Goal: Task Accomplishment & Management: Use online tool/utility

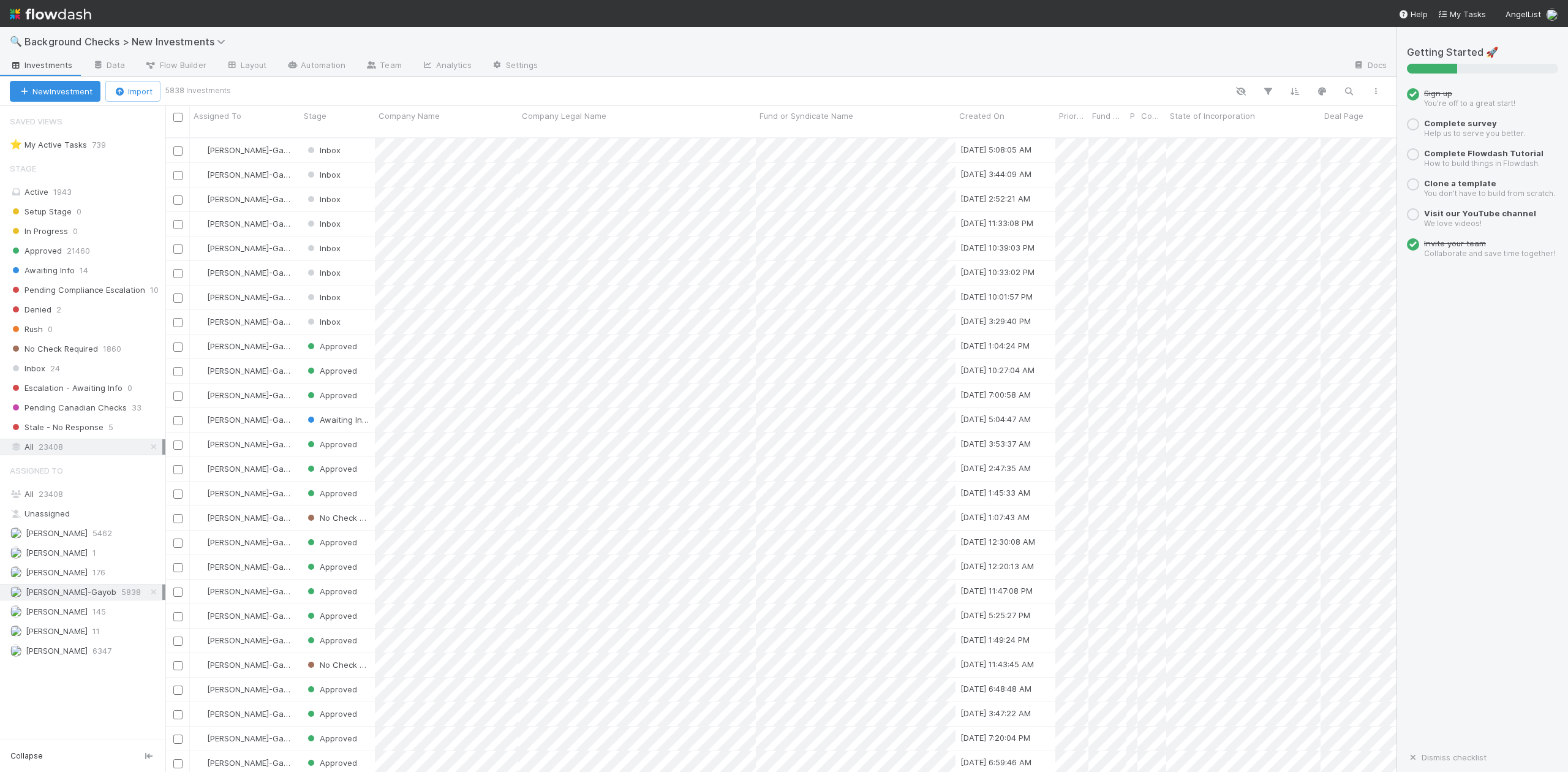
scroll to position [632, 1218]
click at [25, 368] on span "Inbox" at bounding box center [27, 368] width 35 height 15
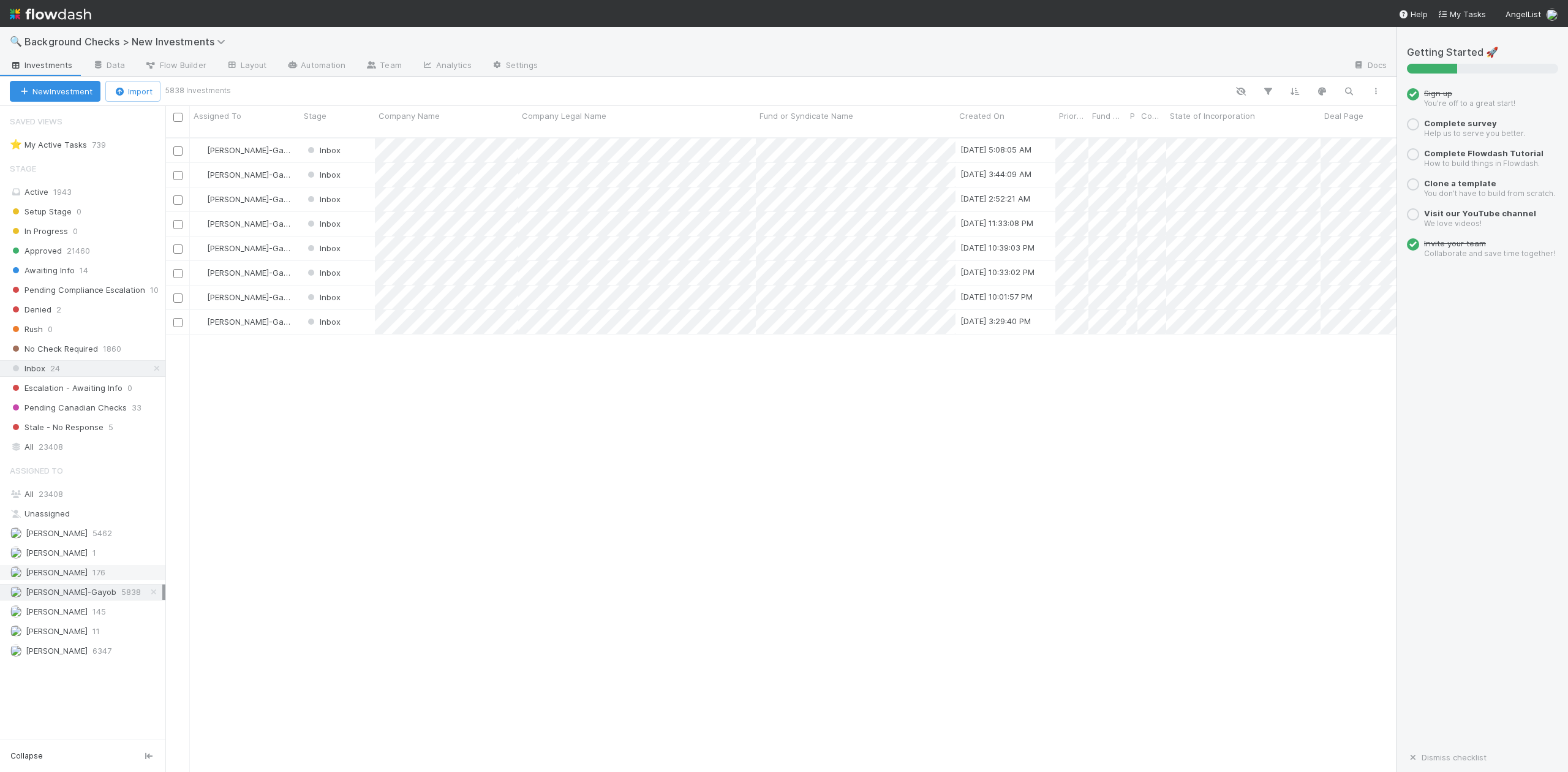
scroll to position [632, 1218]
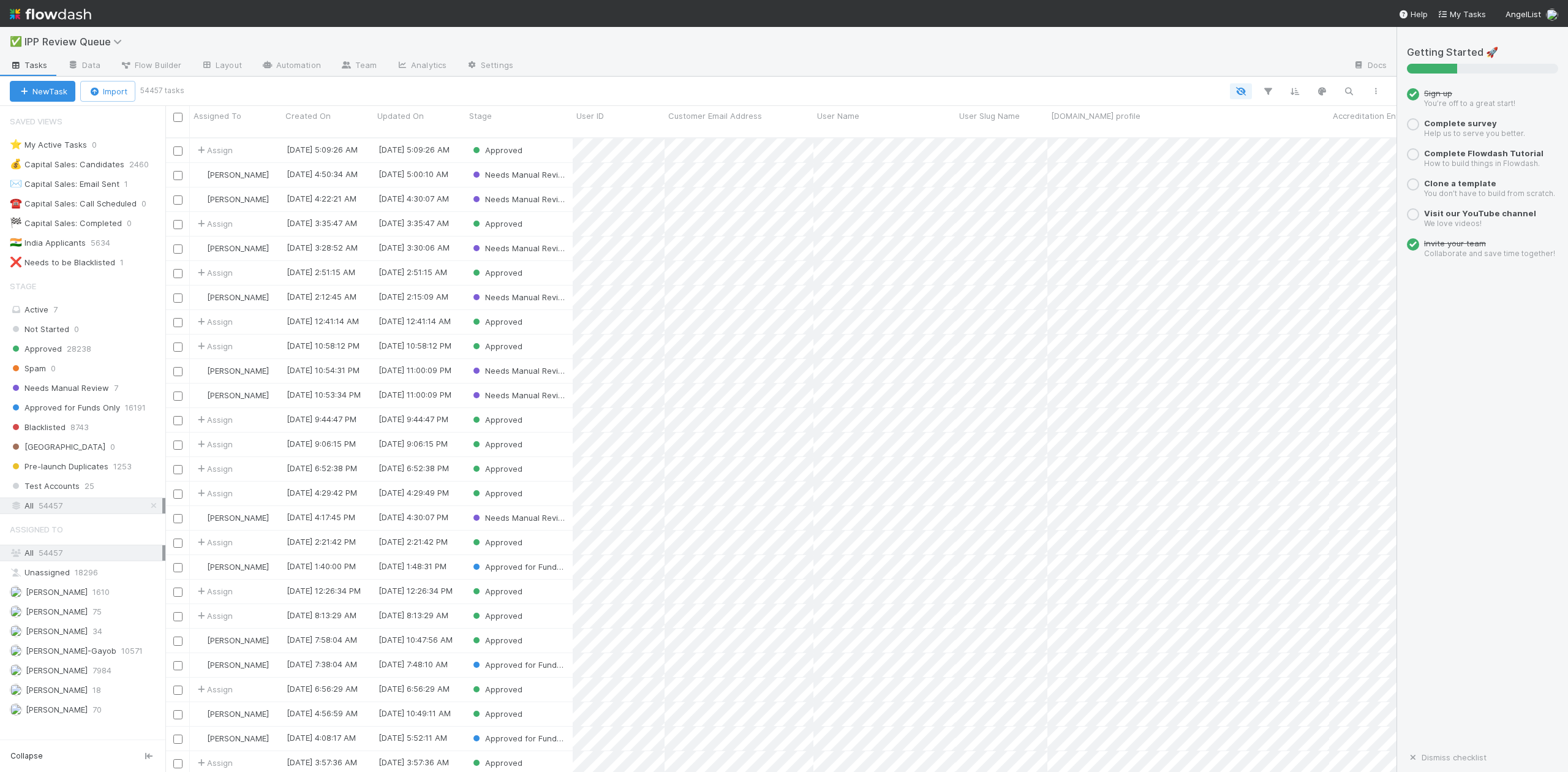
scroll to position [632, 1218]
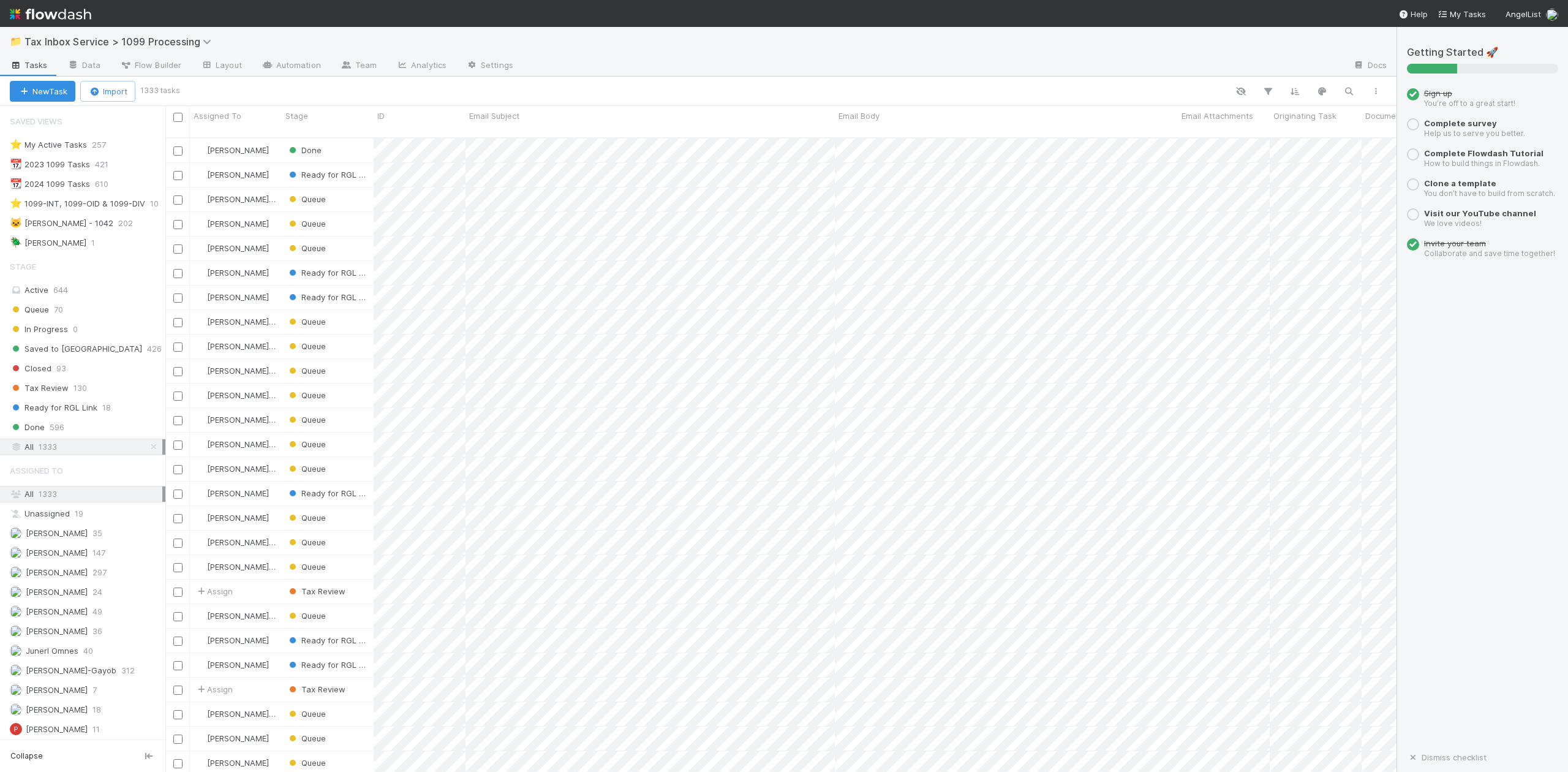
scroll to position [632, 1218]
click at [46, 310] on span "Queue" at bounding box center [29, 309] width 39 height 15
click at [82, 675] on span "[PERSON_NAME]-Gayob" at bounding box center [70, 670] width 91 height 10
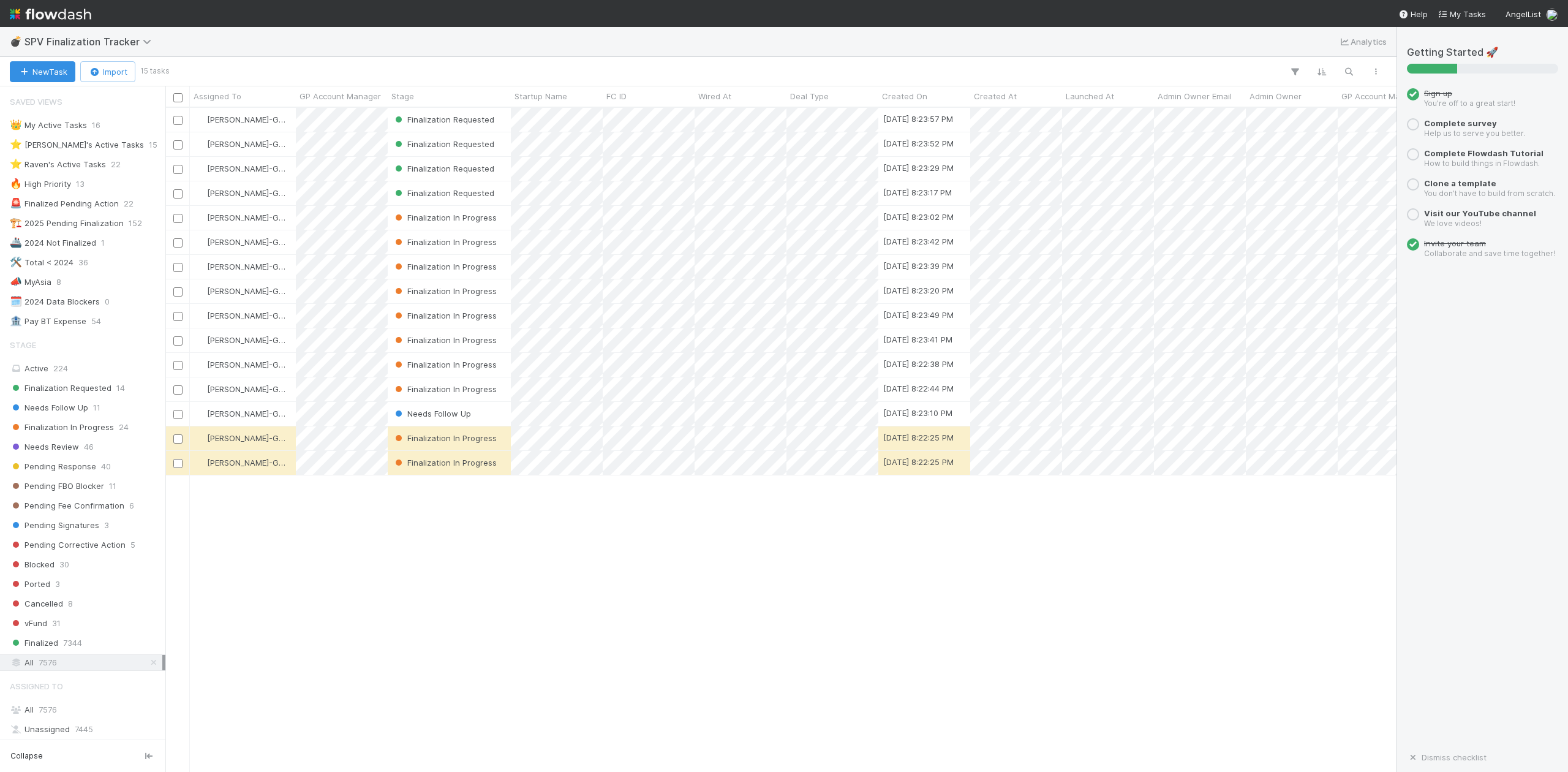
scroll to position [652, 1218]
click at [494, 412] on div "Needs Follow Up" at bounding box center [449, 414] width 123 height 24
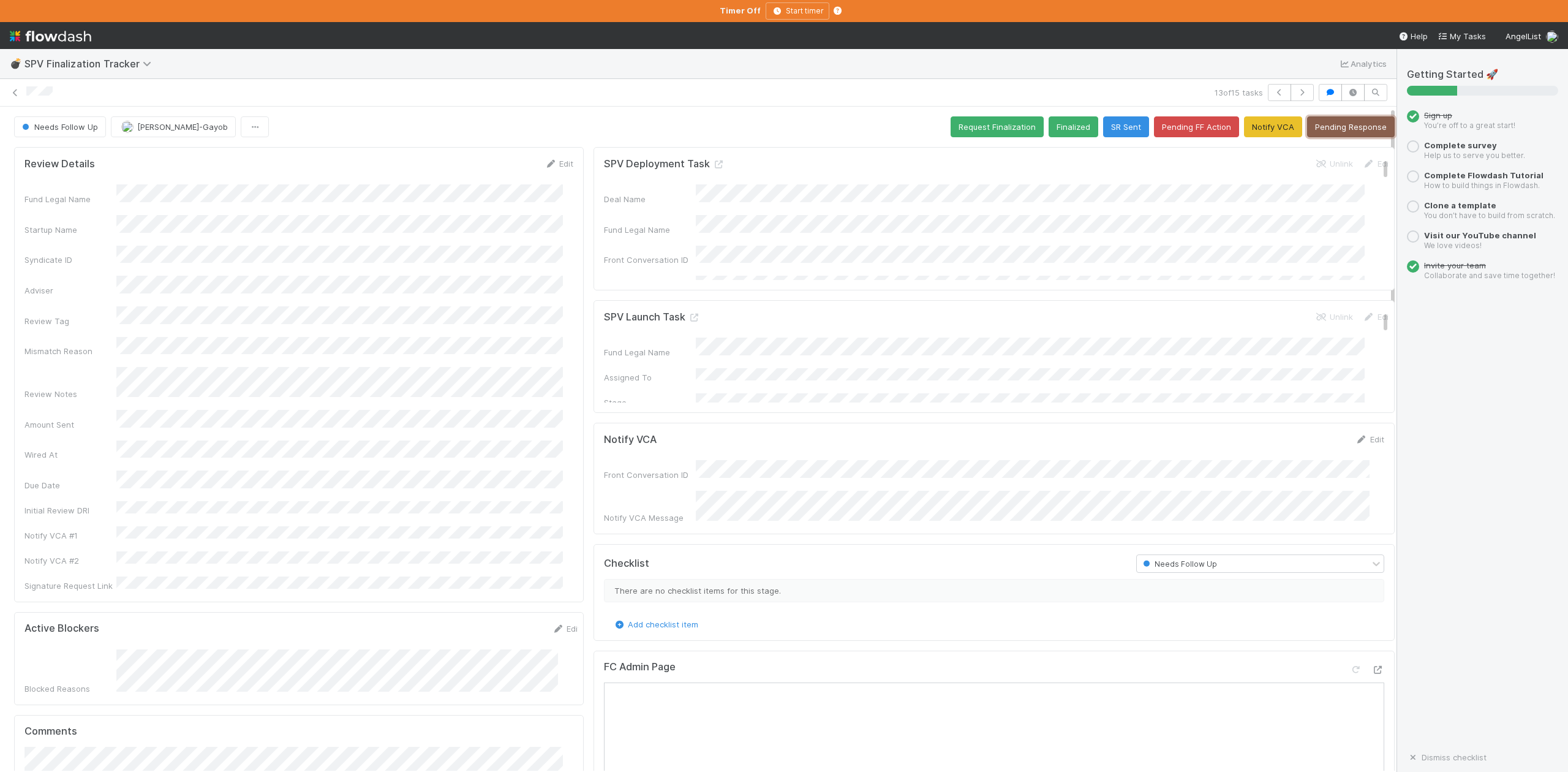
click at [1319, 131] on button "Pending Response" at bounding box center [1351, 127] width 87 height 21
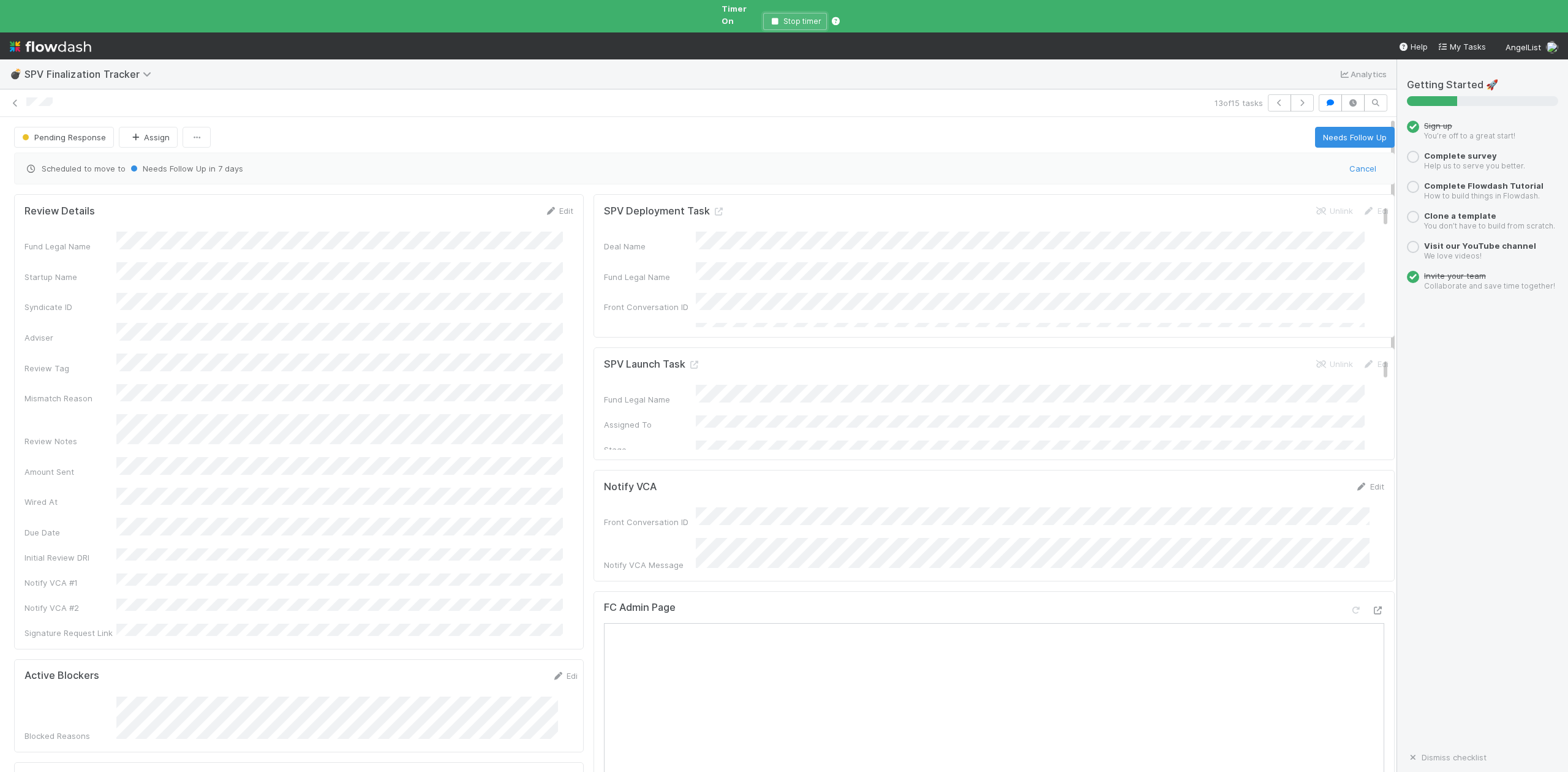
click at [775, 18] on icon "button" at bounding box center [775, 21] width 12 height 7
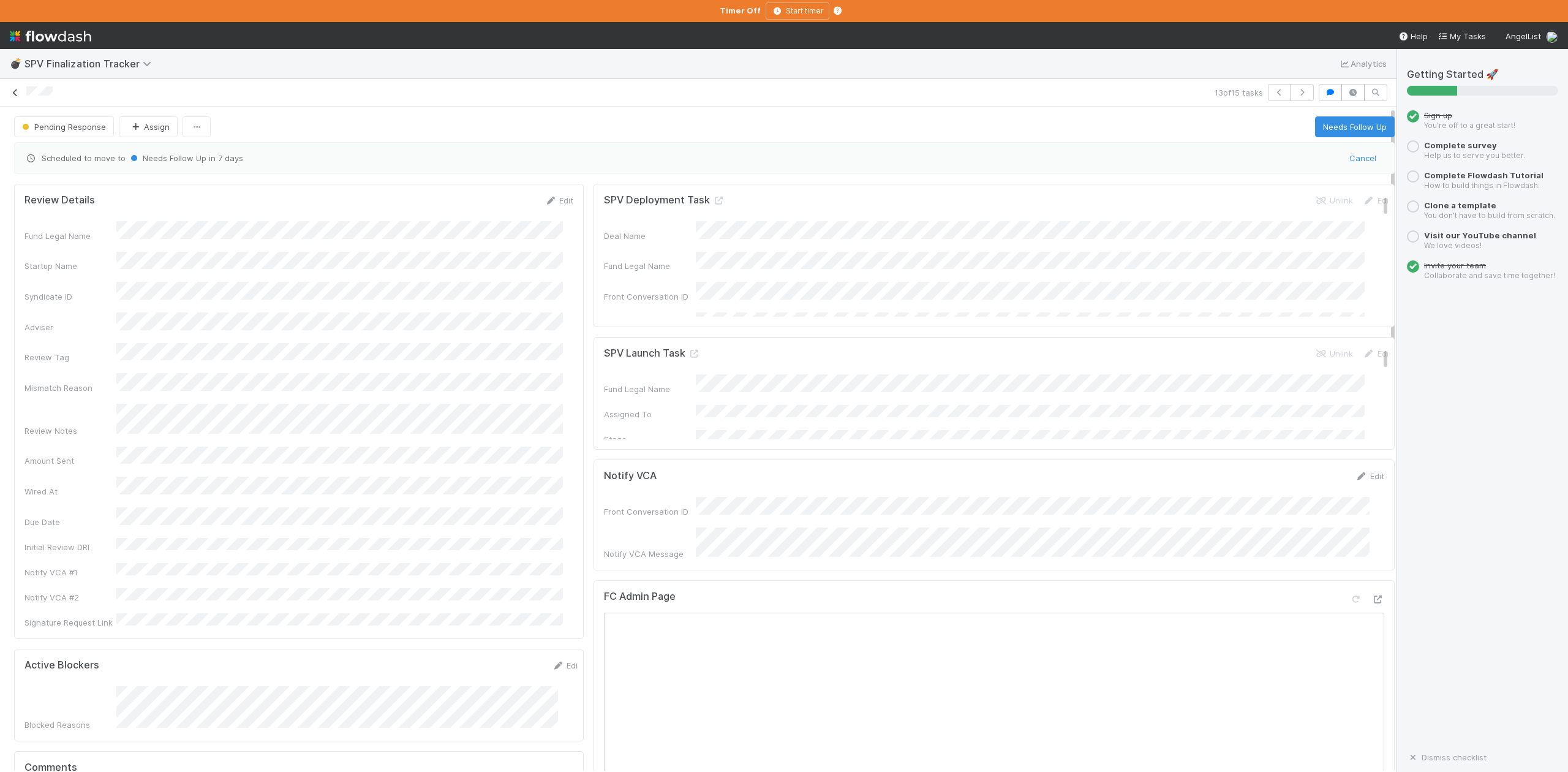
click at [16, 91] on icon at bounding box center [15, 93] width 12 height 8
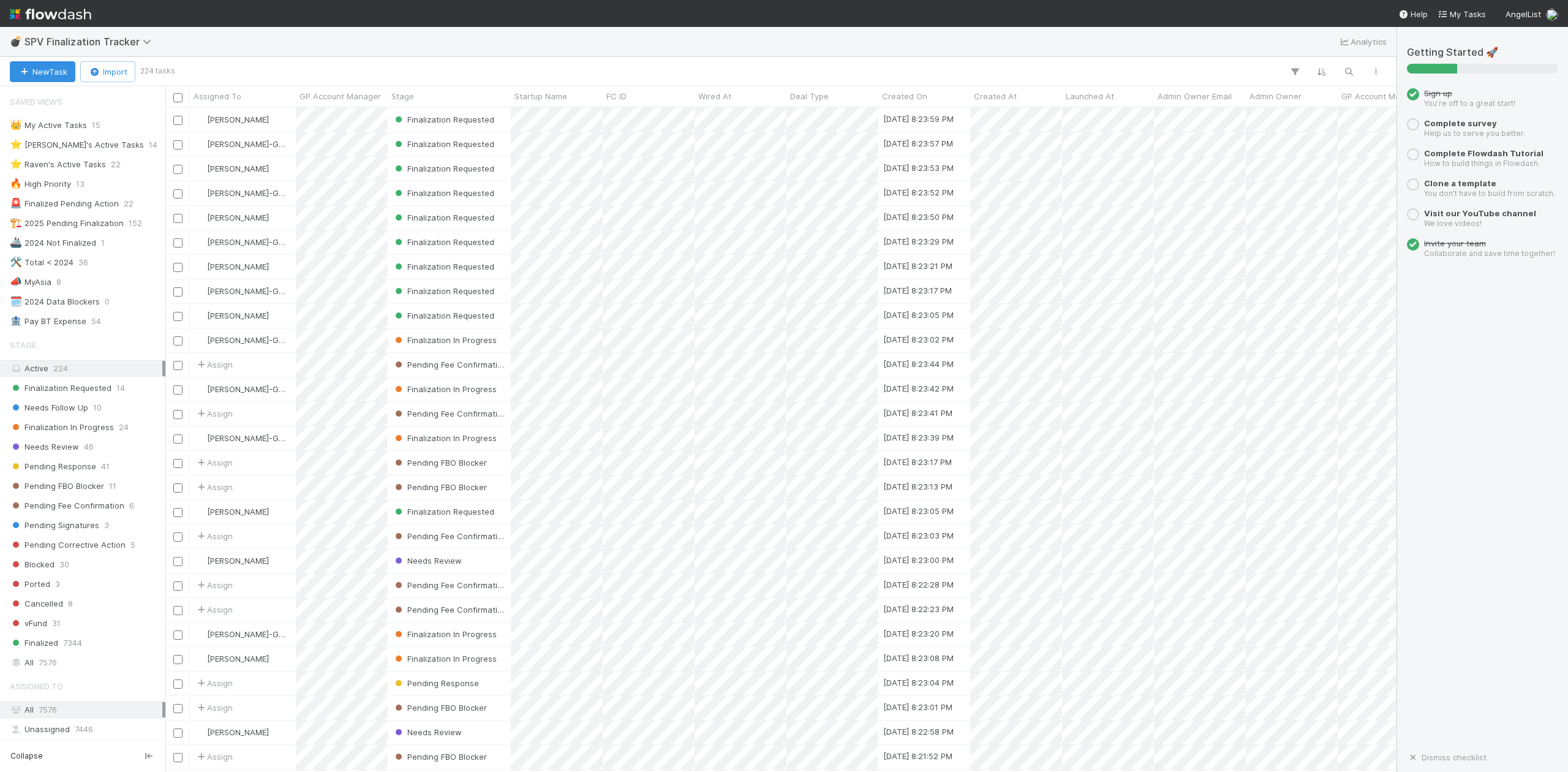
scroll to position [652, 1218]
click at [99, 144] on div "⭐ [PERSON_NAME]'s Active Tasks" at bounding box center [77, 144] width 134 height 15
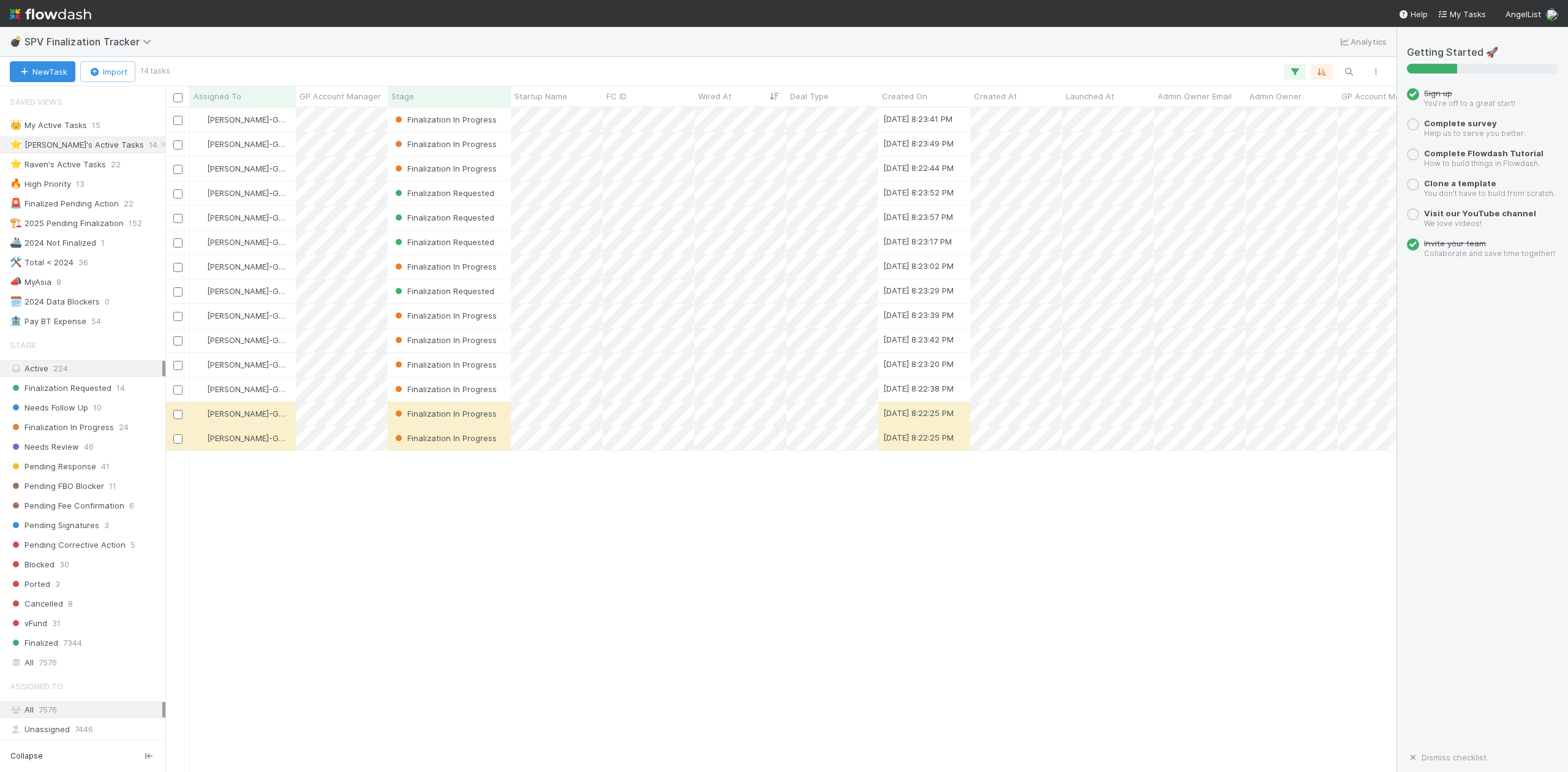
scroll to position [652, 1218]
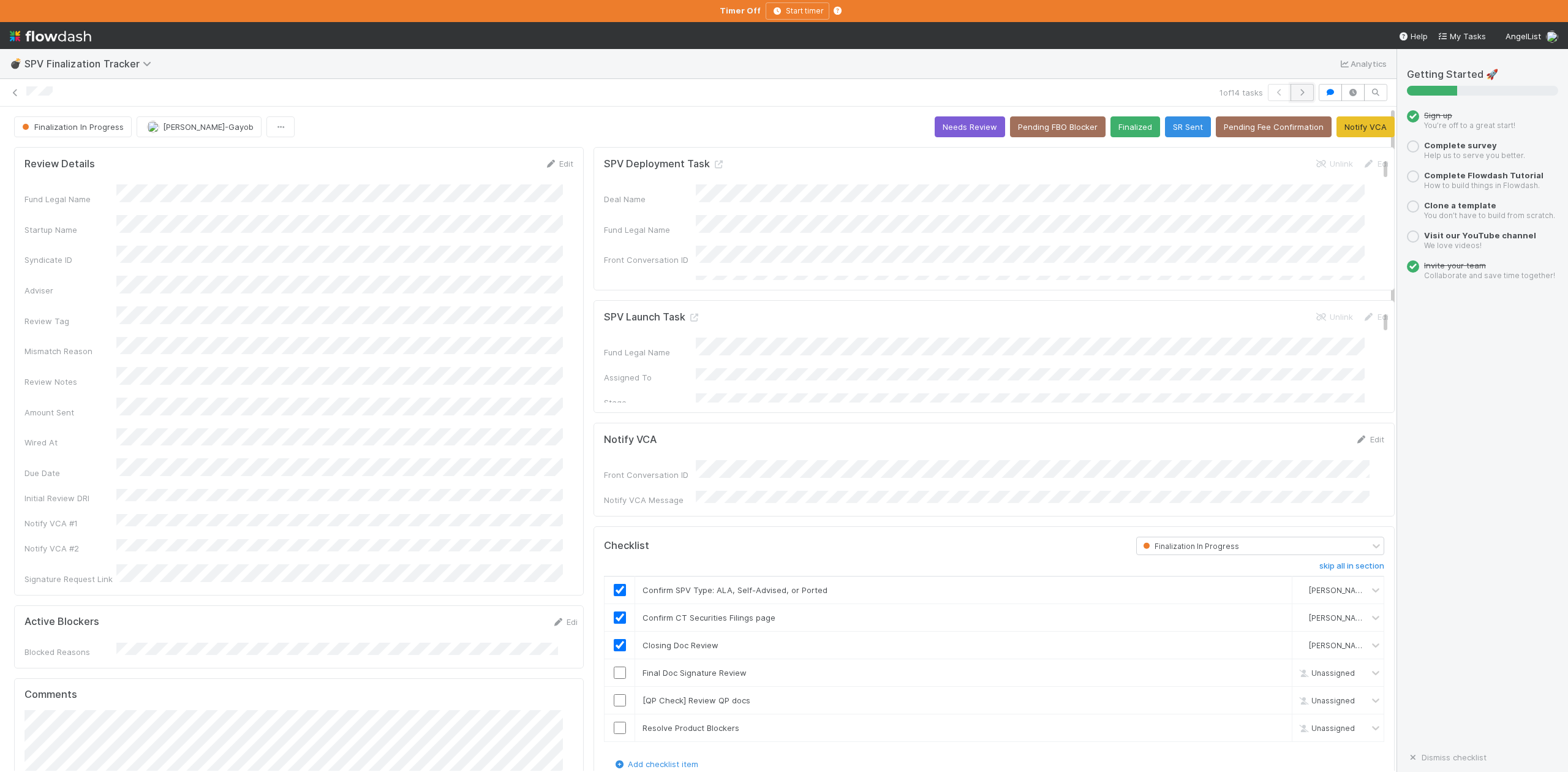
click at [1296, 92] on icon "button" at bounding box center [1302, 92] width 12 height 7
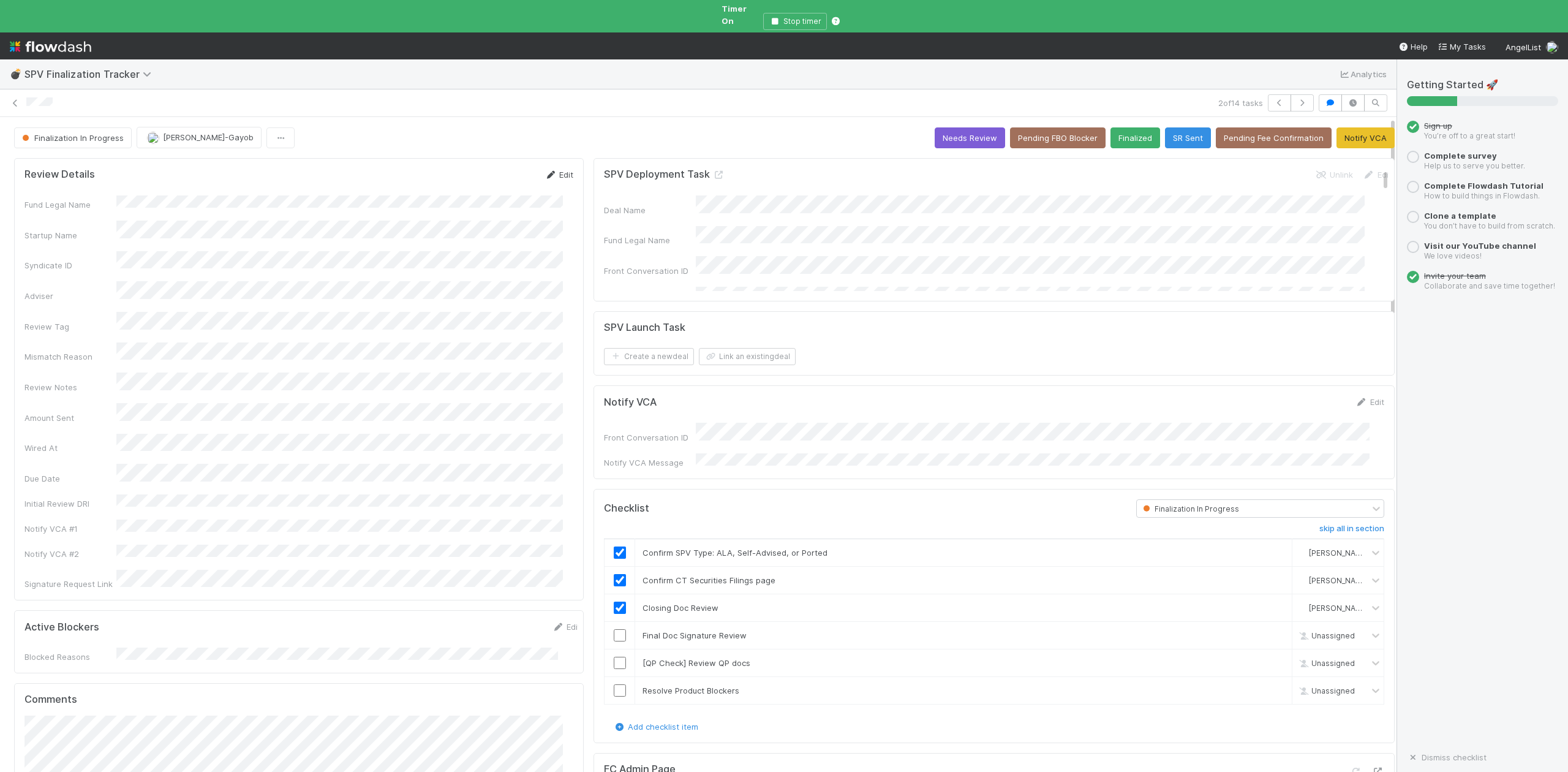
click at [557, 170] on link "Edit" at bounding box center [559, 174] width 29 height 10
click at [504, 168] on button "Save" at bounding box center [508, 179] width 35 height 21
click at [776, 18] on icon "button" at bounding box center [775, 21] width 12 height 7
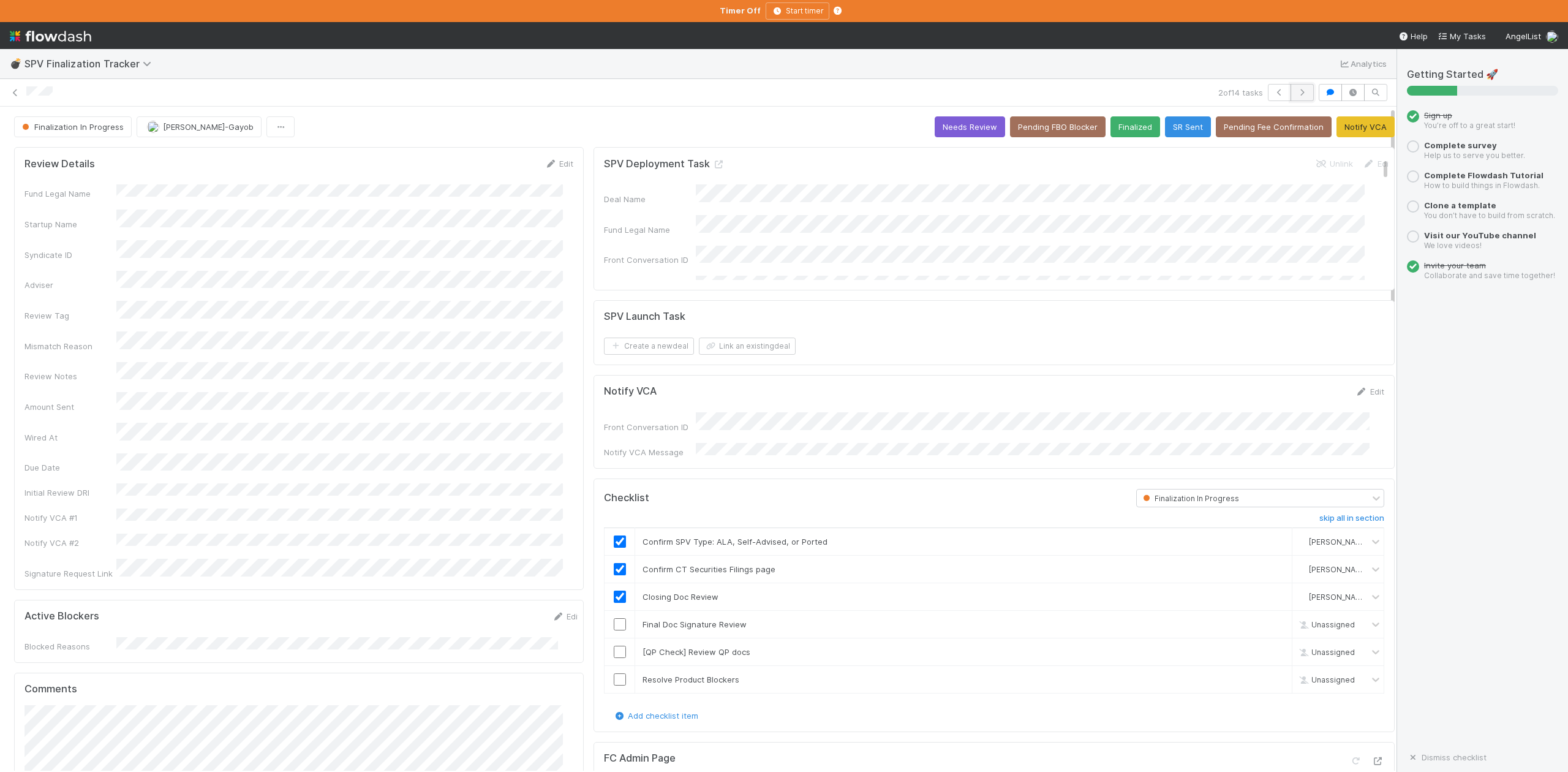
click at [1296, 93] on icon "button" at bounding box center [1302, 92] width 12 height 7
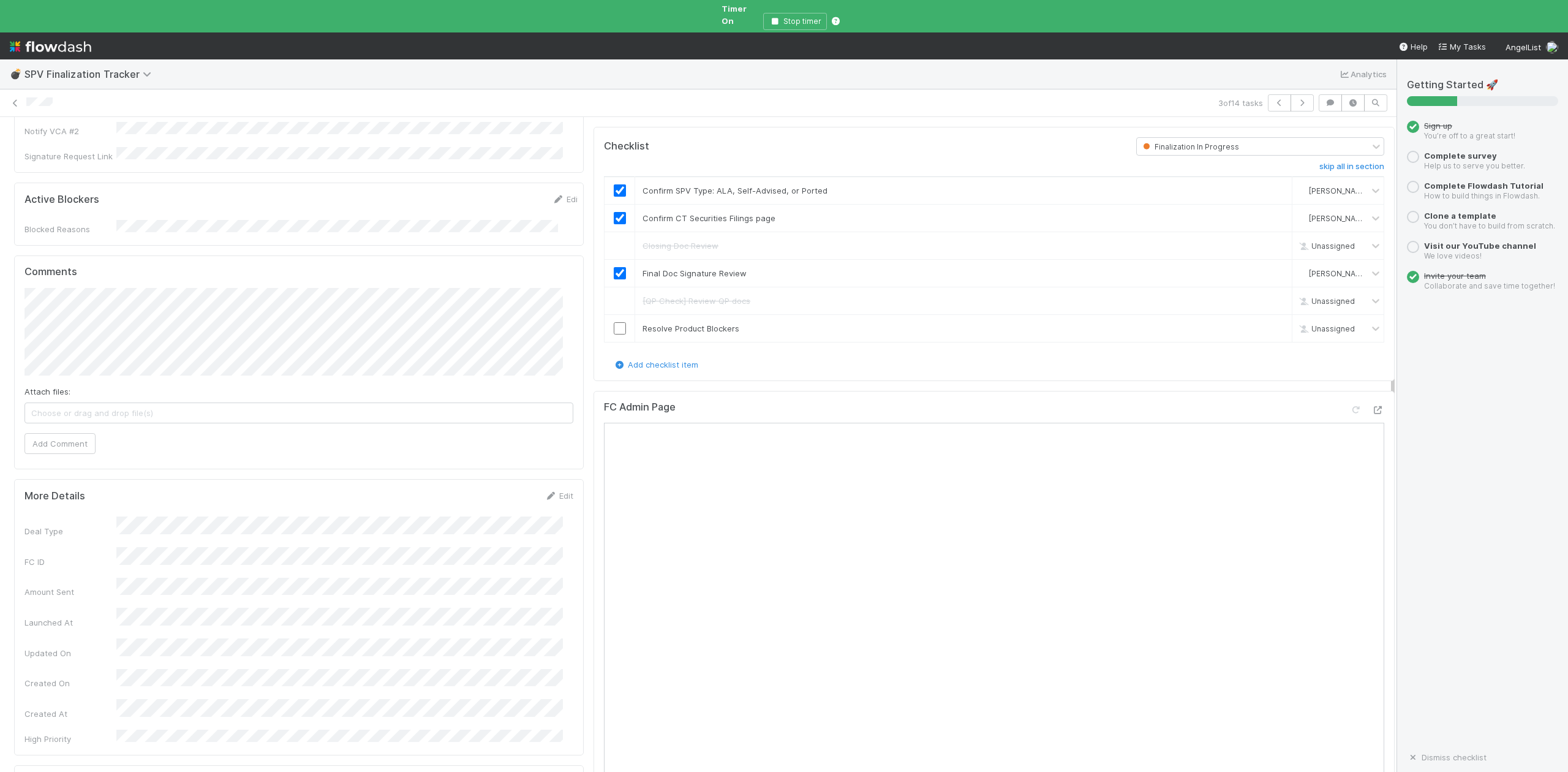
scroll to position [408, 0]
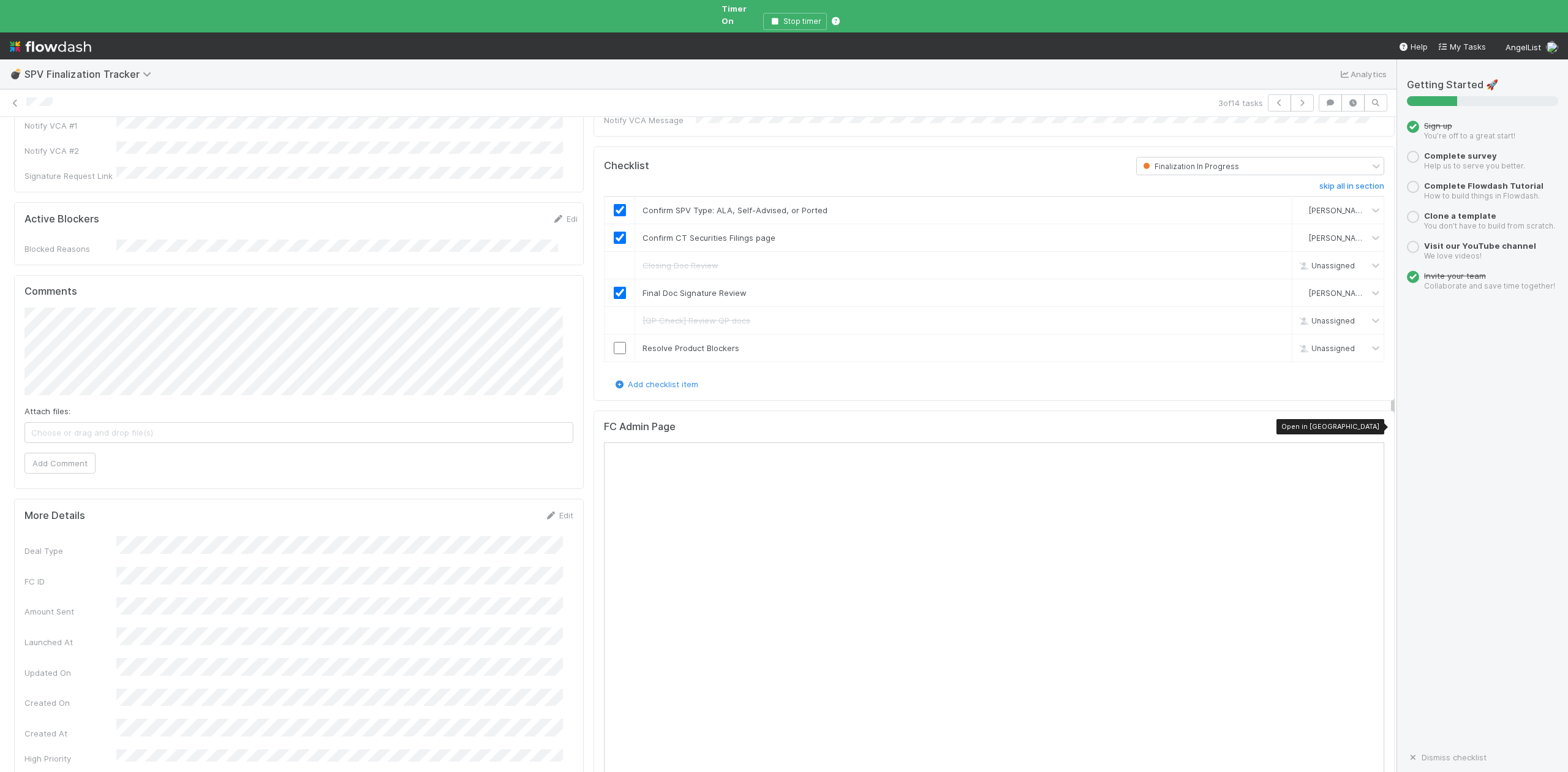
click at [1372, 425] on icon at bounding box center [1378, 429] width 12 height 8
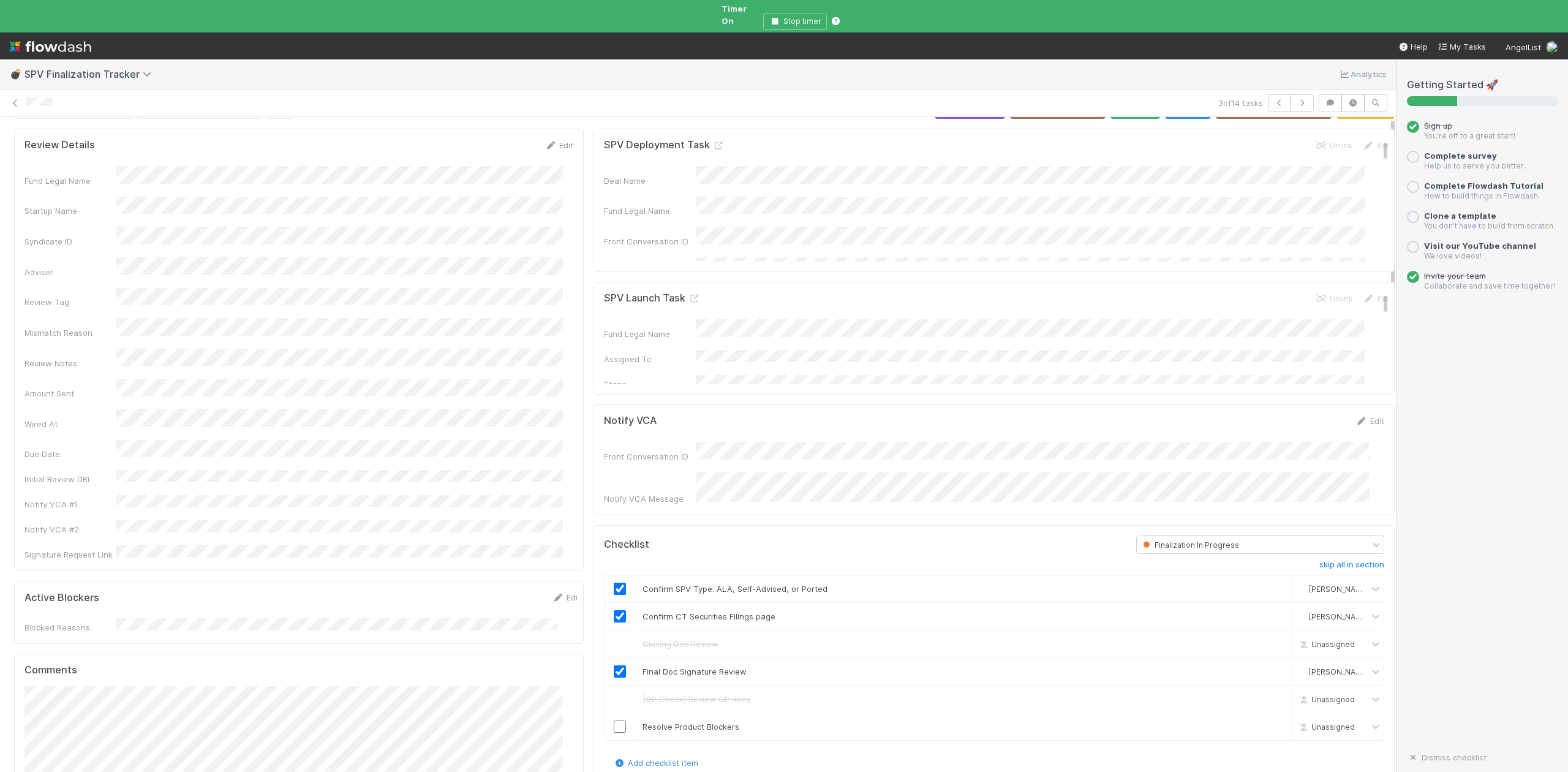
scroll to position [0, 0]
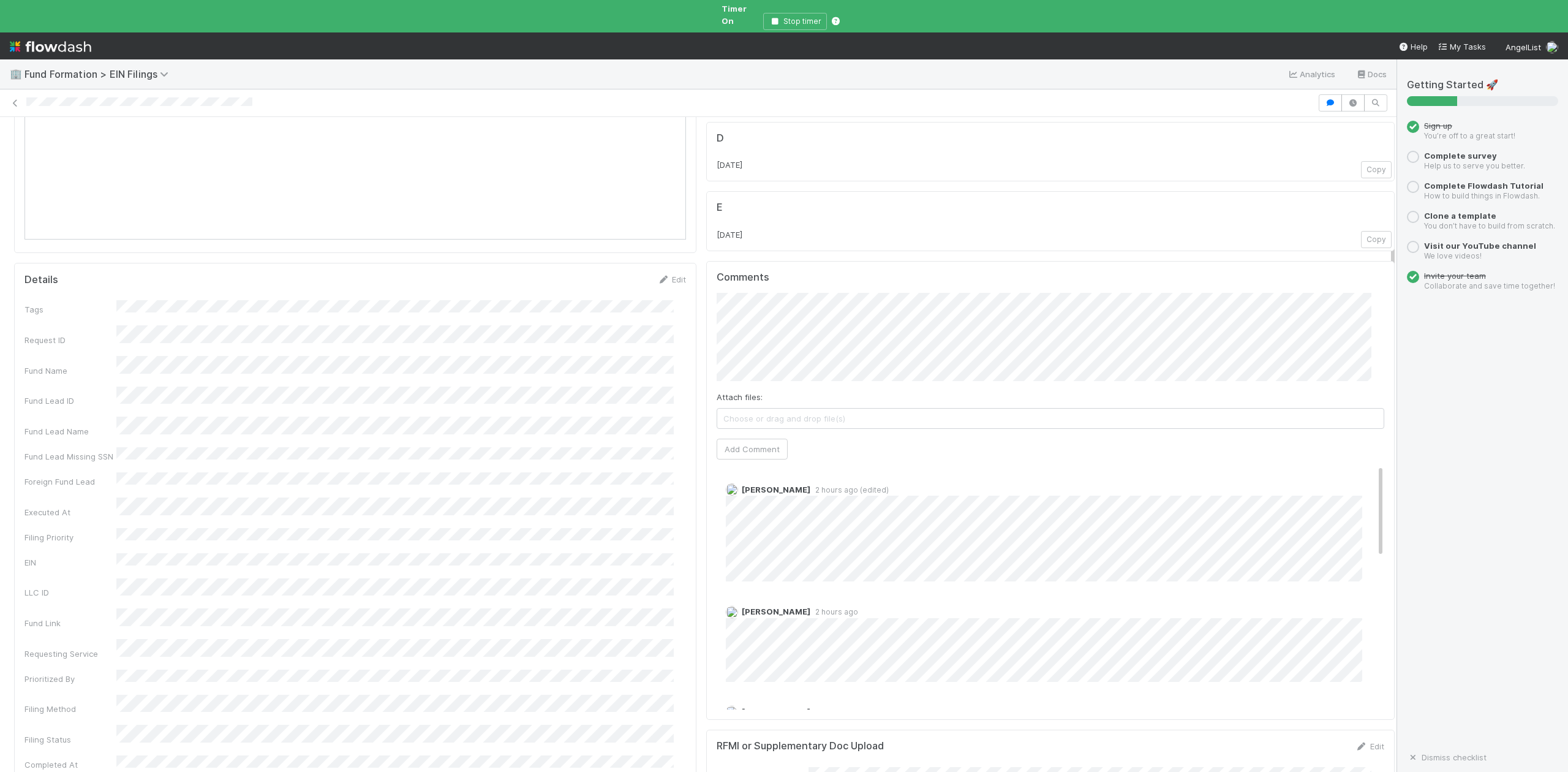
scroll to position [326, 0]
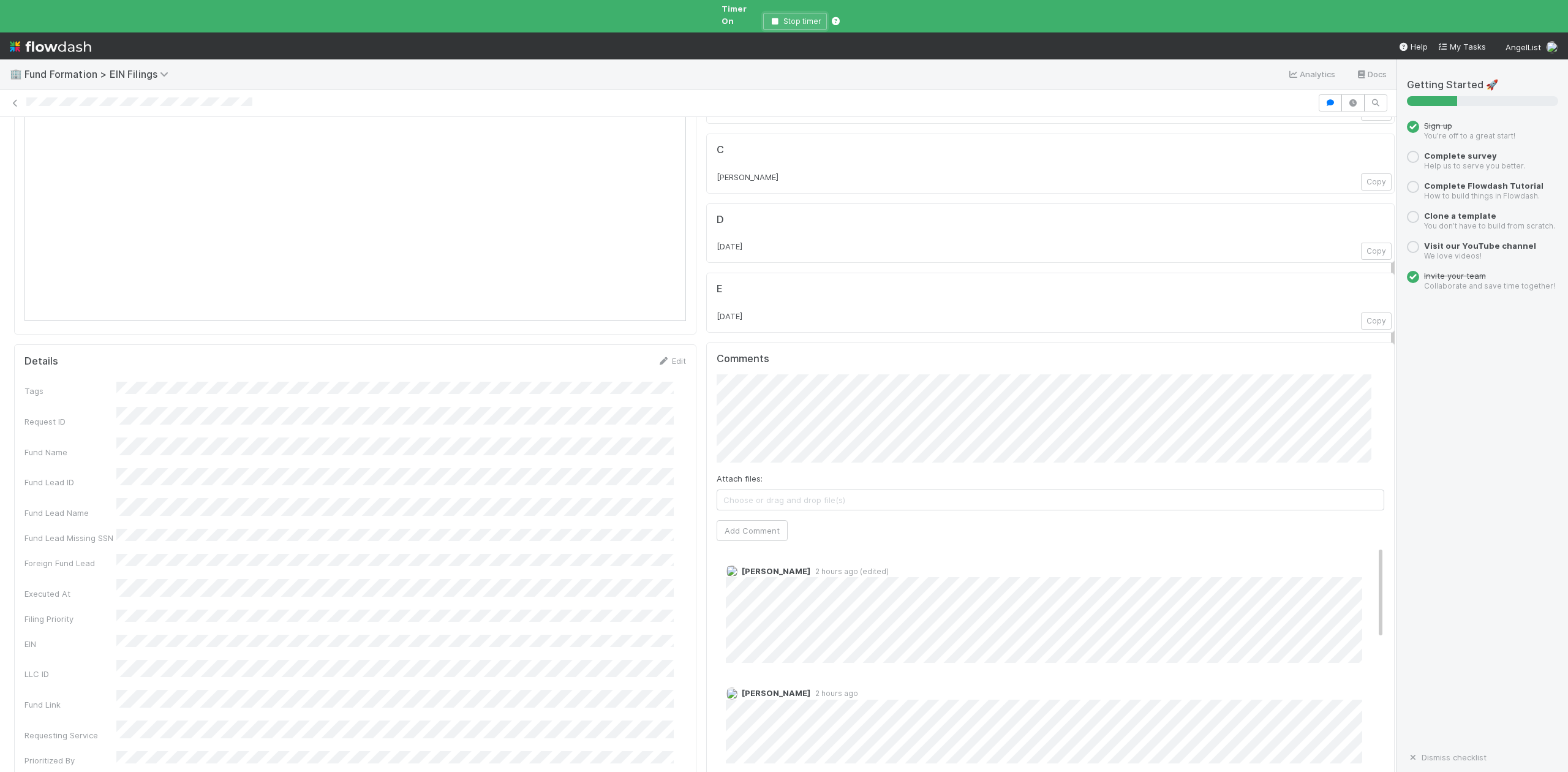
click at [777, 18] on icon "button" at bounding box center [775, 21] width 12 height 7
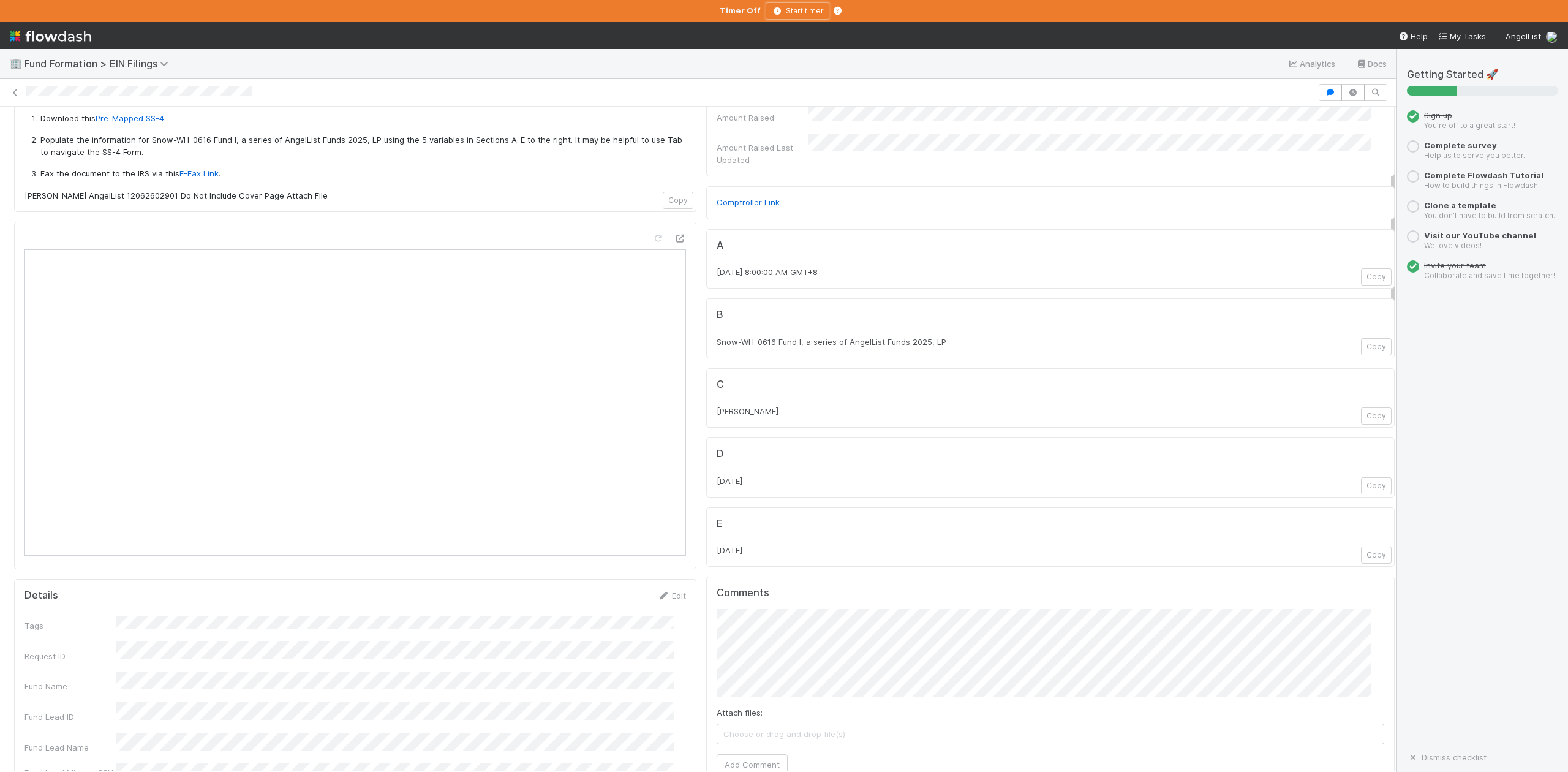
scroll to position [0, 0]
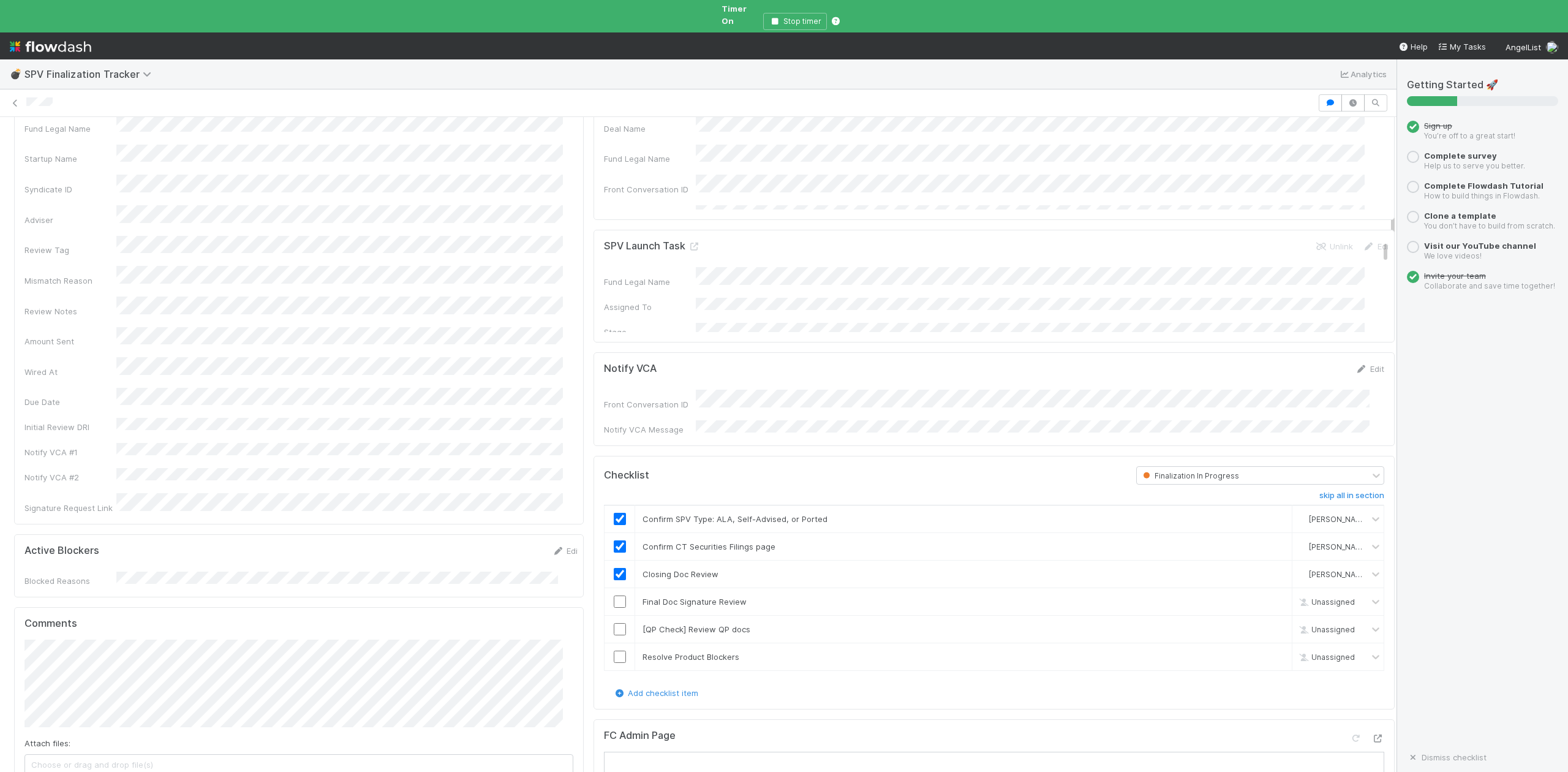
scroll to position [245, 0]
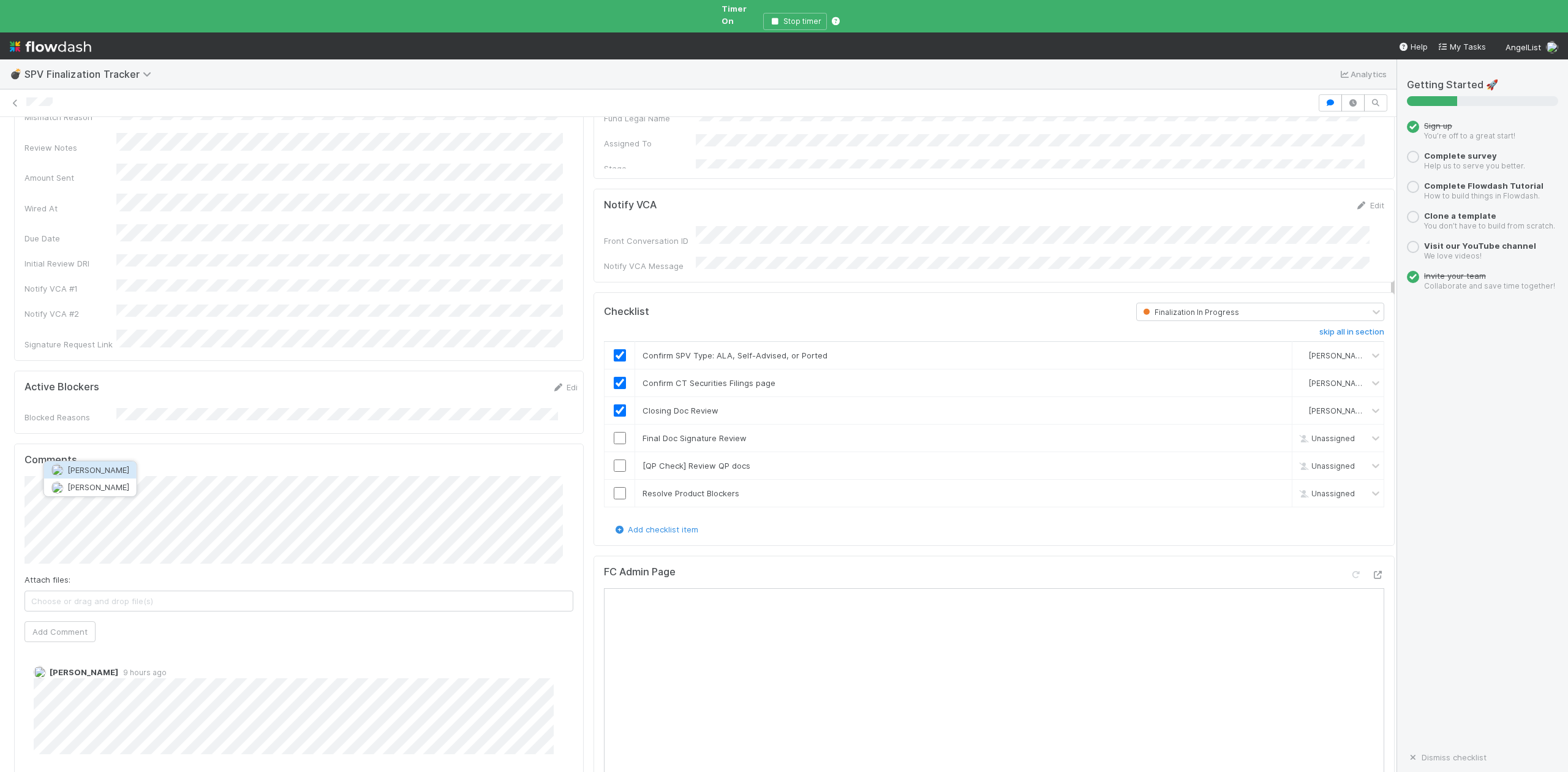
click at [120, 465] on button "[PERSON_NAME]" at bounding box center [91, 470] width 93 height 17
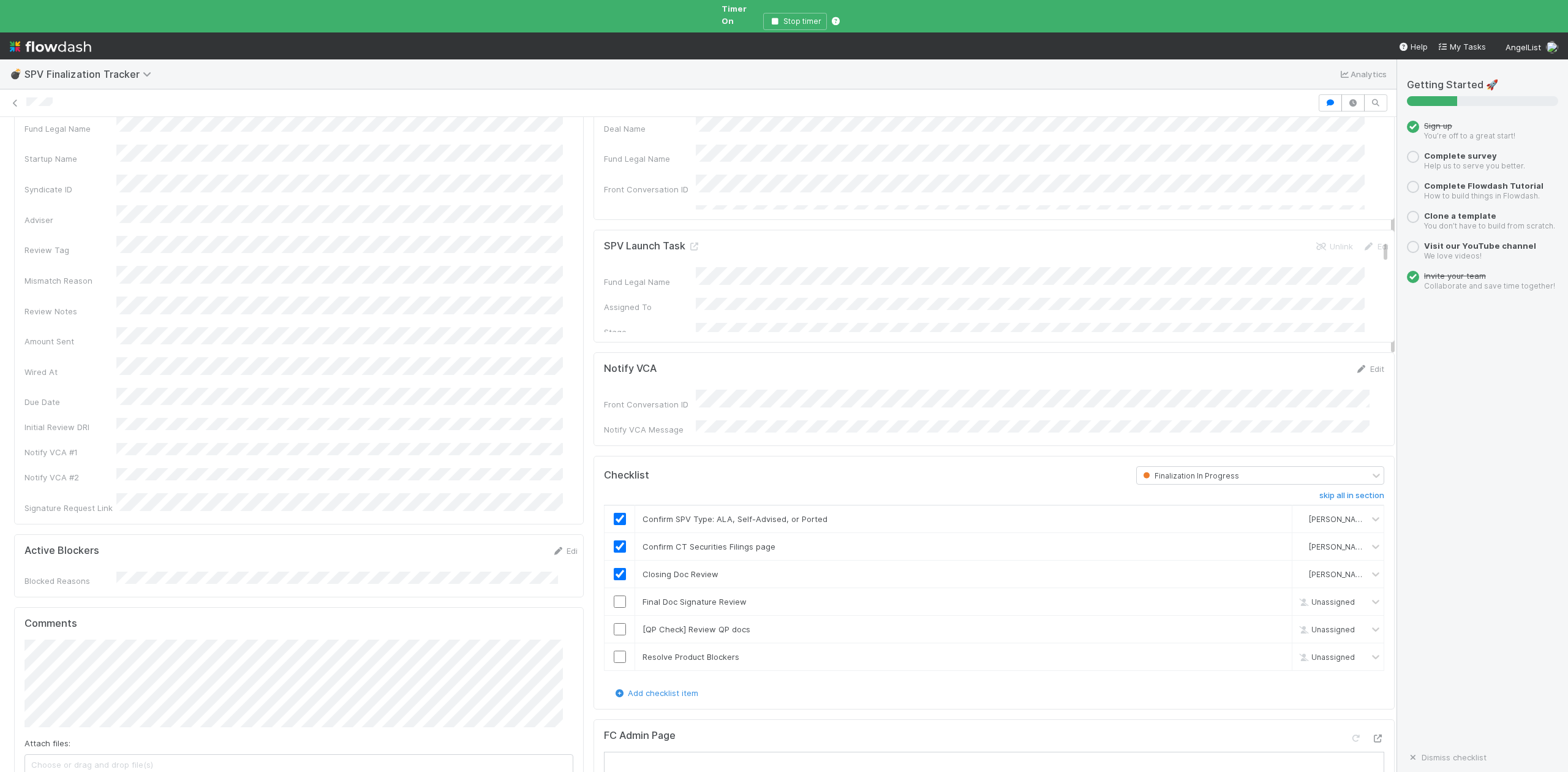
scroll to position [326, 0]
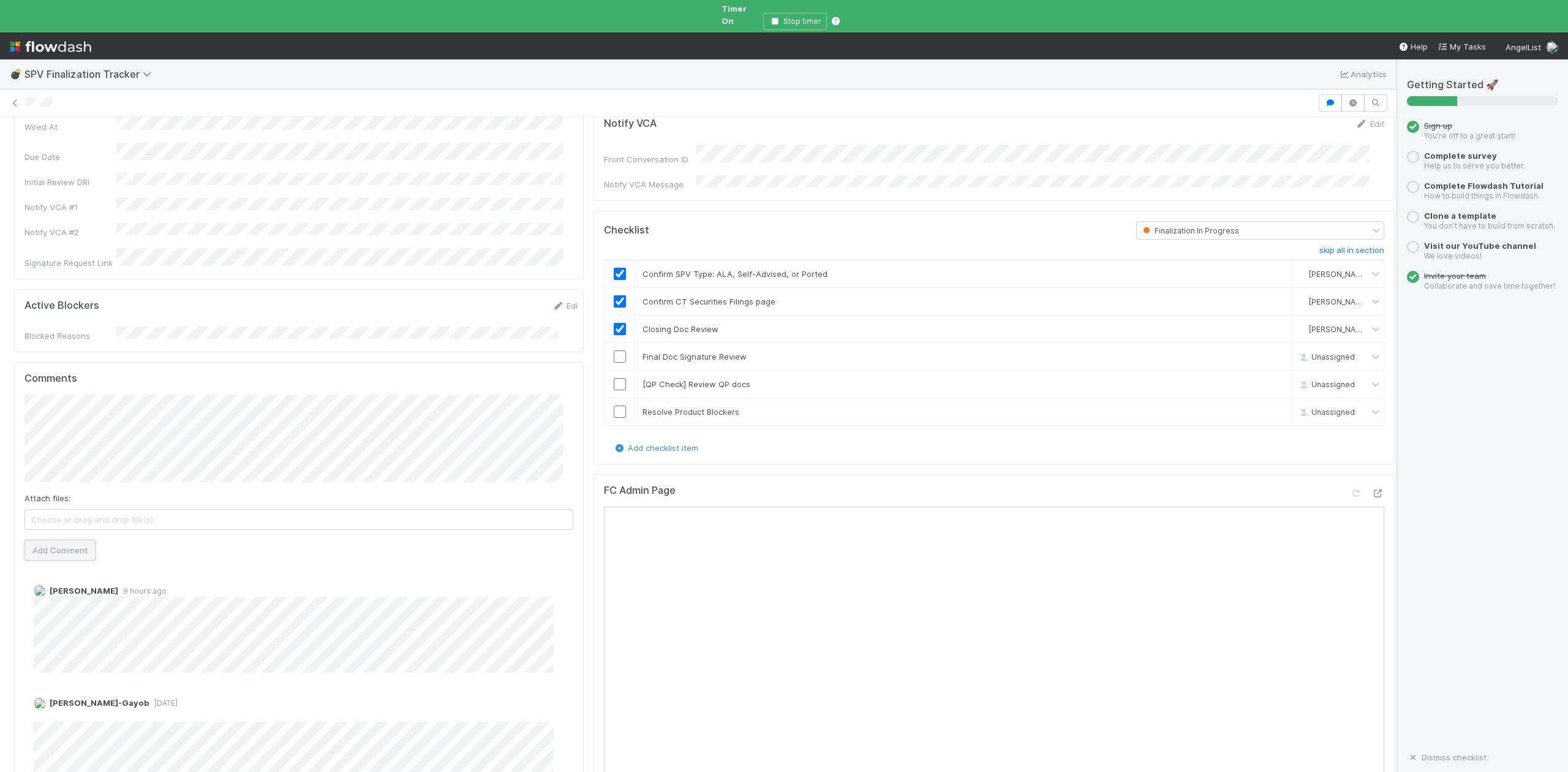
click at [56, 540] on button "Add Comment" at bounding box center [60, 550] width 71 height 21
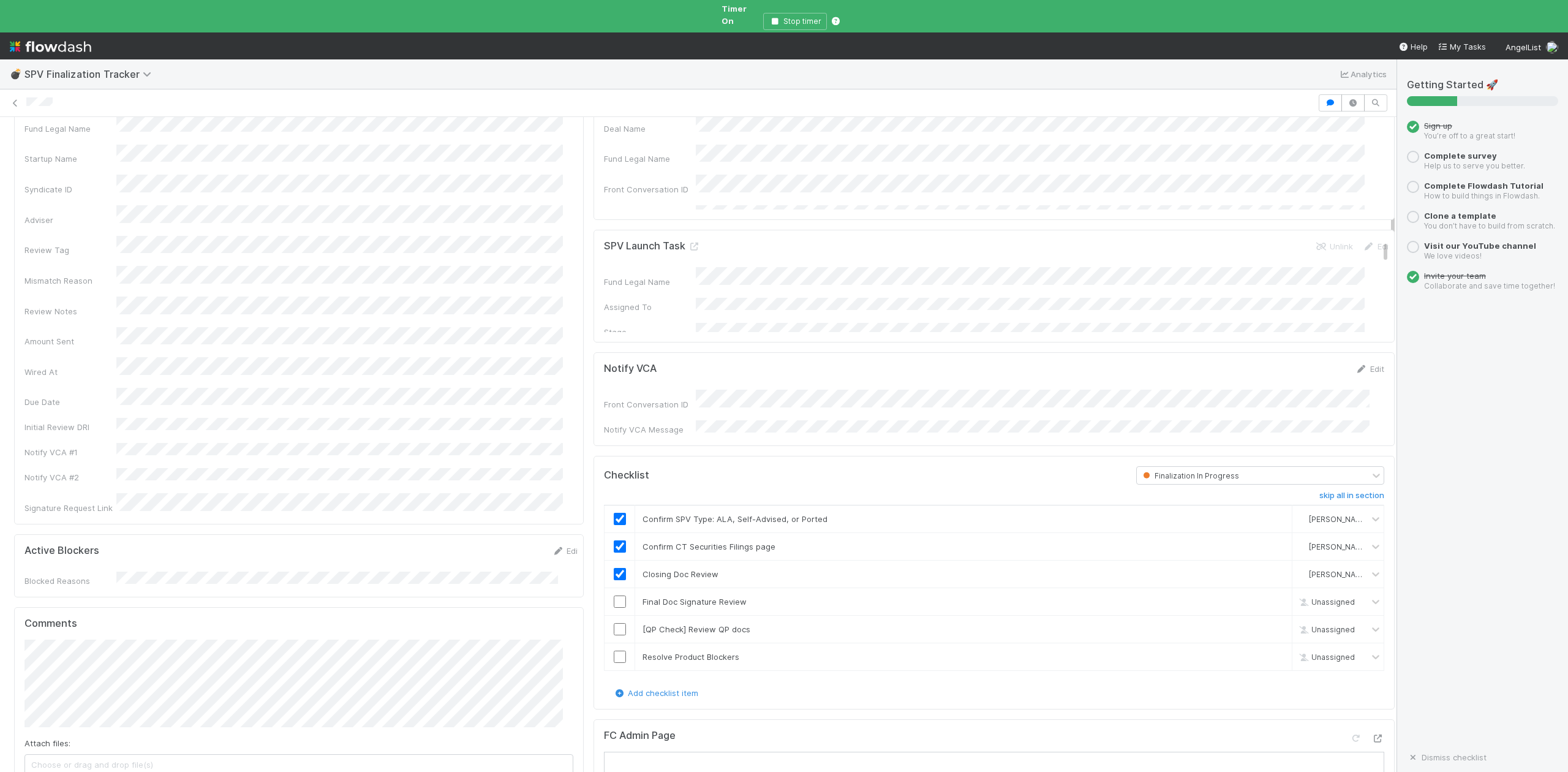
scroll to position [0, 0]
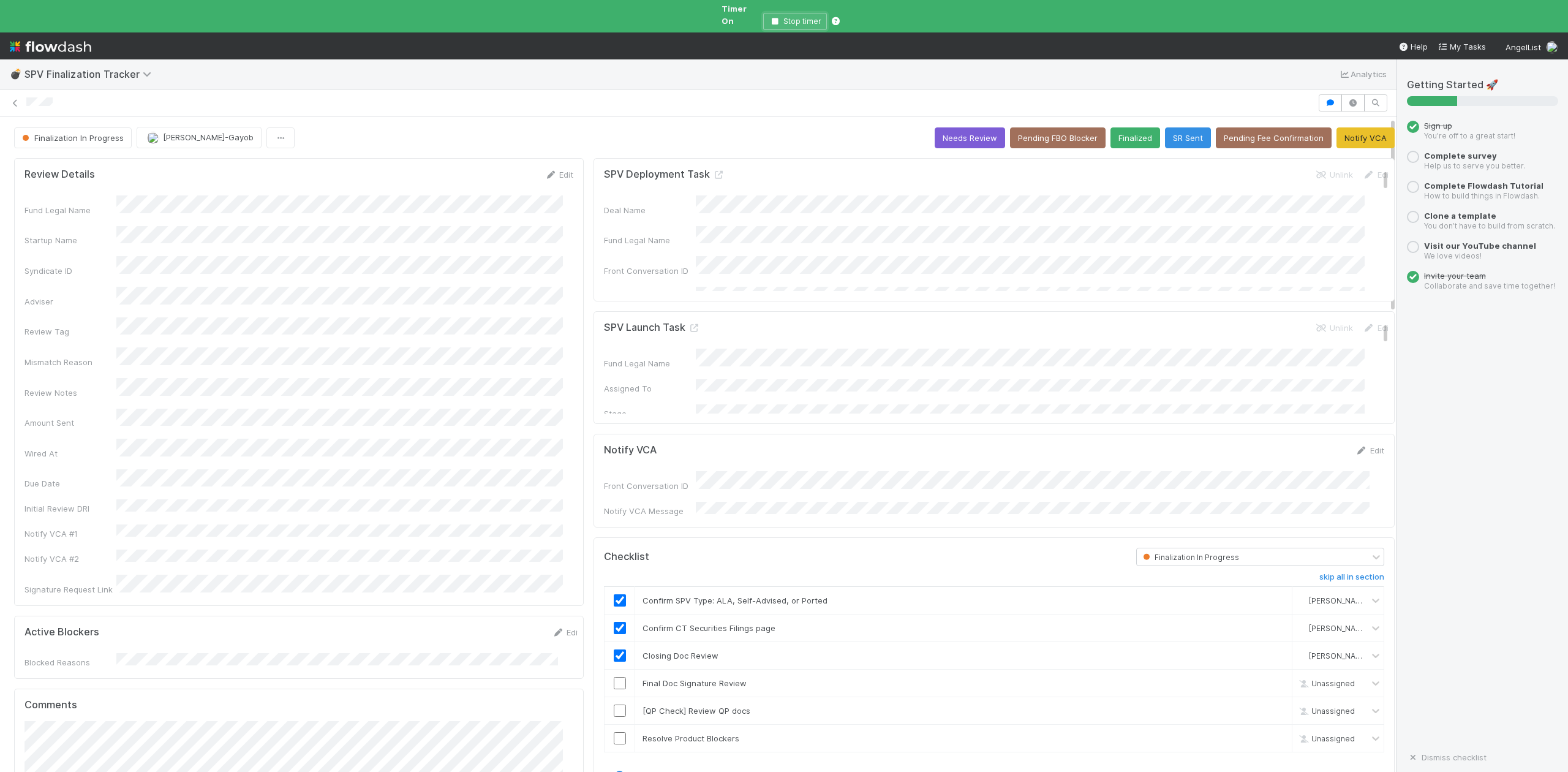
click at [775, 18] on icon "button" at bounding box center [775, 21] width 12 height 7
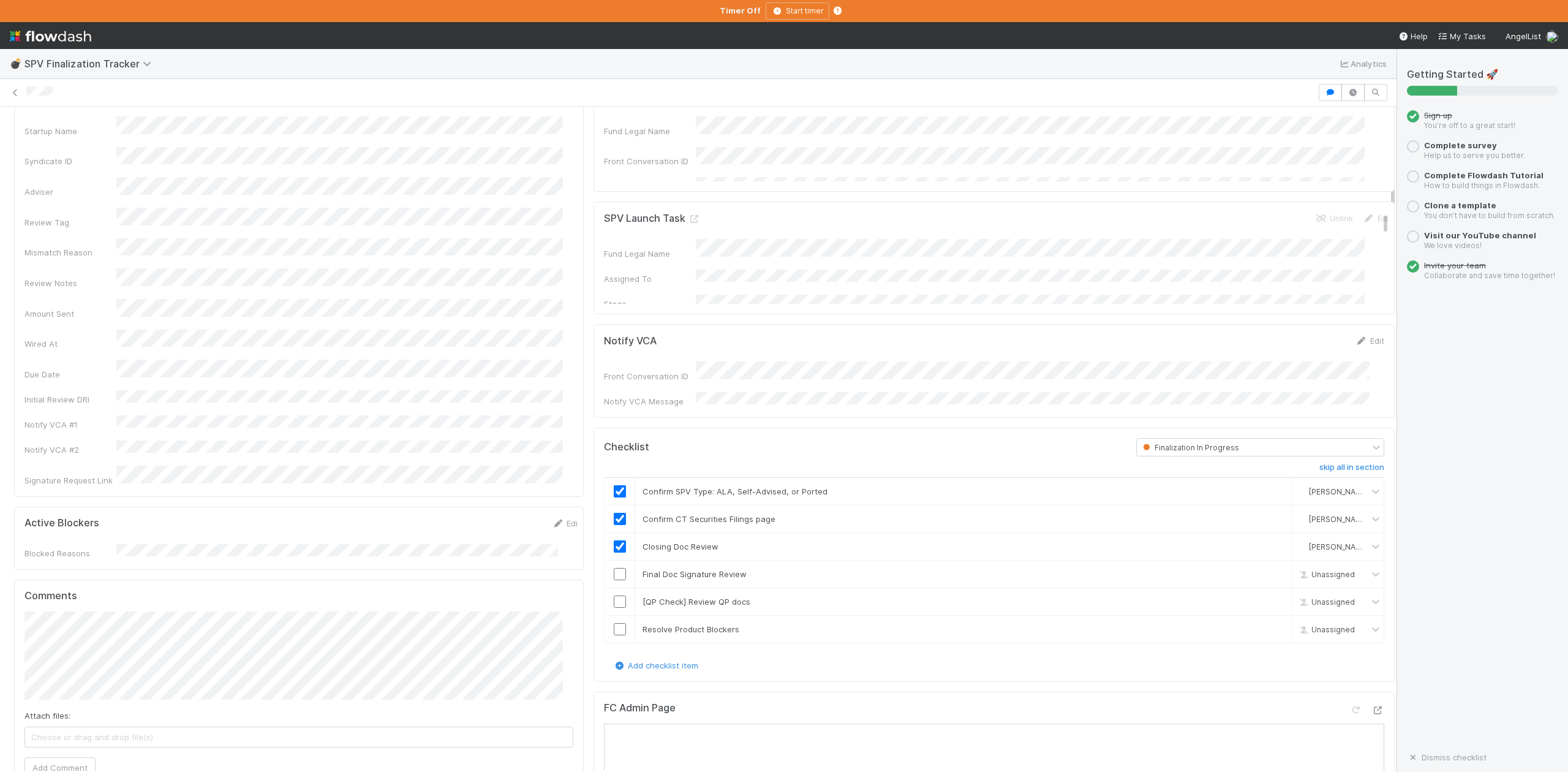
scroll to position [245, 0]
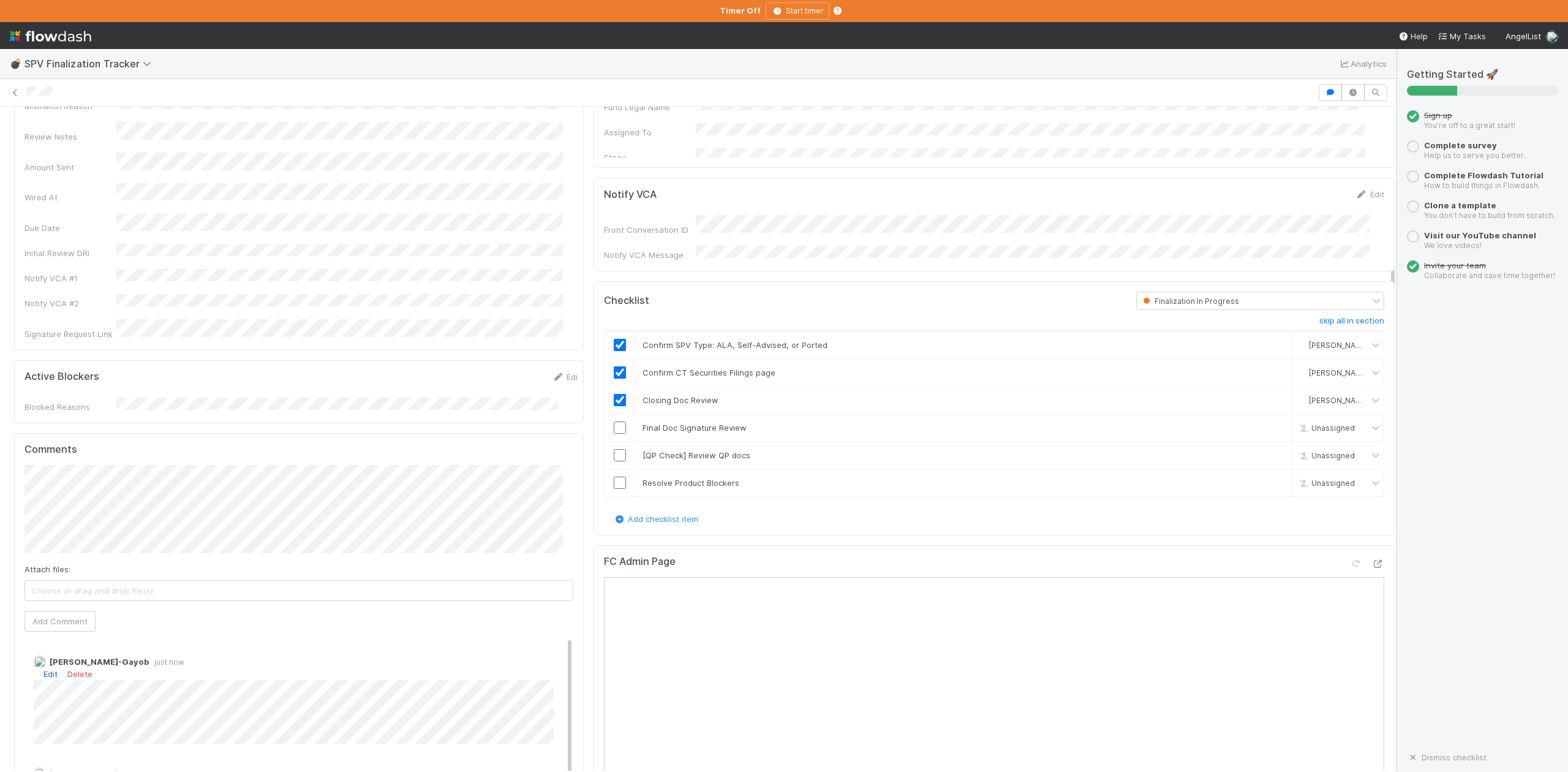
click at [50, 669] on link "Edit" at bounding box center [51, 673] width 14 height 10
type input "https://belltower.slack.com/archives/C05UT2YC21K/p1756772334427579?thread_ts=17…"
click at [293, 672] on button "Ok" at bounding box center [290, 668] width 26 height 21
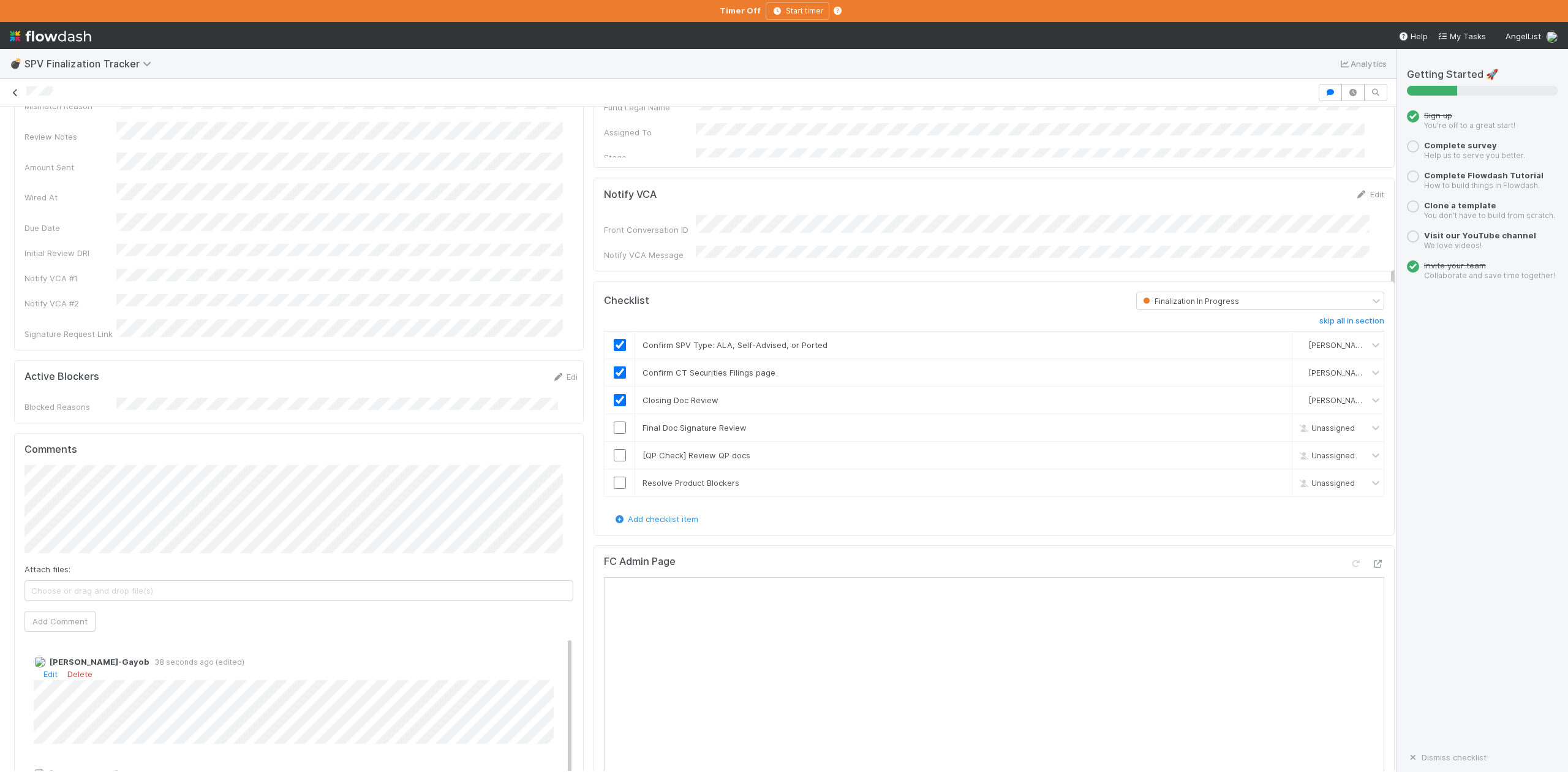
click at [15, 95] on icon at bounding box center [15, 93] width 12 height 8
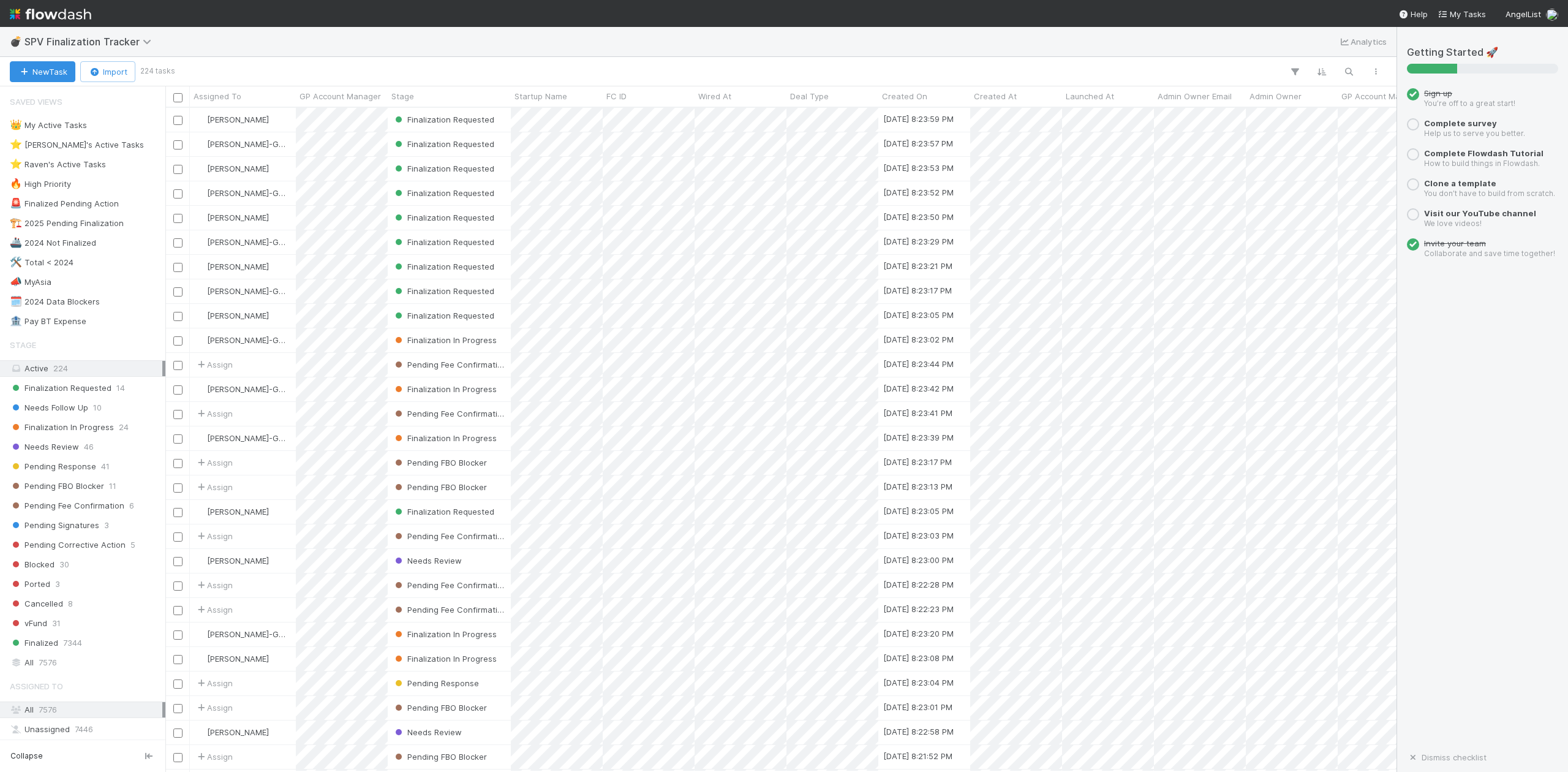
scroll to position [652, 1218]
click at [96, 145] on div "⭐ Loraine's Active Tasks" at bounding box center [77, 144] width 134 height 15
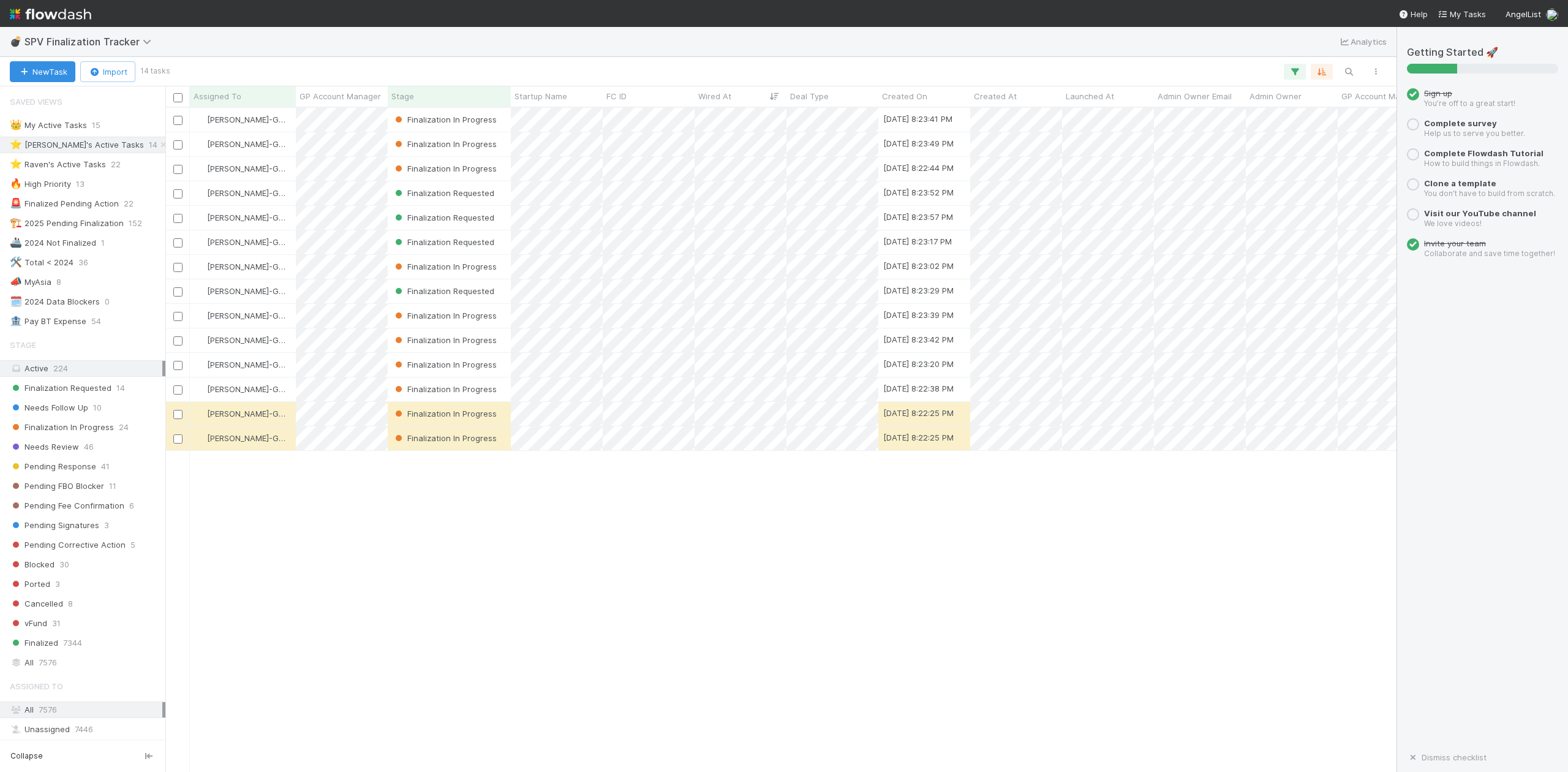
scroll to position [652, 1218]
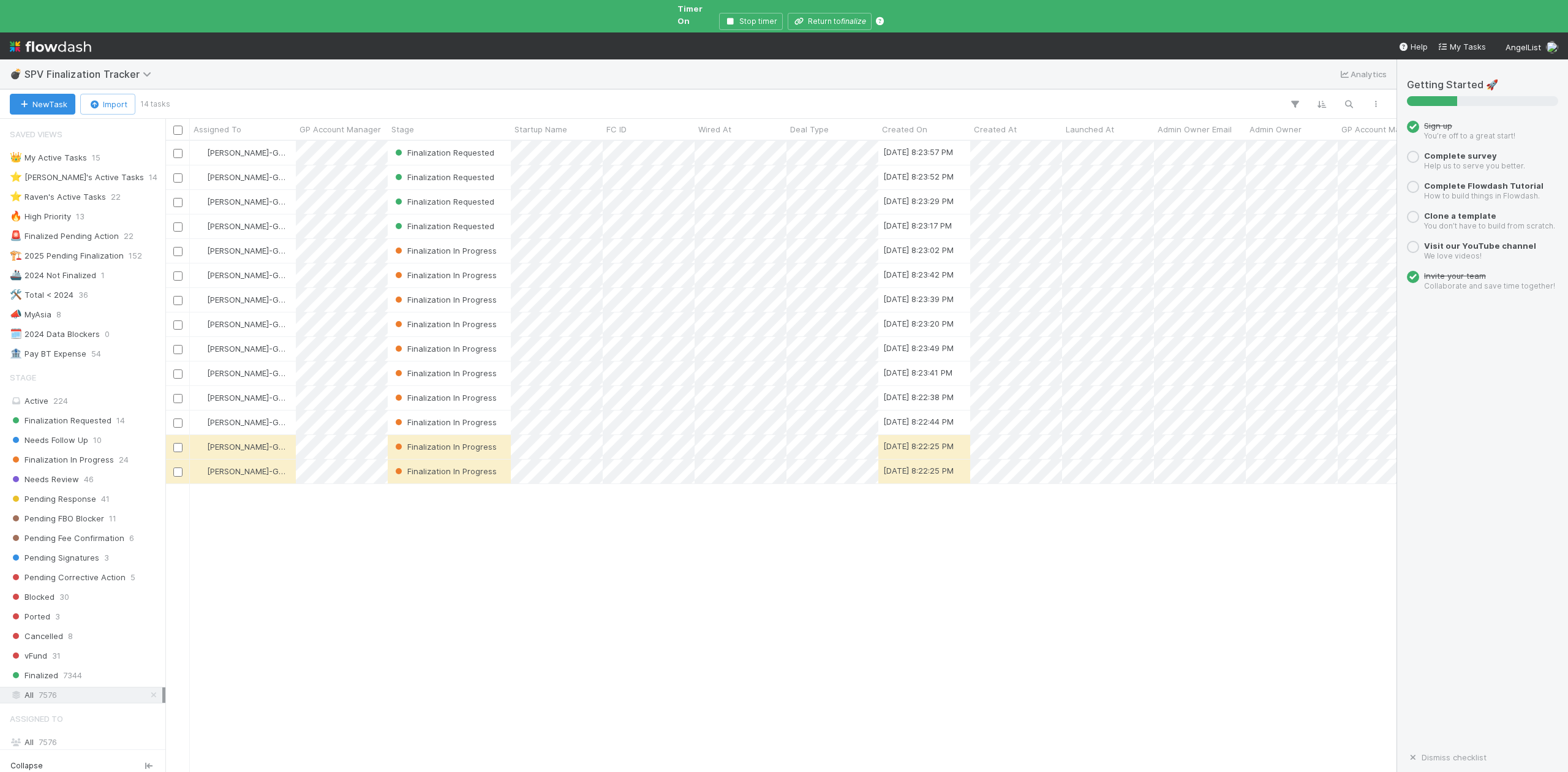
scroll to position [628, 1218]
click at [839, 13] on button "Return to finalize" at bounding box center [829, 22] width 84 height 17
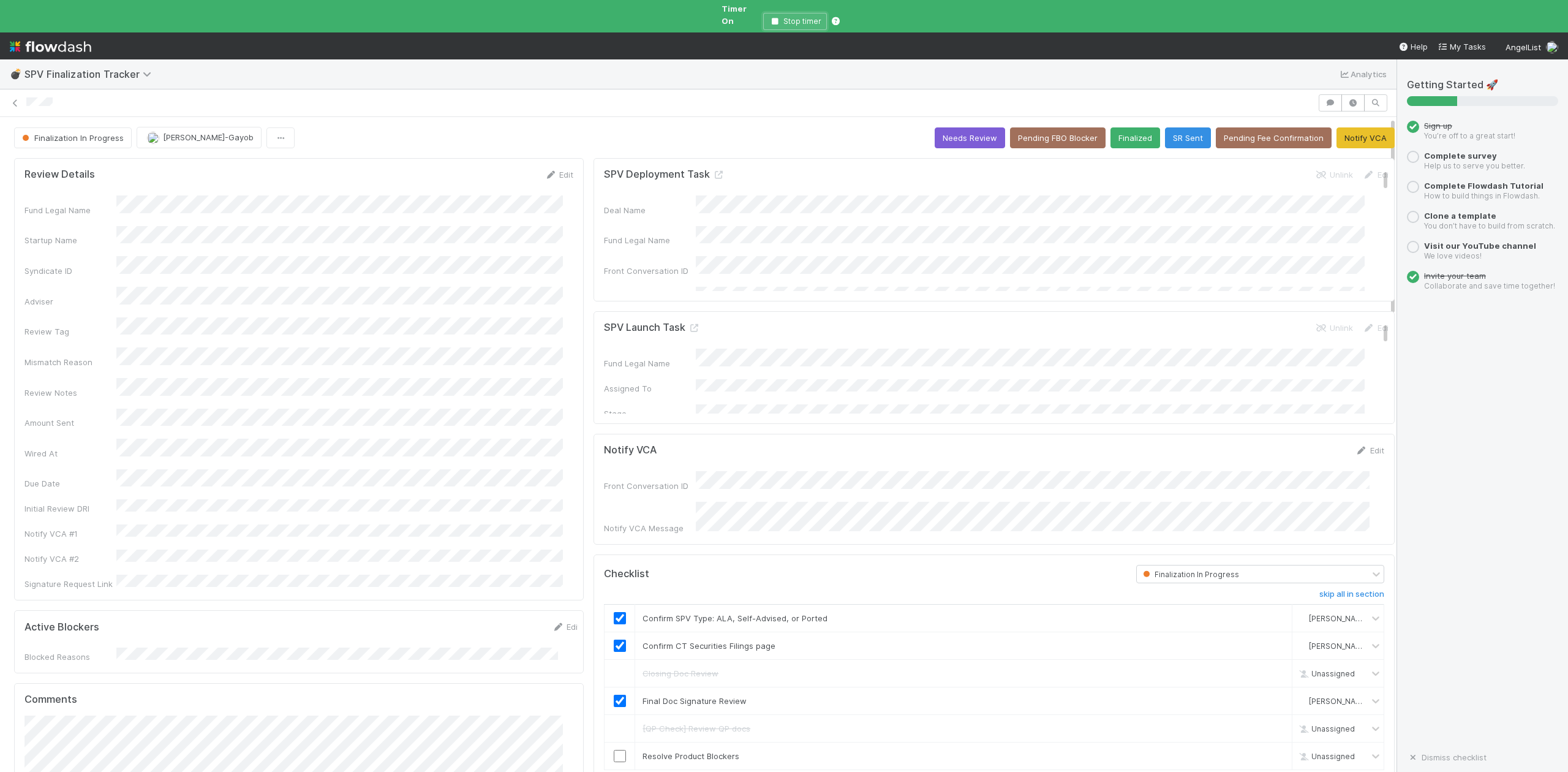
click at [773, 18] on icon "button" at bounding box center [775, 21] width 12 height 7
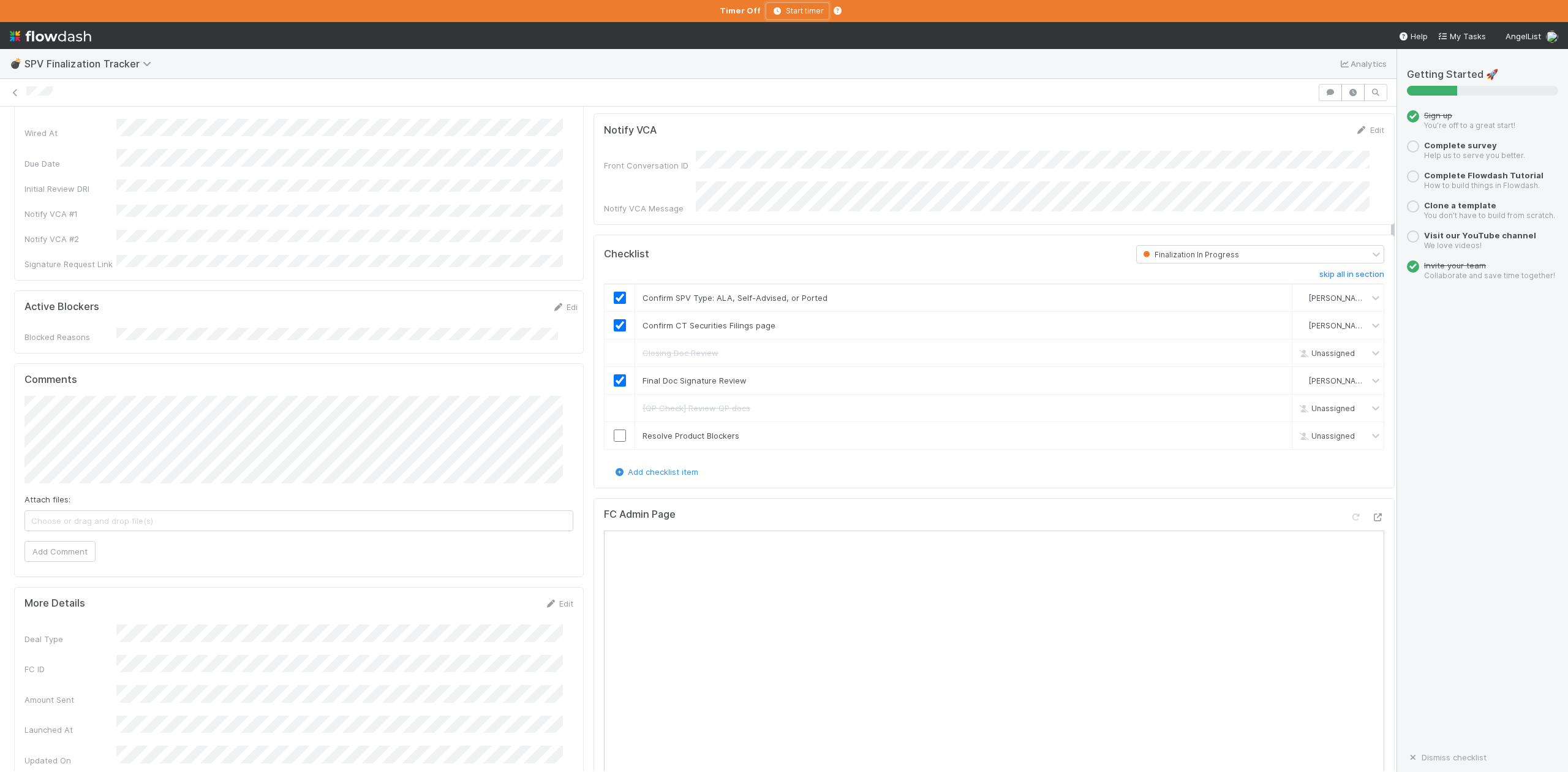
scroll to position [326, 0]
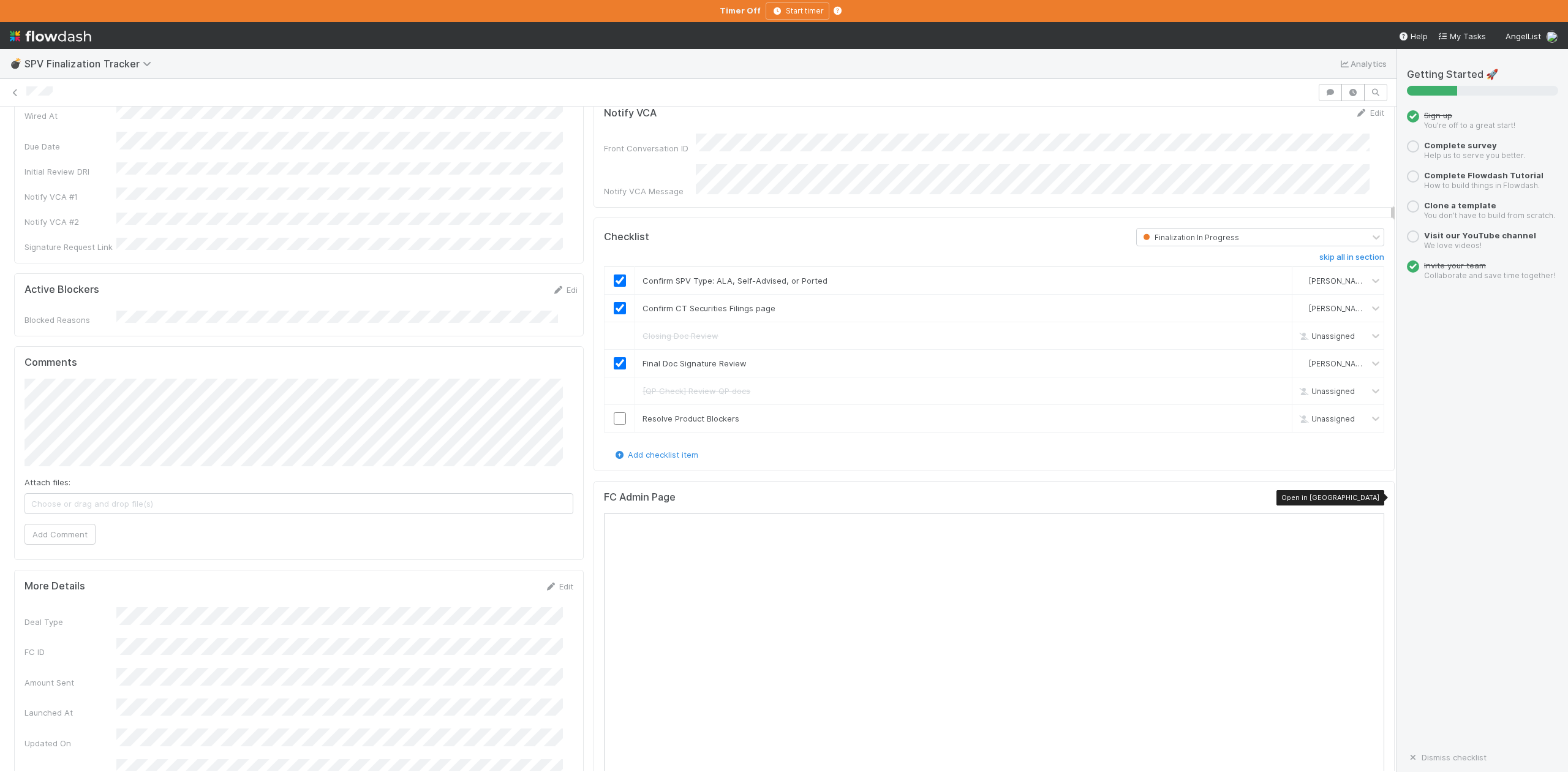
click at [1372, 496] on icon at bounding box center [1378, 500] width 12 height 8
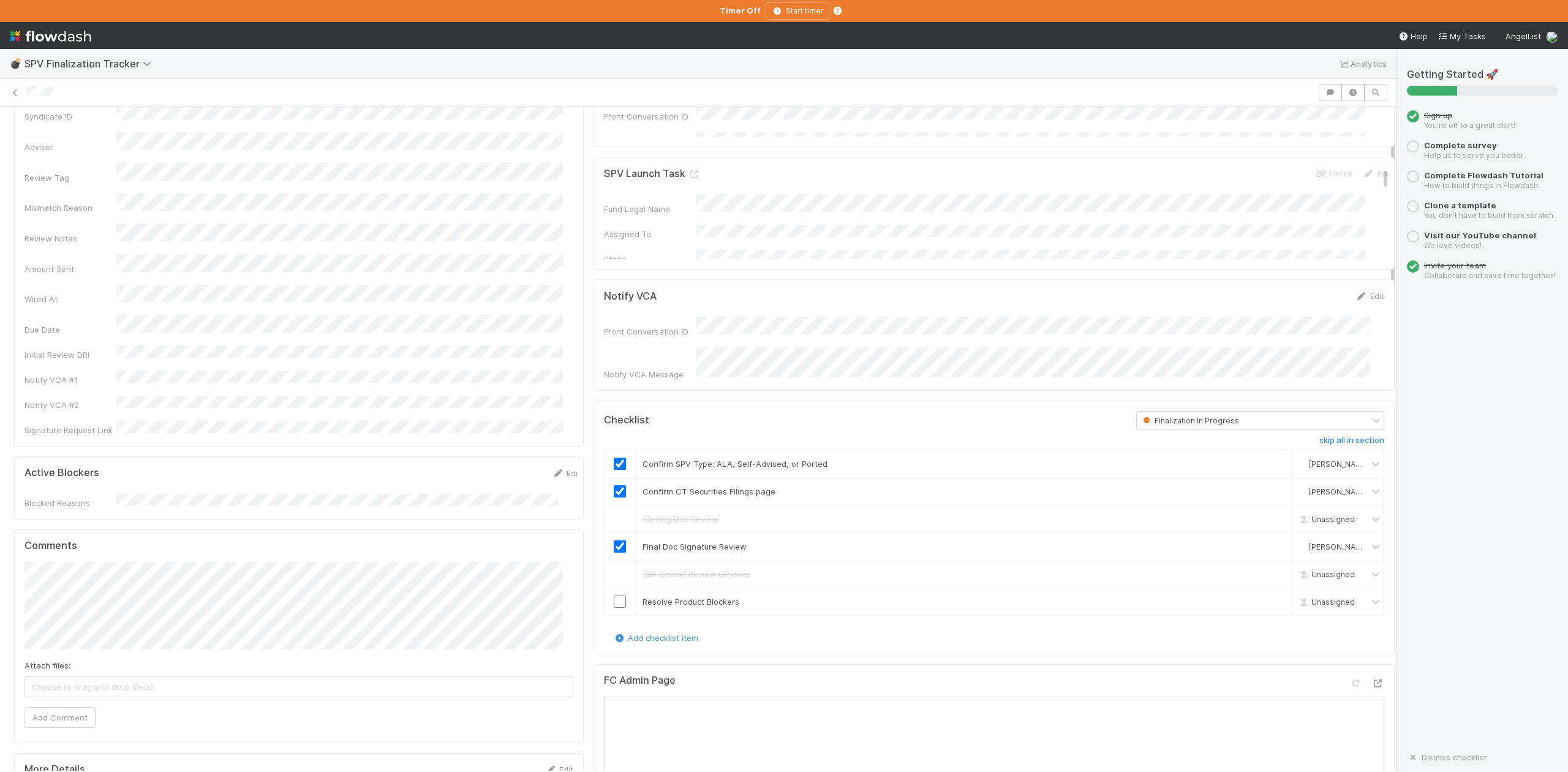
scroll to position [0, 0]
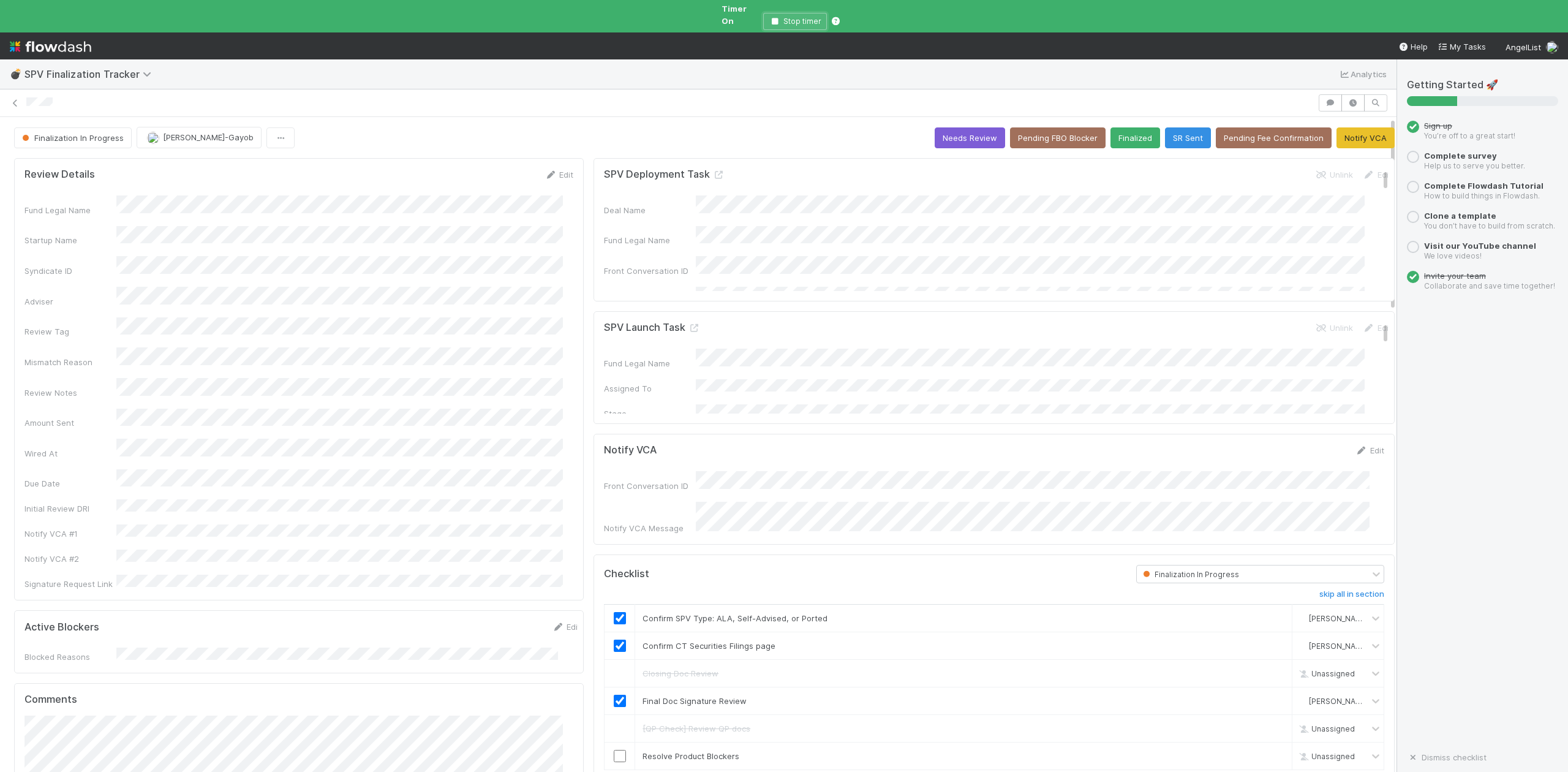
click at [775, 18] on icon "button" at bounding box center [775, 21] width 12 height 7
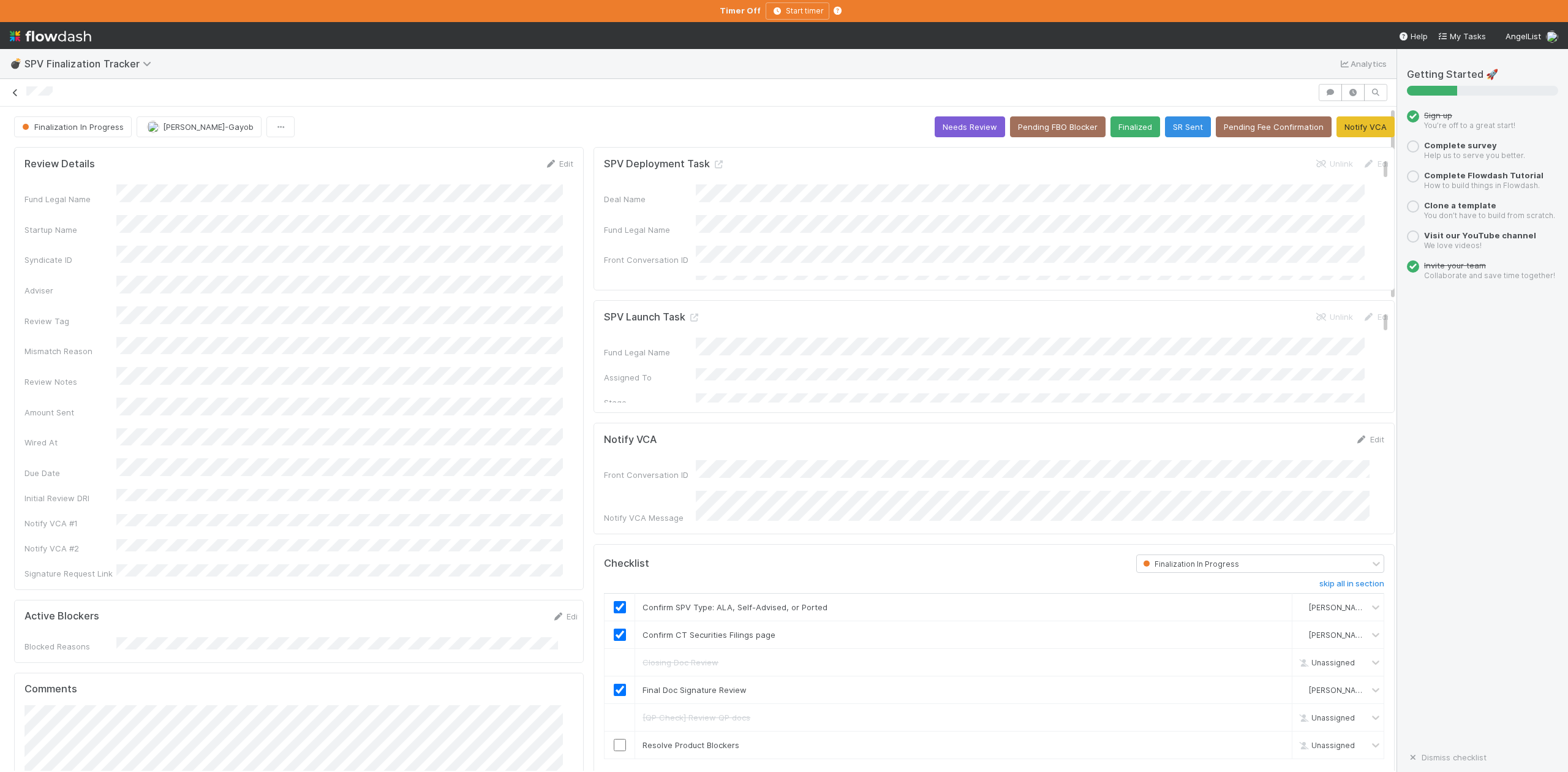
click at [14, 92] on icon at bounding box center [15, 93] width 12 height 8
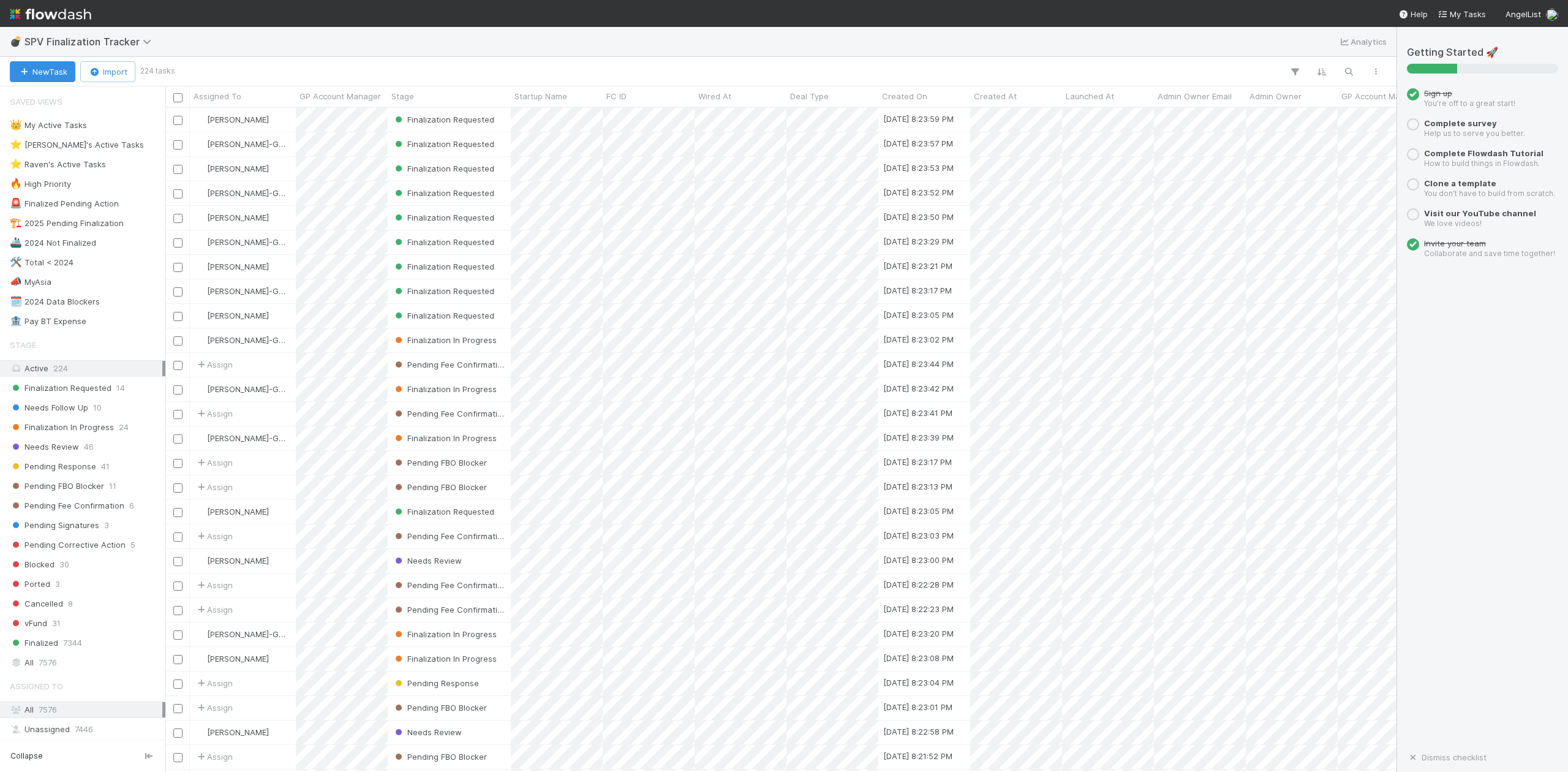
scroll to position [652, 1218]
click at [101, 147] on div "⭐ Loraine's Active Tasks" at bounding box center [77, 144] width 134 height 15
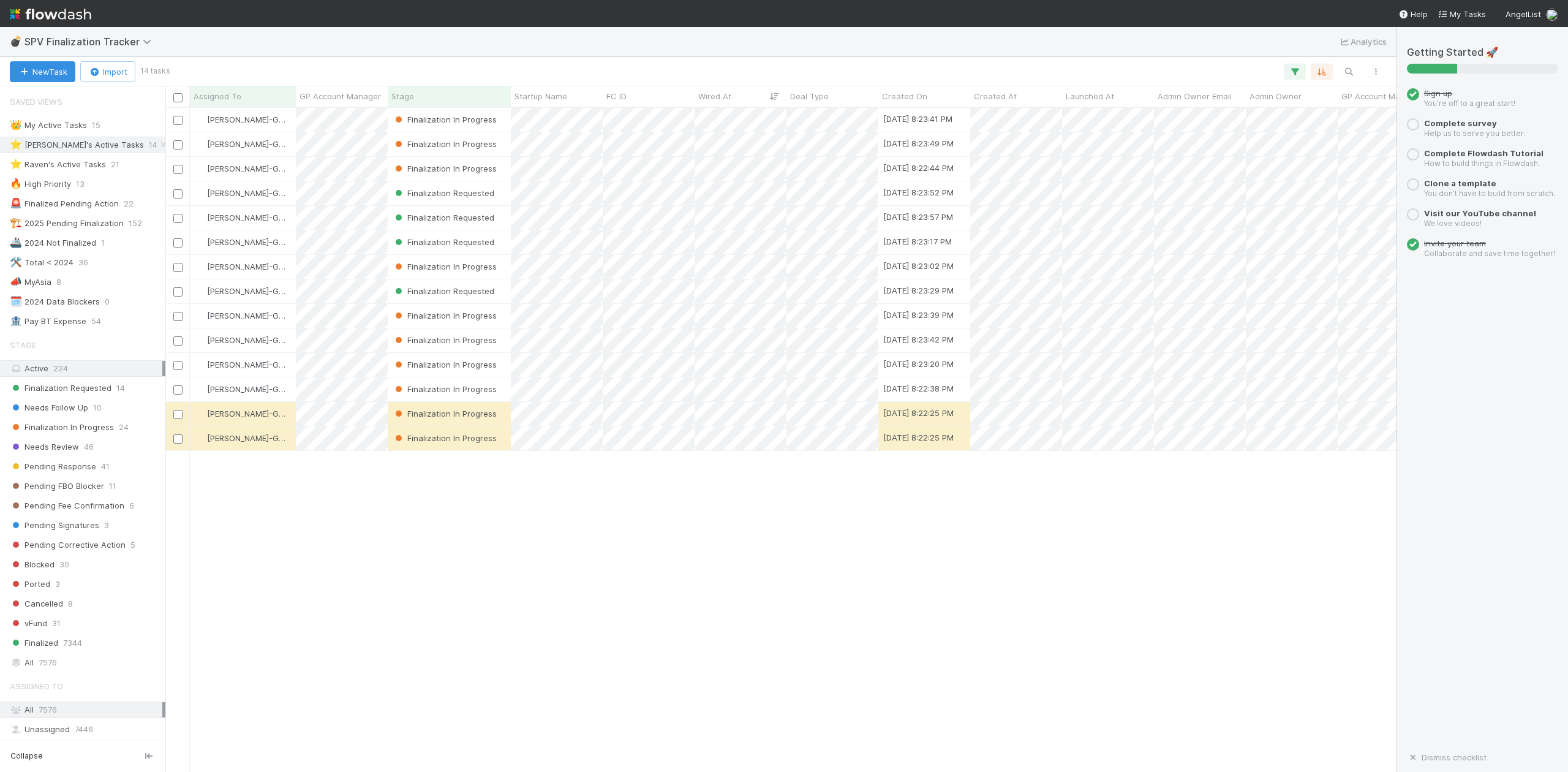
scroll to position [652, 1218]
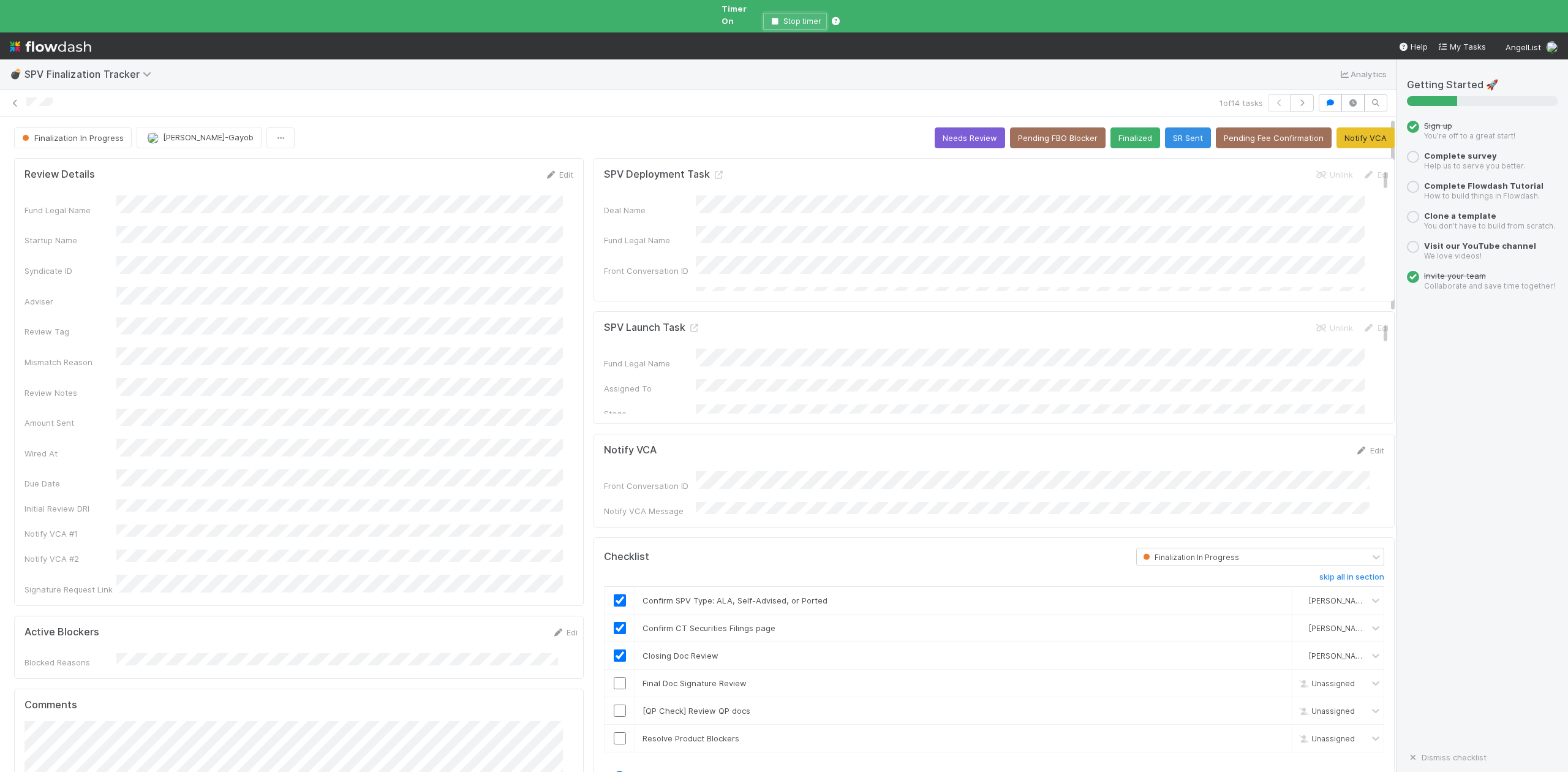
click at [775, 18] on icon "button" at bounding box center [775, 21] width 12 height 7
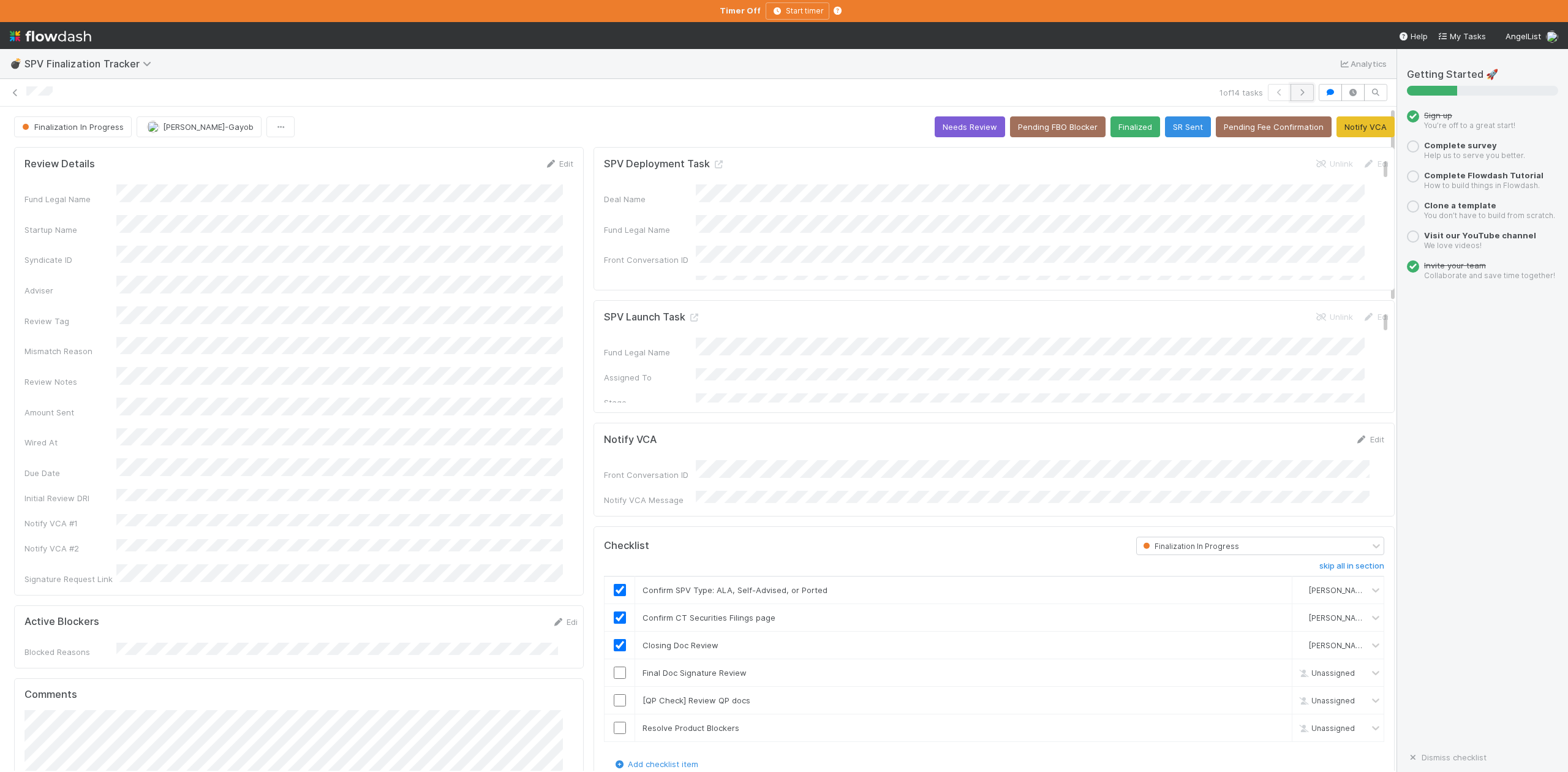
click at [1291, 98] on button "button" at bounding box center [1302, 93] width 23 height 17
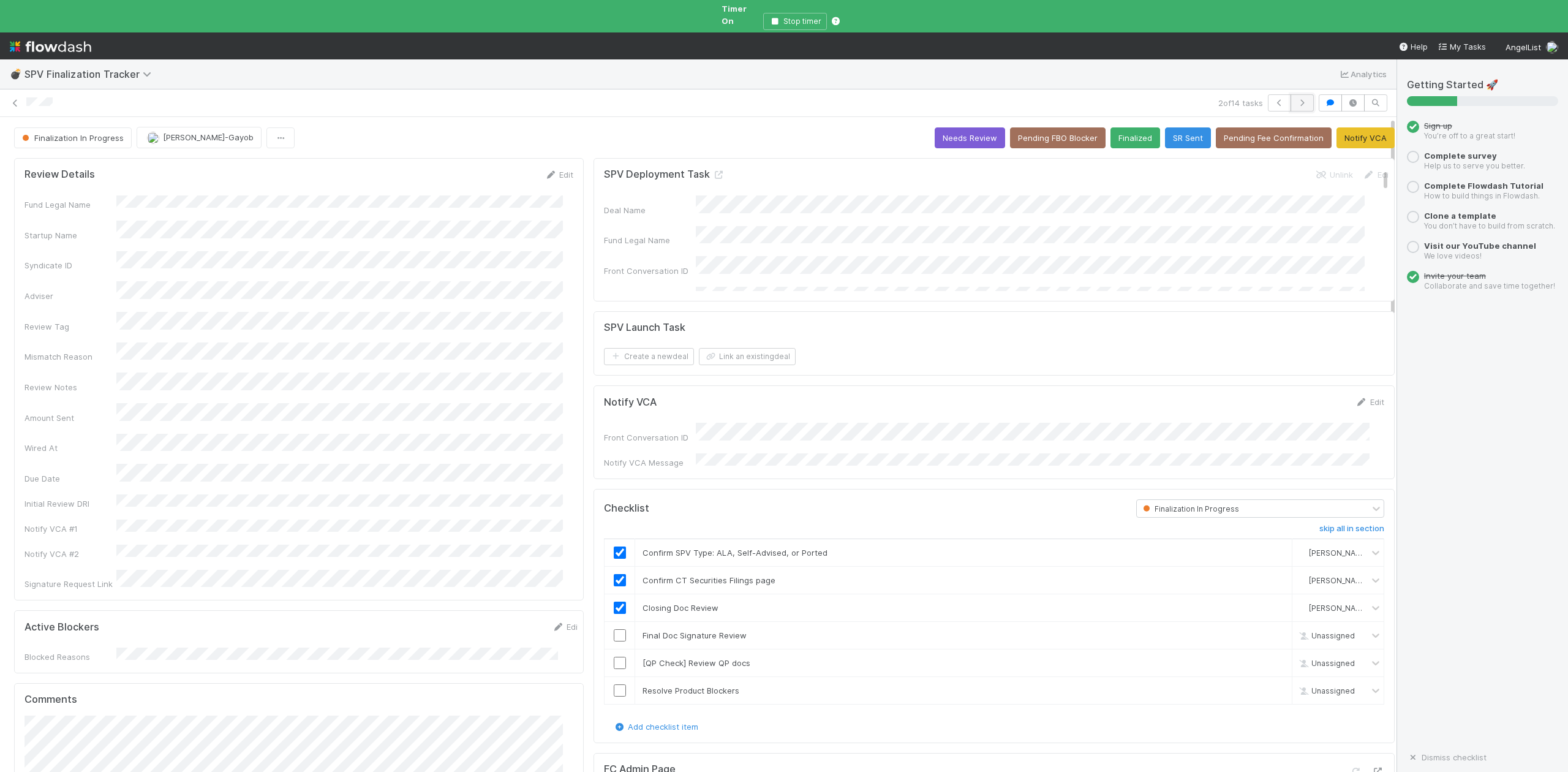
click at [1296, 99] on icon "button" at bounding box center [1302, 102] width 12 height 7
click at [736, 18] on icon "button" at bounding box center [730, 21] width 12 height 7
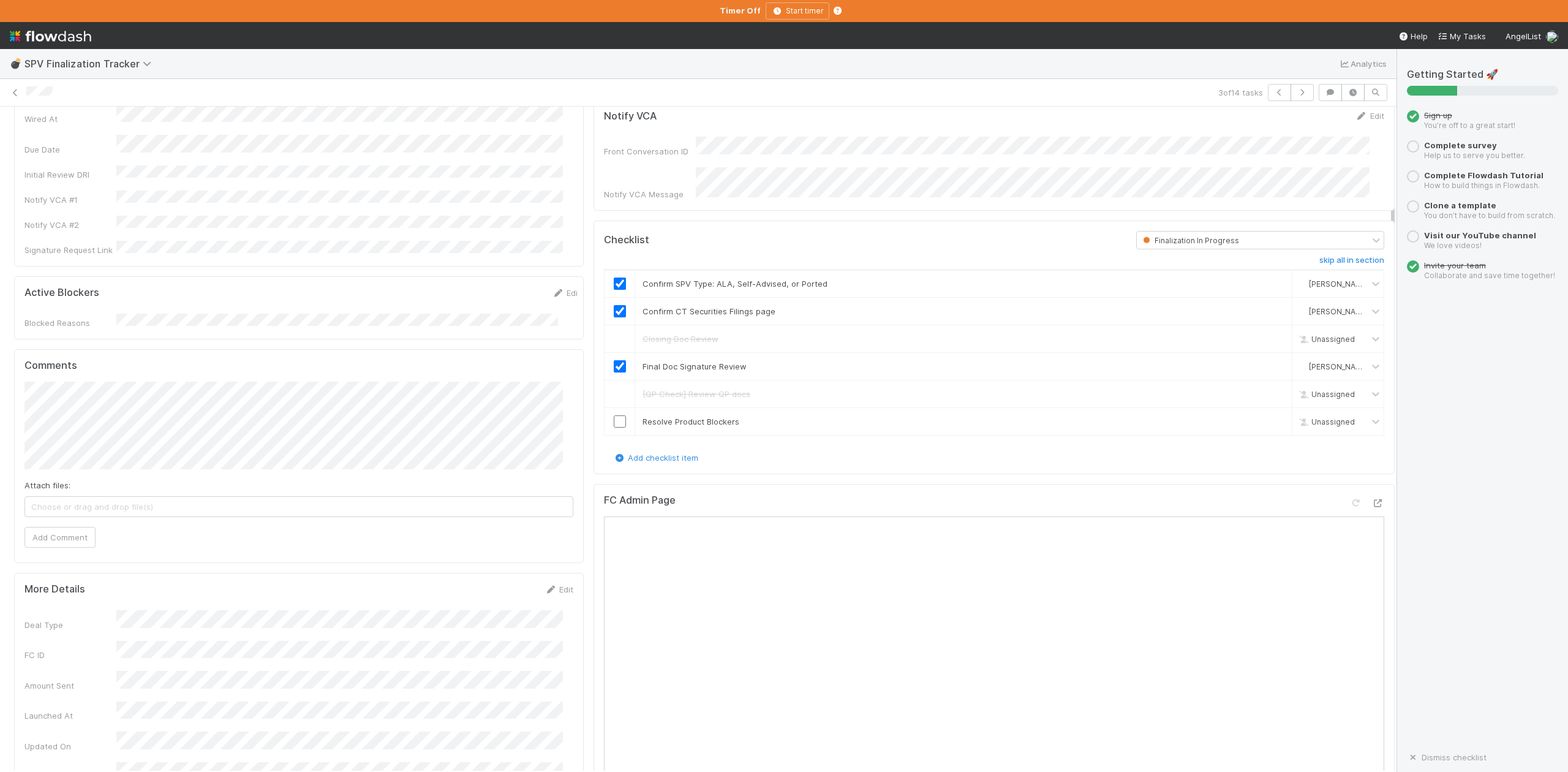
scroll to position [326, 0]
click at [77, 494] on span "Choose or drag and drop file(s)" at bounding box center [298, 504] width 547 height 20
click at [69, 524] on button "Add Comment" at bounding box center [60, 534] width 71 height 21
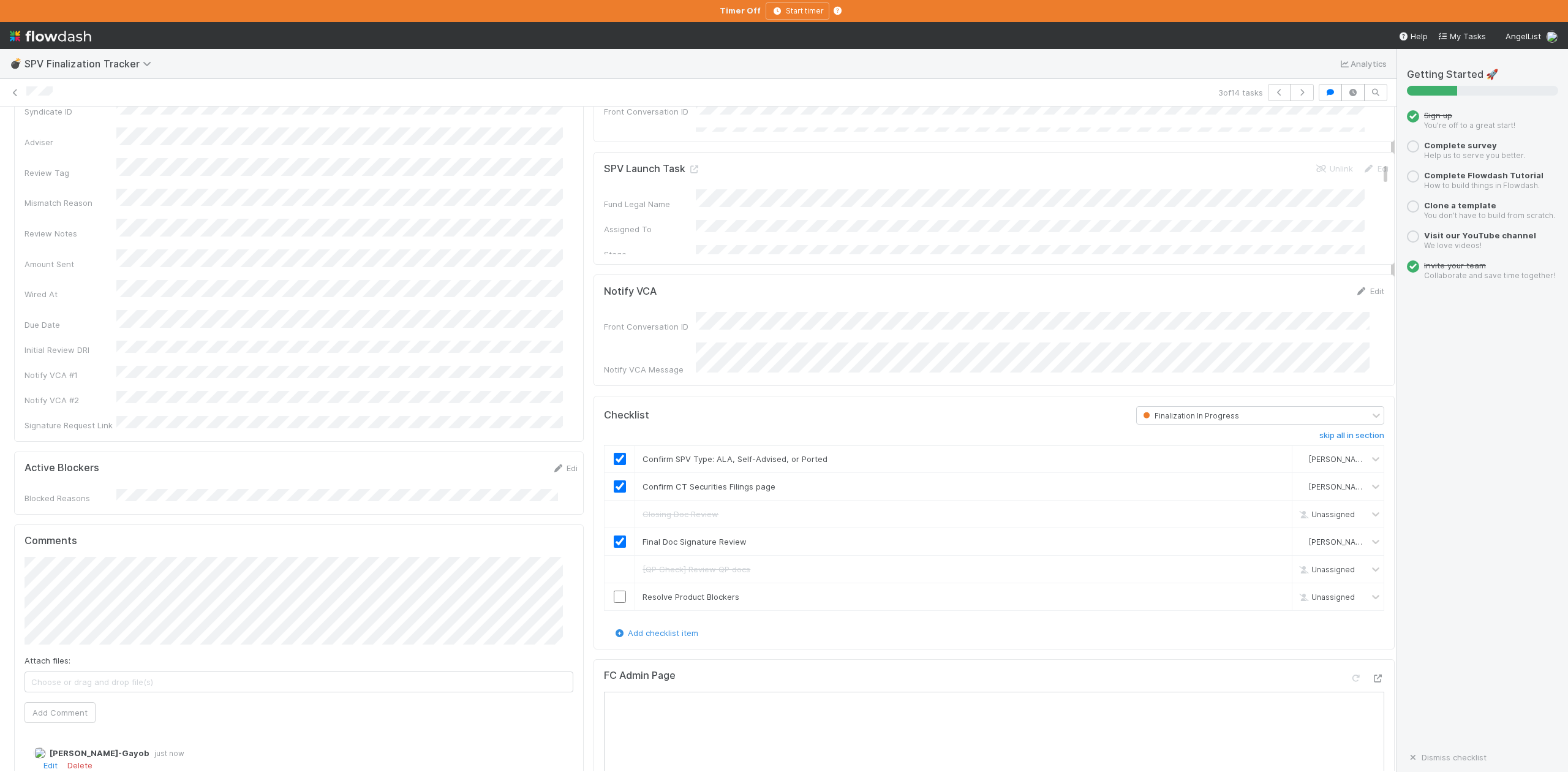
scroll to position [0, 0]
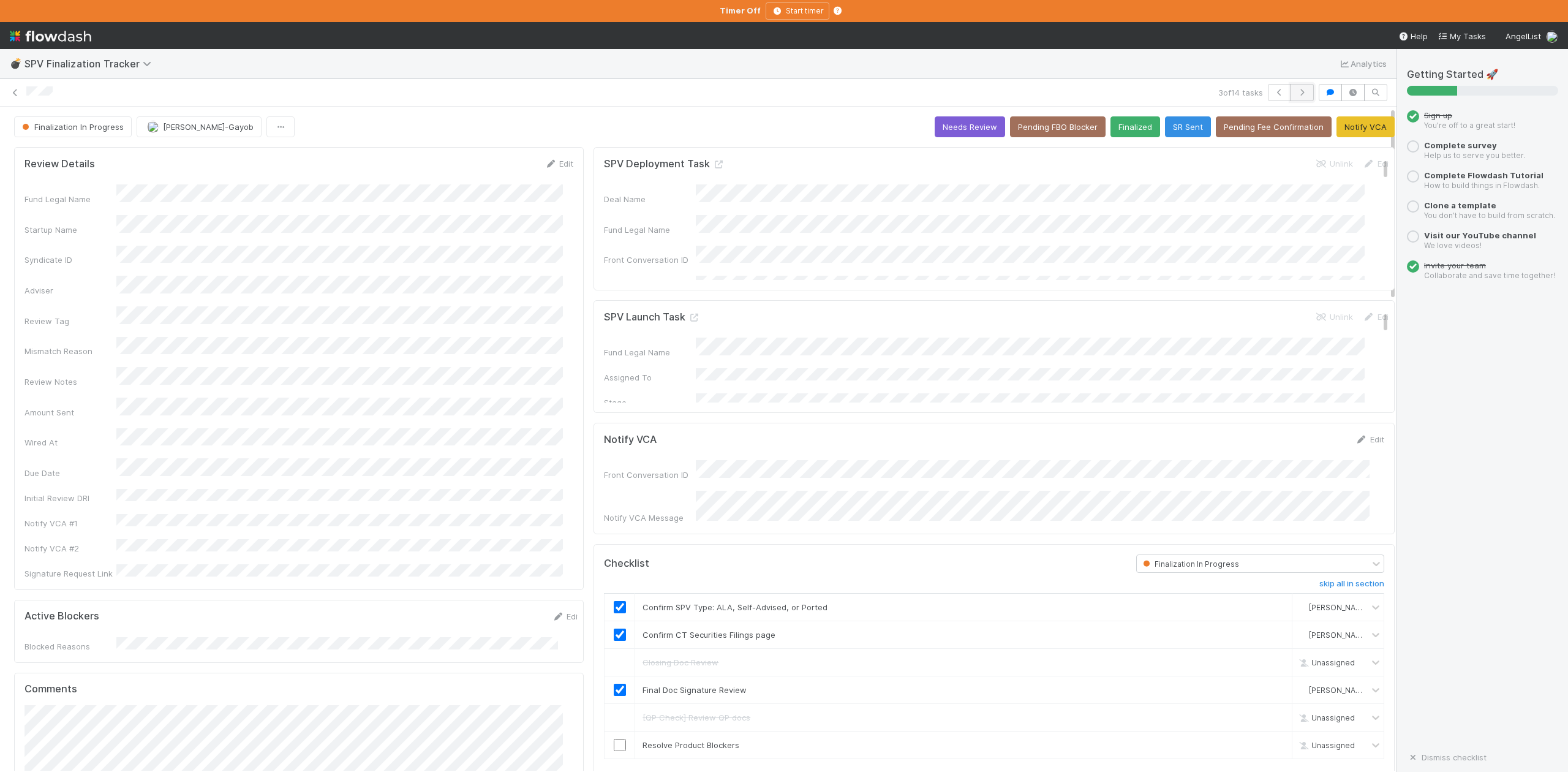
click at [1296, 91] on icon "button" at bounding box center [1302, 92] width 12 height 7
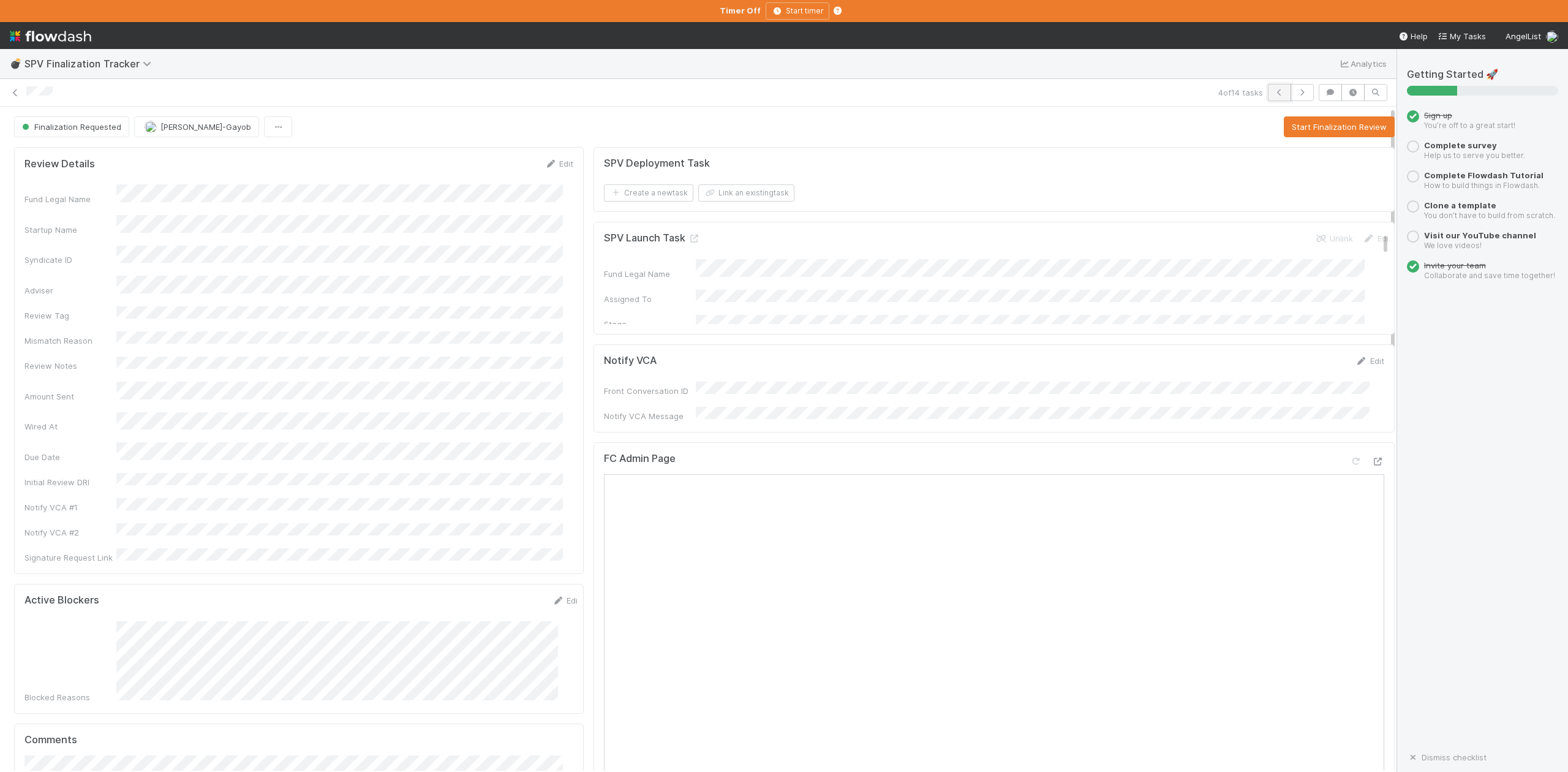
click at [1273, 96] on icon "button" at bounding box center [1279, 92] width 12 height 7
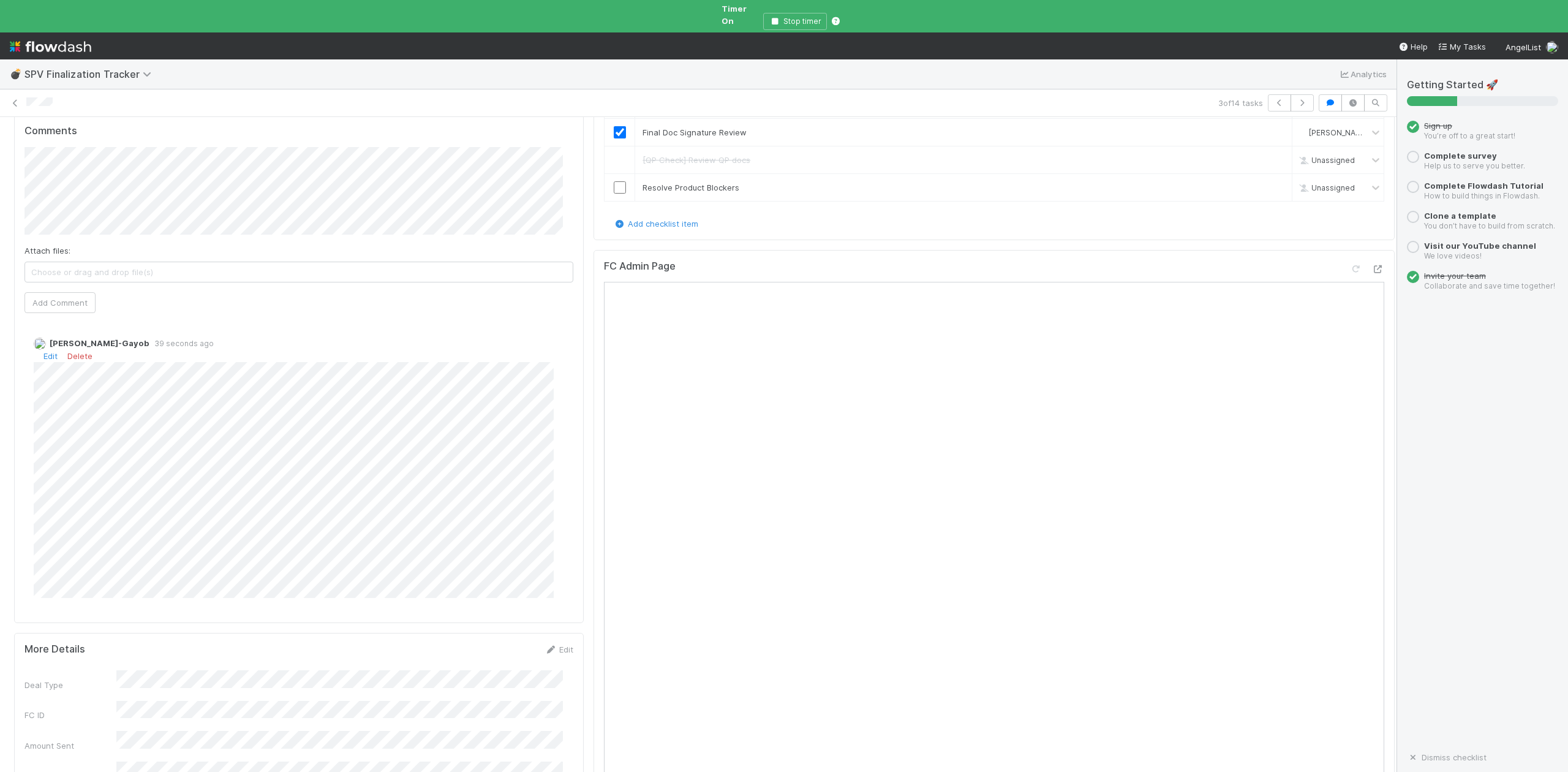
scroll to position [572, 0]
click at [77, 348] on link "Delete" at bounding box center [80, 352] width 25 height 10
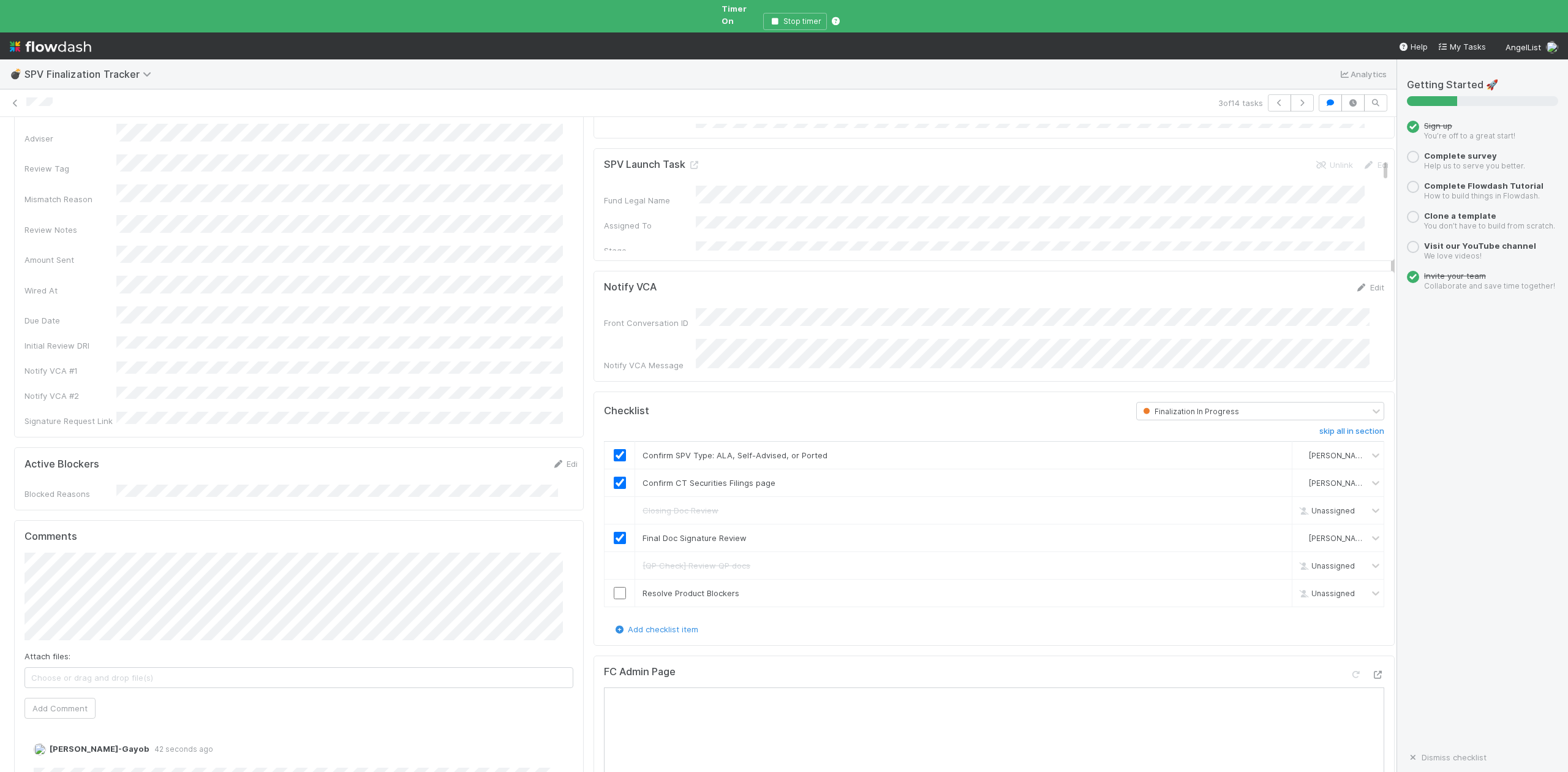
scroll to position [0, 0]
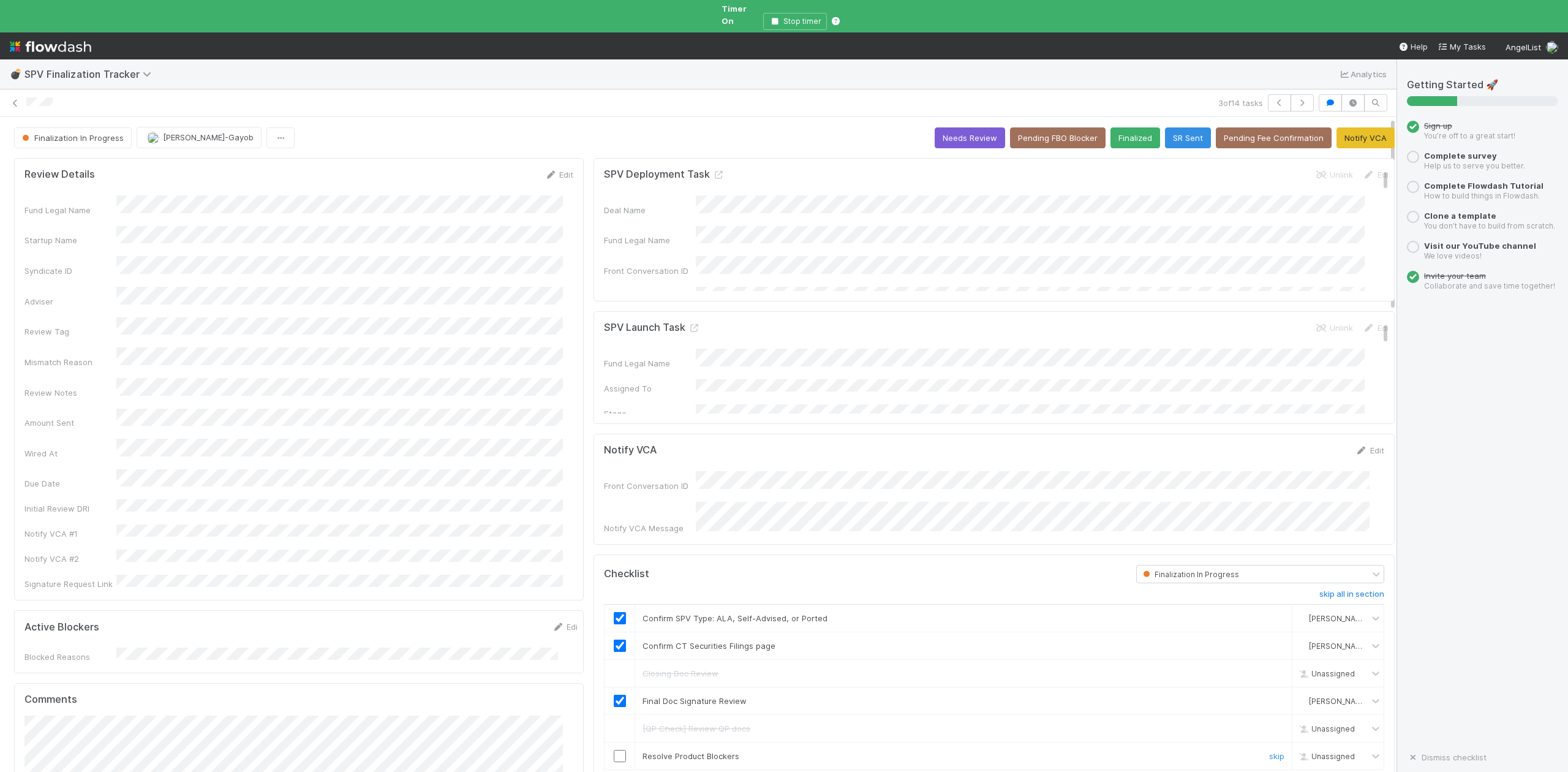
drag, startPoint x: 606, startPoint y: 744, endPoint x: 1115, endPoint y: 542, distance: 547.6
click at [614, 750] on input "checkbox" at bounding box center [620, 756] width 12 height 12
checkbox input "true"
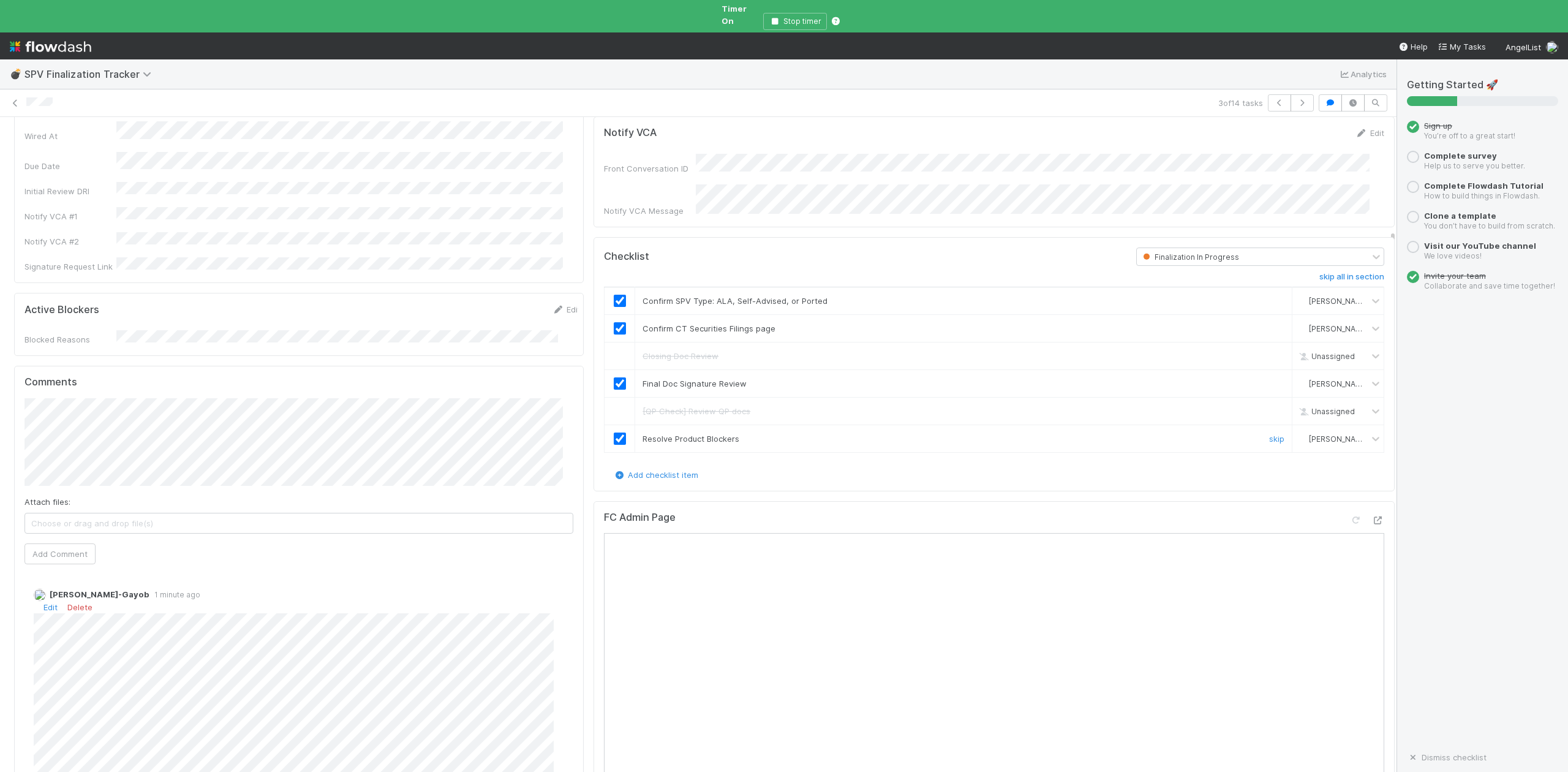
scroll to position [408, 0]
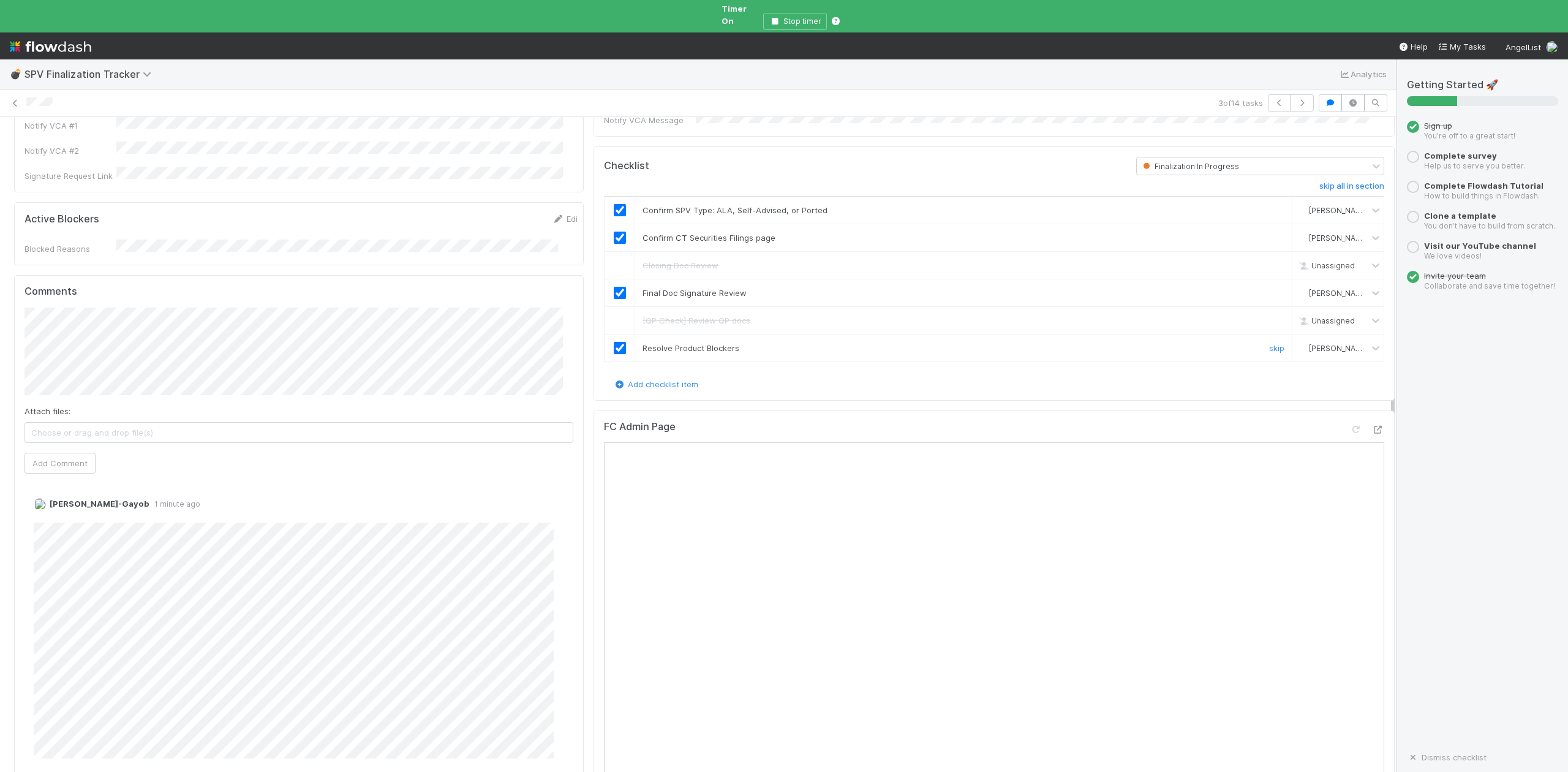
drag, startPoint x: 81, startPoint y: 461, endPoint x: 868, endPoint y: 92, distance: 869.2
click at [81, 512] on link "Delete" at bounding box center [80, 516] width 25 height 10
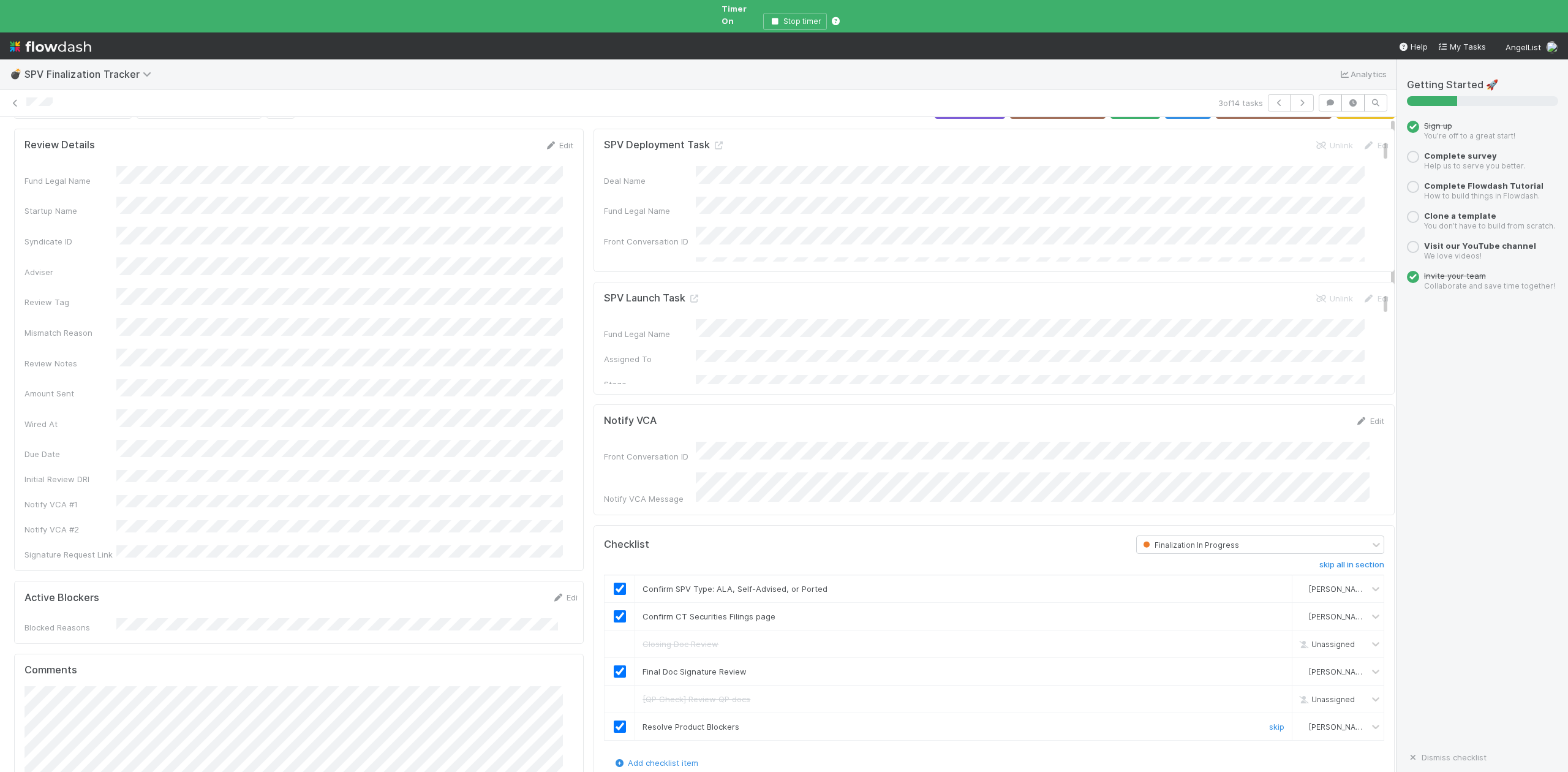
scroll to position [0, 0]
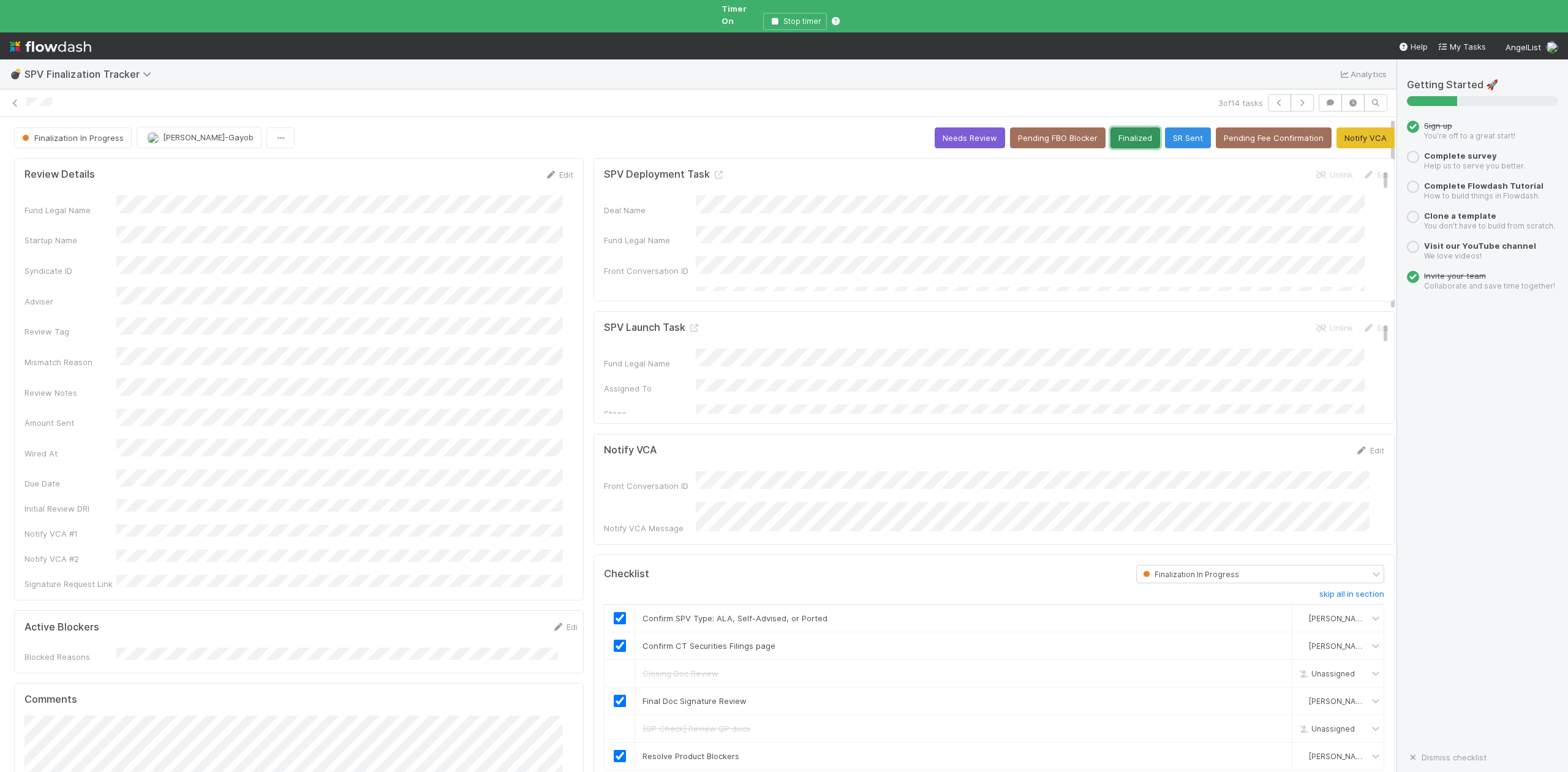
click at [1111, 130] on button "Finalized" at bounding box center [1135, 138] width 50 height 21
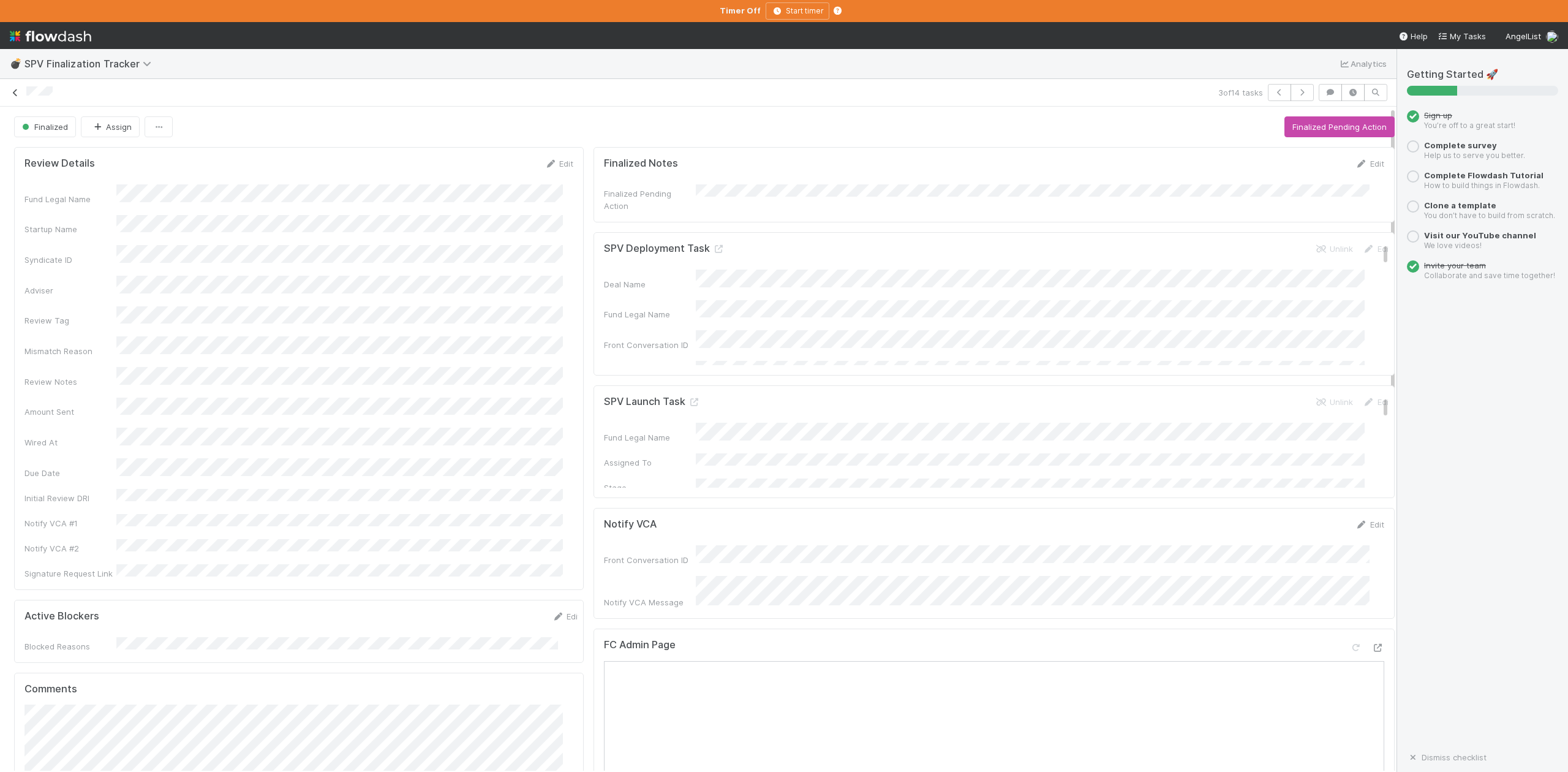
click at [18, 92] on icon at bounding box center [15, 93] width 12 height 8
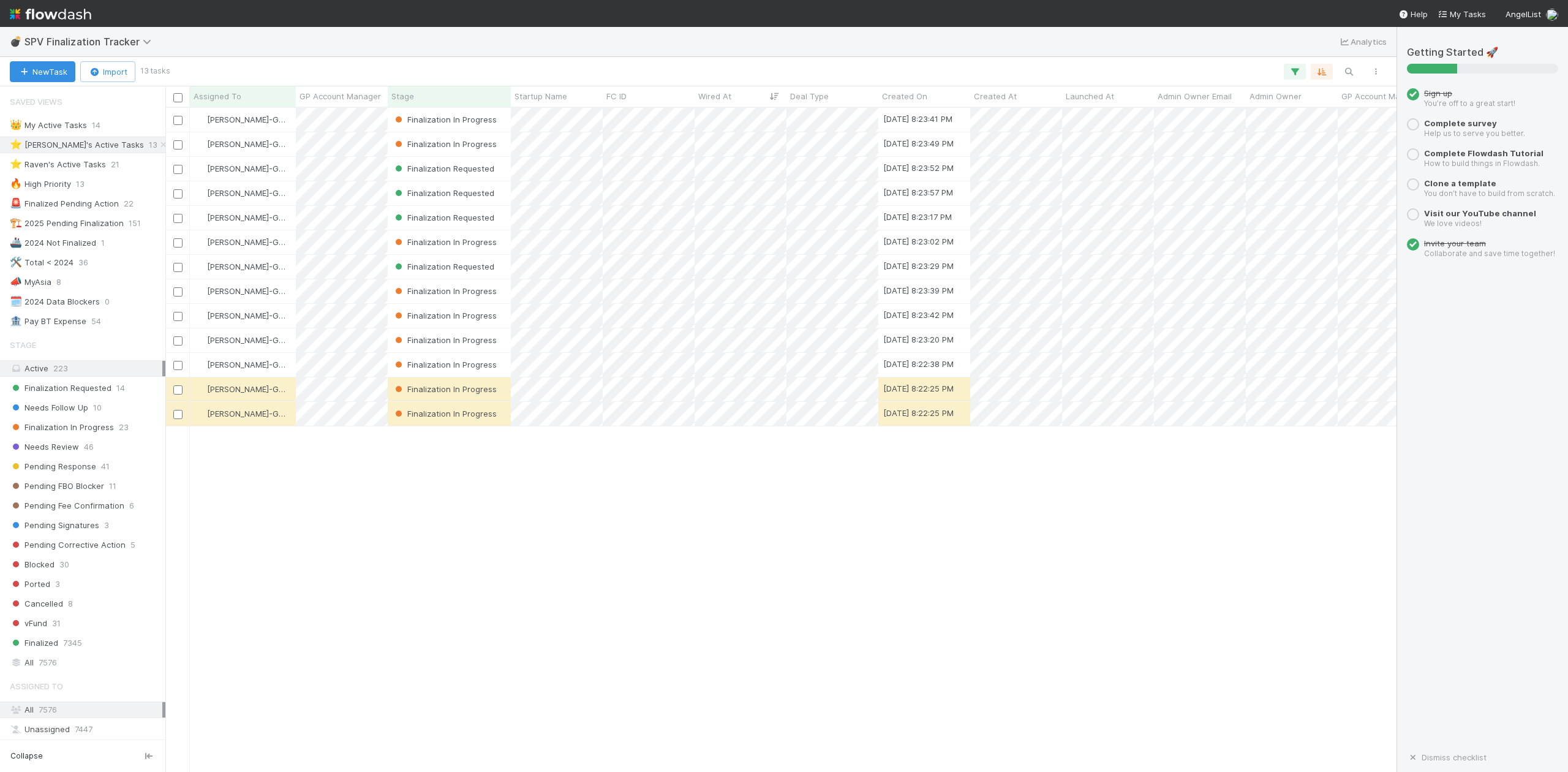
scroll to position [652, 1218]
click at [92, 430] on span "Finalization In Progress" at bounding box center [62, 427] width 104 height 15
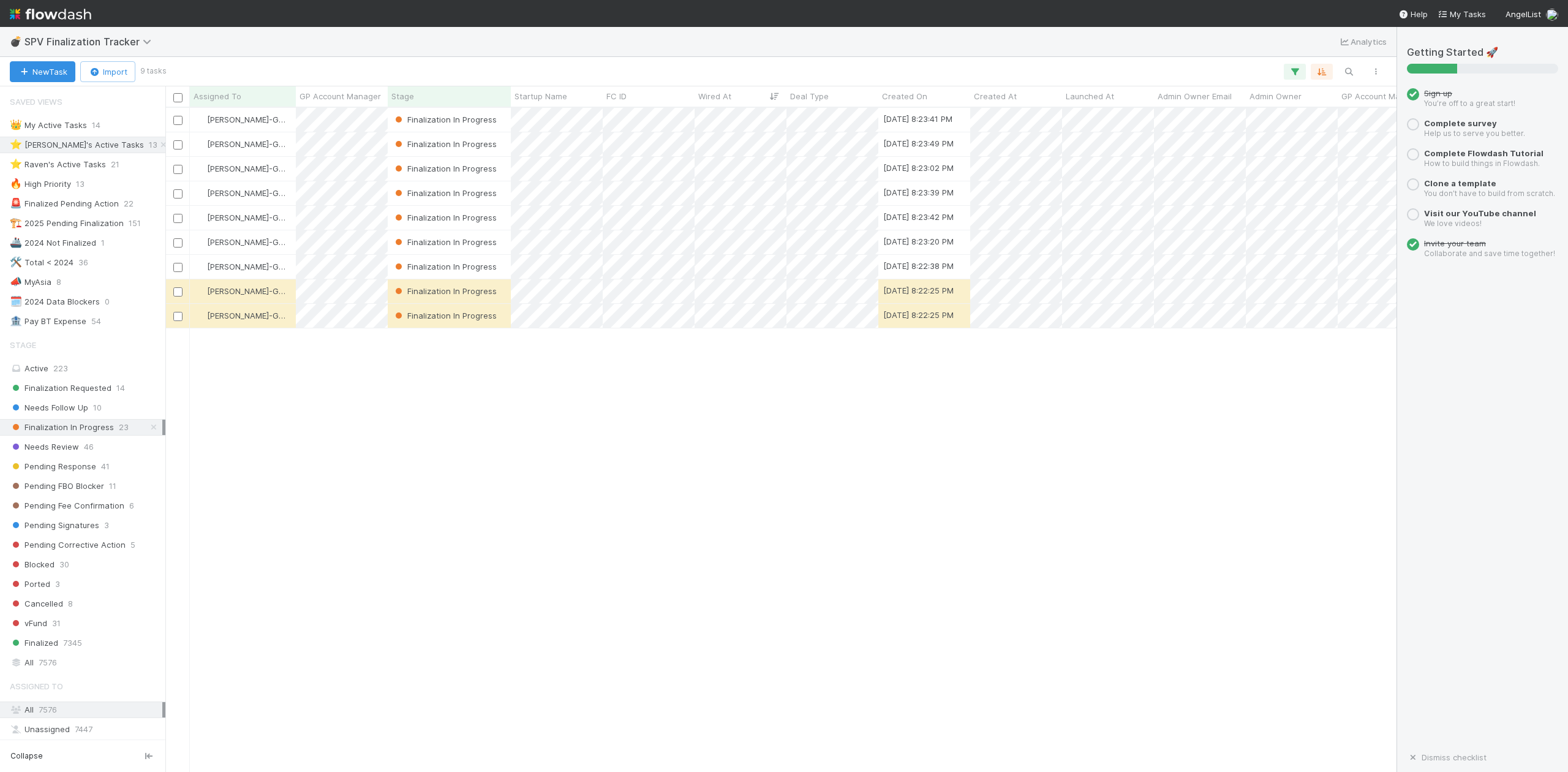
scroll to position [652, 1218]
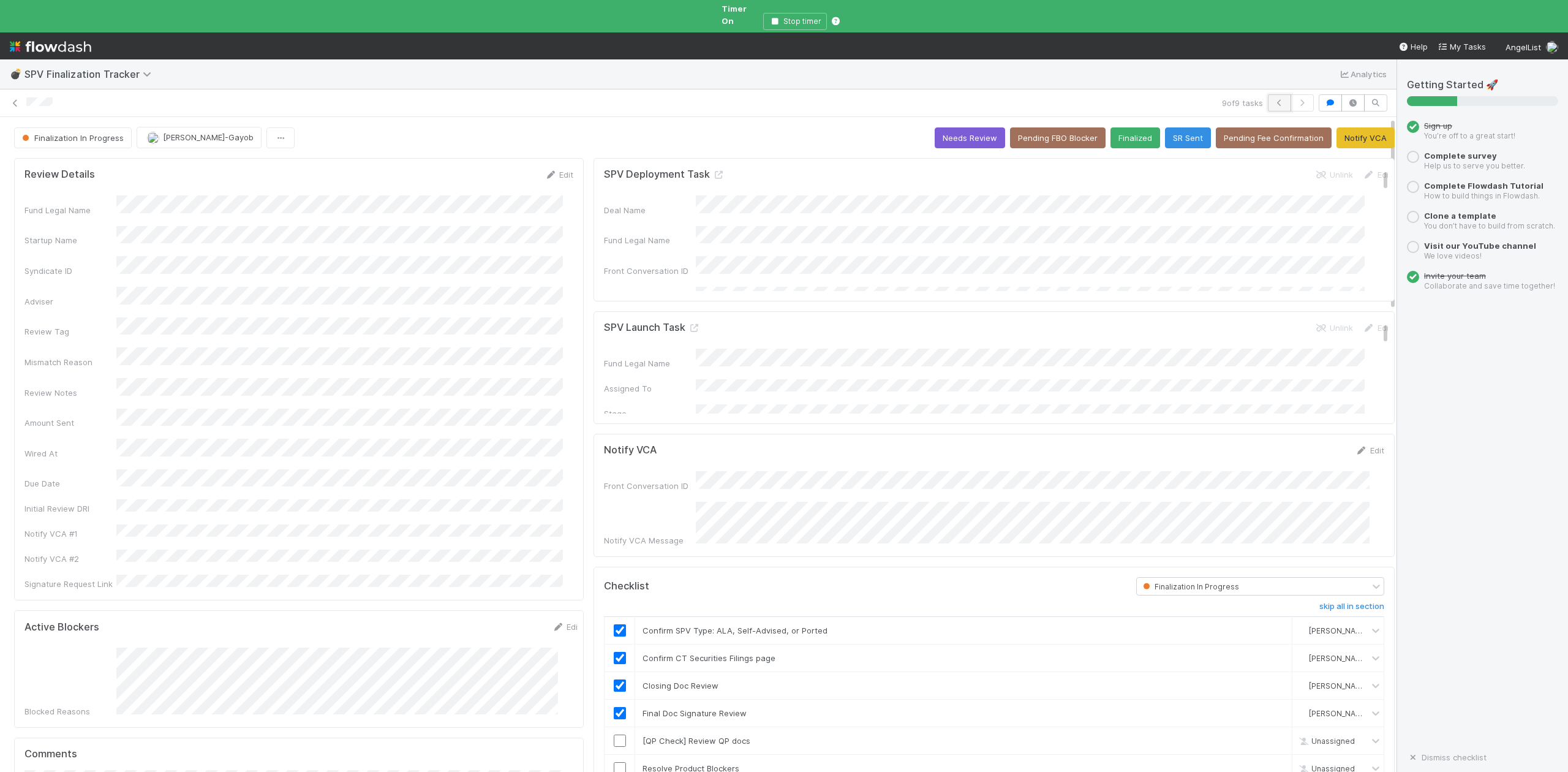
click at [1273, 99] on icon "button" at bounding box center [1279, 102] width 12 height 7
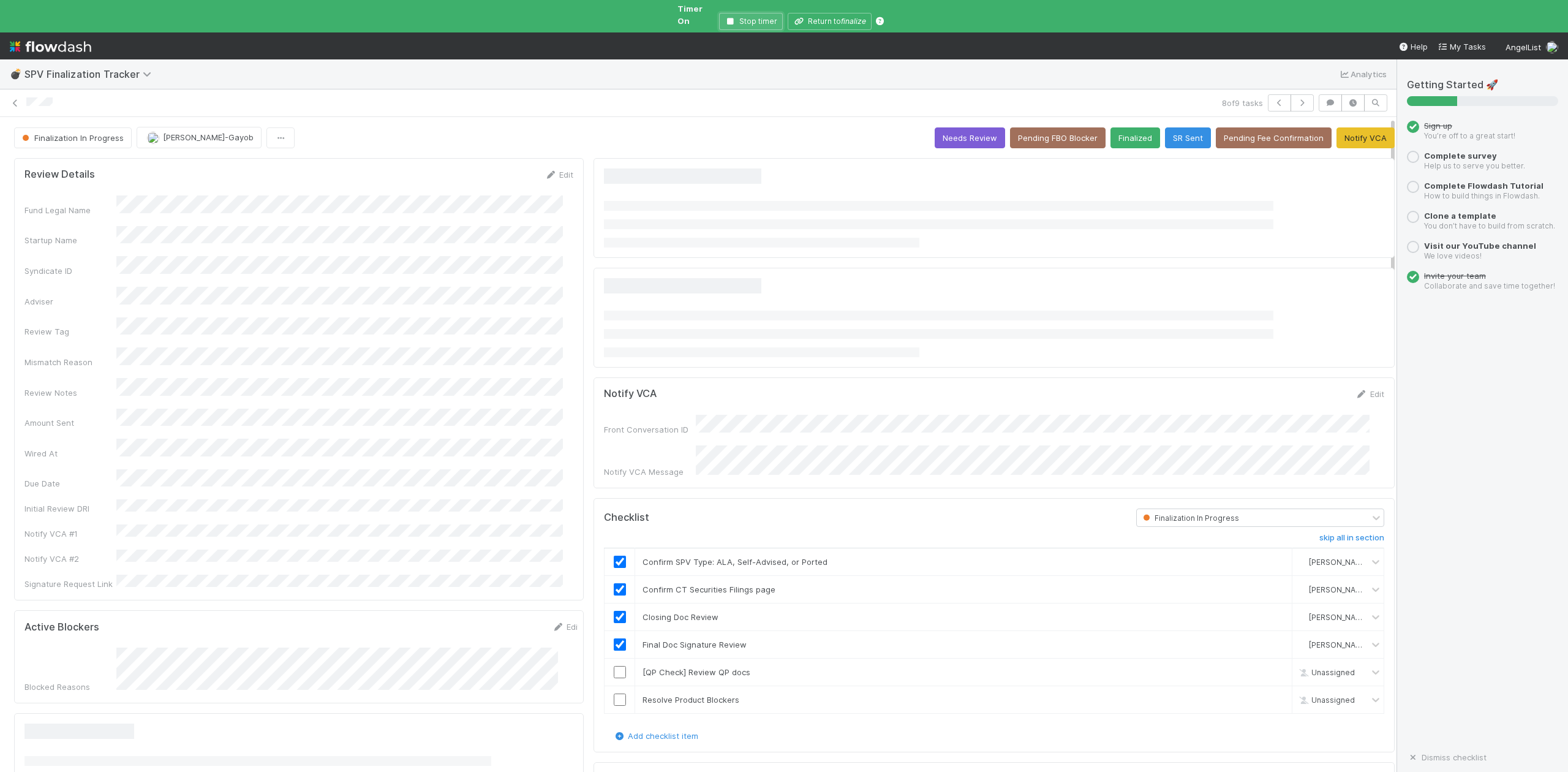
click at [733, 18] on icon "button" at bounding box center [730, 21] width 12 height 7
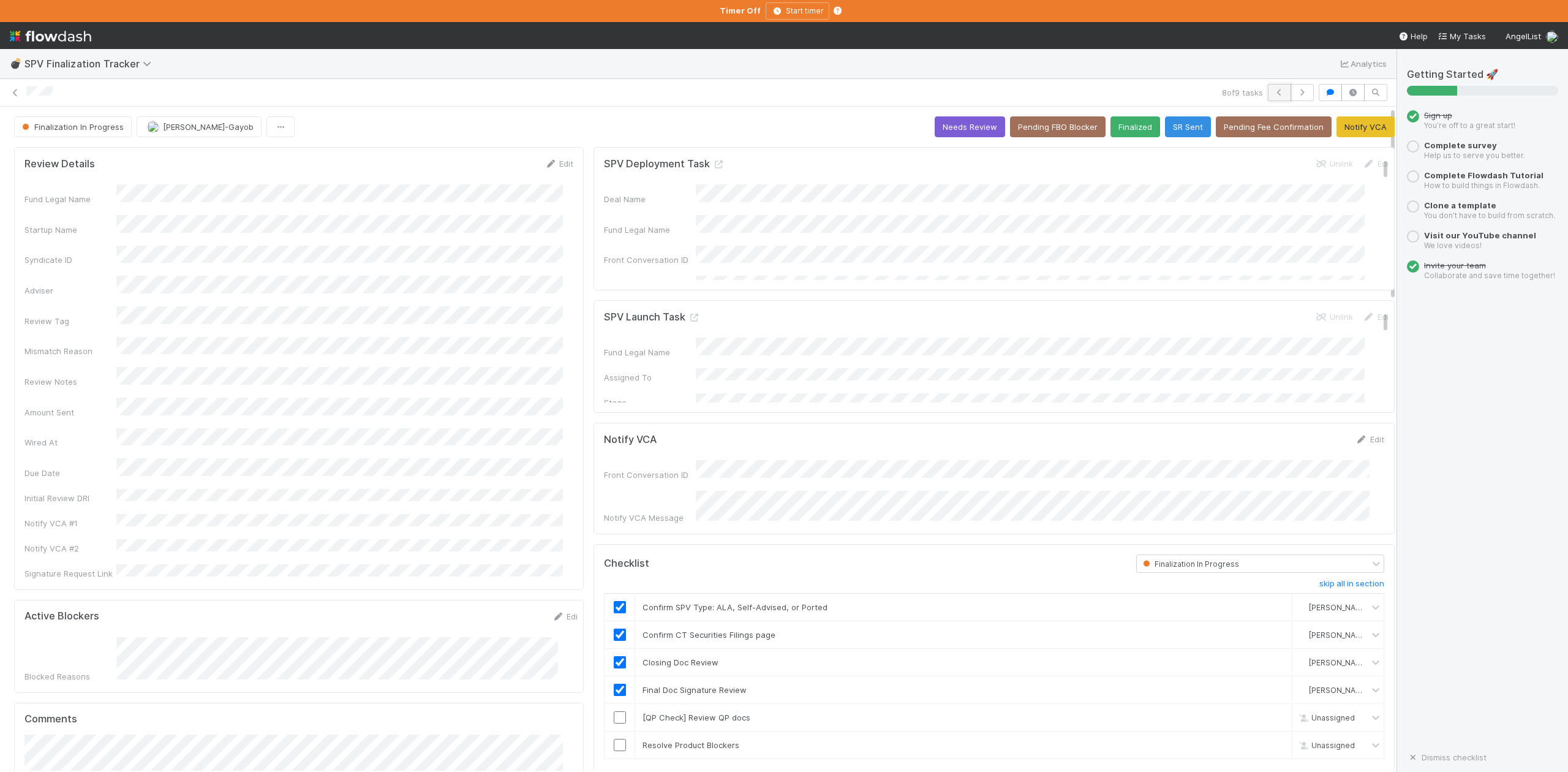
click at [1273, 91] on icon "button" at bounding box center [1279, 92] width 12 height 7
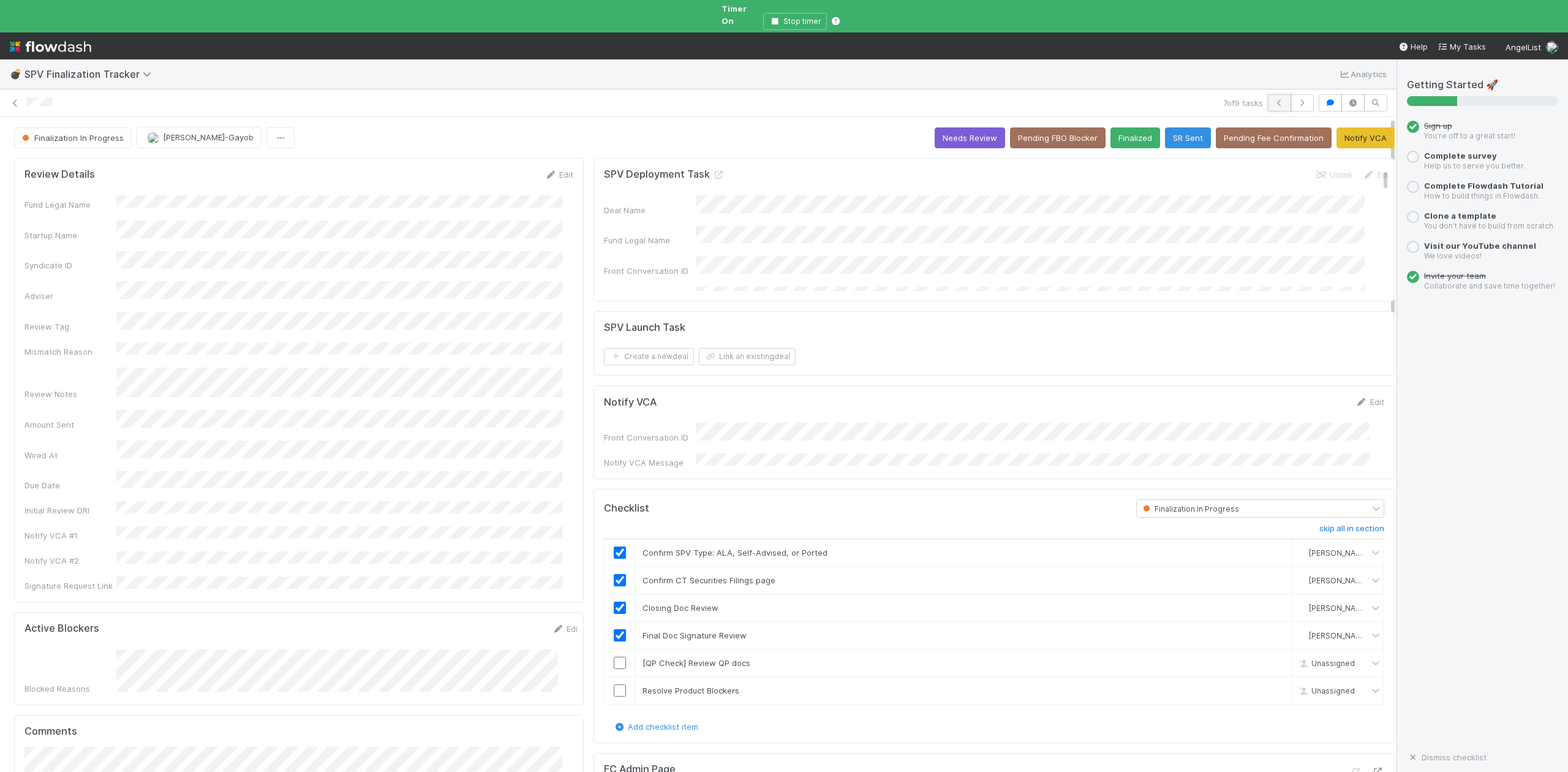
click at [1273, 99] on icon "button" at bounding box center [1279, 102] width 12 height 7
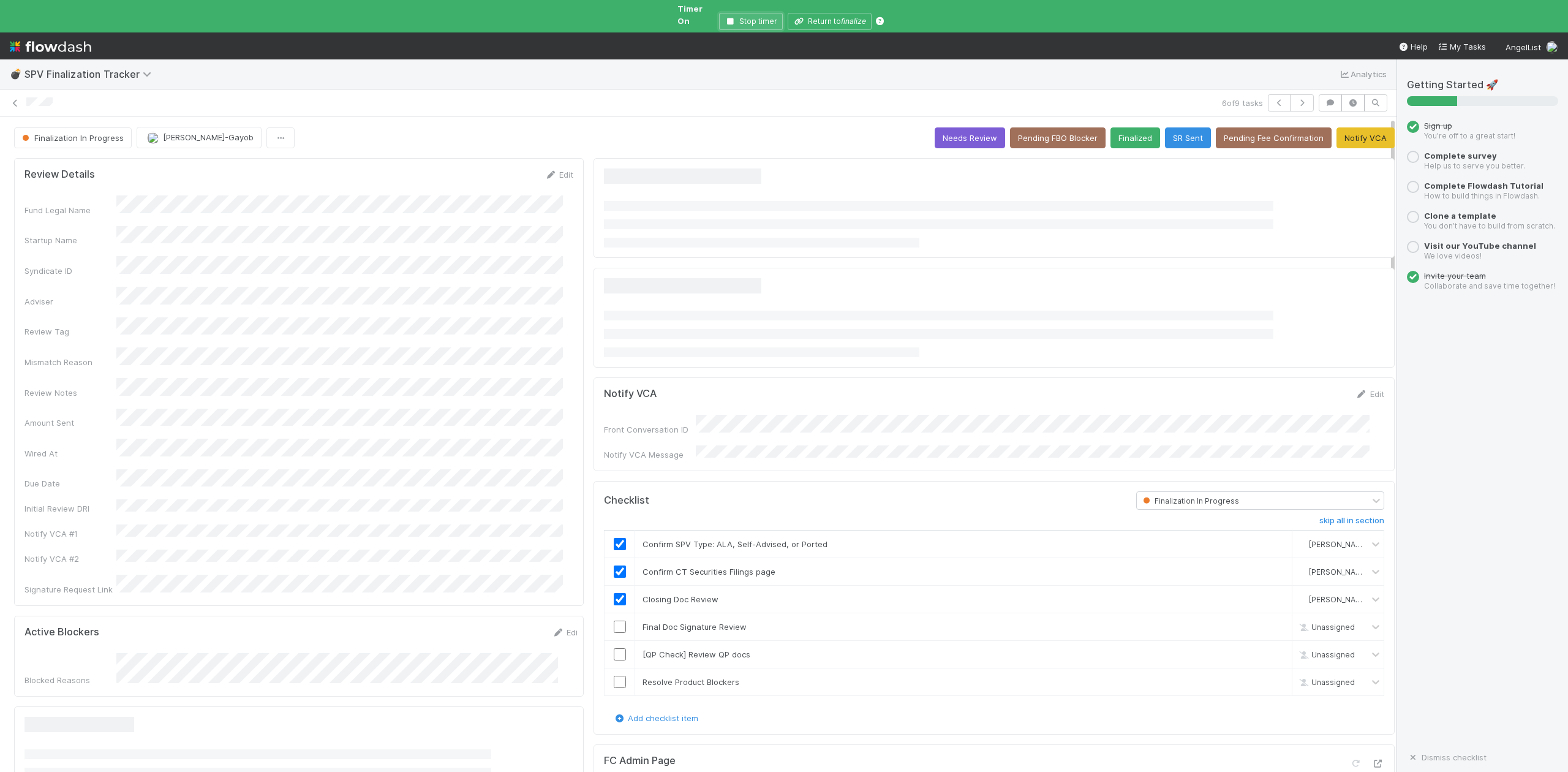
click at [728, 18] on icon "button" at bounding box center [730, 21] width 12 height 7
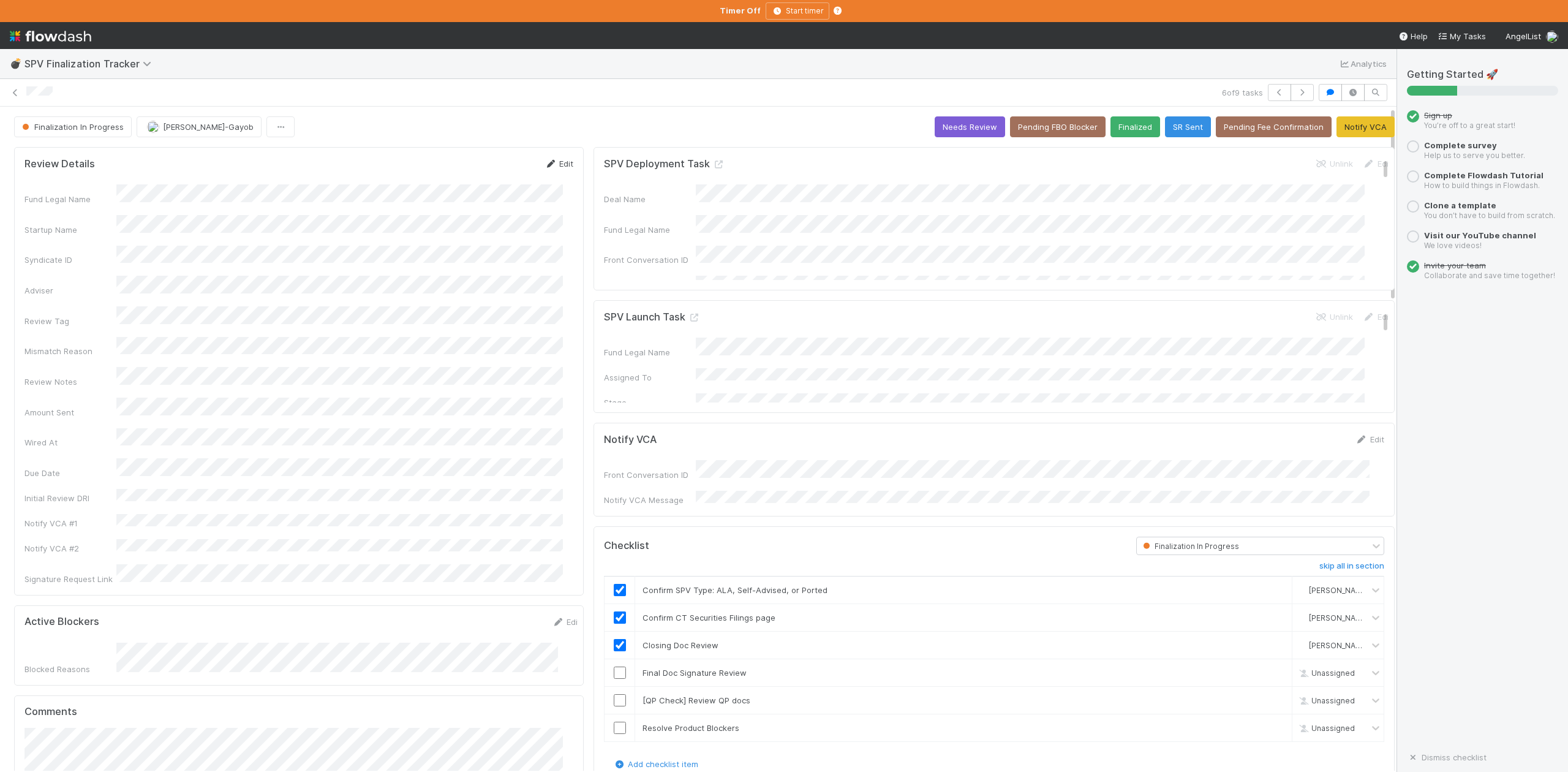
click at [553, 164] on link "Edit" at bounding box center [559, 163] width 29 height 10
click at [497, 182] on form "Review Details Save Cancel Fund Legal Name Startup Name Syndicate ID Adviser Re…" at bounding box center [299, 397] width 549 height 481
click at [497, 174] on button "Save" at bounding box center [508, 168] width 35 height 21
click at [1273, 91] on icon "button" at bounding box center [1279, 92] width 12 height 7
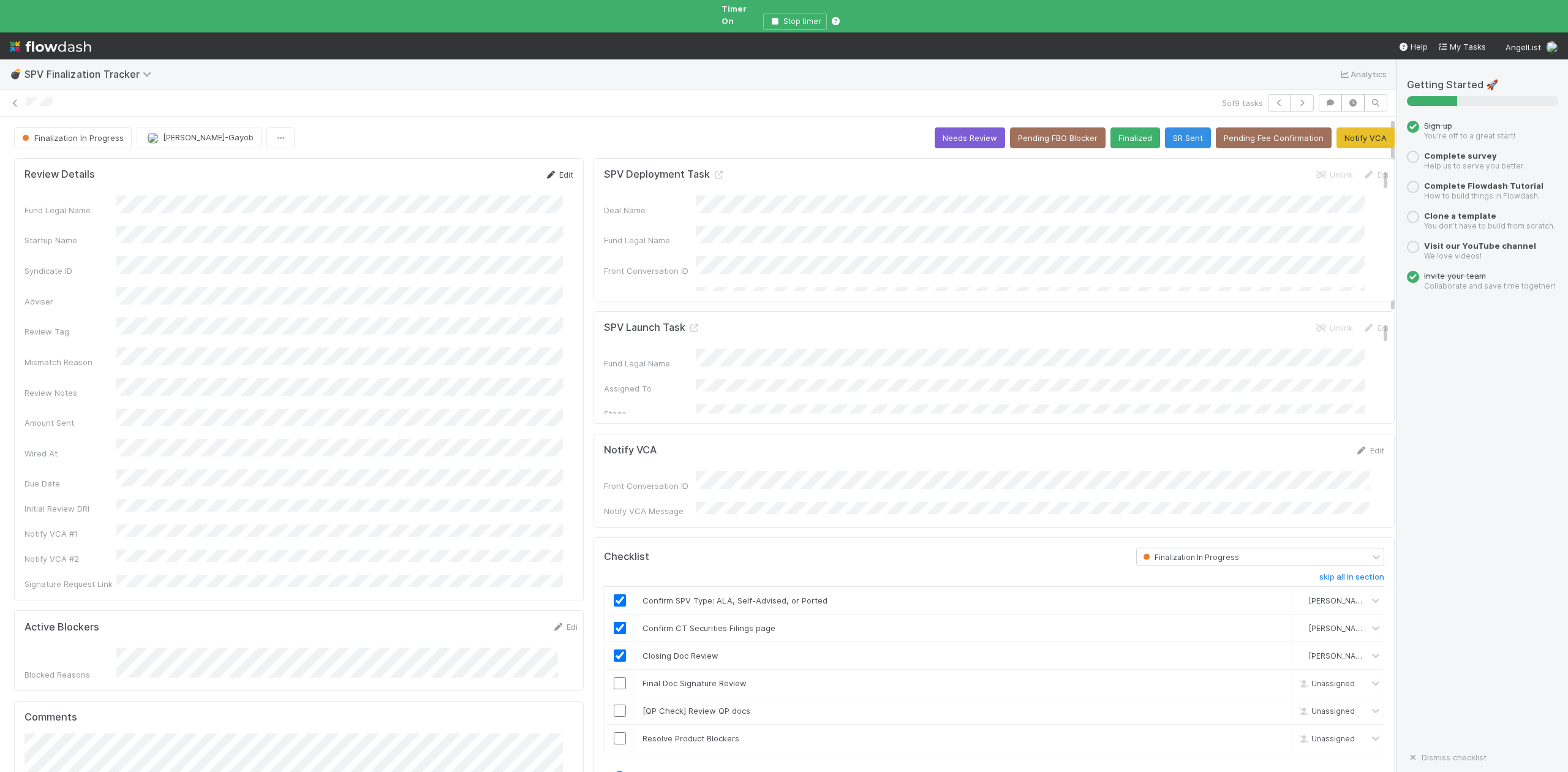
click at [557, 170] on link "Edit" at bounding box center [559, 174] width 29 height 10
click at [498, 169] on button "Save" at bounding box center [508, 179] width 35 height 21
click at [1296, 99] on icon "button" at bounding box center [1302, 102] width 12 height 7
click at [1273, 99] on icon "button" at bounding box center [1279, 102] width 12 height 7
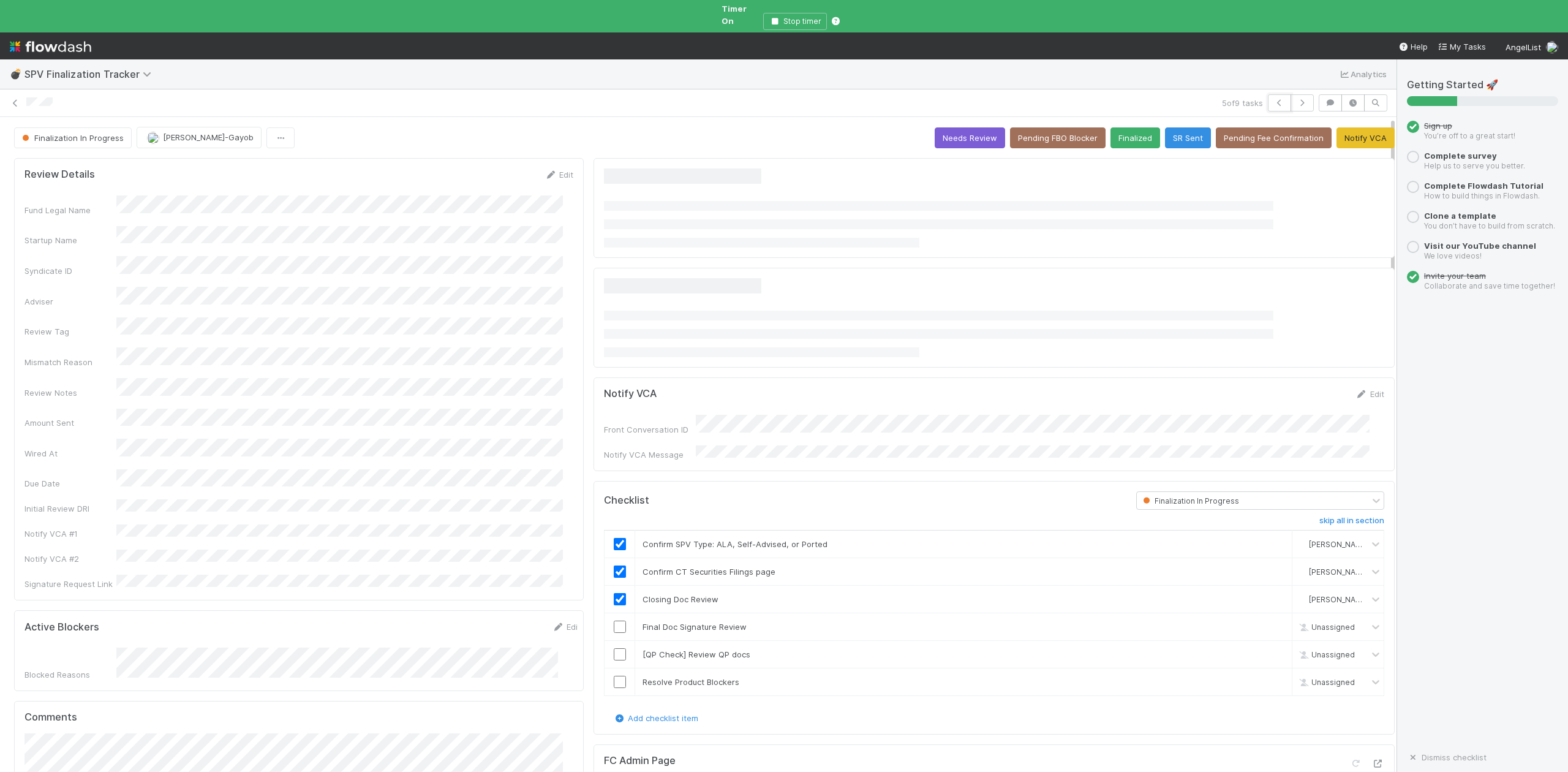
click at [1273, 99] on icon "button" at bounding box center [1279, 102] width 12 height 7
click at [731, 15] on button "Stop timer" at bounding box center [751, 22] width 64 height 17
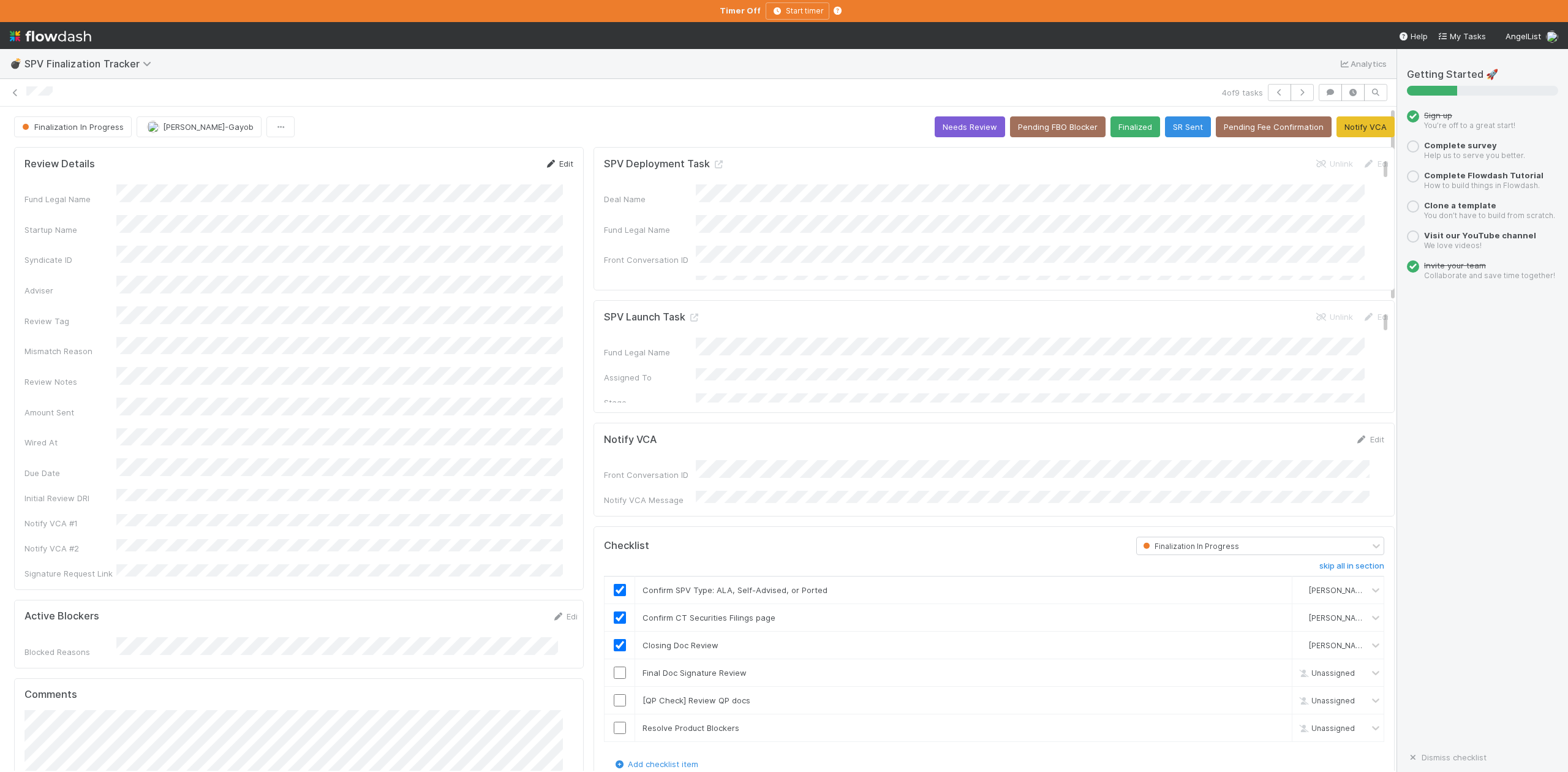
click at [555, 162] on link "Edit" at bounding box center [559, 163] width 29 height 10
click at [493, 166] on button "Save" at bounding box center [508, 168] width 35 height 21
click at [1273, 92] on icon "button" at bounding box center [1279, 92] width 12 height 7
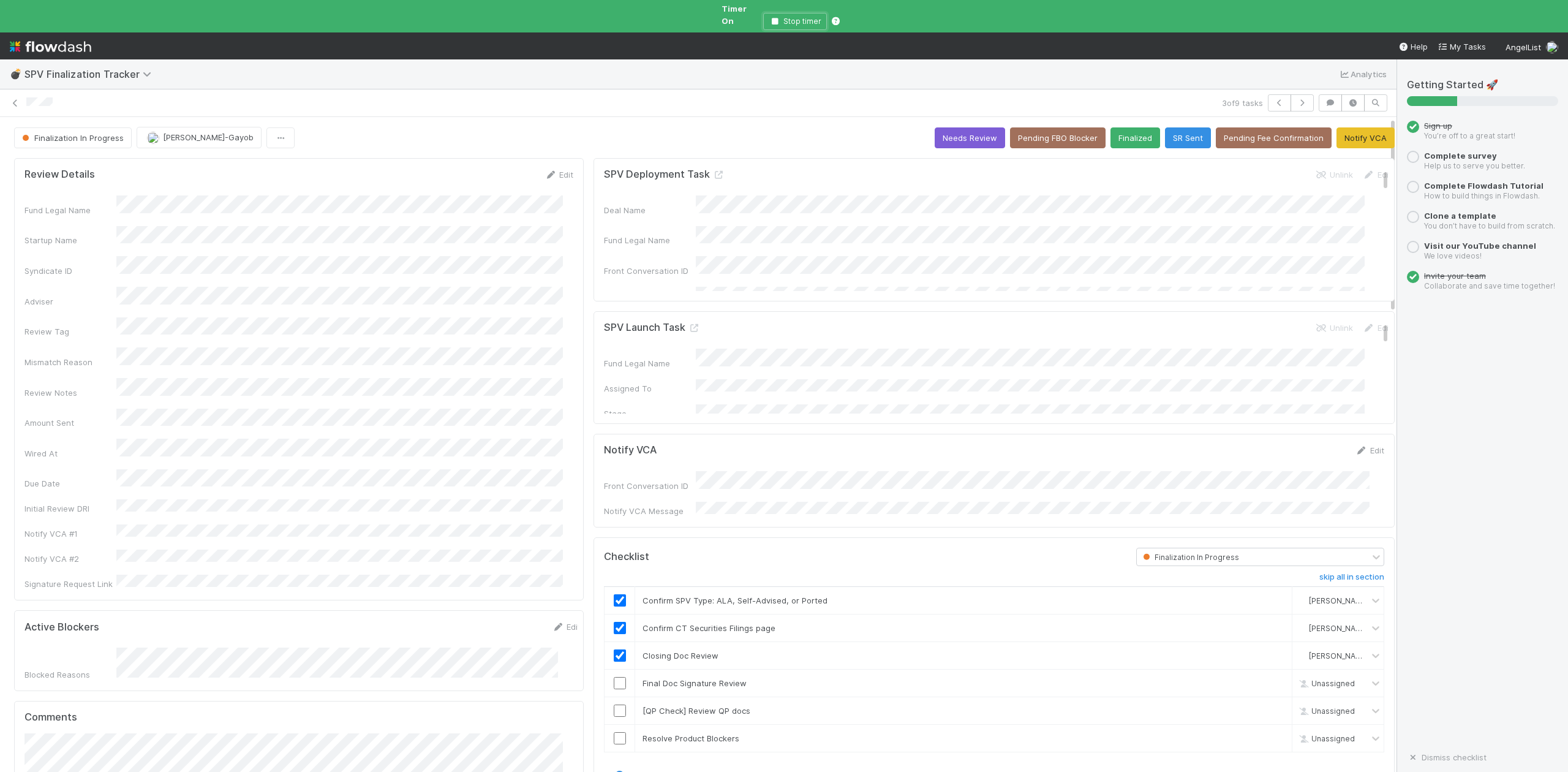
drag, startPoint x: 775, startPoint y: 8, endPoint x: 865, endPoint y: 25, distance: 91.6
click at [775, 18] on icon "button" at bounding box center [775, 21] width 12 height 7
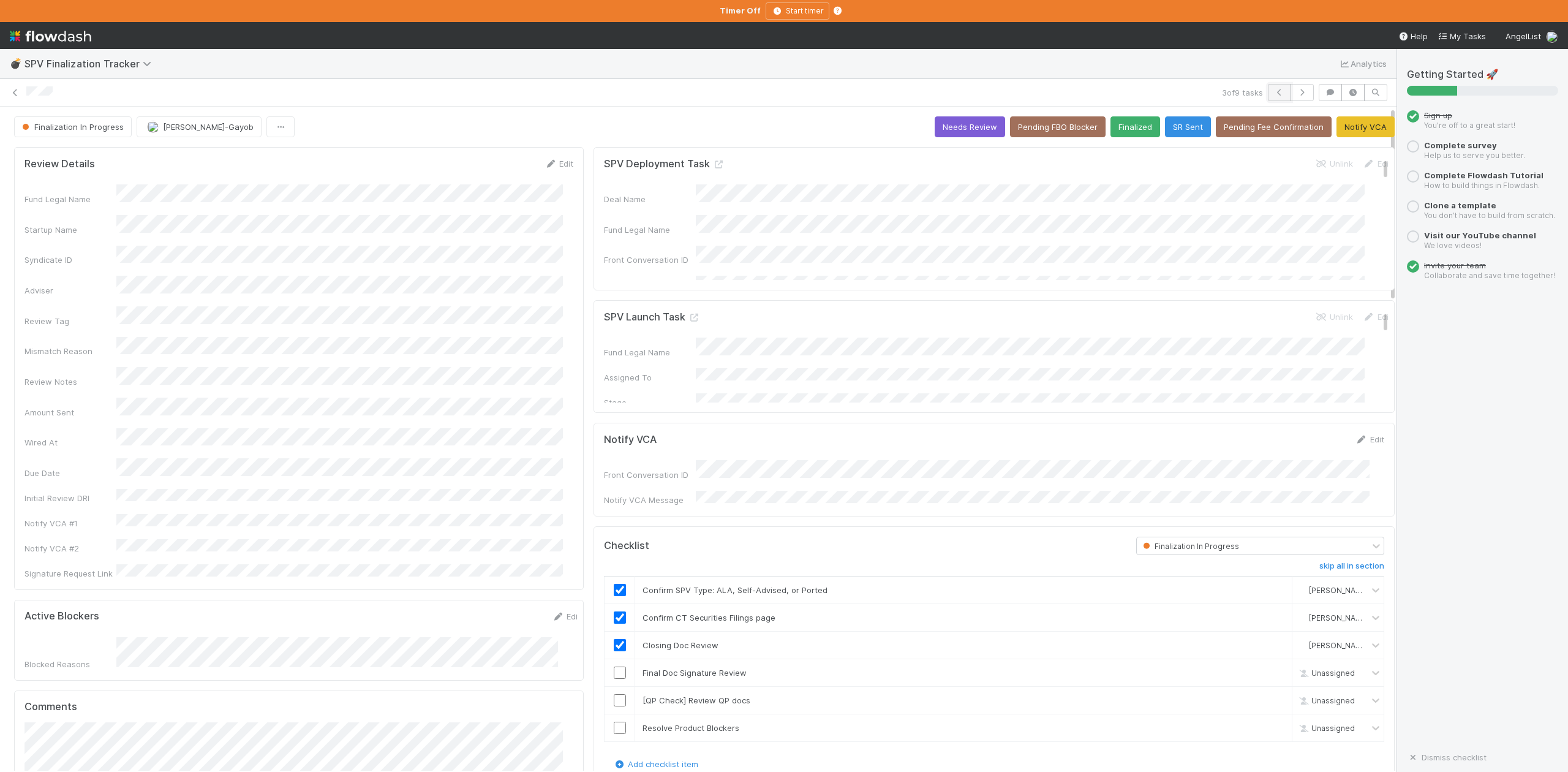
click at [1273, 89] on icon "button" at bounding box center [1279, 92] width 12 height 7
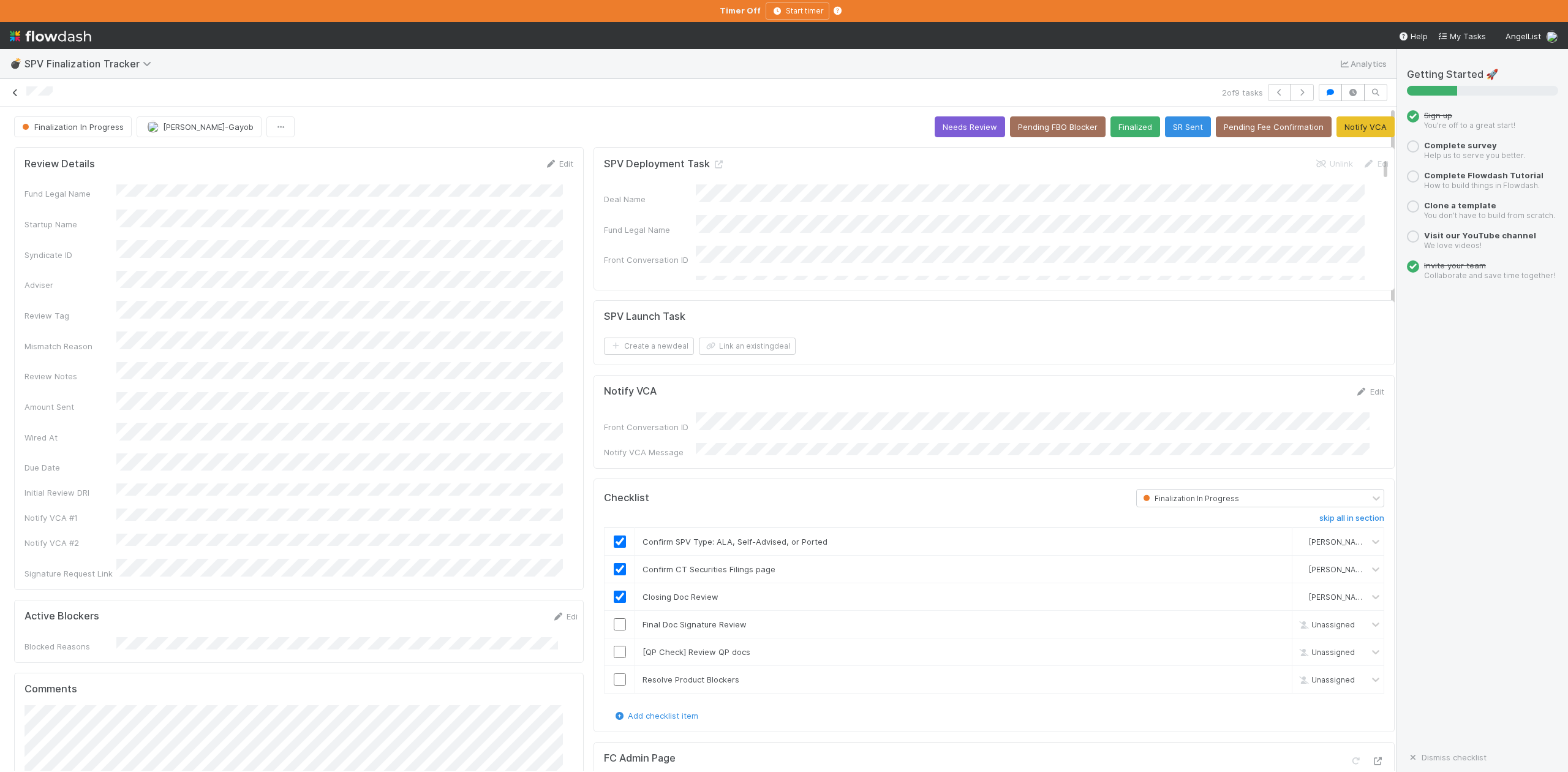
click at [18, 94] on icon at bounding box center [15, 93] width 12 height 8
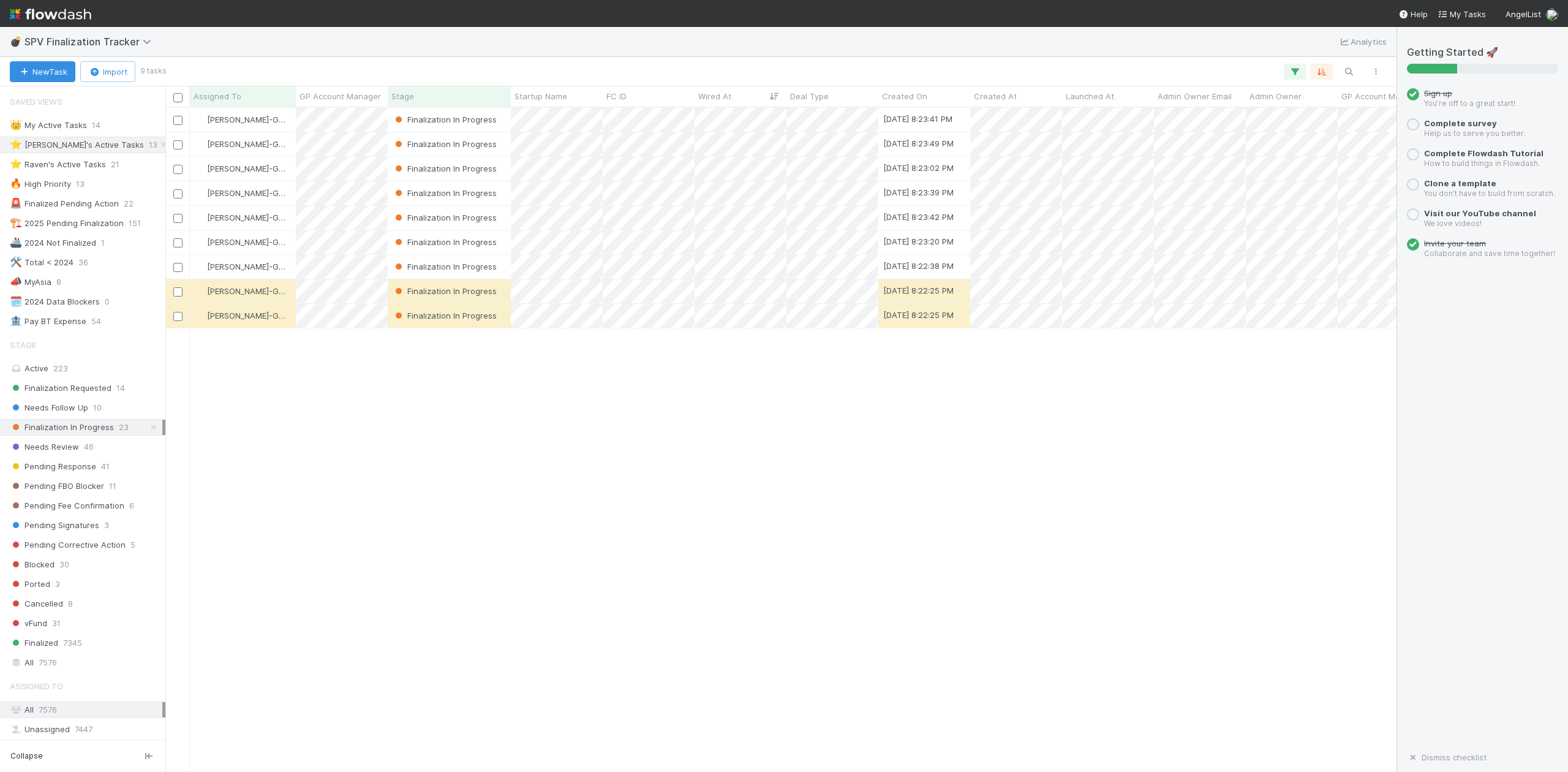
scroll to position [652, 1218]
click at [91, 388] on span "Finalization Requested" at bounding box center [61, 388] width 102 height 15
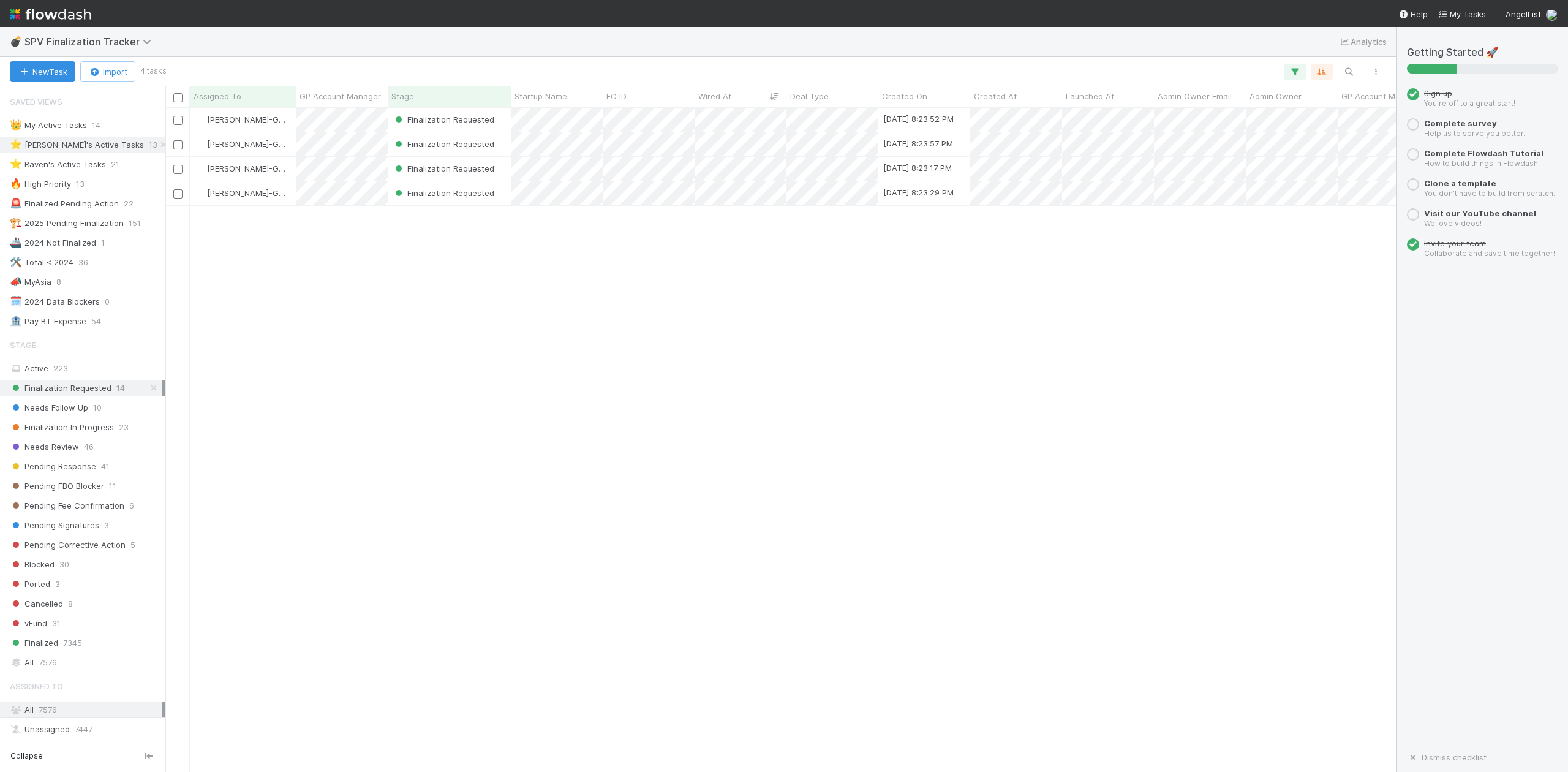
scroll to position [652, 1218]
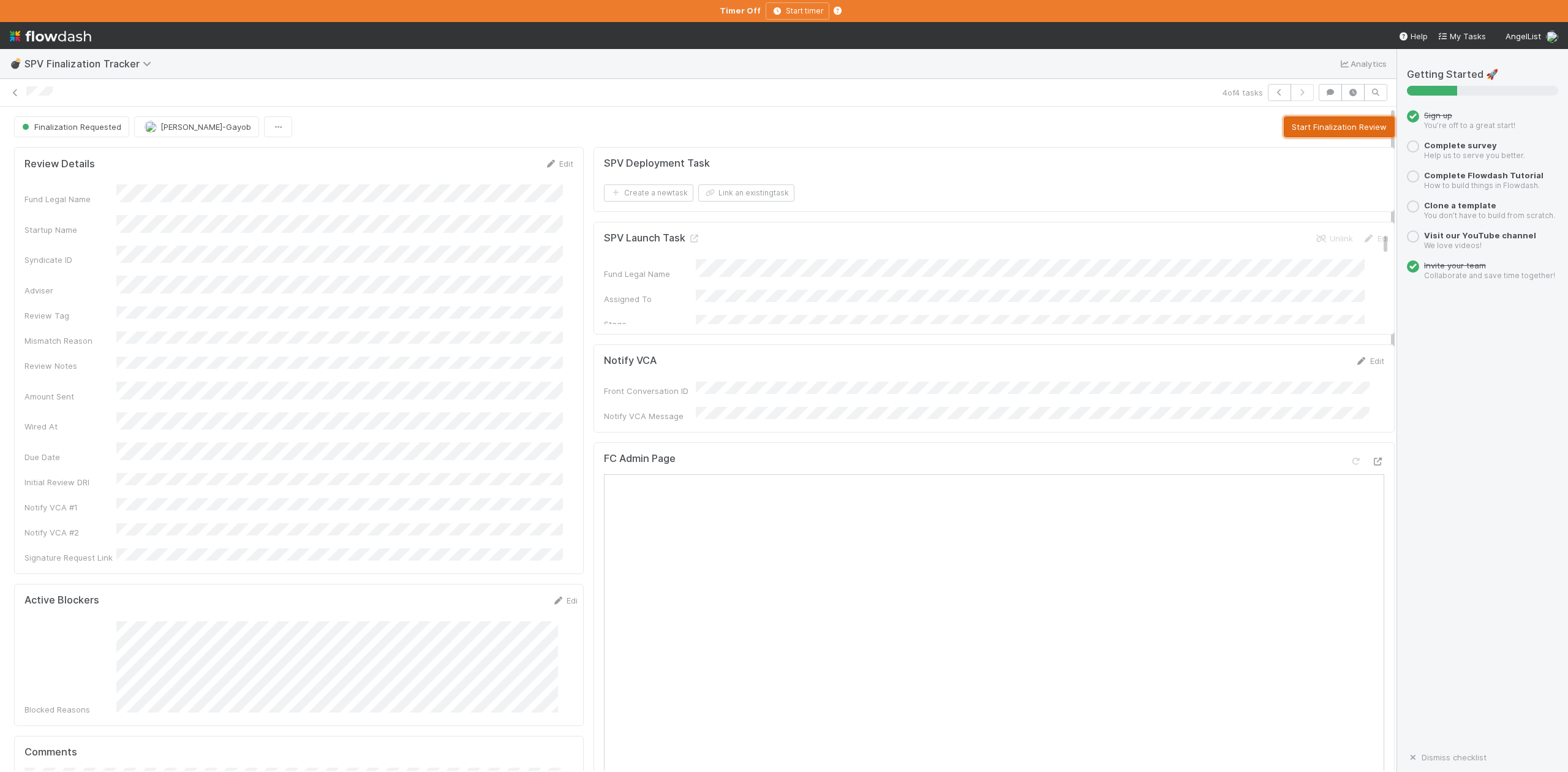
click at [1295, 135] on button "Start Finalization Review" at bounding box center [1339, 127] width 111 height 21
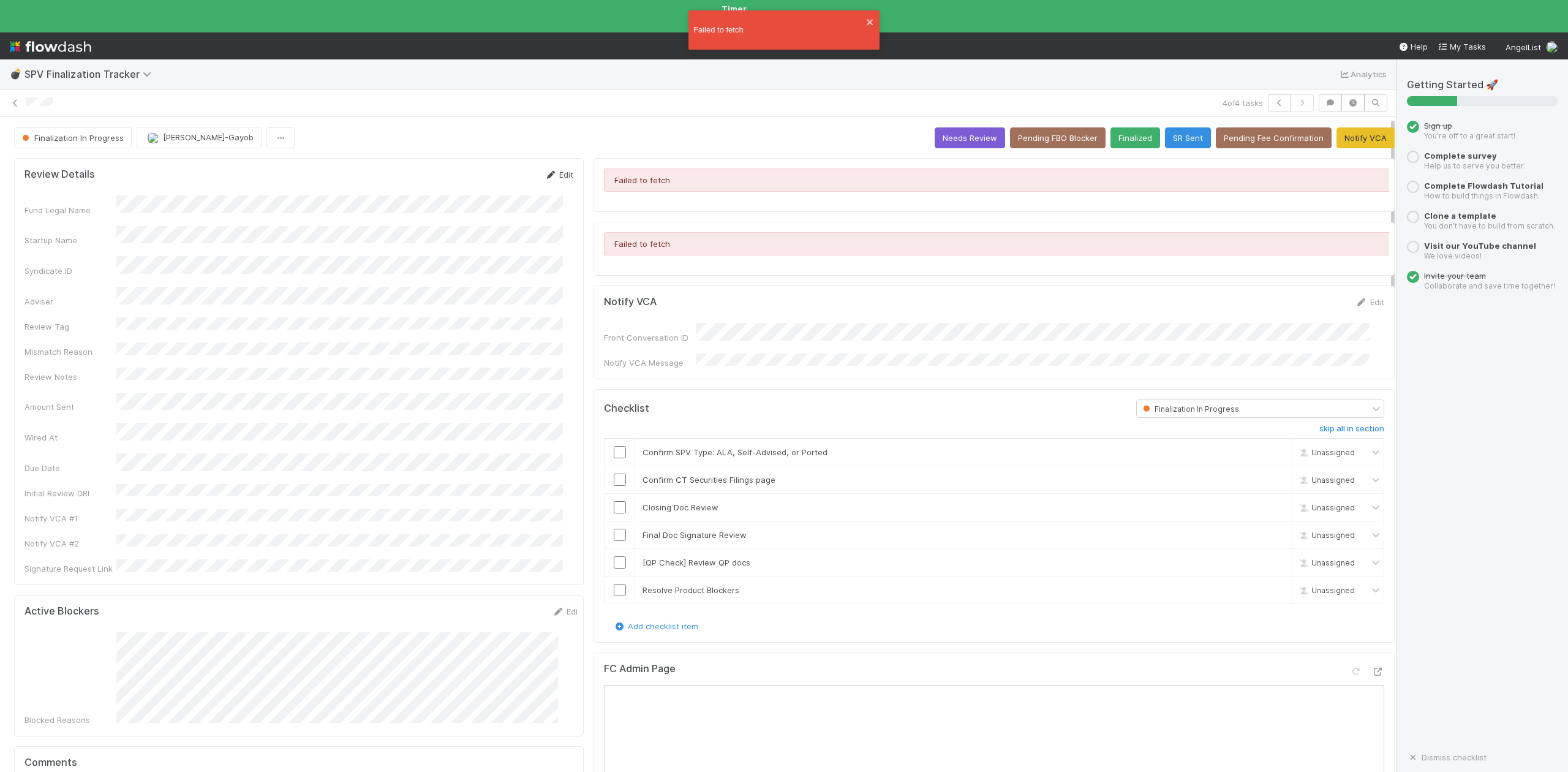
click at [557, 170] on link "Edit" at bounding box center [559, 174] width 29 height 10
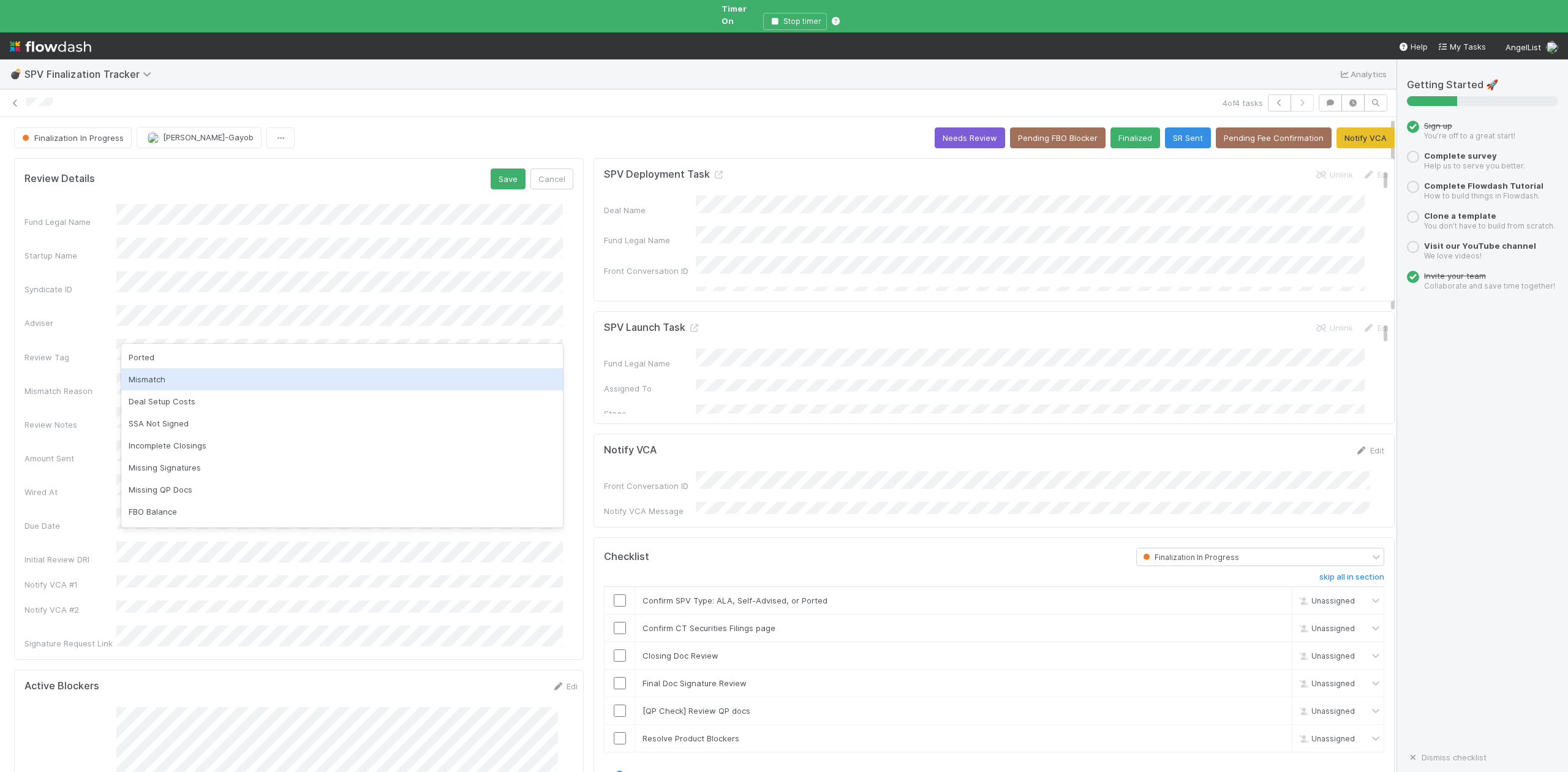
click at [153, 381] on div "Mismatch" at bounding box center [342, 379] width 442 height 22
click at [187, 380] on div "Deal Setup Costs" at bounding box center [342, 379] width 442 height 22
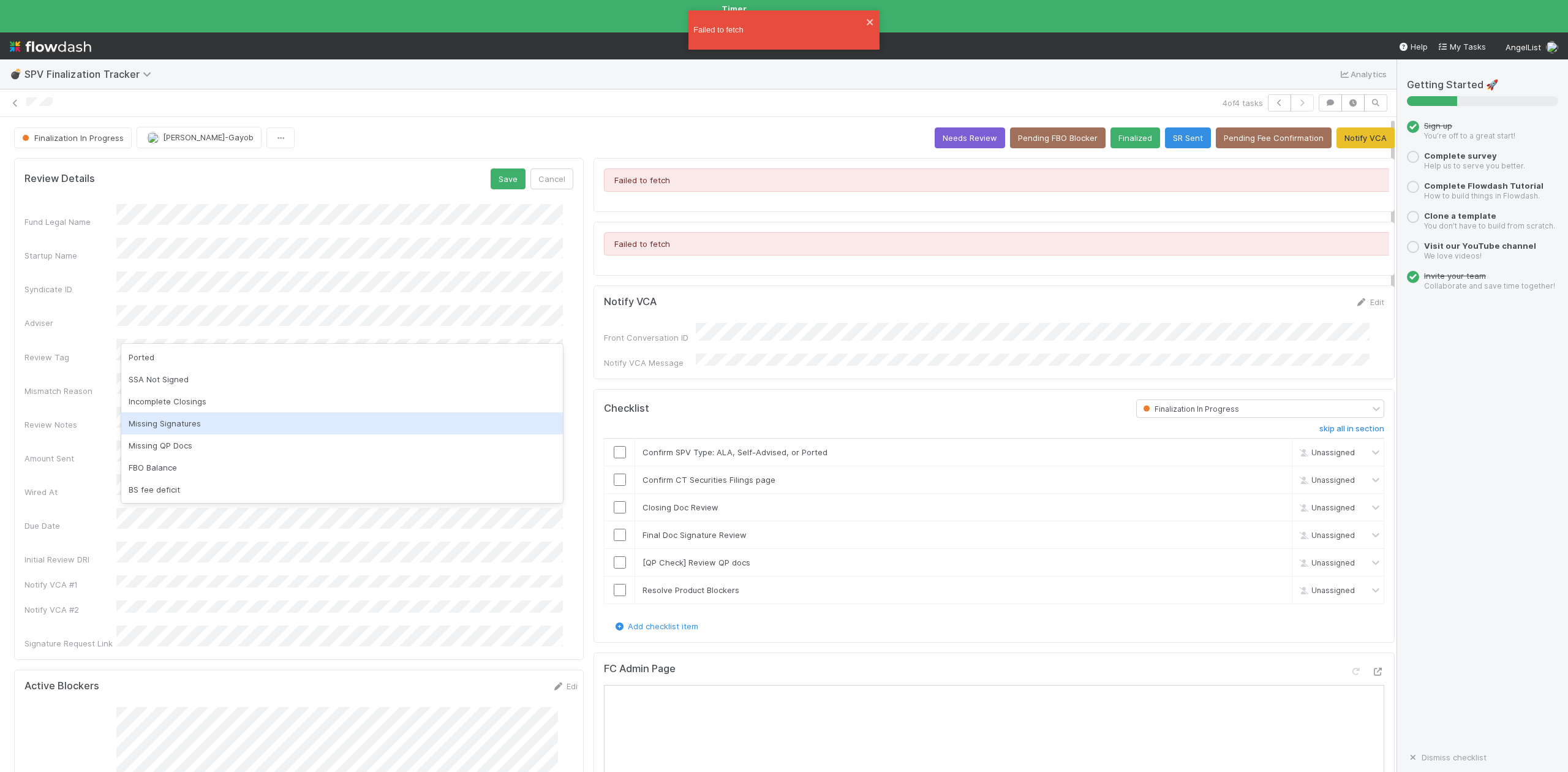
click at [179, 422] on div "Missing Signatures" at bounding box center [342, 424] width 442 height 22
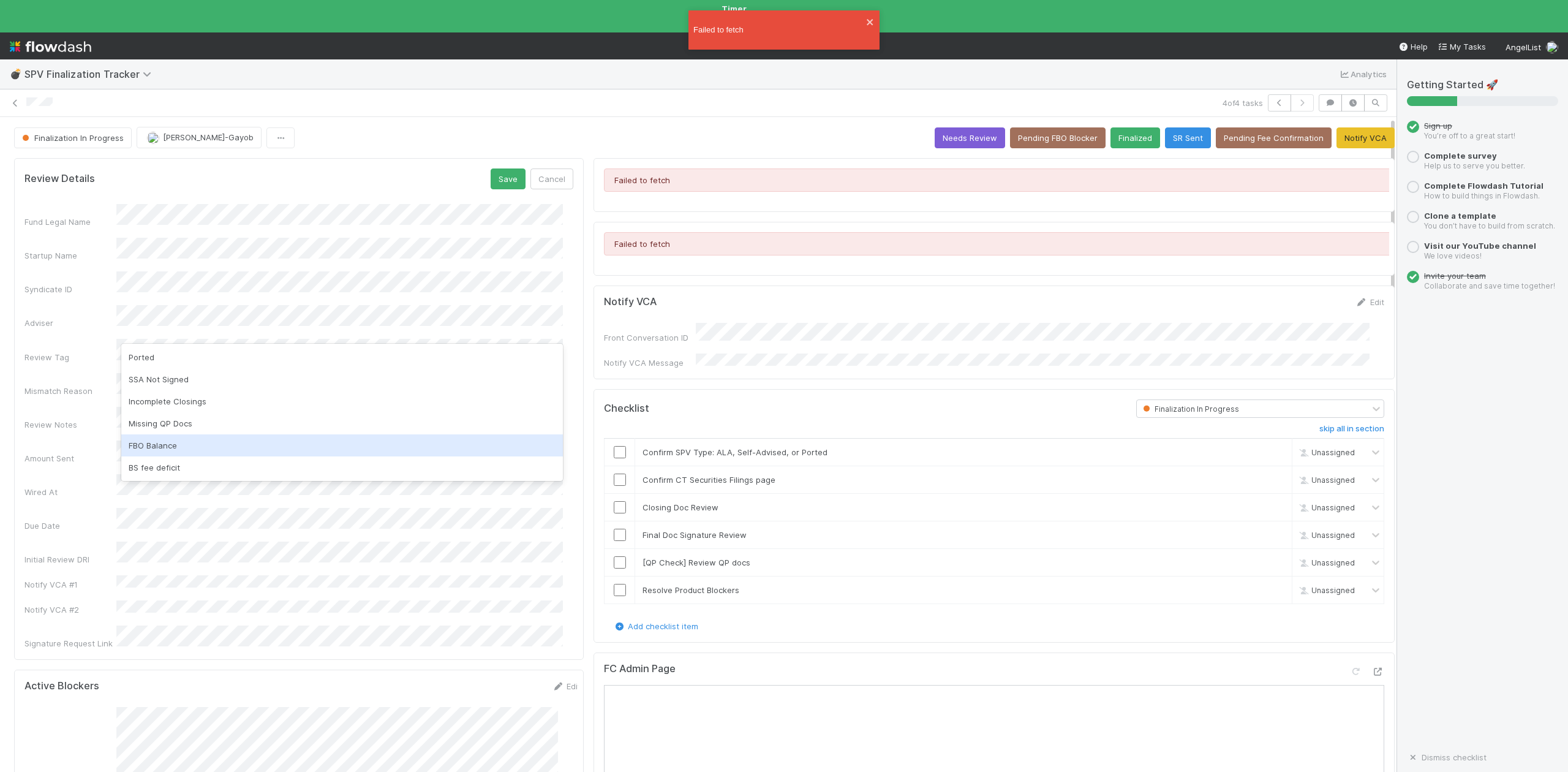
click at [170, 442] on div "FBO Balance" at bounding box center [342, 446] width 442 height 22
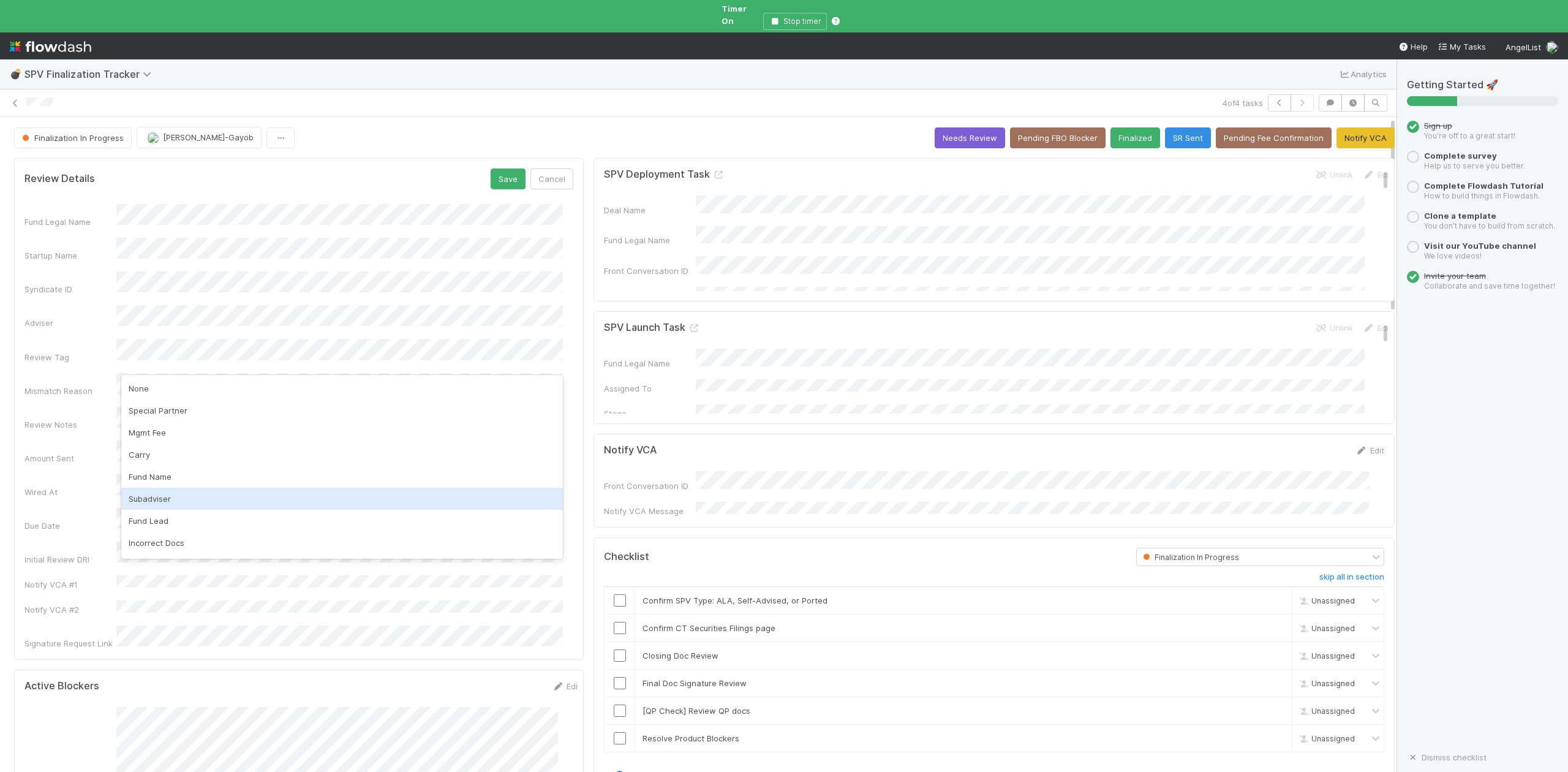
click at [153, 501] on div "Subadviser" at bounding box center [342, 499] width 442 height 22
click at [442, 707] on div "Blocked Reasons" at bounding box center [303, 754] width 556 height 95
copy div
click at [1355, 445] on link "Edit" at bounding box center [1370, 450] width 29 height 10
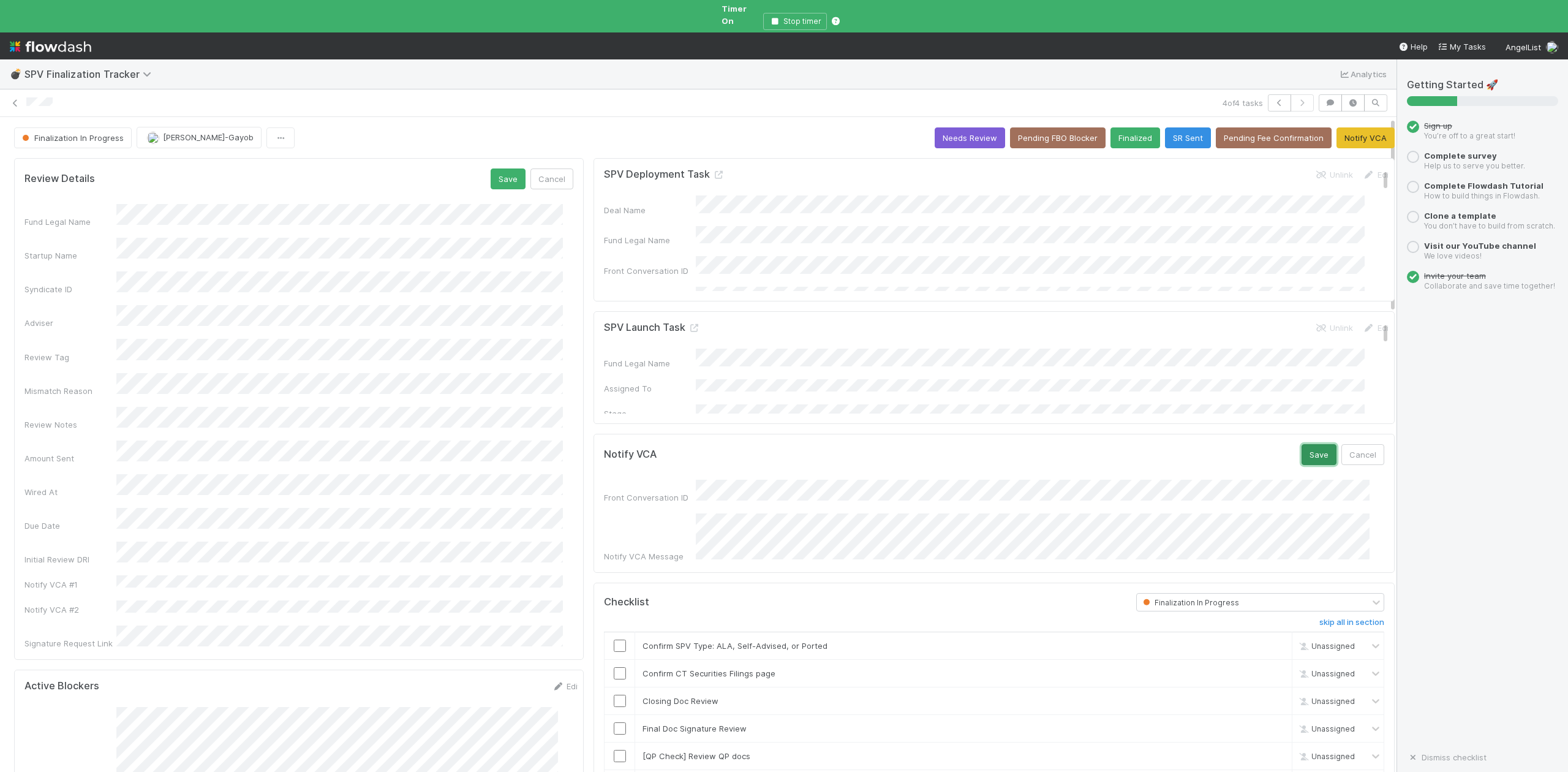
click at [1302, 444] on button "Save" at bounding box center [1319, 455] width 35 height 21
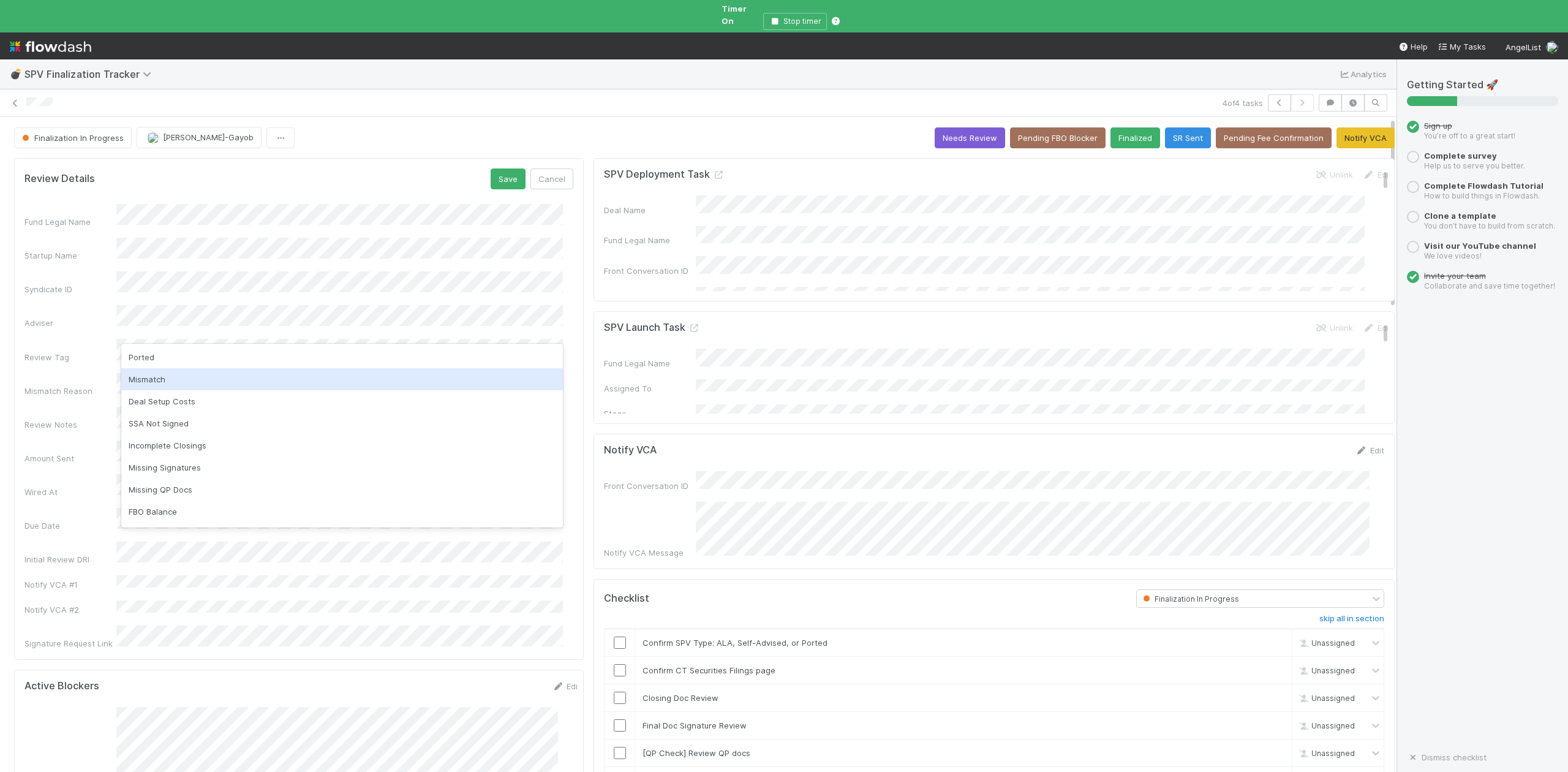
click at [155, 380] on div "Mismatch" at bounding box center [342, 379] width 442 height 22
click at [185, 377] on div "Deal Setup Costs" at bounding box center [342, 379] width 442 height 22
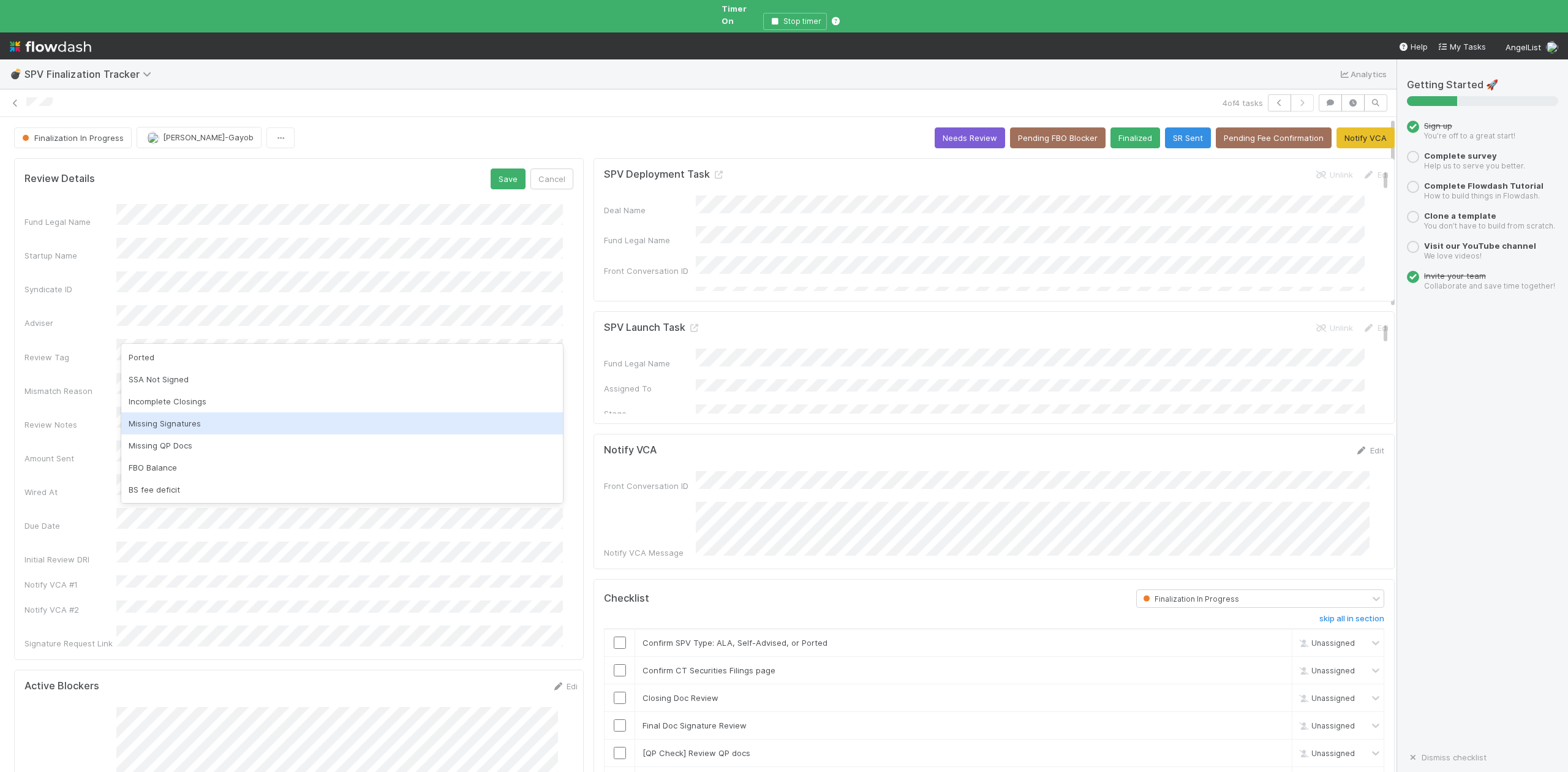
click at [183, 422] on div "Missing Signatures" at bounding box center [342, 424] width 442 height 22
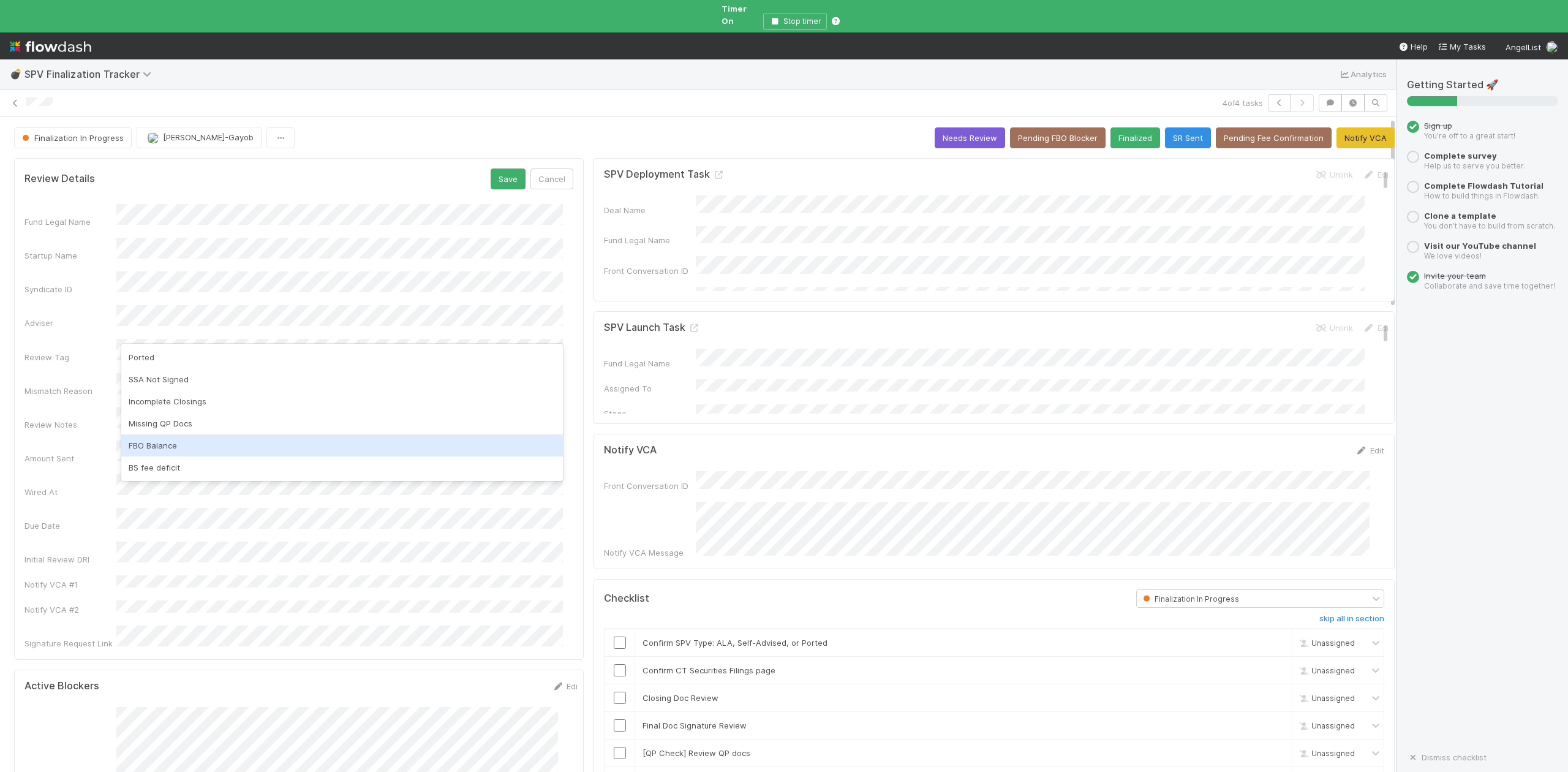
click at [162, 448] on div "FBO Balance" at bounding box center [342, 446] width 442 height 22
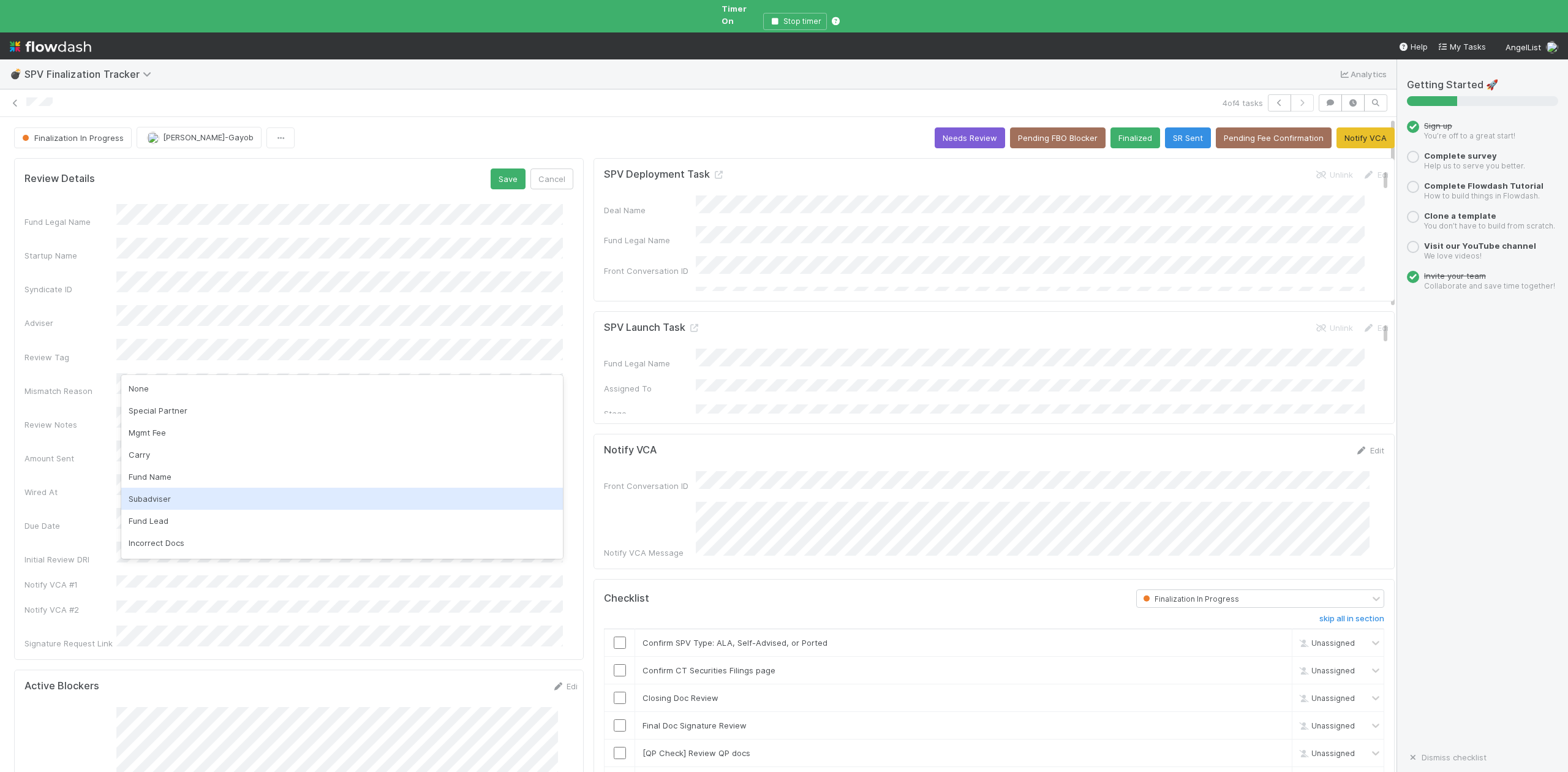
click at [140, 499] on div "Subadviser" at bounding box center [342, 499] width 442 height 22
click at [498, 172] on button "Save" at bounding box center [508, 179] width 35 height 21
click at [614, 636] on input "checkbox" at bounding box center [620, 642] width 12 height 12
click at [614, 692] on input "checkbox" at bounding box center [620, 698] width 12 height 12
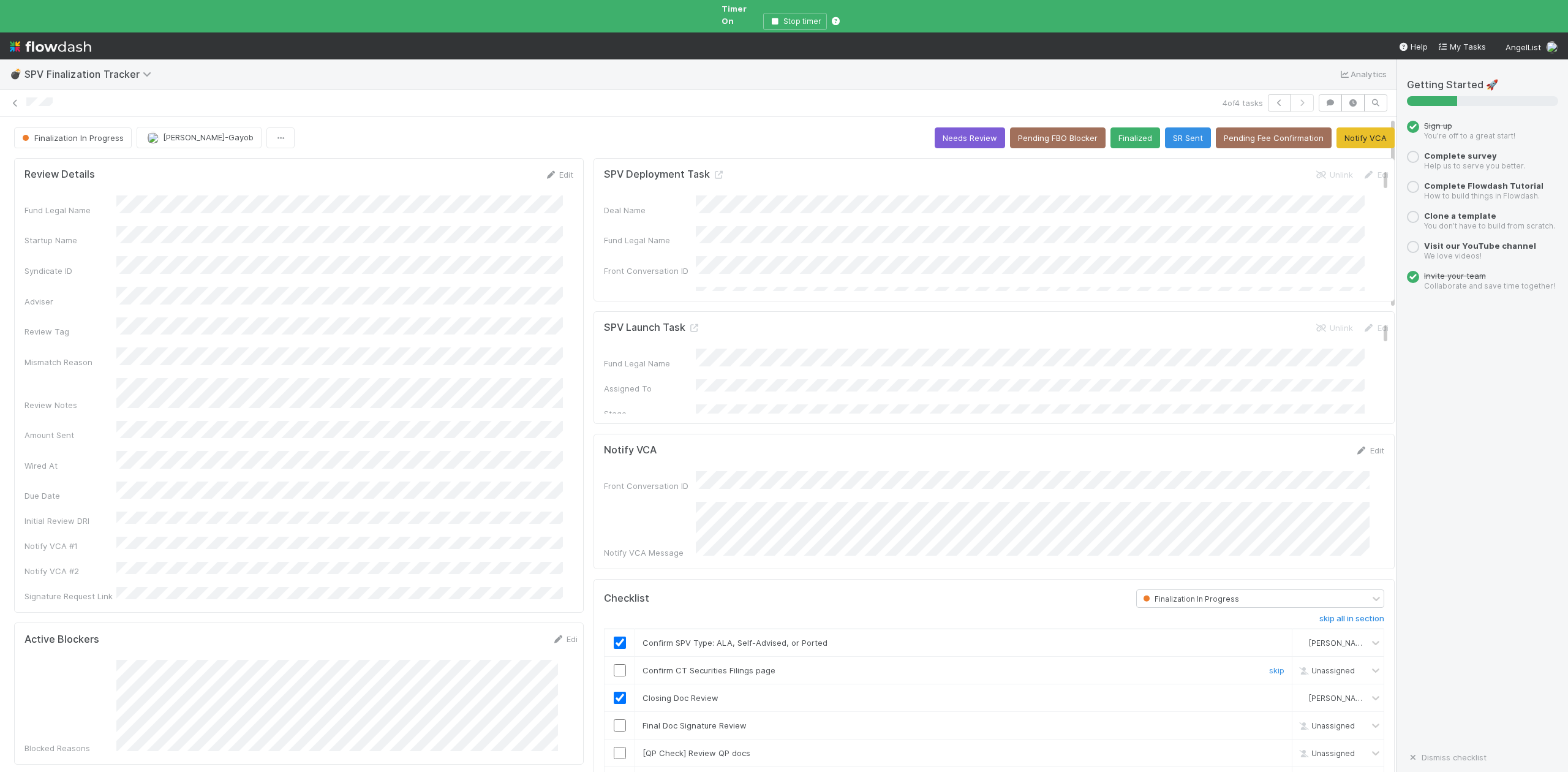
click at [614, 664] on input "checkbox" at bounding box center [620, 670] width 12 height 12
click at [954, 127] on button "Needs Review" at bounding box center [970, 138] width 70 height 21
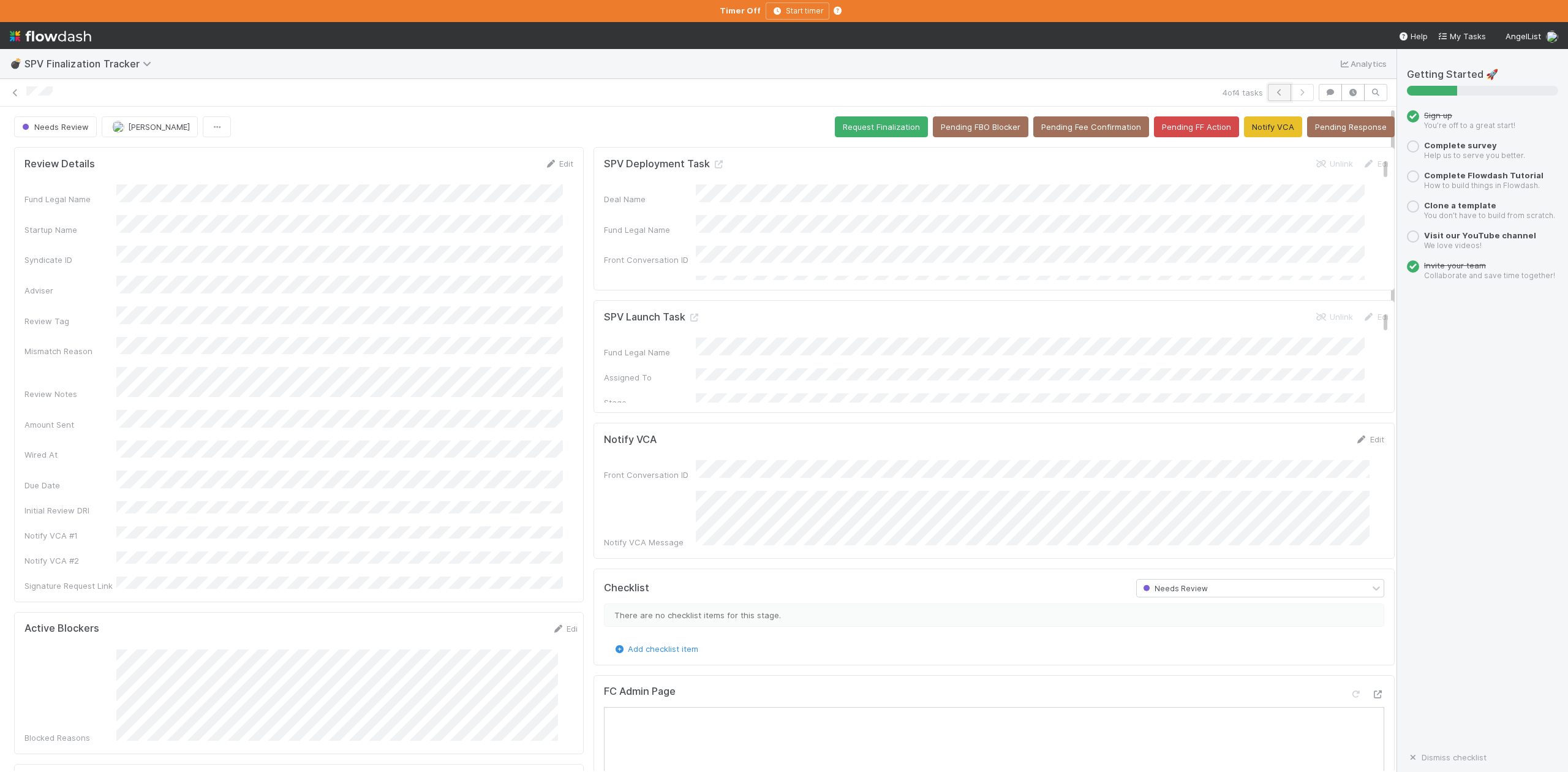
click at [1273, 93] on icon "button" at bounding box center [1279, 92] width 12 height 7
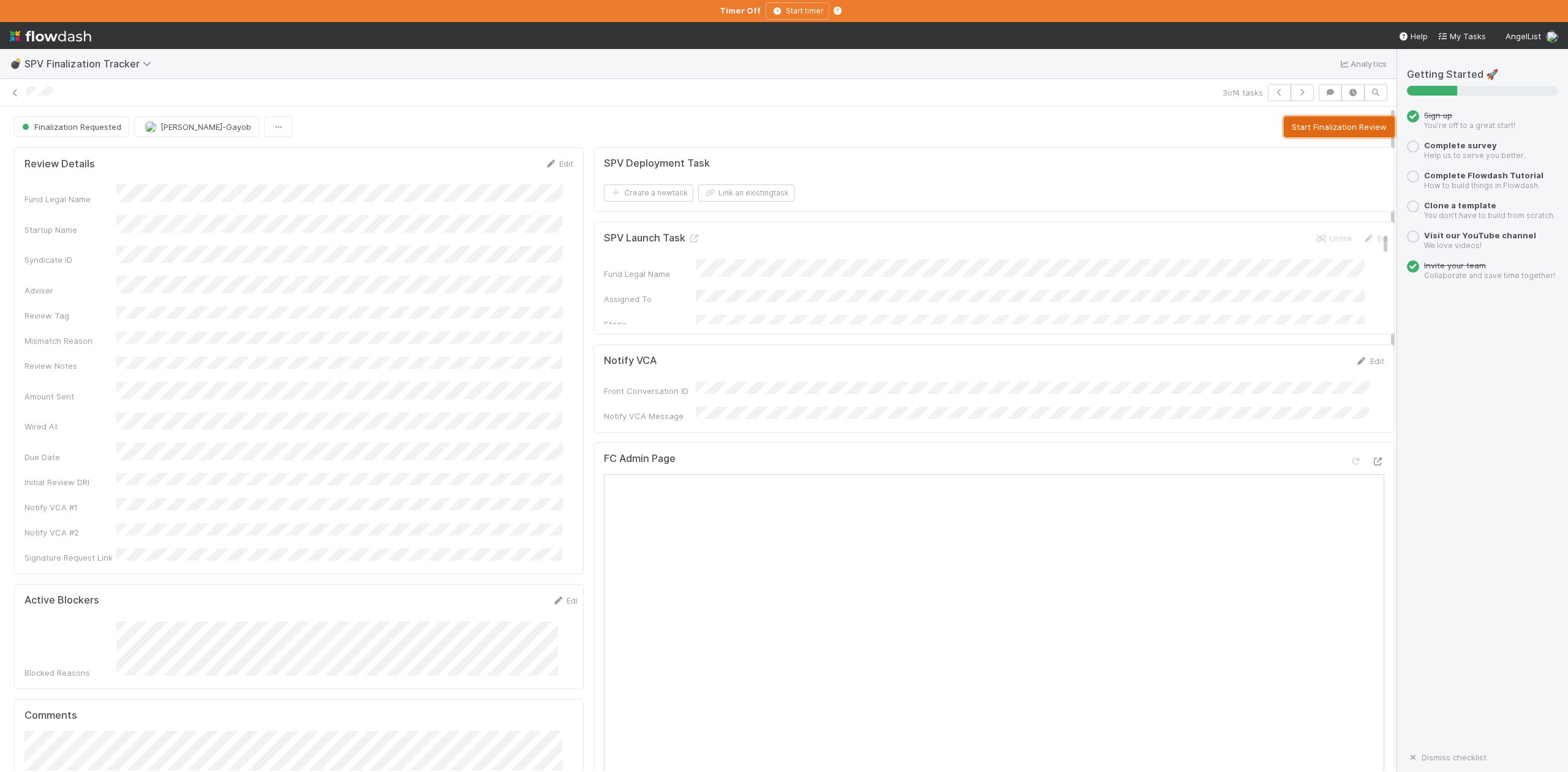
click at [1299, 126] on button "Start Finalization Review" at bounding box center [1339, 127] width 111 height 21
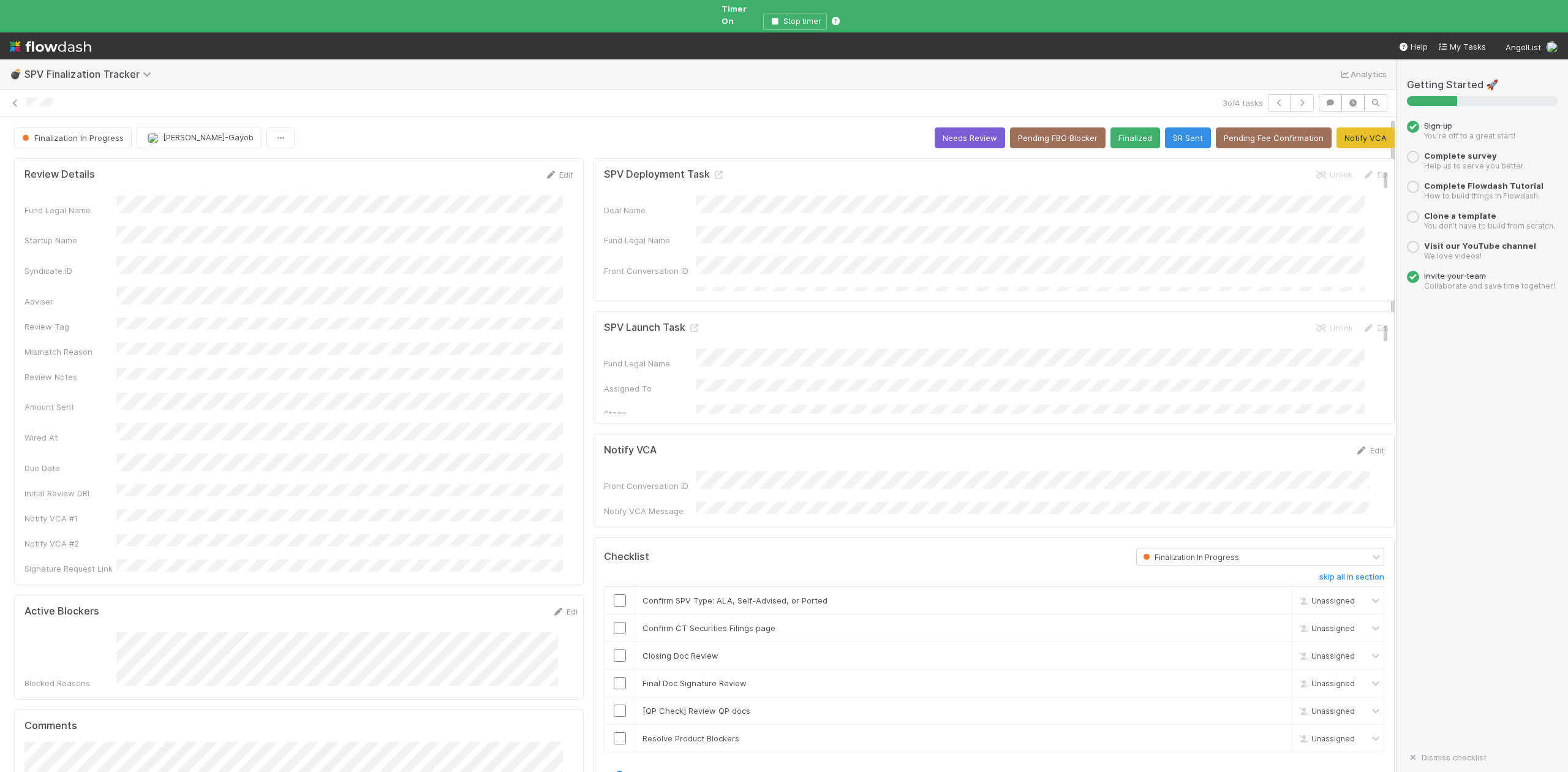
click at [614, 594] on input "checkbox" at bounding box center [620, 600] width 12 height 12
click at [614, 622] on input "checkbox" at bounding box center [620, 628] width 12 height 12
click at [614, 649] on input "checkbox" at bounding box center [620, 655] width 12 height 12
click at [1355, 445] on link "Edit" at bounding box center [1370, 450] width 29 height 10
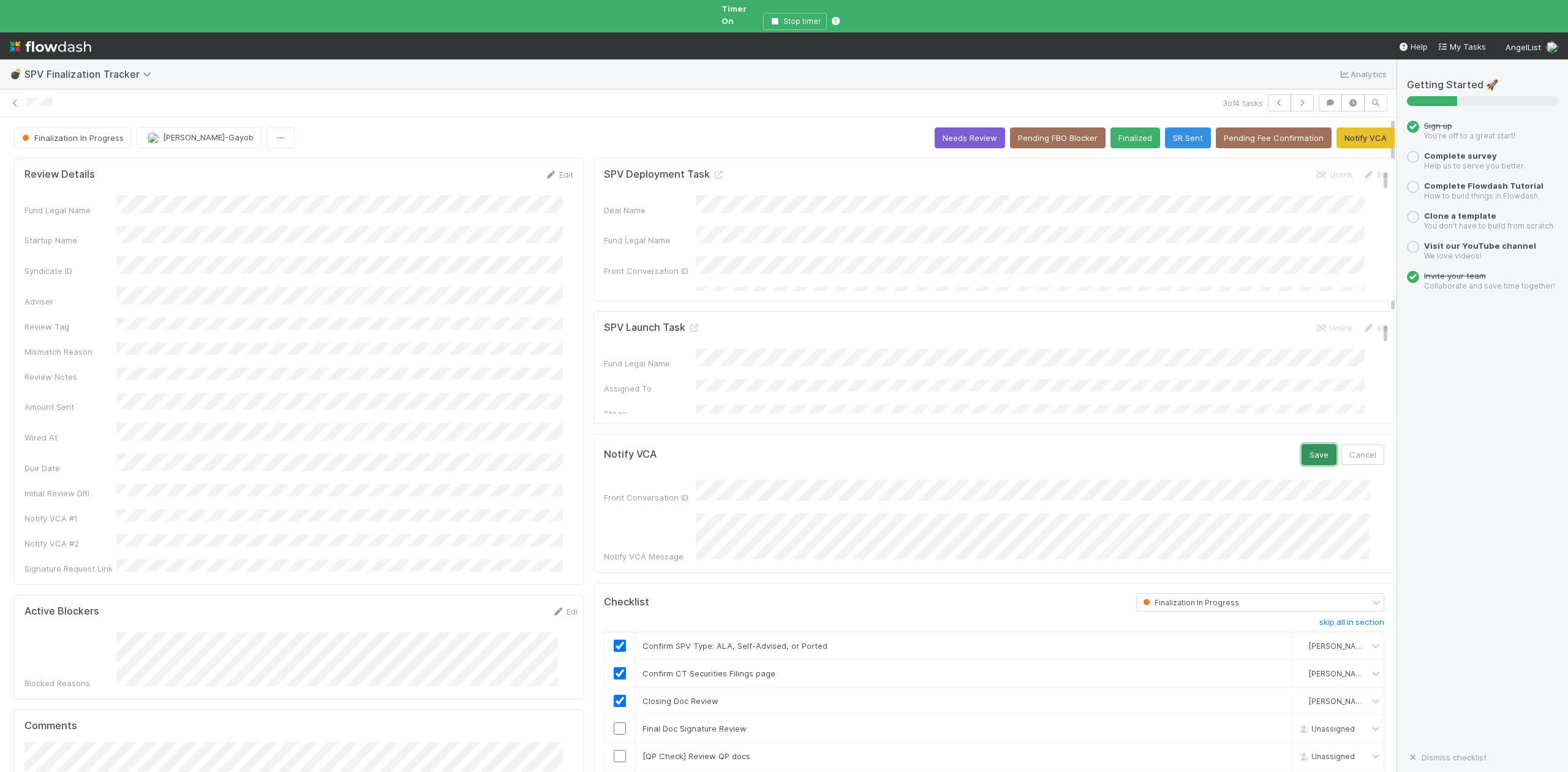
click at [1302, 444] on button "Save" at bounding box center [1319, 455] width 35 height 21
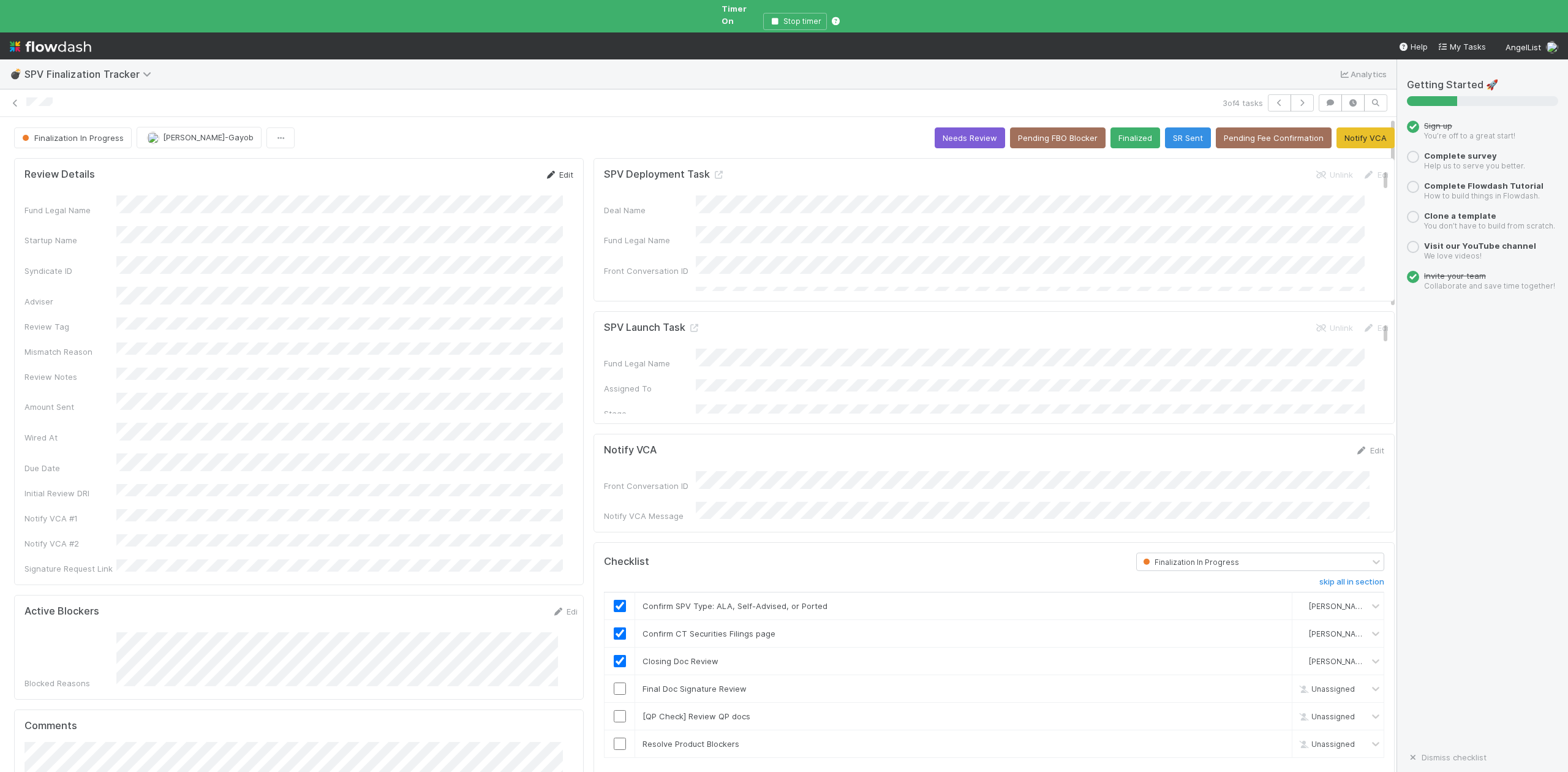
click at [554, 170] on link "Edit" at bounding box center [559, 174] width 29 height 10
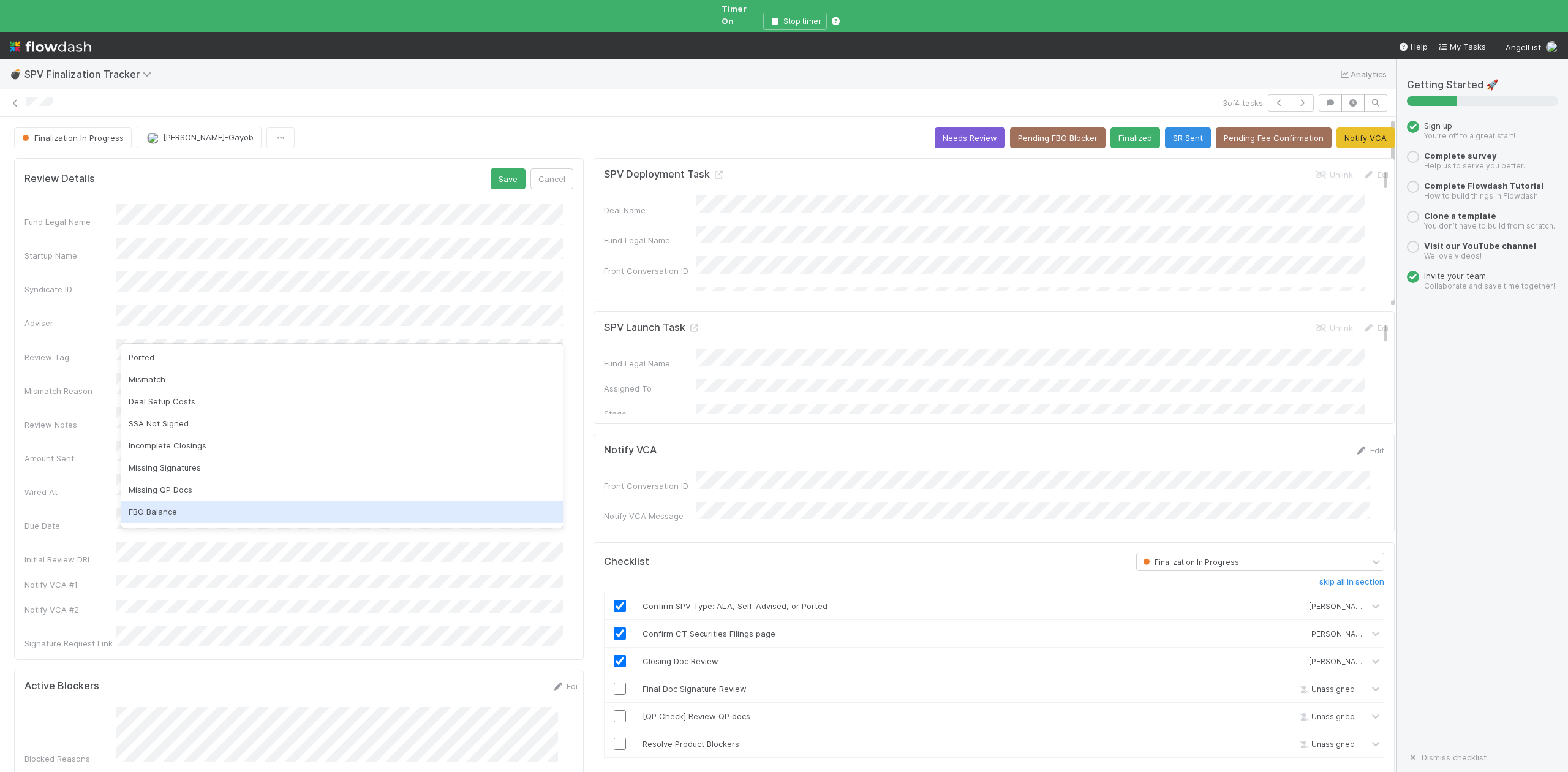
click at [140, 515] on div "FBO Balance" at bounding box center [342, 512] width 442 height 22
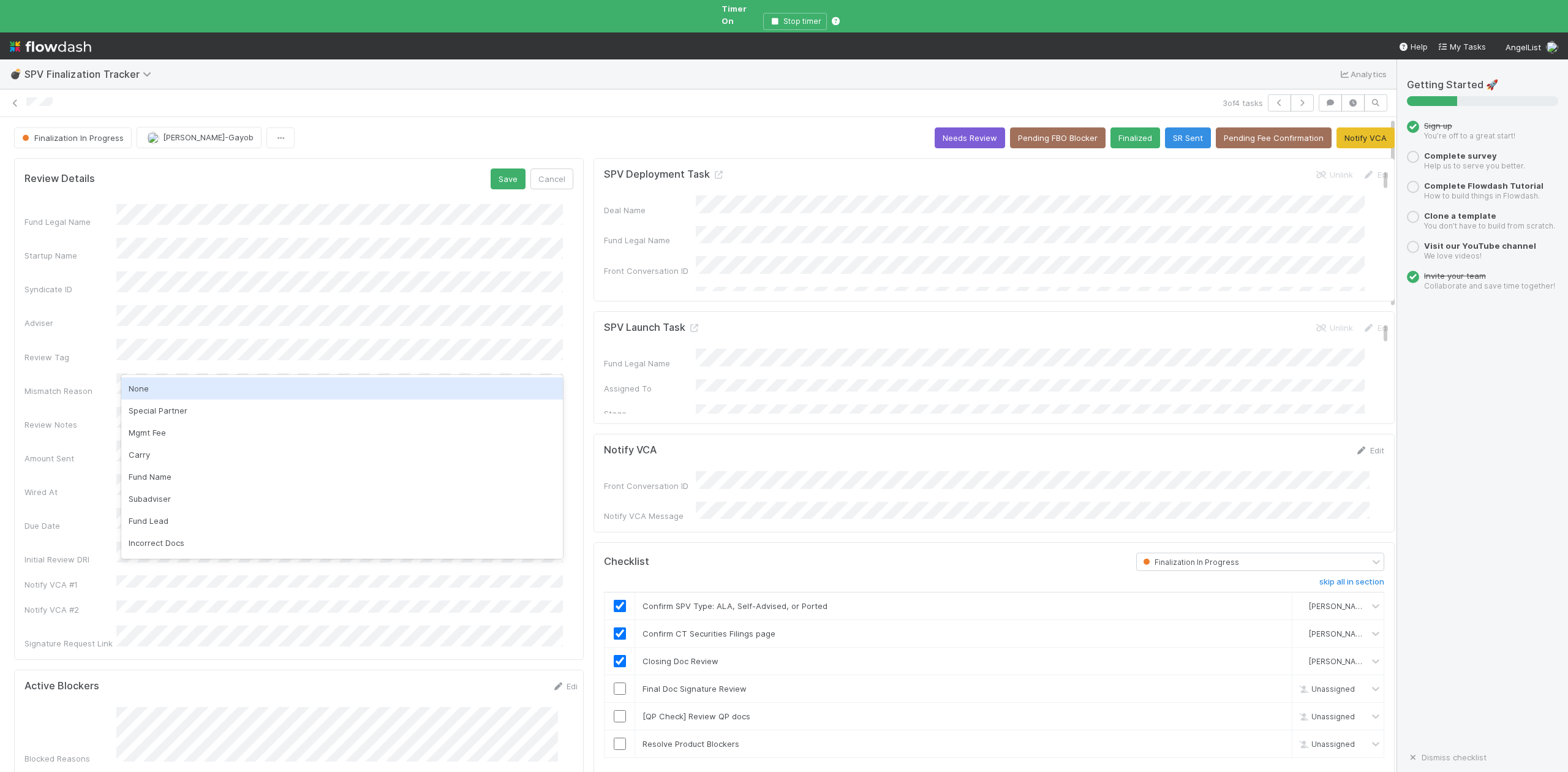
click at [138, 387] on div "None" at bounding box center [342, 388] width 442 height 22
click at [491, 168] on button "Save" at bounding box center [508, 179] width 35 height 21
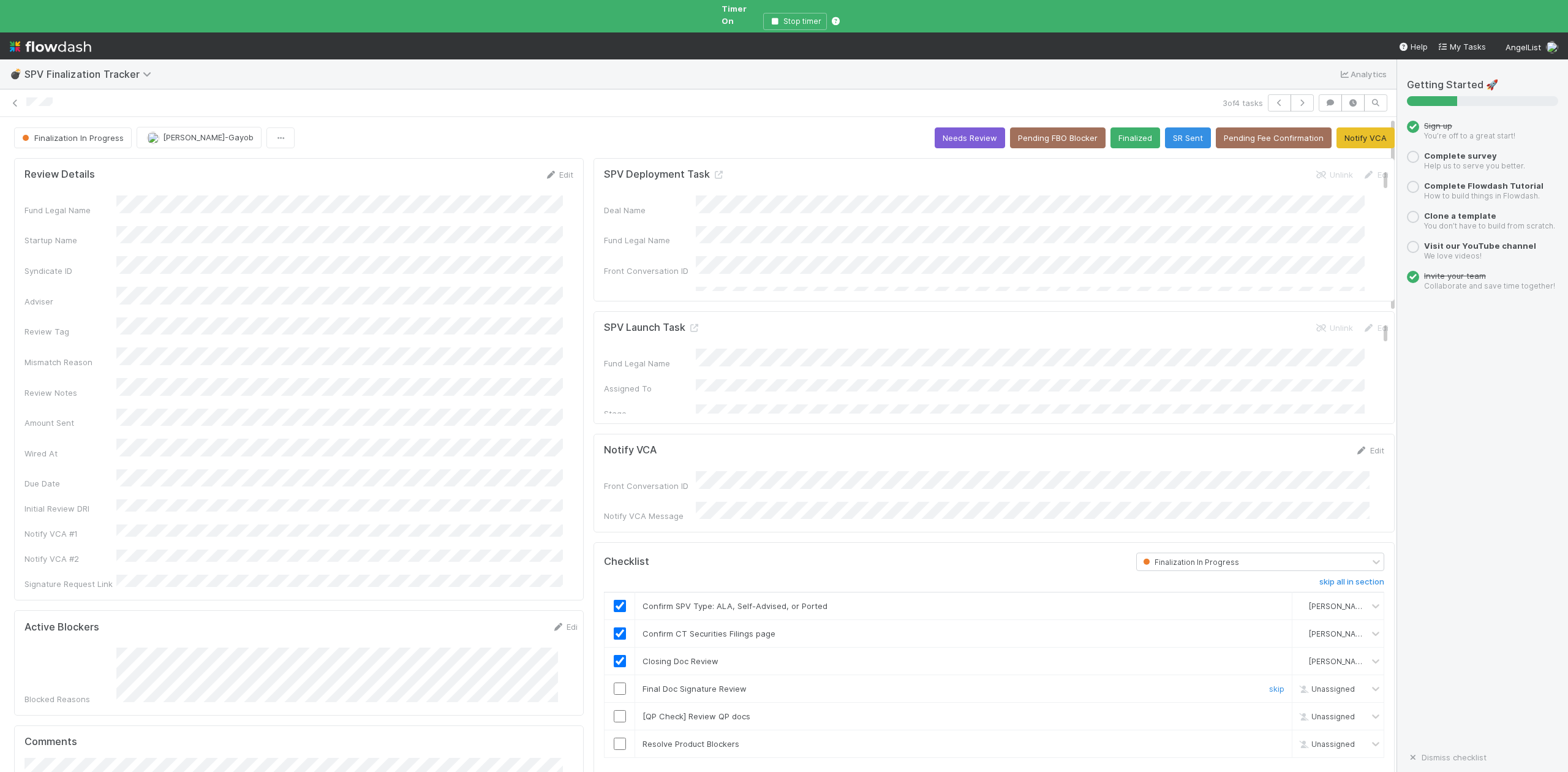
click at [614, 683] on input "checkbox" at bounding box center [620, 688] width 12 height 12
click at [1033, 127] on button "Pending FBO Blocker" at bounding box center [1058, 138] width 95 height 21
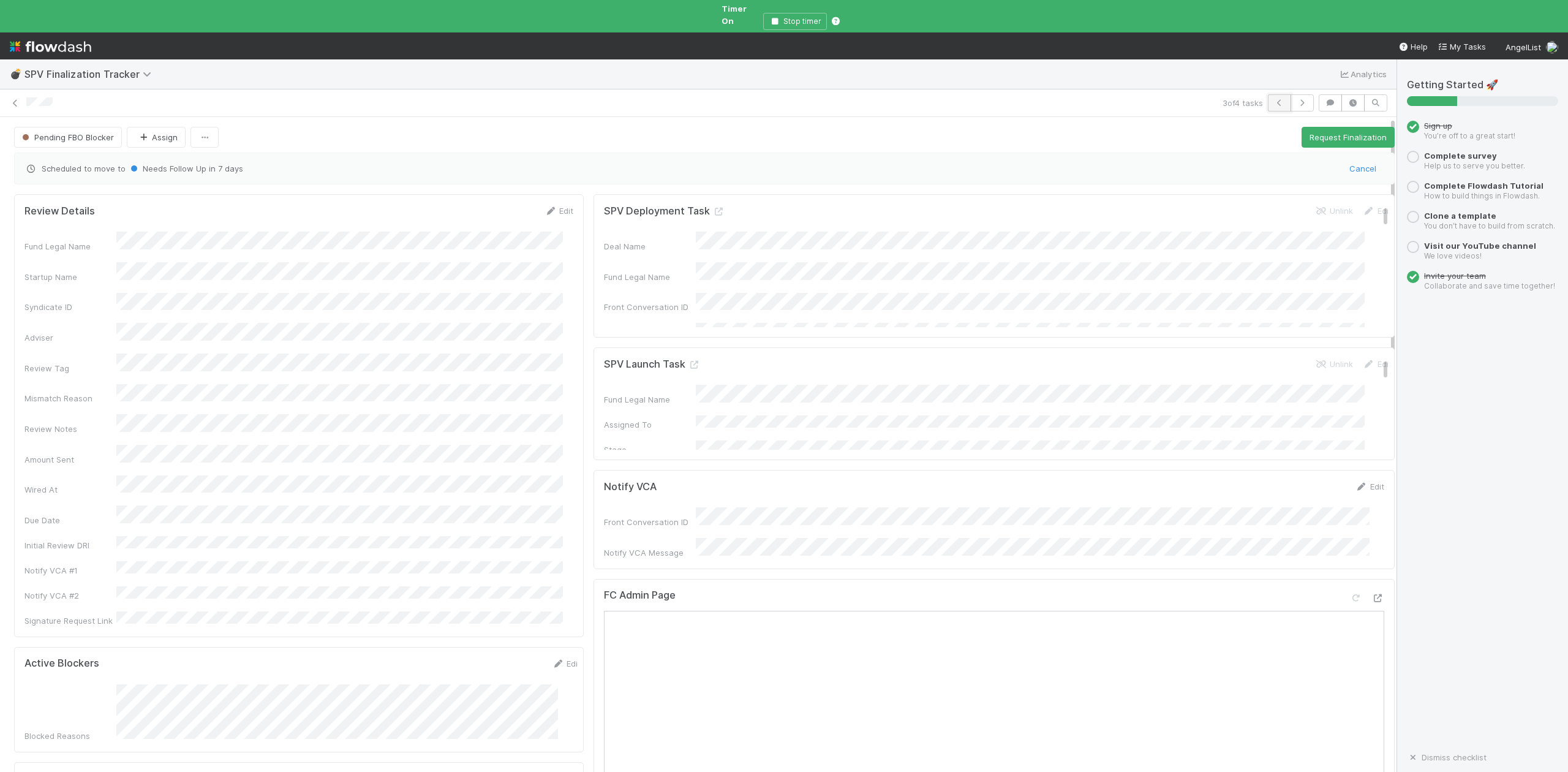
click at [1273, 99] on icon "button" at bounding box center [1279, 102] width 12 height 7
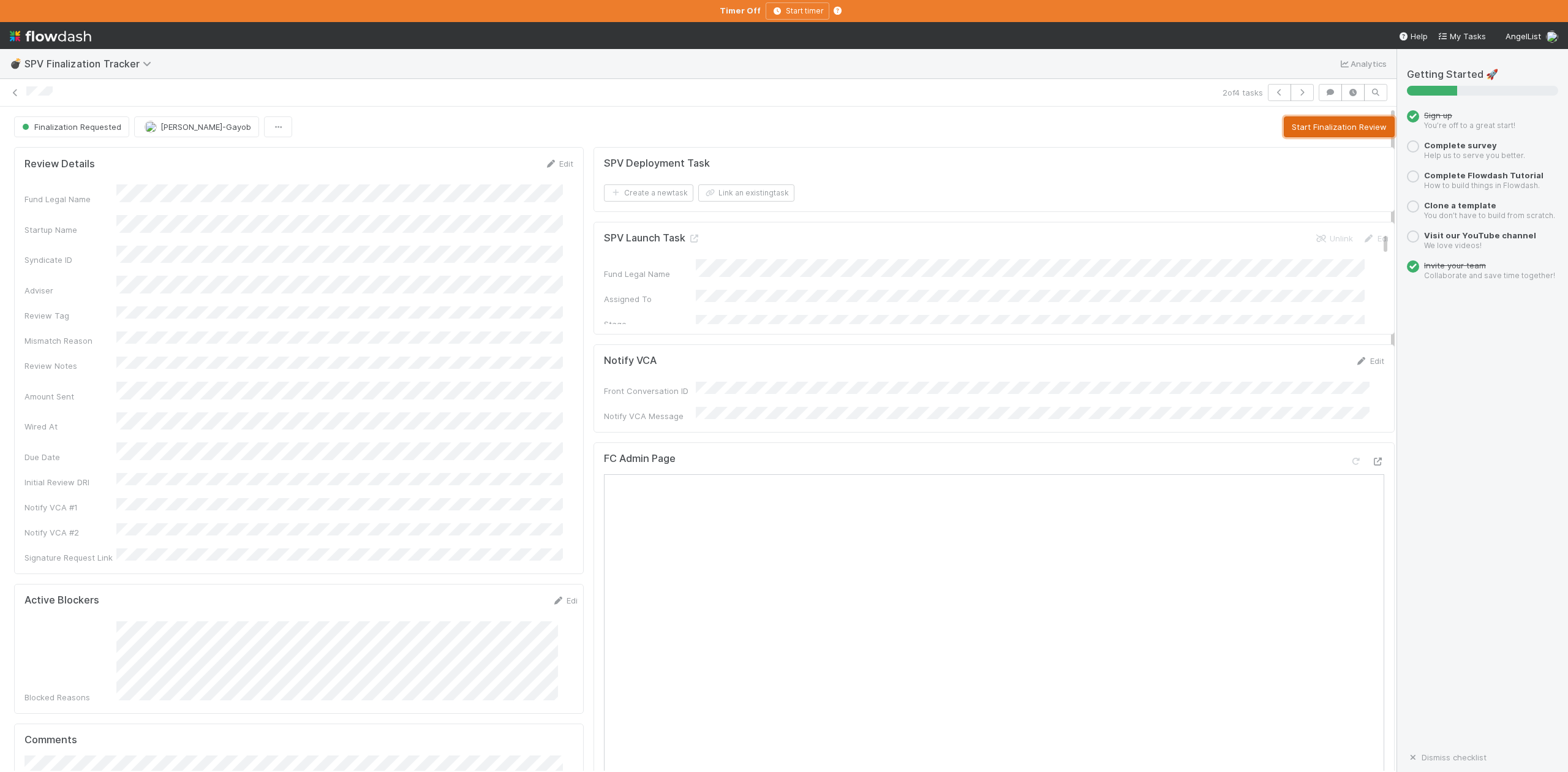
click at [1302, 130] on button "Start Finalization Review" at bounding box center [1339, 127] width 111 height 21
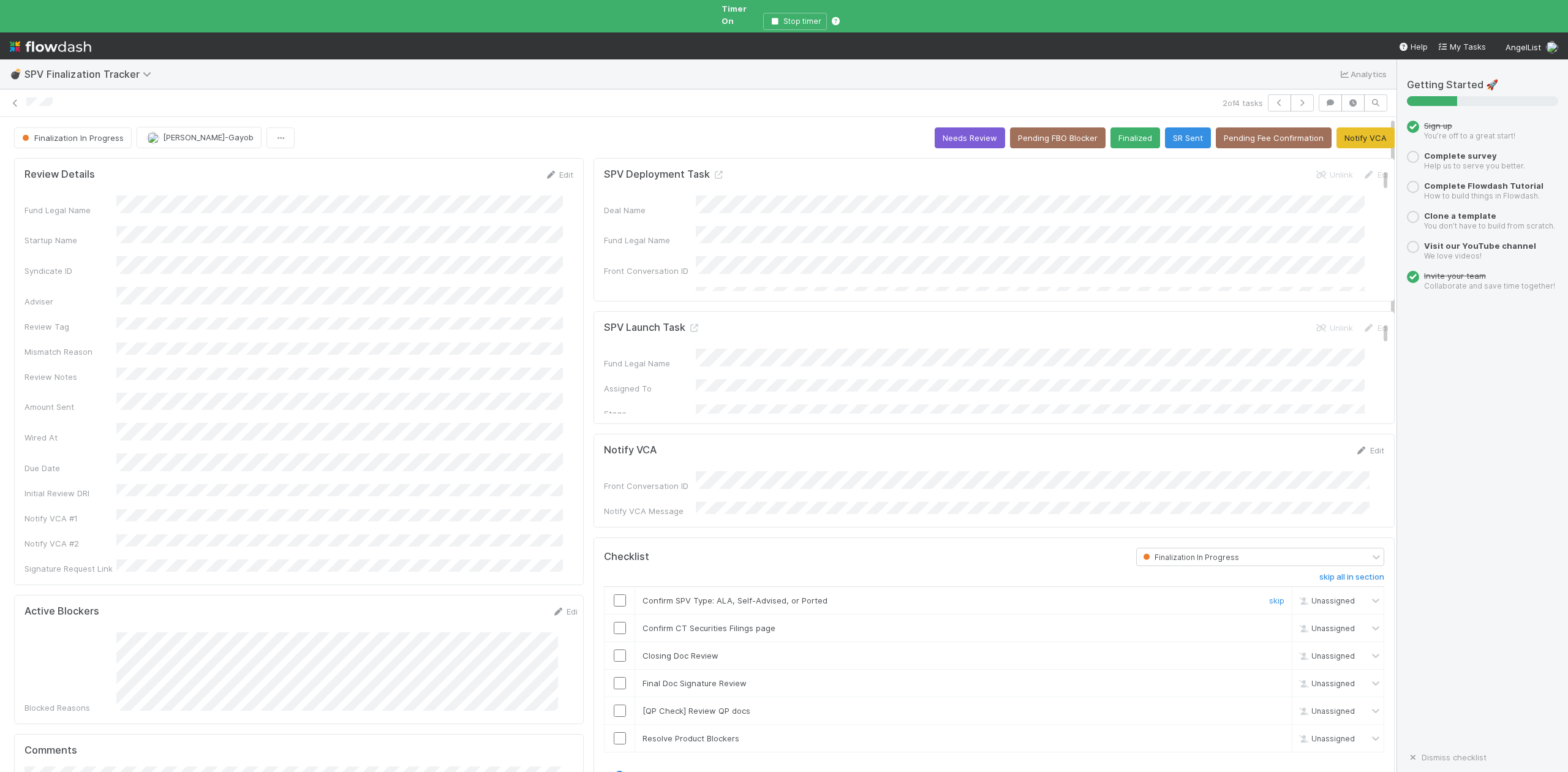
drag, startPoint x: 613, startPoint y: 584, endPoint x: 736, endPoint y: 769, distance: 222.2
click at [614, 594] on input "checkbox" at bounding box center [620, 600] width 12 height 12
checkbox input "true"
click at [912, 412] on div "SPV Launch Task Unlink Edit Fund Legal Name Assigned To Stage Admin Owner Email…" at bounding box center [994, 367] width 801 height 113
click at [552, 170] on link "Edit" at bounding box center [559, 174] width 29 height 10
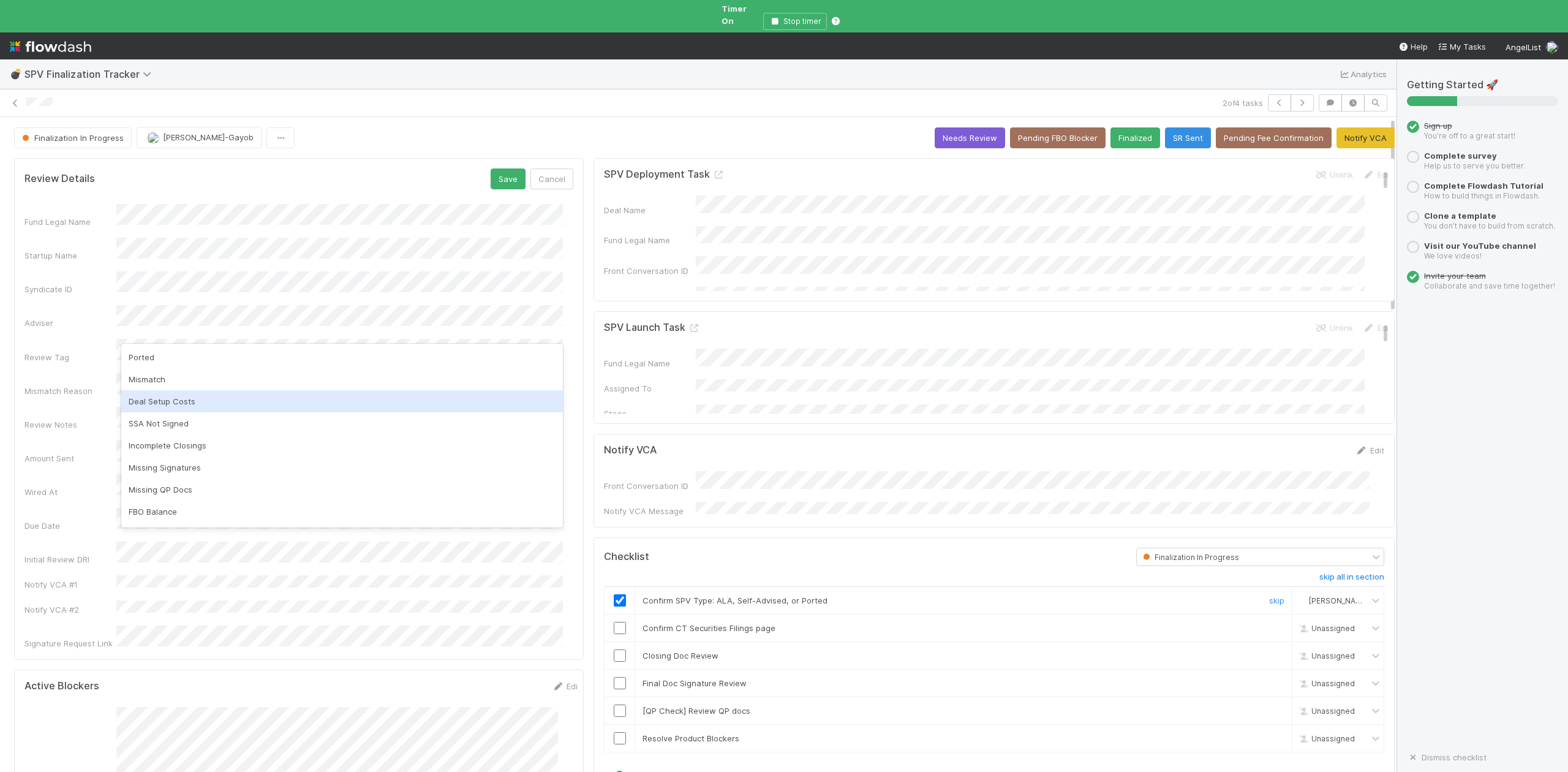
click at [162, 403] on div "Deal Setup Costs" at bounding box center [342, 401] width 442 height 22
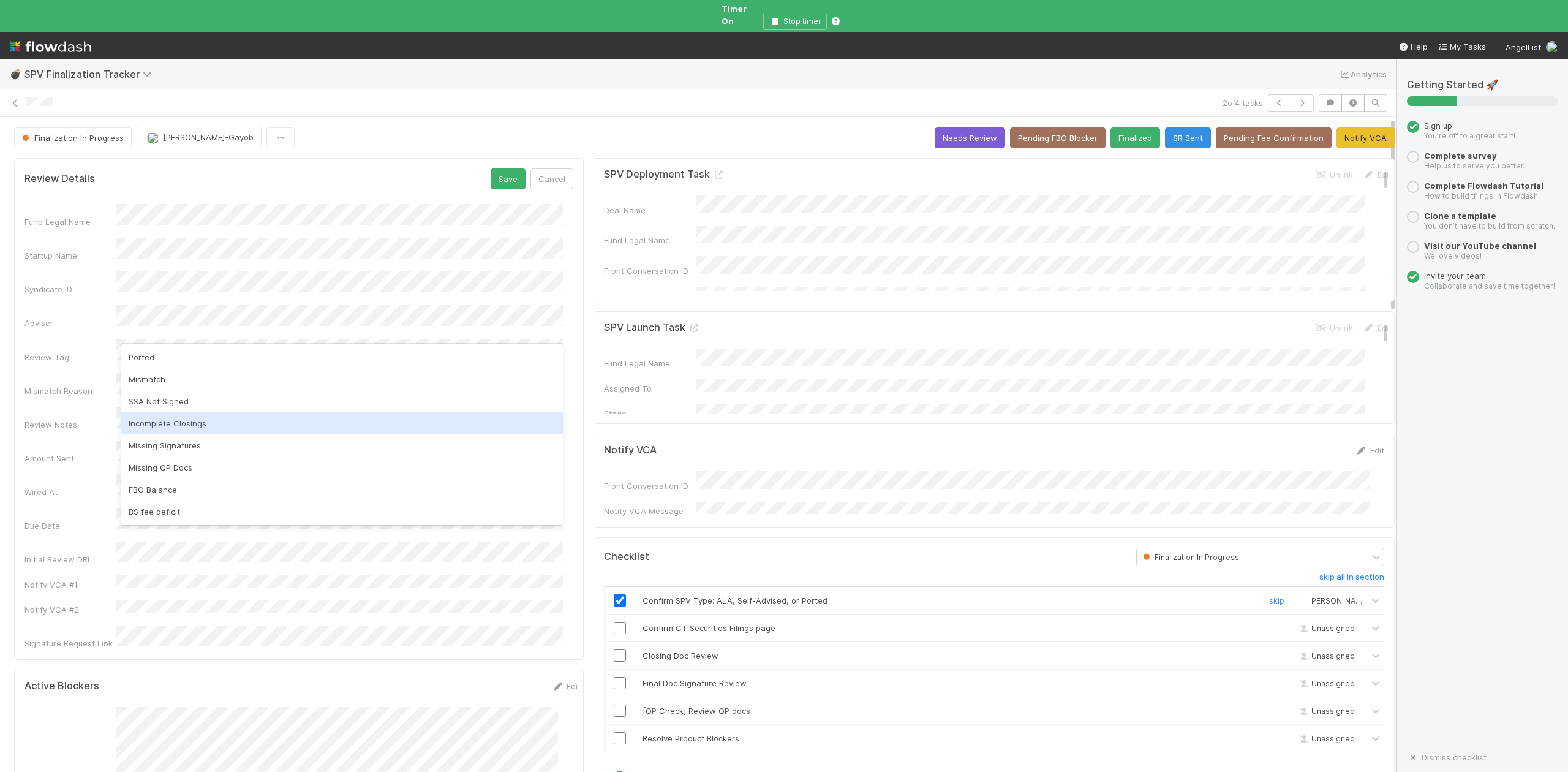
click at [181, 423] on div "Incomplete Closings" at bounding box center [342, 424] width 442 height 22
click at [184, 422] on div "Missing Signatures" at bounding box center [342, 424] width 442 height 22
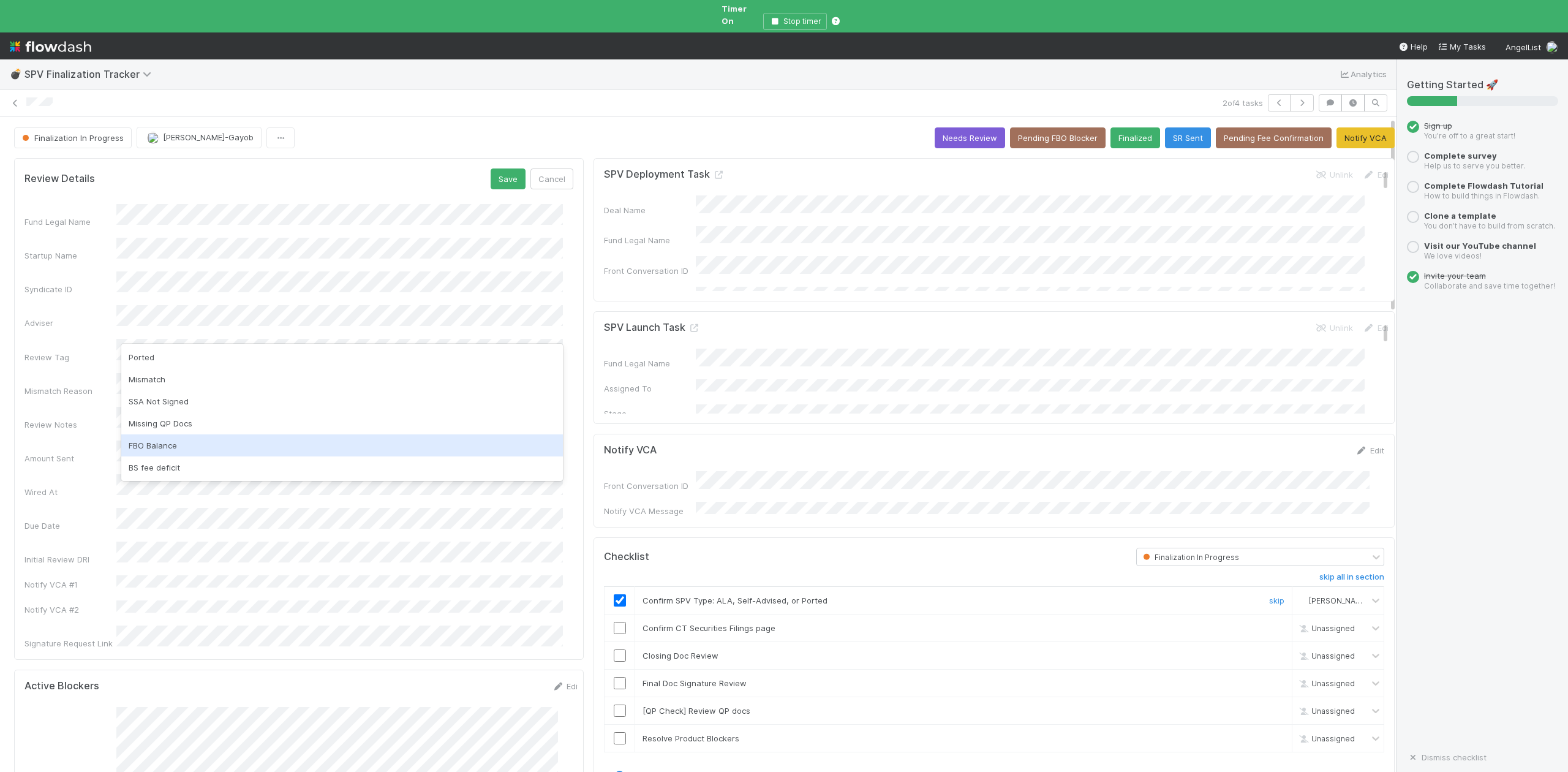
click at [165, 447] on div "FBO Balance" at bounding box center [342, 446] width 442 height 22
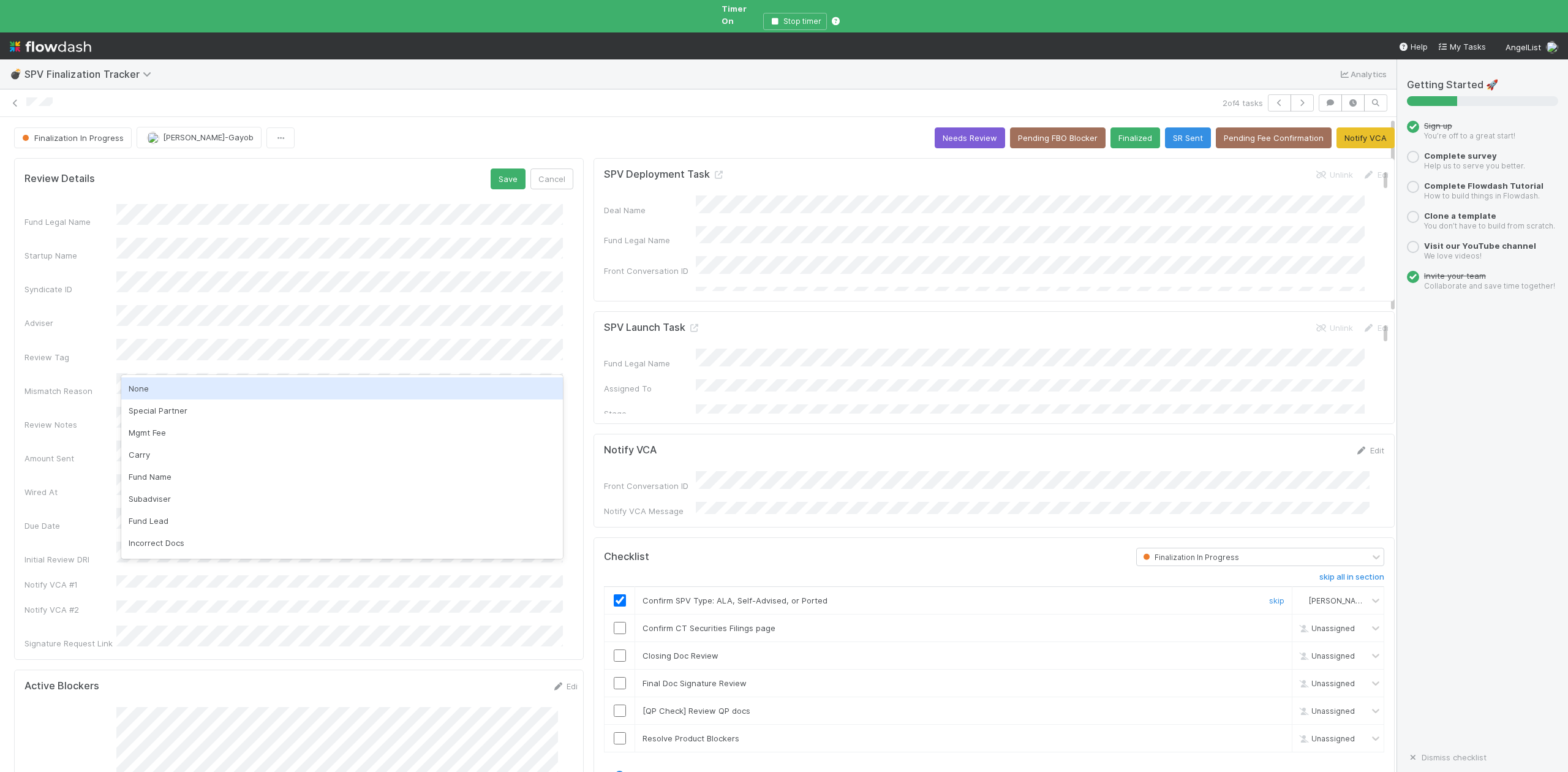
click at [136, 391] on div "None" at bounding box center [342, 388] width 442 height 22
click at [495, 170] on button "Save" at bounding box center [508, 179] width 35 height 21
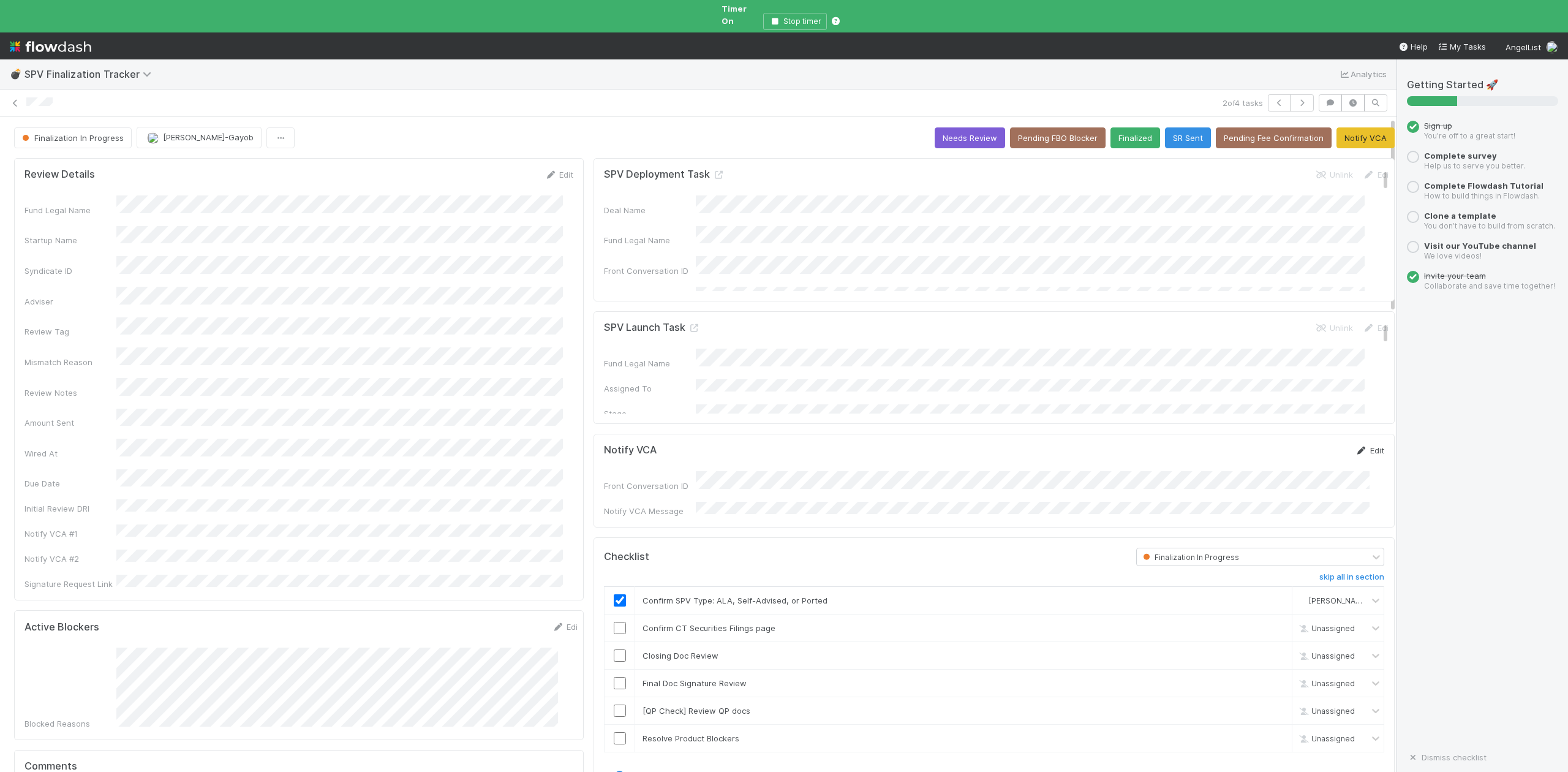
click at [1355, 445] on link "Edit" at bounding box center [1370, 450] width 29 height 10
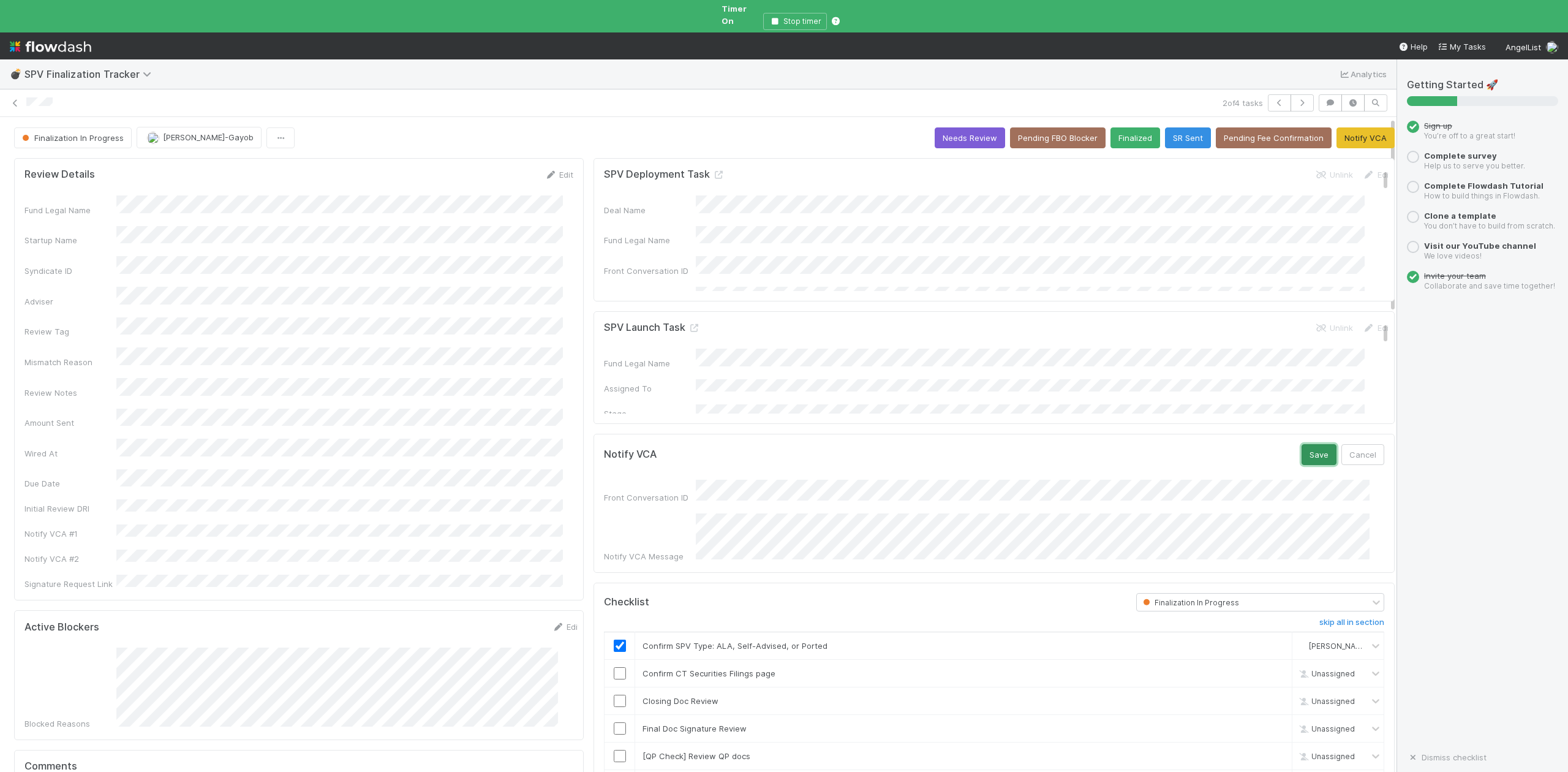
click at [1302, 452] on button "Save" at bounding box center [1319, 455] width 35 height 21
click at [614, 694] on input "checkbox" at bounding box center [620, 700] width 12 height 12
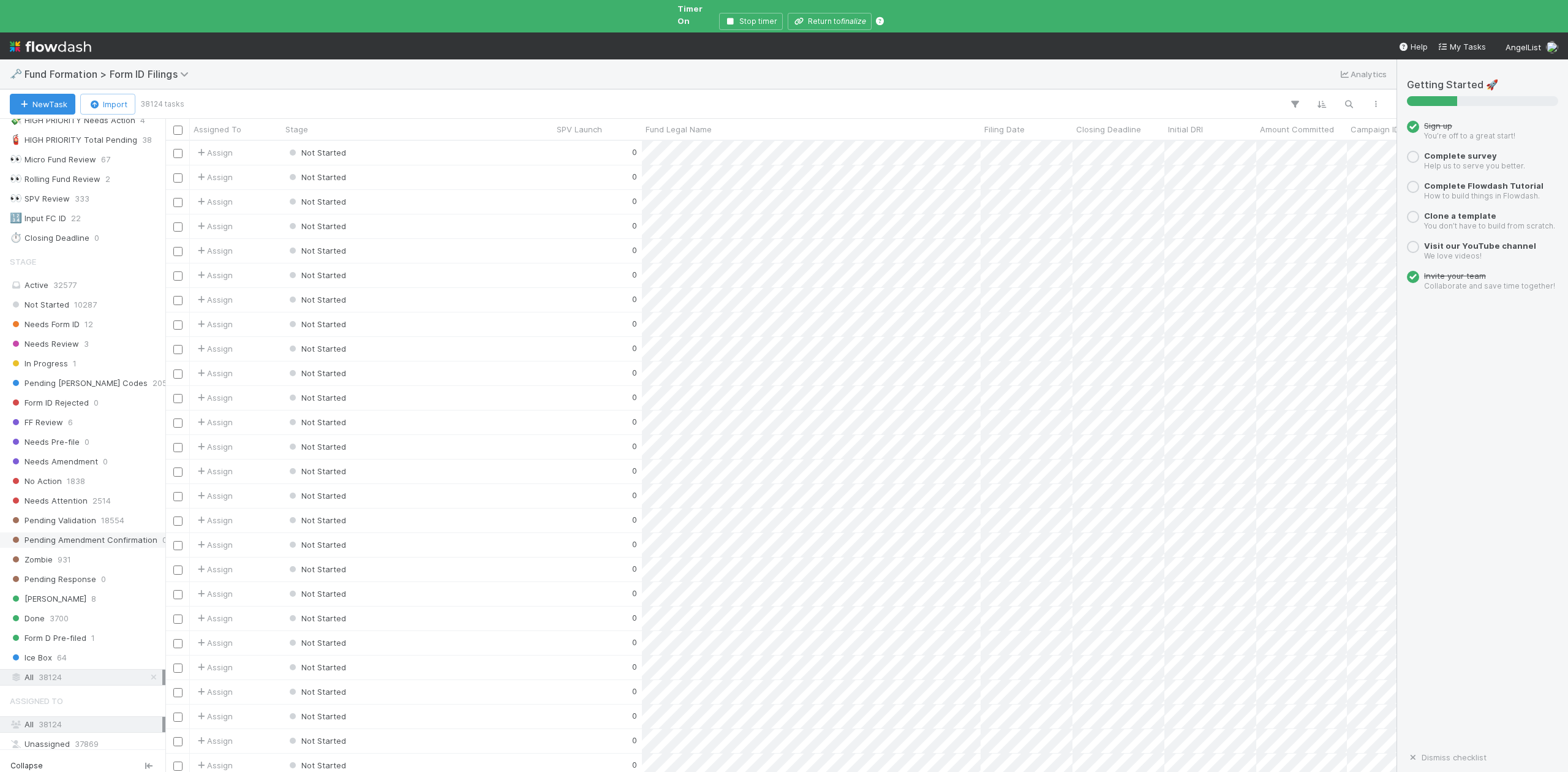
scroll to position [215, 0]
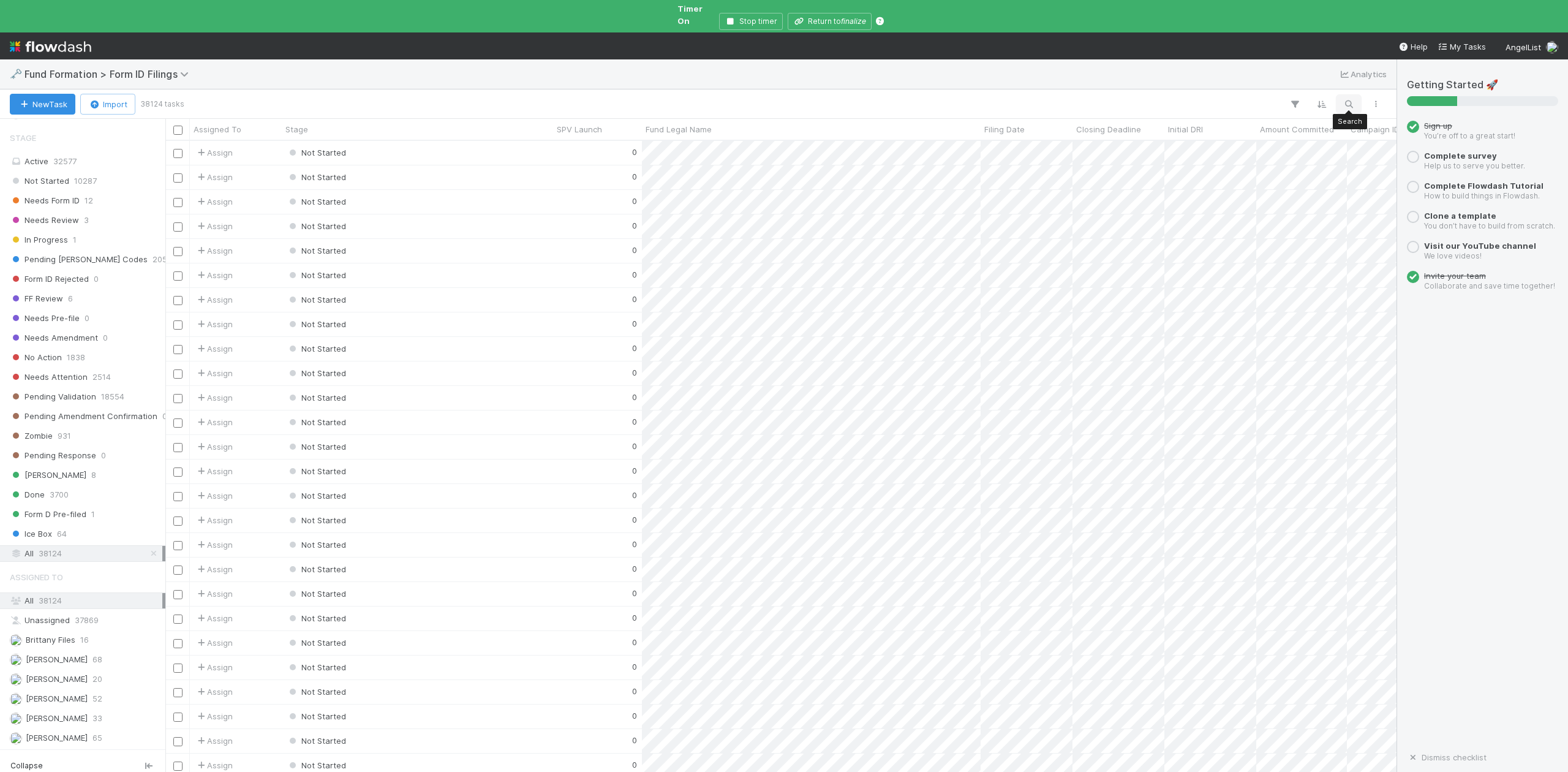
click at [1347, 99] on icon "button" at bounding box center [1349, 104] width 12 height 11
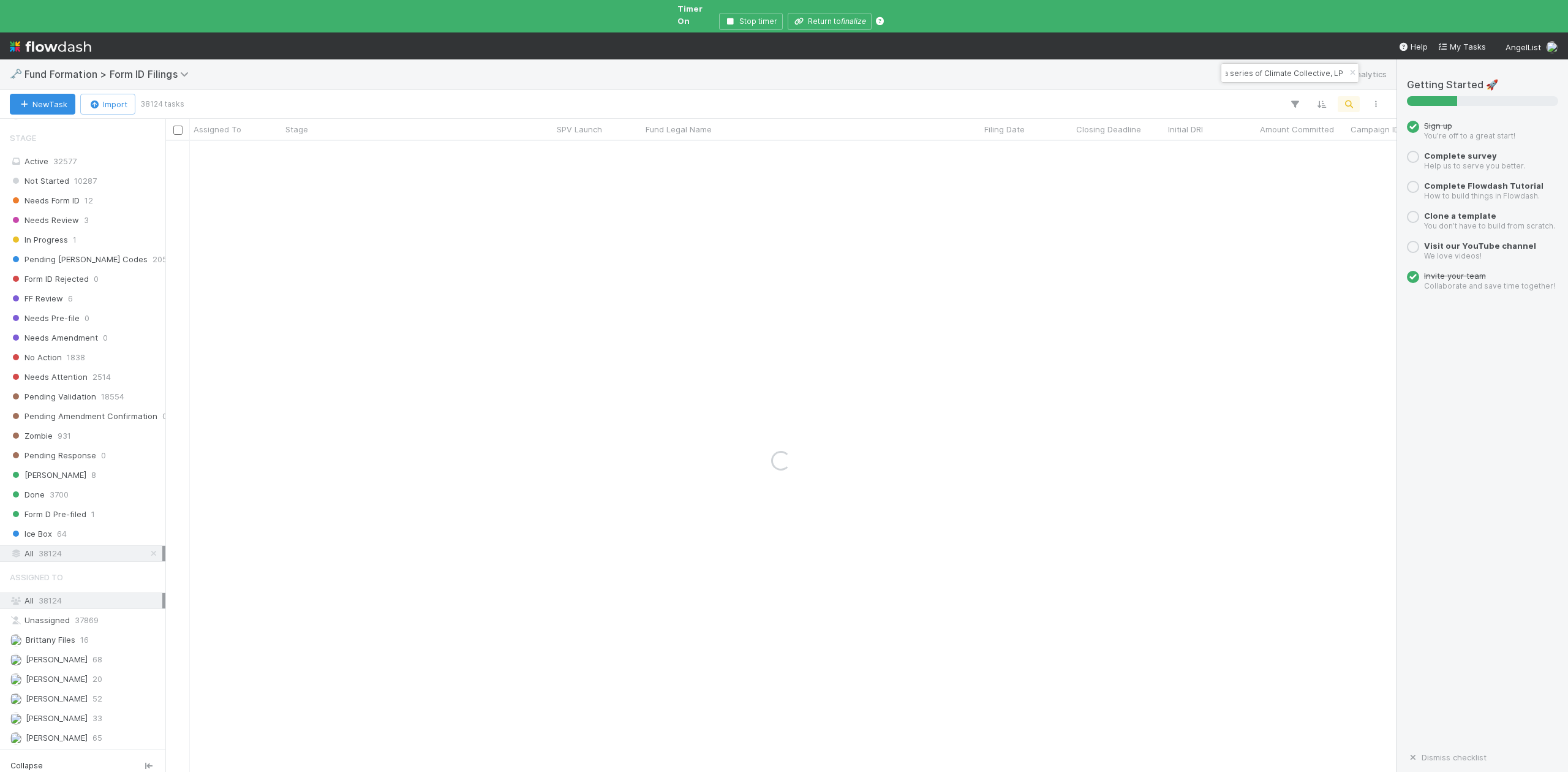
type input "EL-0725 Fund I, a series of Climate Collective, LP"
click at [1351, 74] on icon "button" at bounding box center [1352, 72] width 12 height 7
click at [1350, 99] on icon "button" at bounding box center [1349, 104] width 12 height 11
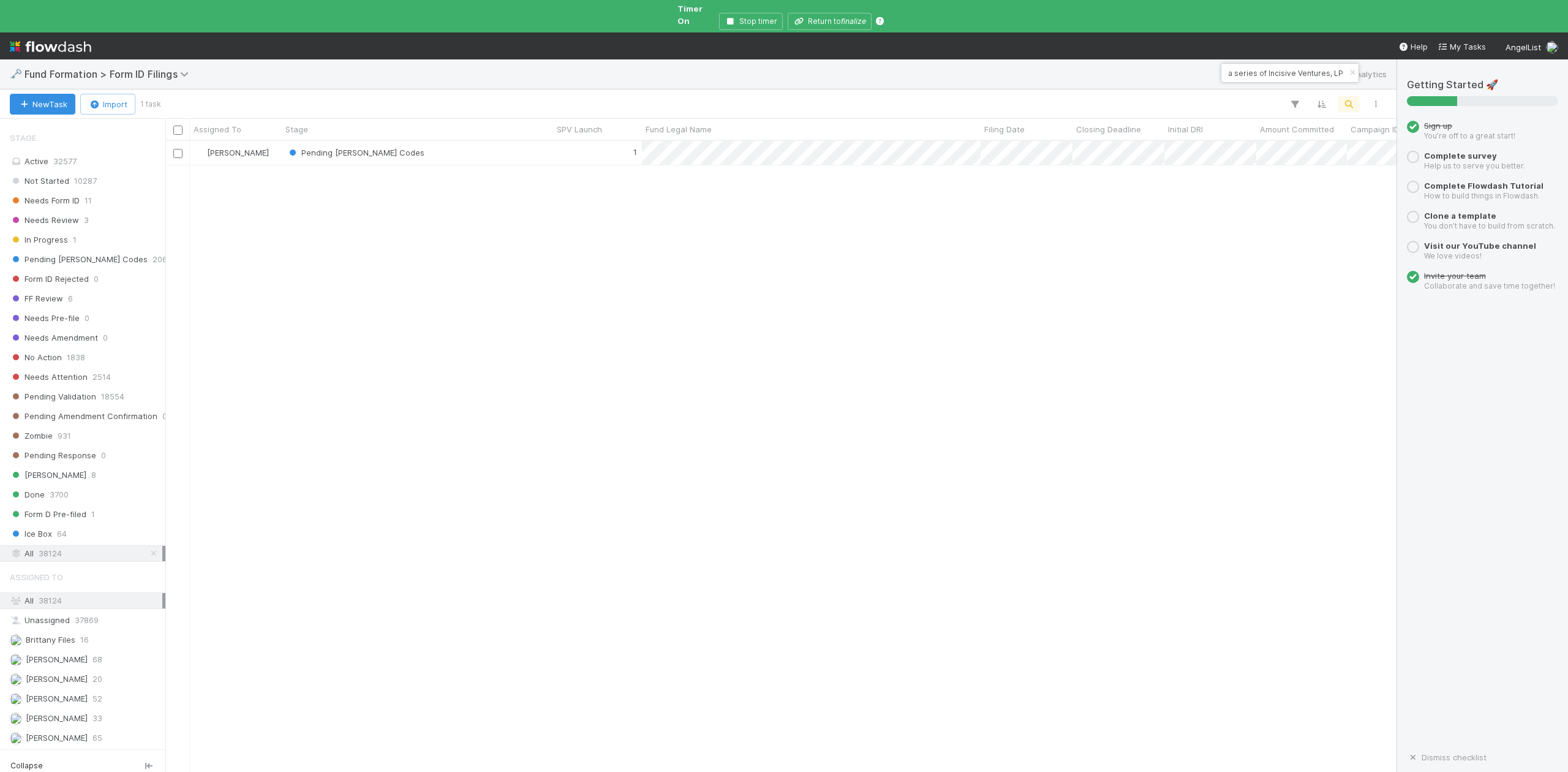
type input "PE-0715 Fund I, a series of Incisive Ventures, LP"
click at [1353, 74] on icon "button" at bounding box center [1352, 72] width 12 height 7
click at [1353, 99] on icon "button" at bounding box center [1349, 104] width 12 height 11
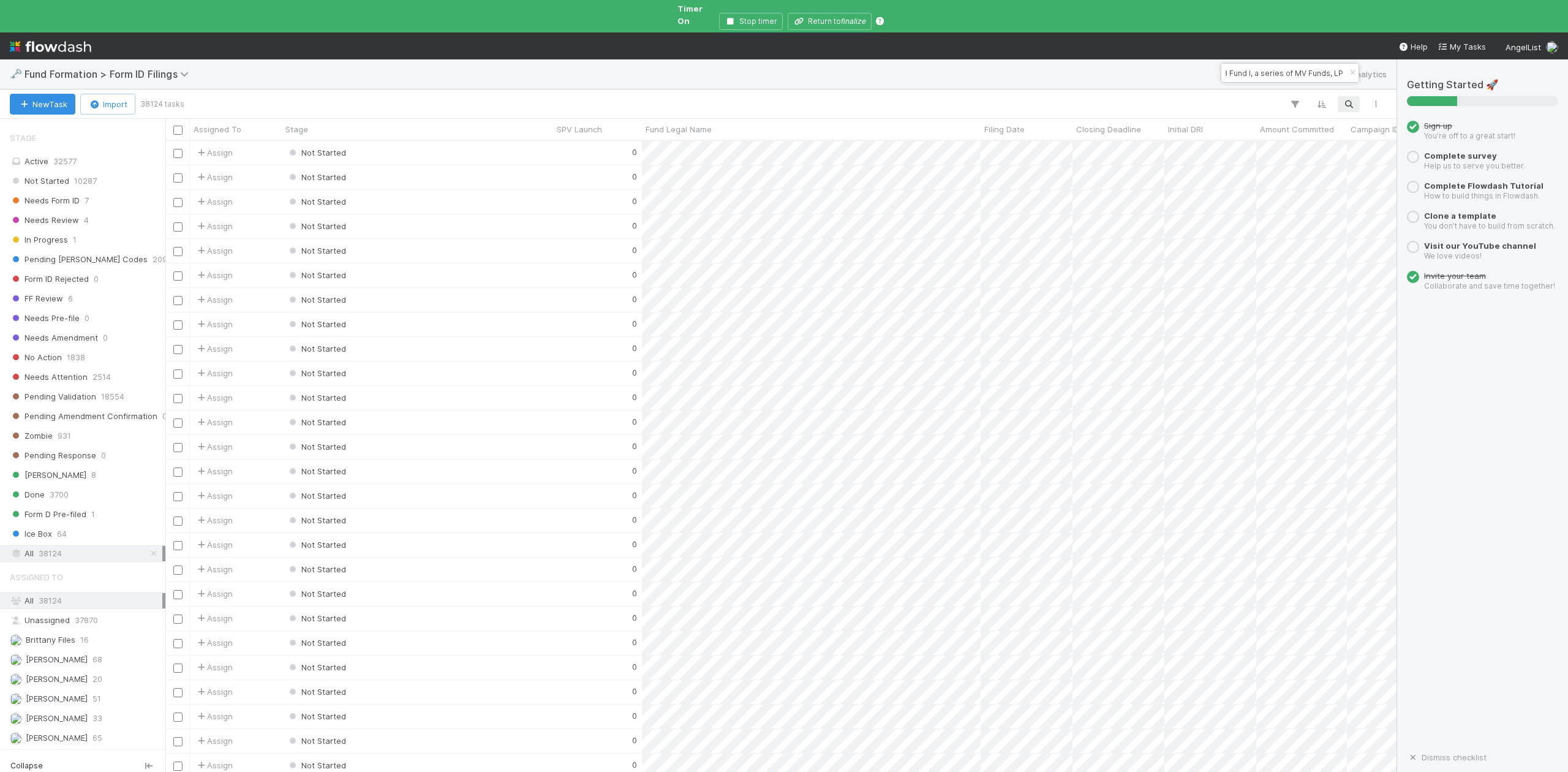
scroll to position [628, 1218]
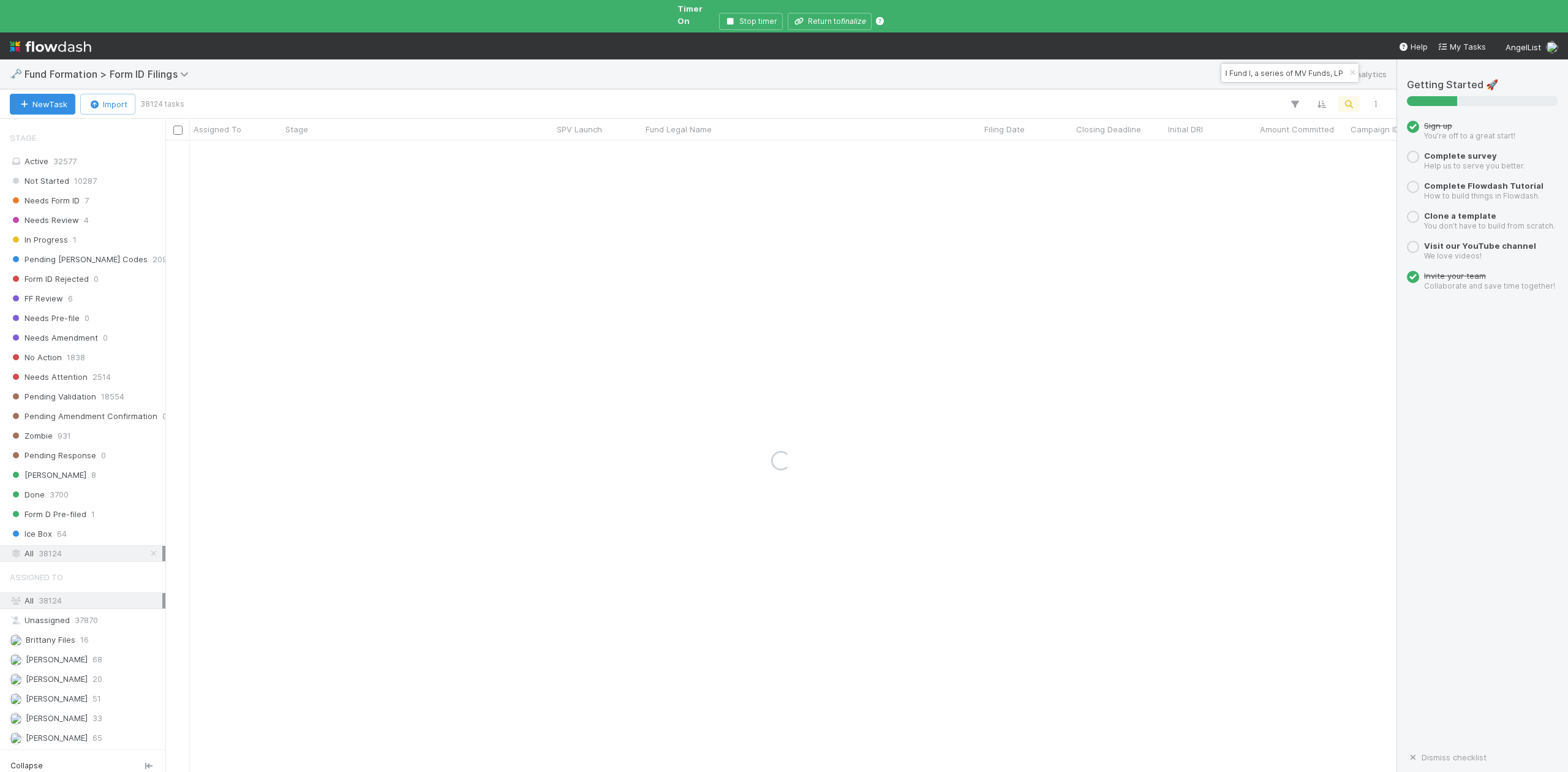
type input "PA-0818 Fund I, a series of MV Funds, LP"
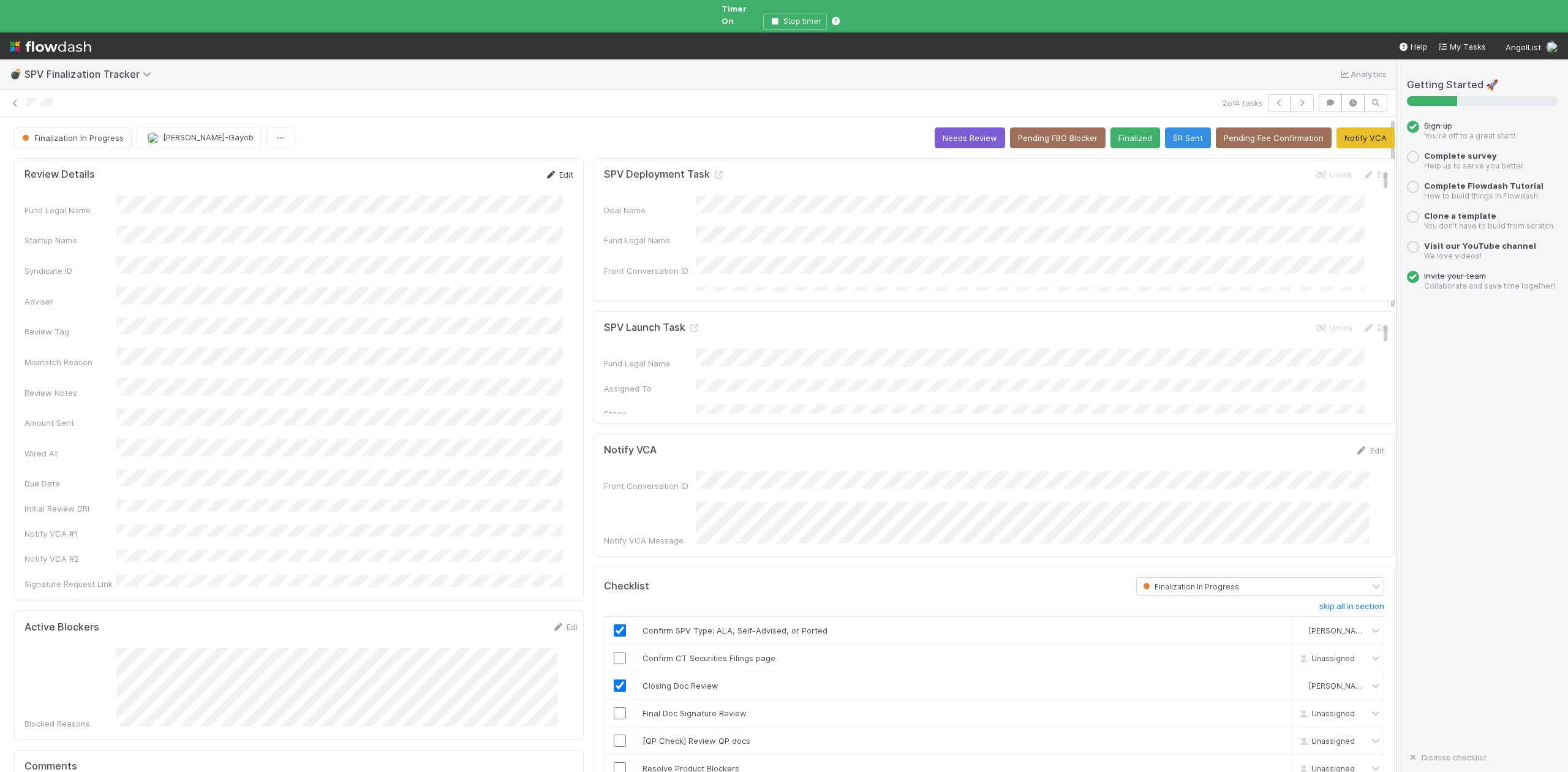
click at [553, 170] on link "Edit" at bounding box center [559, 174] width 29 height 10
click at [494, 173] on button "Save" at bounding box center [508, 179] width 35 height 21
click at [614, 652] on input "checkbox" at bounding box center [620, 658] width 12 height 12
click at [1033, 127] on button "Pending FBO Blocker" at bounding box center [1058, 138] width 95 height 21
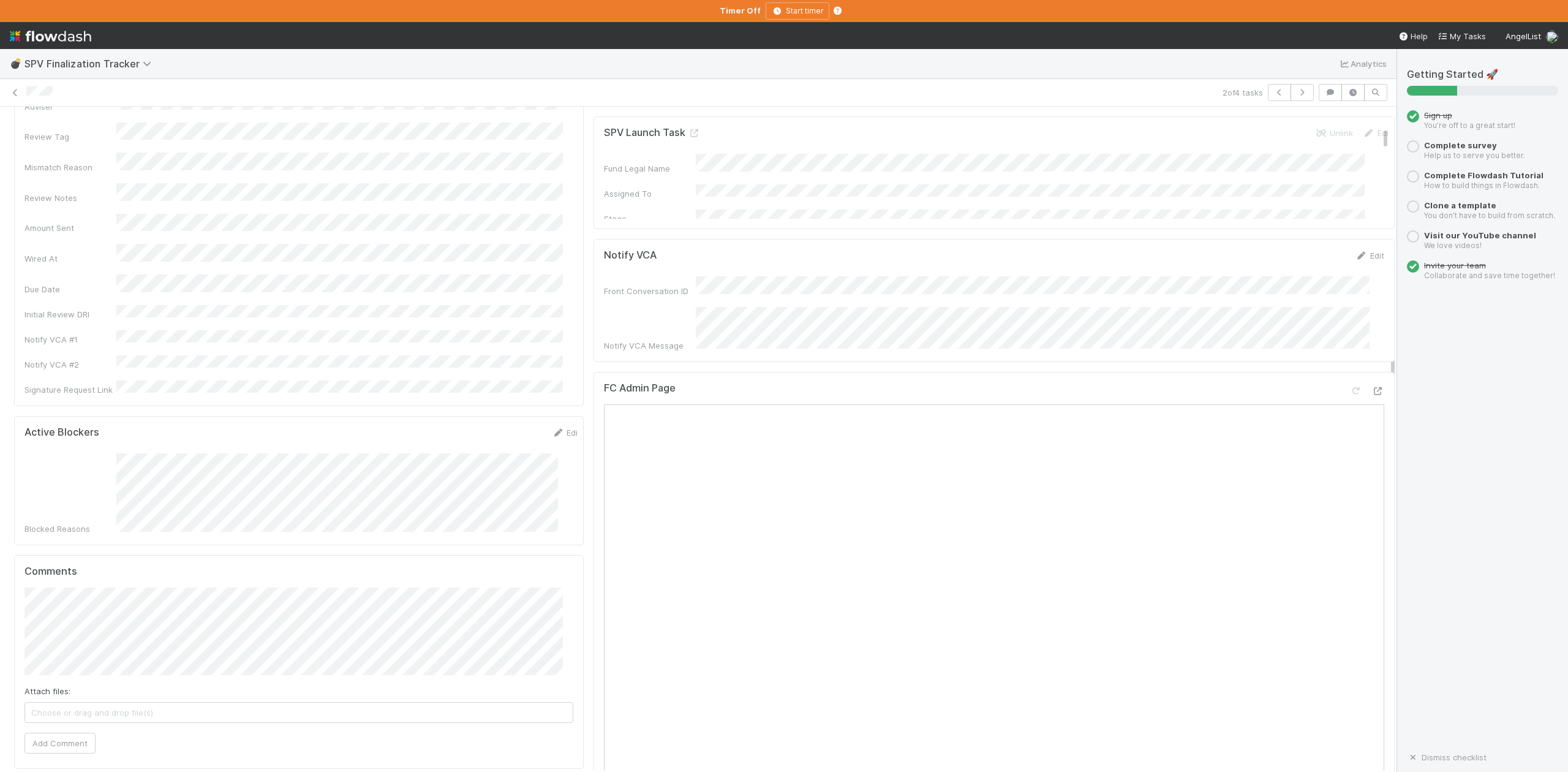
scroll to position [163, 0]
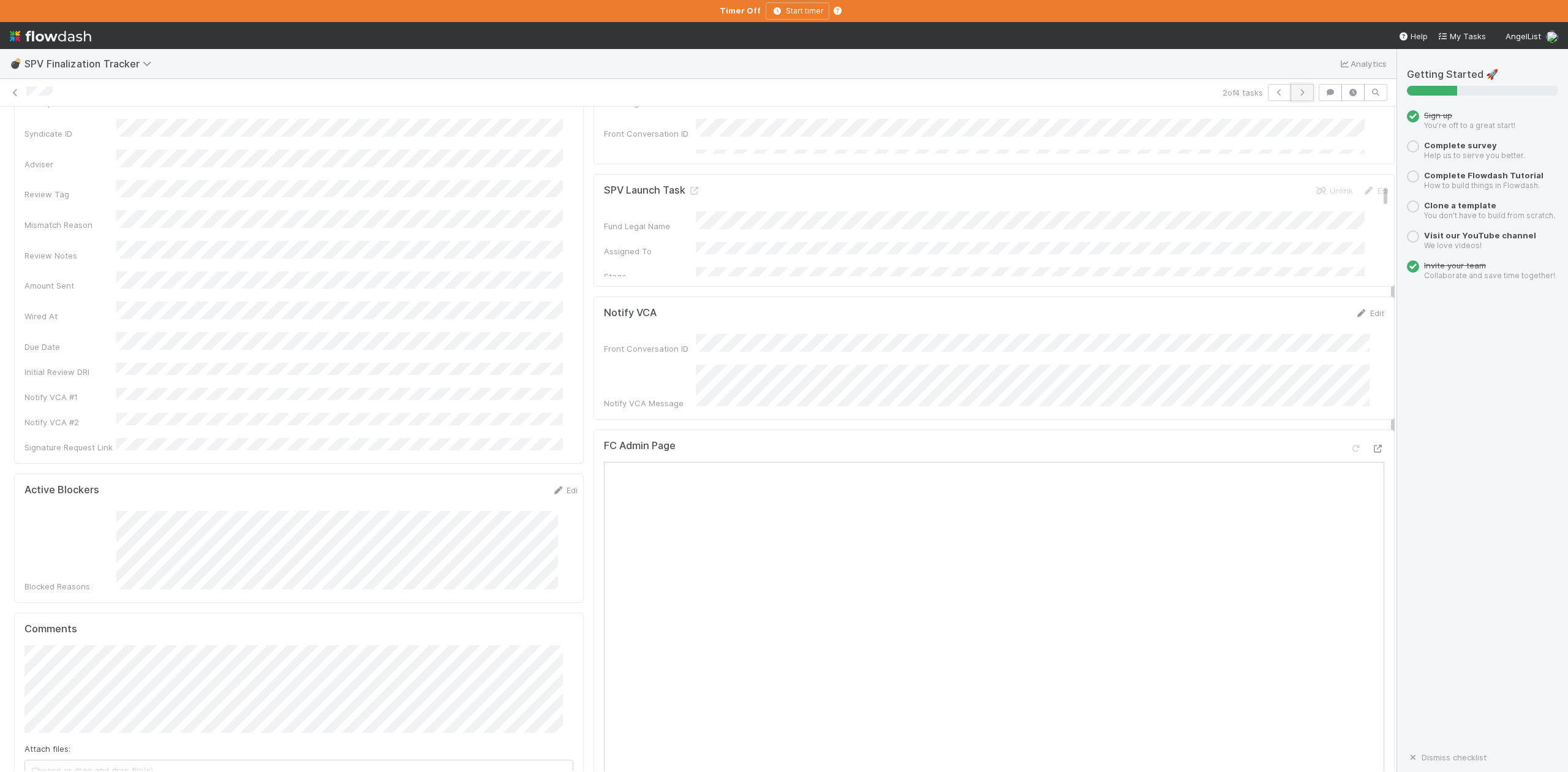
click at [1296, 96] on icon "button" at bounding box center [1302, 92] width 12 height 7
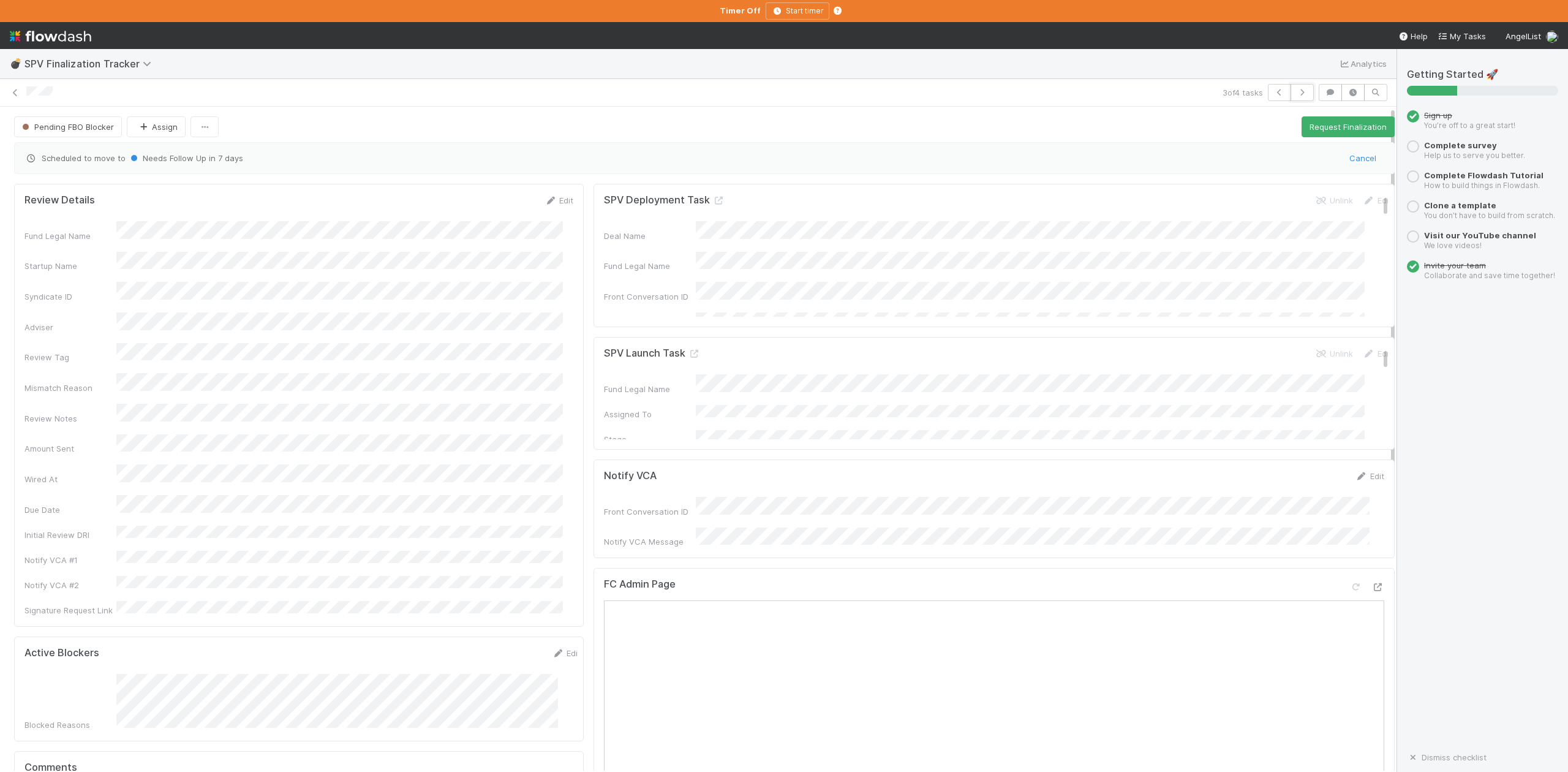
click at [1296, 96] on icon "button" at bounding box center [1302, 92] width 12 height 7
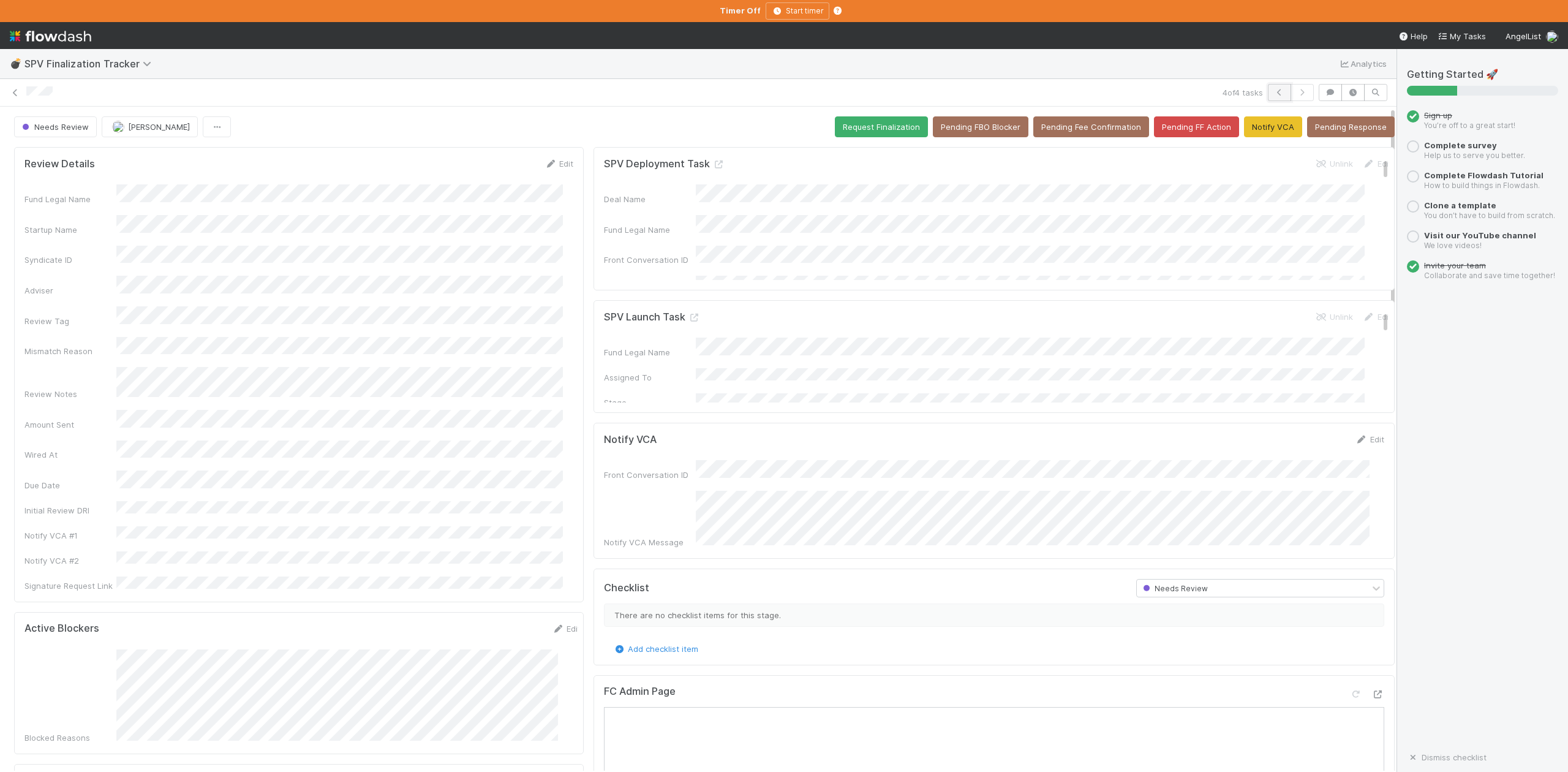
click at [1273, 91] on icon "button" at bounding box center [1279, 92] width 12 height 7
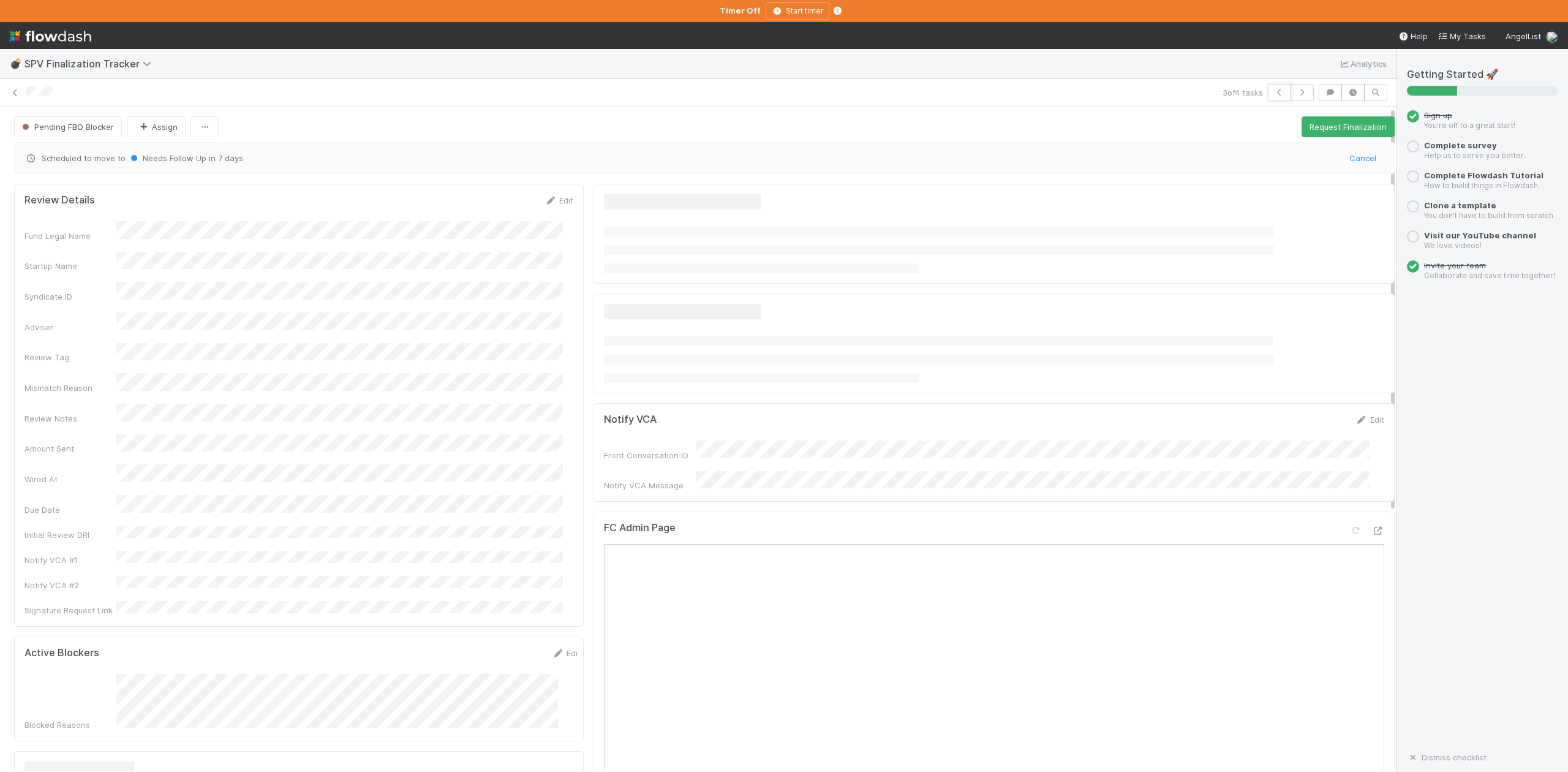
click at [1273, 91] on icon "button" at bounding box center [1279, 92] width 12 height 7
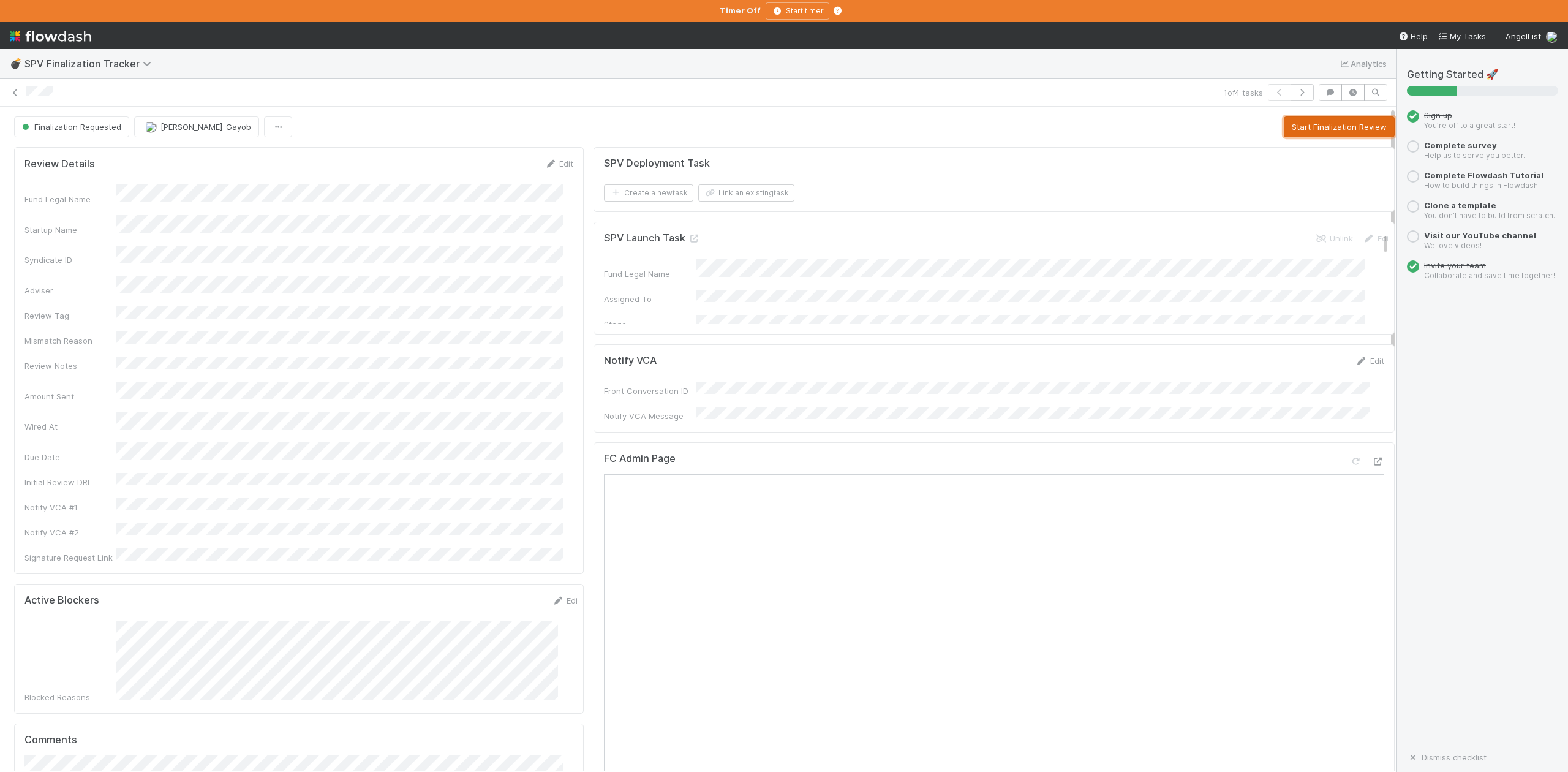
click at [1293, 130] on button "Start Finalization Review" at bounding box center [1339, 127] width 111 height 21
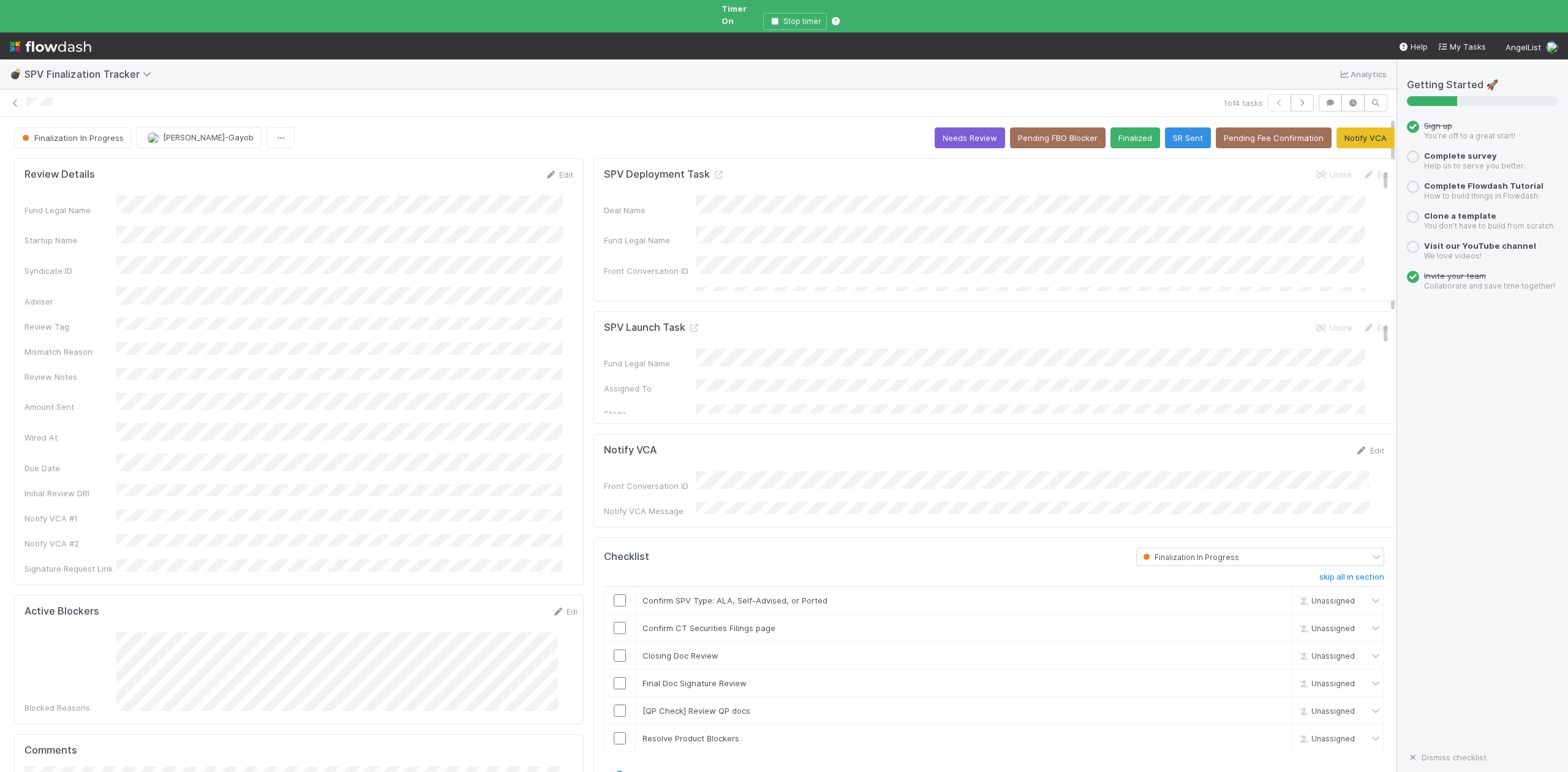
click at [557, 170] on link "Edit" at bounding box center [559, 174] width 29 height 10
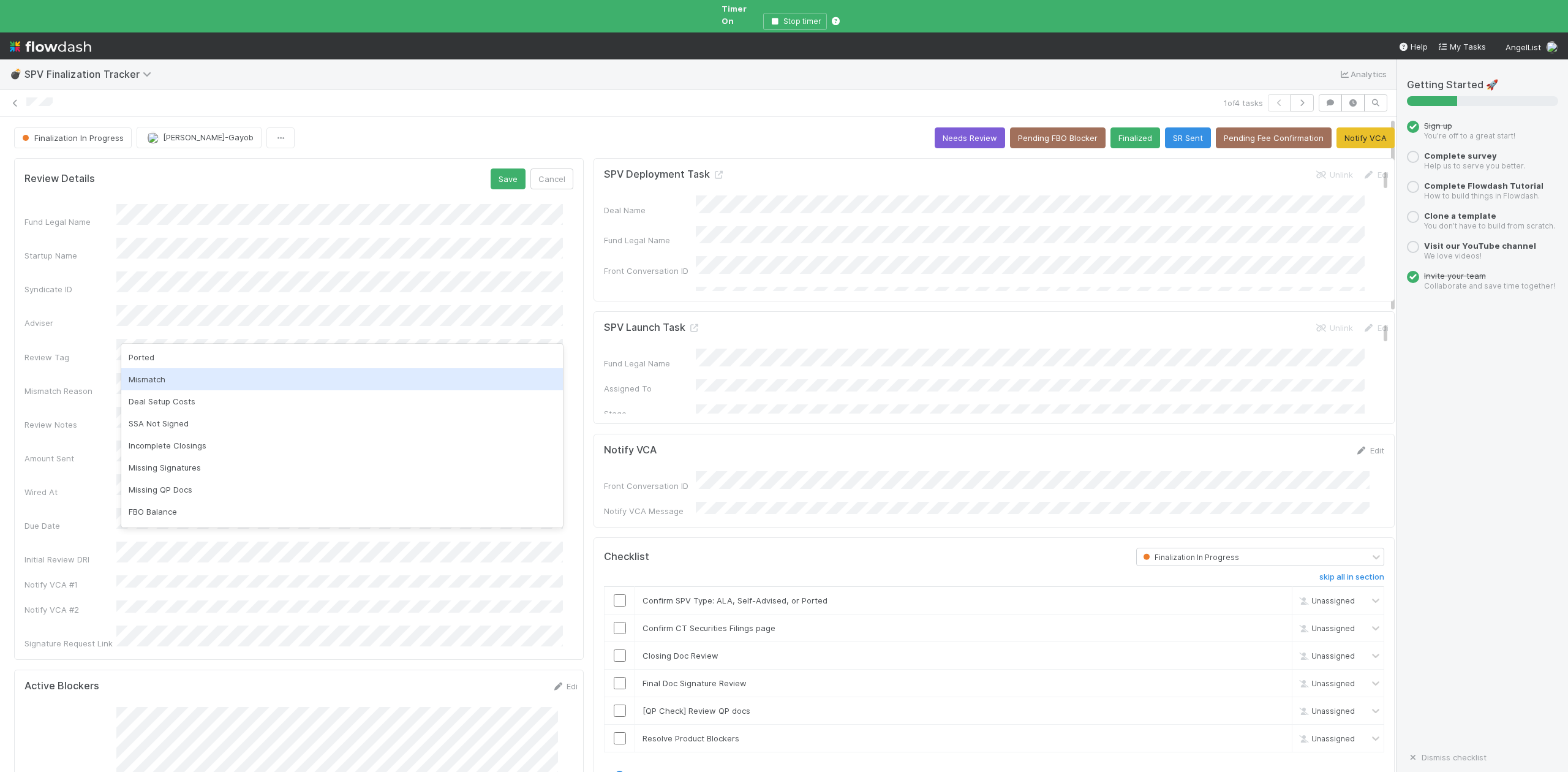
click at [152, 383] on div "Mismatch" at bounding box center [342, 379] width 442 height 22
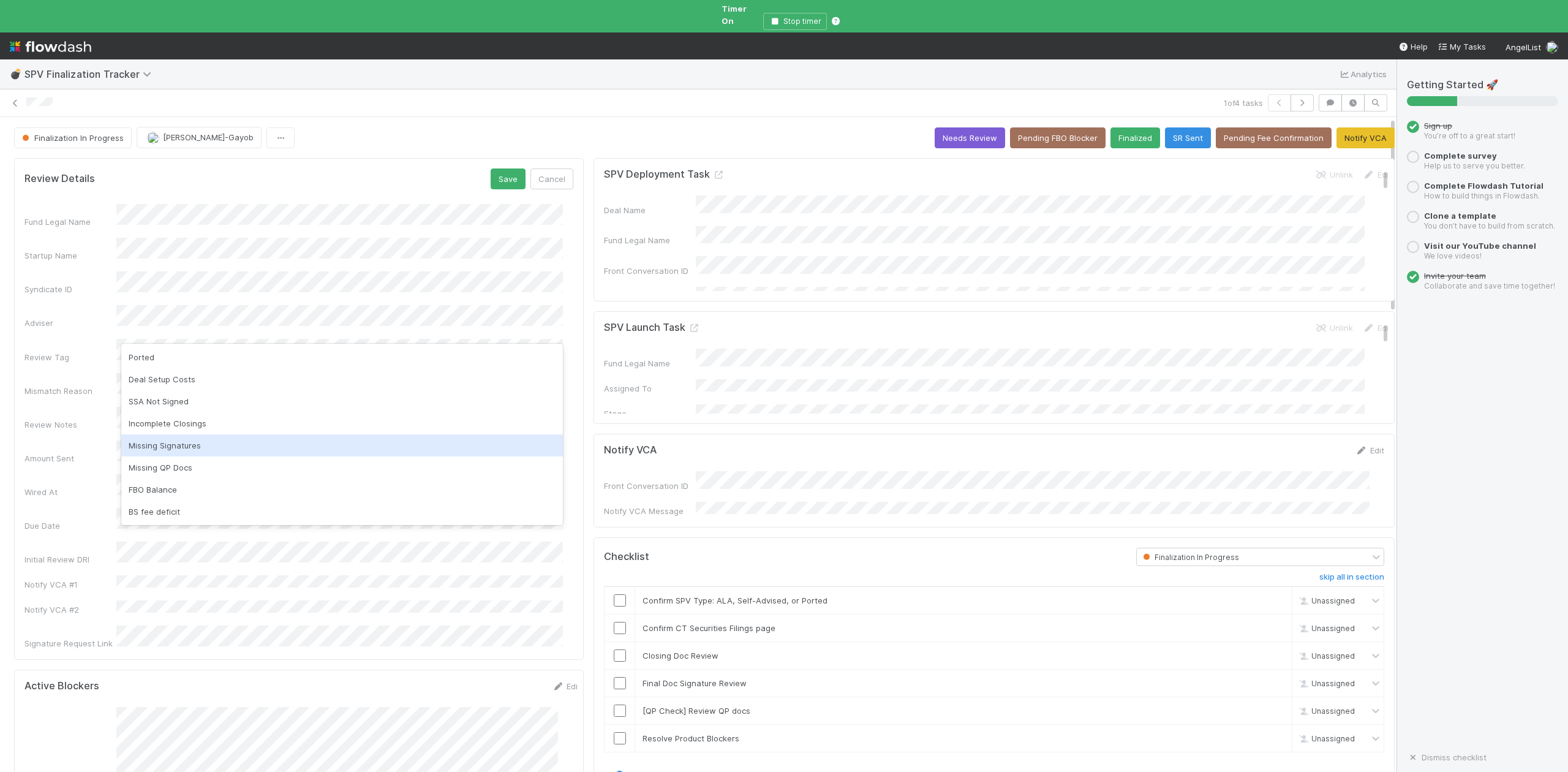
click at [186, 447] on div "Missing Signatures" at bounding box center [342, 446] width 442 height 22
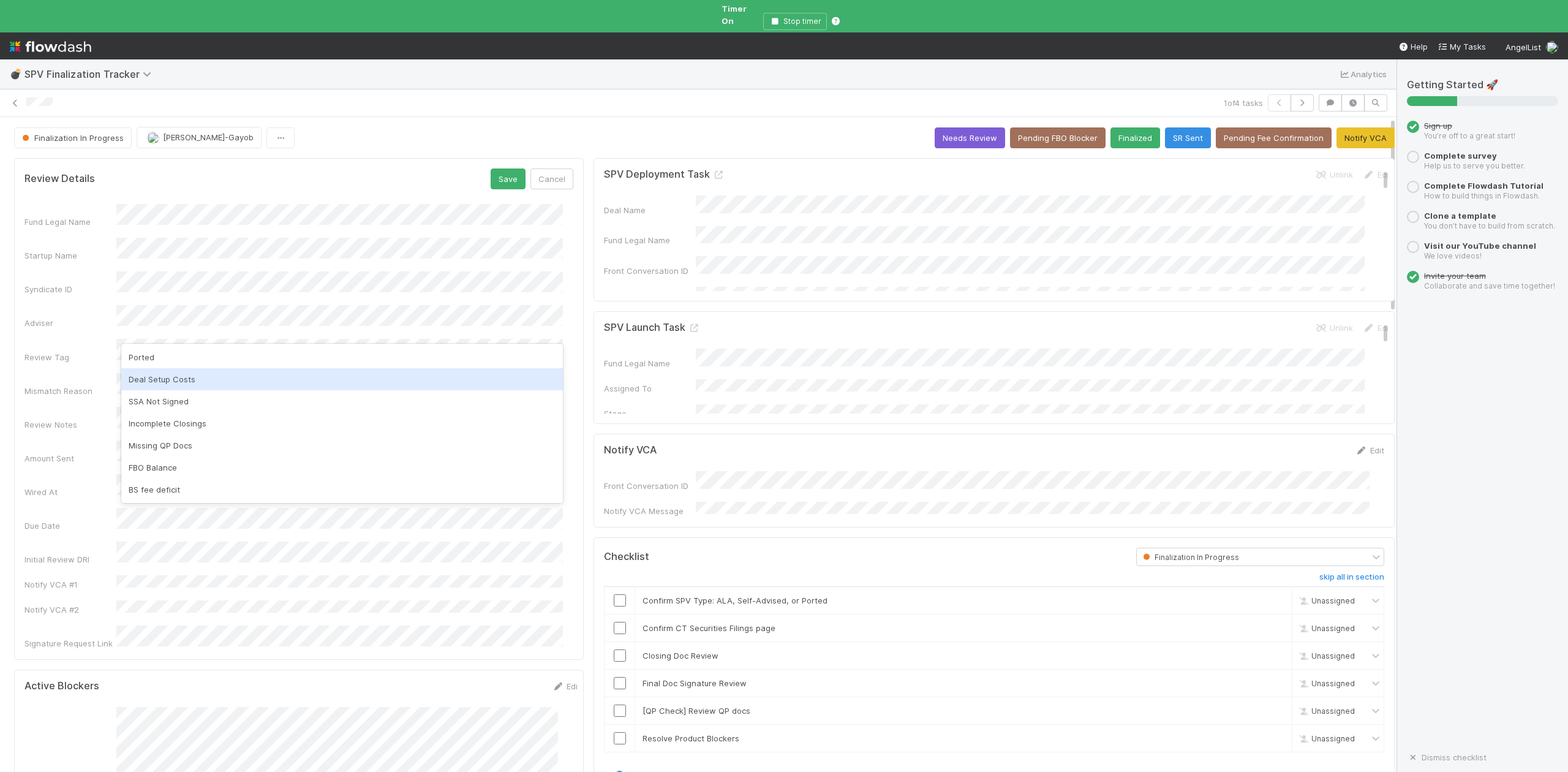
click at [208, 382] on div "Deal Setup Costs" at bounding box center [342, 379] width 442 height 22
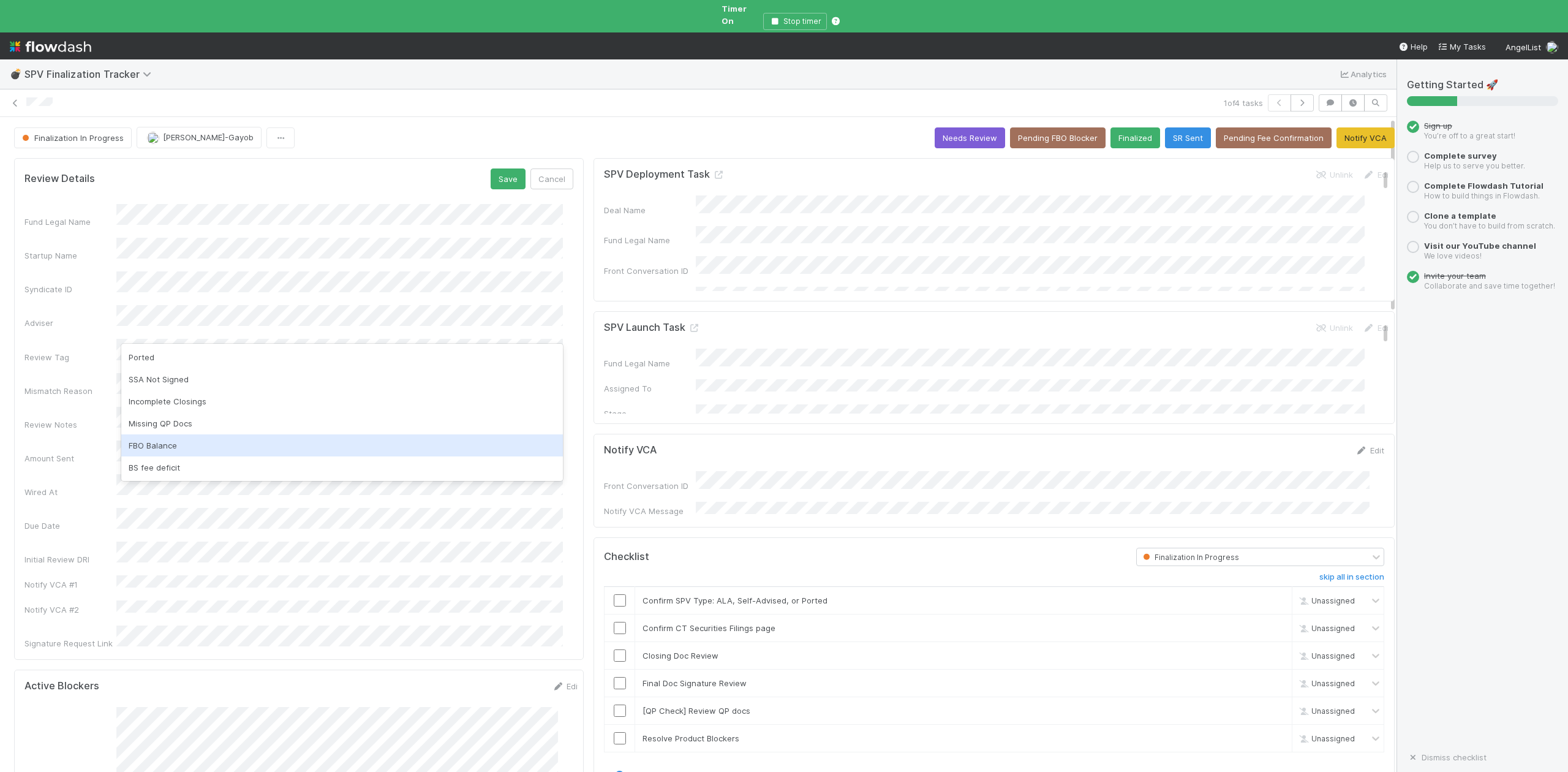
click at [176, 444] on div "FBO Balance" at bounding box center [342, 446] width 442 height 22
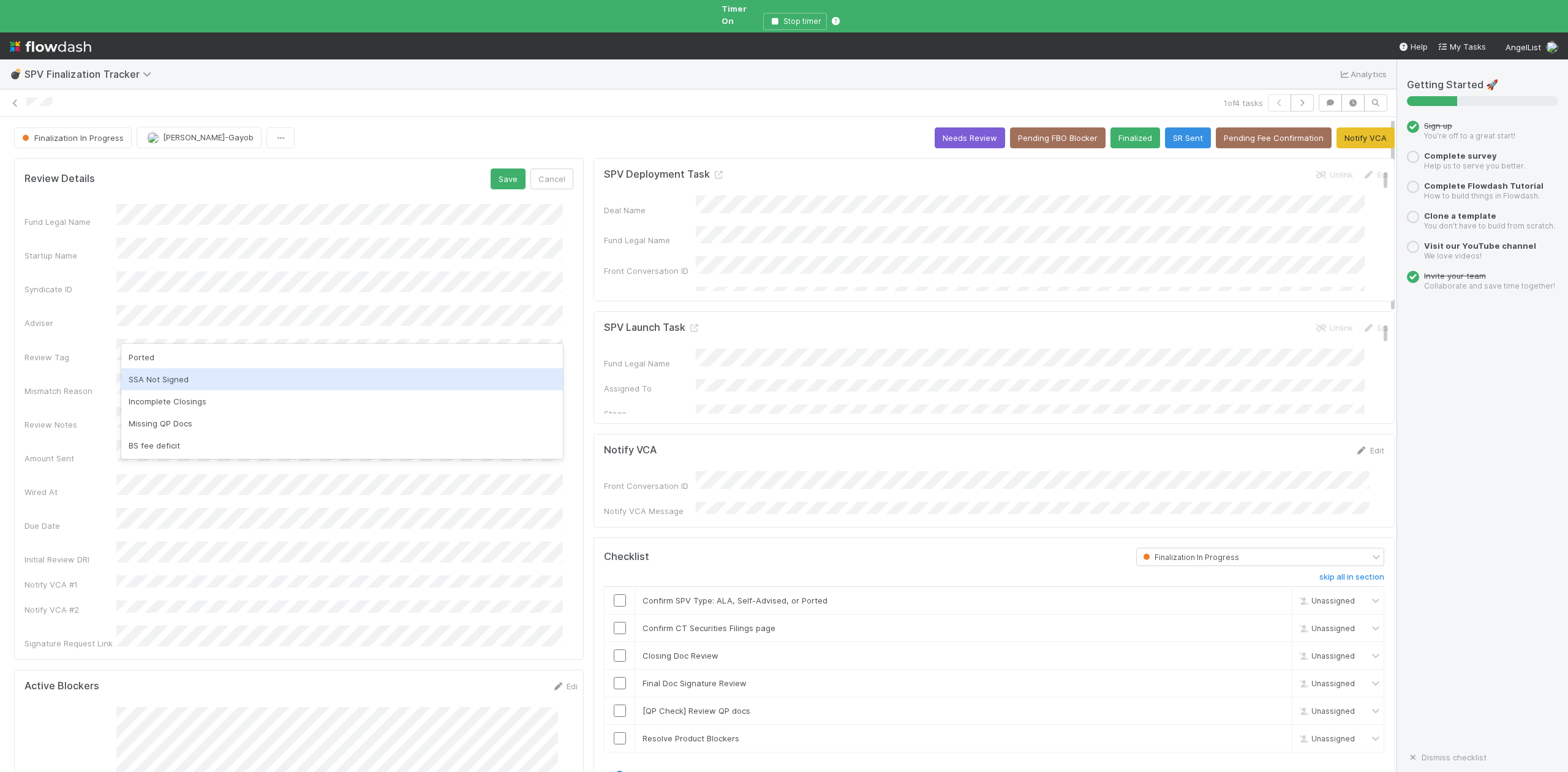
click at [165, 384] on div "SSA Not Signed" at bounding box center [342, 379] width 442 height 22
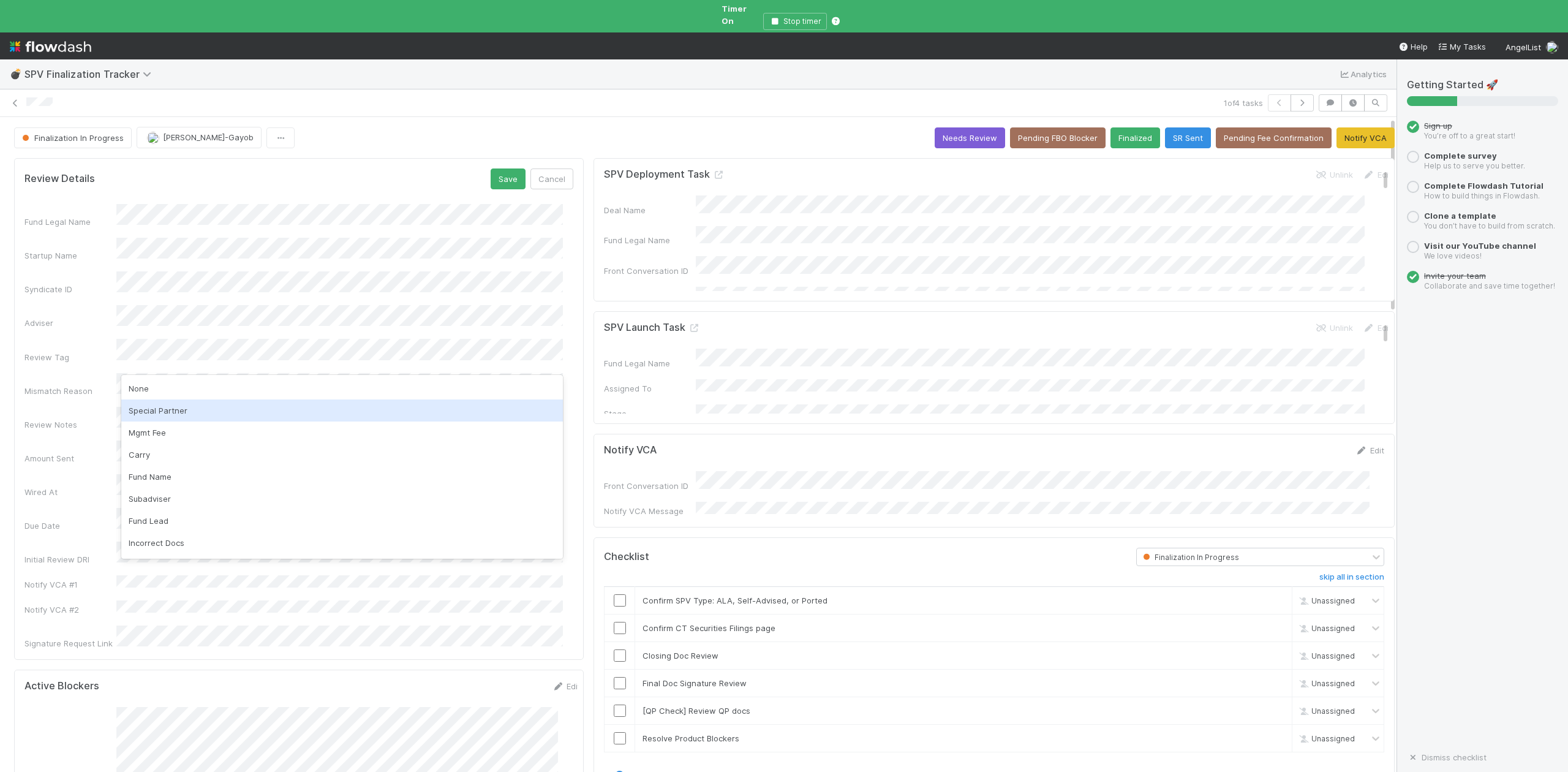
click at [165, 412] on div "Special Partner" at bounding box center [342, 410] width 442 height 22
click at [496, 172] on button "Save" at bounding box center [508, 179] width 35 height 21
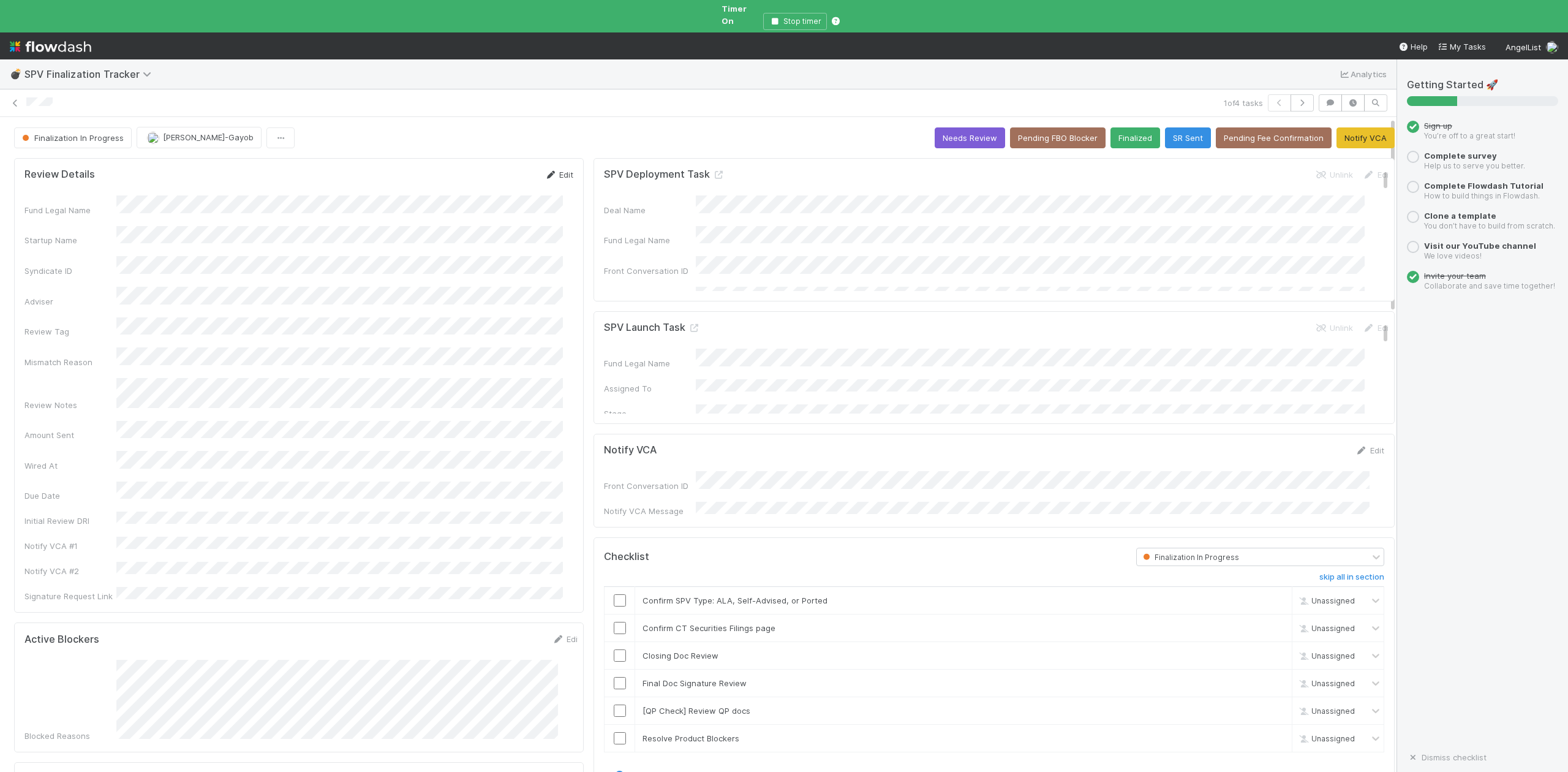
click at [555, 170] on link "Edit" at bounding box center [559, 174] width 29 height 10
click at [495, 170] on button "Save" at bounding box center [508, 179] width 35 height 21
click at [614, 594] on input "checkbox" at bounding box center [620, 600] width 12 height 12
click at [614, 622] on input "checkbox" at bounding box center [620, 628] width 12 height 12
click at [614, 649] on input "checkbox" at bounding box center [620, 655] width 12 height 12
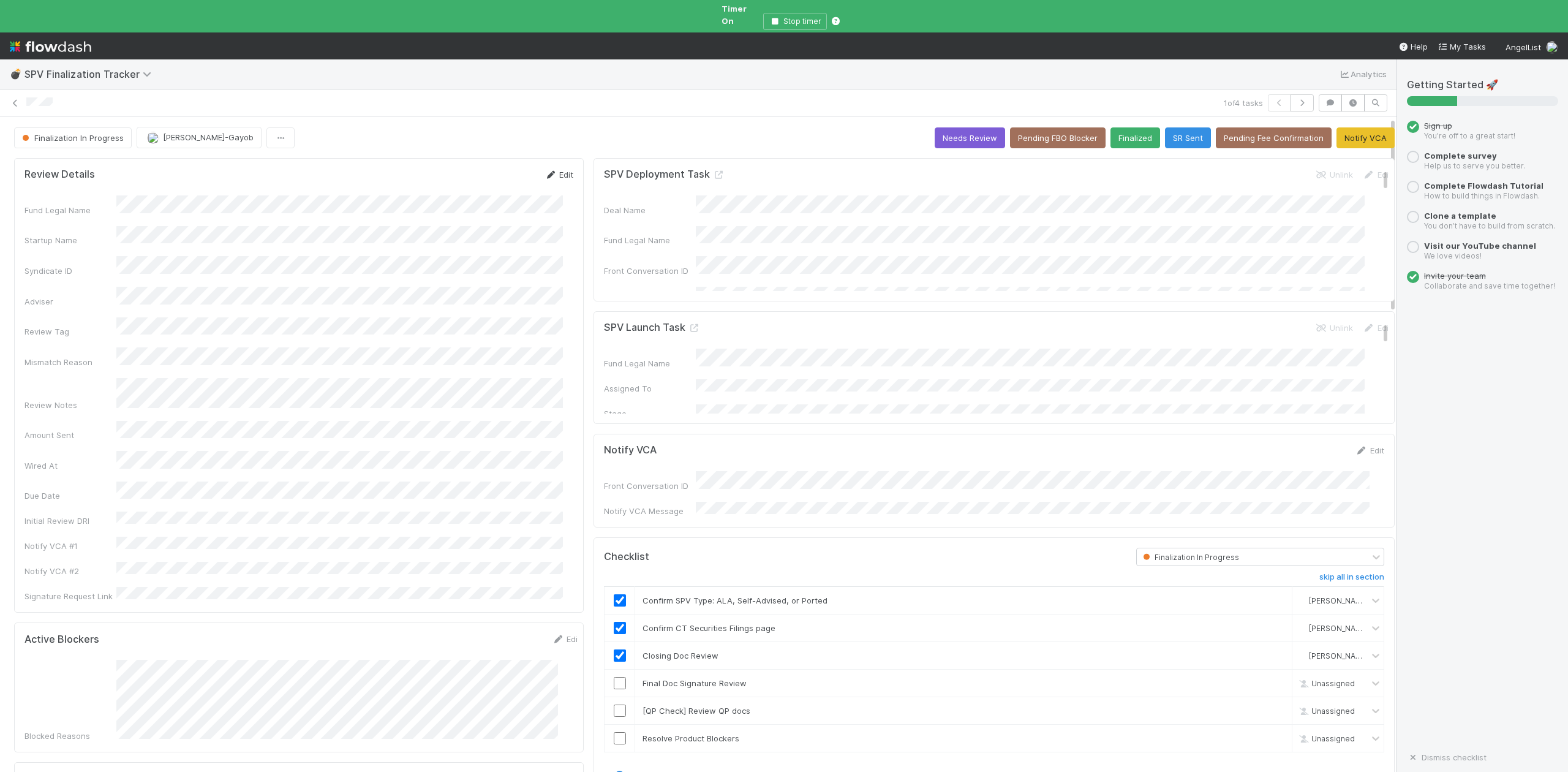
click at [554, 170] on link "Edit" at bounding box center [559, 174] width 29 height 10
click at [500, 170] on button "Save" at bounding box center [508, 179] width 35 height 21
click at [934, 130] on button "Needs Review" at bounding box center [970, 138] width 70 height 21
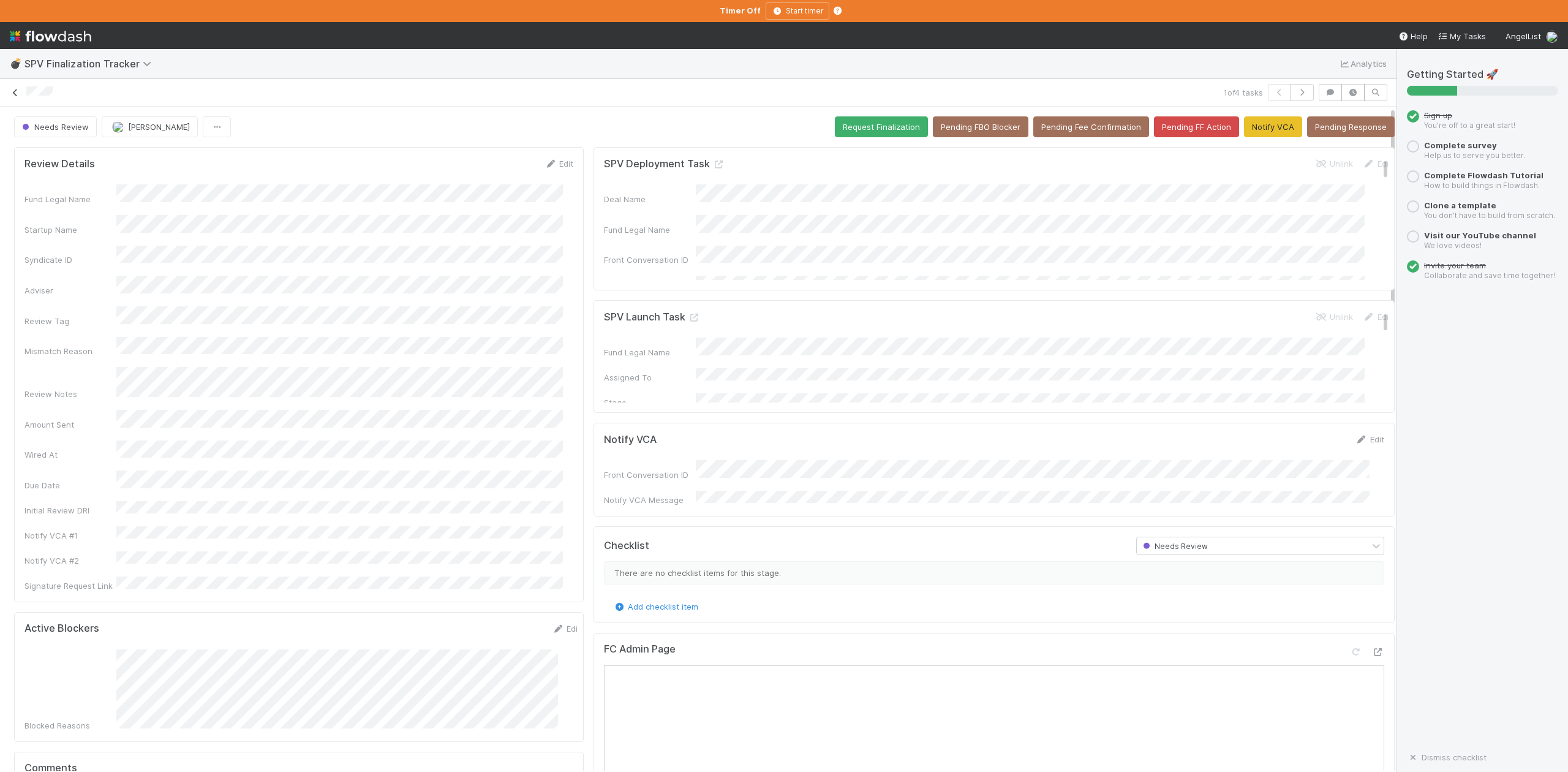
click at [18, 95] on icon at bounding box center [15, 93] width 12 height 8
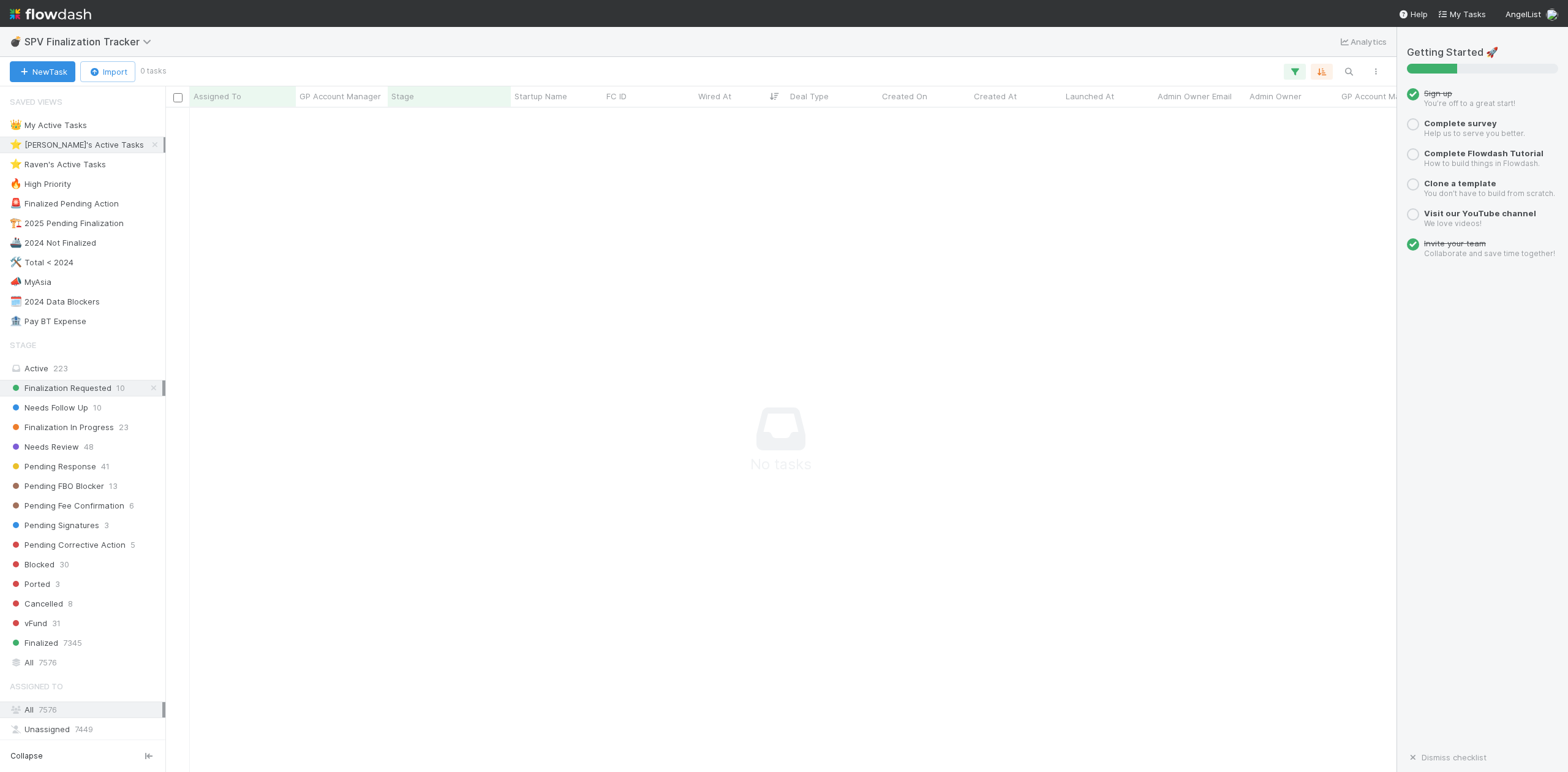
scroll to position [640, 1206]
click at [78, 434] on span "Finalization In Progress" at bounding box center [62, 427] width 104 height 15
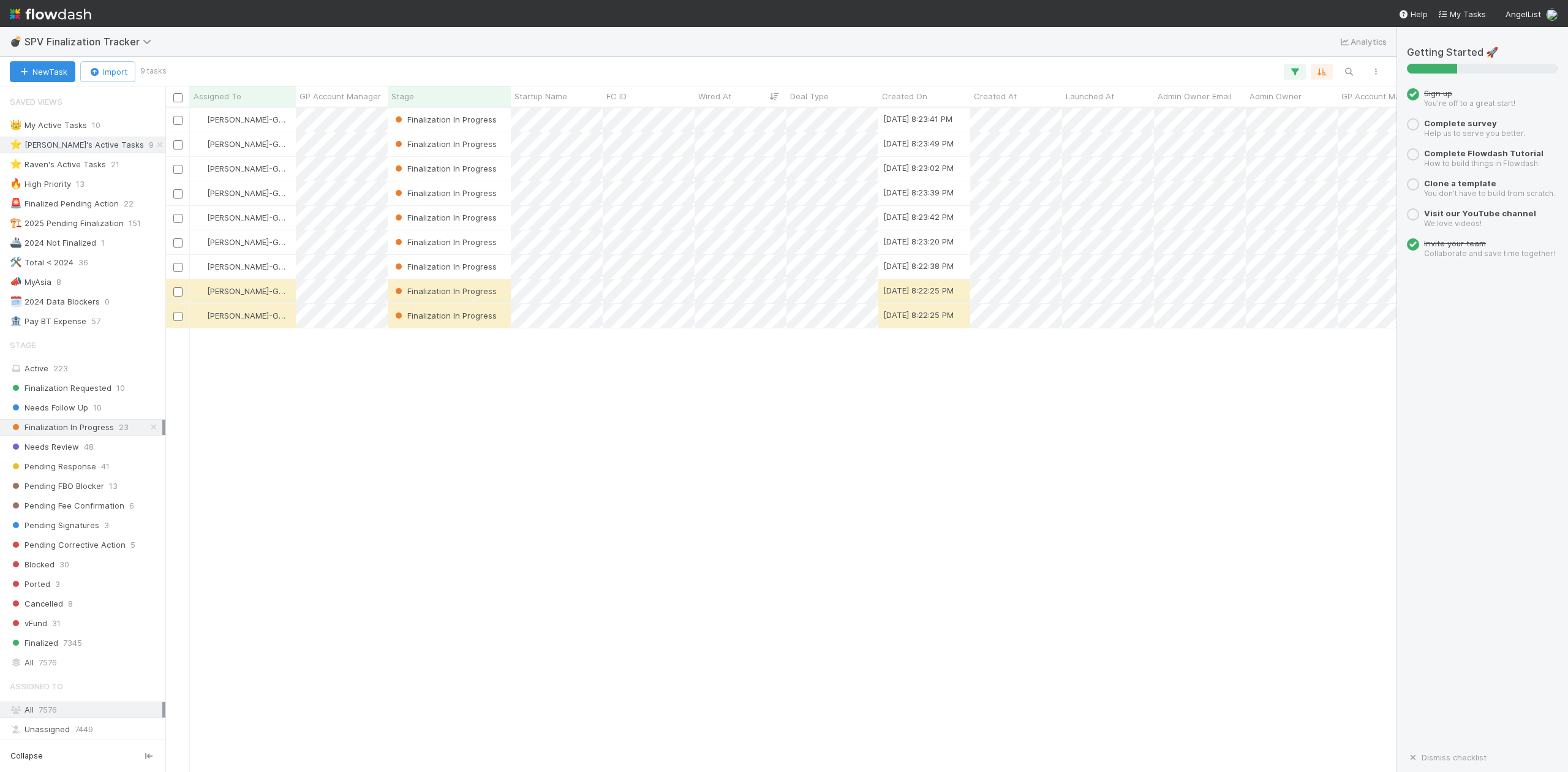
scroll to position [652, 1218]
click at [74, 120] on div "👑 My Active Tasks" at bounding box center [48, 125] width 77 height 15
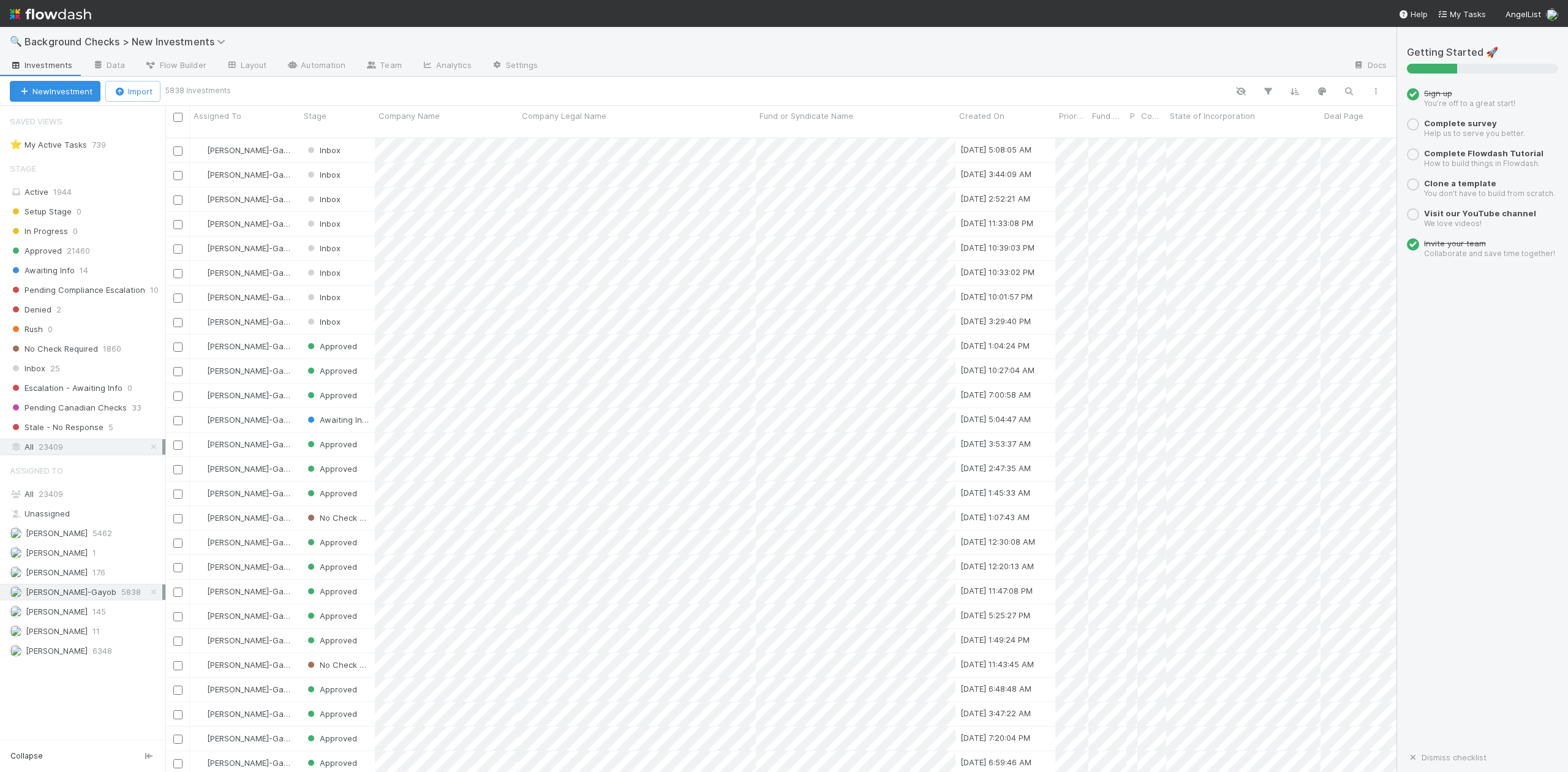
scroll to position [632, 1218]
click at [37, 370] on span "Inbox" at bounding box center [27, 368] width 35 height 15
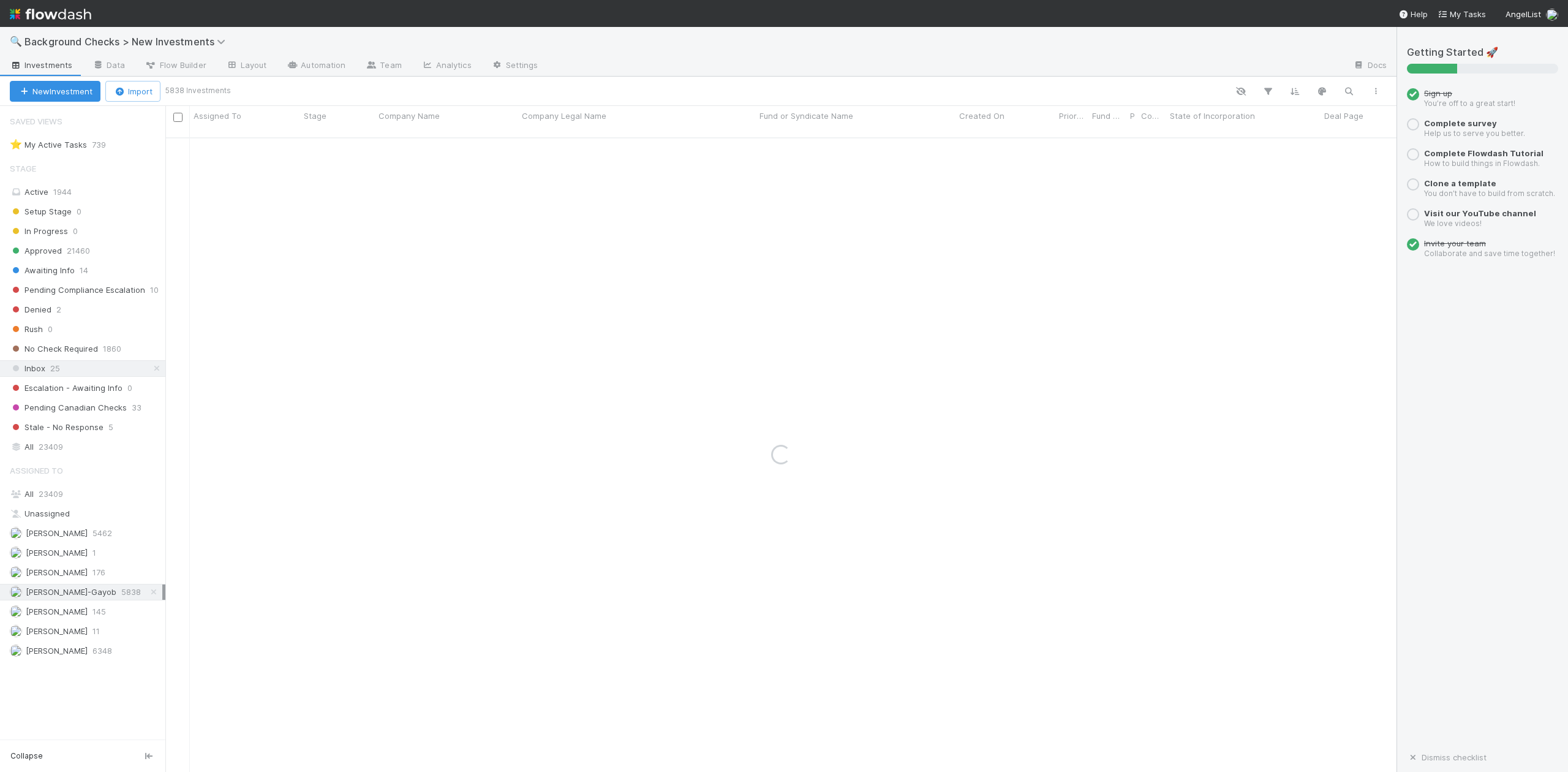
click at [60, 498] on span "23409" at bounding box center [51, 493] width 25 height 10
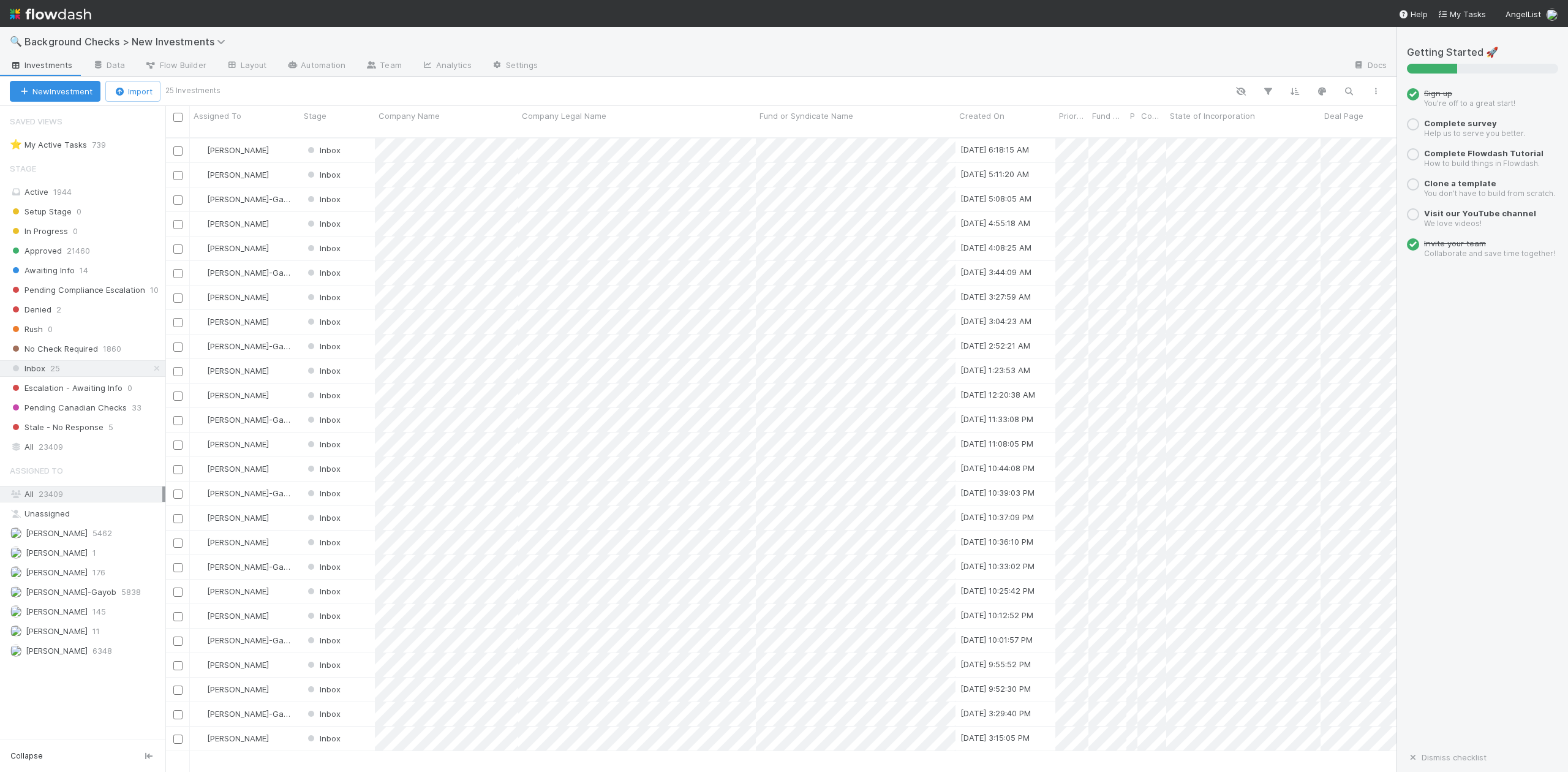
scroll to position [632, 1218]
click at [59, 452] on span "23409" at bounding box center [51, 446] width 25 height 15
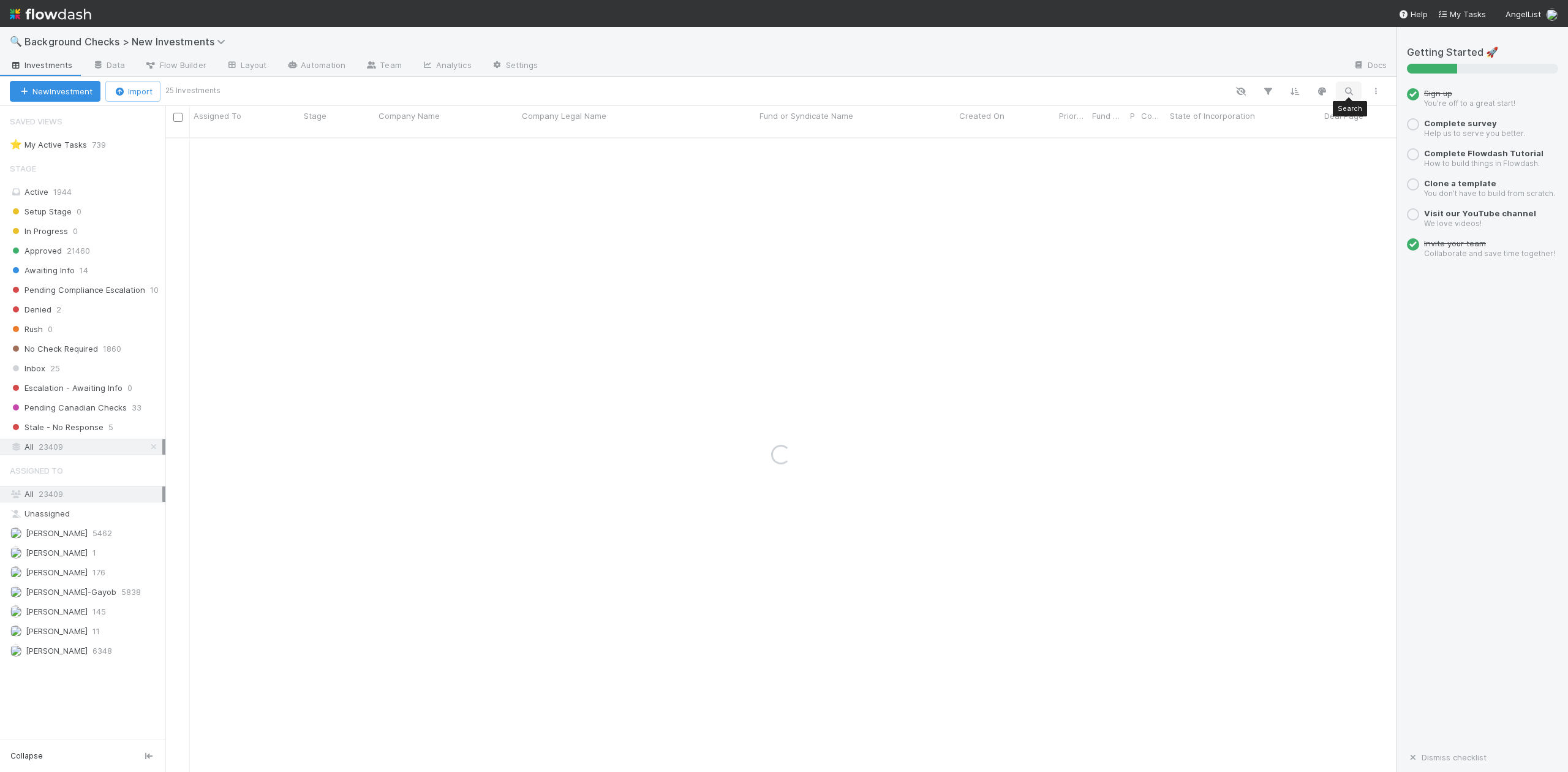
click at [1346, 89] on icon "button" at bounding box center [1349, 91] width 12 height 11
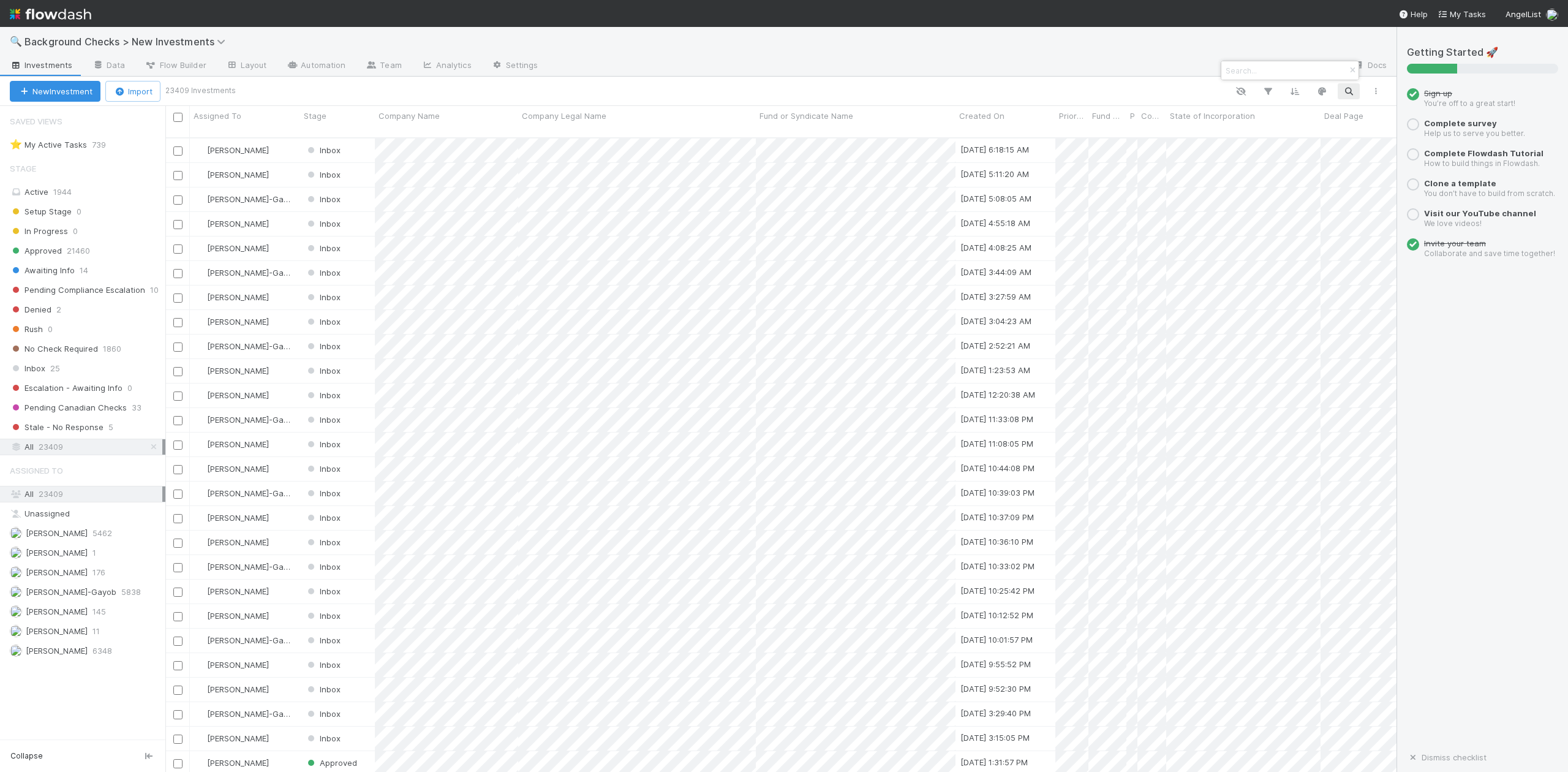
scroll to position [632, 1218]
paste input "Verne Robotics"
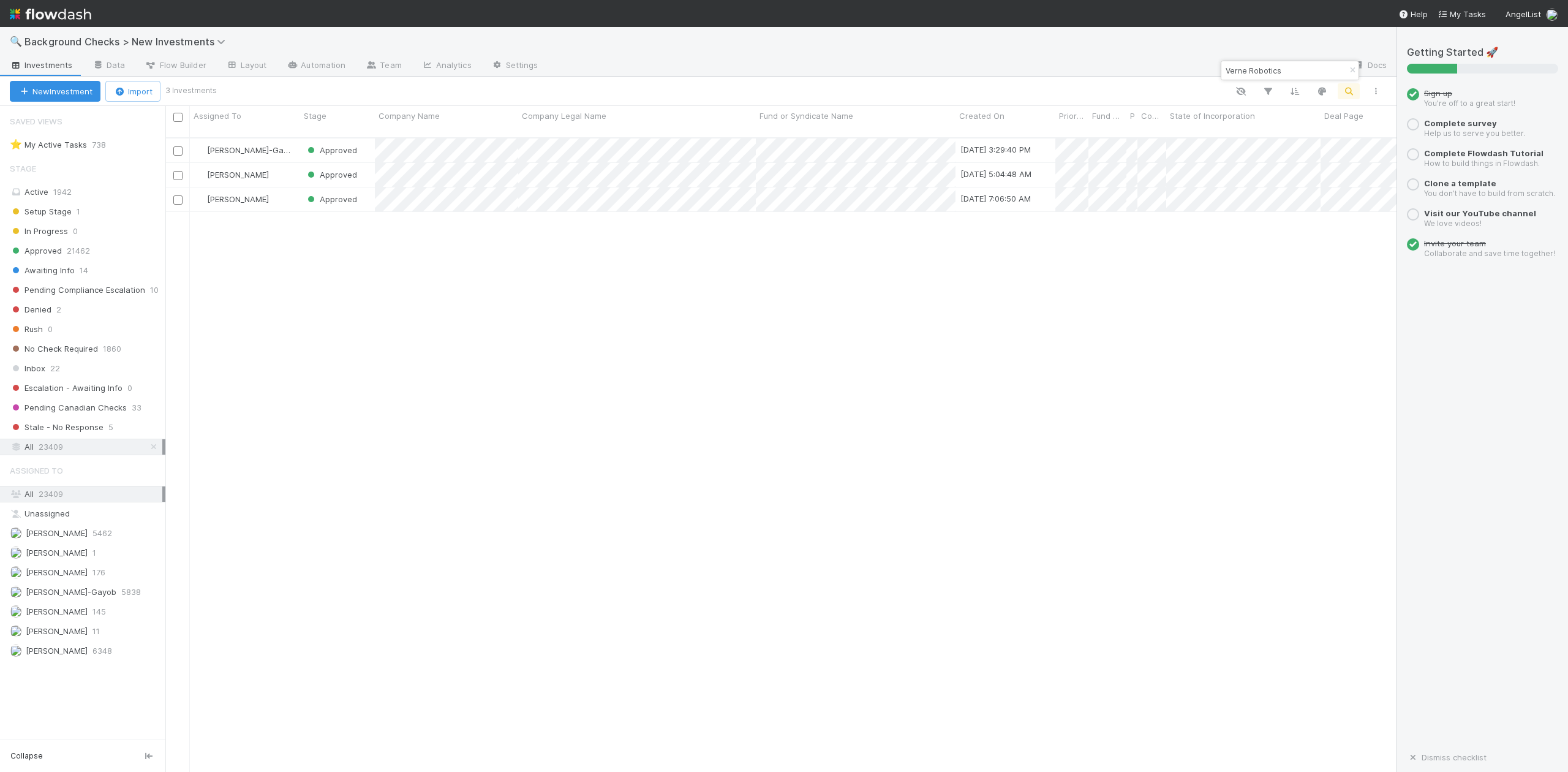
click at [1315, 69] on input "Verne Robotics" at bounding box center [1285, 70] width 123 height 15
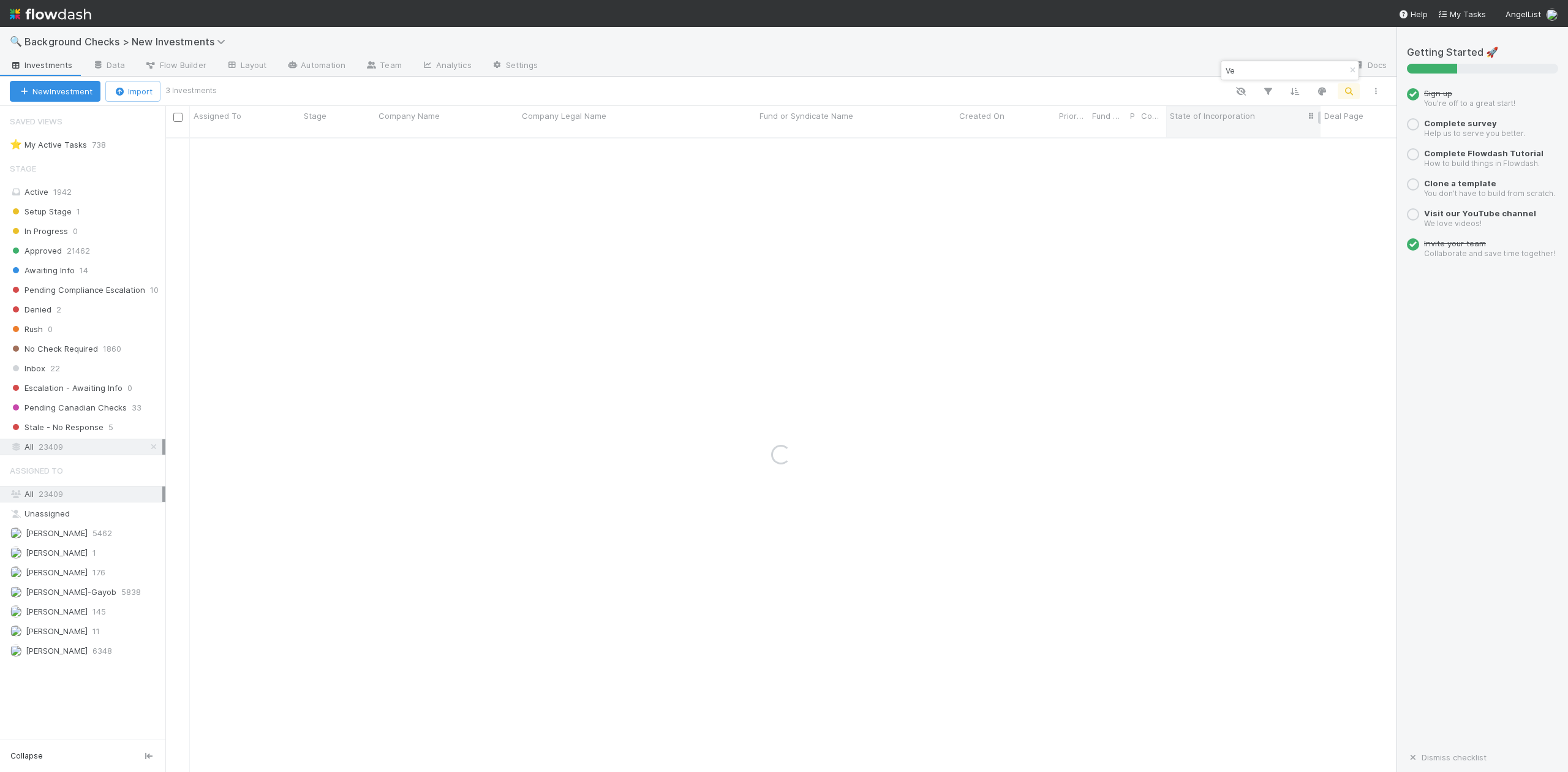
type input "V"
paste input "AgentMail"
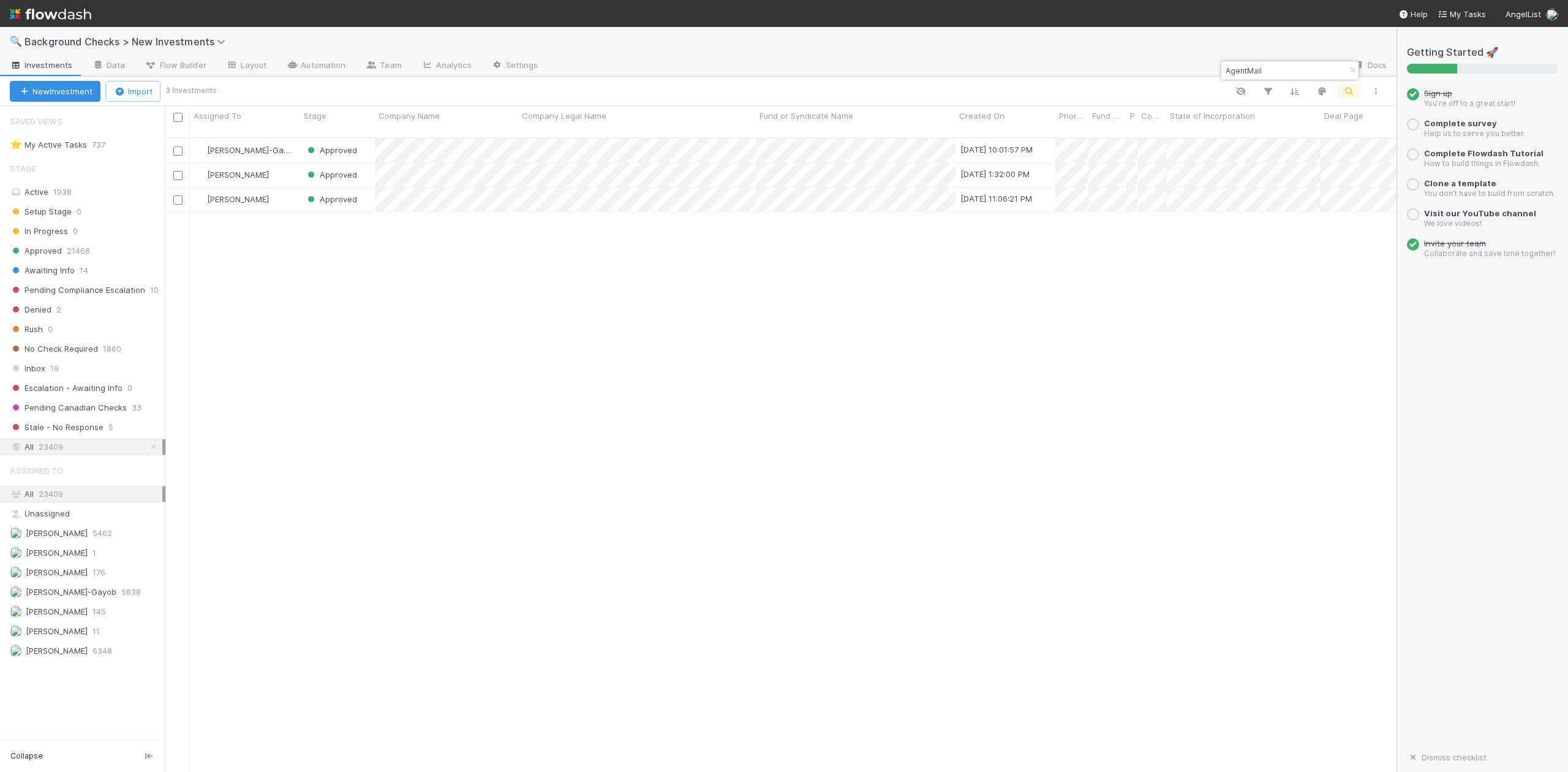
click at [1273, 69] on input "AgentMail" at bounding box center [1285, 70] width 123 height 15
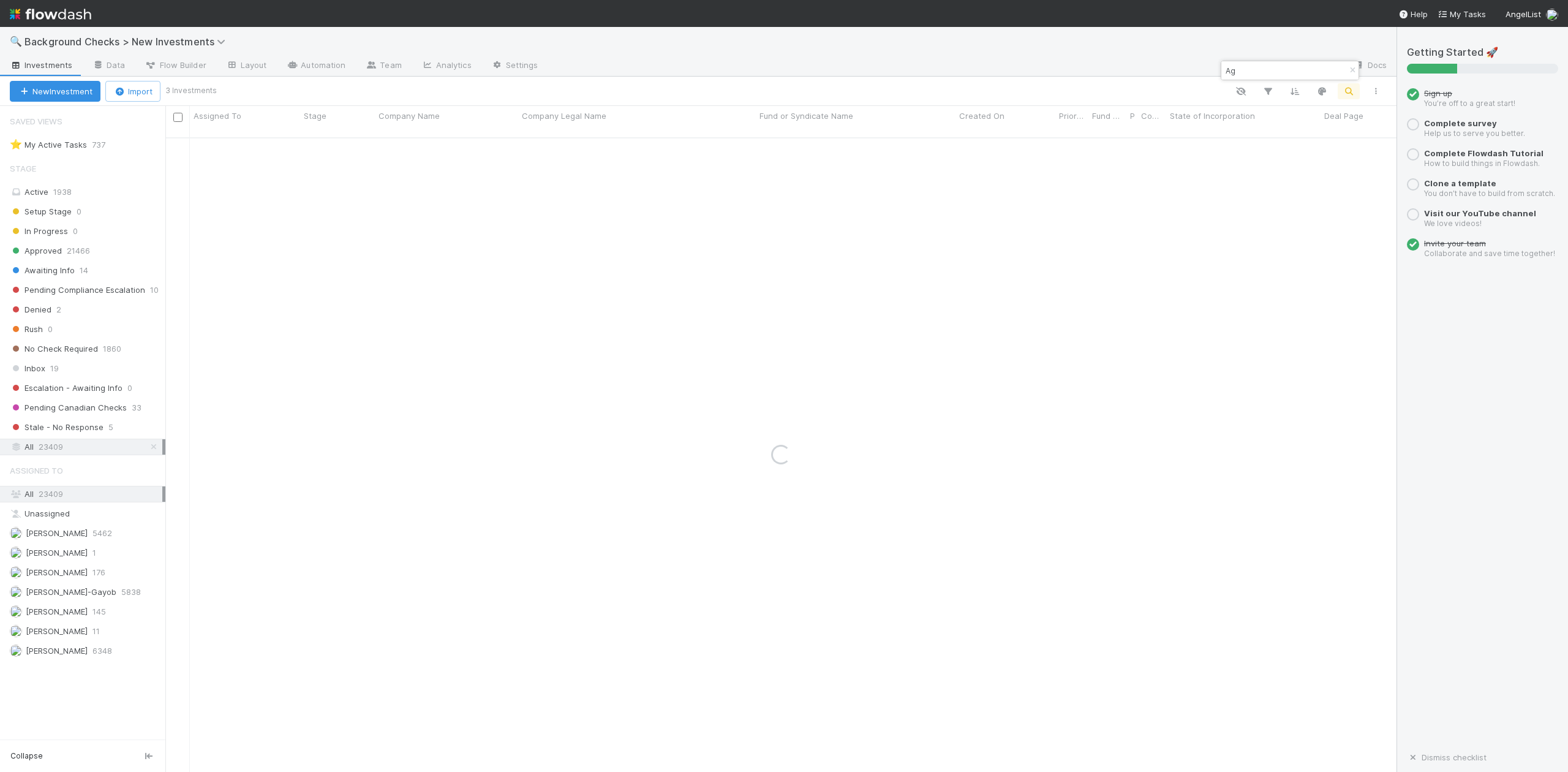
type input "A"
paste input "UViiVE"
click at [1282, 65] on input "UViiVE" at bounding box center [1285, 70] width 123 height 15
type input "U"
paste input "Motives"
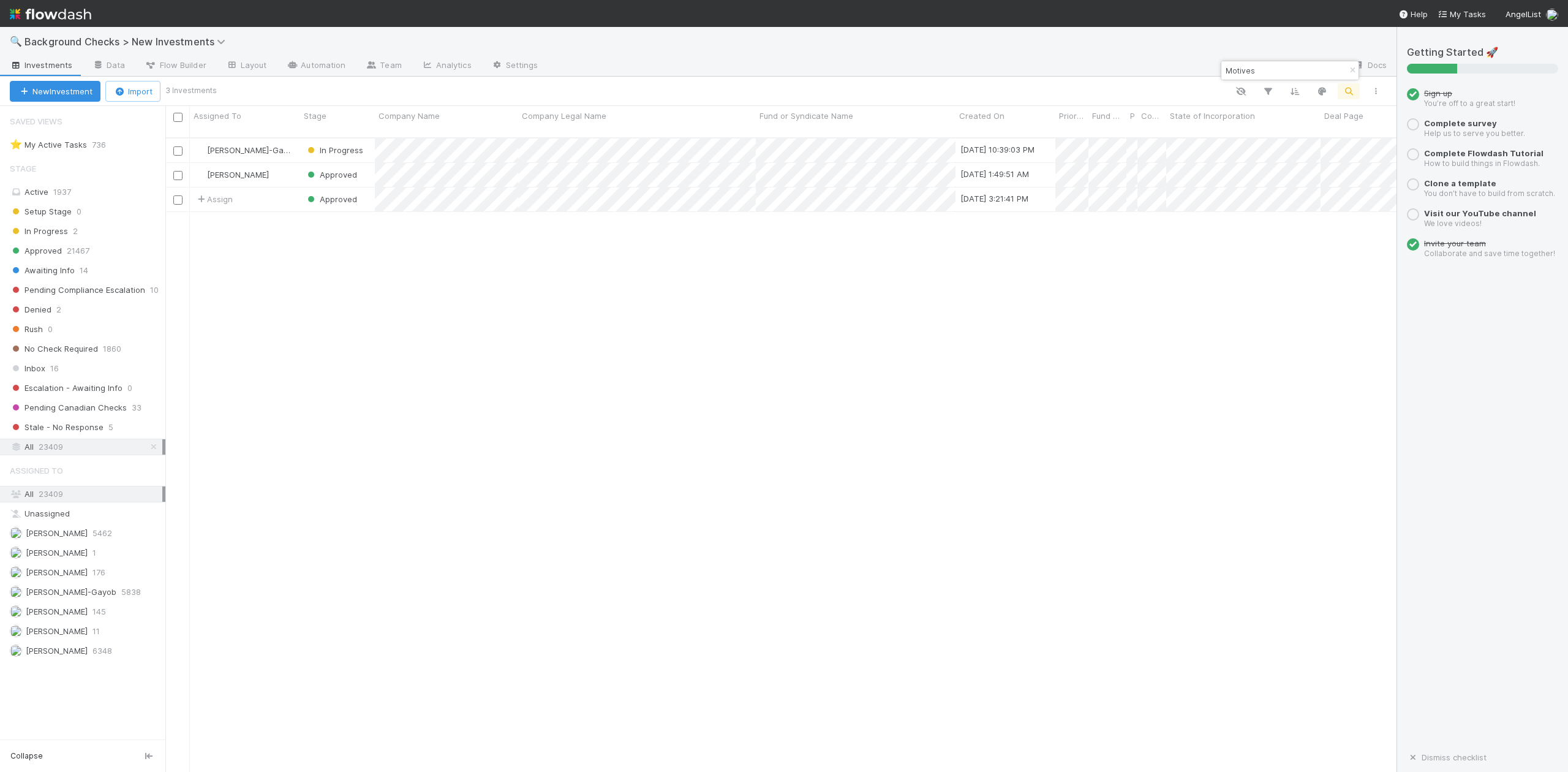
click at [1282, 70] on input "Motives" at bounding box center [1285, 70] width 123 height 15
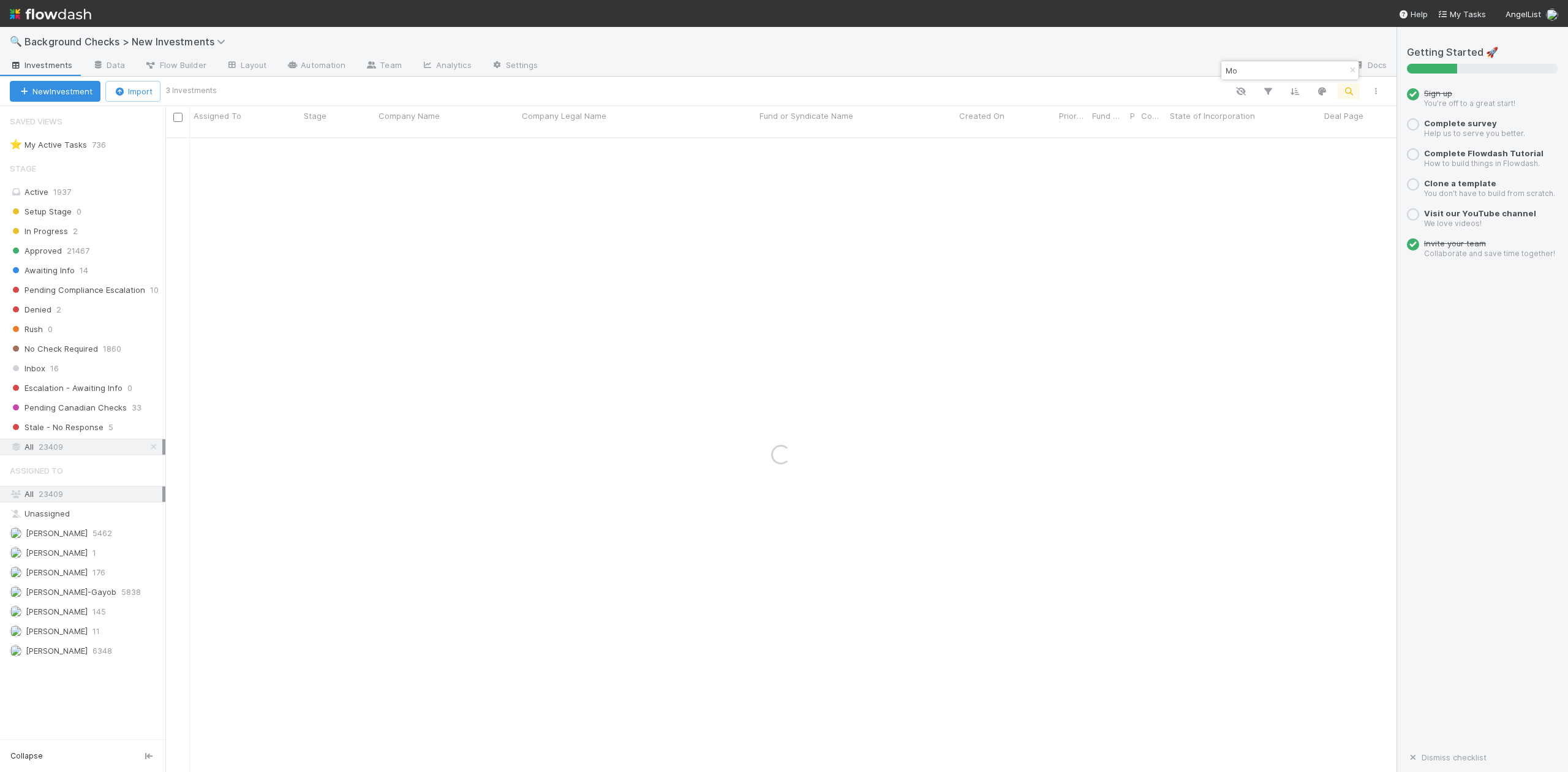
type input "M"
paste input "Keystone Automation, Inc."
click at [1329, 71] on input "Keystone Automation, Inc." at bounding box center [1285, 70] width 123 height 15
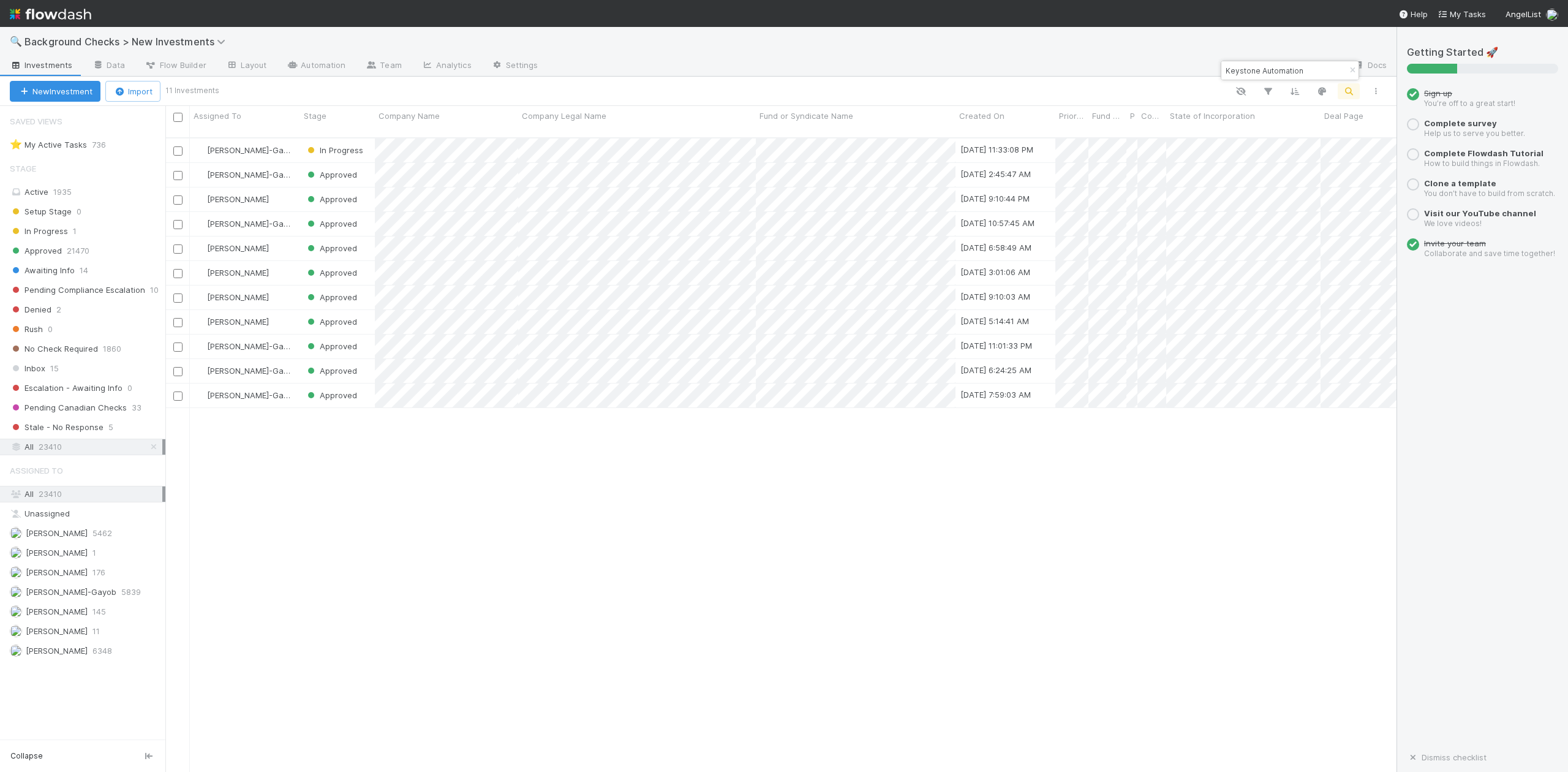
click at [1306, 66] on input "Keystone Automation" at bounding box center [1285, 70] width 123 height 15
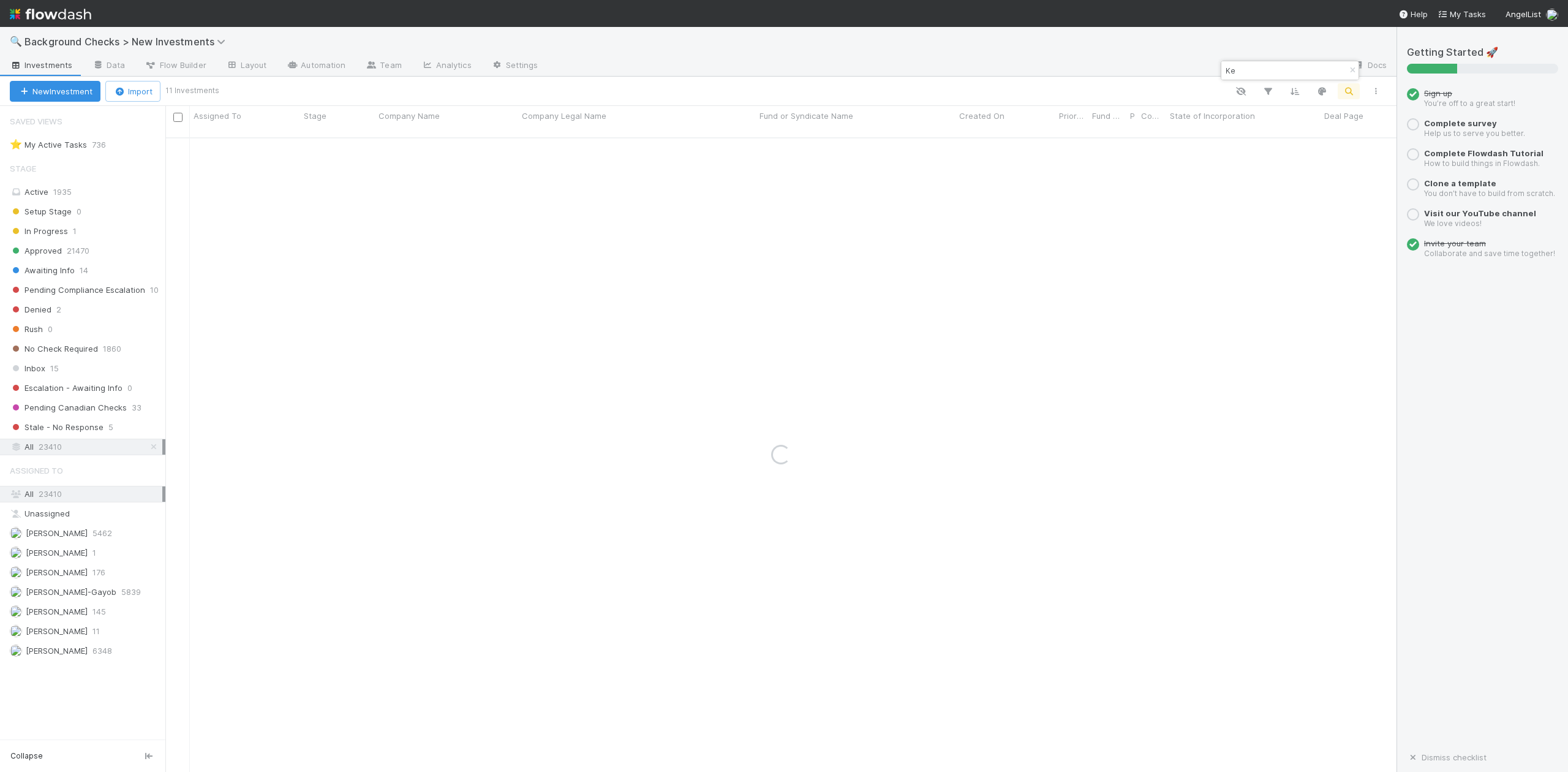
type input "K"
paste input "Layers"
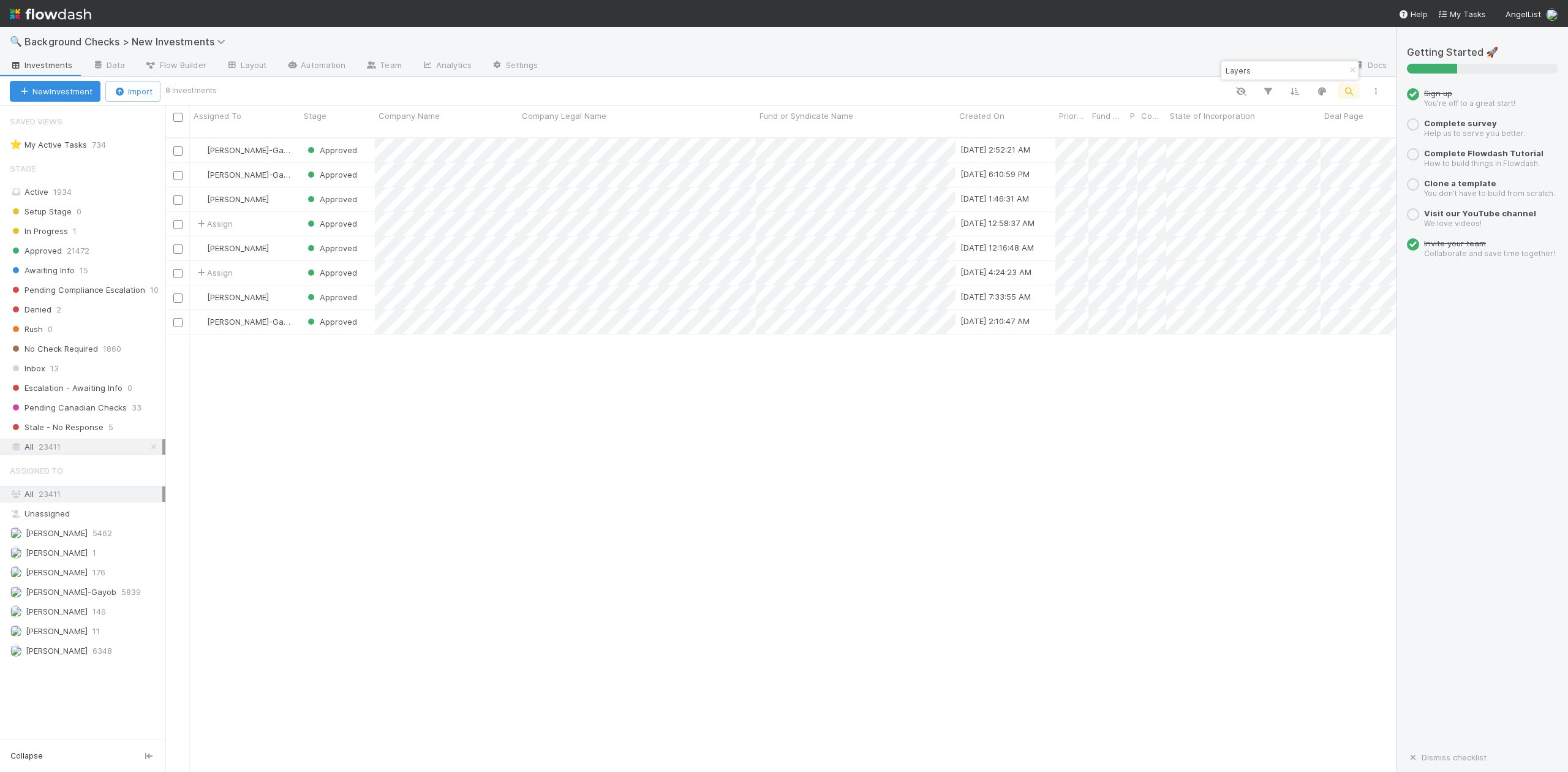
click at [1253, 71] on input "Layers" at bounding box center [1285, 70] width 123 height 15
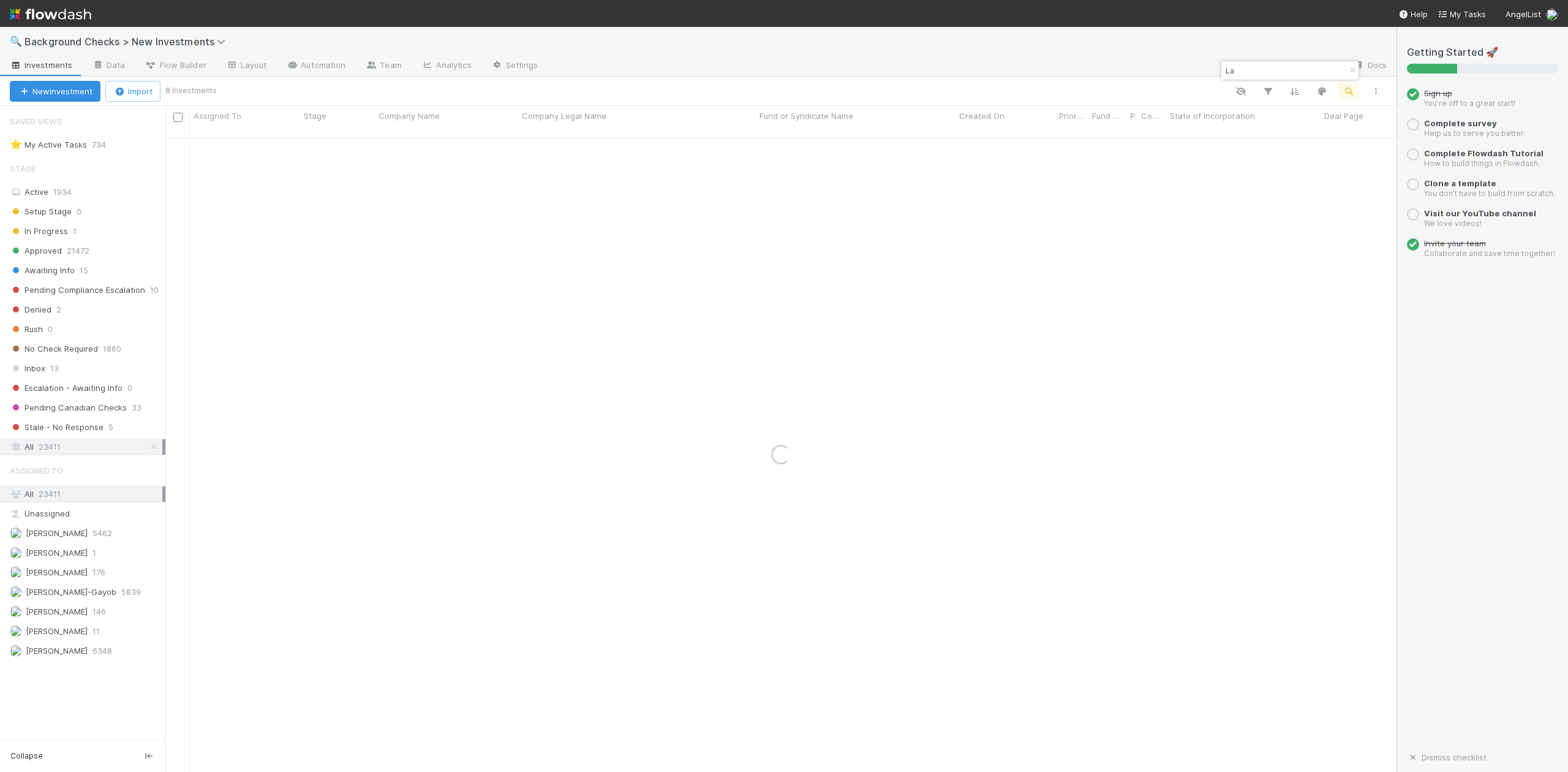
type input "L"
paste input "Wing Technologies Inc."
click at [1322, 69] on input "Wing Technologies Inc." at bounding box center [1285, 70] width 123 height 15
type input "W"
paste input "Osmo"
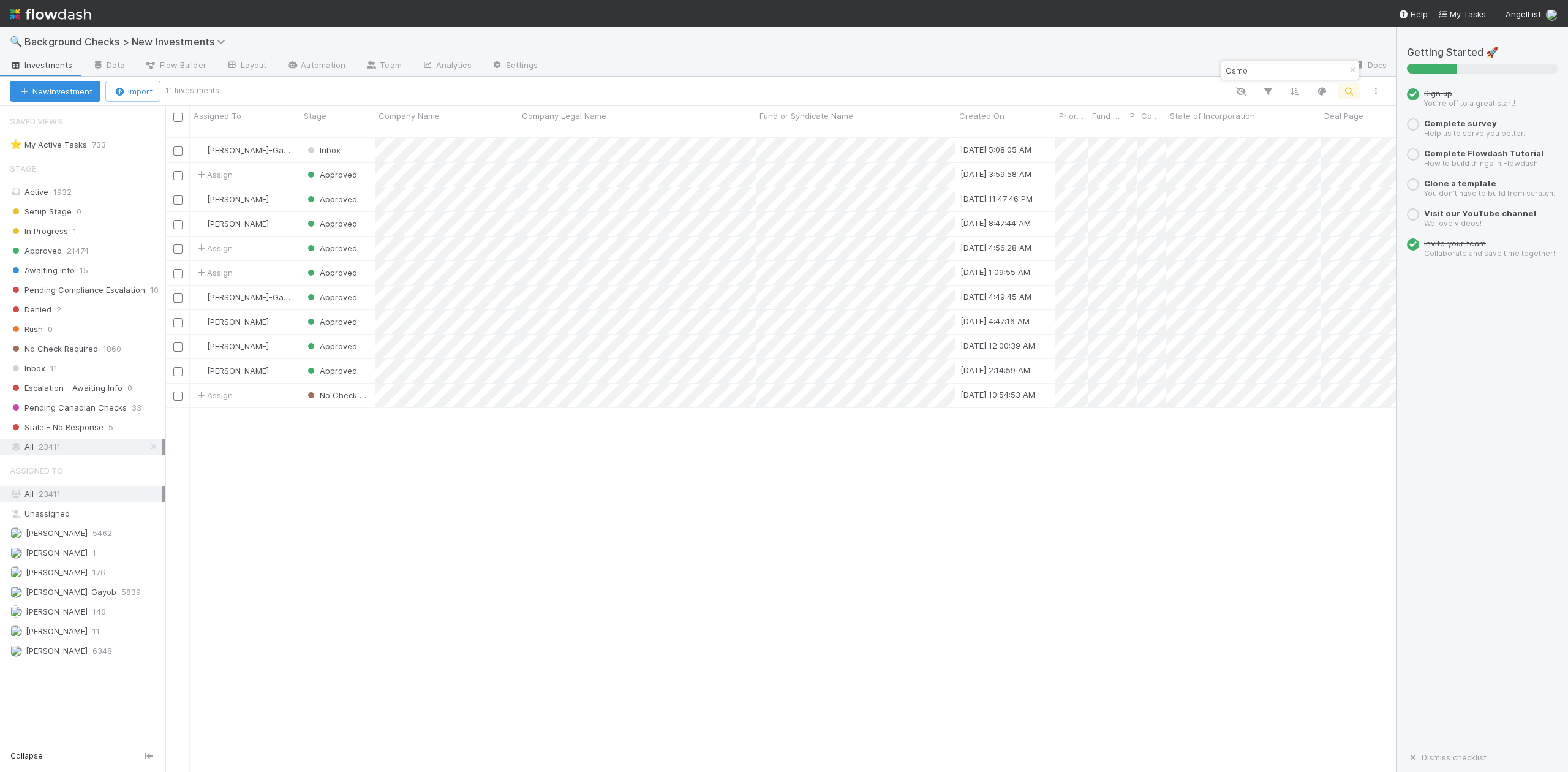
click at [1274, 74] on input "Osmo" at bounding box center [1285, 70] width 123 height 15
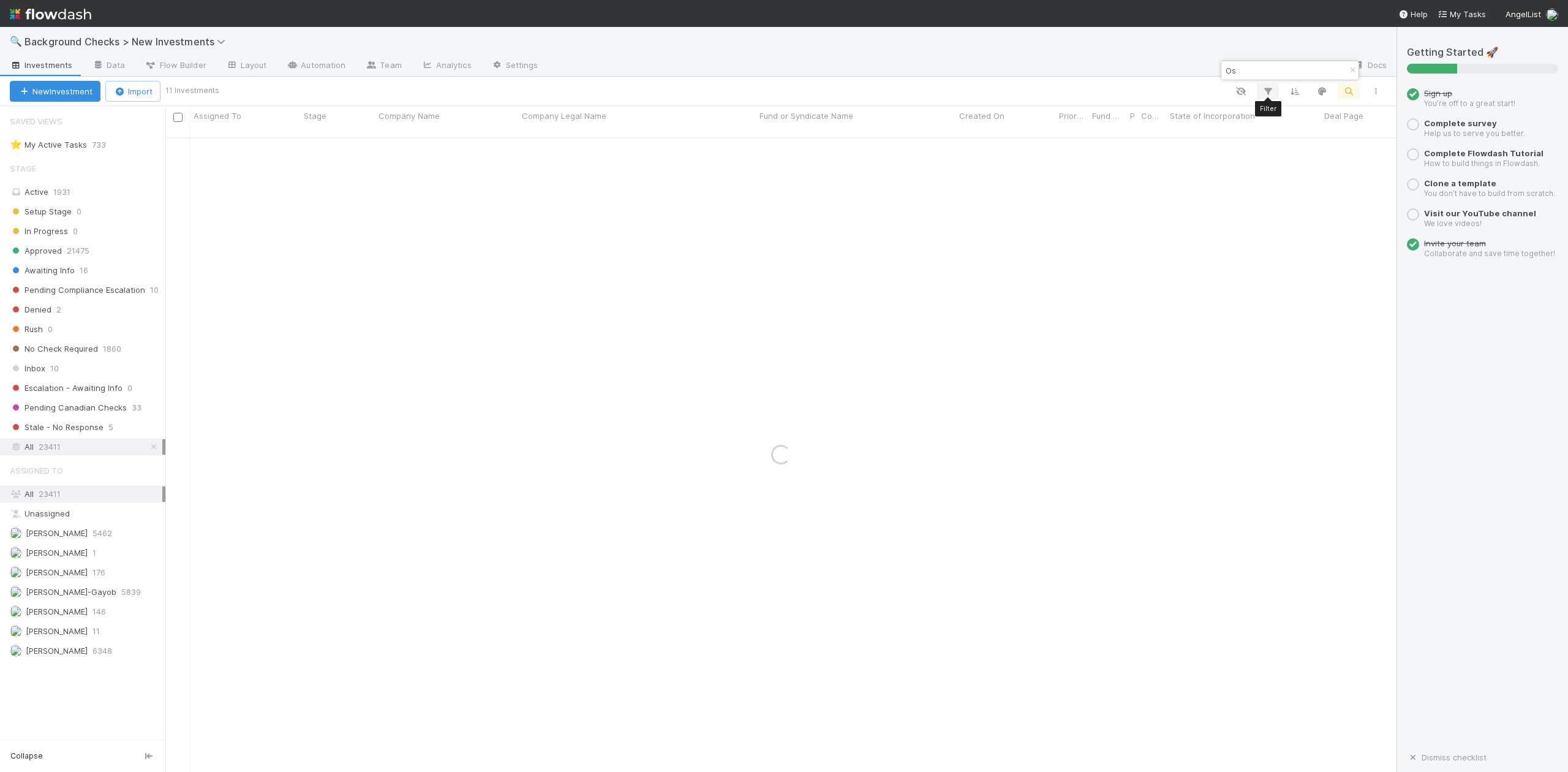
type input "O"
paste input "Miraflow"
type input "Miraflow"
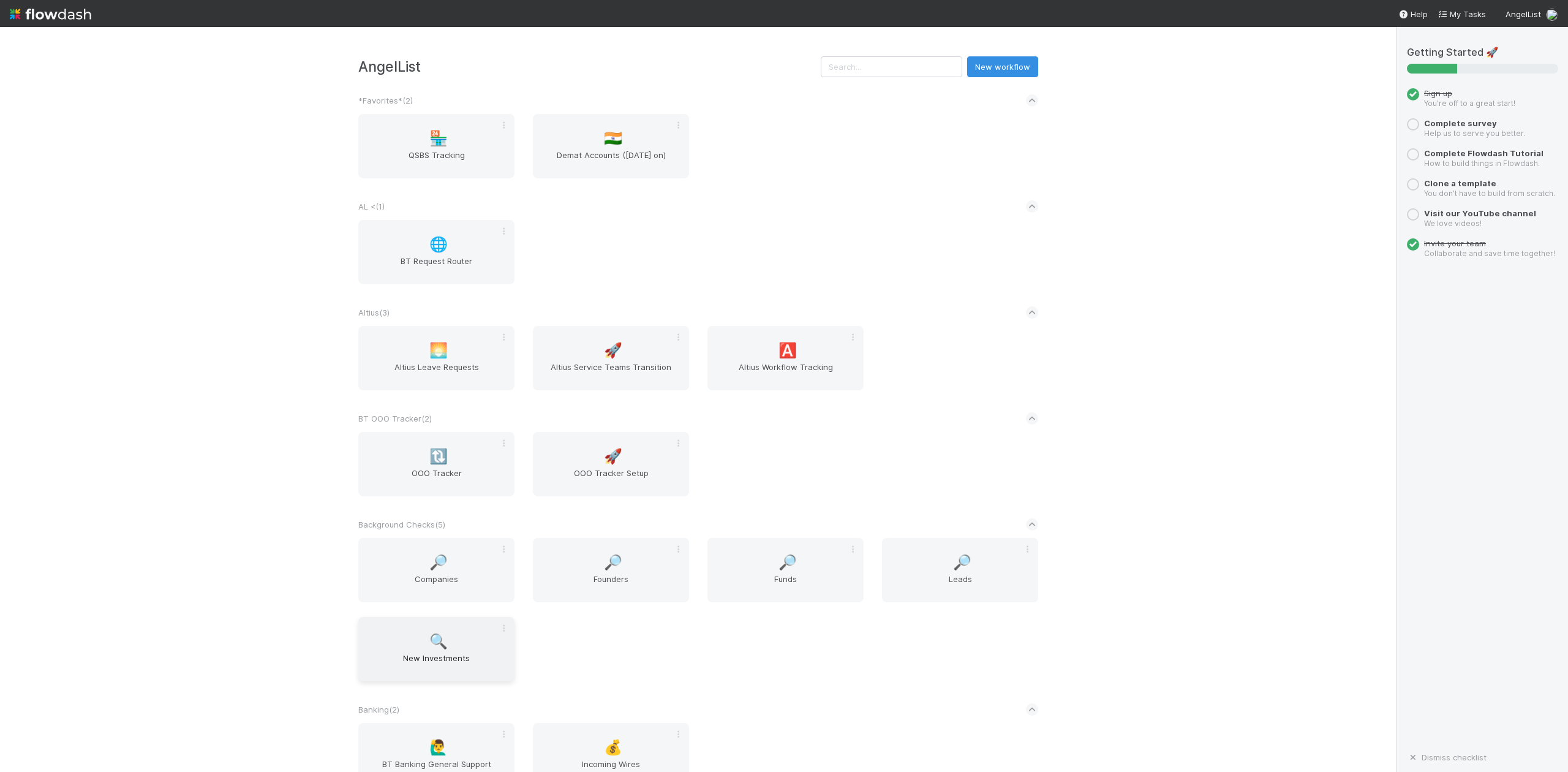
click at [435, 655] on span "New Investments" at bounding box center [437, 664] width 146 height 25
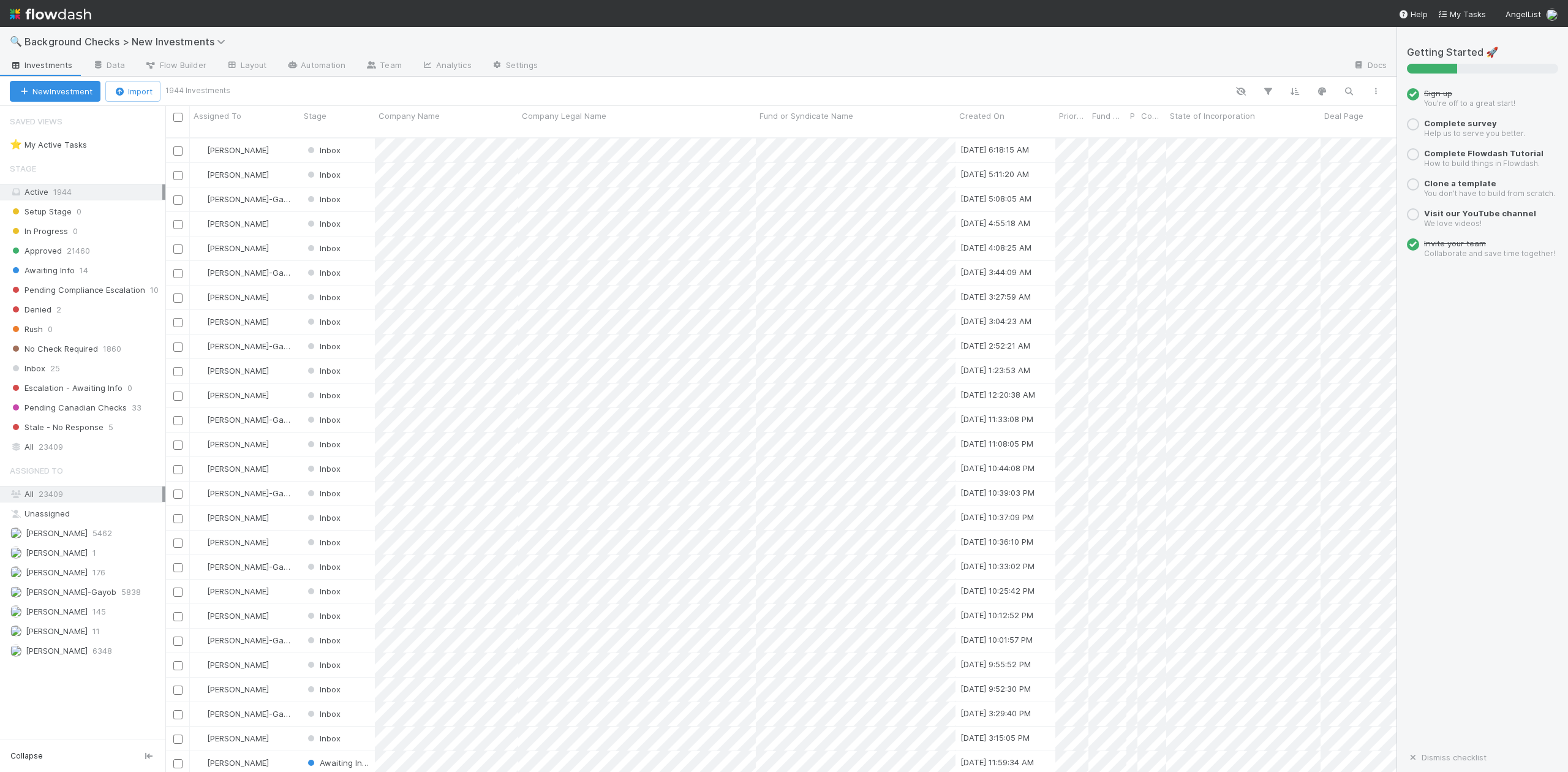
scroll to position [632, 1218]
click at [45, 373] on div "Inbox 25" at bounding box center [87, 368] width 155 height 15
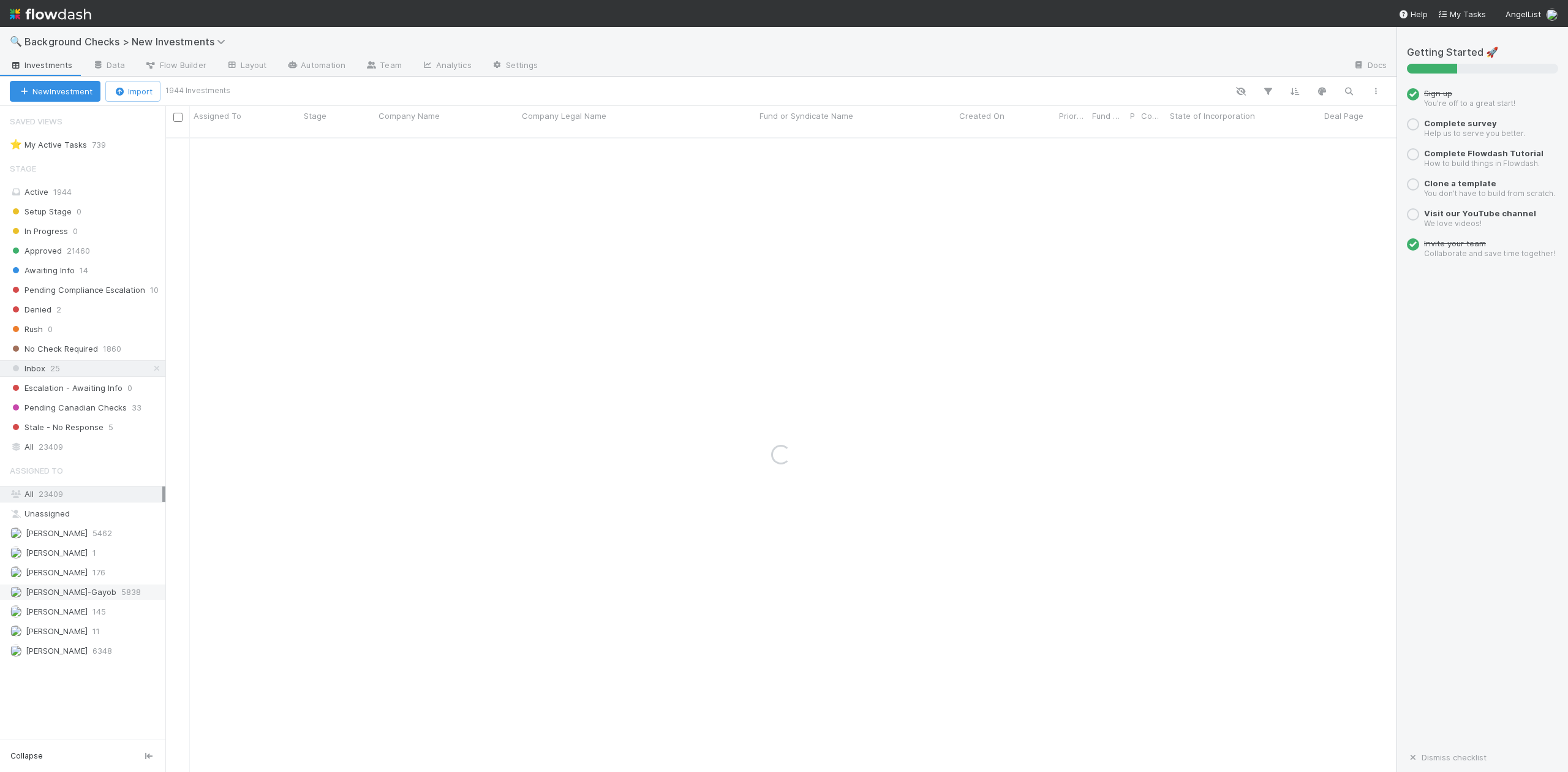
click at [86, 596] on span "[PERSON_NAME]-Gayob" at bounding box center [70, 591] width 91 height 10
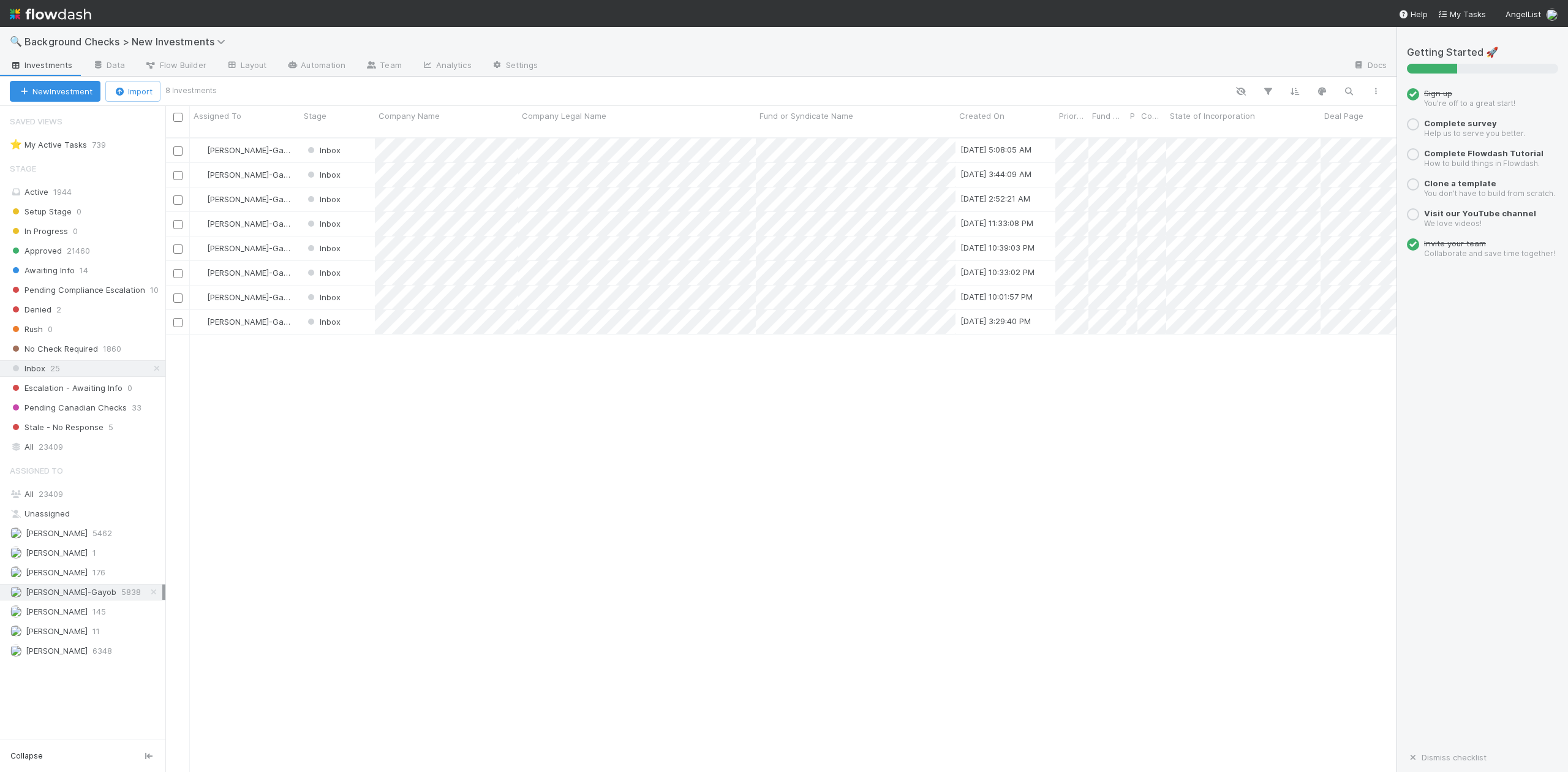
scroll to position [632, 1218]
click at [505, 412] on div at bounding box center [784, 386] width 1568 height 772
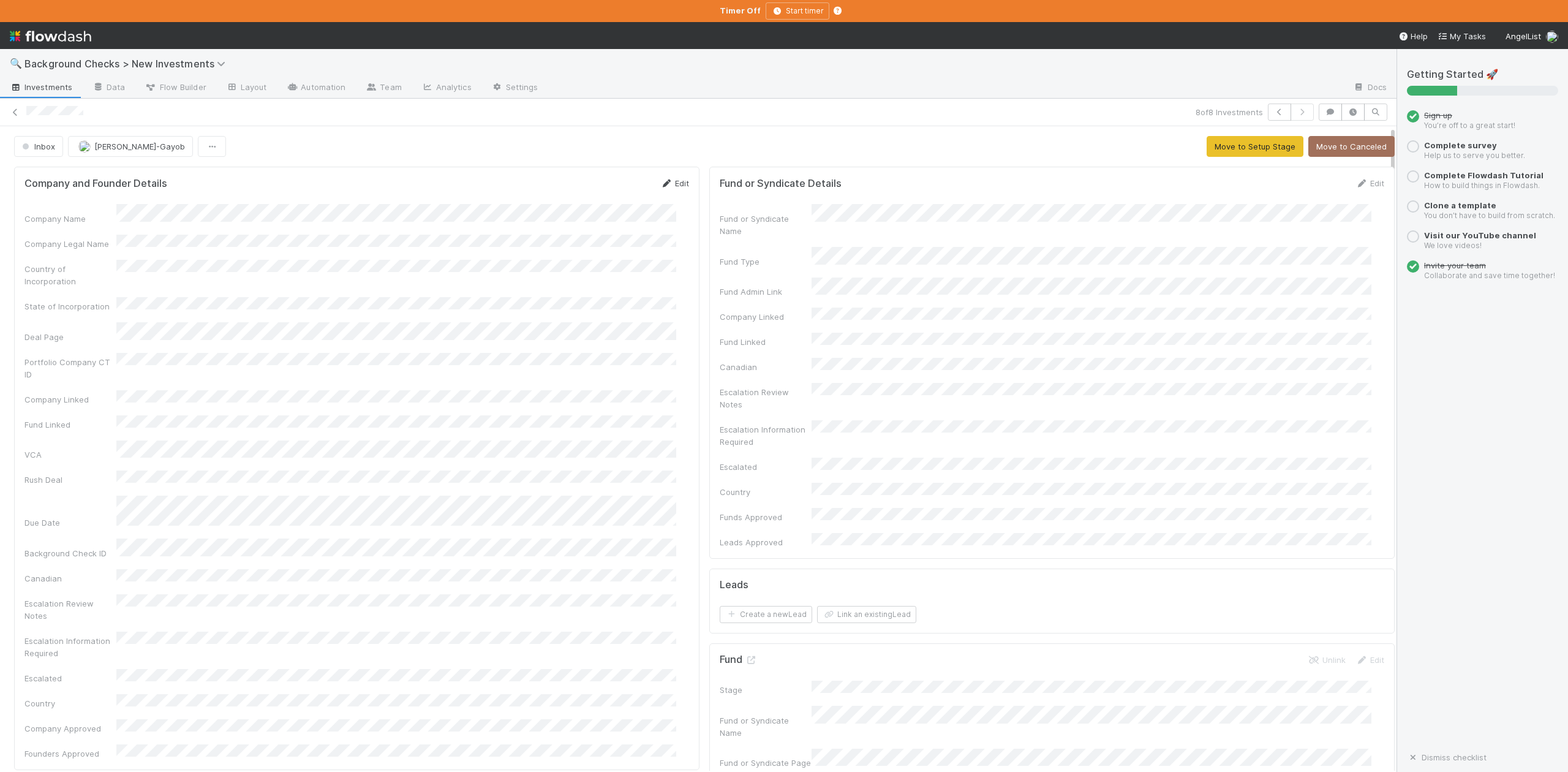
click at [669, 188] on link "Edit" at bounding box center [675, 183] width 29 height 10
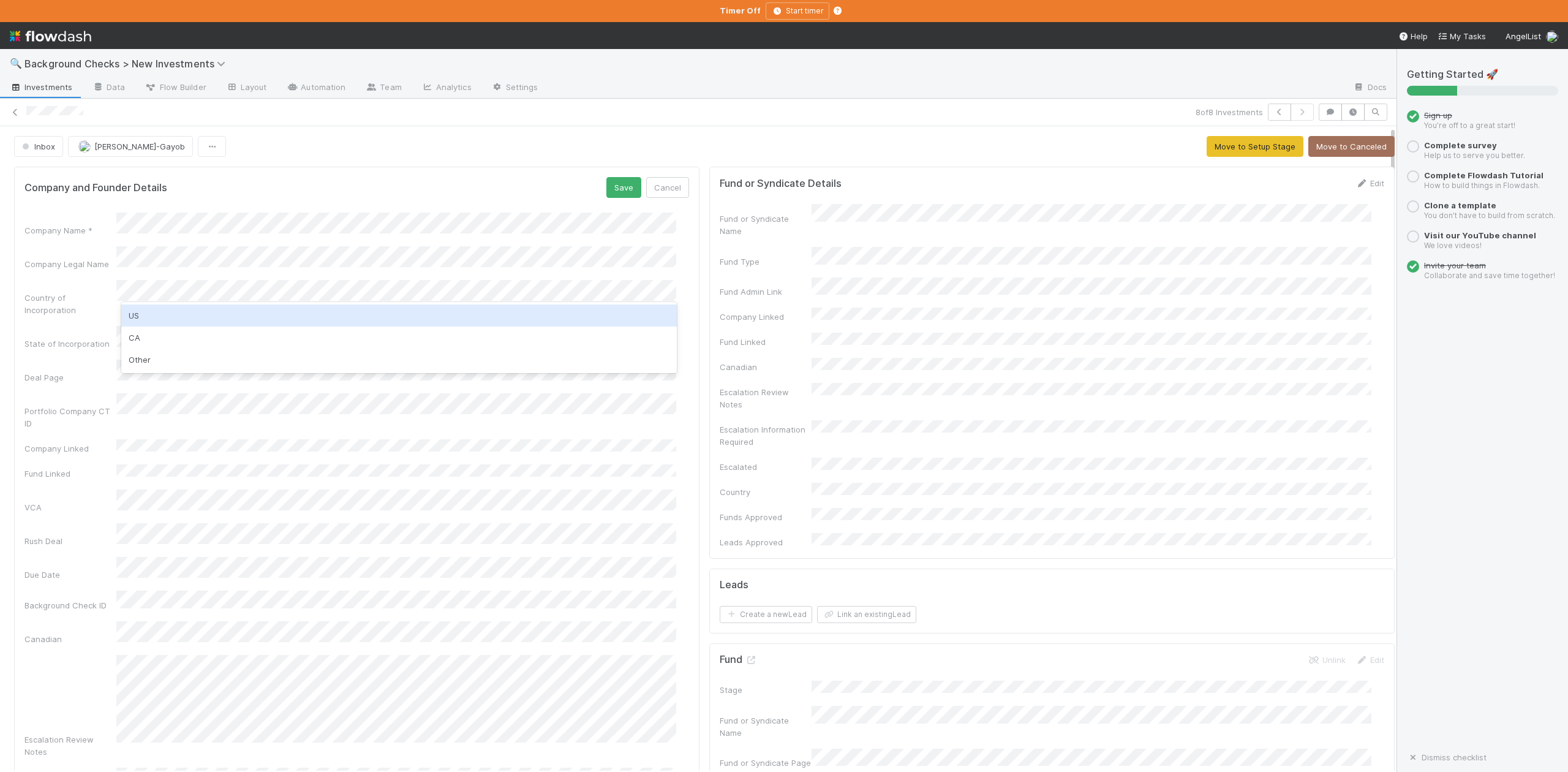
click at [135, 314] on div "US" at bounding box center [399, 316] width 555 height 22
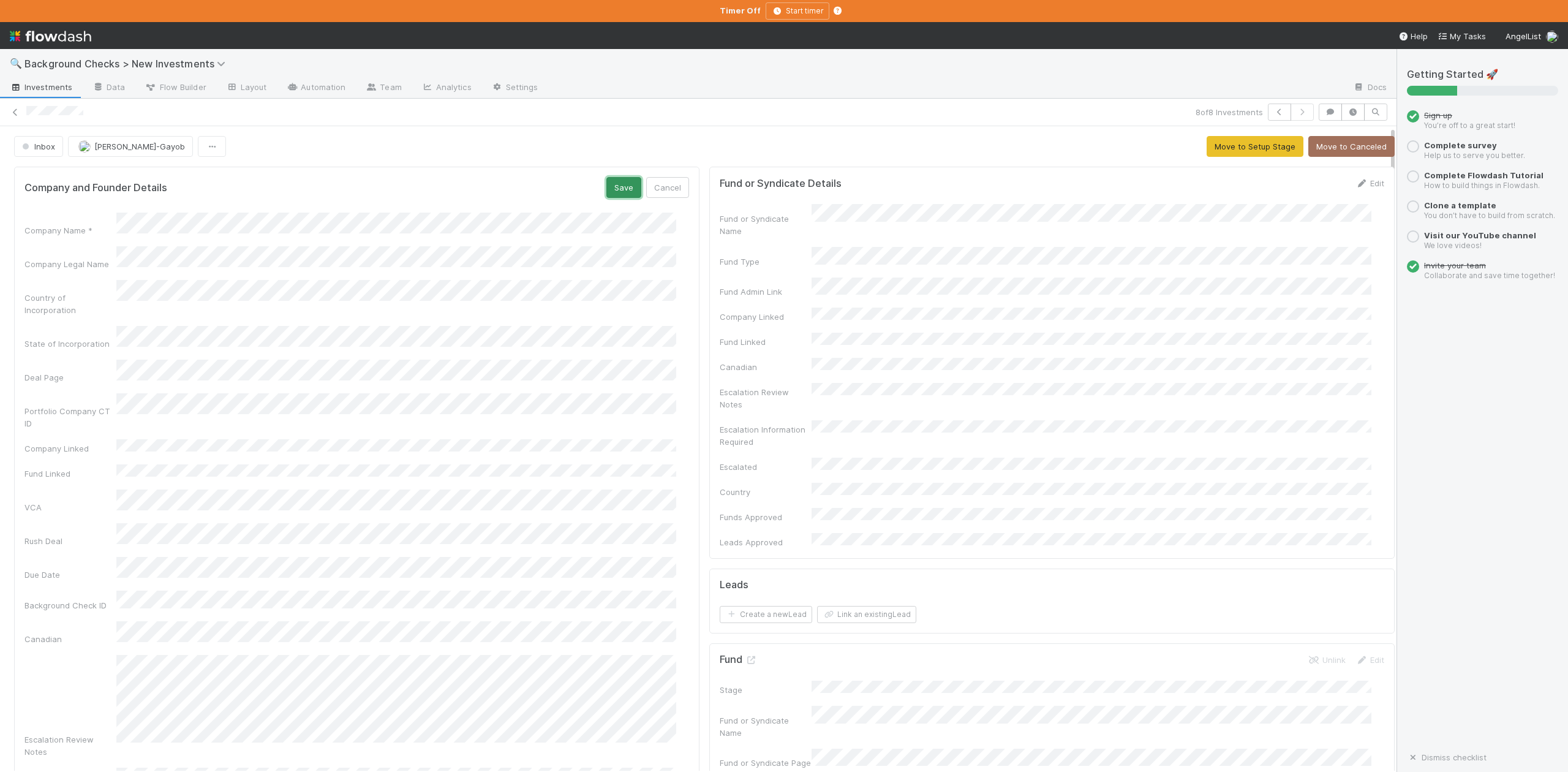
click at [606, 191] on button "Save" at bounding box center [624, 187] width 35 height 21
click at [1222, 151] on button "Move to Setup Stage" at bounding box center [1255, 146] width 97 height 21
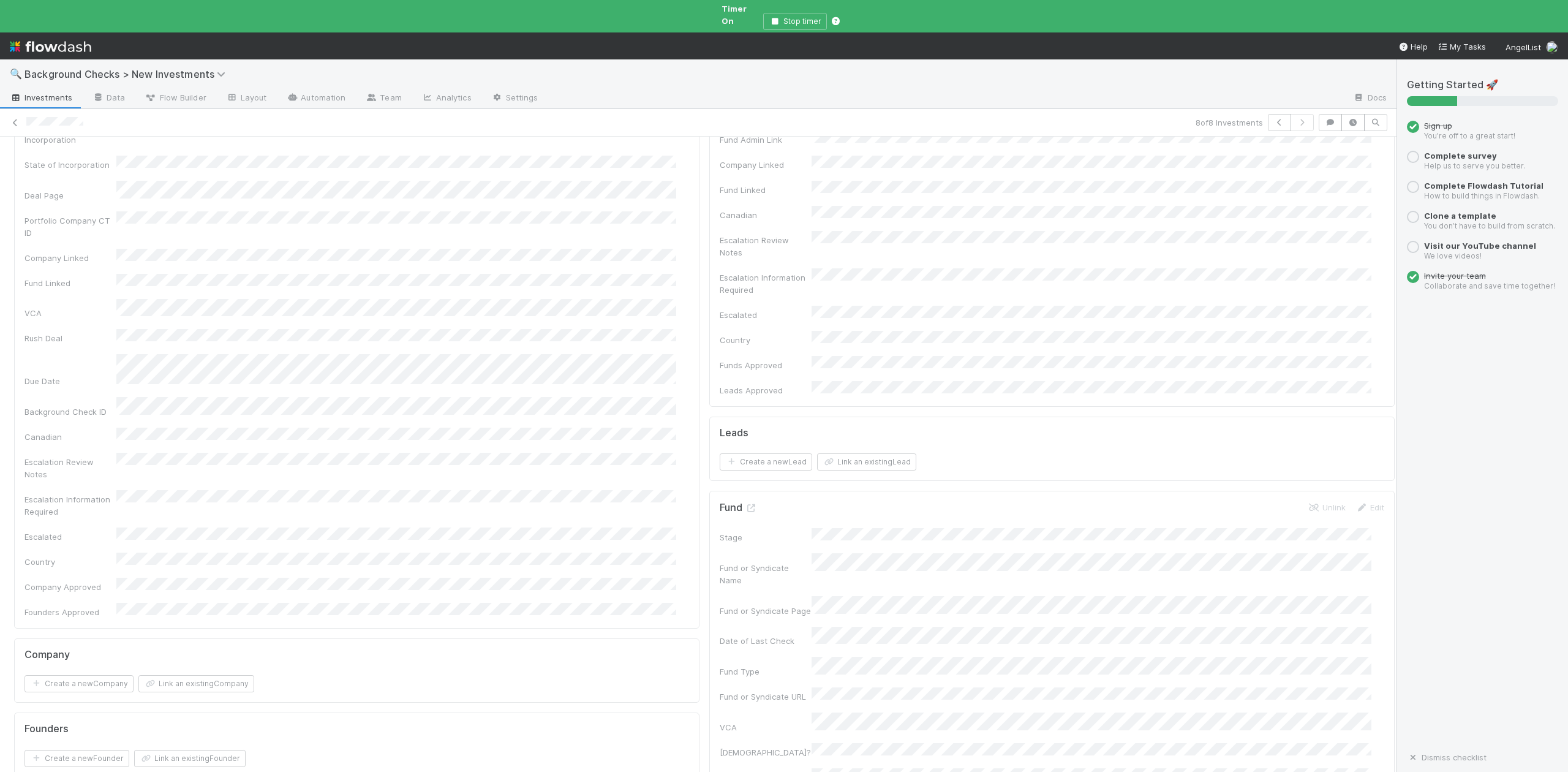
scroll to position [245, 0]
click at [222, 593] on button "Link an existing Company" at bounding box center [196, 602] width 115 height 17
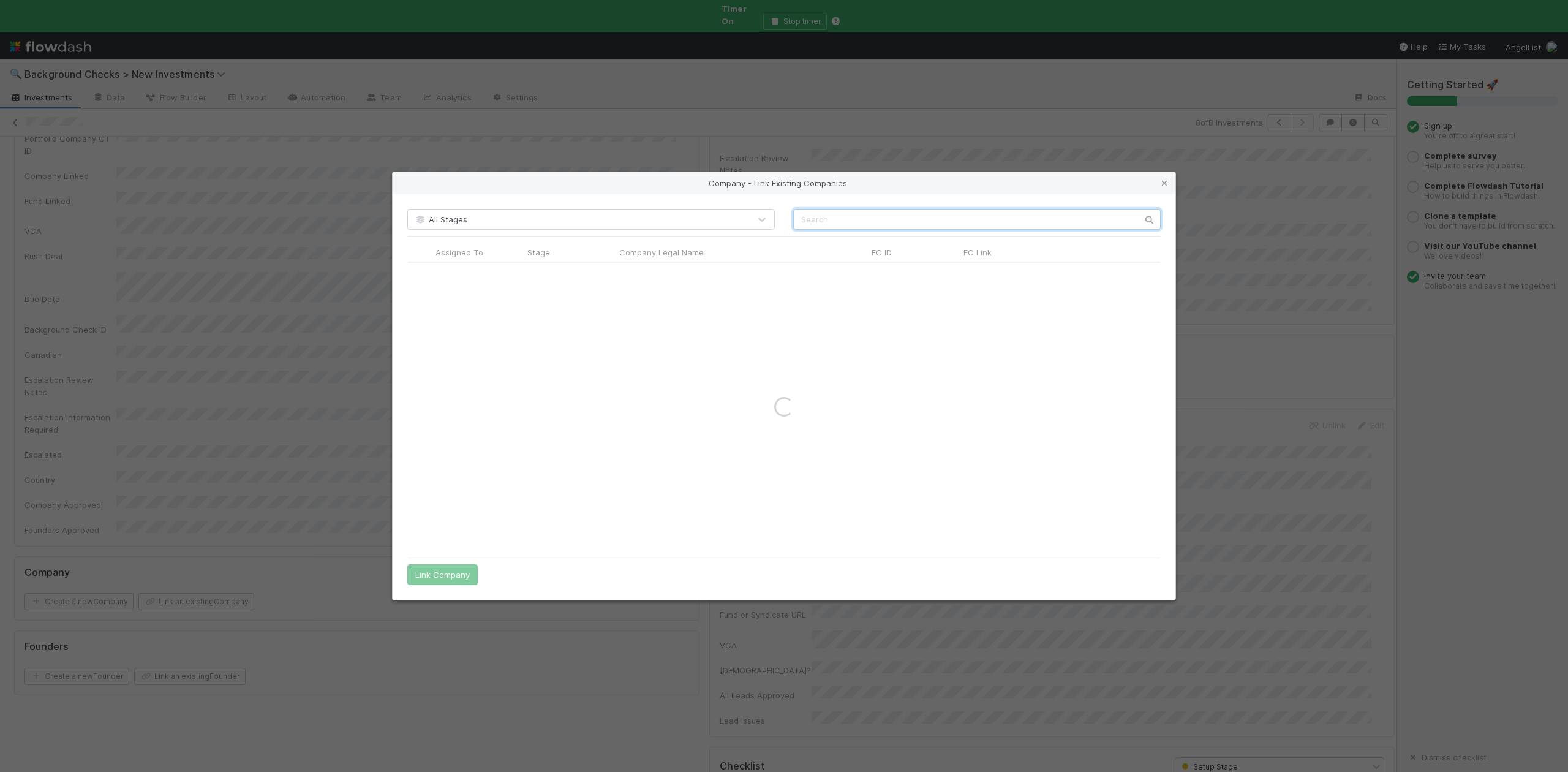
click at [827, 219] on input "text" at bounding box center [977, 219] width 367 height 21
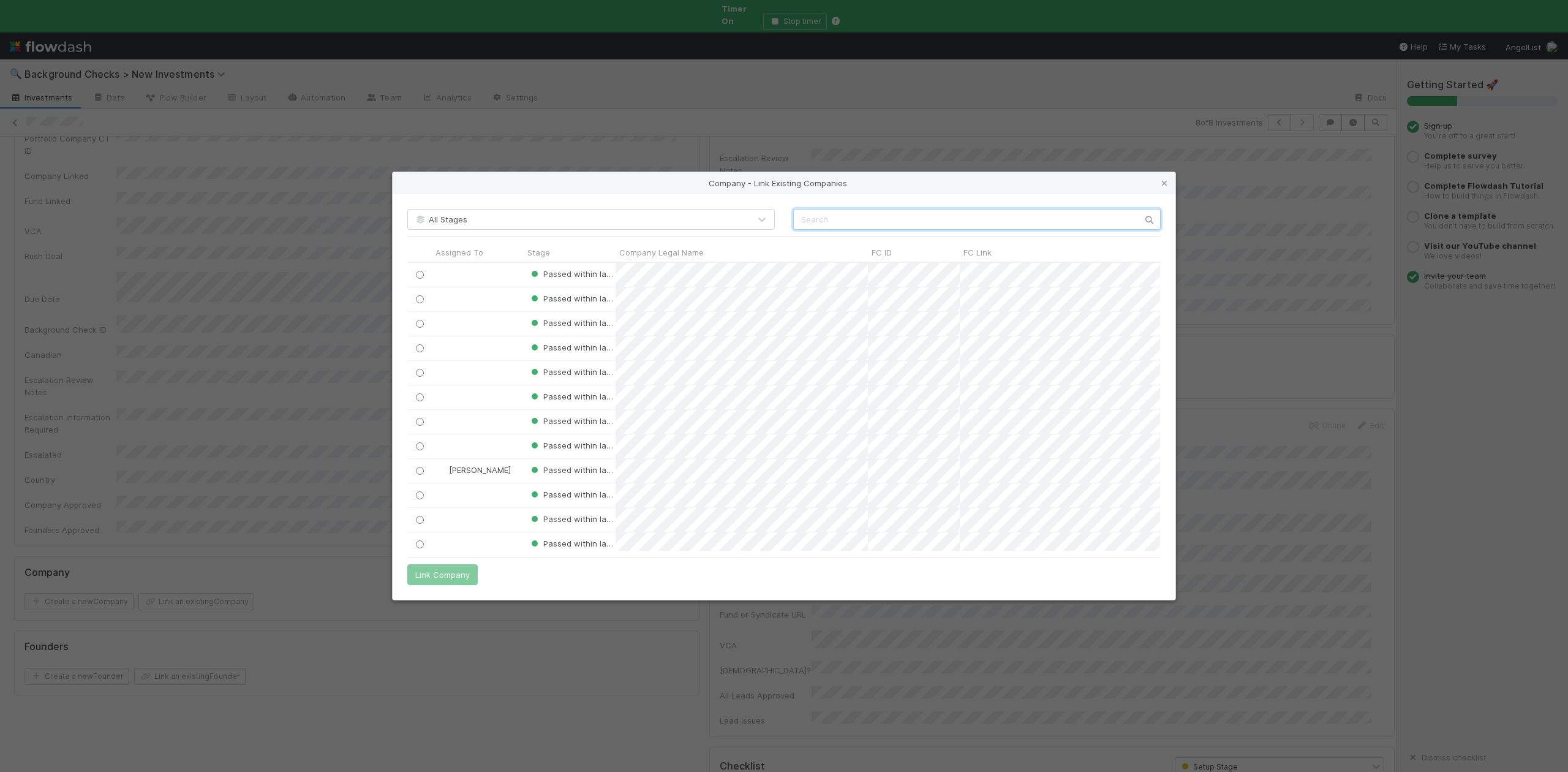
scroll to position [275, 741]
paste input "Verne Labs Inc."
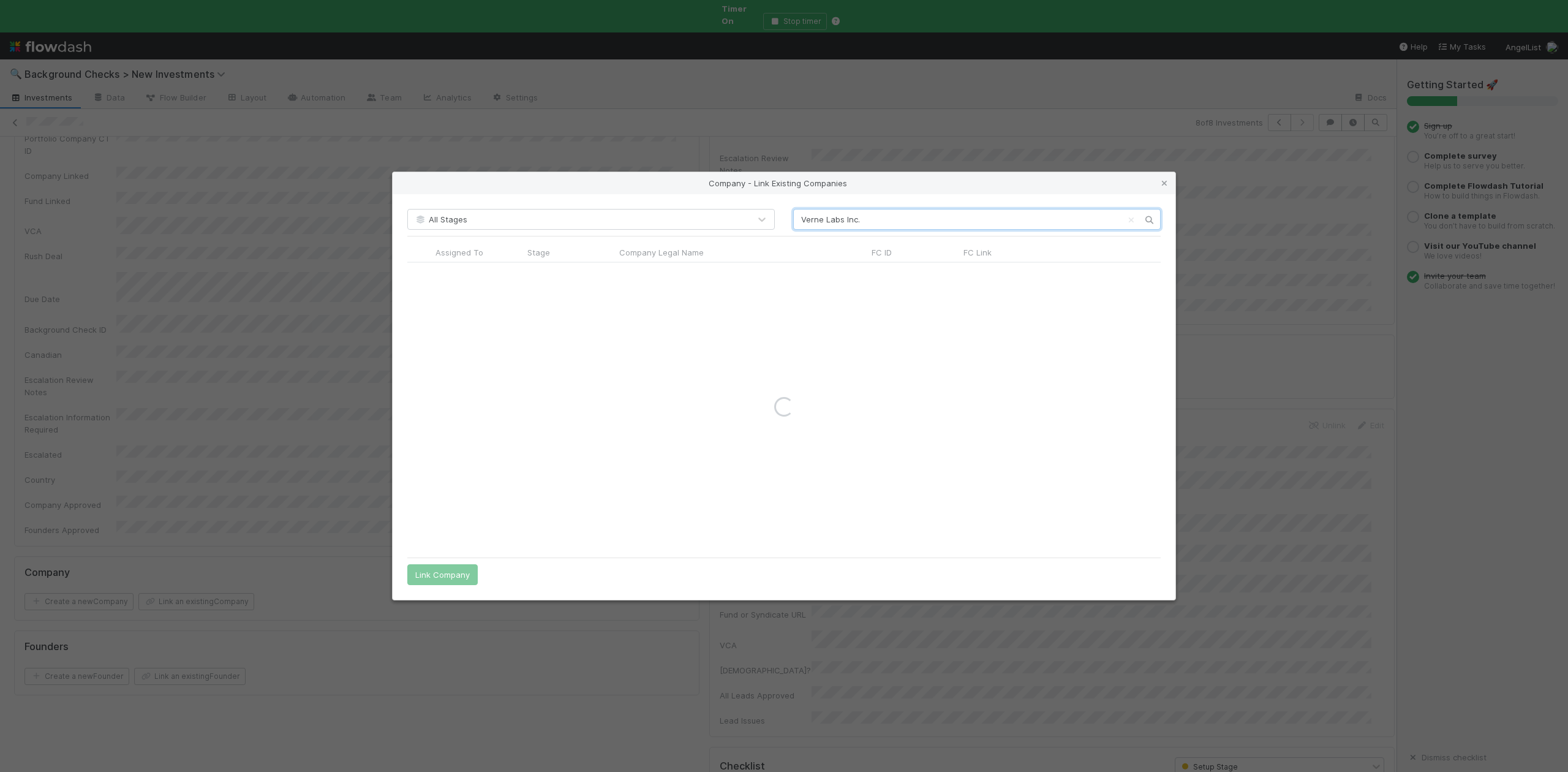
click at [800, 219] on input "Verne Labs Inc." at bounding box center [977, 219] width 367 height 21
click at [889, 221] on input "Verne Labs Inc." at bounding box center [977, 219] width 367 height 21
type input "Verne Labs"
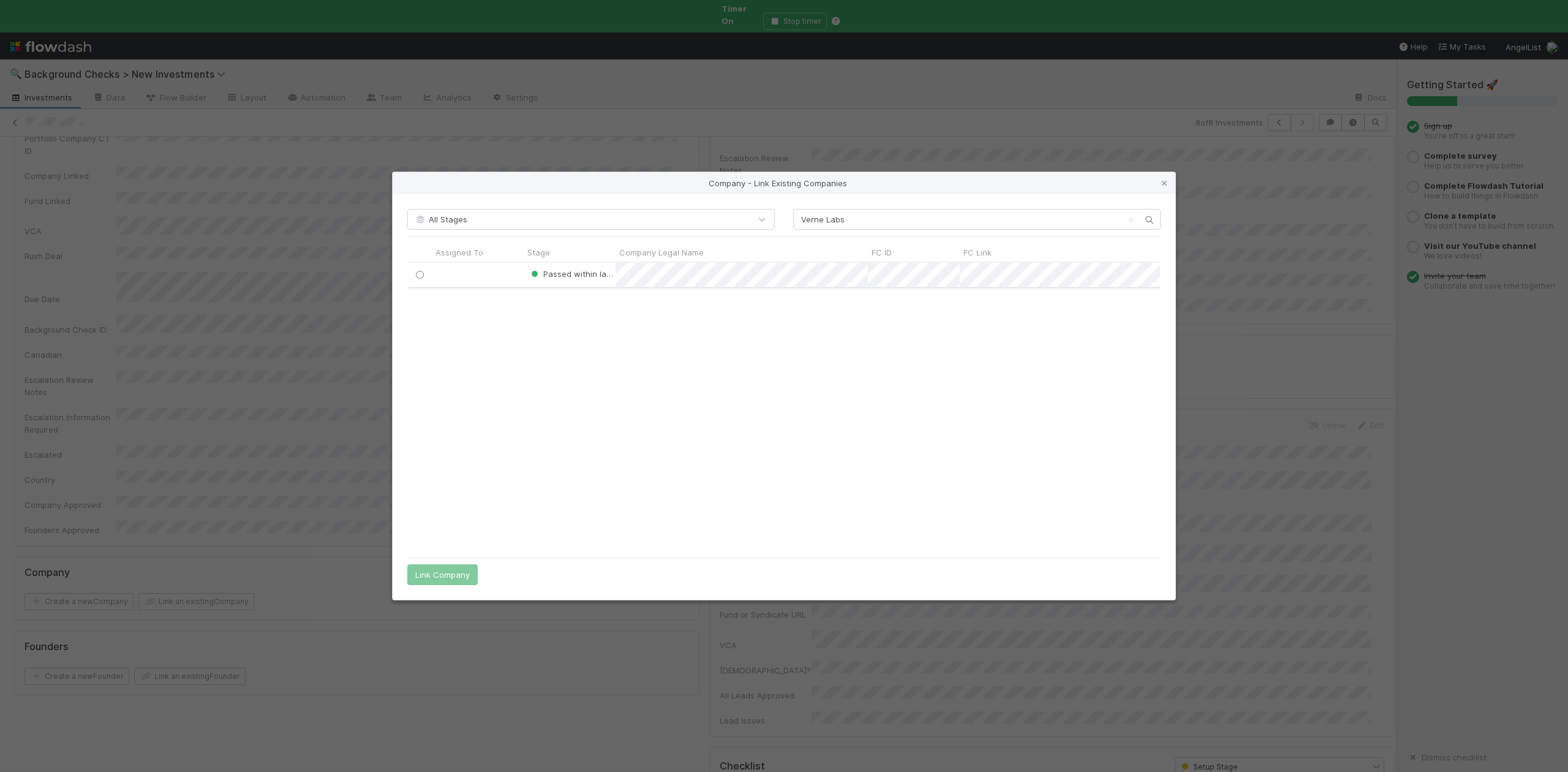
click at [419, 277] on input "radio" at bounding box center [420, 275] width 8 height 8
click at [455, 572] on button "Link Company" at bounding box center [442, 575] width 70 height 21
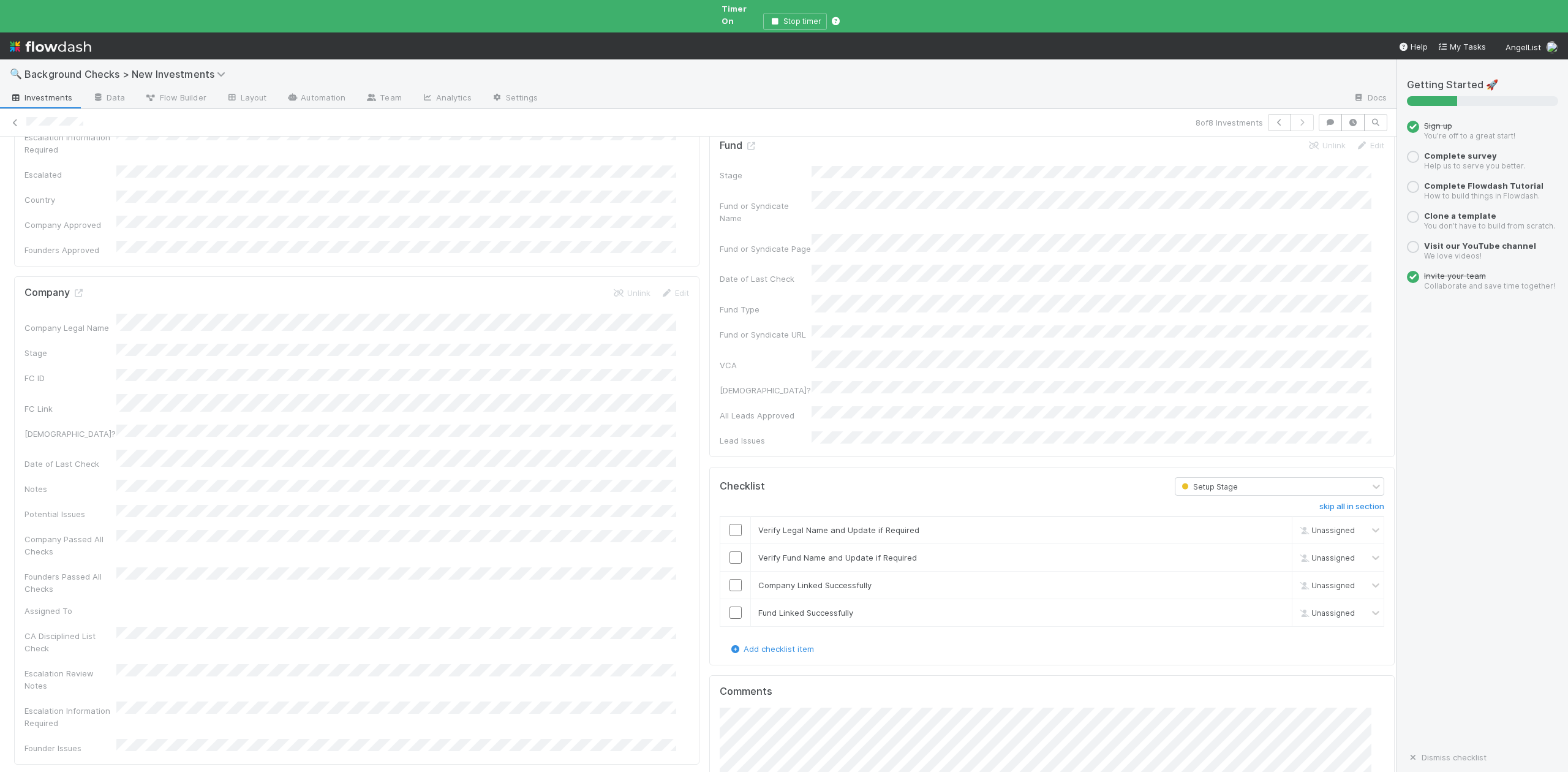
scroll to position [653, 0]
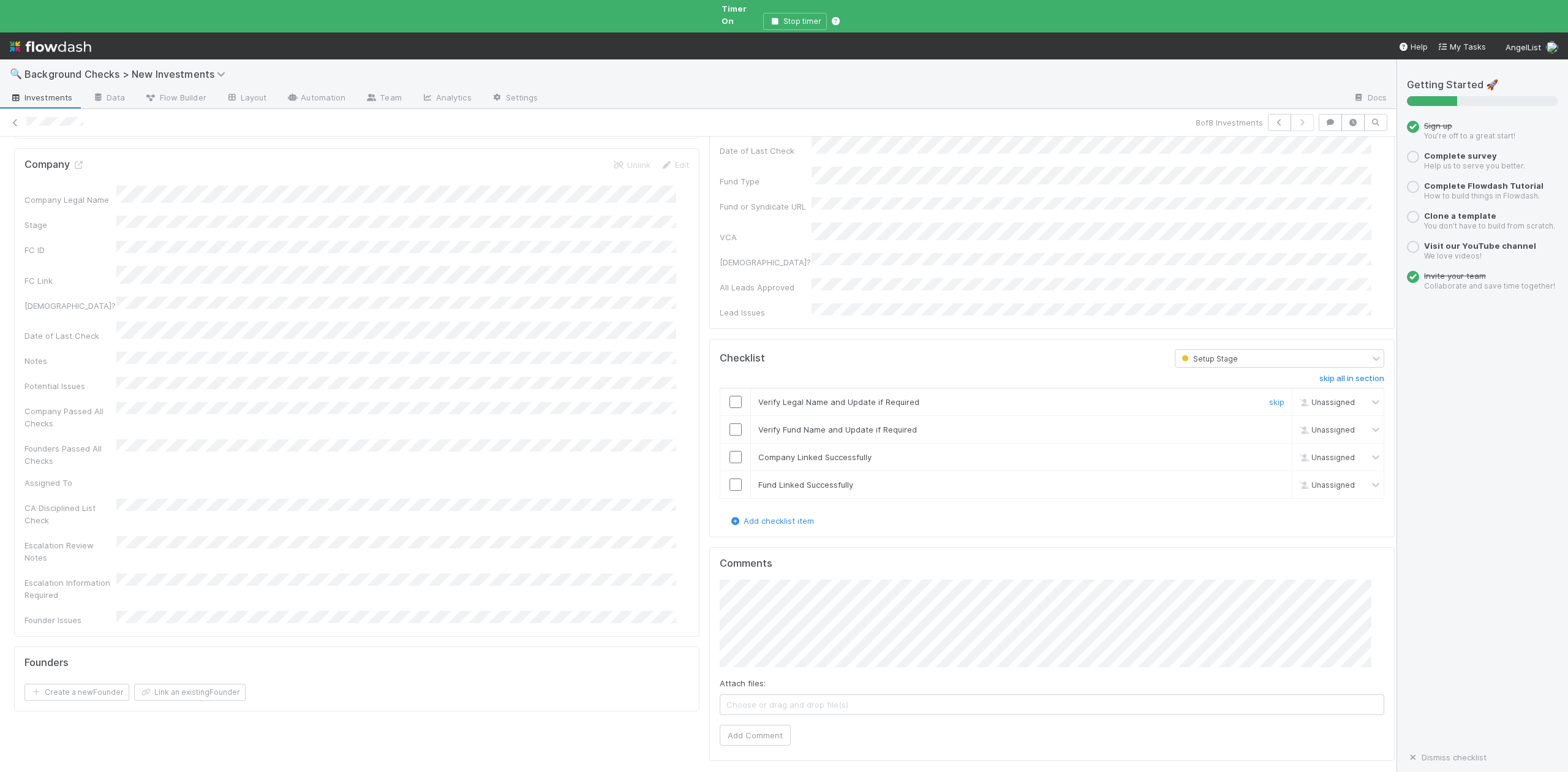
drag, startPoint x: 724, startPoint y: 319, endPoint x: 728, endPoint y: 332, distance: 13.6
click at [730, 395] on input "checkbox" at bounding box center [735, 401] width 12 height 12
click at [730, 424] on input "checkbox" at bounding box center [735, 429] width 12 height 12
click at [730, 451] on input "checkbox" at bounding box center [735, 457] width 12 height 12
click at [730, 478] on input "checkbox" at bounding box center [735, 484] width 12 height 12
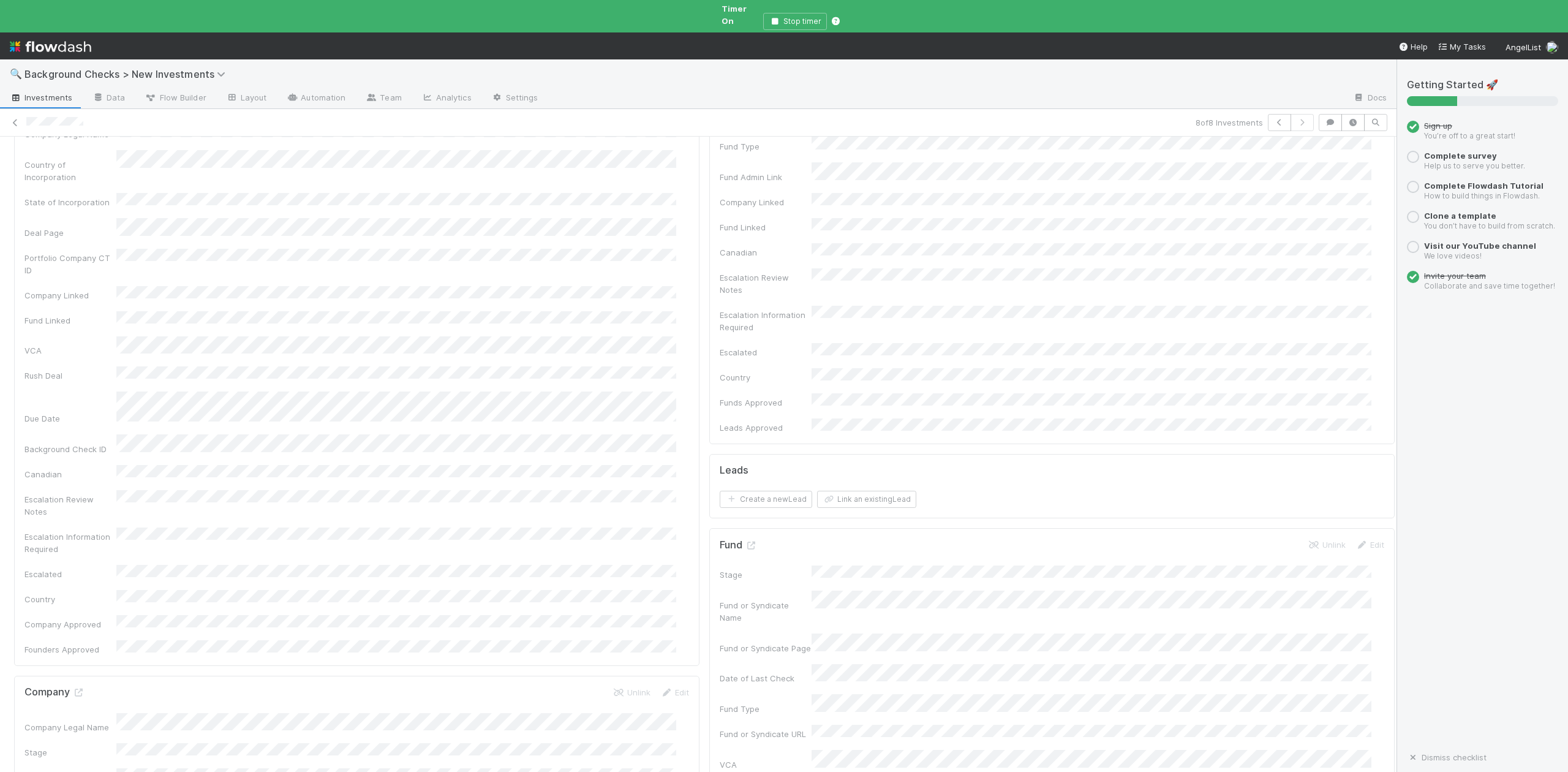
scroll to position [0, 0]
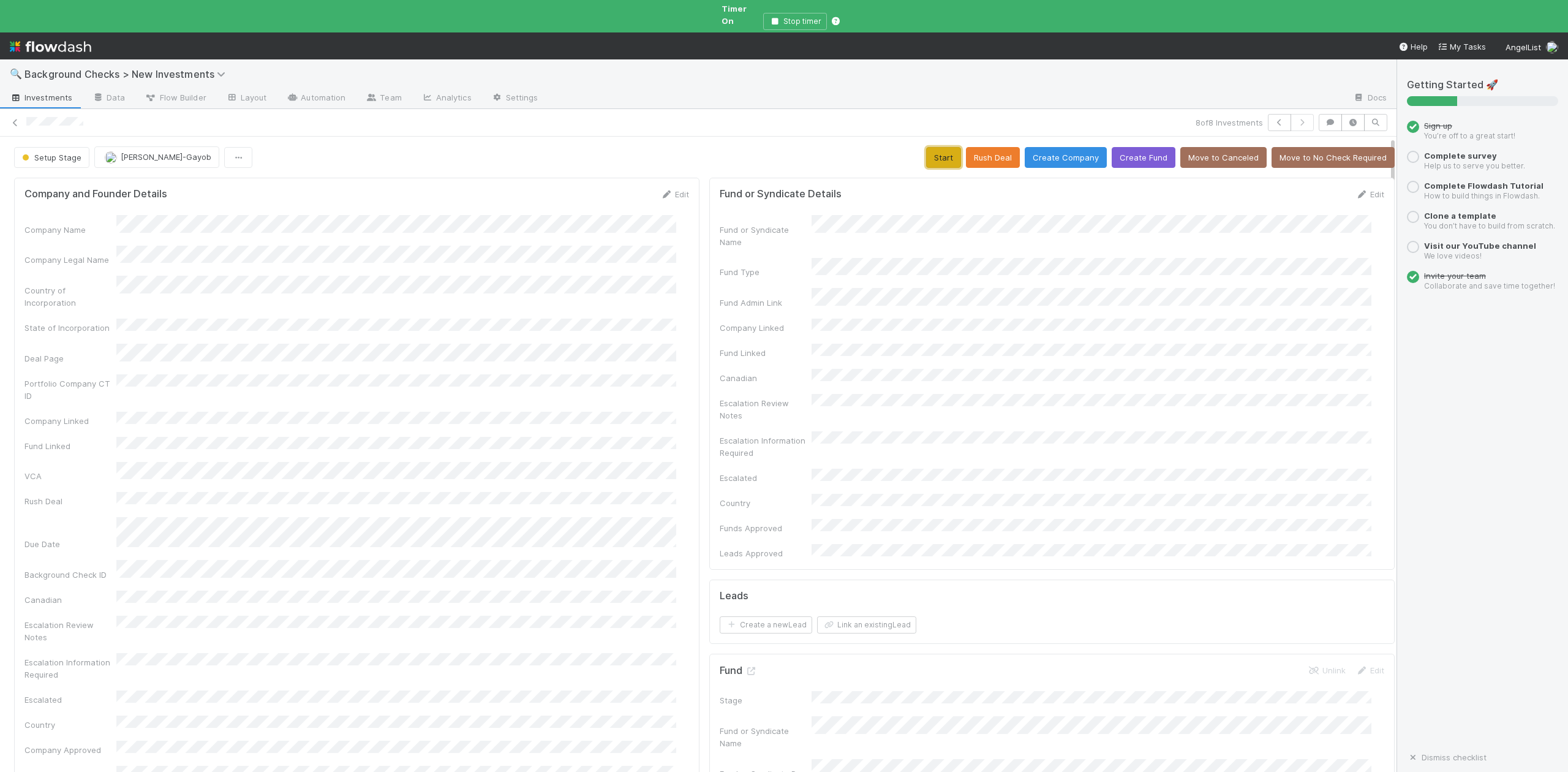
click at [926, 147] on button "Start" at bounding box center [944, 157] width 35 height 21
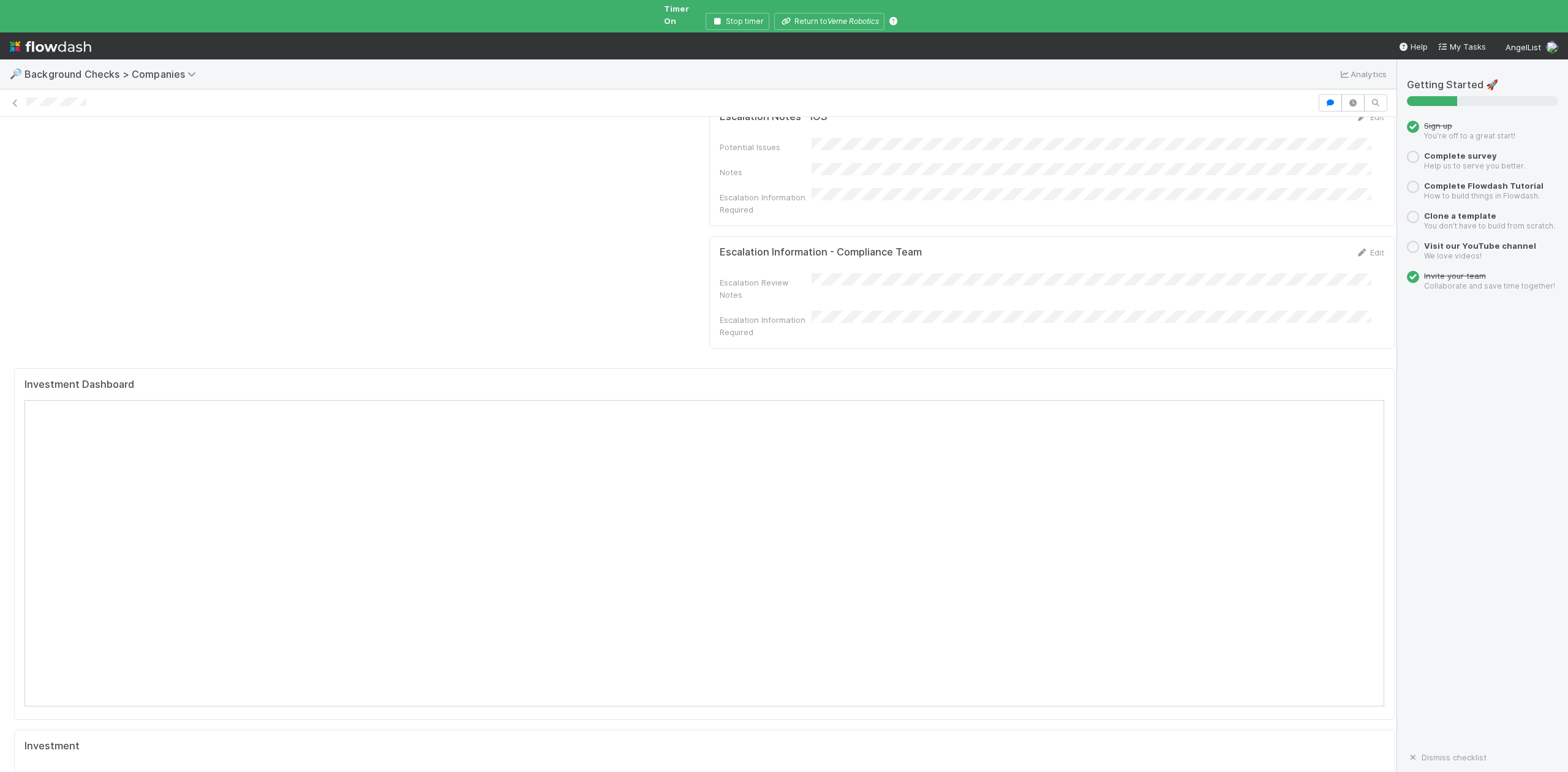
scroll to position [1225, 0]
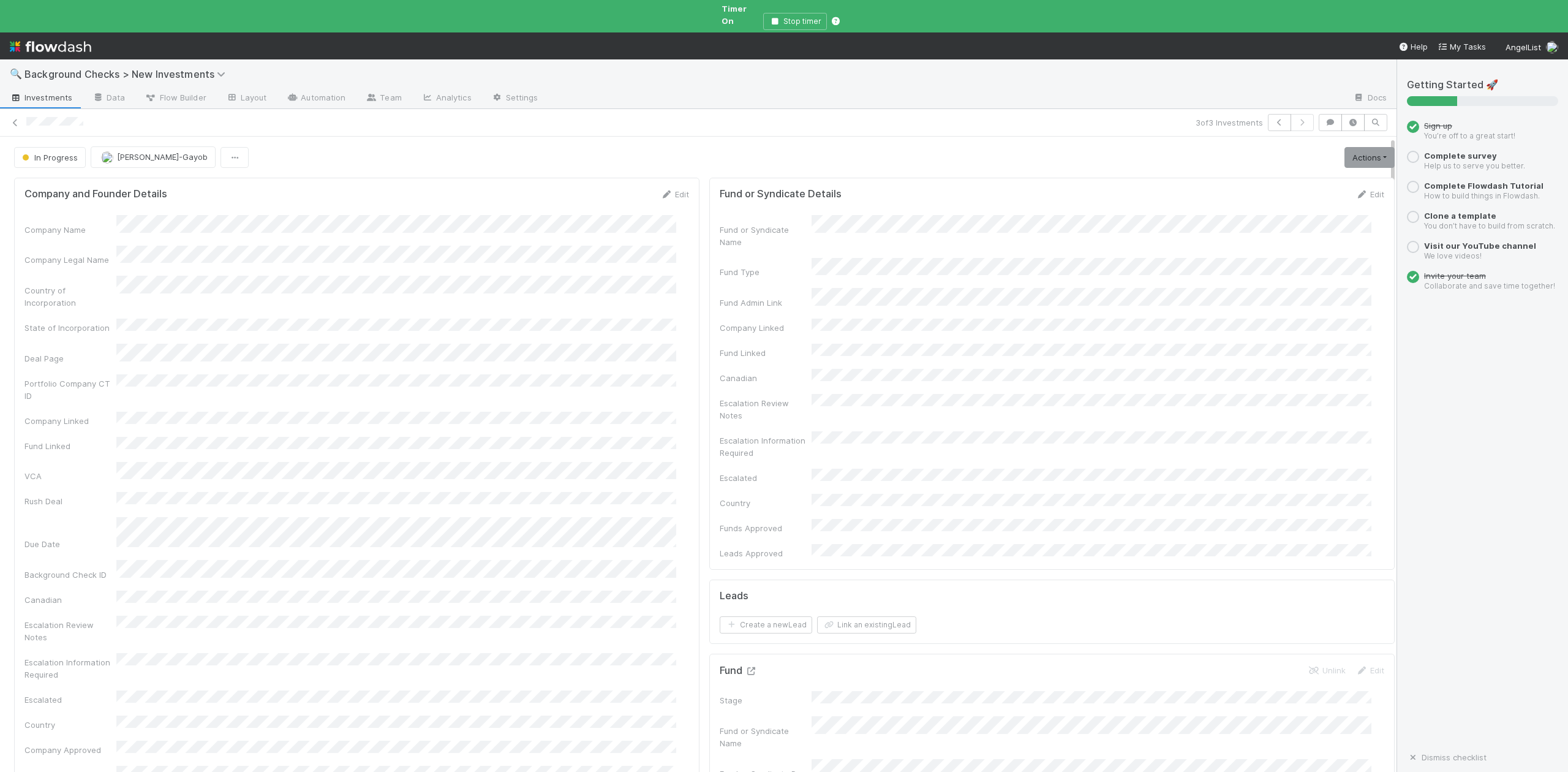
click at [745, 667] on icon at bounding box center [750, 671] width 12 height 8
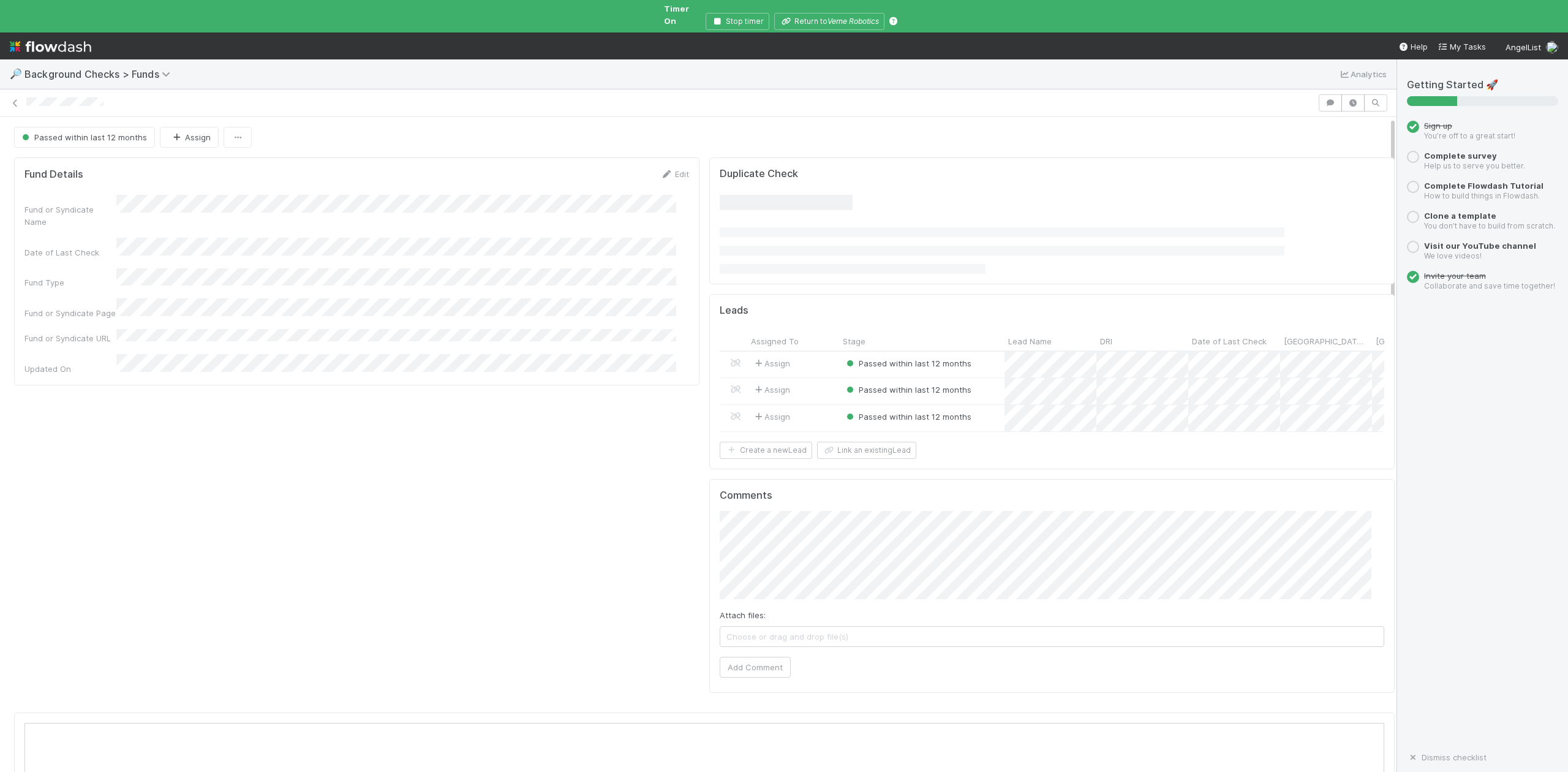
scroll to position [236, 1322]
click at [1034, 354] on div "Lead Name" at bounding box center [1050, 354] width 92 height 19
click at [842, 11] on div at bounding box center [784, 386] width 1568 height 772
click at [840, 16] on icon "Verne Robotics" at bounding box center [853, 21] width 52 height 9
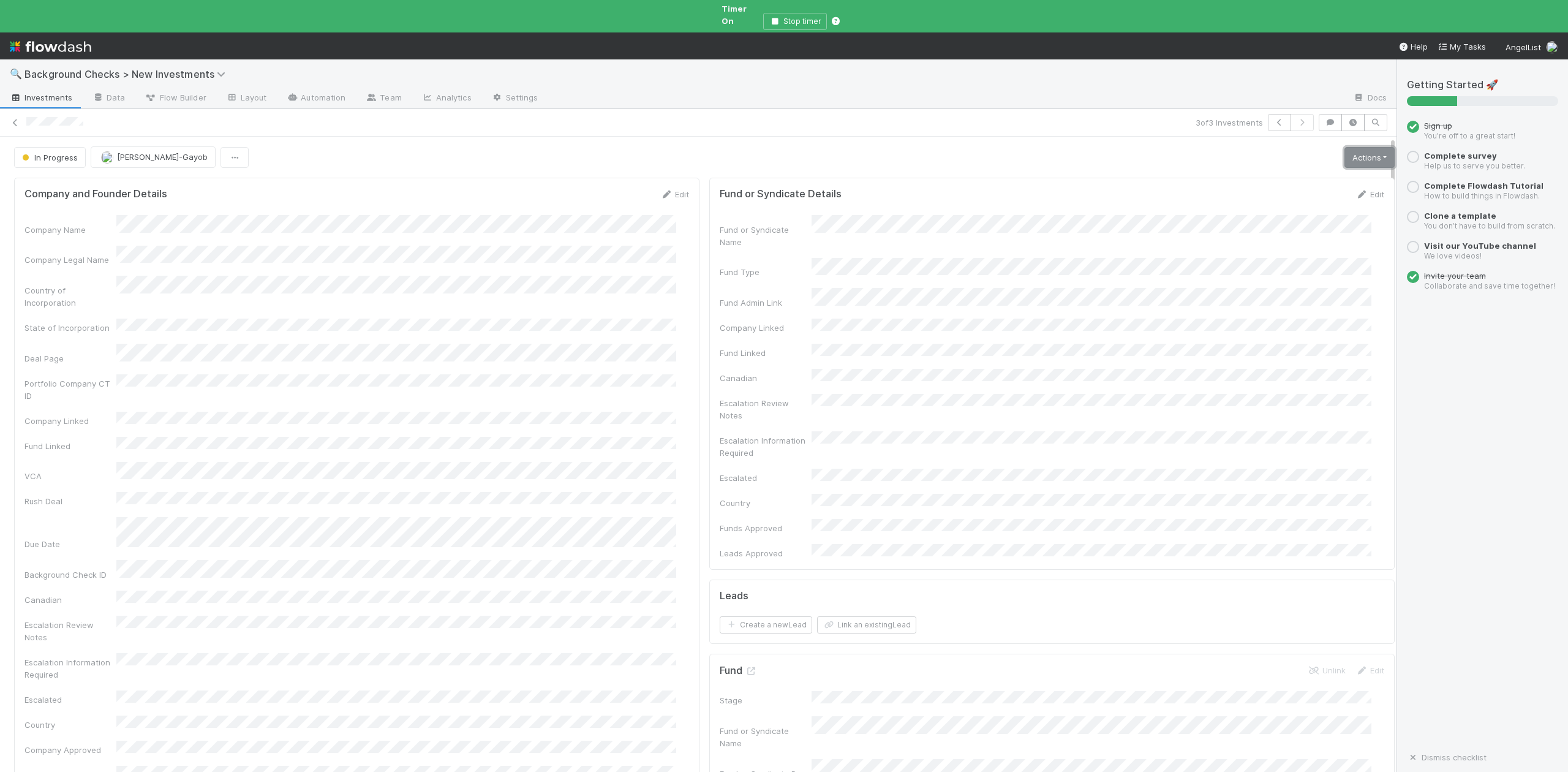
click at [1344, 150] on link "Actions" at bounding box center [1369, 157] width 50 height 21
click at [1259, 175] on button "Finish" at bounding box center [1327, 183] width 136 height 17
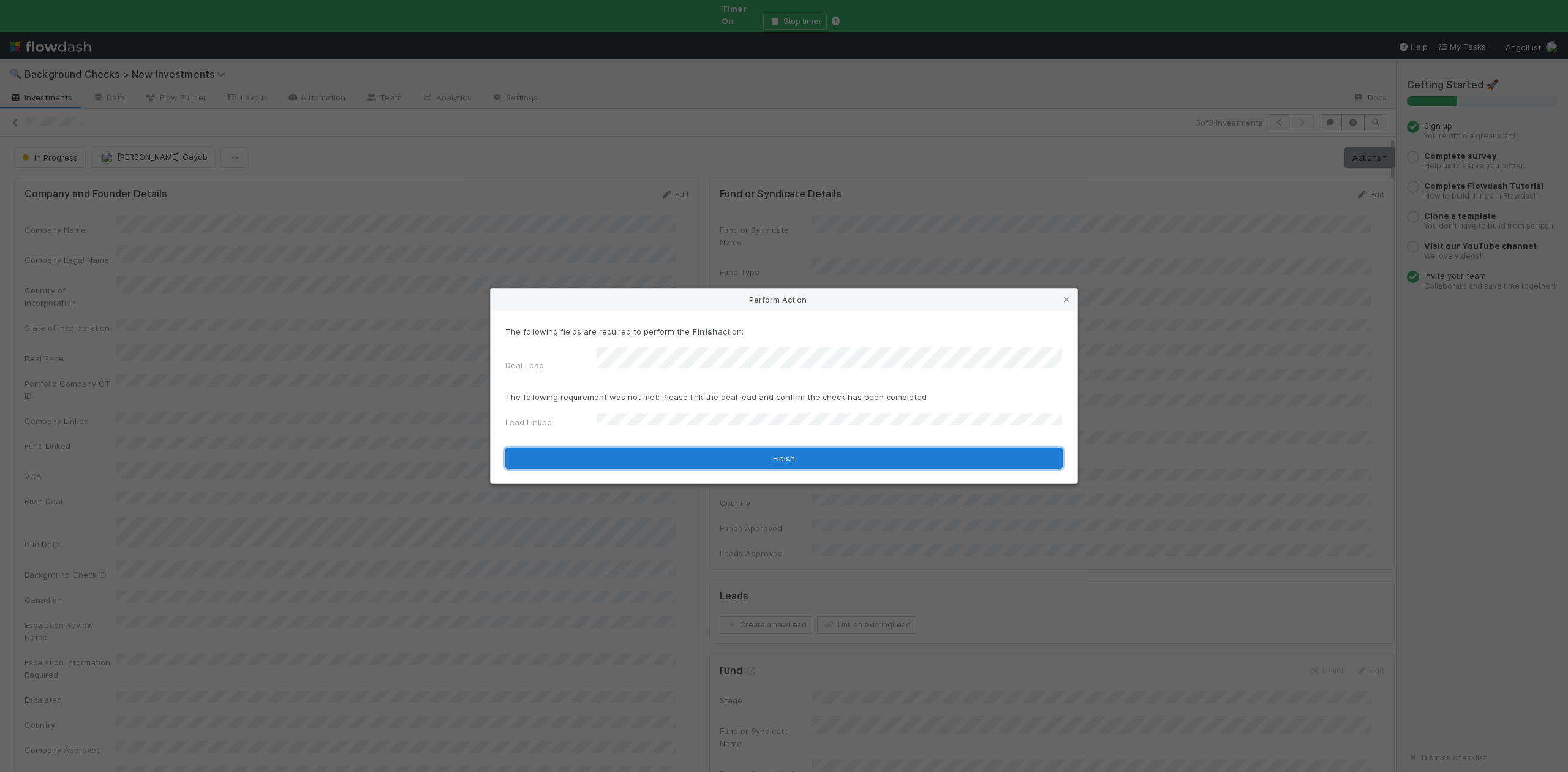
click at [635, 449] on button "Finish" at bounding box center [784, 458] width 557 height 21
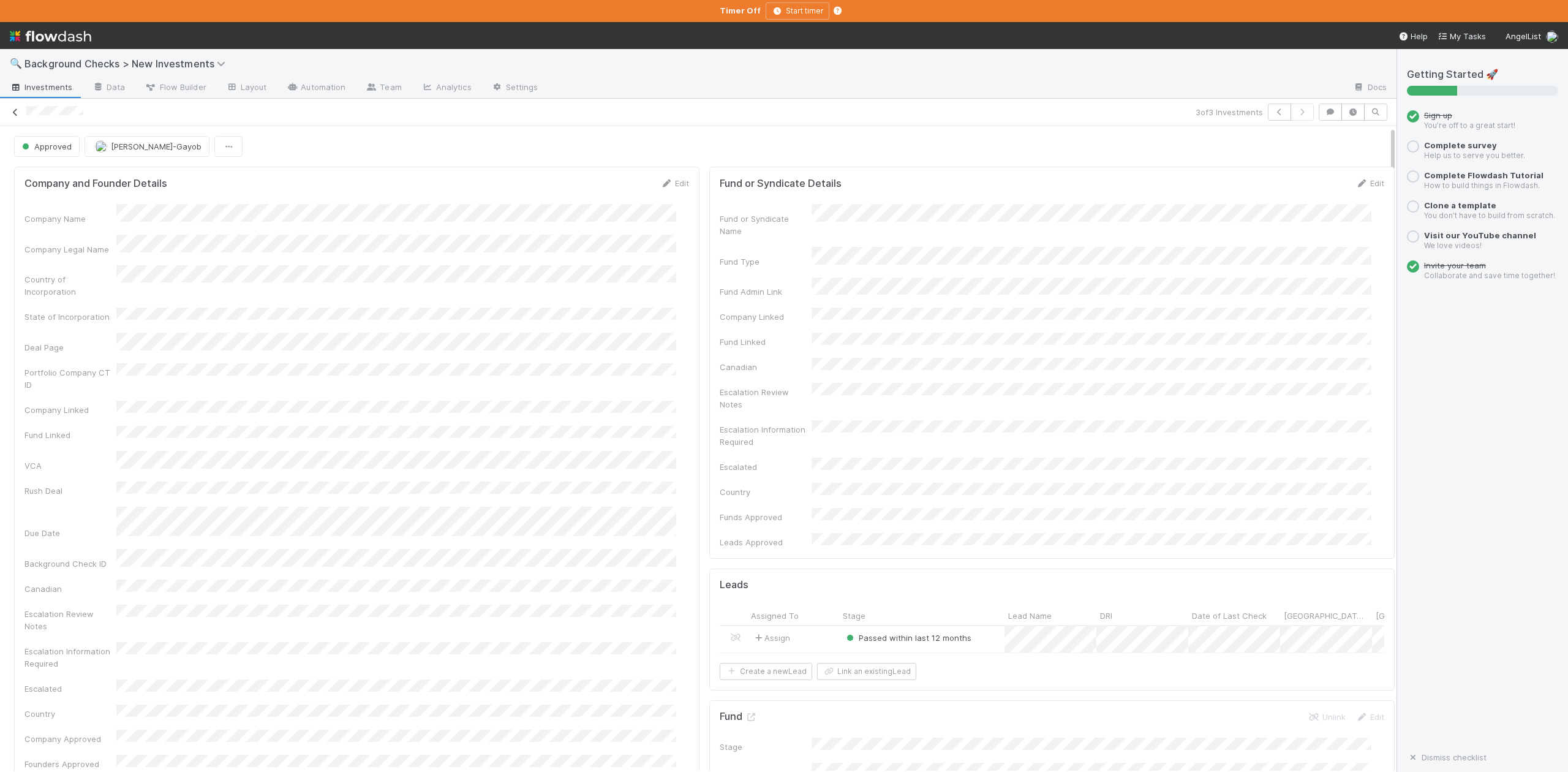
click at [13, 114] on icon at bounding box center [15, 112] width 12 height 8
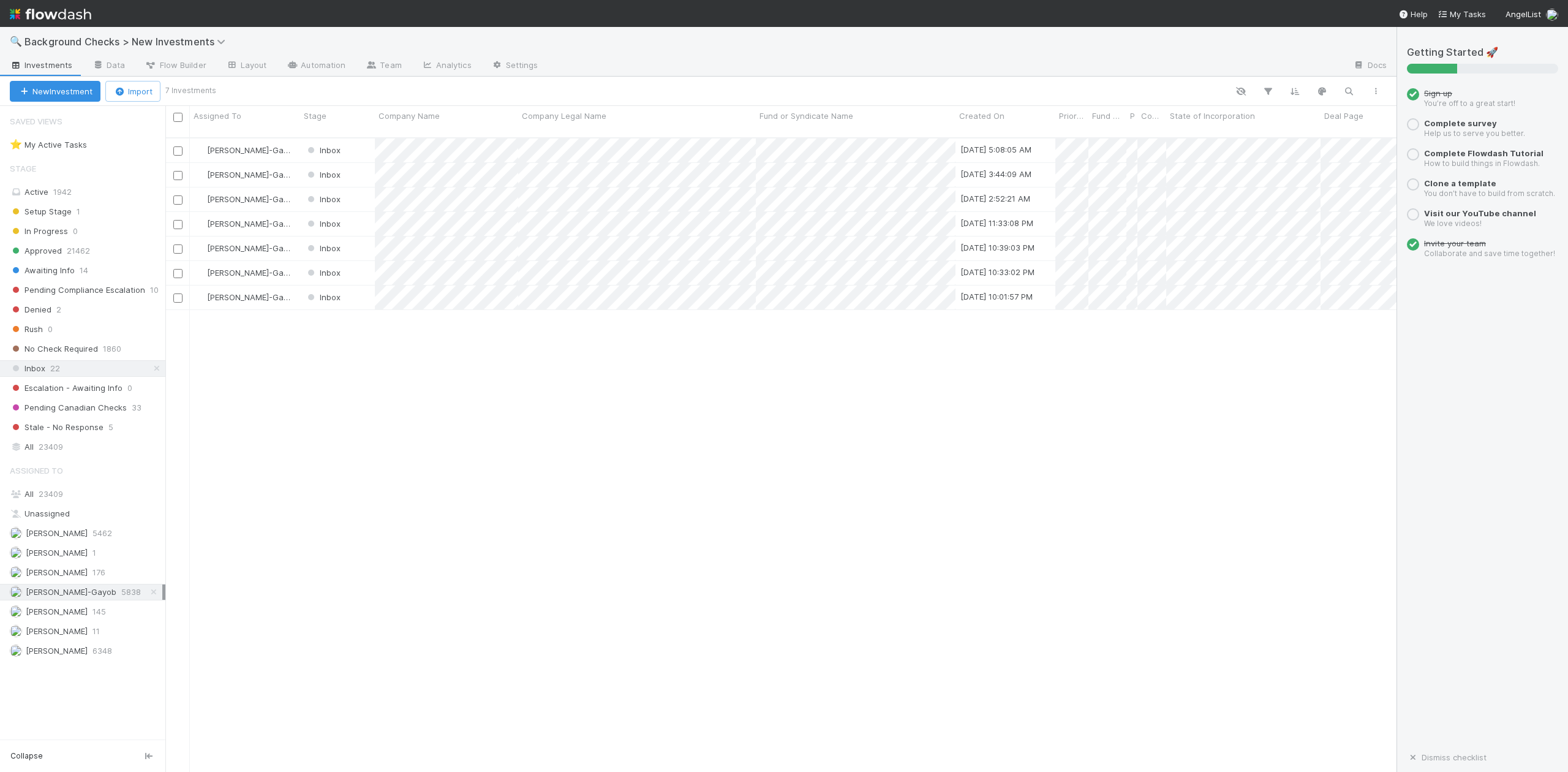
scroll to position [632, 1218]
click at [437, 450] on div at bounding box center [784, 386] width 1568 height 772
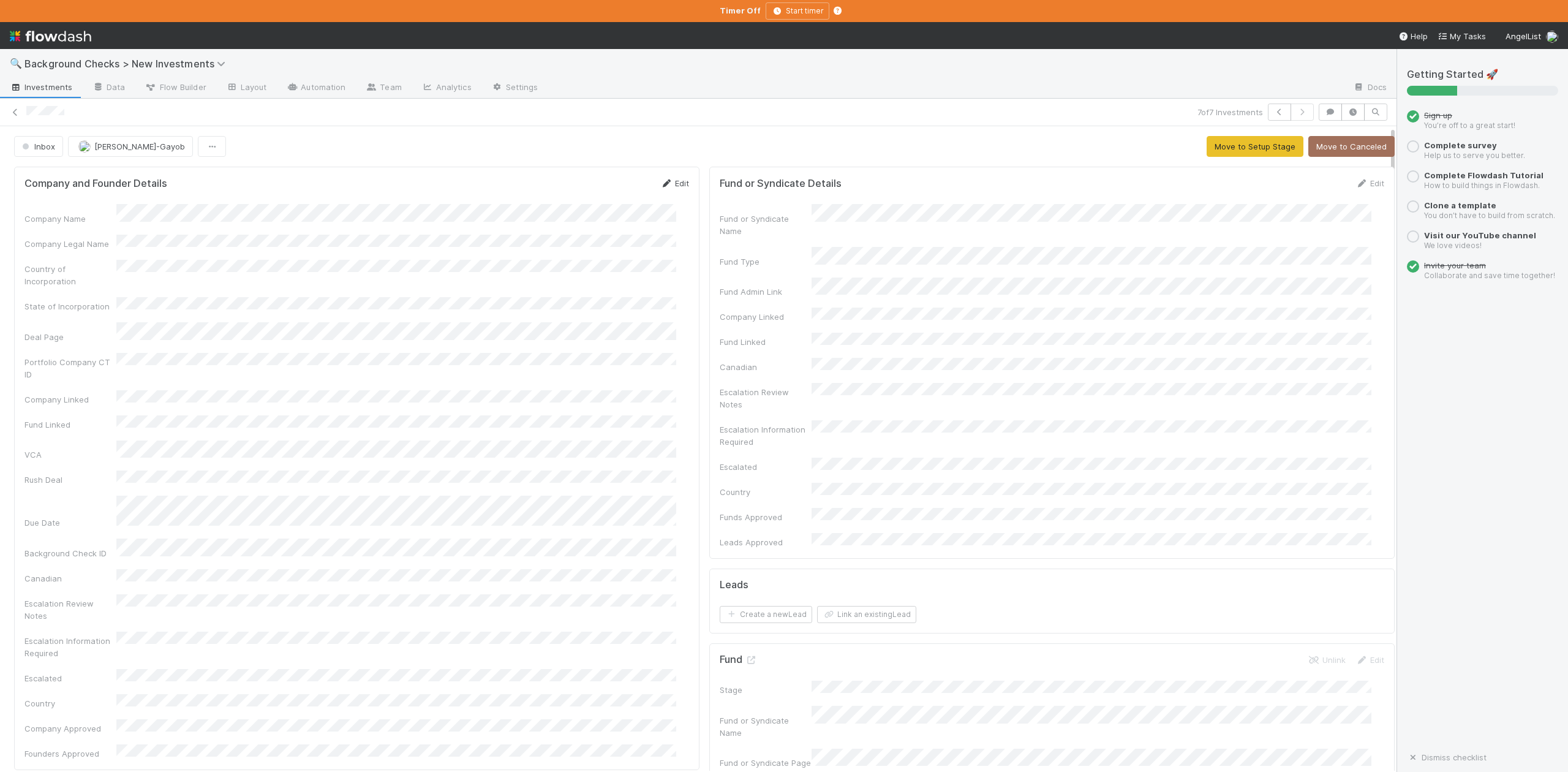
click at [663, 184] on link "Edit" at bounding box center [675, 183] width 29 height 10
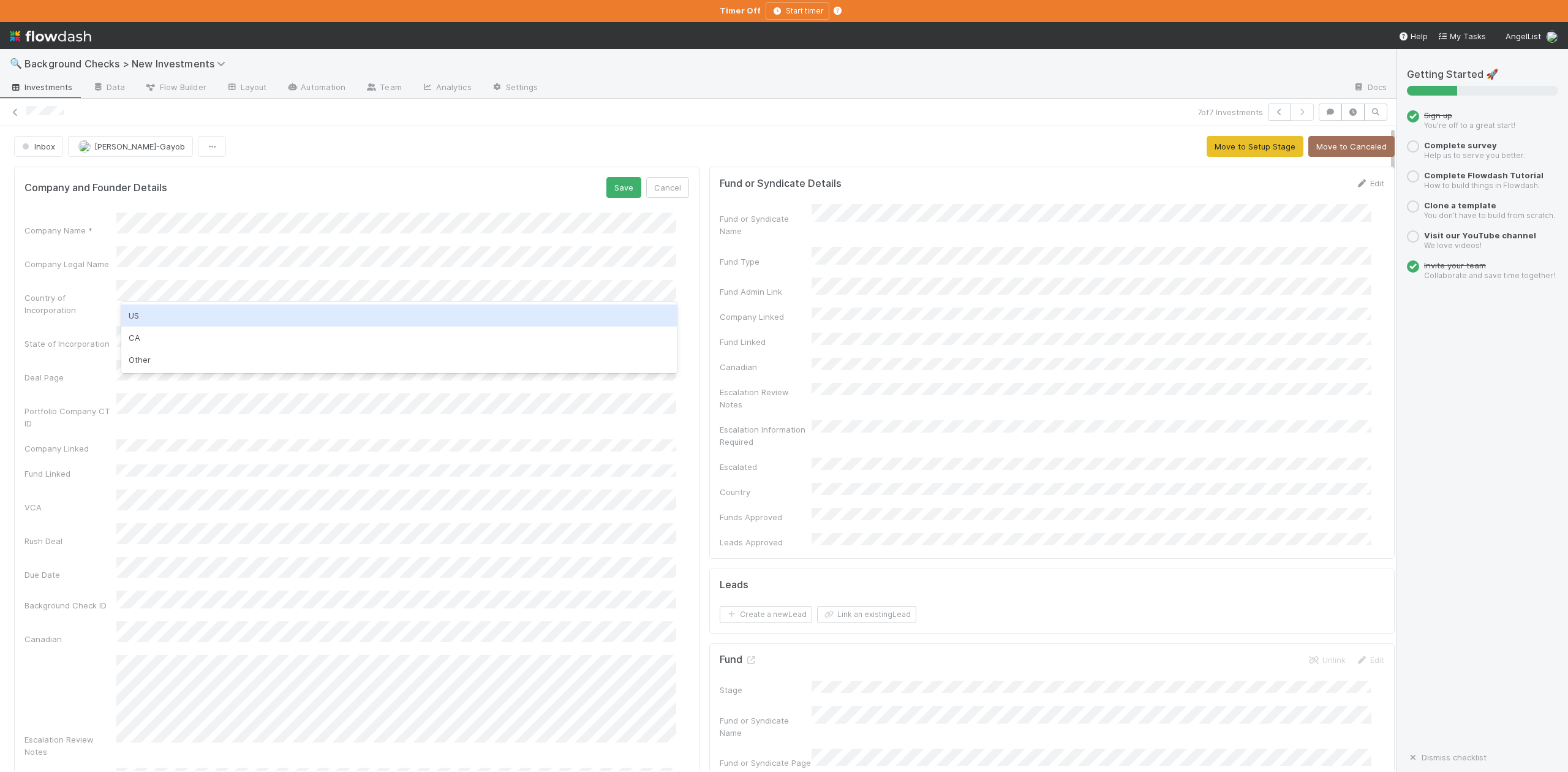
click at [132, 309] on div "US" at bounding box center [399, 316] width 555 height 22
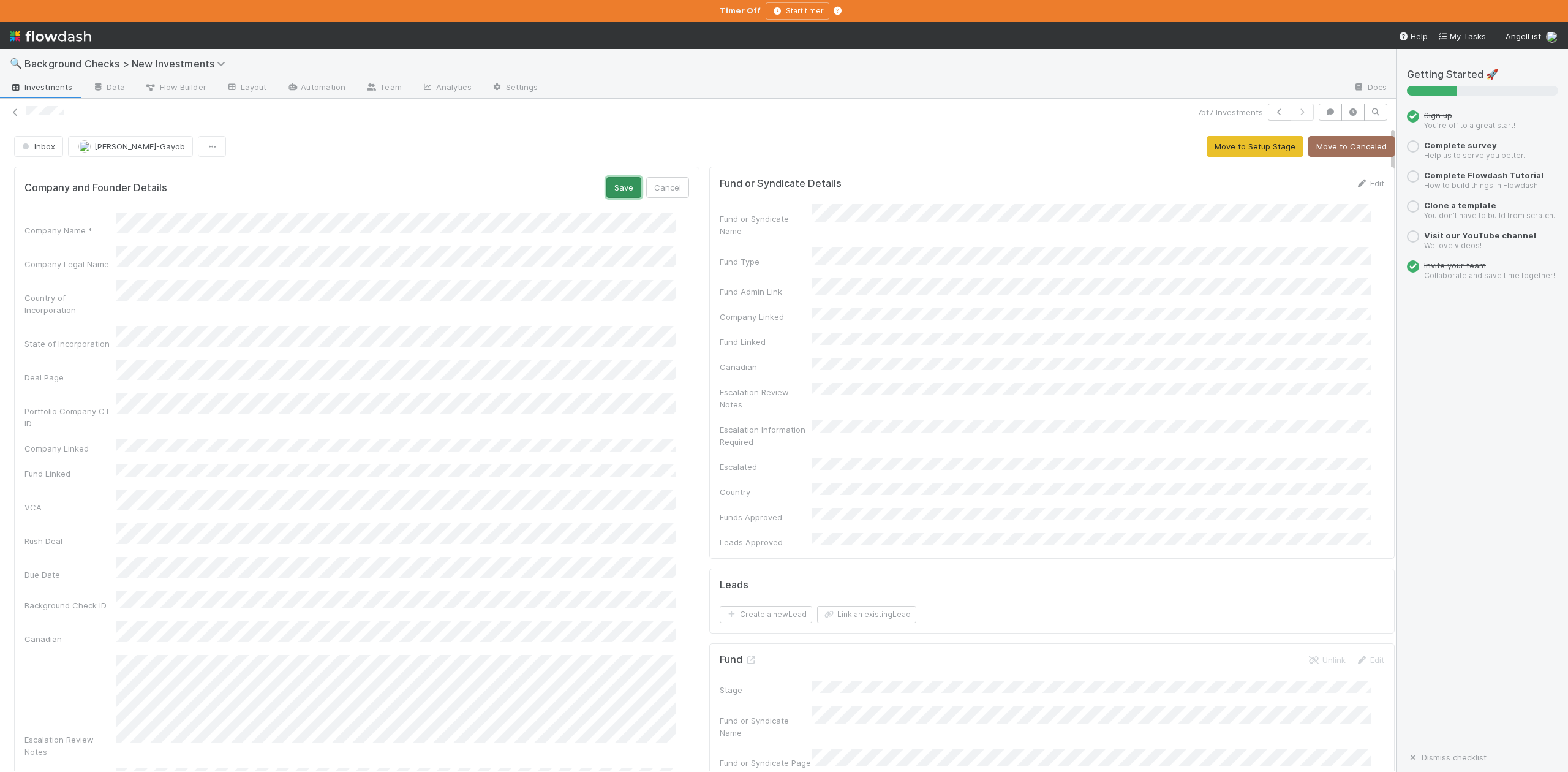
click at [614, 186] on button "Save" at bounding box center [624, 187] width 35 height 21
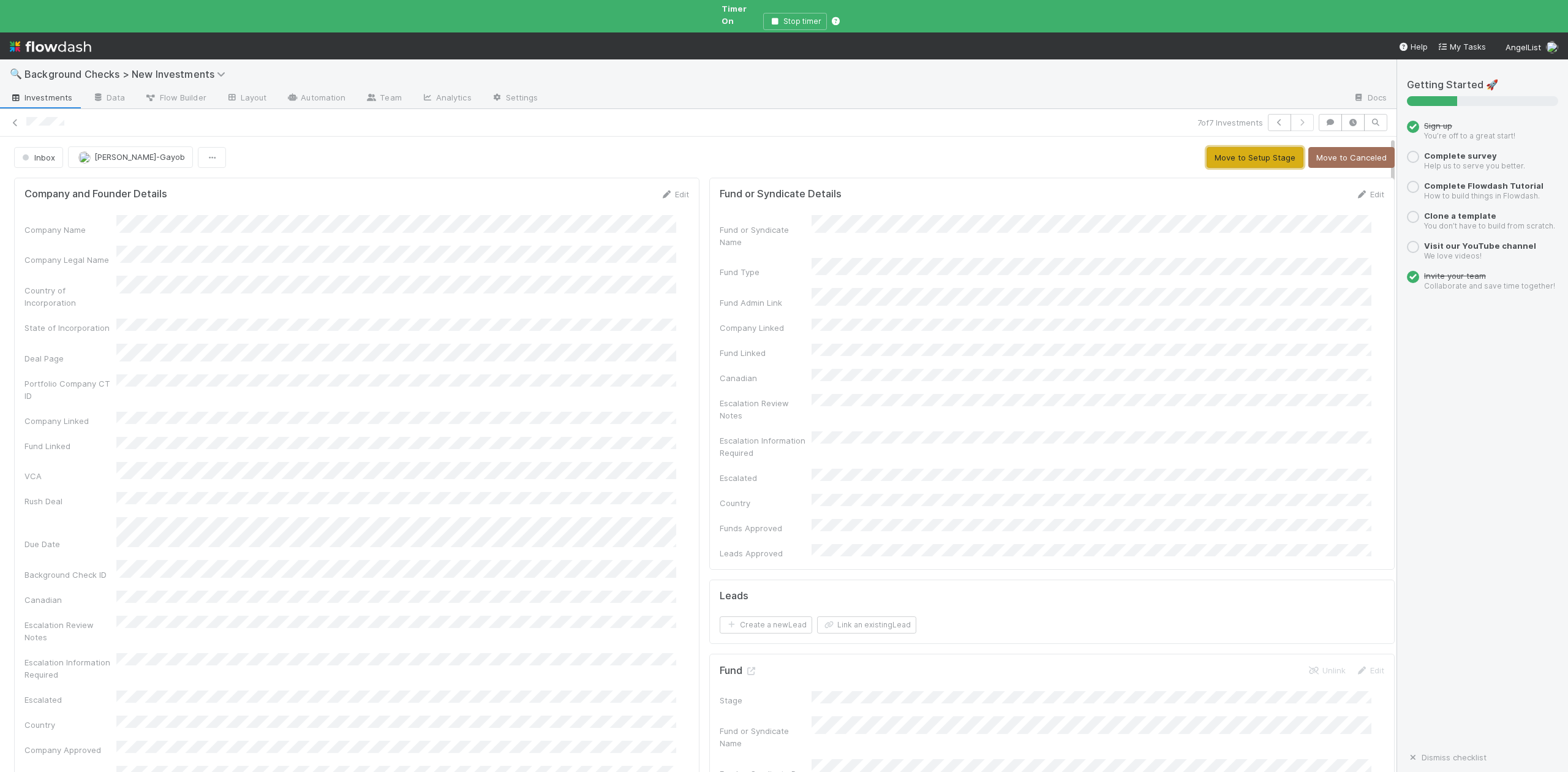
click at [1209, 149] on button "Move to Setup Stage" at bounding box center [1255, 157] width 97 height 21
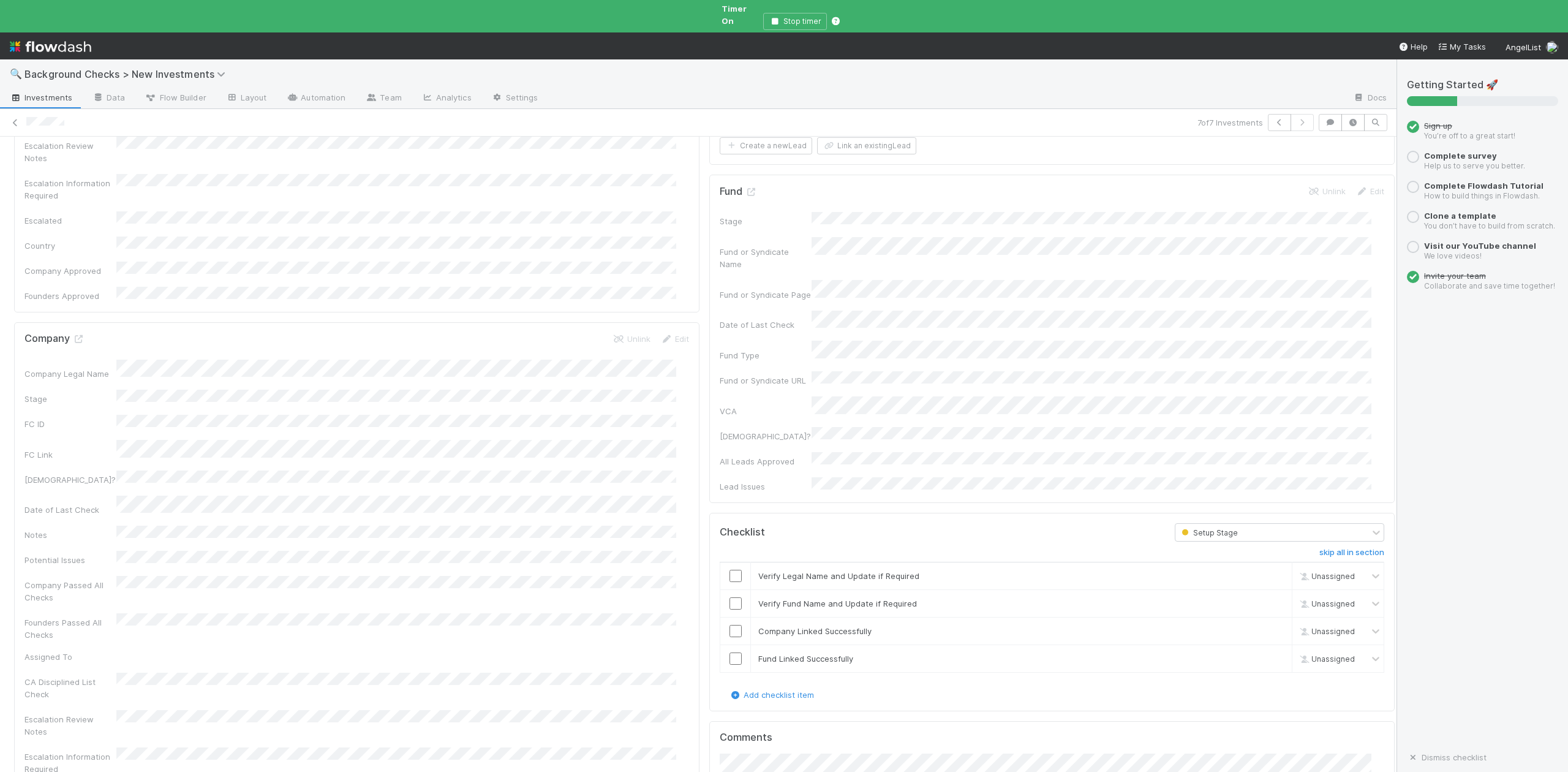
scroll to position [572, 0]
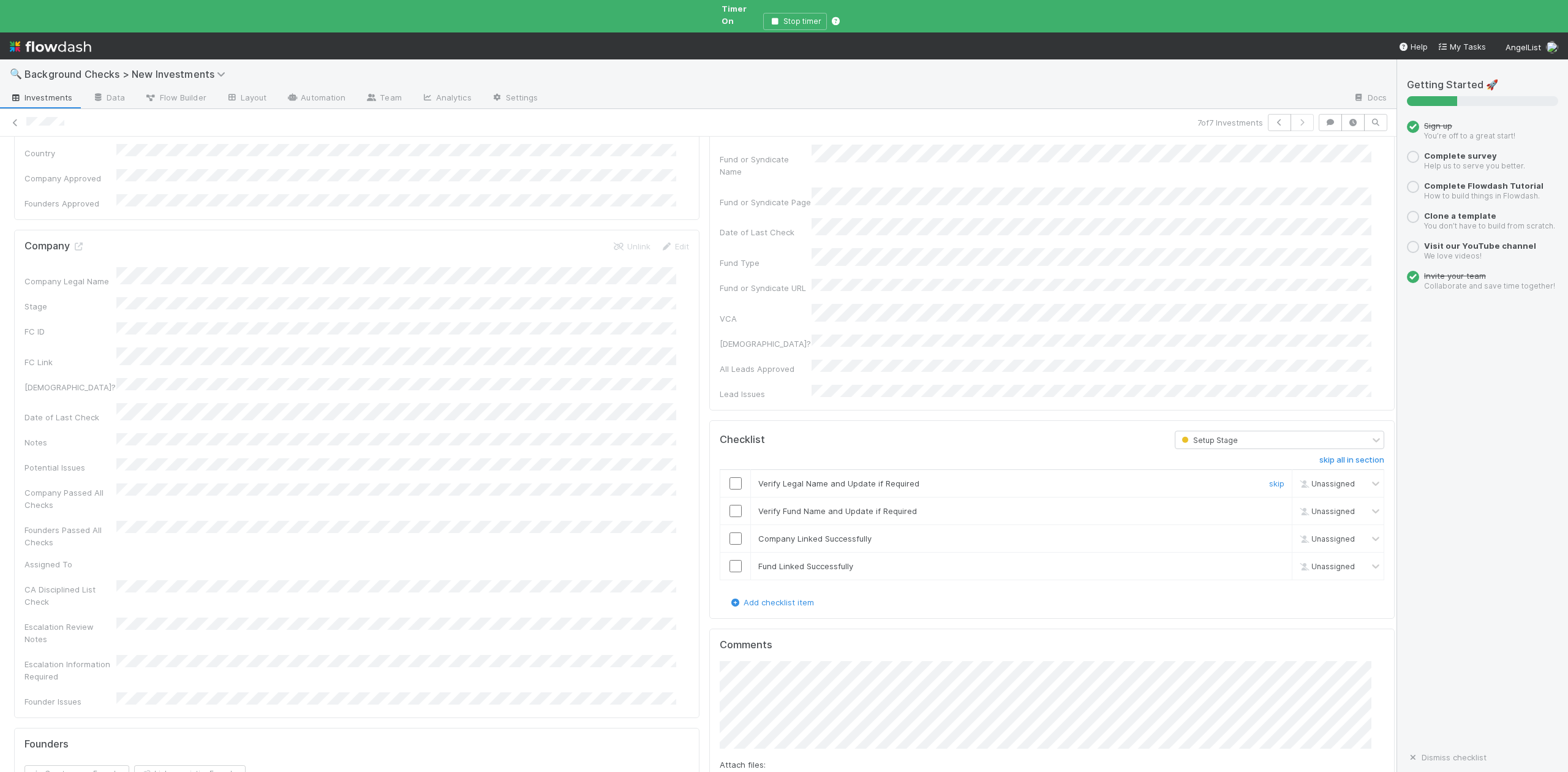
click at [730, 477] on input "checkbox" at bounding box center [735, 483] width 12 height 12
click at [730, 504] on input "checkbox" at bounding box center [735, 510] width 12 height 12
click at [730, 533] on input "checkbox" at bounding box center [735, 538] width 12 height 12
click at [730, 560] on input "checkbox" at bounding box center [735, 566] width 12 height 12
checkbox input "true"
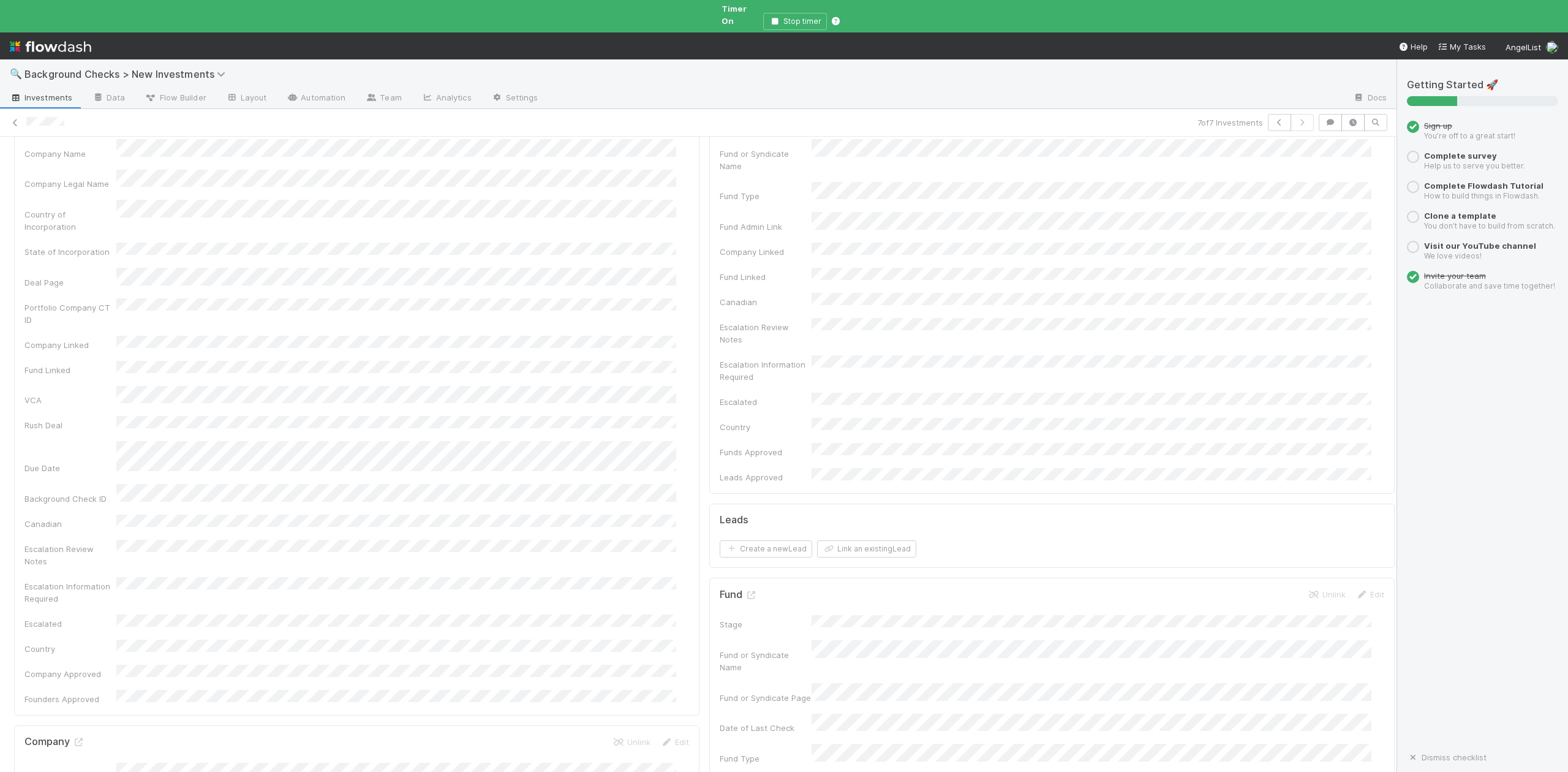
scroll to position [0, 0]
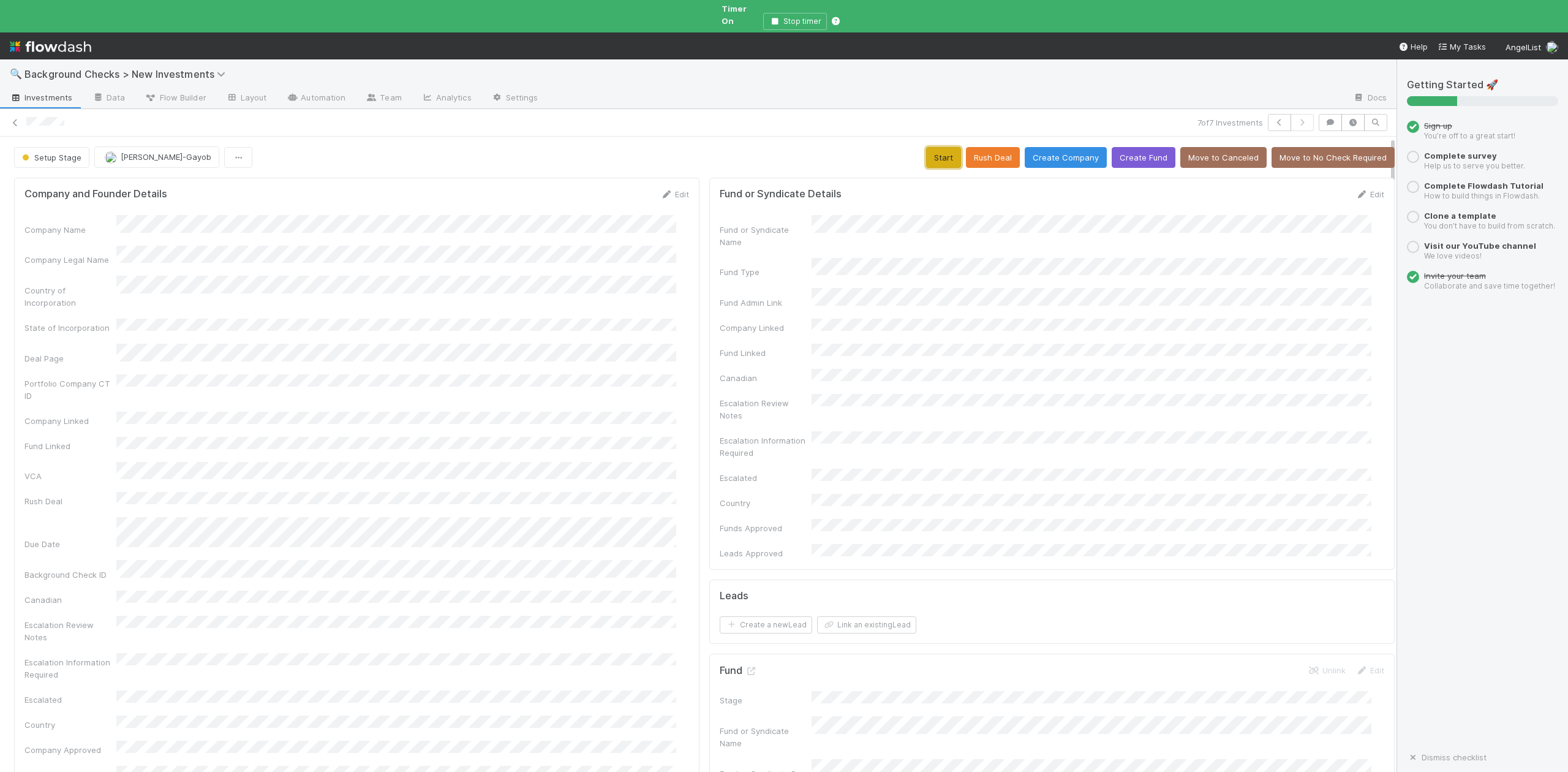
click at [926, 153] on button "Start" at bounding box center [944, 157] width 35 height 21
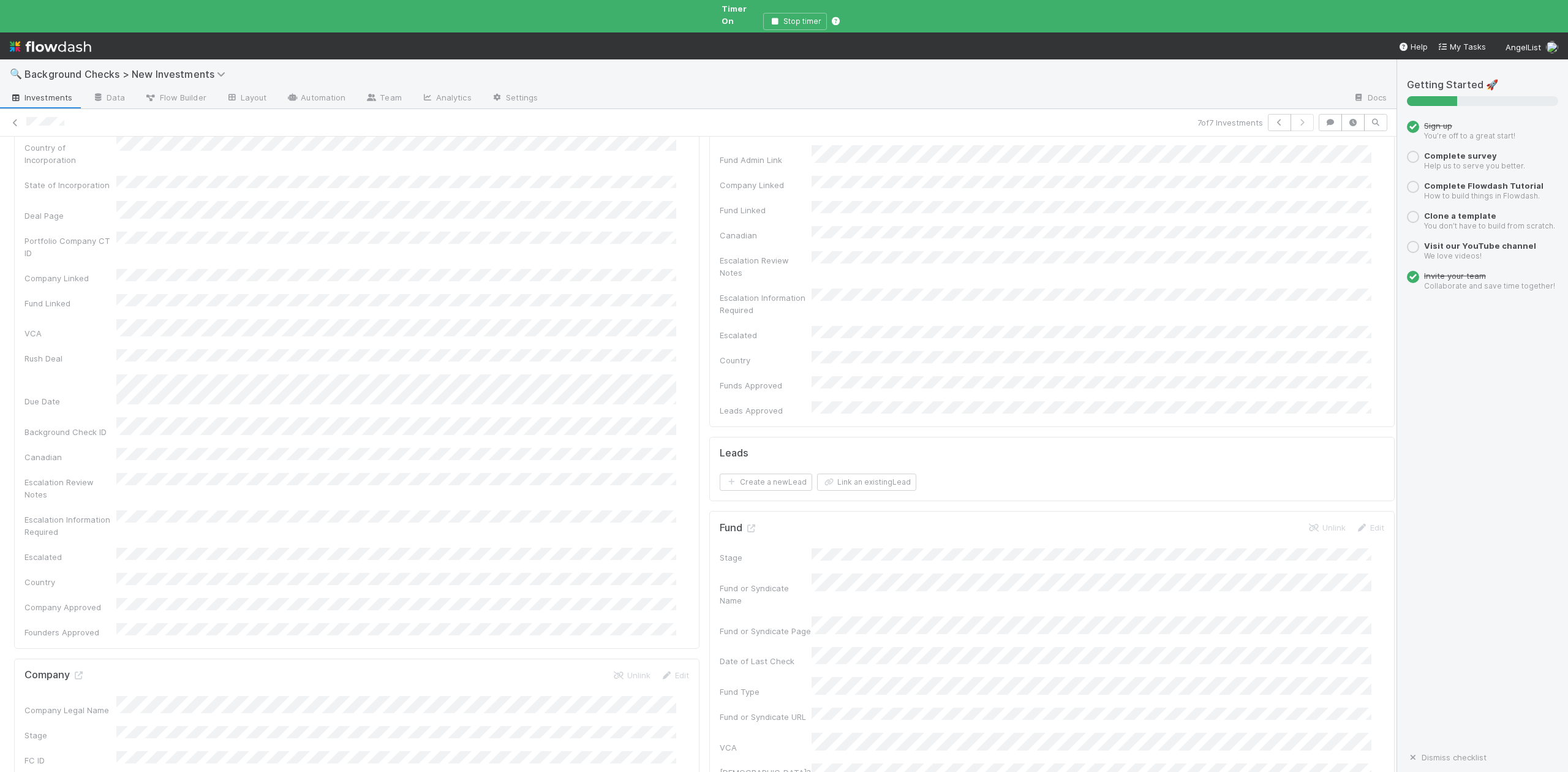
scroll to position [326, 0]
click at [81, 487] on icon at bounding box center [78, 491] width 12 height 8
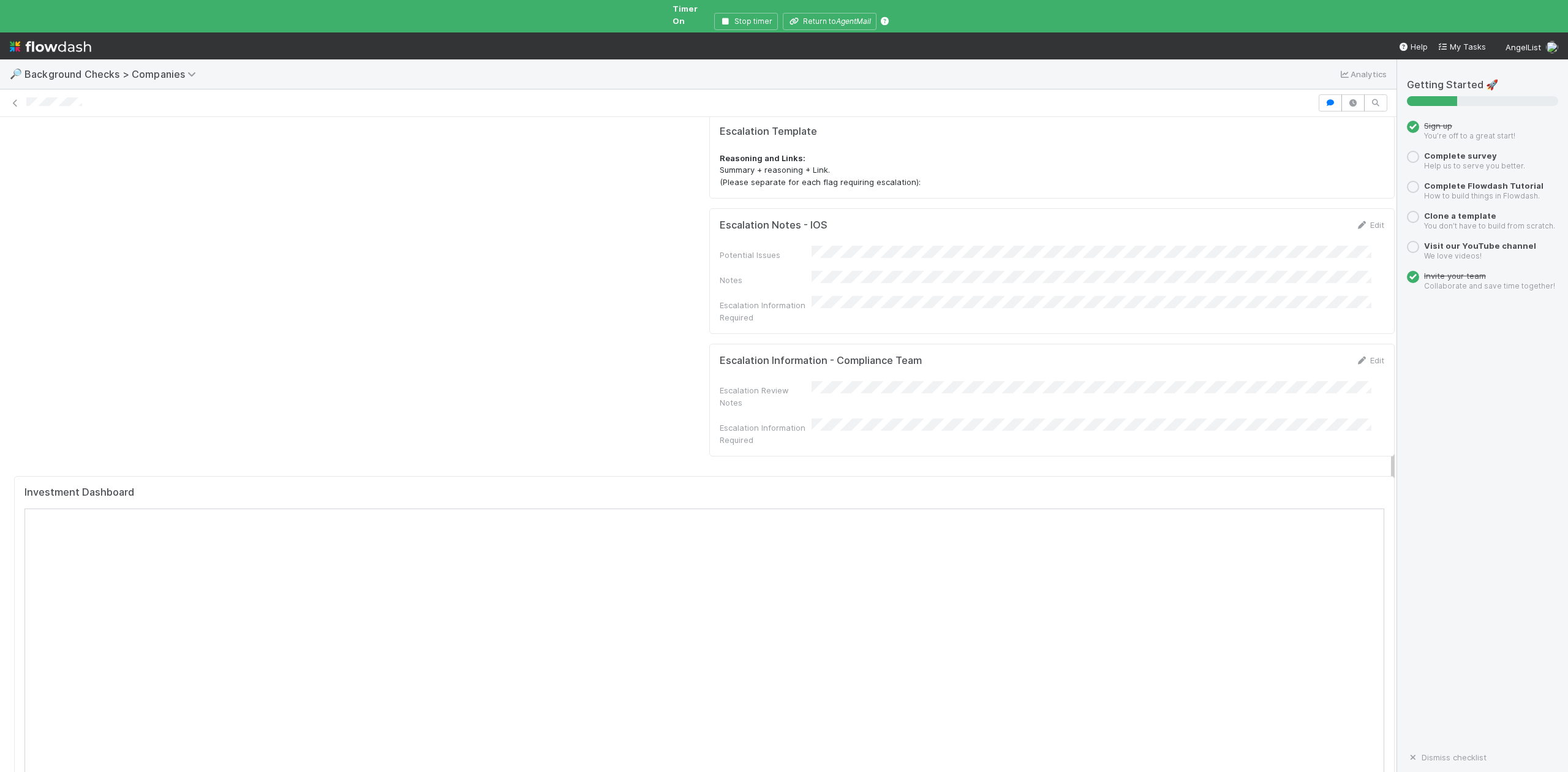
scroll to position [1143, 0]
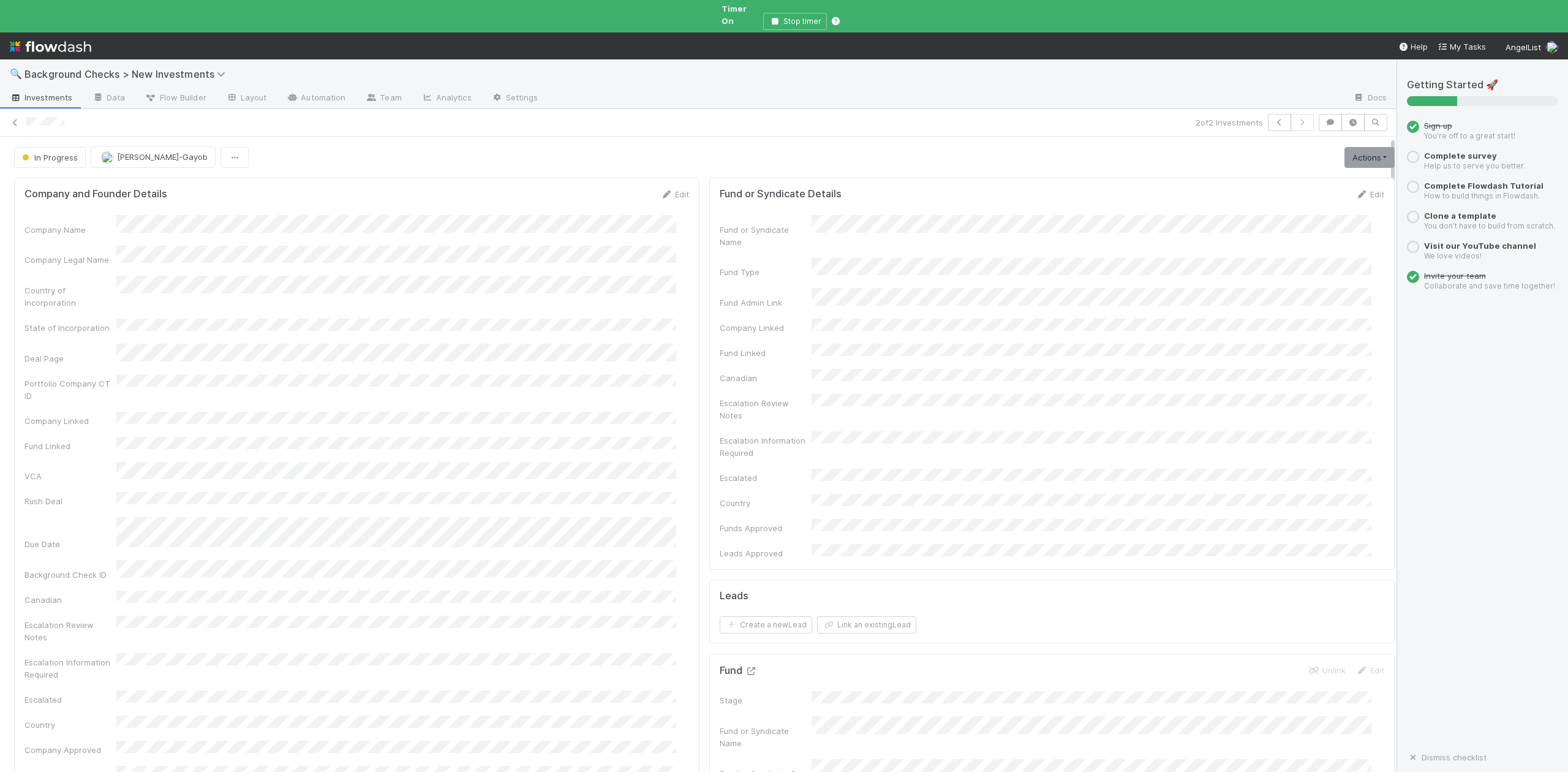
click at [745, 667] on icon at bounding box center [750, 671] width 12 height 8
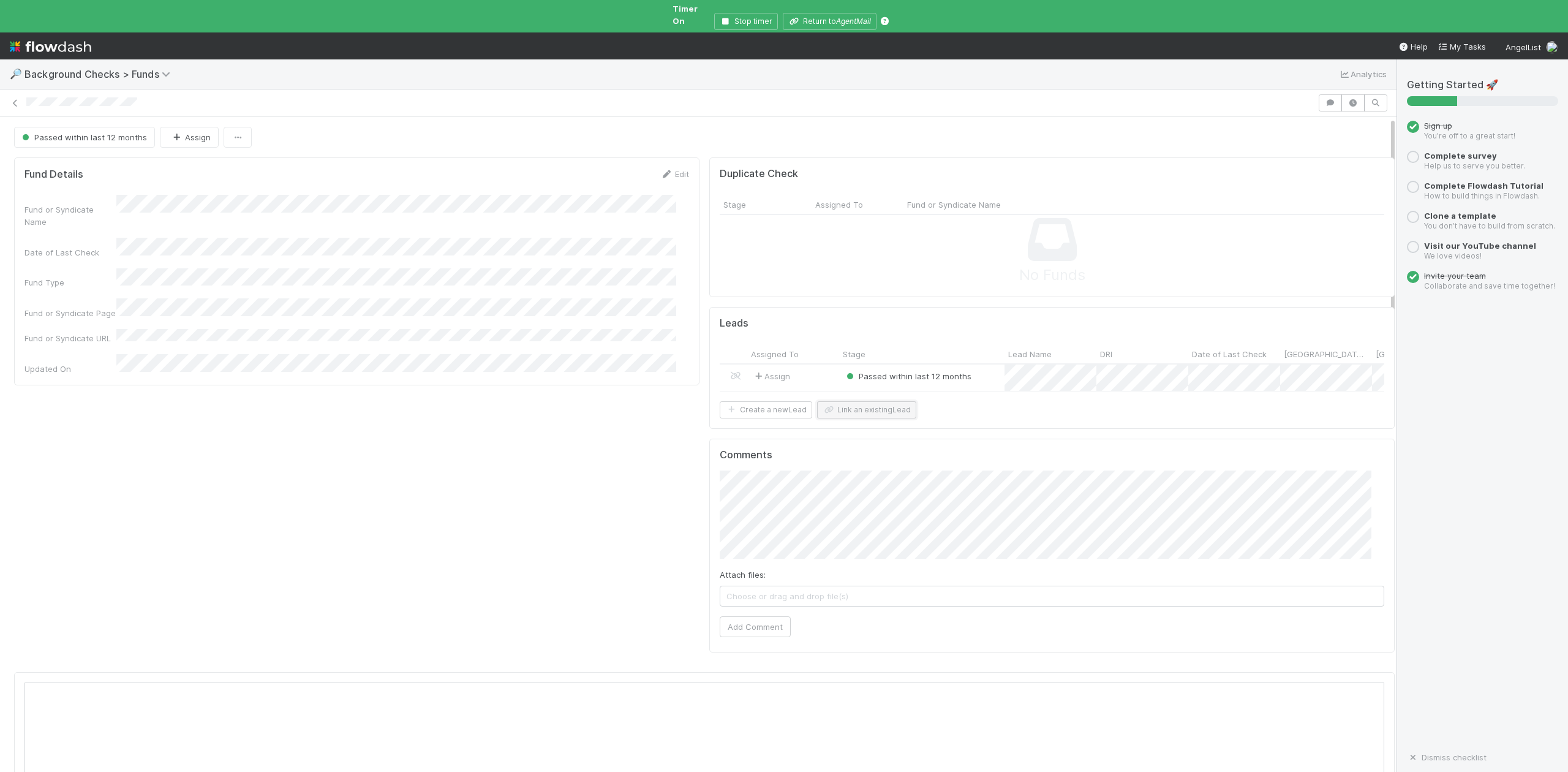
click at [848, 410] on button "Link an existing Lead" at bounding box center [867, 410] width 99 height 17
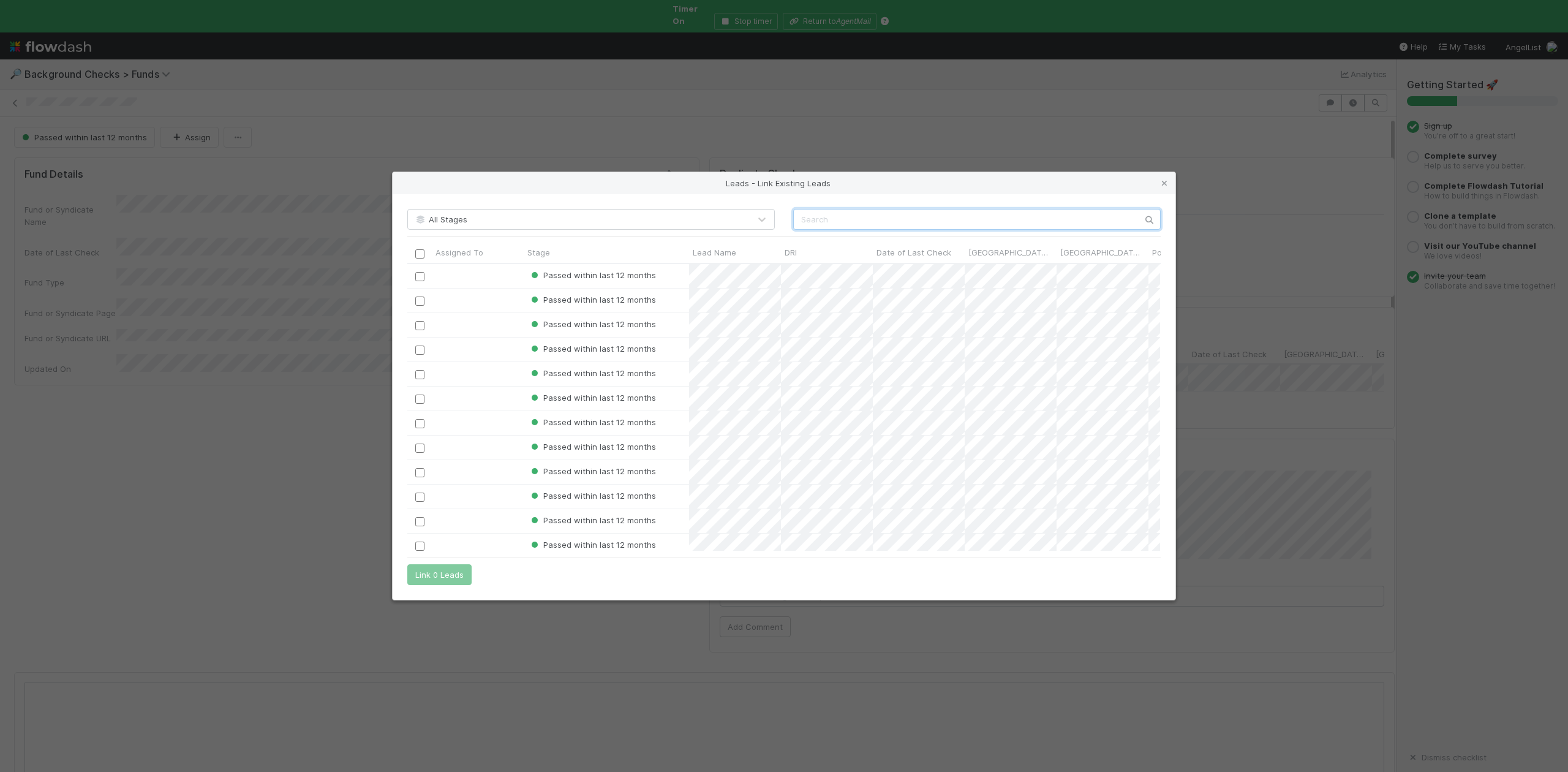
click at [810, 221] on input "text" at bounding box center [977, 219] width 367 height 21
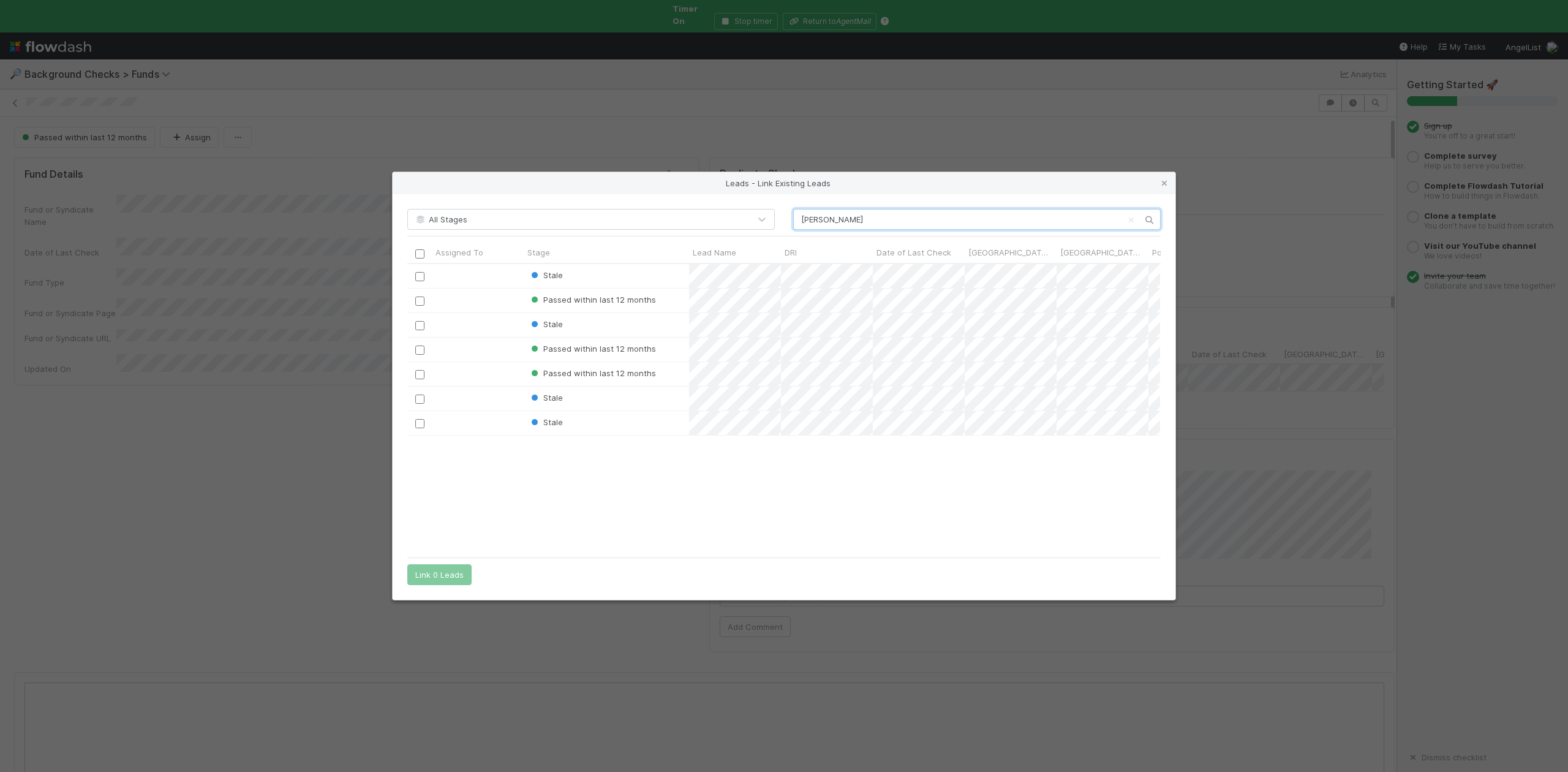
scroll to position [275, 741]
type input "jake"
click at [423, 348] on input "checkbox" at bounding box center [420, 350] width 9 height 9
click at [454, 569] on button "Link 1 Lead" at bounding box center [437, 575] width 59 height 21
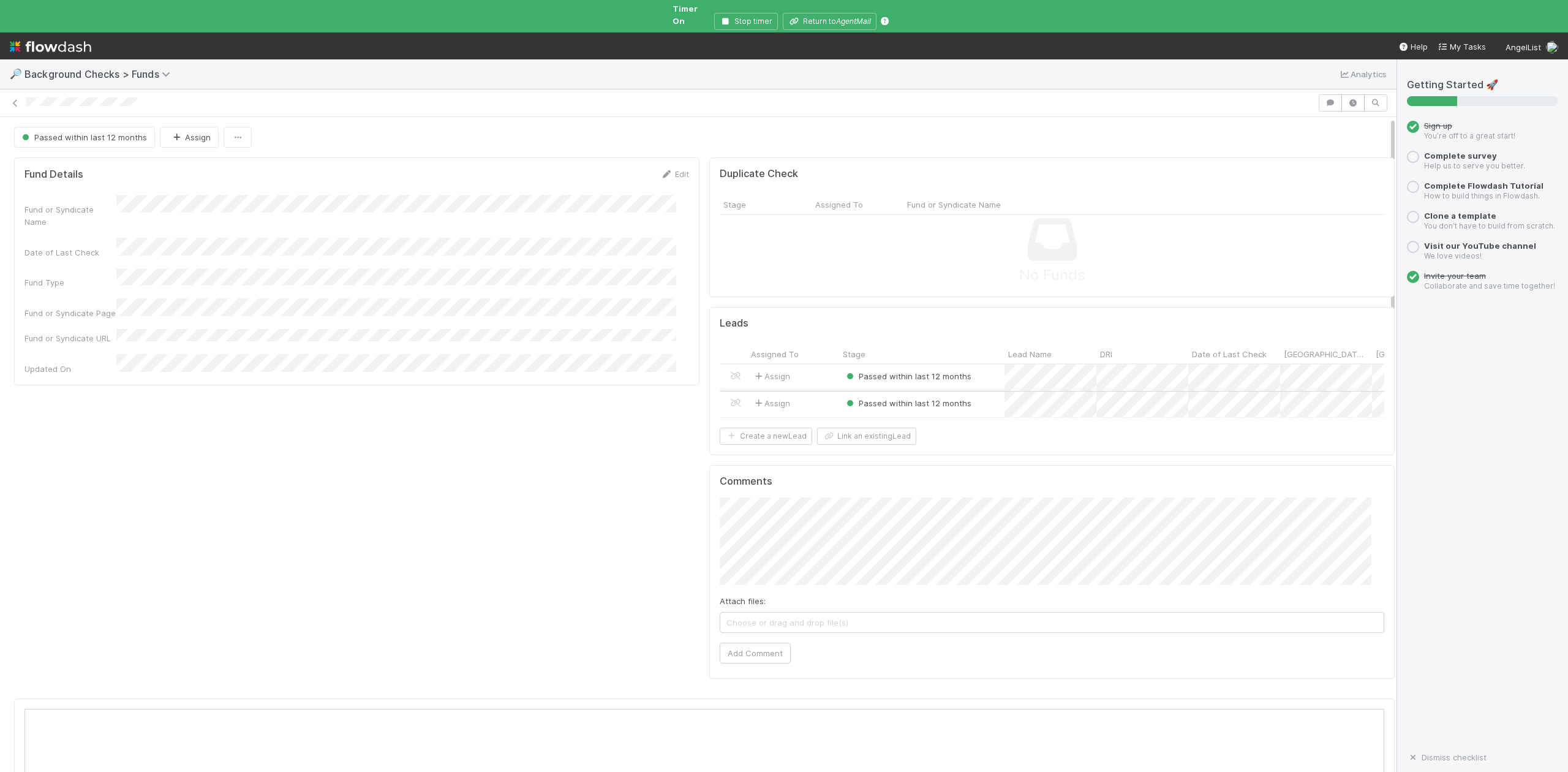
click at [975, 395] on div "Passed within last 12 months" at bounding box center [921, 405] width 165 height 26
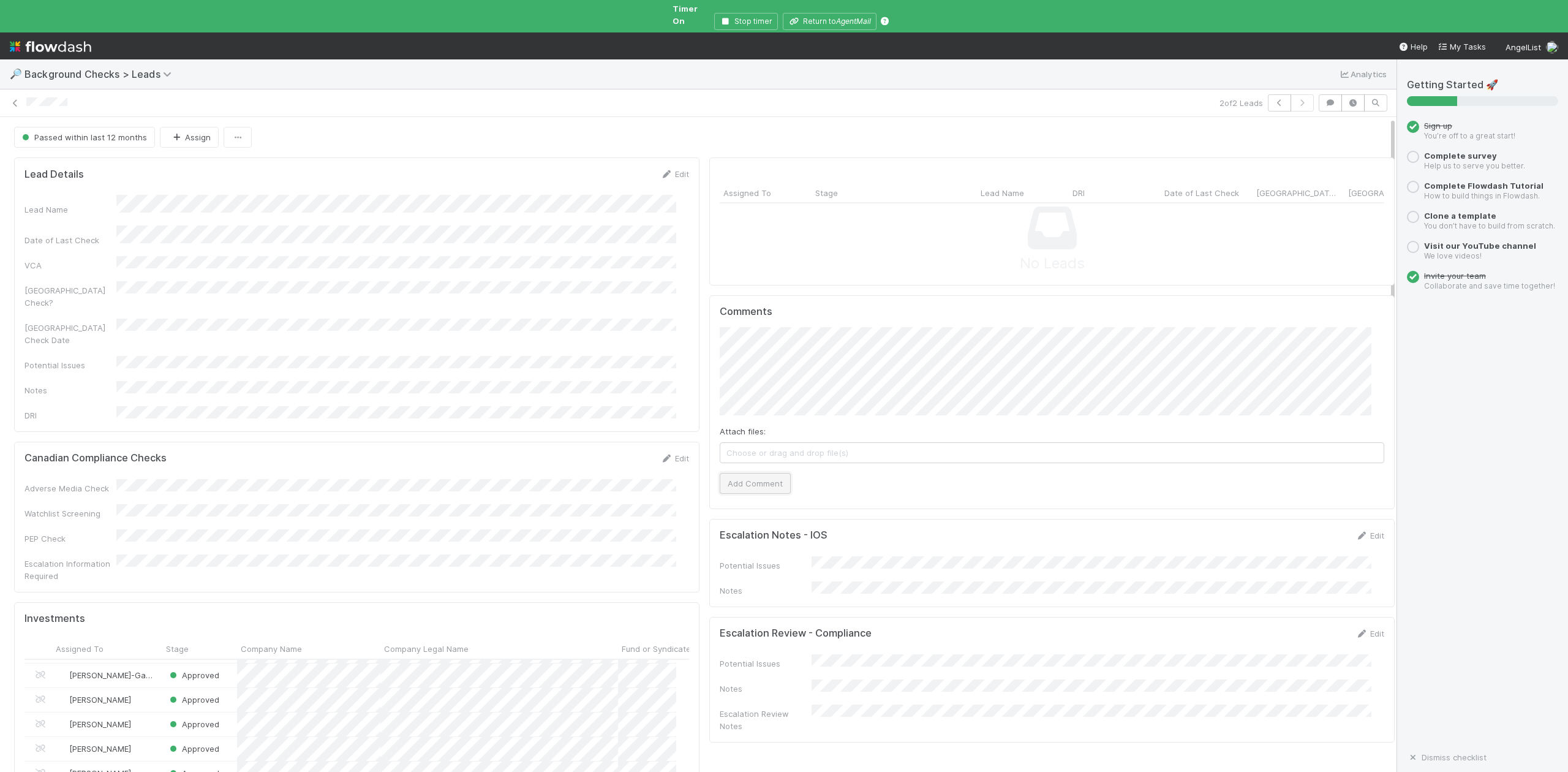
click at [746, 476] on button "Add Comment" at bounding box center [755, 484] width 71 height 21
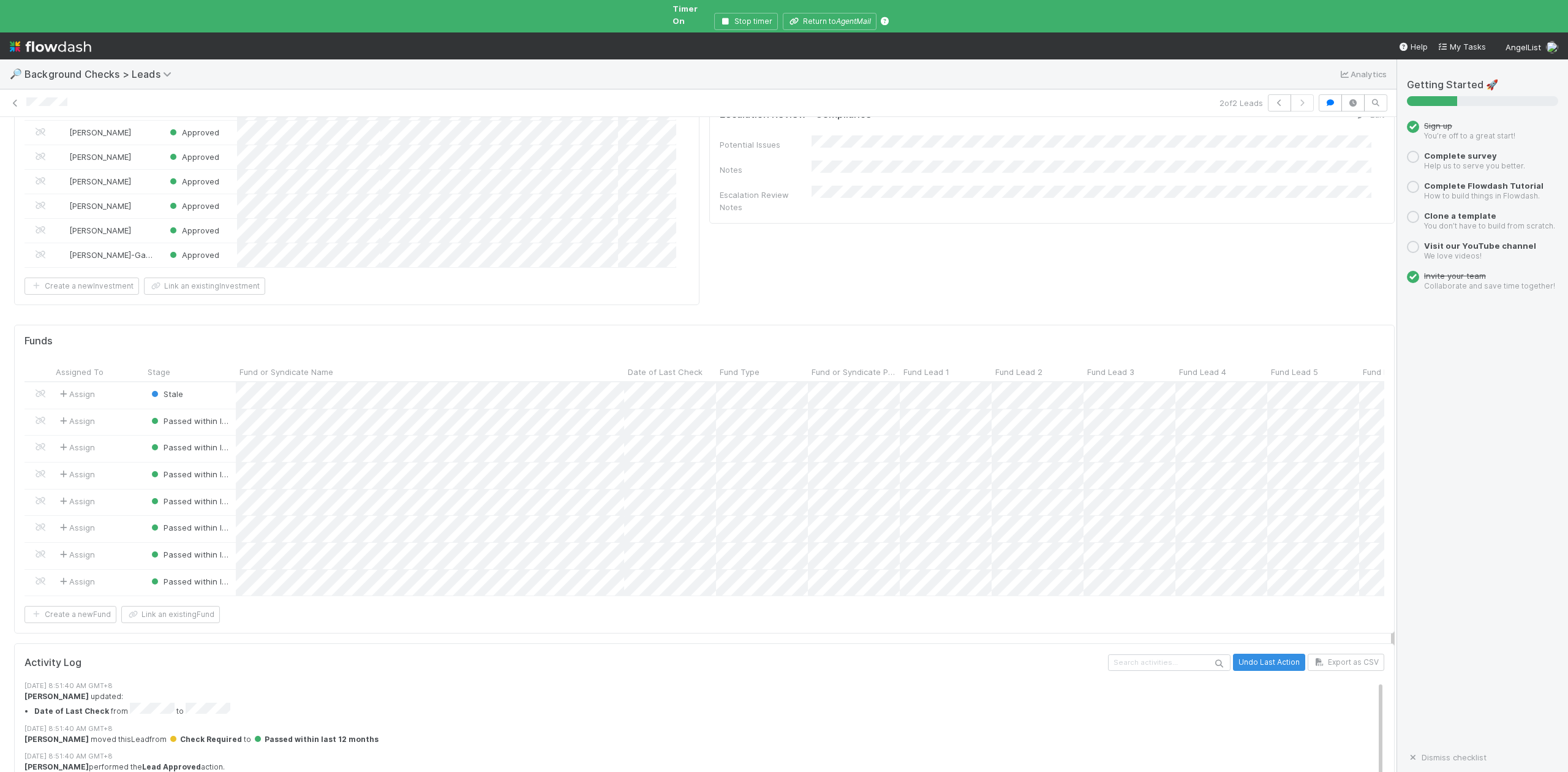
scroll to position [767, 0]
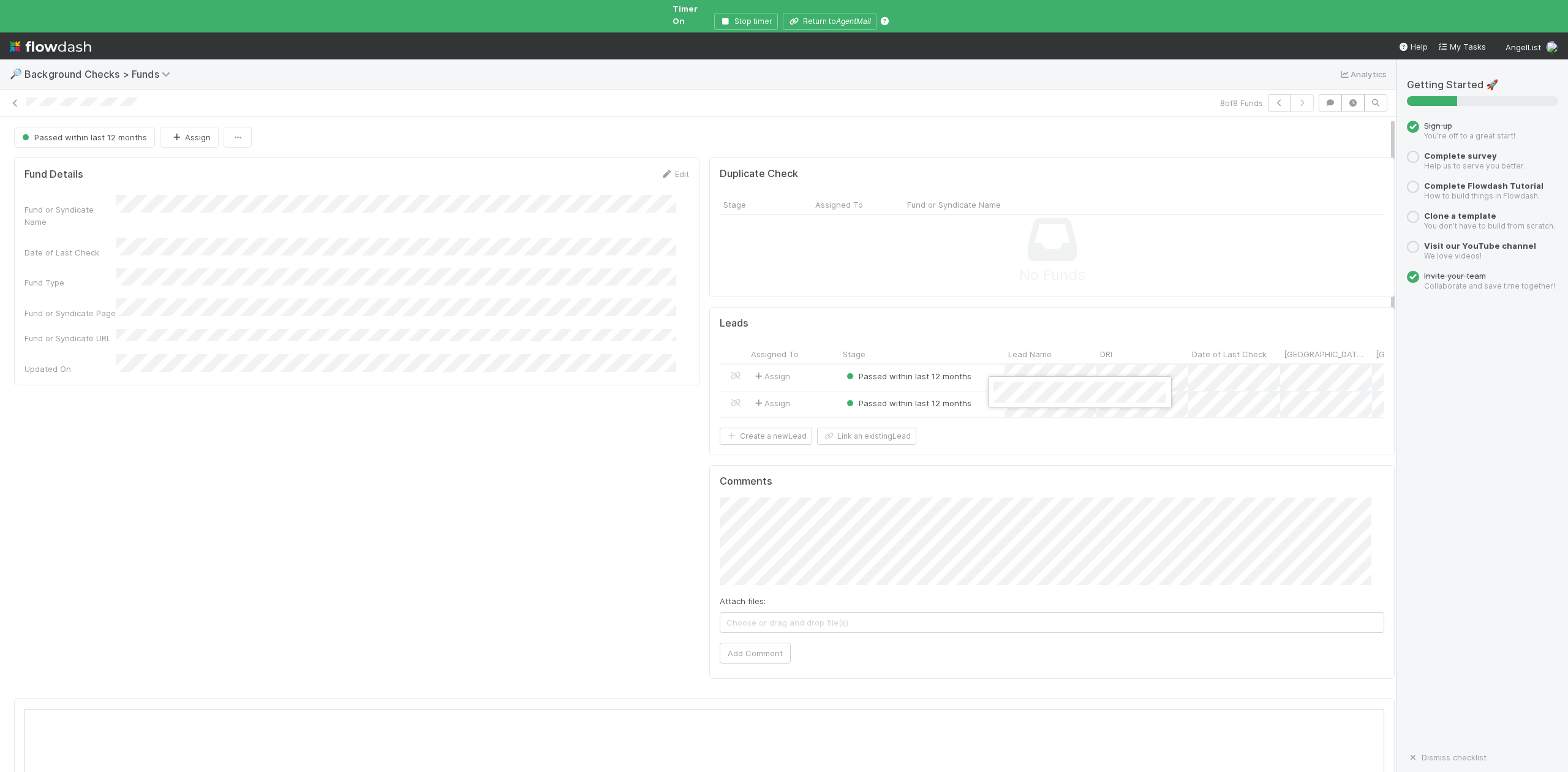
click at [824, 8] on div at bounding box center [784, 386] width 1568 height 772
click at [844, 16] on icon "AgentMail" at bounding box center [853, 21] width 35 height 9
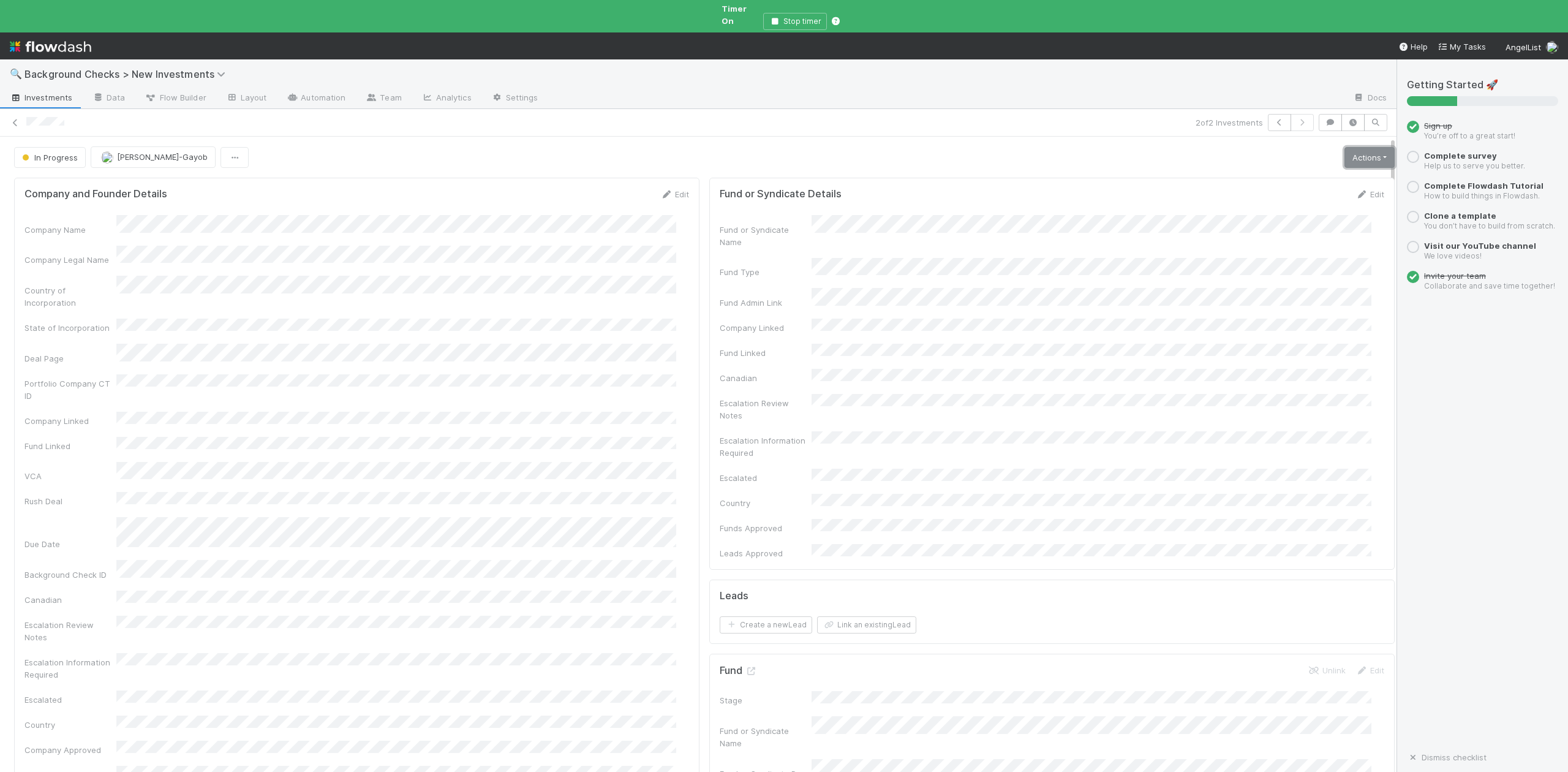
click at [1344, 151] on link "Actions" at bounding box center [1369, 157] width 50 height 21
click at [1259, 177] on button "Finish" at bounding box center [1327, 183] width 136 height 17
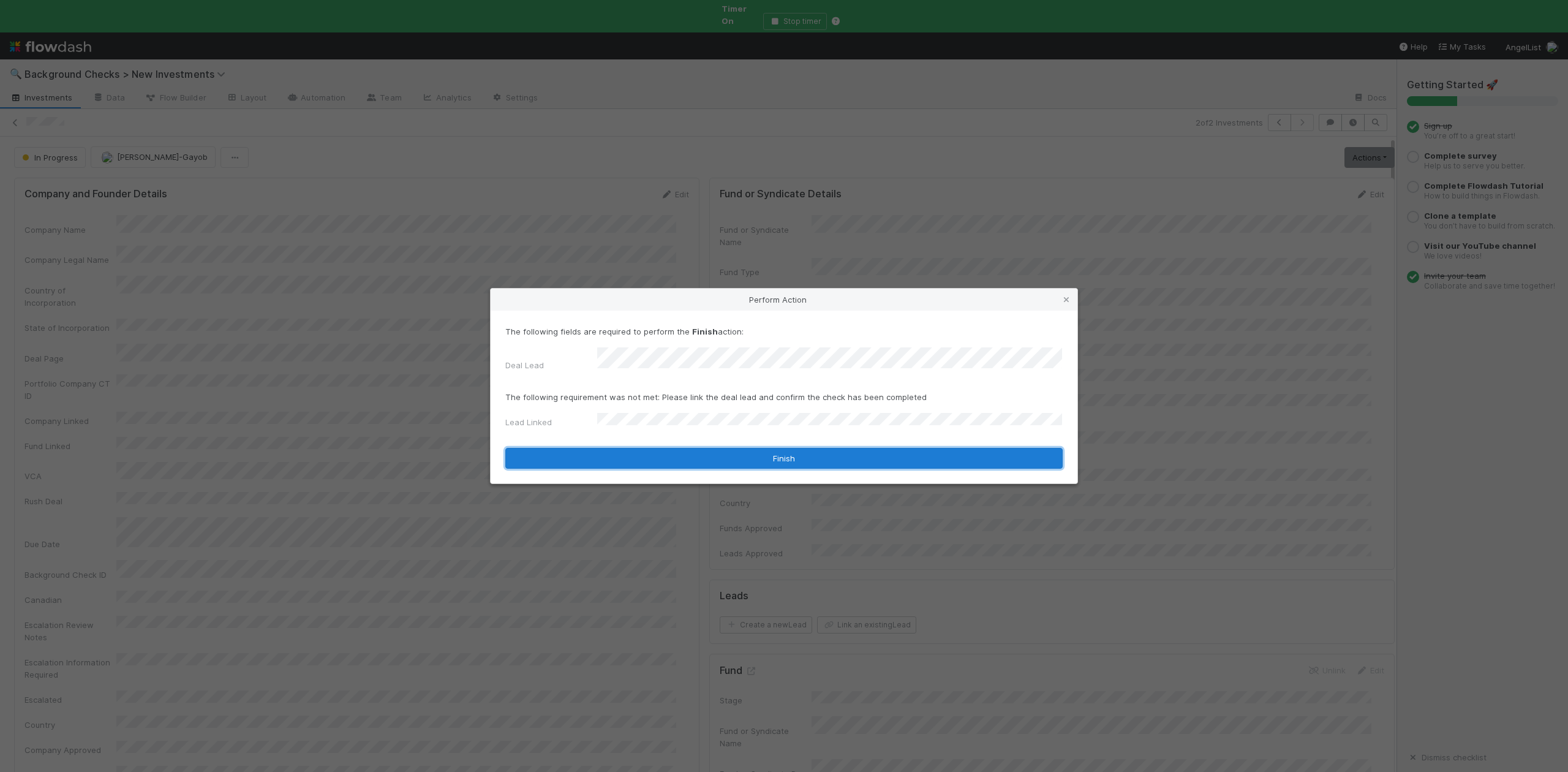
click at [637, 448] on button "Finish" at bounding box center [784, 458] width 557 height 21
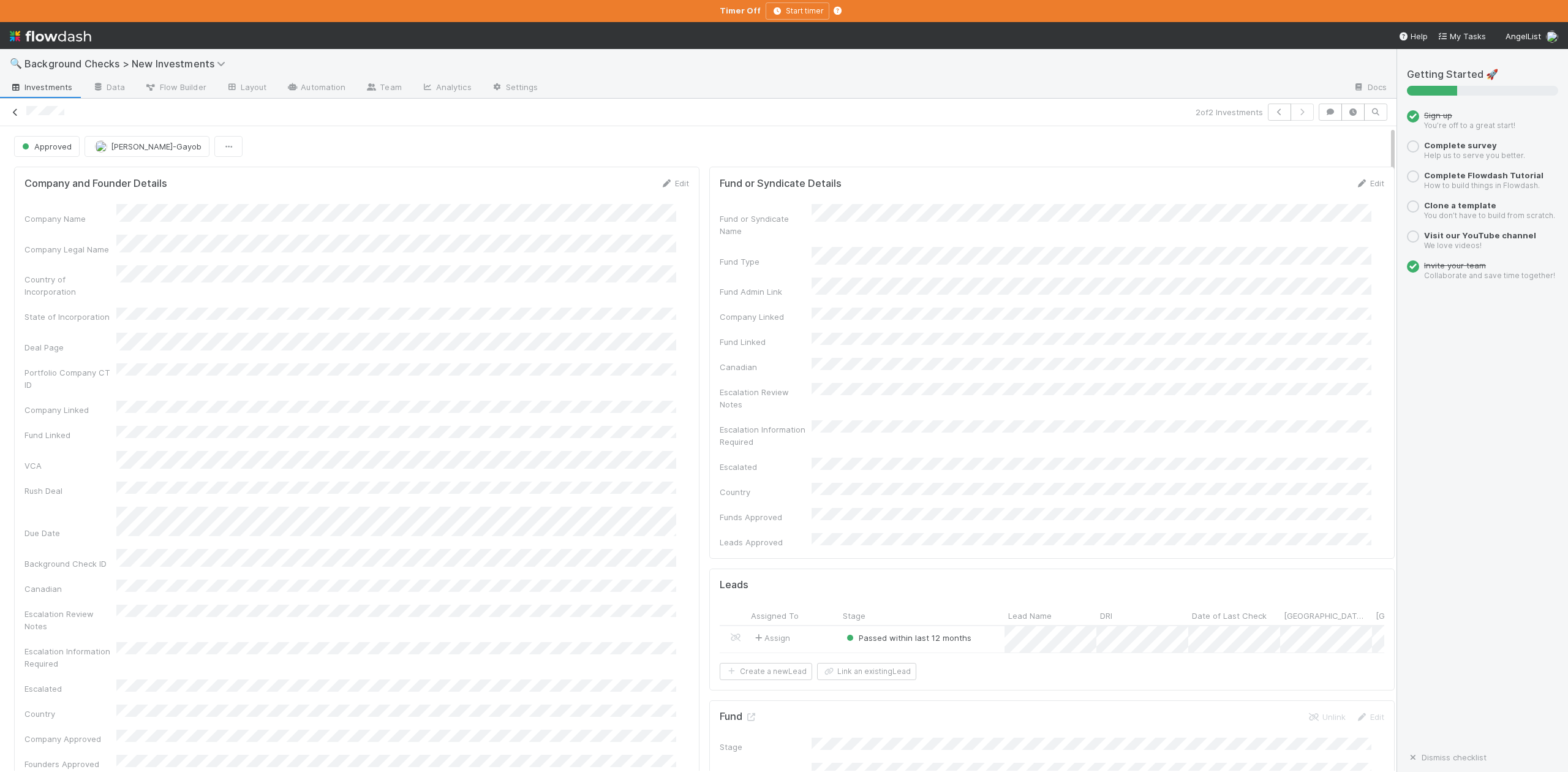
click at [18, 114] on icon at bounding box center [15, 112] width 12 height 8
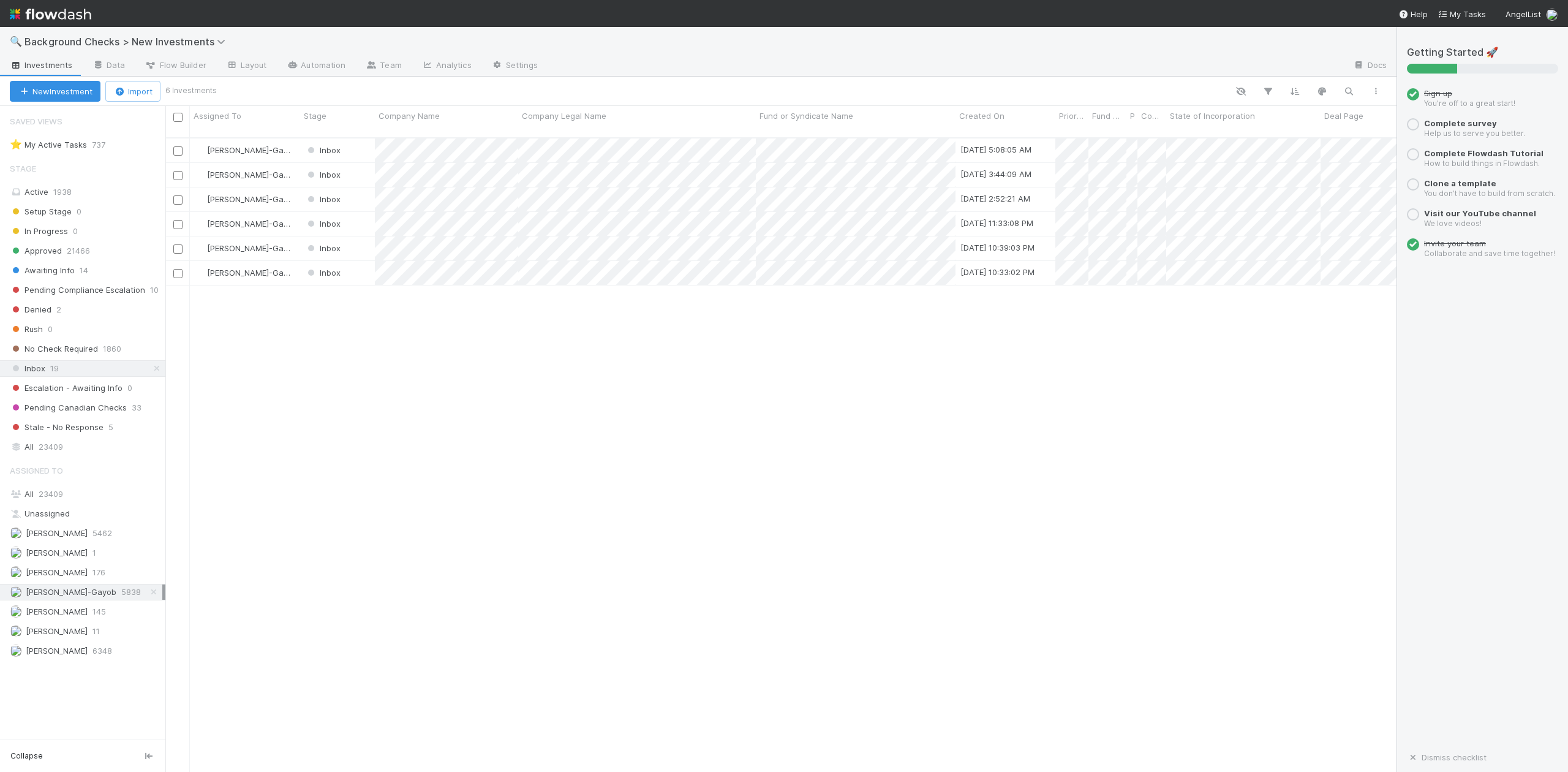
scroll to position [632, 1218]
click at [438, 409] on div at bounding box center [784, 386] width 1568 height 772
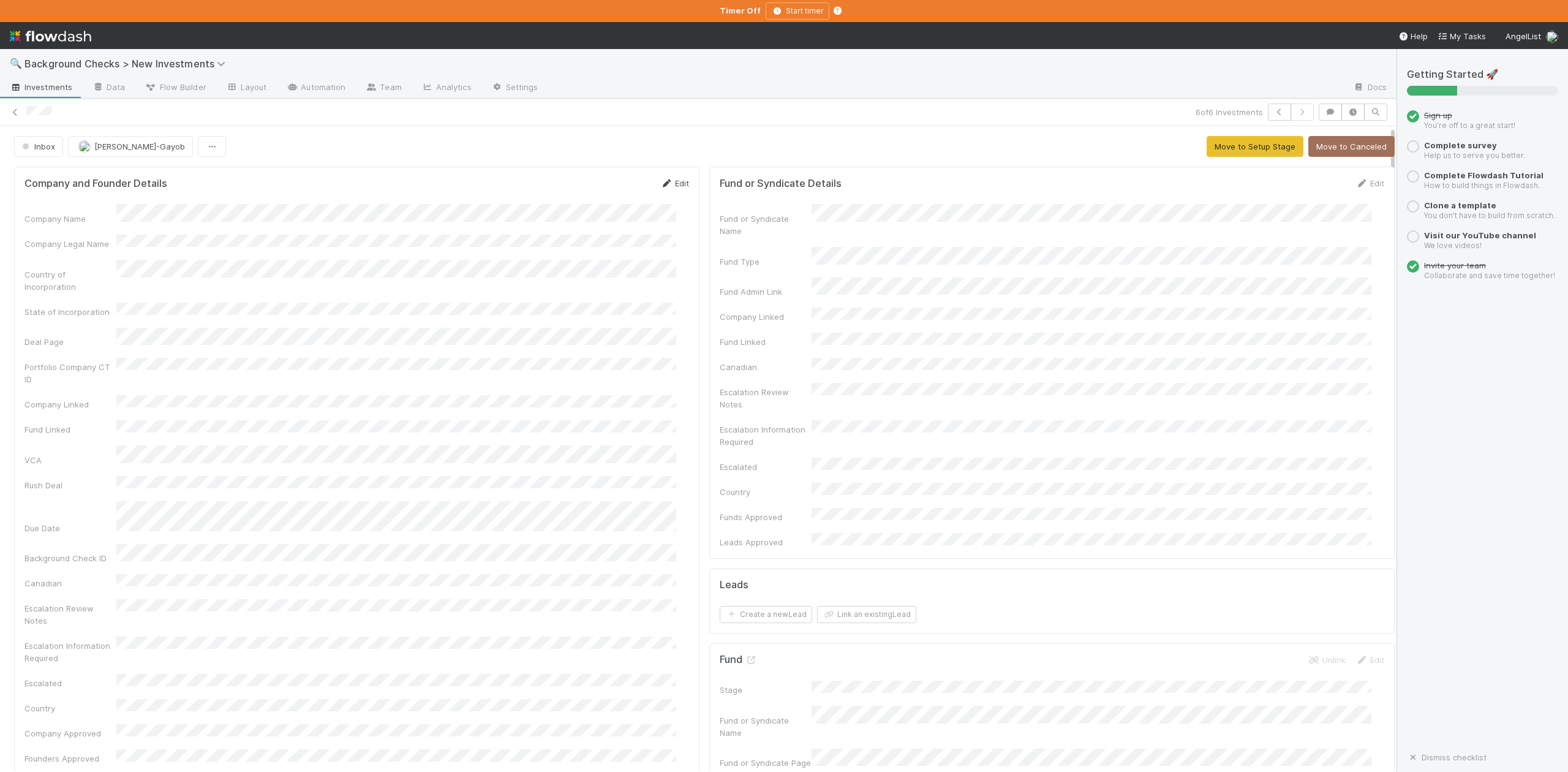
click at [667, 185] on link "Edit" at bounding box center [675, 183] width 29 height 10
click at [608, 185] on button "Save" at bounding box center [624, 187] width 35 height 21
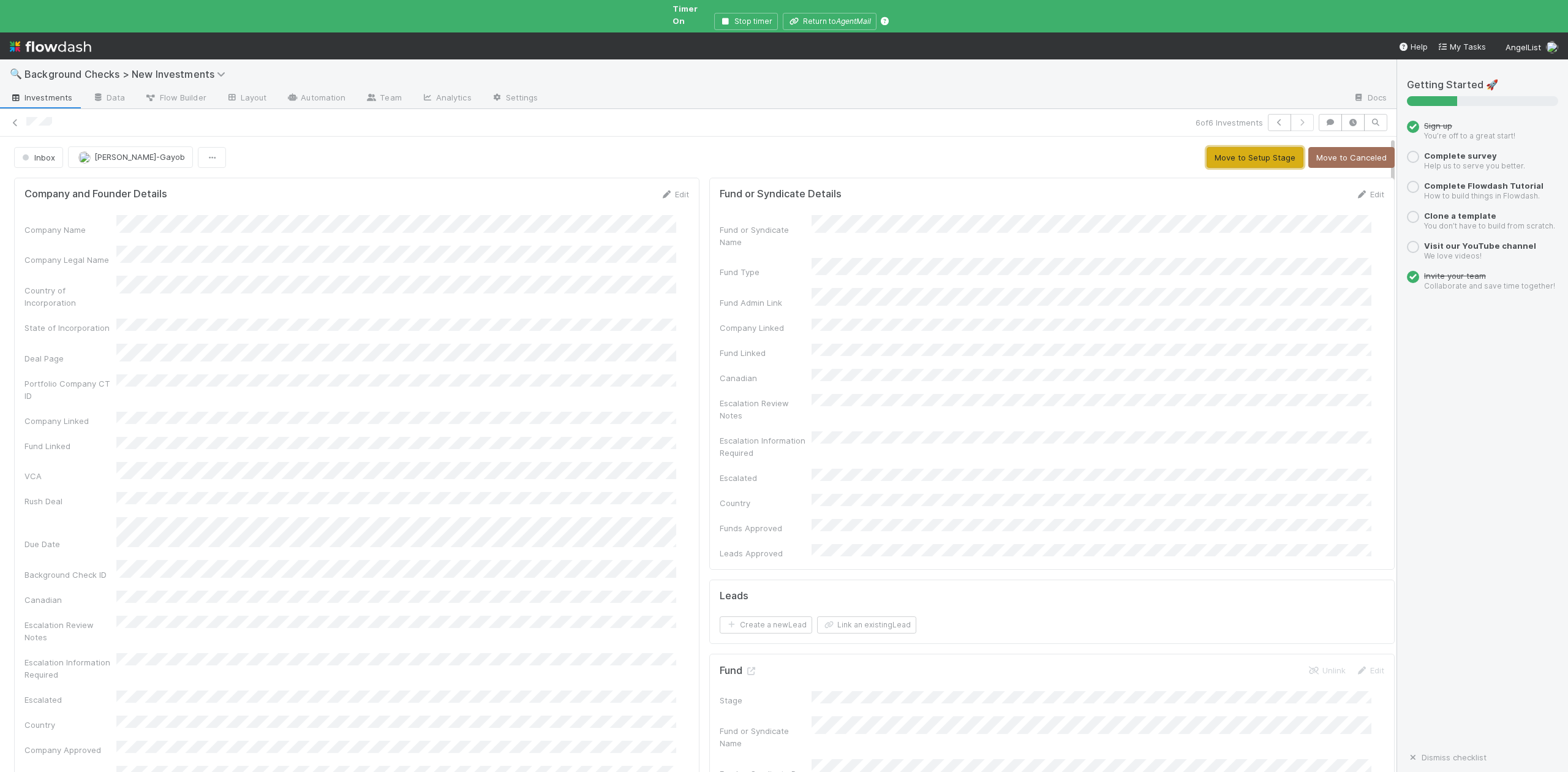
click at [1207, 149] on button "Move to Setup Stage" at bounding box center [1255, 157] width 97 height 21
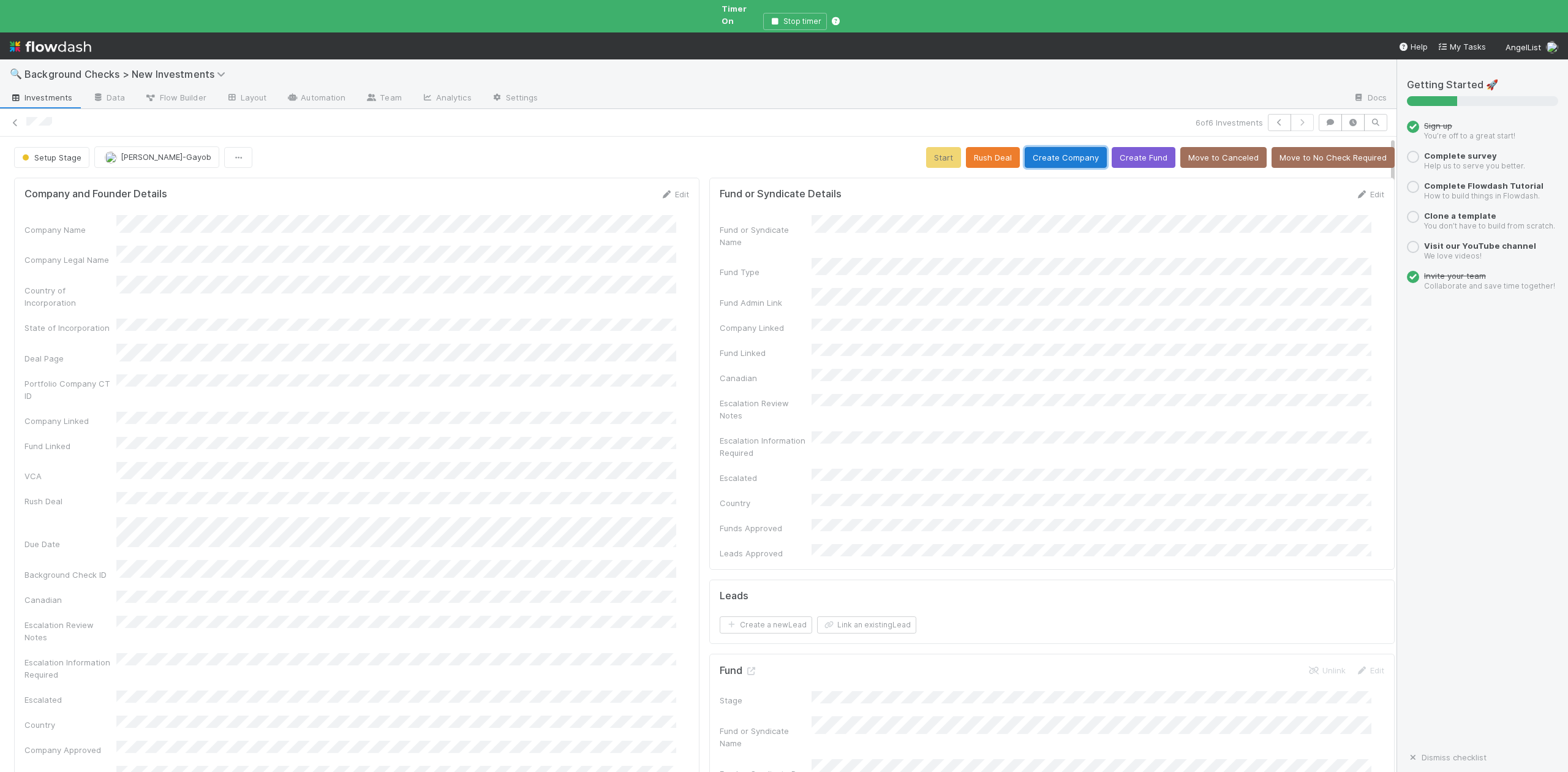
click at [1043, 147] on button "Create Company" at bounding box center [1066, 157] width 82 height 21
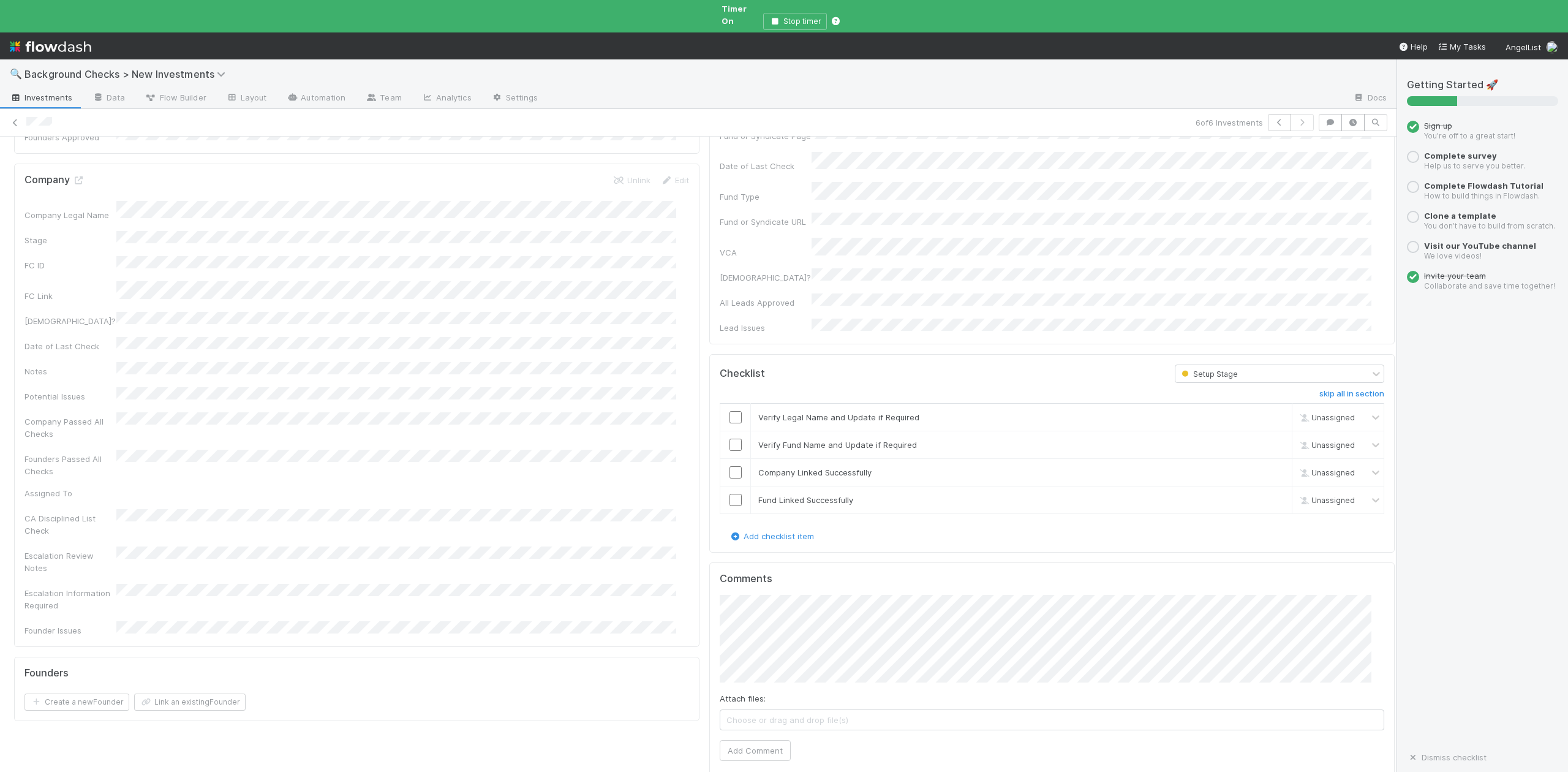
scroll to position [653, 0]
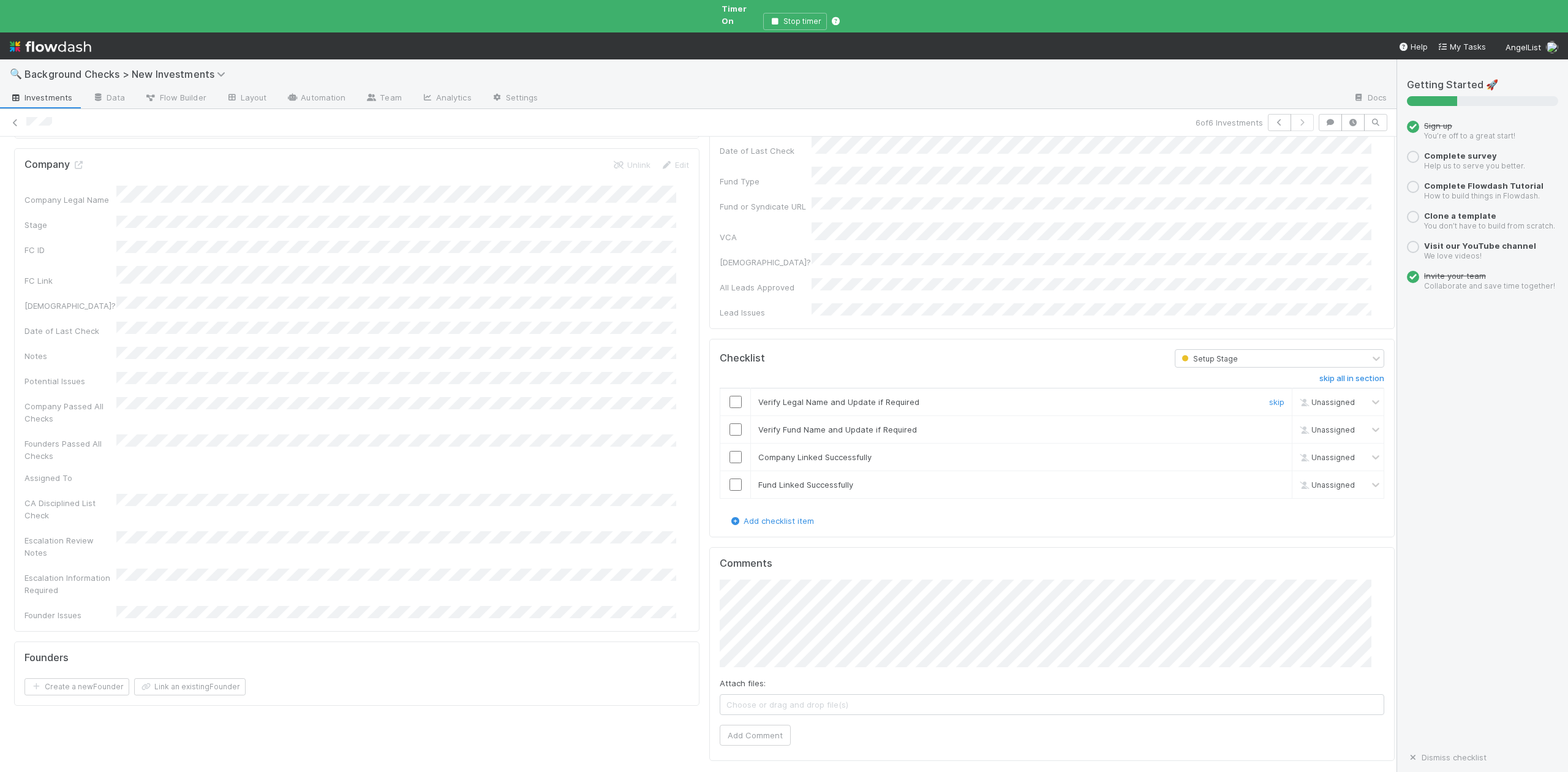
click at [730, 395] on input "checkbox" at bounding box center [735, 401] width 12 height 12
click at [730, 424] on input "checkbox" at bounding box center [735, 429] width 12 height 12
checkbox input "true"
click at [730, 451] on input "checkbox" at bounding box center [735, 457] width 12 height 12
click at [722, 471] on td at bounding box center [735, 485] width 31 height 27
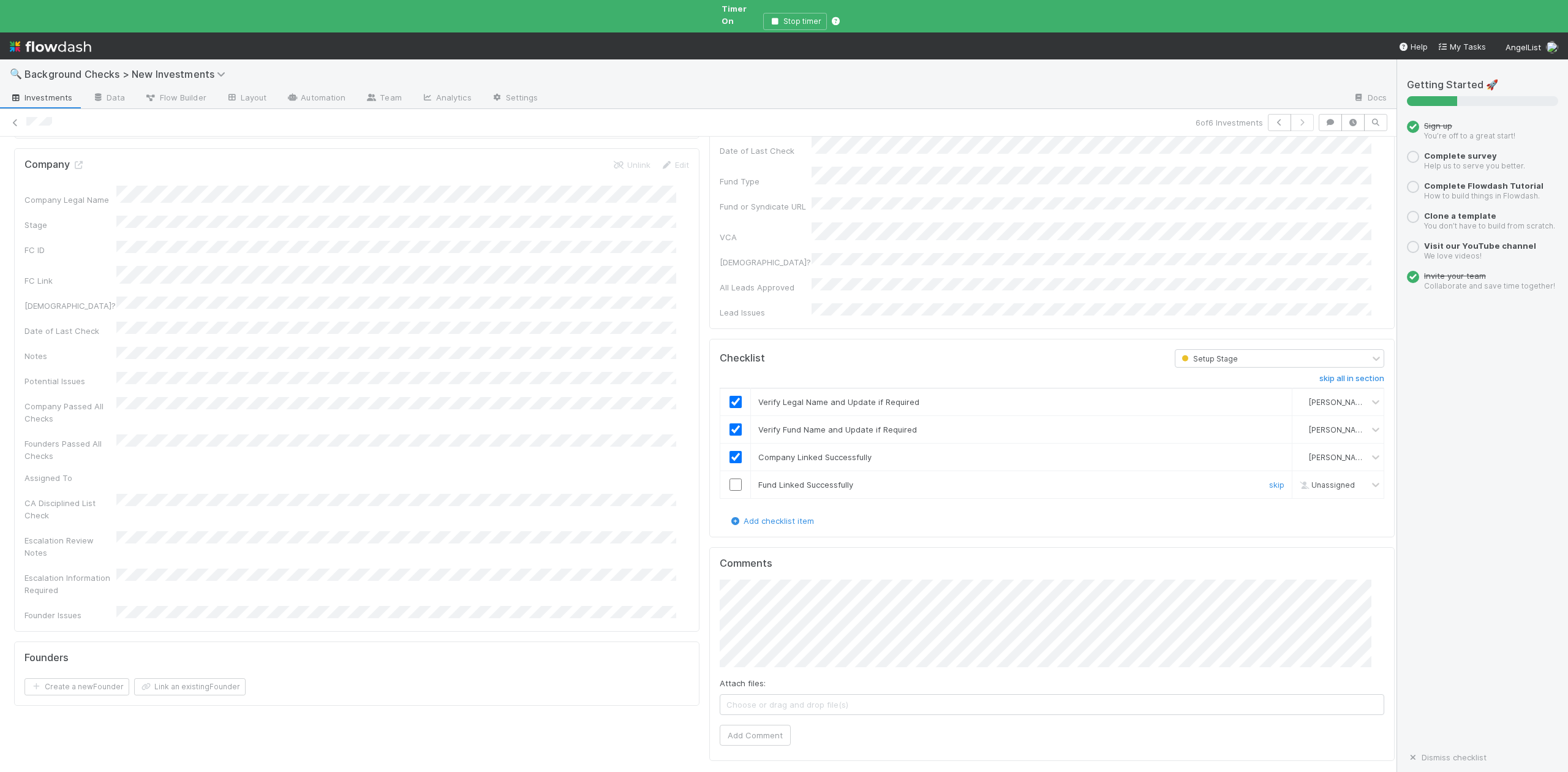
click at [730, 478] on input "checkbox" at bounding box center [735, 484] width 12 height 12
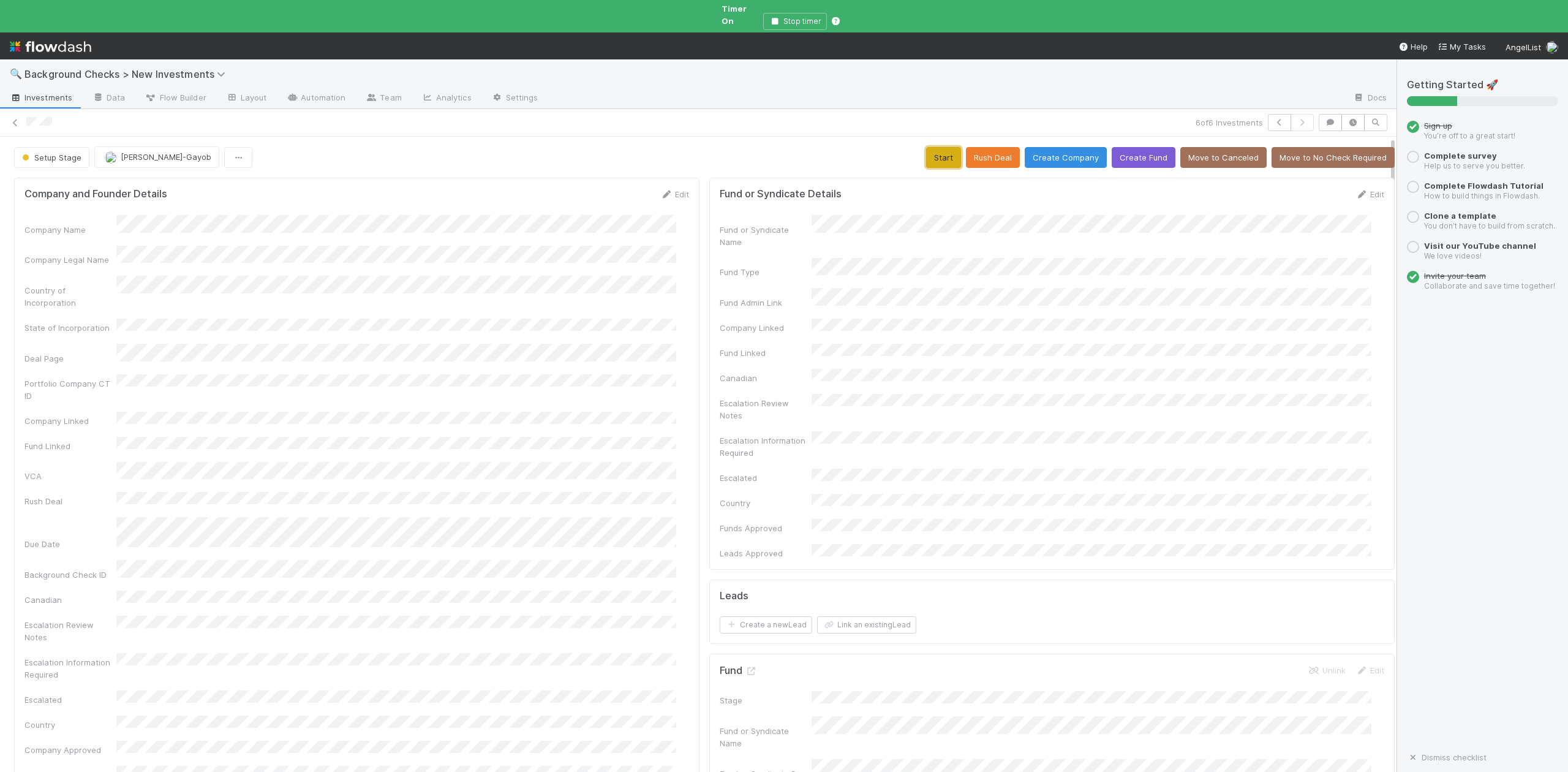
click at [926, 150] on button "Start" at bounding box center [944, 157] width 35 height 21
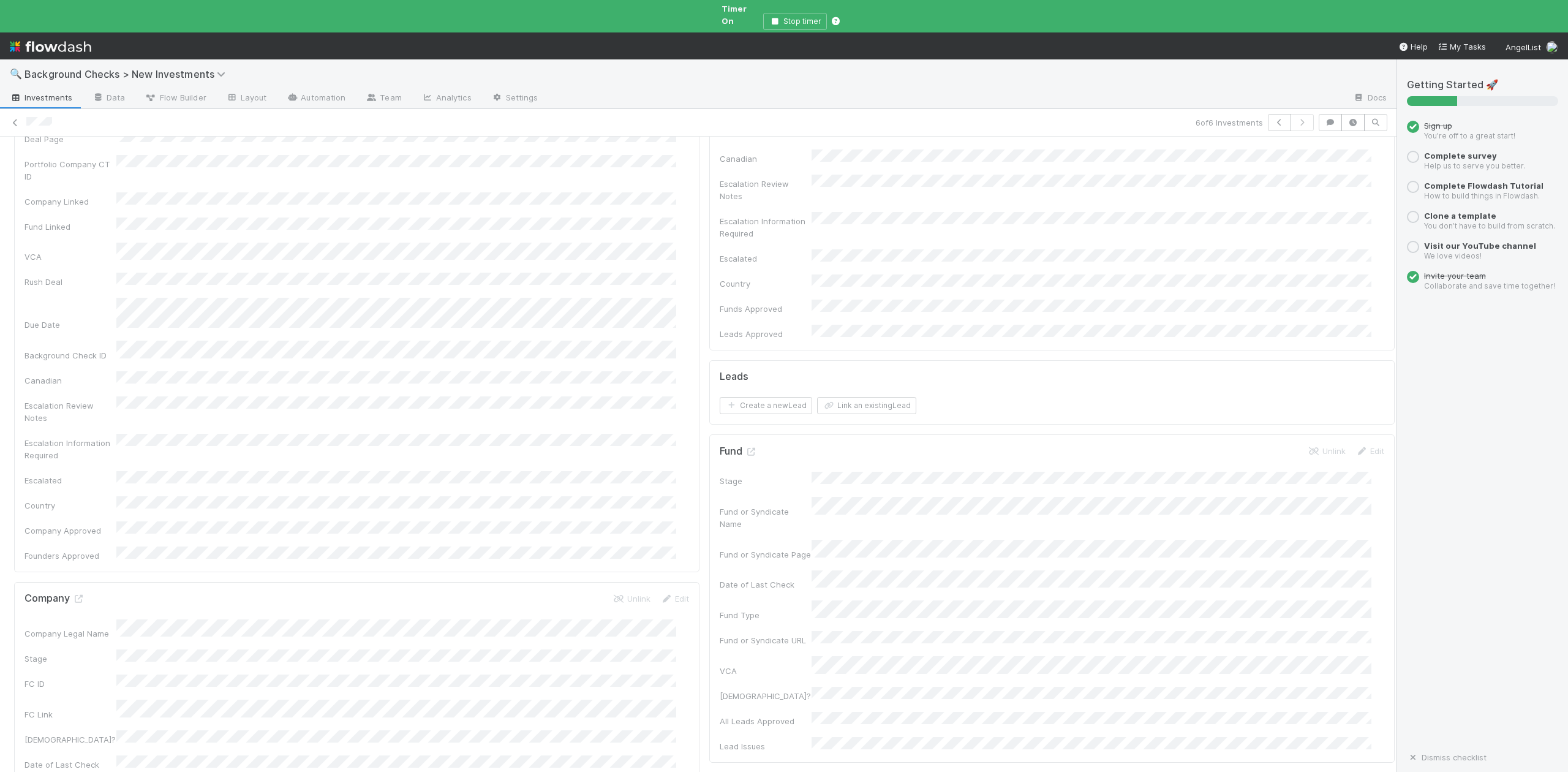
scroll to position [326, 0]
click at [80, 487] on icon at bounding box center [78, 491] width 12 height 8
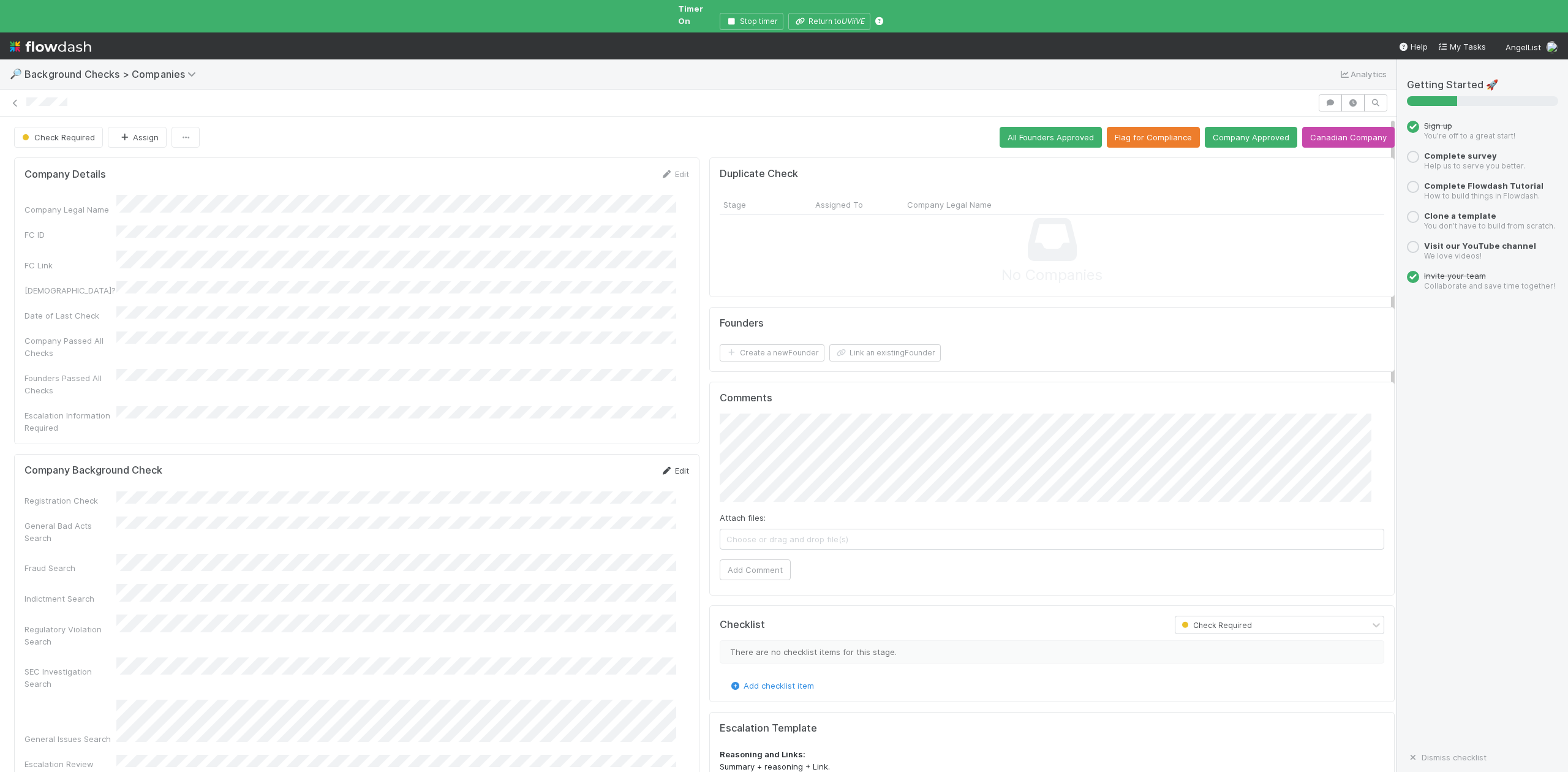
click at [664, 465] on link "Edit" at bounding box center [675, 470] width 29 height 10
click at [138, 550] on div "Passed" at bounding box center [399, 551] width 555 height 22
click at [149, 576] on div "Passed" at bounding box center [399, 581] width 555 height 22
click at [620, 465] on button "Save" at bounding box center [624, 475] width 35 height 21
click at [850, 351] on button "Link an existing Founder" at bounding box center [885, 353] width 112 height 17
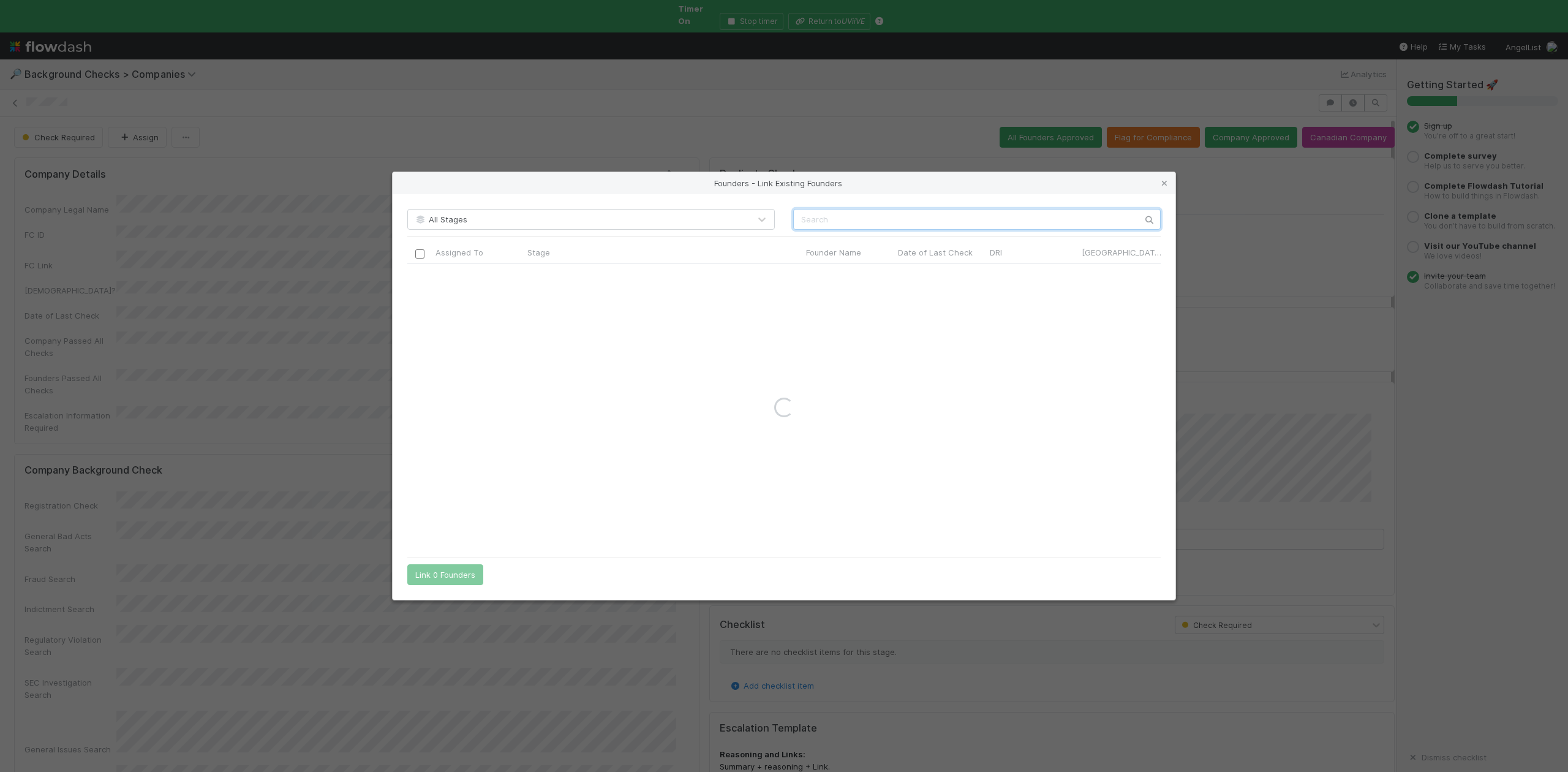
click at [801, 228] on input "text" at bounding box center [977, 219] width 367 height 21
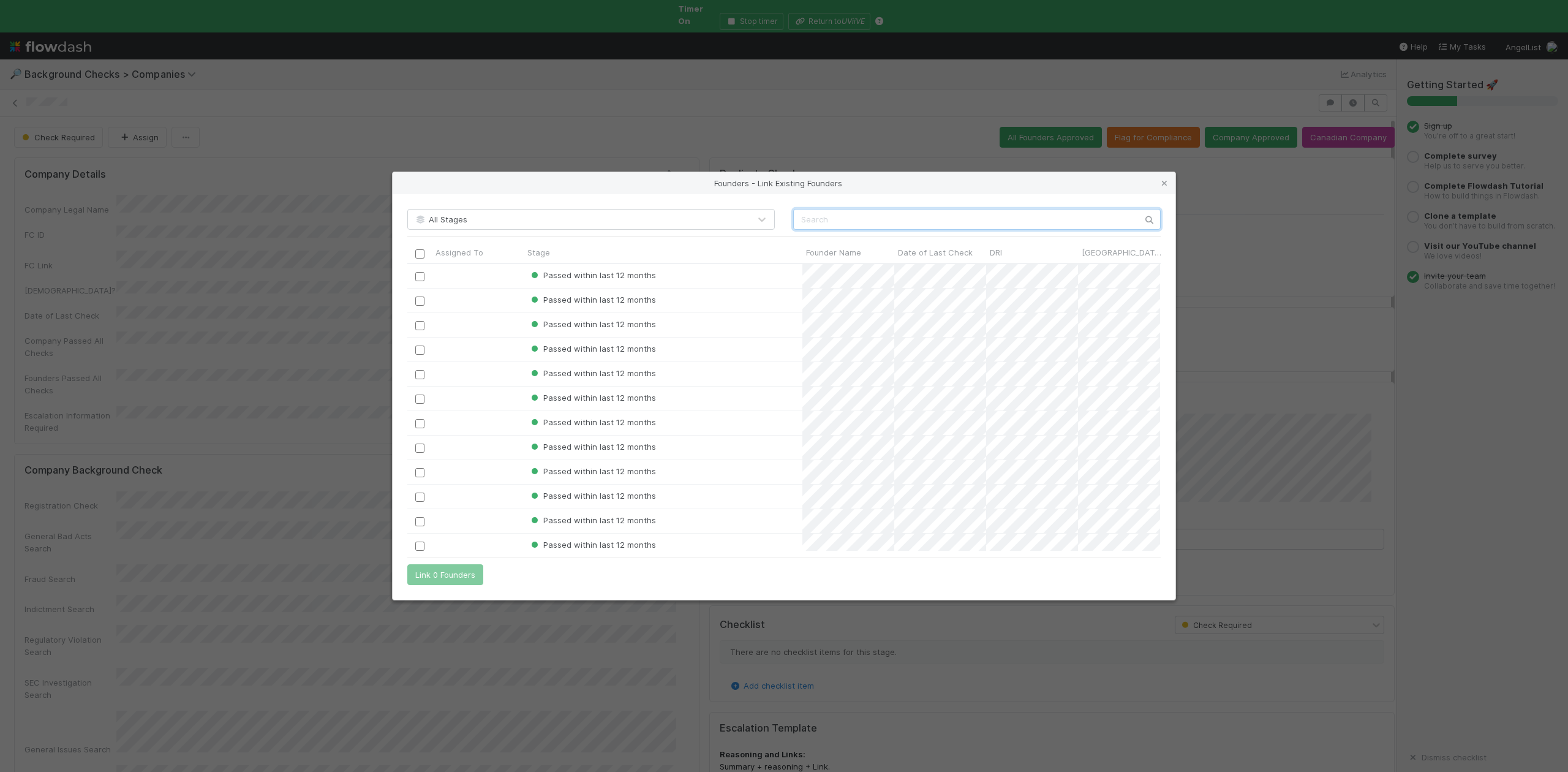
scroll to position [275, 741]
paste input "Wesley Wierson"
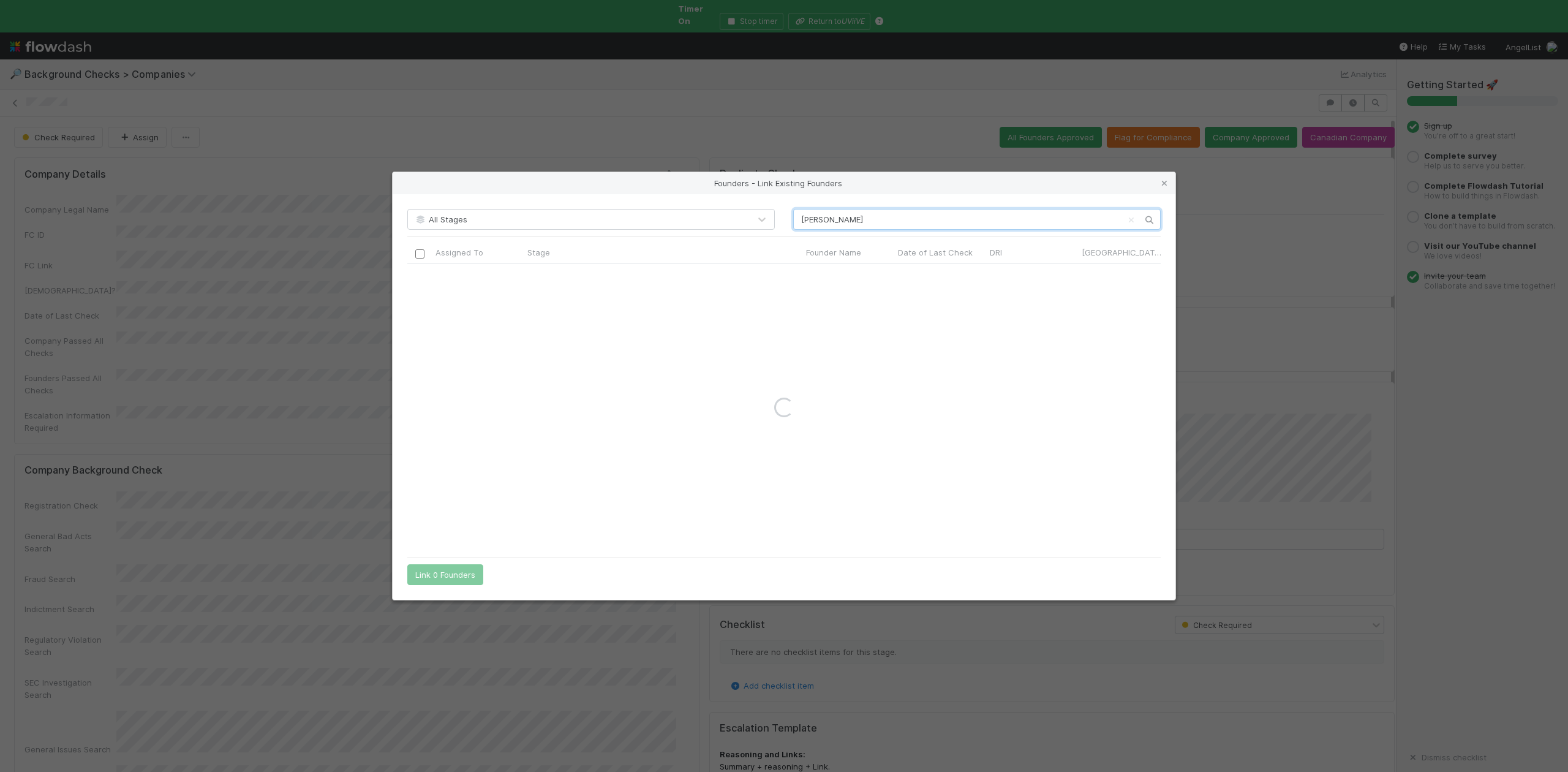
click at [800, 222] on input "Wesley Wierson" at bounding box center [977, 219] width 367 height 21
type input "Wesley Wierson"
click at [1167, 182] on icon at bounding box center [1164, 183] width 12 height 8
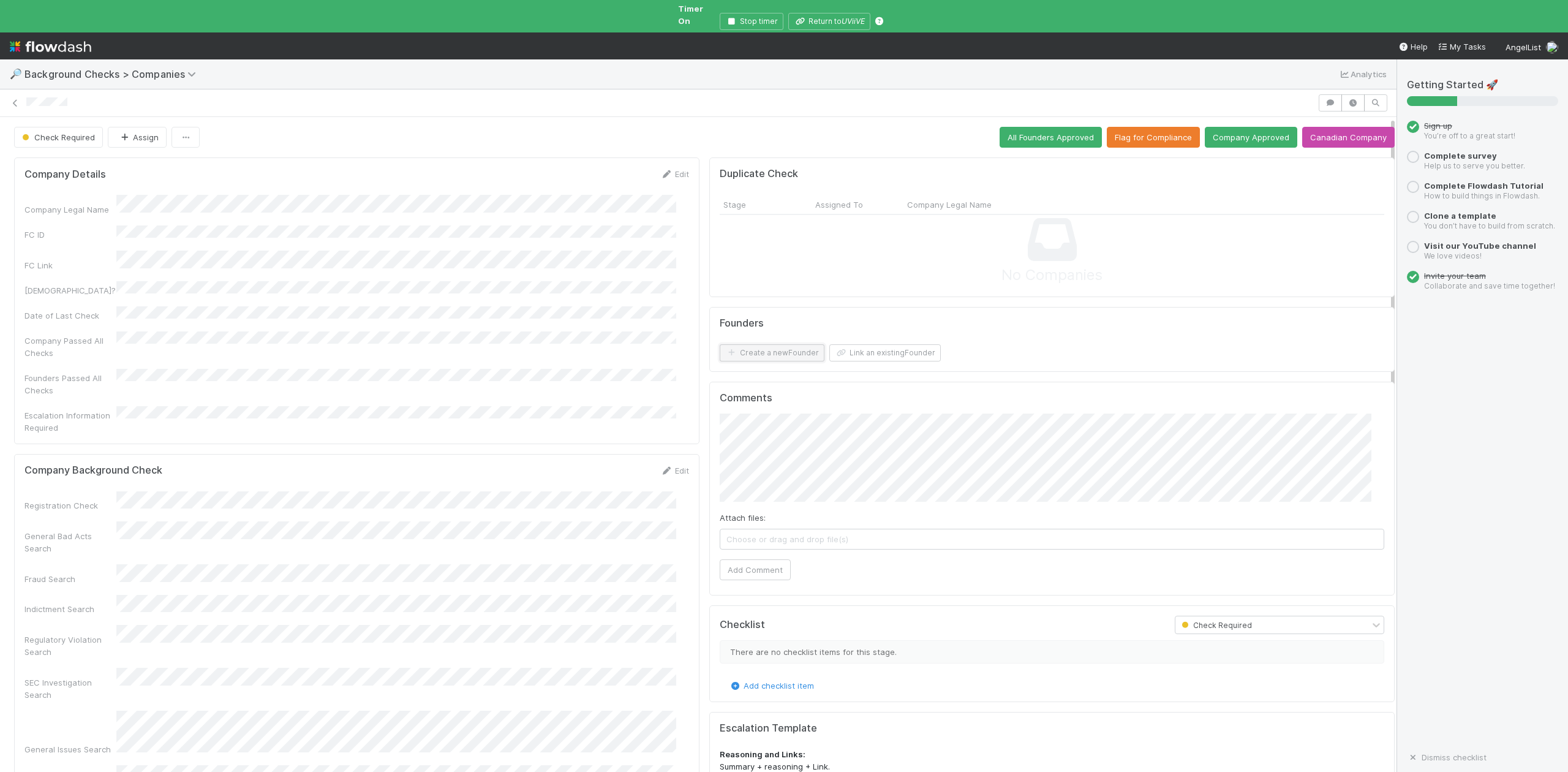
click at [744, 348] on button "Create a new Founder" at bounding box center [772, 353] width 105 height 17
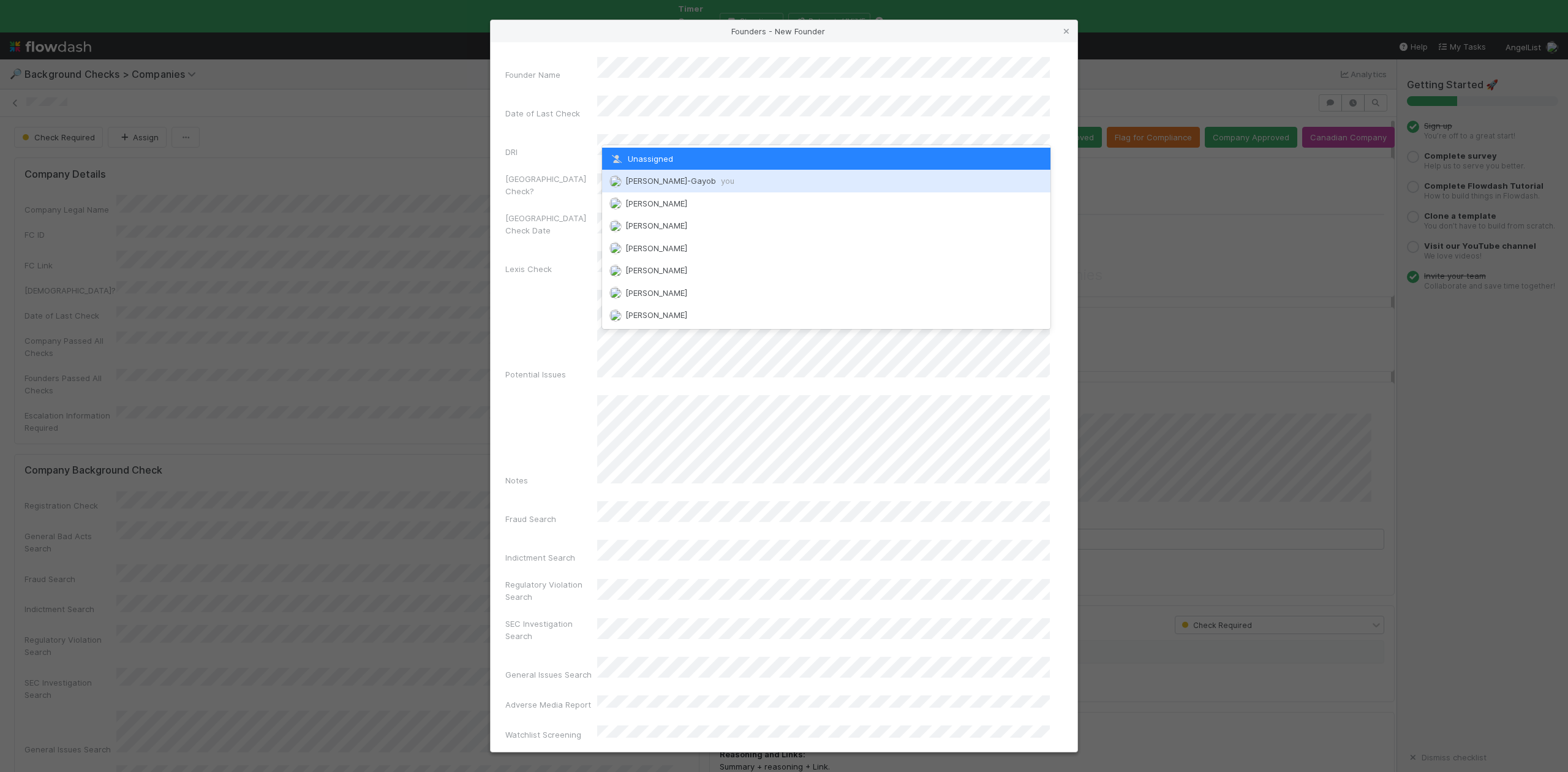
click at [679, 182] on span "Loraine Pati-Gayob you" at bounding box center [679, 180] width 109 height 10
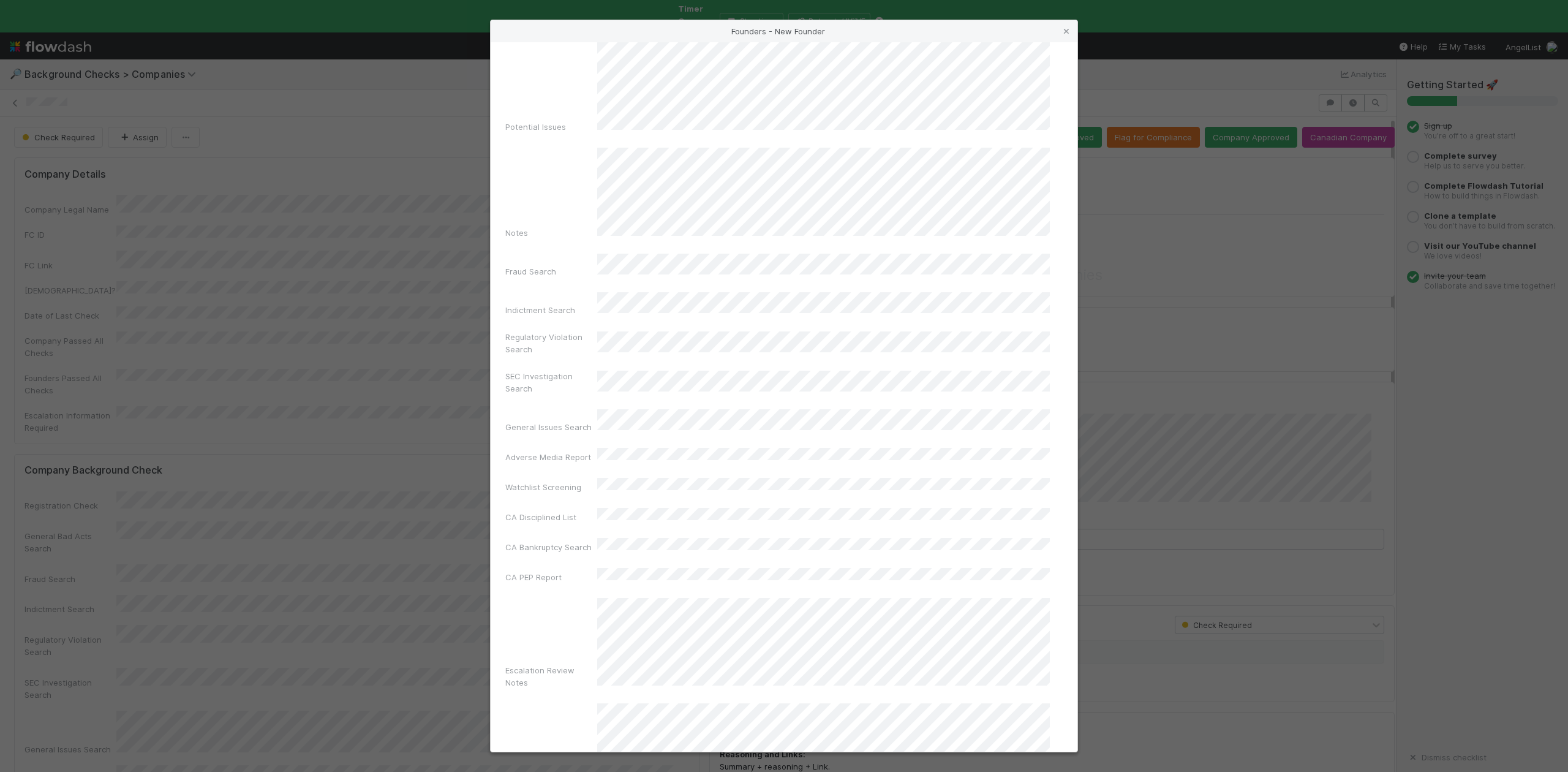
scroll to position [283, 0]
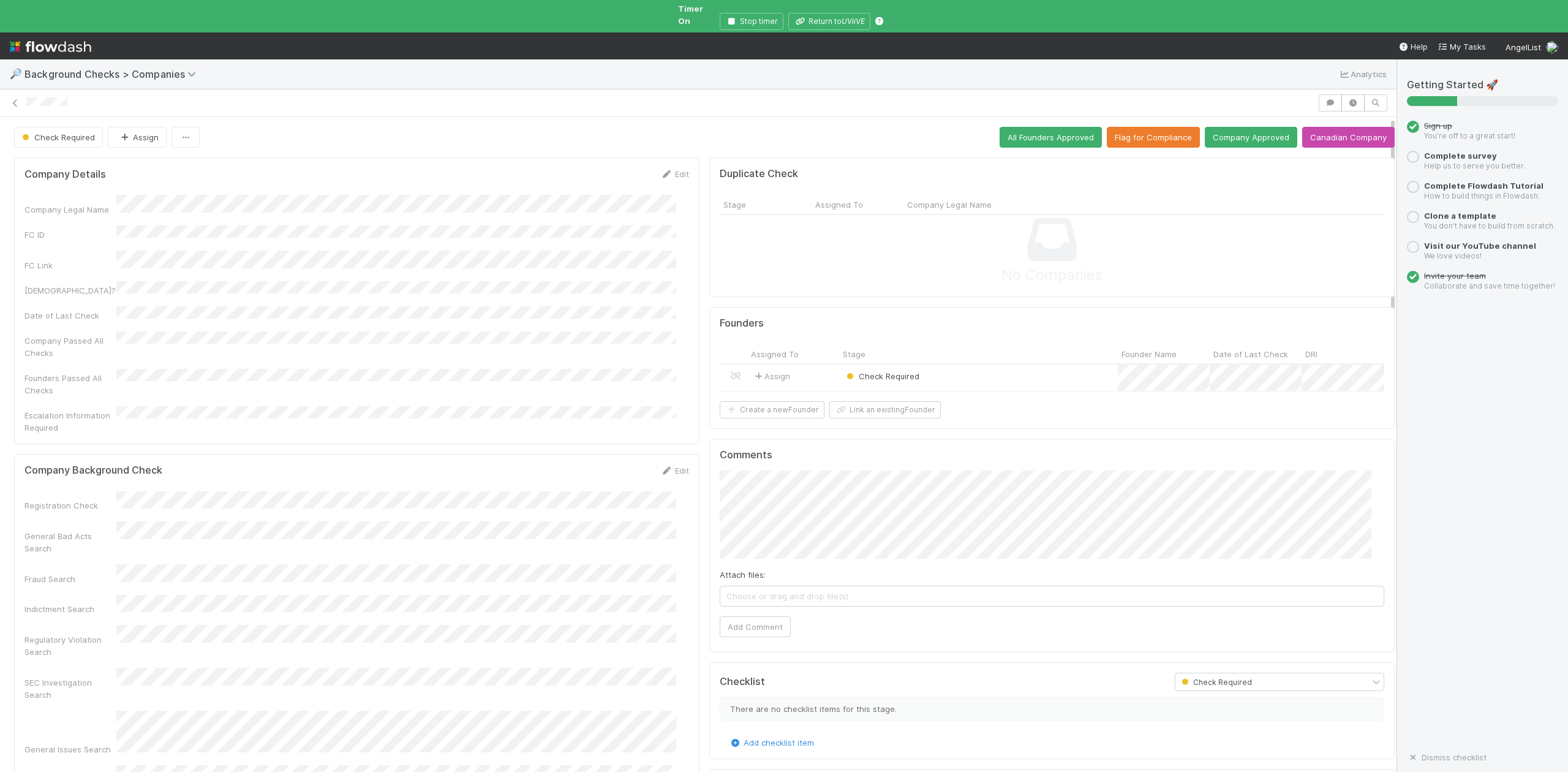
click at [990, 365] on div "Check Required" at bounding box center [978, 378] width 279 height 26
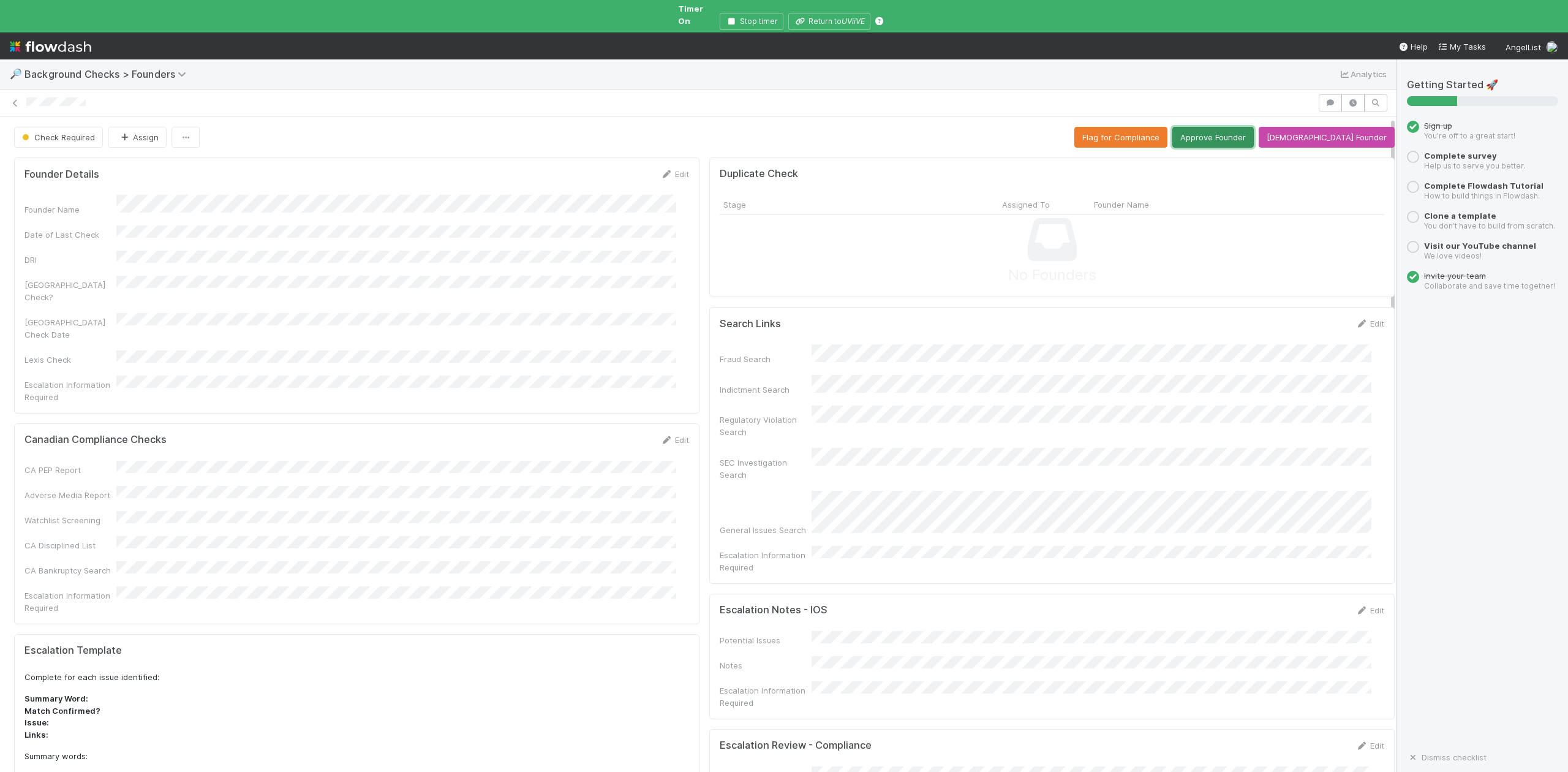
click at [1226, 131] on button "Approve Founder" at bounding box center [1213, 137] width 82 height 21
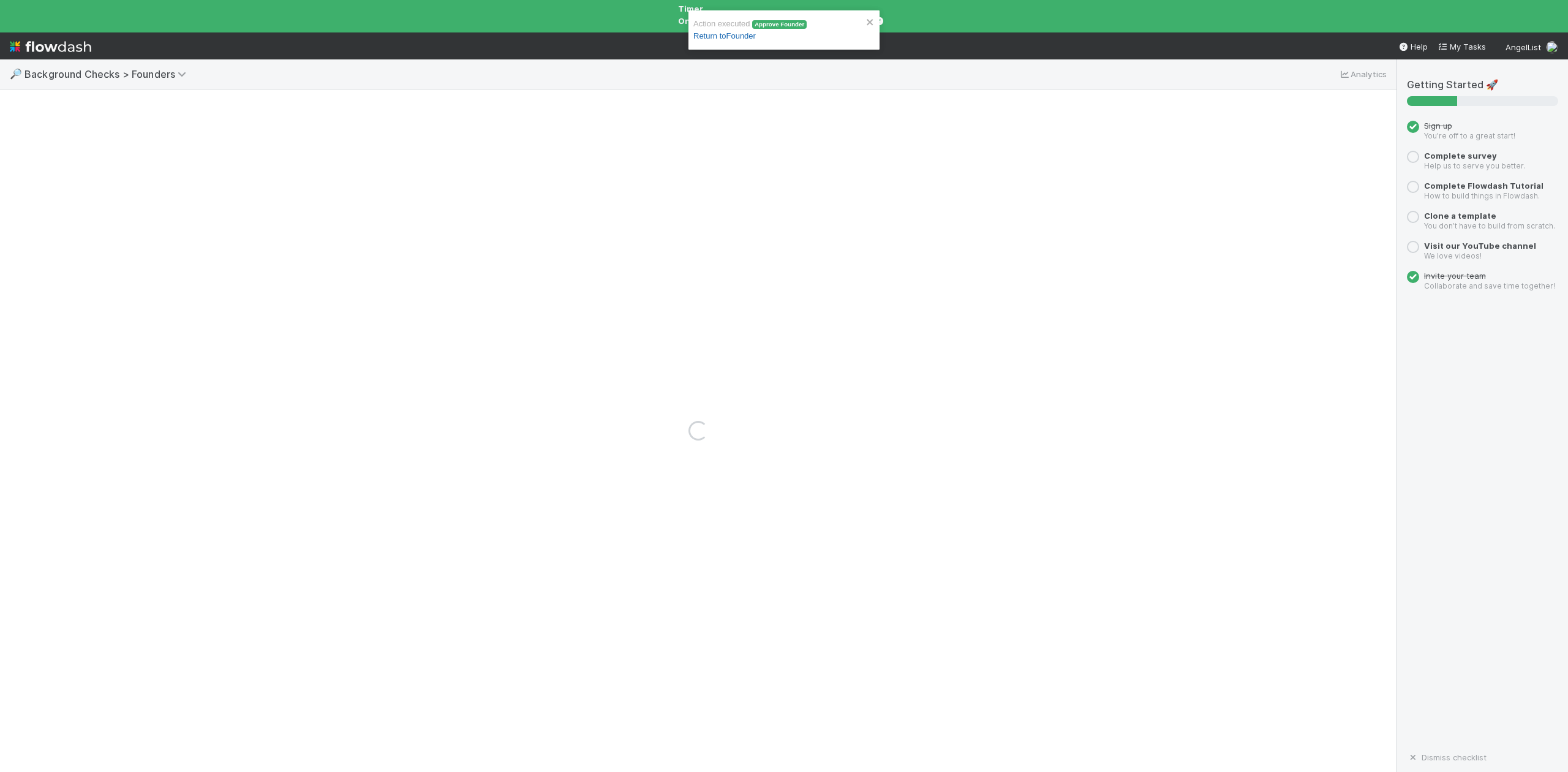
click at [748, 33] on link "Return to Founder" at bounding box center [725, 36] width 63 height 9
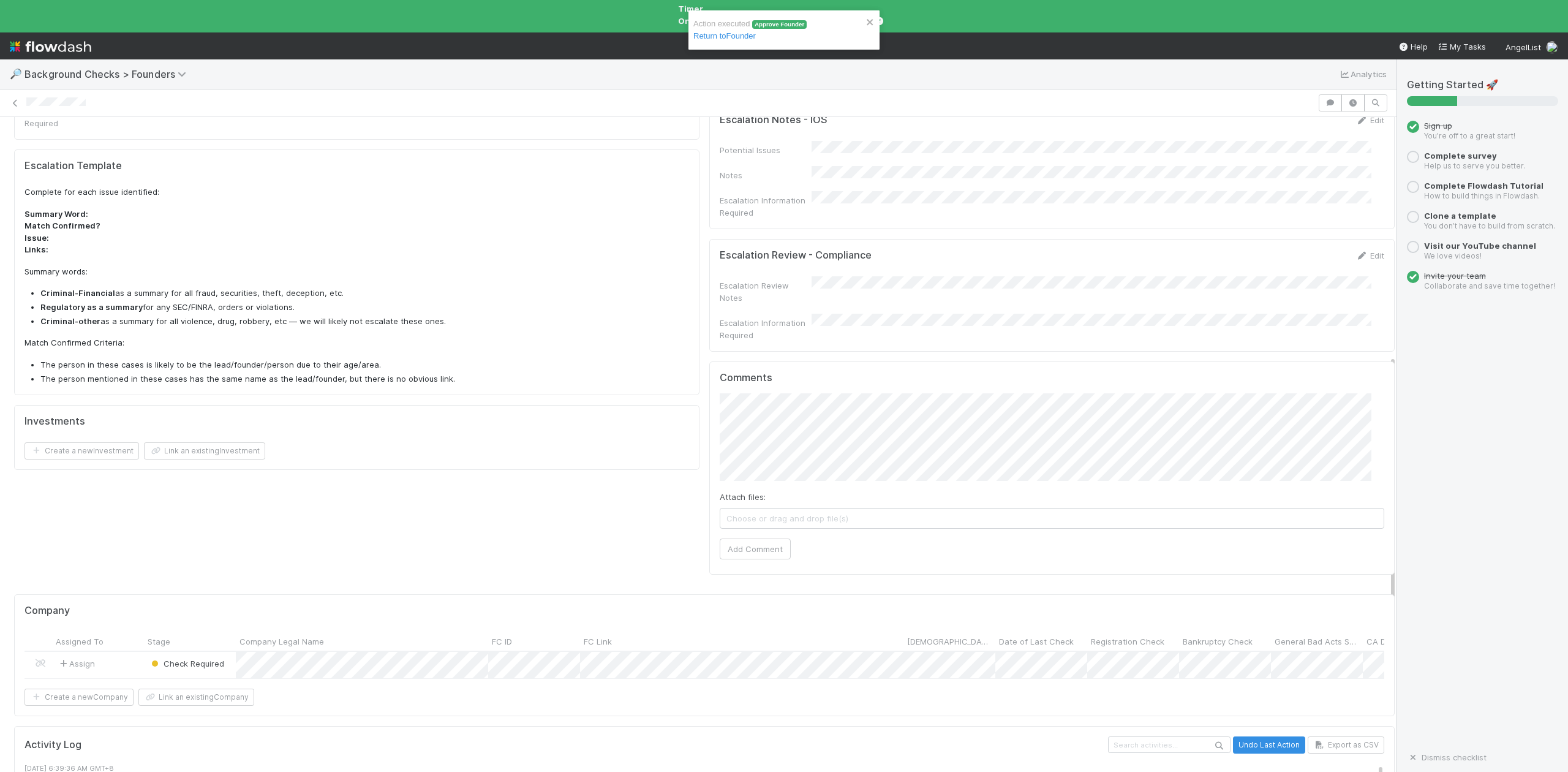
scroll to position [718, 0]
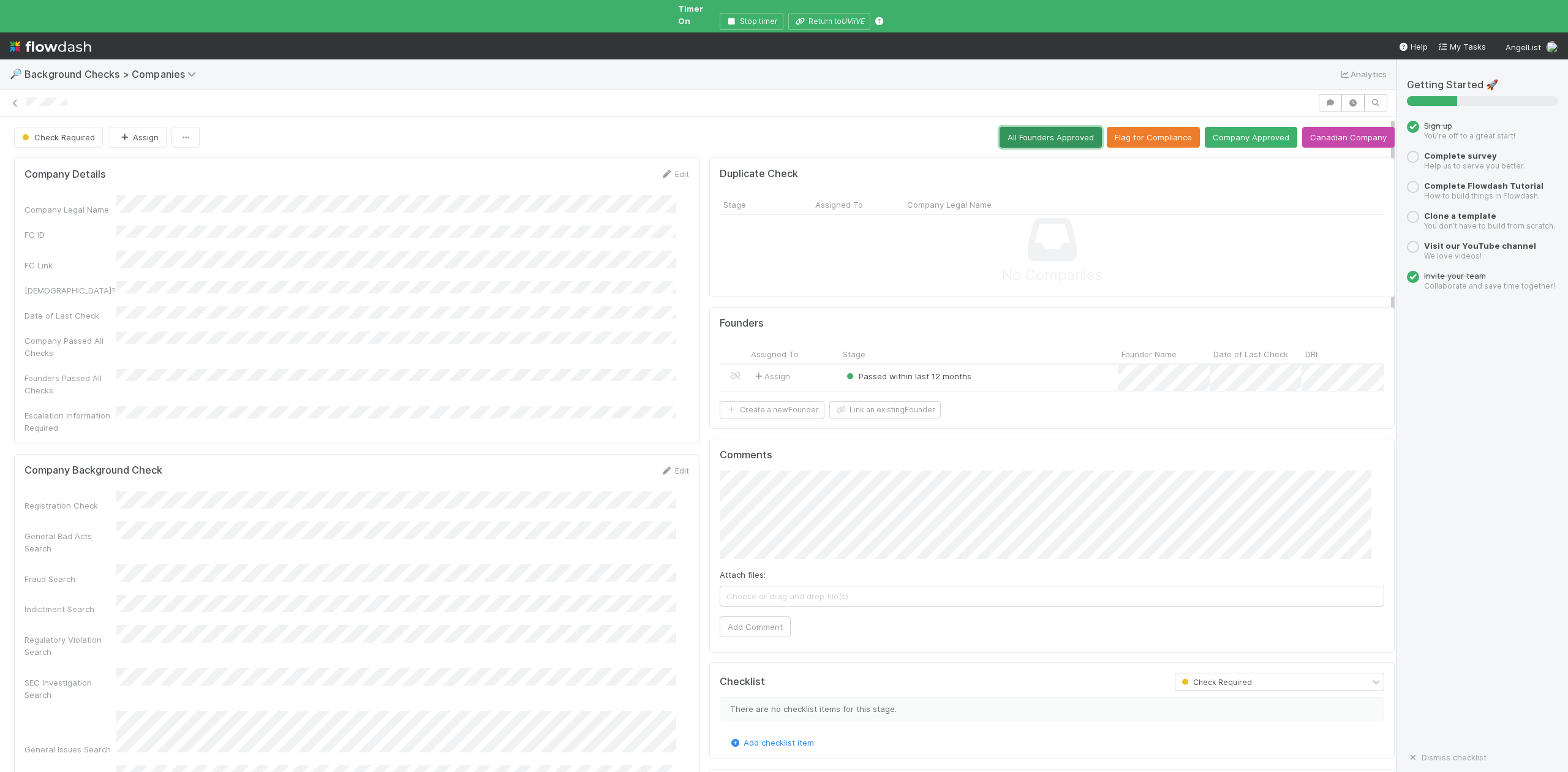
click at [1034, 127] on button "All Founders Approved" at bounding box center [1051, 137] width 102 height 21
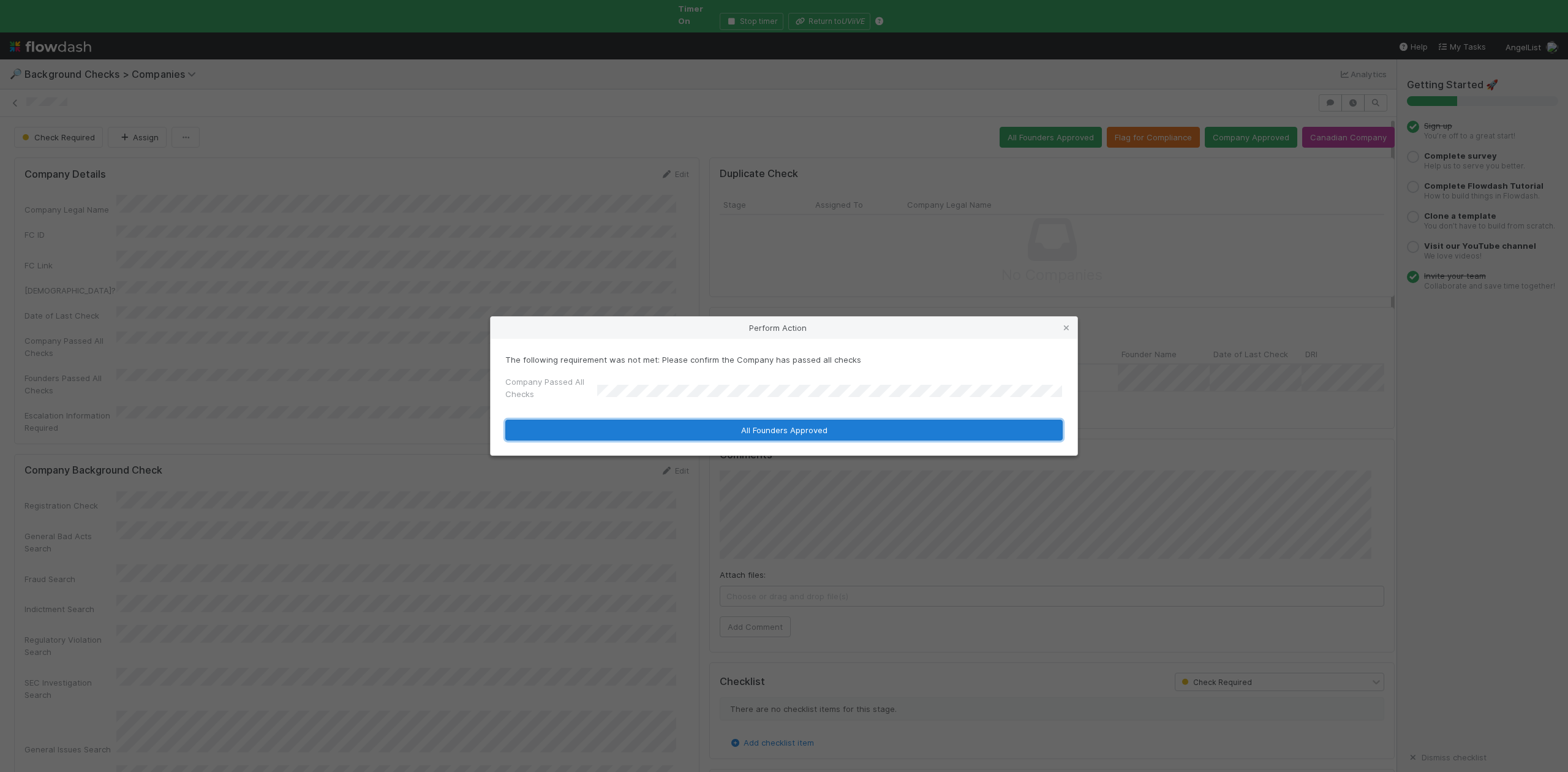
click at [655, 426] on button "All Founders Approved" at bounding box center [784, 430] width 557 height 21
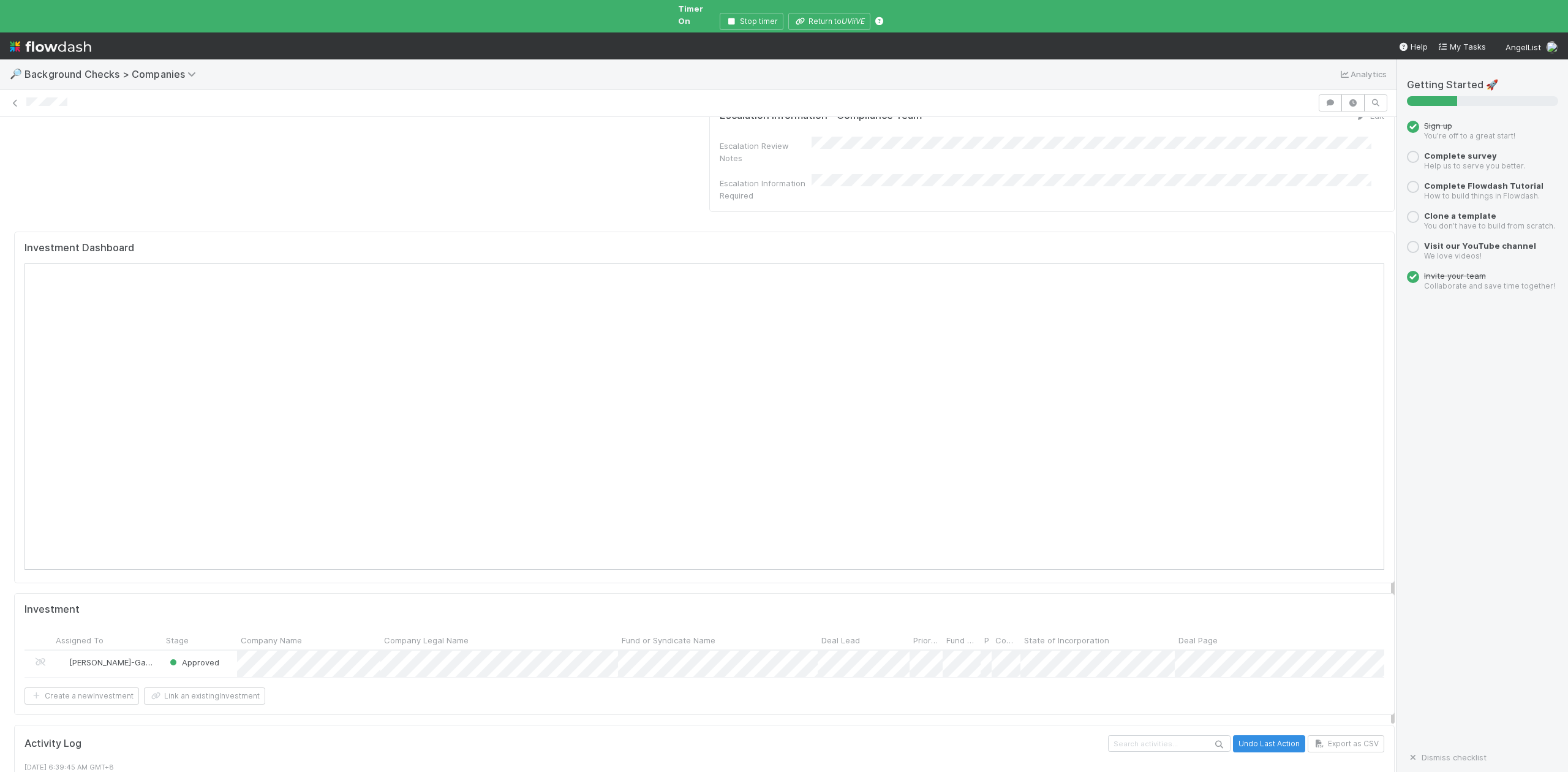
scroll to position [1037, 0]
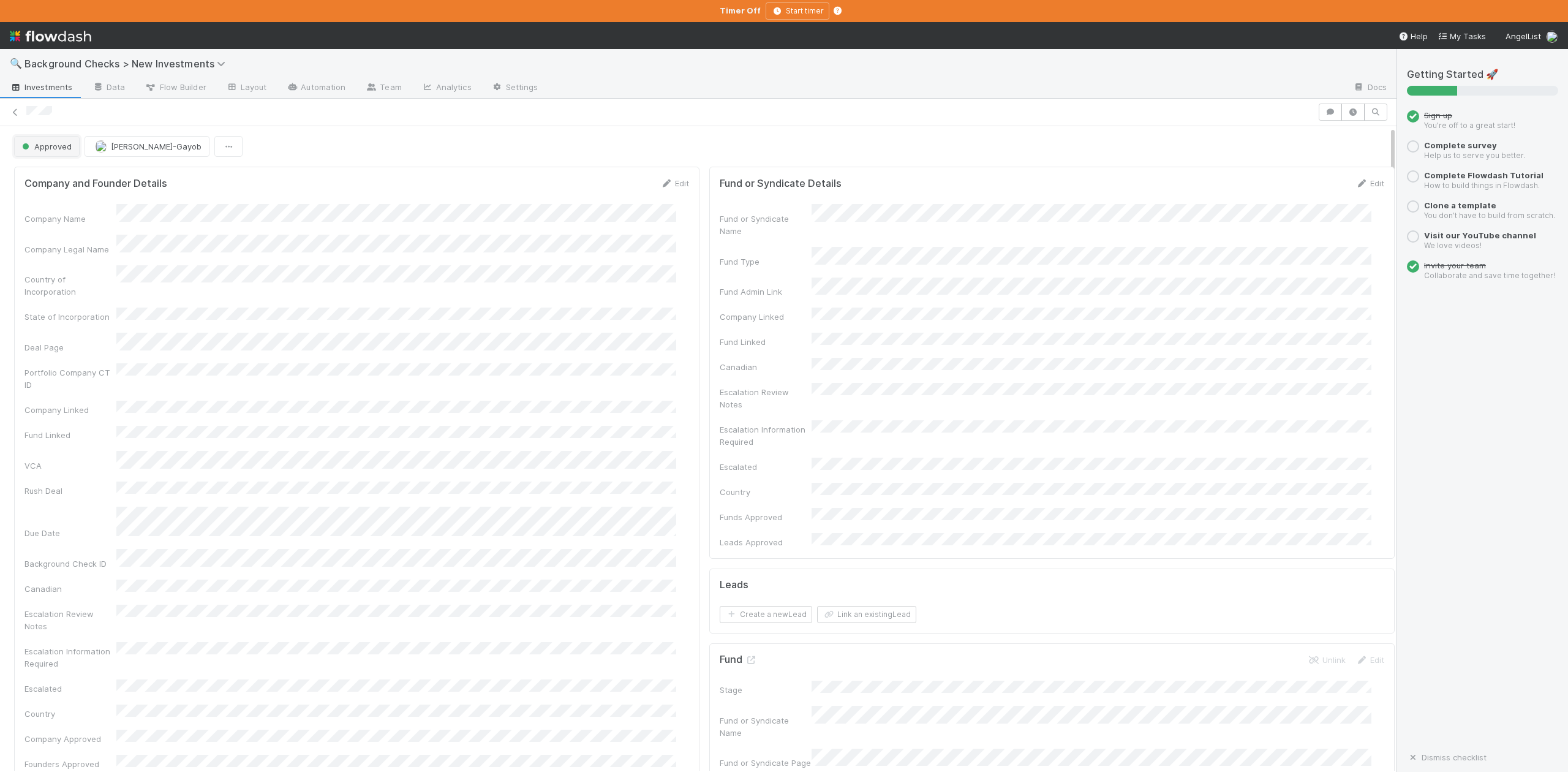
click at [59, 147] on span "Approved" at bounding box center [46, 146] width 52 height 10
click at [65, 202] on span "In Progress" at bounding box center [46, 200] width 58 height 10
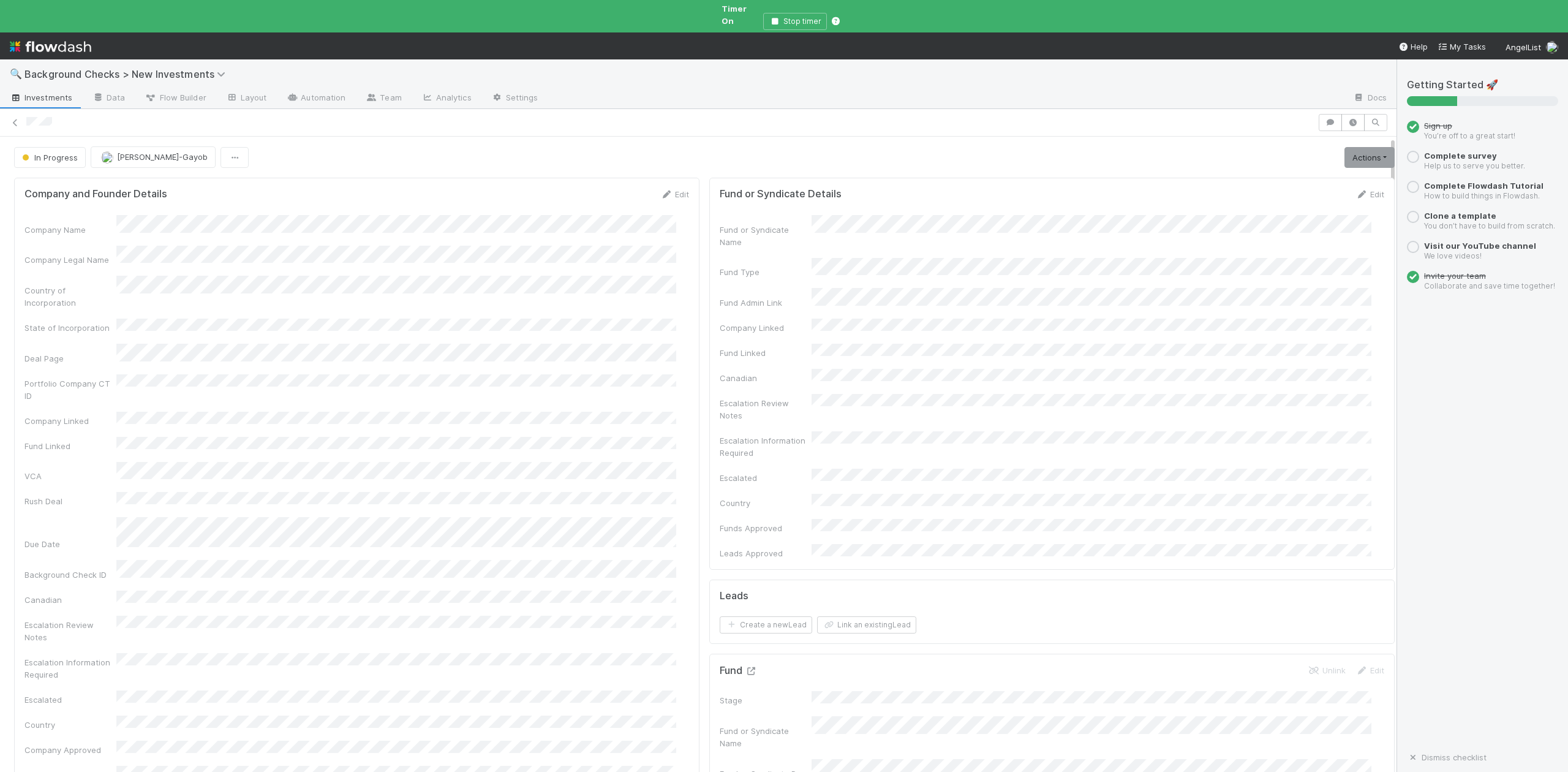
click at [745, 667] on icon at bounding box center [750, 671] width 12 height 8
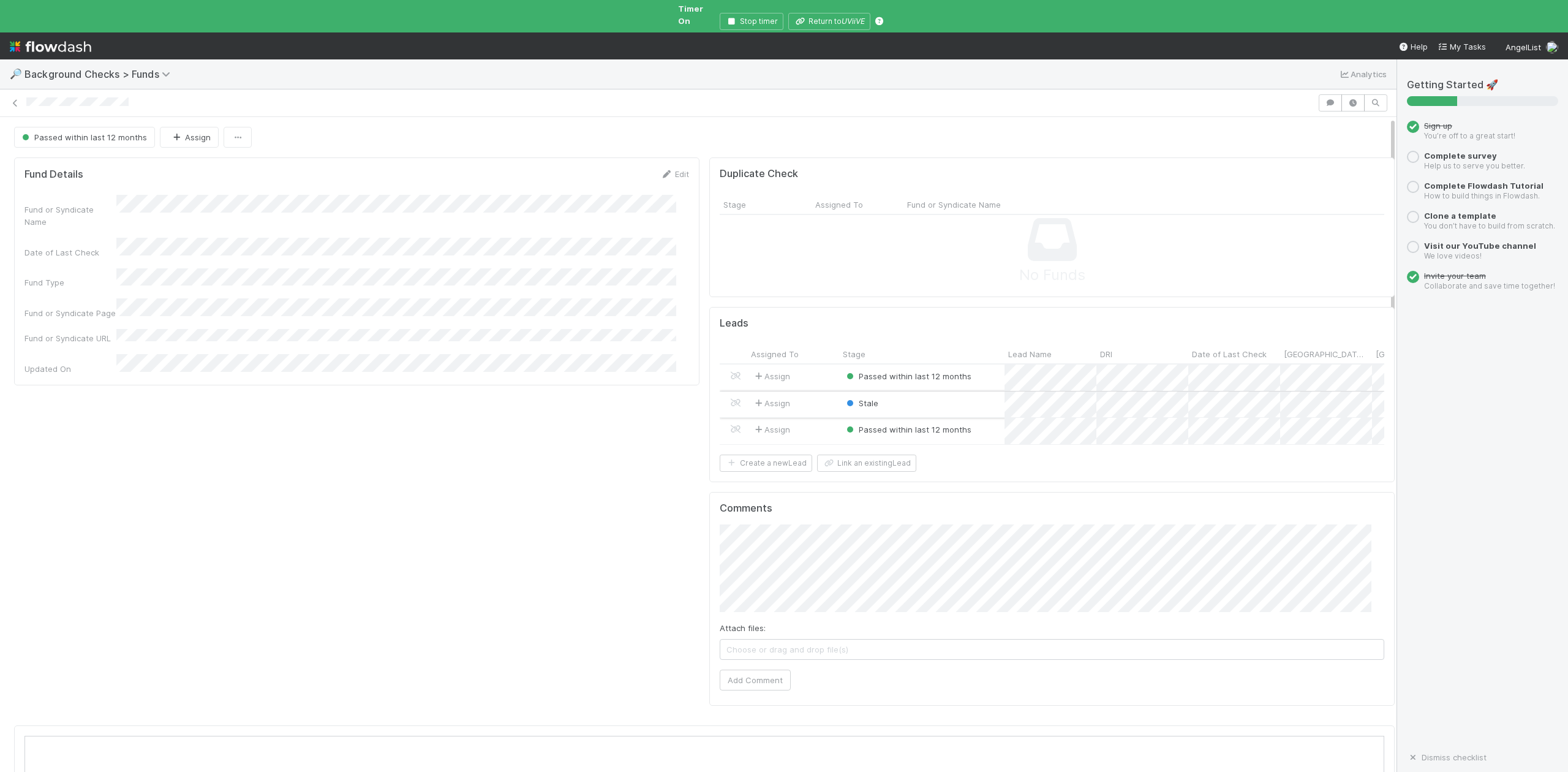
scroll to position [236, 1322]
click at [838, 7] on div at bounding box center [784, 386] width 1568 height 772
click at [831, 13] on button "Return to UViiVE" at bounding box center [829, 22] width 82 height 17
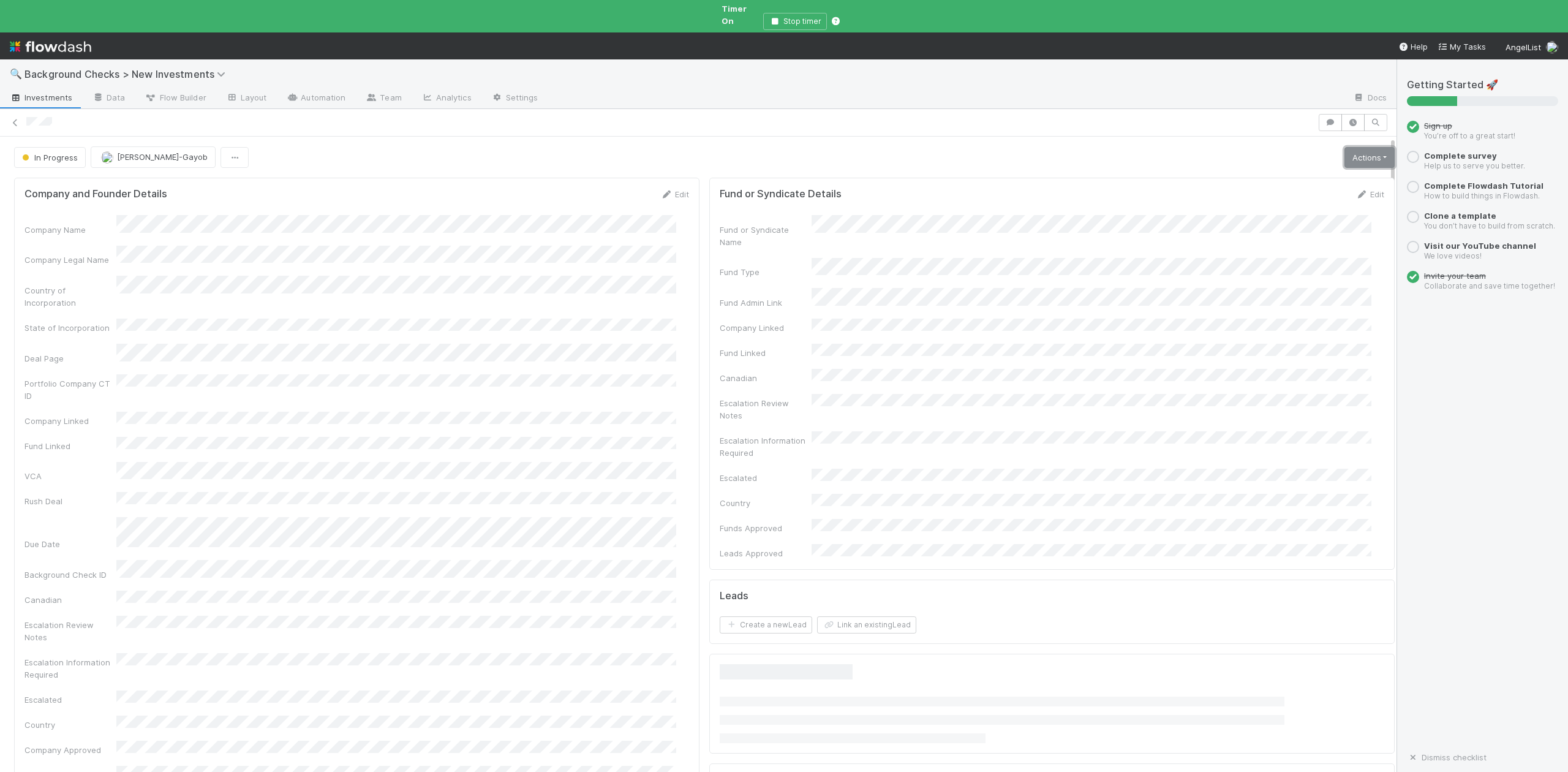
click at [1345, 147] on link "Actions" at bounding box center [1369, 157] width 50 height 21
click at [1262, 175] on button "Finish" at bounding box center [1327, 183] width 136 height 17
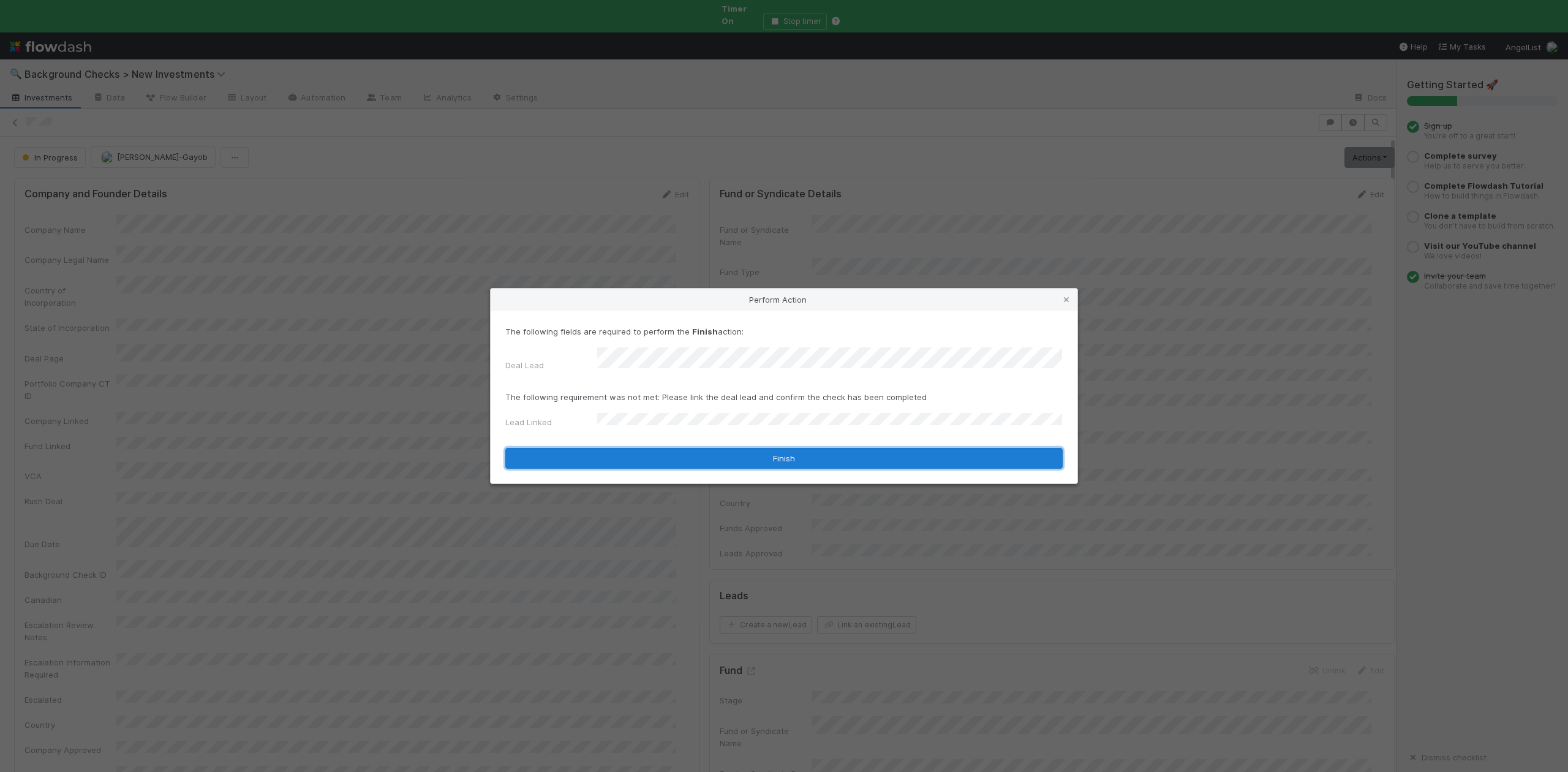
click at [630, 455] on button "Finish" at bounding box center [784, 458] width 557 height 21
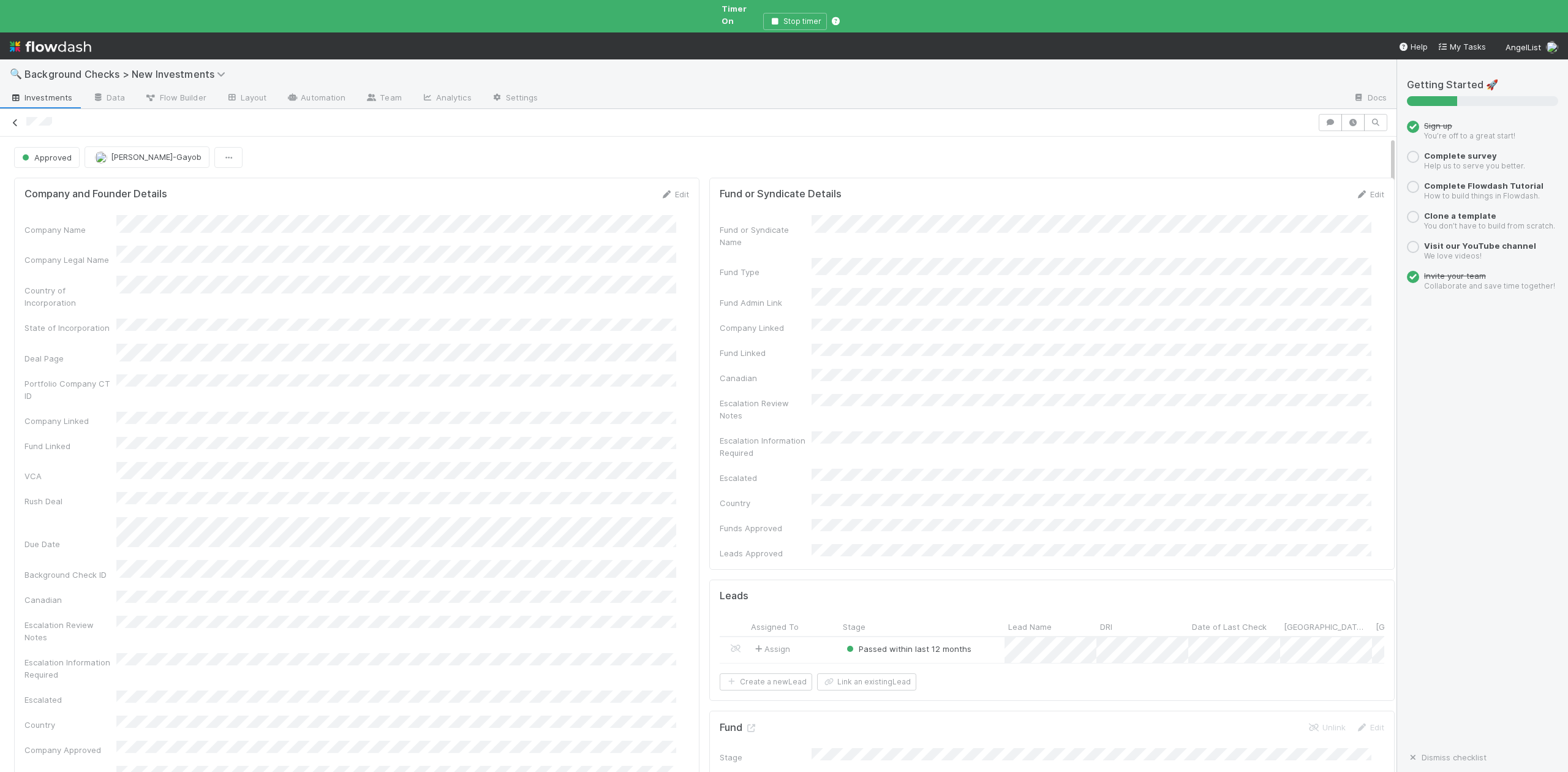
click at [17, 119] on icon at bounding box center [15, 123] width 12 height 8
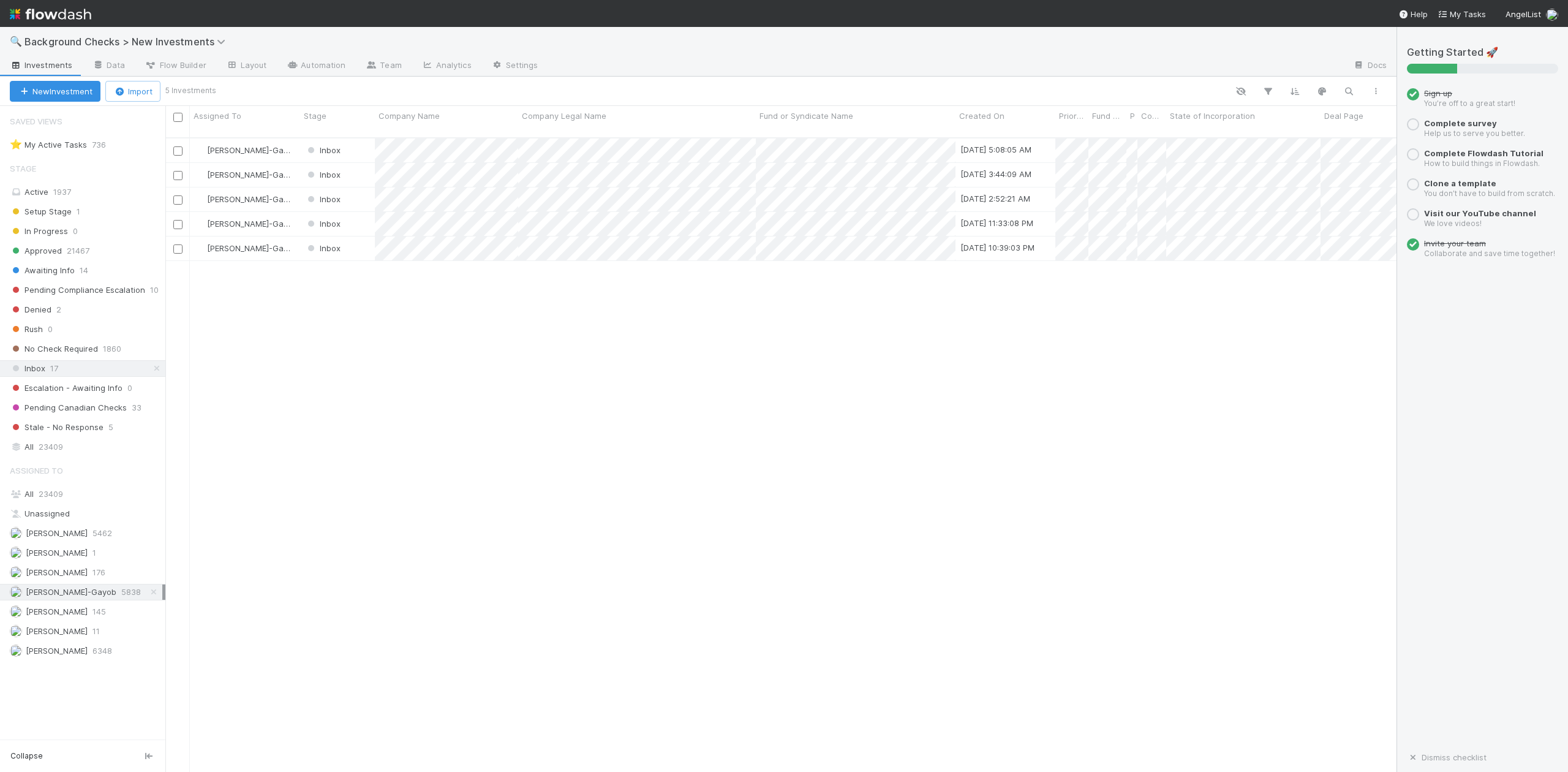
scroll to position [632, 1218]
click at [427, 330] on div at bounding box center [784, 386] width 1568 height 772
click at [363, 243] on div "Inbox" at bounding box center [337, 248] width 75 height 24
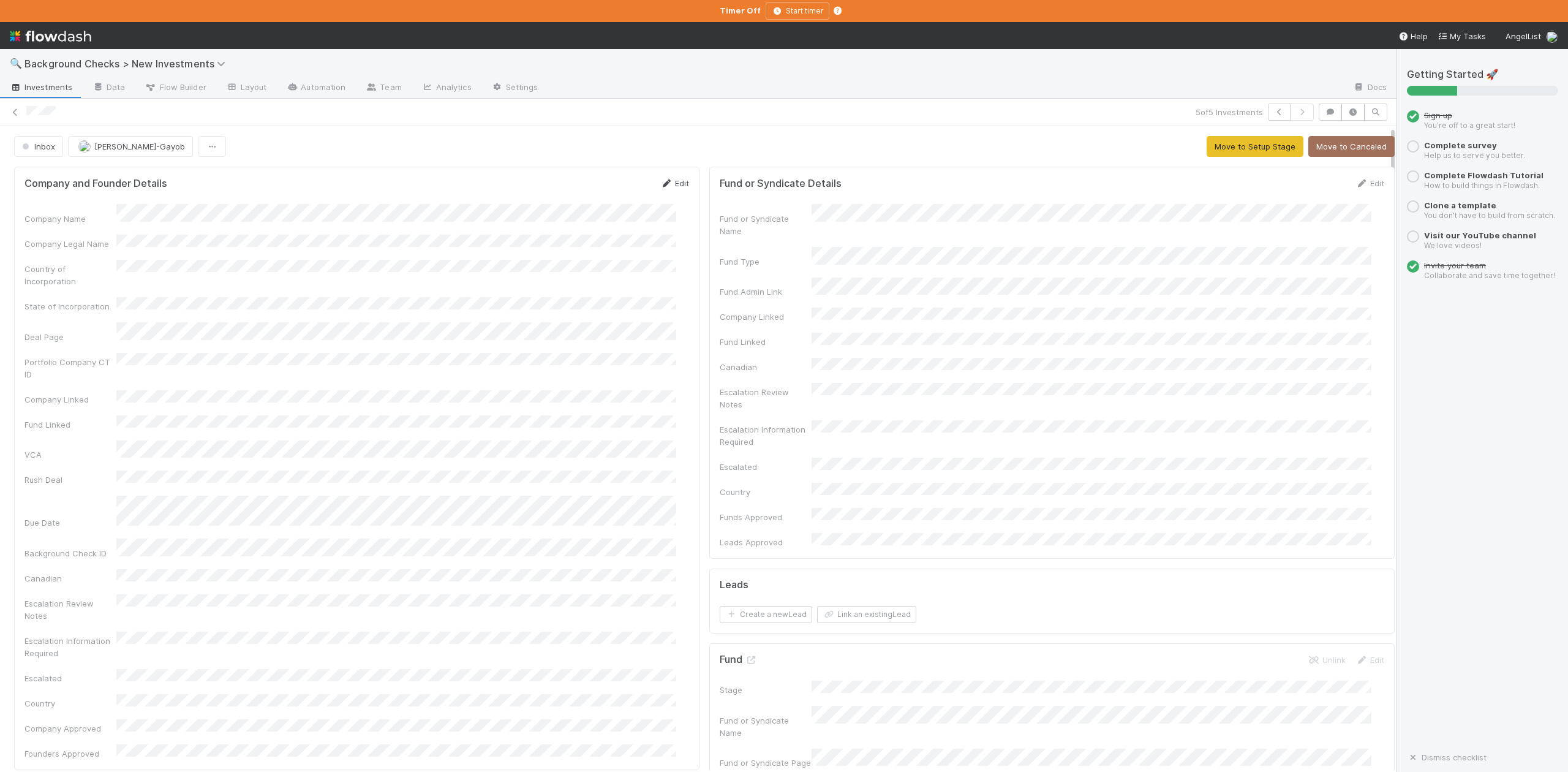
click at [666, 181] on link "Edit" at bounding box center [675, 183] width 29 height 10
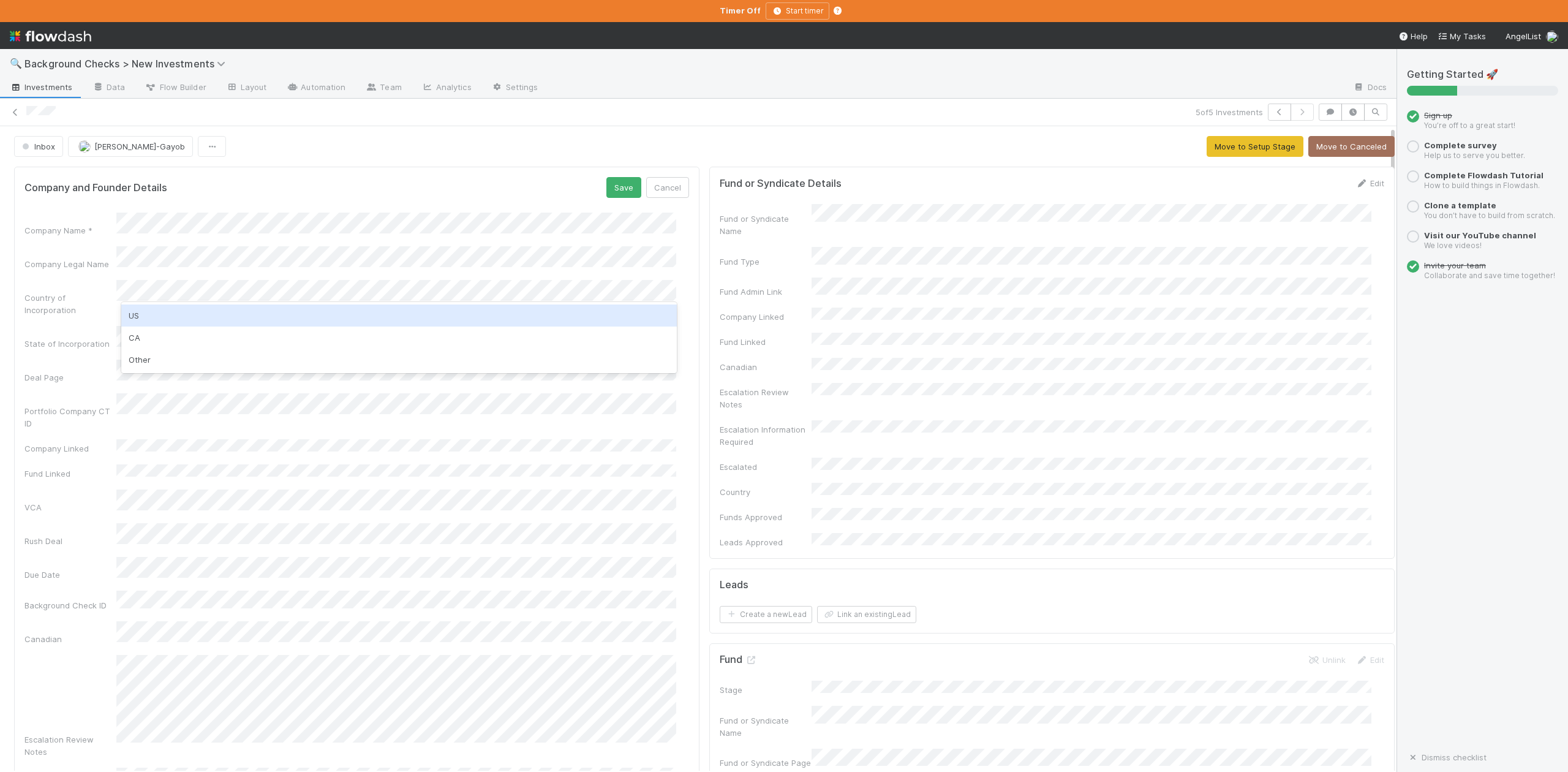
click at [136, 317] on div "US" at bounding box center [399, 316] width 555 height 22
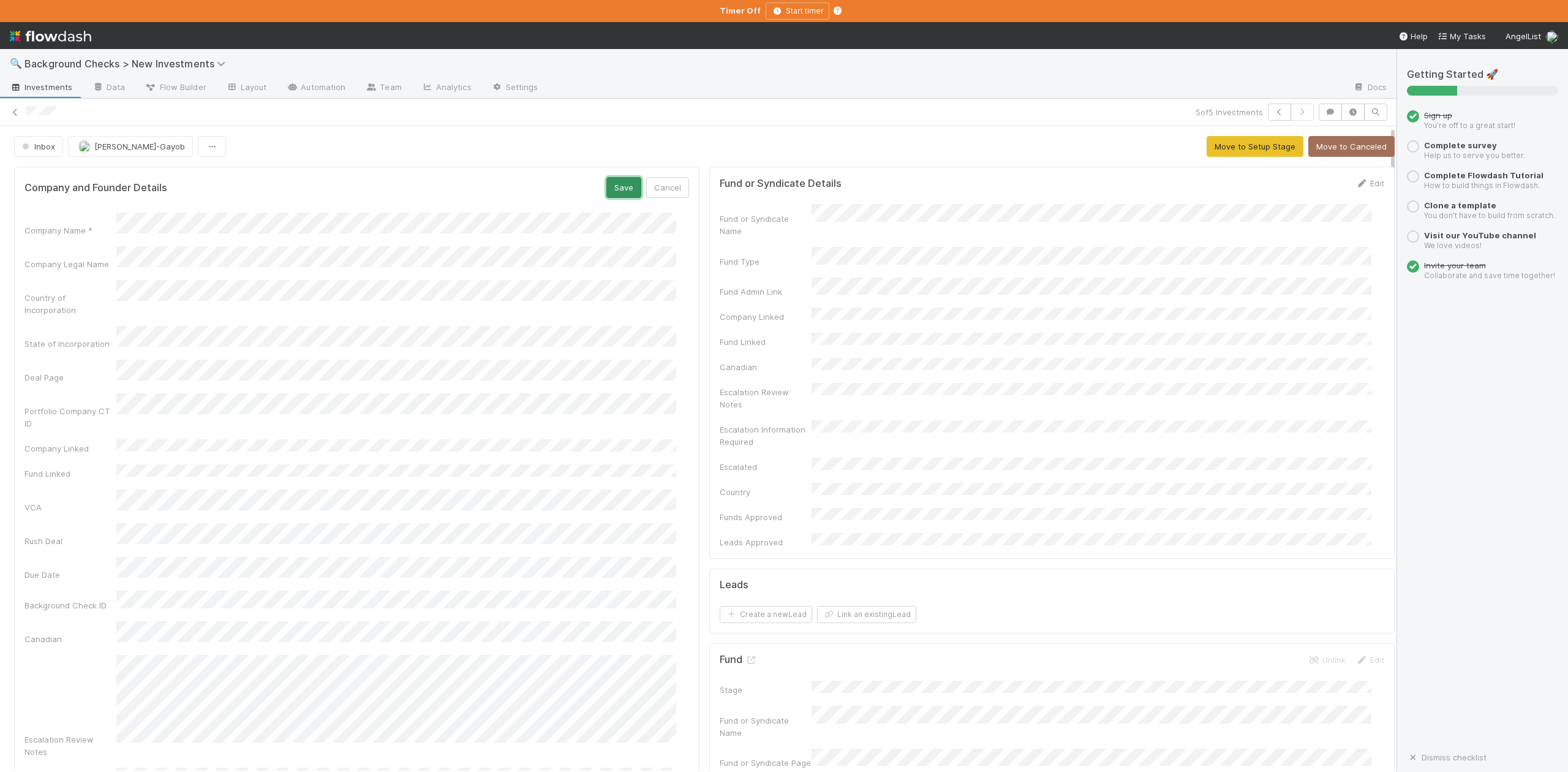
click at [615, 187] on button "Save" at bounding box center [624, 187] width 35 height 21
click at [1233, 145] on button "Move to Setup Stage" at bounding box center [1255, 146] width 97 height 21
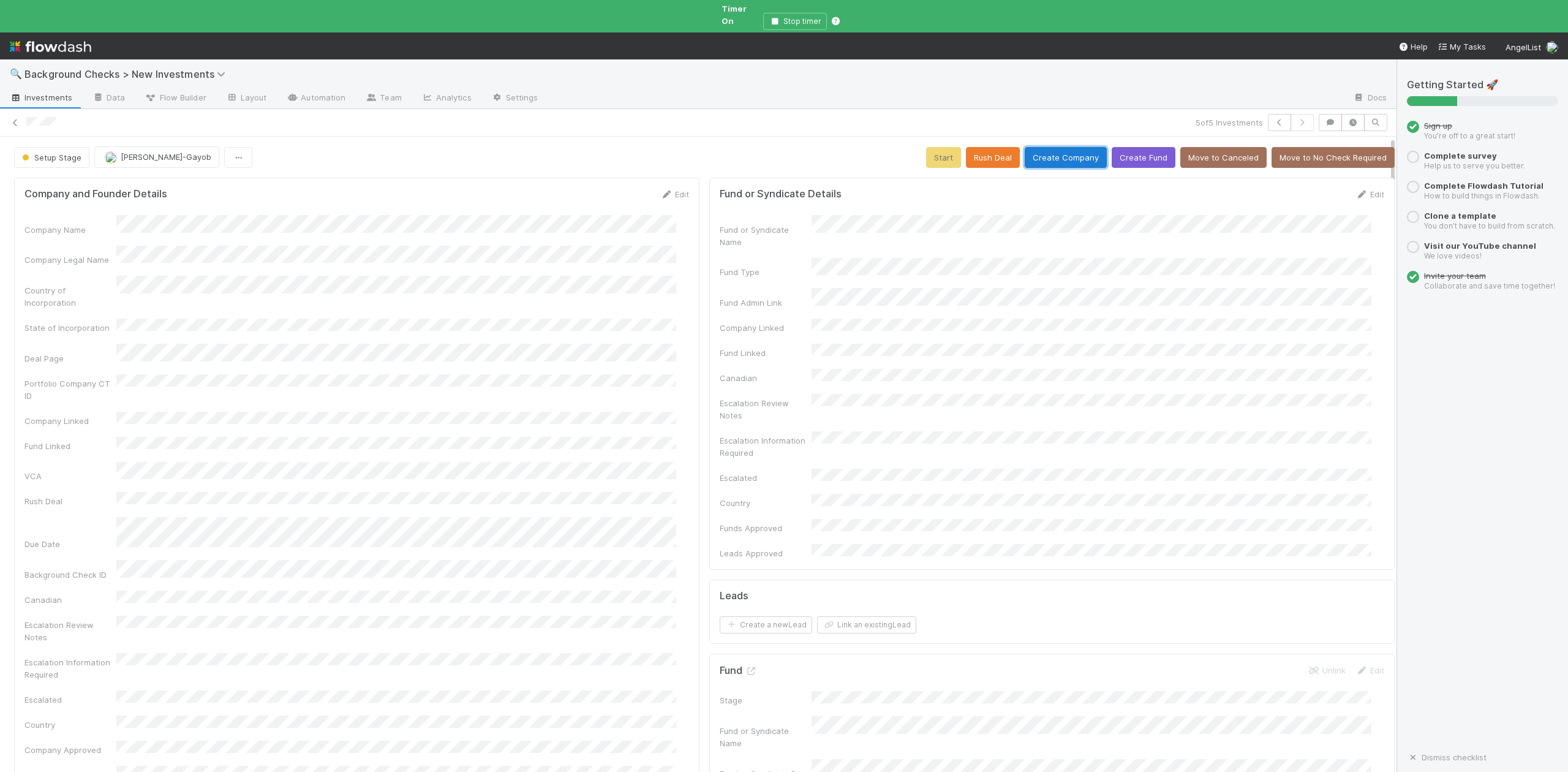
click at [1043, 147] on button "Create Company" at bounding box center [1066, 157] width 82 height 21
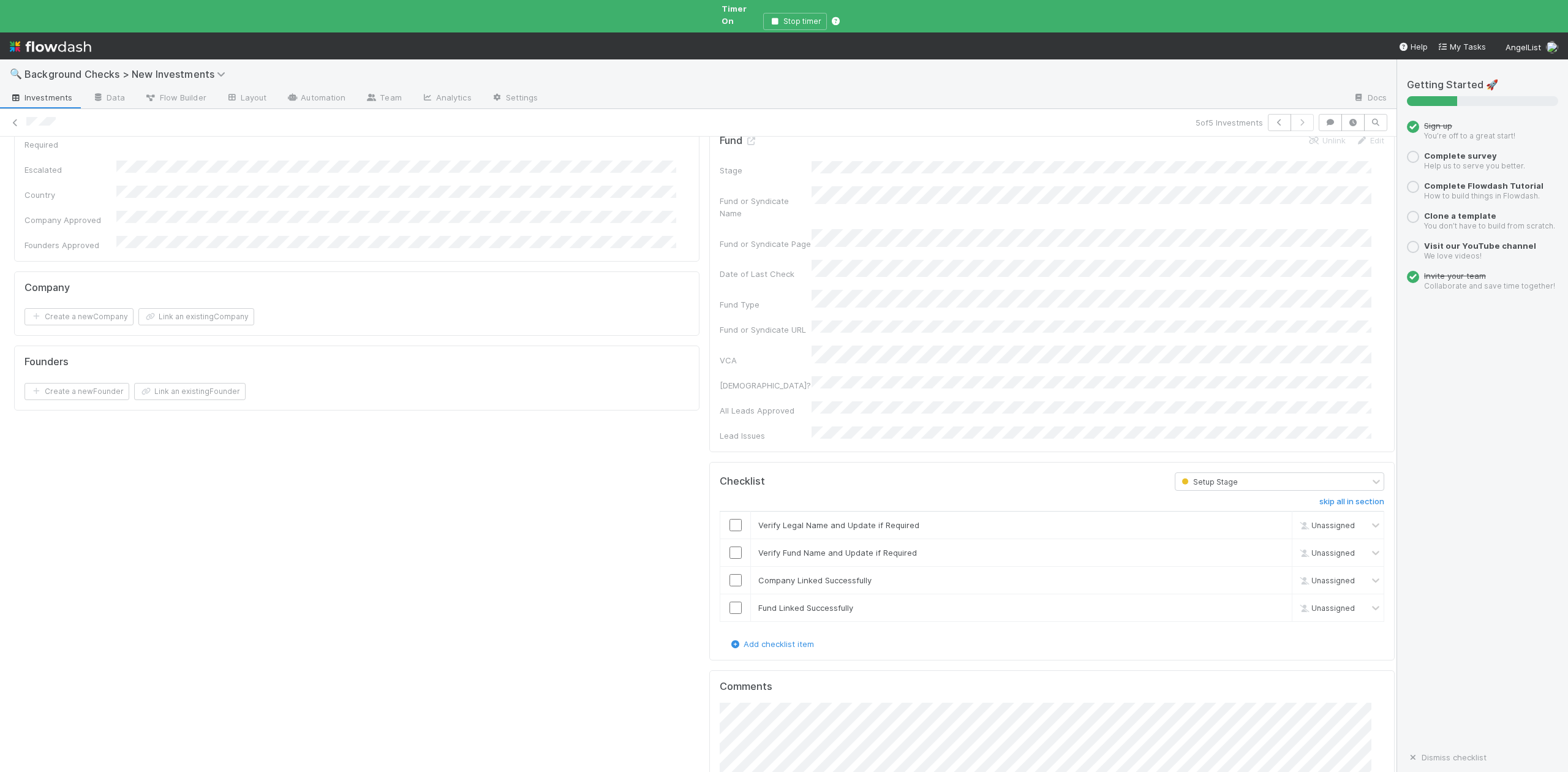
scroll to position [572, 0]
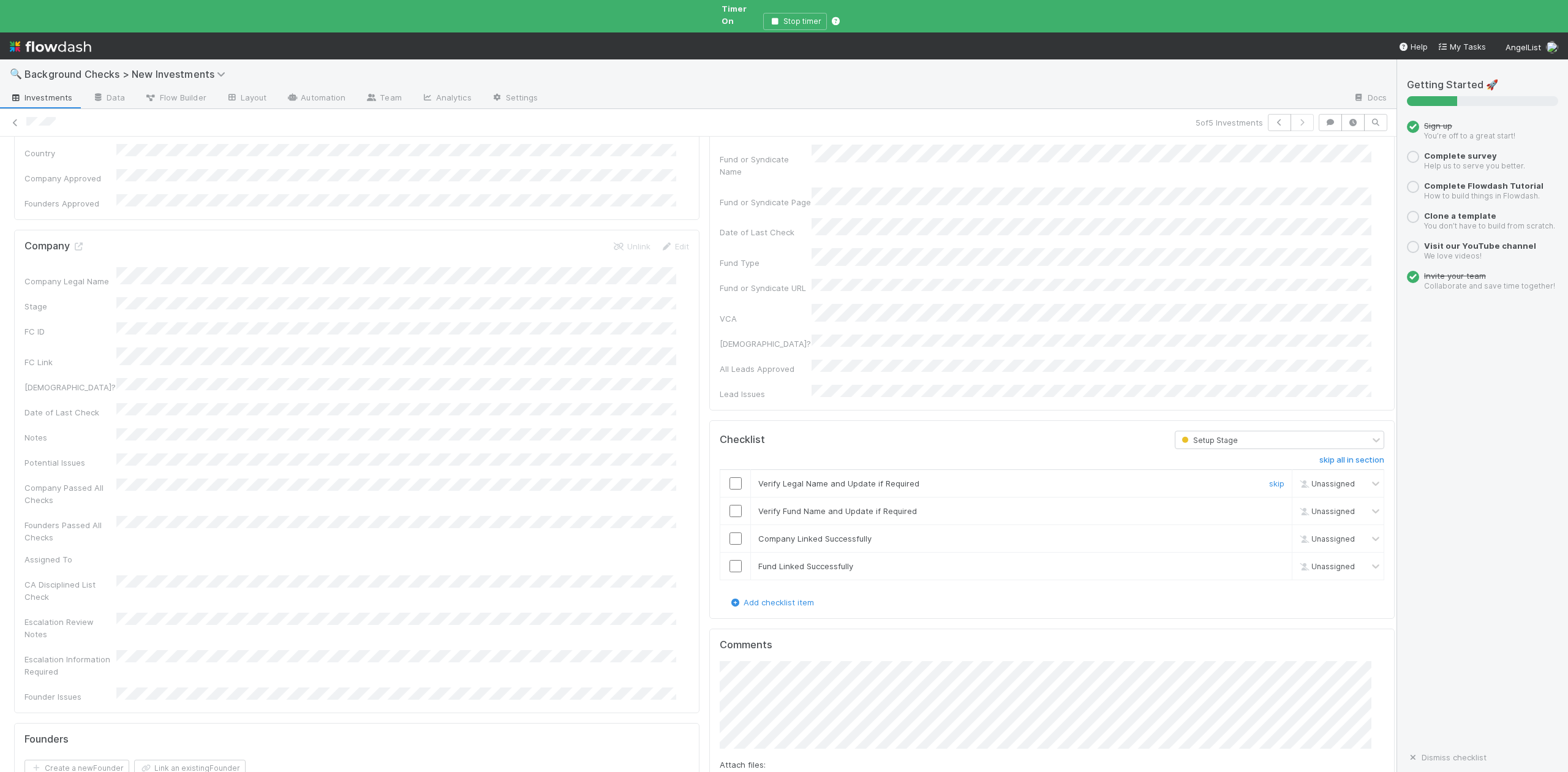
click at [720, 470] on td at bounding box center [735, 484] width 31 height 27
click at [730, 477] on input "checkbox" at bounding box center [735, 483] width 12 height 12
click at [730, 504] on input "checkbox" at bounding box center [735, 510] width 12 height 12
click at [730, 533] on input "checkbox" at bounding box center [735, 538] width 12 height 12
click at [730, 560] on input "checkbox" at bounding box center [735, 566] width 12 height 12
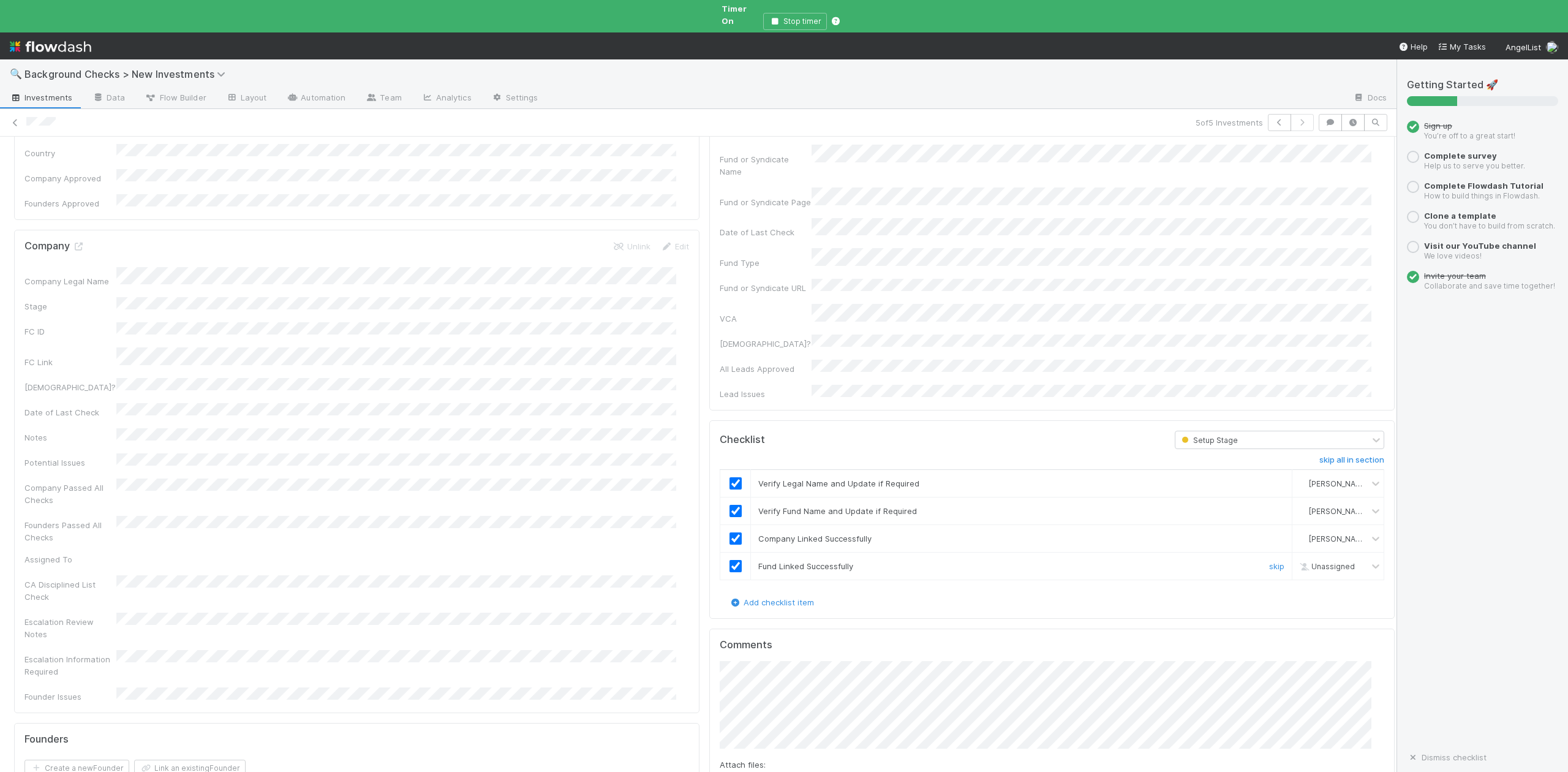
checkbox input "true"
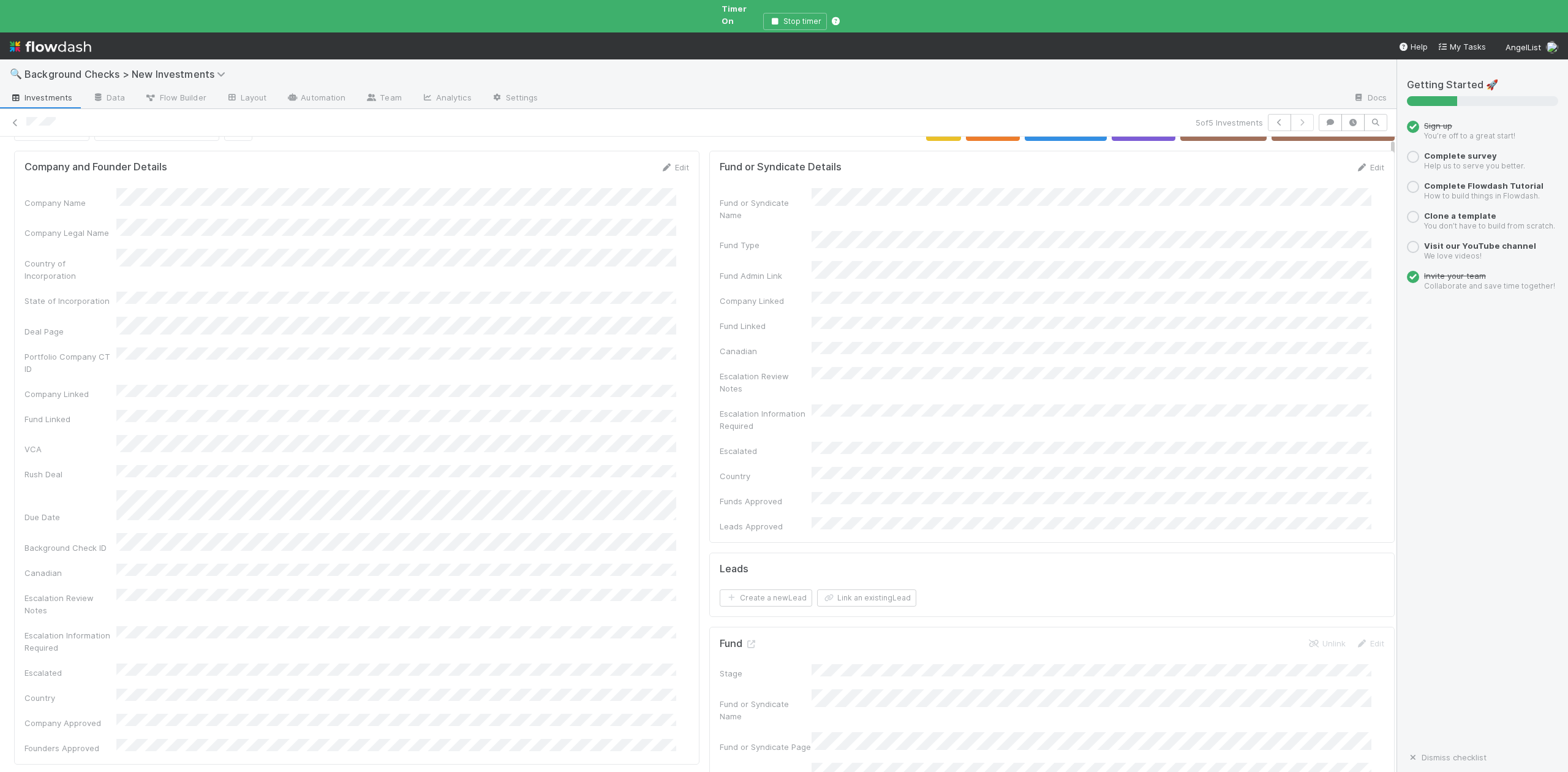
scroll to position [0, 0]
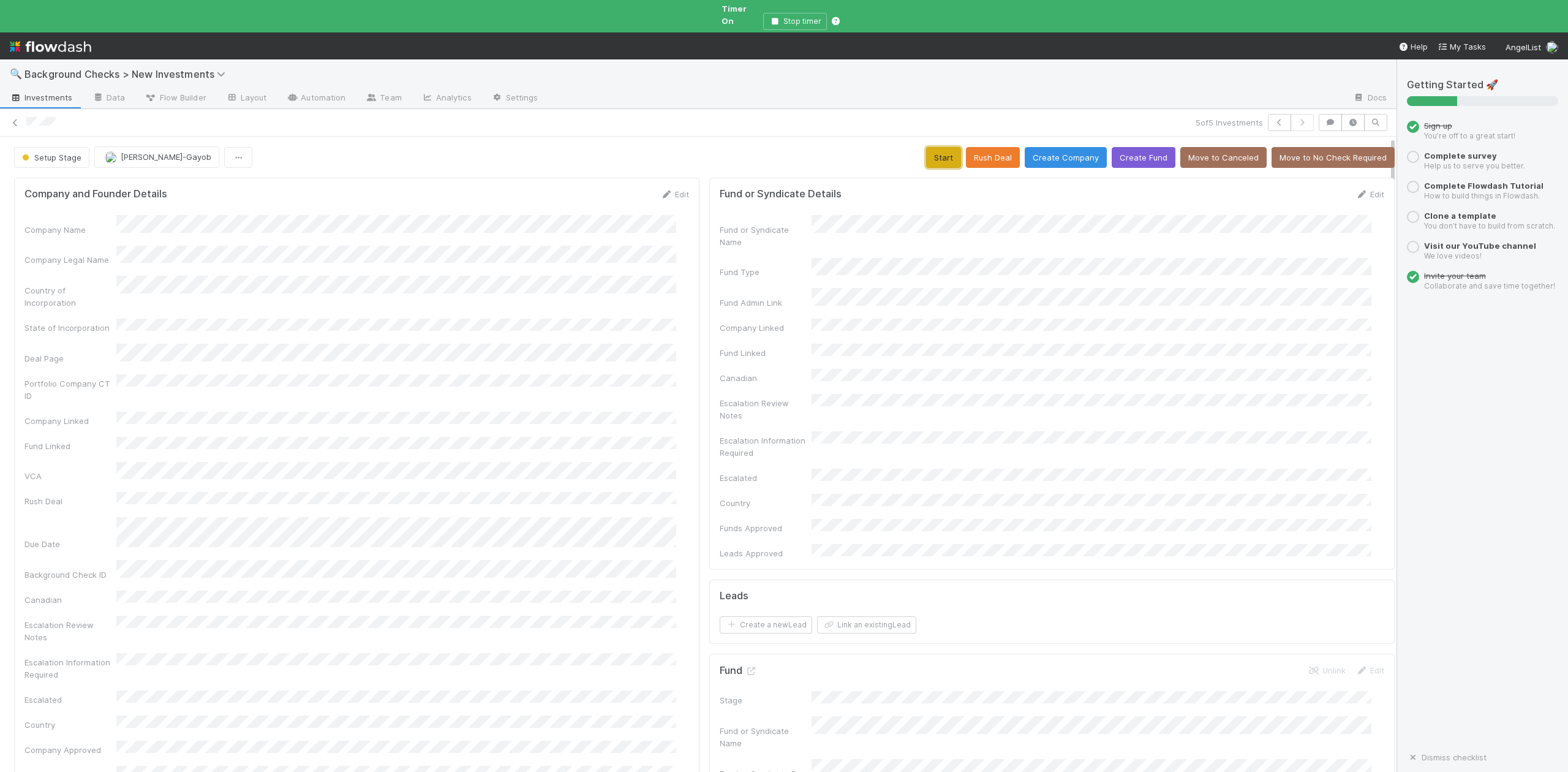
click at [926, 149] on button "Start" at bounding box center [944, 157] width 35 height 21
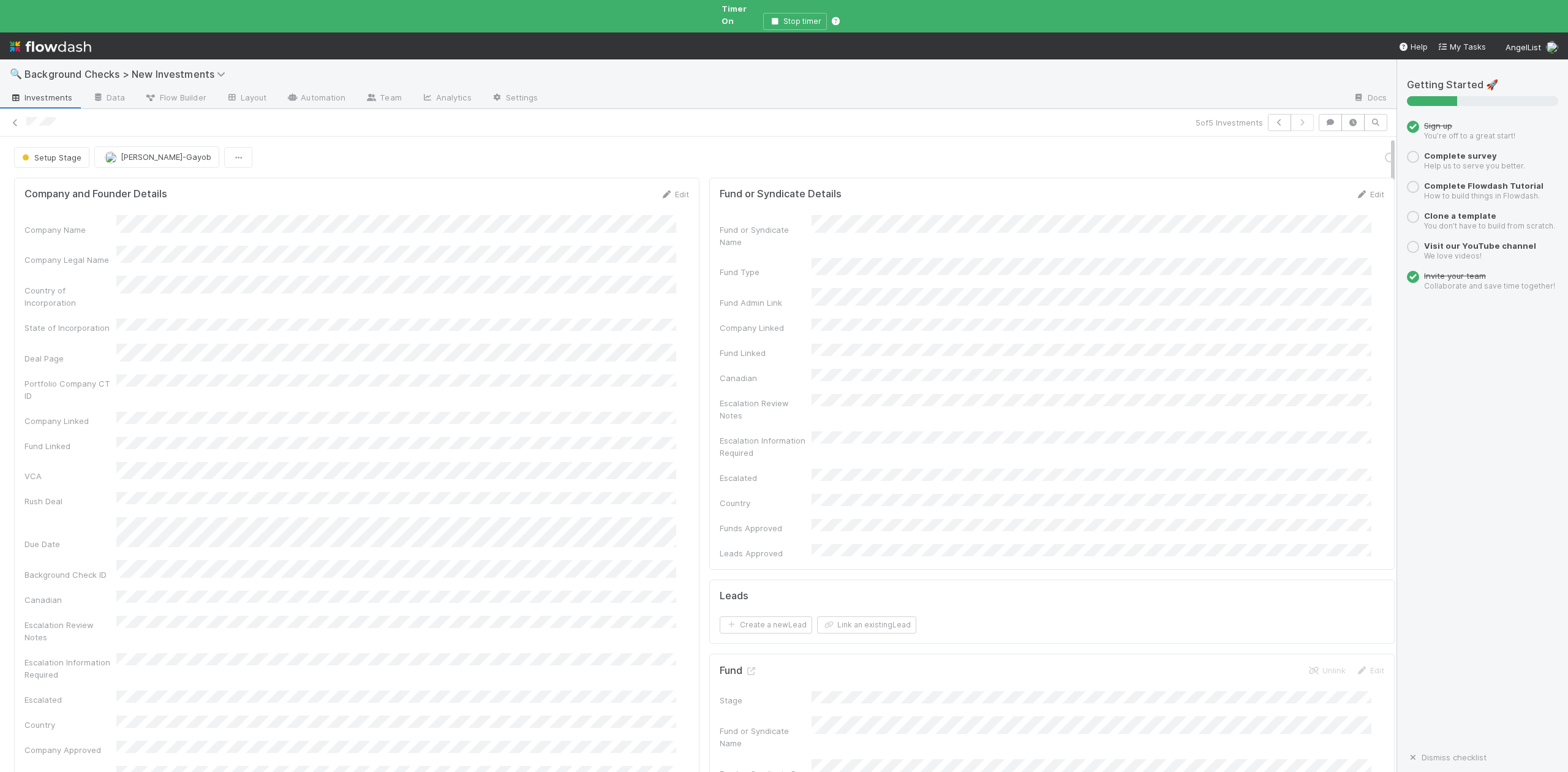
scroll to position [245, 0]
click at [78, 569] on icon at bounding box center [78, 573] width 12 height 8
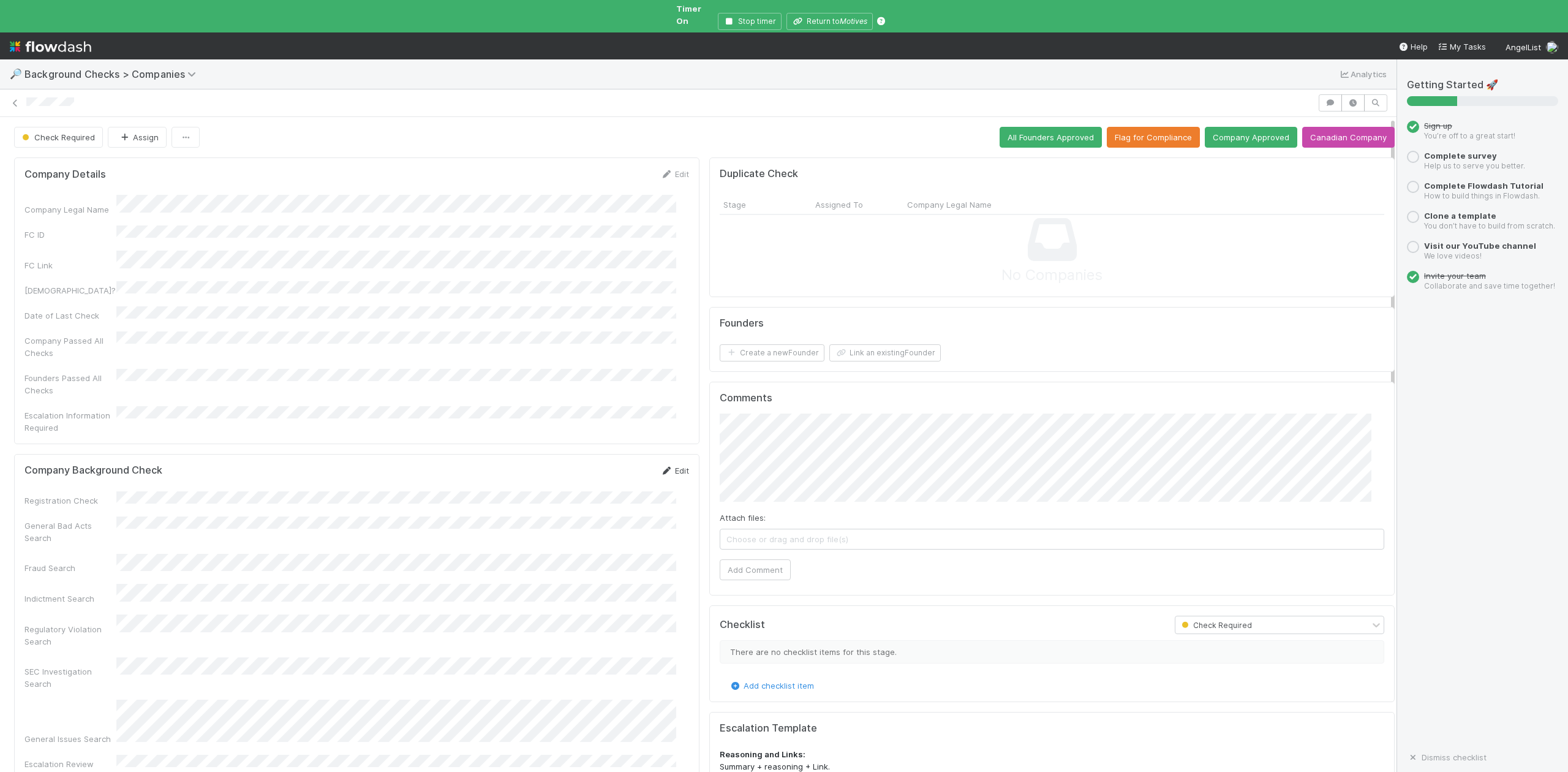
click at [666, 465] on link "Edit" at bounding box center [675, 470] width 29 height 10
click at [144, 550] on div "Passed" at bounding box center [399, 551] width 555 height 22
click at [152, 574] on div "Passed" at bounding box center [399, 581] width 555 height 22
click at [606, 465] on button "Save" at bounding box center [624, 475] width 35 height 21
click at [884, 345] on button "Link an existing Founder" at bounding box center [885, 353] width 112 height 17
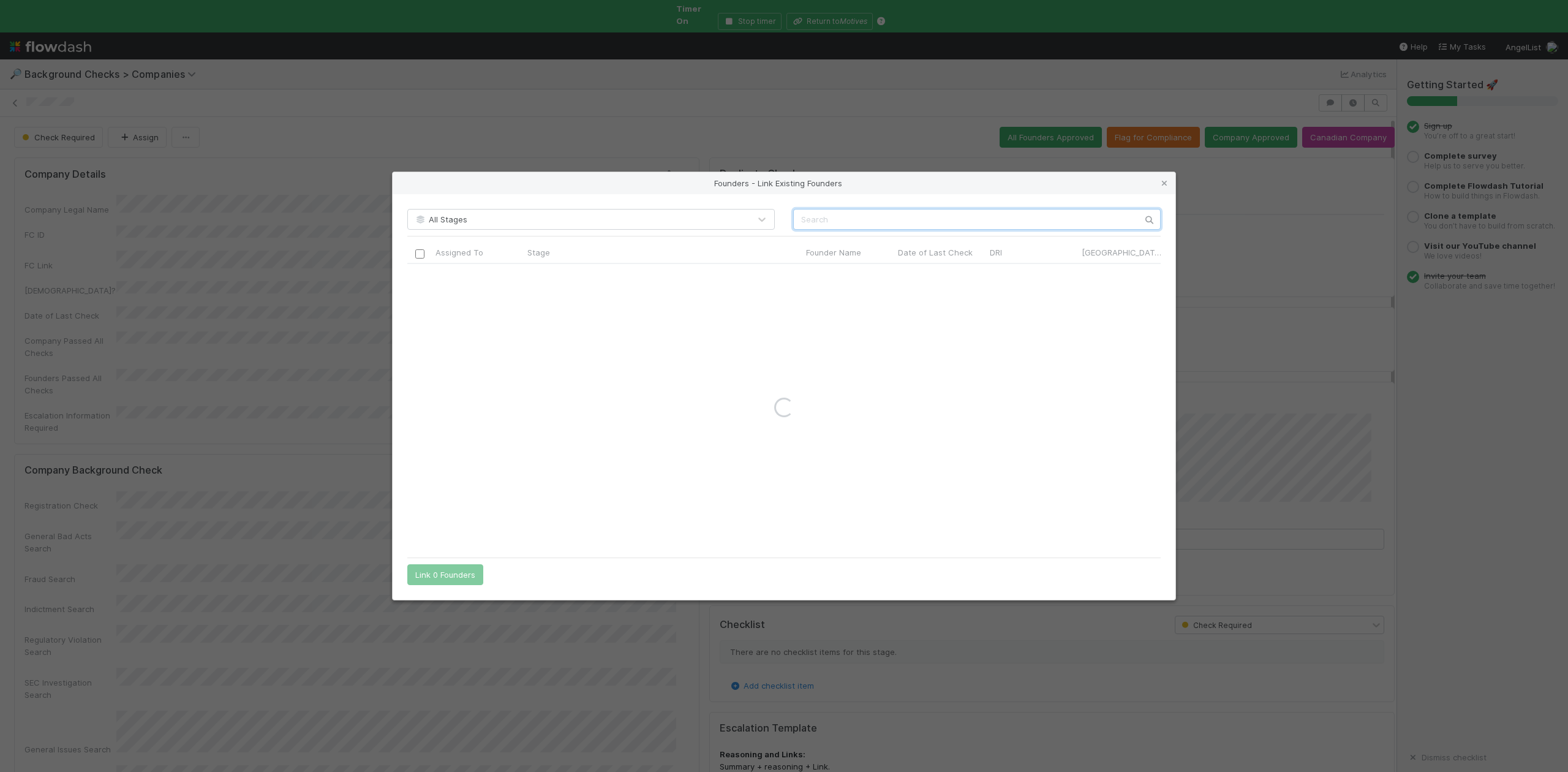
click at [819, 215] on input "text" at bounding box center [977, 219] width 367 height 21
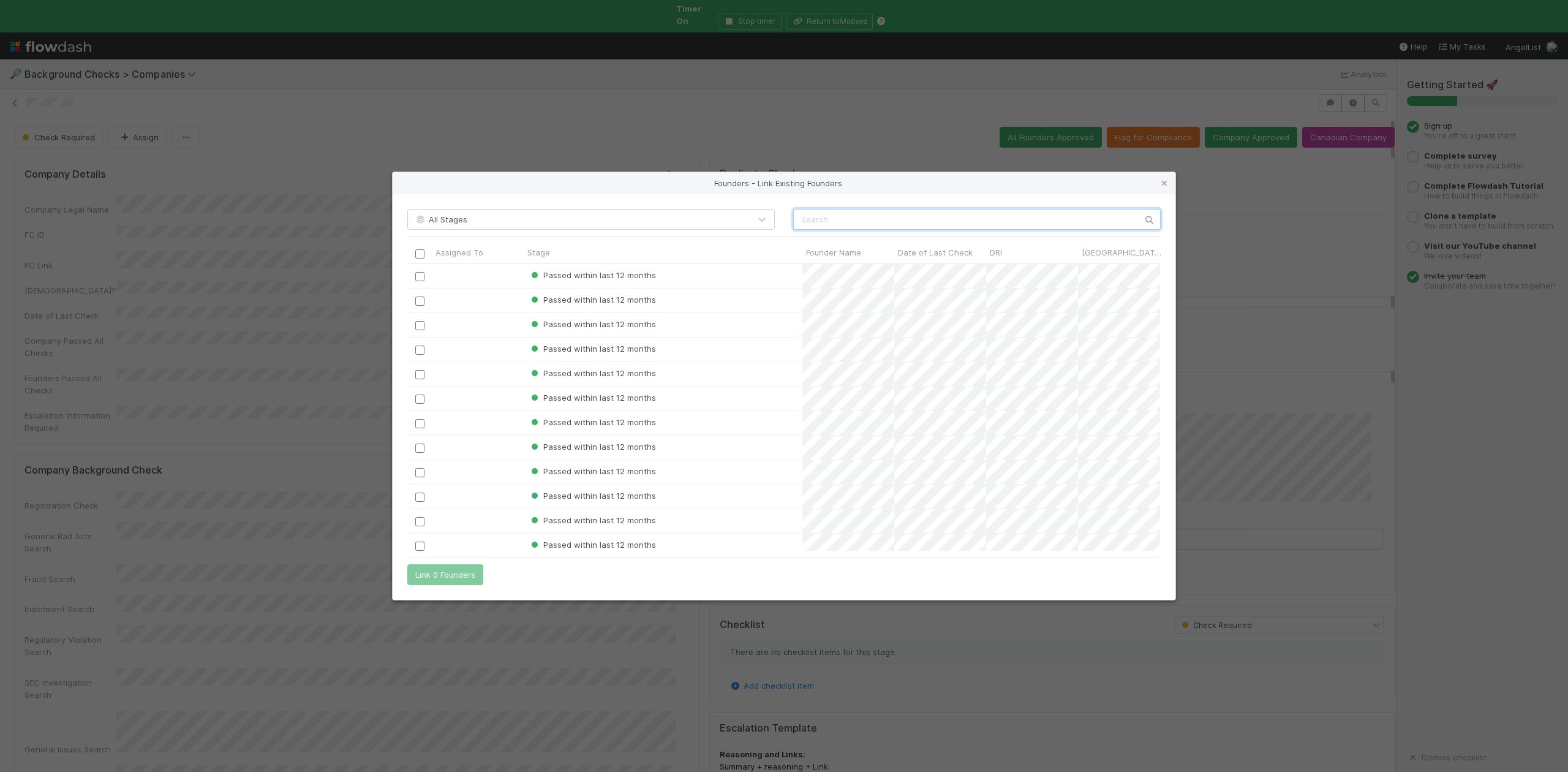
scroll to position [275, 741]
paste input "Sean Conley"
click at [794, 221] on input "Sean Conley" at bounding box center [977, 219] width 367 height 21
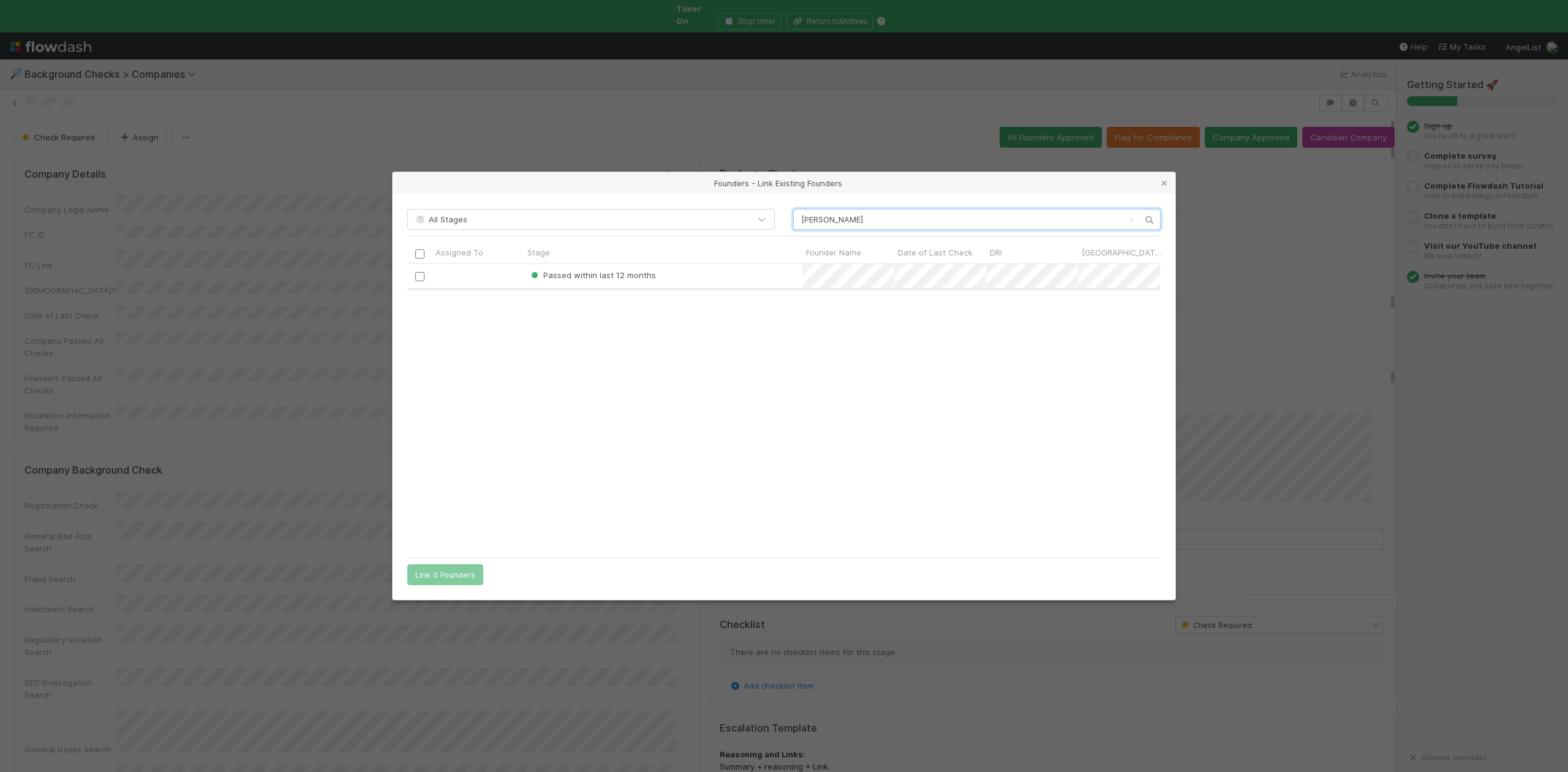
type input "Sean Conley"
click at [417, 277] on input "checkbox" at bounding box center [420, 277] width 9 height 9
click at [457, 574] on button "Link 1 Founder" at bounding box center [442, 575] width 70 height 21
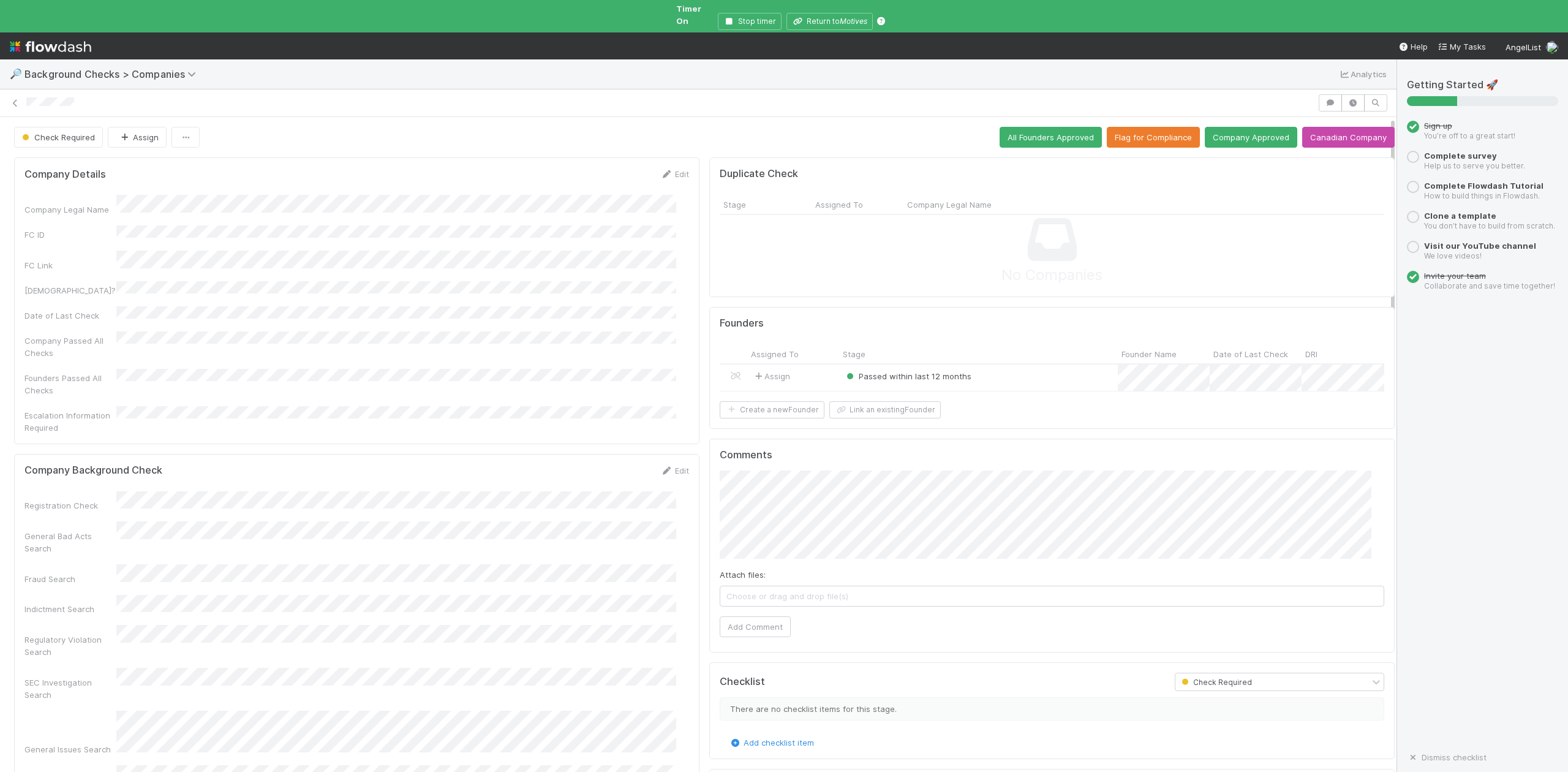
click at [1015, 368] on div "Passed within last 12 months" at bounding box center [978, 378] width 279 height 26
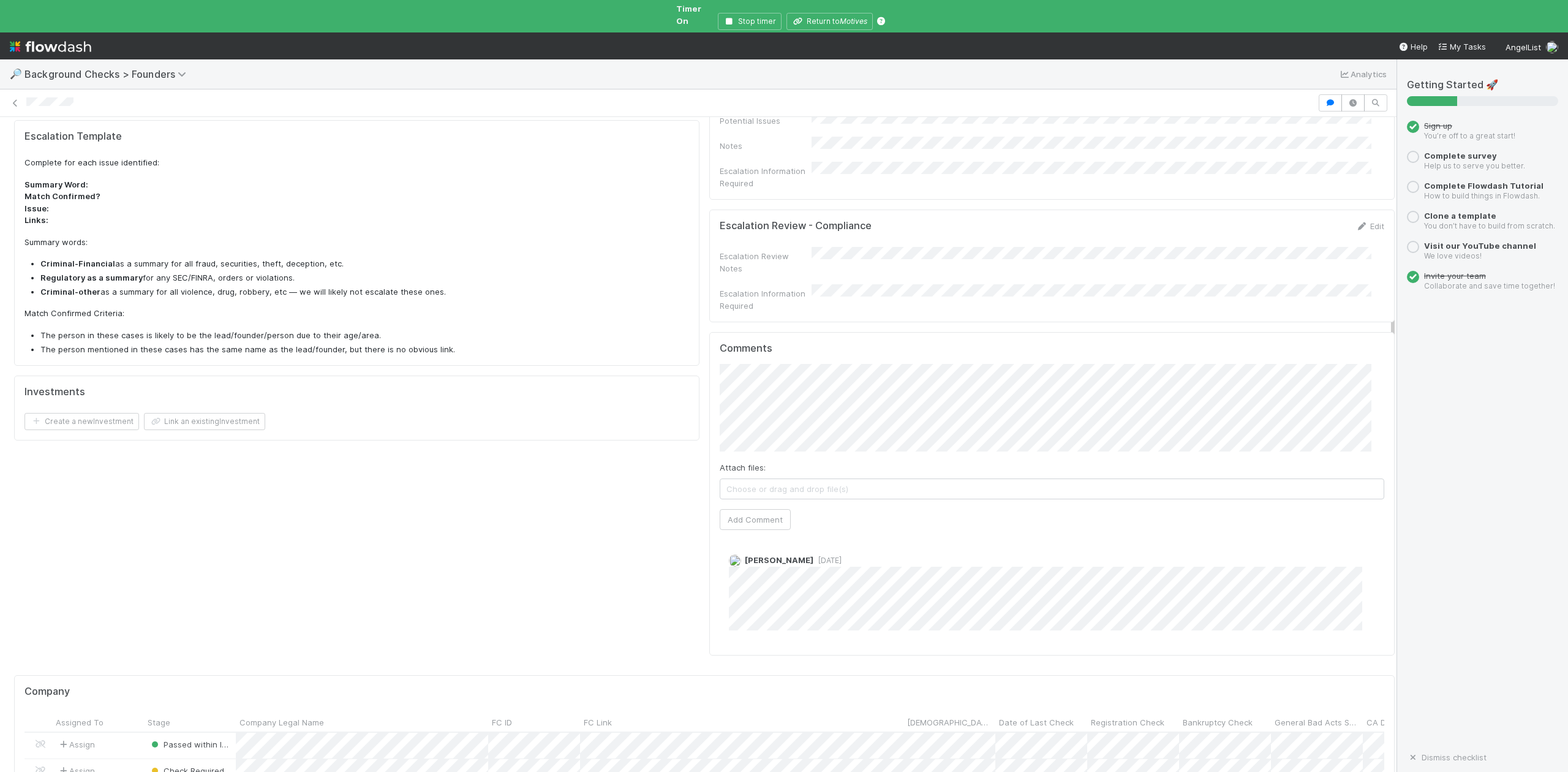
scroll to position [408, 0]
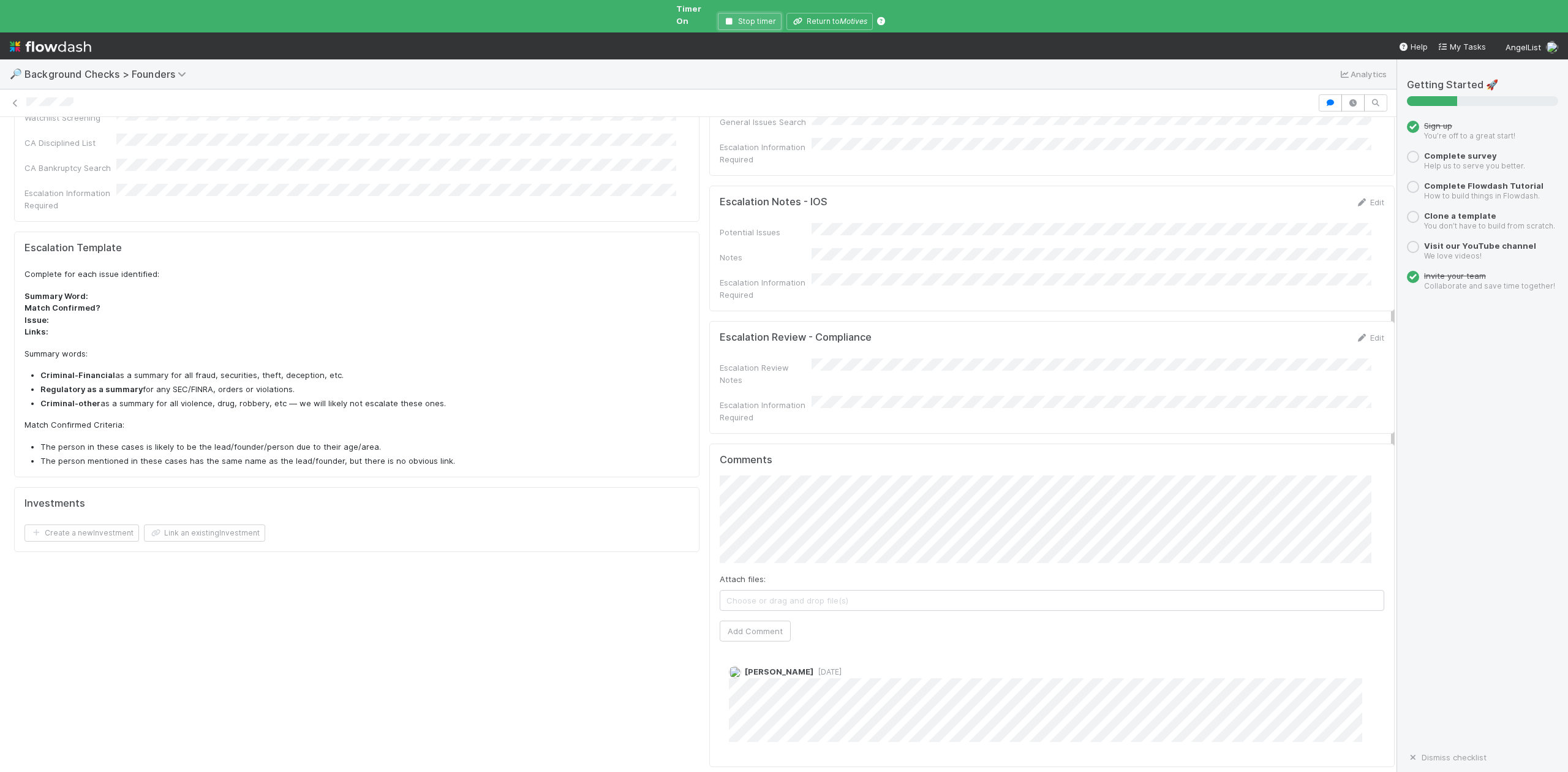
click at [733, 18] on icon "button" at bounding box center [730, 21] width 12 height 7
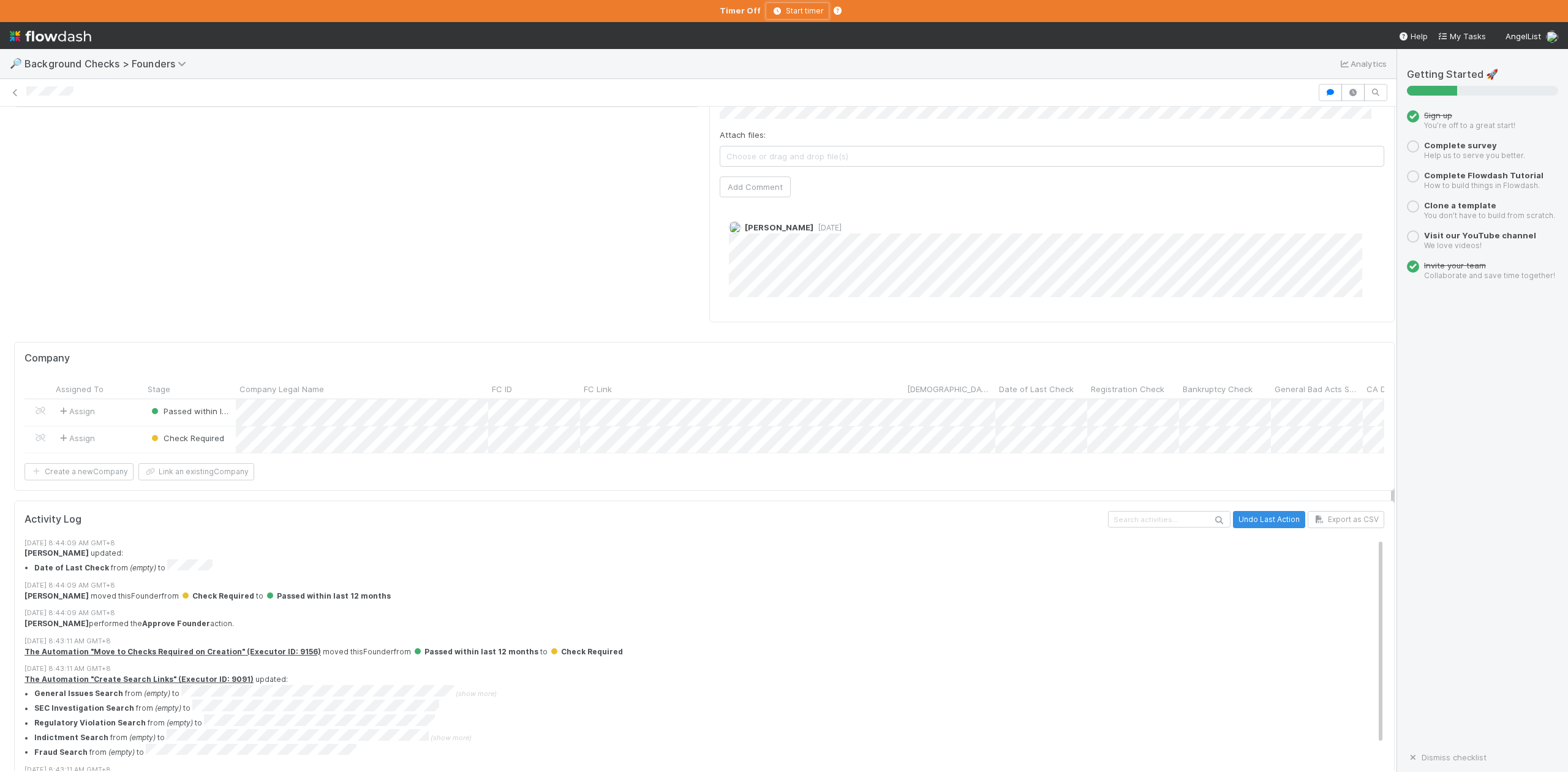
scroll to position [855, 0]
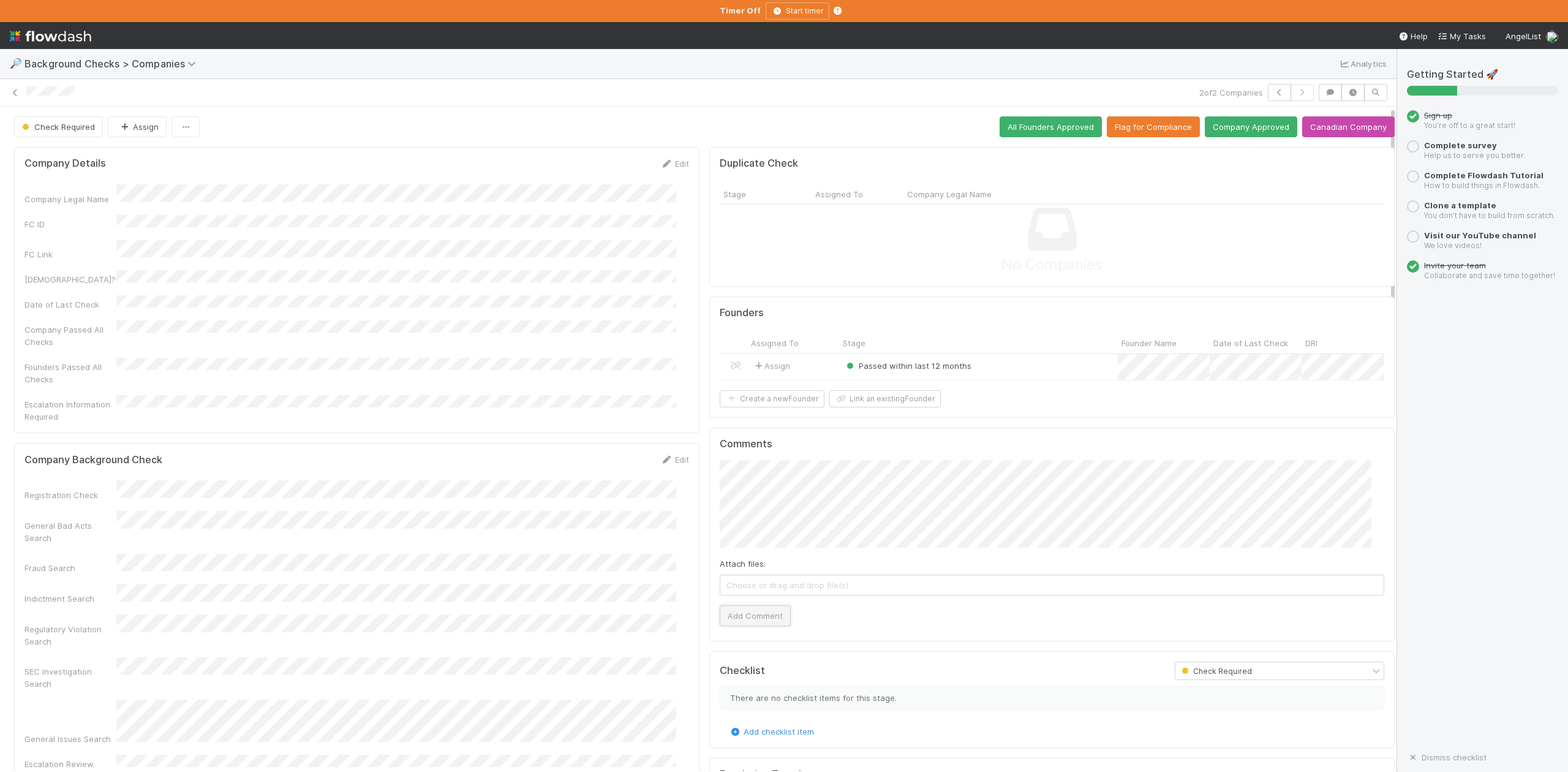
click at [748, 626] on button "Add Comment" at bounding box center [755, 615] width 71 height 21
click at [996, 368] on div "Passed within last 12 months" at bounding box center [978, 367] width 279 height 26
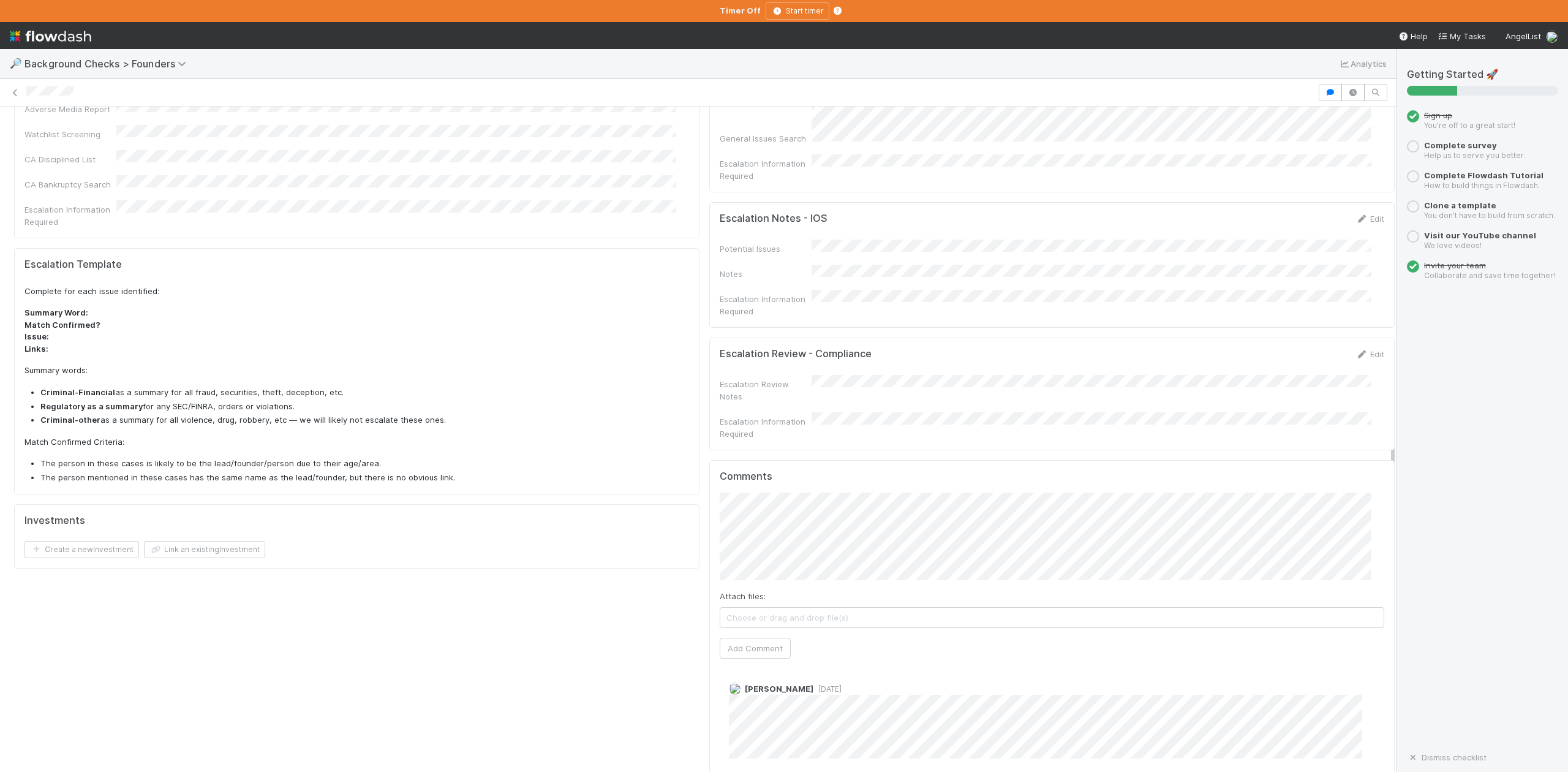
scroll to position [490, 0]
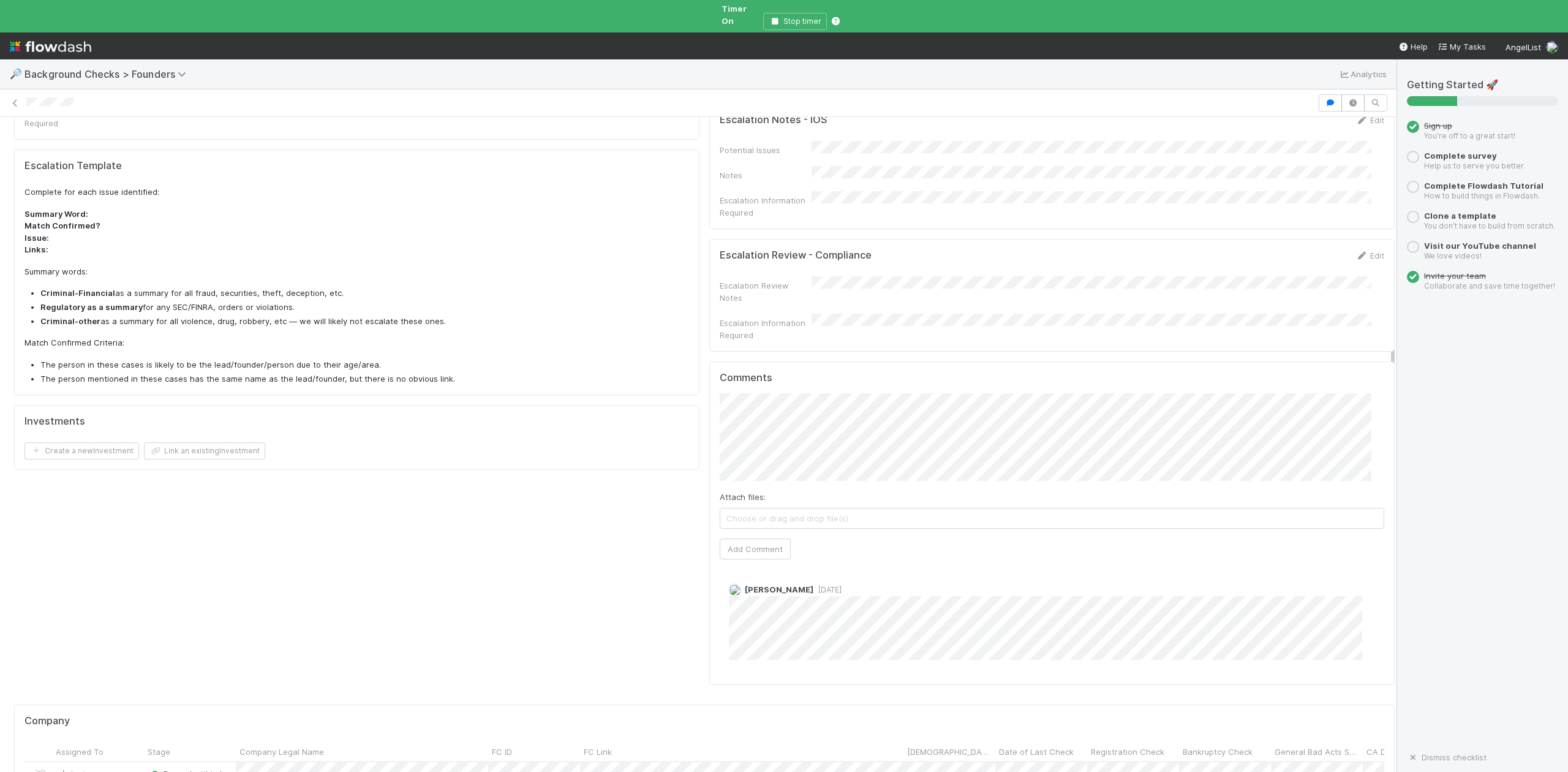
click at [699, 7] on div "Timer On Stop timer" at bounding box center [784, 16] width 1568 height 33
click at [876, 7] on div "Timer On Stop timer" at bounding box center [784, 16] width 1568 height 33
click at [776, 18] on icon "button" at bounding box center [775, 21] width 12 height 7
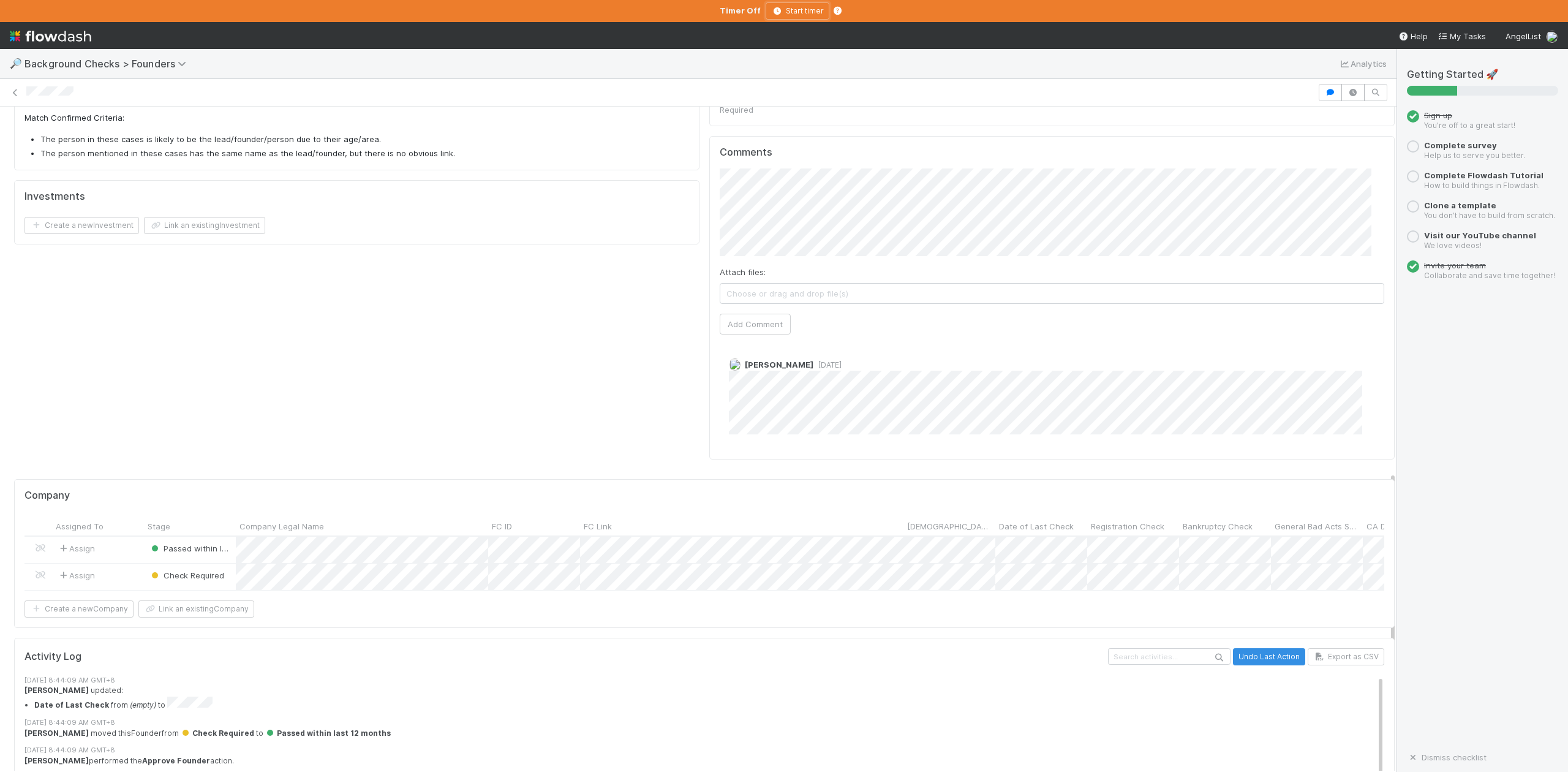
scroll to position [855, 0]
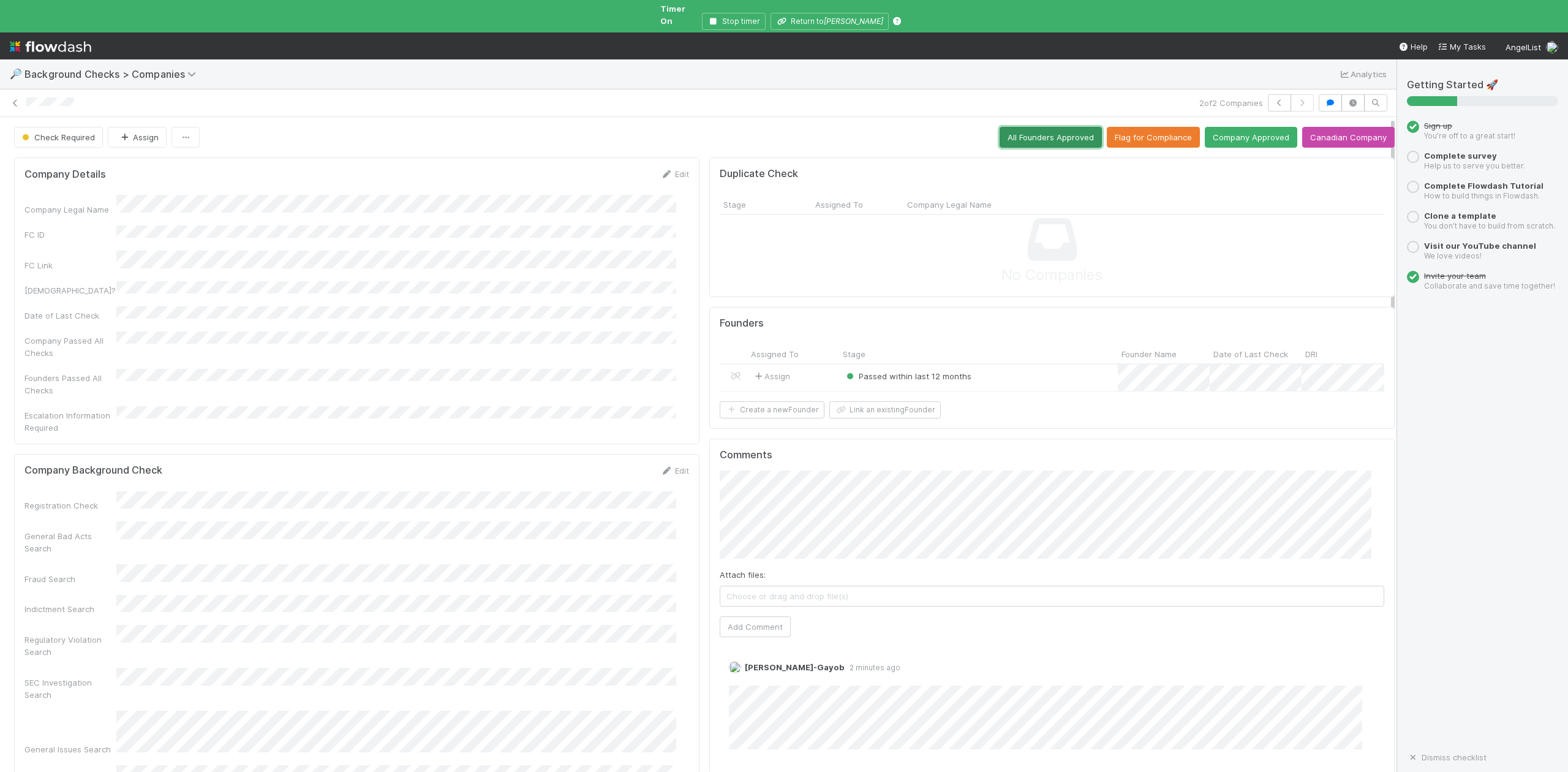
click at [1013, 127] on button "All Founders Approved" at bounding box center [1051, 137] width 102 height 21
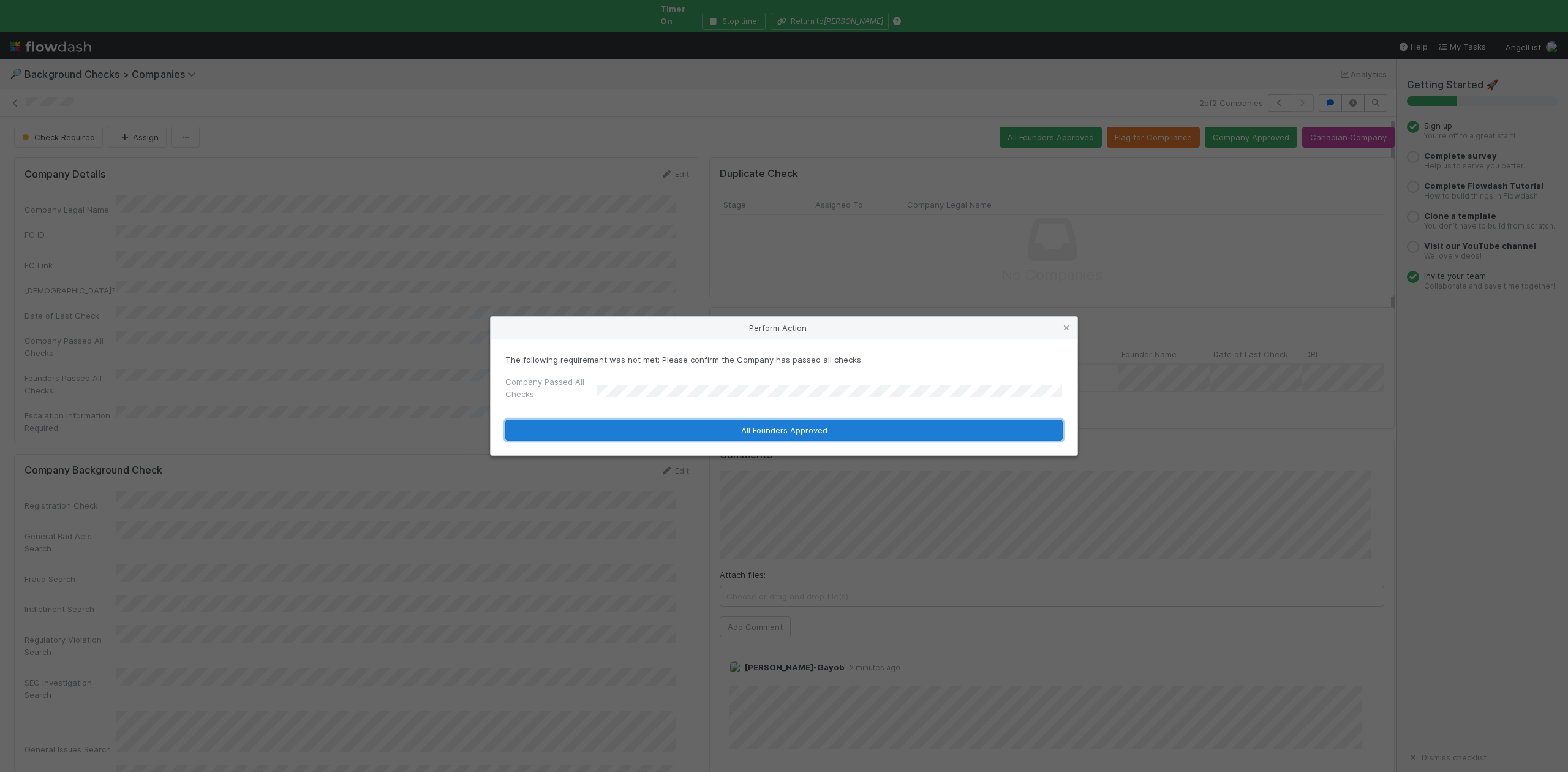
click at [657, 431] on button "All Founders Approved" at bounding box center [784, 430] width 557 height 21
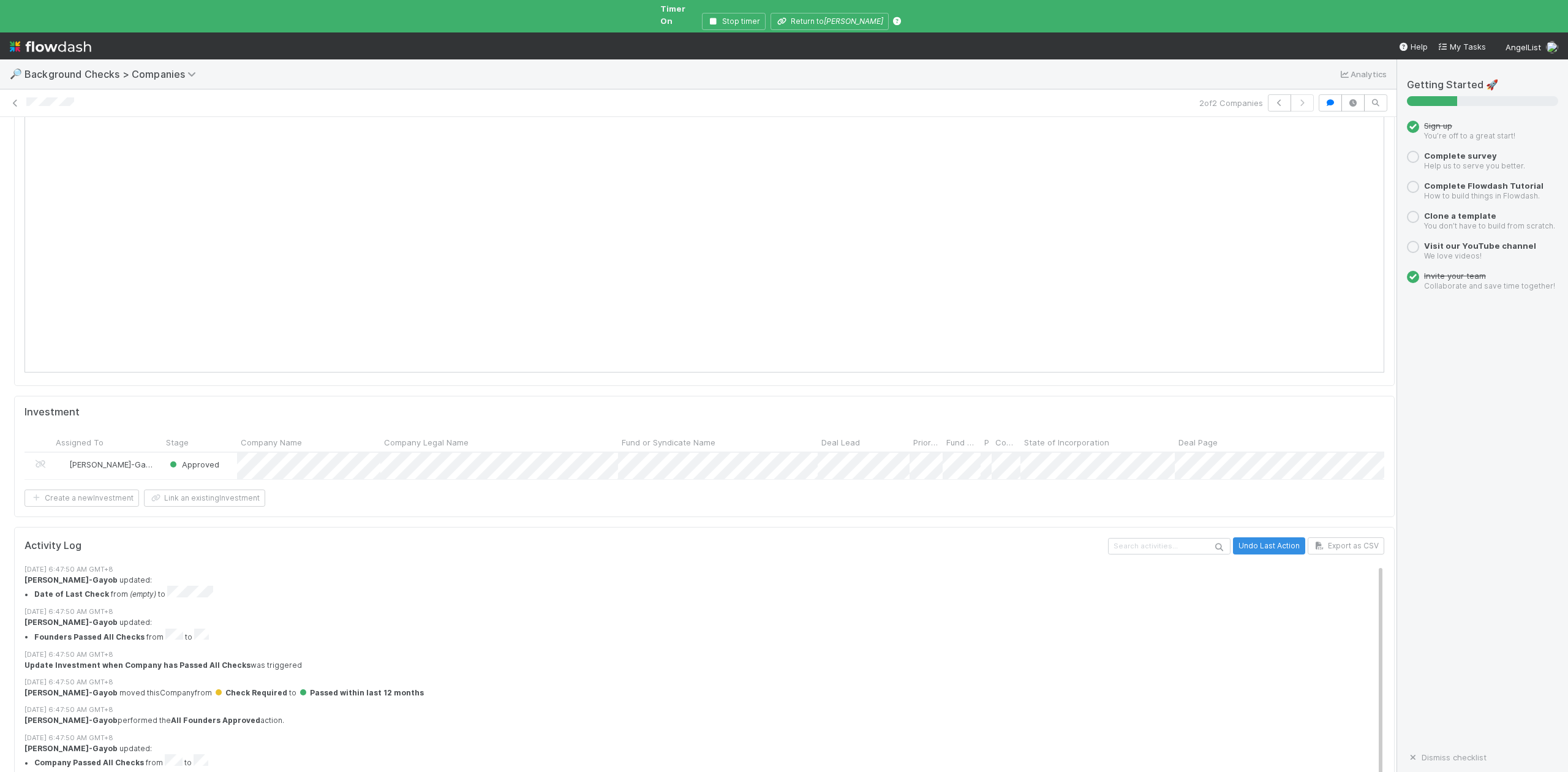
scroll to position [1287, 0]
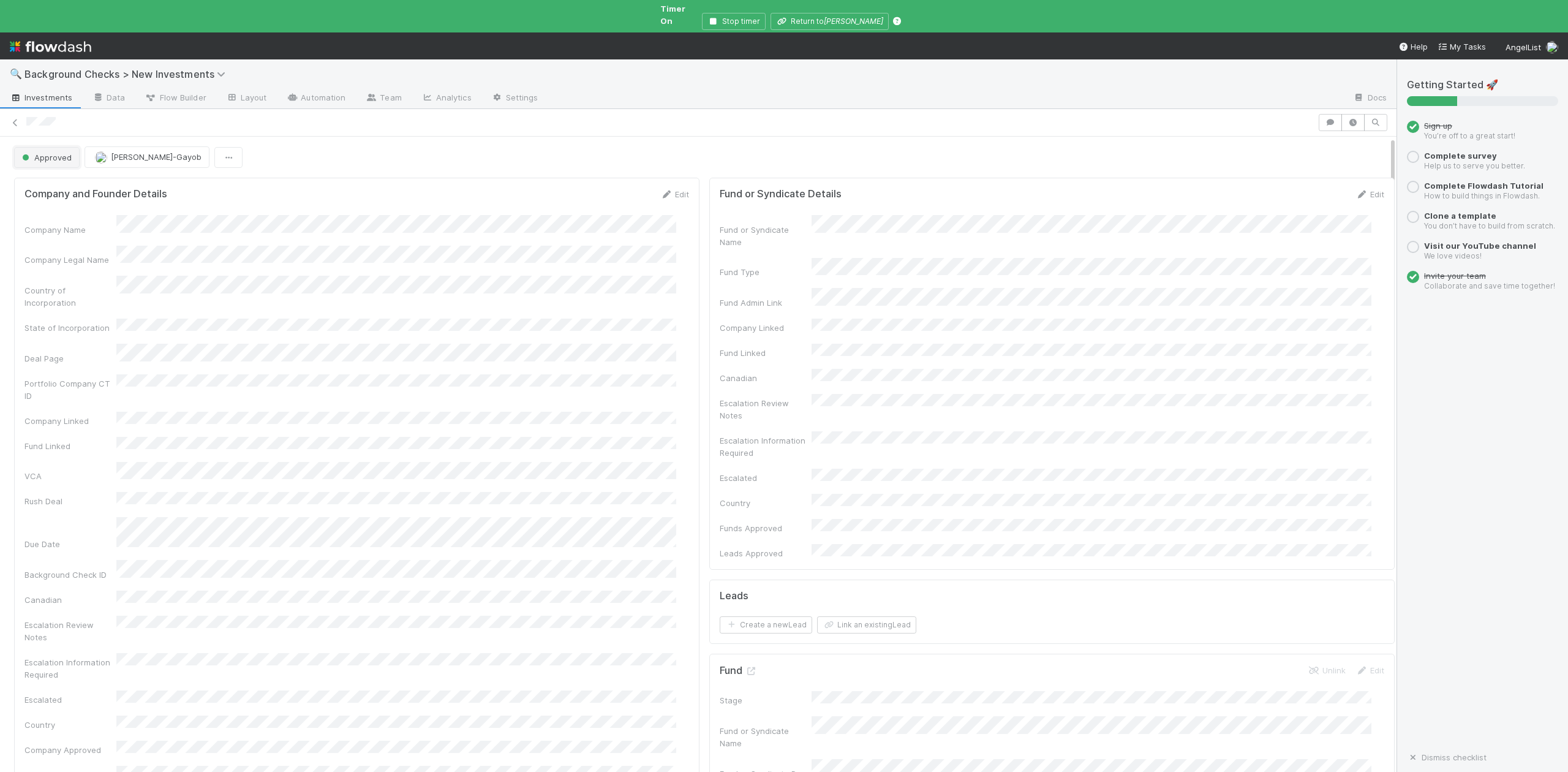
click at [55, 153] on span "Approved" at bounding box center [46, 157] width 52 height 10
click at [62, 202] on span "In Progress" at bounding box center [46, 200] width 58 height 10
click at [741, 664] on h5 "Fund" at bounding box center [738, 670] width 37 height 12
click at [745, 667] on icon at bounding box center [750, 671] width 12 height 8
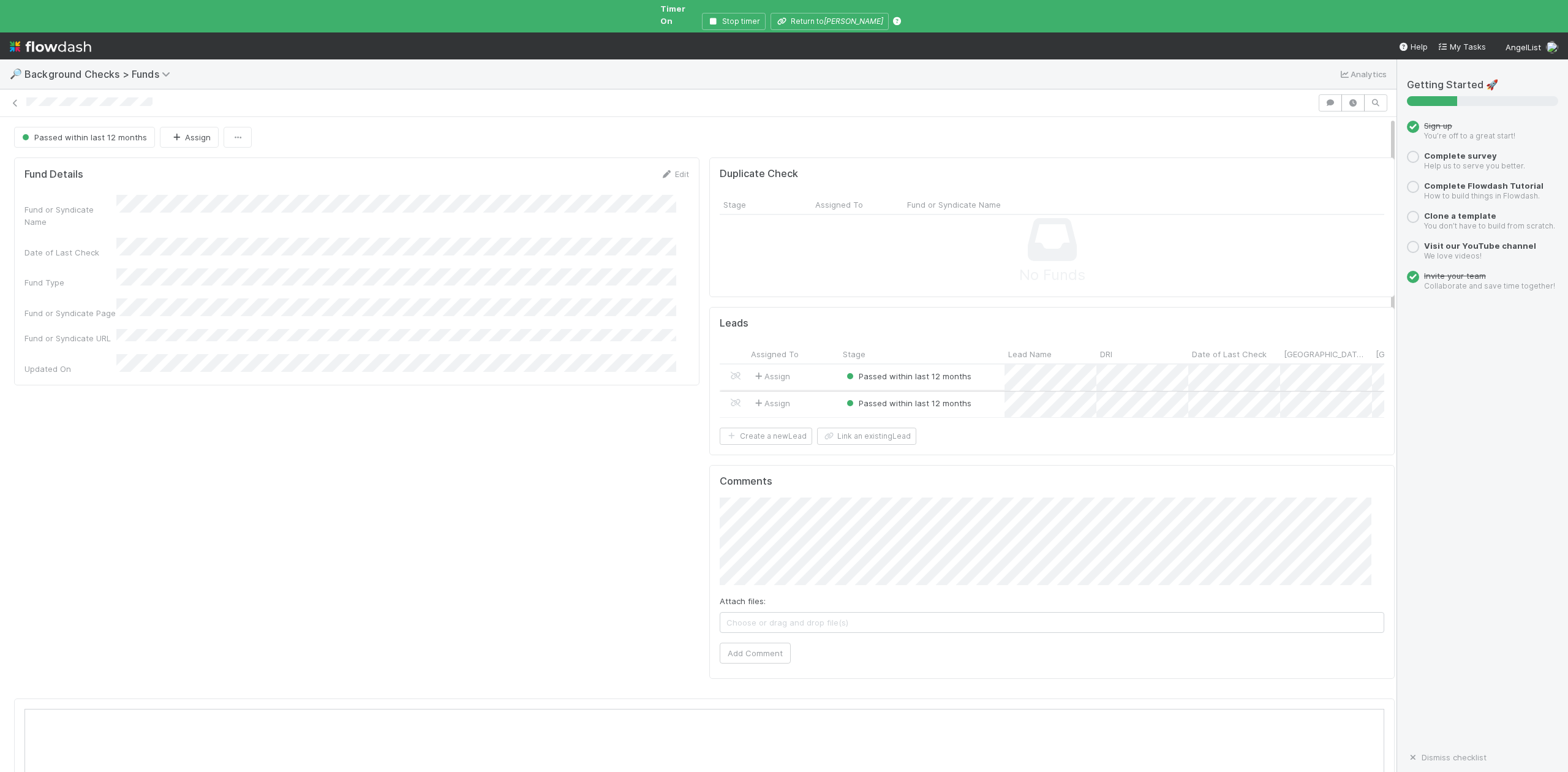
scroll to position [236, 1322]
click at [828, 10] on div at bounding box center [784, 386] width 1568 height 772
click at [828, 13] on button "Return to Sean Conley" at bounding box center [829, 22] width 118 height 17
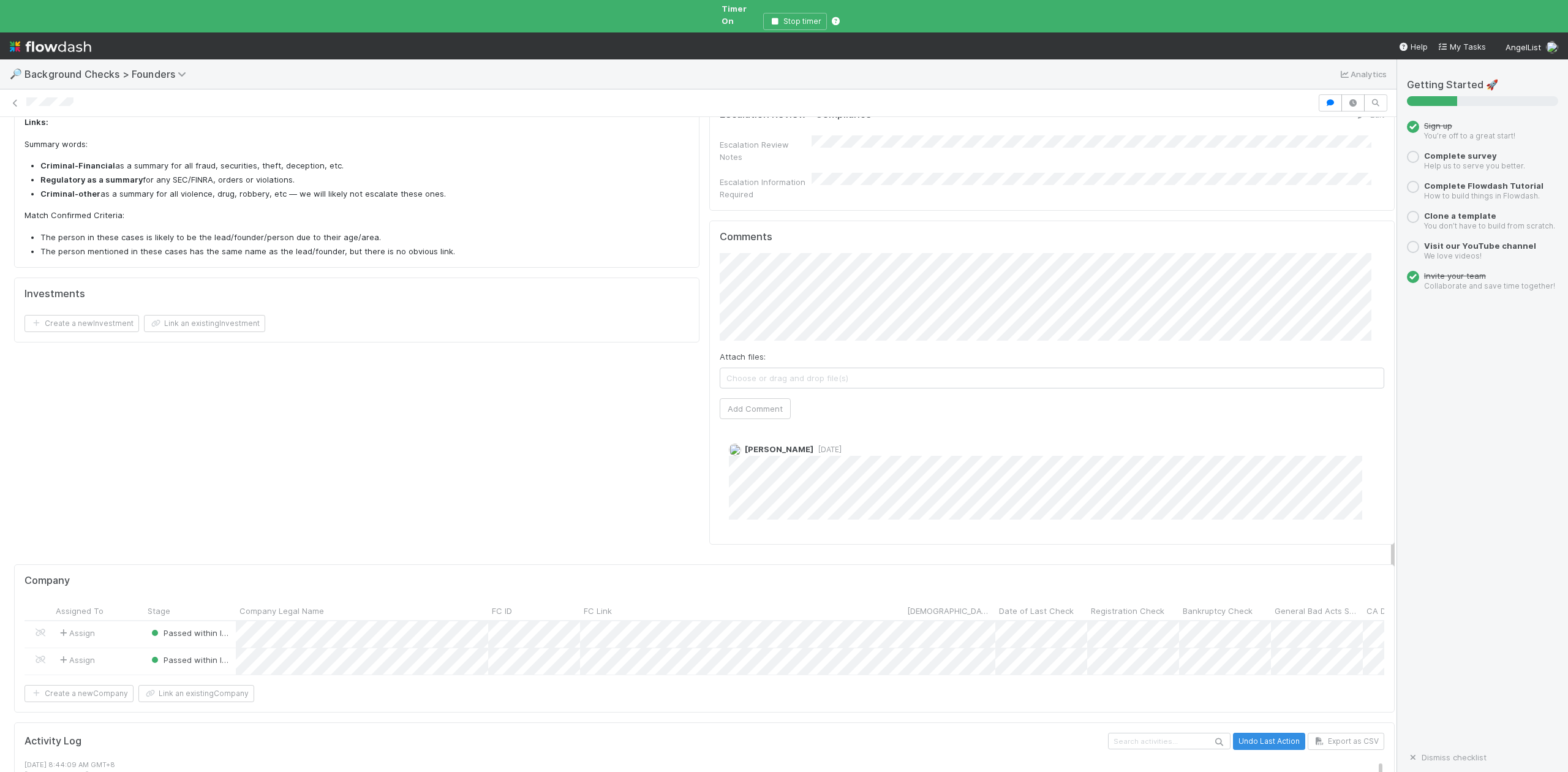
scroll to position [816, 0]
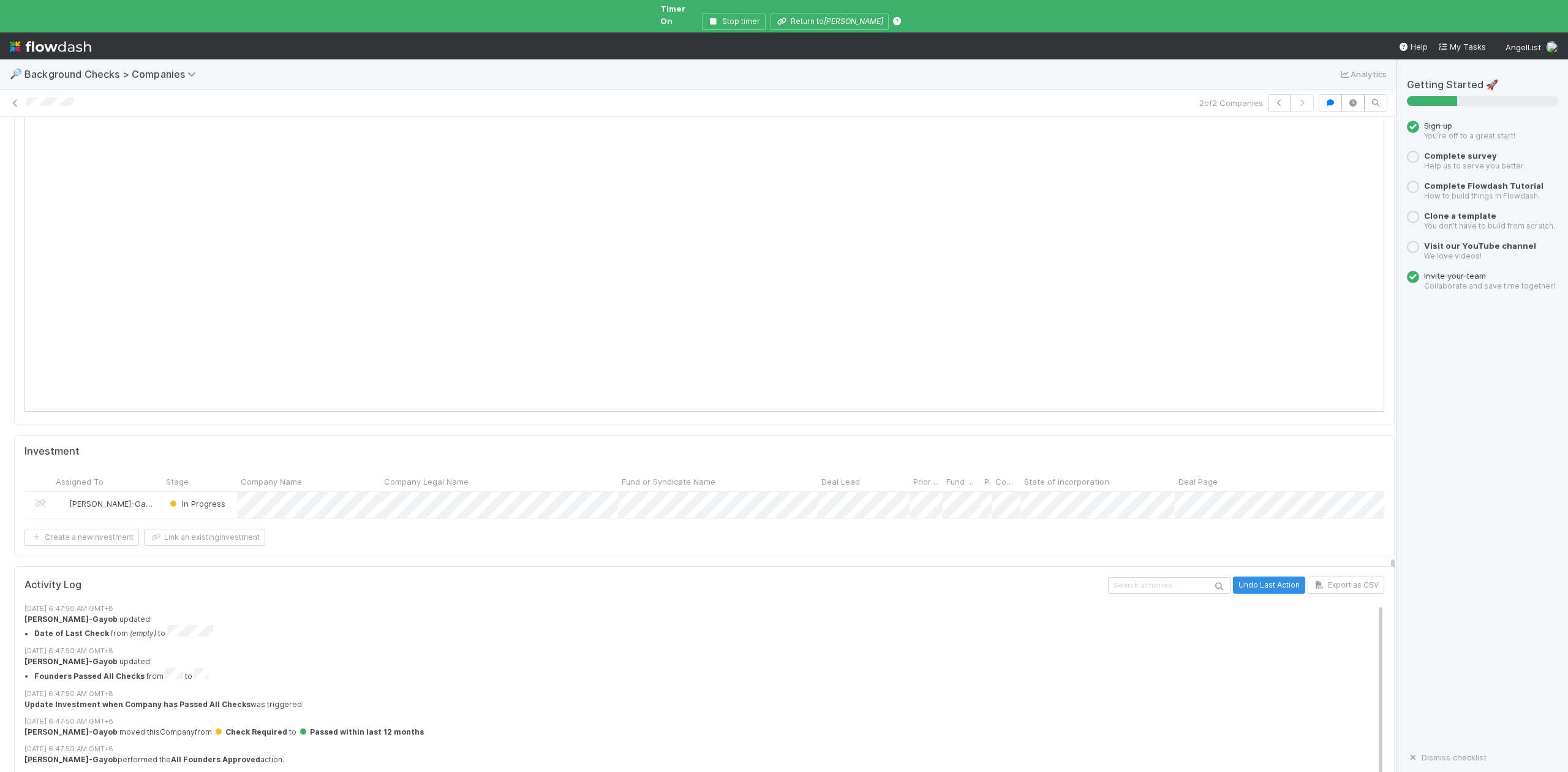
scroll to position [1287, 0]
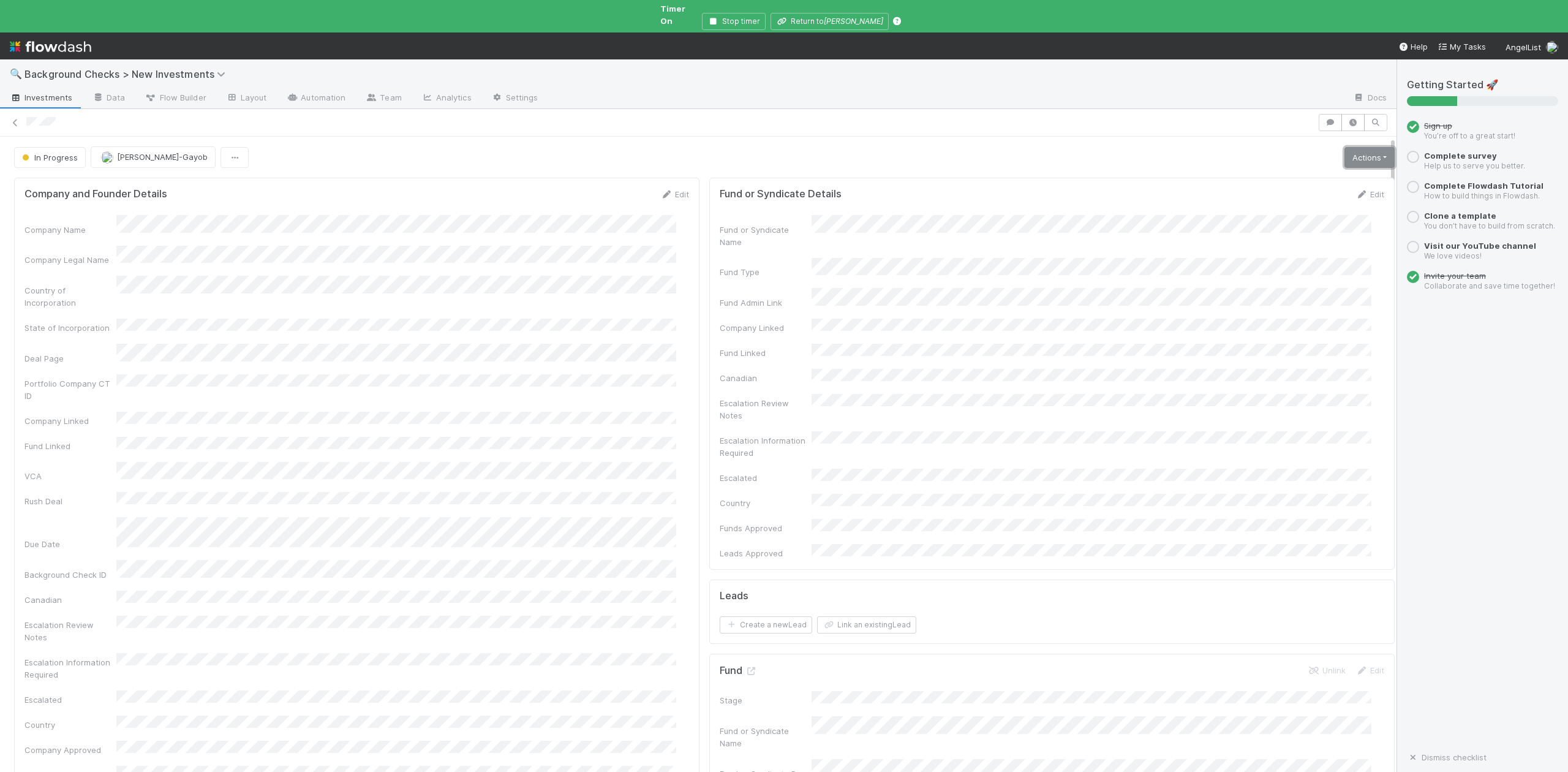
click at [1344, 147] on link "Actions" at bounding box center [1369, 157] width 50 height 21
click at [1259, 176] on button "Finish" at bounding box center [1327, 183] width 136 height 17
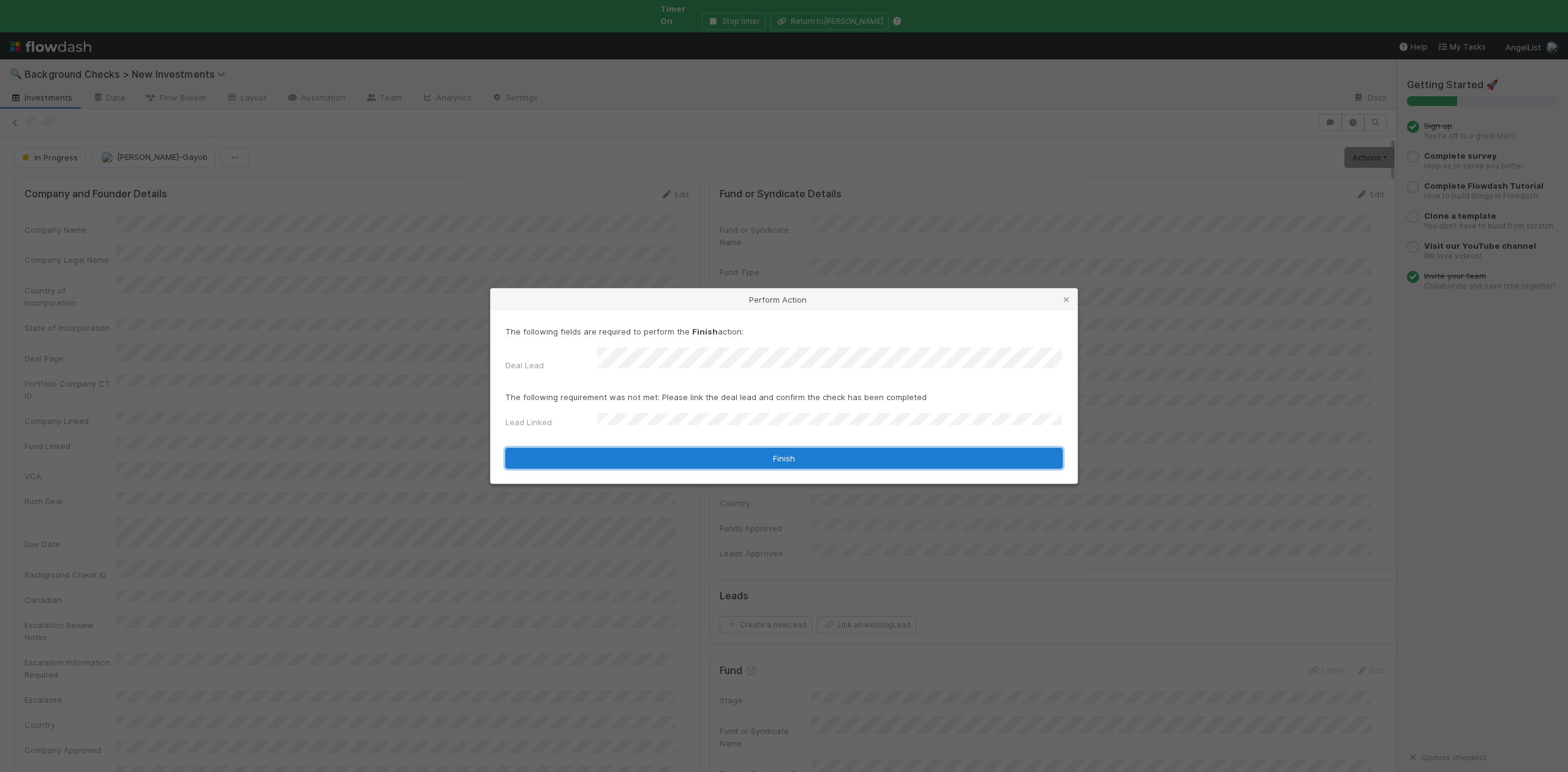
click at [615, 448] on button "Finish" at bounding box center [784, 458] width 557 height 21
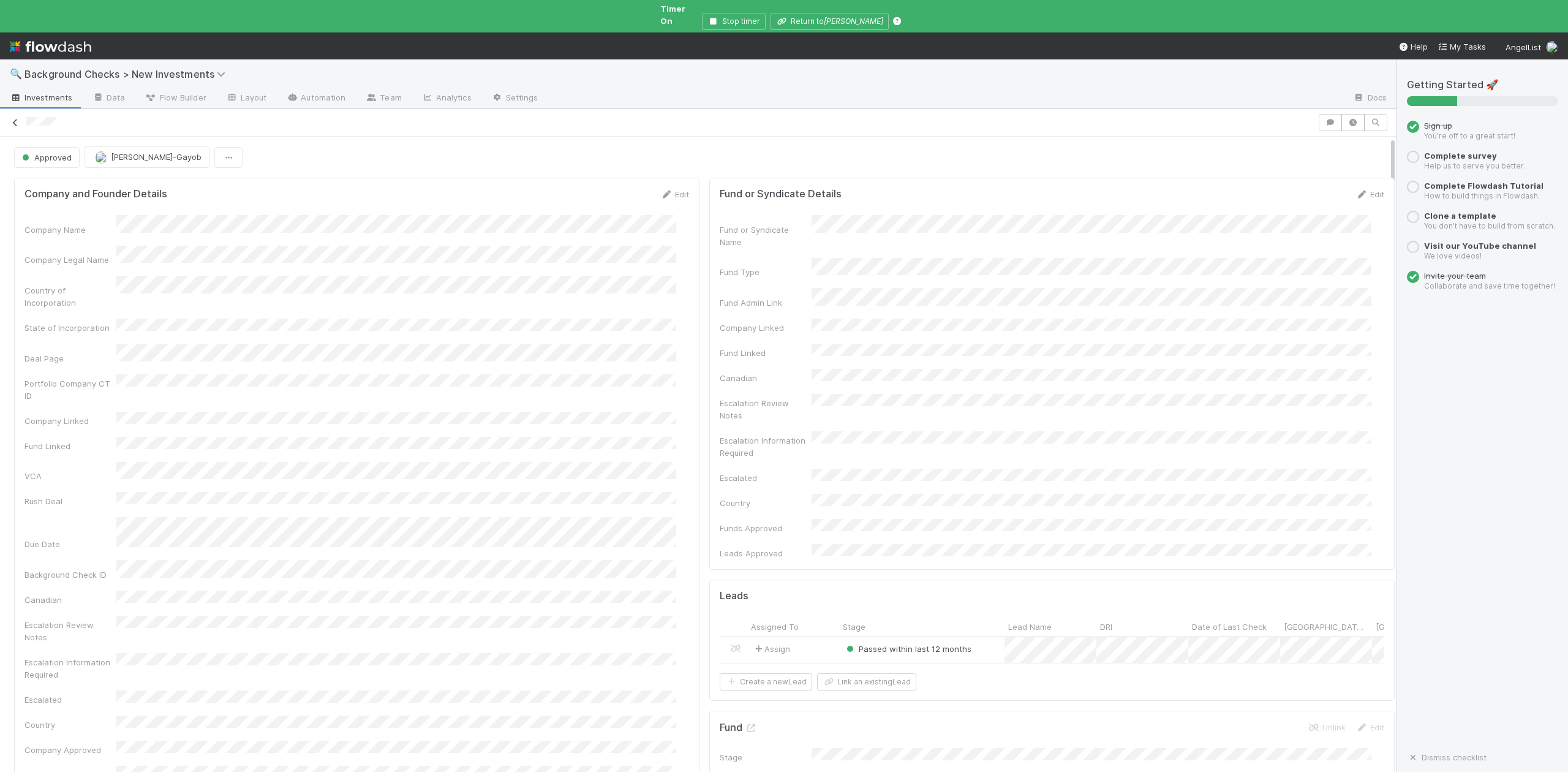
click at [12, 119] on icon at bounding box center [15, 123] width 12 height 8
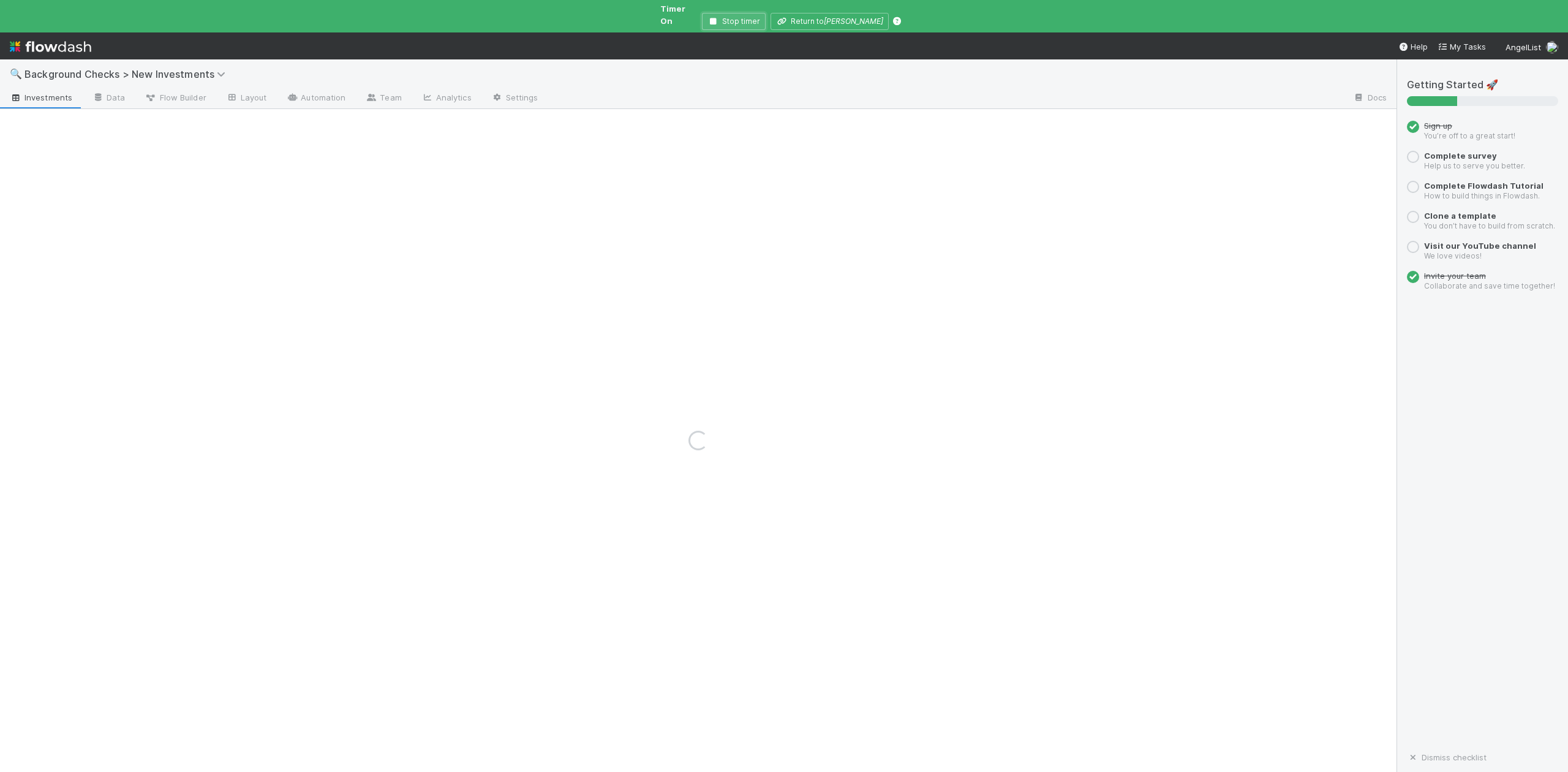
click at [720, 18] on icon "button" at bounding box center [713, 21] width 12 height 7
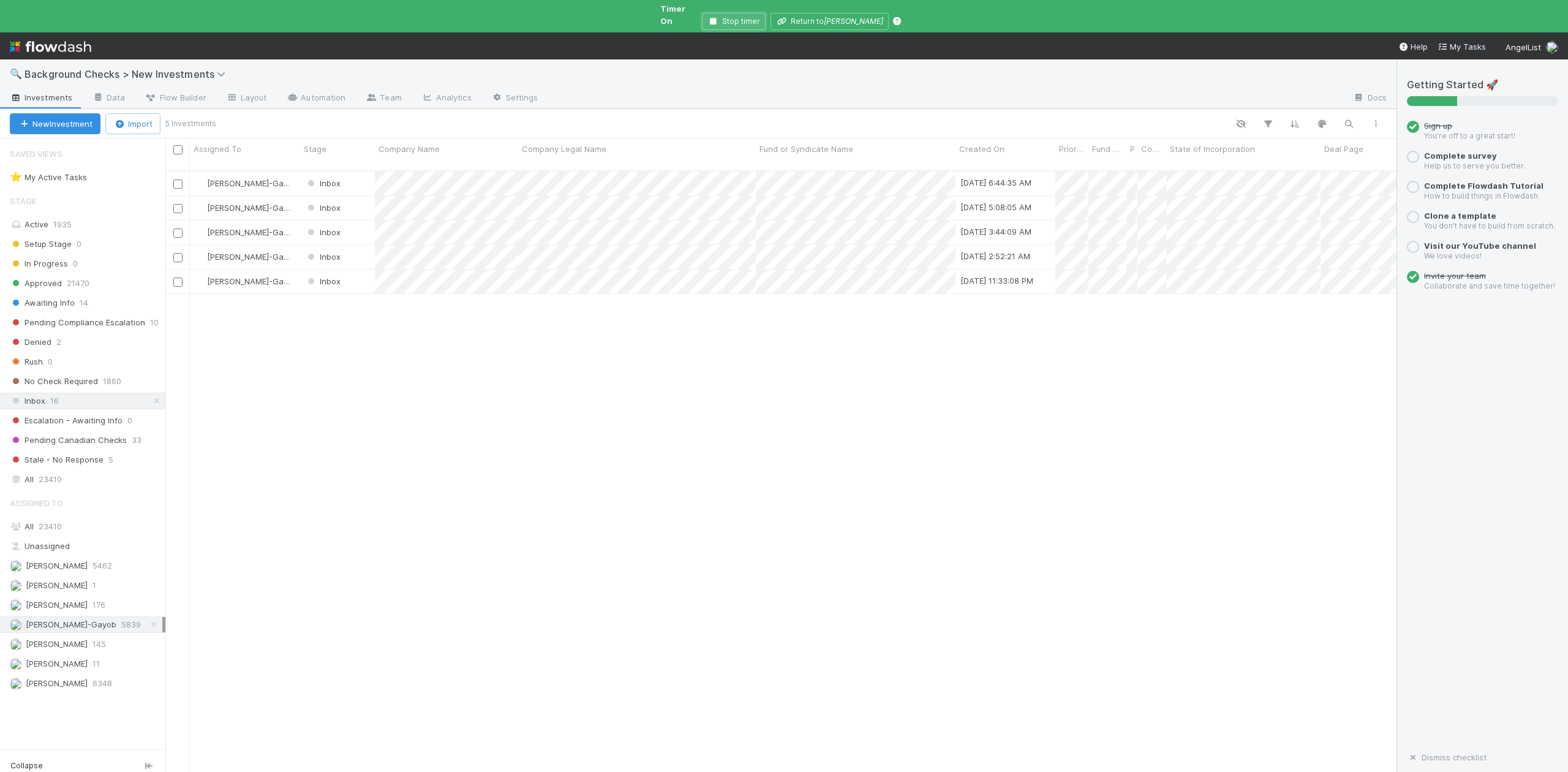
scroll to position [609, 1218]
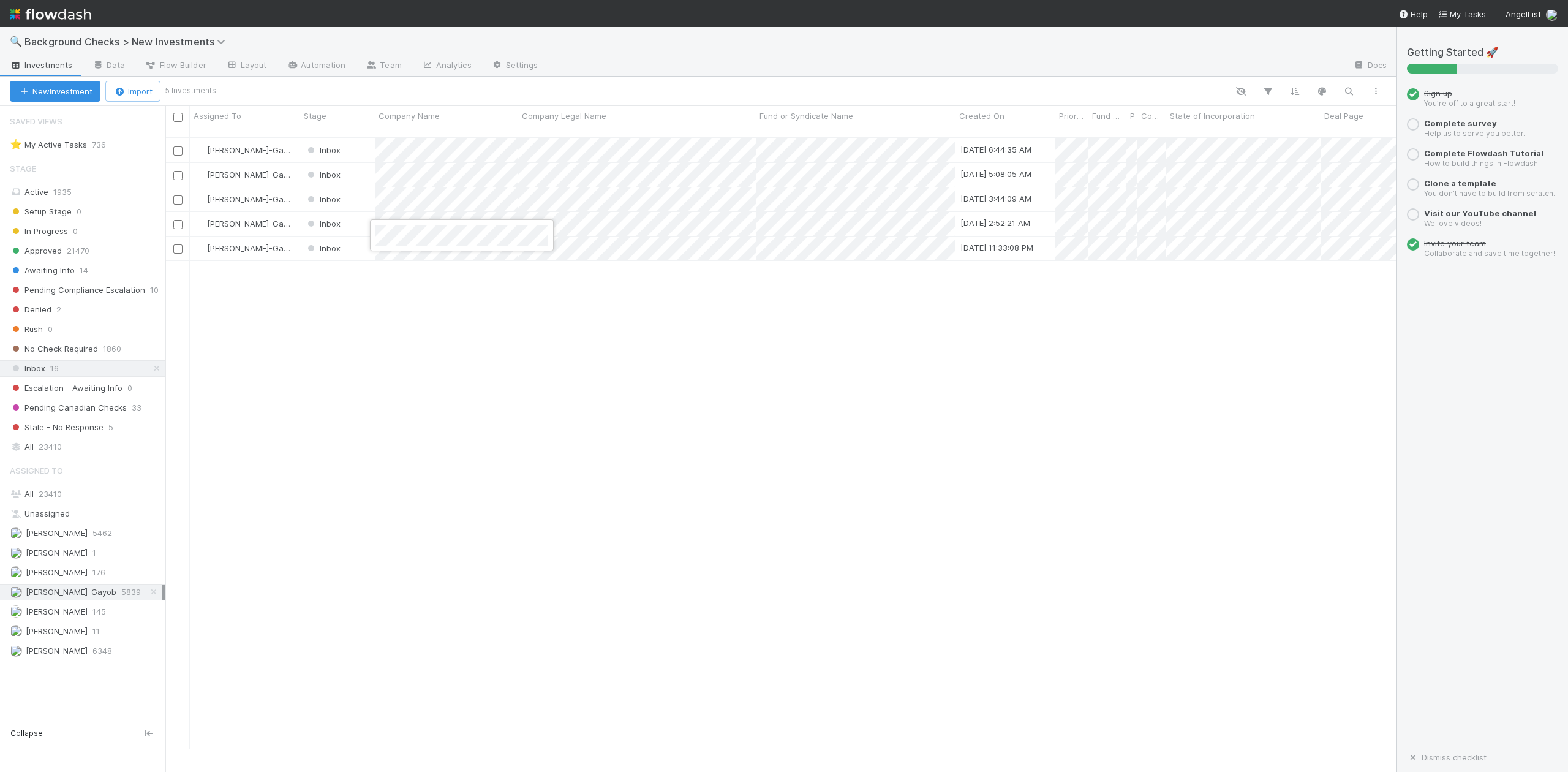
click at [484, 351] on div at bounding box center [784, 386] width 1568 height 772
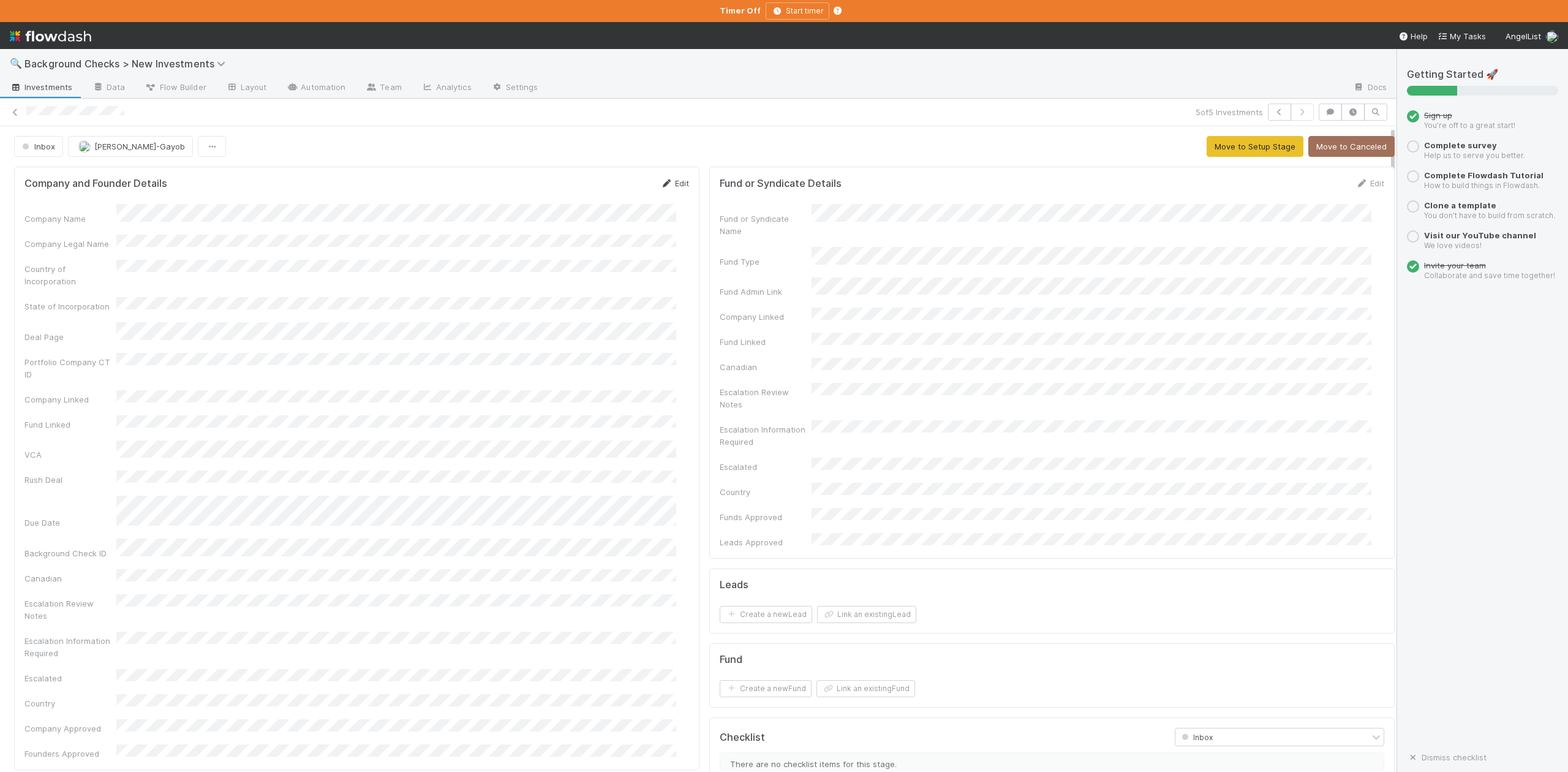
click at [674, 184] on link "Edit" at bounding box center [675, 183] width 29 height 10
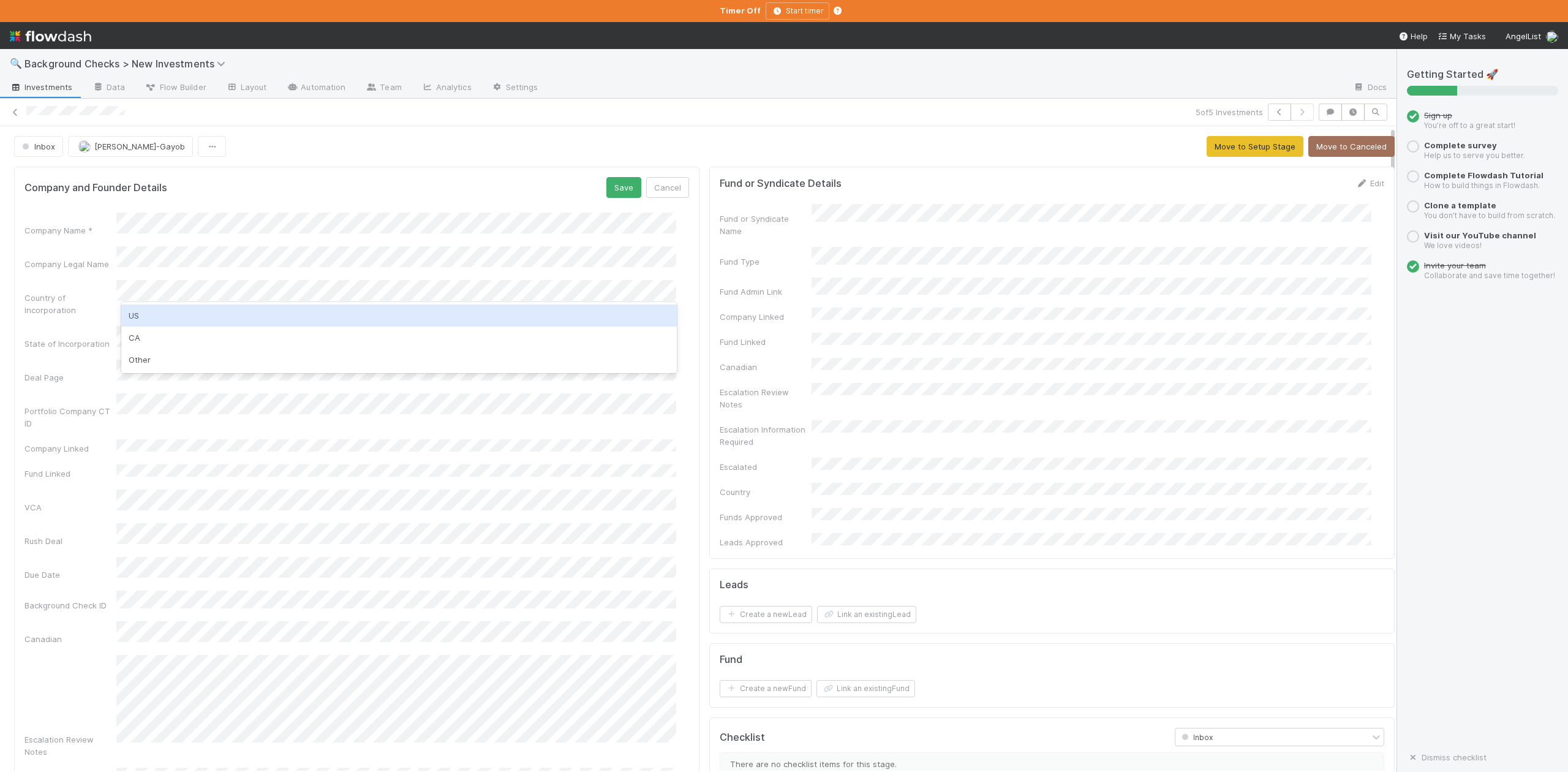
click at [145, 316] on div "US" at bounding box center [399, 316] width 555 height 22
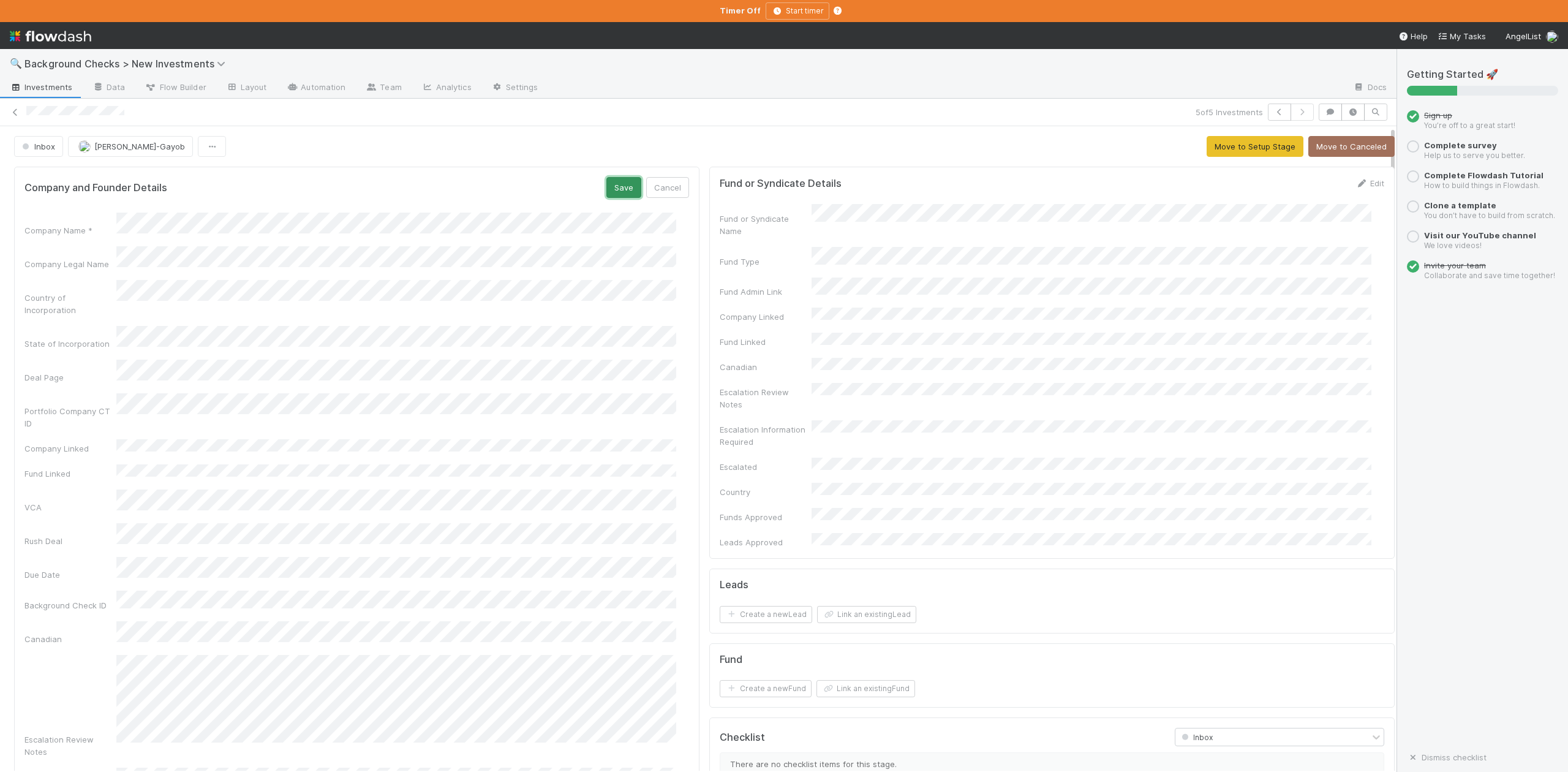
click at [623, 190] on button "Save" at bounding box center [624, 187] width 35 height 21
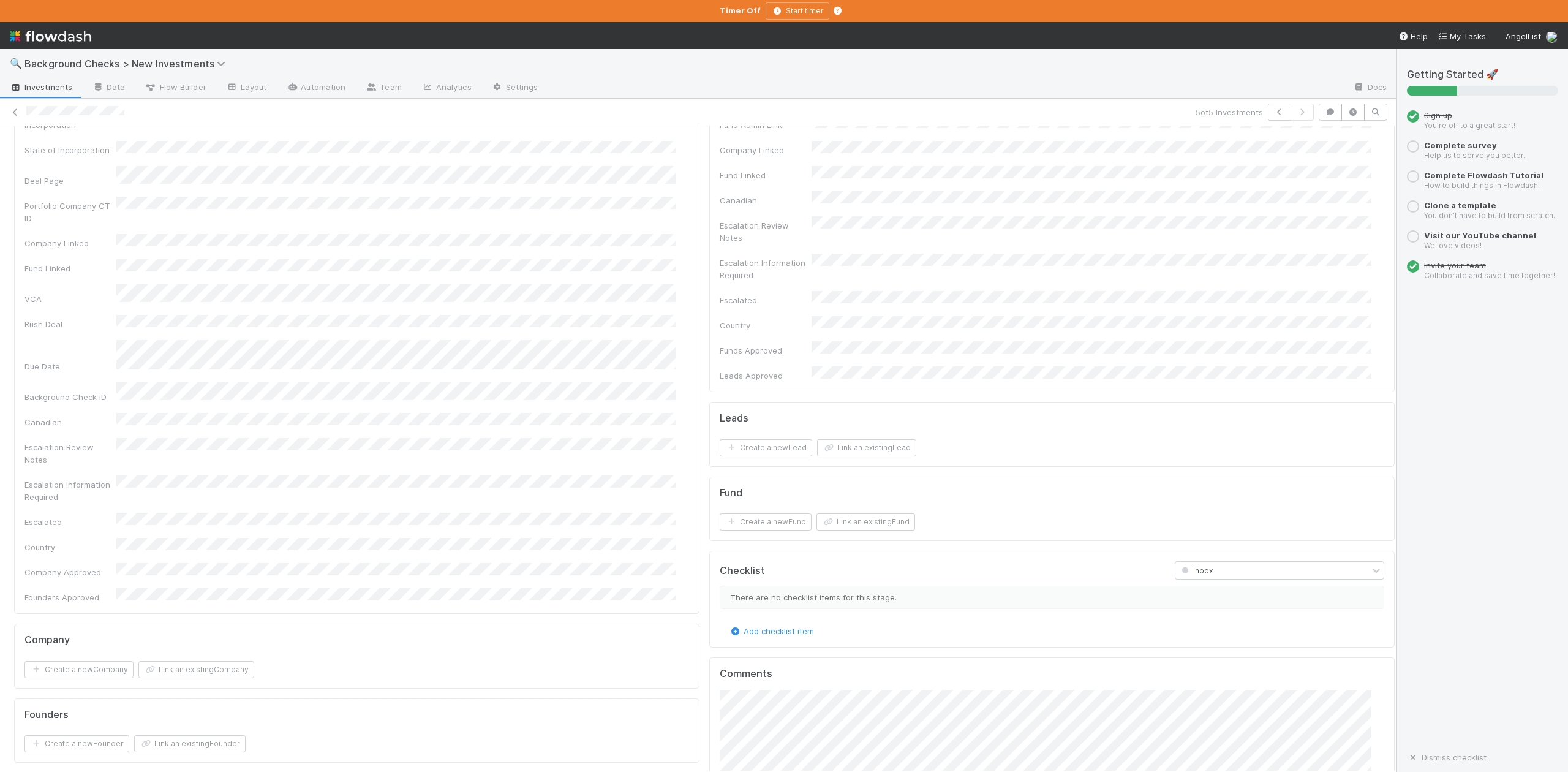
scroll to position [326, 0]
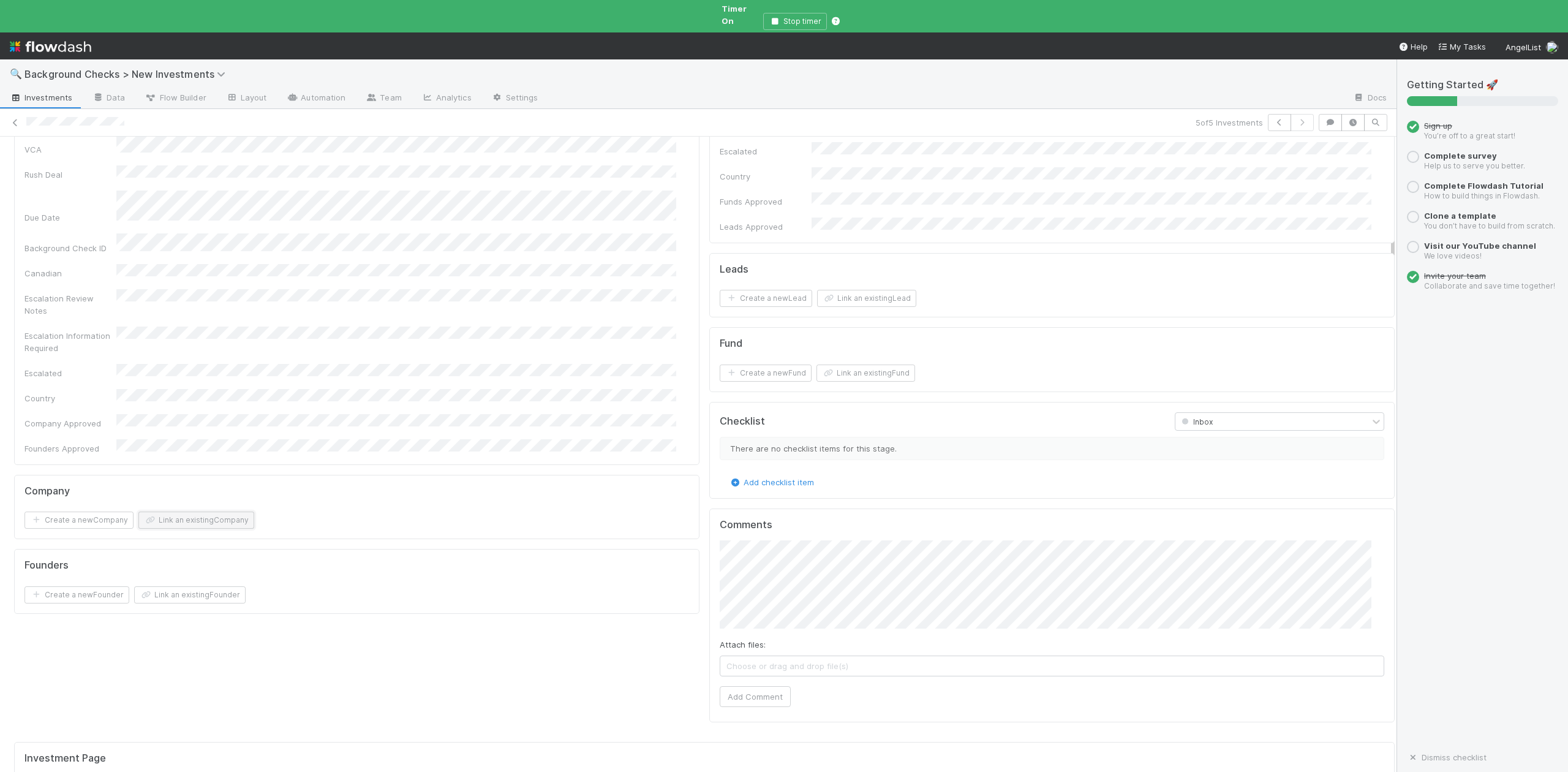
click at [202, 512] on button "Link an existing Company" at bounding box center [196, 520] width 115 height 17
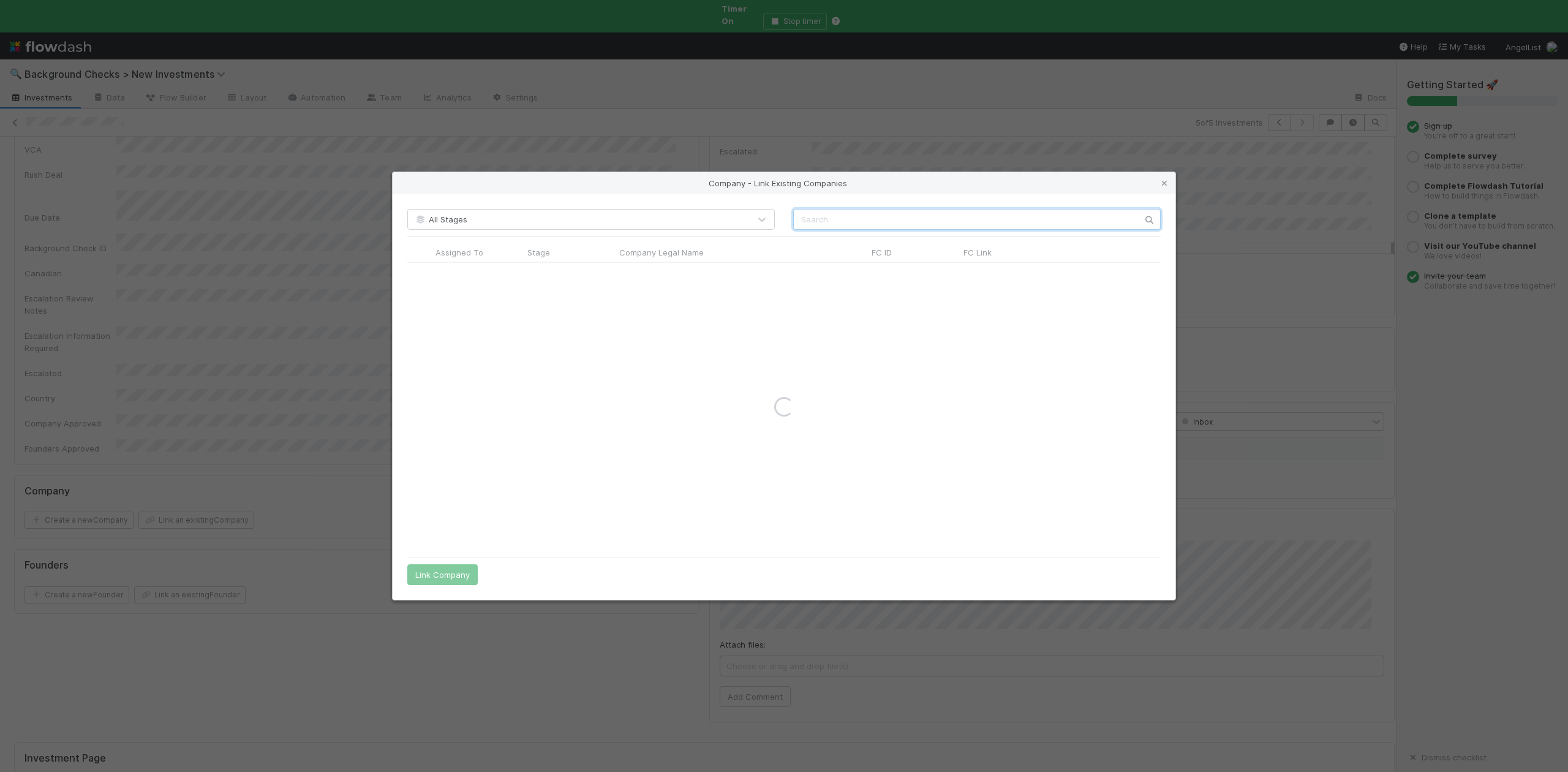
click at [810, 218] on input "text" at bounding box center [977, 219] width 367 height 21
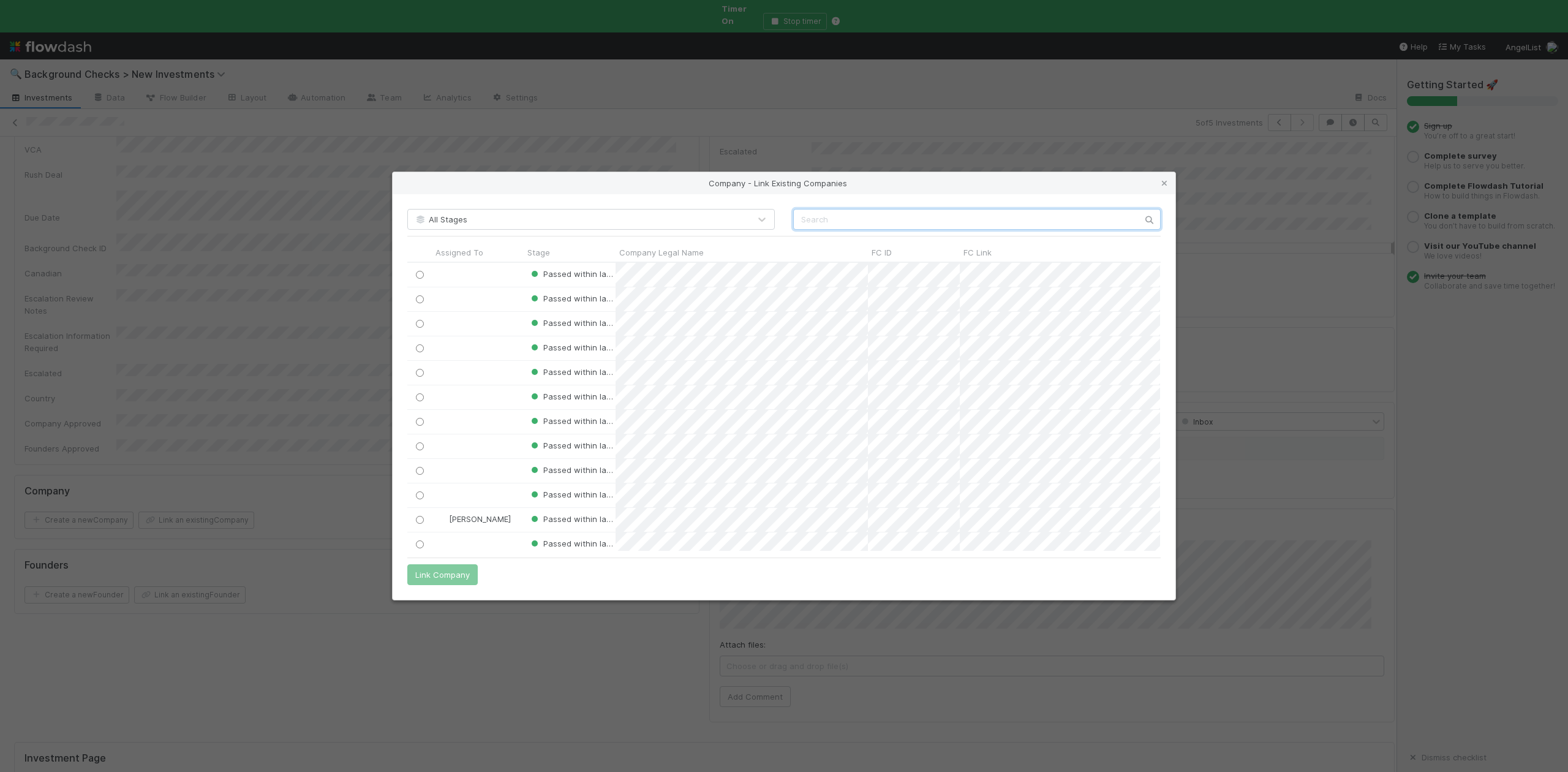
scroll to position [275, 741]
paste input "Keystone Automation, Inc."
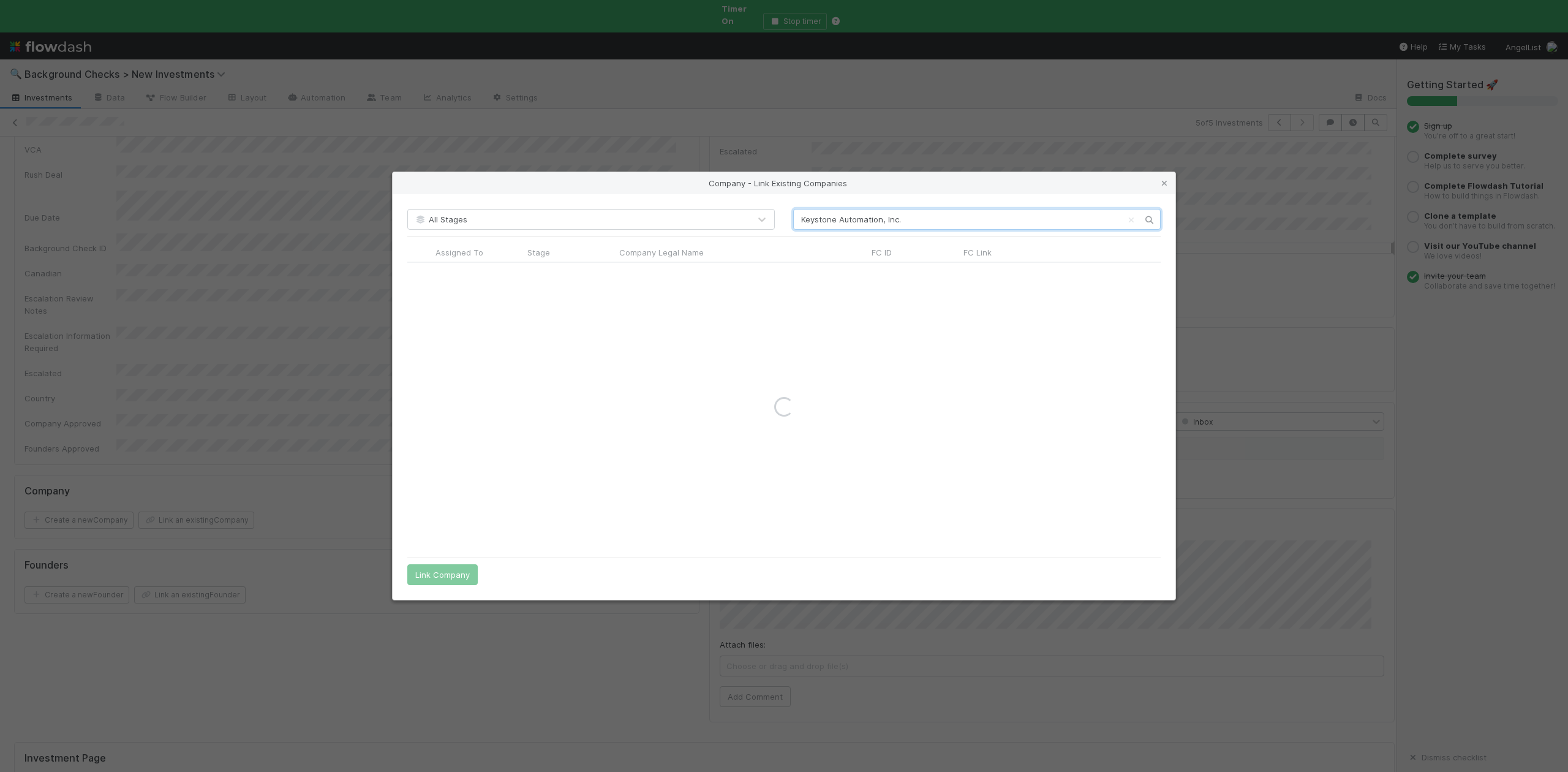
click at [797, 217] on input "Keystone Automation, Inc." at bounding box center [977, 219] width 367 height 21
click at [902, 221] on input "Keystone Automation, Inc." at bounding box center [977, 219] width 367 height 21
type input "Keystone Automation"
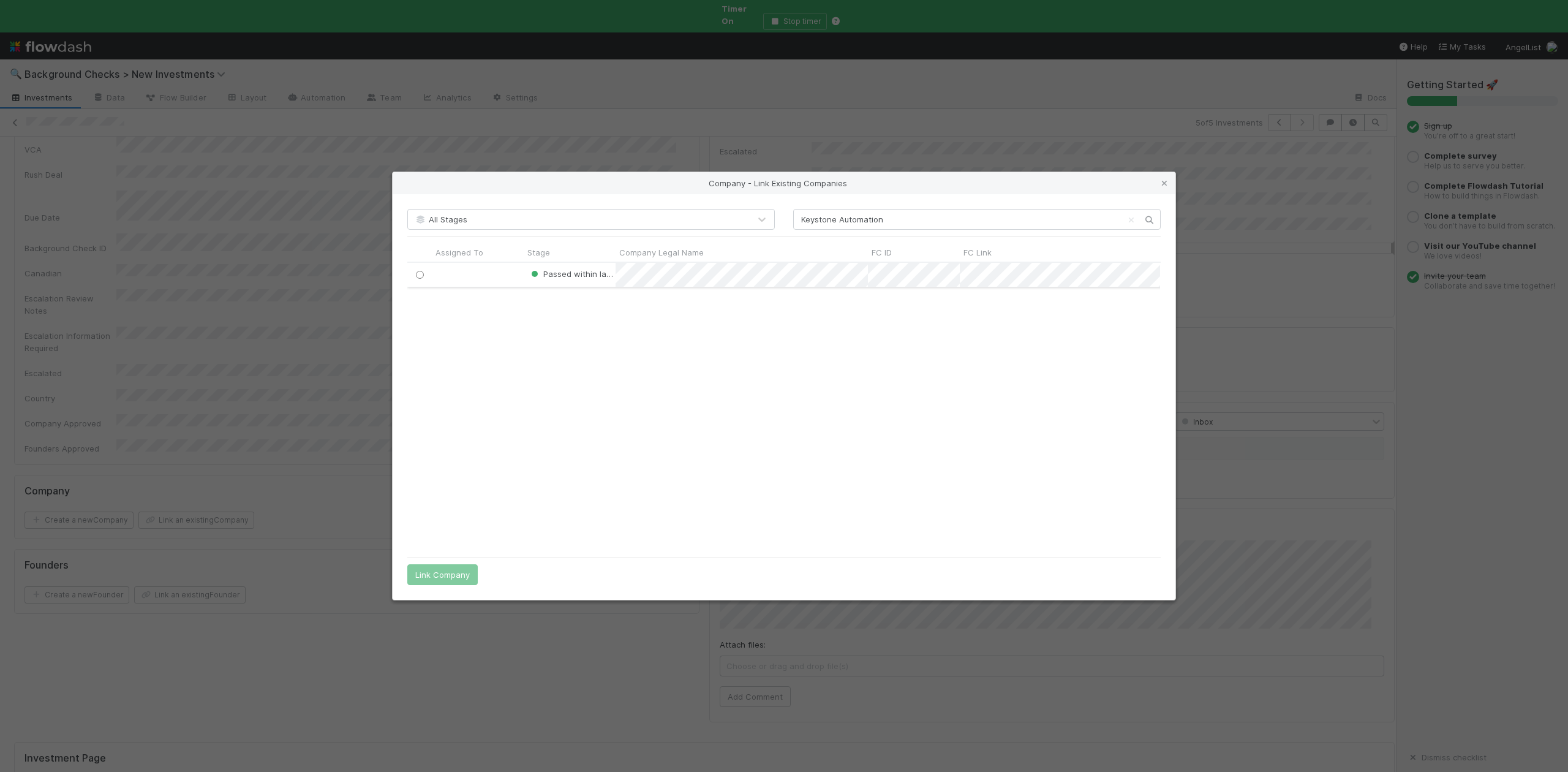
click at [418, 272] on input "radio" at bounding box center [420, 275] width 8 height 8
click at [448, 572] on button "Link Company" at bounding box center [442, 575] width 70 height 21
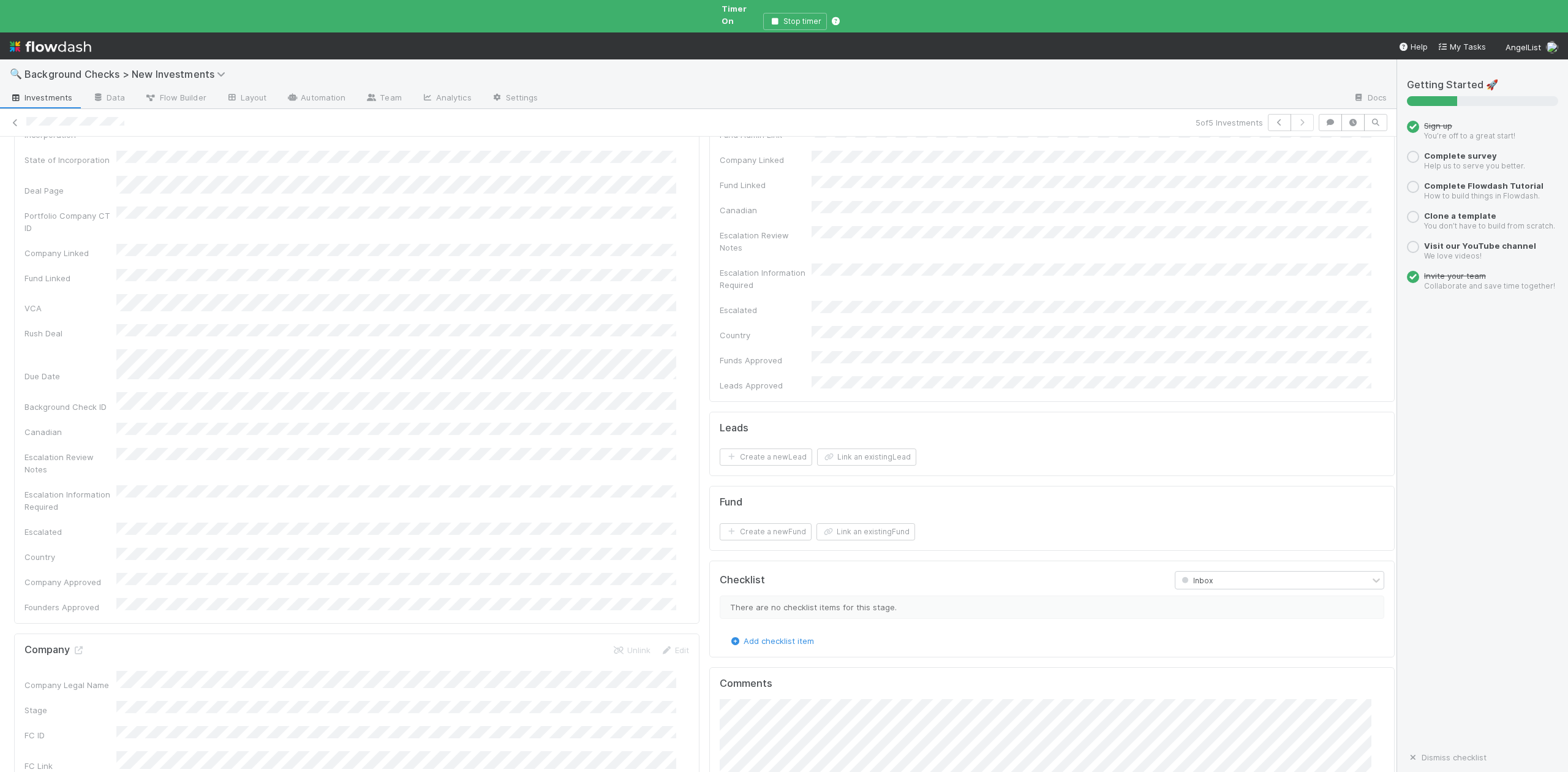
scroll to position [0, 0]
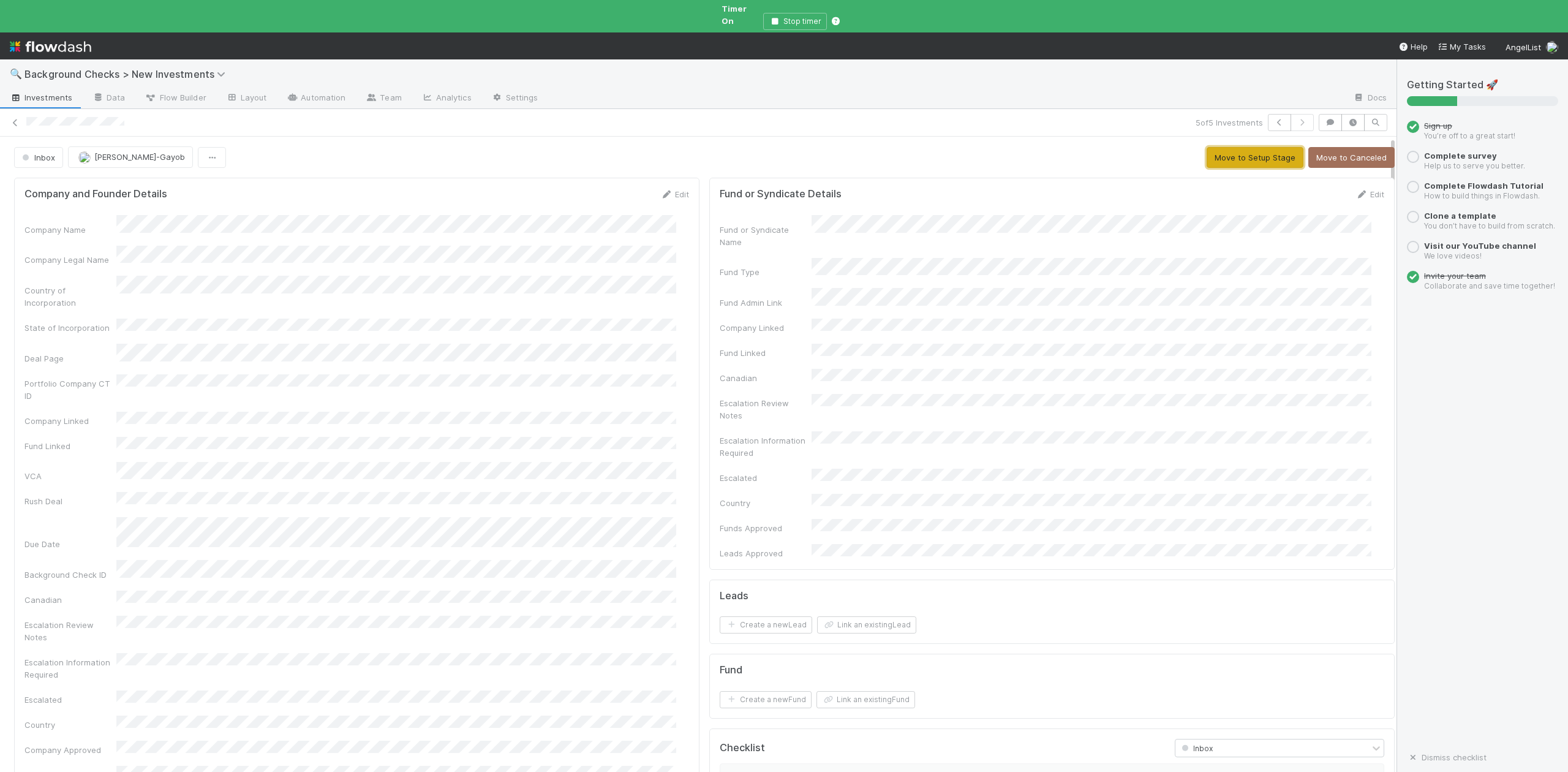
click at [1238, 149] on button "Move to Setup Stage" at bounding box center [1255, 157] width 97 height 21
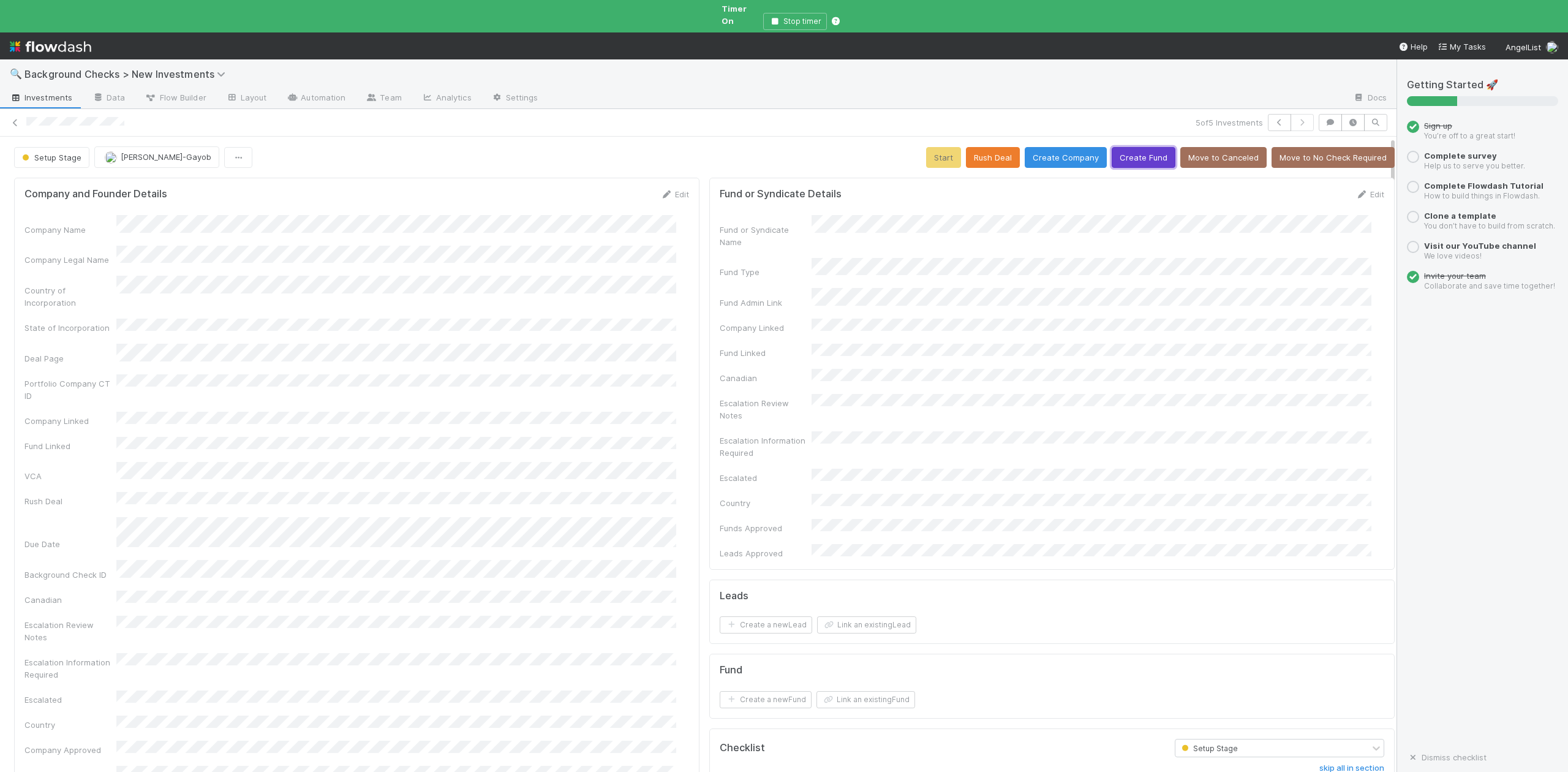
click at [1116, 147] on button "Create Fund" at bounding box center [1144, 157] width 64 height 21
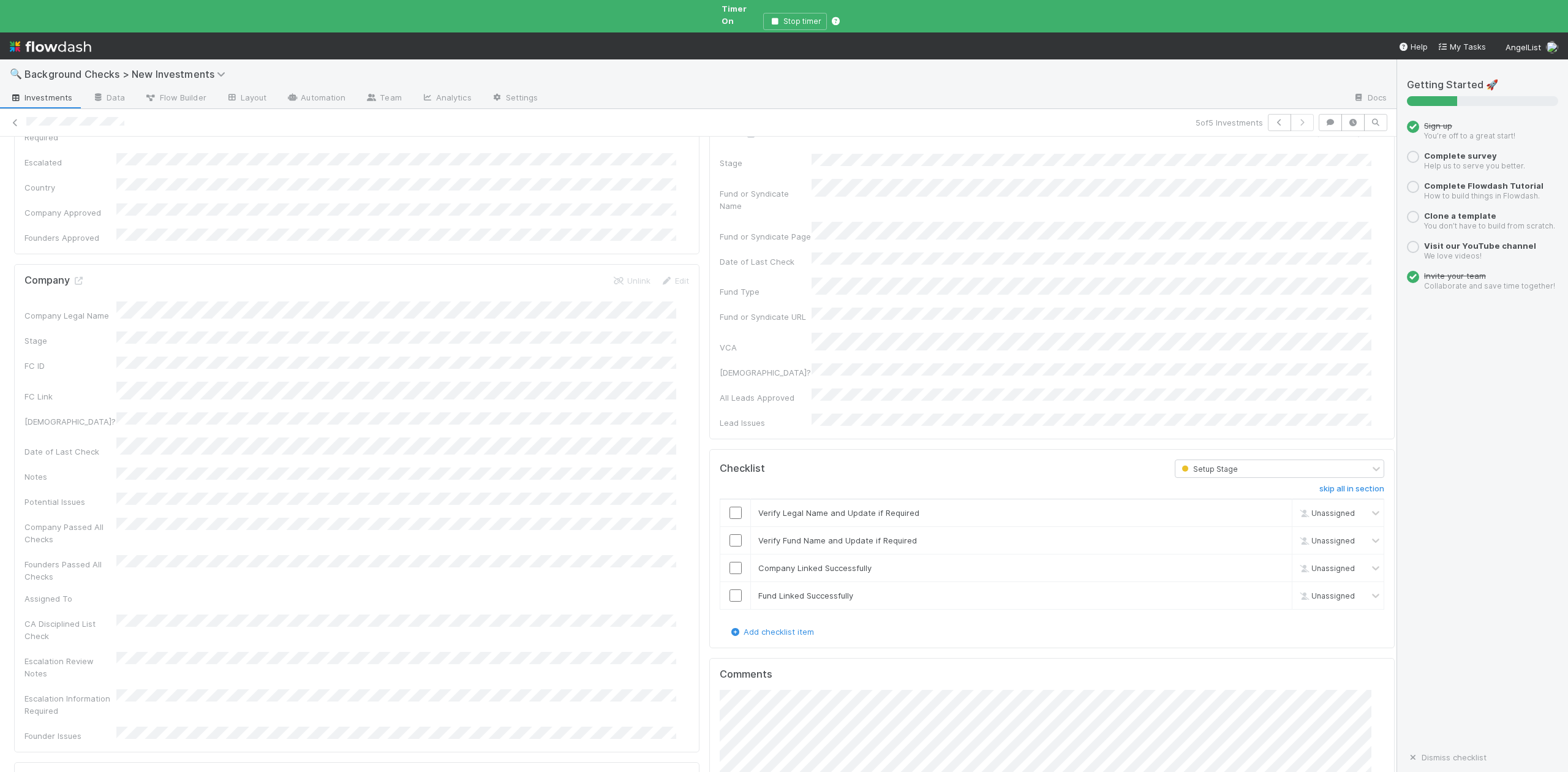
scroll to position [653, 0]
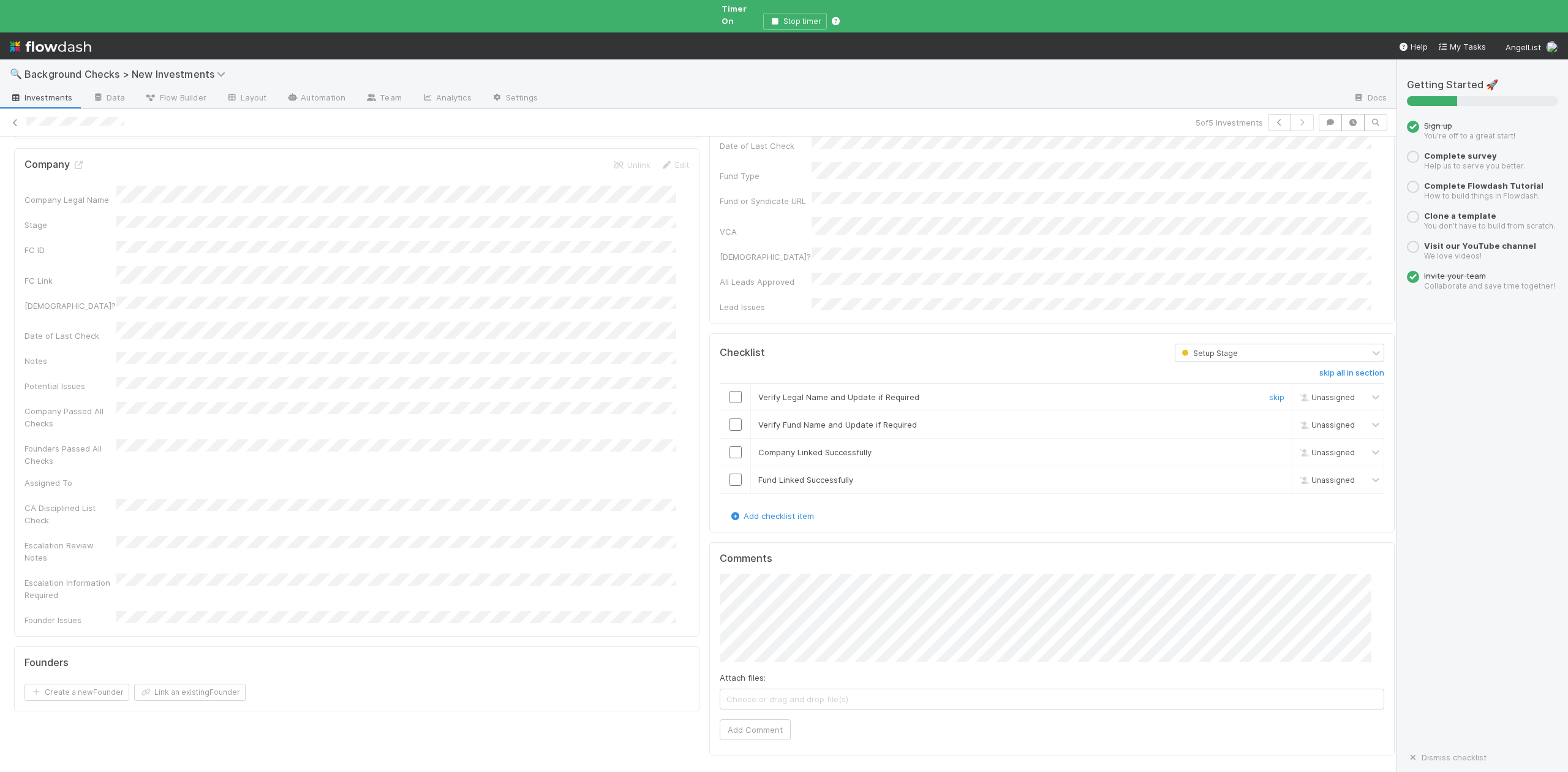
click at [730, 391] on input "checkbox" at bounding box center [735, 397] width 12 height 12
click at [730, 418] on input "checkbox" at bounding box center [735, 424] width 12 height 12
click at [730, 446] on input "checkbox" at bounding box center [735, 452] width 12 height 12
click at [730, 474] on input "checkbox" at bounding box center [735, 480] width 12 height 12
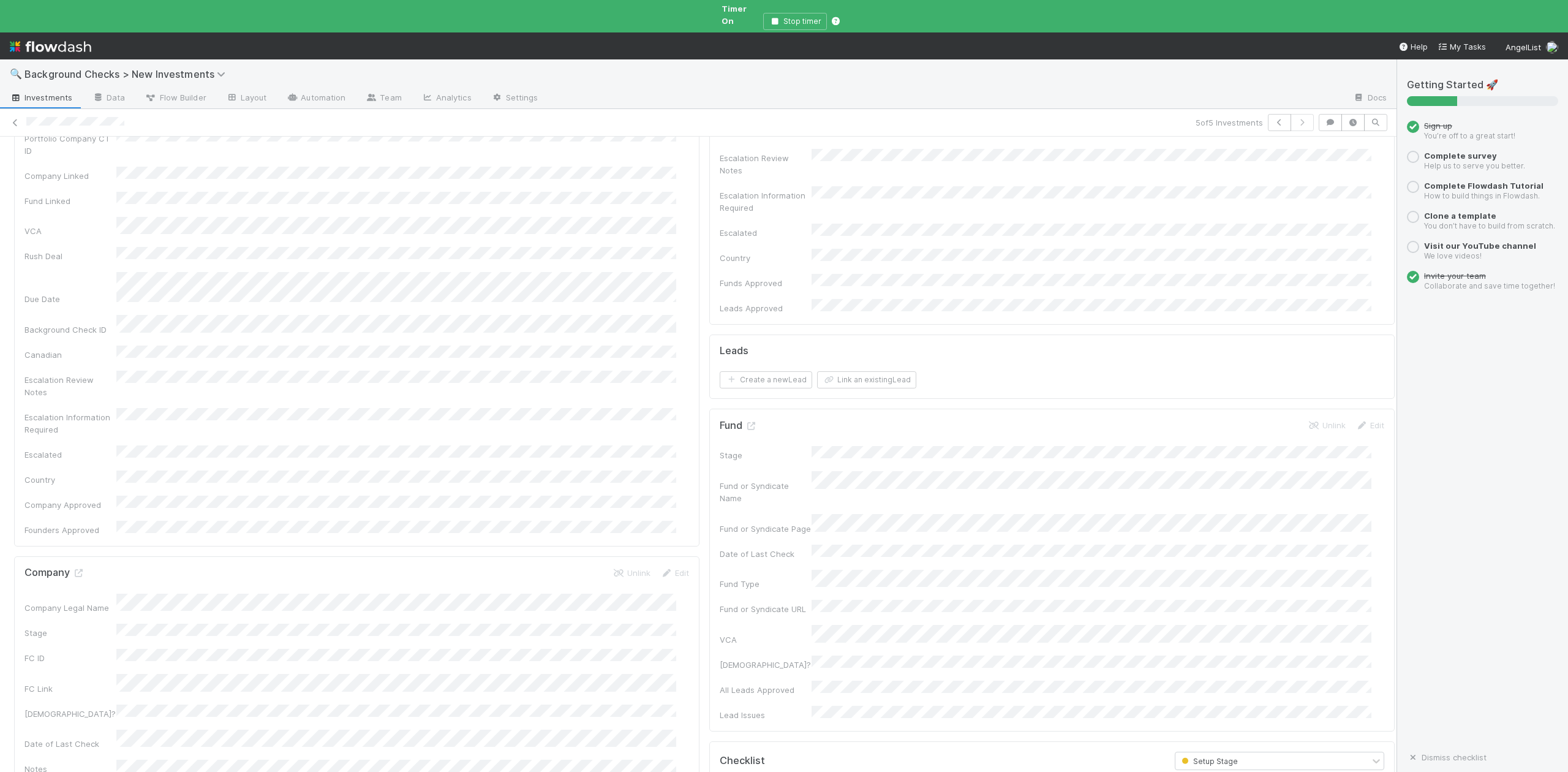
scroll to position [0, 0]
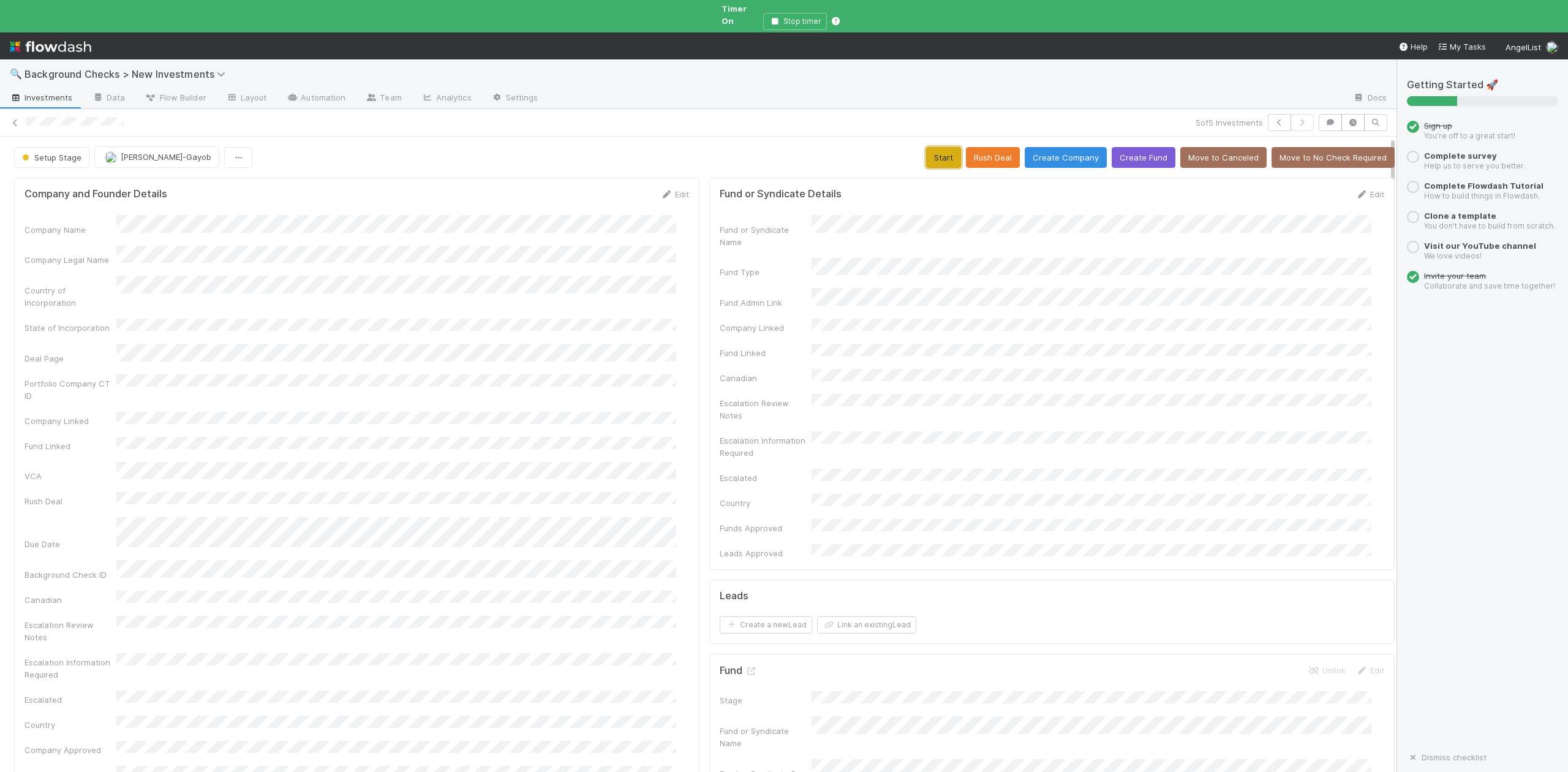
click at [926, 147] on button "Start" at bounding box center [944, 157] width 35 height 21
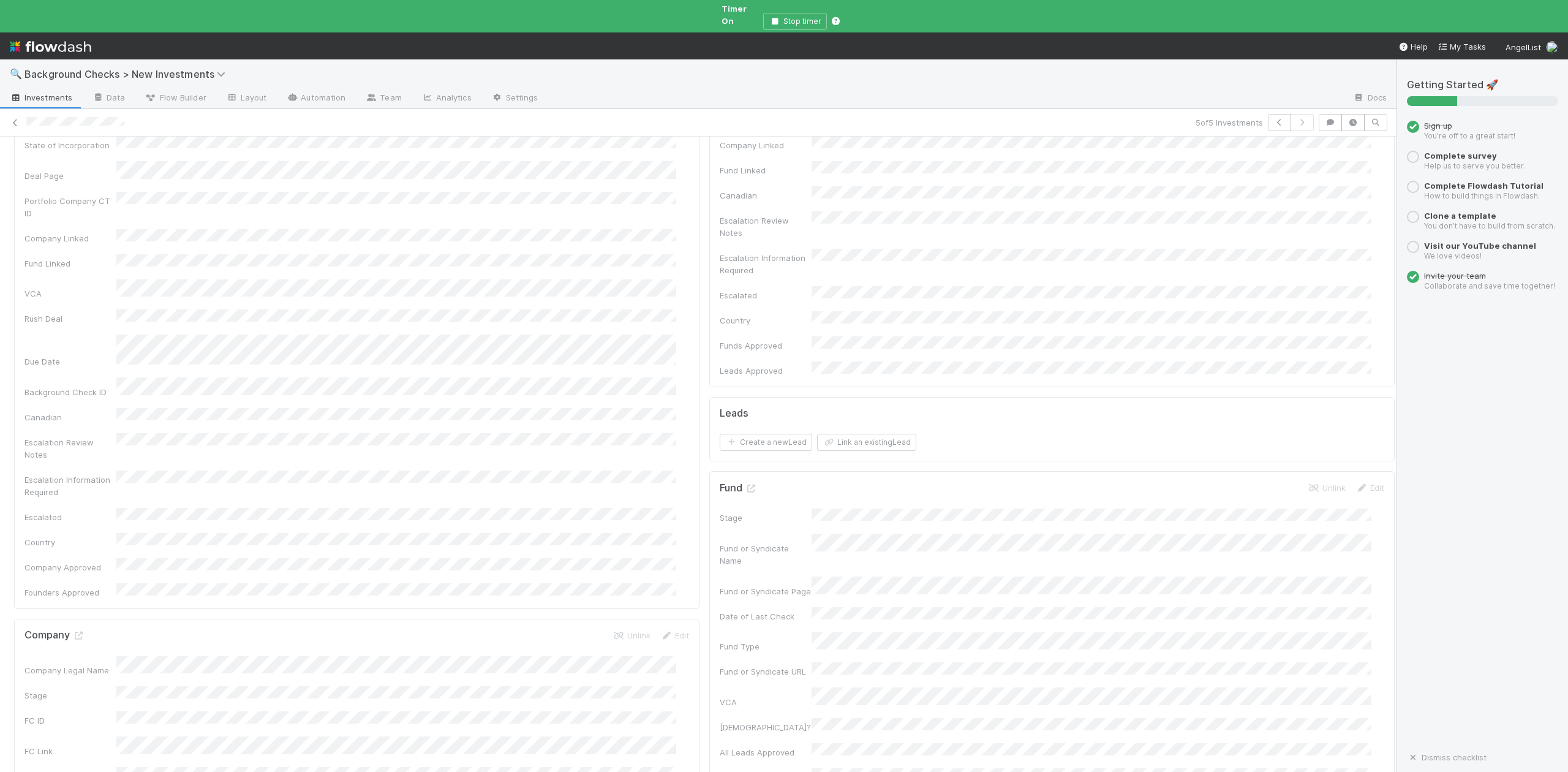
scroll to position [326, 0]
click at [80, 487] on icon at bounding box center [78, 491] width 12 height 8
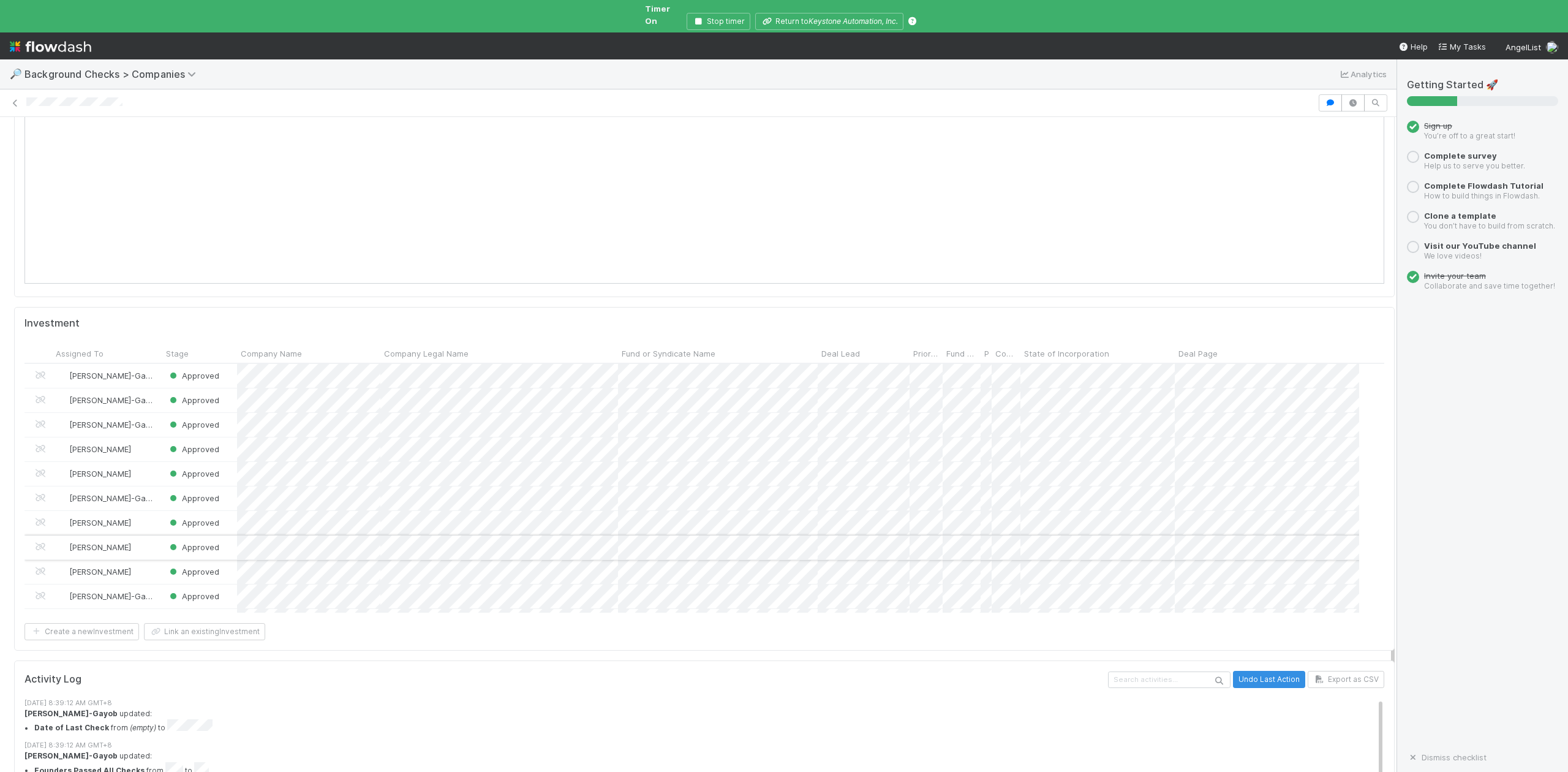
scroll to position [33, 0]
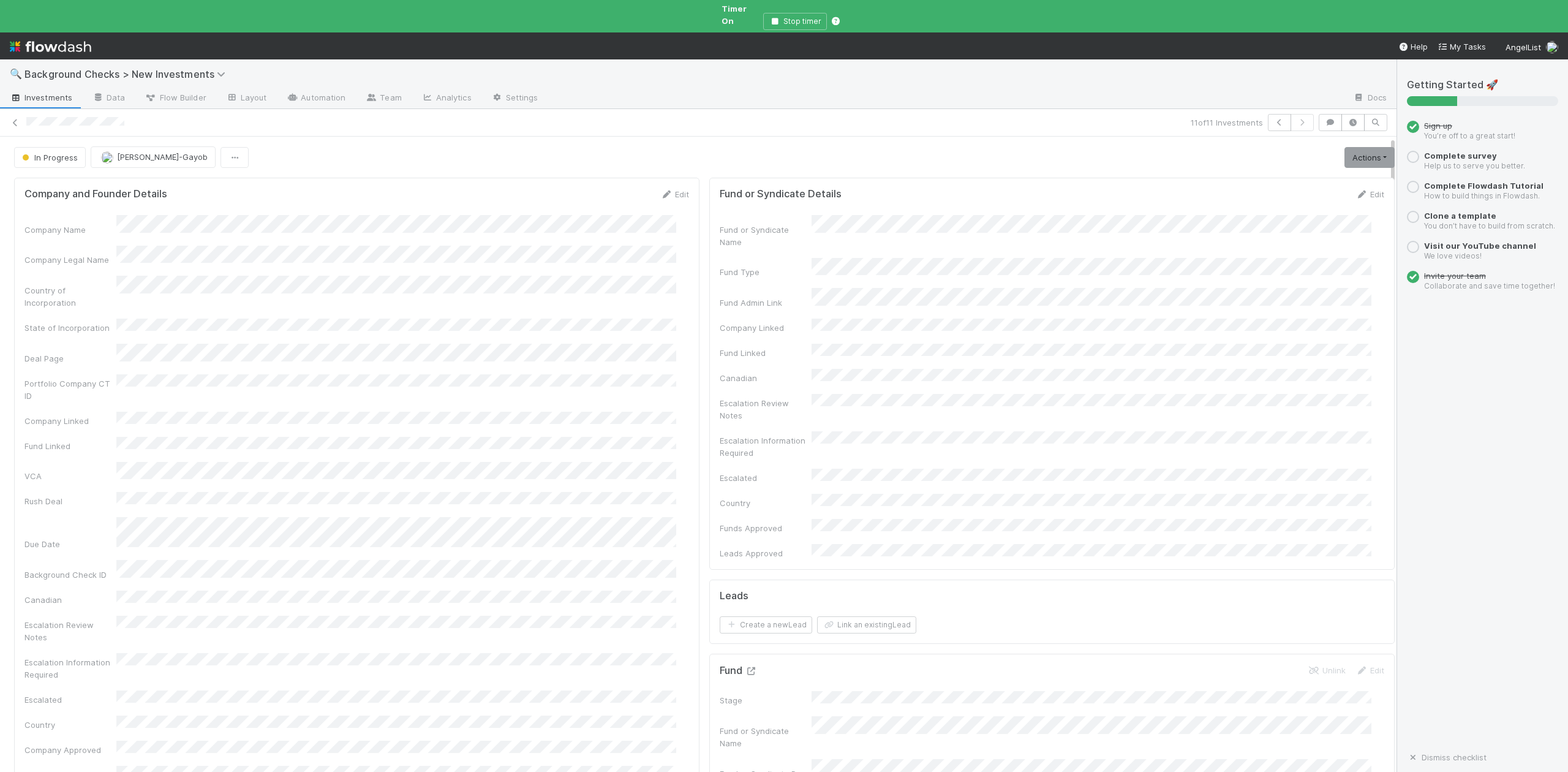
click at [745, 667] on icon at bounding box center [750, 671] width 12 height 8
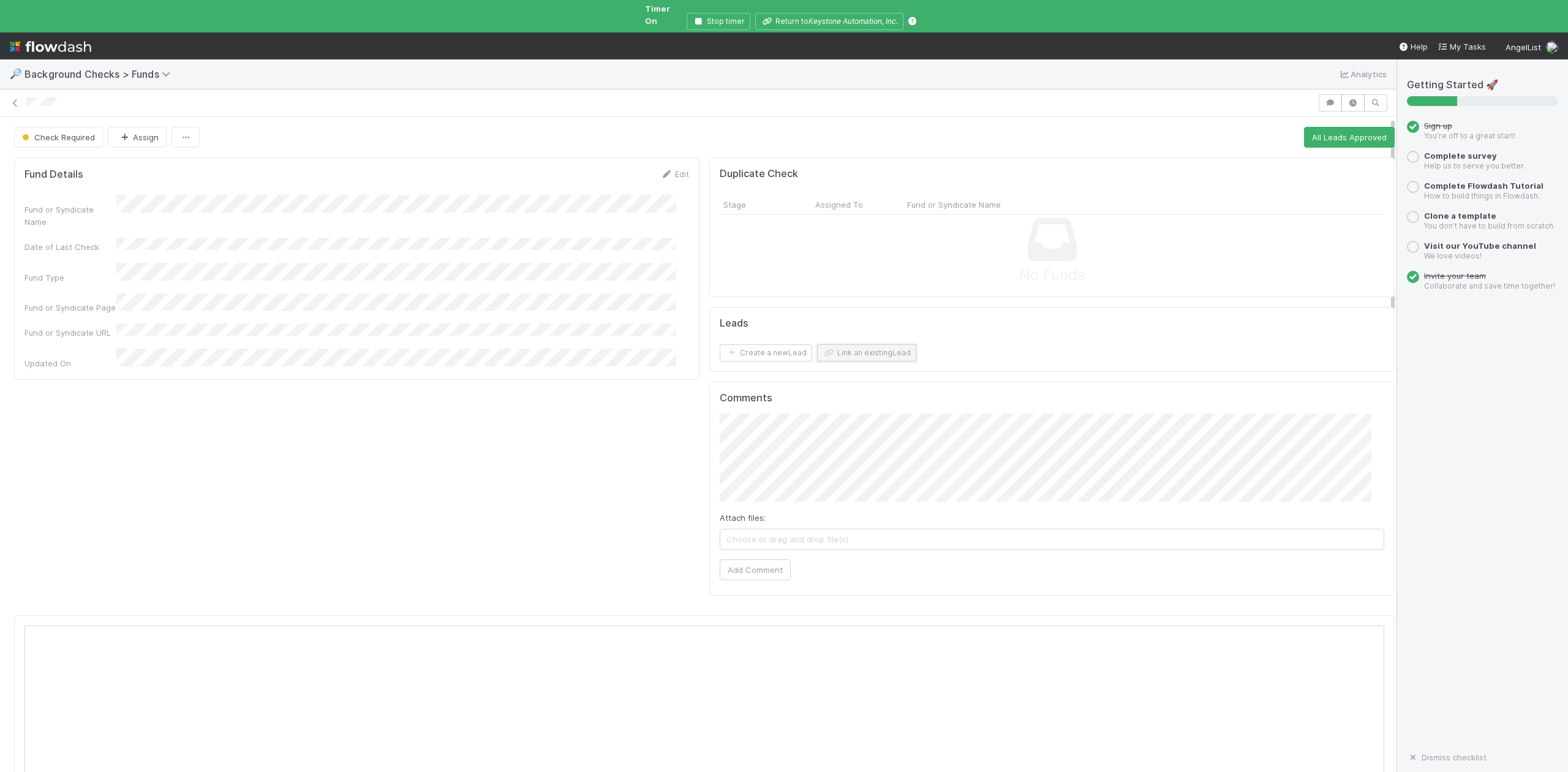
click at [834, 346] on button "Link an existing Lead" at bounding box center [867, 353] width 99 height 17
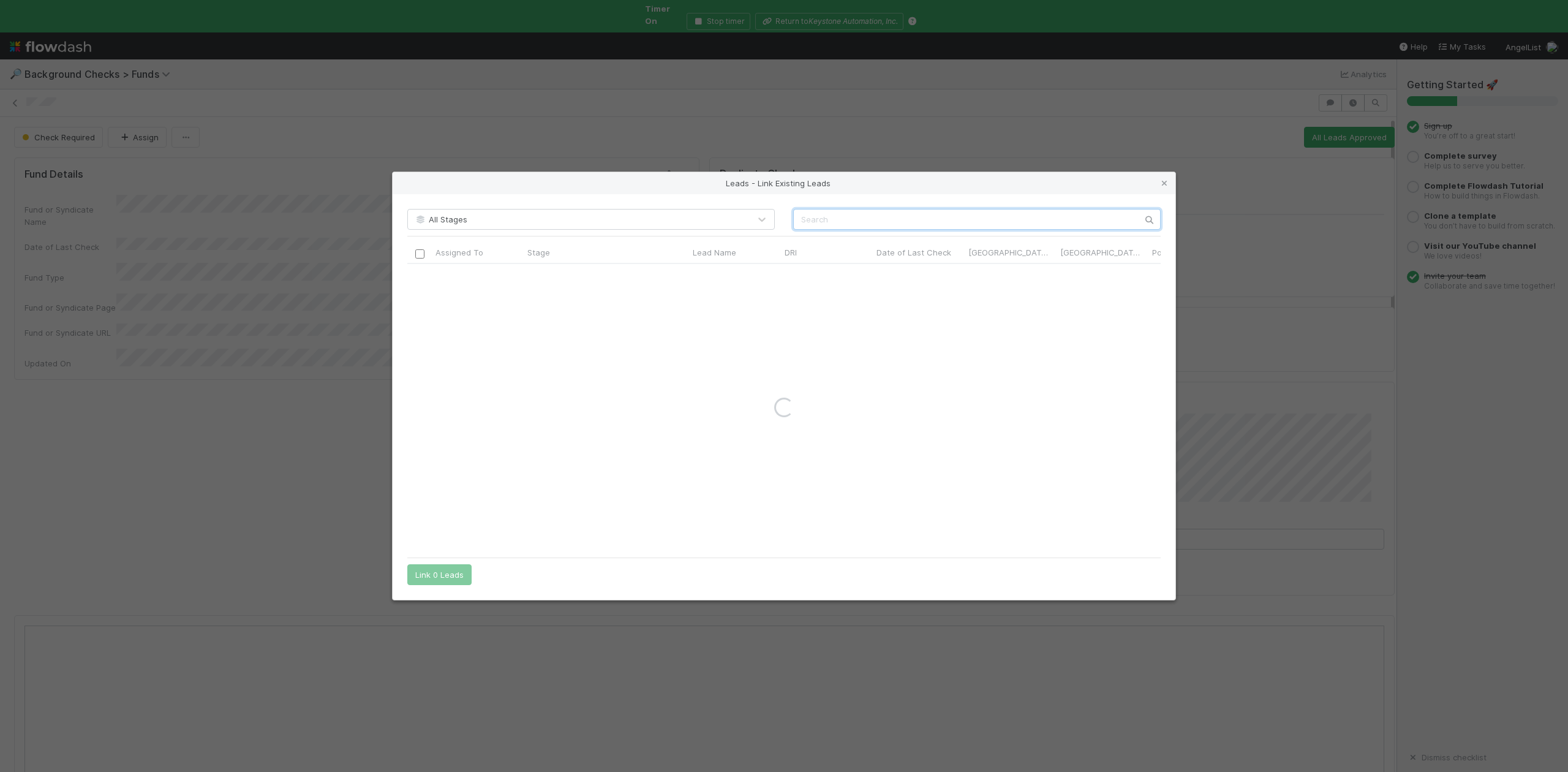
click at [816, 213] on input "text" at bounding box center [977, 219] width 367 height 21
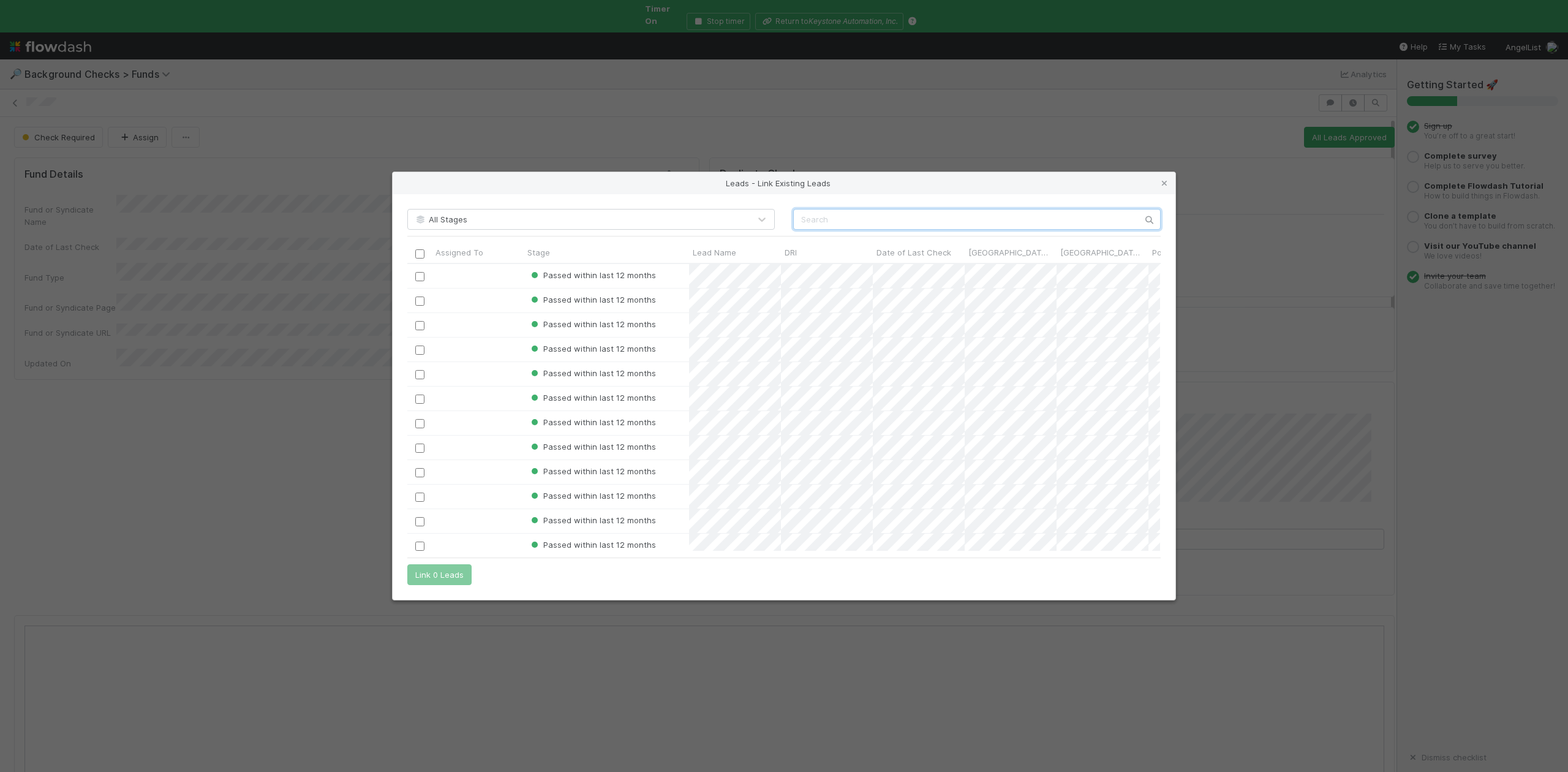
scroll to position [275, 741]
click at [816, 213] on input "text" at bounding box center [977, 219] width 367 height 21
paste input "Courtne Marland"
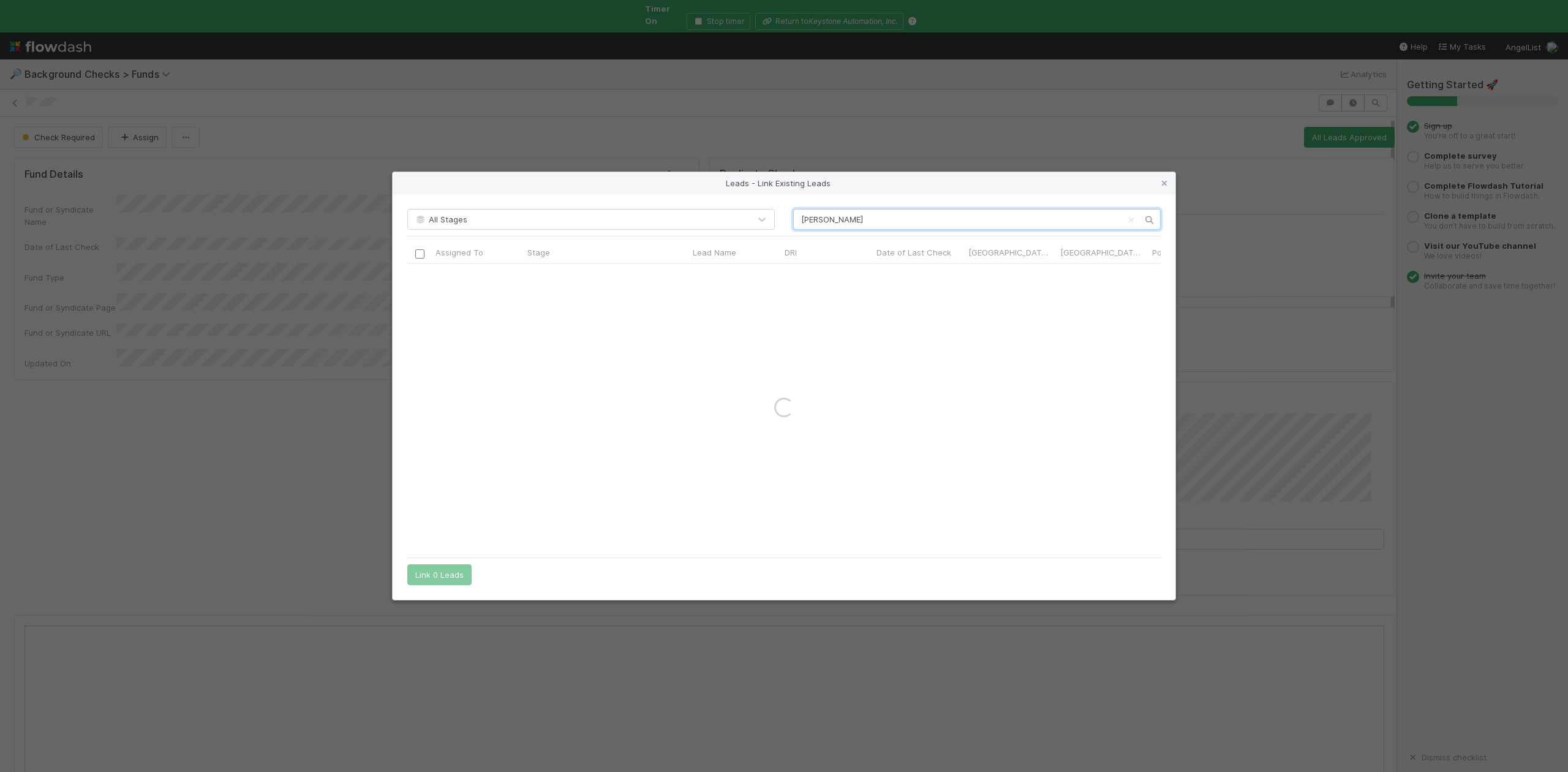
click at [799, 216] on input "Courtne Marland" at bounding box center [977, 219] width 367 height 21
type input "Courtne Marland"
click at [1165, 180] on icon at bounding box center [1164, 183] width 12 height 8
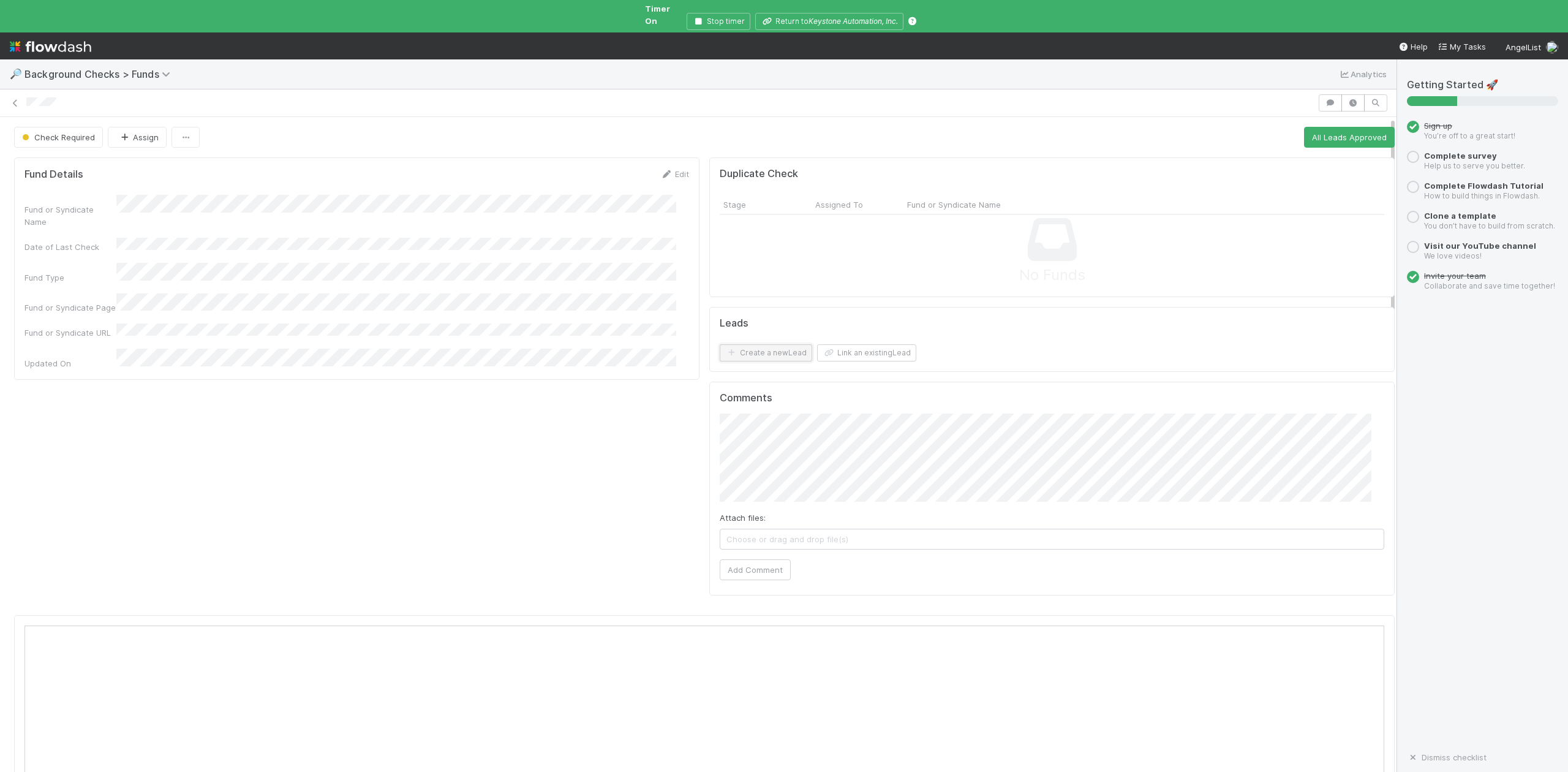
click at [775, 345] on button "Create a new Lead" at bounding box center [766, 353] width 93 height 17
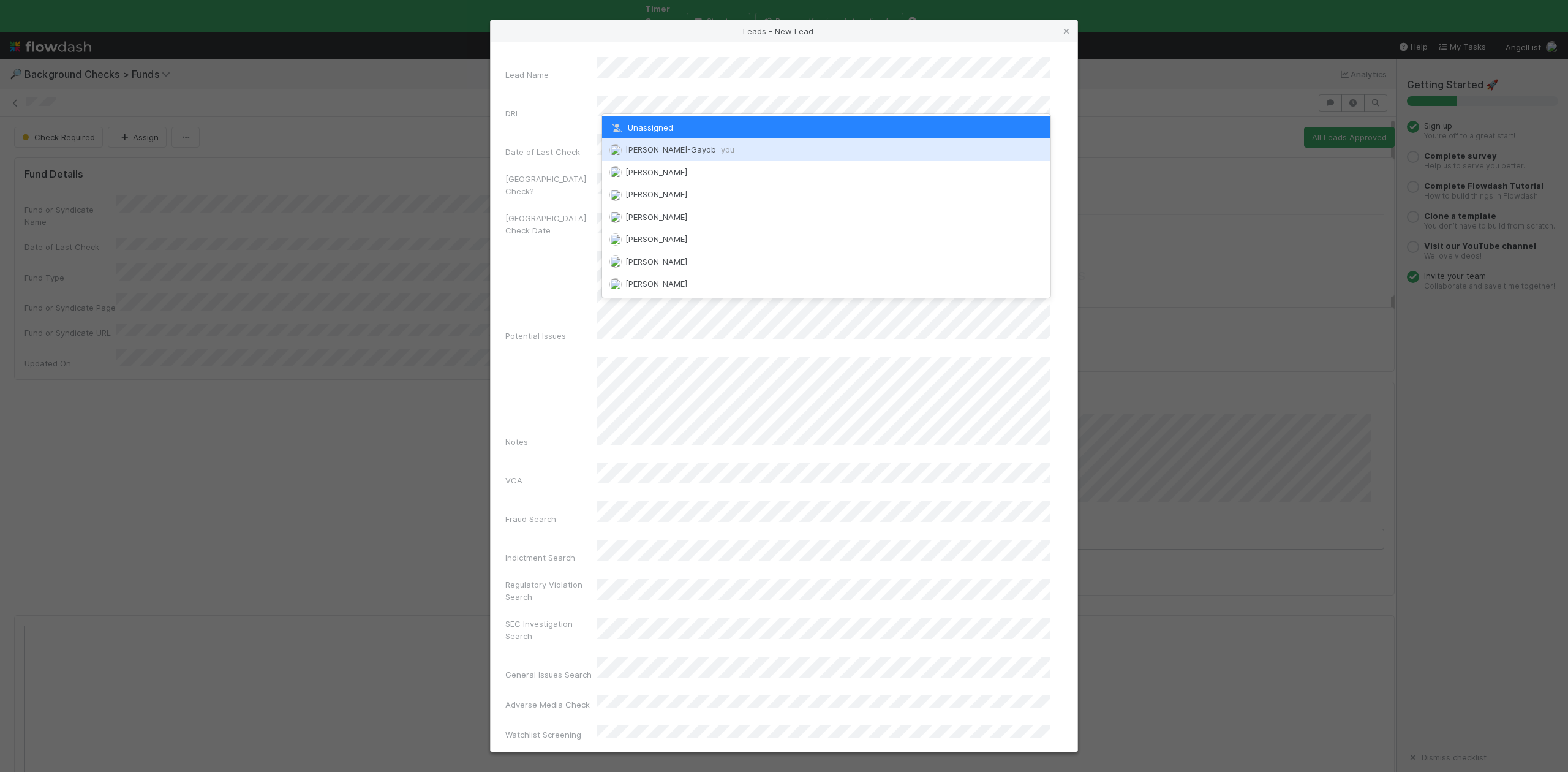
click at [679, 148] on span "Loraine Pati-Gayob you" at bounding box center [679, 149] width 109 height 10
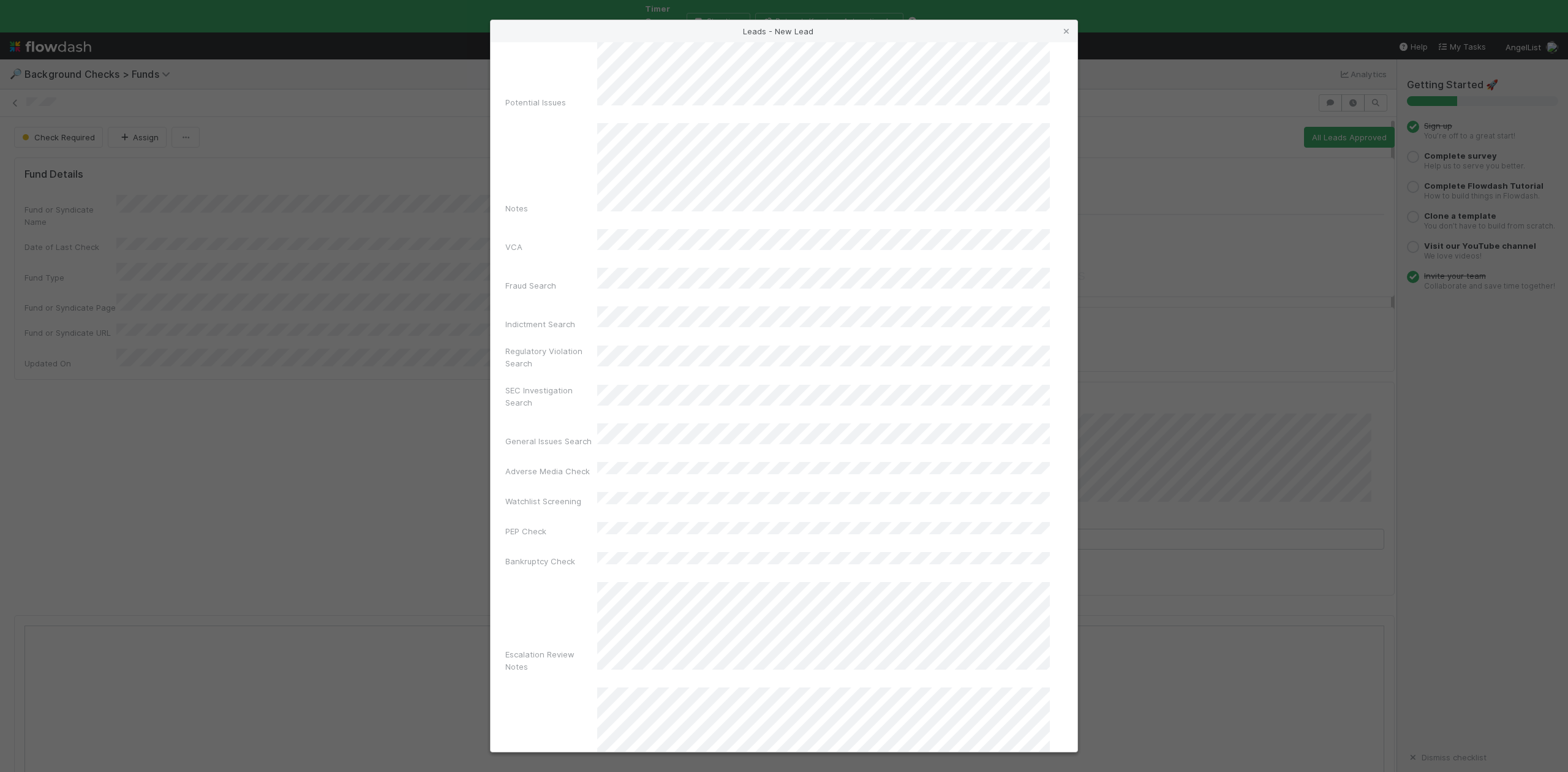
scroll to position [295, 0]
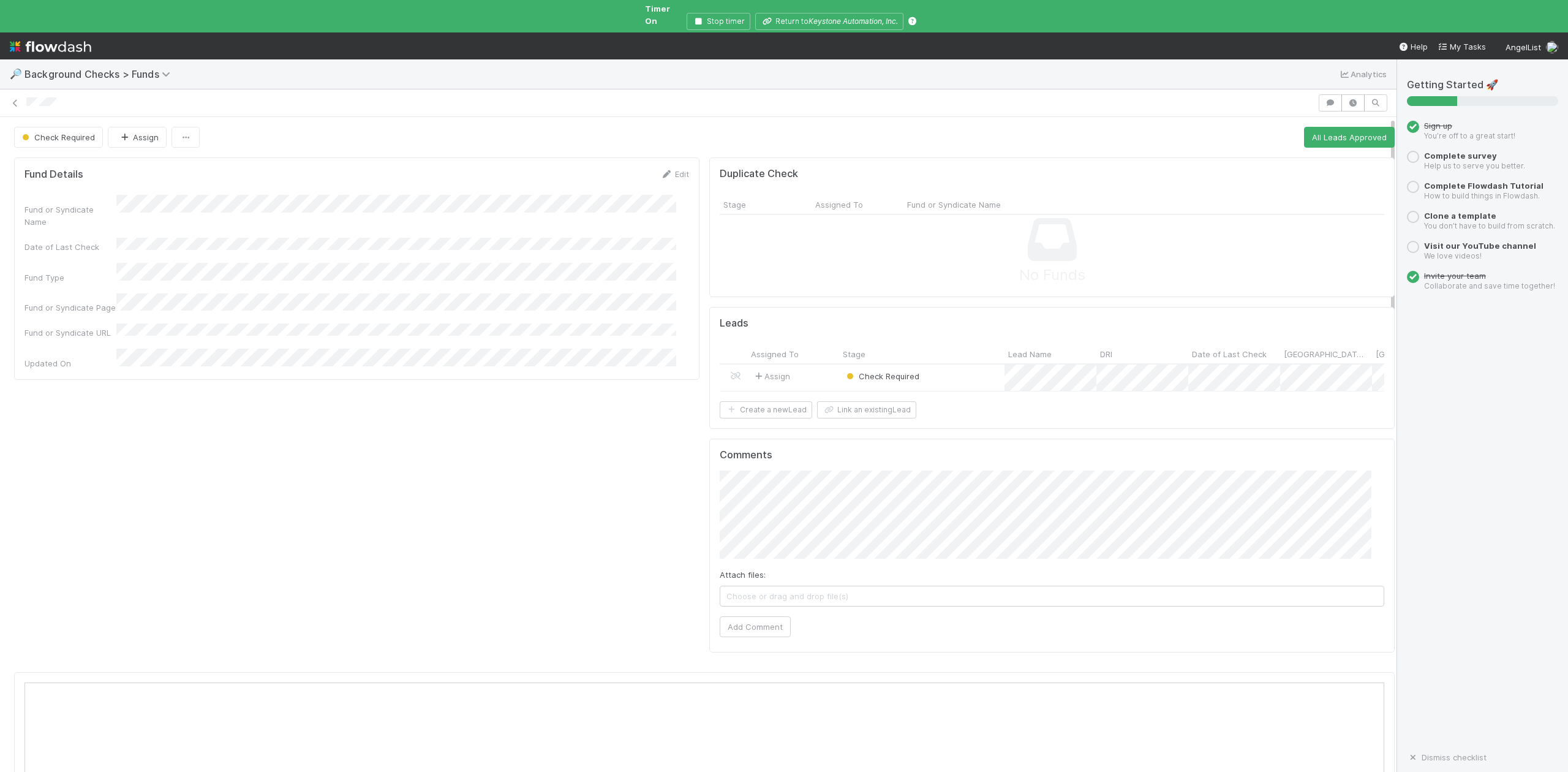
click at [936, 371] on div "Check Required" at bounding box center [921, 378] width 165 height 26
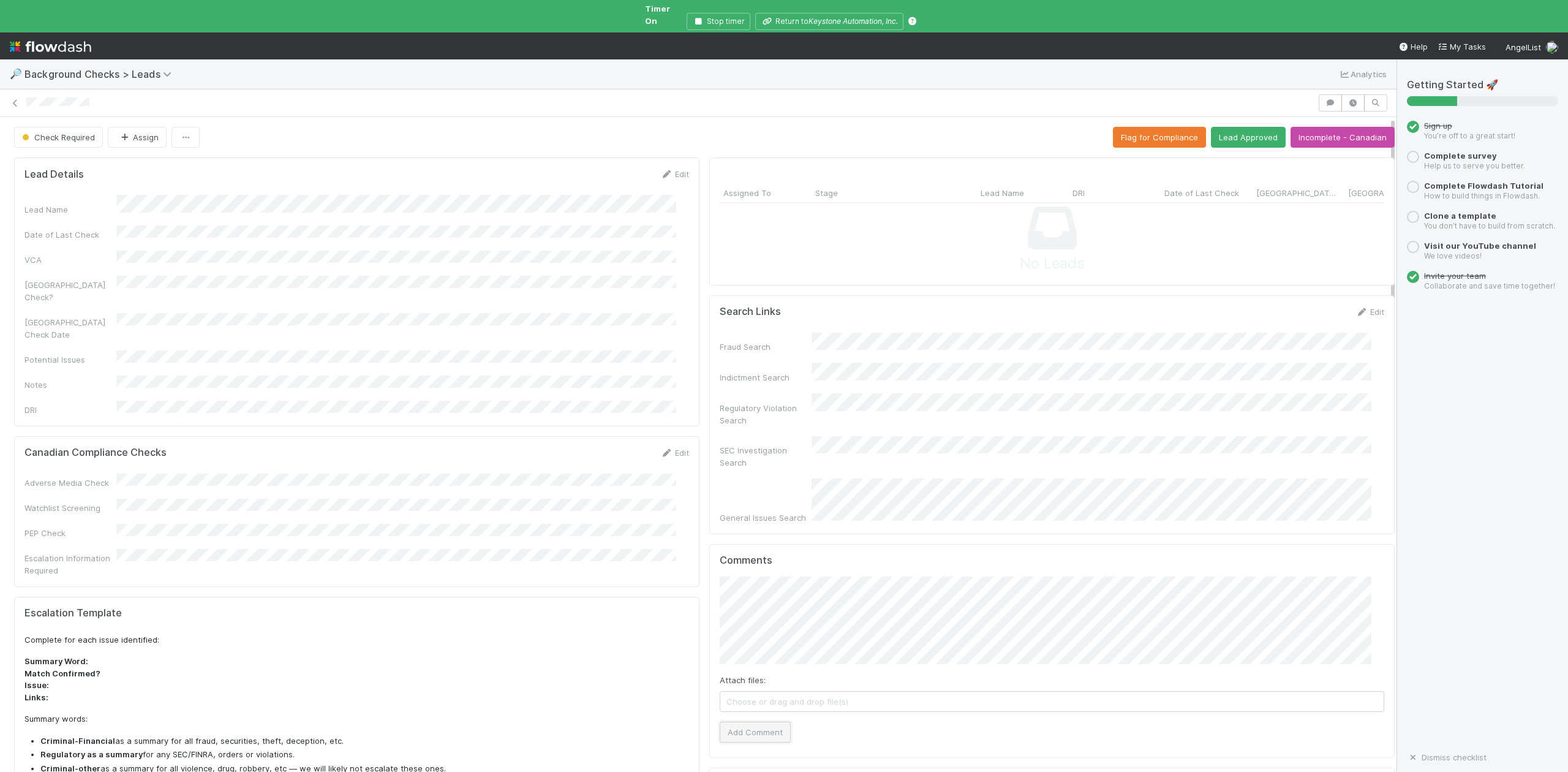
click at [761, 722] on button "Add Comment" at bounding box center [755, 732] width 71 height 21
click at [1230, 127] on button "Lead Approved" at bounding box center [1248, 137] width 75 height 21
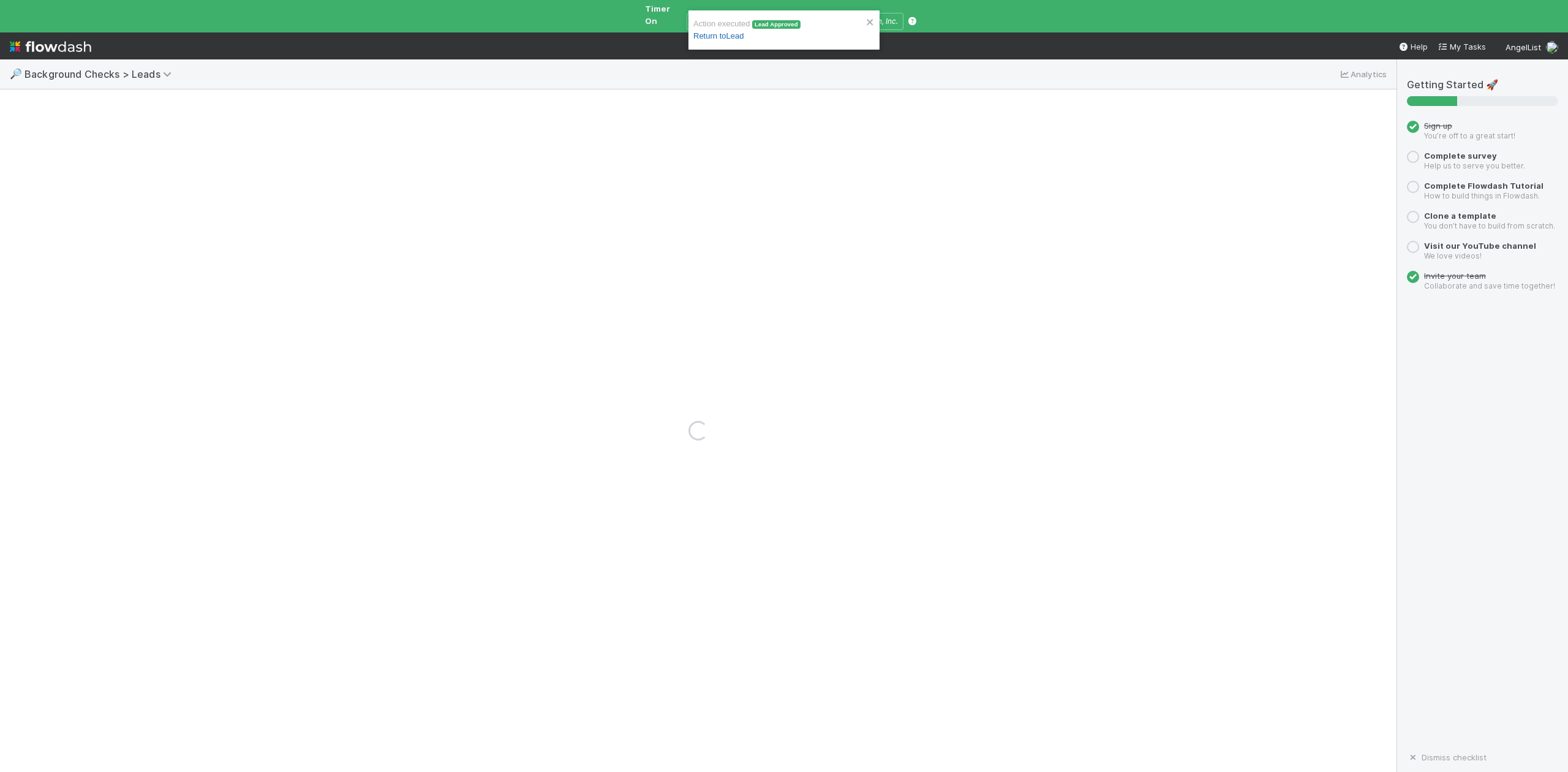
click at [725, 37] on link "Return to Lead" at bounding box center [718, 36] width 50 height 9
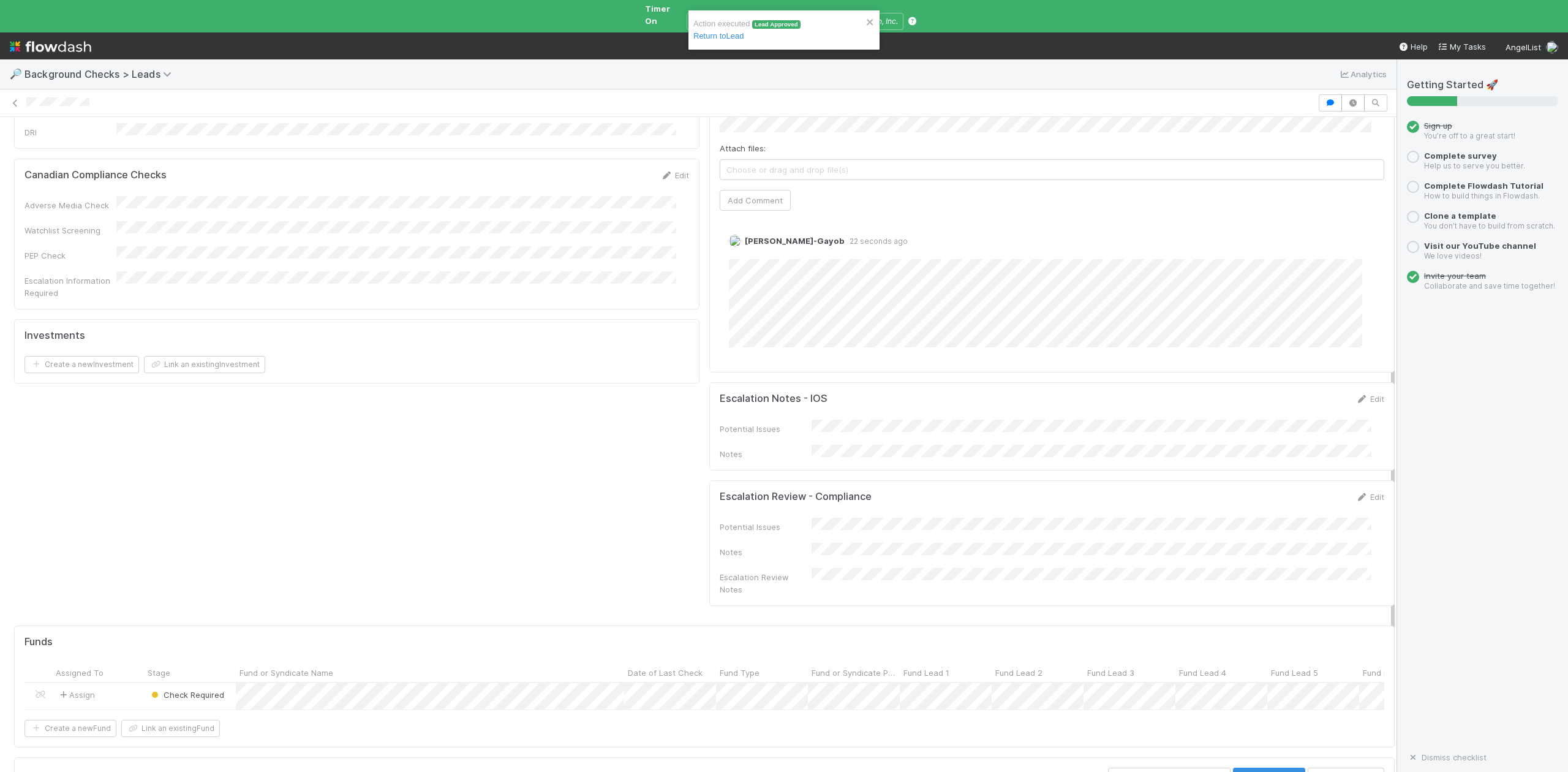
scroll to position [566, 0]
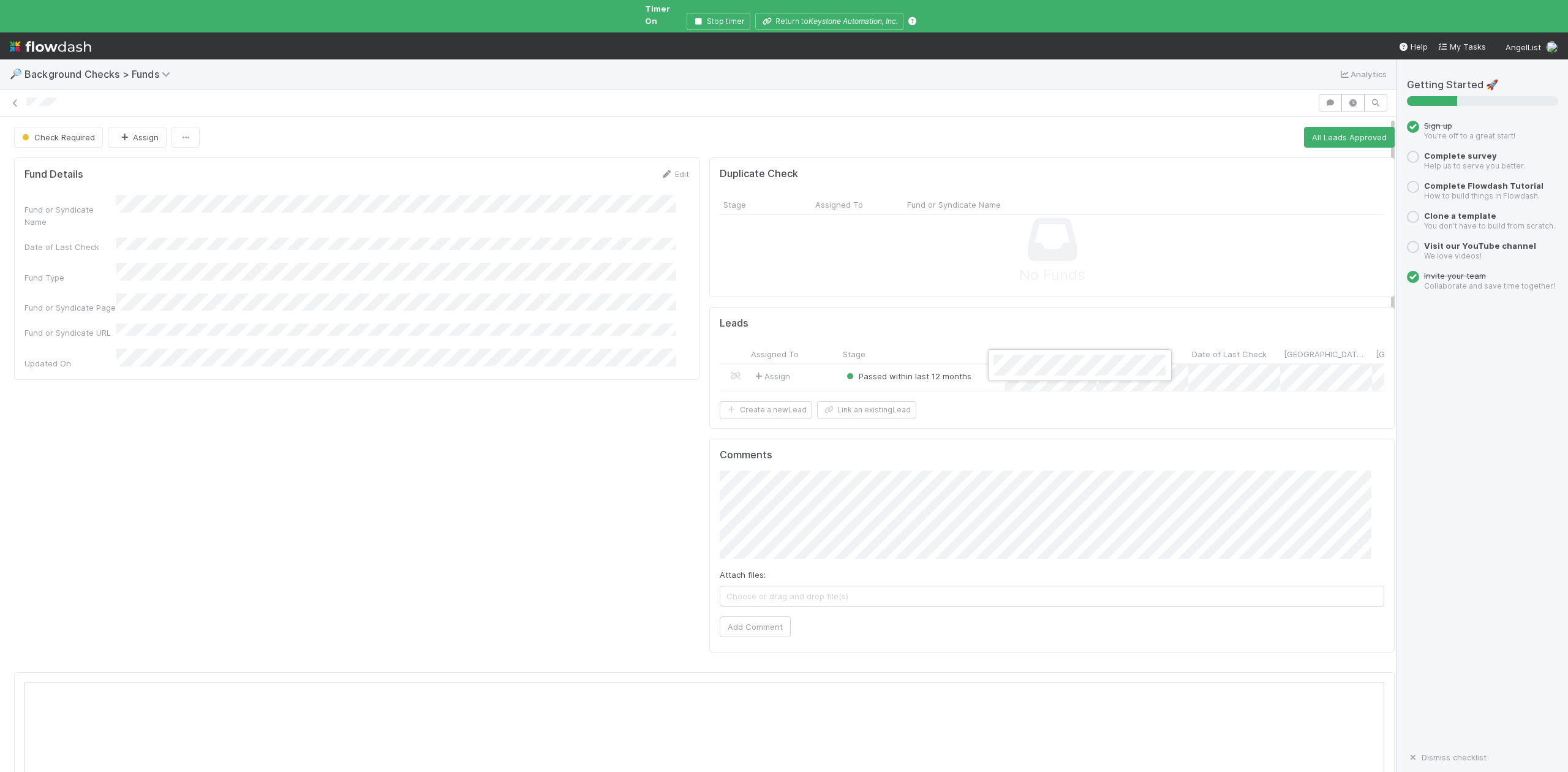
click at [1303, 128] on div at bounding box center [784, 386] width 1568 height 772
click at [1304, 128] on button "All Leads Approved" at bounding box center [1349, 137] width 91 height 21
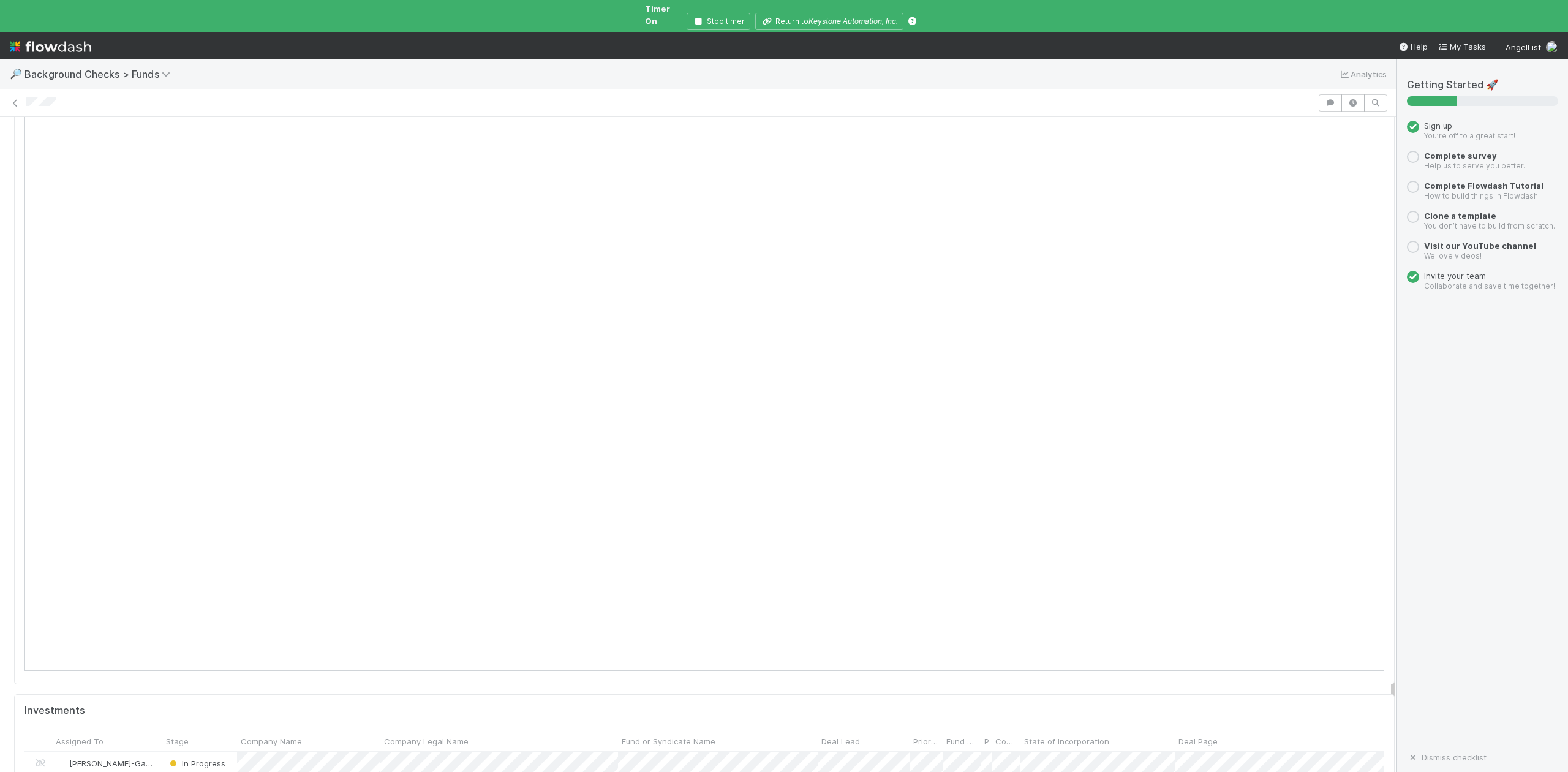
scroll to position [1143, 0]
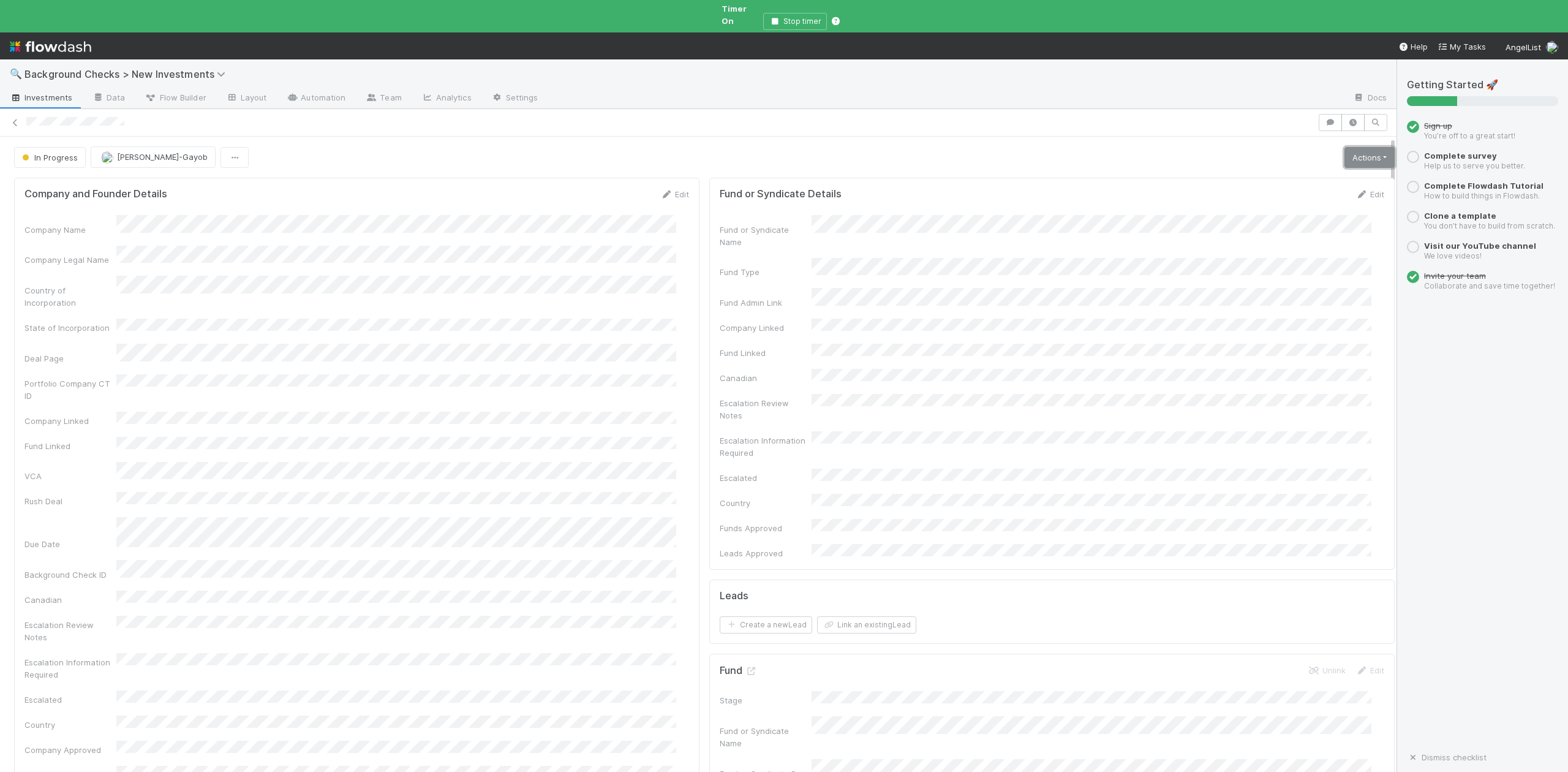
click at [1344, 147] on link "Actions" at bounding box center [1369, 157] width 50 height 21
click at [1259, 175] on button "Finish" at bounding box center [1327, 183] width 136 height 17
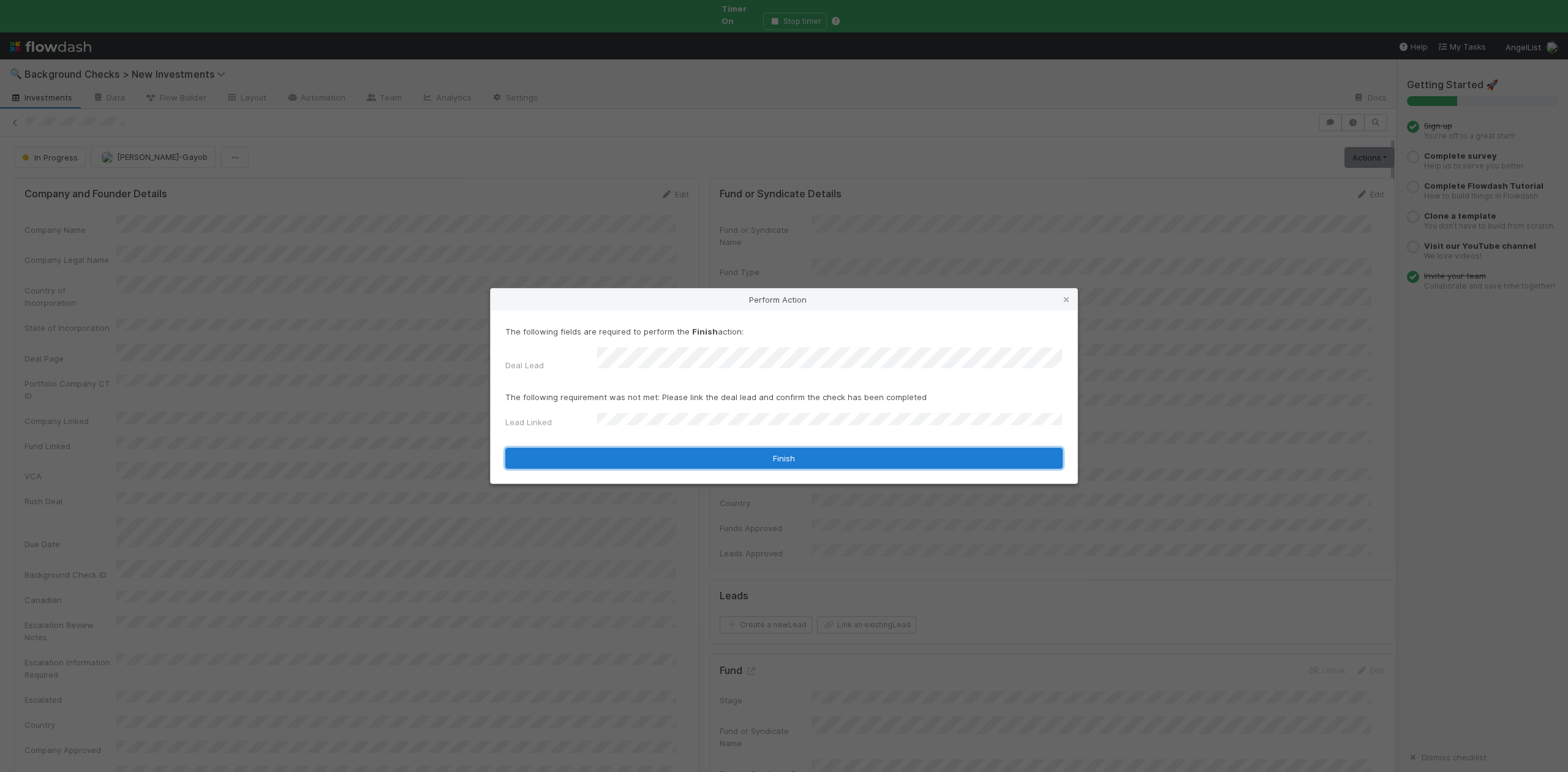
click at [638, 452] on button "Finish" at bounding box center [784, 458] width 557 height 21
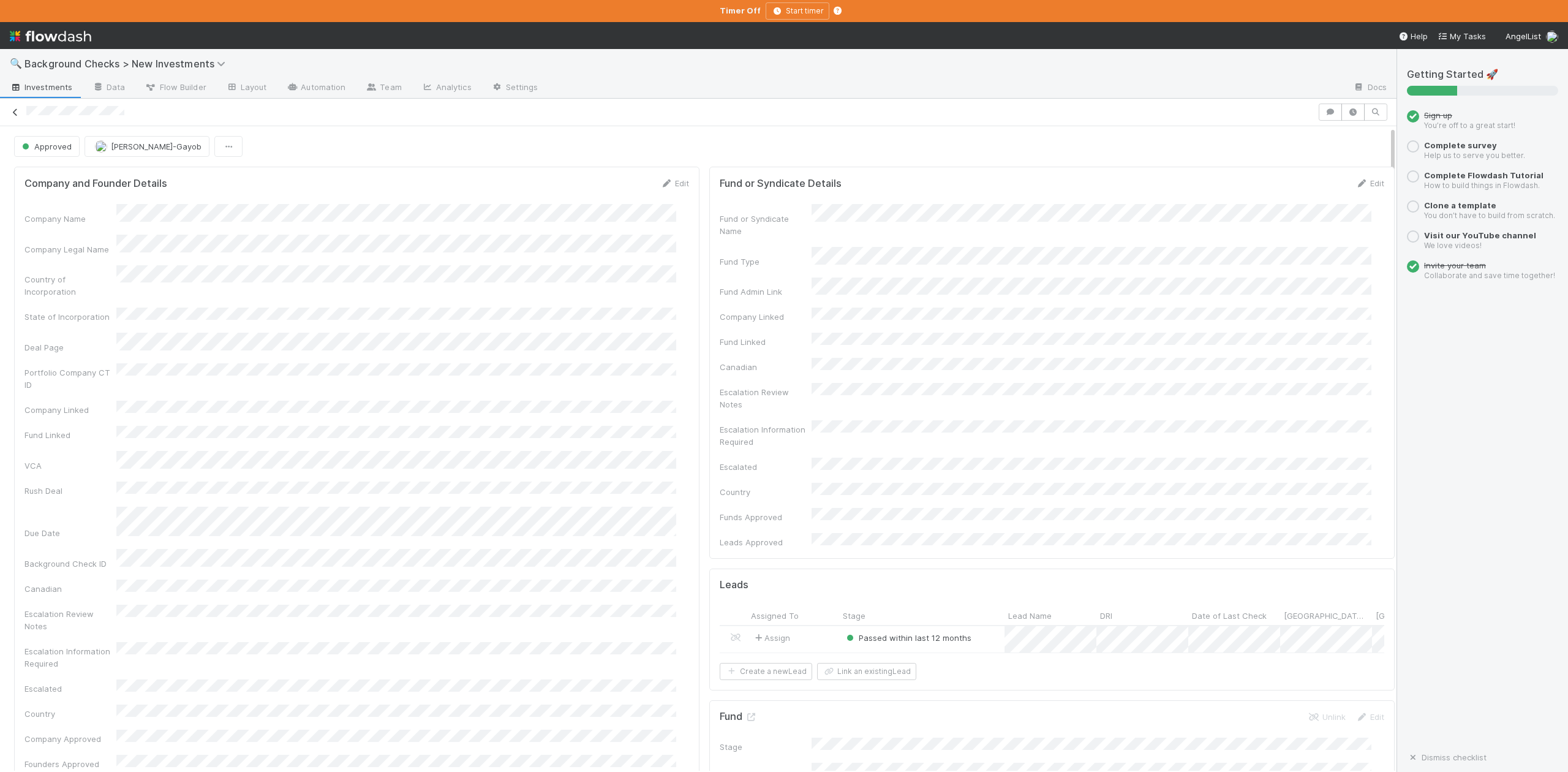
click at [16, 117] on link at bounding box center [15, 112] width 12 height 12
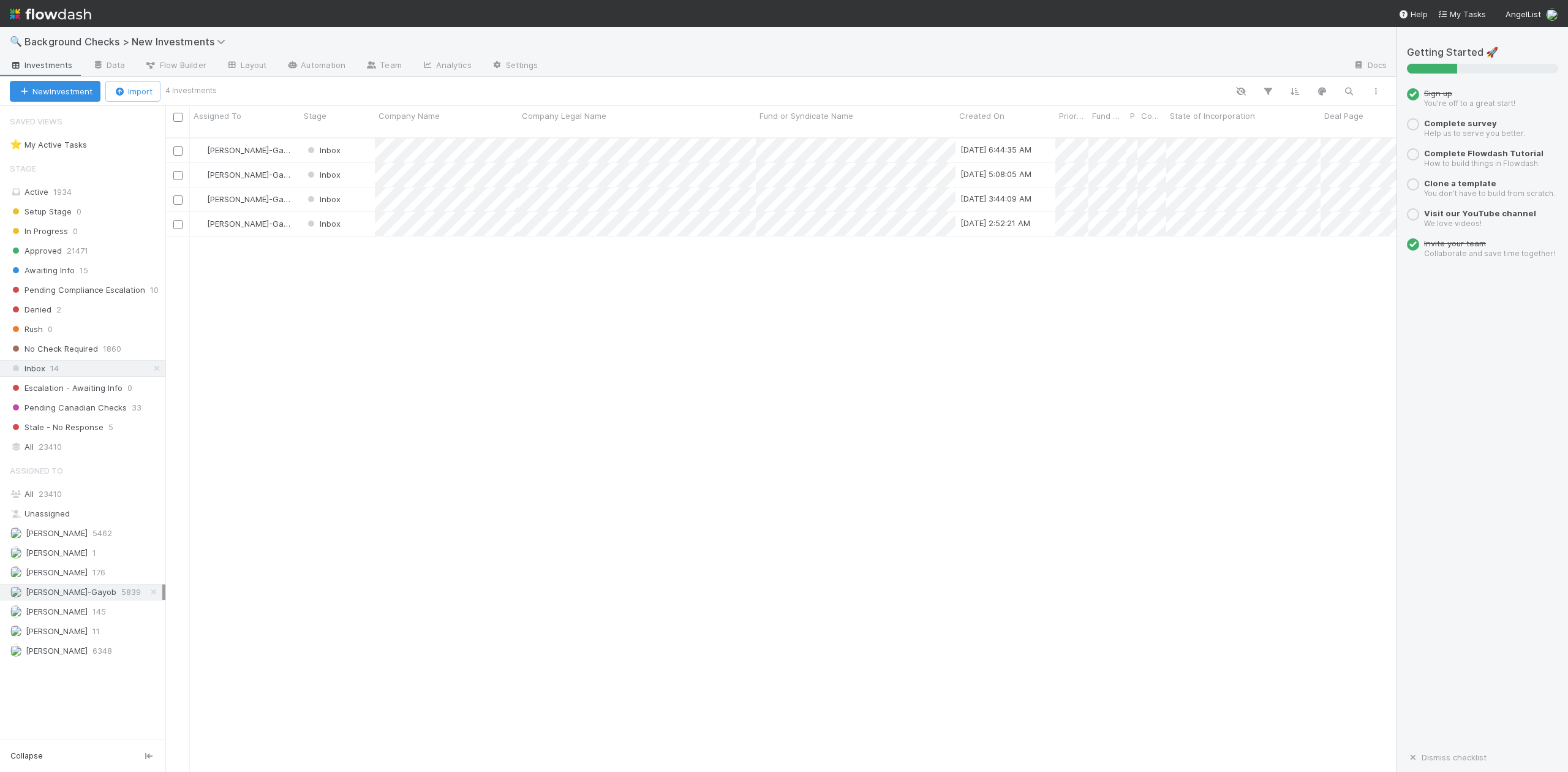
scroll to position [632, 1218]
click at [417, 257] on div at bounding box center [784, 386] width 1568 height 772
click at [368, 212] on div "Inbox" at bounding box center [337, 224] width 75 height 24
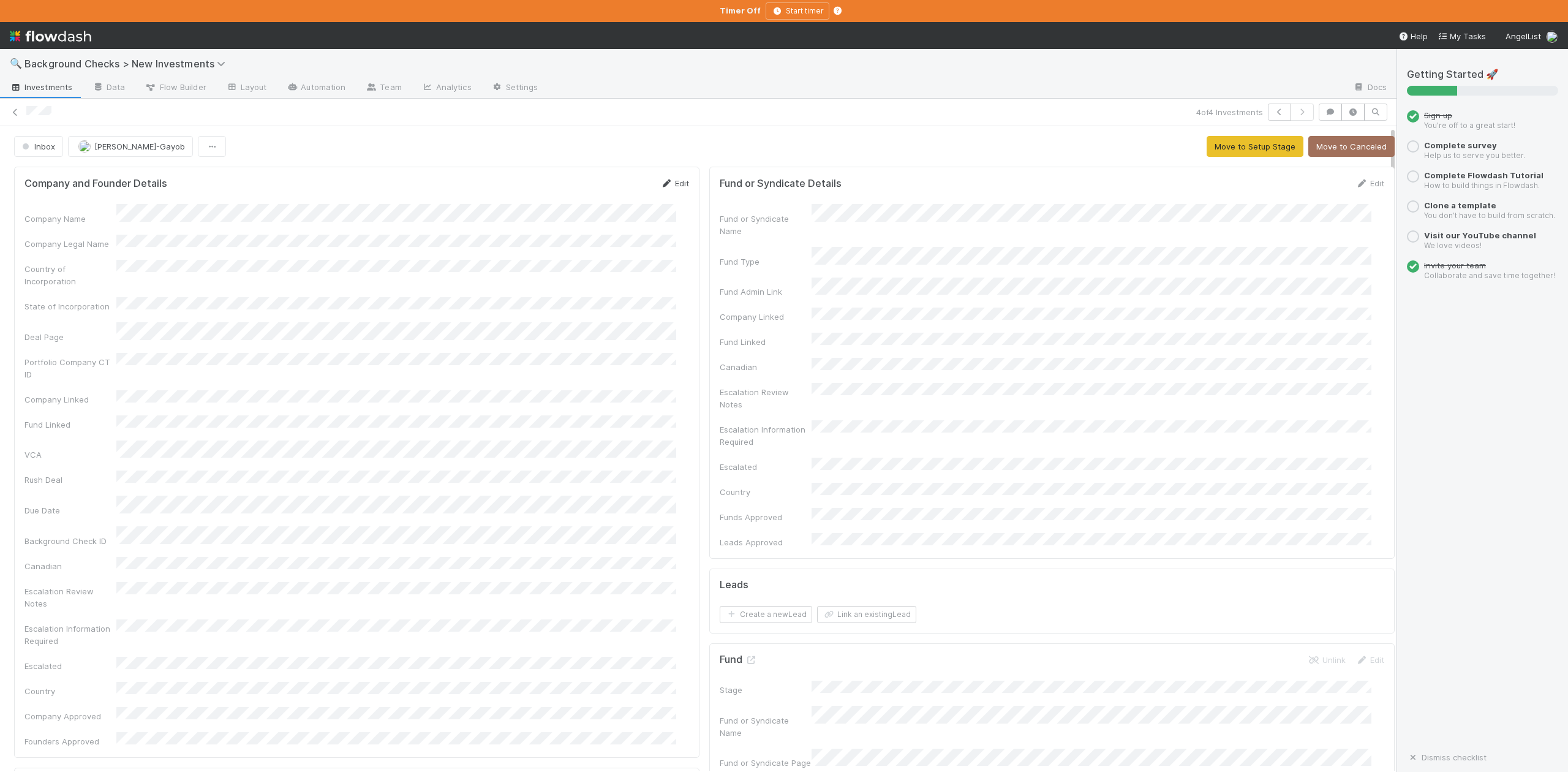
click at [672, 185] on link "Edit" at bounding box center [675, 183] width 29 height 10
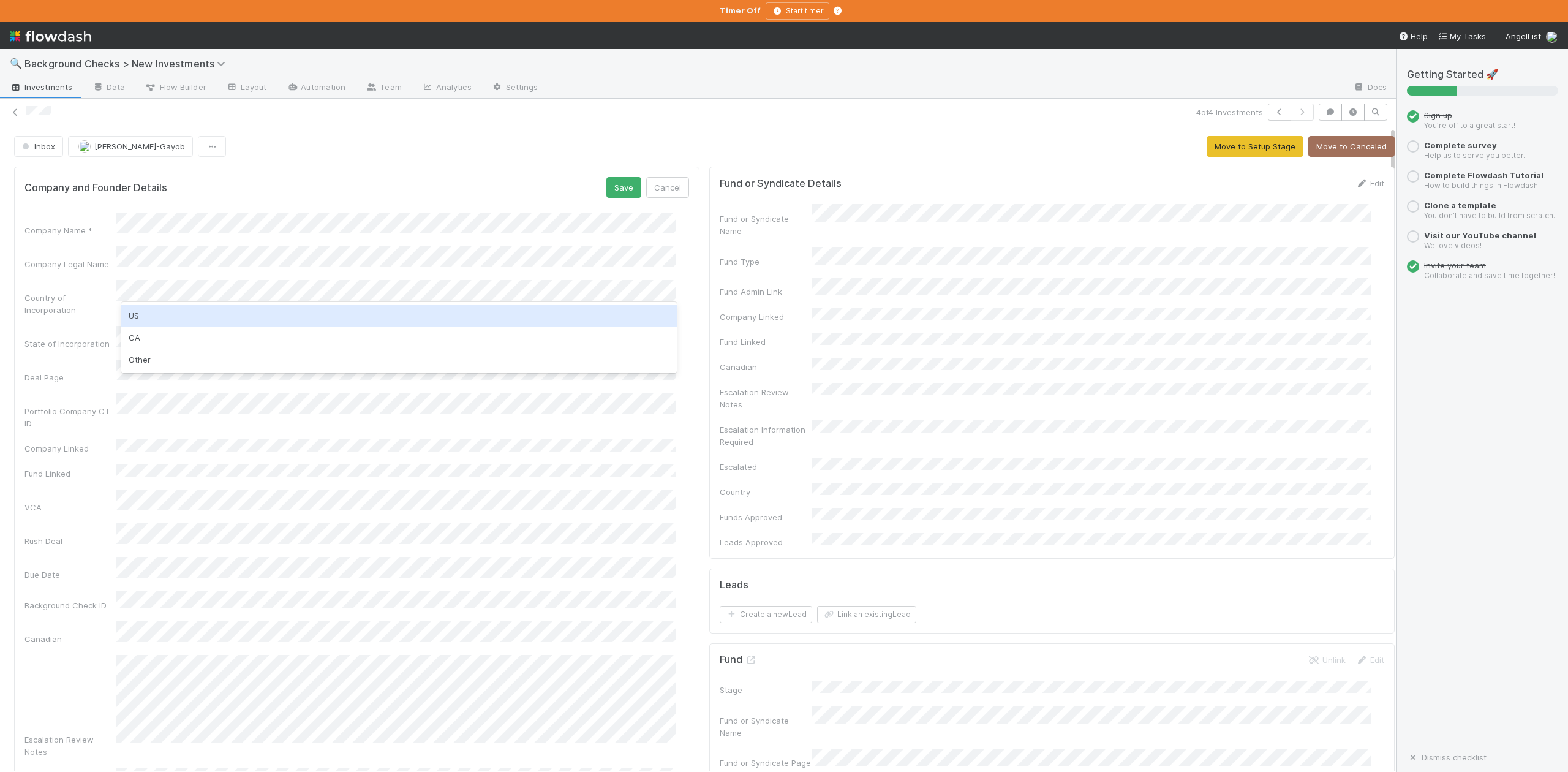
click at [147, 317] on div "US" at bounding box center [399, 316] width 555 height 22
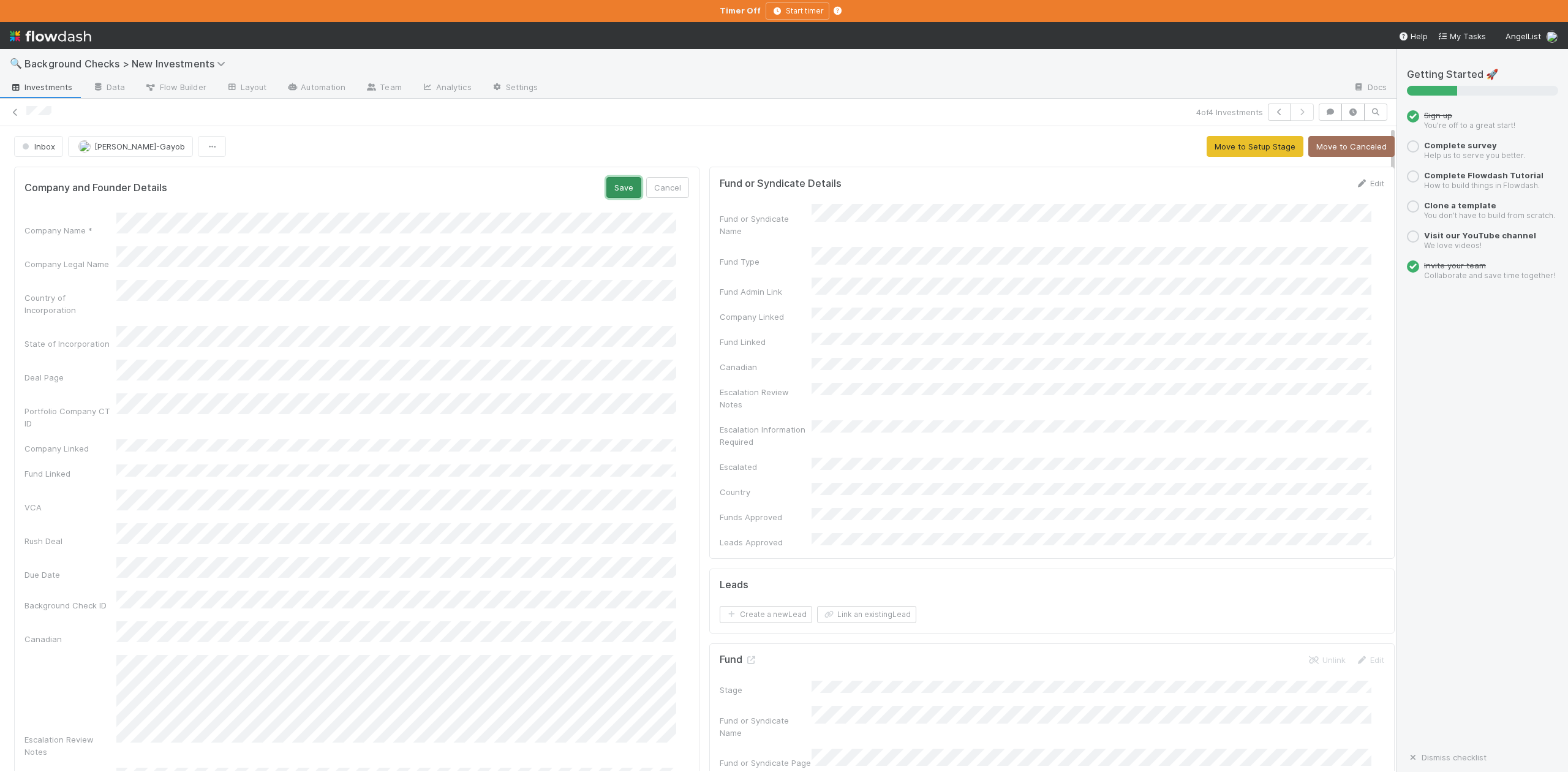
click at [611, 191] on button "Save" at bounding box center [624, 187] width 35 height 21
click at [1207, 147] on button "Move to Setup Stage" at bounding box center [1255, 146] width 97 height 21
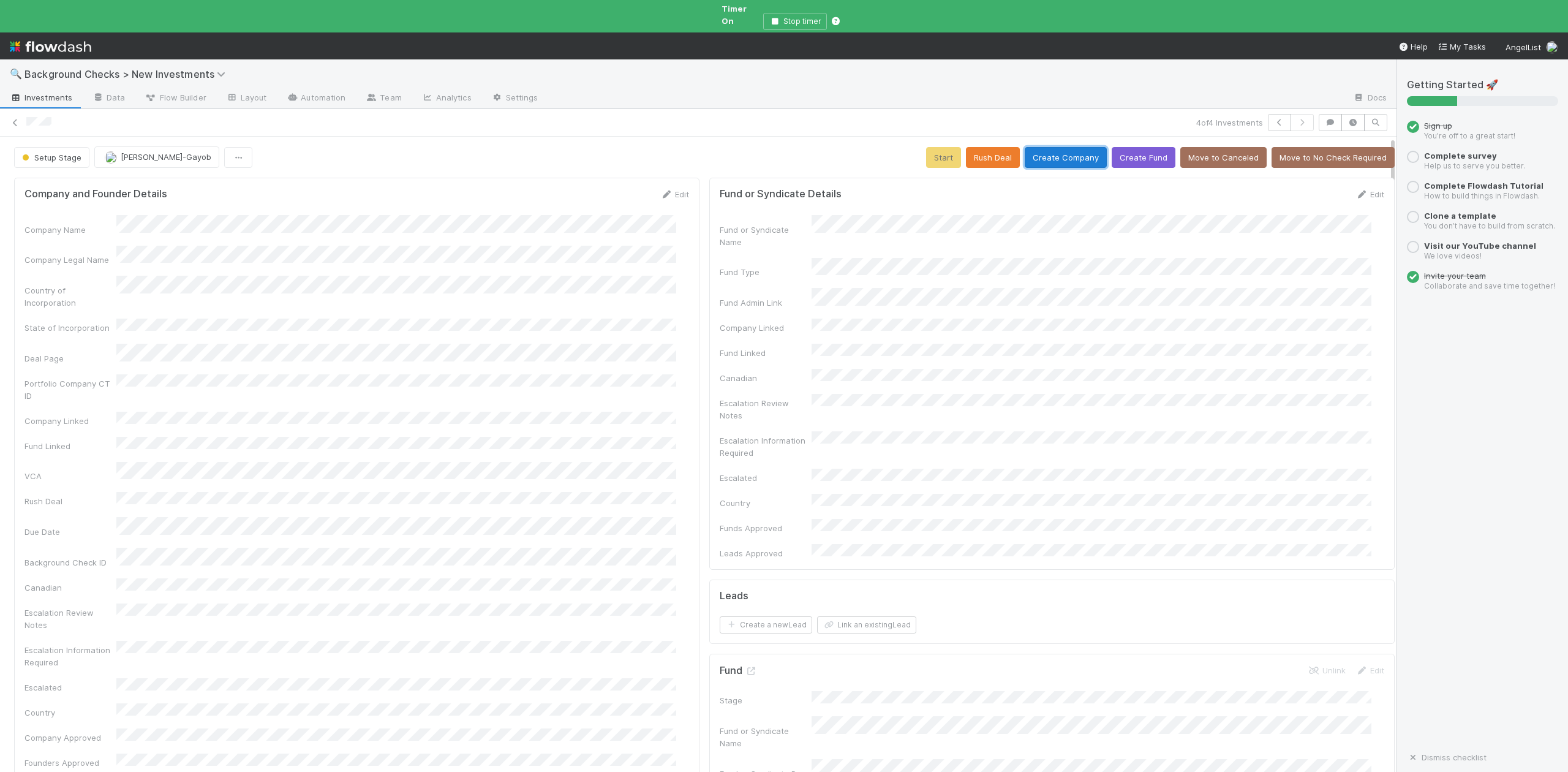
click at [1043, 148] on button "Create Company" at bounding box center [1066, 157] width 82 height 21
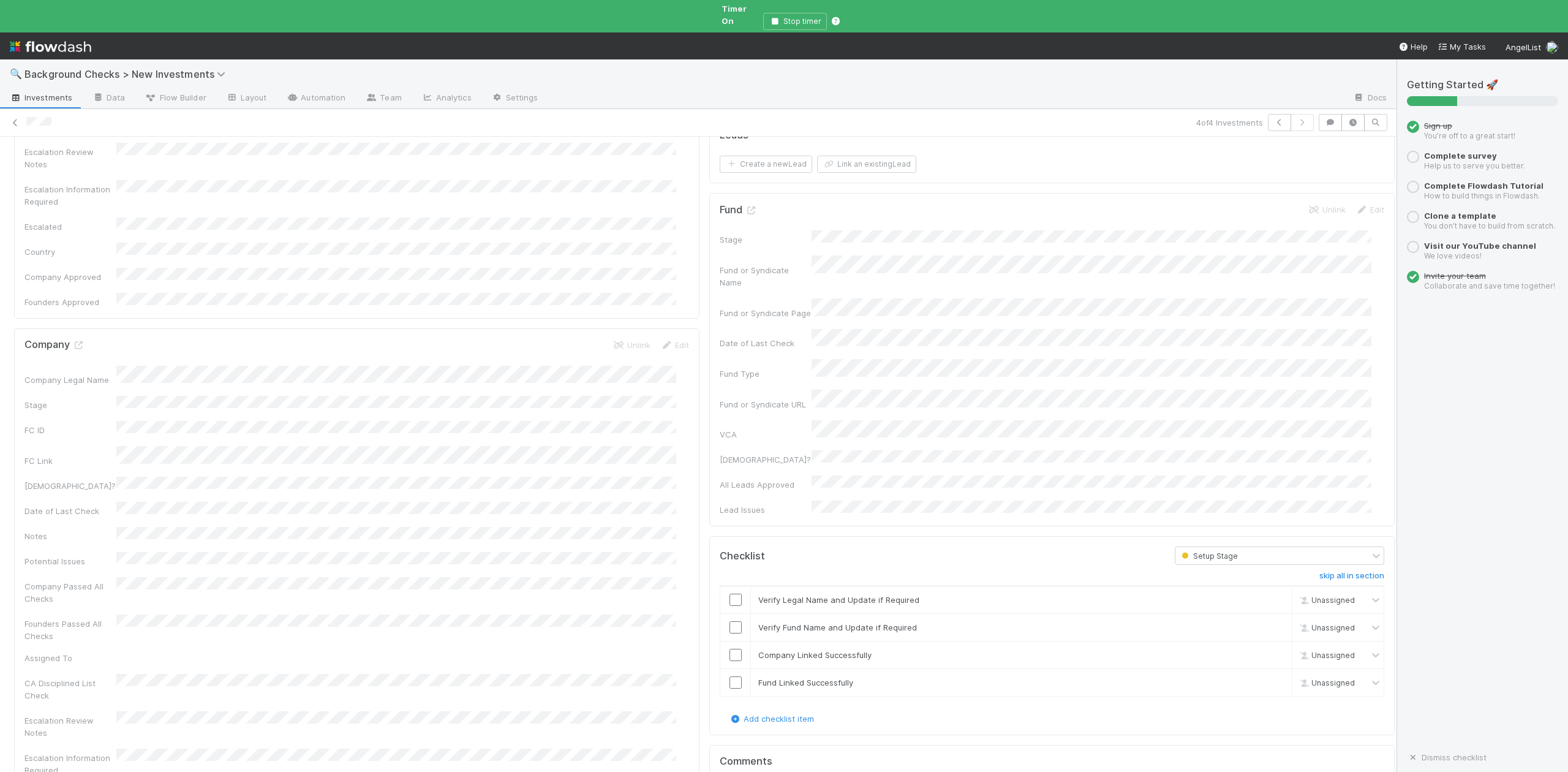
scroll to position [490, 0]
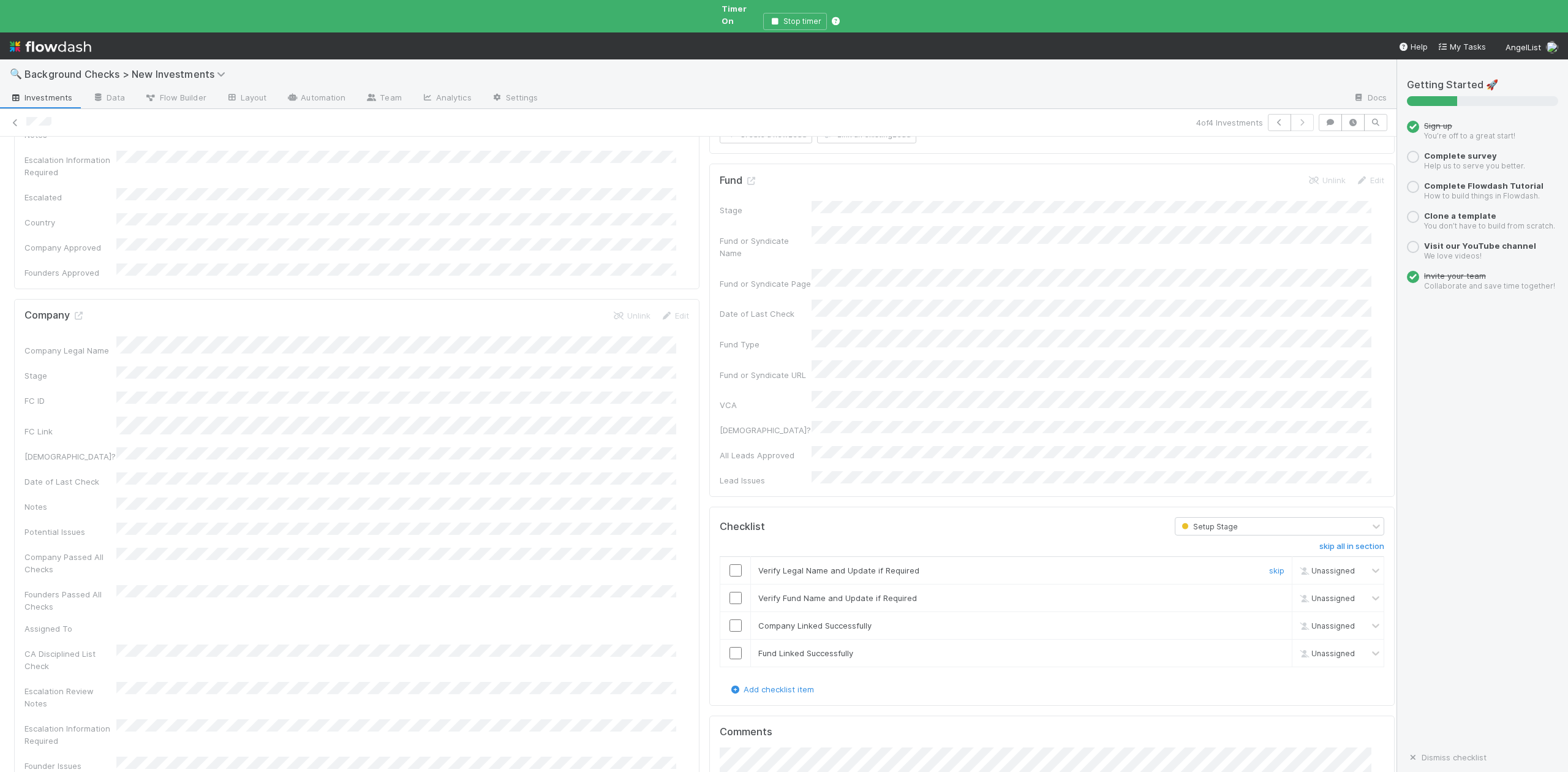
click at [730, 564] on input "checkbox" at bounding box center [735, 570] width 12 height 12
click at [730, 592] on input "checkbox" at bounding box center [735, 598] width 12 height 12
click at [730, 619] on input "checkbox" at bounding box center [735, 625] width 12 height 12
click at [730, 647] on input "checkbox" at bounding box center [735, 653] width 12 height 12
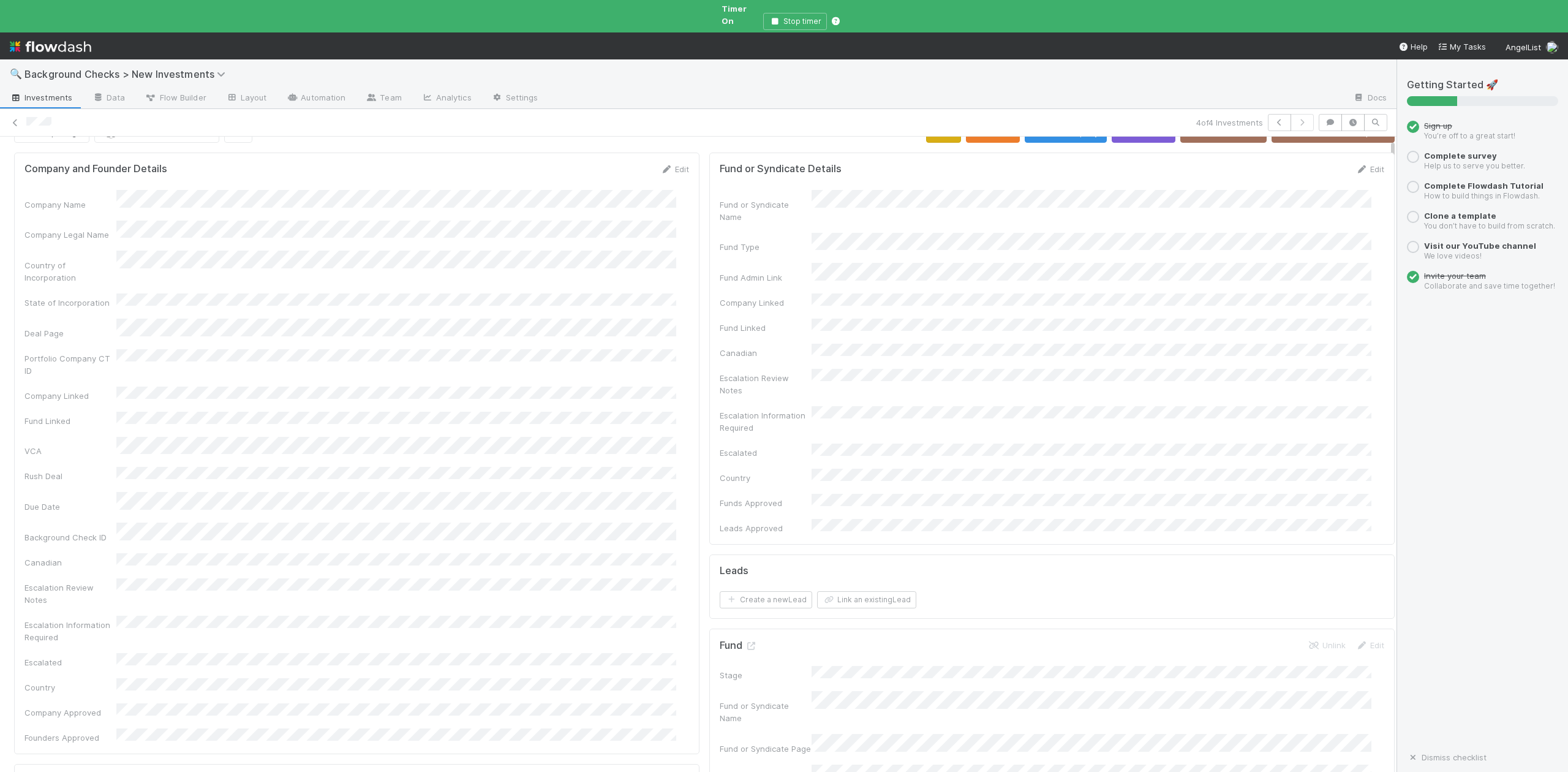
scroll to position [0, 0]
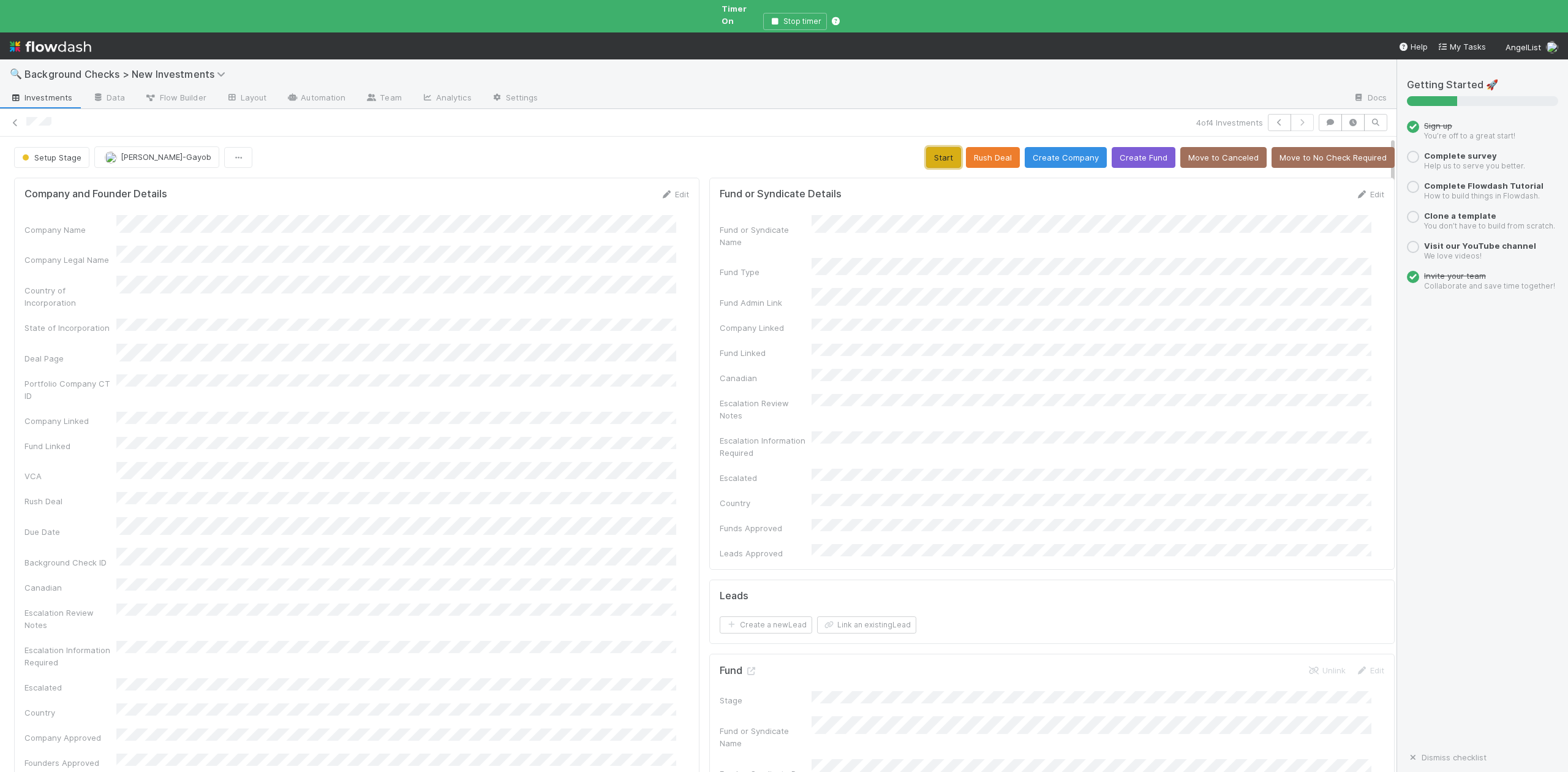
click at [932, 147] on button "Start" at bounding box center [944, 157] width 35 height 21
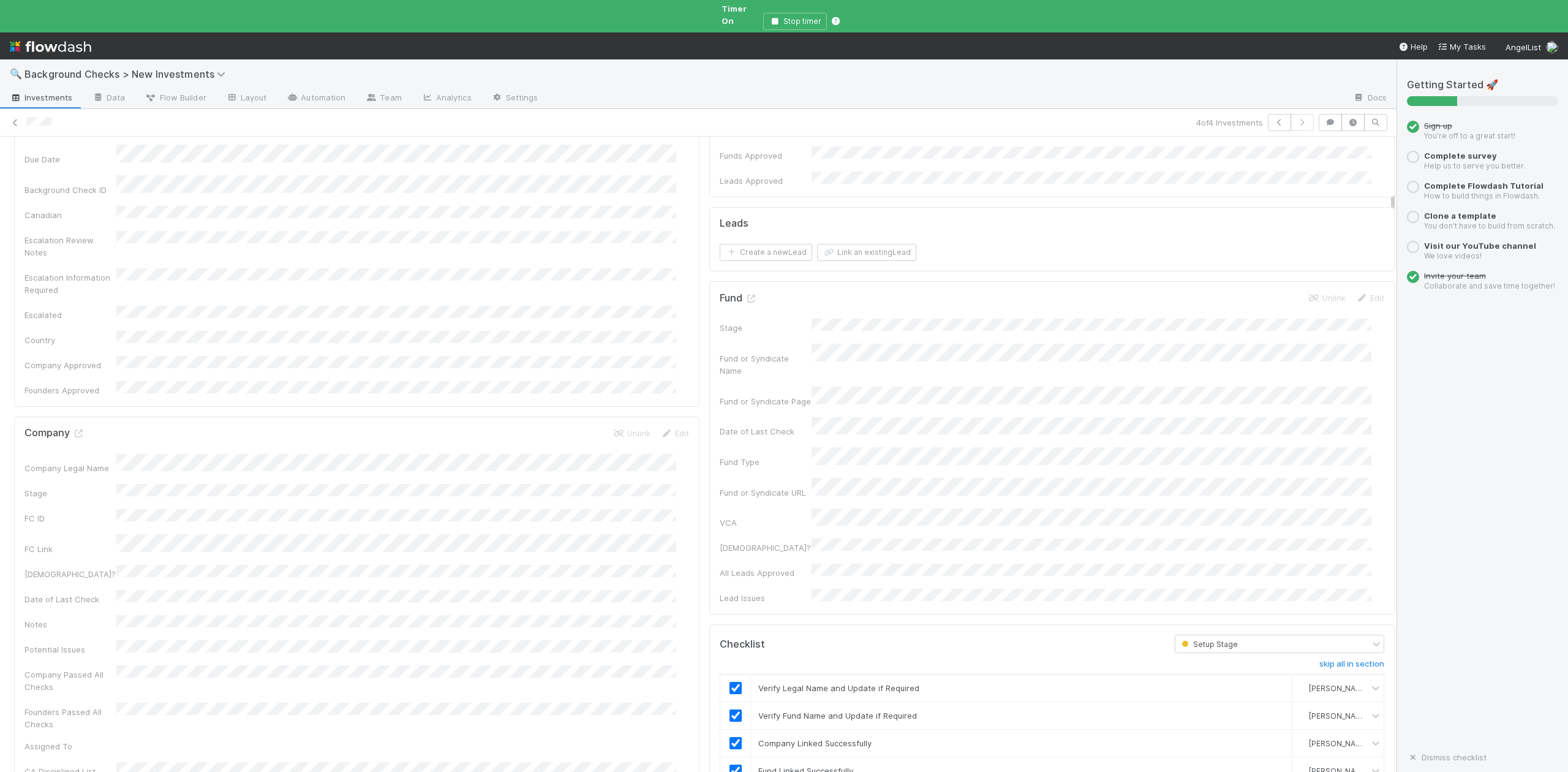
scroll to position [408, 0]
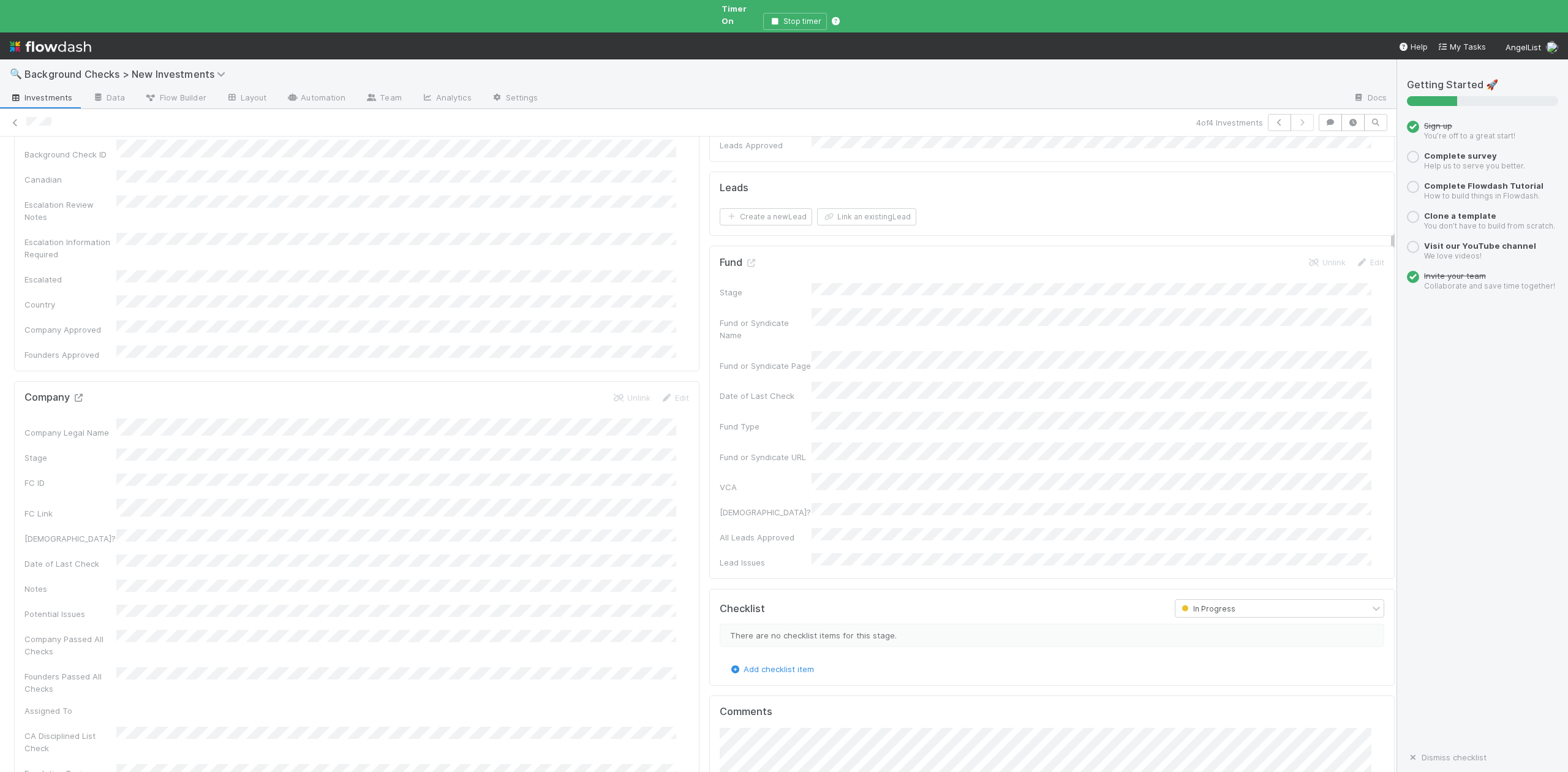
click at [76, 394] on icon at bounding box center [78, 398] width 12 height 8
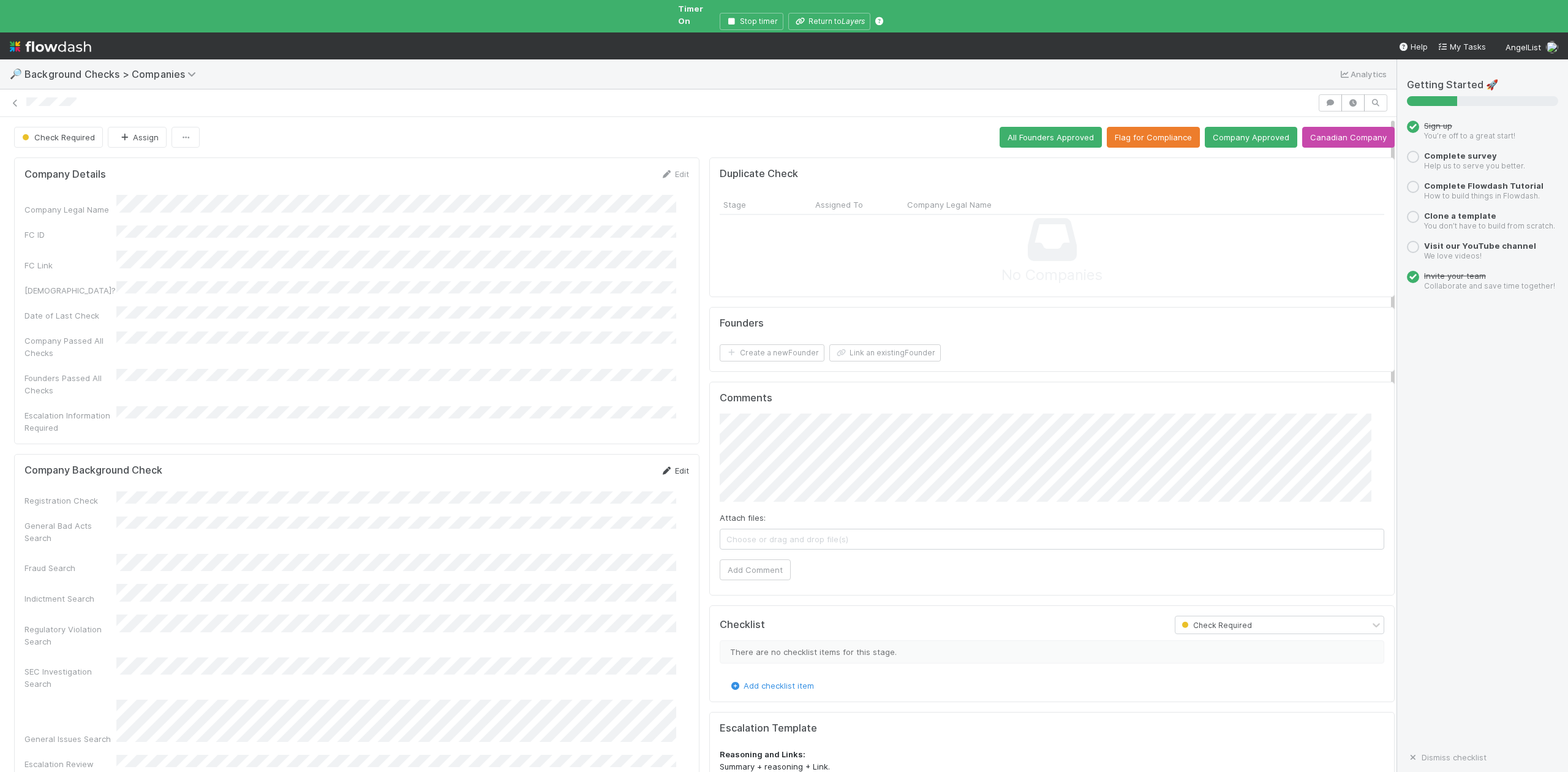
click at [665, 465] on link "Edit" at bounding box center [675, 470] width 29 height 10
click at [153, 544] on div "Passed" at bounding box center [399, 551] width 555 height 22
click at [155, 570] on div "Passed" at bounding box center [399, 581] width 555 height 22
click at [606, 465] on button "Save" at bounding box center [624, 475] width 35 height 21
click at [861, 345] on button "Link an existing Founder" at bounding box center [885, 353] width 112 height 17
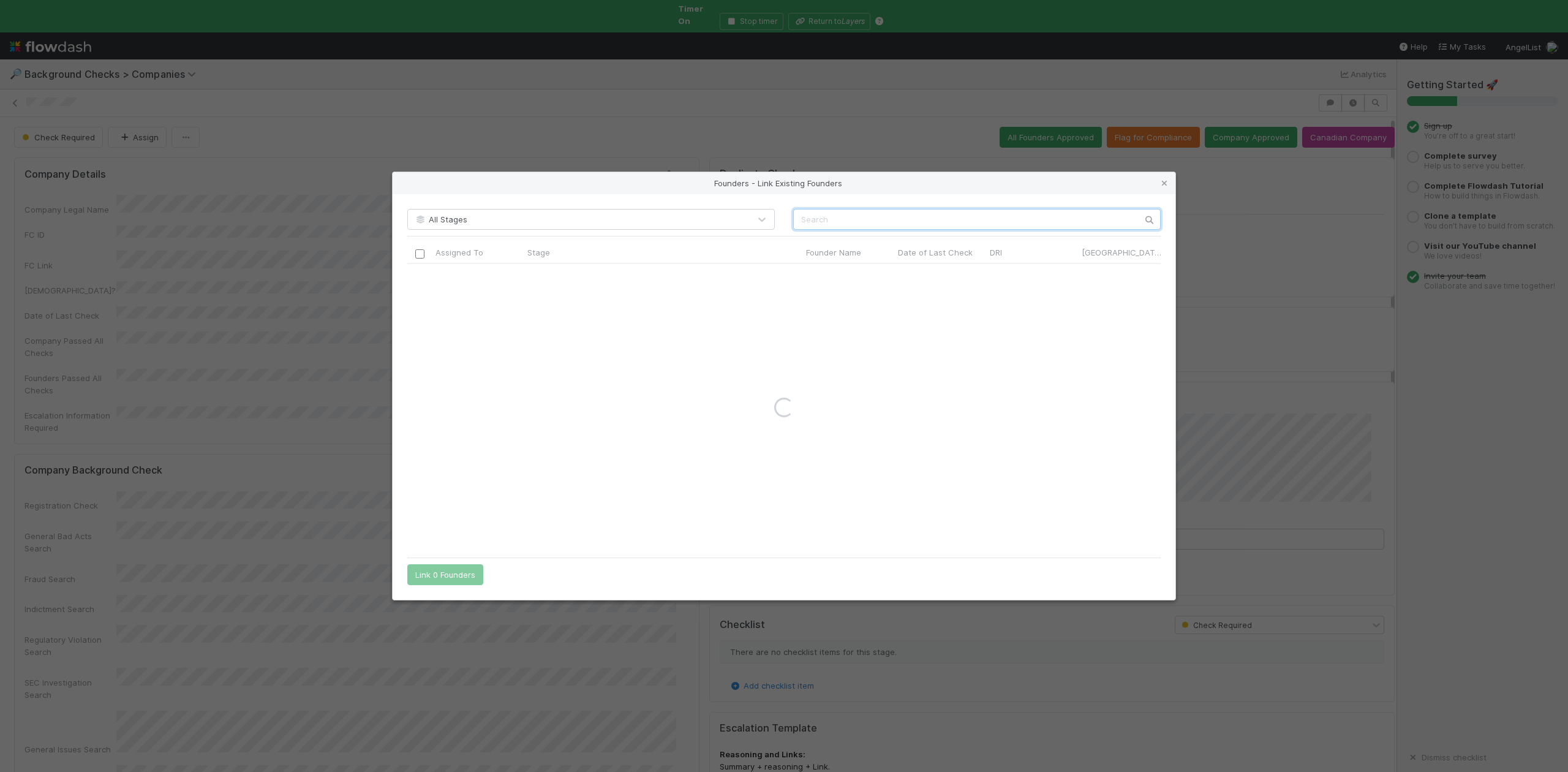
click at [814, 225] on input "text" at bounding box center [977, 219] width 367 height 21
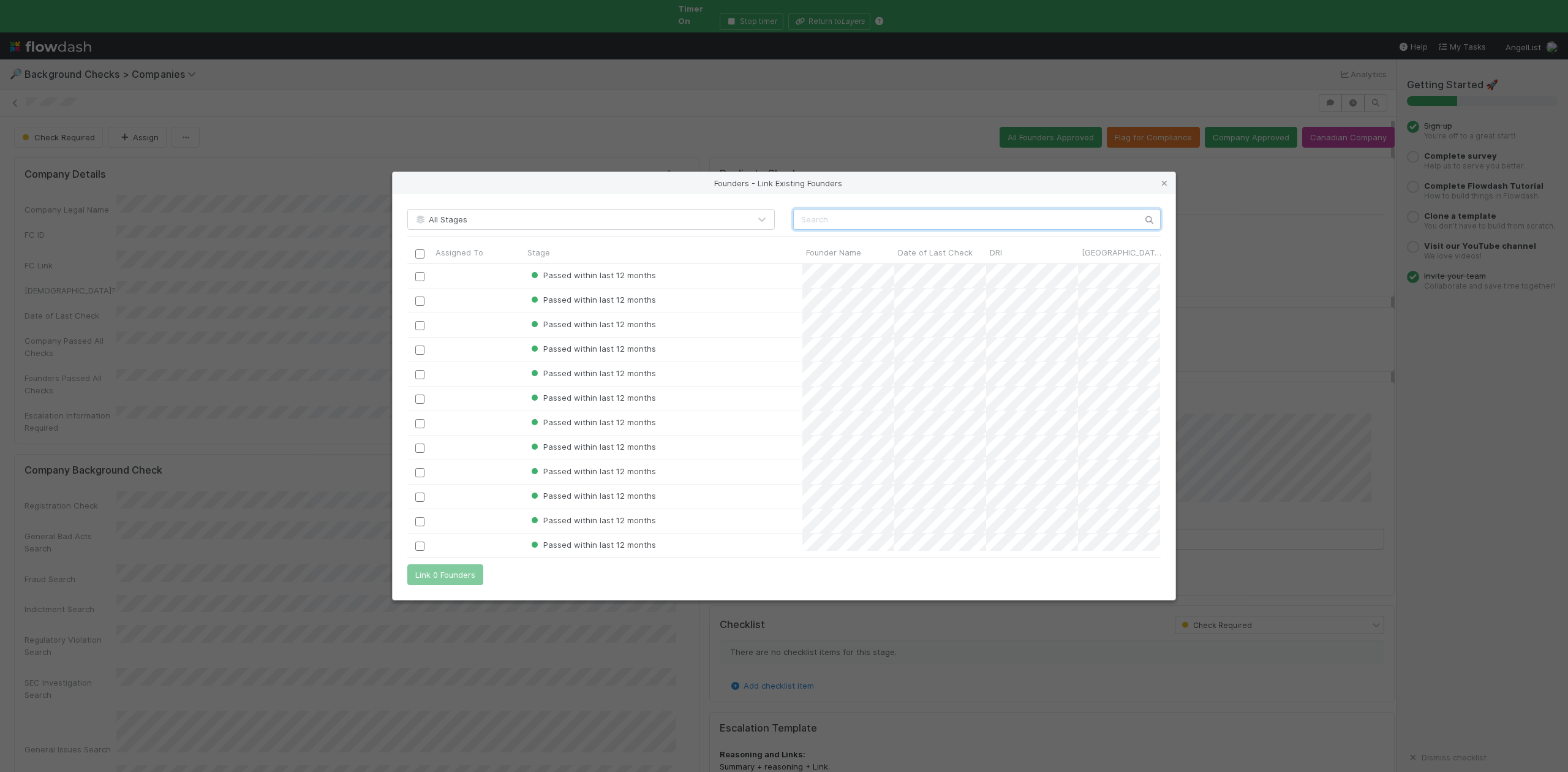
scroll to position [275, 741]
paste input "Michel Khristo"
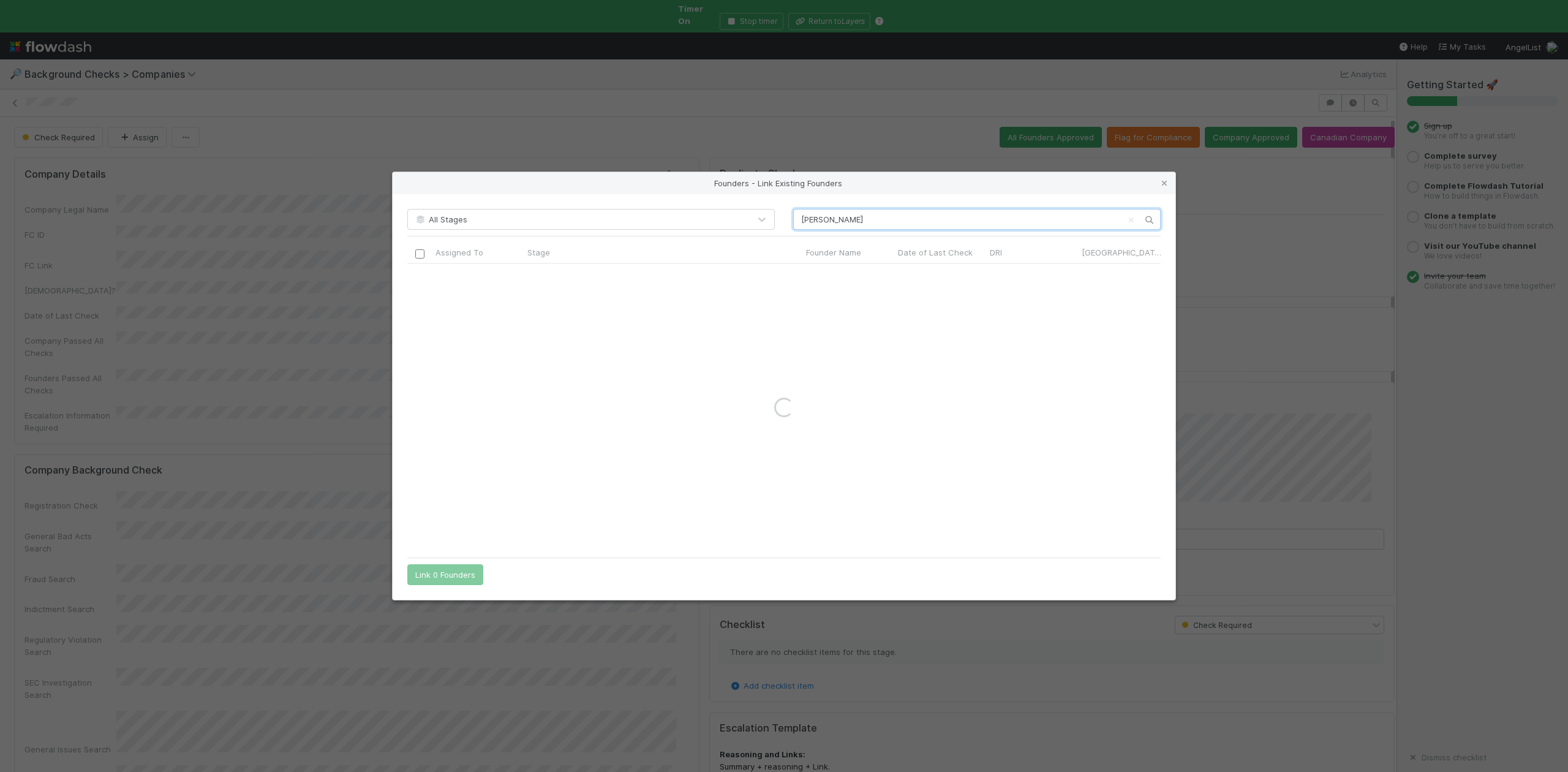
click at [797, 219] on input "Michel Khristo" at bounding box center [977, 219] width 367 height 21
type input "Michel Khristo"
click at [1166, 180] on icon at bounding box center [1164, 183] width 12 height 8
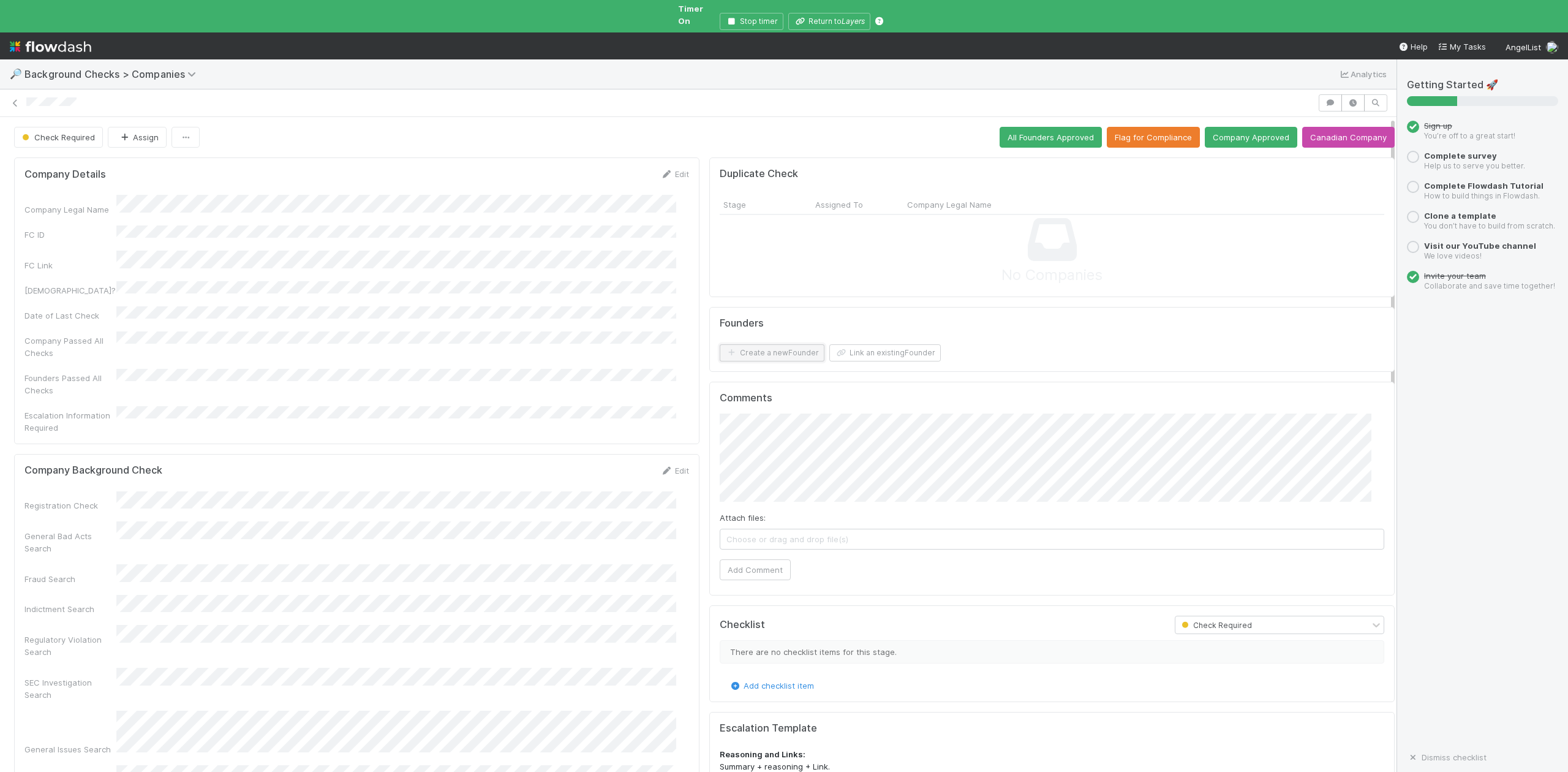
click at [779, 345] on button "Create a new Founder" at bounding box center [772, 353] width 105 height 17
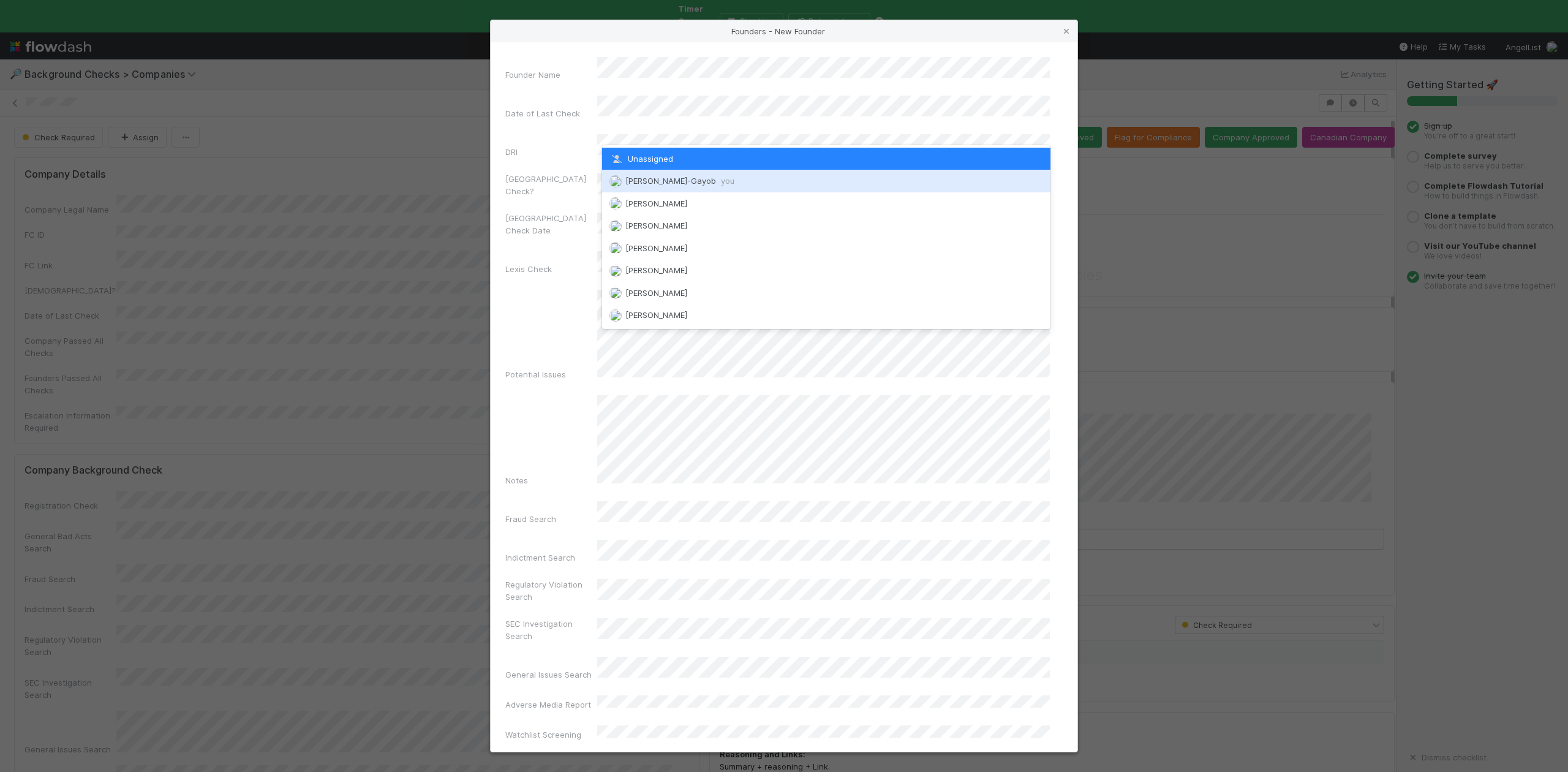
click at [668, 176] on span "Loraine Pati-Gayob you" at bounding box center [679, 180] width 109 height 10
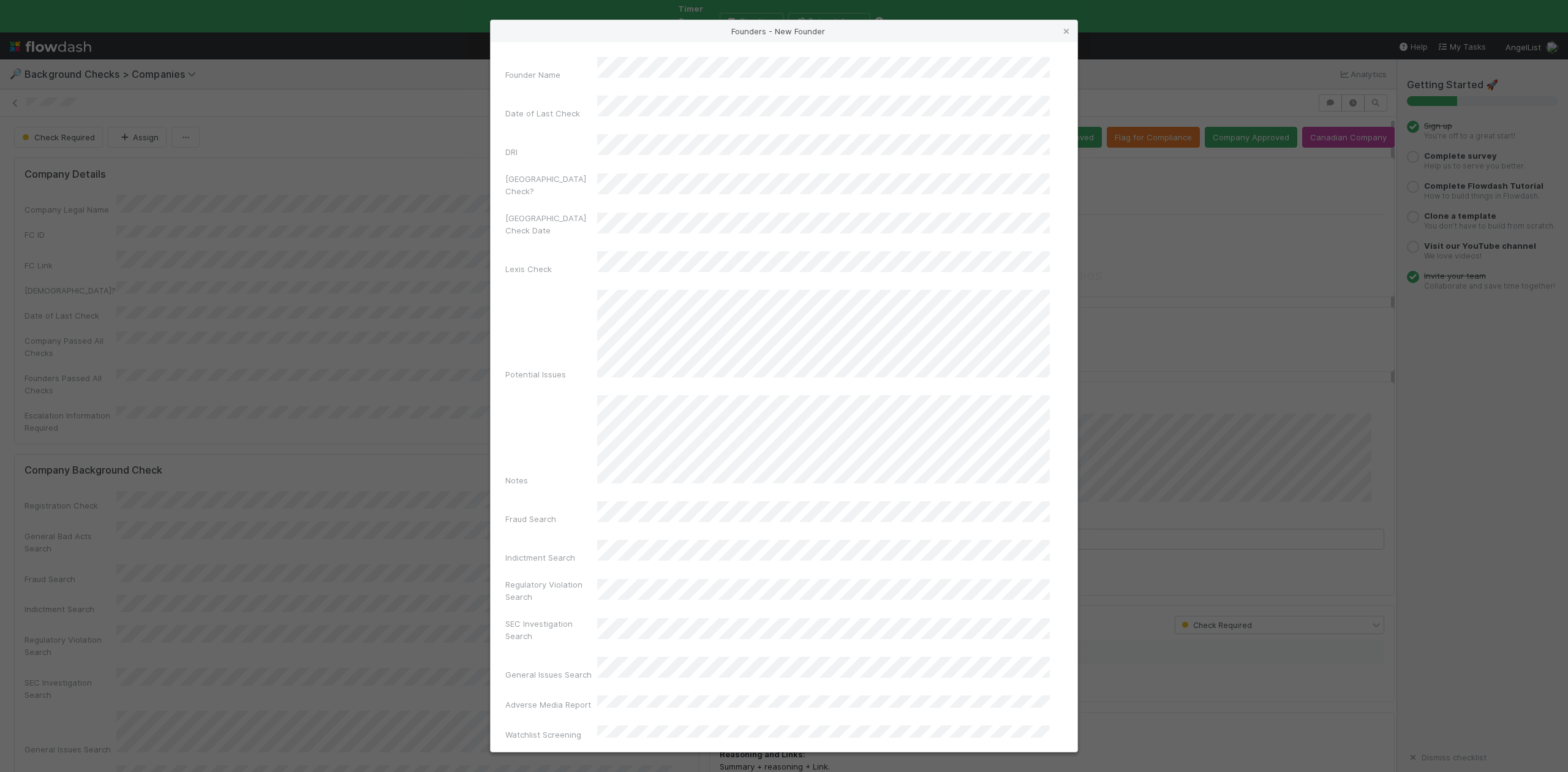
scroll to position [283, 0]
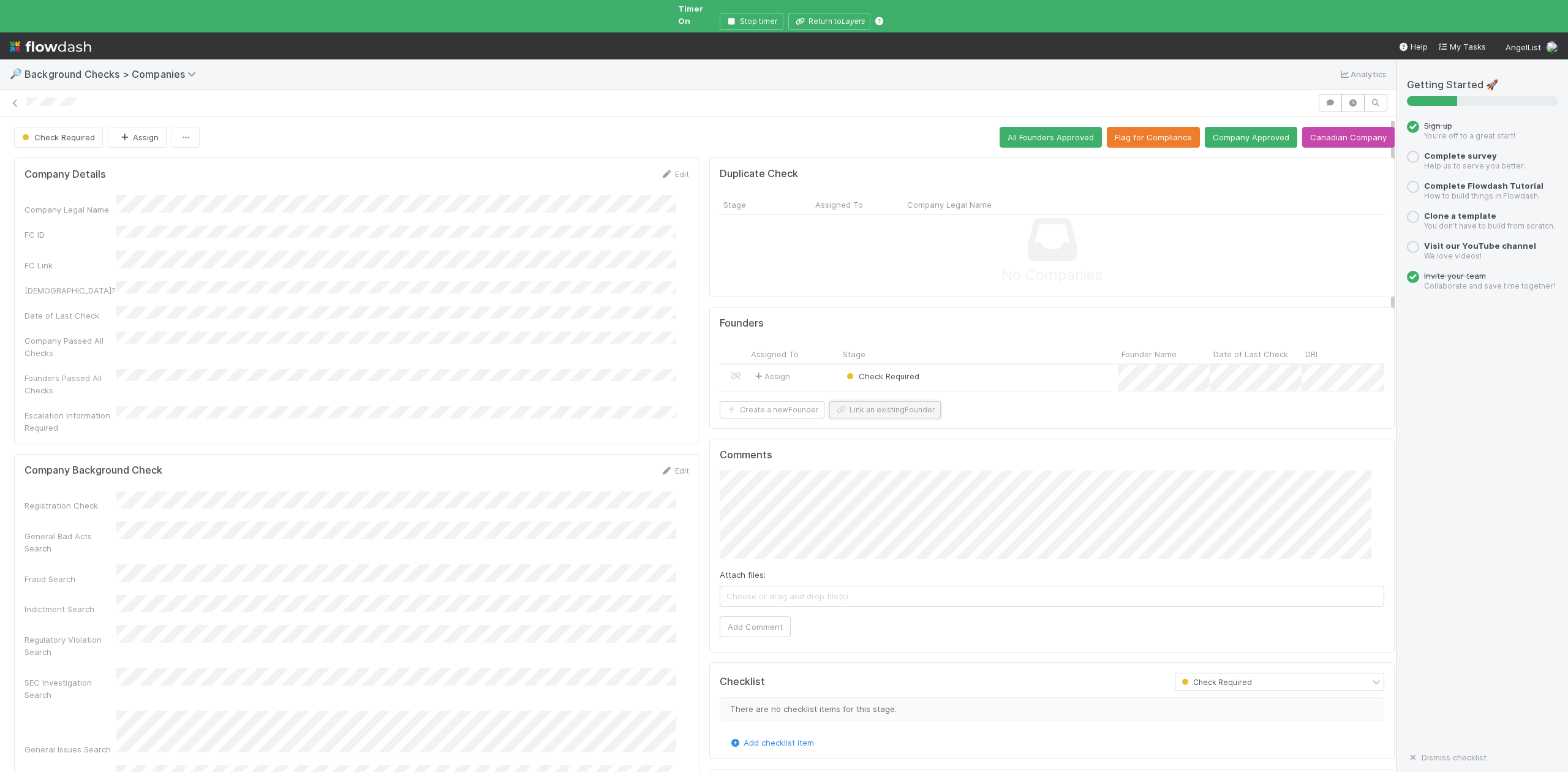
click at [888, 418] on button "Link an existing Founder" at bounding box center [885, 410] width 112 height 17
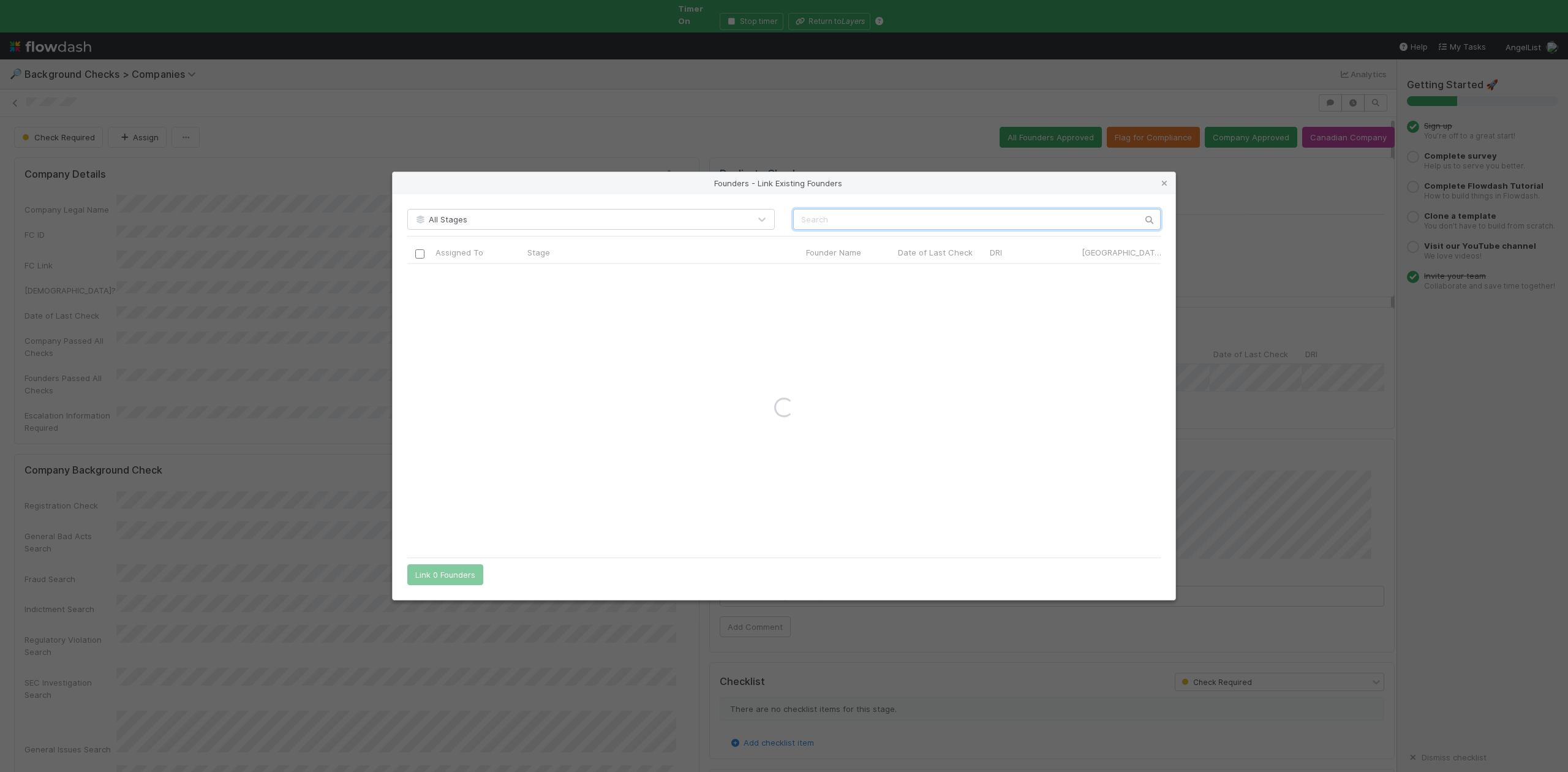
click at [816, 219] on input "text" at bounding box center [977, 219] width 367 height 21
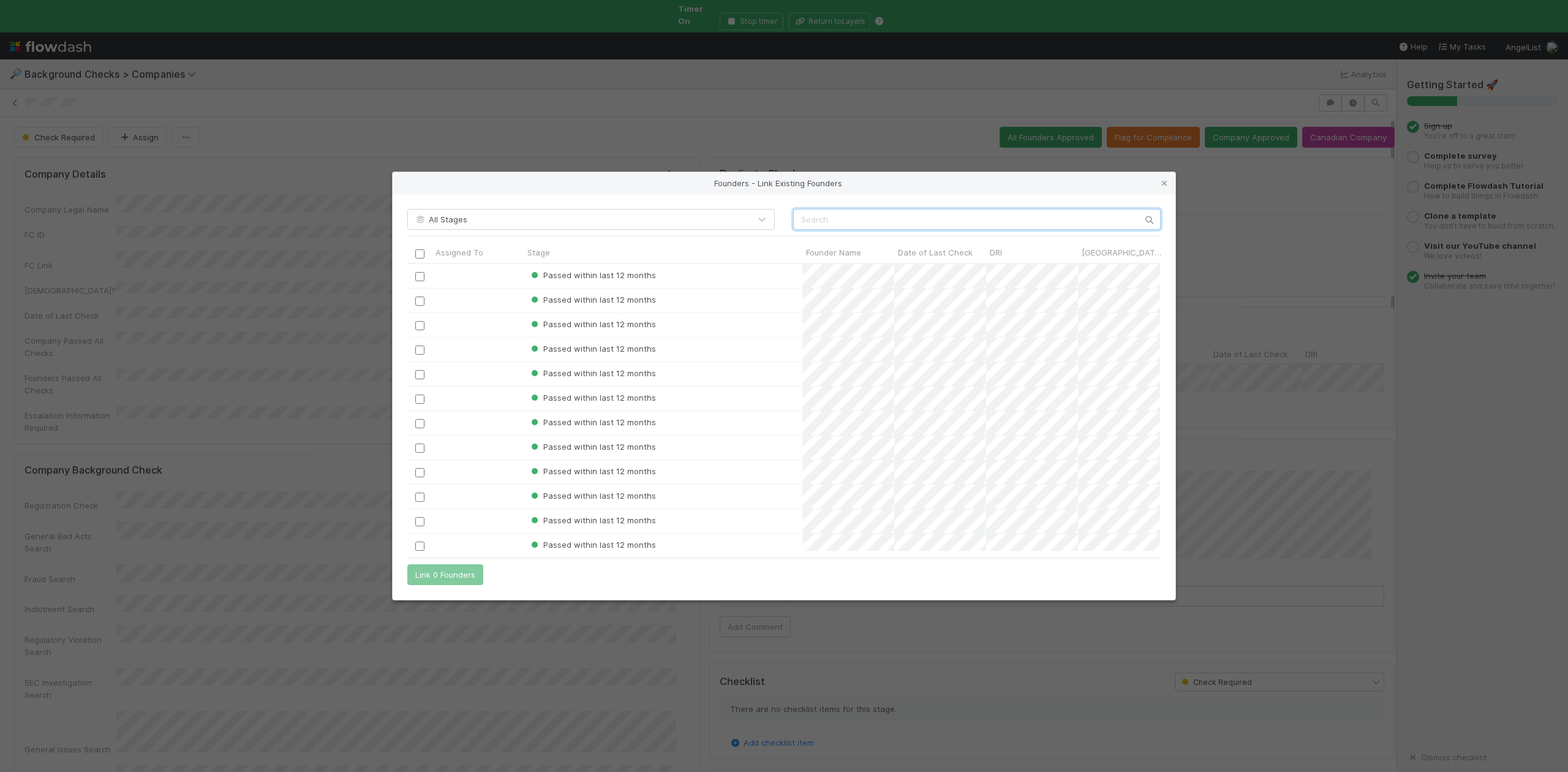
scroll to position [275, 741]
paste input "James O'Brien Jr"
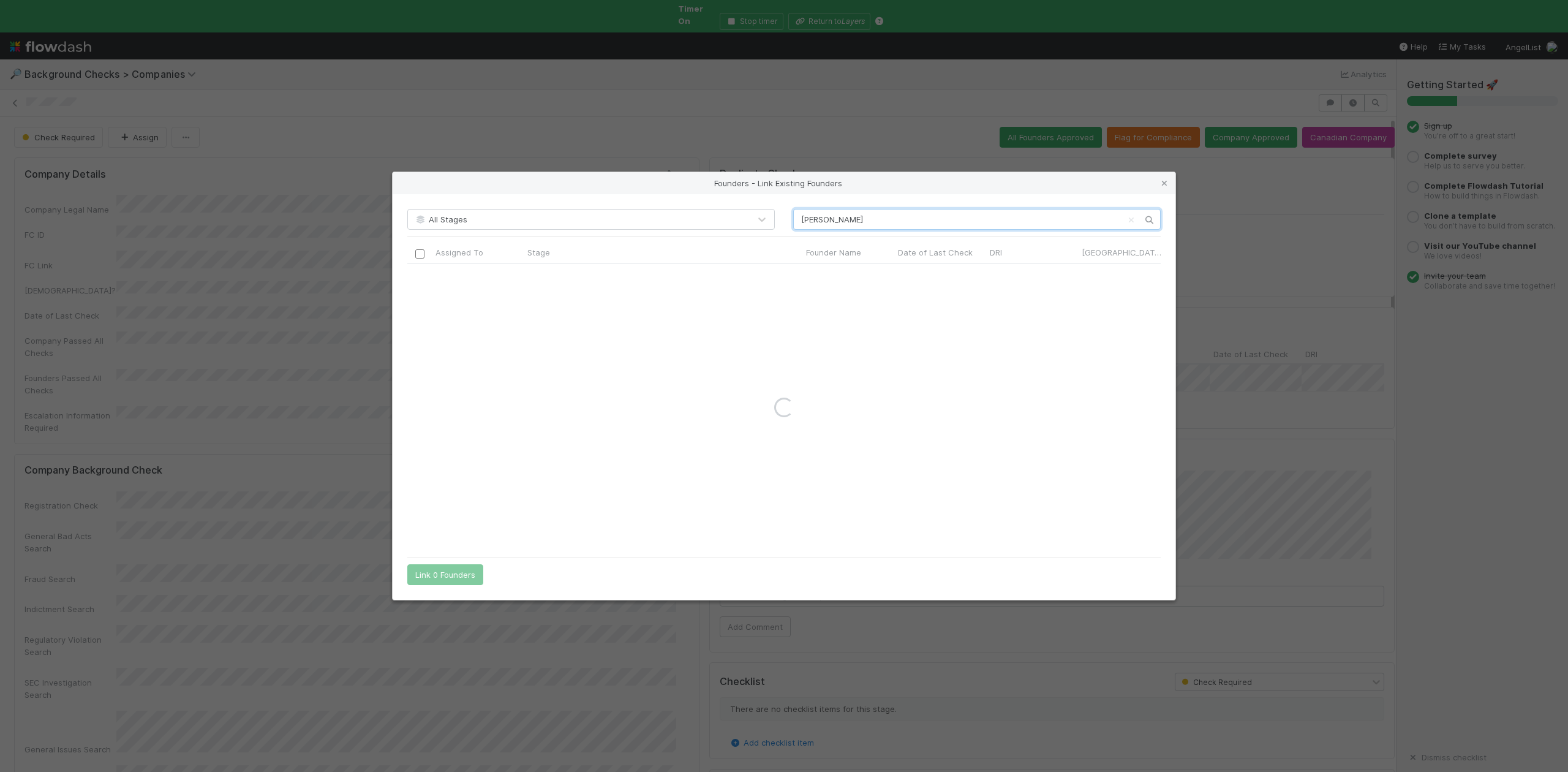
click at [799, 217] on input "James O'Brien Jr" at bounding box center [977, 219] width 367 height 21
type input "James O'Brien Jr"
click at [1167, 182] on icon at bounding box center [1164, 183] width 12 height 8
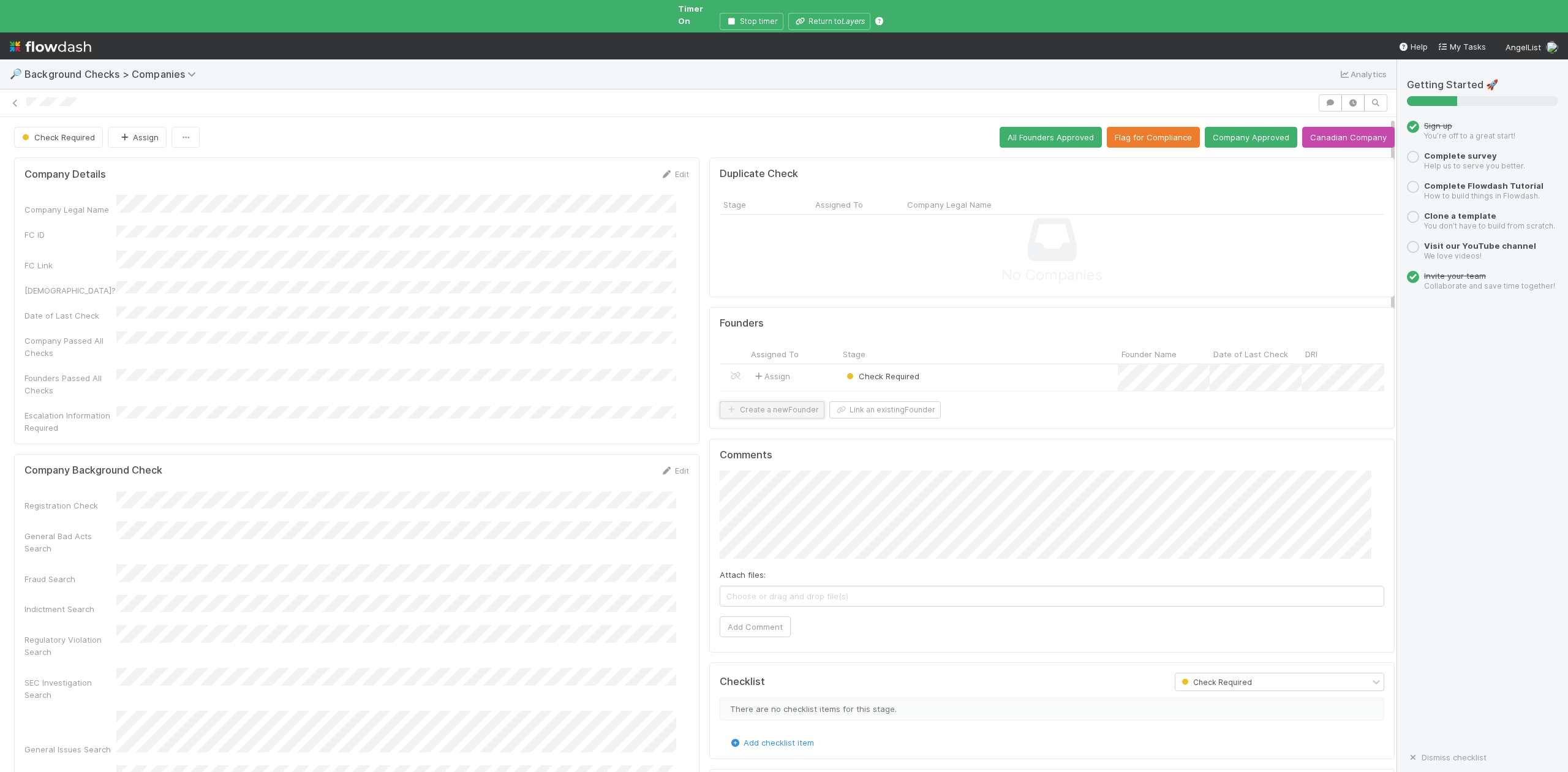
click at [771, 413] on button "Create a new Founder" at bounding box center [772, 410] width 105 height 17
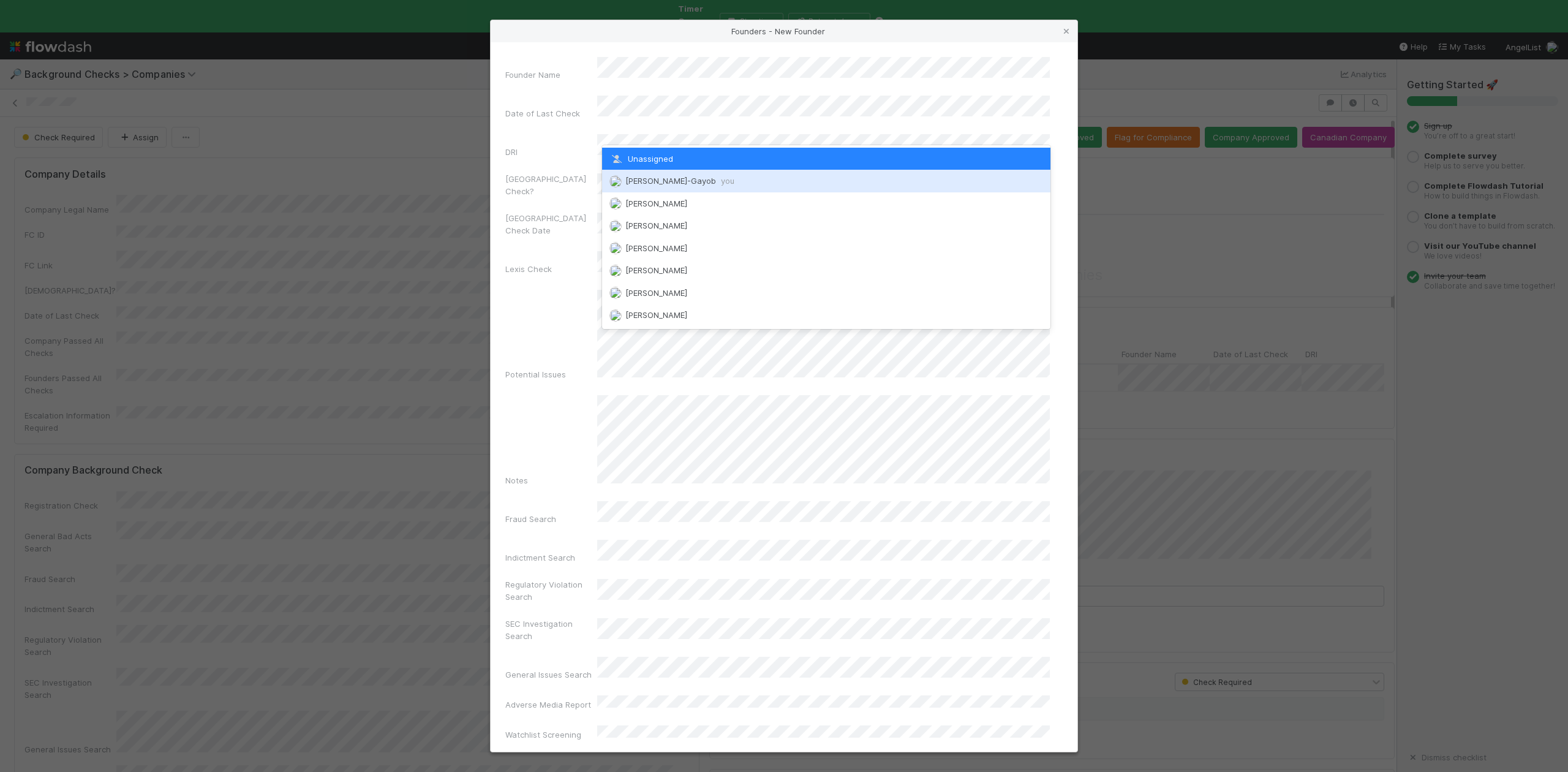
click at [664, 175] on div "Loraine Pati-Gayob you" at bounding box center [826, 181] width 448 height 22
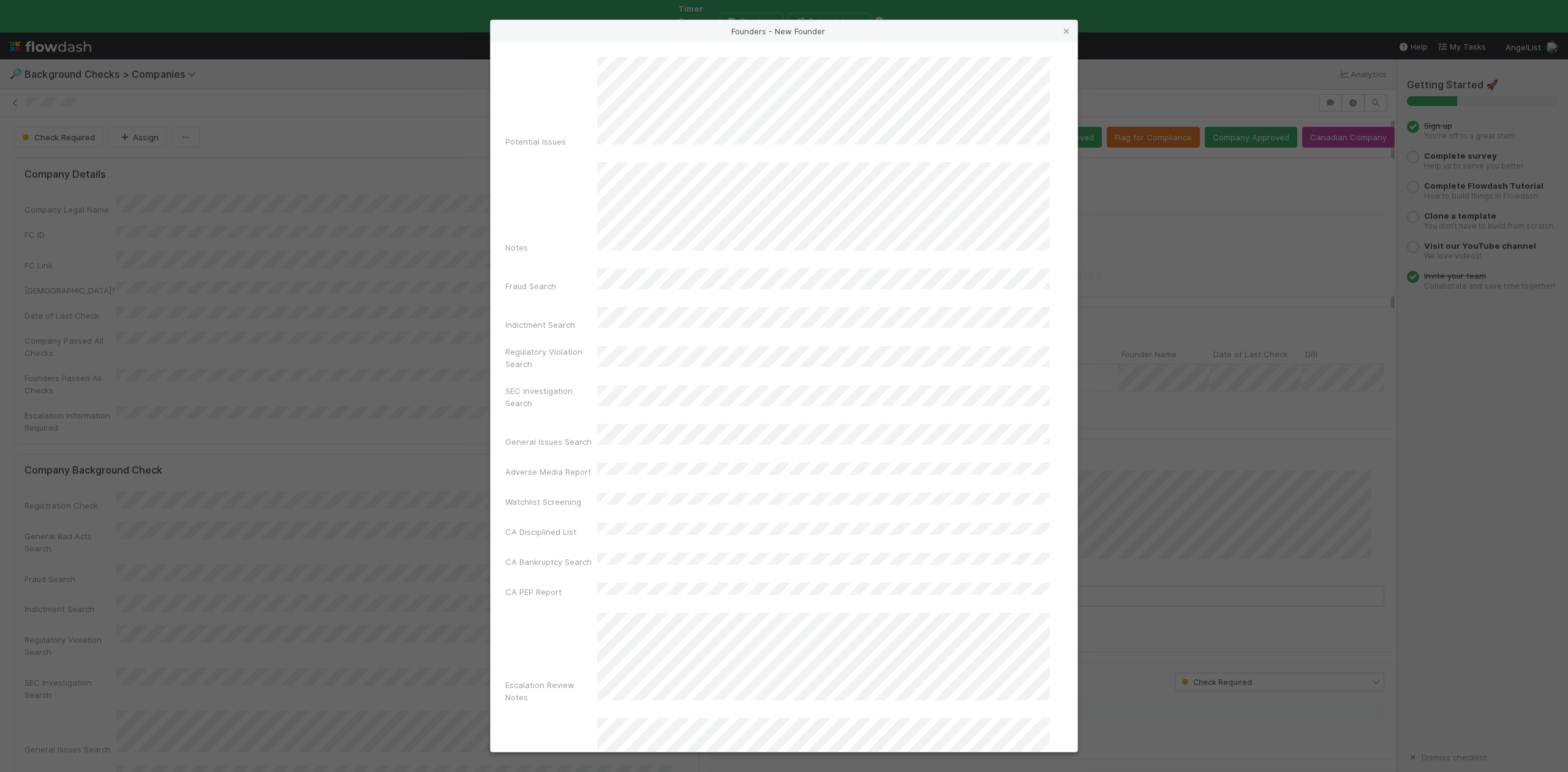
scroll to position [283, 0]
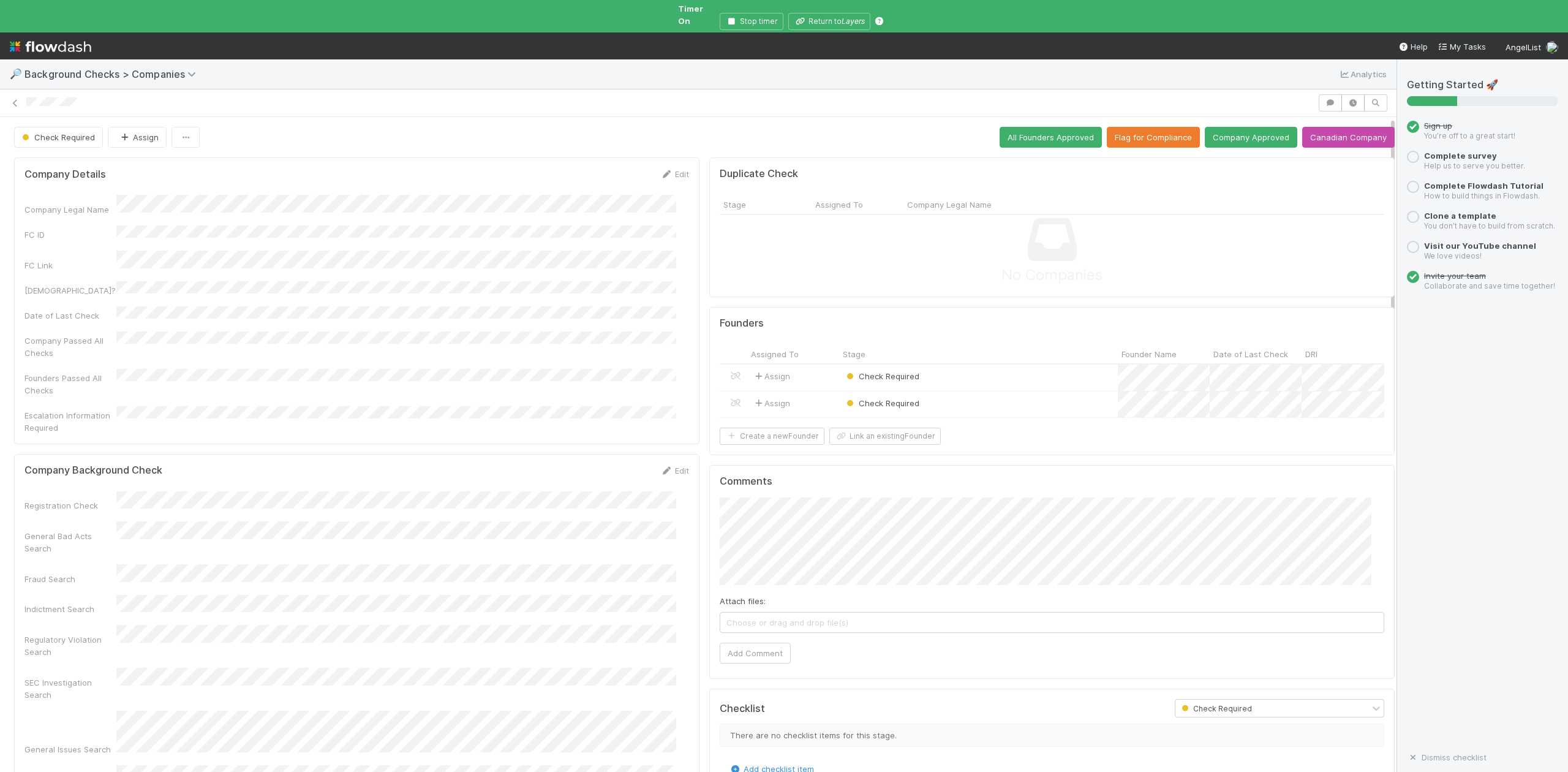
click at [753, 626] on span "Choose or drag and drop file(s)" at bounding box center [1052, 623] width 664 height 20
click at [738, 656] on button "Add Comment" at bounding box center [755, 654] width 71 height 21
click at [929, 369] on div "Check Required" at bounding box center [978, 378] width 279 height 26
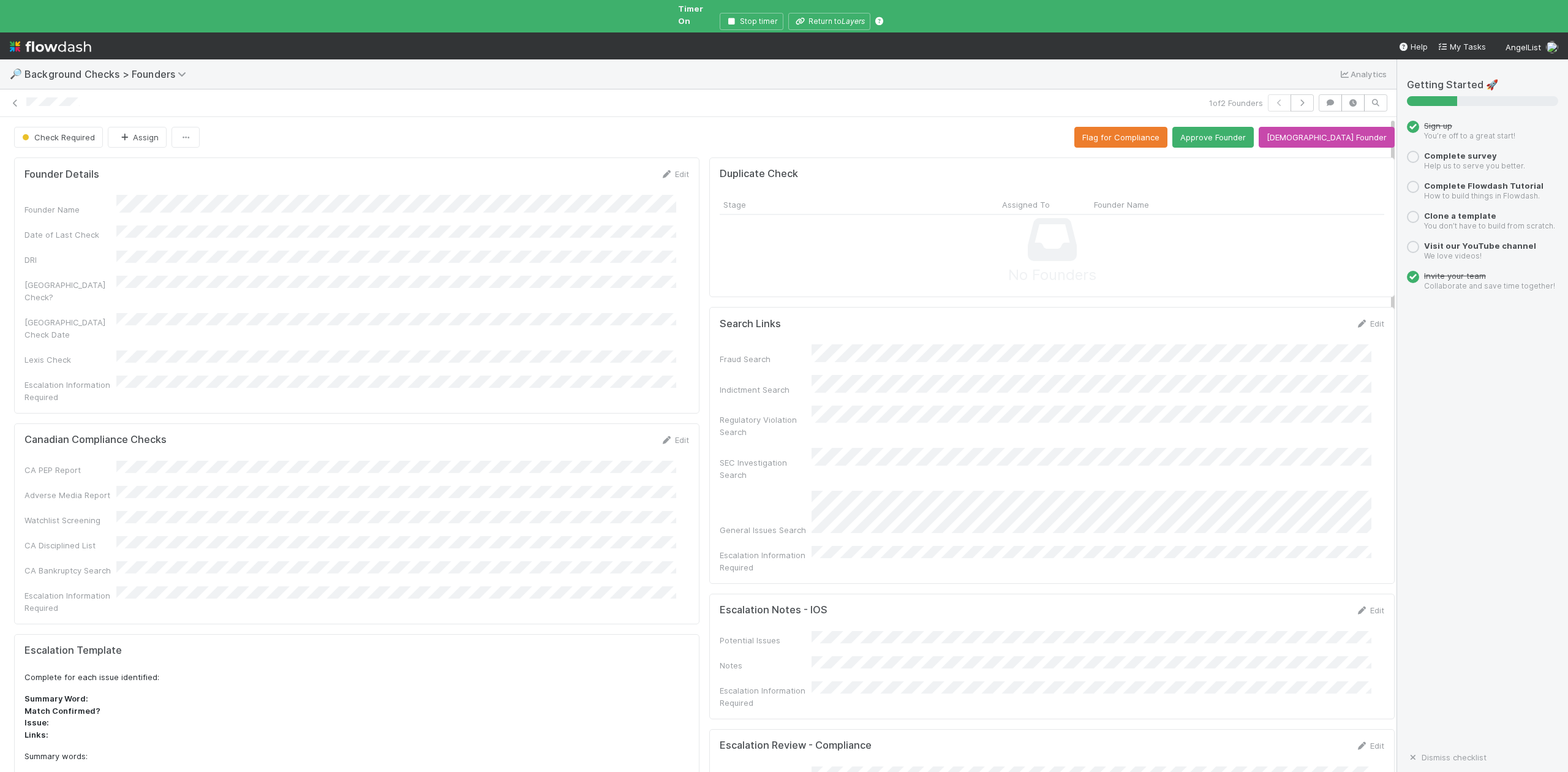
drag, startPoint x: 877, startPoint y: 341, endPoint x: 866, endPoint y: 328, distance: 17.0
click at [1233, 127] on button "Approve Founder" at bounding box center [1213, 137] width 82 height 21
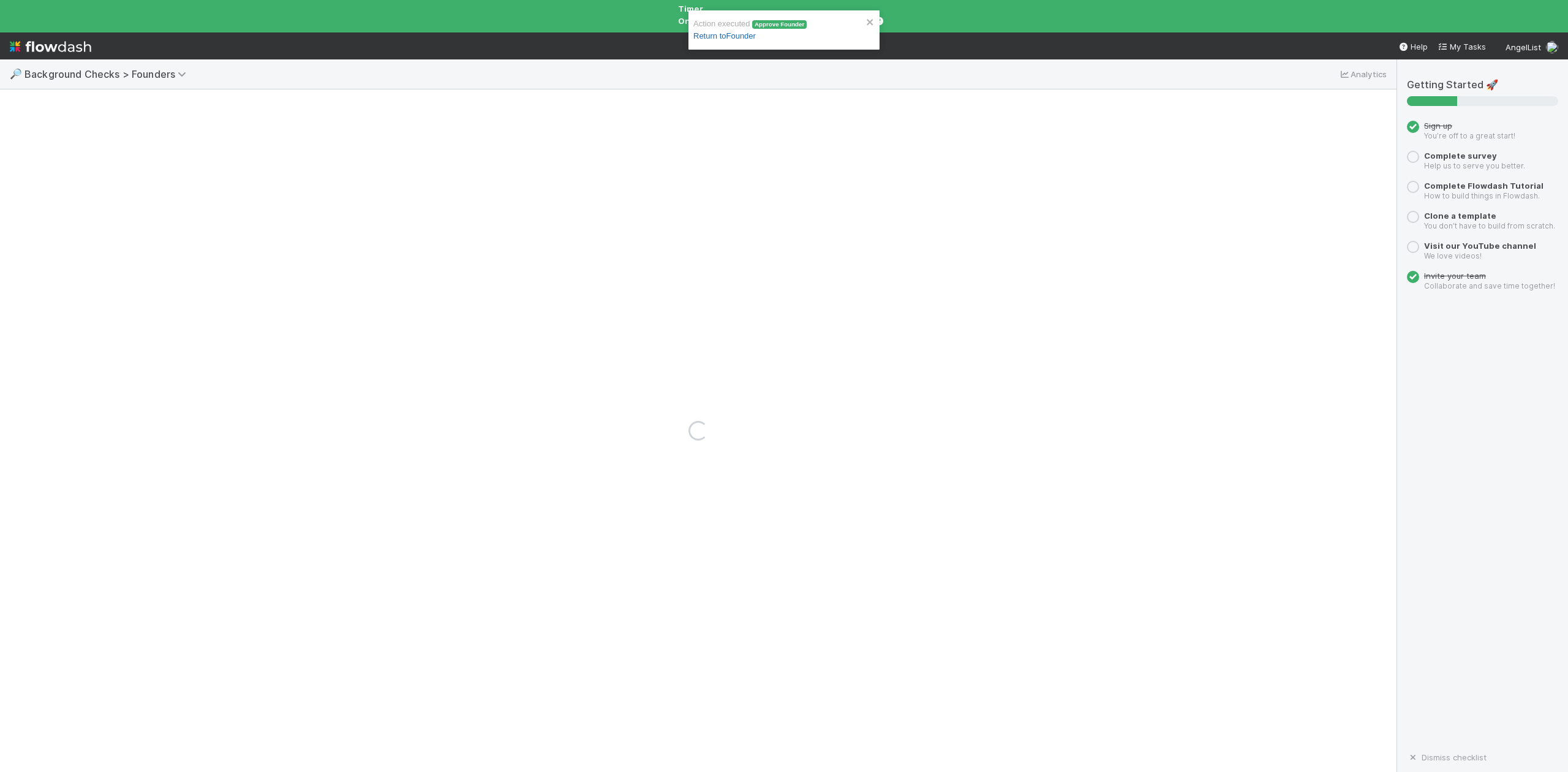
click at [748, 35] on link "Return to Founder" at bounding box center [725, 36] width 63 height 9
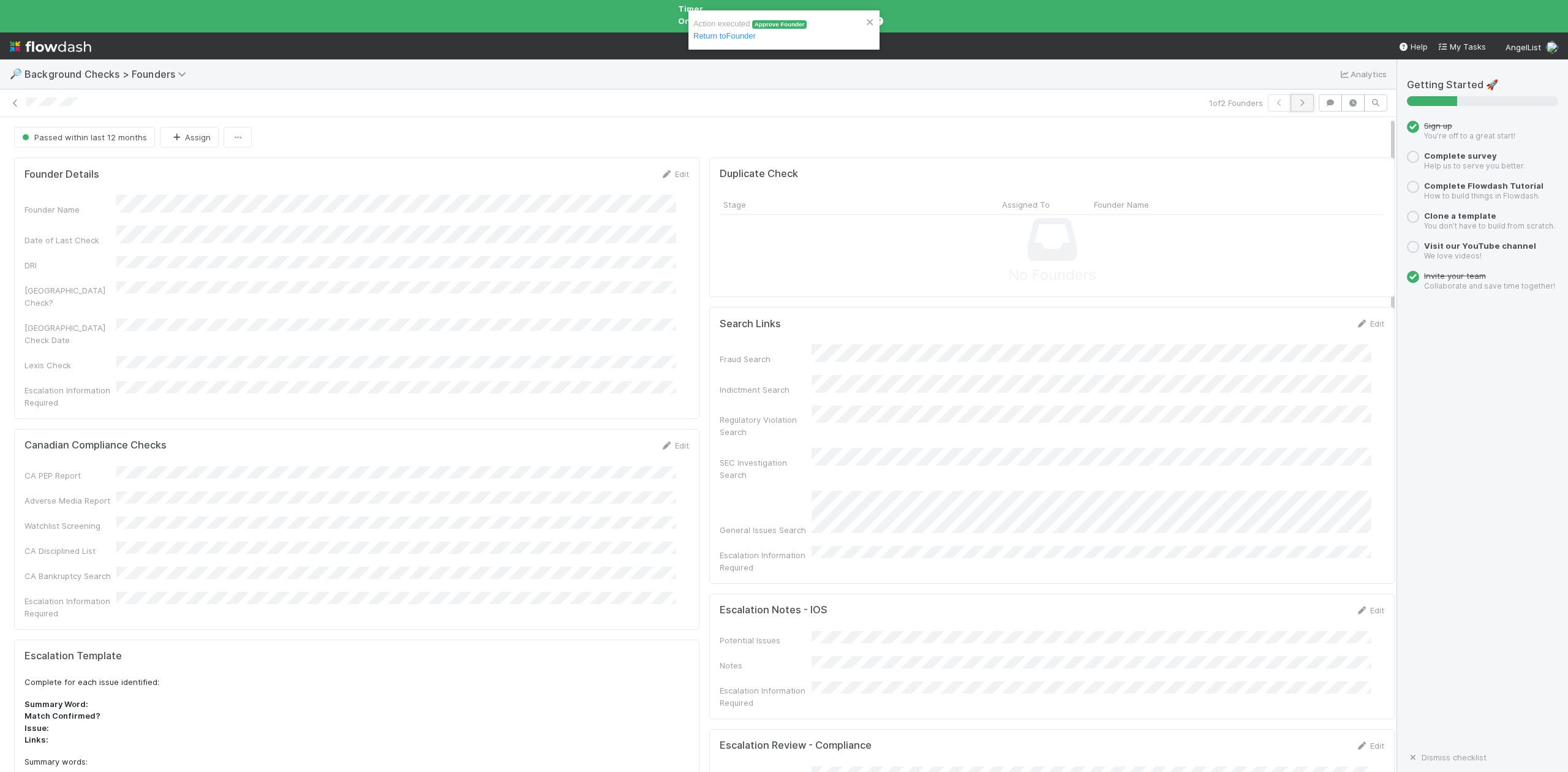
click at [1296, 99] on icon "button" at bounding box center [1302, 102] width 12 height 7
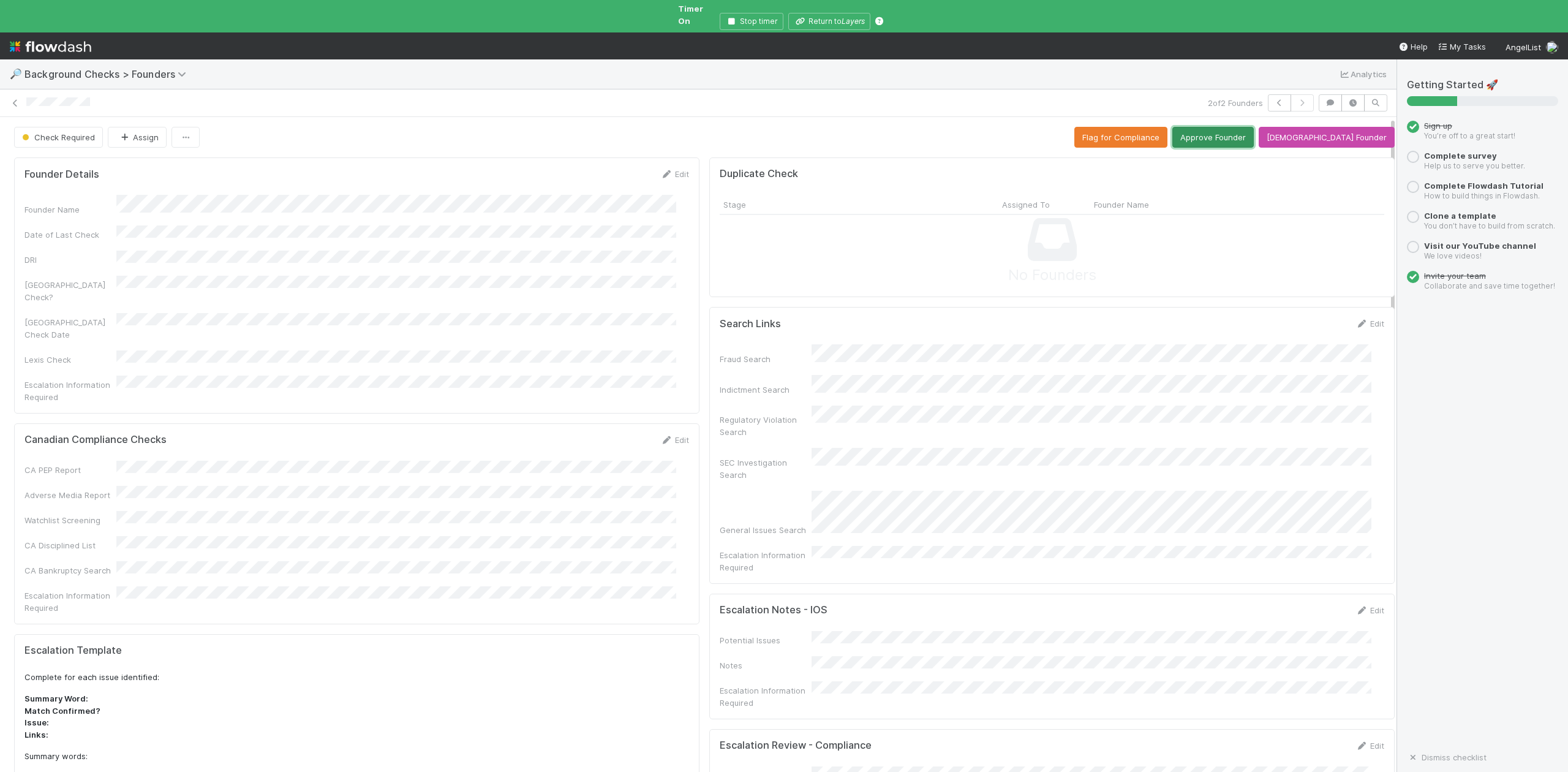
click at [1247, 127] on button "Approve Founder" at bounding box center [1213, 137] width 82 height 21
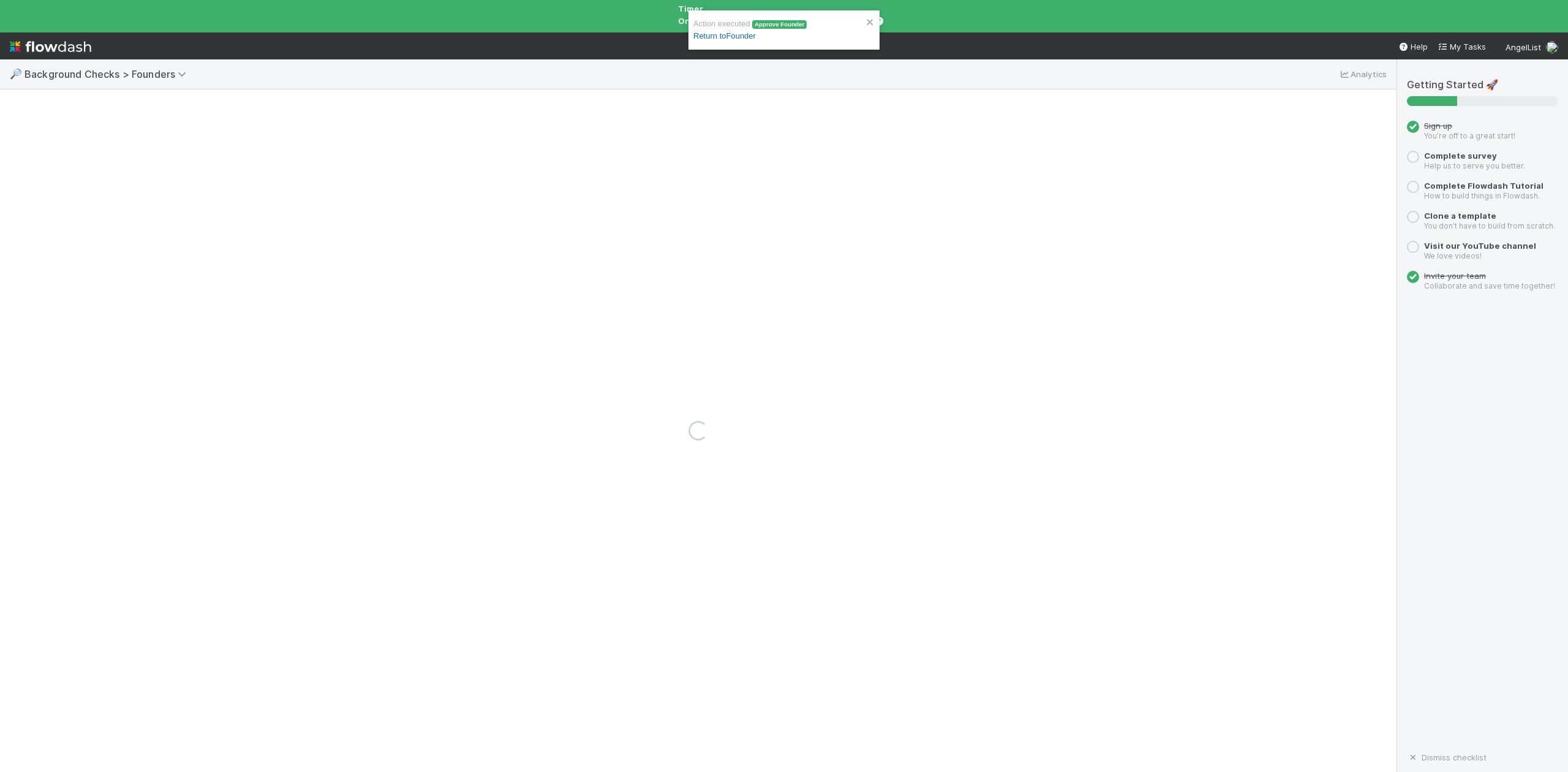
click at [714, 35] on link "Return to Founder" at bounding box center [725, 36] width 63 height 9
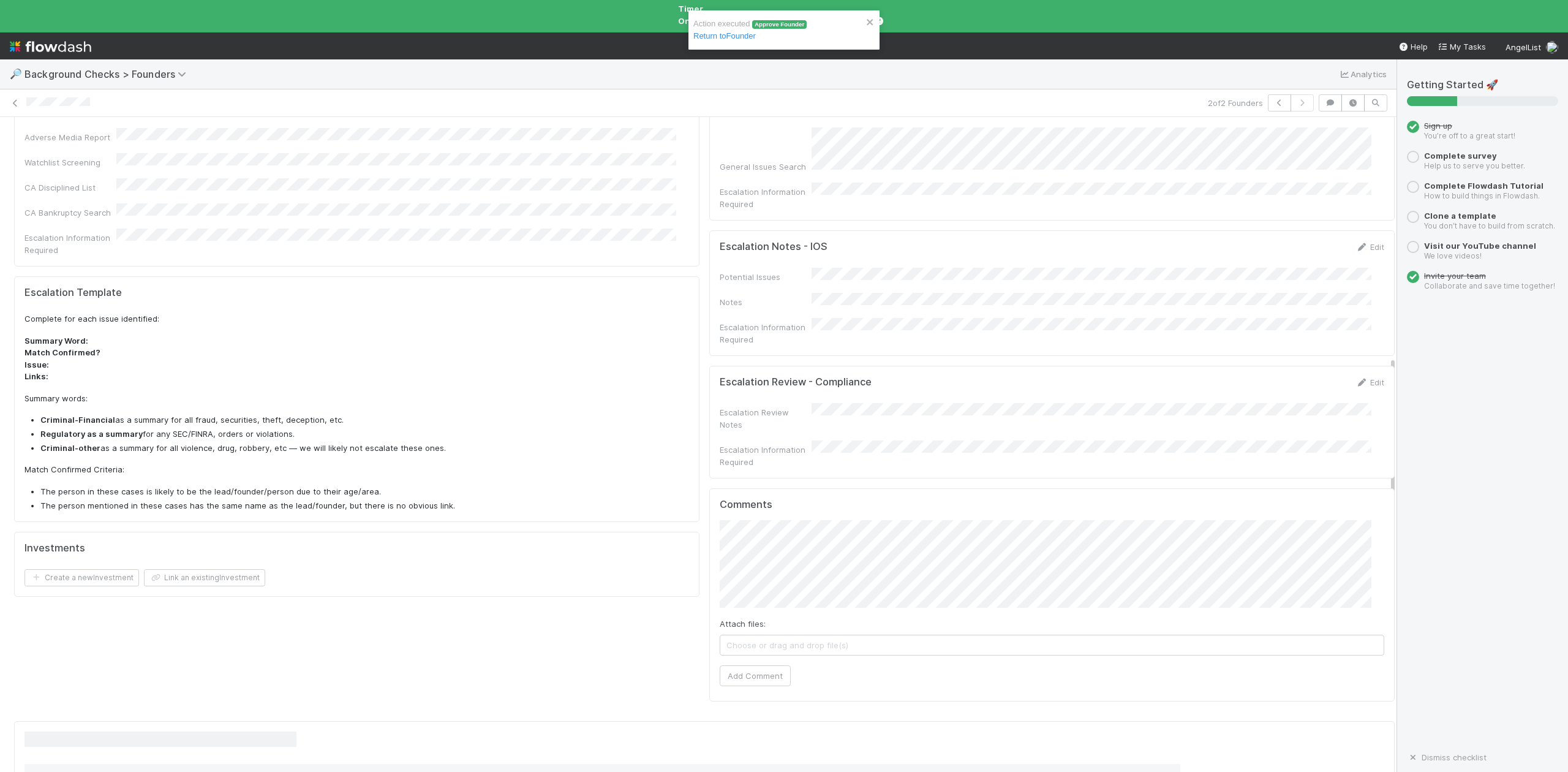
scroll to position [672, 0]
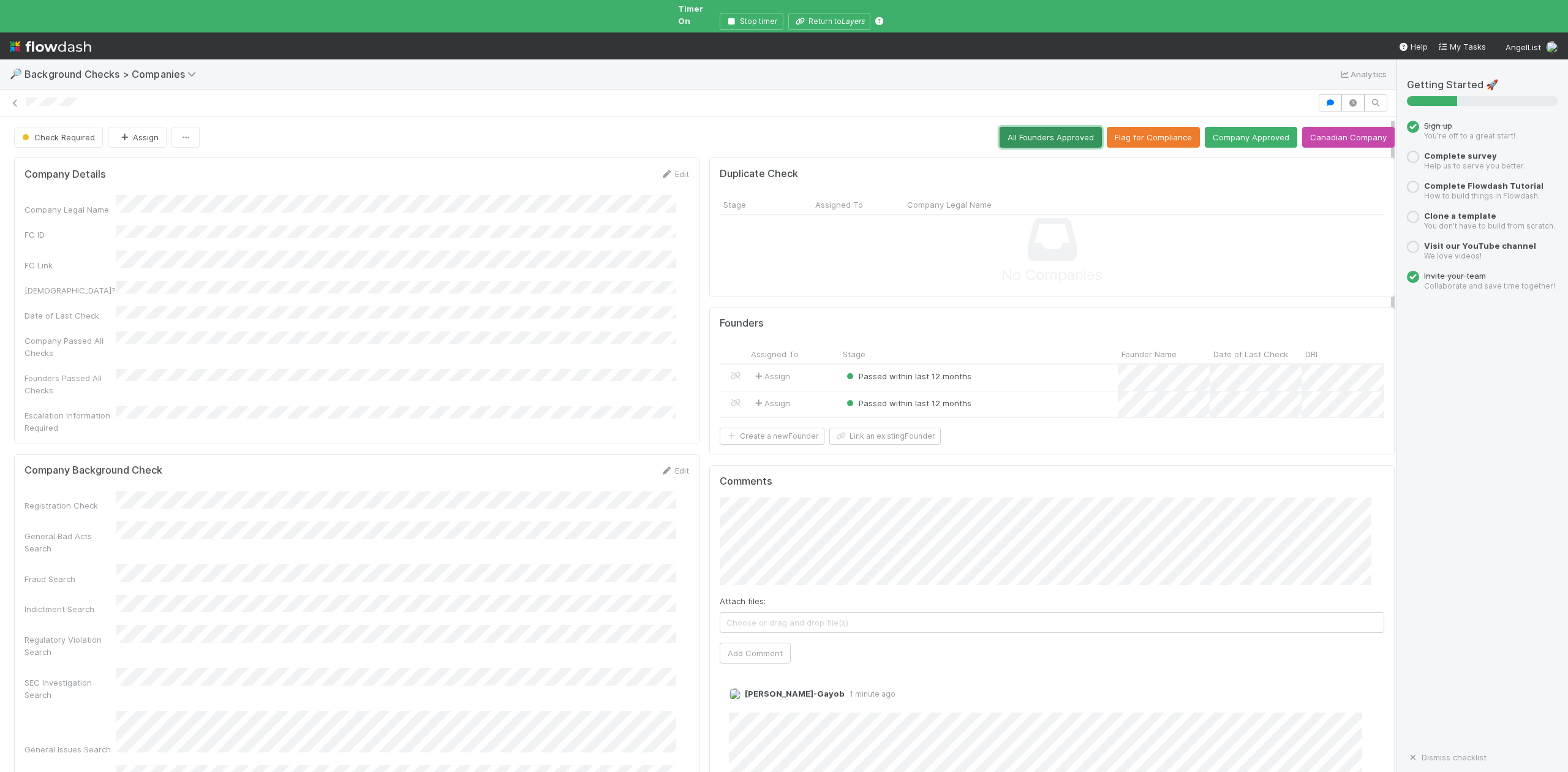
click at [1025, 127] on button "All Founders Approved" at bounding box center [1051, 137] width 102 height 21
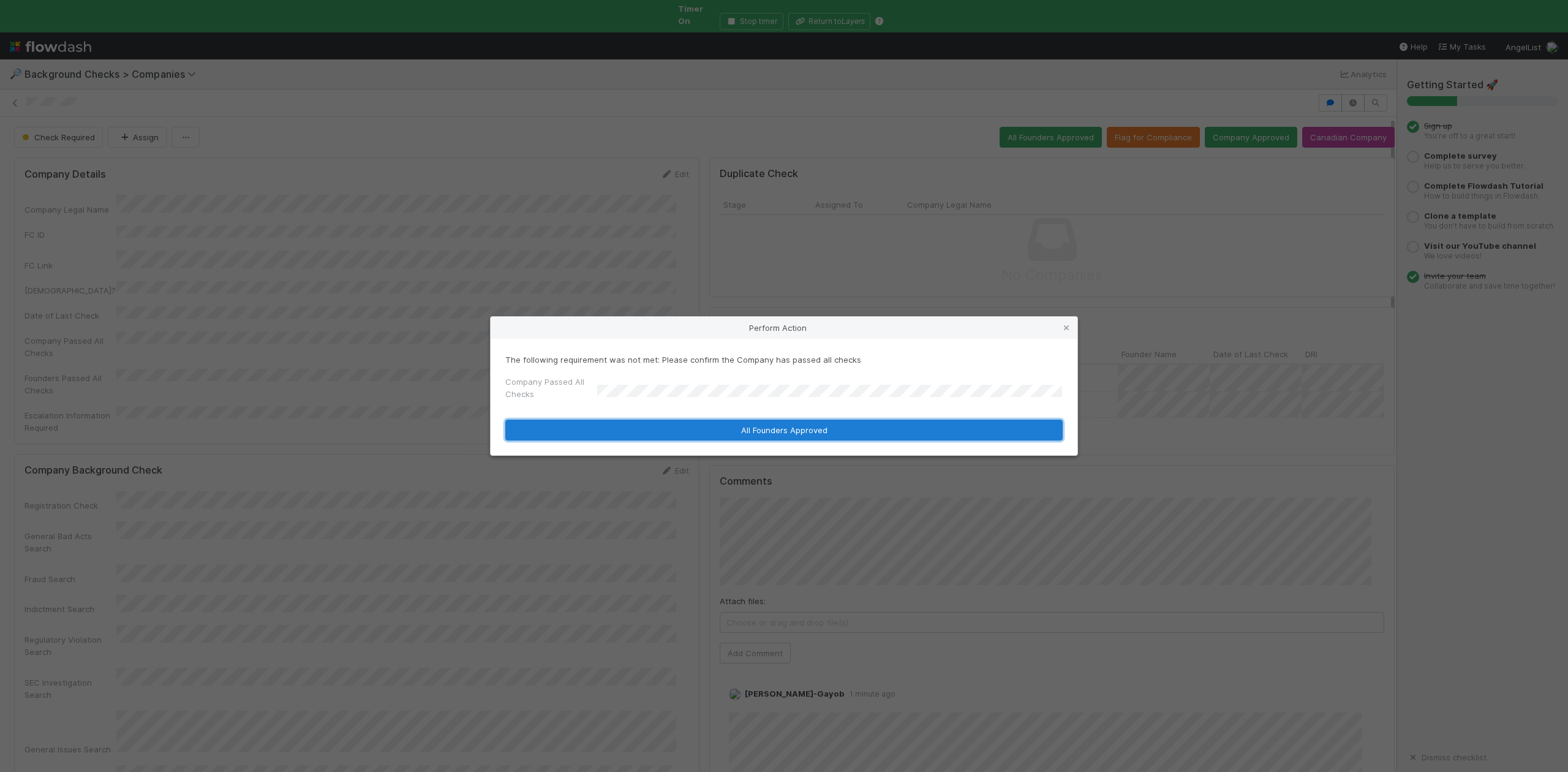
click at [630, 432] on button "All Founders Approved" at bounding box center [784, 430] width 557 height 21
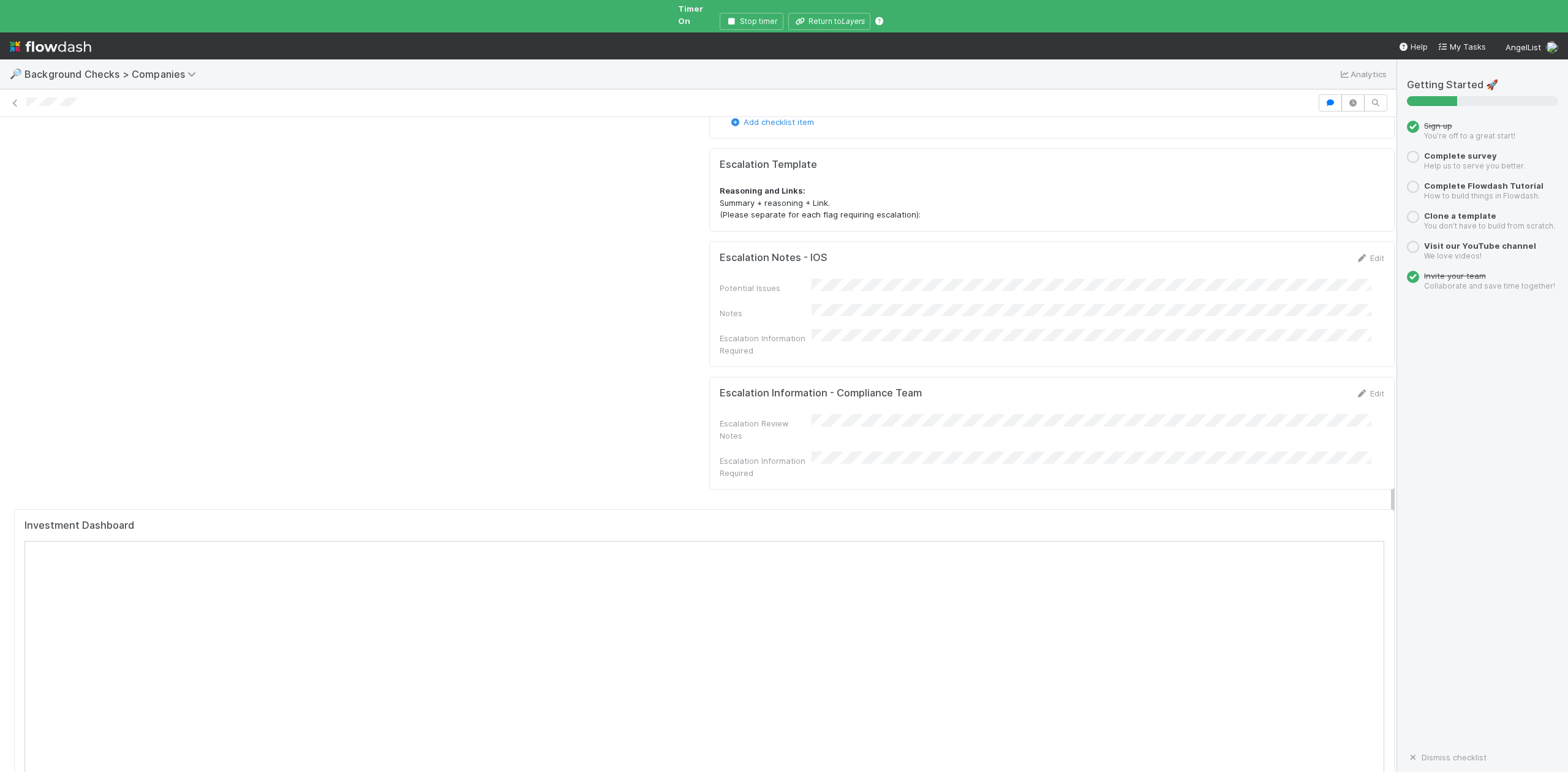
scroll to position [1225, 0]
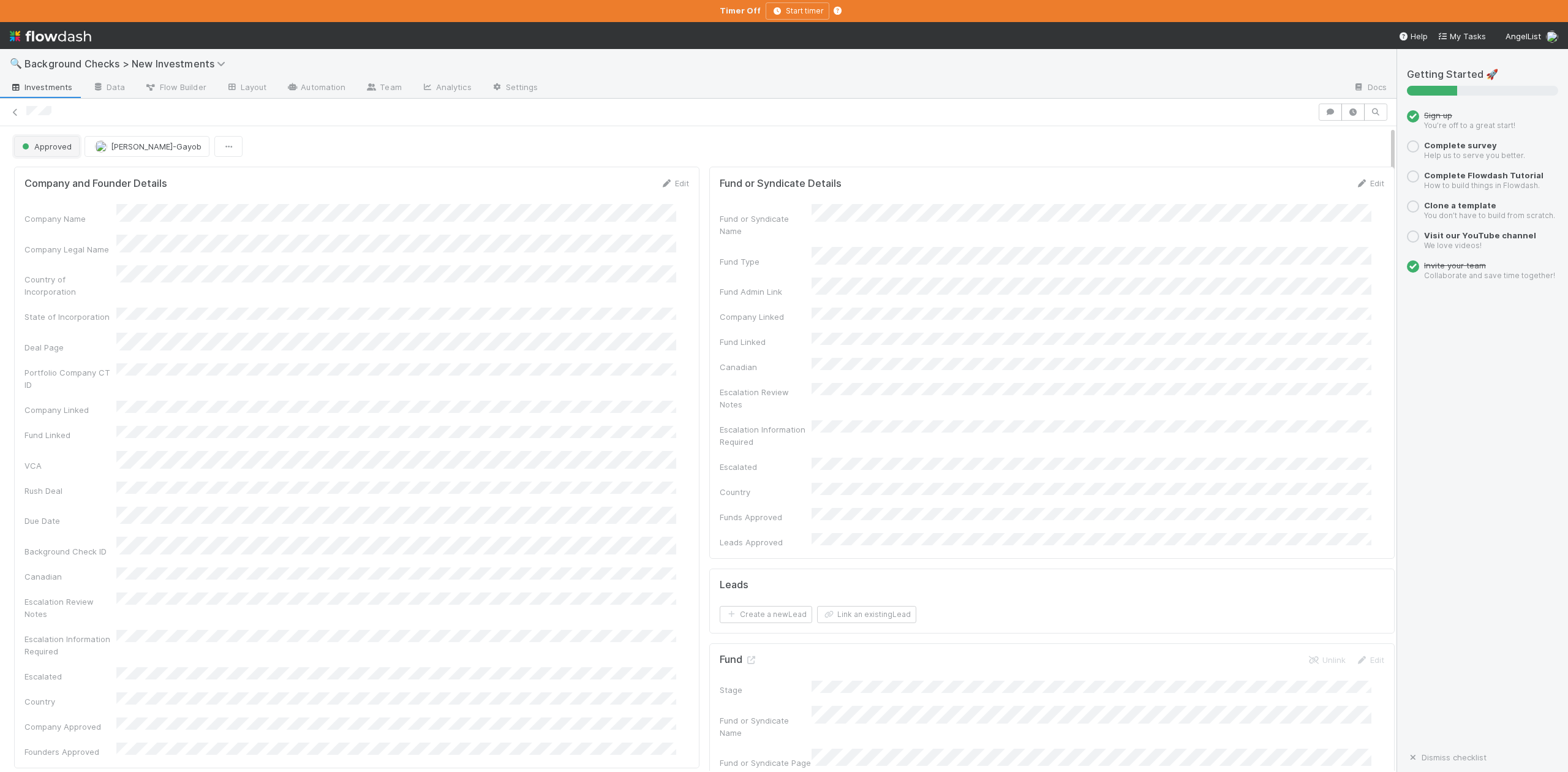
click at [50, 143] on button "Approved" at bounding box center [47, 146] width 65 height 21
click at [57, 204] on span "In Progress" at bounding box center [46, 200] width 58 height 10
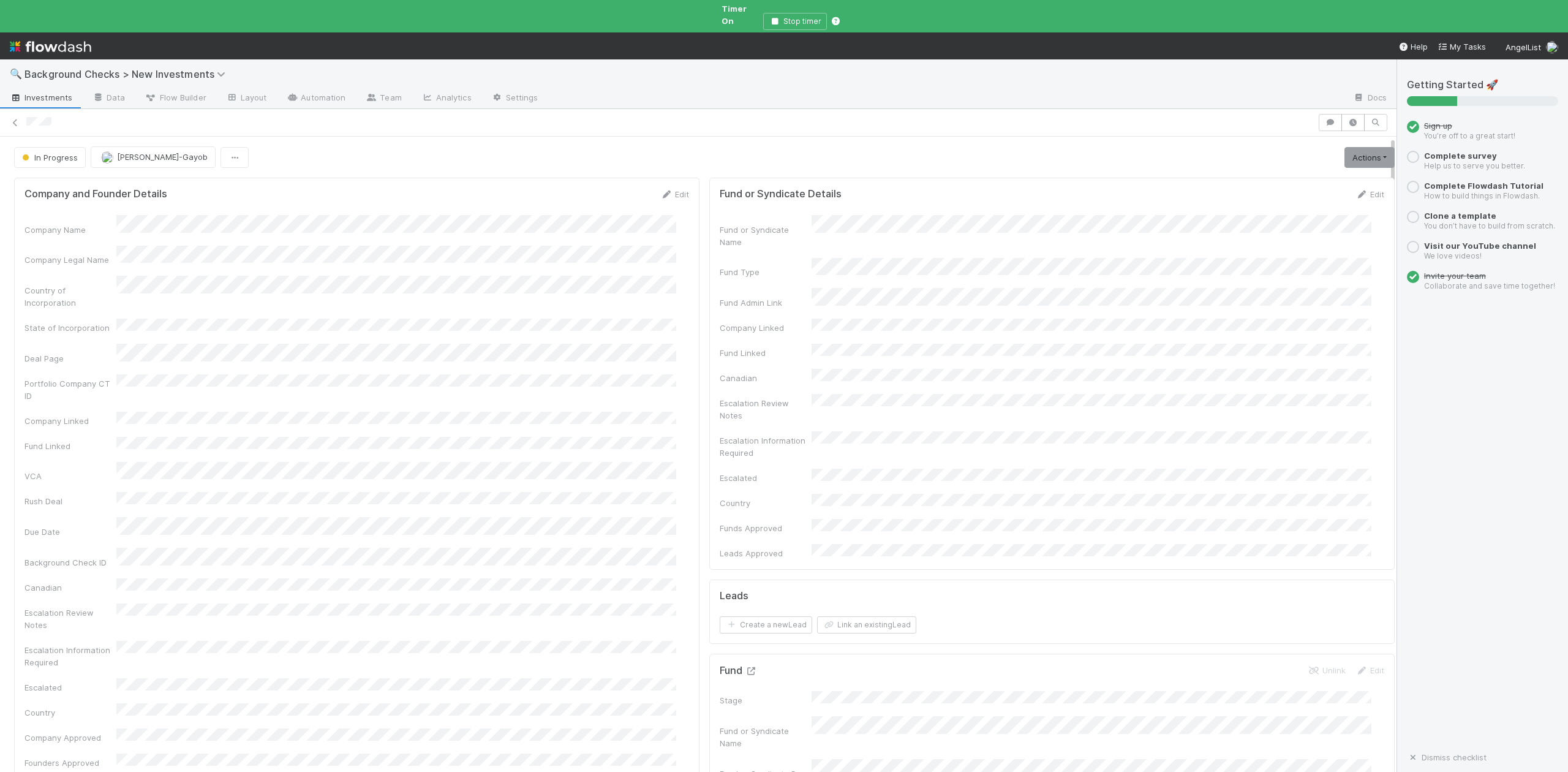
click at [745, 667] on icon at bounding box center [750, 671] width 12 height 8
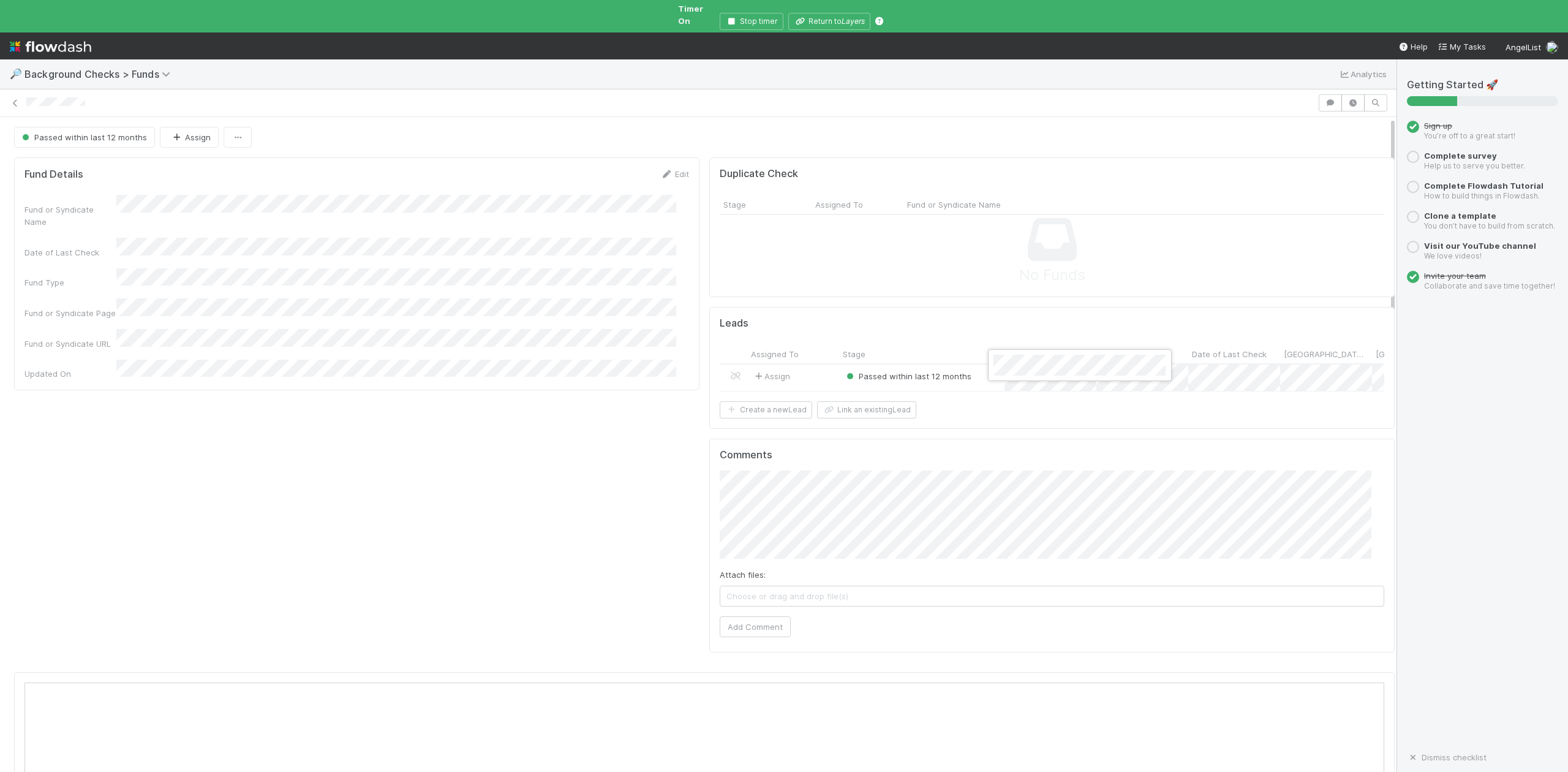
click at [824, 20] on div at bounding box center [784, 386] width 1568 height 772
click at [836, 13] on button "Return to Layers" at bounding box center [829, 22] width 82 height 17
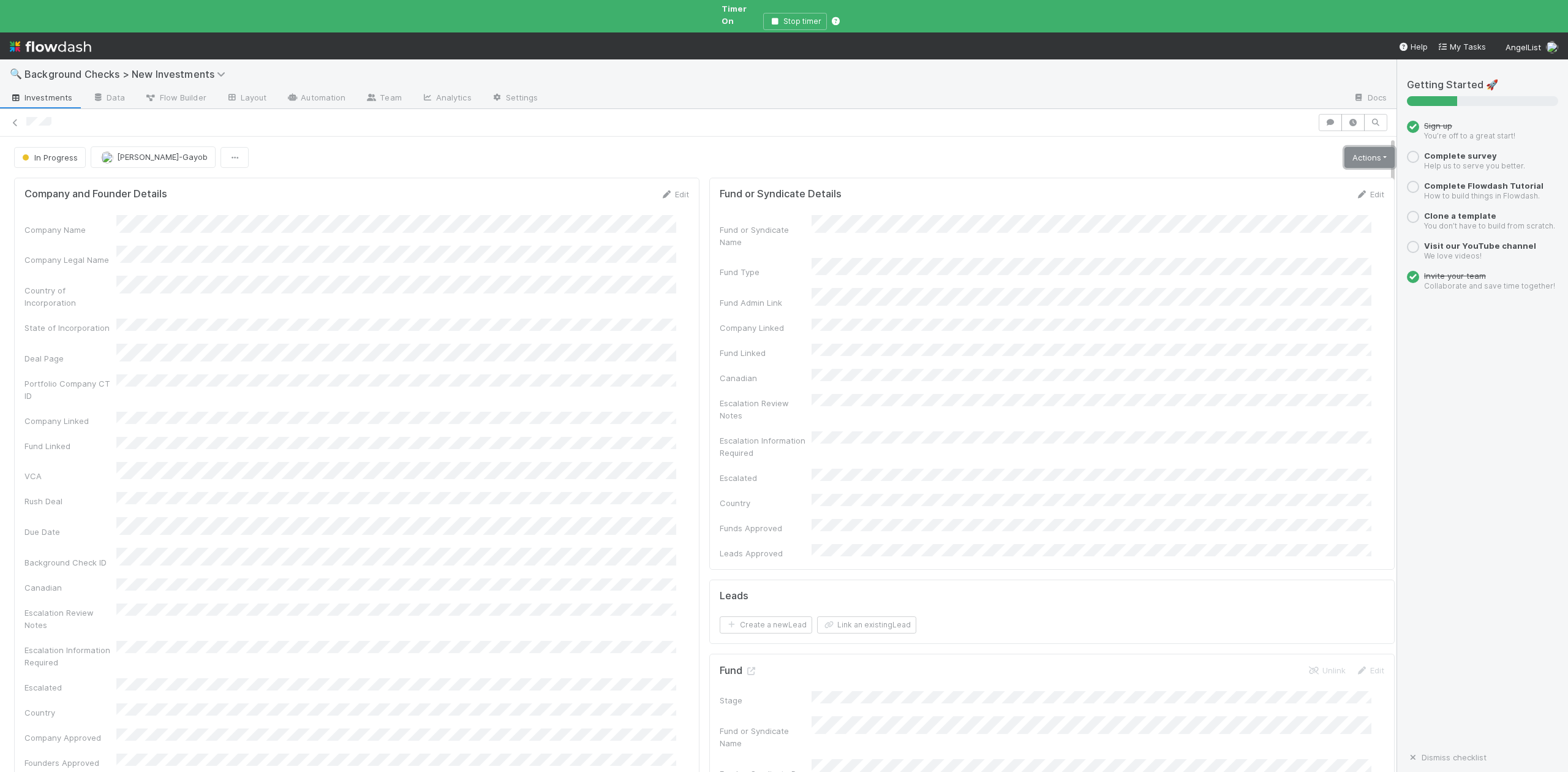
click at [1344, 149] on link "Actions" at bounding box center [1369, 157] width 50 height 21
click at [1259, 175] on button "Finish" at bounding box center [1327, 183] width 136 height 17
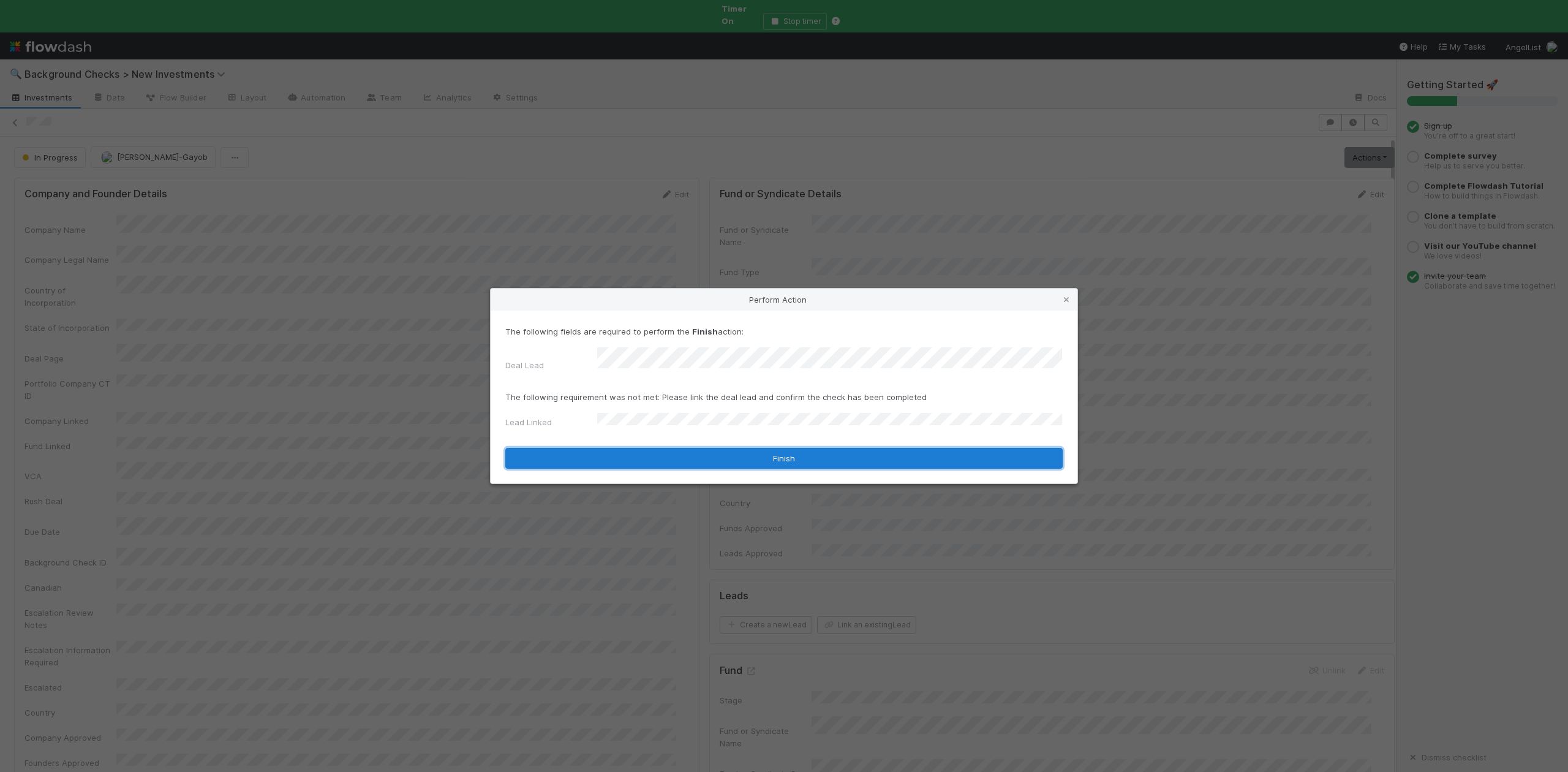
click at [624, 450] on button "Finish" at bounding box center [784, 458] width 557 height 21
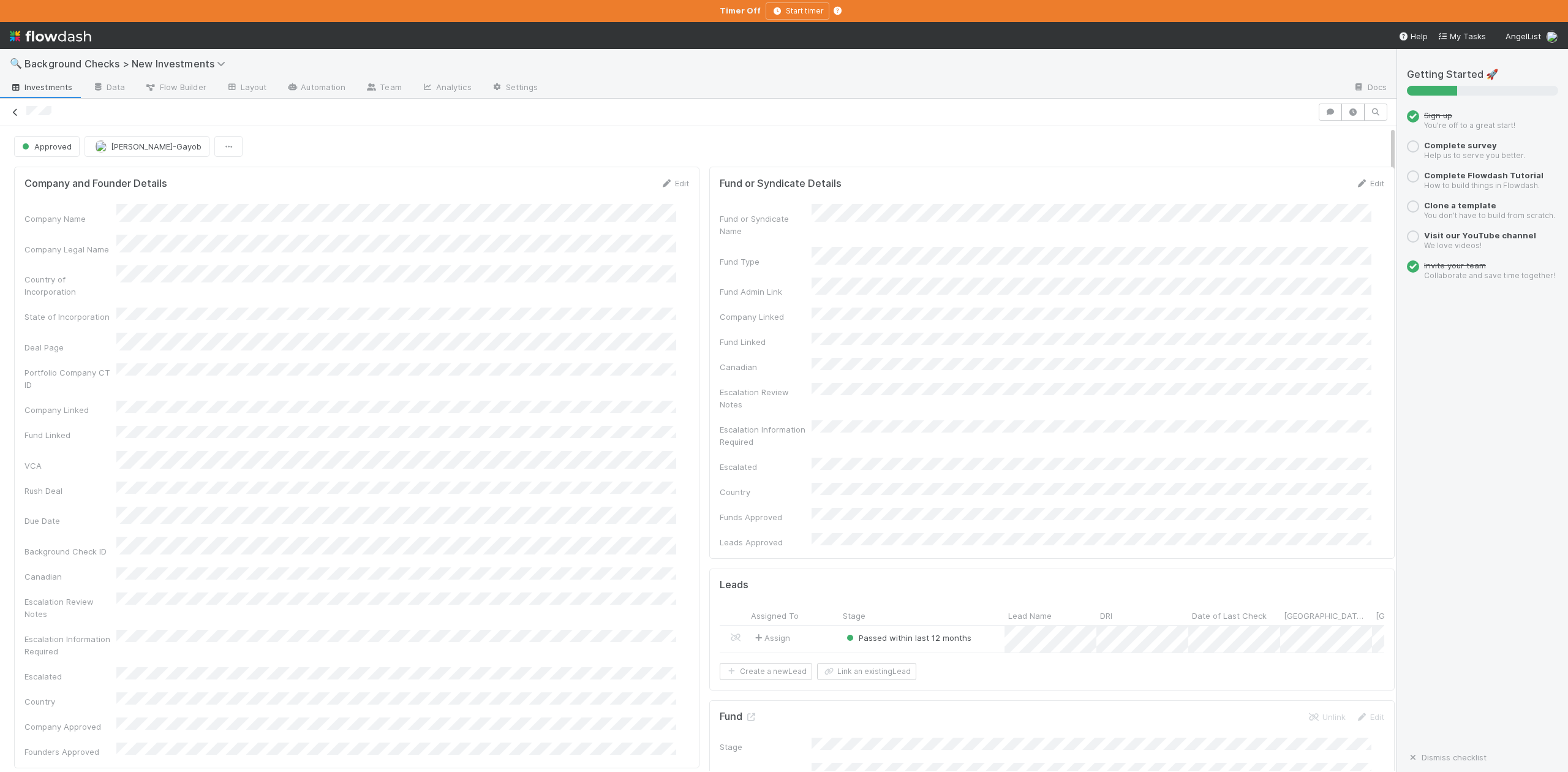
click at [18, 116] on icon at bounding box center [15, 112] width 12 height 8
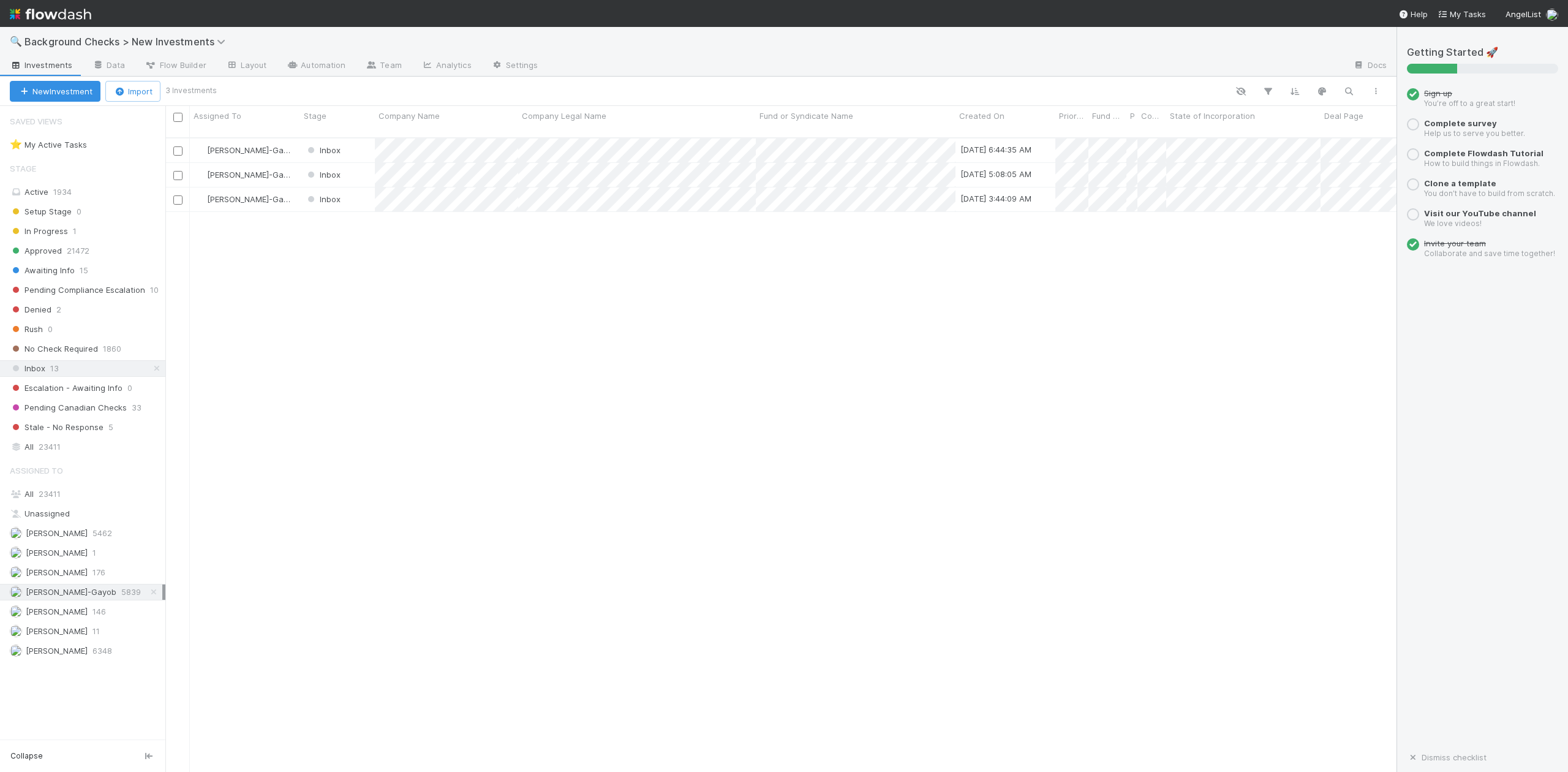
scroll to position [632, 1218]
click at [382, 336] on div at bounding box center [784, 386] width 1568 height 772
click at [546, 338] on div "Loraine Pati-Gayob Inbox 9/4/25, 6:44:35 AM 0 1 1 0 0 9/4/25, 6:44:36 AM 0 0 0 …" at bounding box center [780, 460] width 1231 height 643
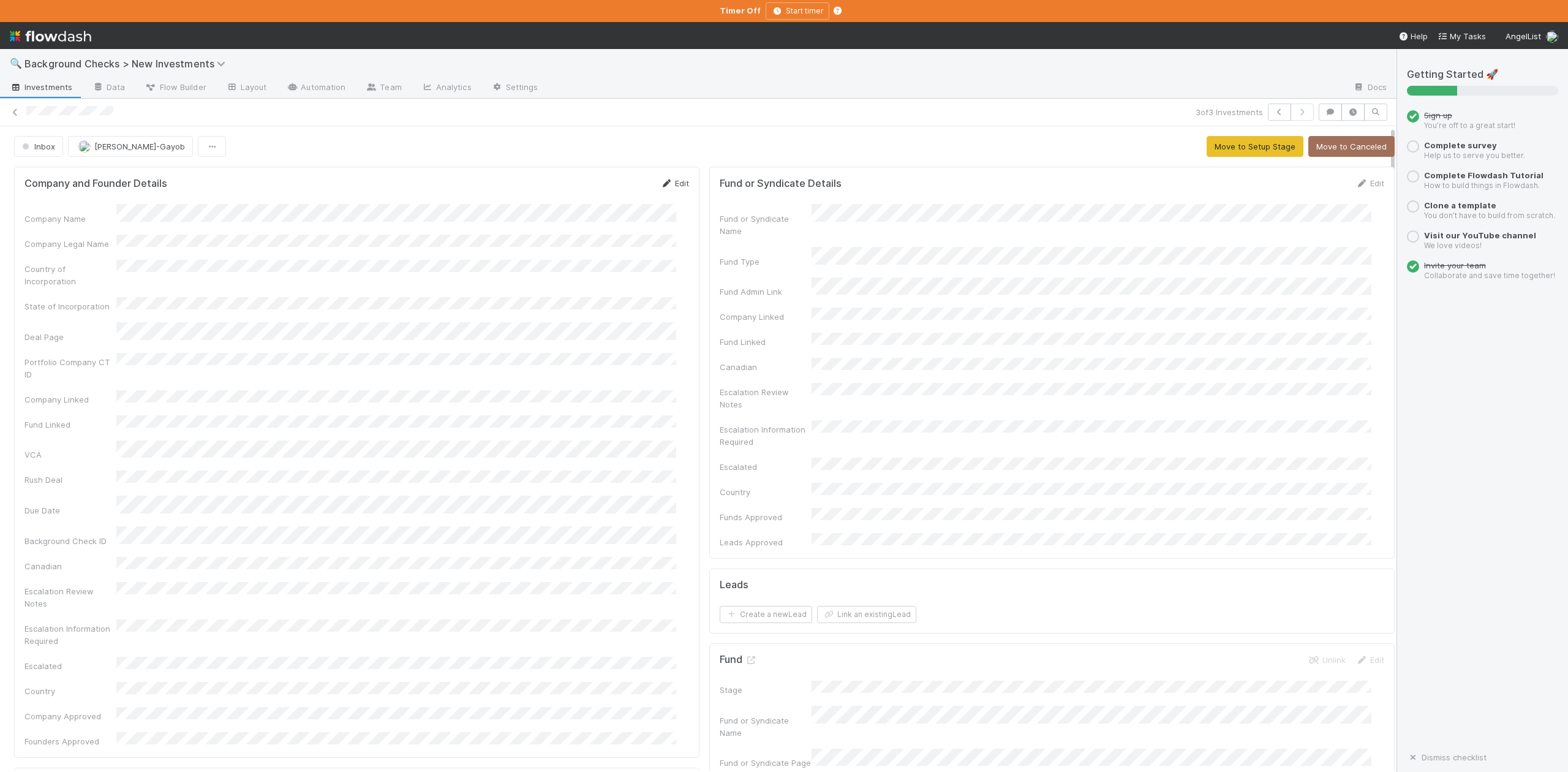
click at [674, 181] on link "Edit" at bounding box center [675, 183] width 29 height 10
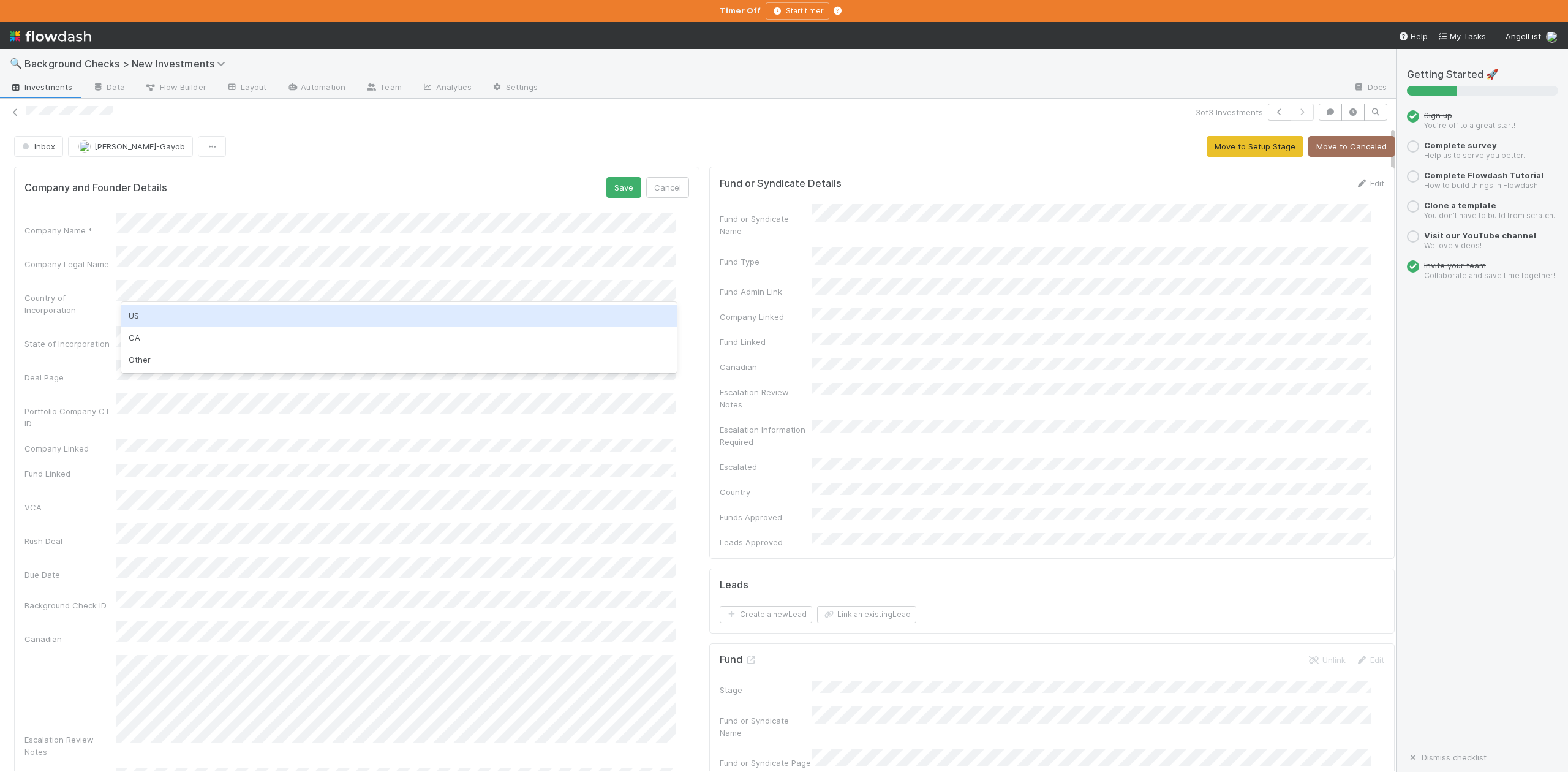
click at [131, 317] on div "US" at bounding box center [399, 316] width 555 height 22
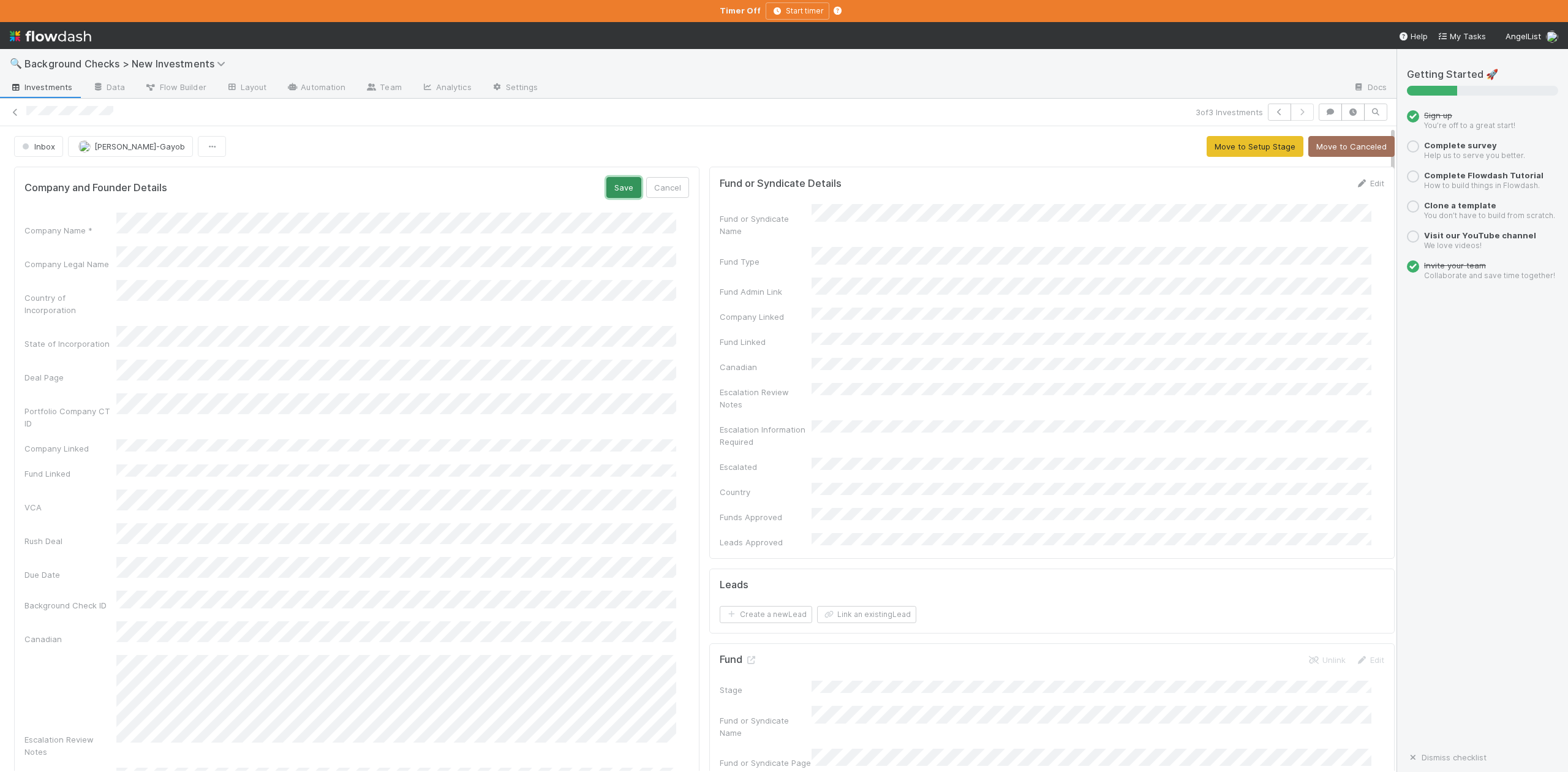
click at [606, 190] on button "Save" at bounding box center [624, 187] width 35 height 21
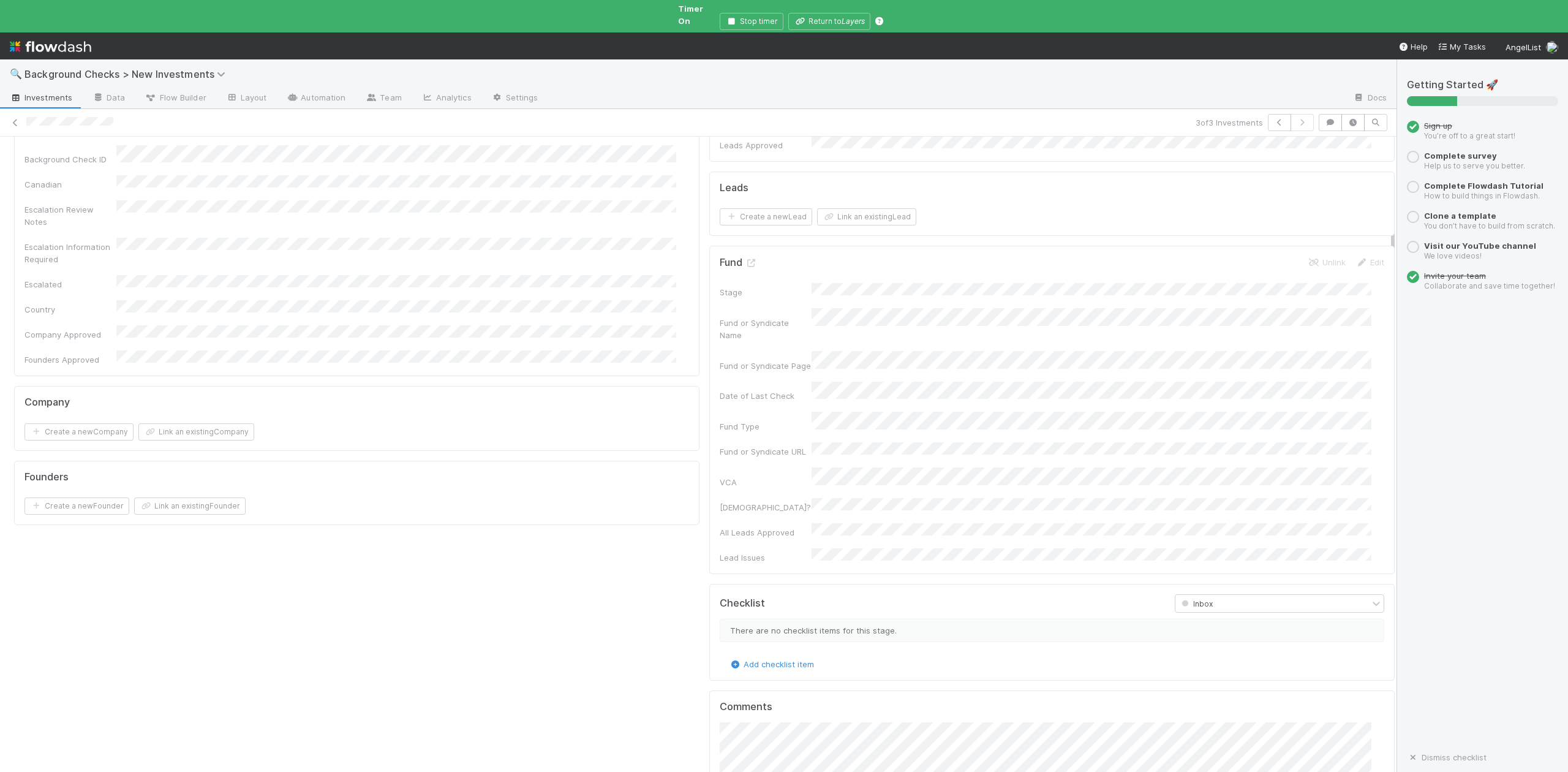
scroll to position [816, 0]
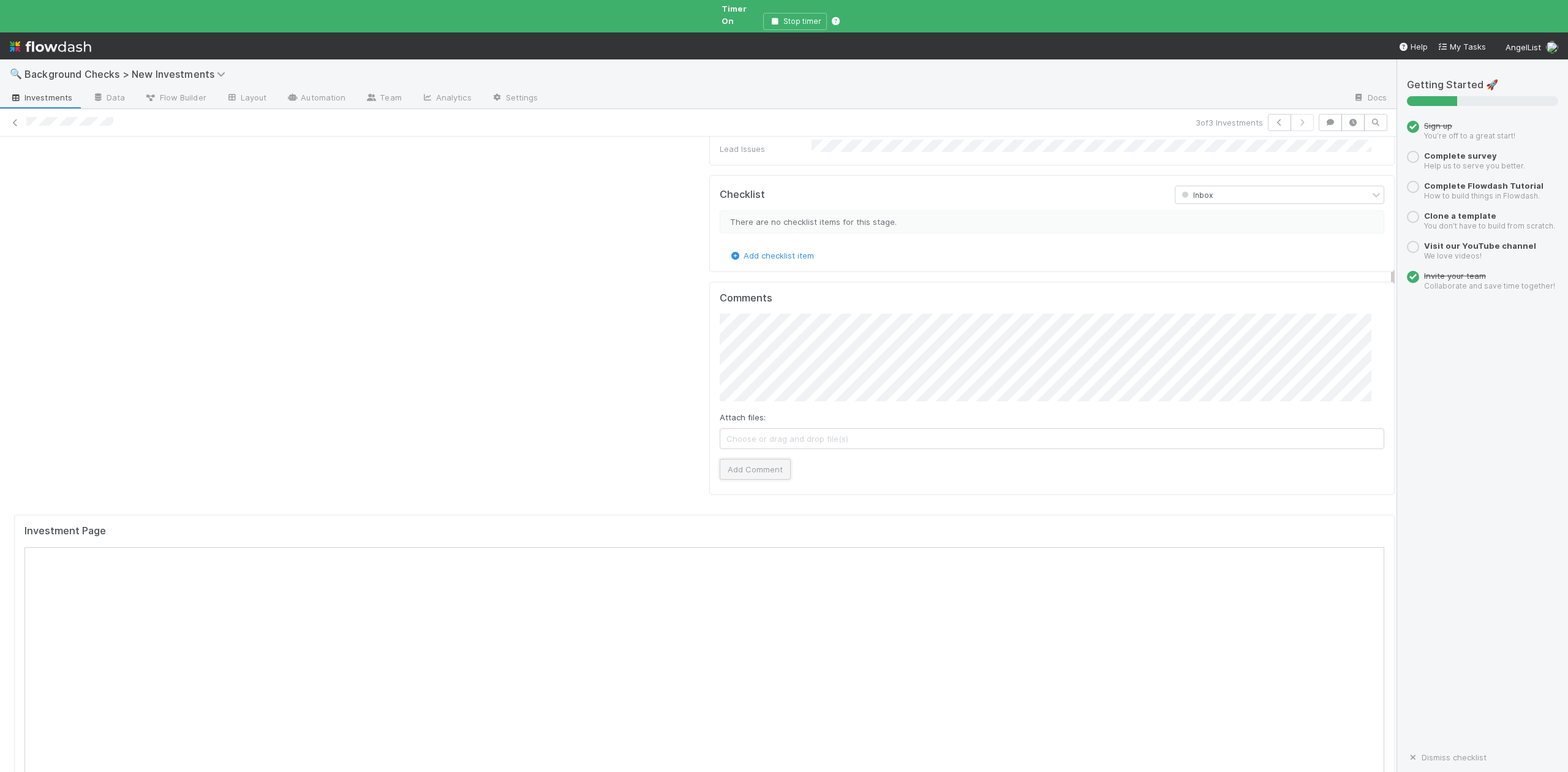
click at [750, 459] on button "Add Comment" at bounding box center [755, 469] width 71 height 21
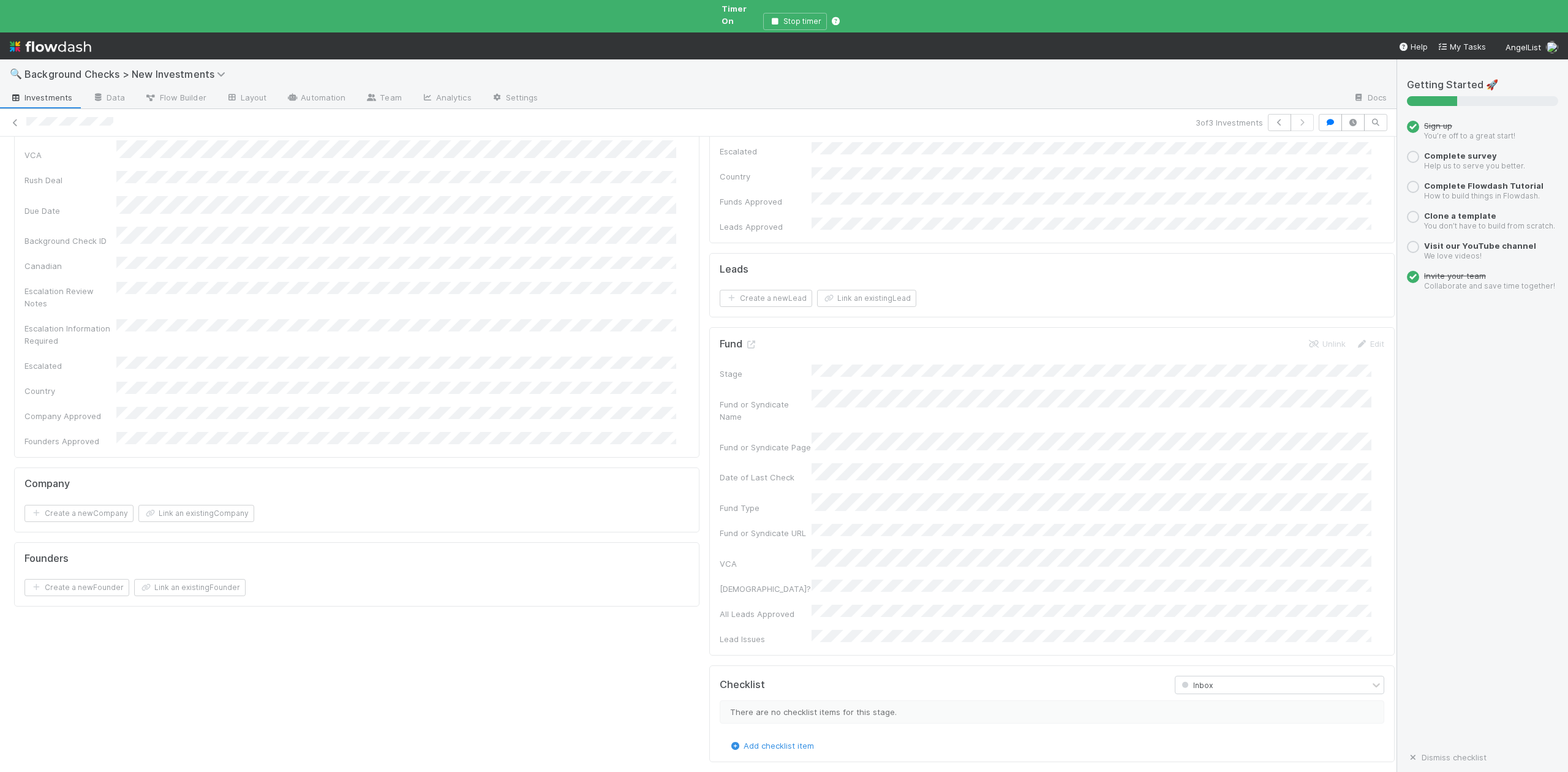
scroll to position [0, 0]
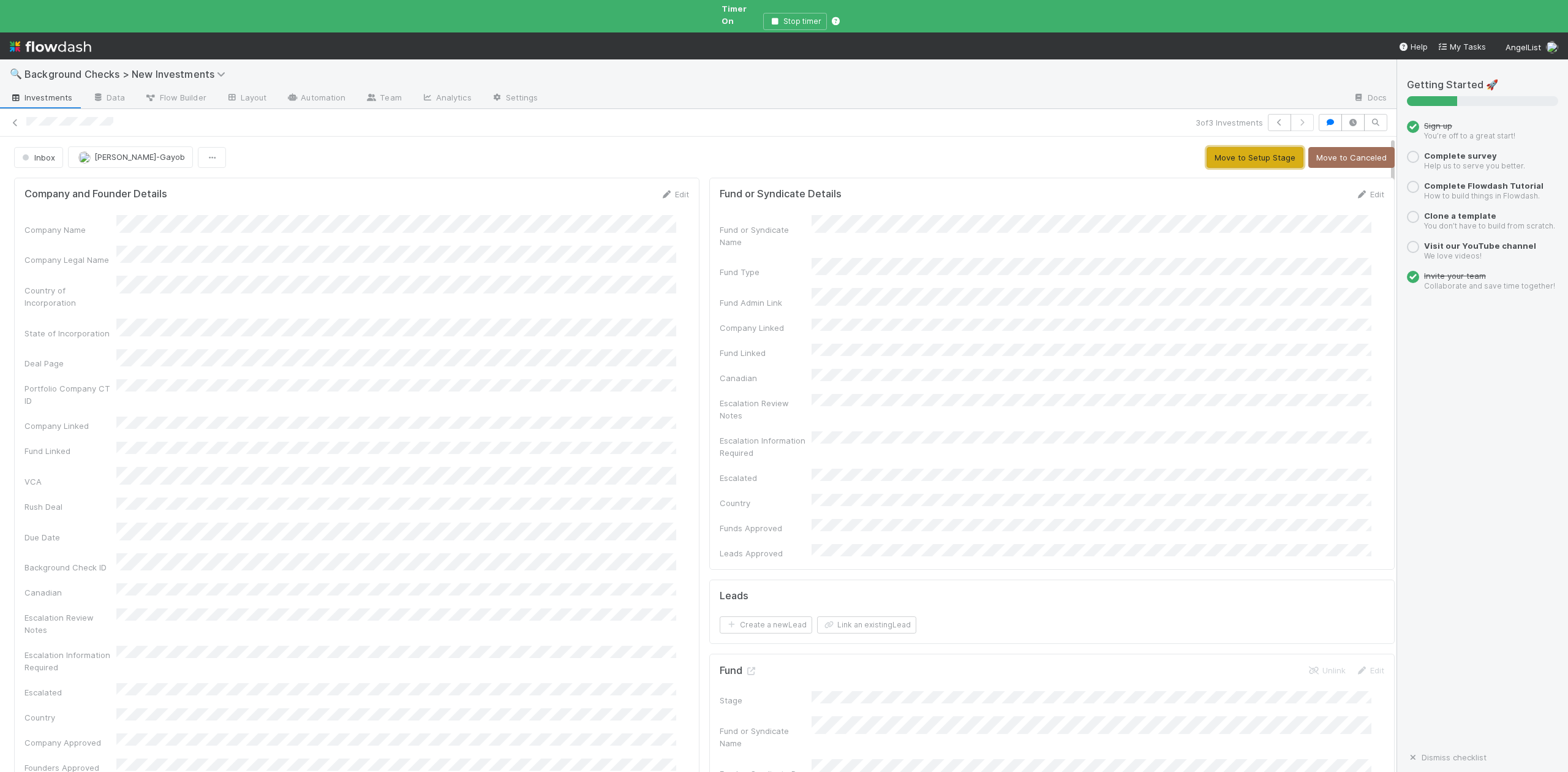
click at [1212, 148] on button "Move to Setup Stage" at bounding box center [1255, 157] width 97 height 21
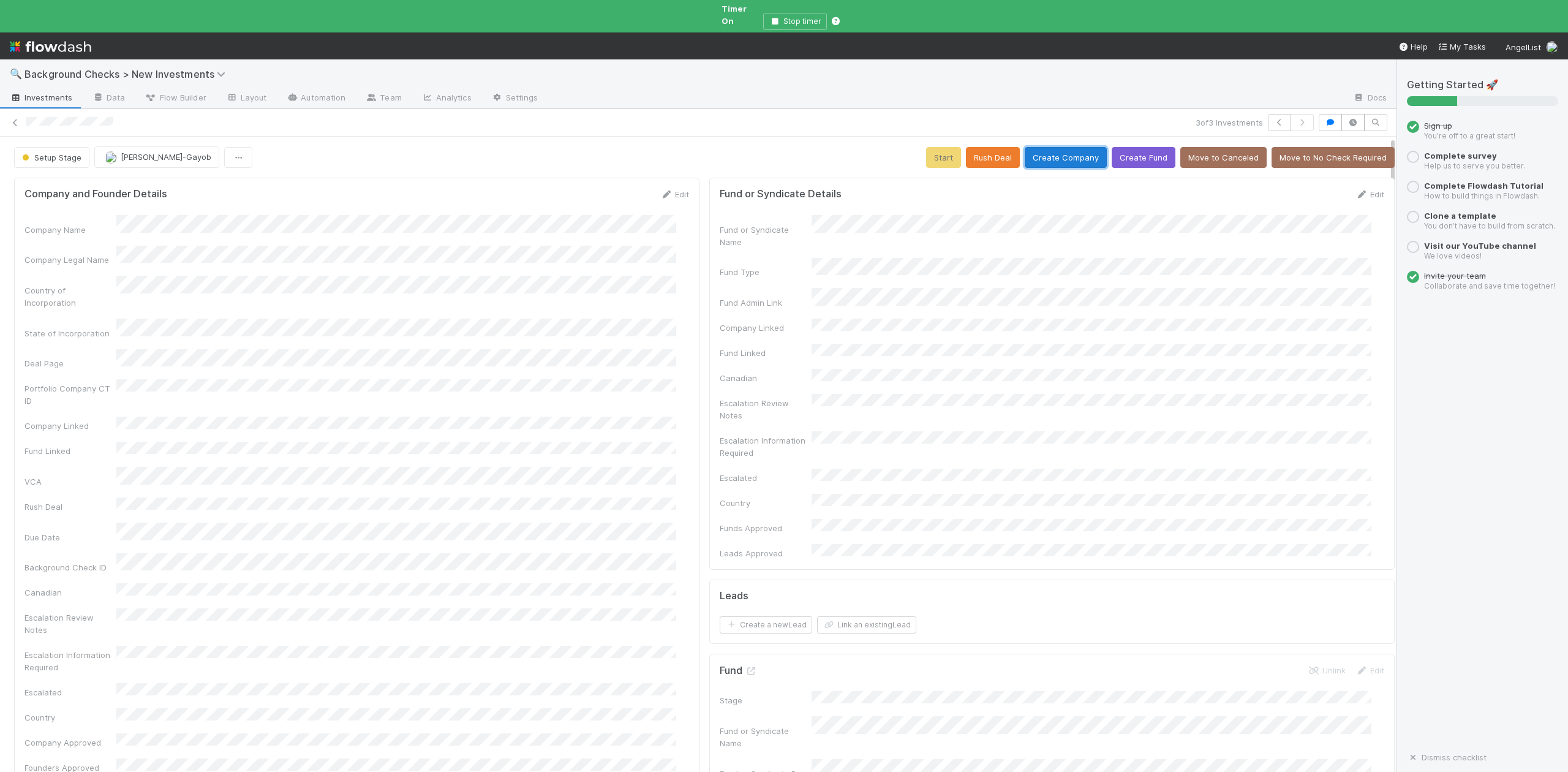
click at [1041, 150] on button "Create Company" at bounding box center [1066, 157] width 82 height 21
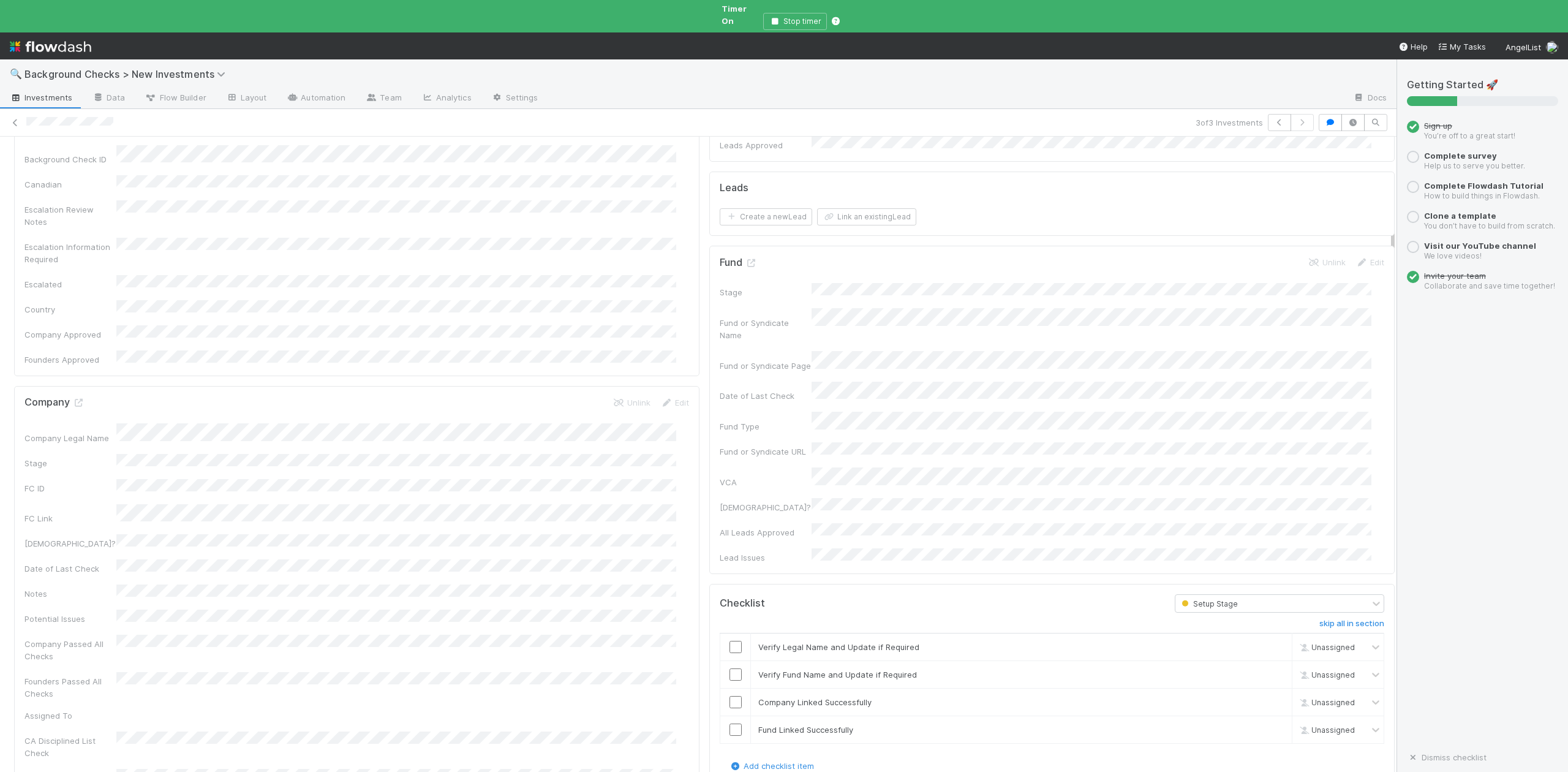
scroll to position [735, 0]
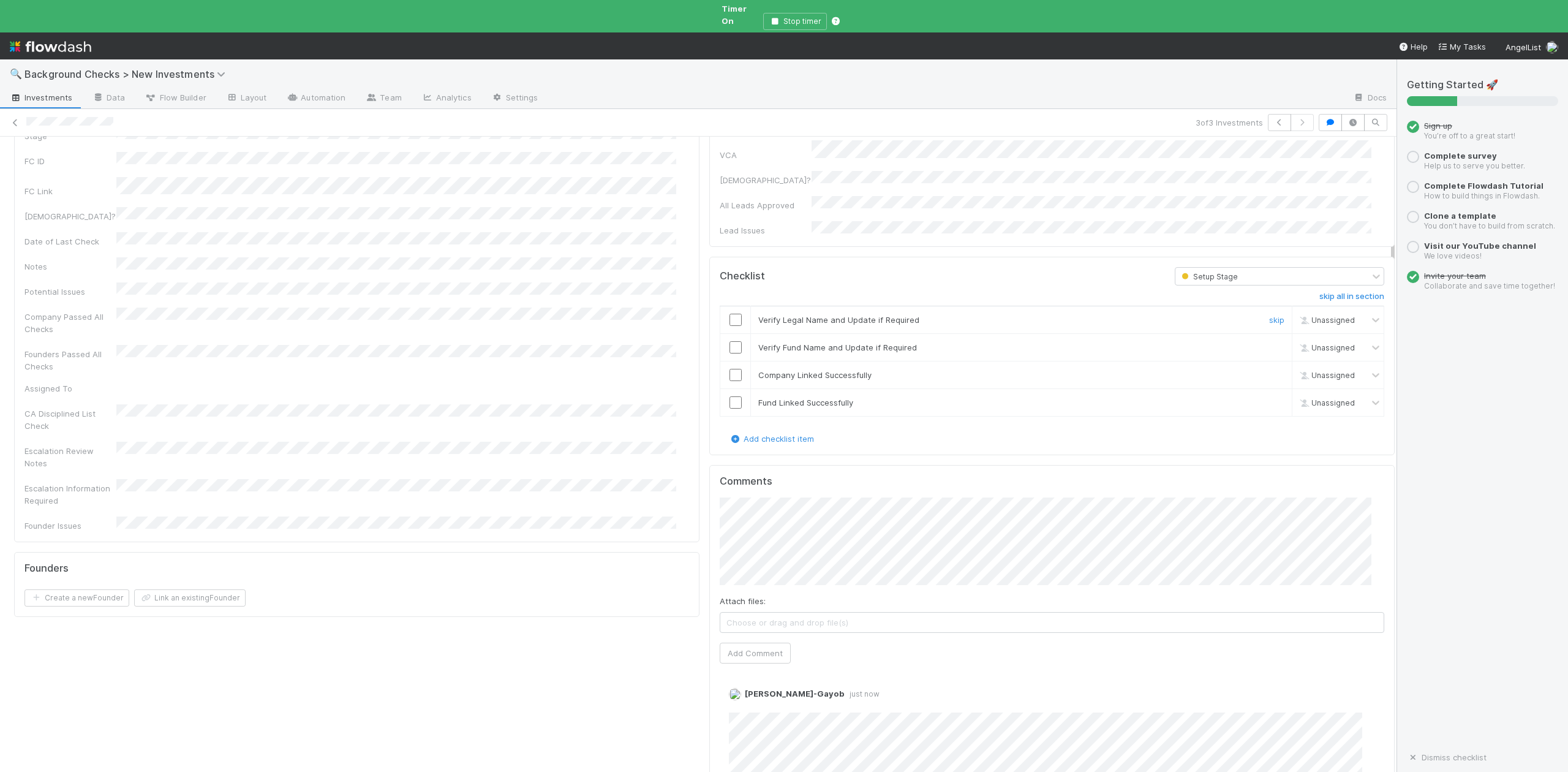
click at [730, 314] on input "checkbox" at bounding box center [735, 320] width 12 height 12
click at [730, 341] on input "checkbox" at bounding box center [735, 347] width 12 height 12
click at [730, 369] on input "checkbox" at bounding box center [735, 375] width 12 height 12
click at [730, 396] on input "checkbox" at bounding box center [735, 402] width 12 height 12
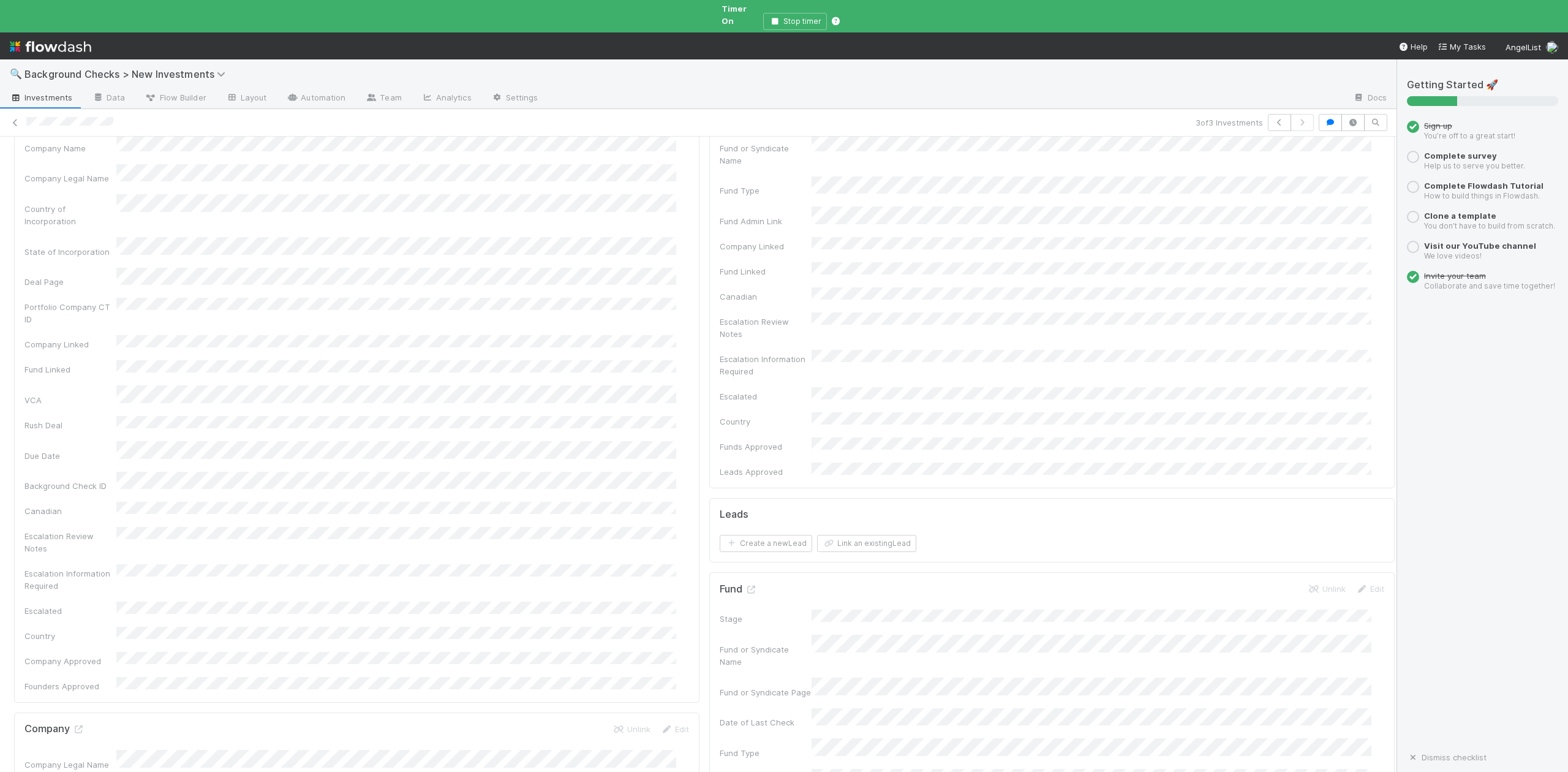
scroll to position [0, 0]
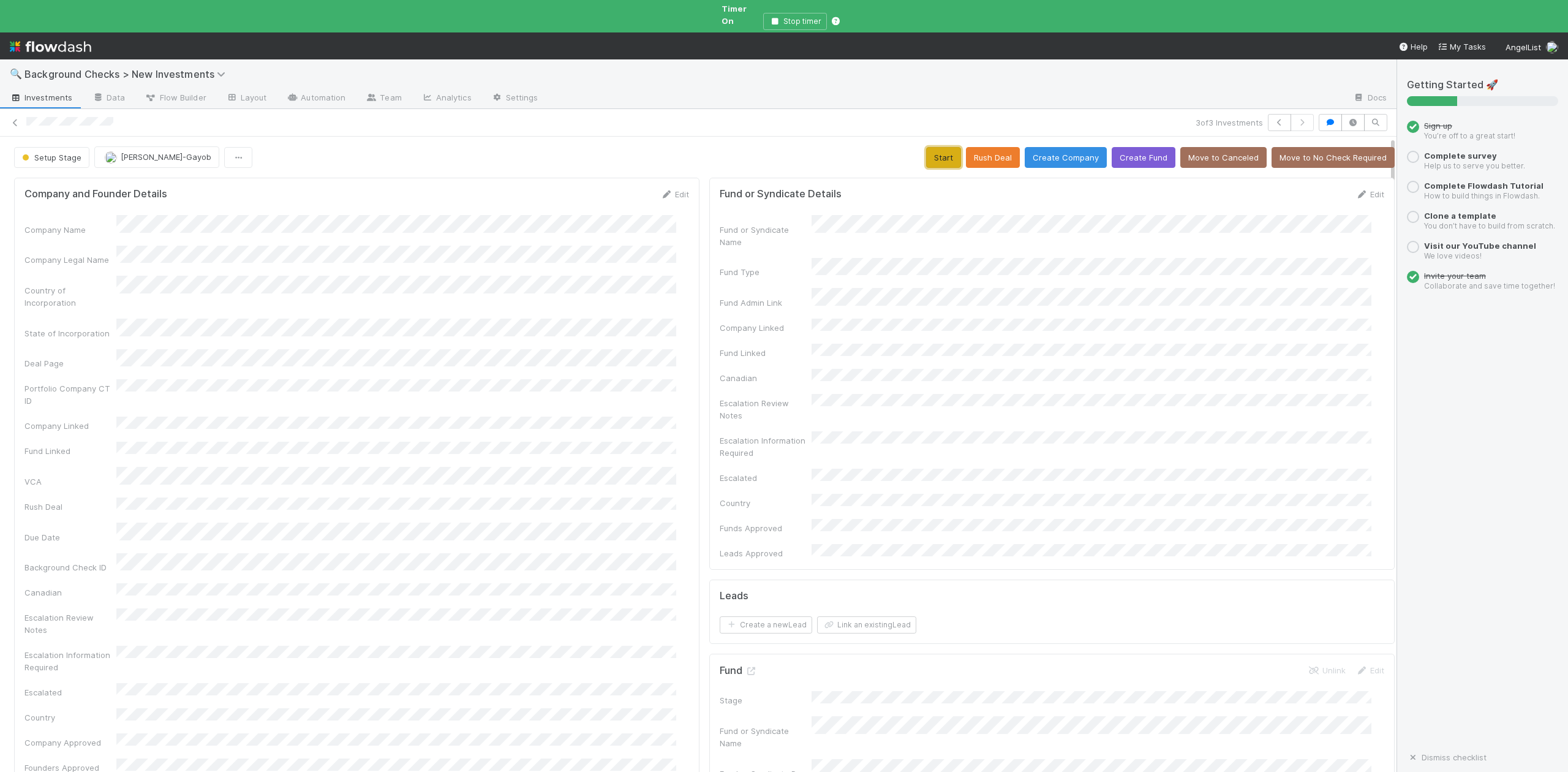
click at [926, 147] on button "Start" at bounding box center [944, 157] width 35 height 21
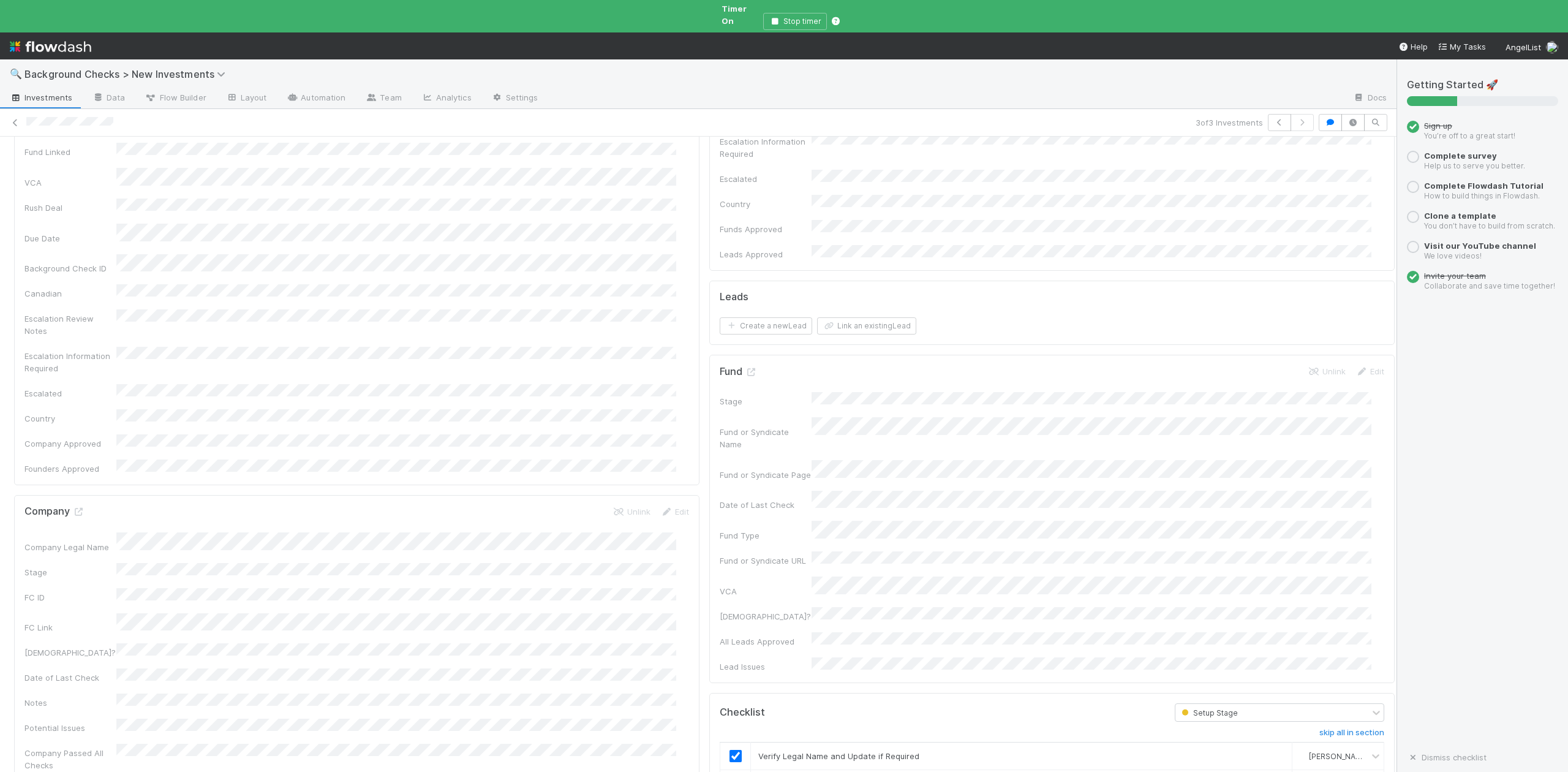
scroll to position [326, 0]
click at [74, 480] on icon at bounding box center [78, 484] width 12 height 8
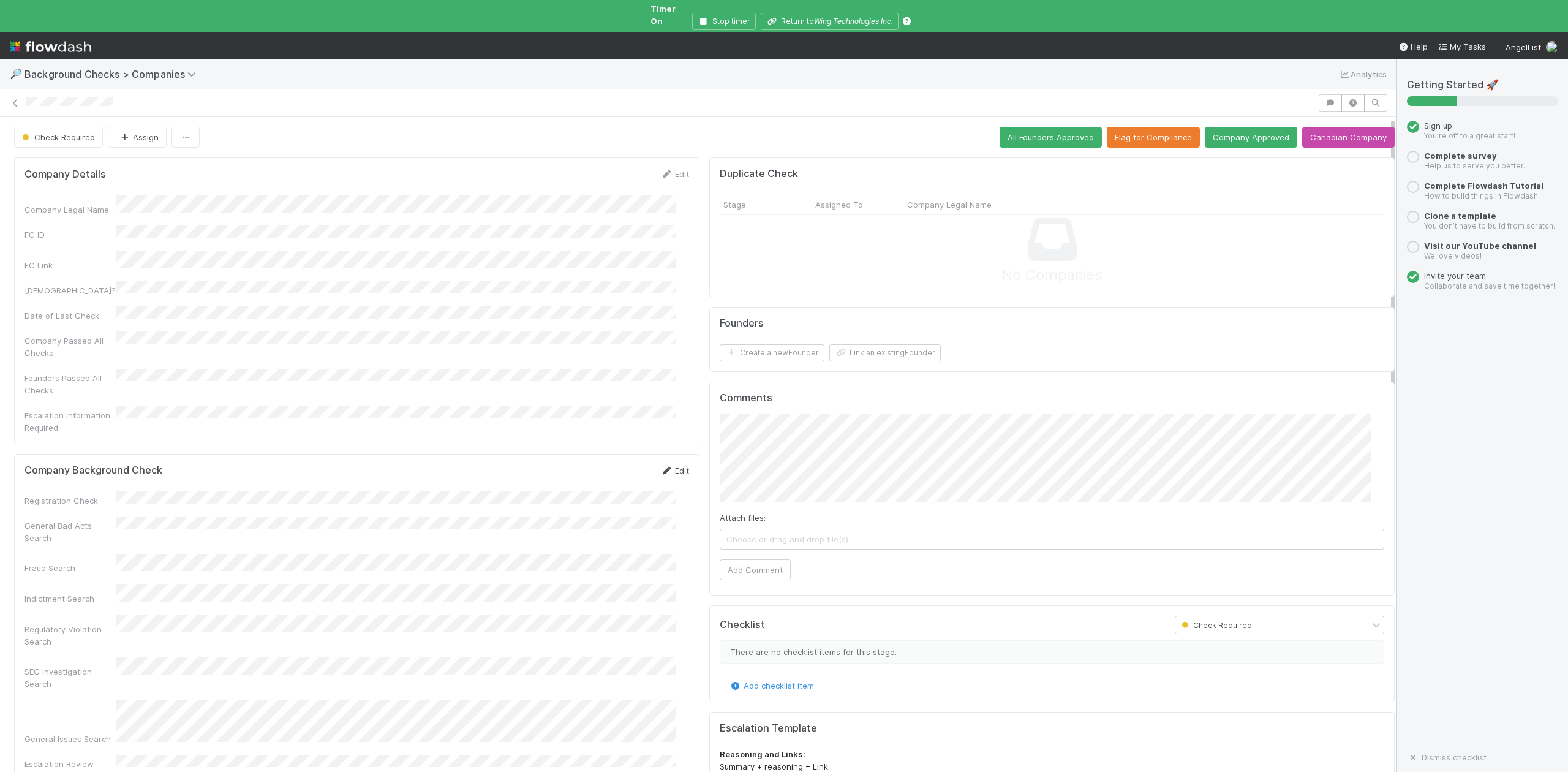
click at [664, 465] on link "Edit" at bounding box center [675, 470] width 29 height 10
click at [184, 545] on div "Passed" at bounding box center [399, 551] width 555 height 22
click at [184, 574] on div "Passed" at bounding box center [399, 581] width 555 height 22
click at [607, 465] on button "Save" at bounding box center [624, 475] width 35 height 21
click at [873, 345] on button "Link an existing Founder" at bounding box center [885, 353] width 112 height 17
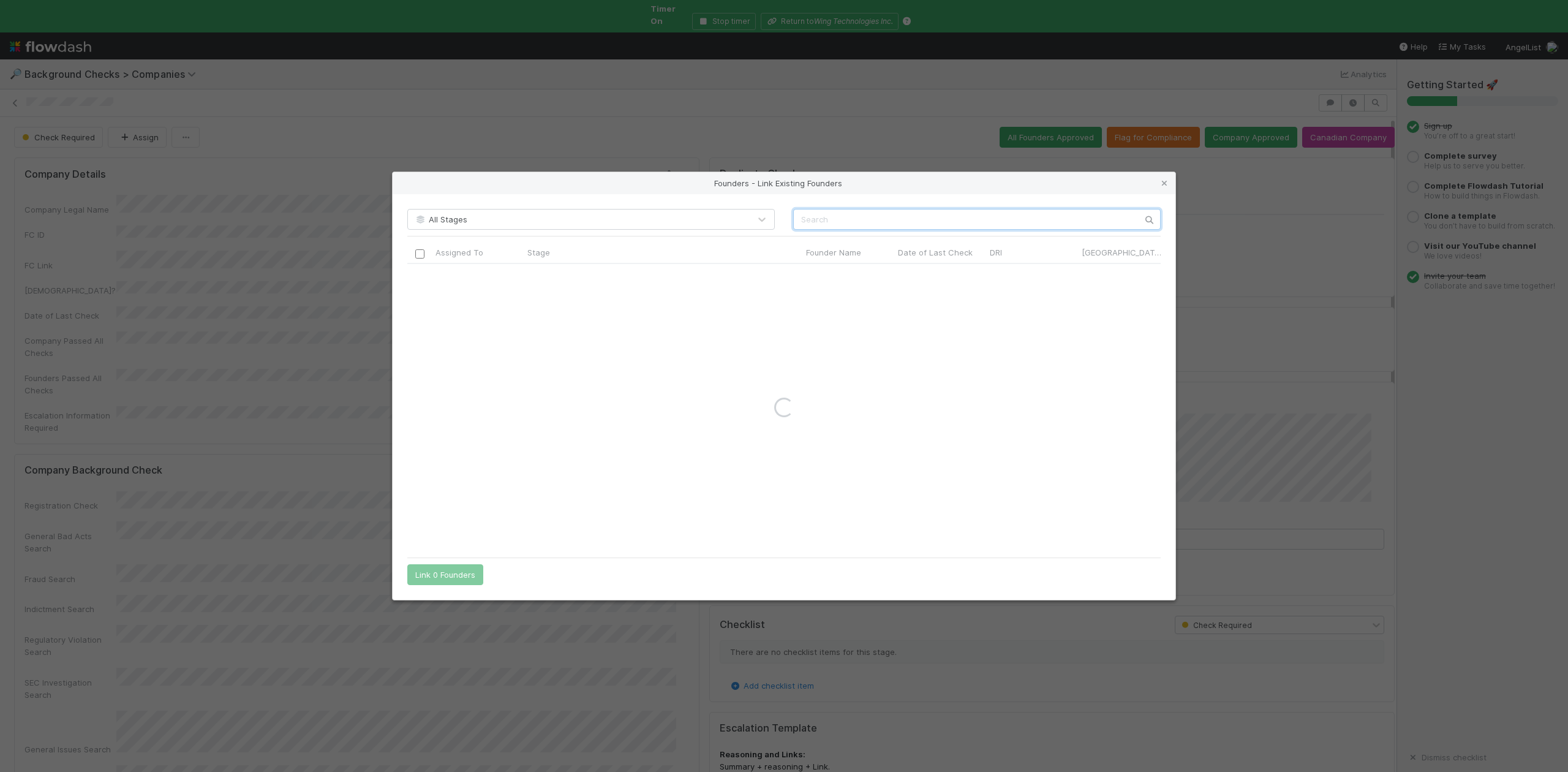
click at [817, 221] on input "text" at bounding box center [977, 219] width 367 height 21
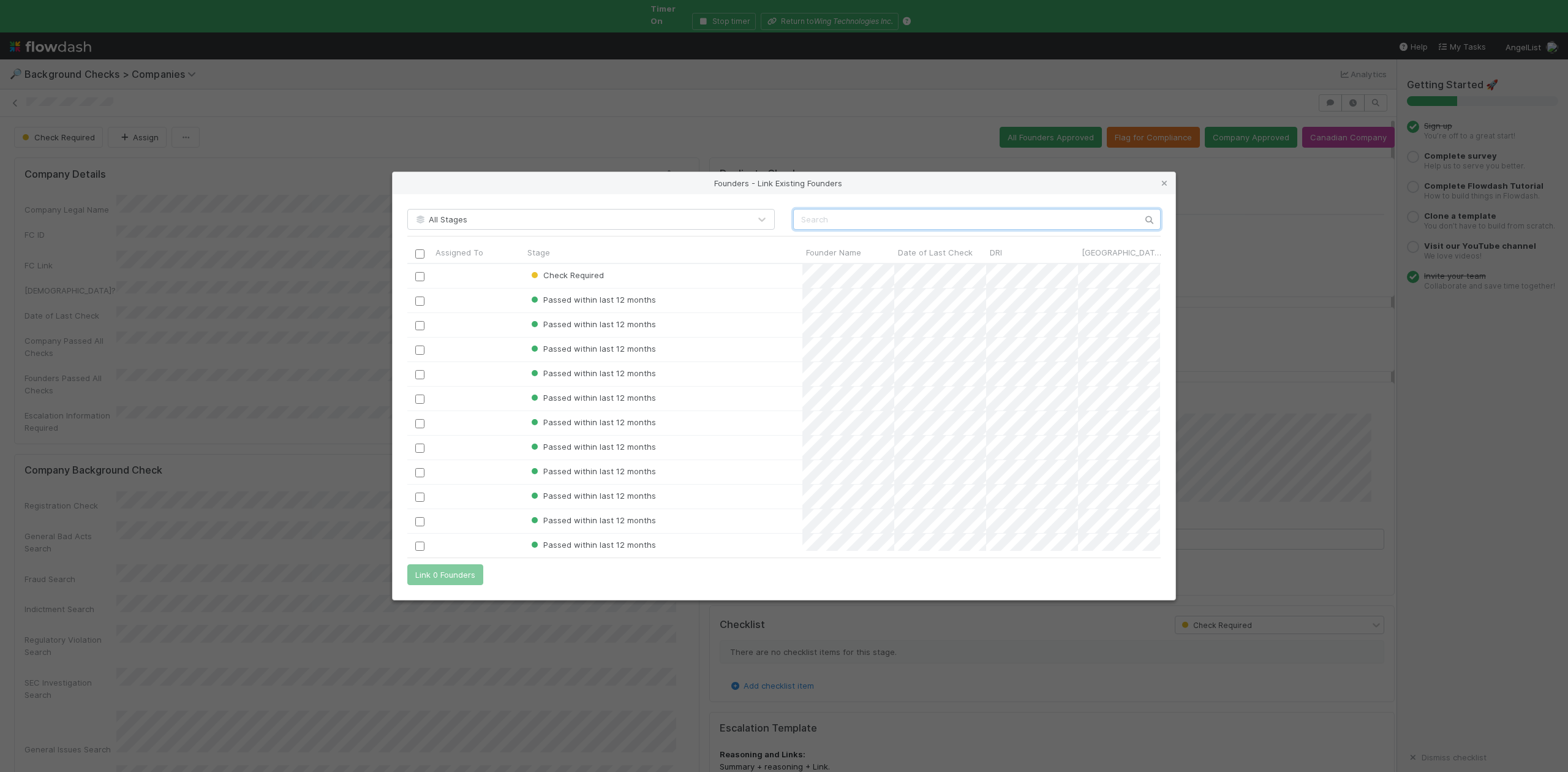
scroll to position [275, 741]
paste input "Ashton Braun"
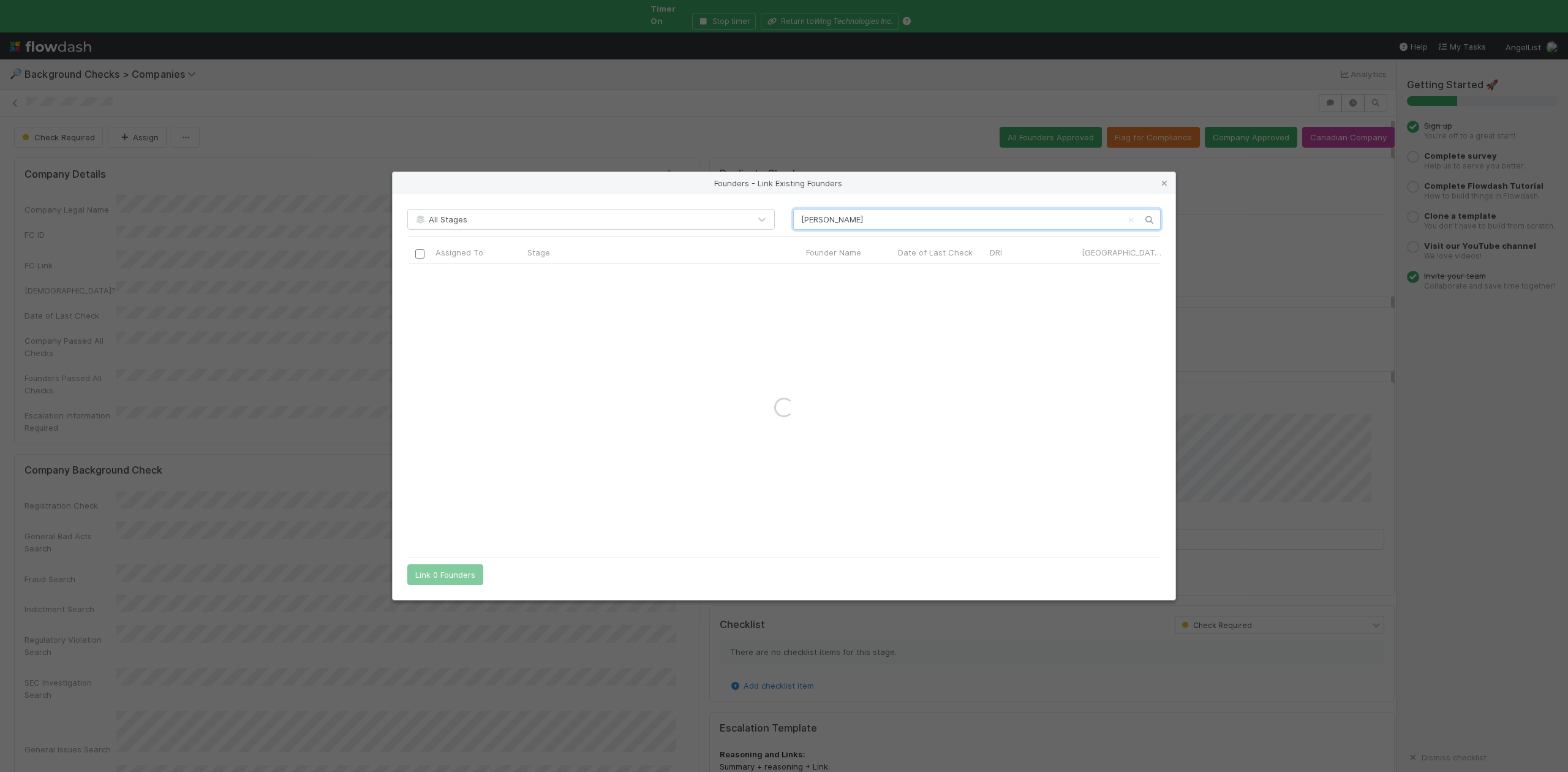
click at [804, 223] on input "Ashton Braun" at bounding box center [977, 219] width 367 height 21
click at [799, 224] on input "Ashton Braun" at bounding box center [977, 219] width 367 height 21
type input "Ashton Braun"
click at [1163, 183] on icon at bounding box center [1164, 183] width 12 height 8
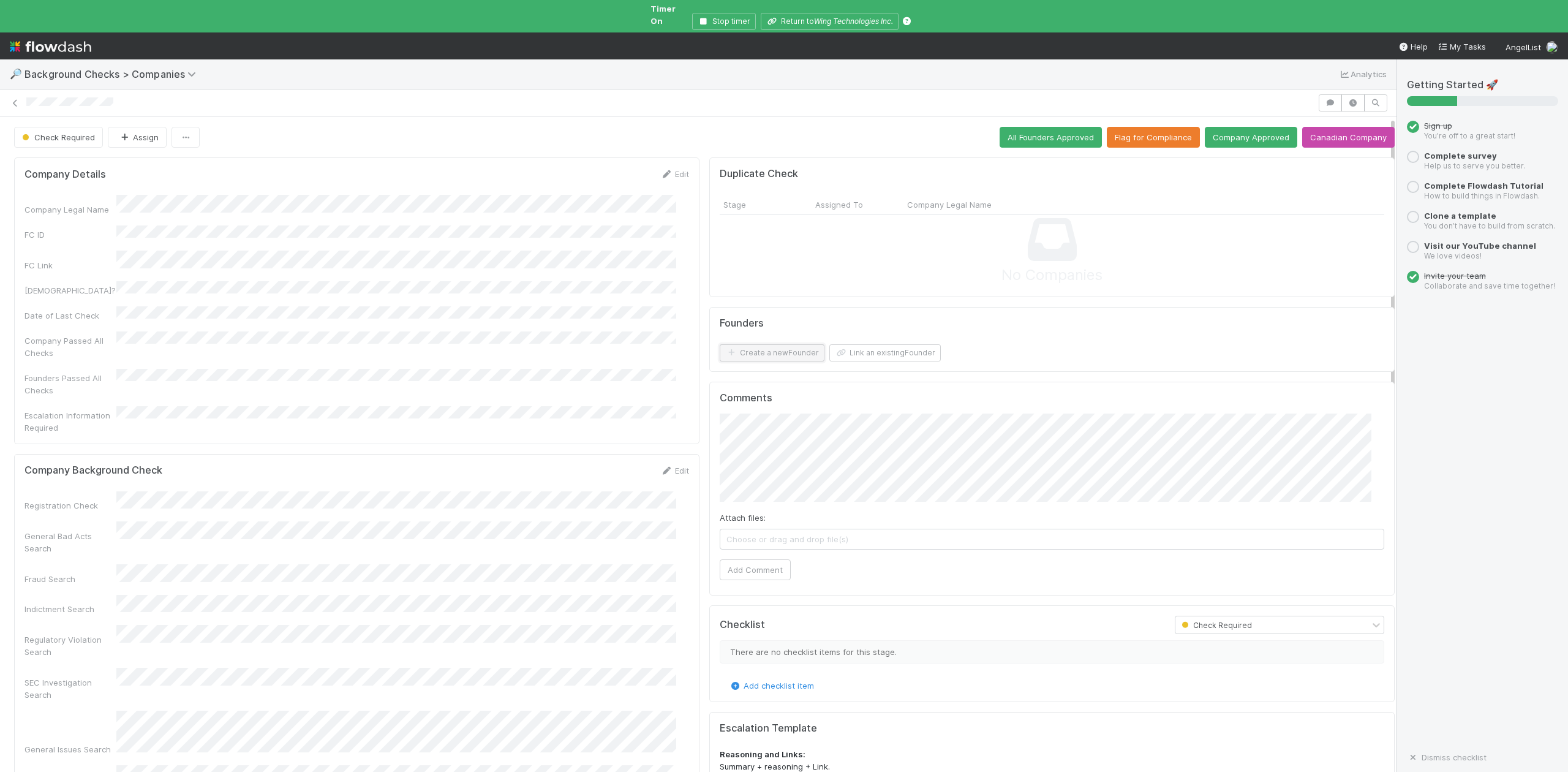
click at [774, 345] on button "Create a new Founder" at bounding box center [772, 353] width 105 height 17
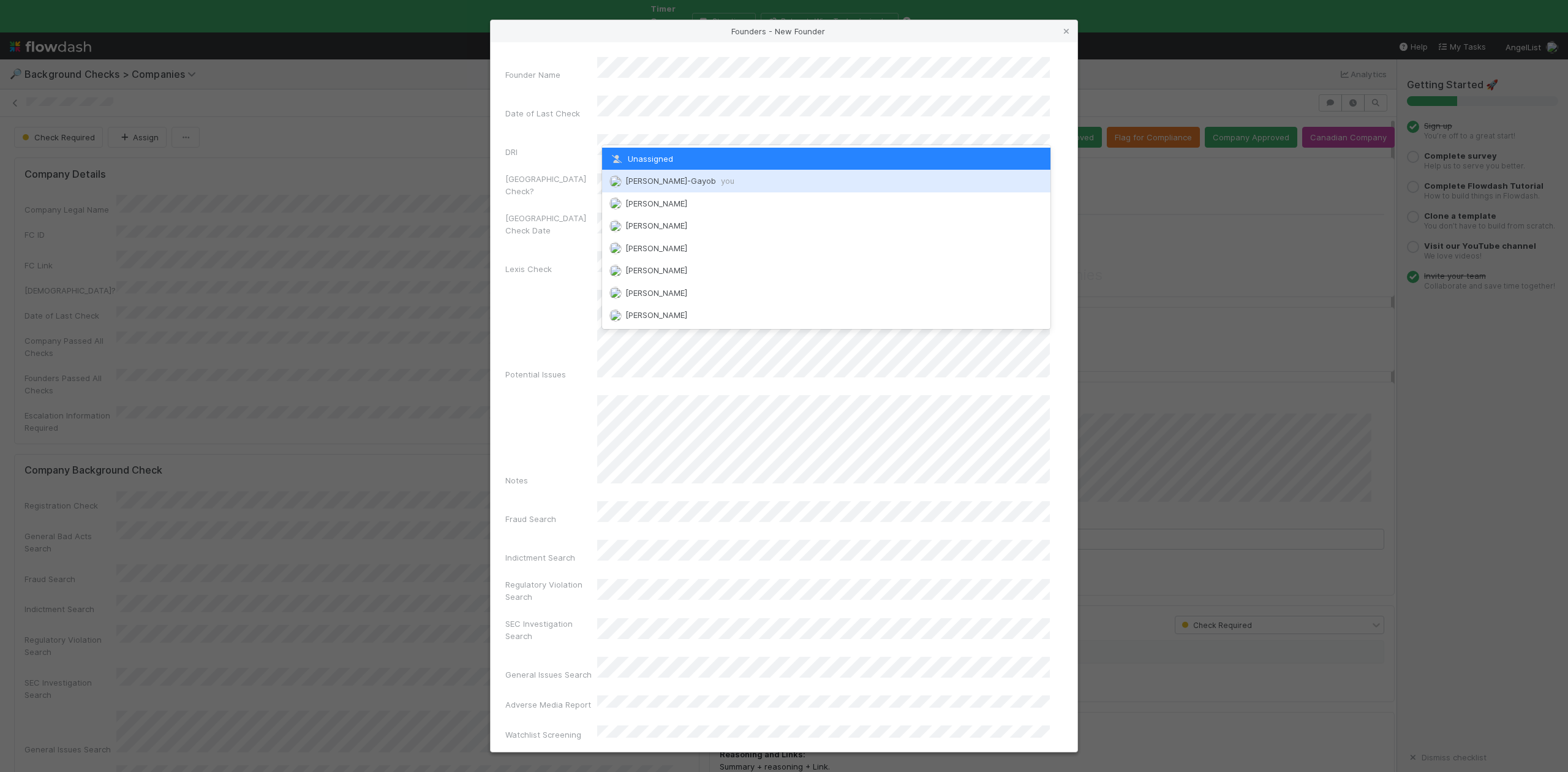
click at [655, 175] on div "Loraine Pati-Gayob you" at bounding box center [826, 181] width 448 height 22
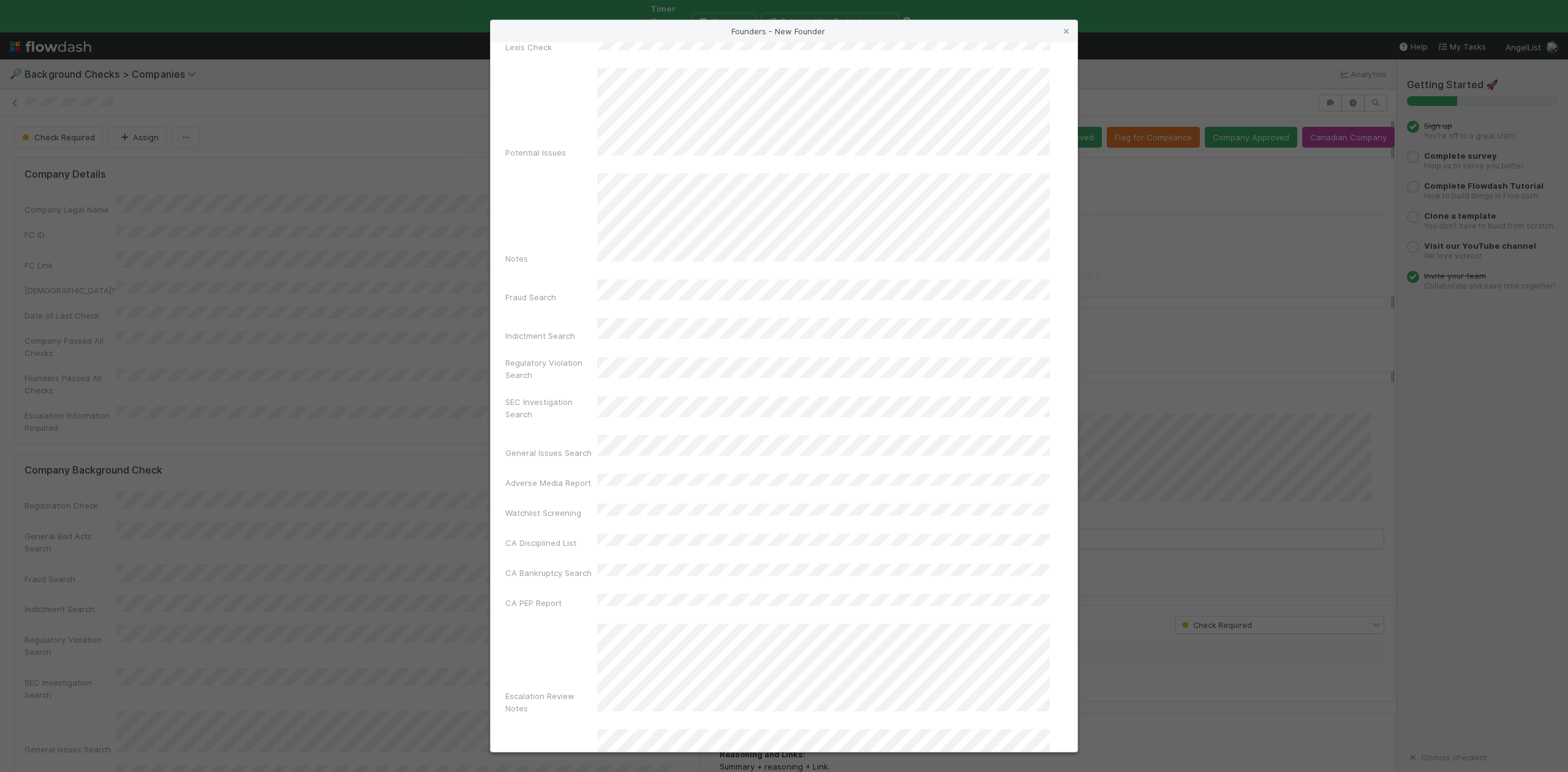
scroll to position [283, 0]
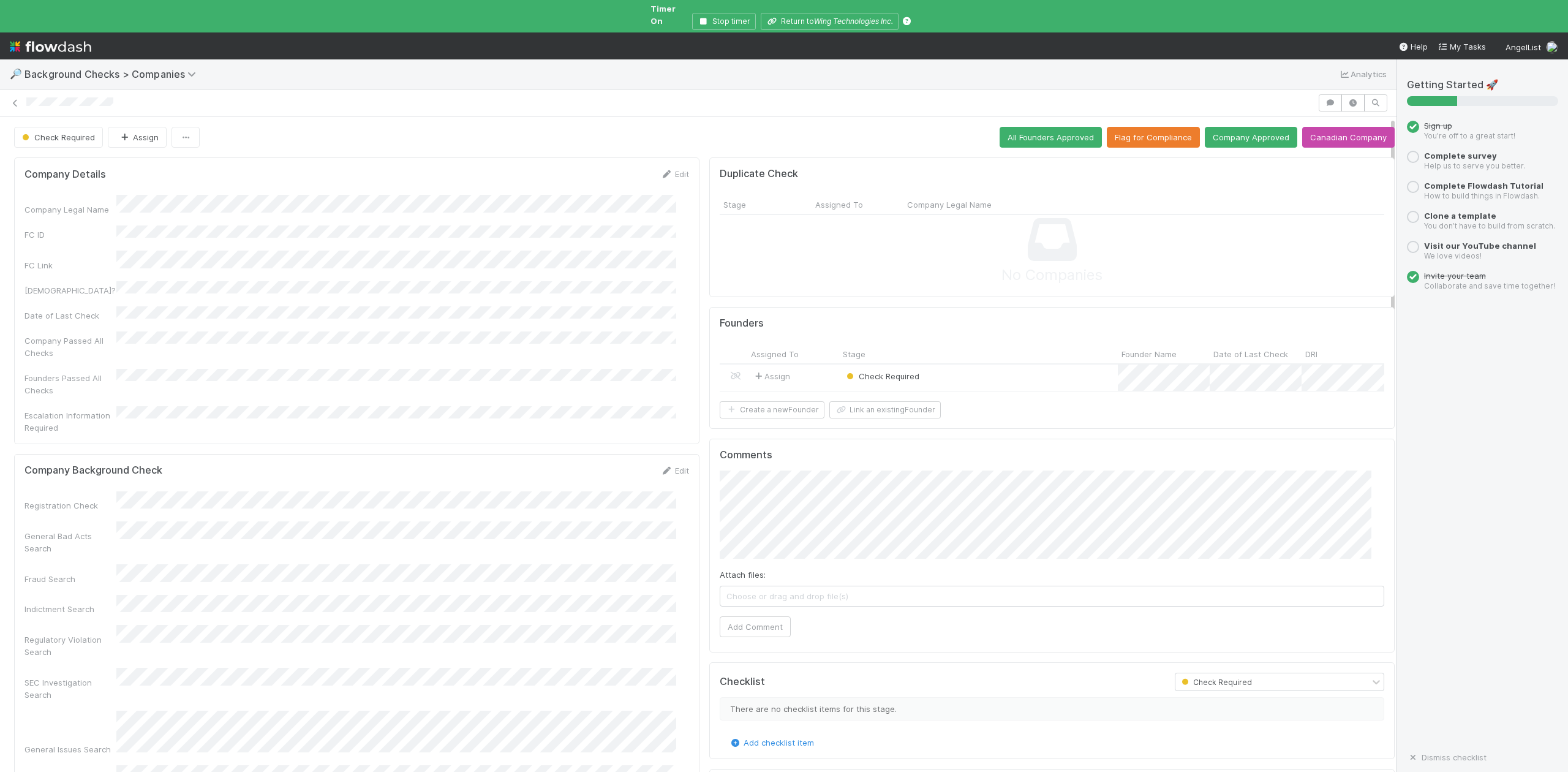
click at [998, 365] on div "Check Required" at bounding box center [978, 378] width 279 height 26
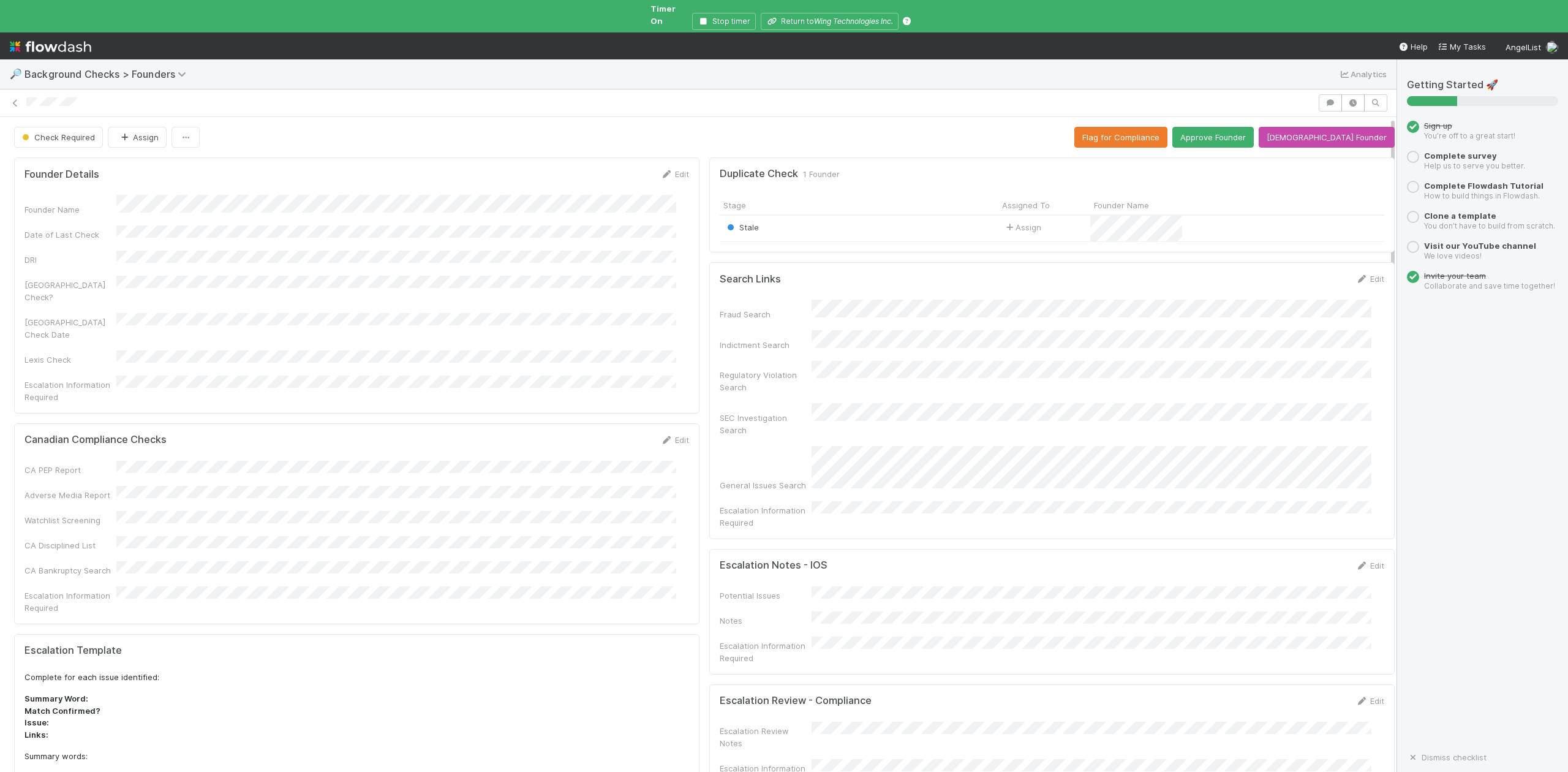
click at [853, 219] on div "Stale" at bounding box center [859, 228] width 279 height 26
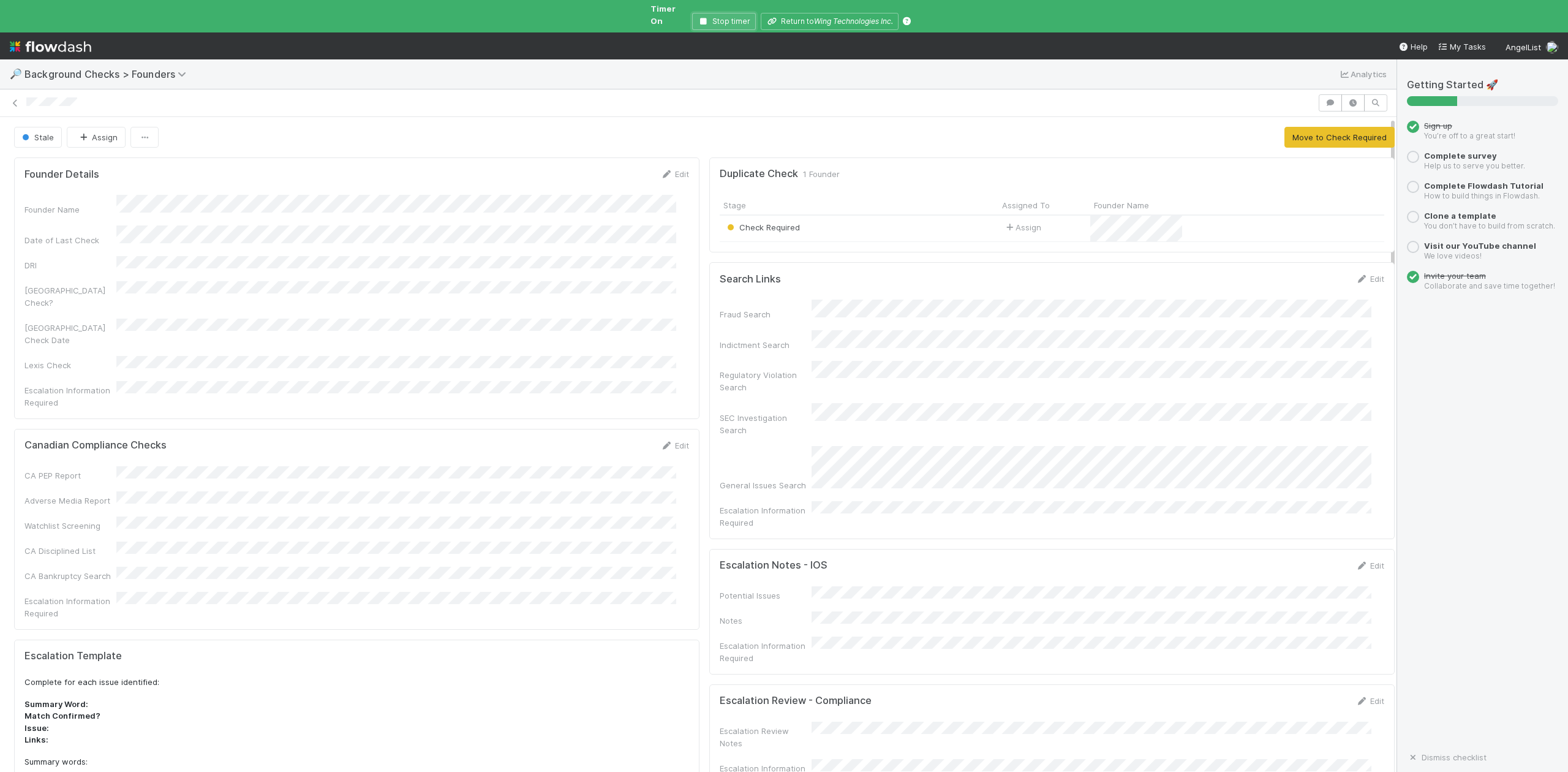
click at [702, 18] on icon "button" at bounding box center [703, 21] width 12 height 7
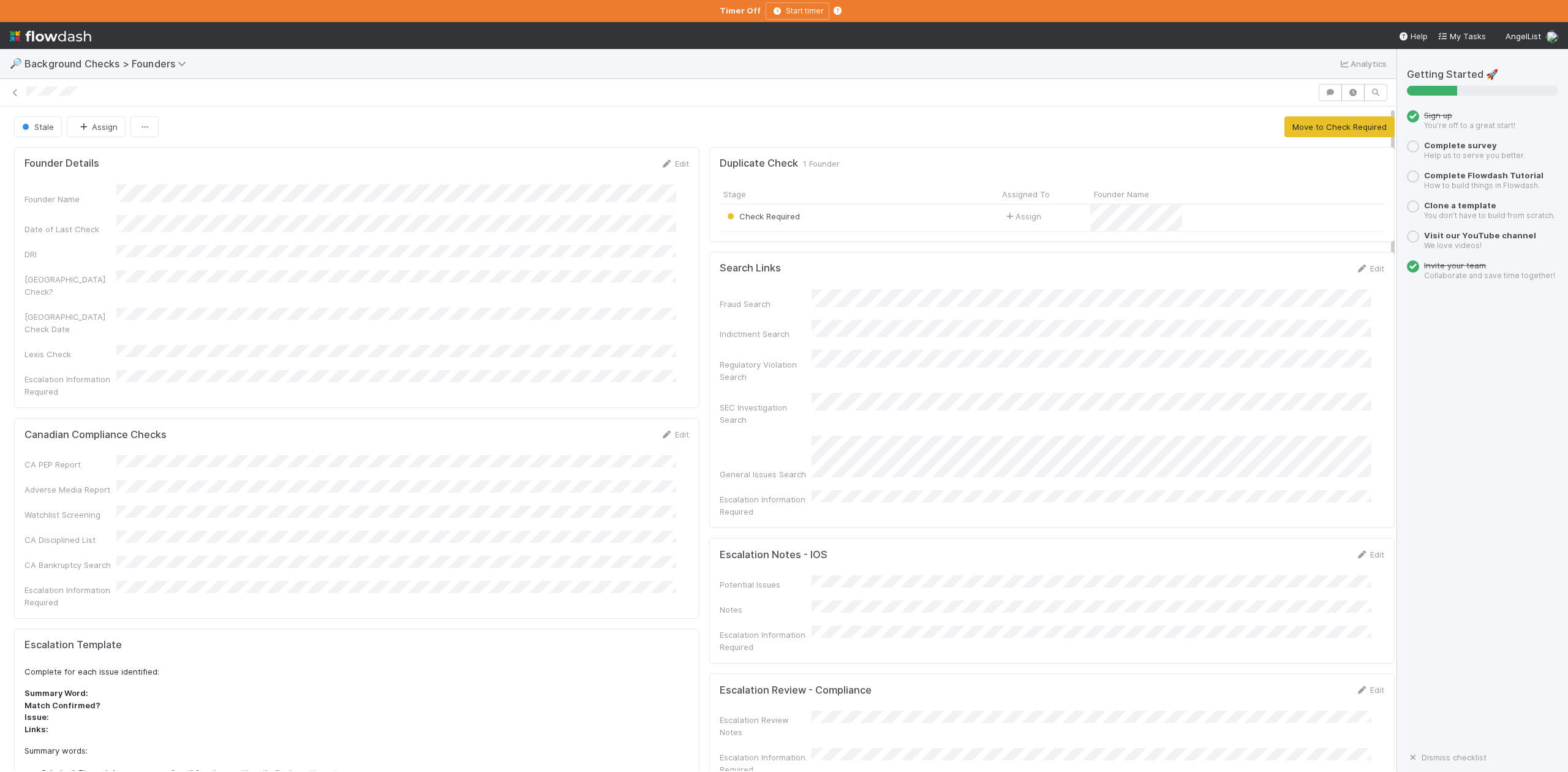
click at [866, 219] on div "Check Required" at bounding box center [859, 218] width 279 height 26
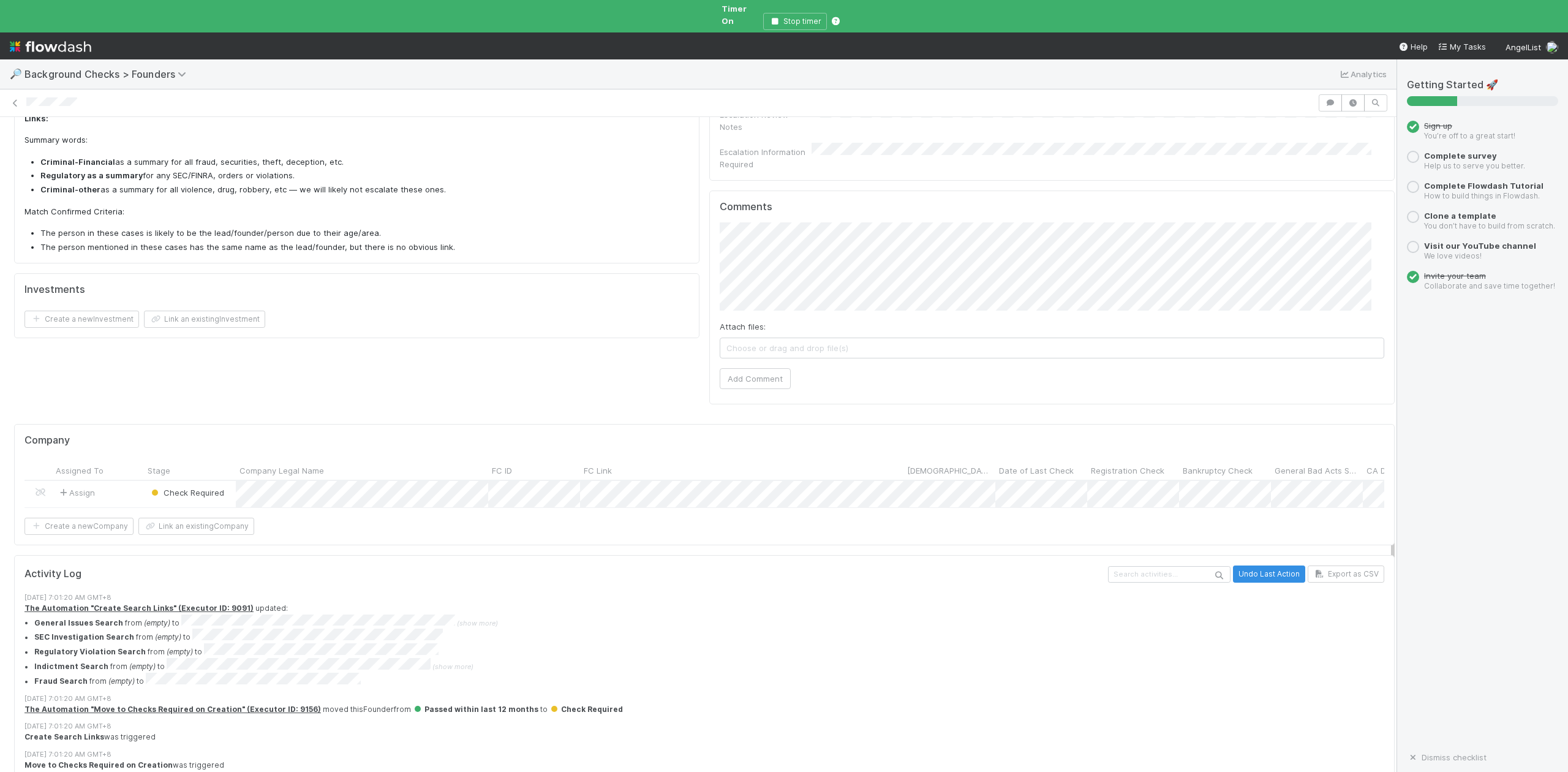
scroll to position [625, 0]
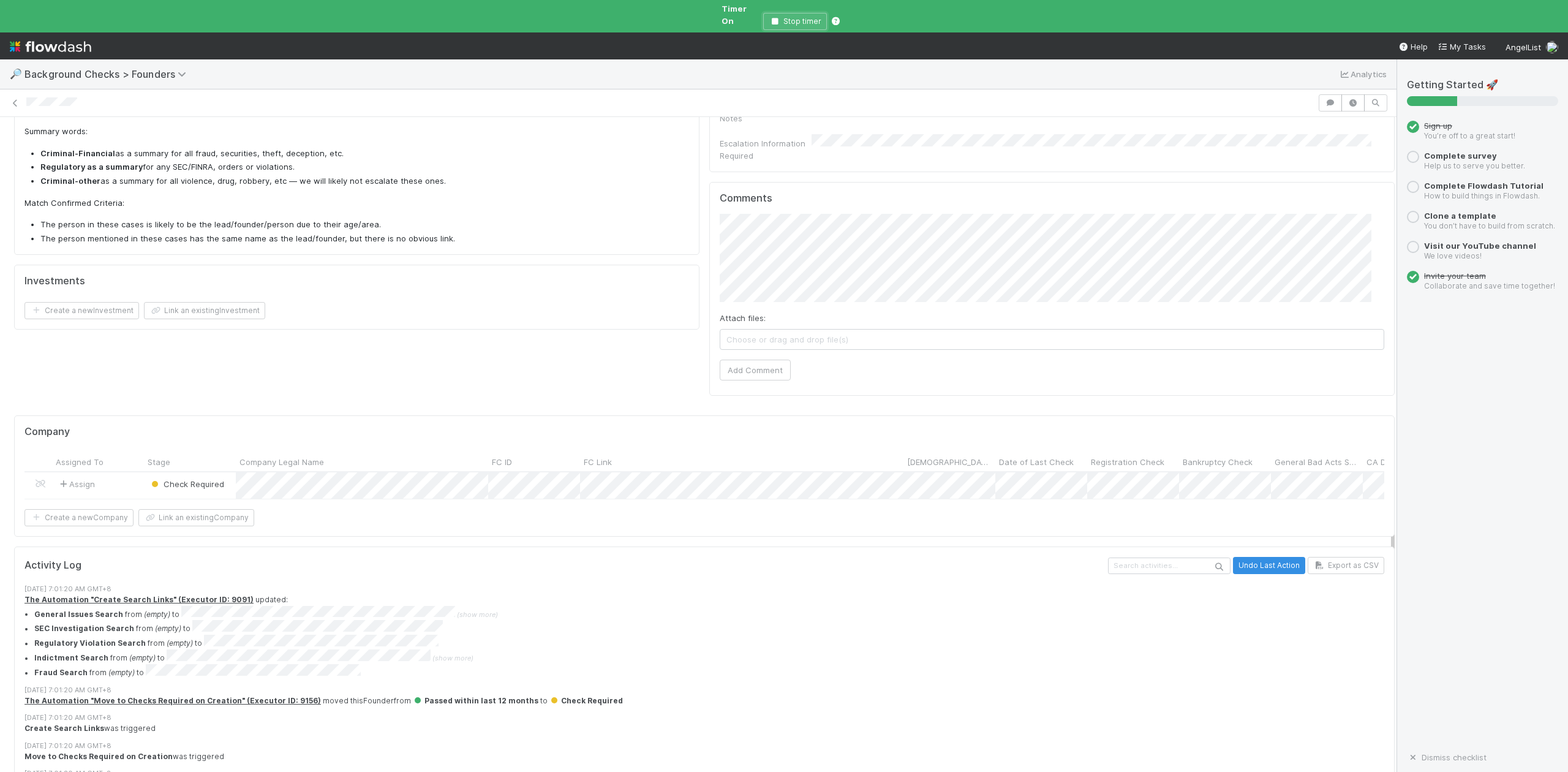
click at [778, 18] on icon "button" at bounding box center [775, 21] width 12 height 7
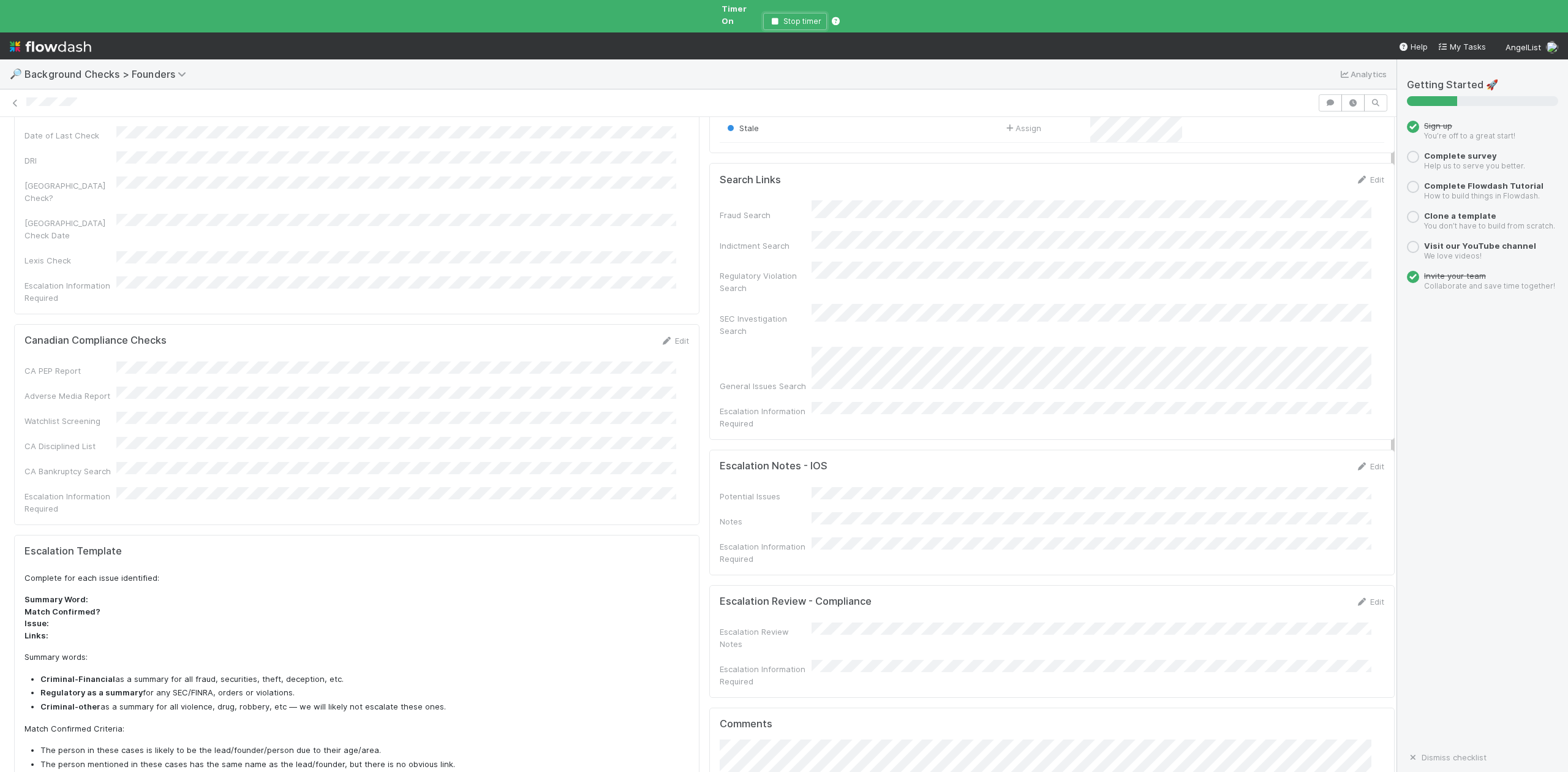
scroll to position [0, 0]
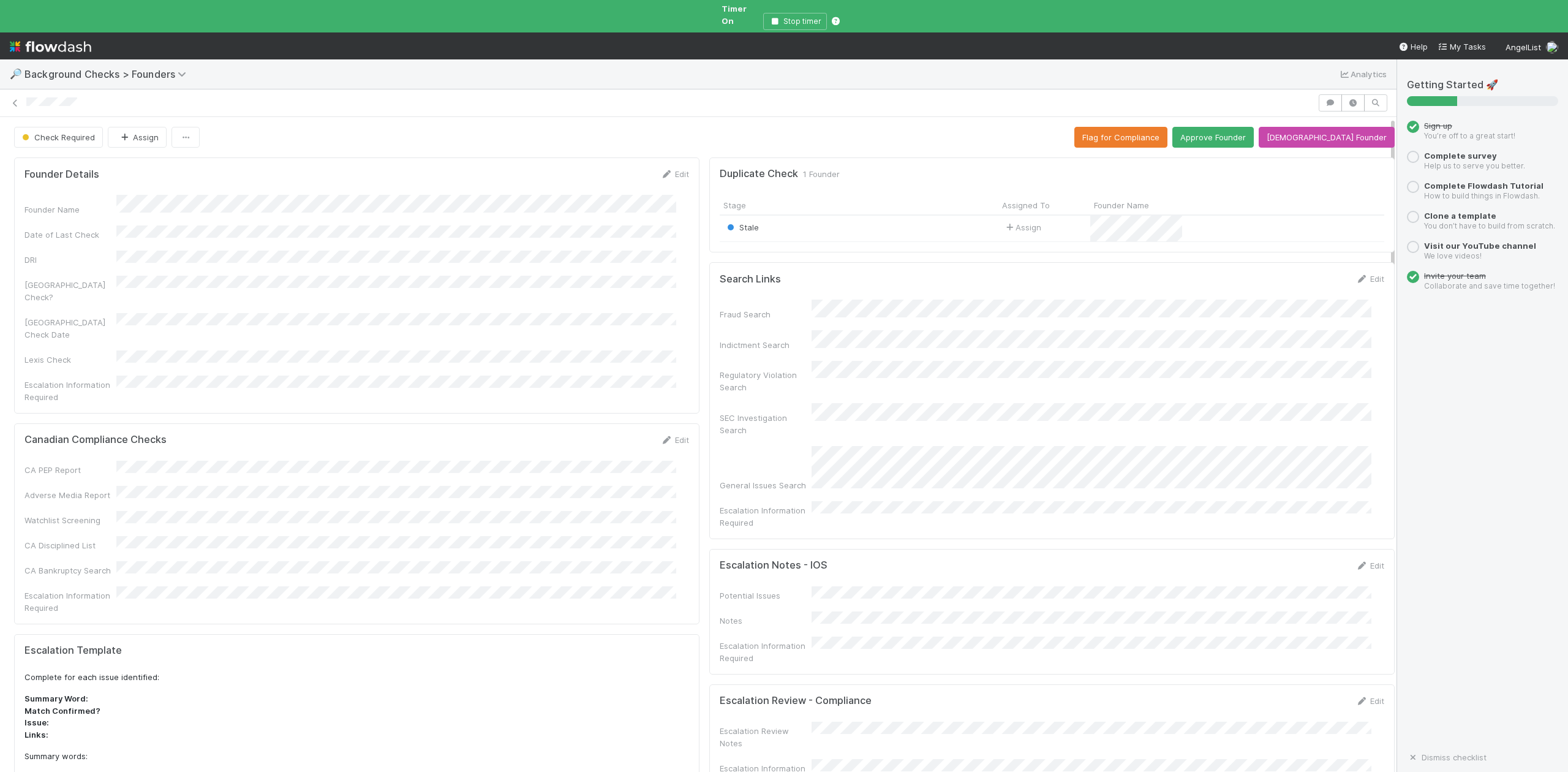
click at [850, 219] on div "Stale" at bounding box center [859, 228] width 279 height 26
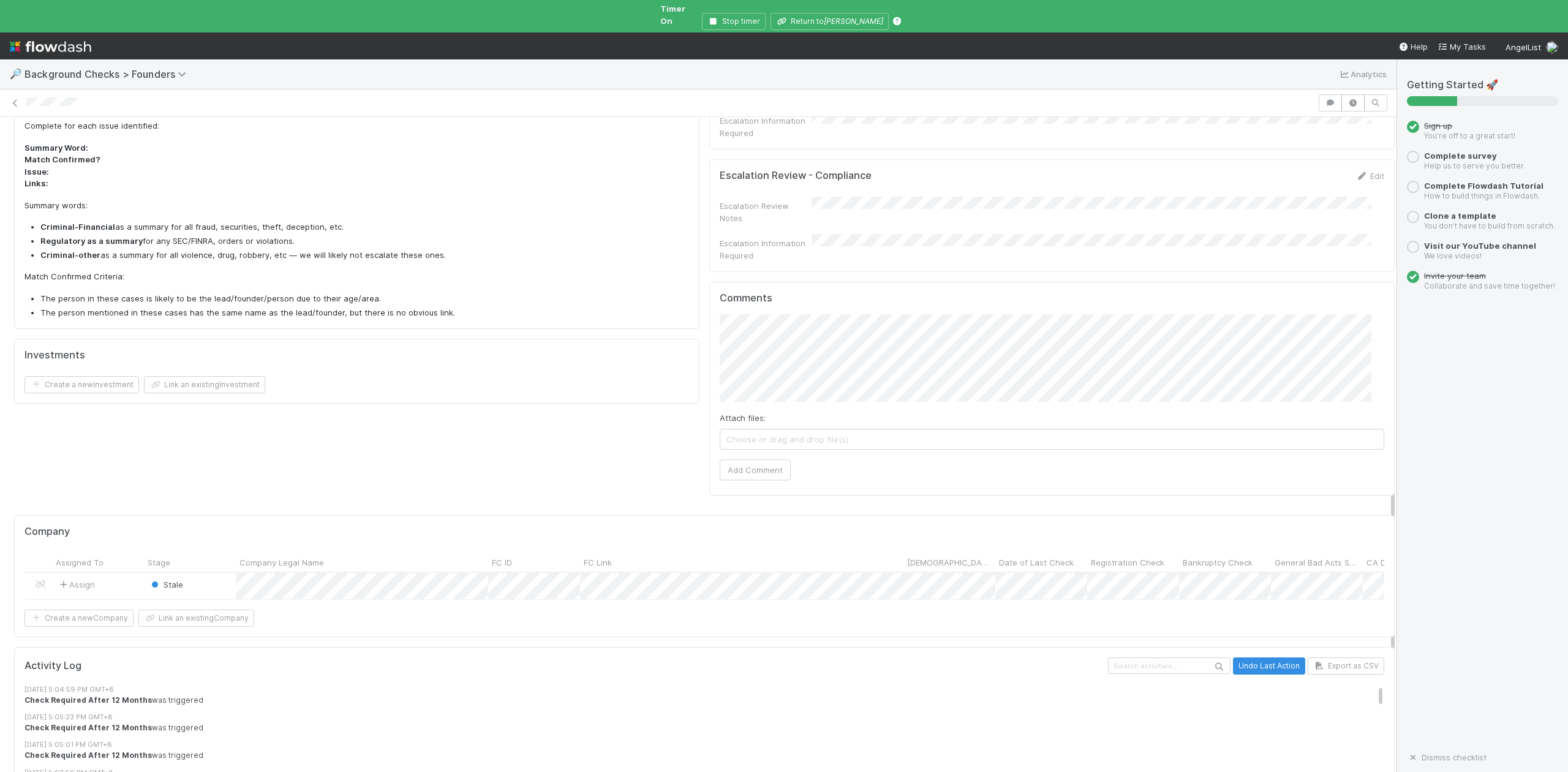
scroll to position [674, 0]
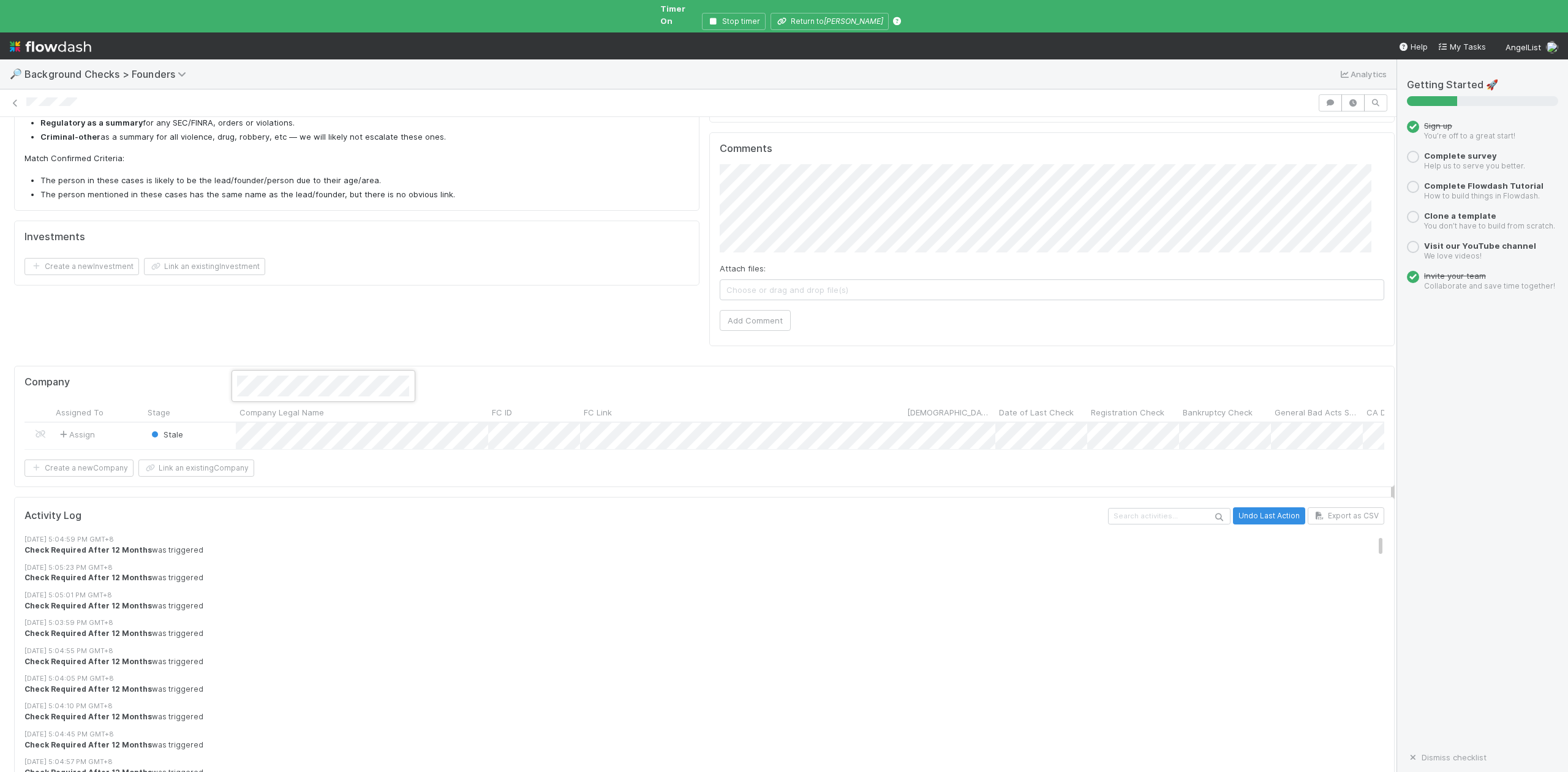
click at [718, 16] on div at bounding box center [784, 386] width 1568 height 772
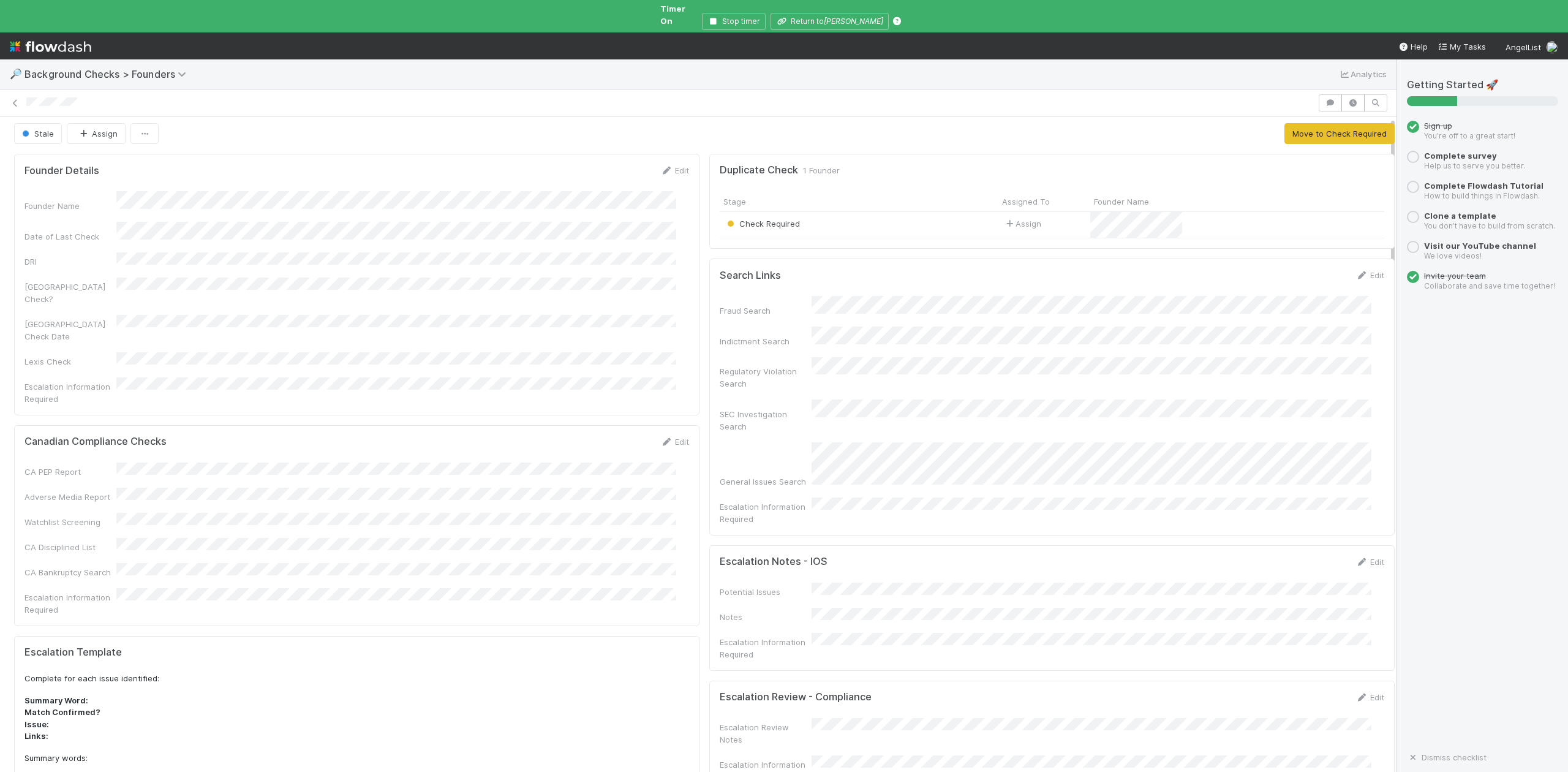
scroll to position [0, 0]
click at [821, 223] on div "Check Required" at bounding box center [859, 228] width 279 height 26
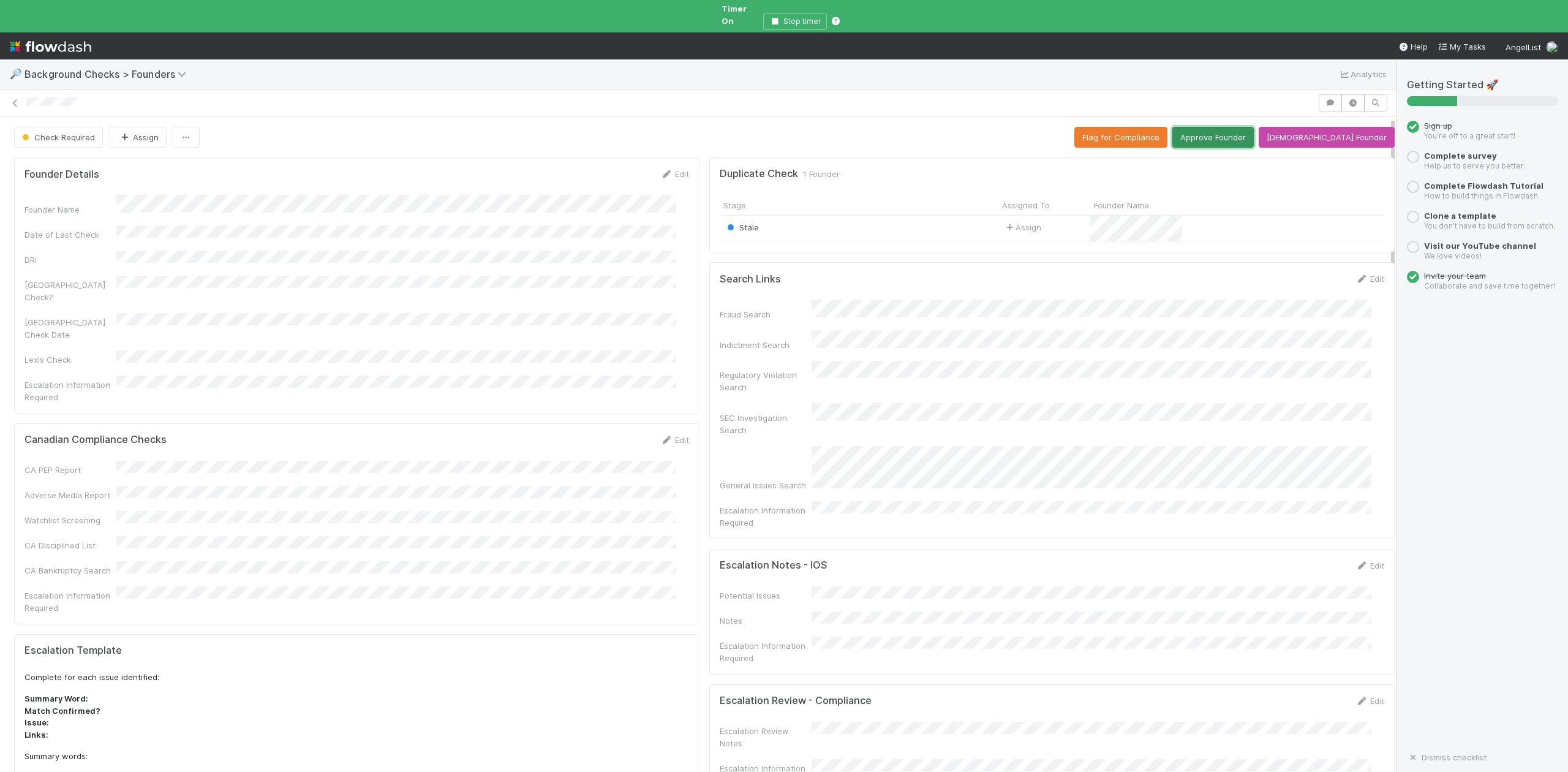
click at [1235, 127] on button "Approve Founder" at bounding box center [1213, 137] width 82 height 21
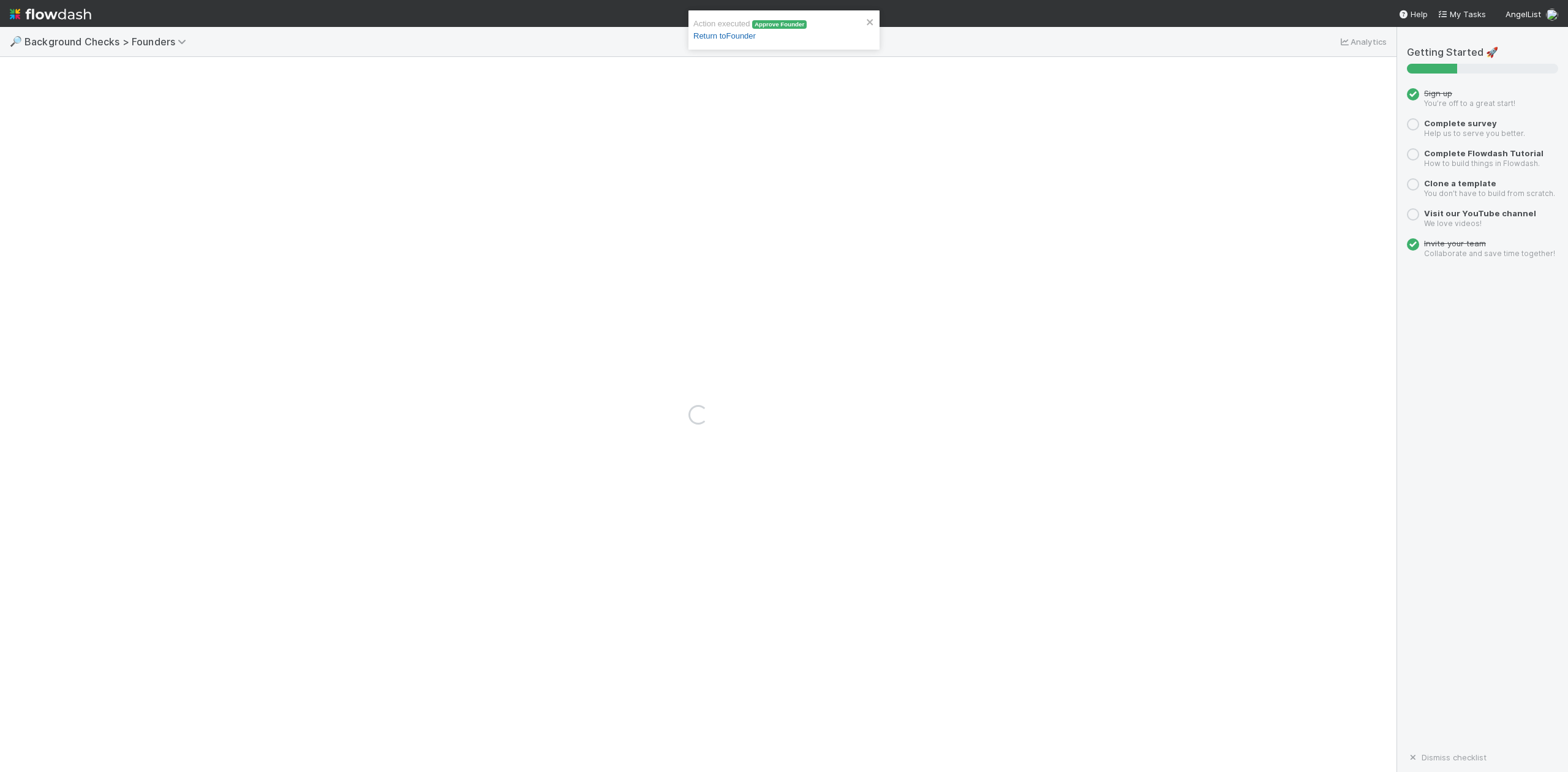
click at [718, 35] on link "Return to Founder" at bounding box center [725, 36] width 63 height 9
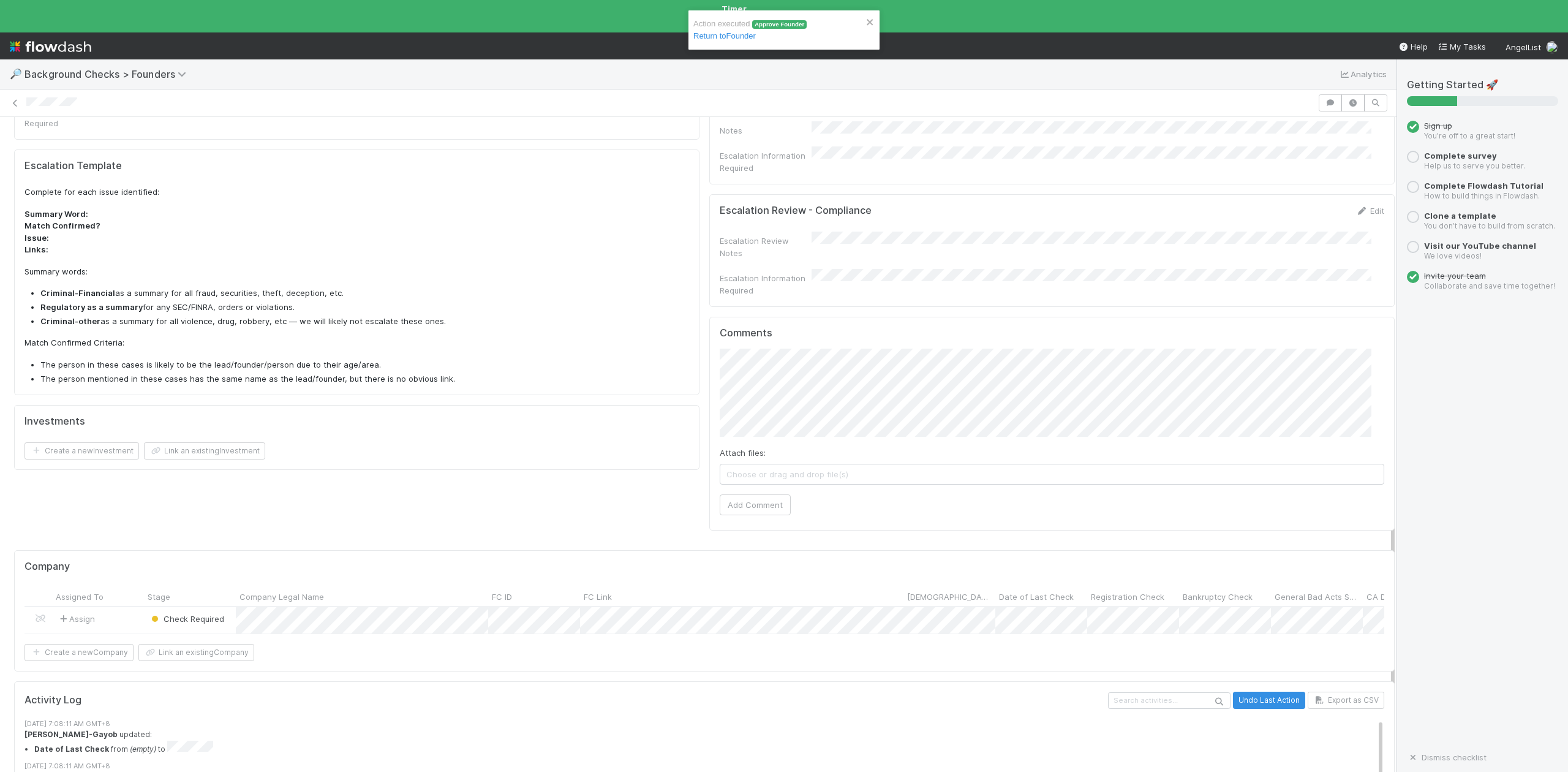
scroll to position [674, 0]
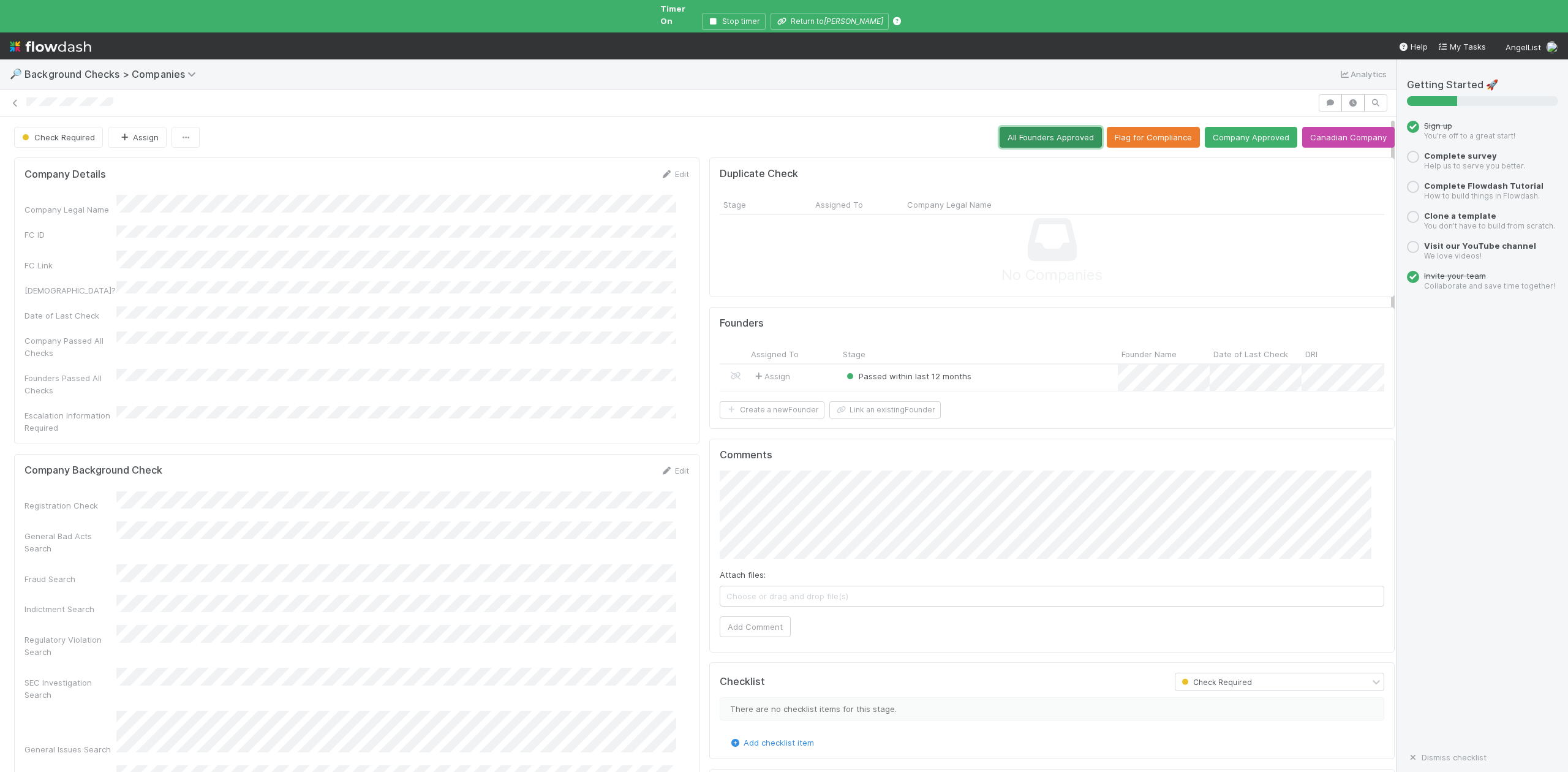
click at [1018, 128] on button "All Founders Approved" at bounding box center [1051, 137] width 102 height 21
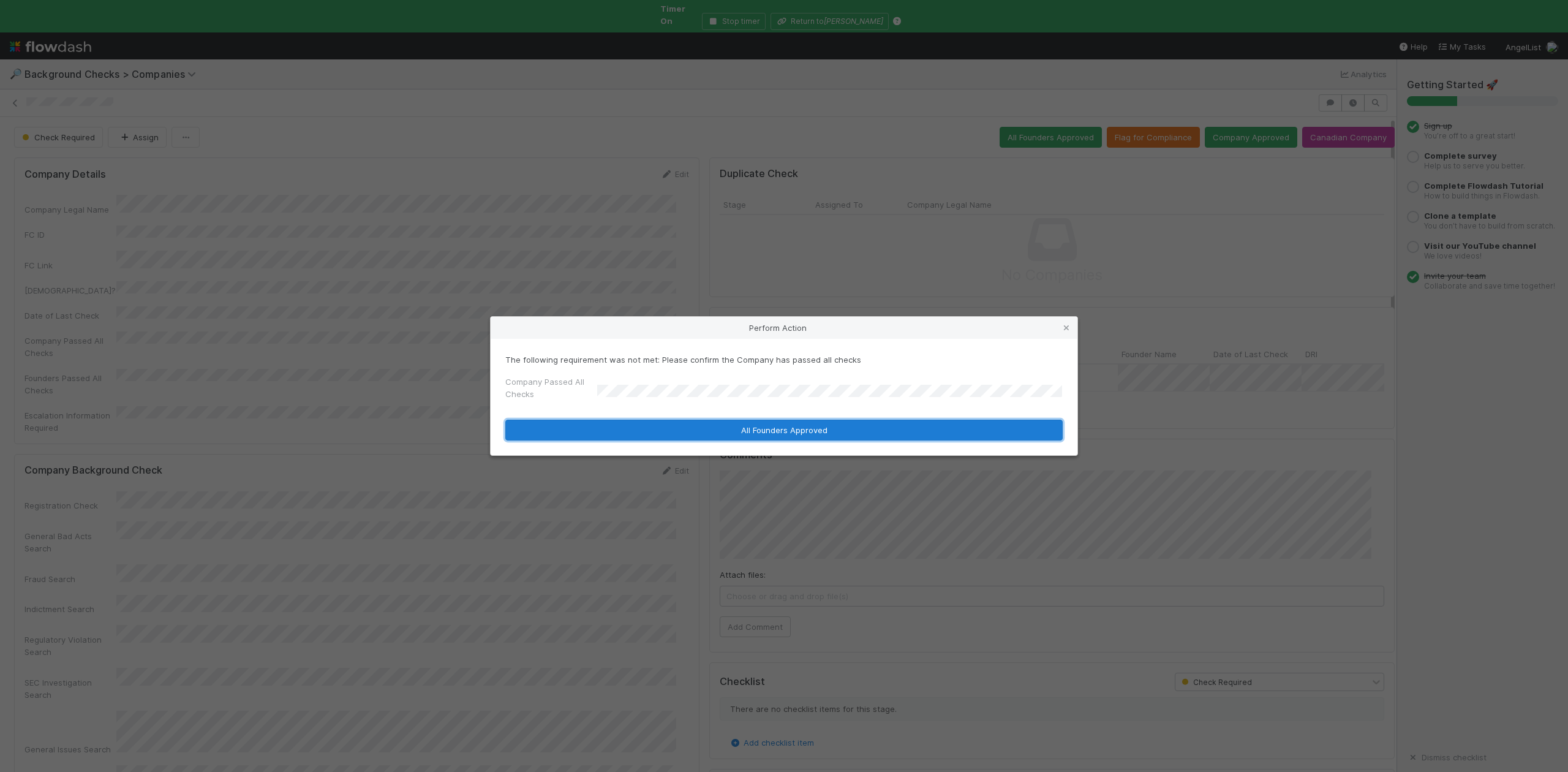
click at [645, 430] on button "All Founders Approved" at bounding box center [784, 430] width 557 height 21
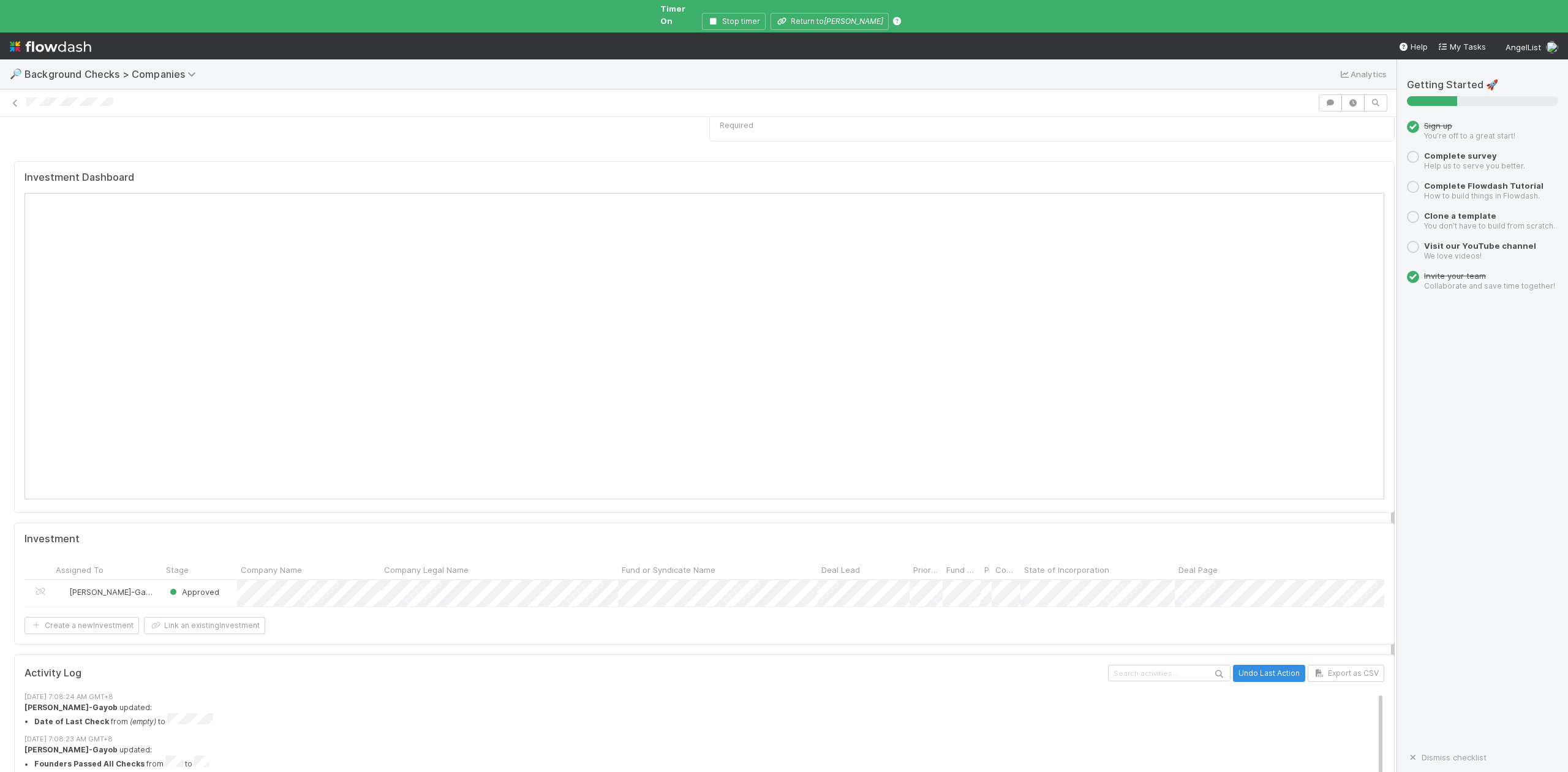
scroll to position [1062, 0]
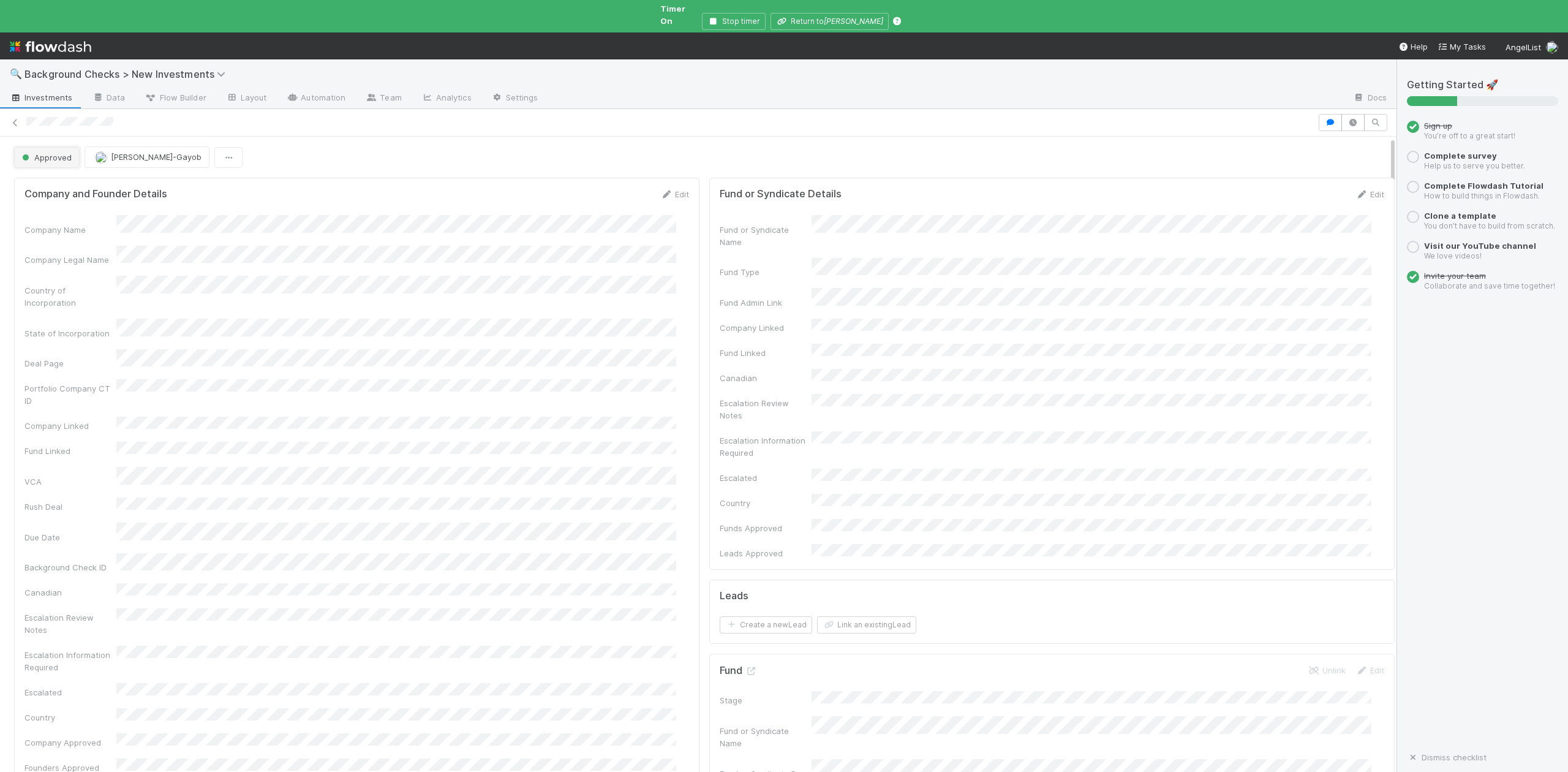
click at [46, 157] on button "Approved" at bounding box center [47, 157] width 65 height 21
click at [59, 202] on span "In Progress" at bounding box center [46, 200] width 58 height 10
click at [745, 667] on icon at bounding box center [750, 671] width 12 height 8
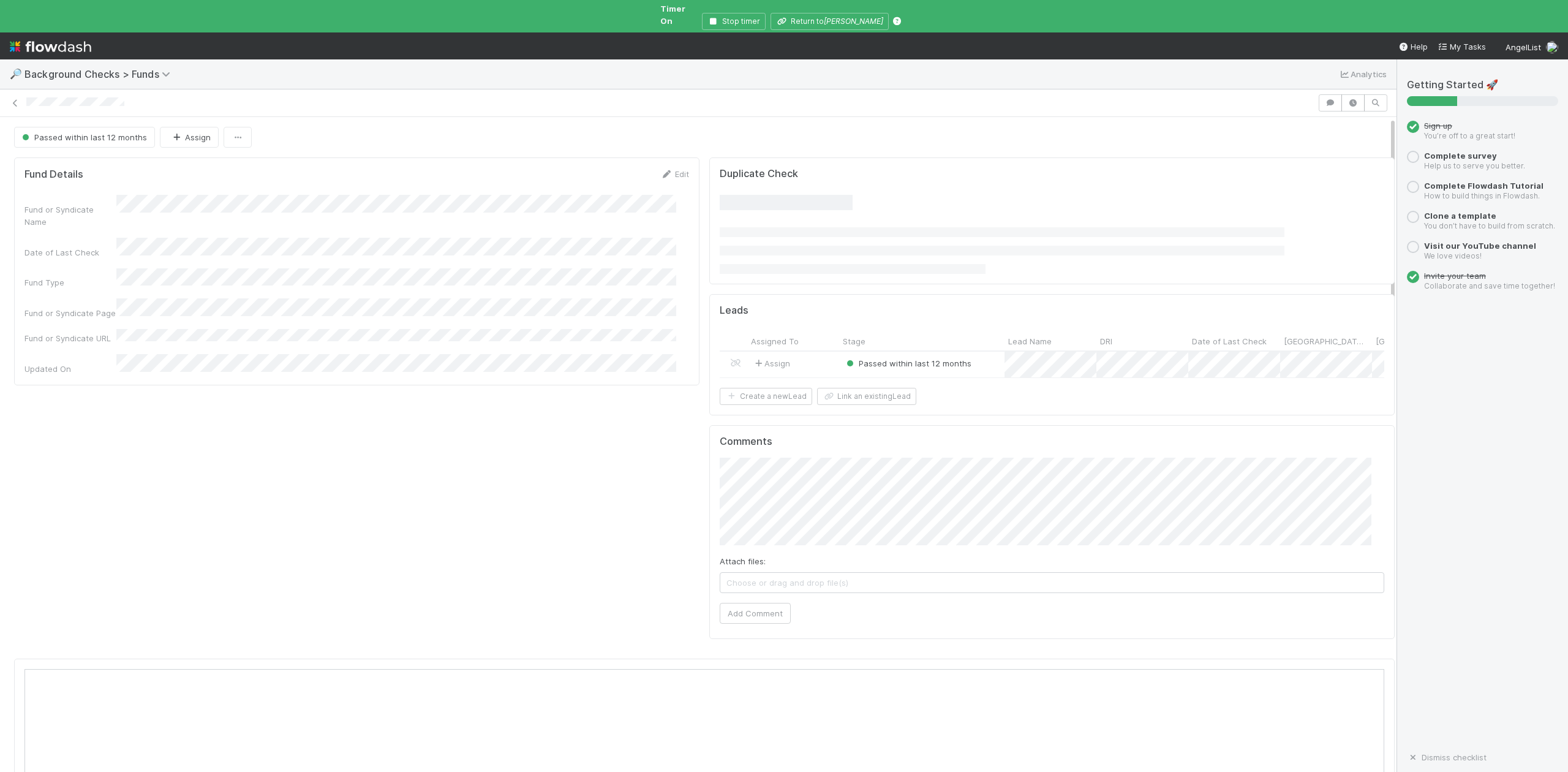
scroll to position [236, 1322]
click at [822, 17] on div at bounding box center [784, 386] width 1568 height 772
click at [825, 13] on button "Return to Ashton Braun" at bounding box center [829, 22] width 118 height 17
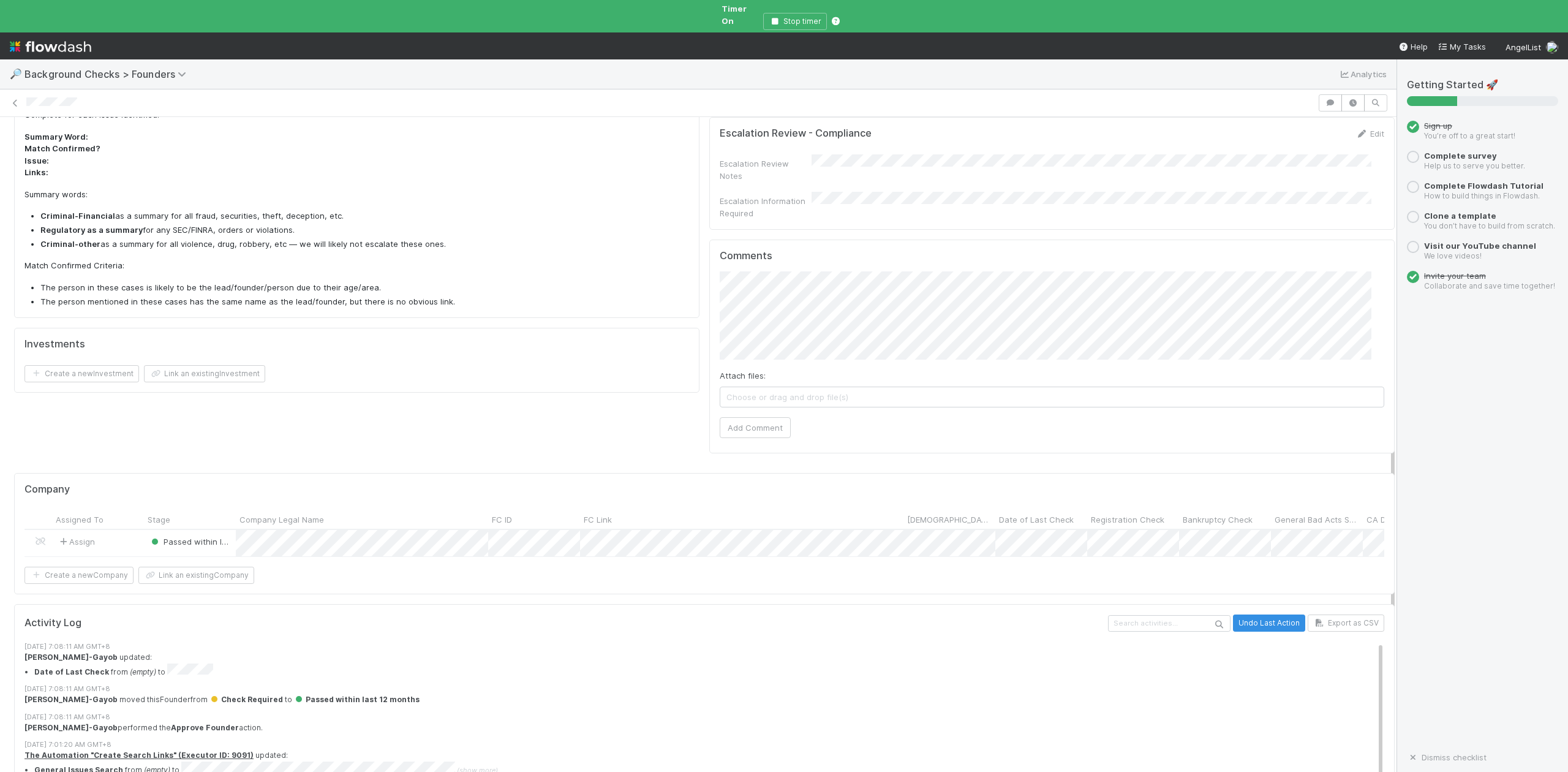
scroll to position [674, 0]
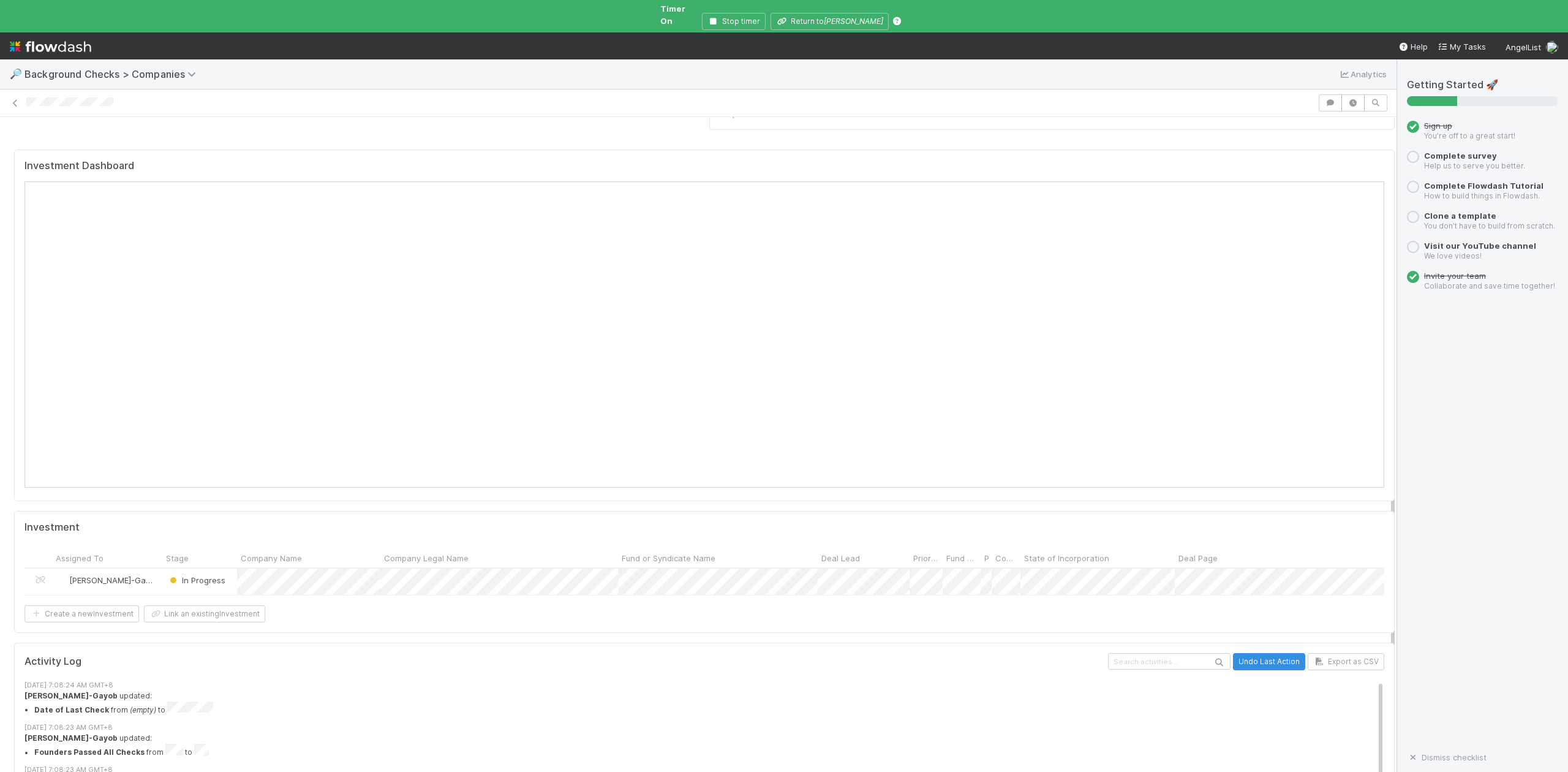
scroll to position [1165, 0]
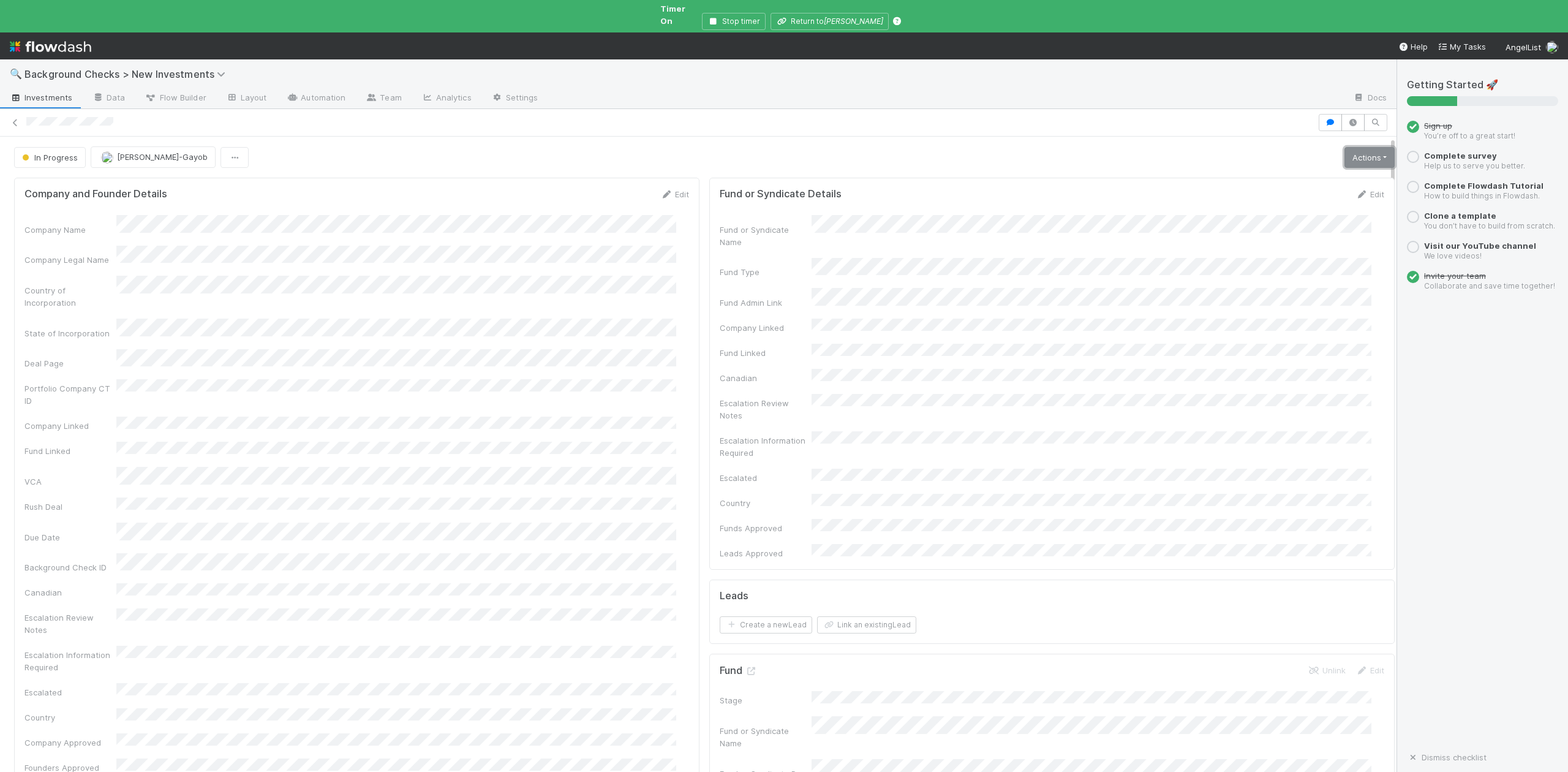
click at [1344, 147] on link "Actions" at bounding box center [1369, 157] width 50 height 21
click at [1259, 175] on button "Finish" at bounding box center [1327, 183] width 136 height 17
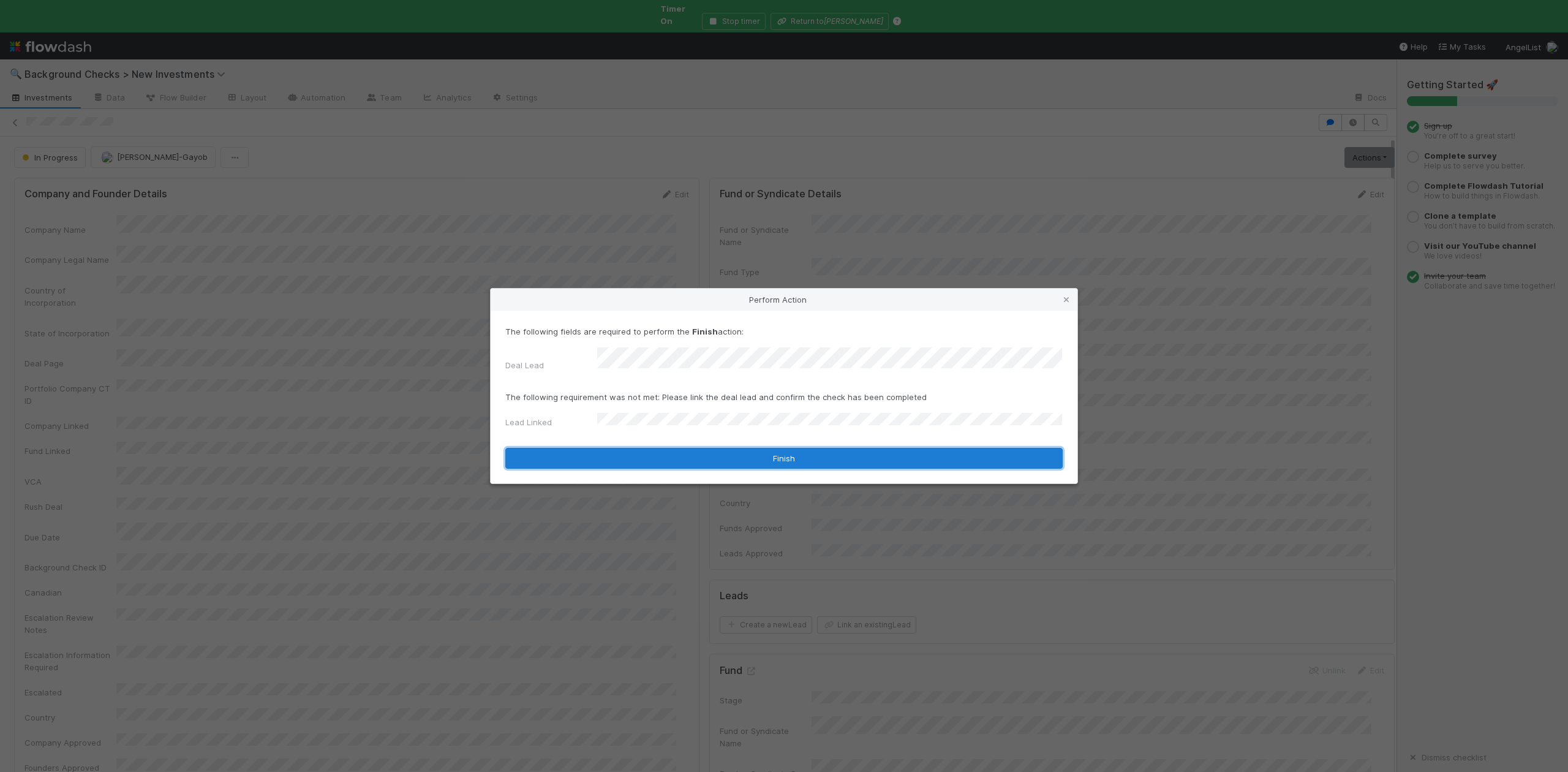
click at [638, 448] on button "Finish" at bounding box center [784, 458] width 557 height 21
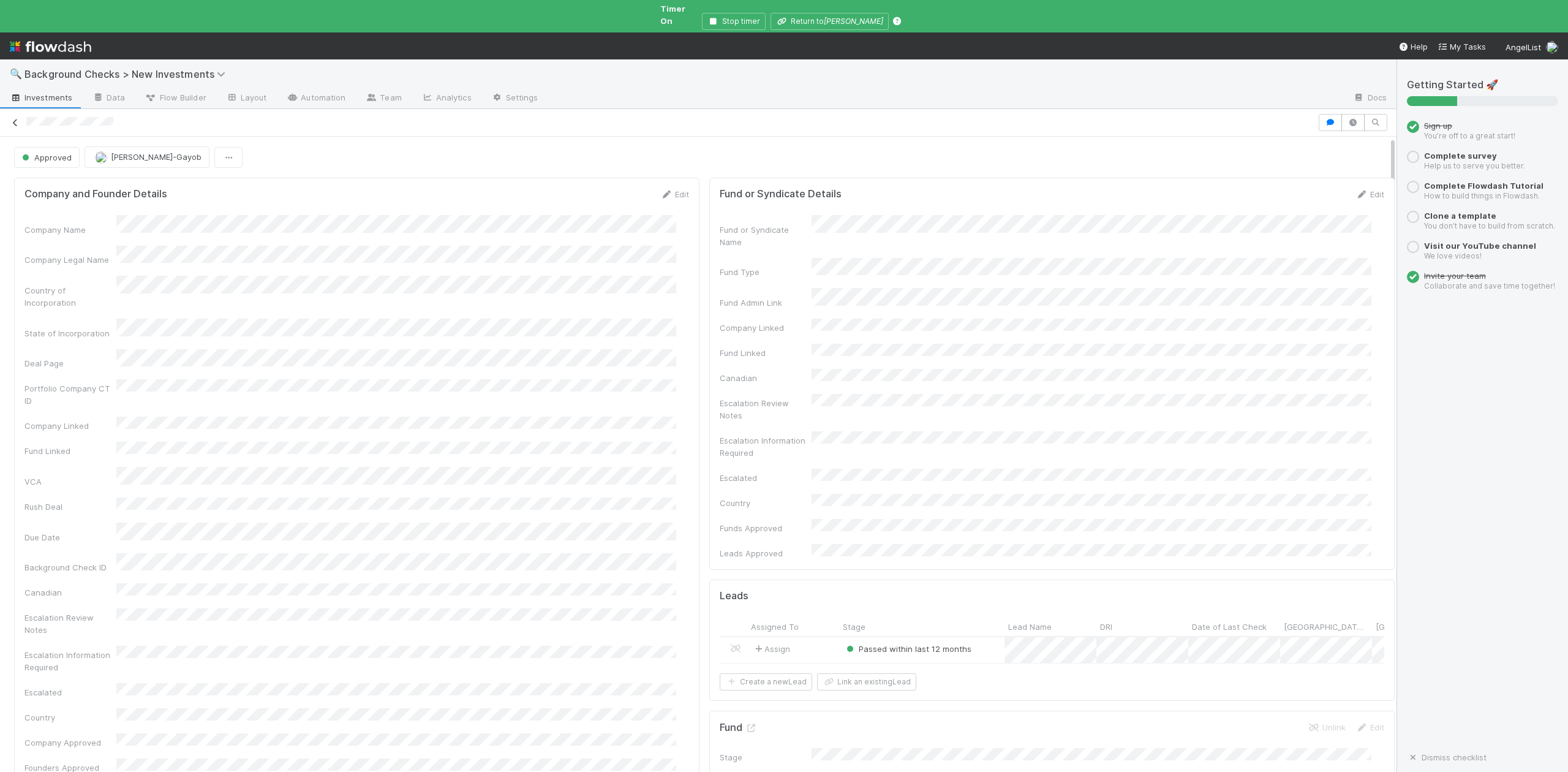
click at [15, 119] on icon at bounding box center [15, 123] width 12 height 8
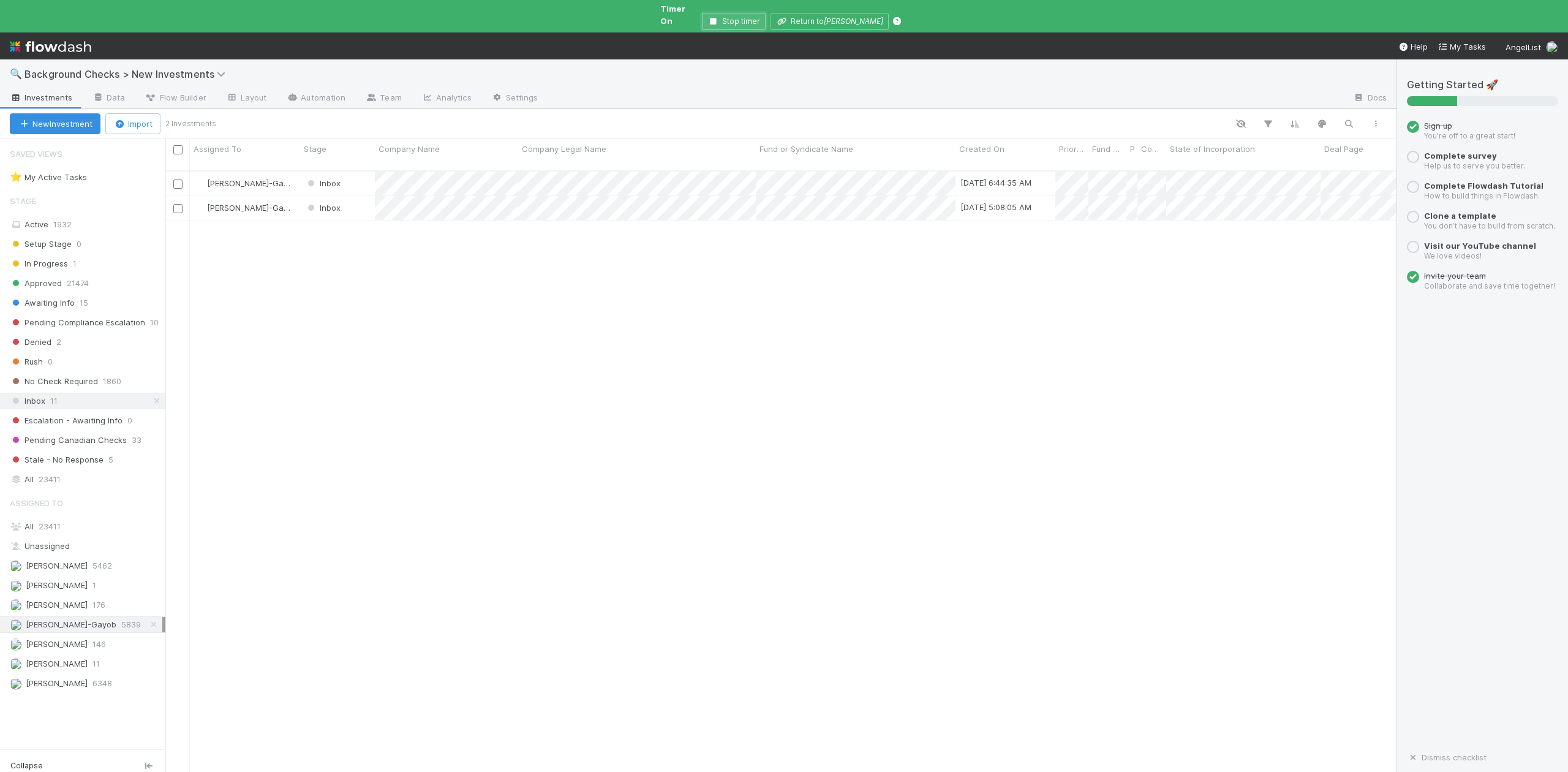
click at [718, 18] on icon "button" at bounding box center [713, 21] width 12 height 7
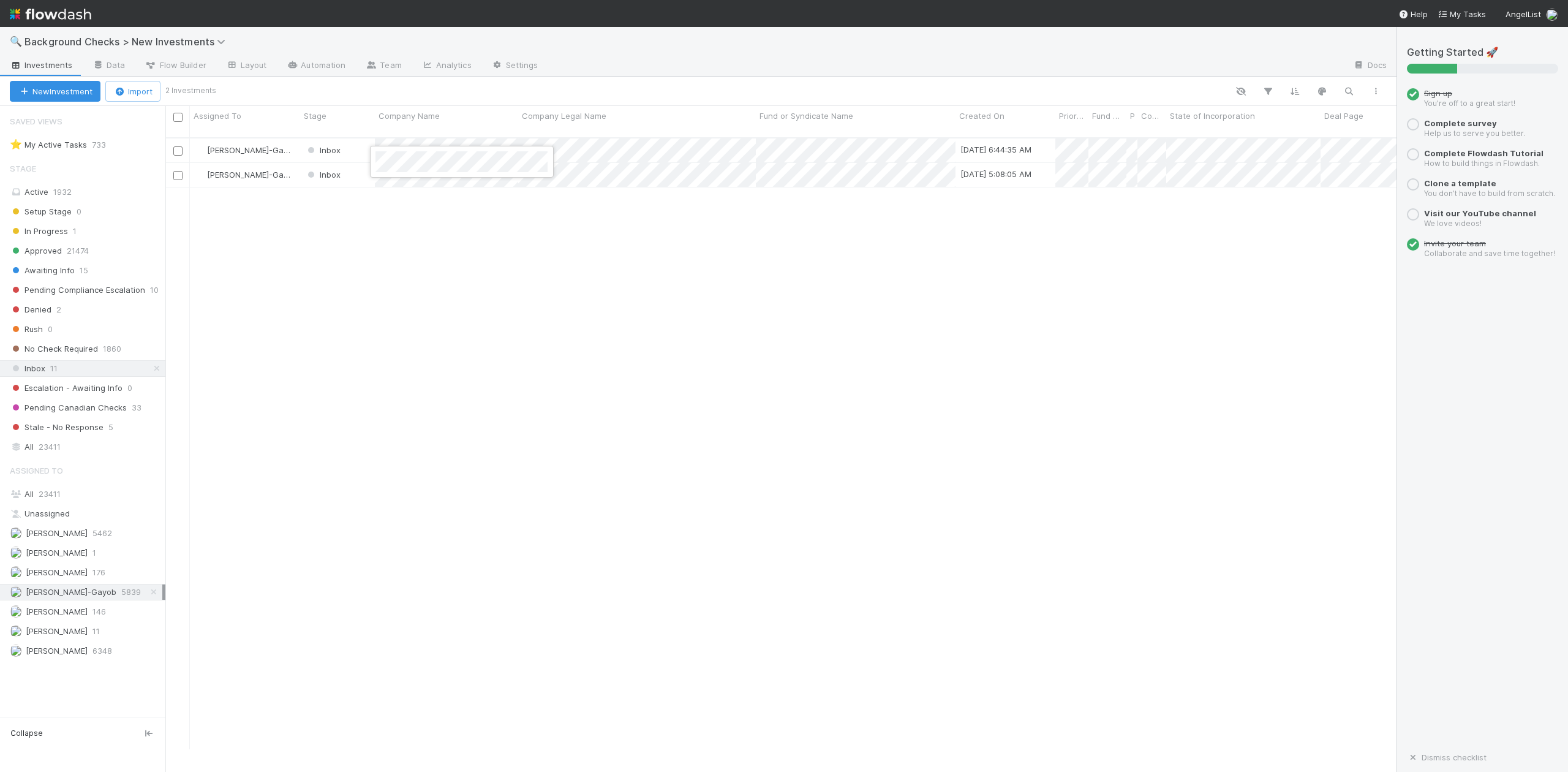
click at [346, 285] on div at bounding box center [784, 386] width 1568 height 772
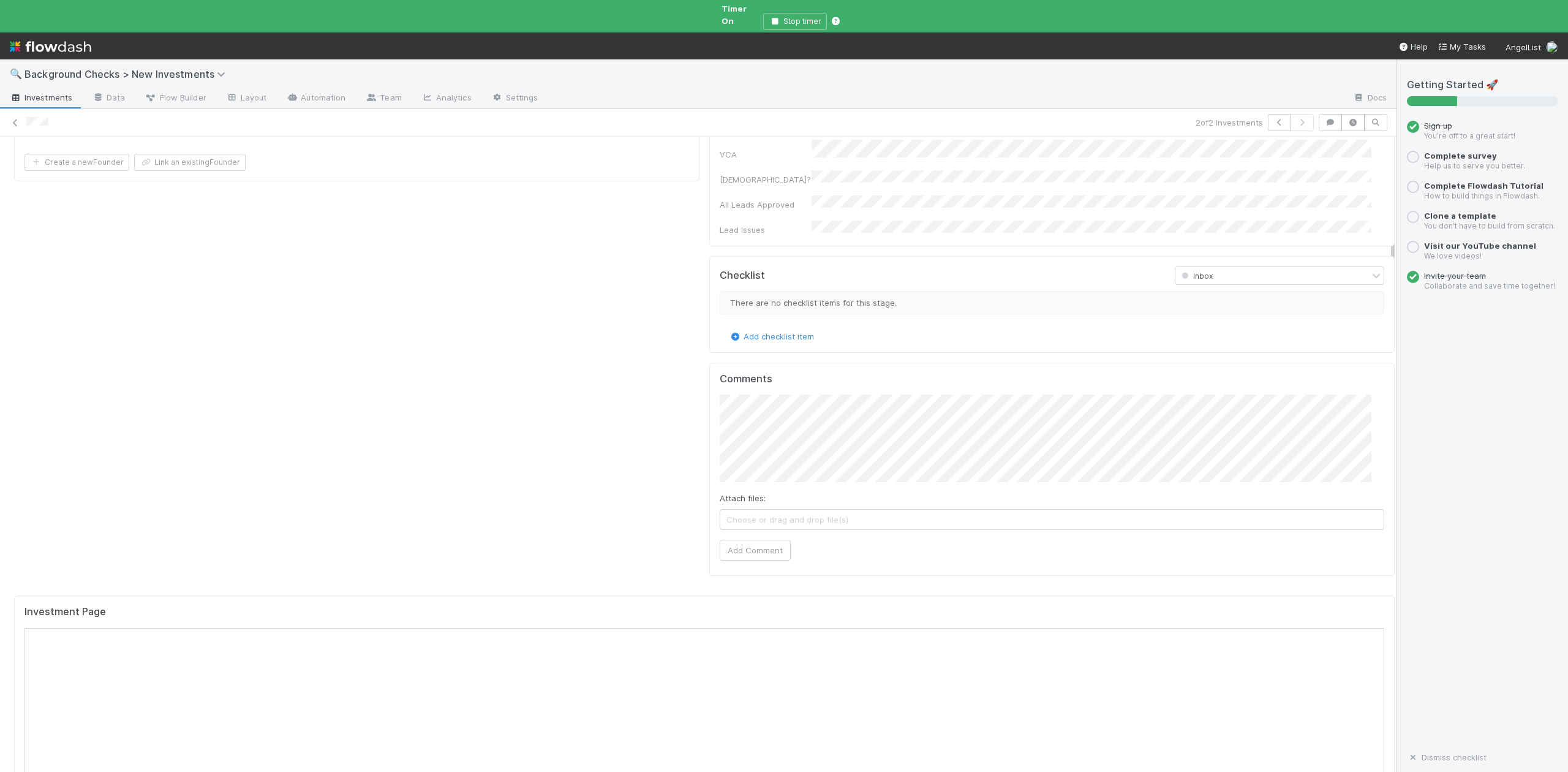
scroll to position [816, 0]
click at [746, 459] on button "Add Comment" at bounding box center [755, 469] width 71 height 21
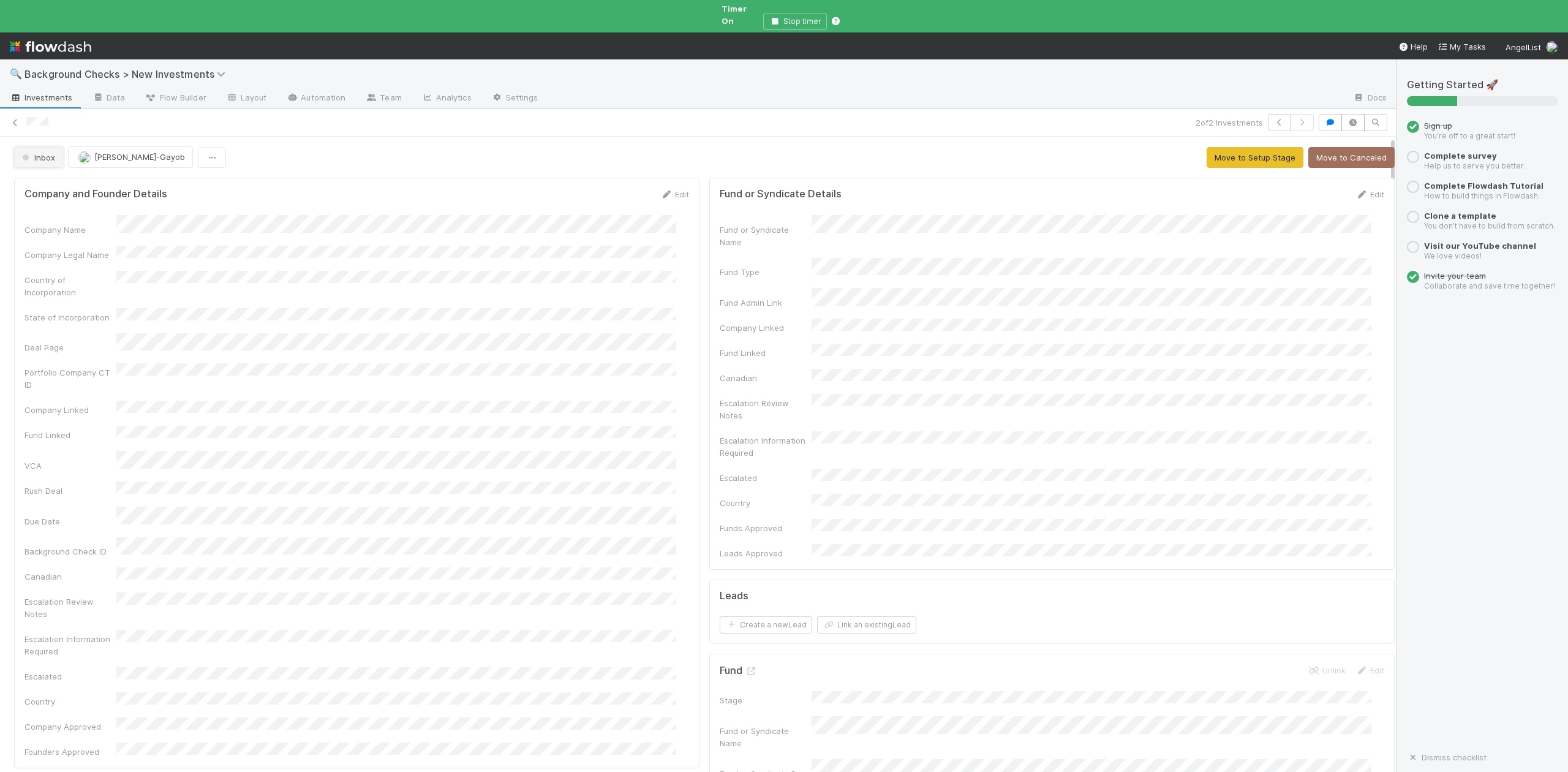
click at [47, 153] on button "Inbox" at bounding box center [38, 157] width 49 height 21
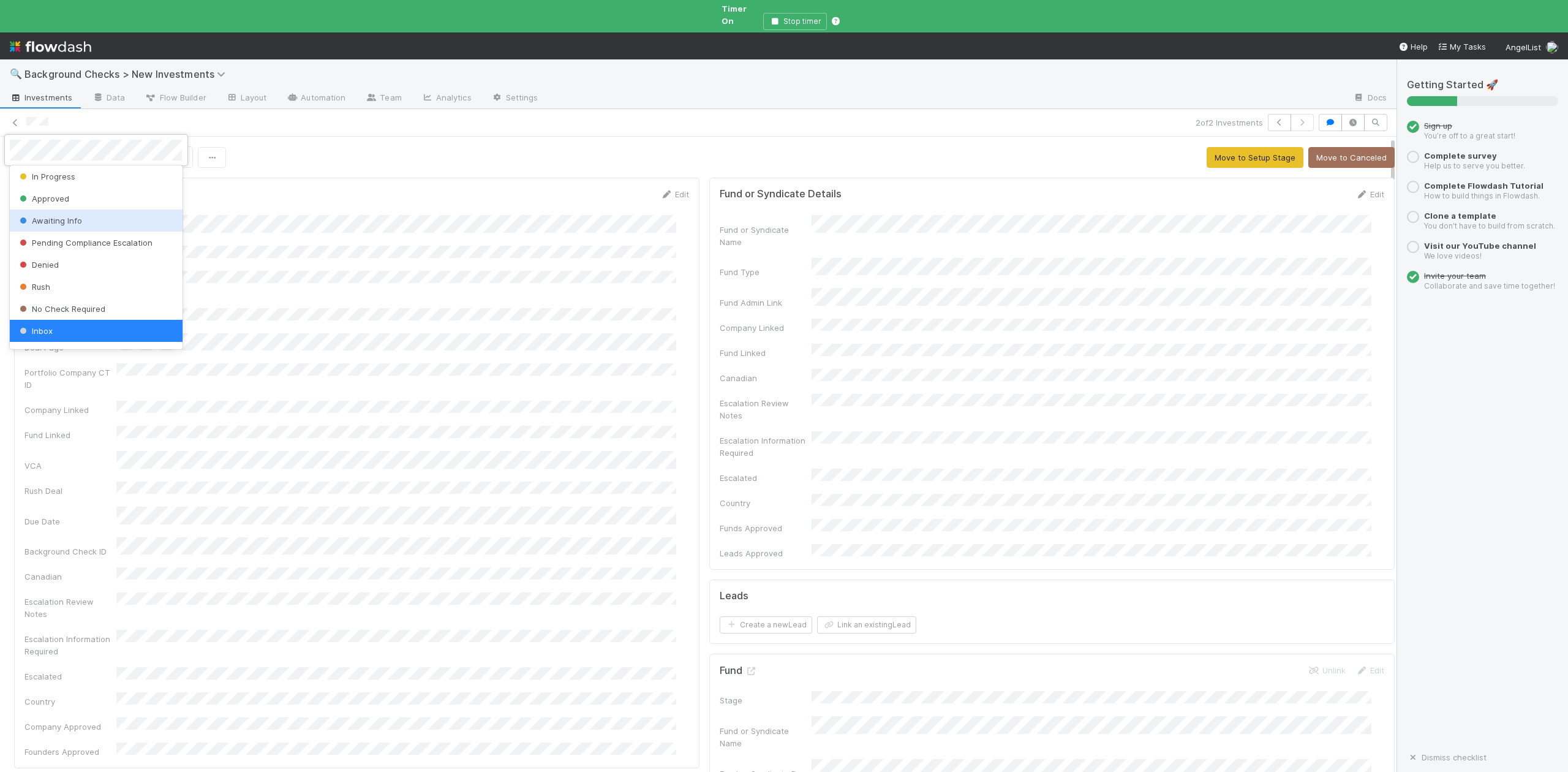
click at [63, 219] on span "Awaiting Info" at bounding box center [49, 220] width 65 height 10
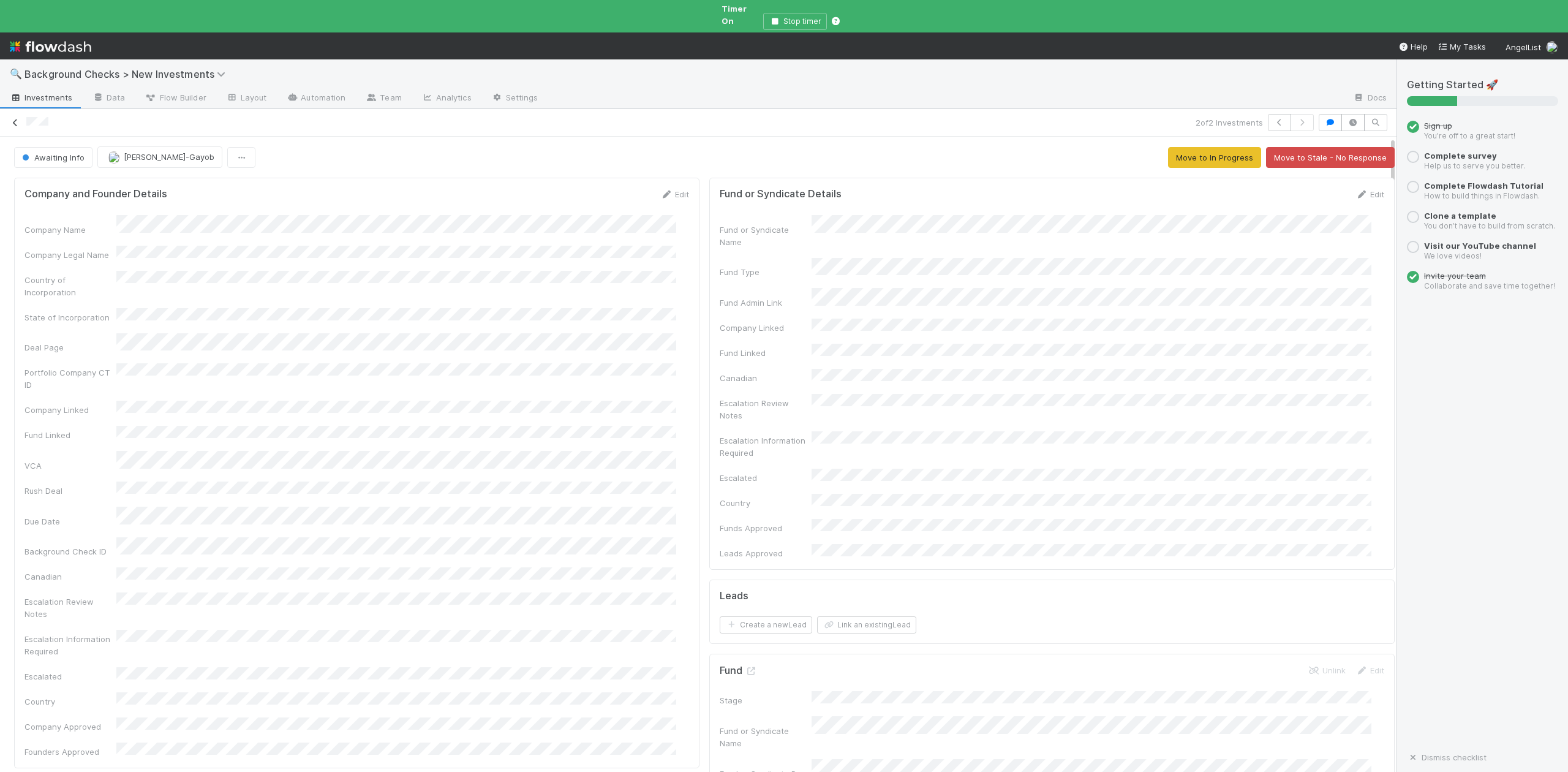
click at [20, 119] on icon at bounding box center [15, 123] width 12 height 8
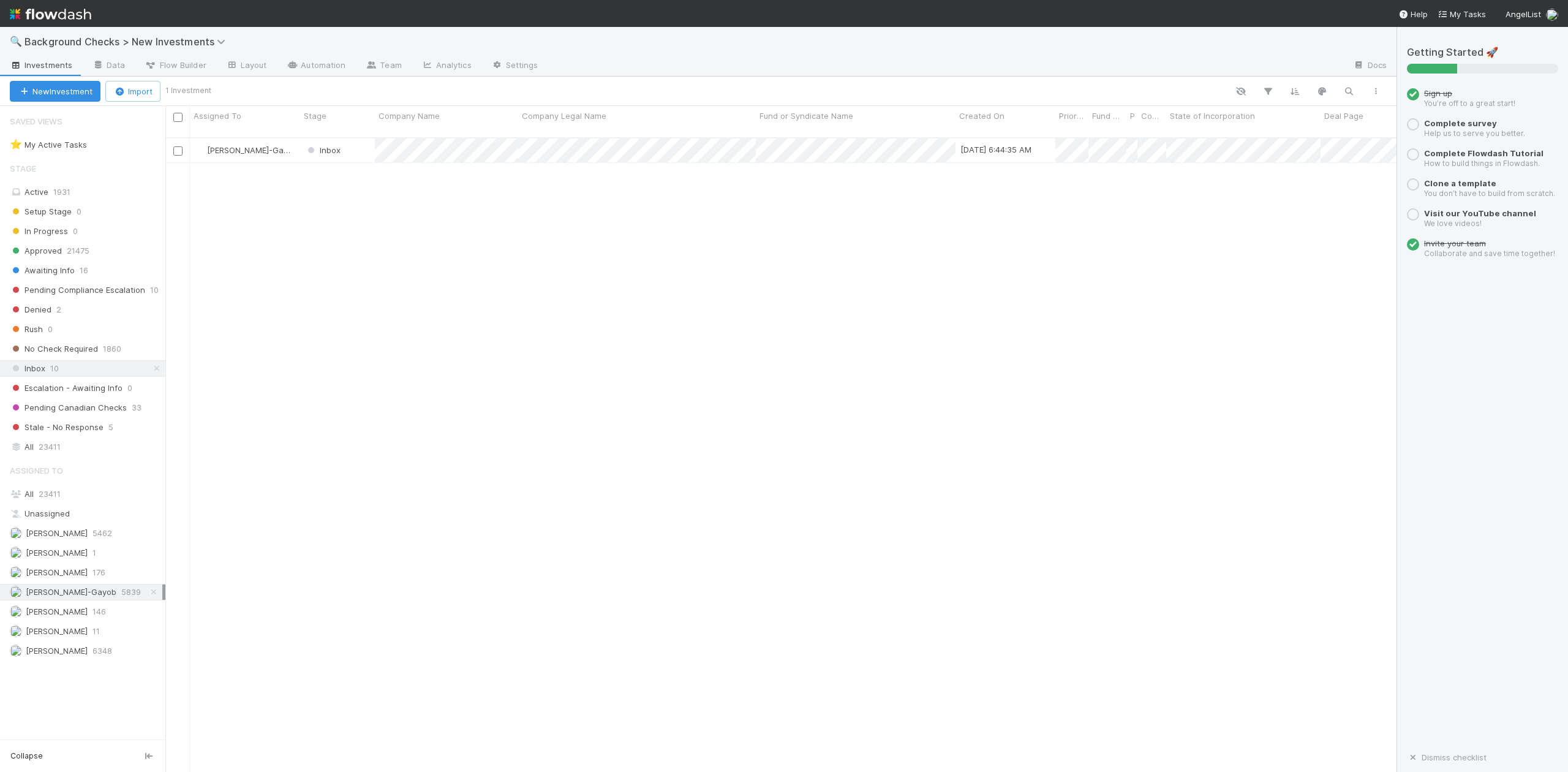
scroll to position [632, 1218]
click at [352, 138] on div at bounding box center [784, 386] width 1568 height 772
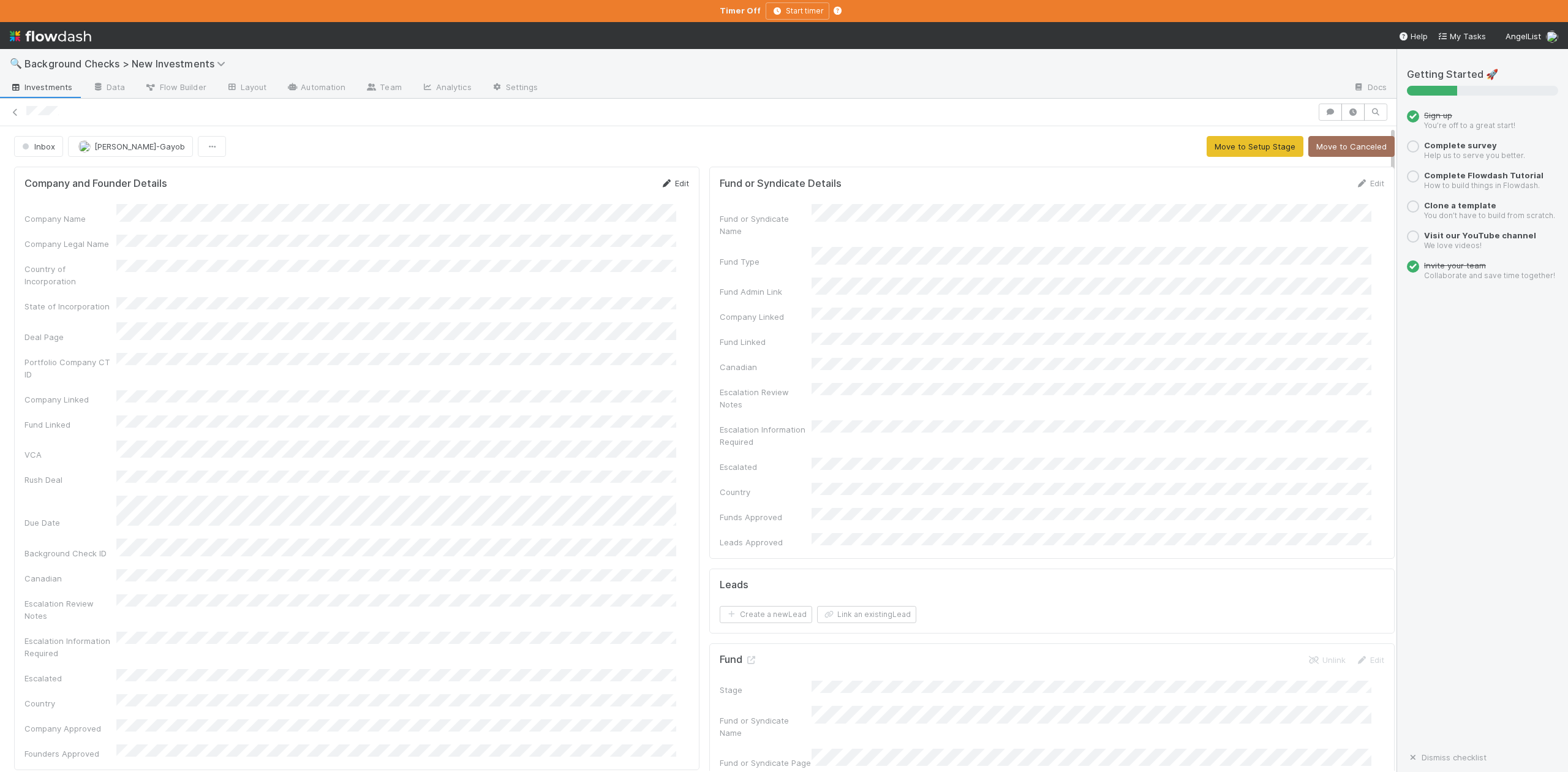
click at [664, 182] on link "Edit" at bounding box center [675, 183] width 29 height 10
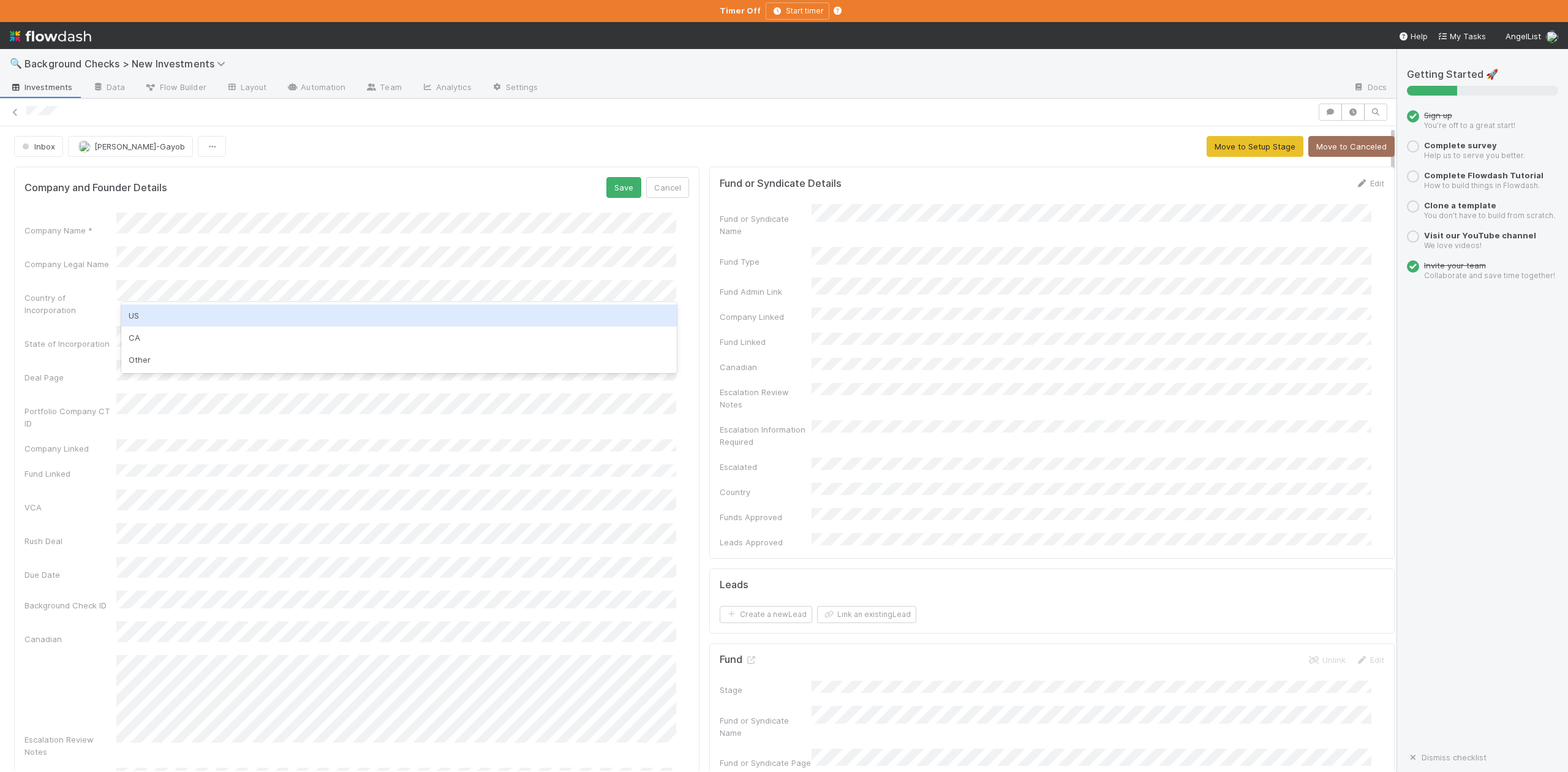
click at [180, 314] on div "US" at bounding box center [399, 316] width 555 height 22
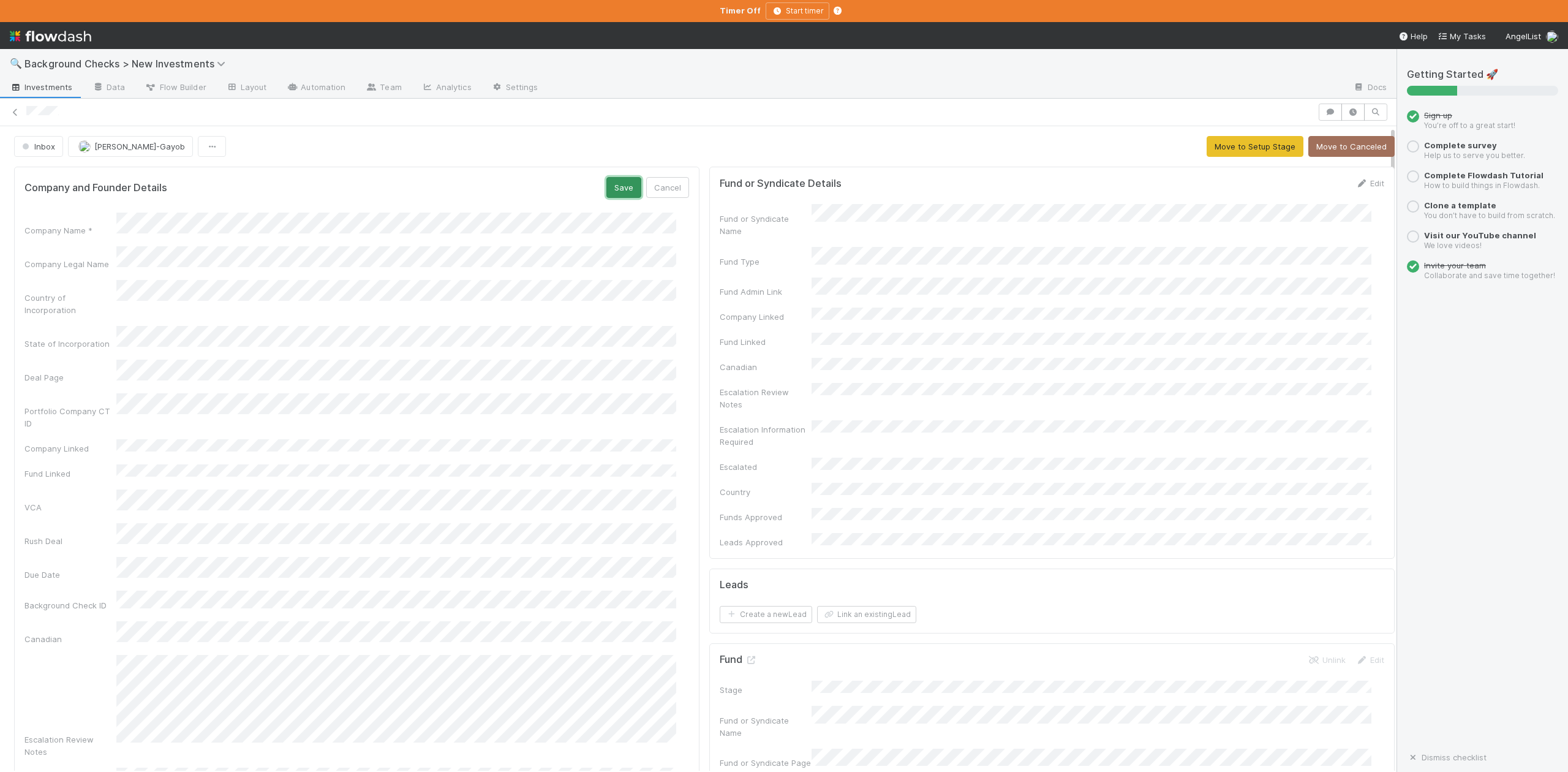
click at [610, 186] on button "Save" at bounding box center [624, 187] width 35 height 21
click at [1233, 141] on button "Move to Setup Stage" at bounding box center [1255, 146] width 97 height 21
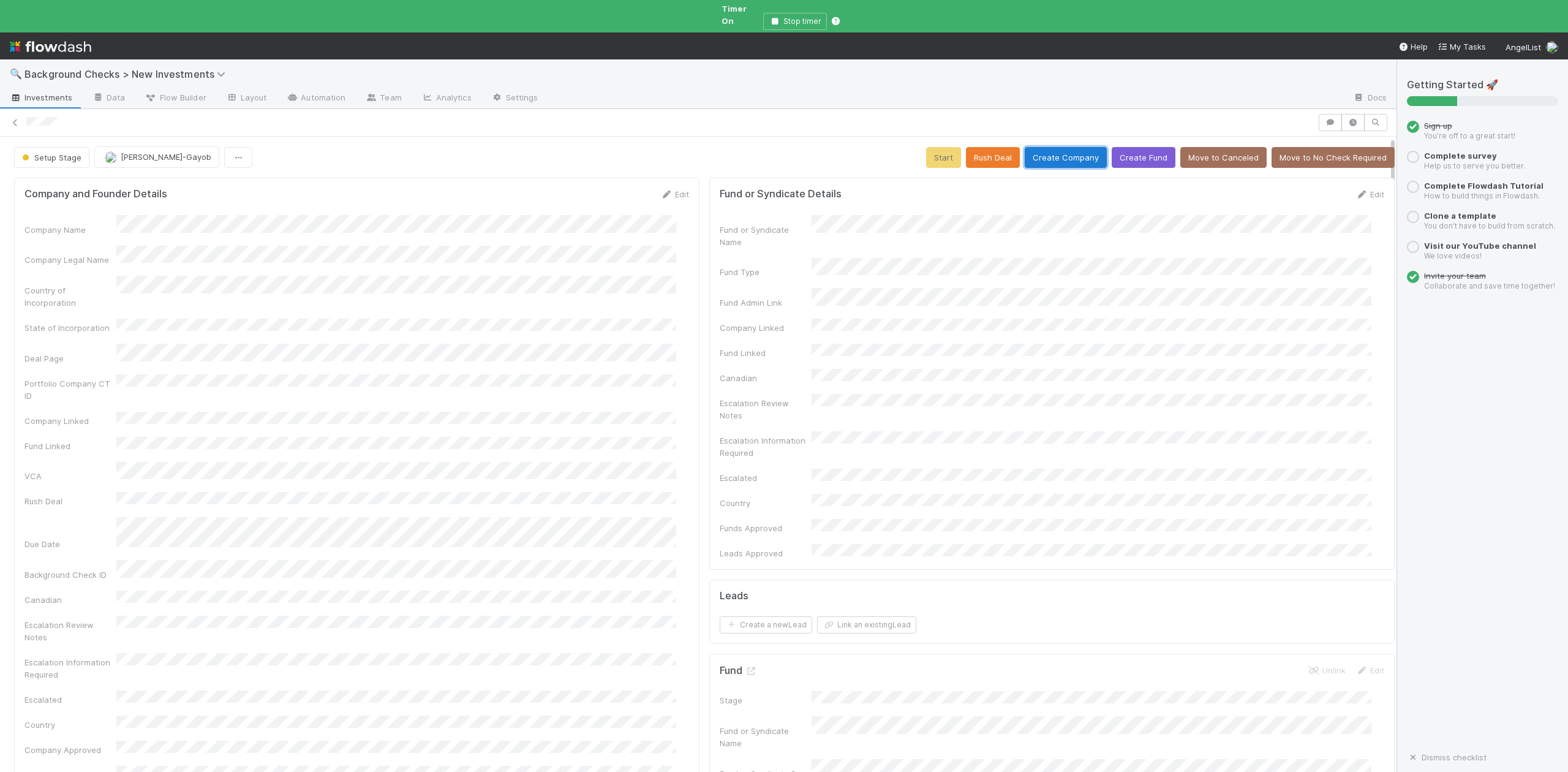
click at [1051, 147] on button "Create Company" at bounding box center [1066, 157] width 82 height 21
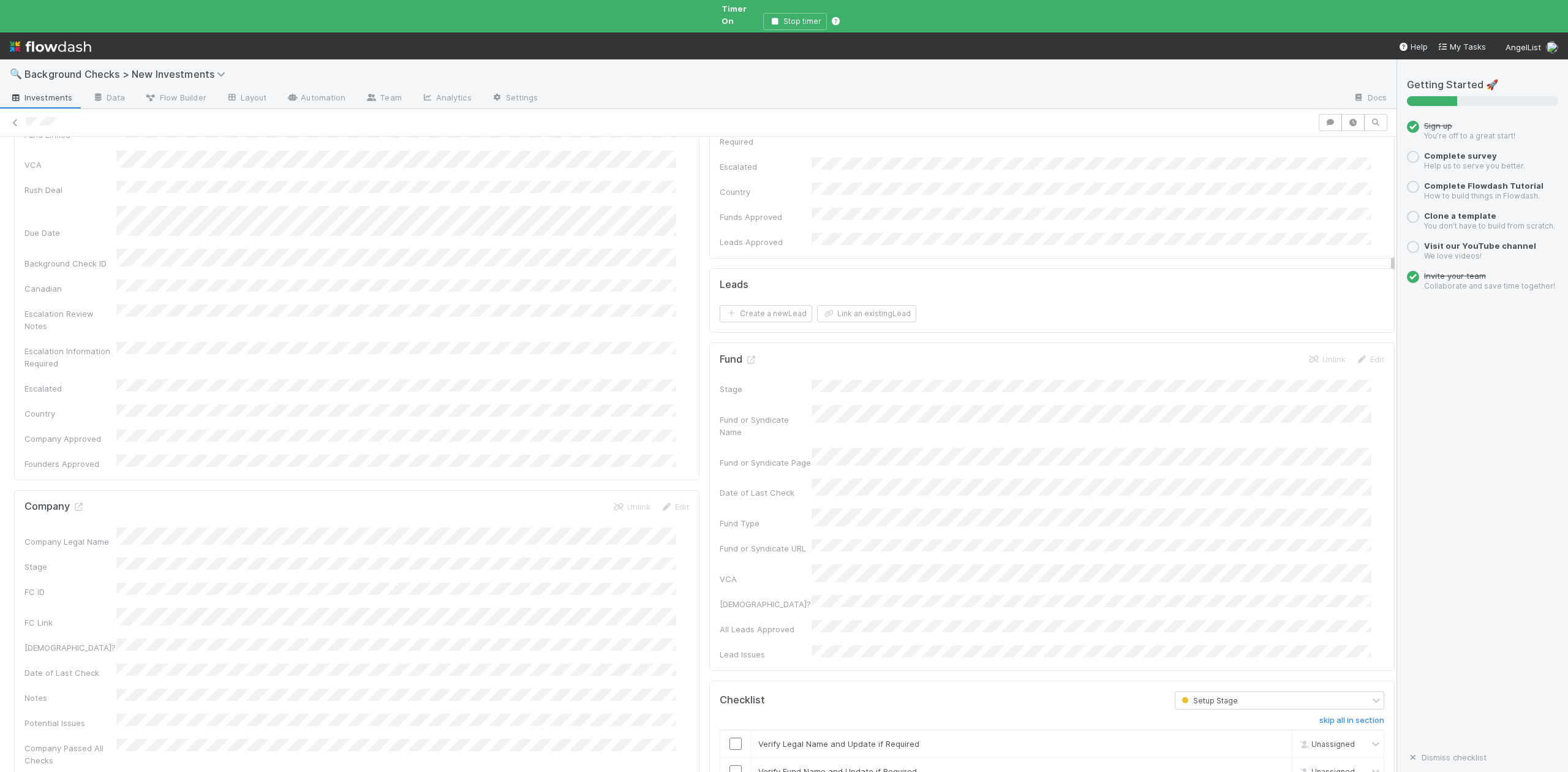
scroll to position [490, 0]
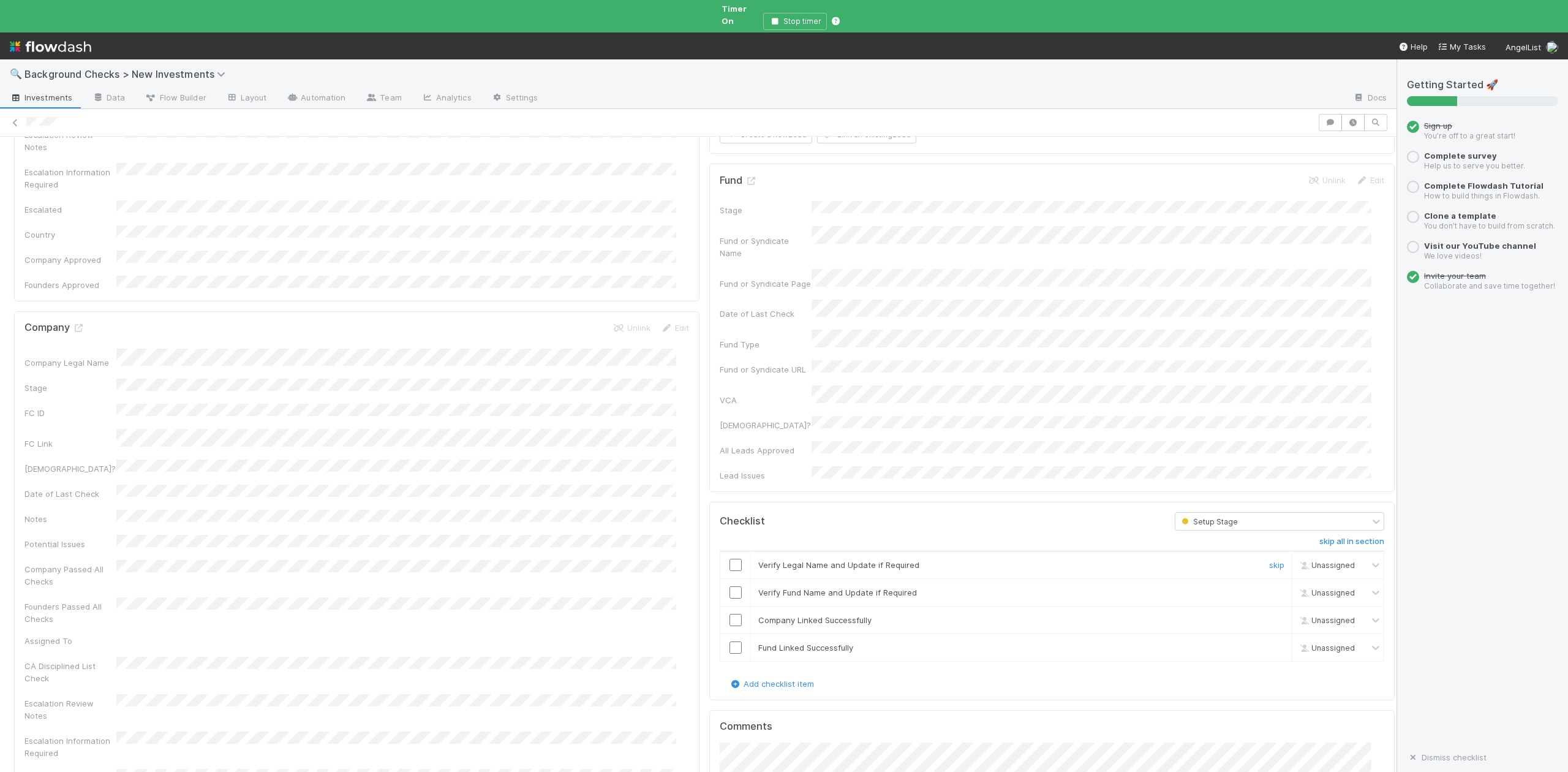
click at [730, 559] on input "checkbox" at bounding box center [735, 564] width 12 height 12
click at [730, 586] on input "checkbox" at bounding box center [735, 592] width 12 height 12
click at [730, 614] on input "checkbox" at bounding box center [735, 620] width 12 height 12
checkbox input "true"
click at [730, 641] on input "checkbox" at bounding box center [735, 647] width 12 height 12
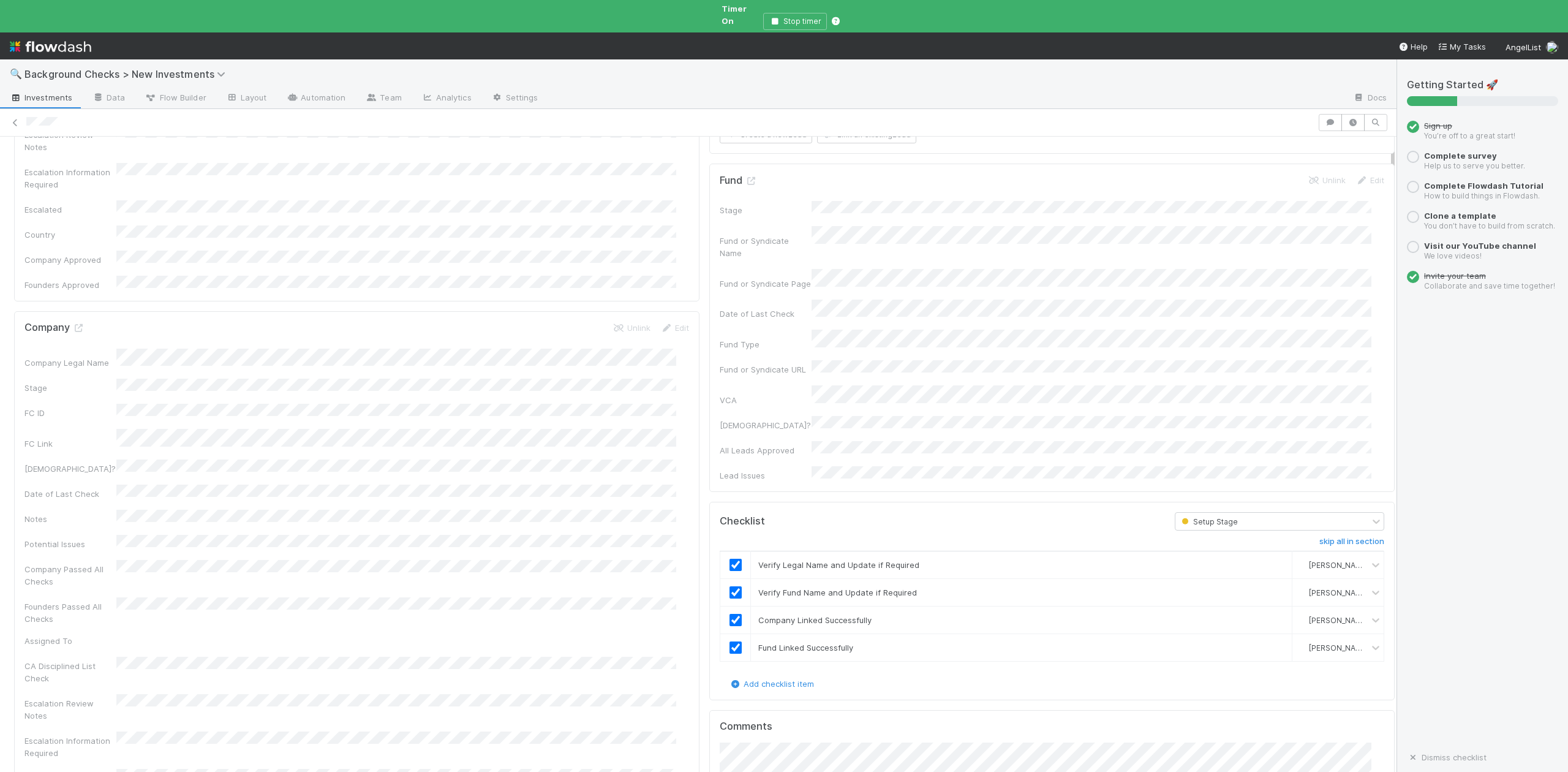
scroll to position [0, 0]
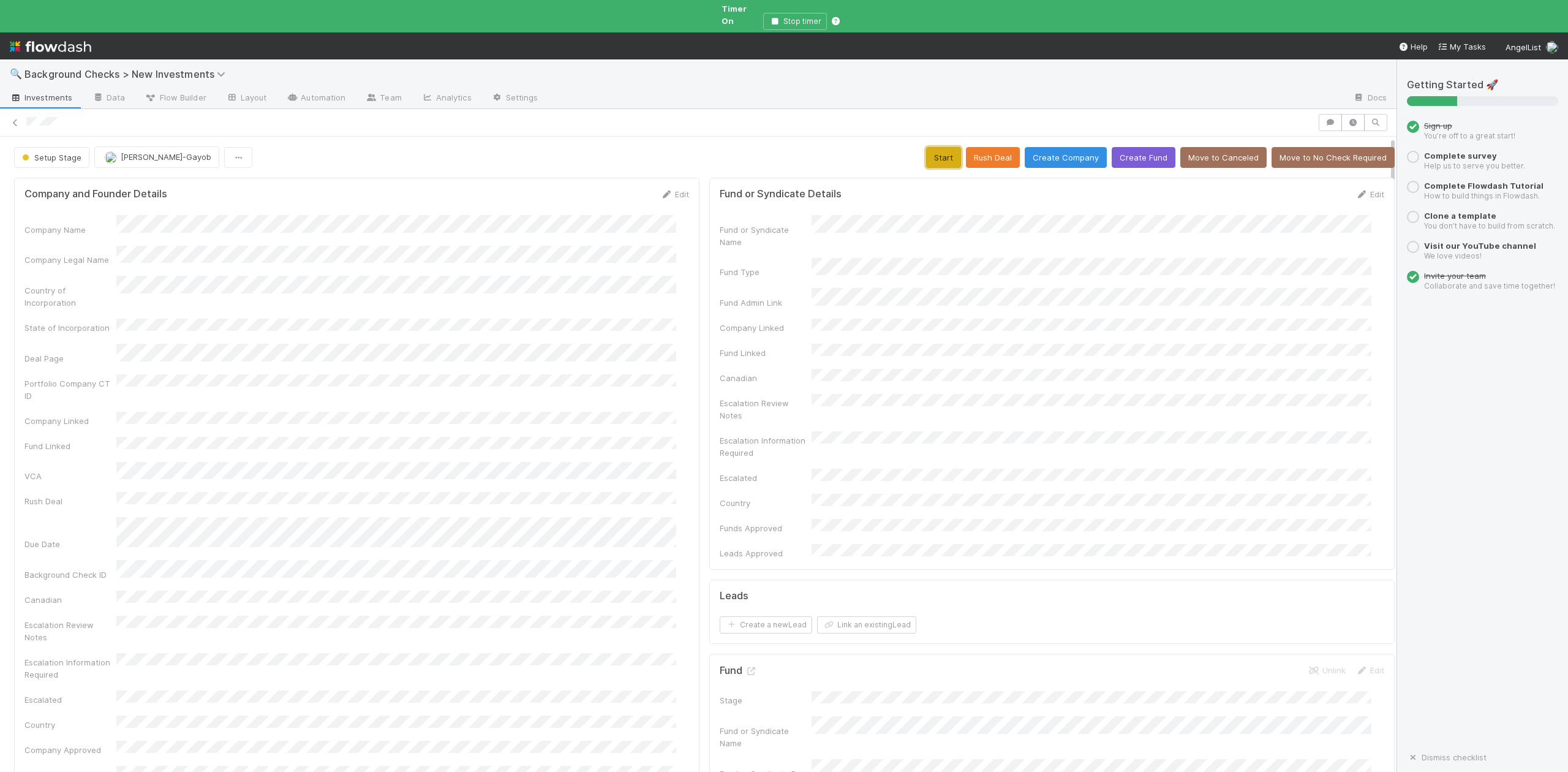
click at [932, 147] on button "Start" at bounding box center [944, 157] width 35 height 21
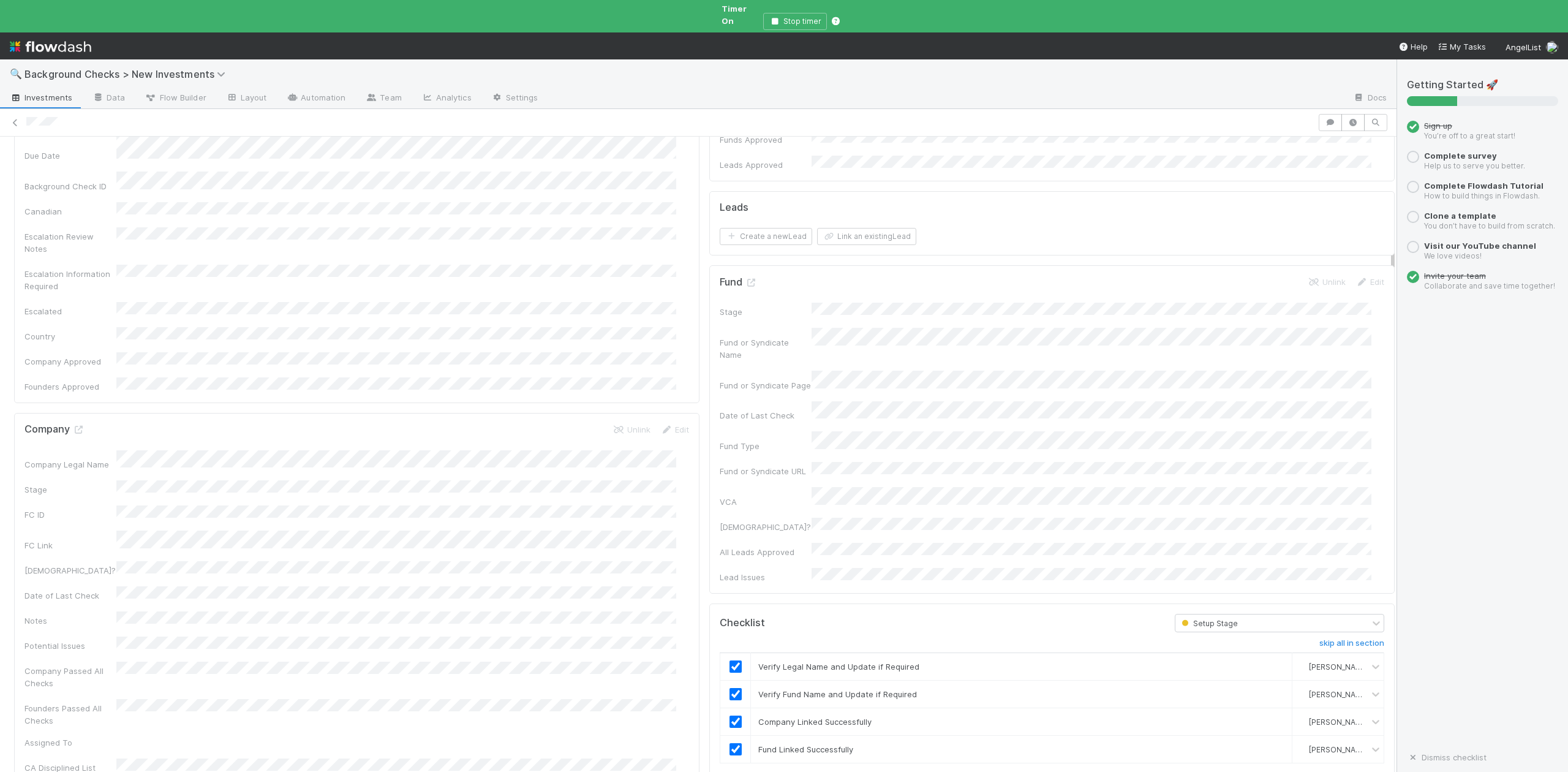
scroll to position [408, 0]
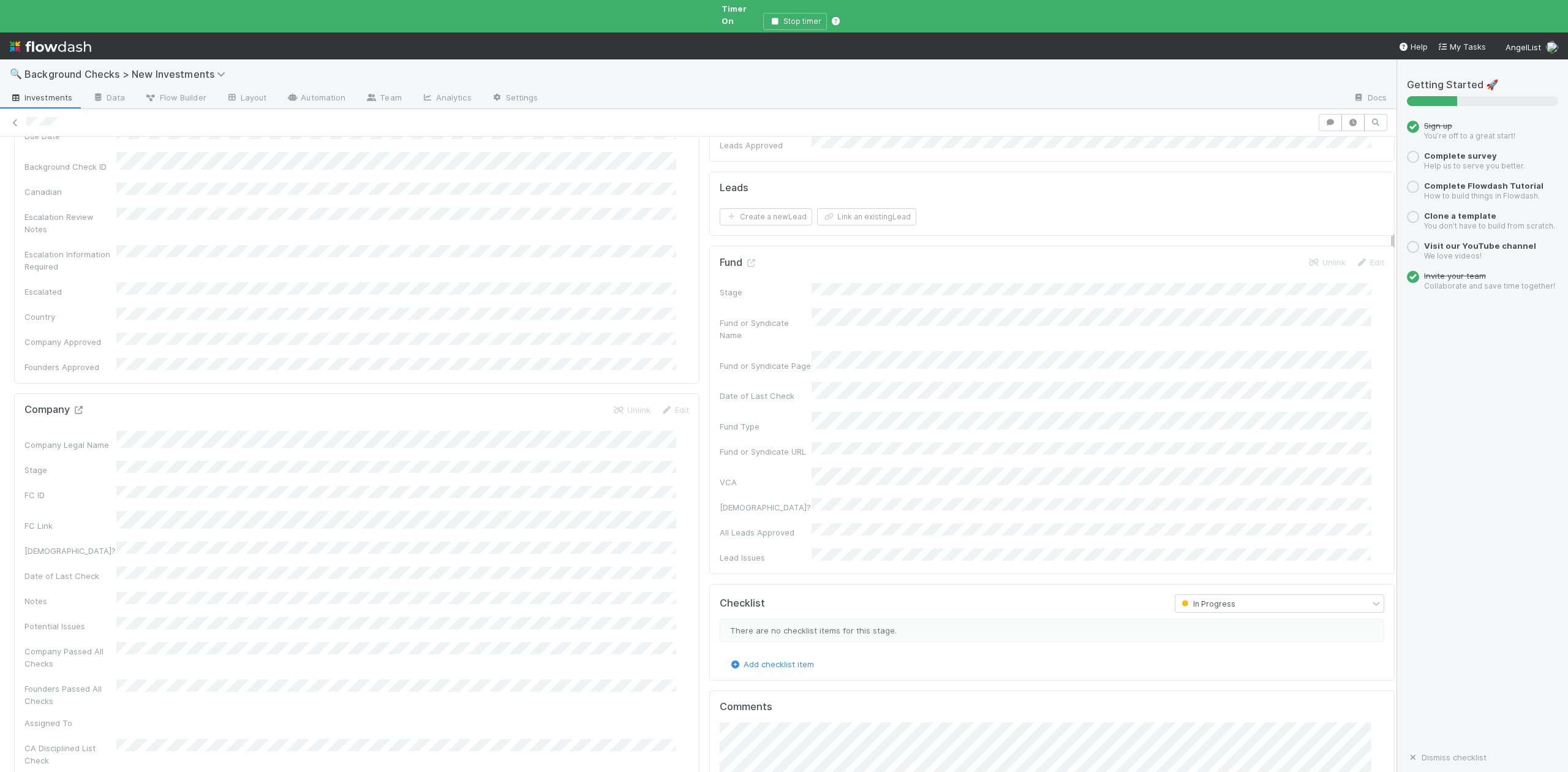
click at [79, 406] on icon at bounding box center [78, 410] width 12 height 8
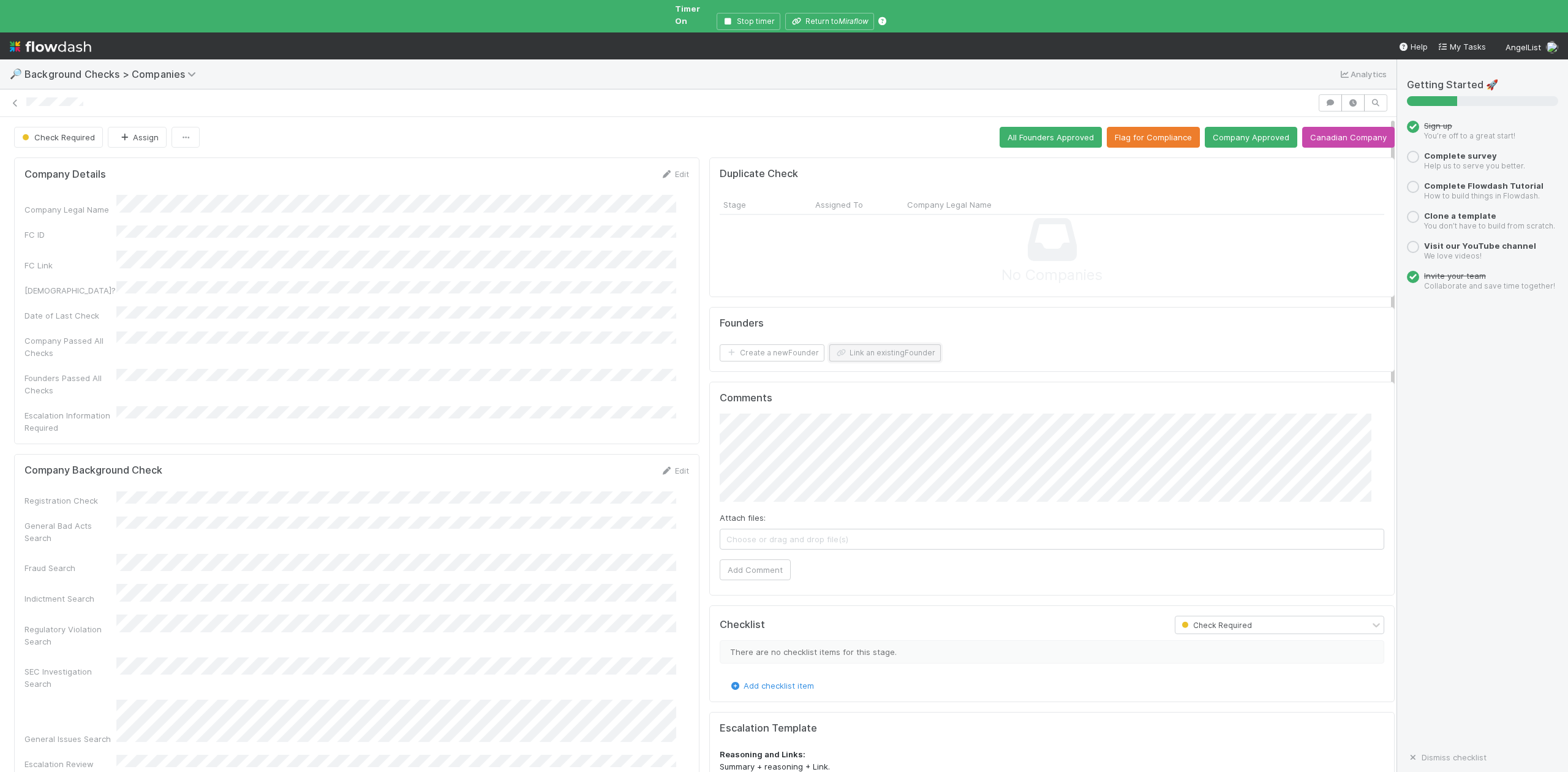
click at [887, 345] on button "Link an existing Founder" at bounding box center [885, 353] width 112 height 17
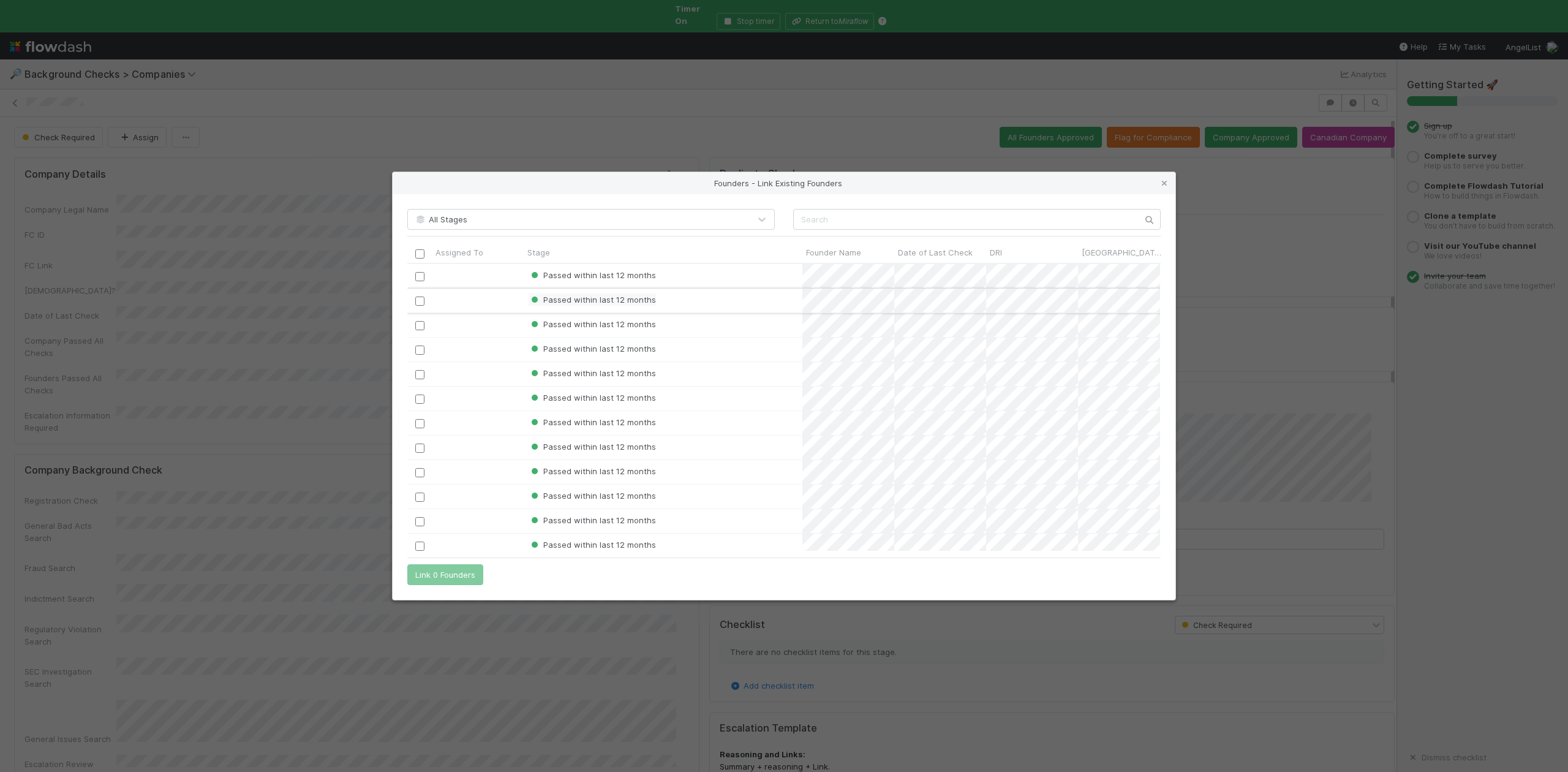
scroll to position [14, 13]
click at [833, 218] on input "text" at bounding box center [977, 219] width 367 height 21
paste input "aerinykim"
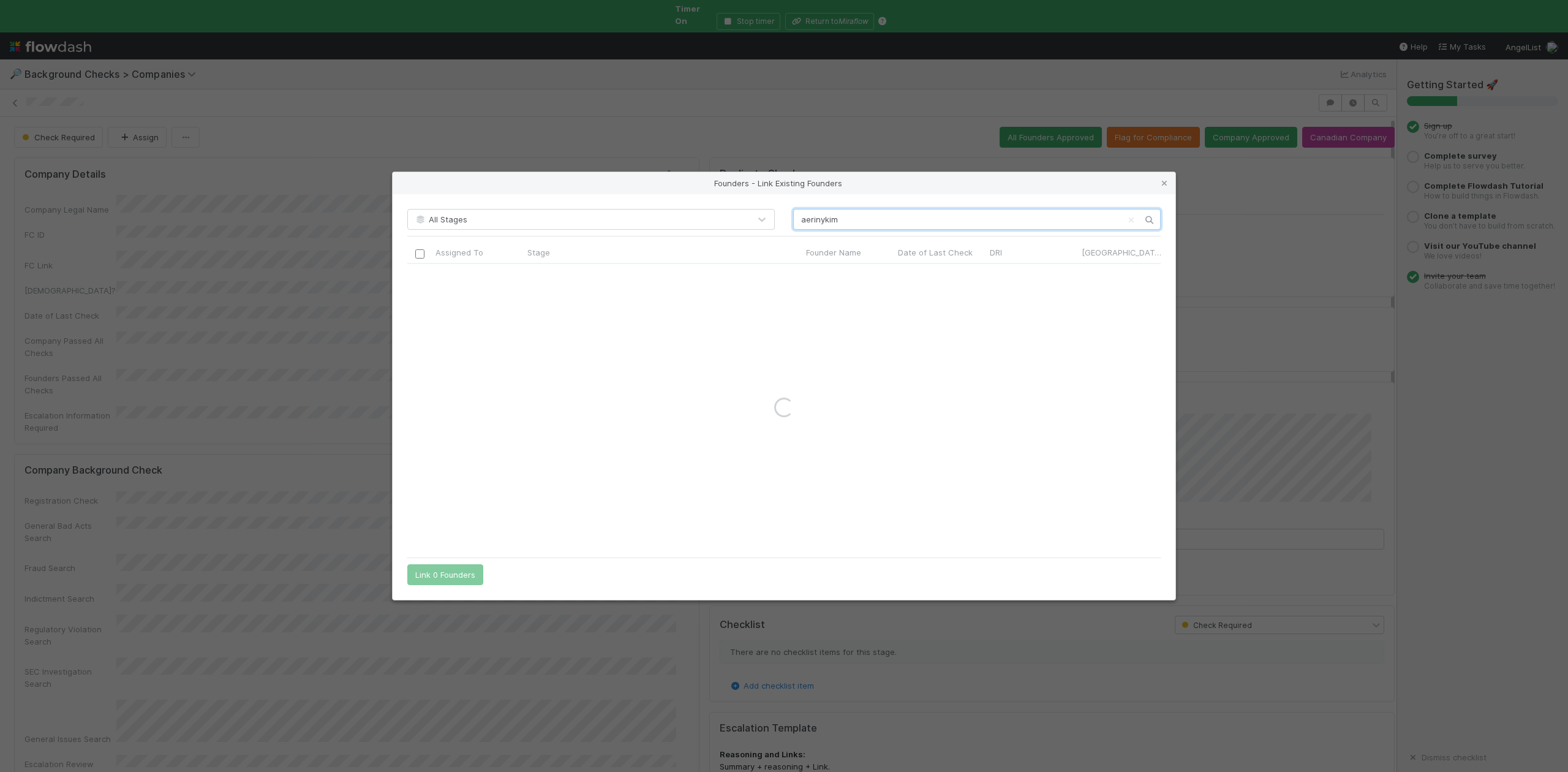
click at [823, 219] on input "aerinykim" at bounding box center [977, 219] width 367 height 21
type input "Aerin Kim"
click at [1163, 185] on icon at bounding box center [1164, 183] width 12 height 8
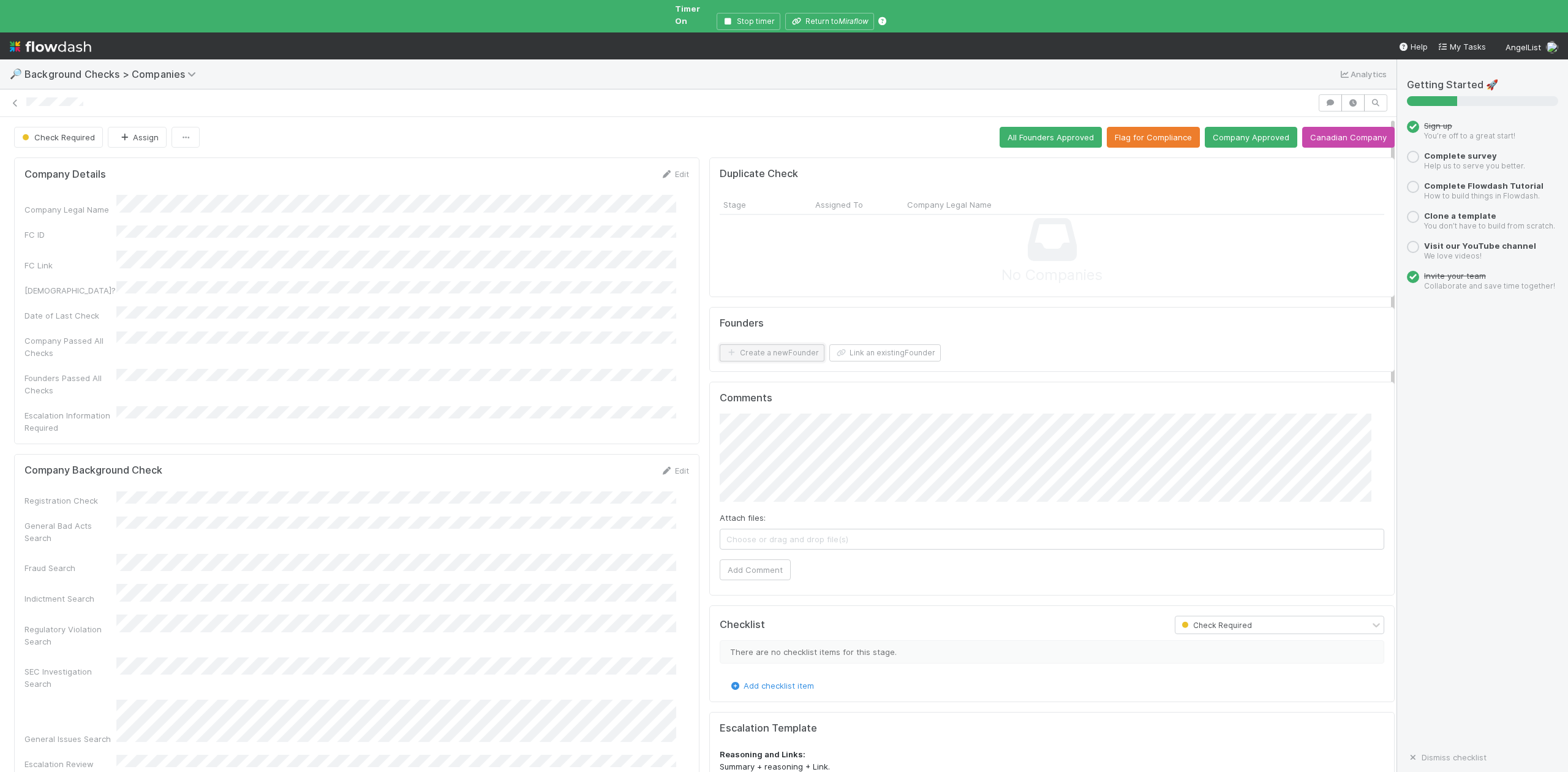
click at [754, 345] on button "Create a new Founder" at bounding box center [772, 353] width 105 height 17
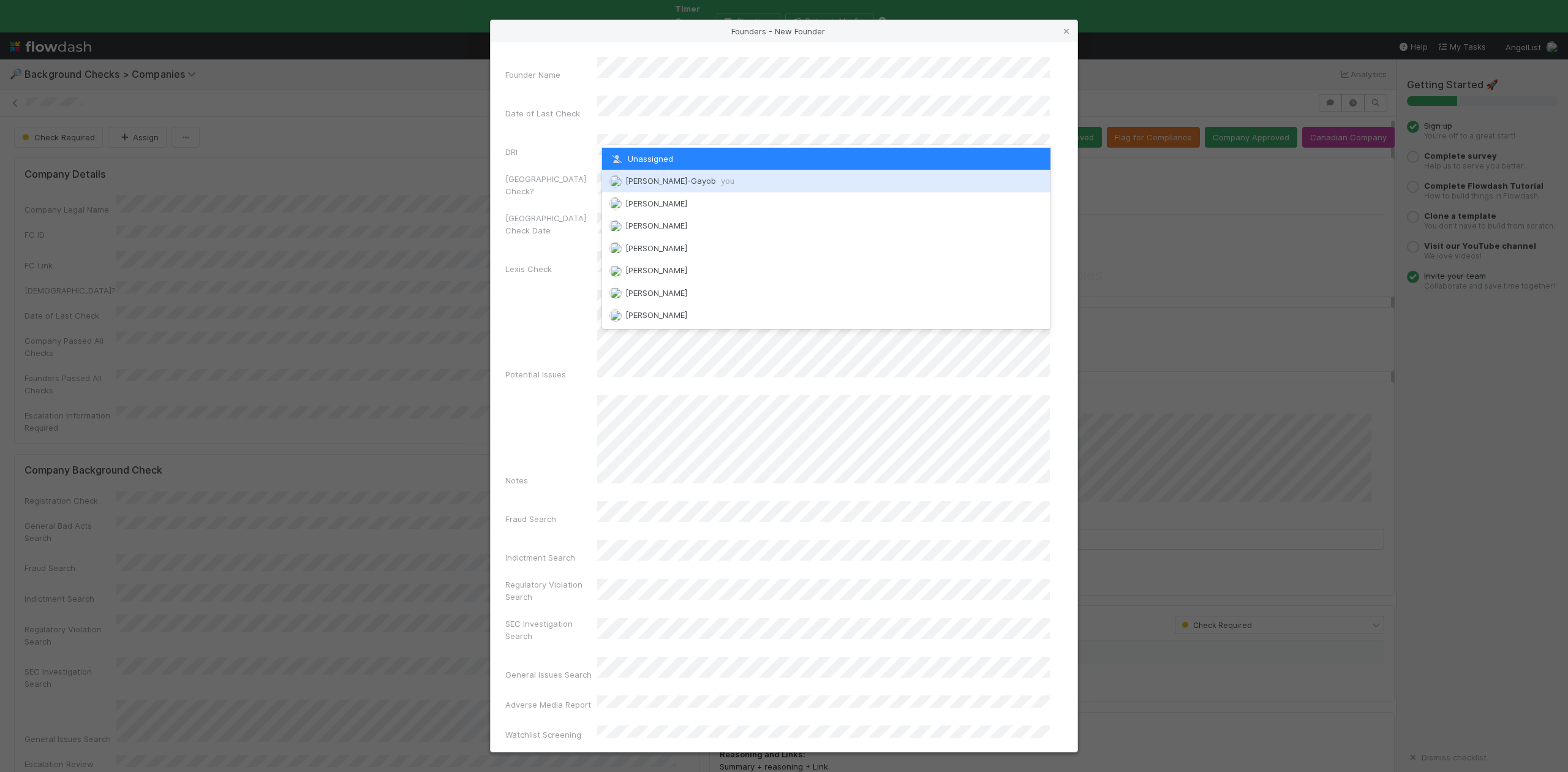
click at [643, 179] on span "Loraine Pati-Gayob you" at bounding box center [679, 180] width 109 height 10
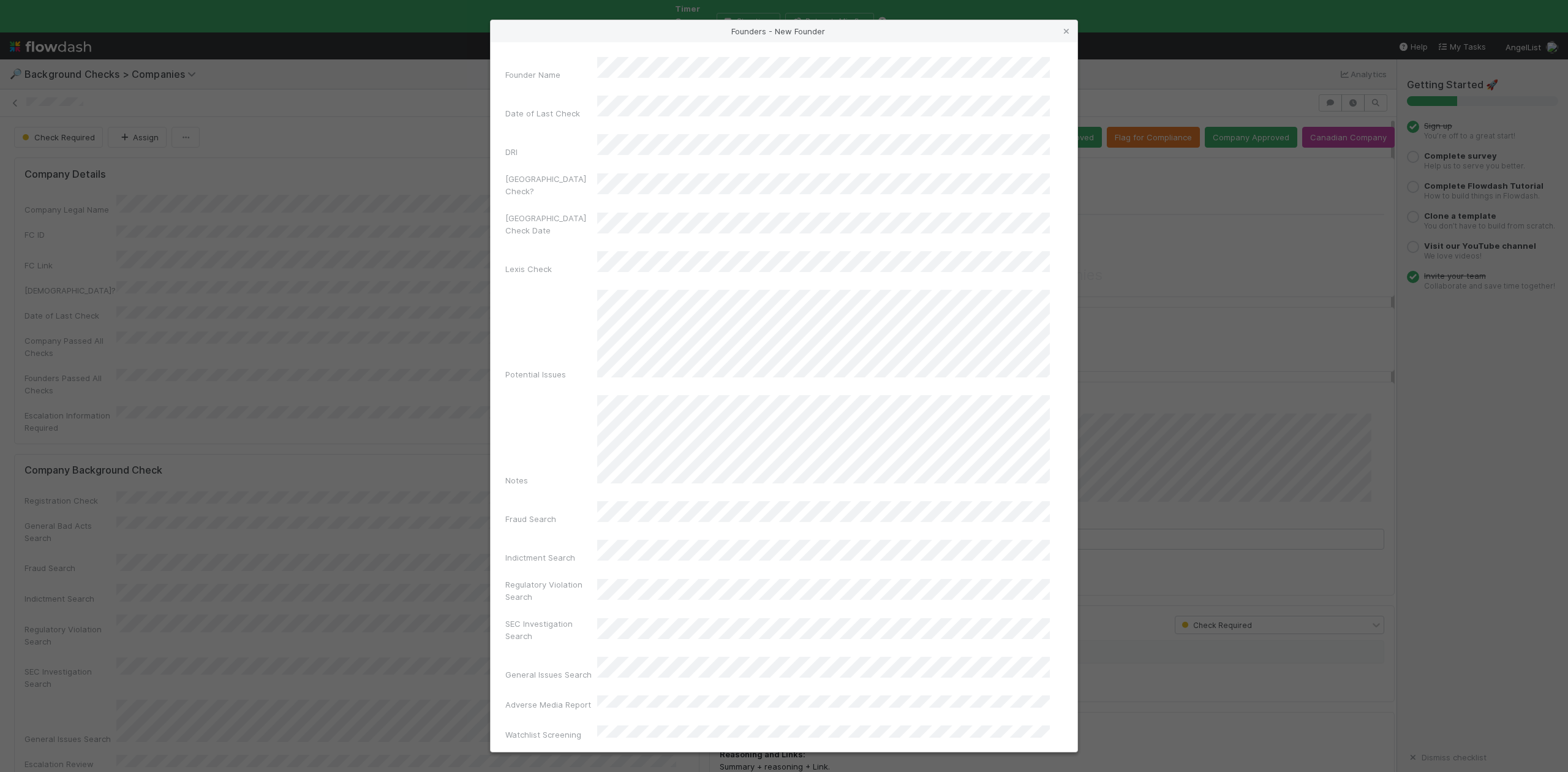
scroll to position [283, 0]
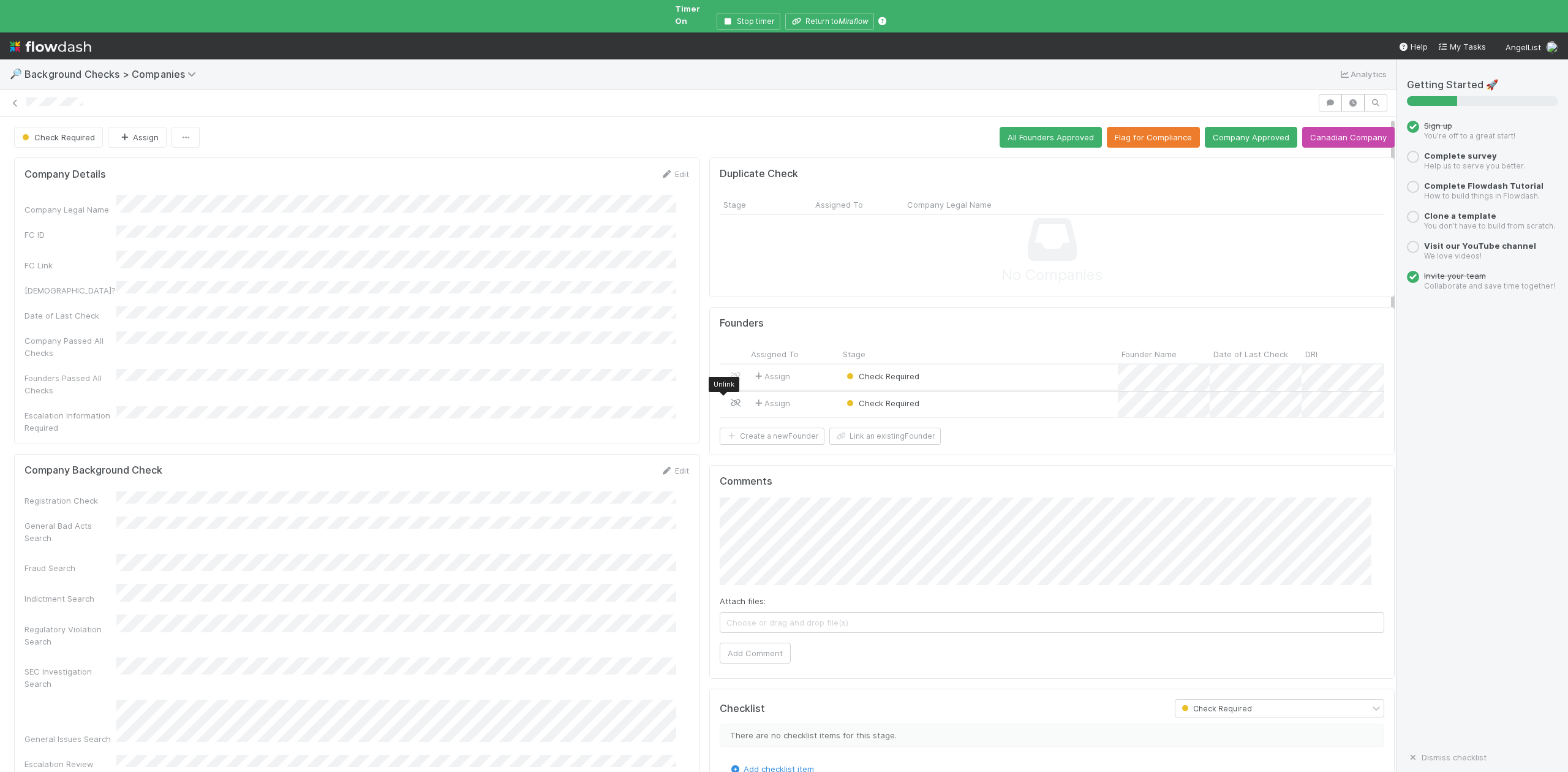
click at [730, 399] on icon at bounding box center [735, 403] width 12 height 8
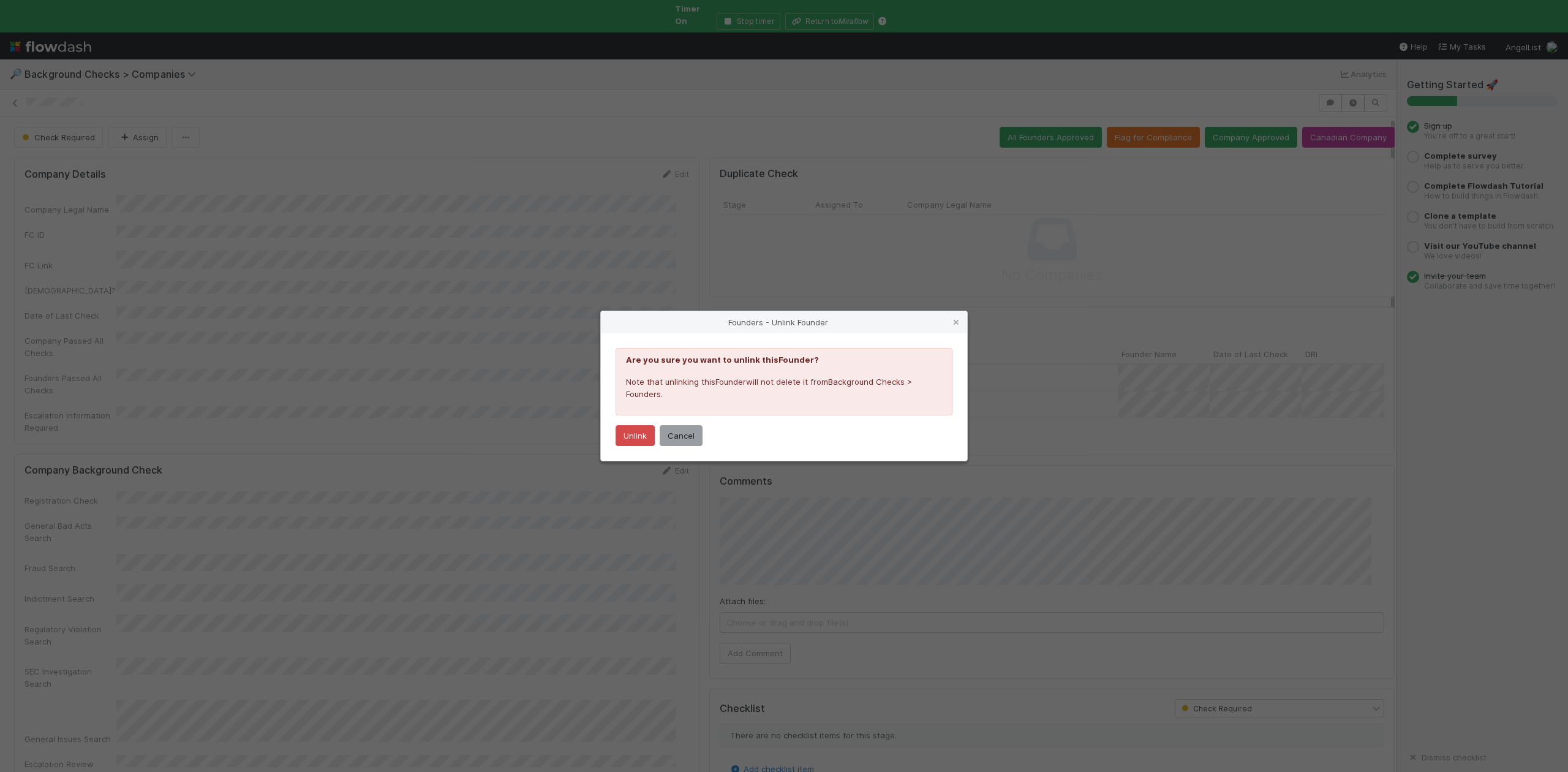
click at [1073, 447] on div "Founders - Unlink Founder Are you sure you want to unlink this Founder ? Note t…" at bounding box center [784, 386] width 1568 height 772
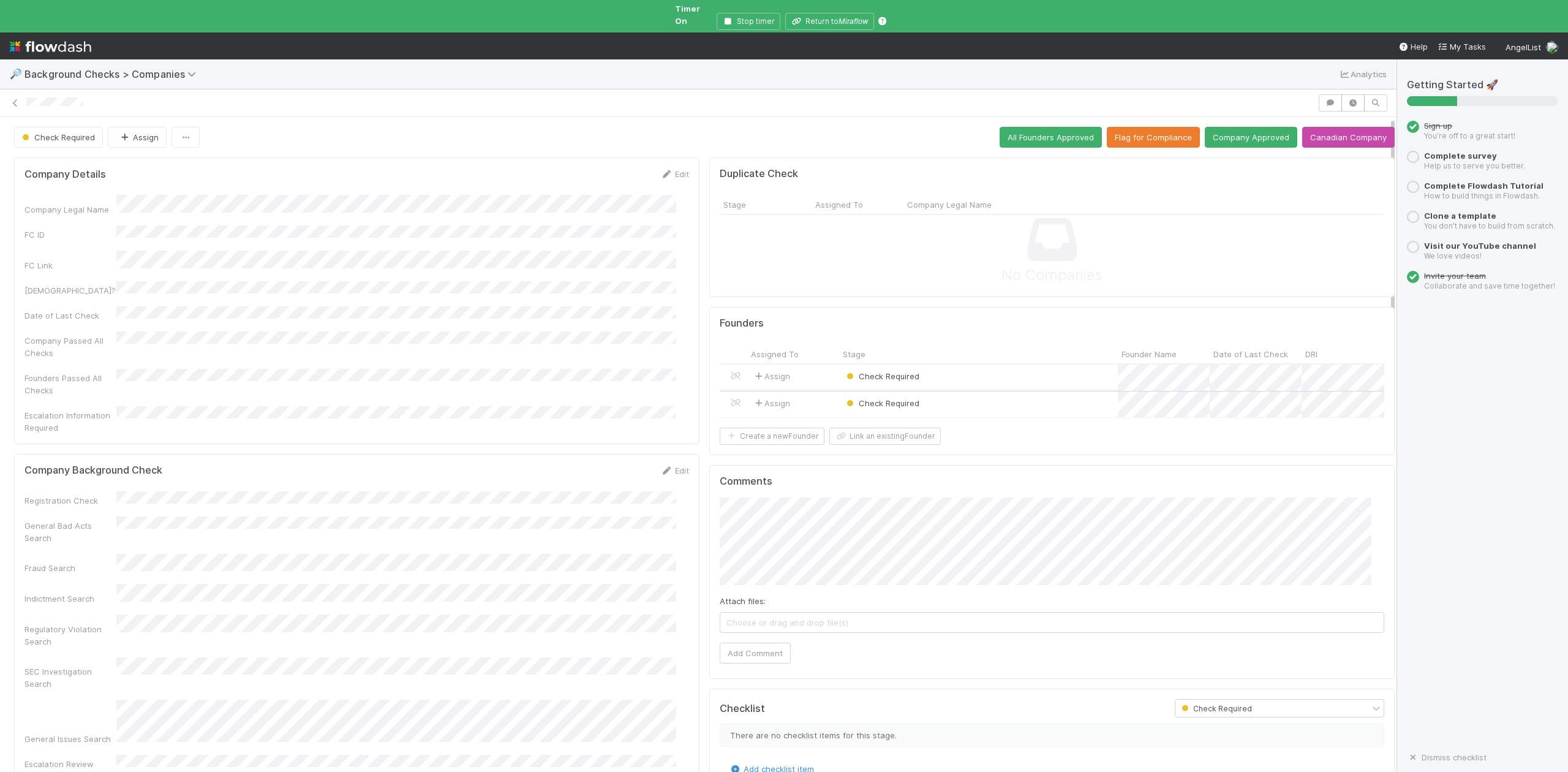
click at [1006, 395] on div "Check Required" at bounding box center [978, 405] width 279 height 26
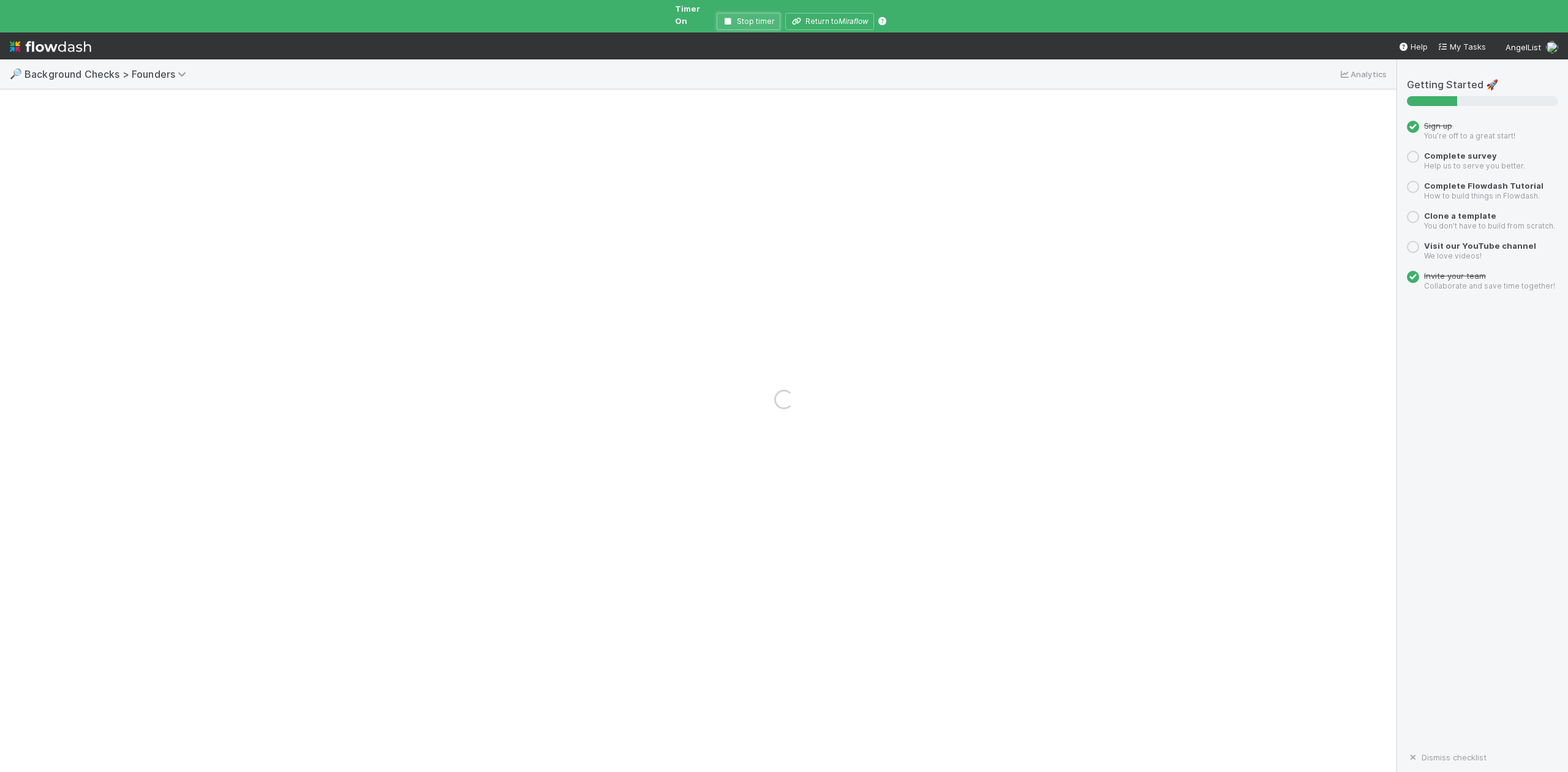
click at [728, 18] on icon "button" at bounding box center [728, 21] width 12 height 7
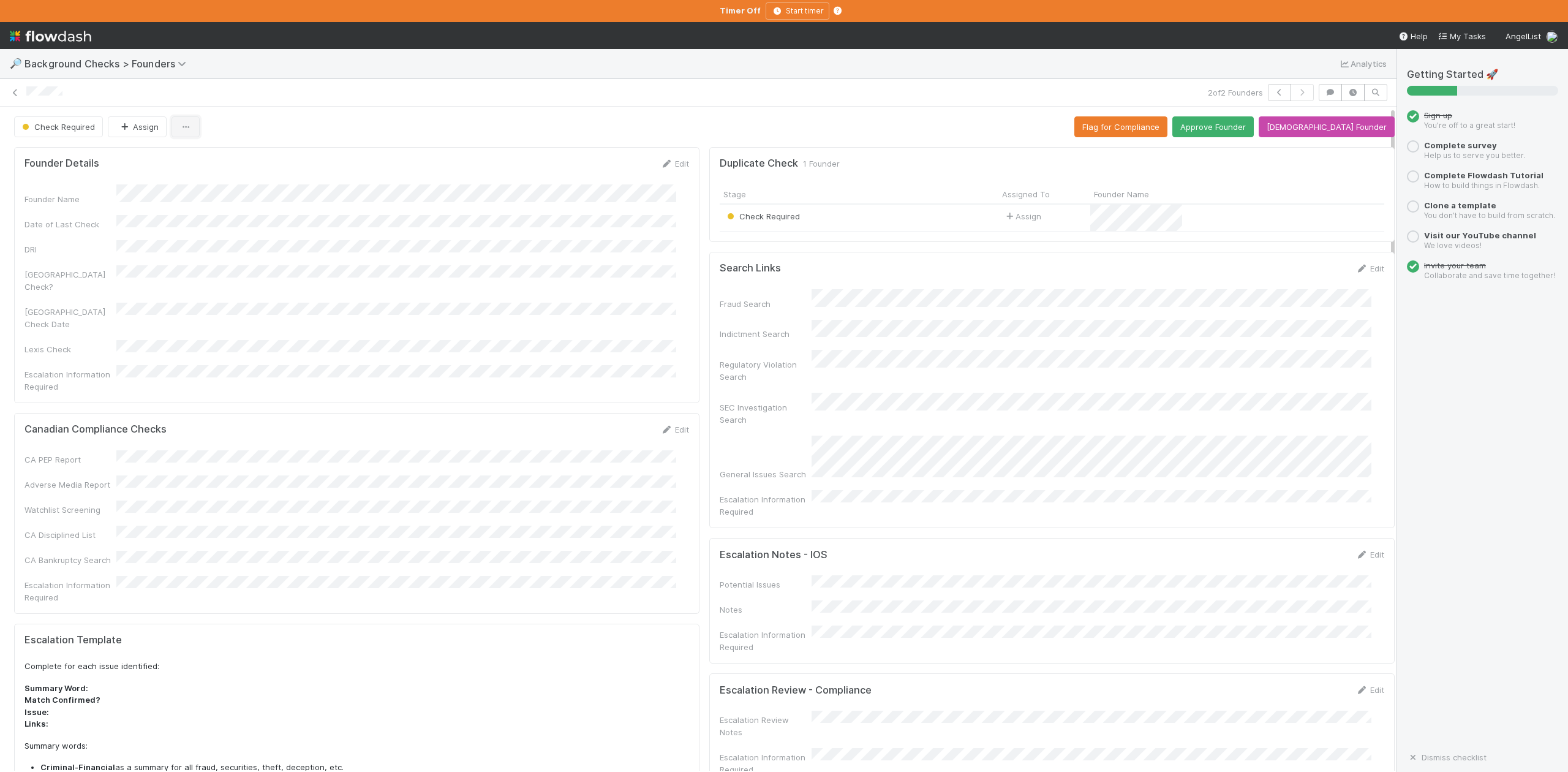
click at [186, 125] on icon "button" at bounding box center [185, 127] width 12 height 8
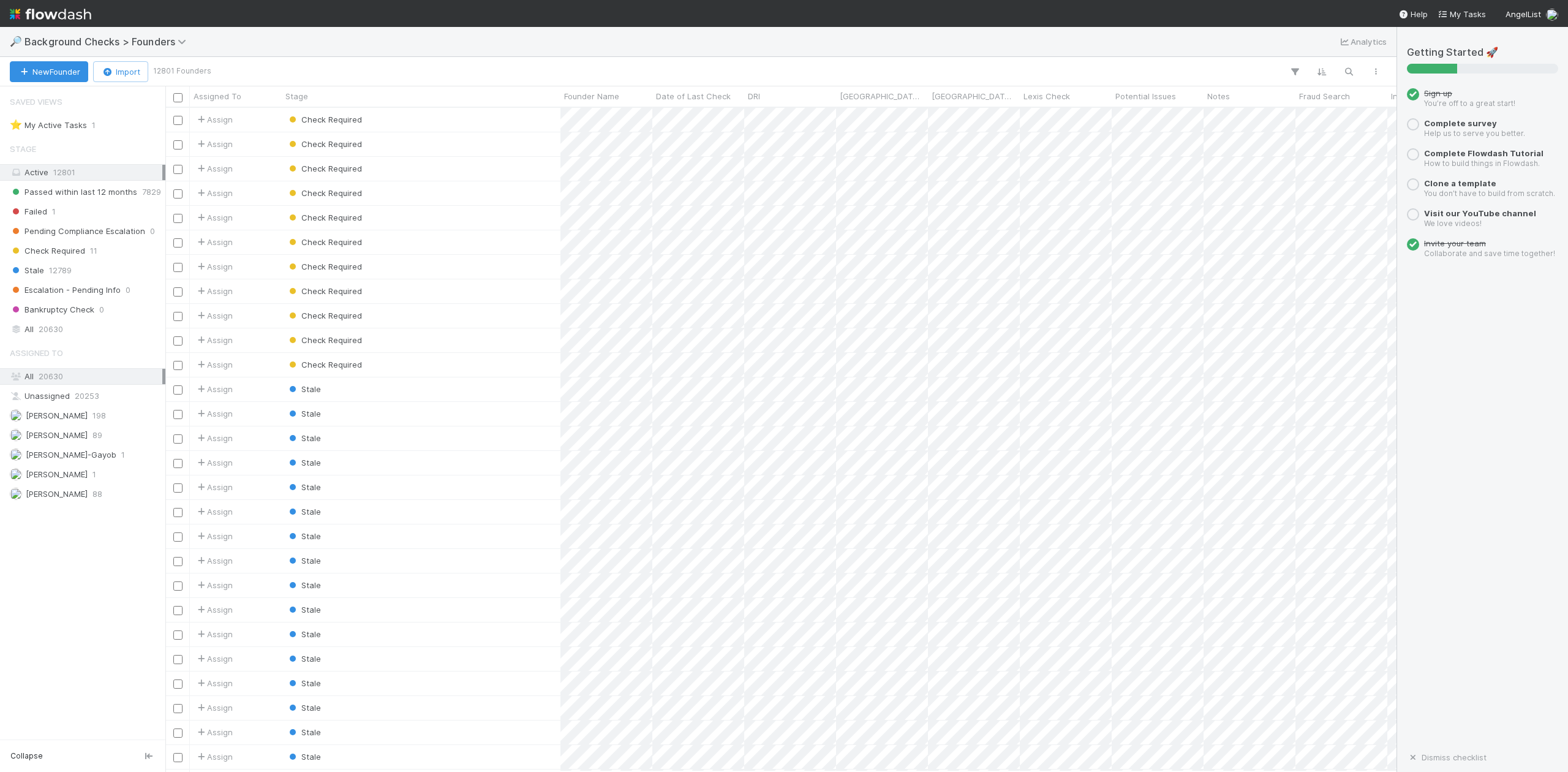
scroll to position [652, 1218]
click at [388, 119] on div "Check Required" at bounding box center [421, 119] width 279 height 24
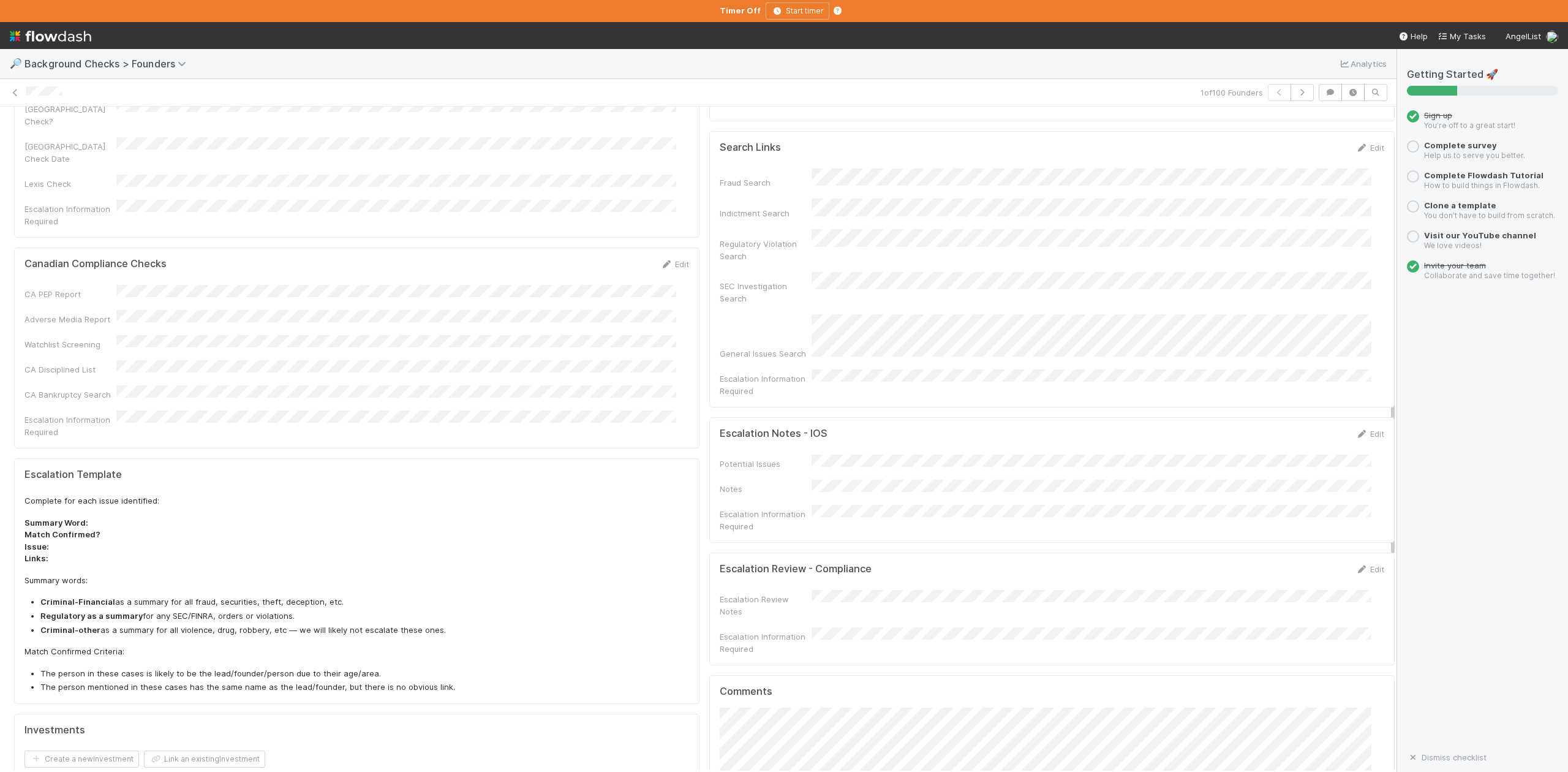
scroll to position [245, 0]
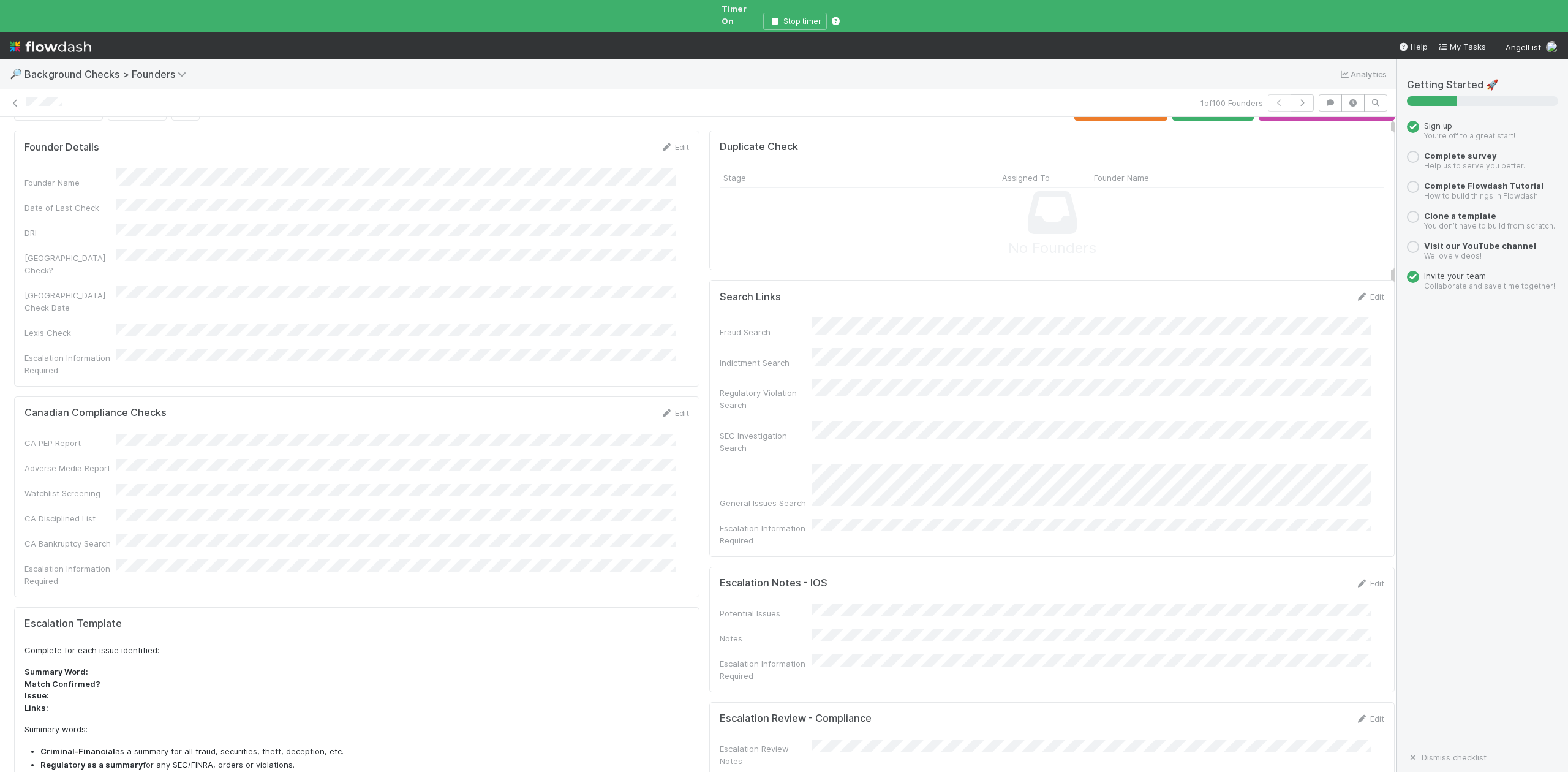
scroll to position [0, 0]
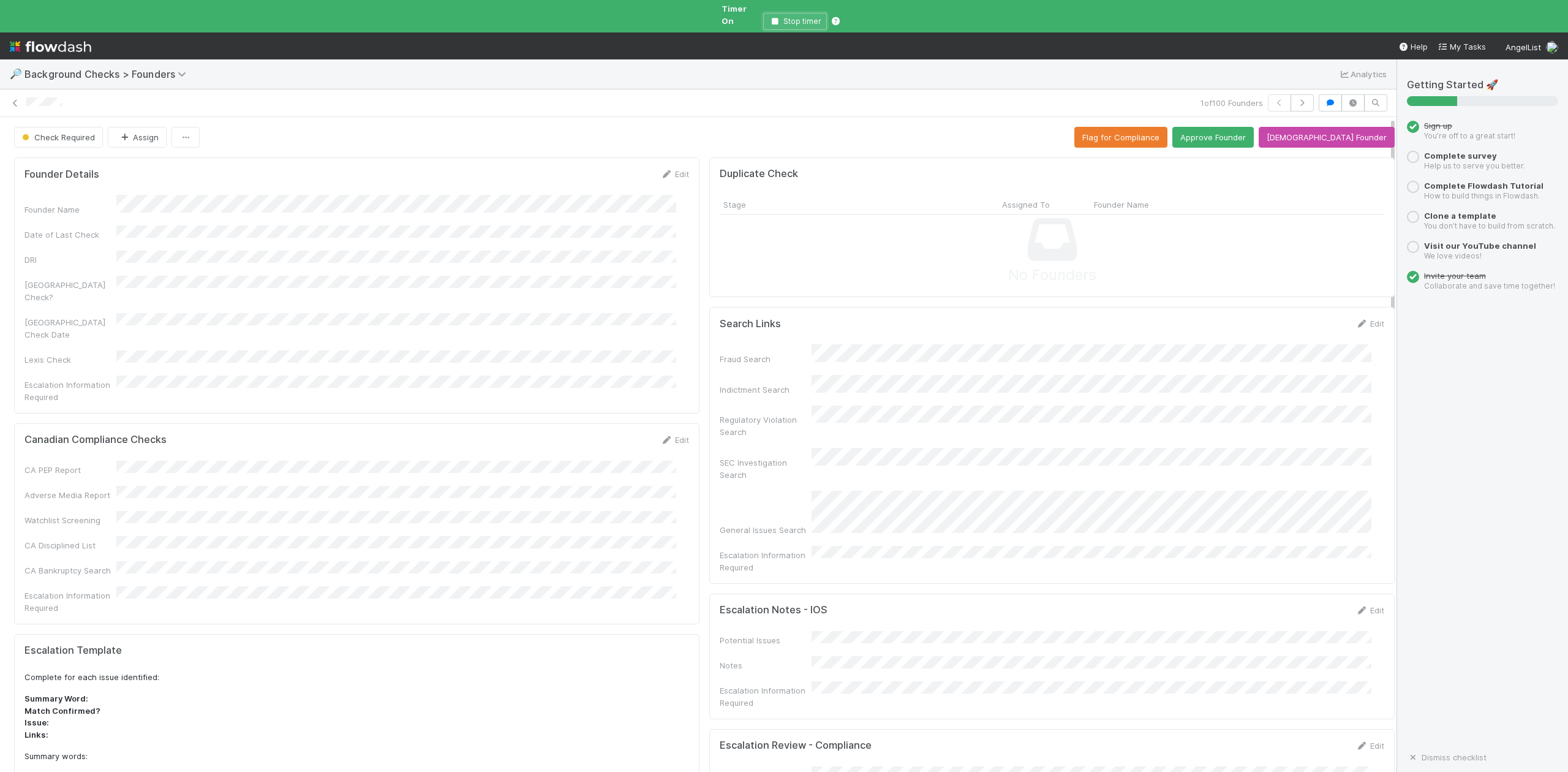
click at [775, 18] on icon "button" at bounding box center [775, 21] width 12 height 7
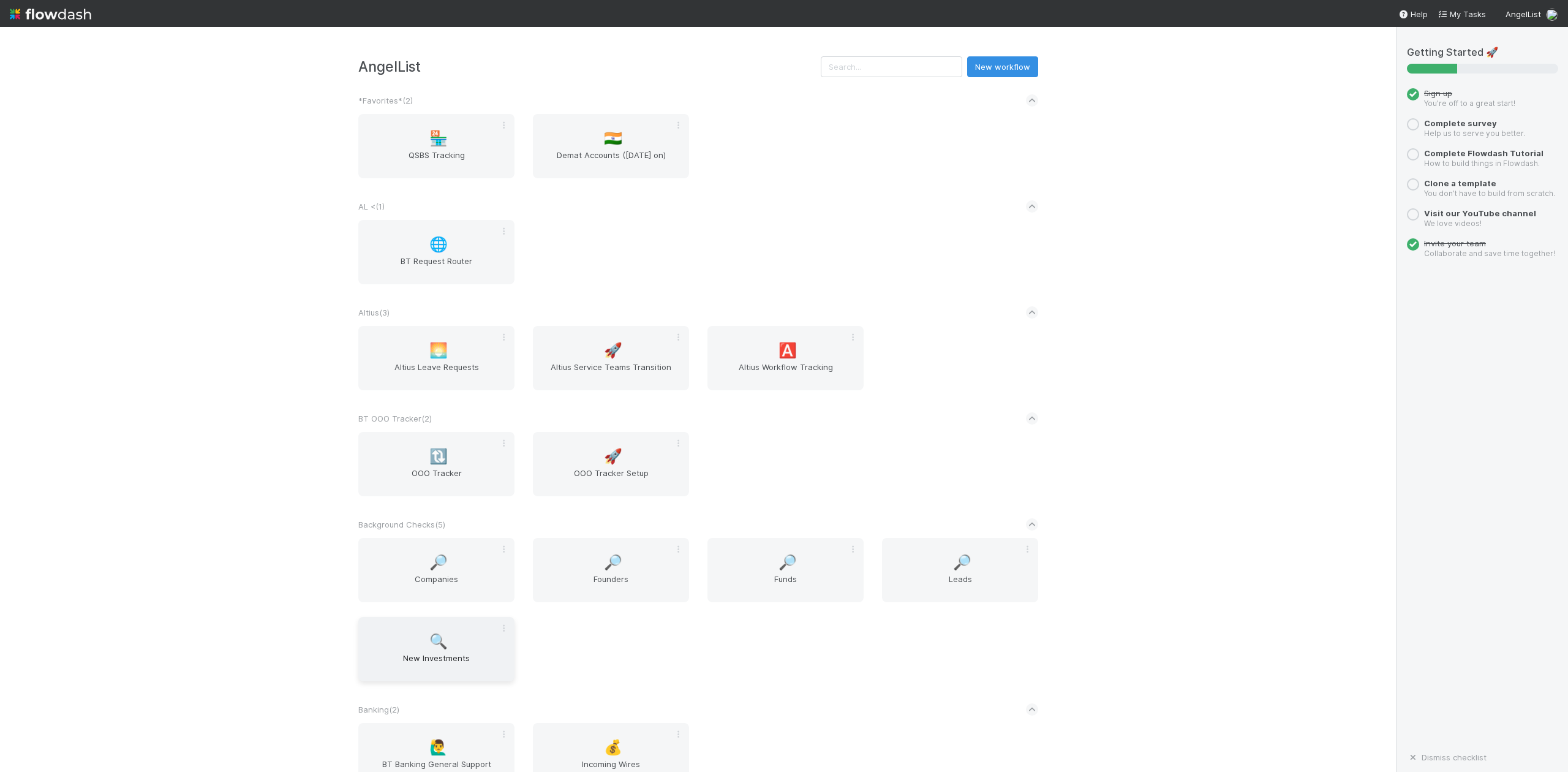
click at [435, 655] on span "New Investments" at bounding box center [437, 664] width 146 height 25
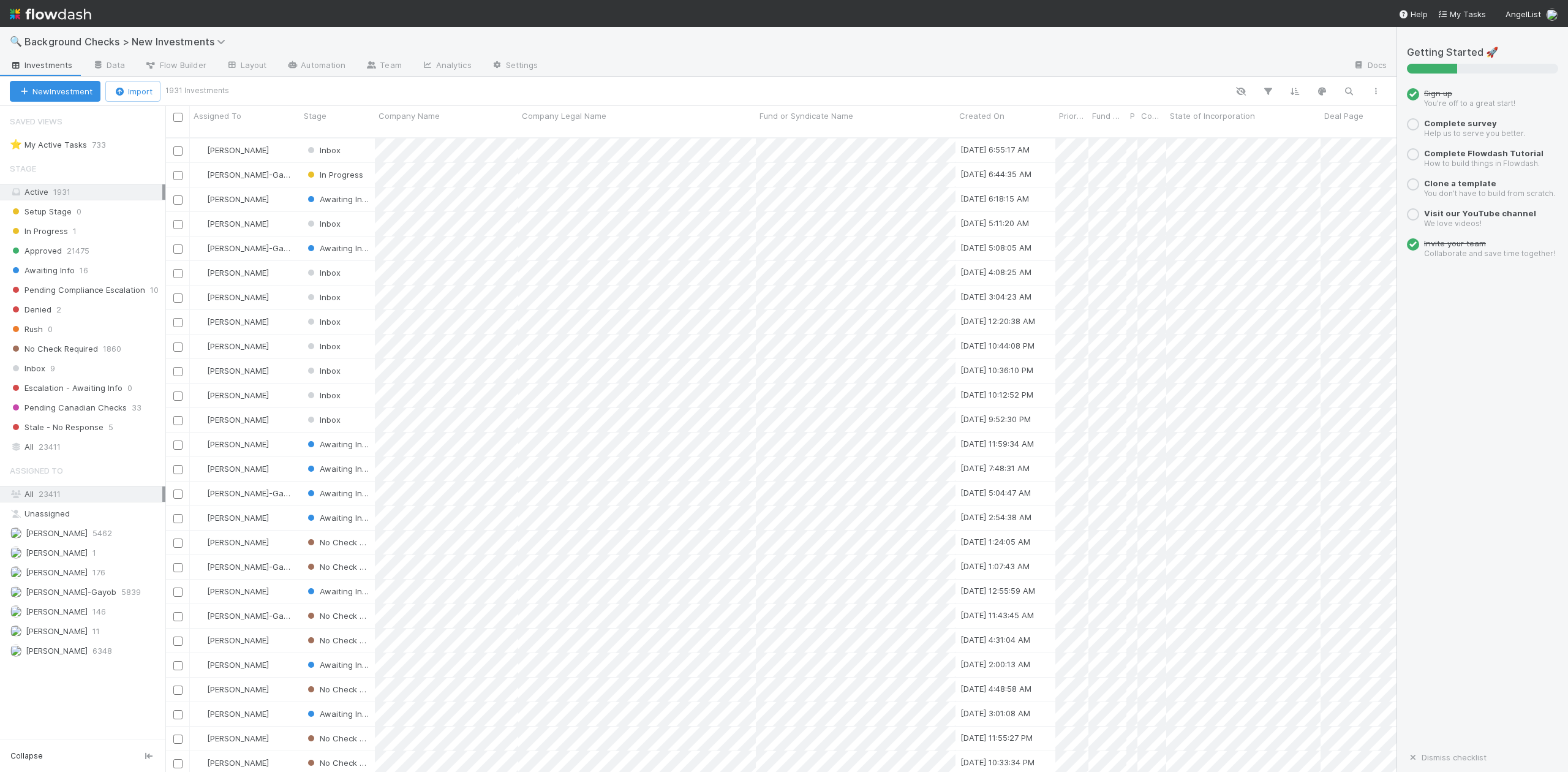
scroll to position [632, 1218]
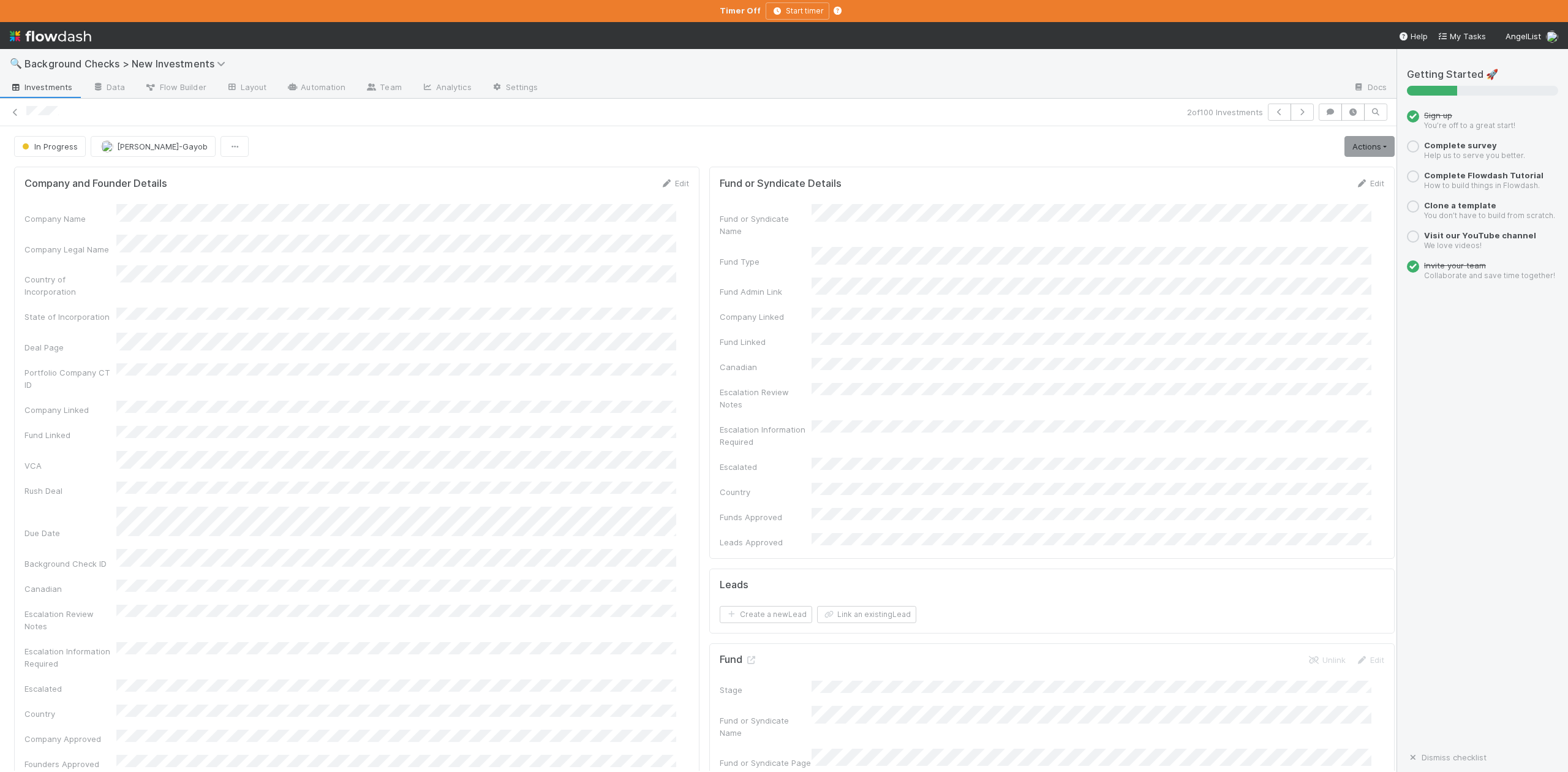
scroll to position [326, 0]
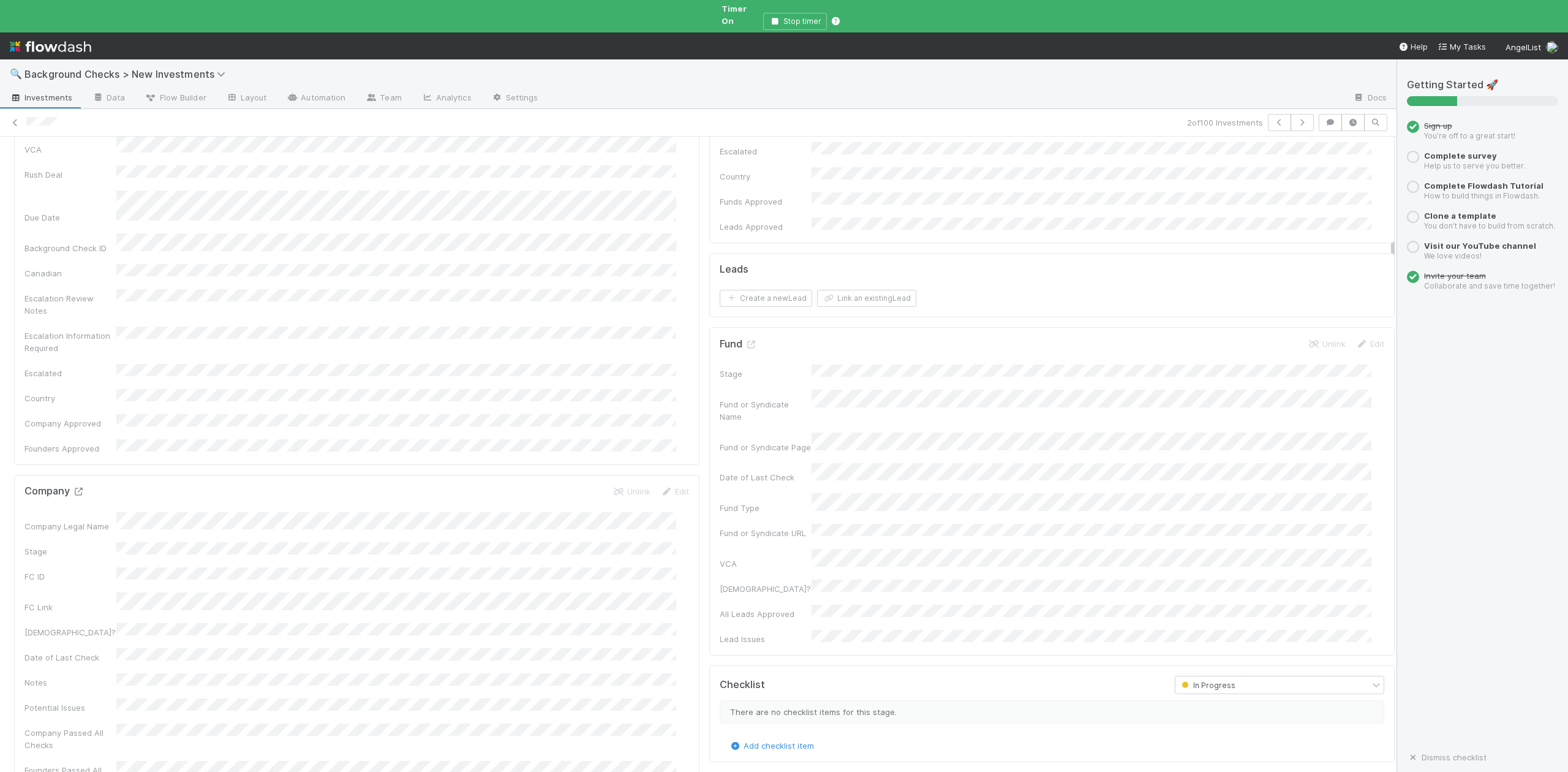
click at [77, 487] on icon at bounding box center [78, 491] width 12 height 8
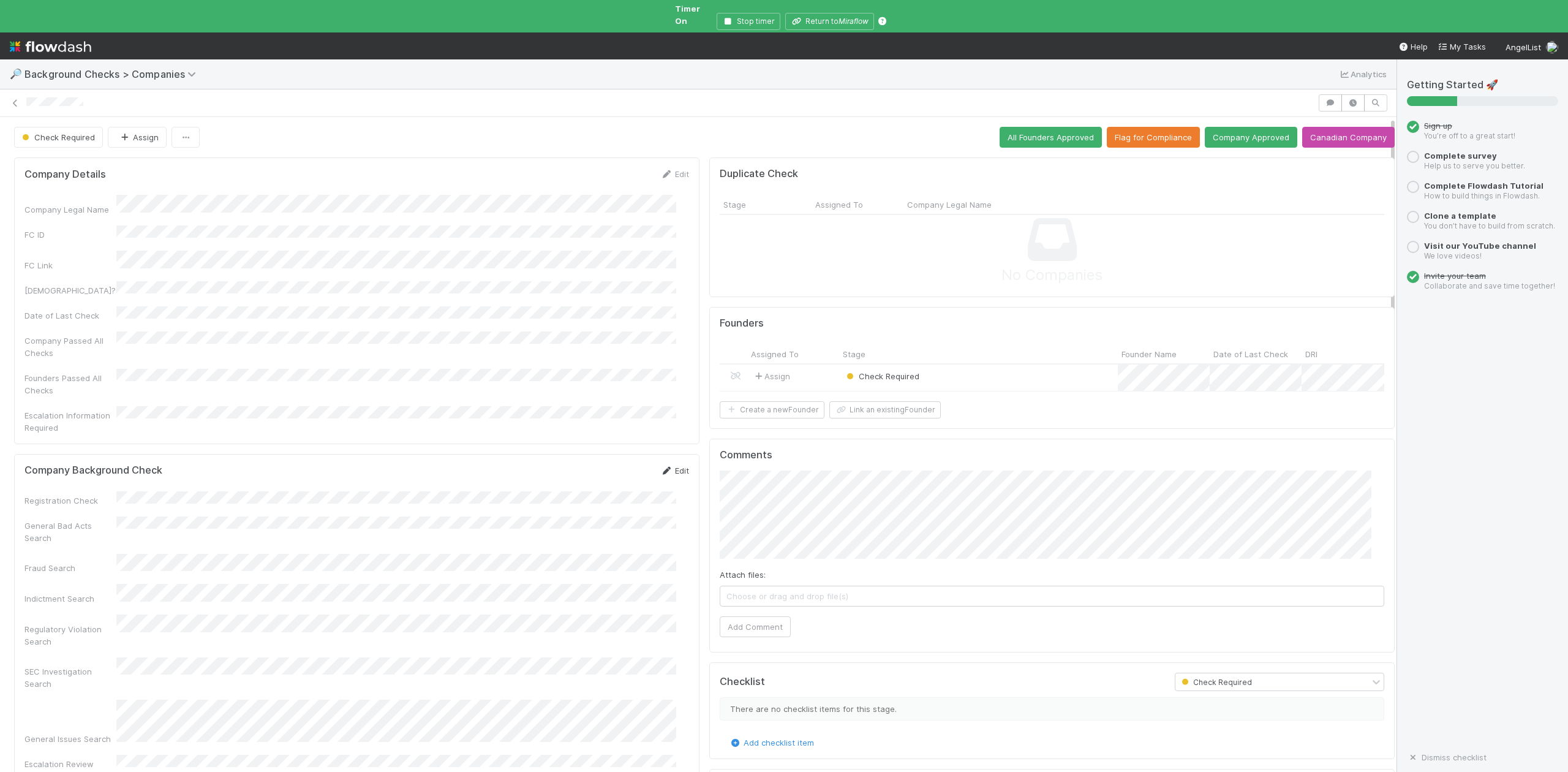
click at [663, 465] on link "Edit" at bounding box center [675, 470] width 29 height 10
click at [170, 554] on div "Passed" at bounding box center [399, 551] width 555 height 22
click at [168, 579] on div "Passed" at bounding box center [399, 581] width 555 height 22
click at [606, 465] on button "Save" at bounding box center [624, 475] width 35 height 21
click at [944, 367] on div "Check Required" at bounding box center [978, 378] width 279 height 26
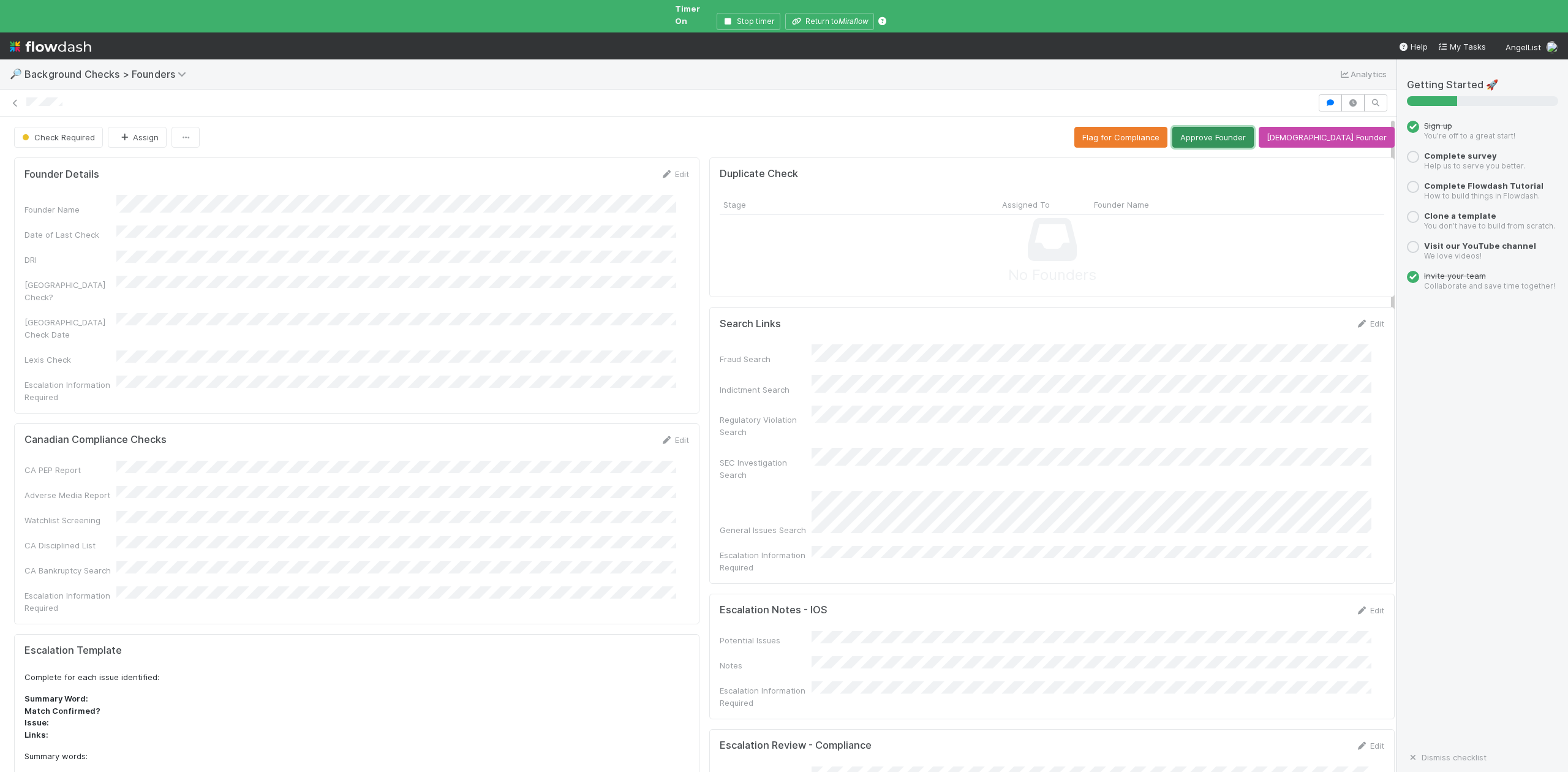
click at [1253, 127] on button "Approve Founder" at bounding box center [1213, 137] width 82 height 21
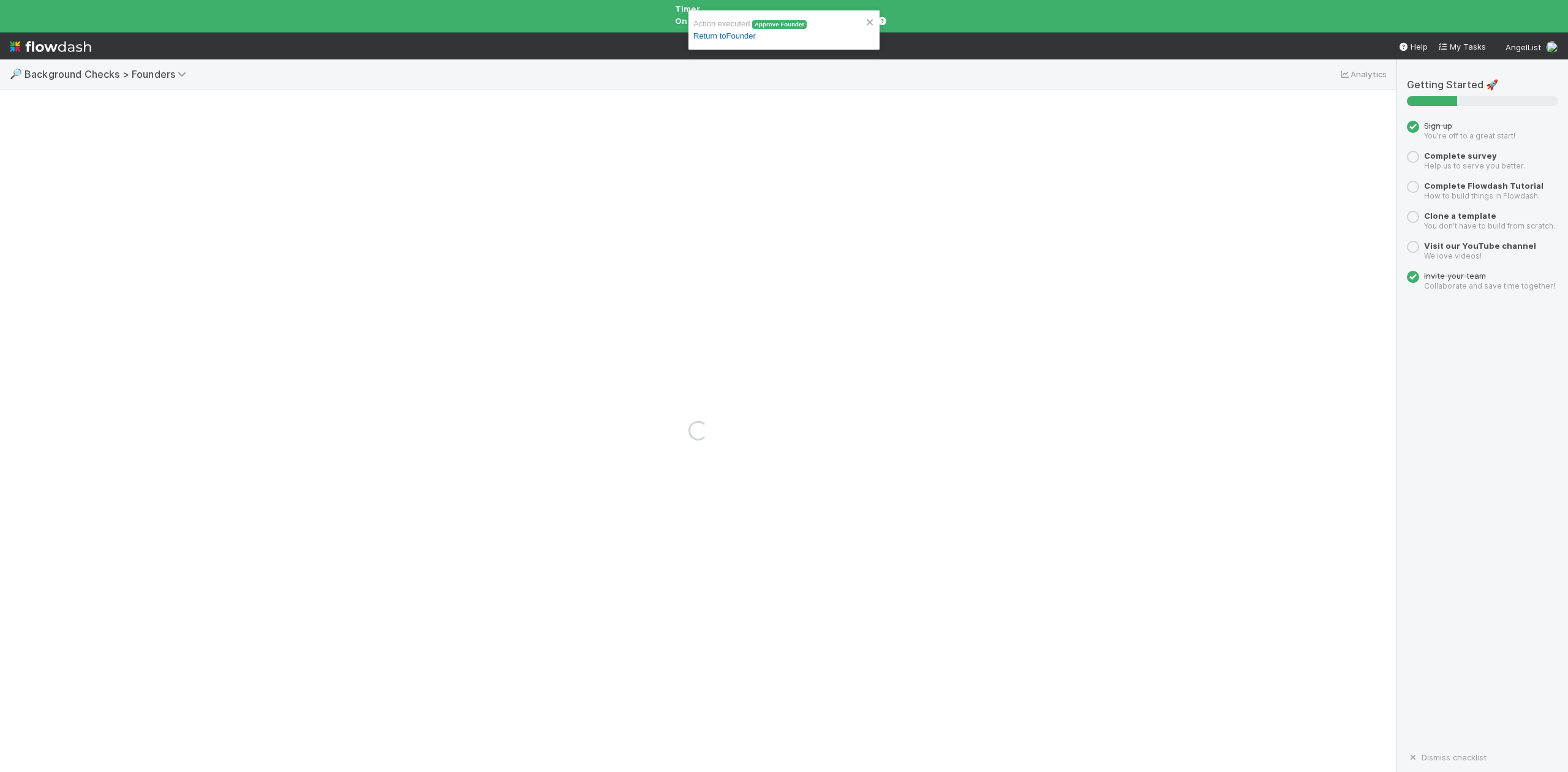
click at [743, 37] on link "Return to Founder" at bounding box center [725, 36] width 63 height 9
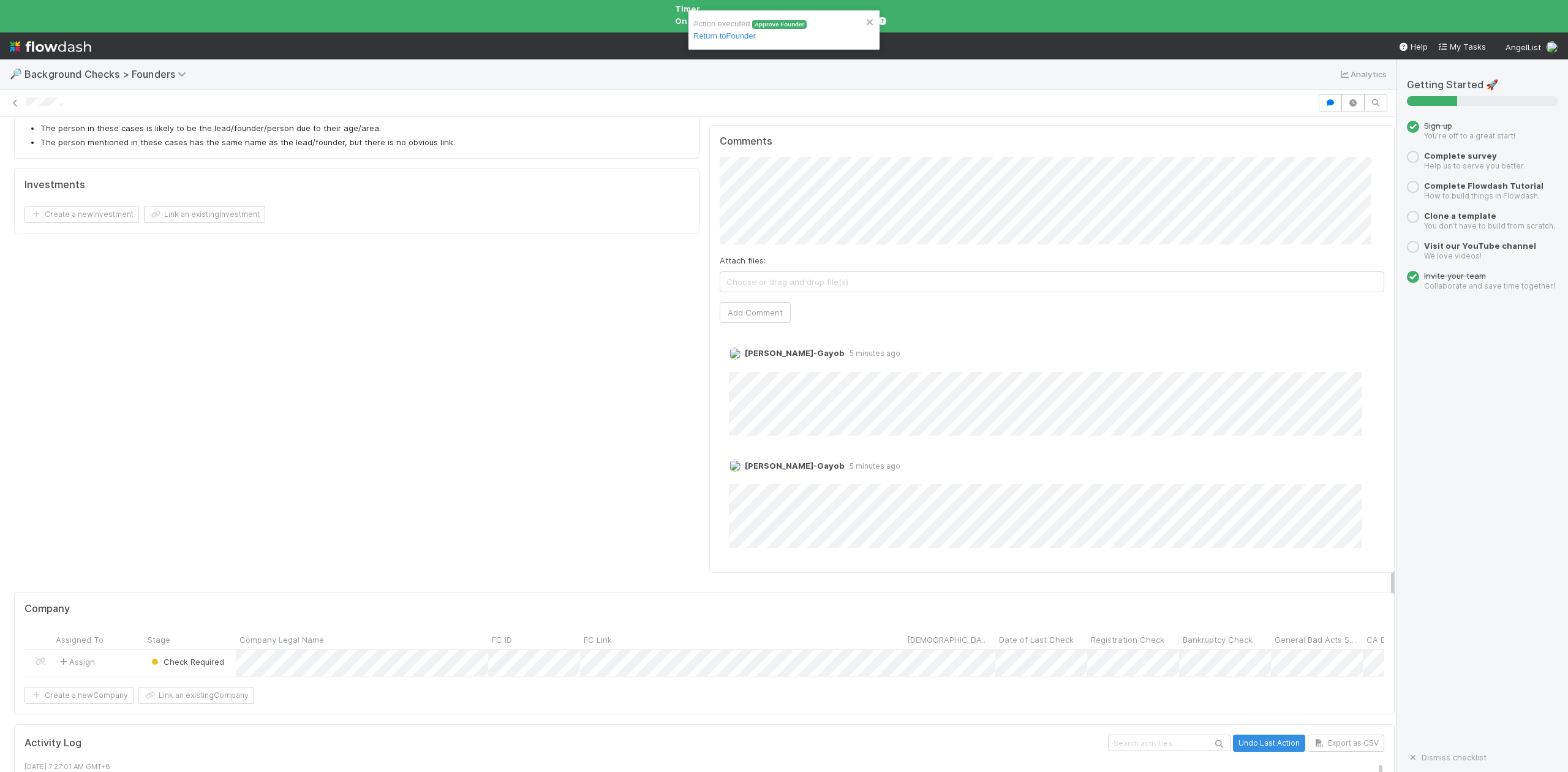
scroll to position [735, 0]
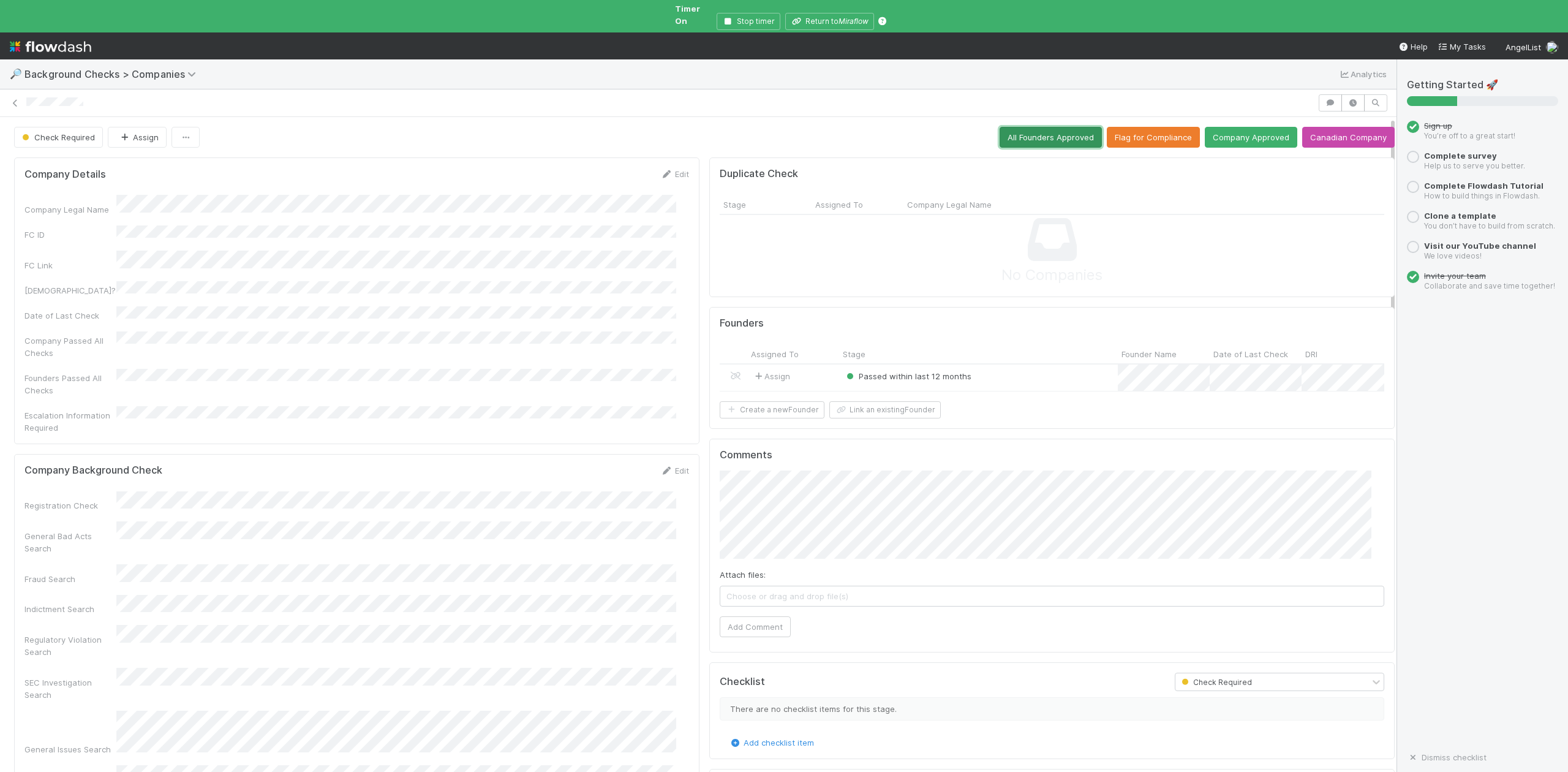
click at [1014, 127] on button "All Founders Approved" at bounding box center [1051, 137] width 102 height 21
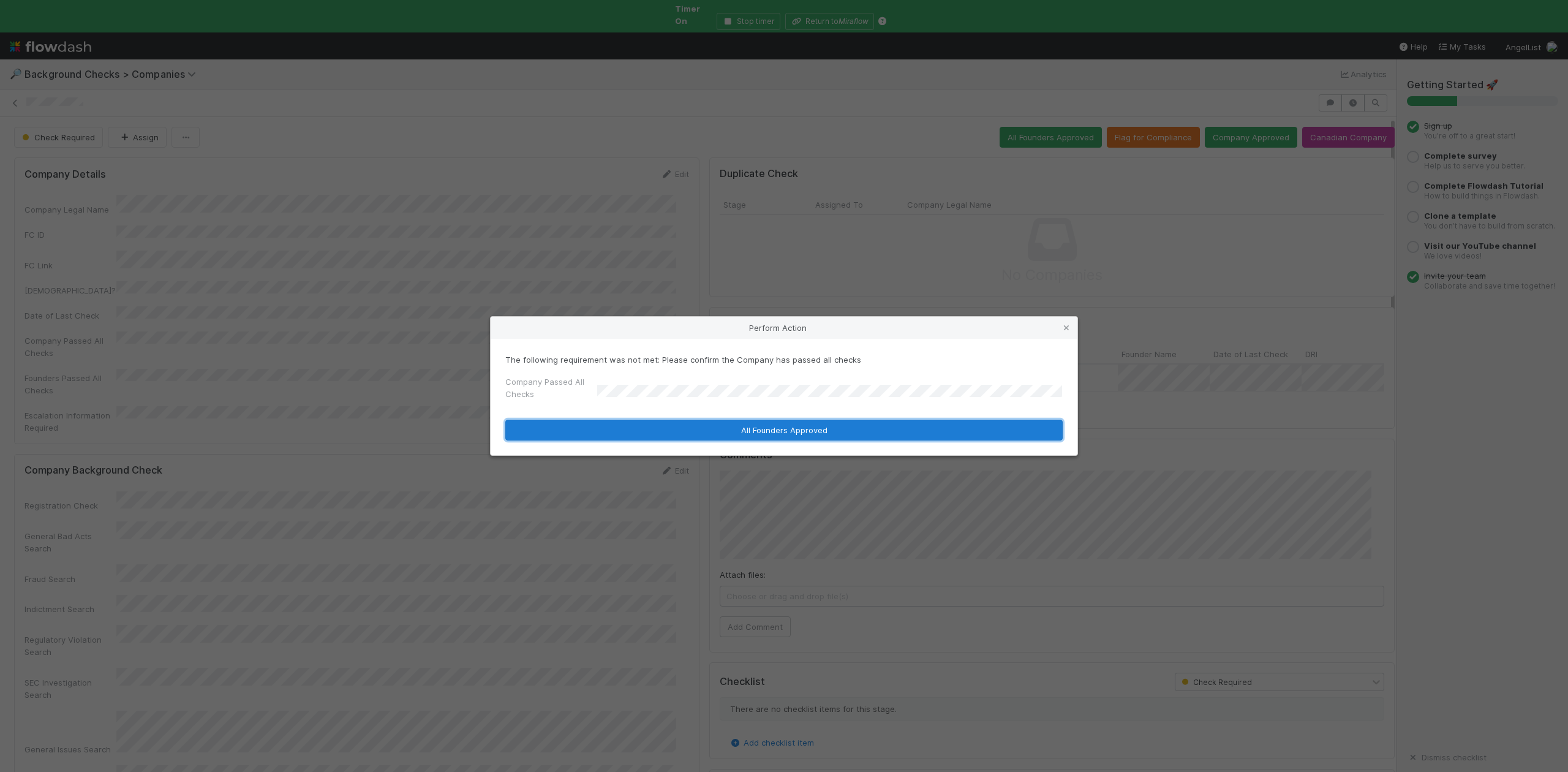
click at [647, 424] on button "All Founders Approved" at bounding box center [784, 430] width 557 height 21
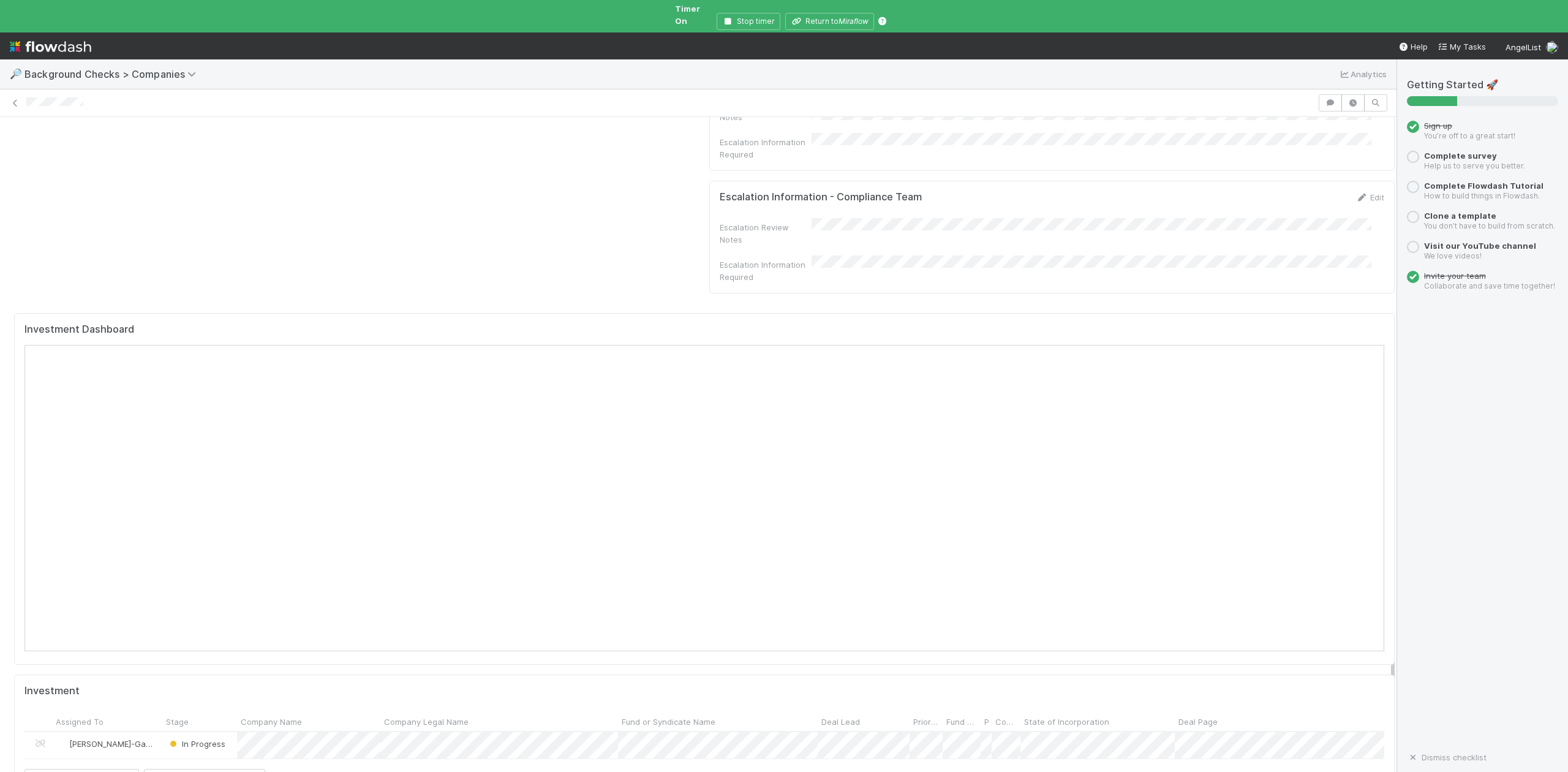
scroll to position [1064, 0]
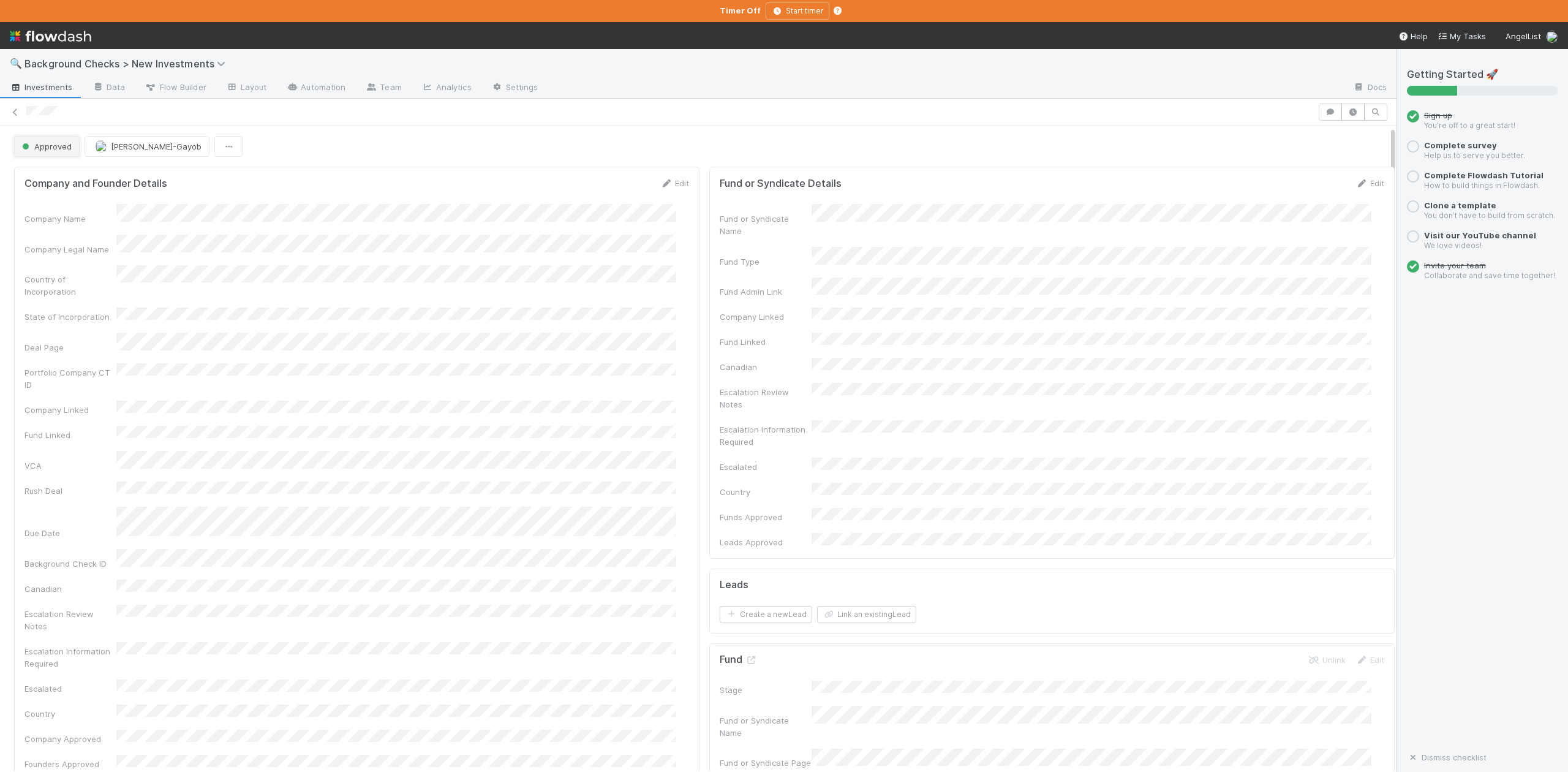
click at [53, 147] on span "Approved" at bounding box center [46, 146] width 52 height 10
click at [50, 204] on span "In Progress" at bounding box center [46, 200] width 58 height 10
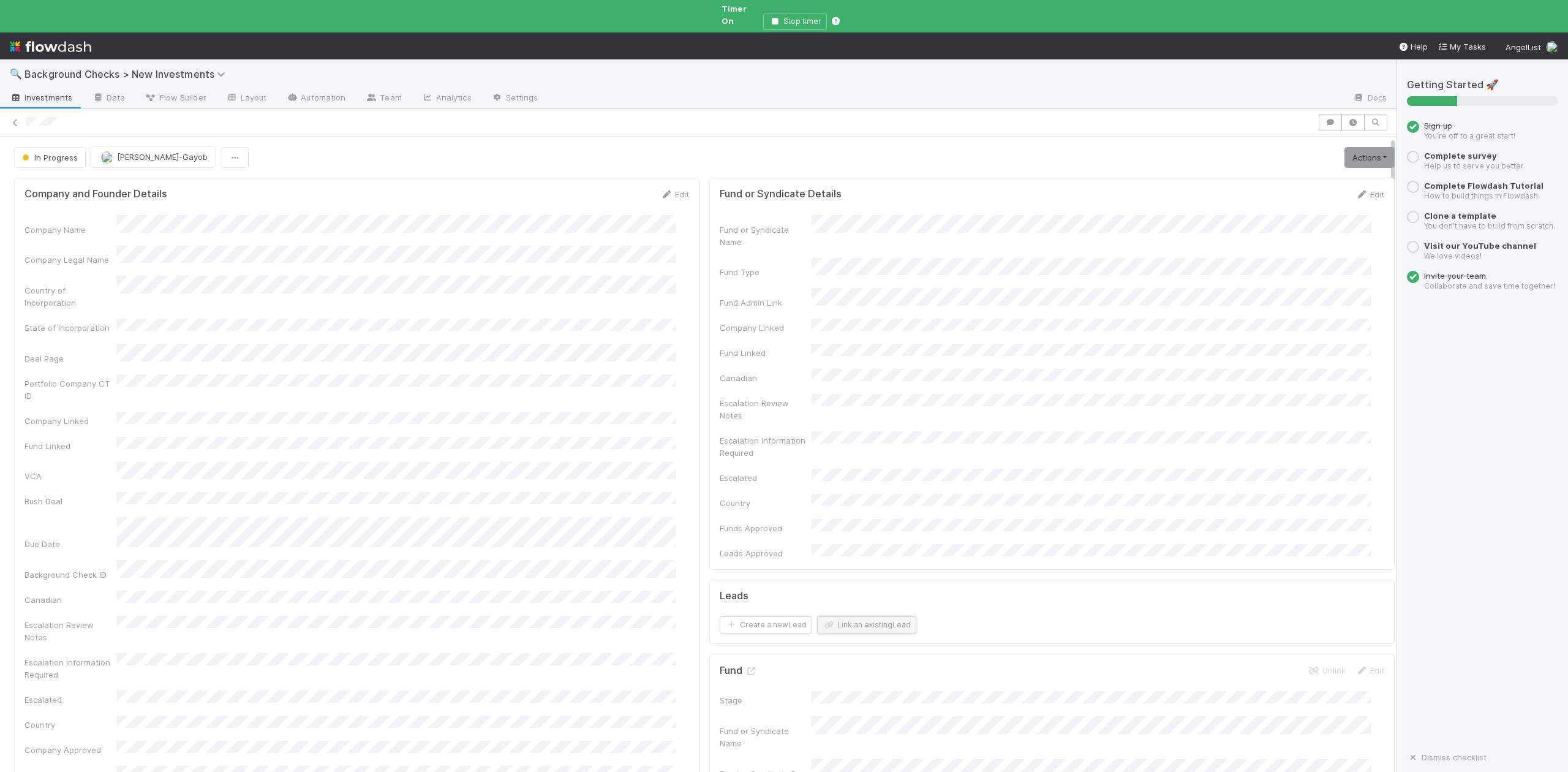
click at [839, 616] on button "Link an existing Lead" at bounding box center [867, 625] width 99 height 17
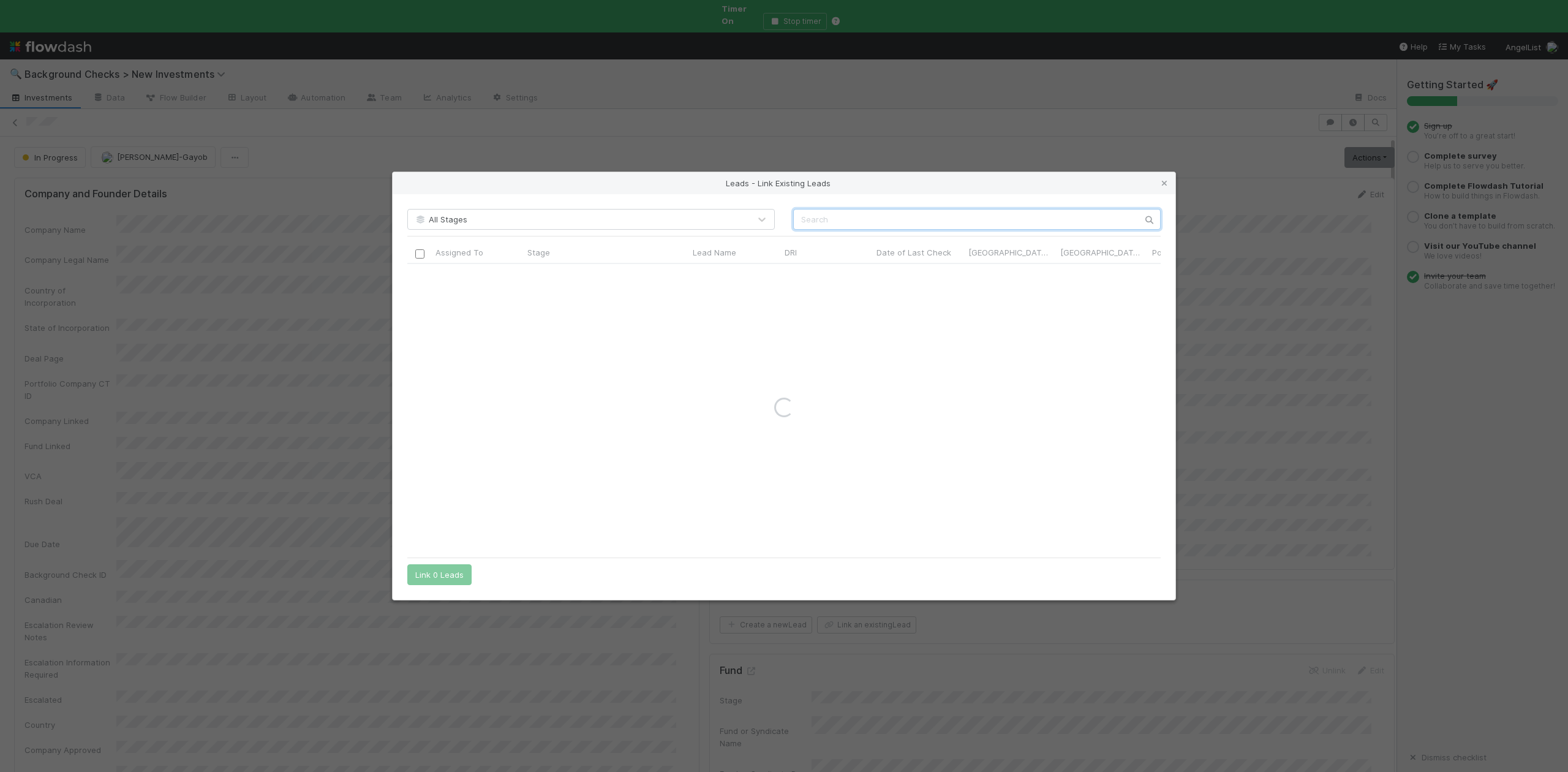
click at [807, 224] on input "text" at bounding box center [977, 219] width 367 height 21
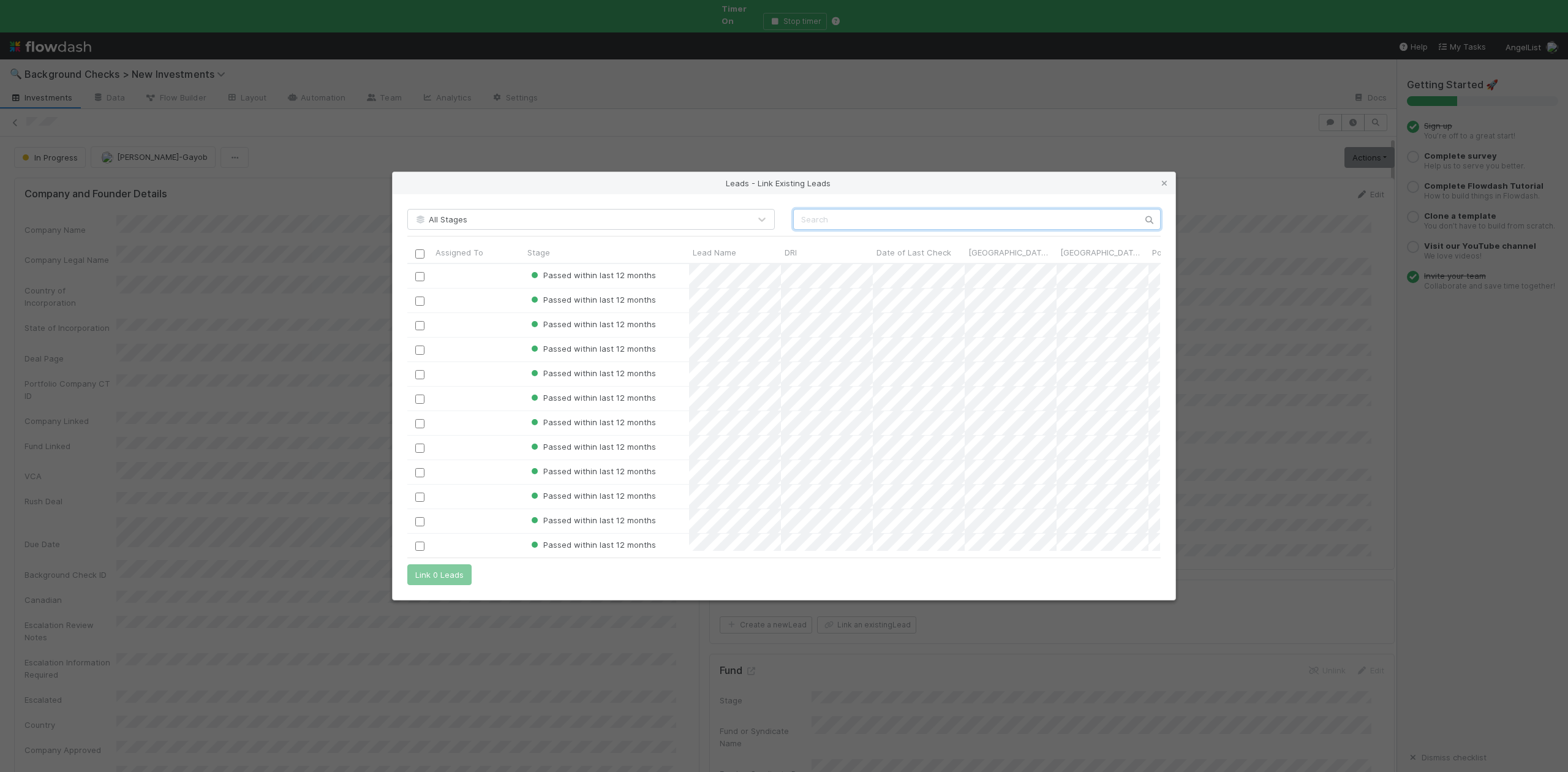
scroll to position [275, 741]
paste input "Zhichun Li"
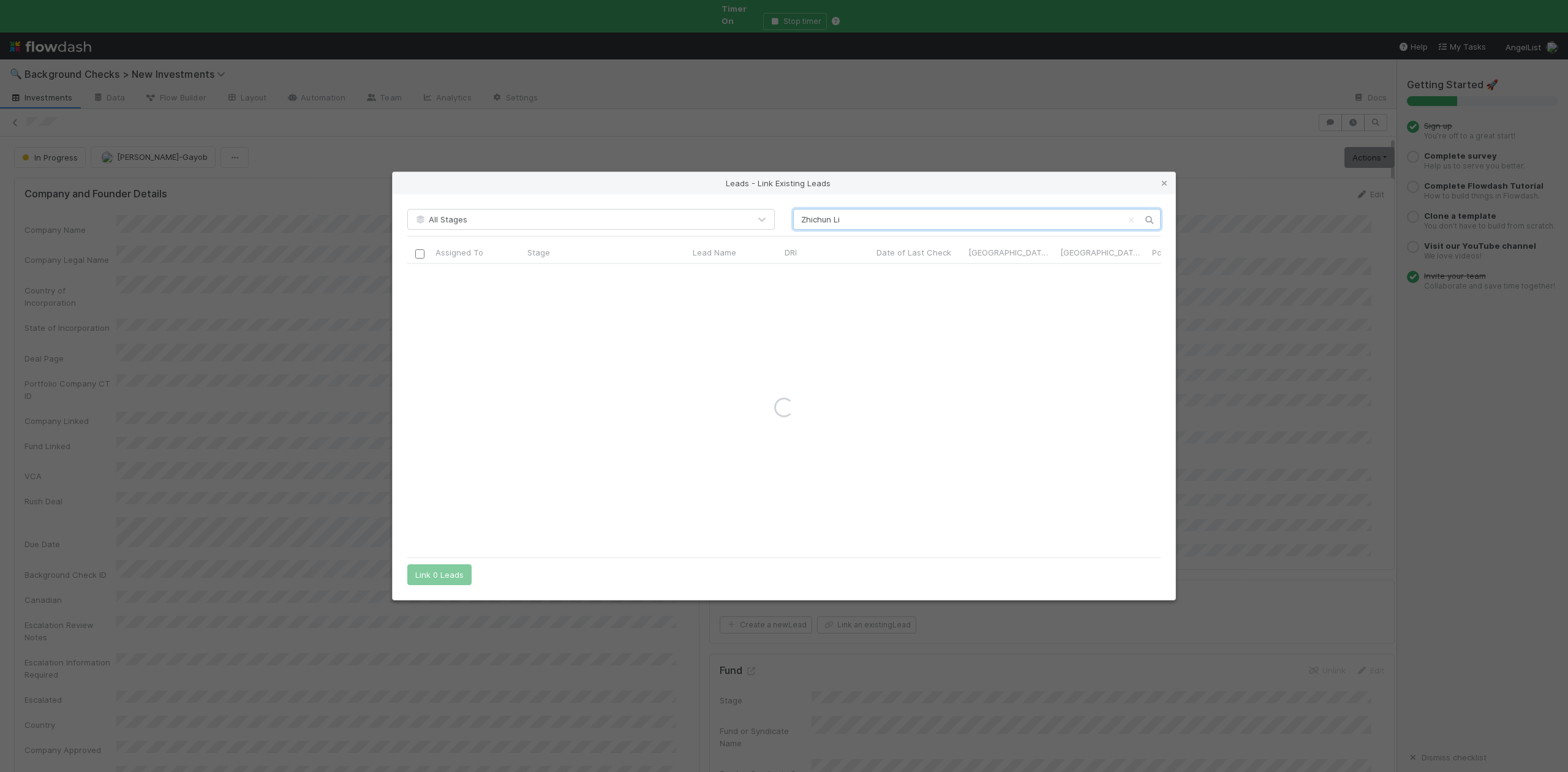
click at [804, 221] on input "Zhichun Li" at bounding box center [977, 219] width 367 height 21
type input "Zhichun Li"
click at [420, 275] on input "checkbox" at bounding box center [420, 277] width 9 height 9
click at [444, 570] on button "Link 1 Lead" at bounding box center [437, 575] width 59 height 21
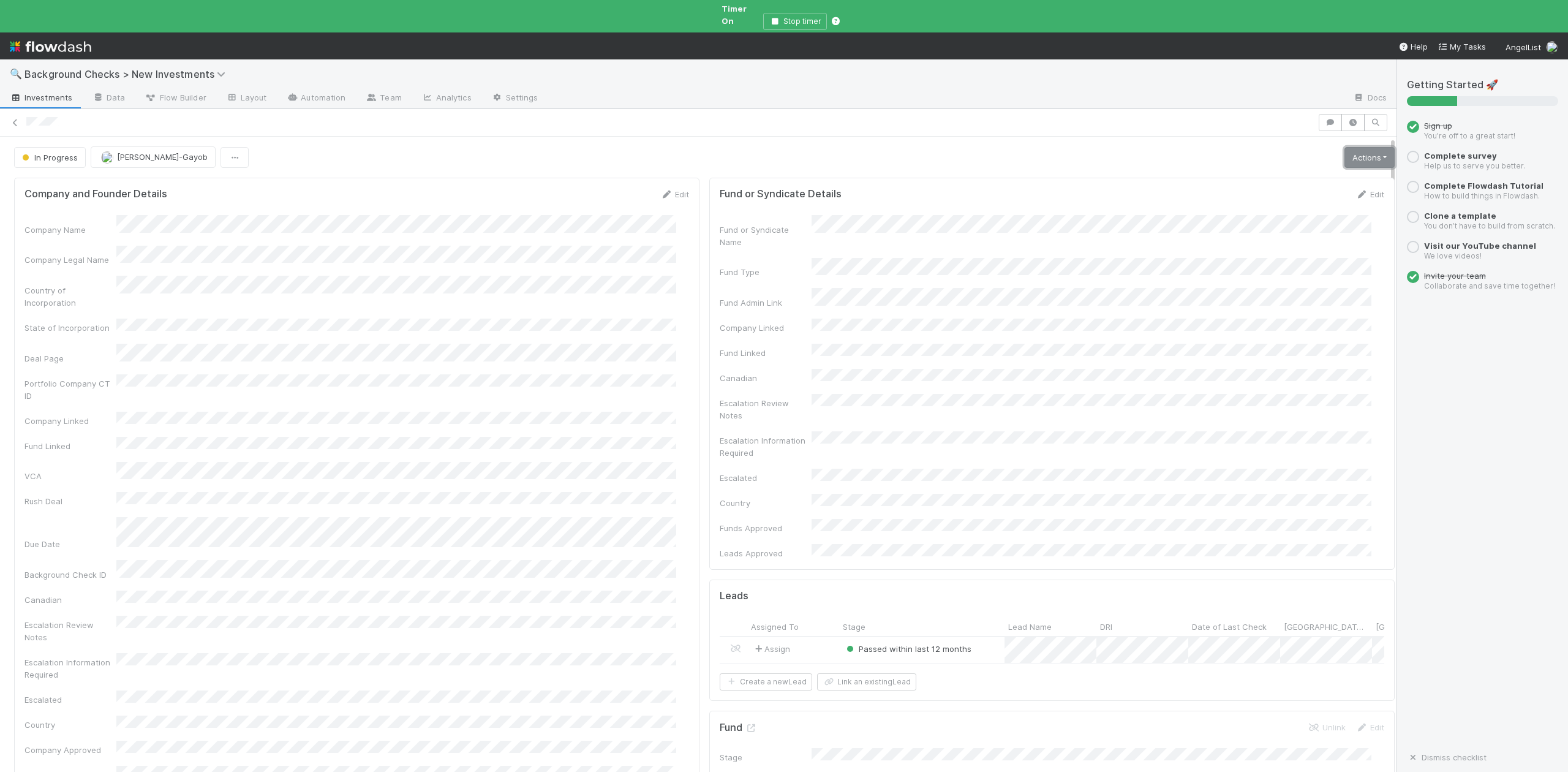
click at [1349, 150] on link "Actions" at bounding box center [1369, 157] width 50 height 21
click at [1267, 175] on button "Finish" at bounding box center [1327, 183] width 136 height 17
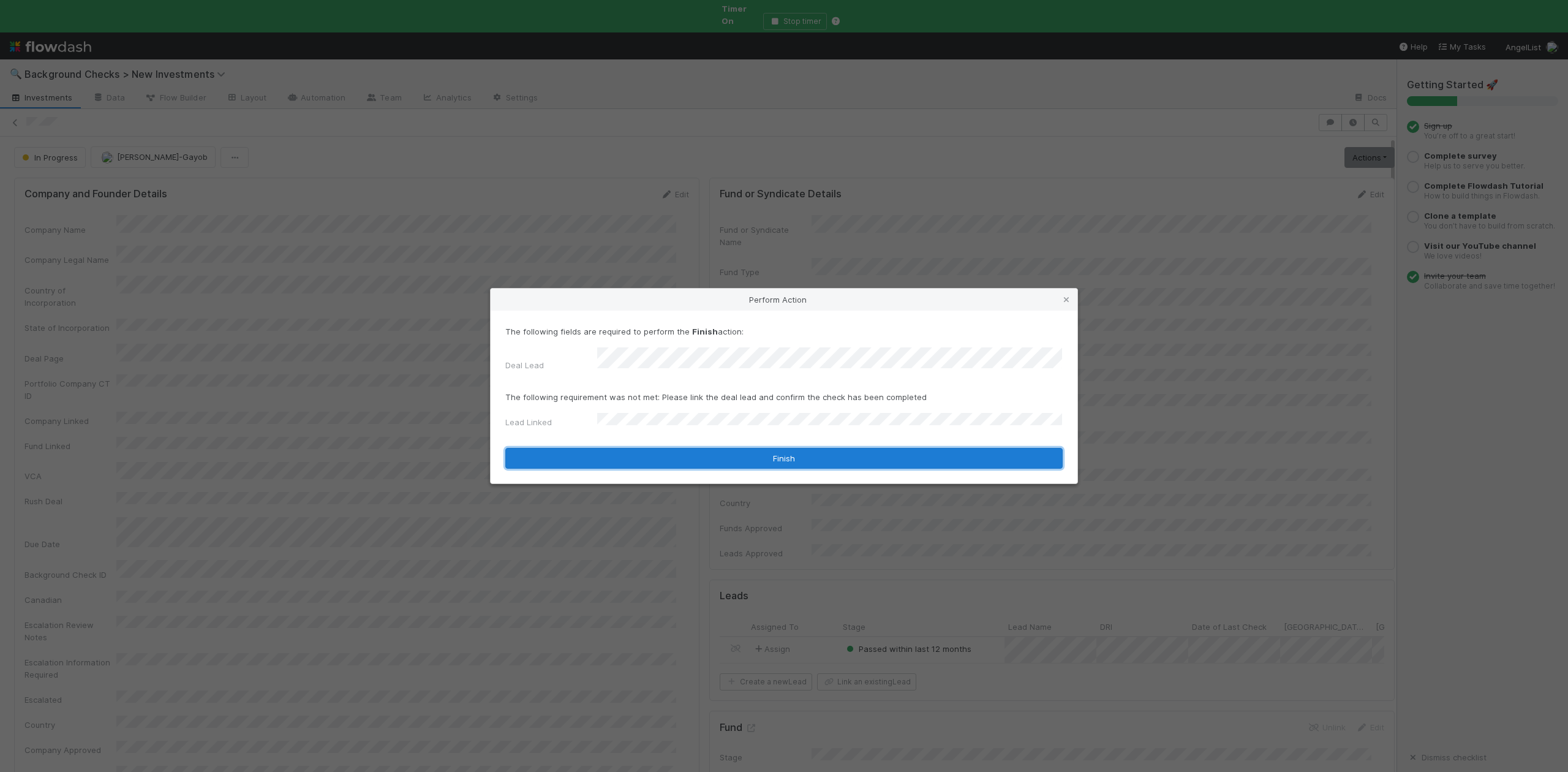
click at [706, 455] on button "Finish" at bounding box center [784, 458] width 557 height 21
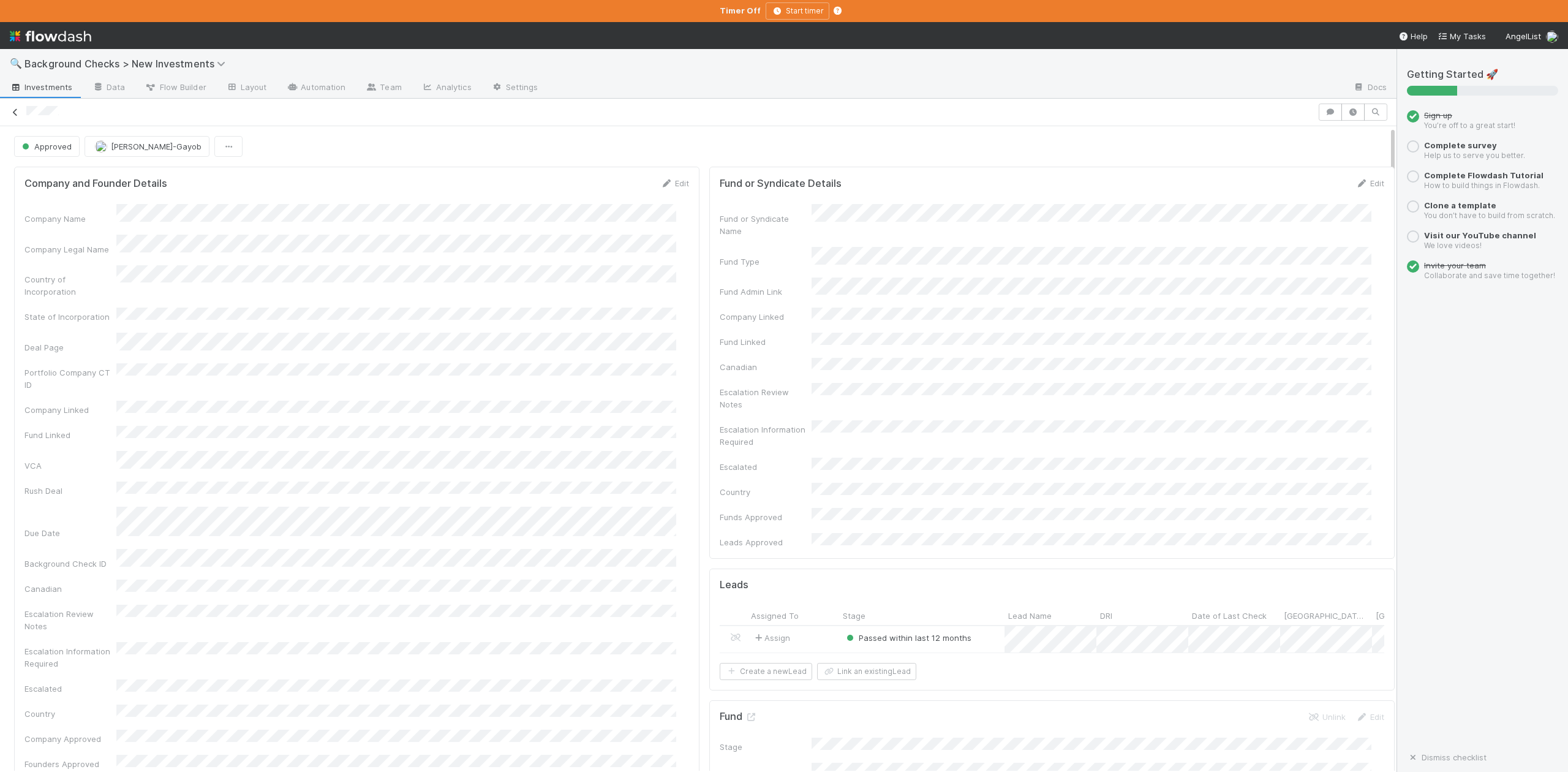
click at [14, 115] on icon at bounding box center [15, 112] width 12 height 8
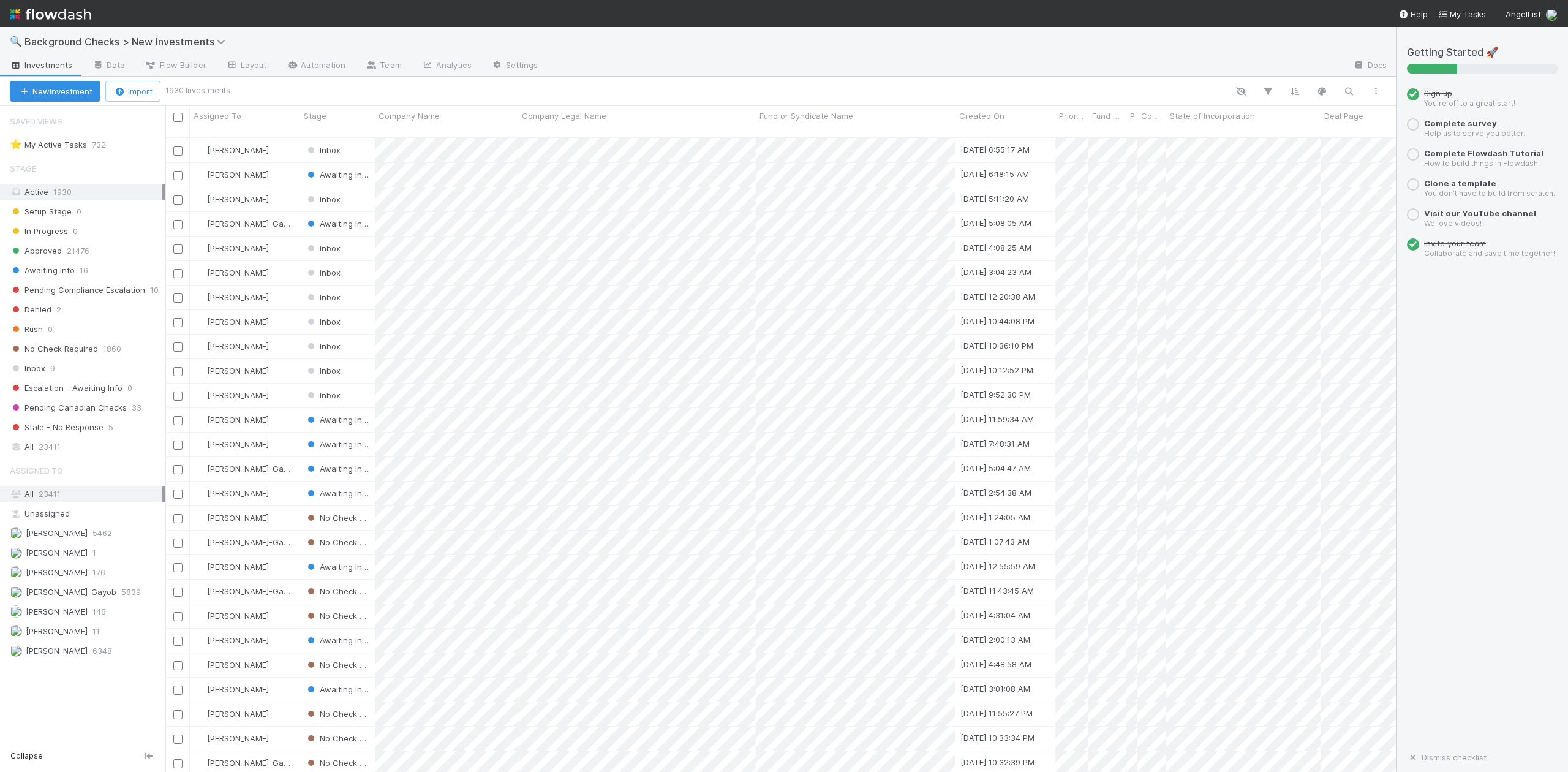
scroll to position [632, 1218]
click at [53, 271] on span "Awaiting Info" at bounding box center [42, 270] width 65 height 15
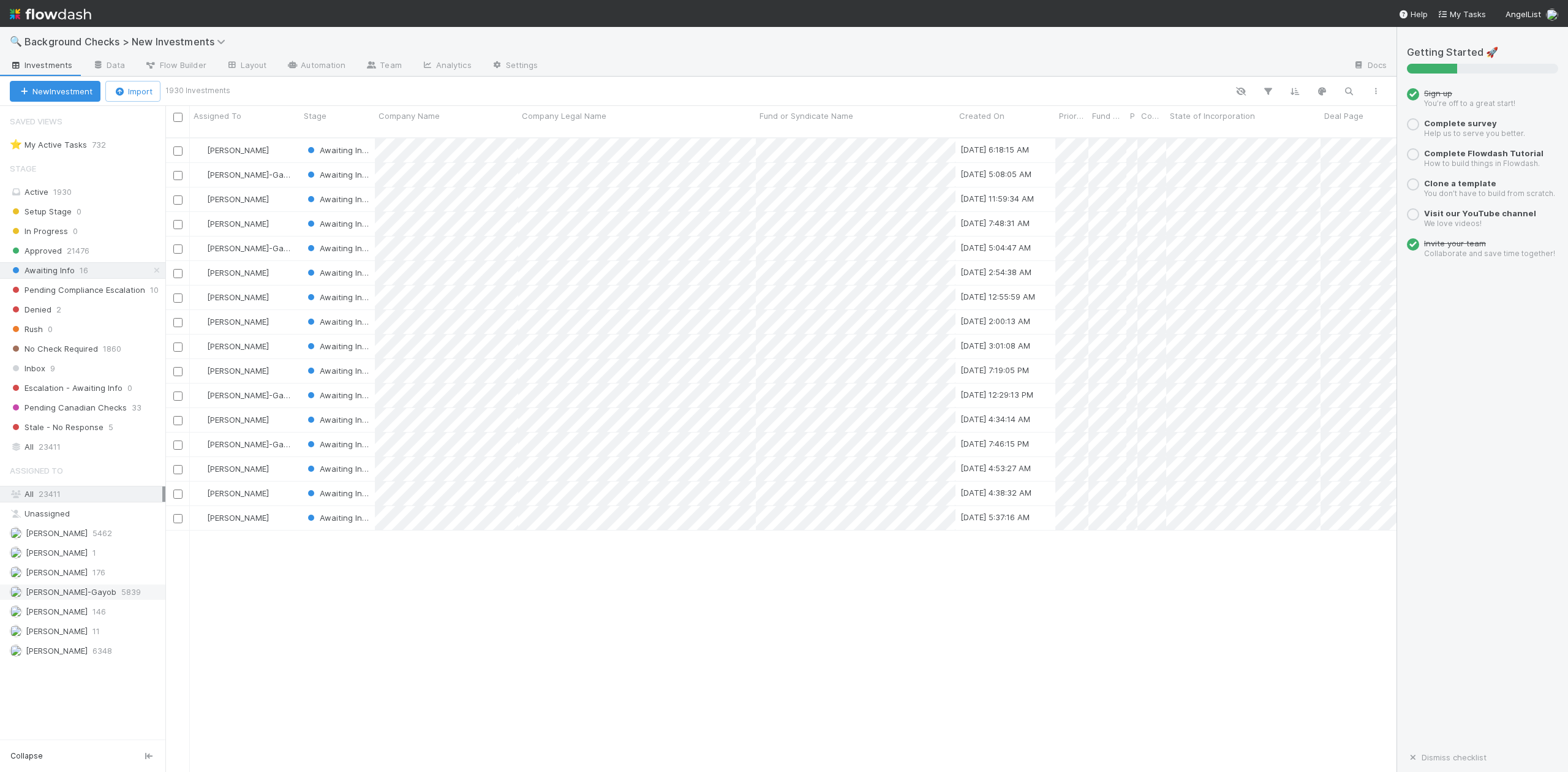
scroll to position [632, 1218]
click at [82, 596] on span "[PERSON_NAME]-Gayob" at bounding box center [70, 591] width 91 height 10
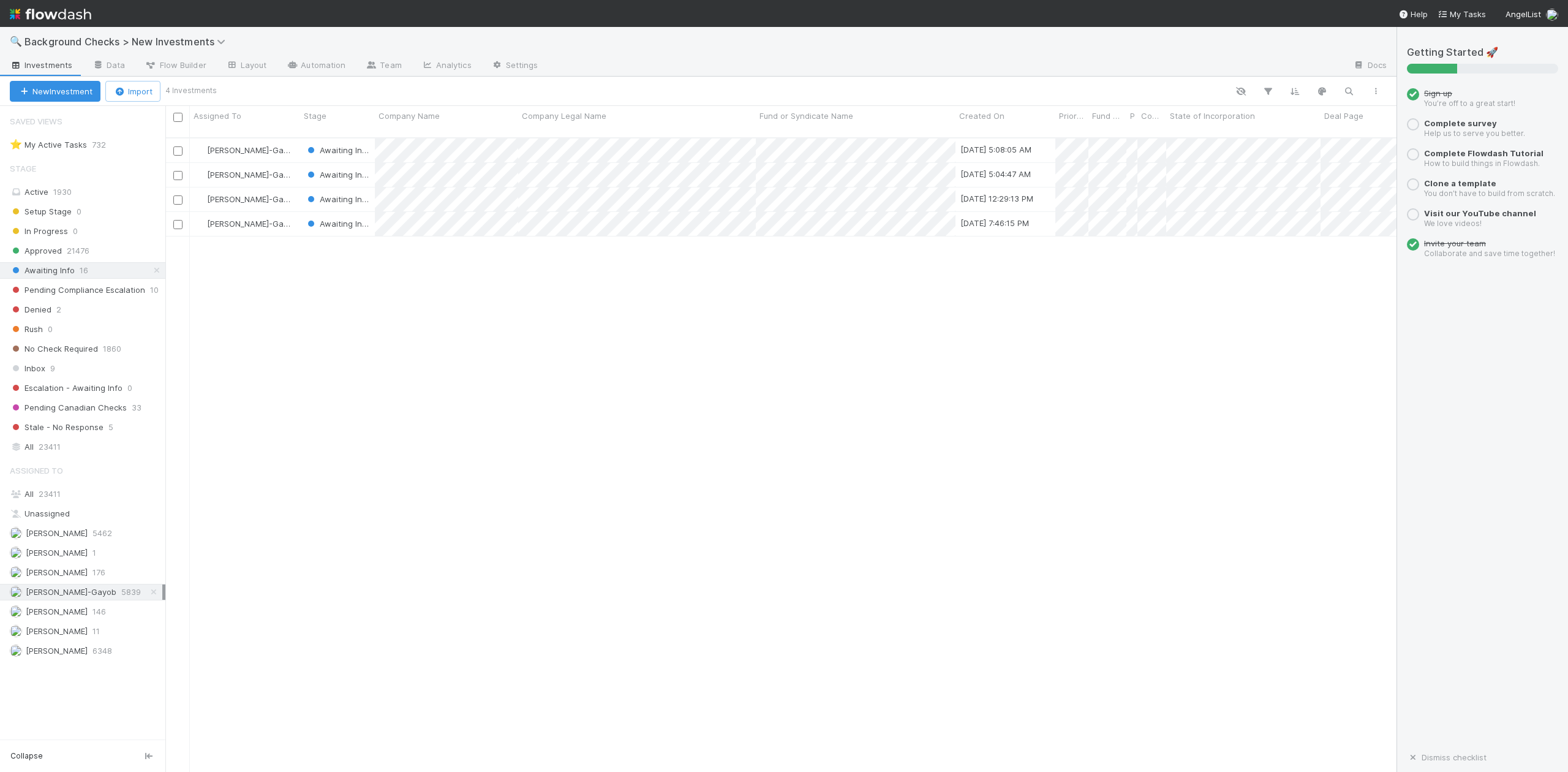
scroll to position [632, 1218]
click at [500, 293] on div at bounding box center [784, 386] width 1568 height 772
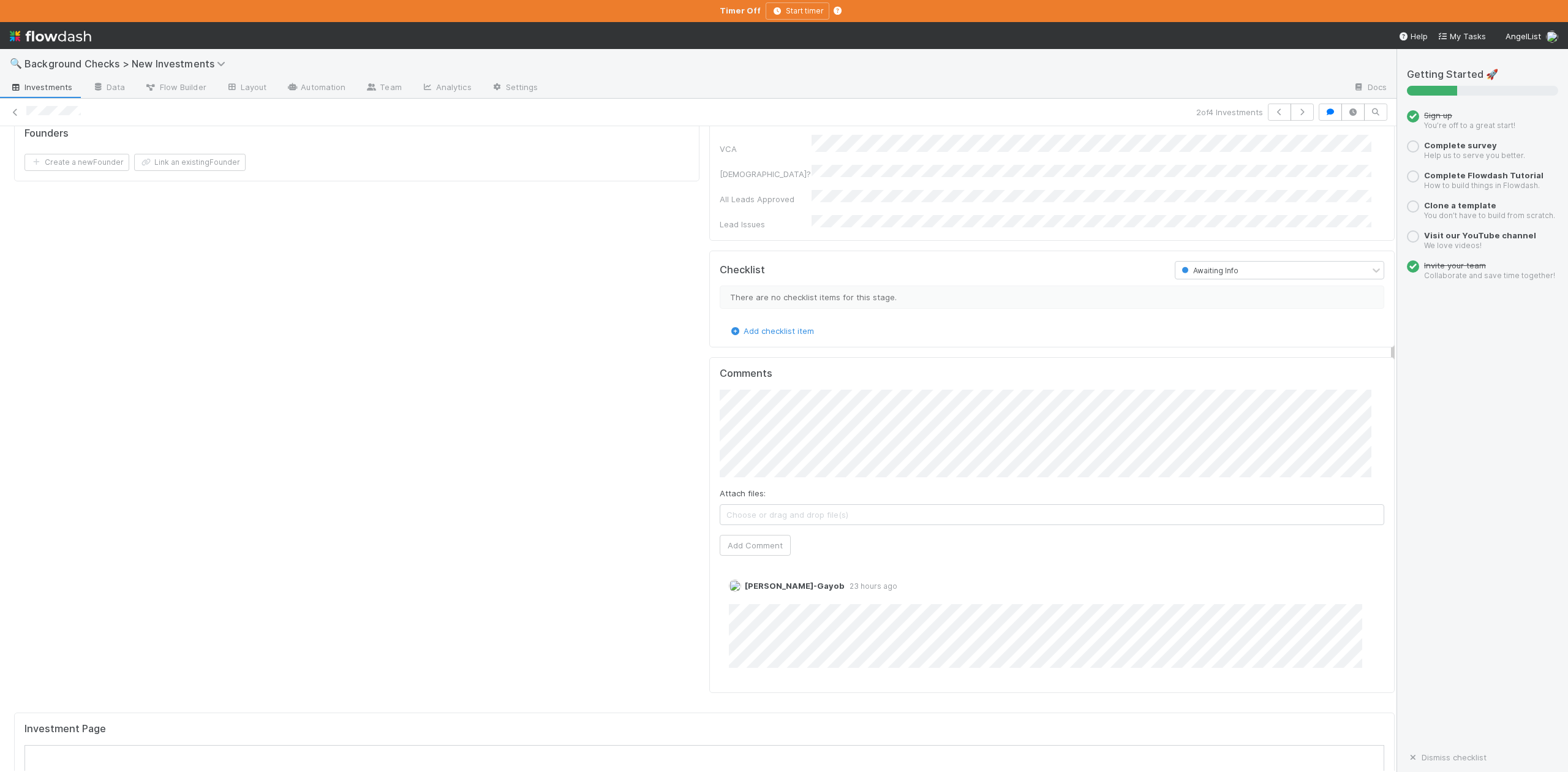
scroll to position [735, 0]
click at [688, 346] on div "Company and Founder Details Edit Company Name Company Legal Name Country of Inc…" at bounding box center [704, 64] width 1391 height 1276
click at [741, 530] on button "Add Comment" at bounding box center [755, 540] width 71 height 21
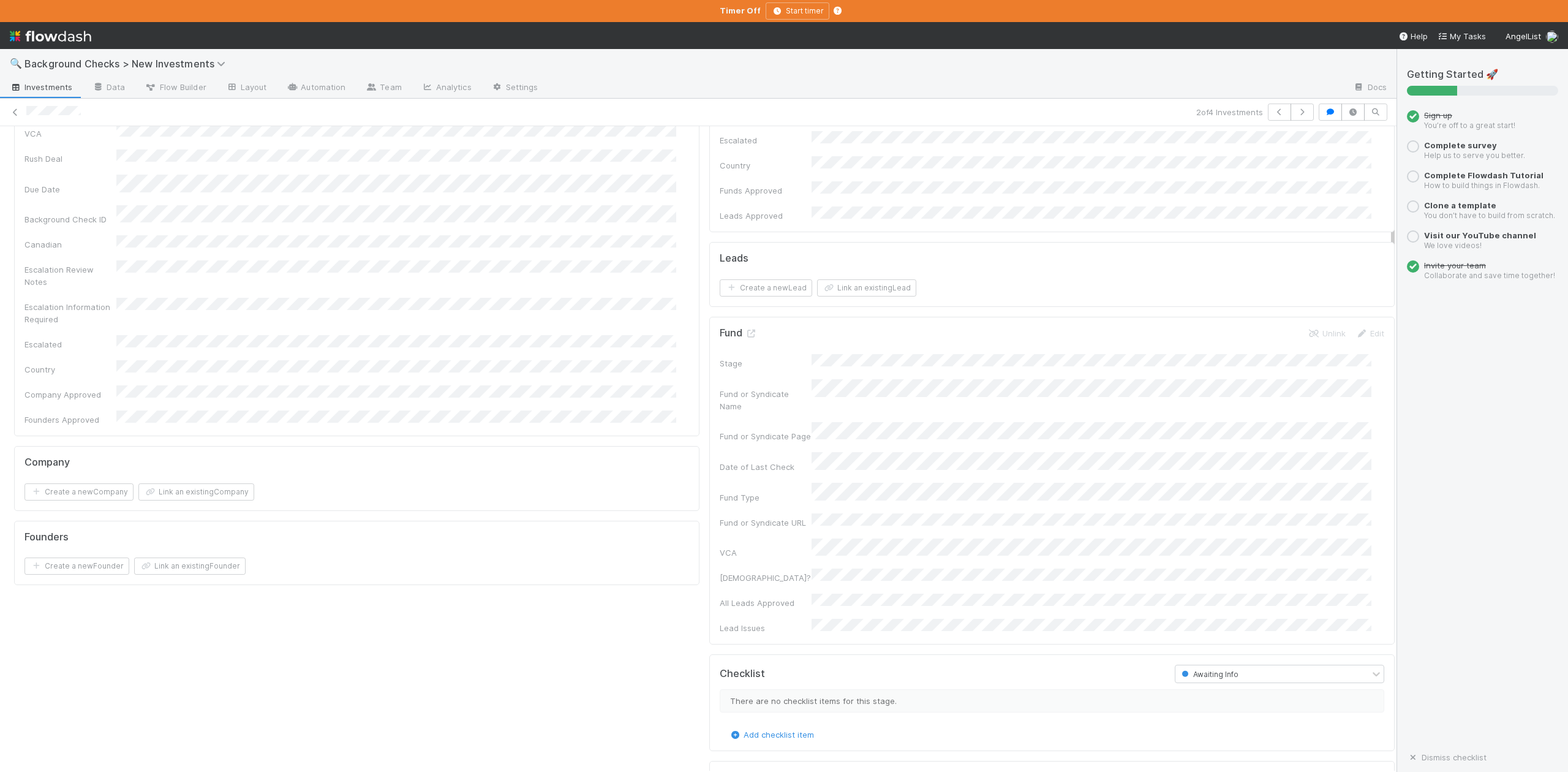
scroll to position [0, 0]
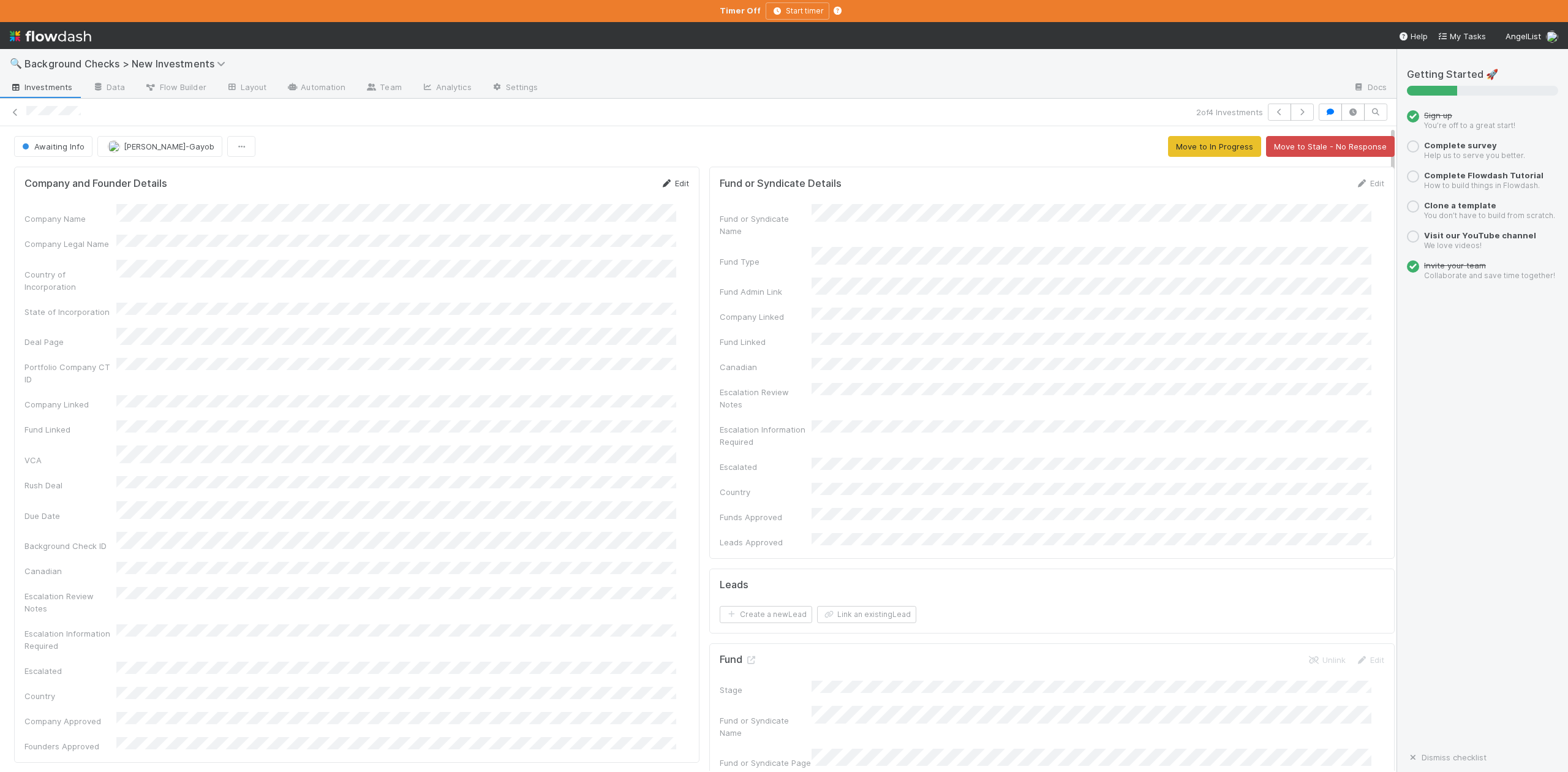
click at [670, 185] on link "Edit" at bounding box center [675, 183] width 29 height 10
click at [606, 191] on button "Save" at bounding box center [624, 187] width 35 height 21
click at [54, 151] on span "Awaiting Info" at bounding box center [52, 146] width 65 height 10
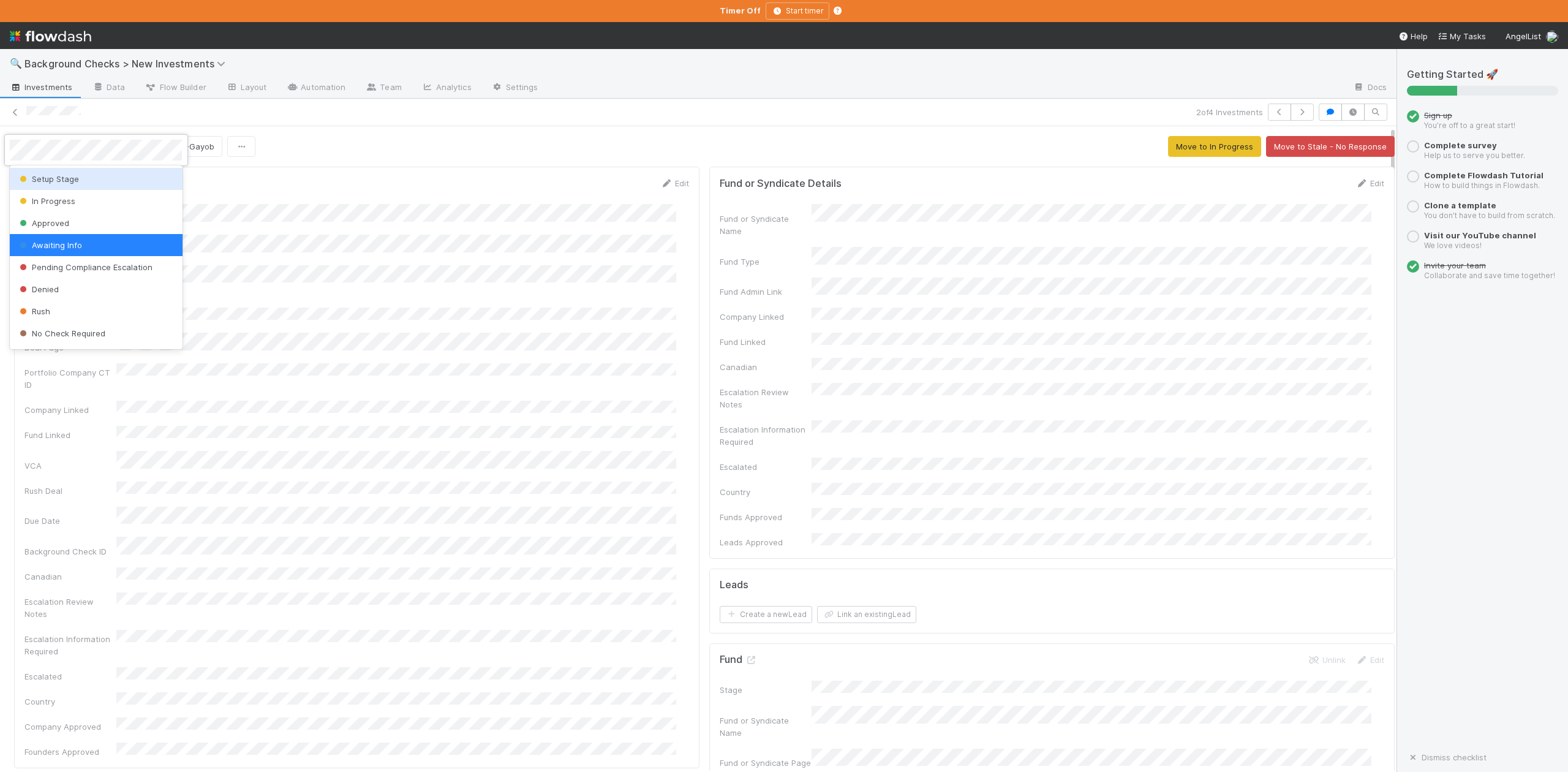
click at [59, 178] on span "Setup Stage" at bounding box center [48, 179] width 62 height 10
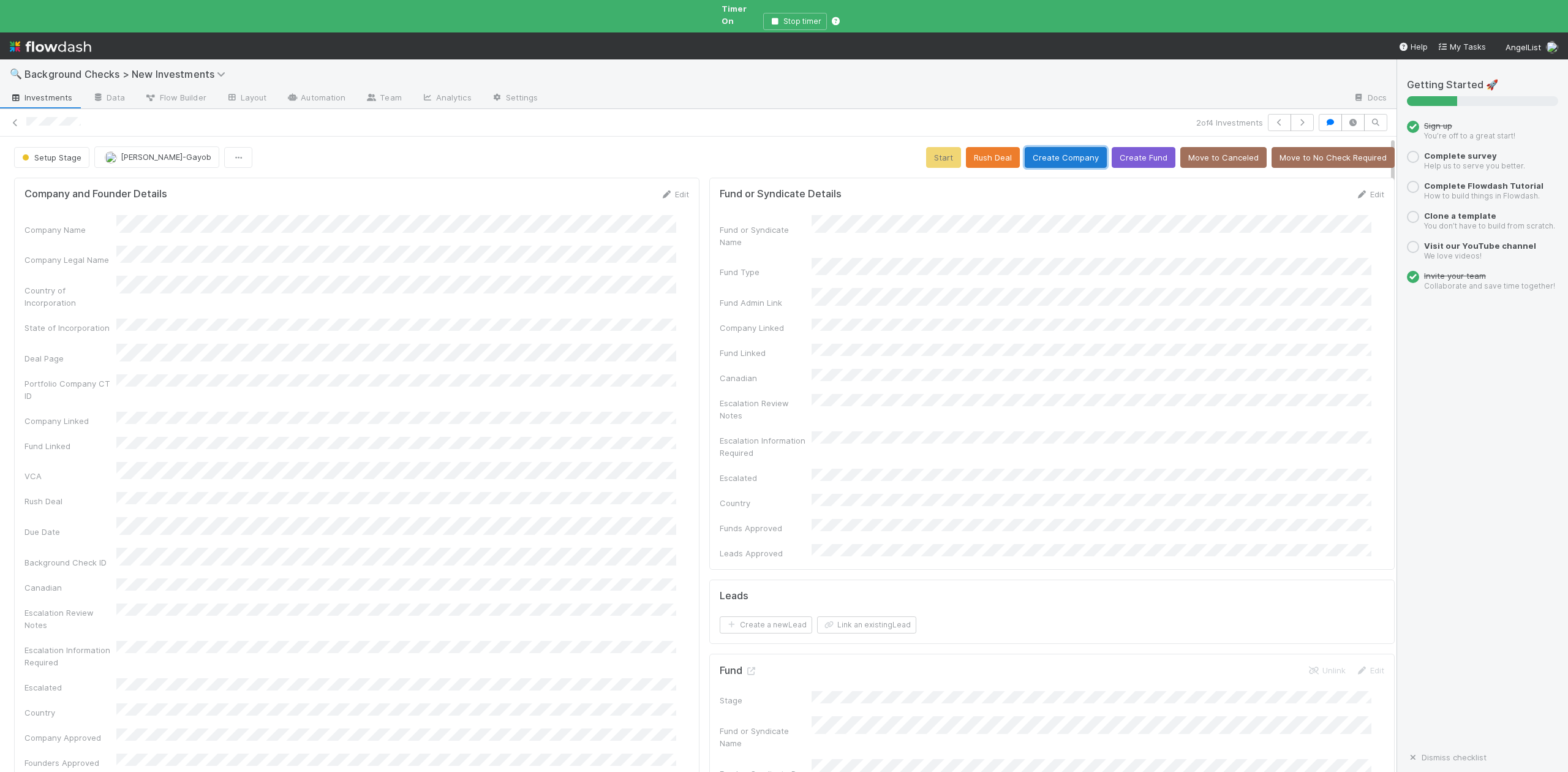
drag, startPoint x: 1054, startPoint y: 143, endPoint x: 925, endPoint y: 164, distance: 130.7
click at [1054, 147] on button "Create Company" at bounding box center [1066, 157] width 82 height 21
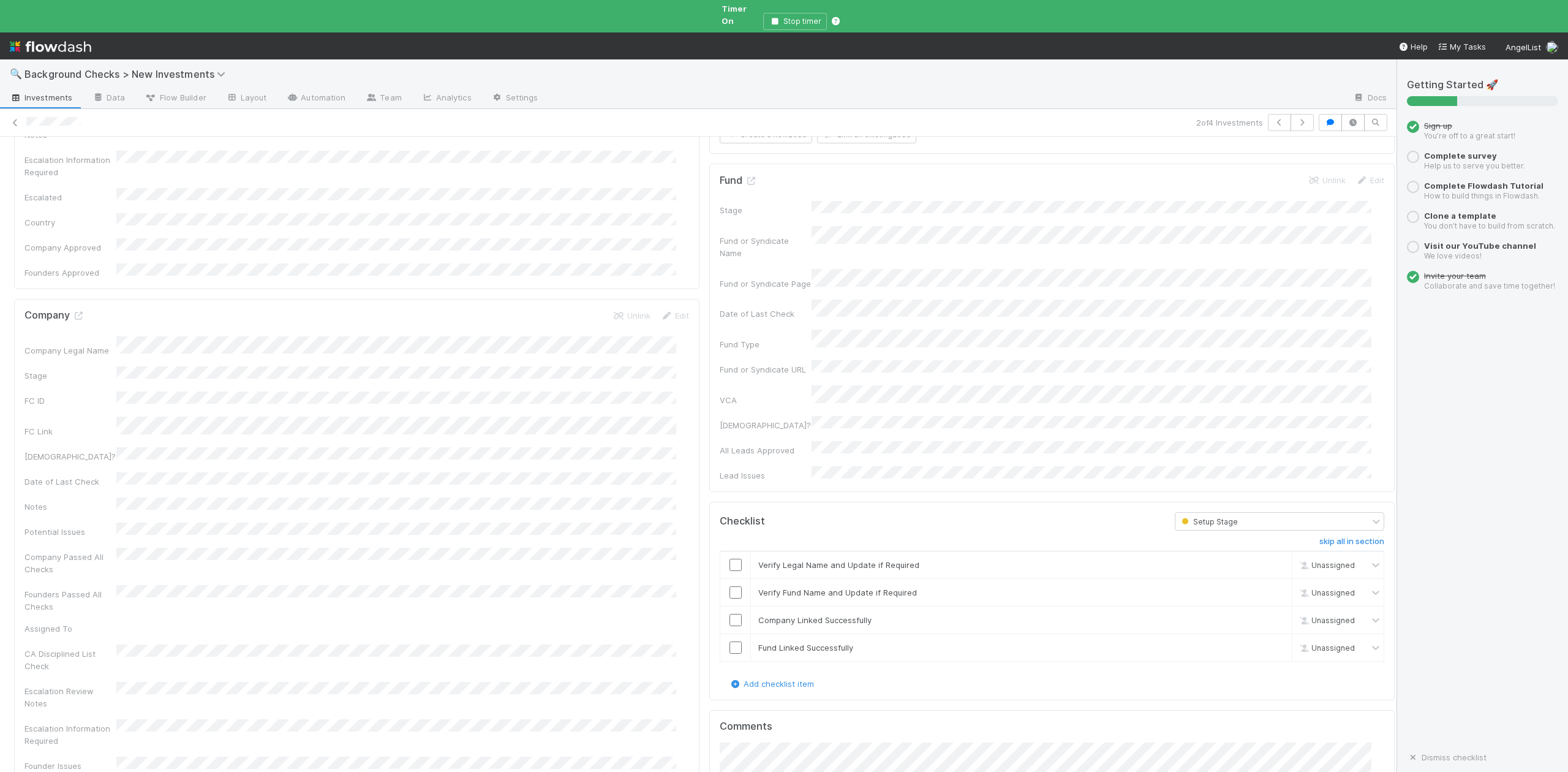
scroll to position [572, 0]
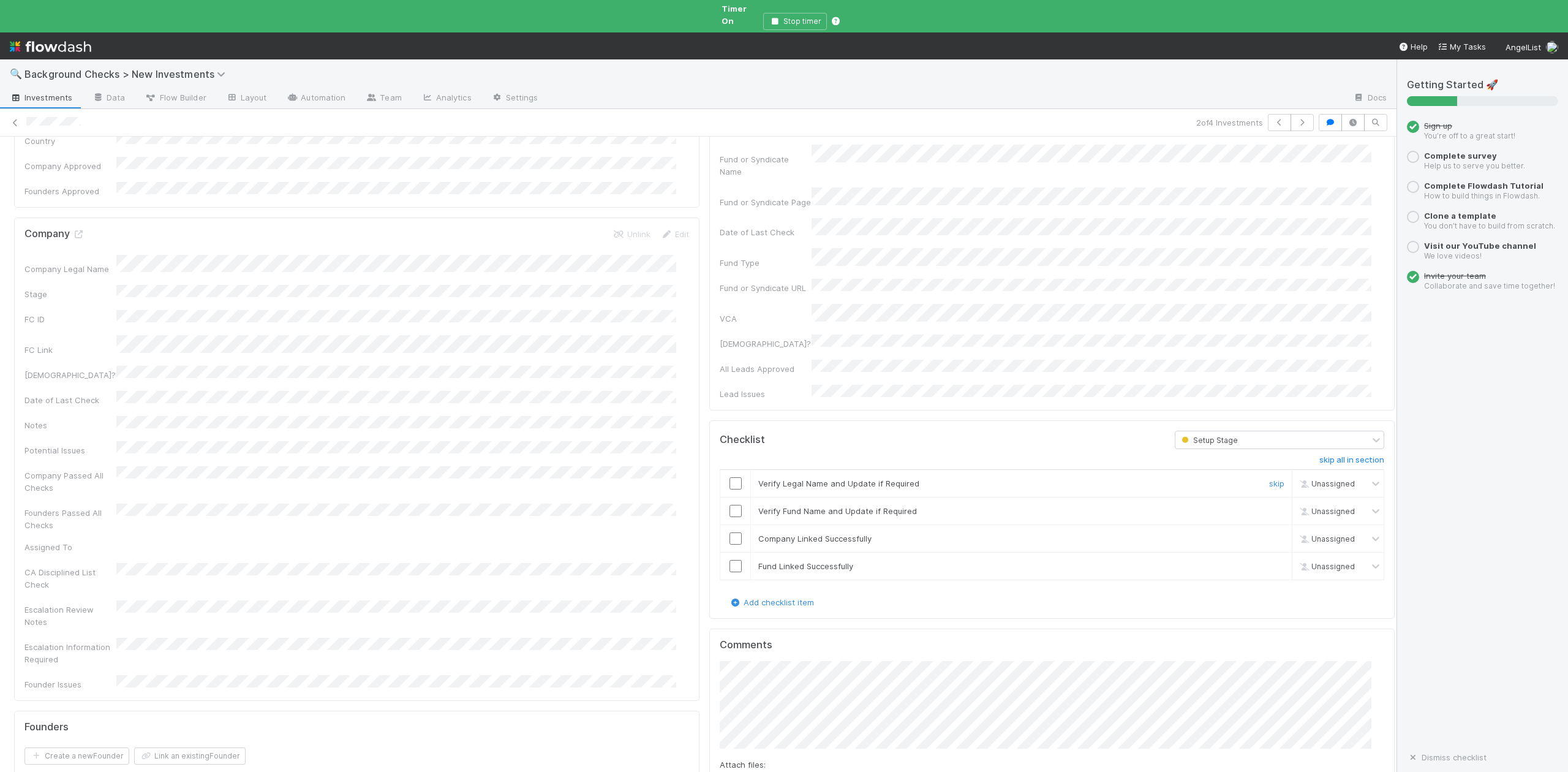
click at [730, 477] on input "checkbox" at bounding box center [735, 483] width 12 height 12
click at [730, 504] on input "checkbox" at bounding box center [735, 510] width 12 height 12
click at [730, 533] on input "checkbox" at bounding box center [735, 538] width 12 height 12
click at [730, 560] on input "checkbox" at bounding box center [735, 566] width 12 height 12
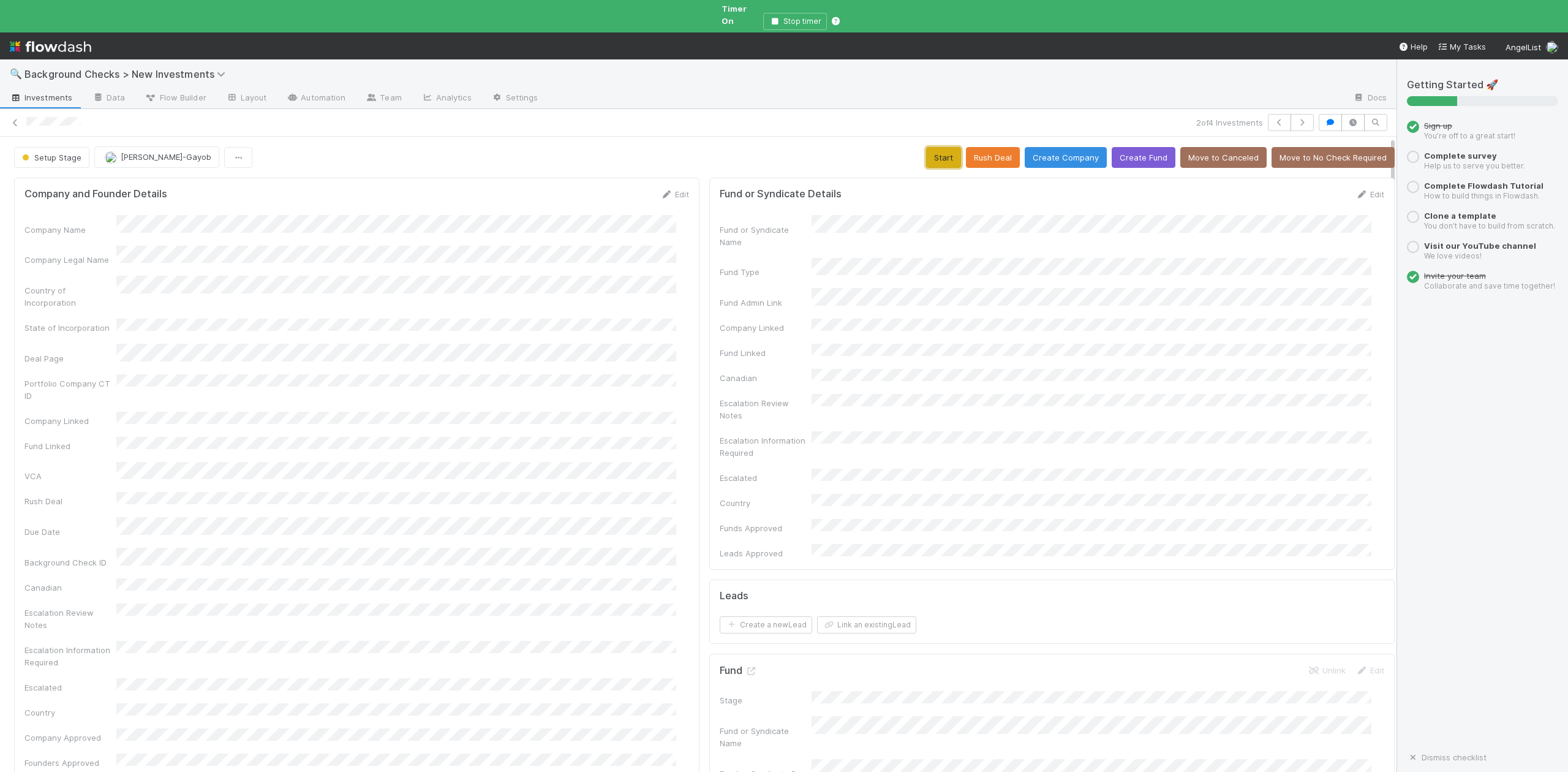
click at [926, 147] on button "Start" at bounding box center [944, 157] width 35 height 21
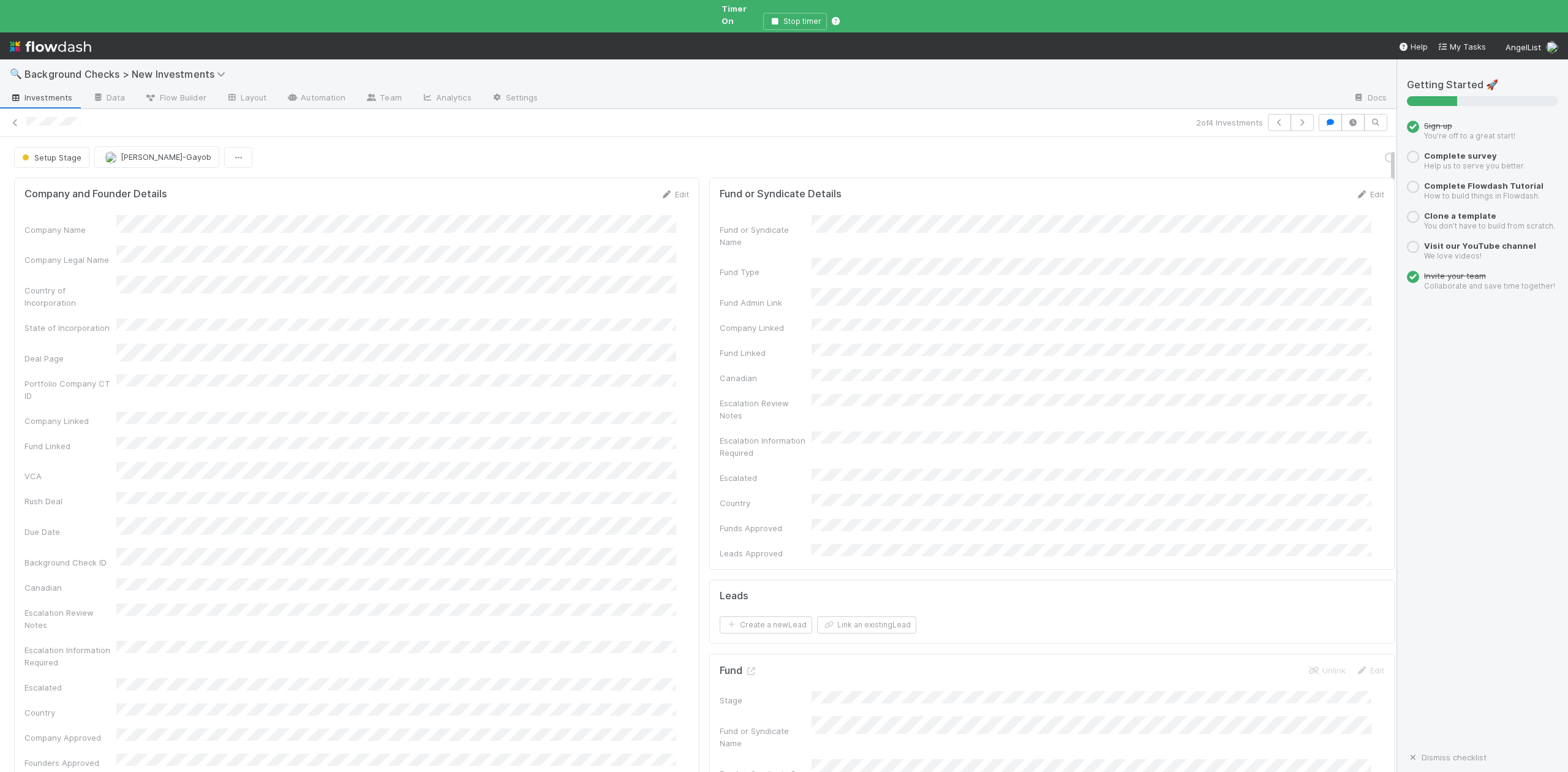
scroll to position [326, 0]
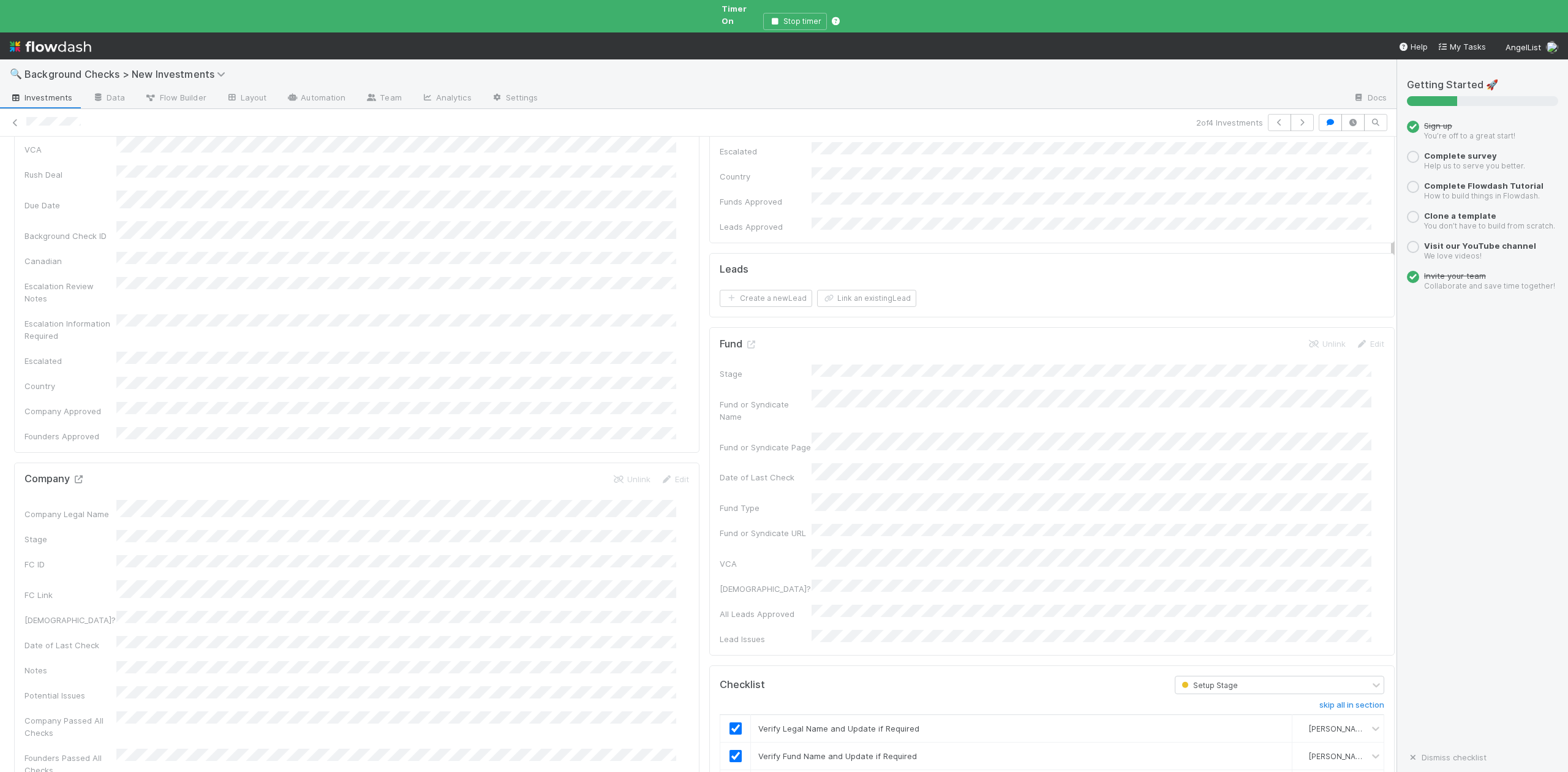
click at [76, 475] on icon at bounding box center [78, 479] width 12 height 8
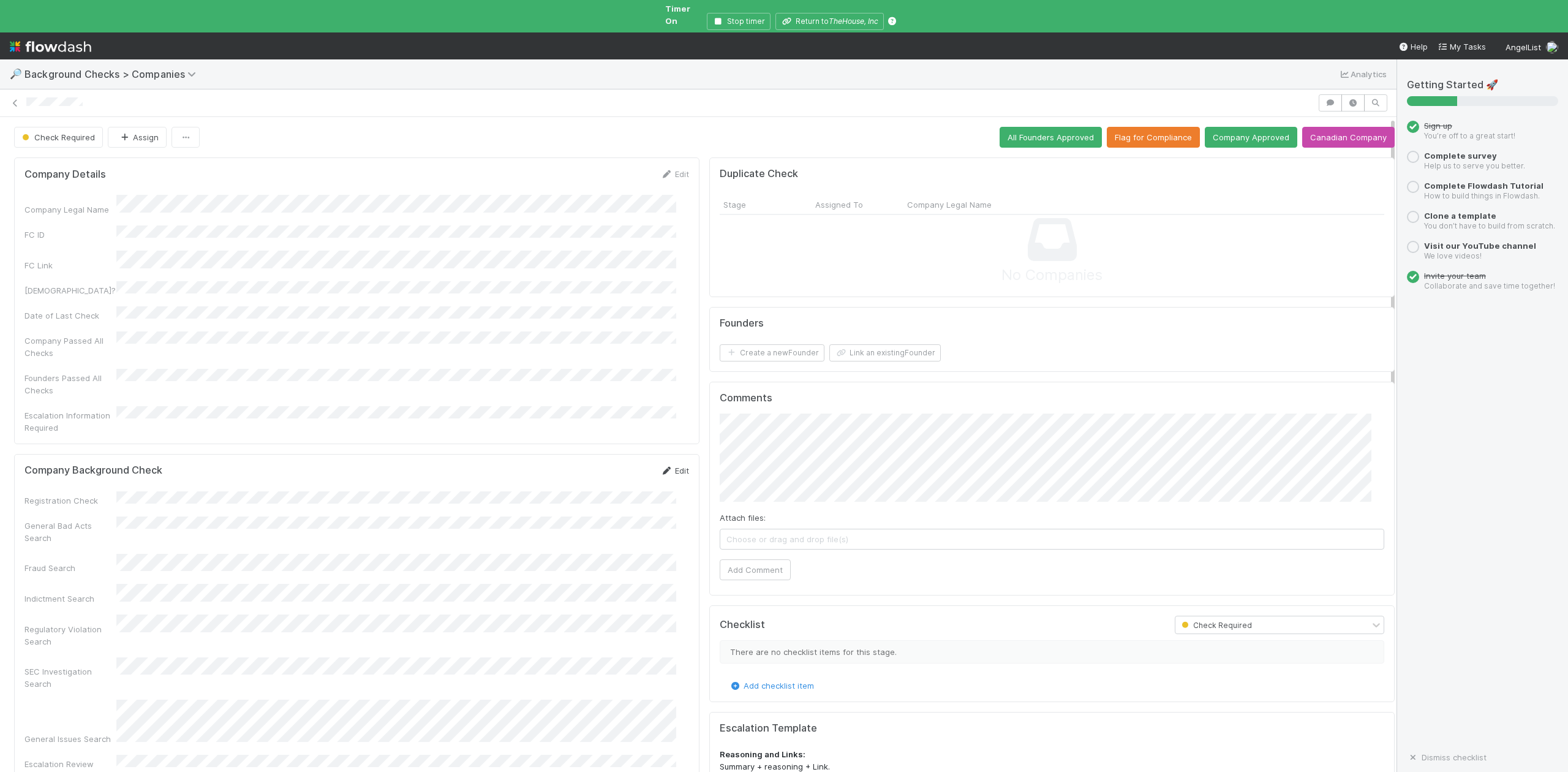
click at [670, 465] on link "Edit" at bounding box center [675, 470] width 29 height 10
click at [175, 557] on div "Passed" at bounding box center [399, 551] width 555 height 22
click at [172, 574] on div "Passed" at bounding box center [399, 581] width 555 height 22
click at [607, 465] on button "Save" at bounding box center [624, 475] width 35 height 21
click at [880, 345] on button "Link an existing Founder" at bounding box center [885, 353] width 112 height 17
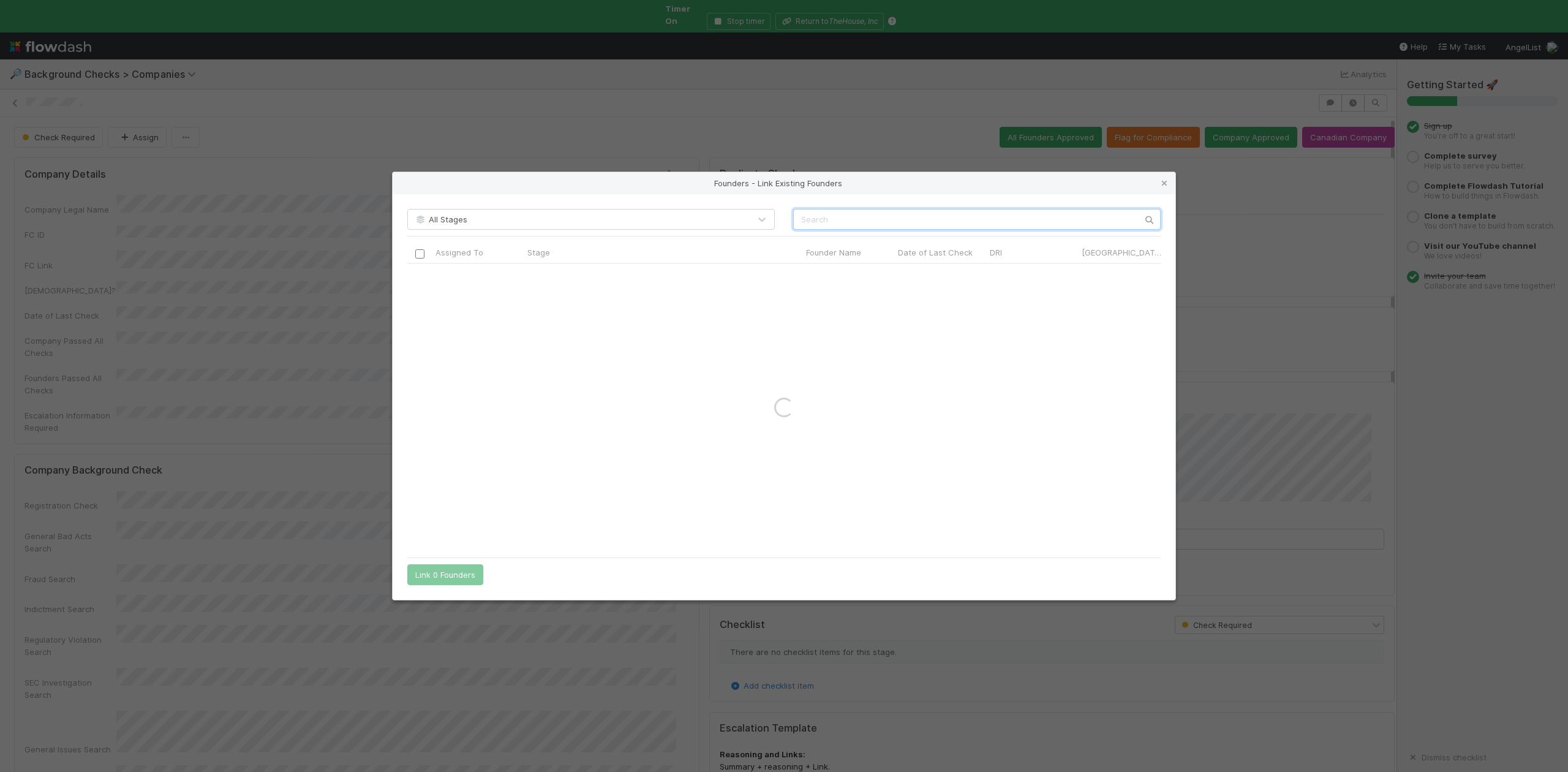
click at [809, 218] on input "text" at bounding box center [977, 219] width 367 height 21
paste input "Meredith Keller"
click at [802, 218] on input "Meredith Keller" at bounding box center [977, 219] width 367 height 21
type input "Meredith Keller"
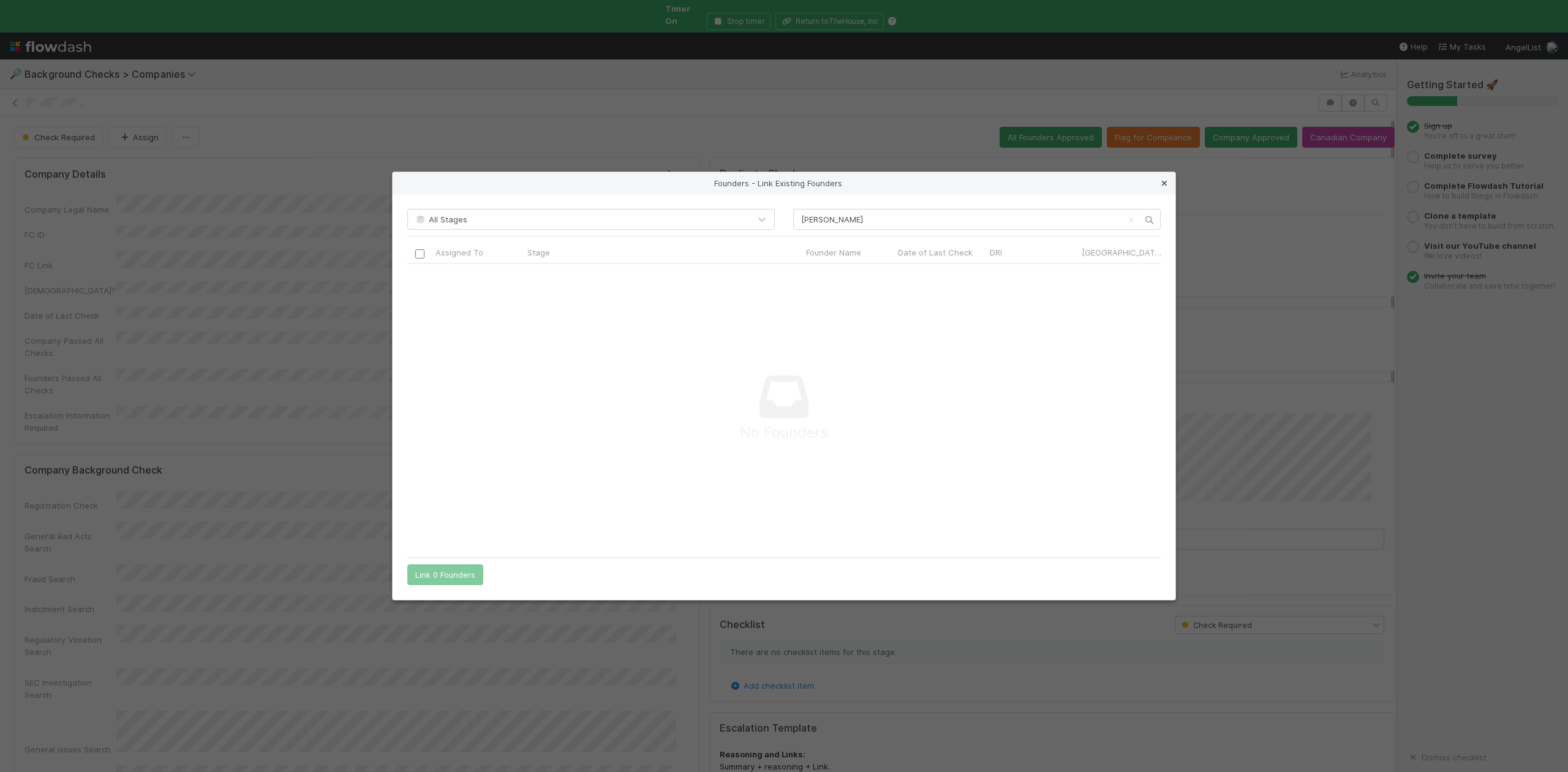
click at [1167, 181] on icon at bounding box center [1164, 183] width 12 height 8
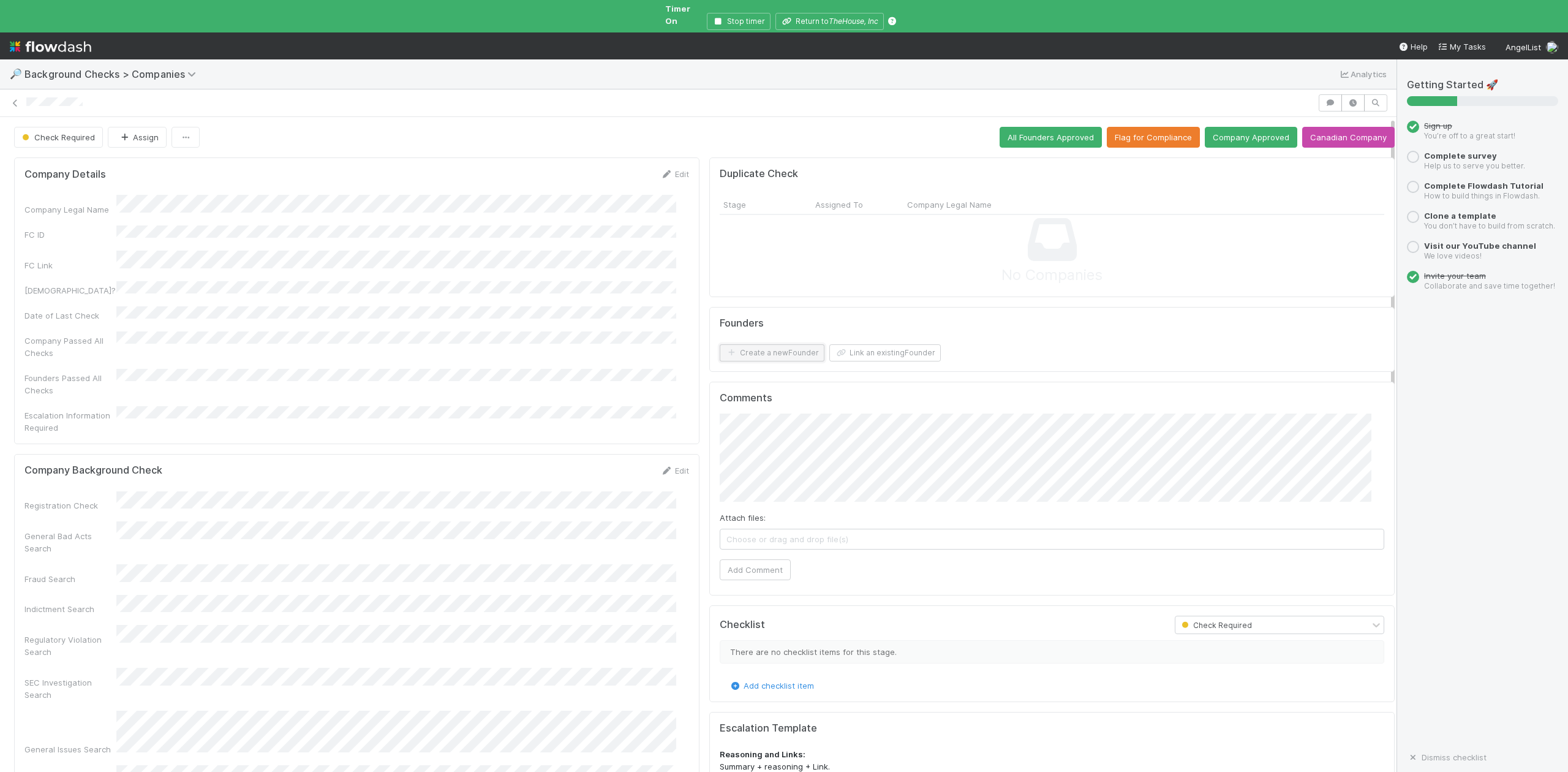
click at [786, 345] on button "Create a new Founder" at bounding box center [772, 353] width 105 height 17
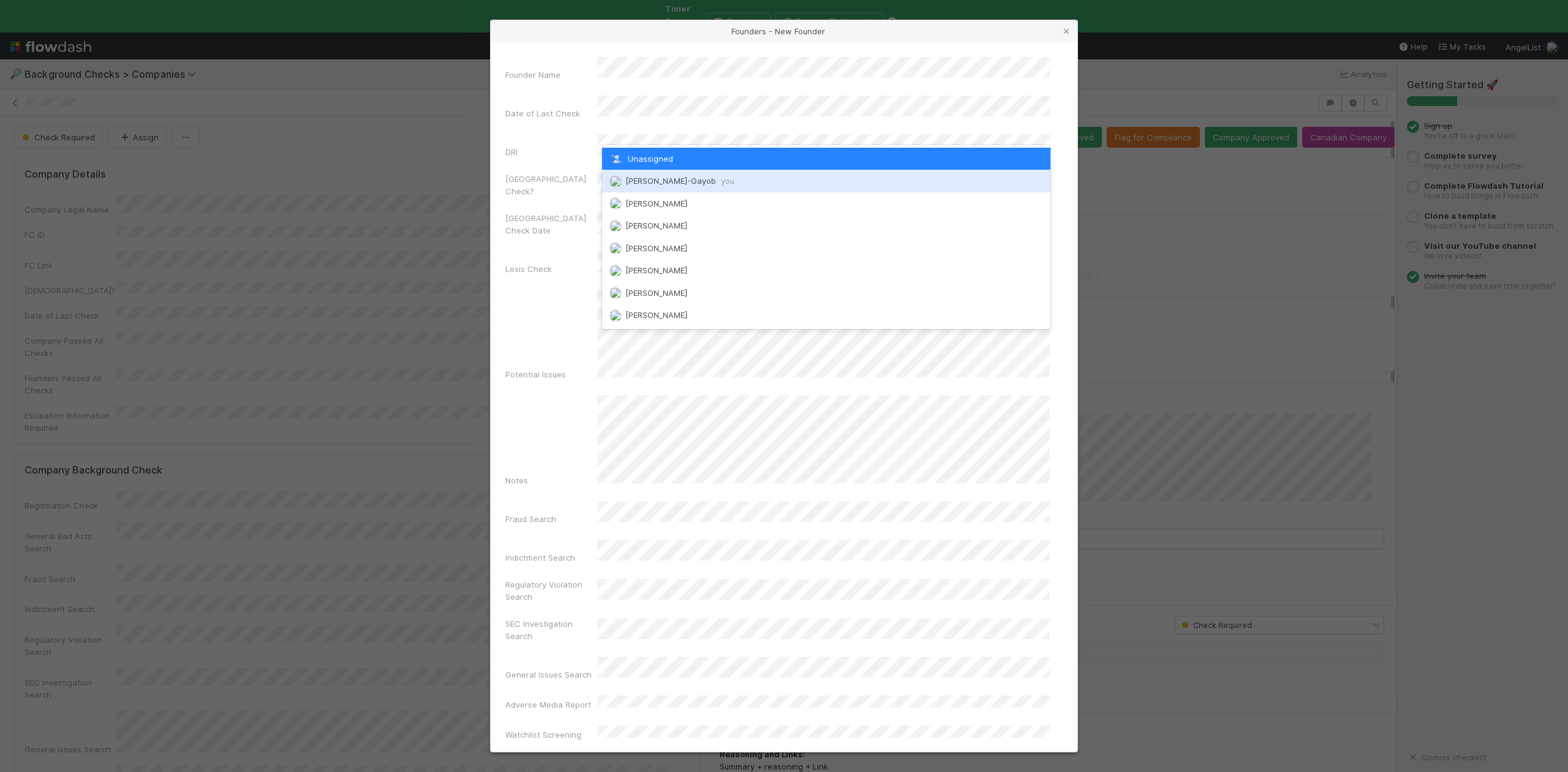
click at [660, 179] on span "Loraine Pati-Gayob you" at bounding box center [679, 180] width 109 height 10
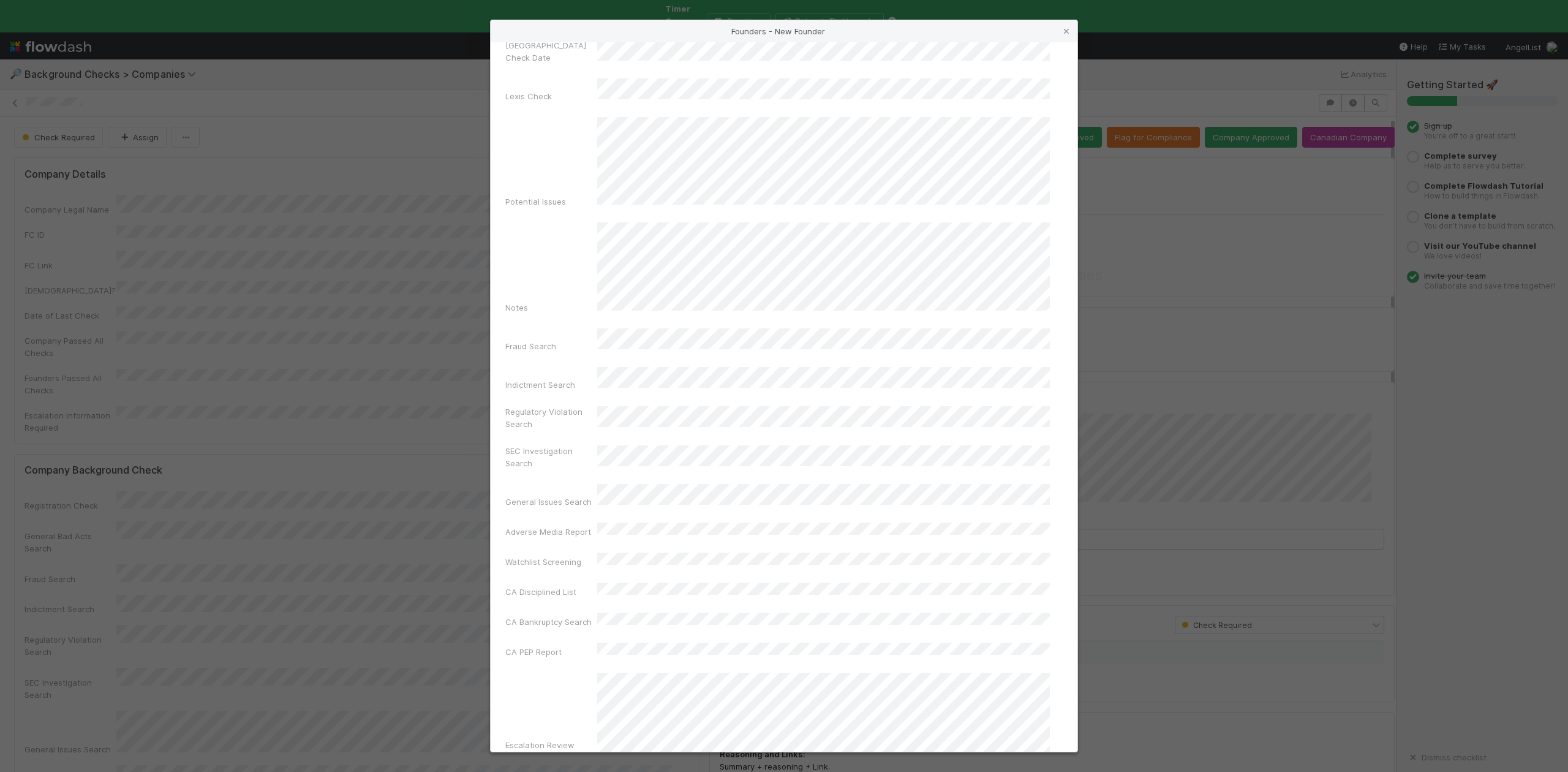
scroll to position [283, 0]
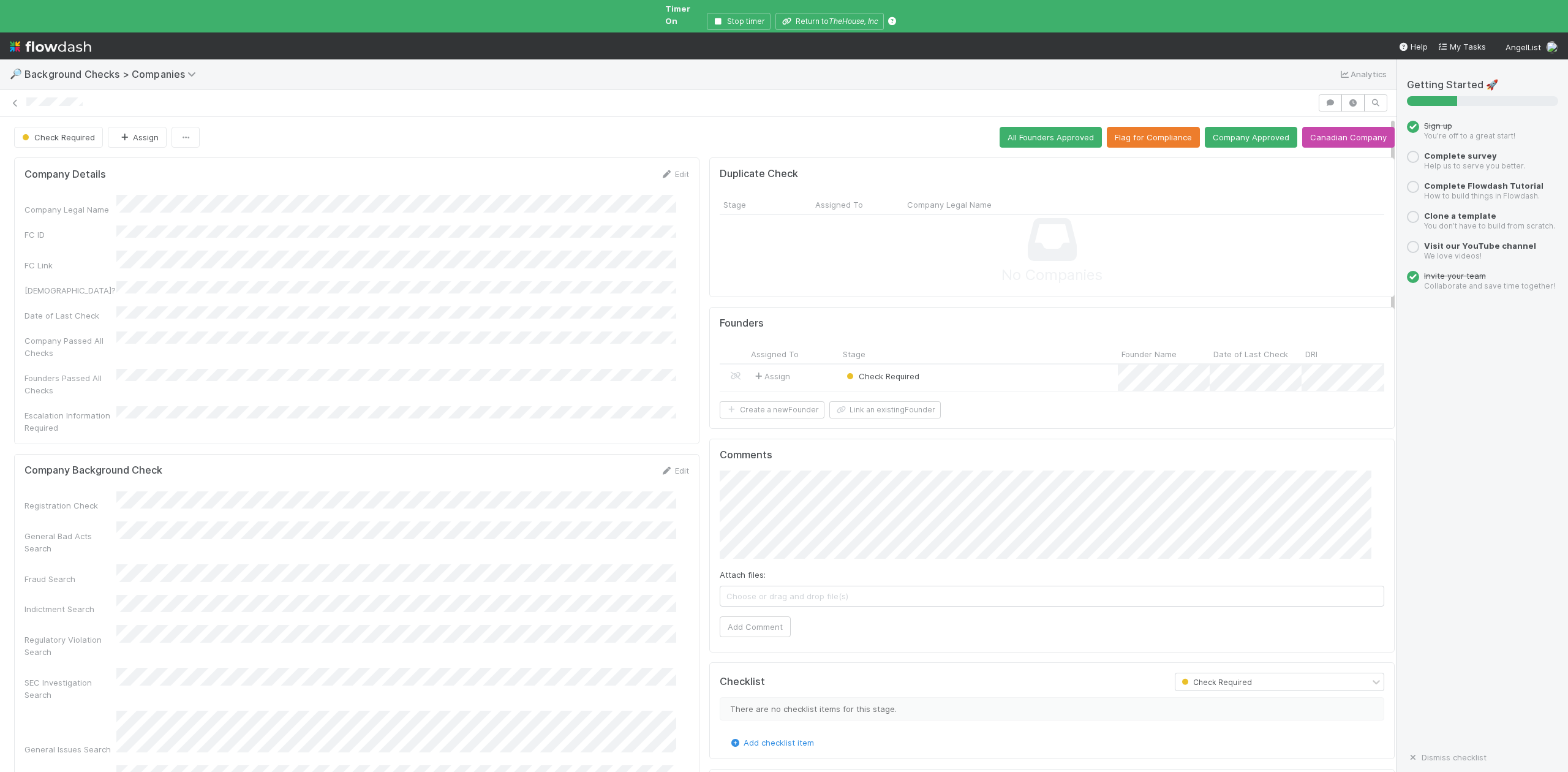
click at [942, 365] on div "Check Required" at bounding box center [978, 378] width 279 height 26
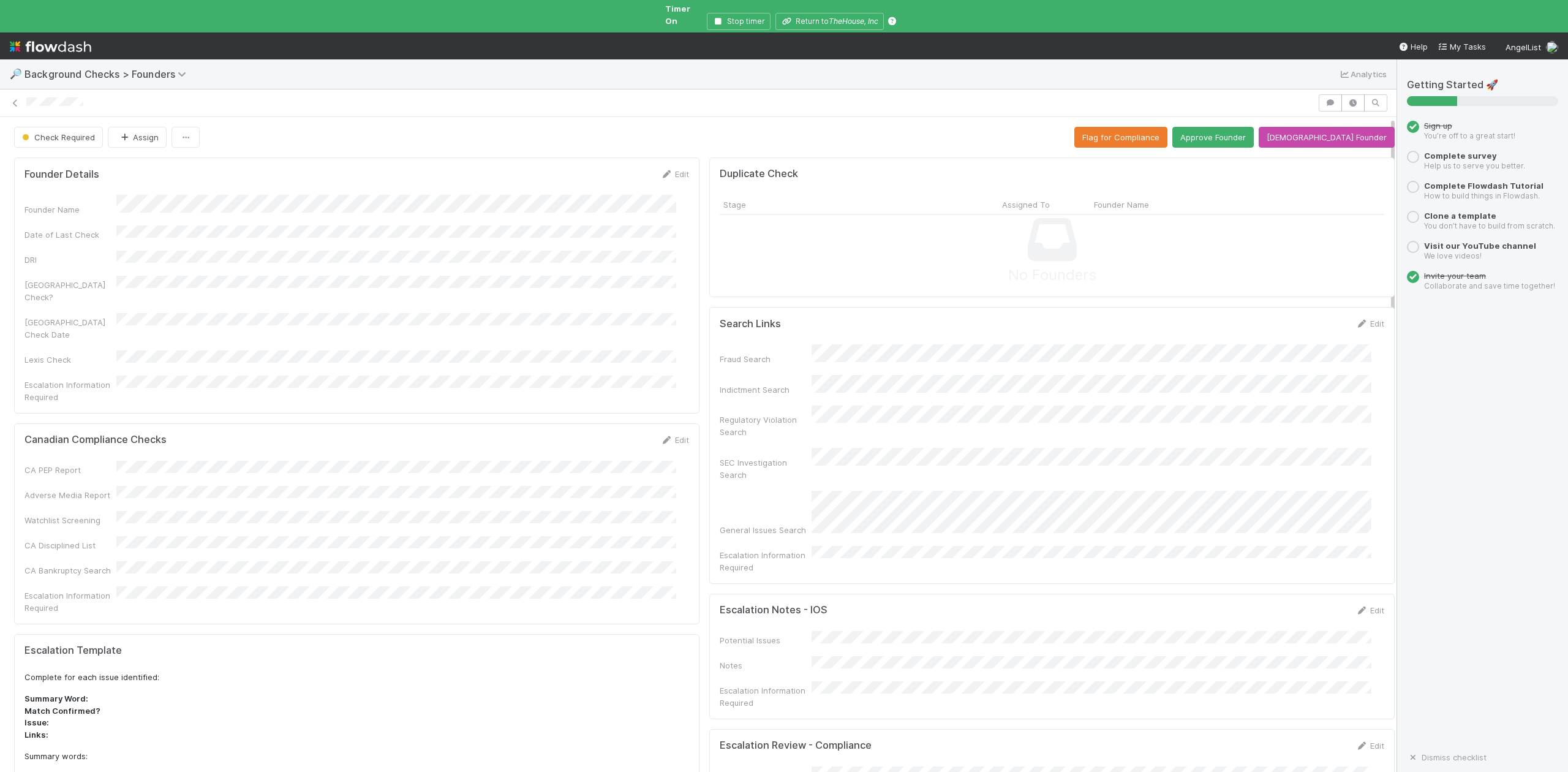
drag, startPoint x: 859, startPoint y: 320, endPoint x: 859, endPoint y: 332, distance: 12.0
click at [1226, 128] on button "Approve Founder" at bounding box center [1213, 137] width 82 height 21
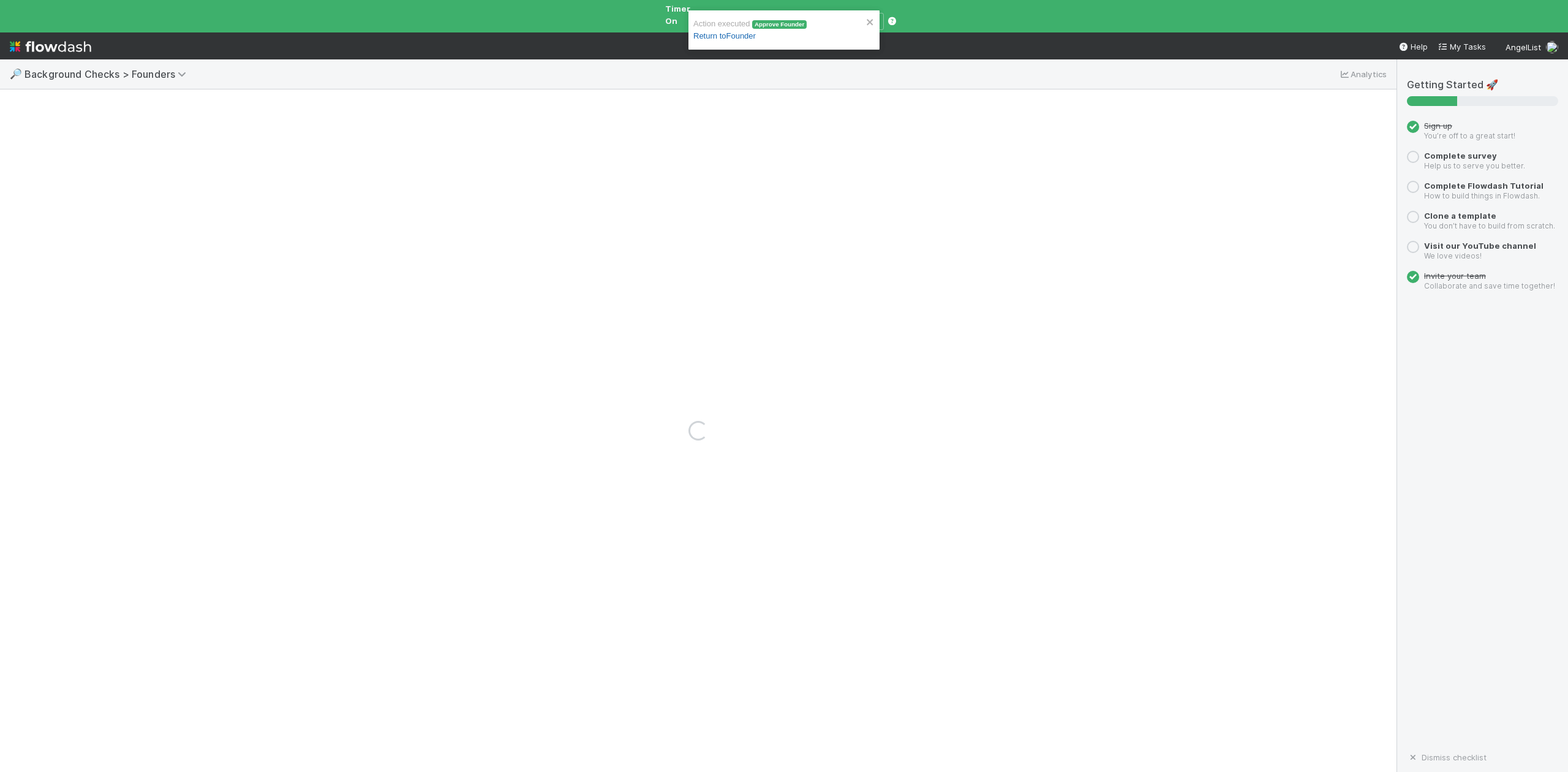
click at [740, 35] on link "Return to Founder" at bounding box center [725, 36] width 63 height 9
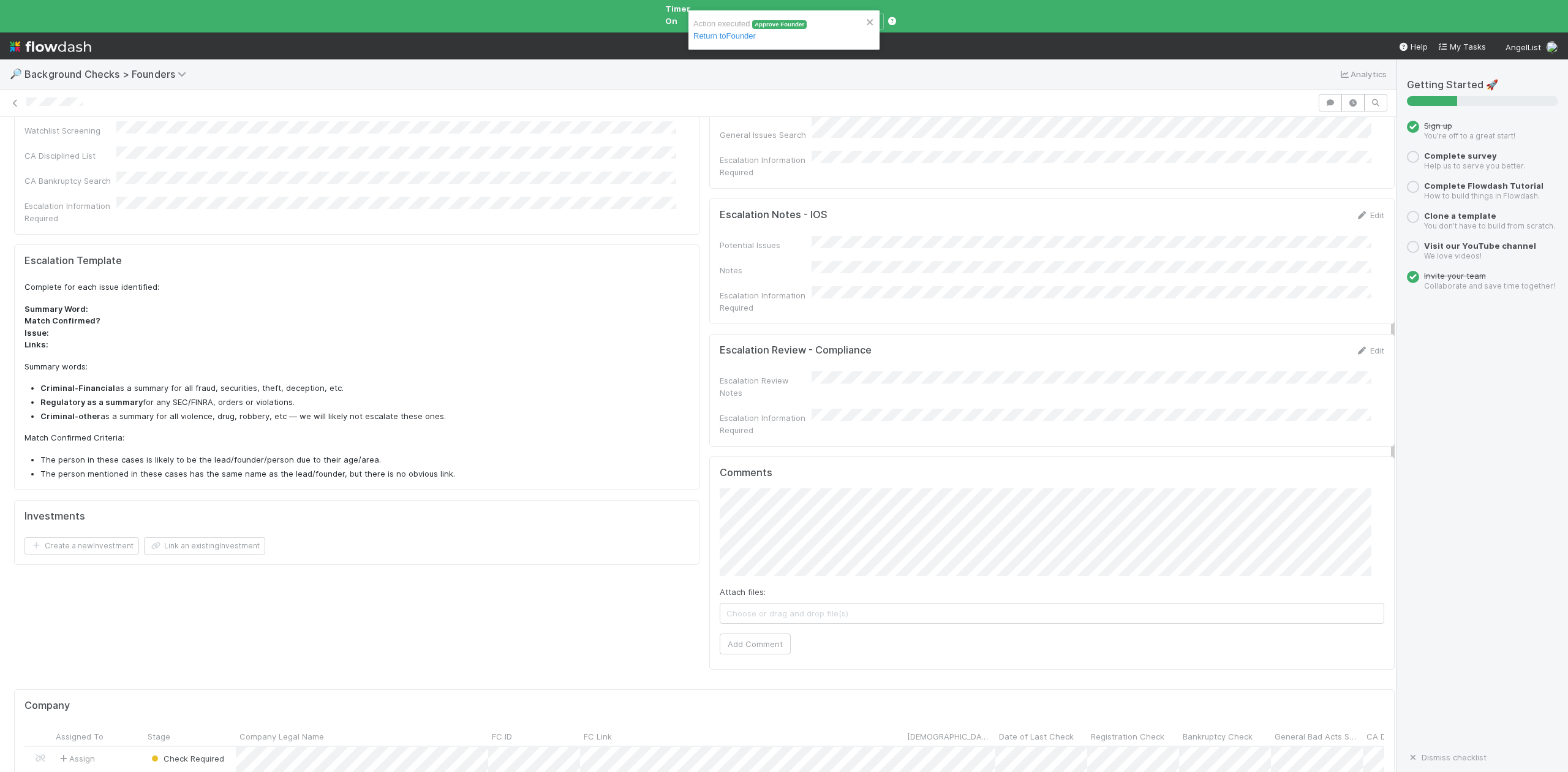
scroll to position [572, 0]
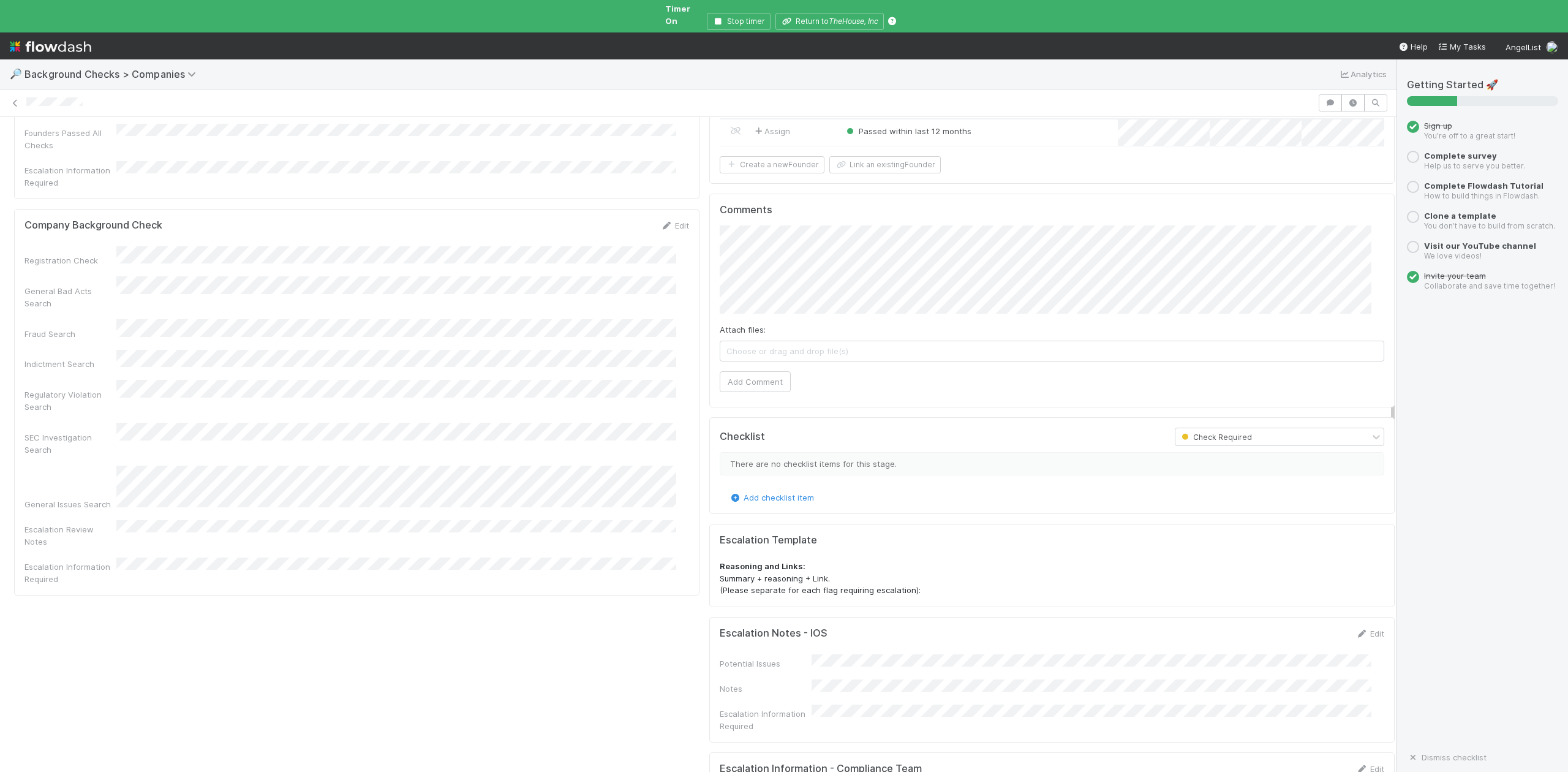
scroll to position [82, 0]
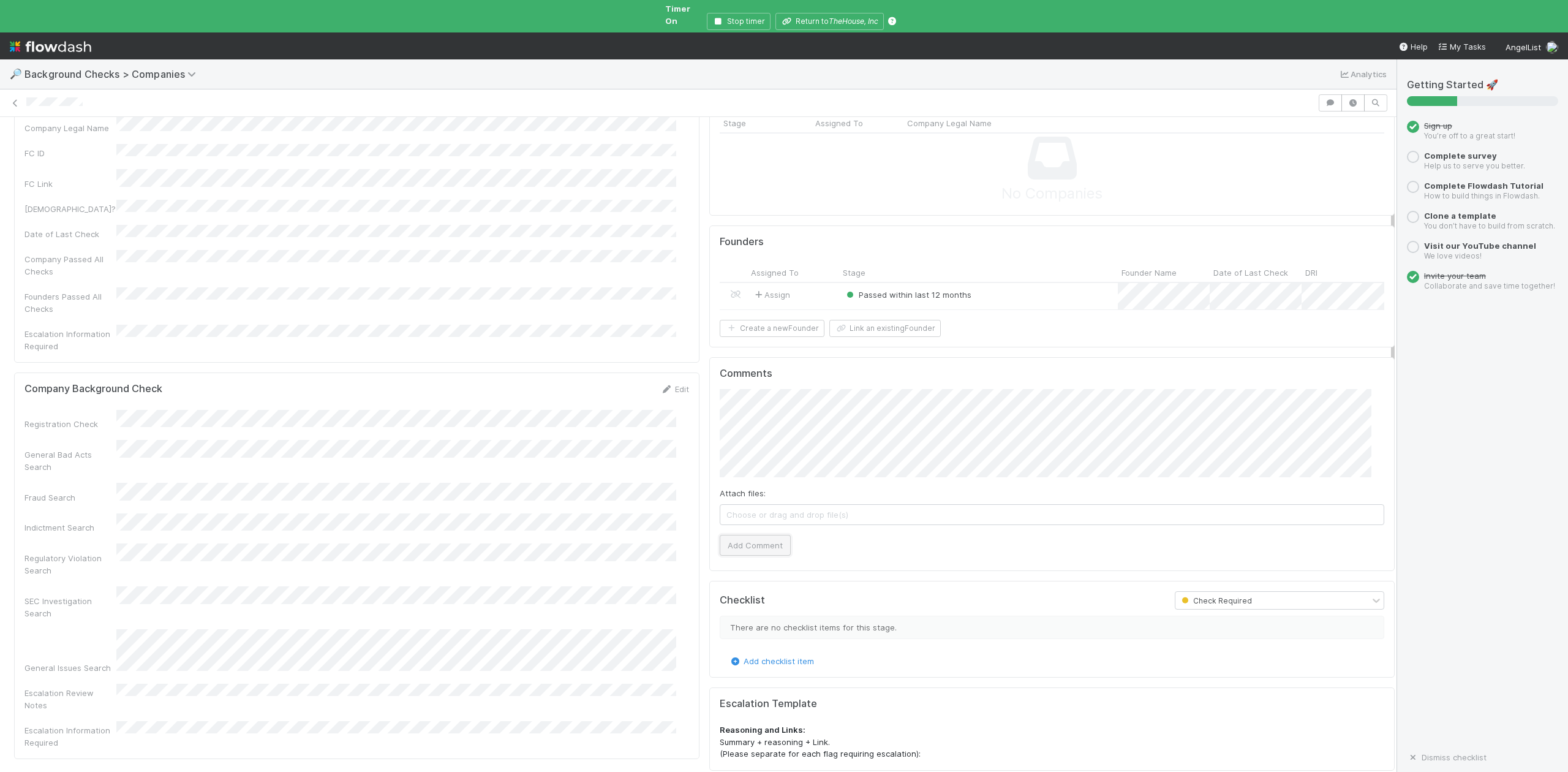
click at [750, 555] on button "Add Comment" at bounding box center [755, 545] width 71 height 21
click at [889, 330] on button "Link an existing Founder" at bounding box center [885, 328] width 112 height 17
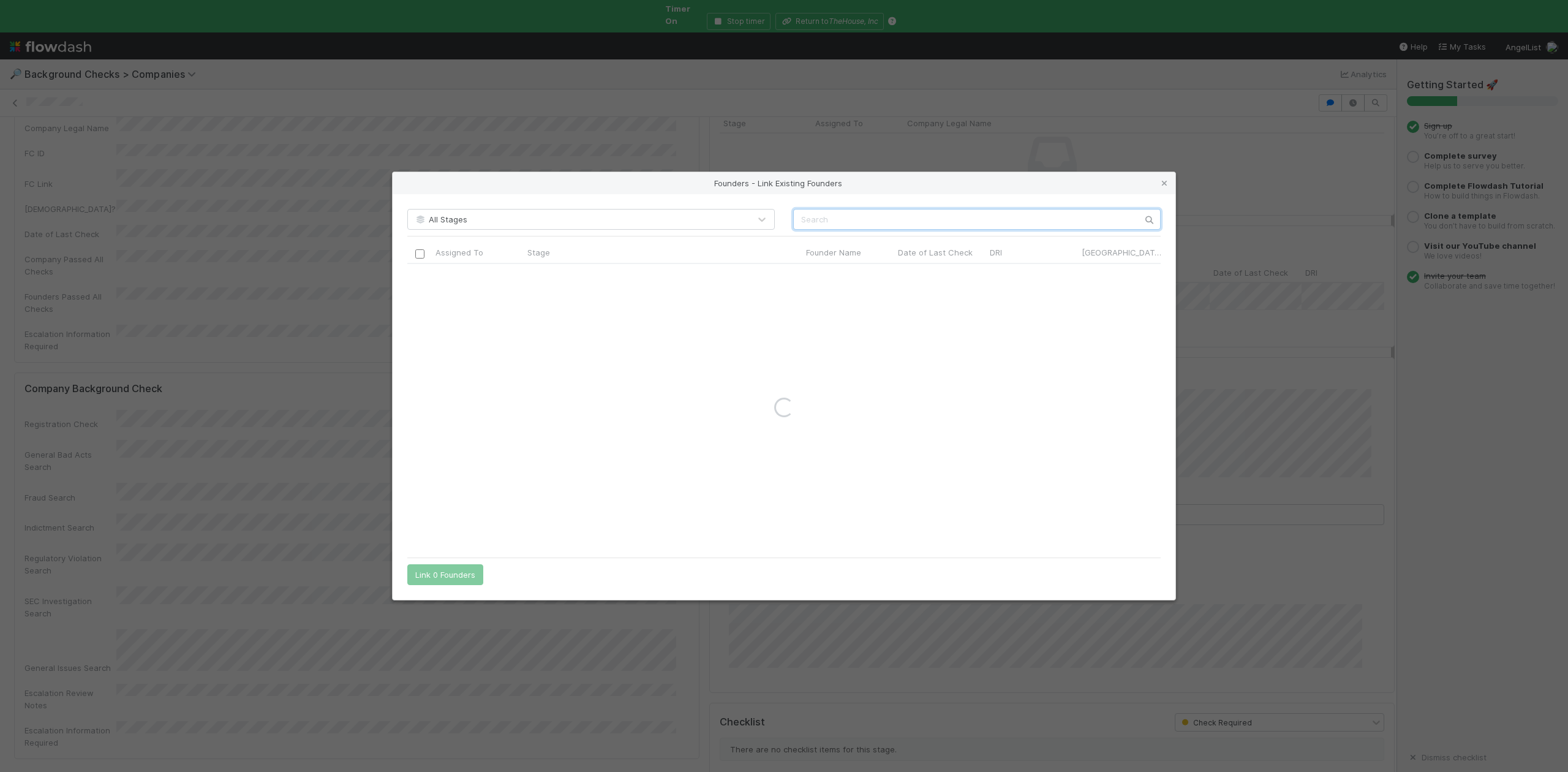
click at [829, 219] on input "text" at bounding box center [977, 219] width 367 height 21
paste input "Juliana Mandel"
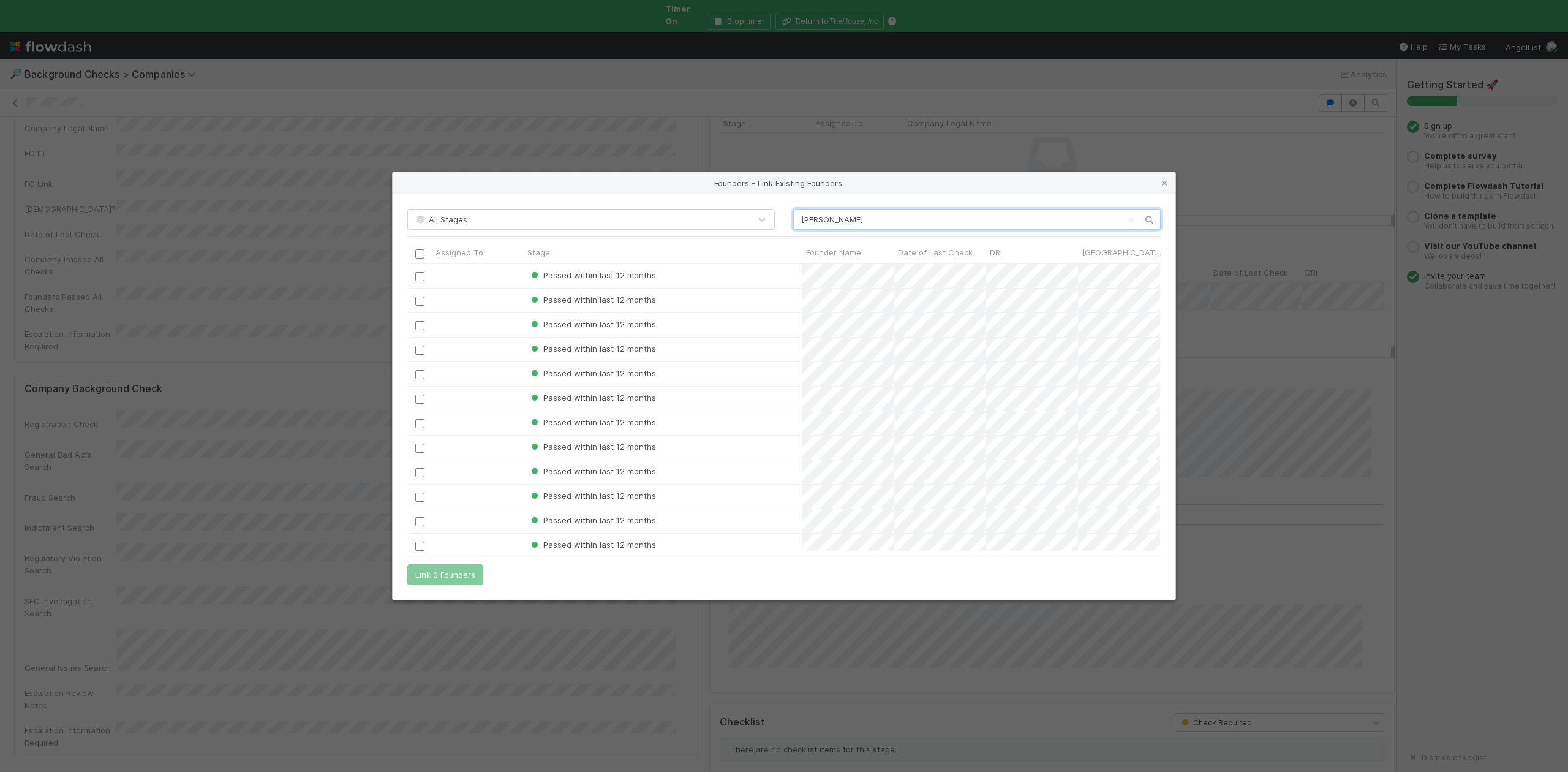
scroll to position [0, 0]
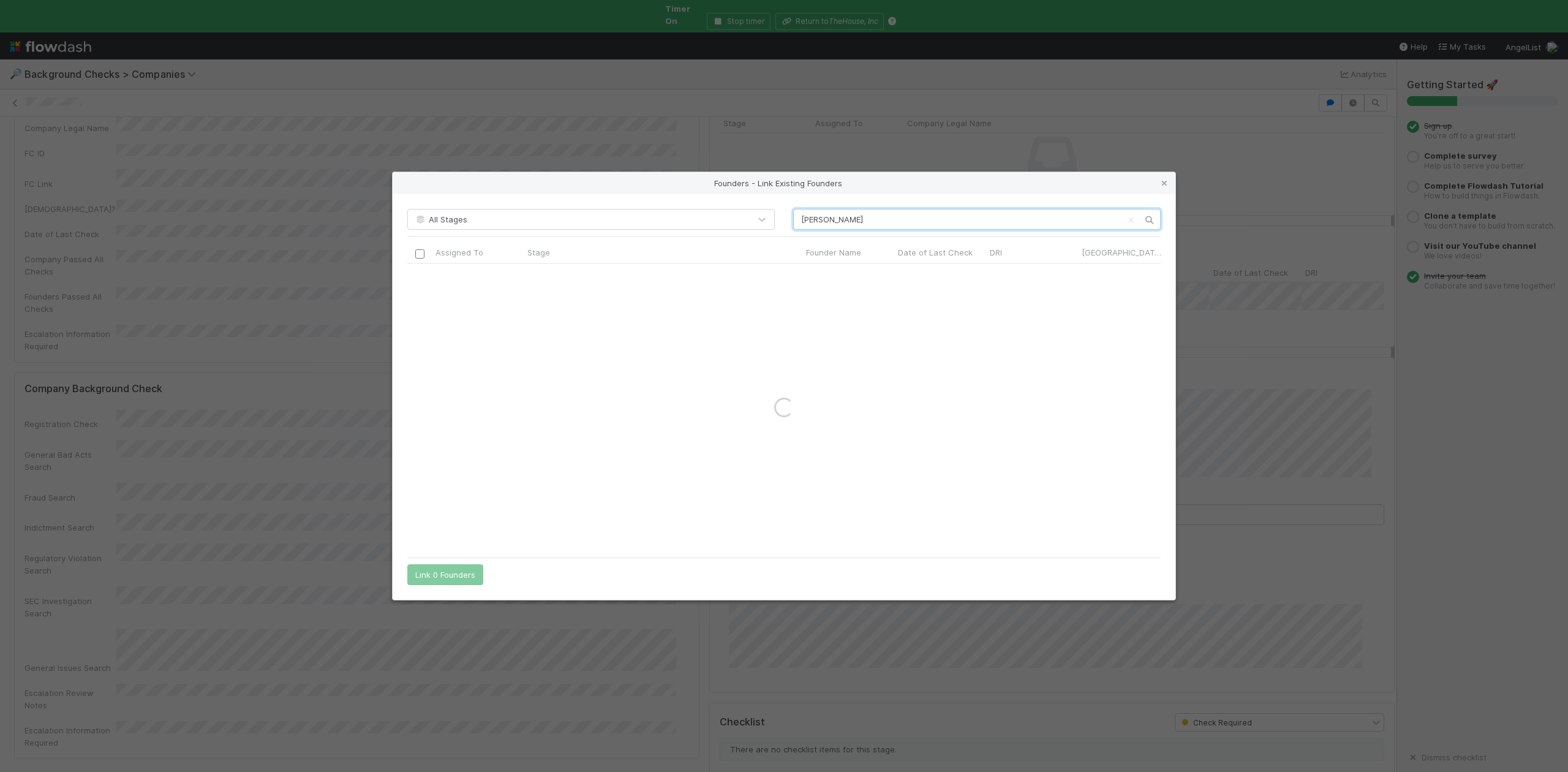
click at [799, 214] on input "Juliana Mandel" at bounding box center [977, 219] width 367 height 21
type input "Juliana Mandel"
click at [1165, 184] on icon at bounding box center [1164, 183] width 12 height 8
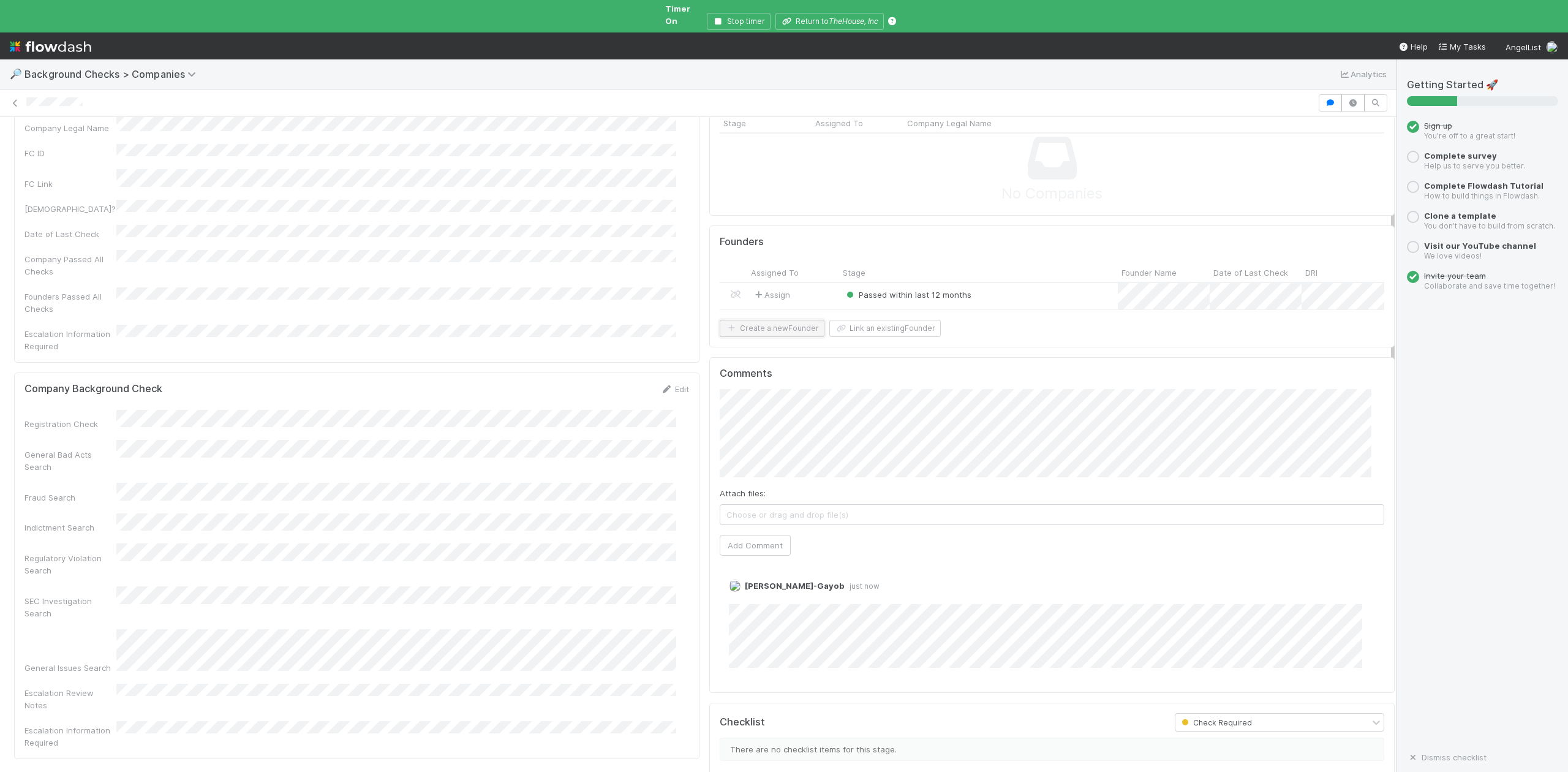
click at [760, 328] on button "Create a new Founder" at bounding box center [772, 328] width 105 height 17
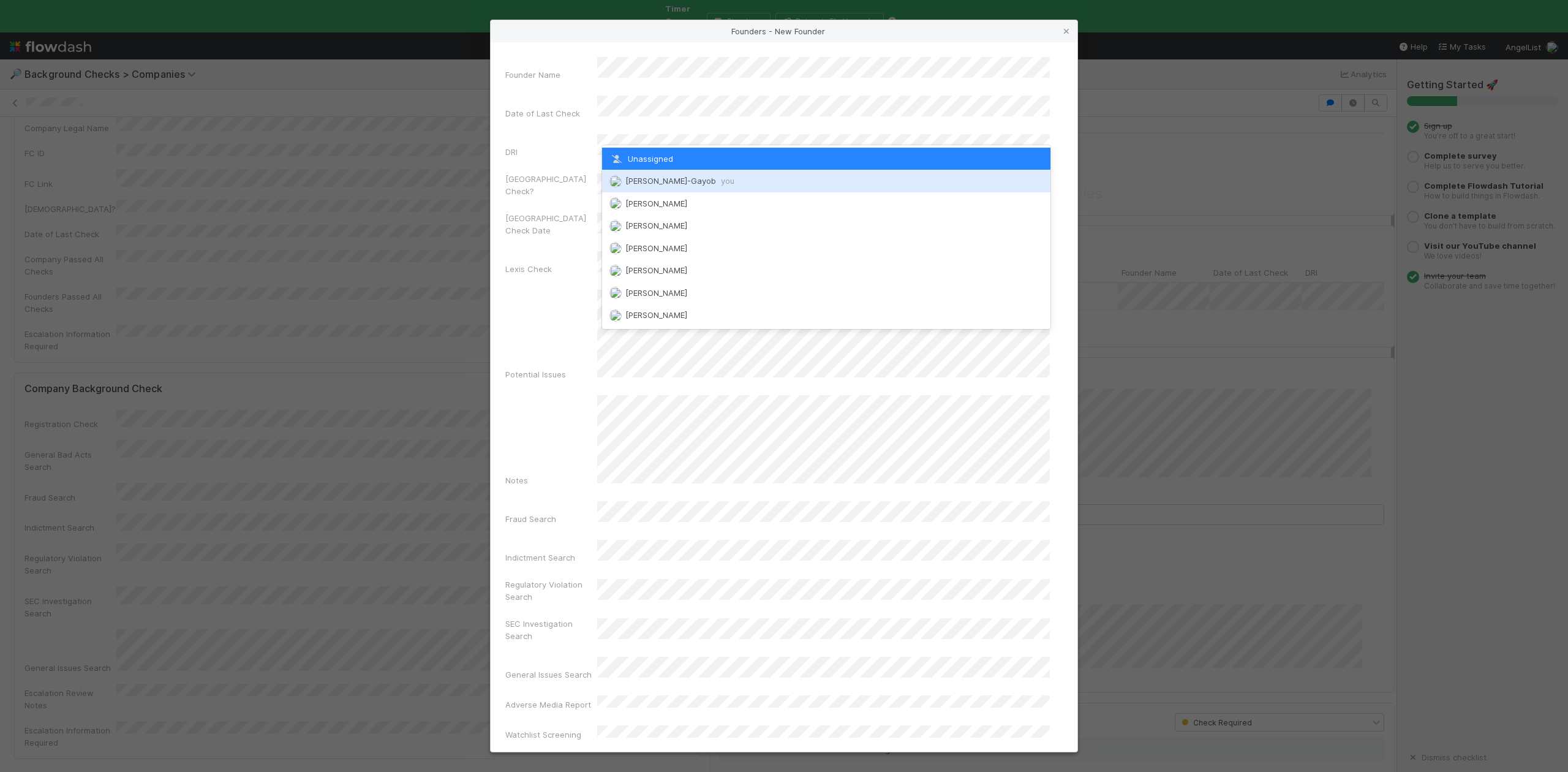
click at [660, 179] on span "Loraine Pati-Gayob you" at bounding box center [679, 180] width 109 height 10
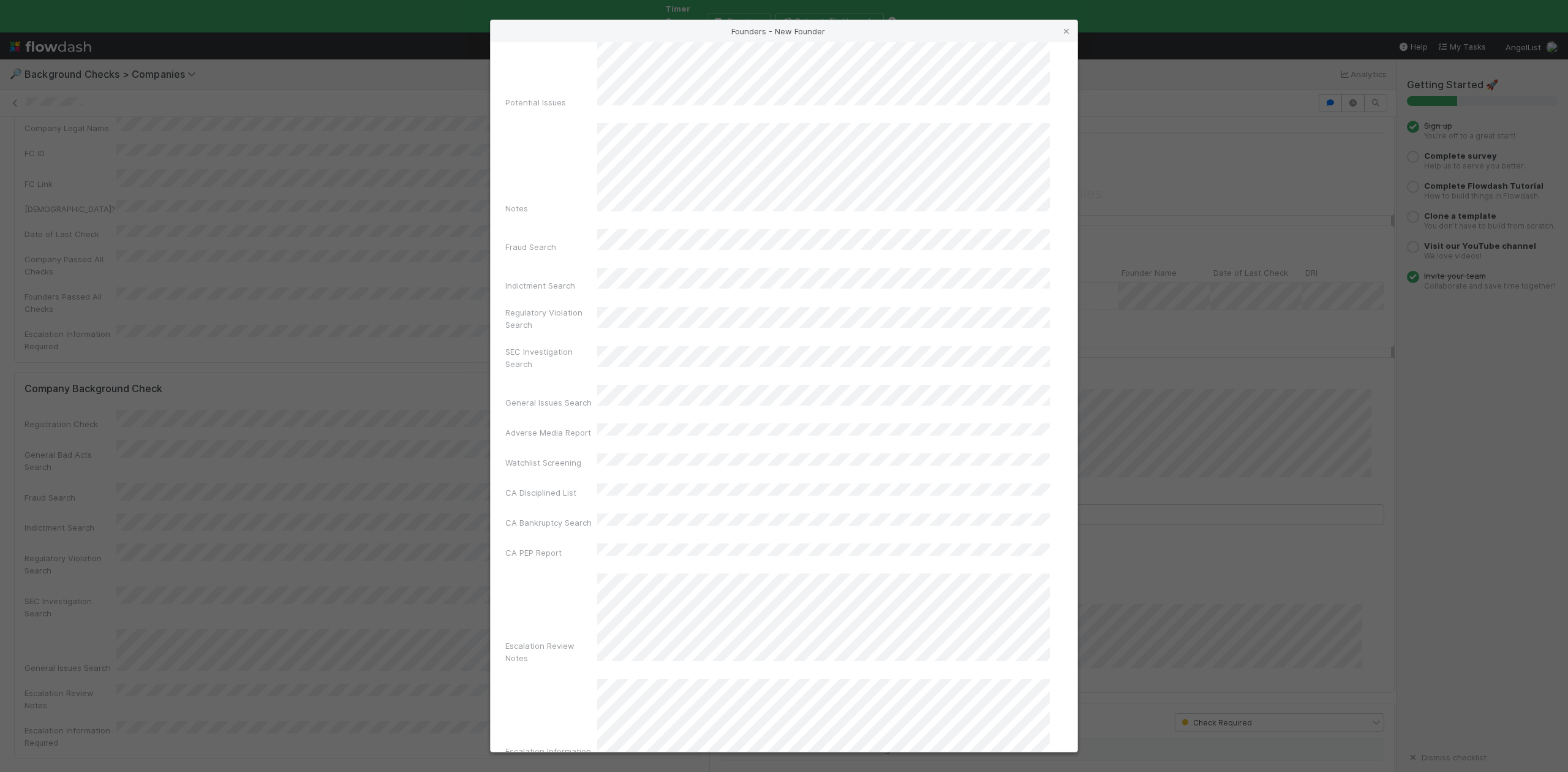
scroll to position [283, 0]
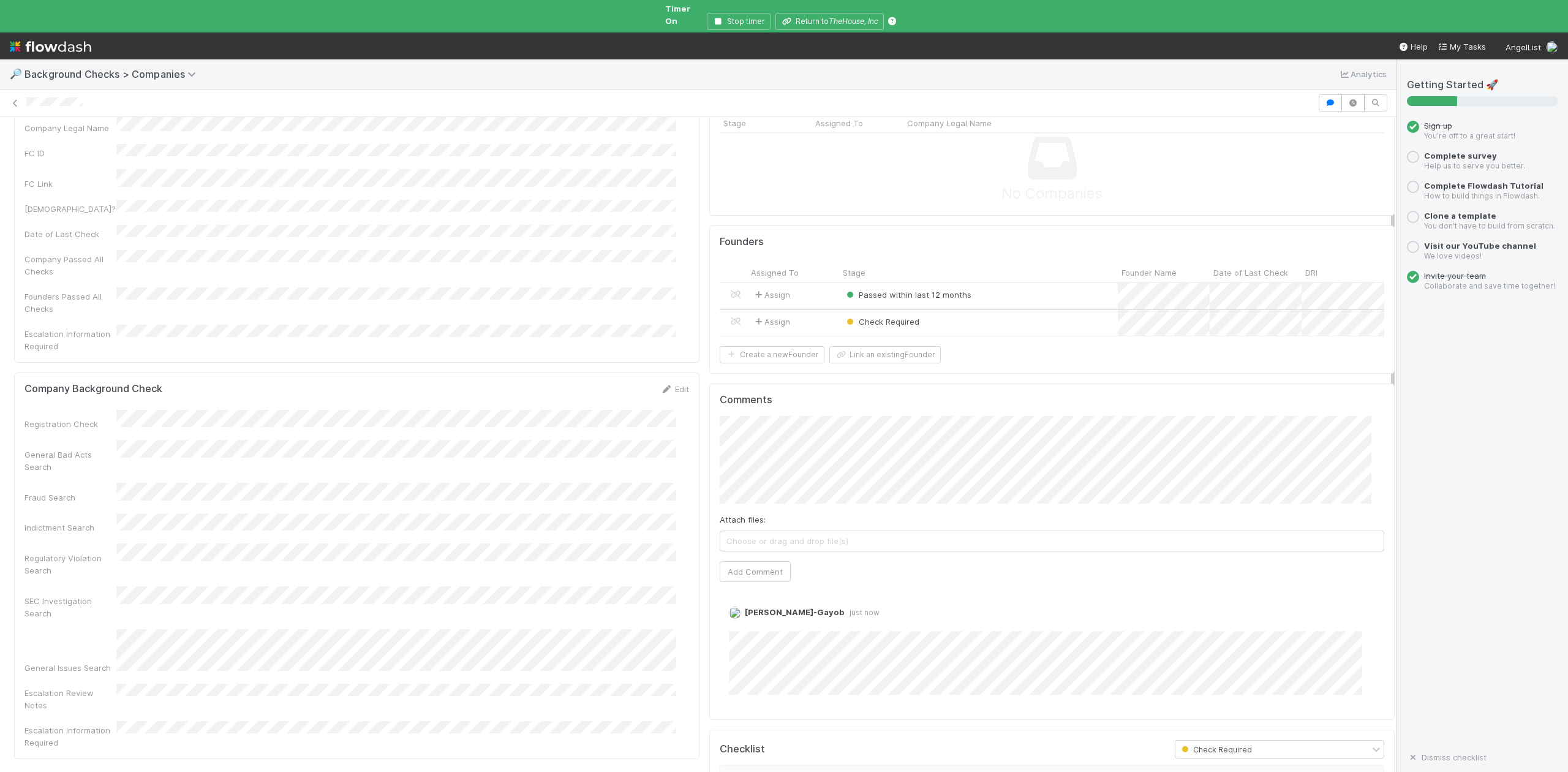
click at [968, 318] on div "Check Required" at bounding box center [978, 323] width 279 height 26
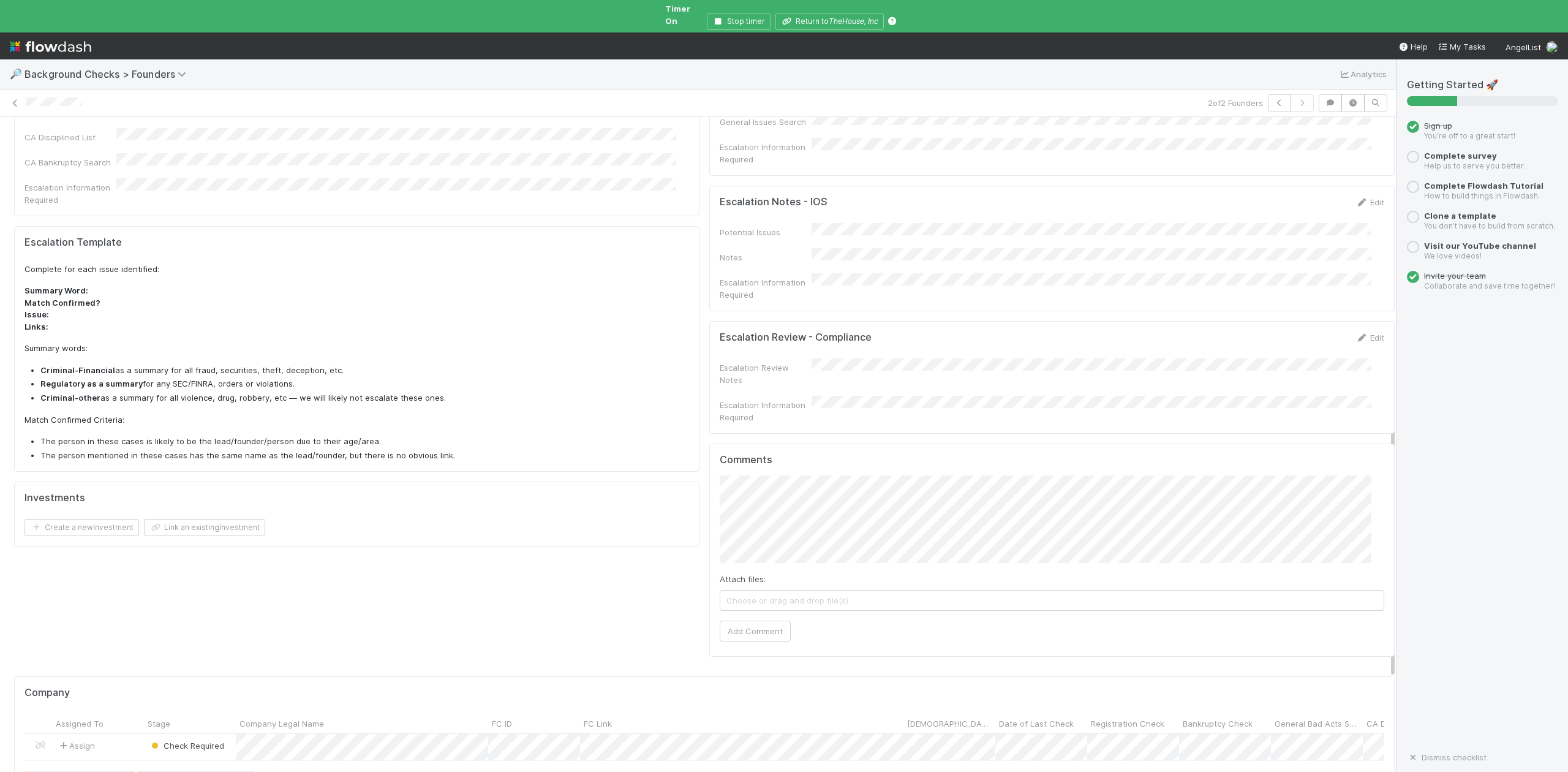
scroll to position [669, 0]
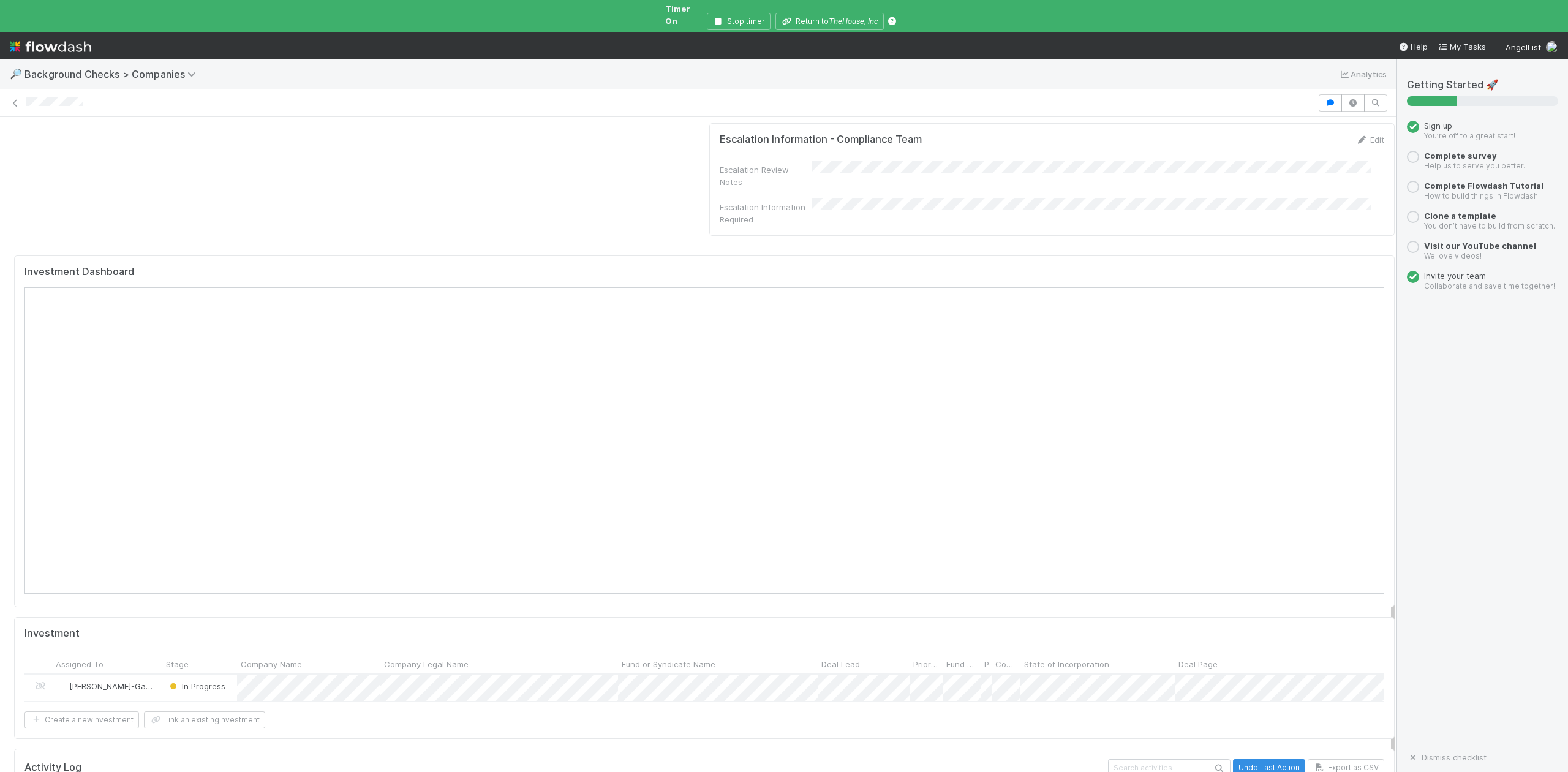
scroll to position [1143, 0]
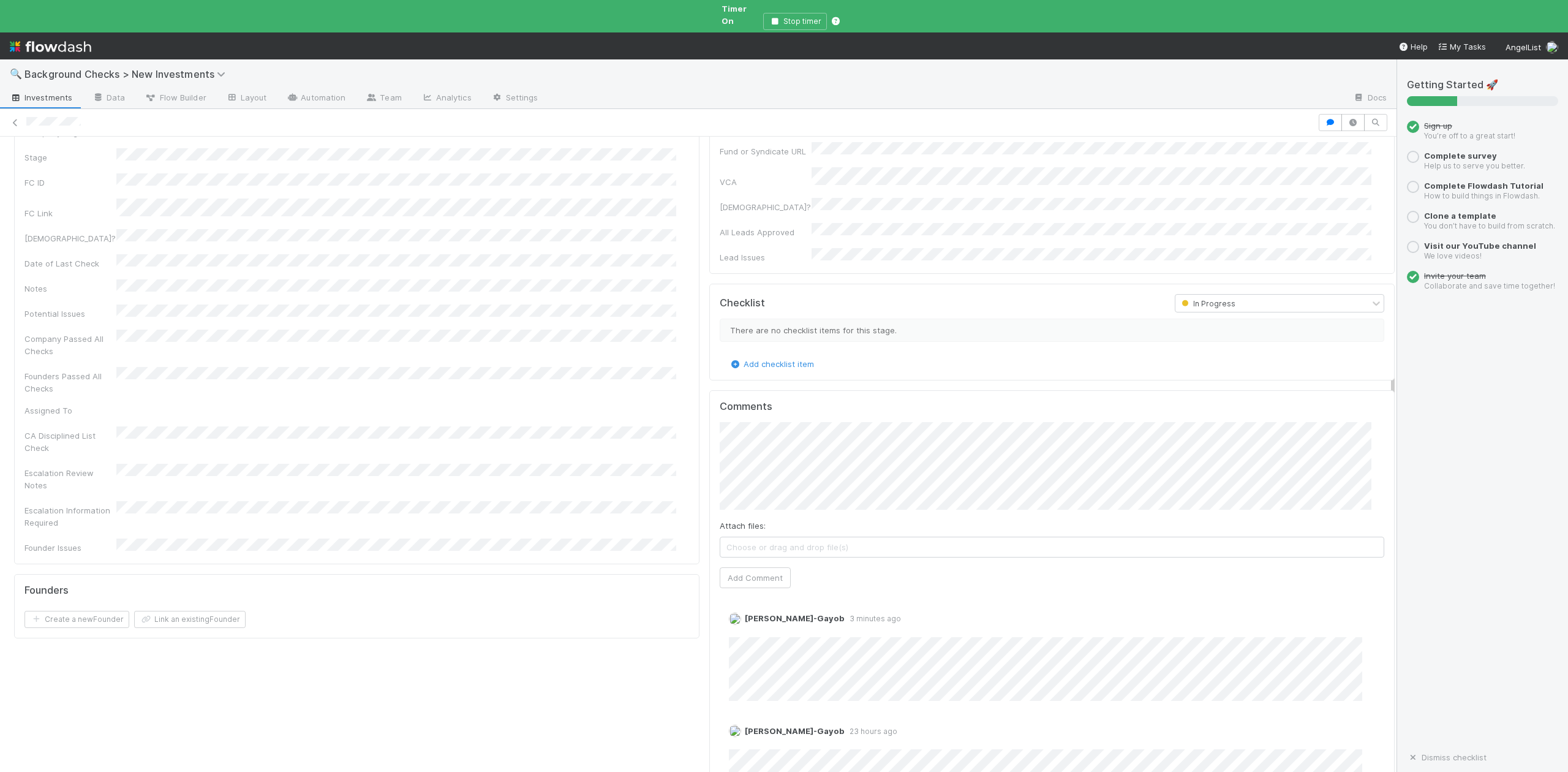
scroll to position [735, 0]
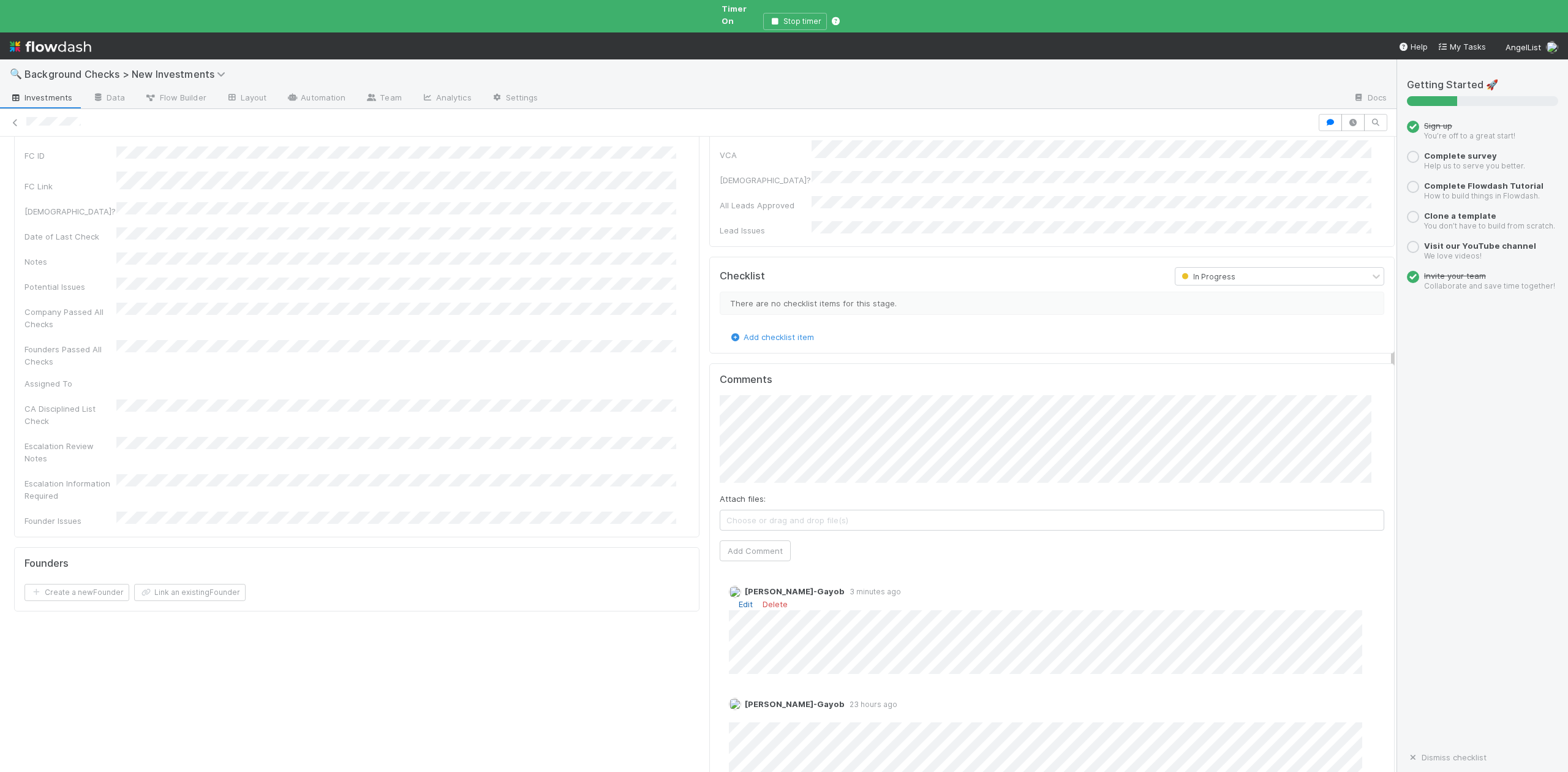
click at [739, 599] on link "Edit" at bounding box center [746, 604] width 14 height 10
type input "h"
type input "https://app.frontapp.com/open/cnv_qt0rozr"
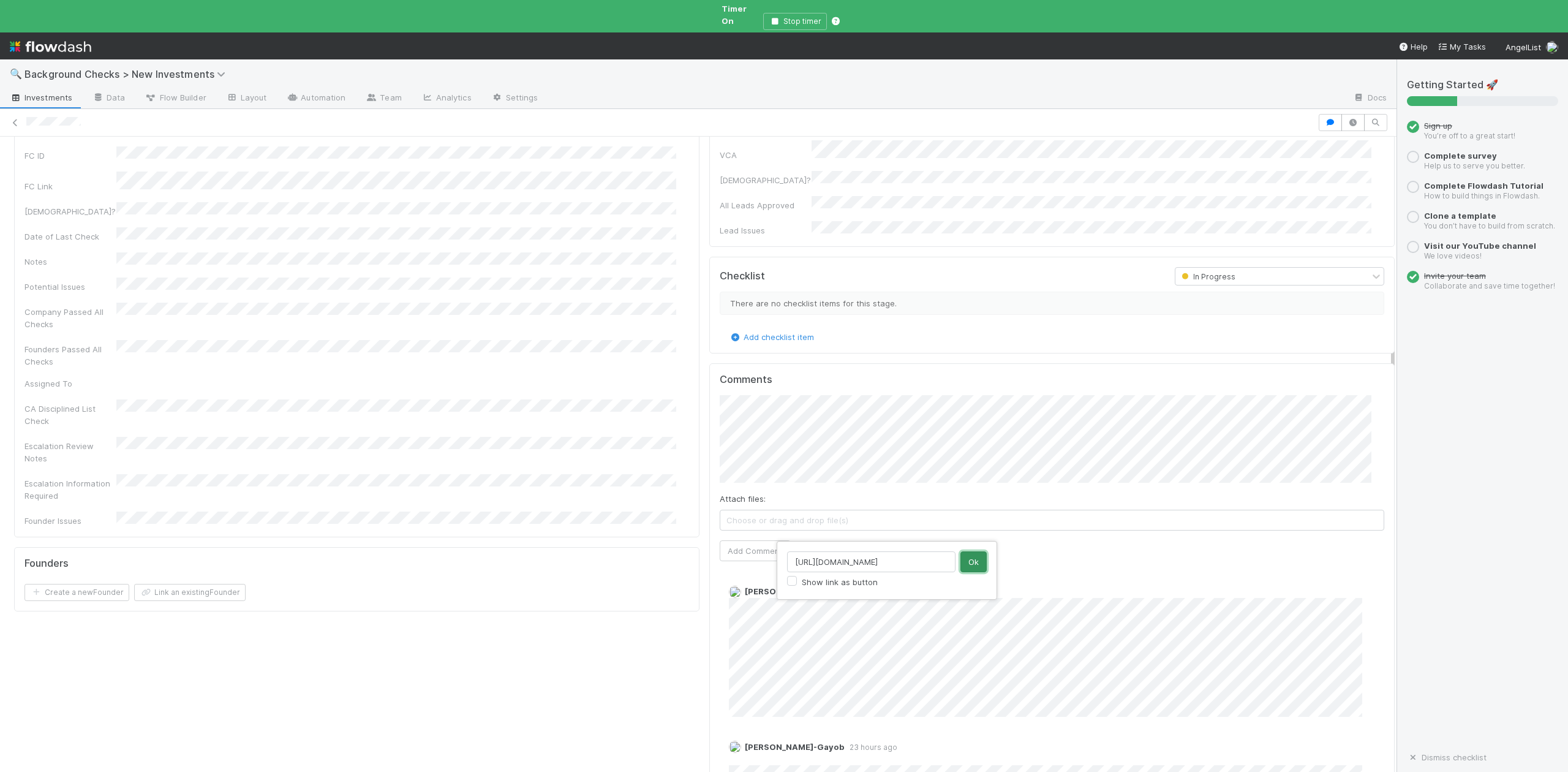
click at [973, 562] on button "Ok" at bounding box center [974, 562] width 26 height 21
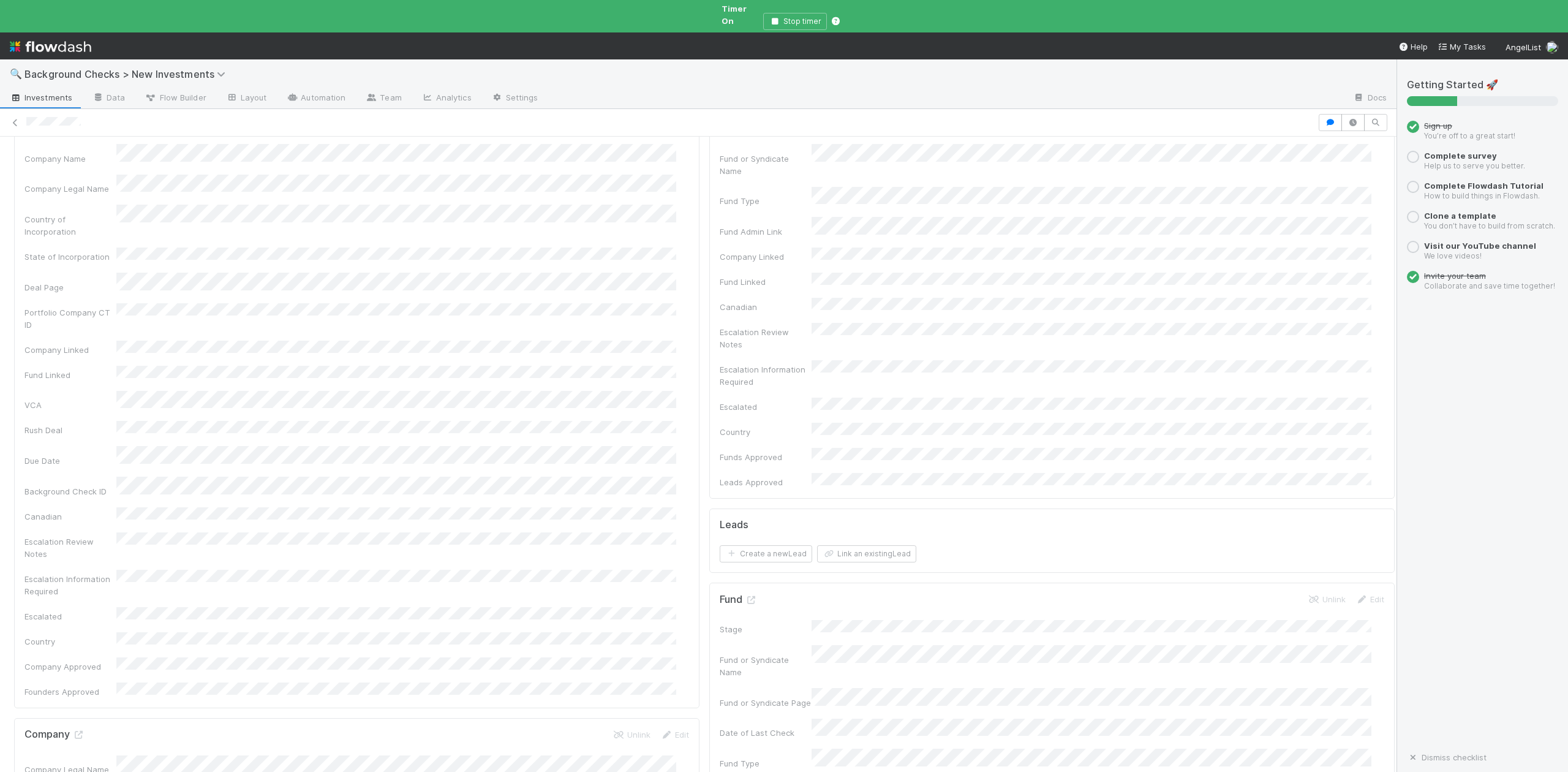
scroll to position [0, 0]
click at [669, 189] on link "Edit" at bounding box center [675, 194] width 29 height 10
click at [613, 188] on button "Save" at bounding box center [624, 198] width 35 height 21
click at [76, 399] on icon at bounding box center [78, 403] width 12 height 8
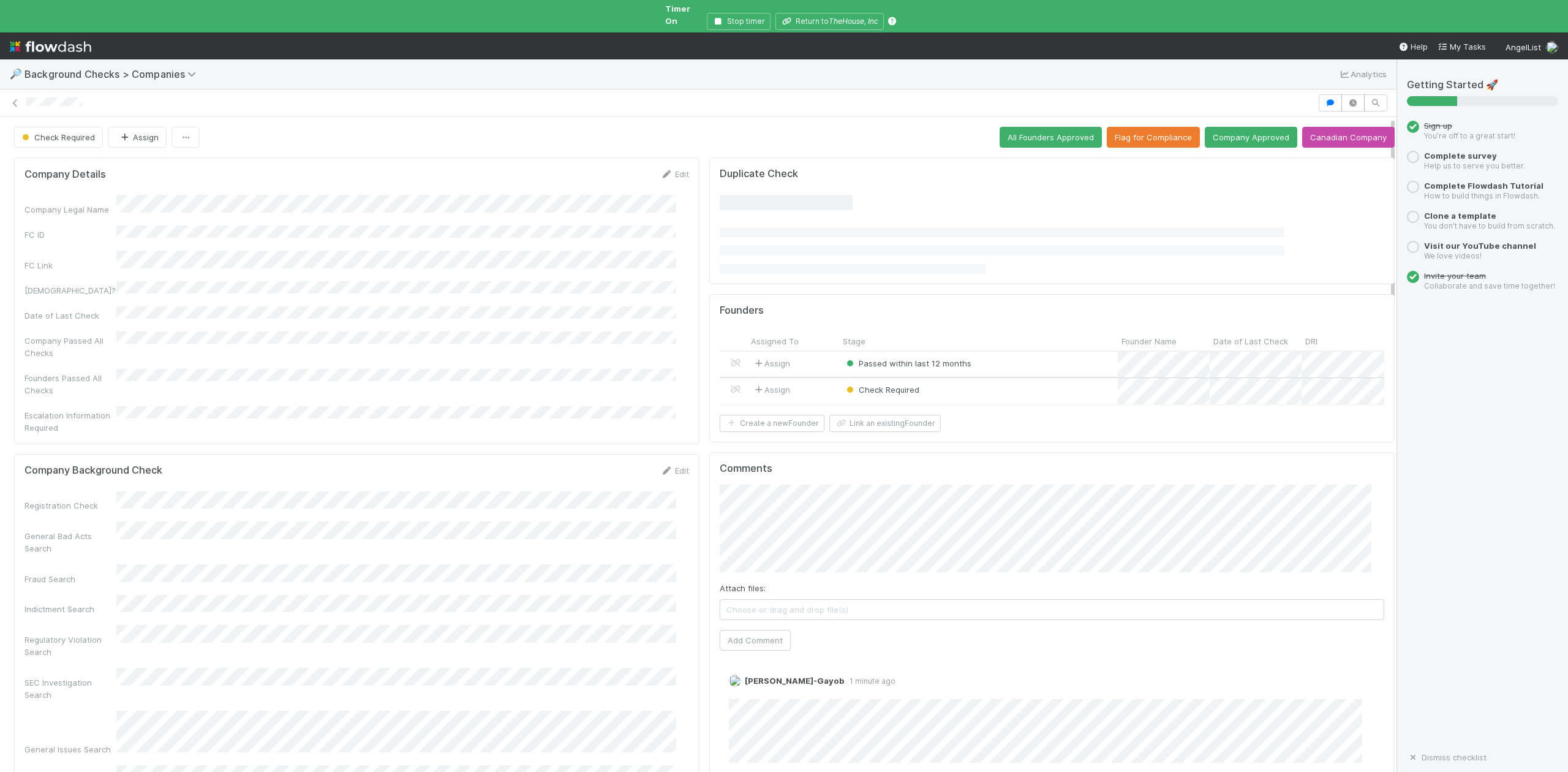
click at [929, 387] on div "Check Required" at bounding box center [978, 391] width 279 height 26
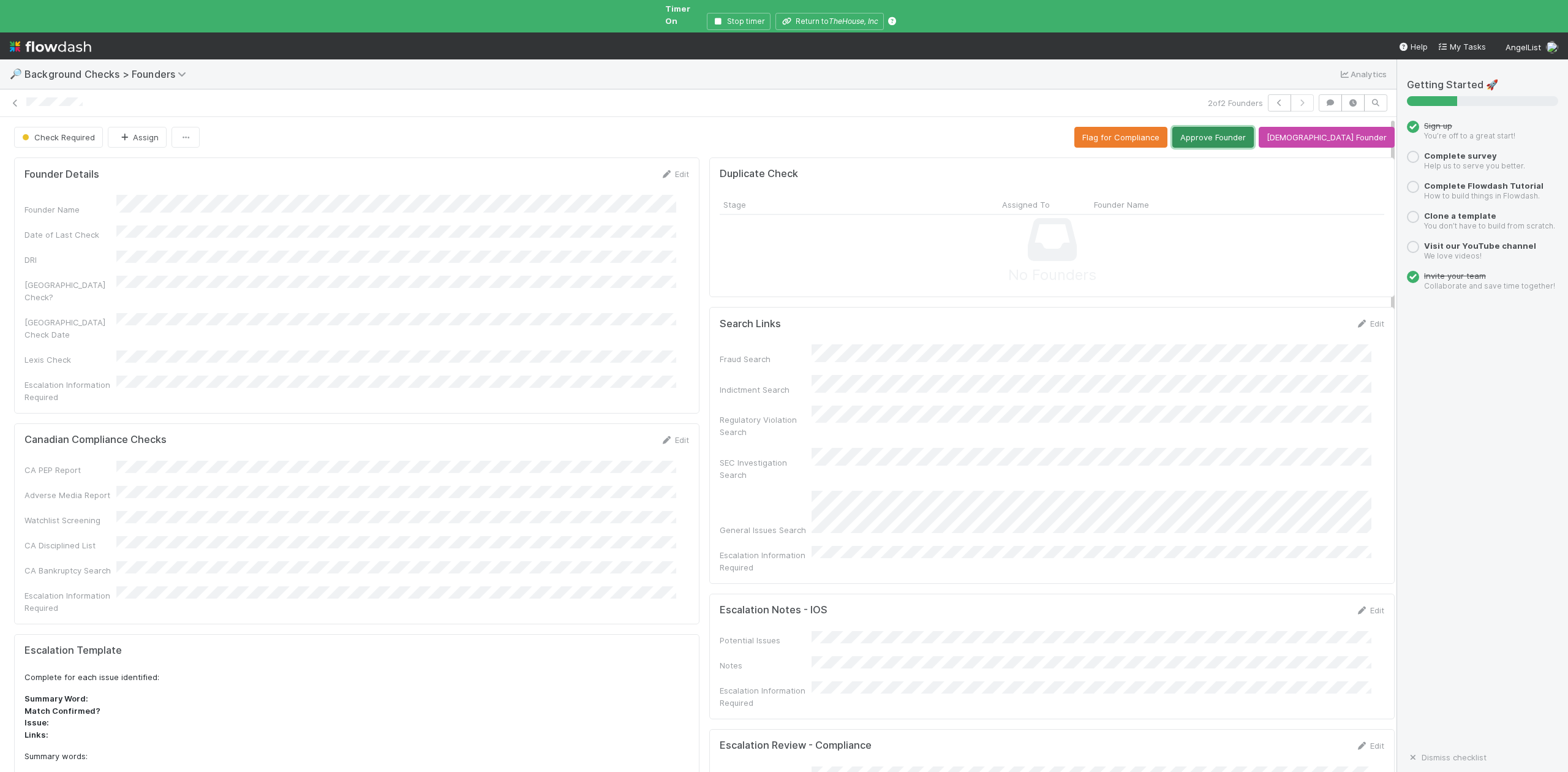
click at [1229, 129] on button "Approve Founder" at bounding box center [1213, 137] width 82 height 21
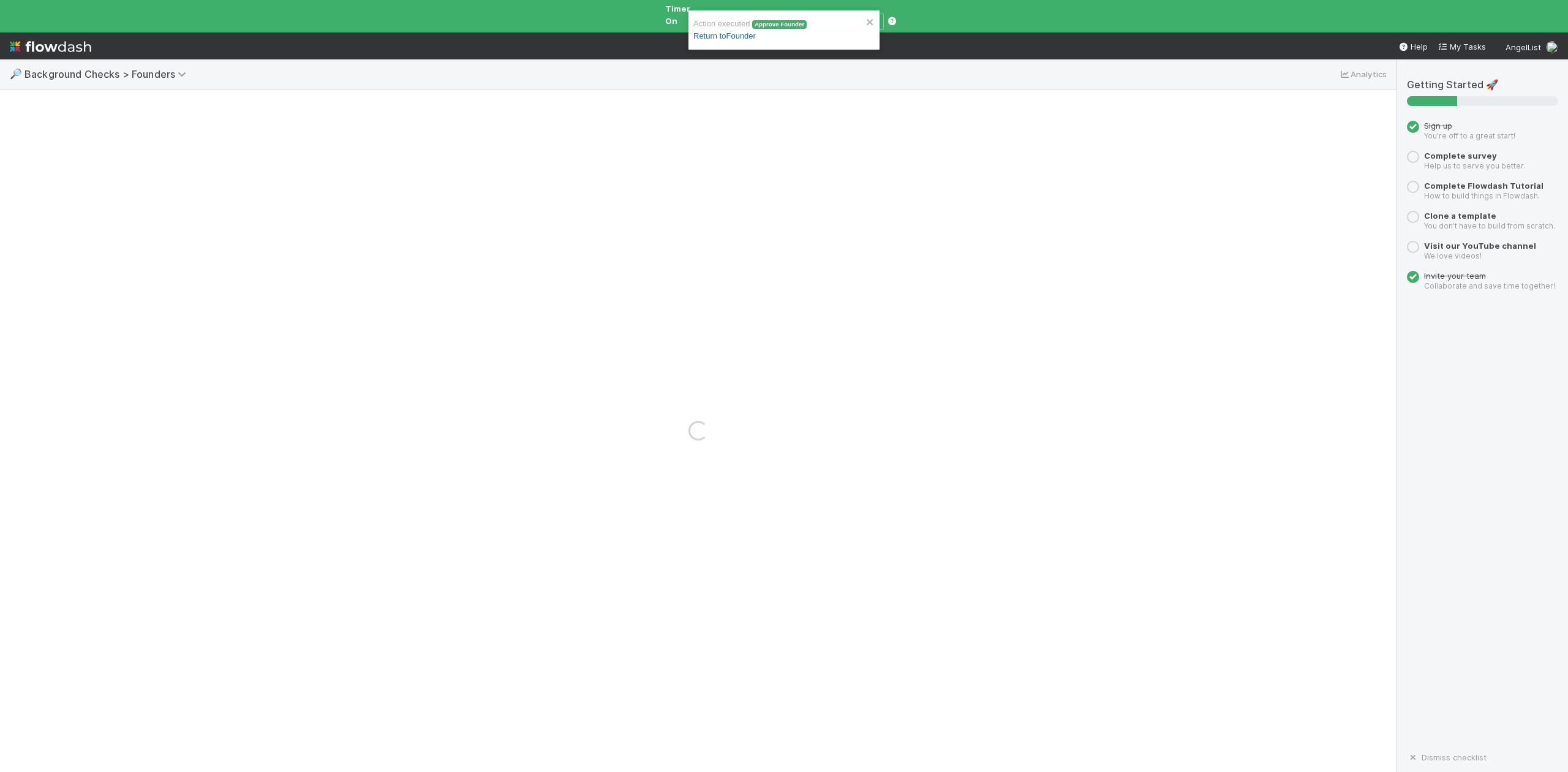
click at [728, 38] on link "Return to Founder" at bounding box center [725, 36] width 63 height 9
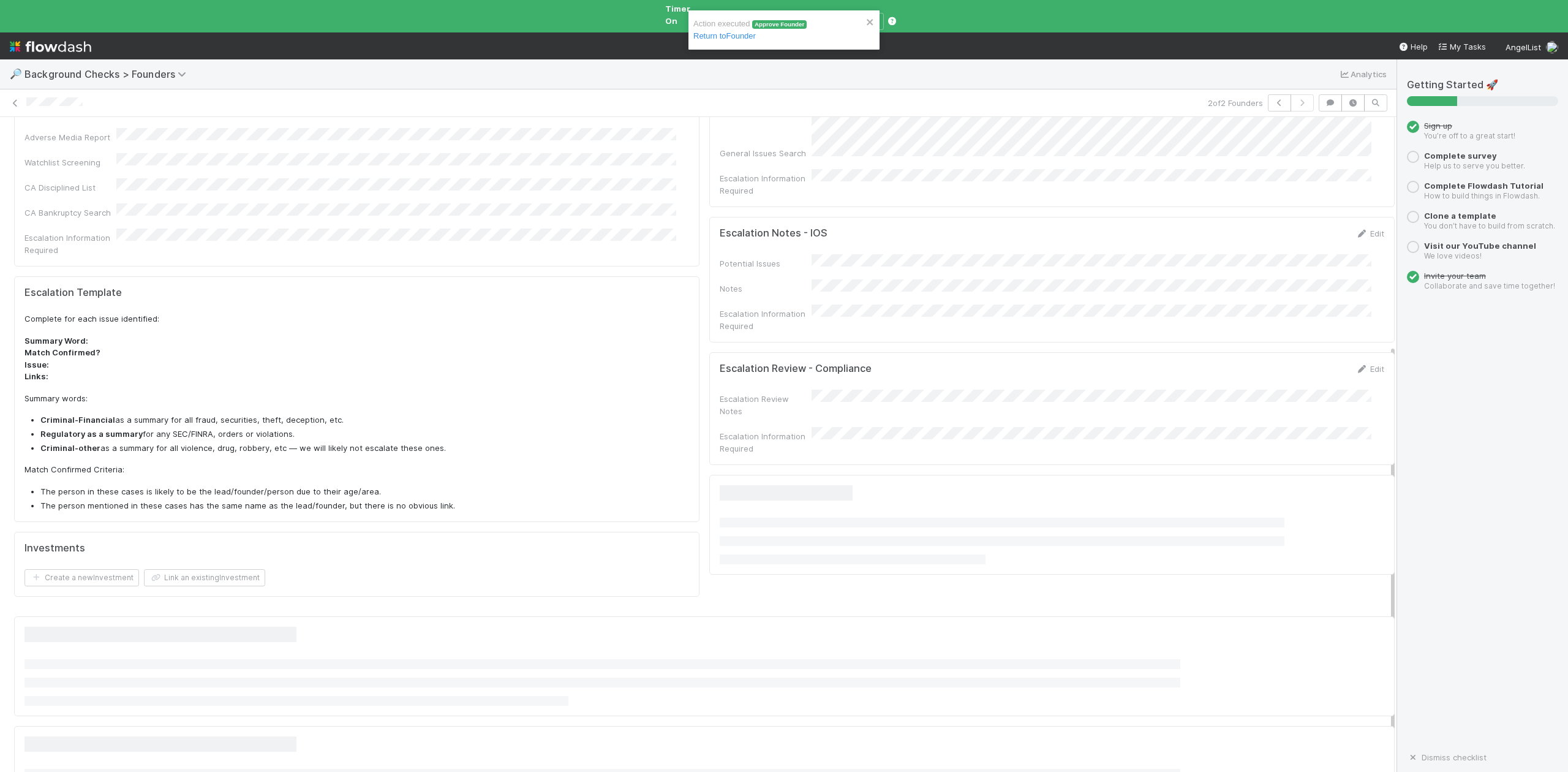
scroll to position [395, 0]
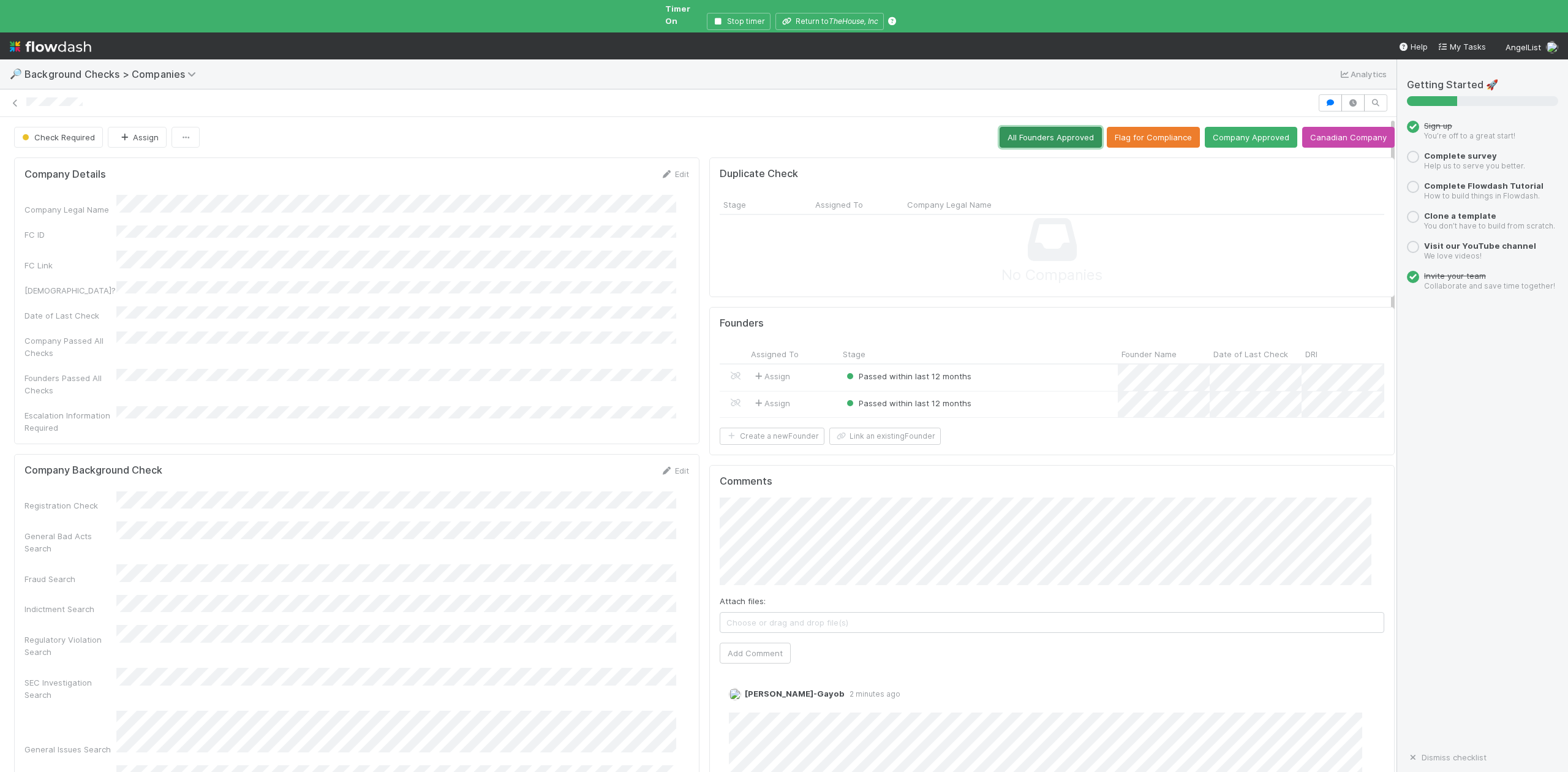
click at [1014, 127] on button "All Founders Approved" at bounding box center [1051, 137] width 102 height 21
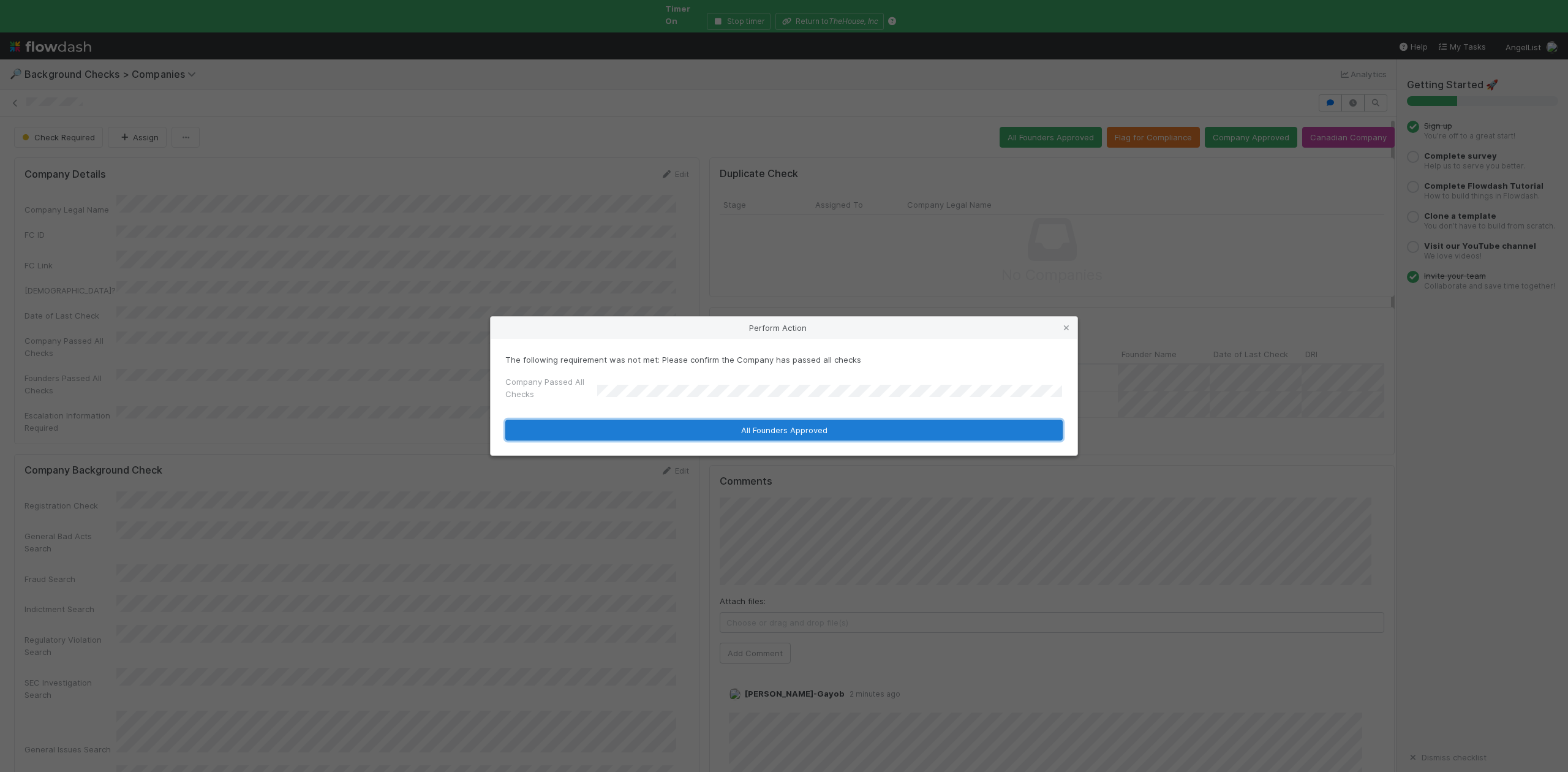
click at [628, 435] on button "All Founders Approved" at bounding box center [784, 430] width 557 height 21
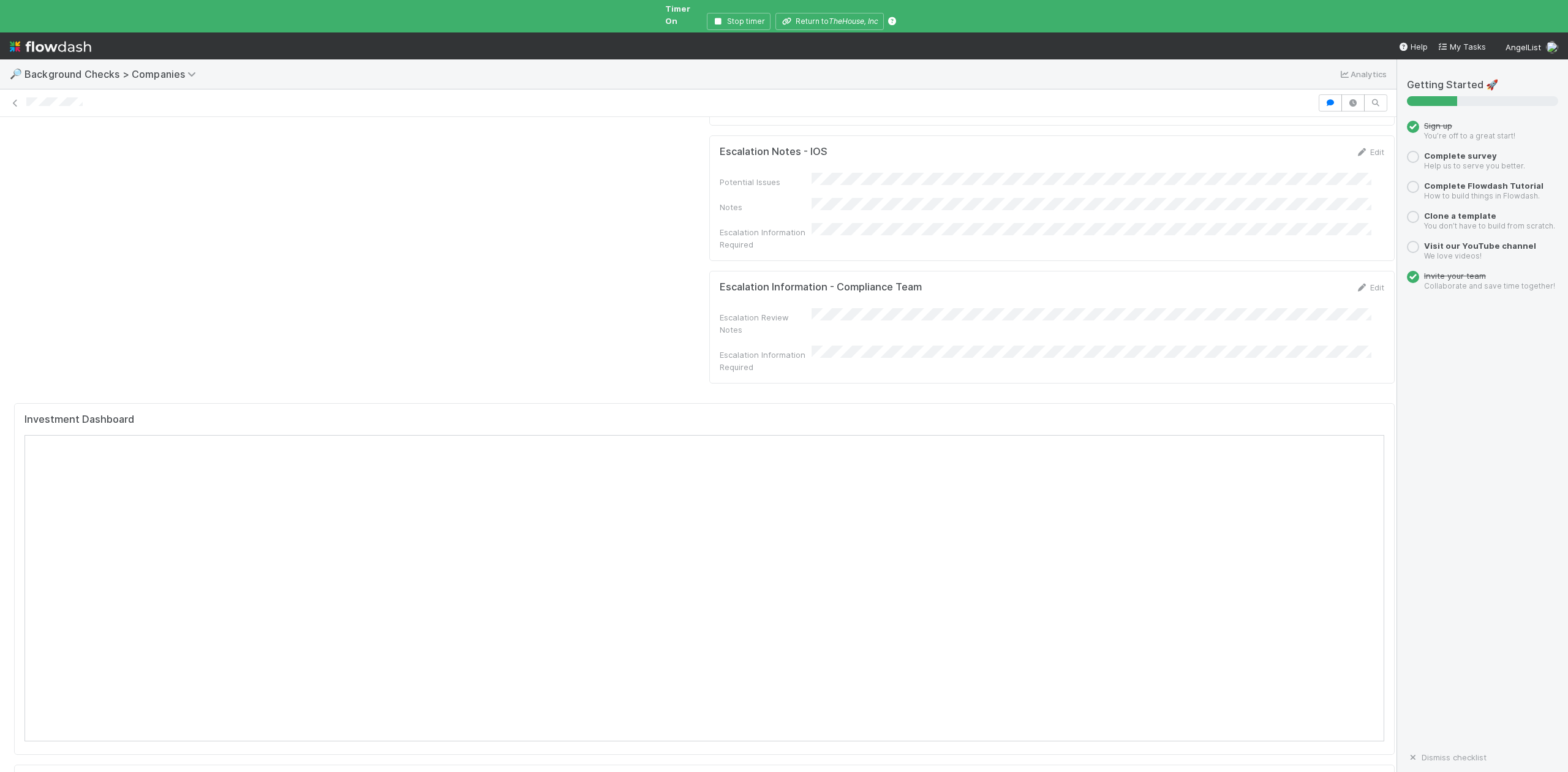
scroll to position [1062, 0]
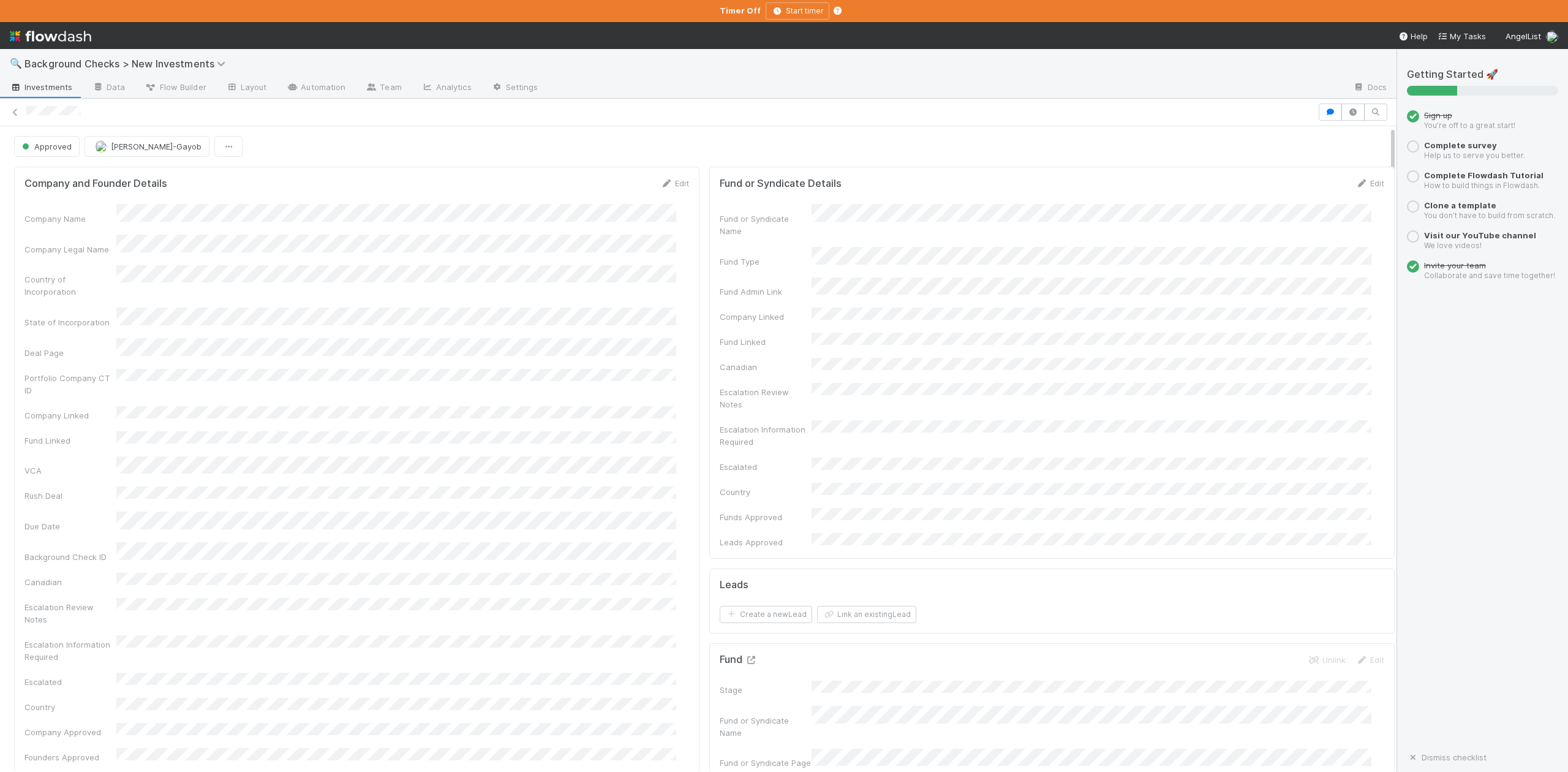
click at [745, 656] on icon at bounding box center [750, 660] width 12 height 8
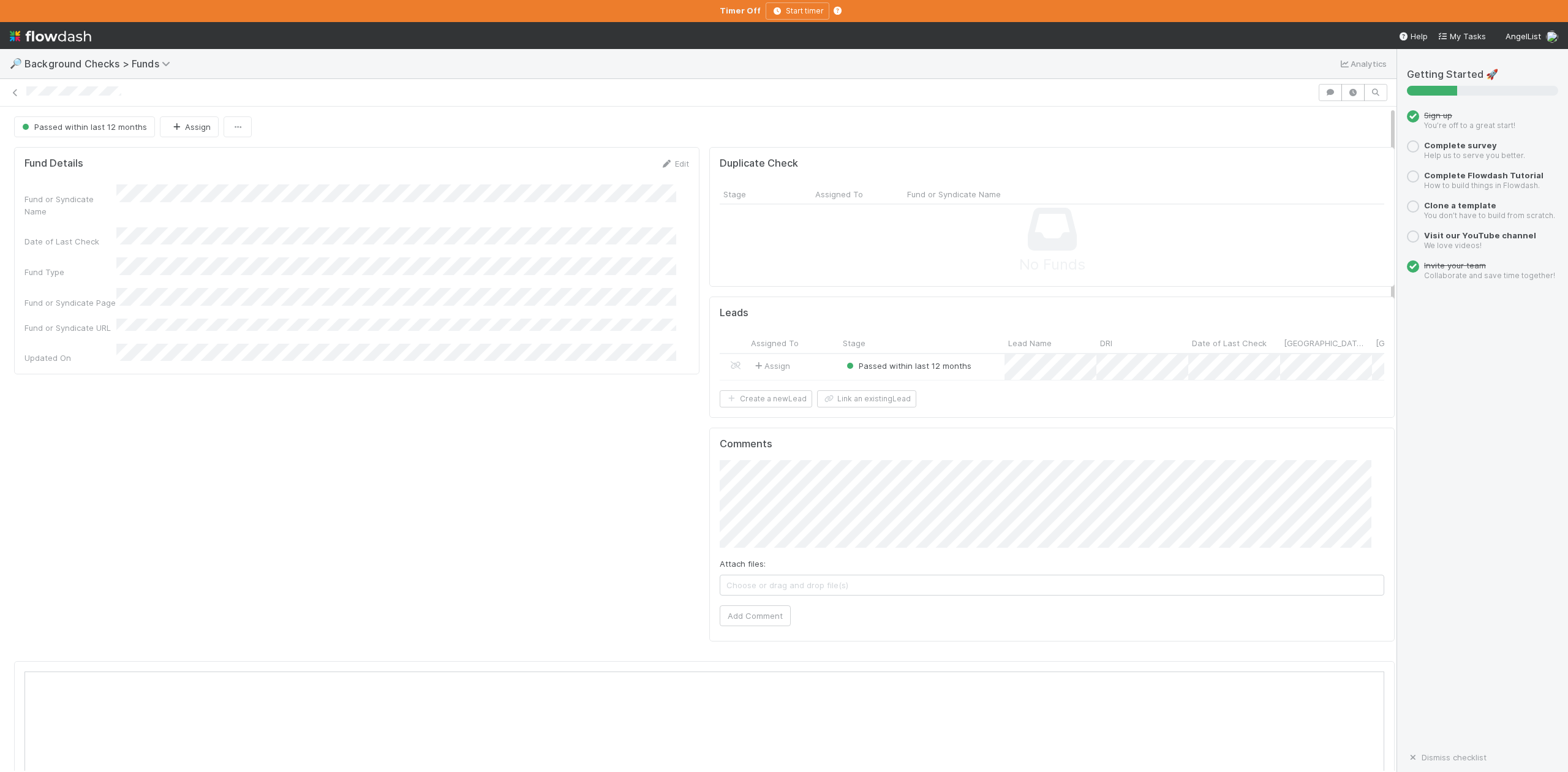
scroll to position [236, 1322]
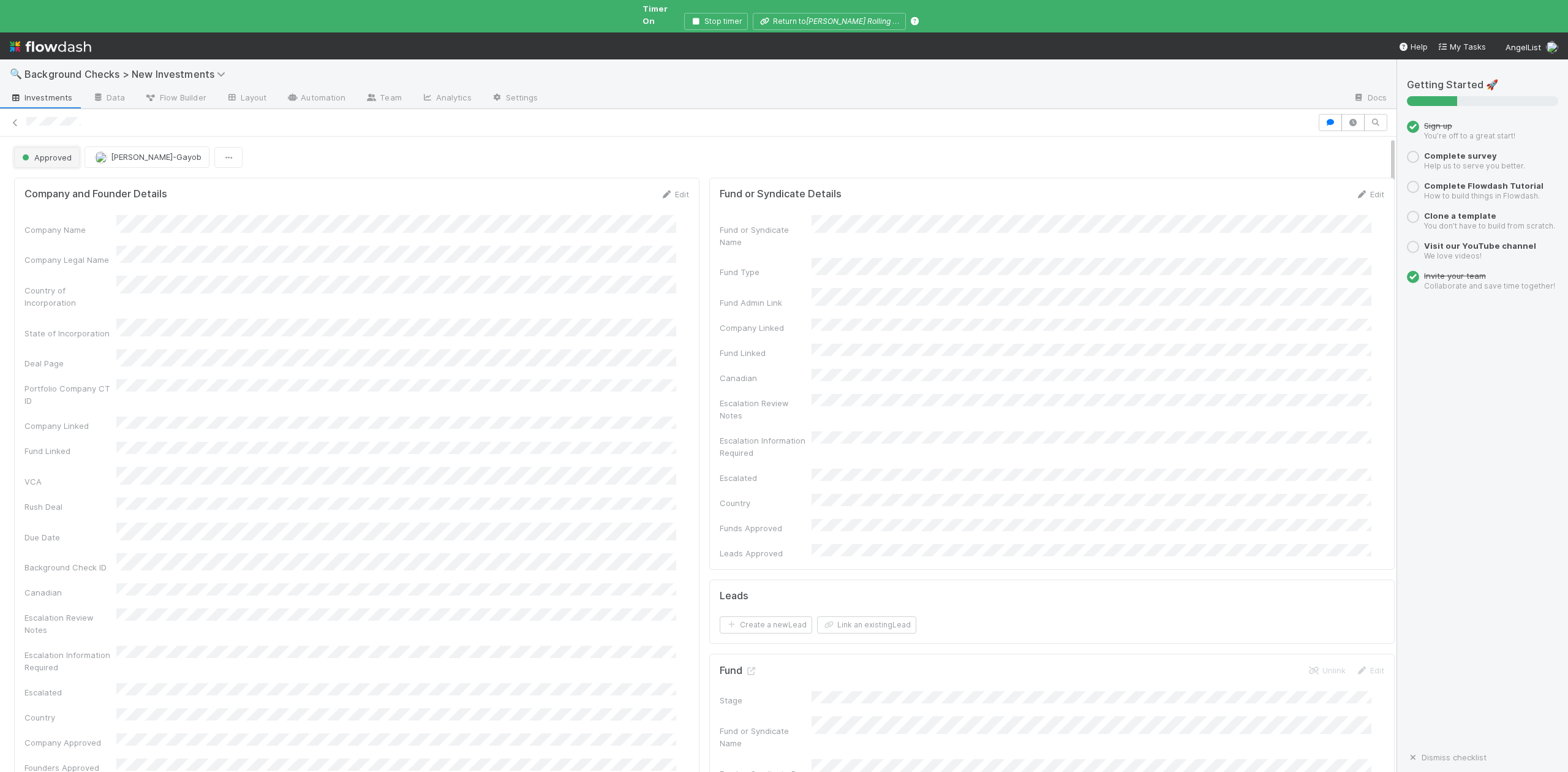
click at [63, 153] on span "Approved" at bounding box center [46, 157] width 52 height 10
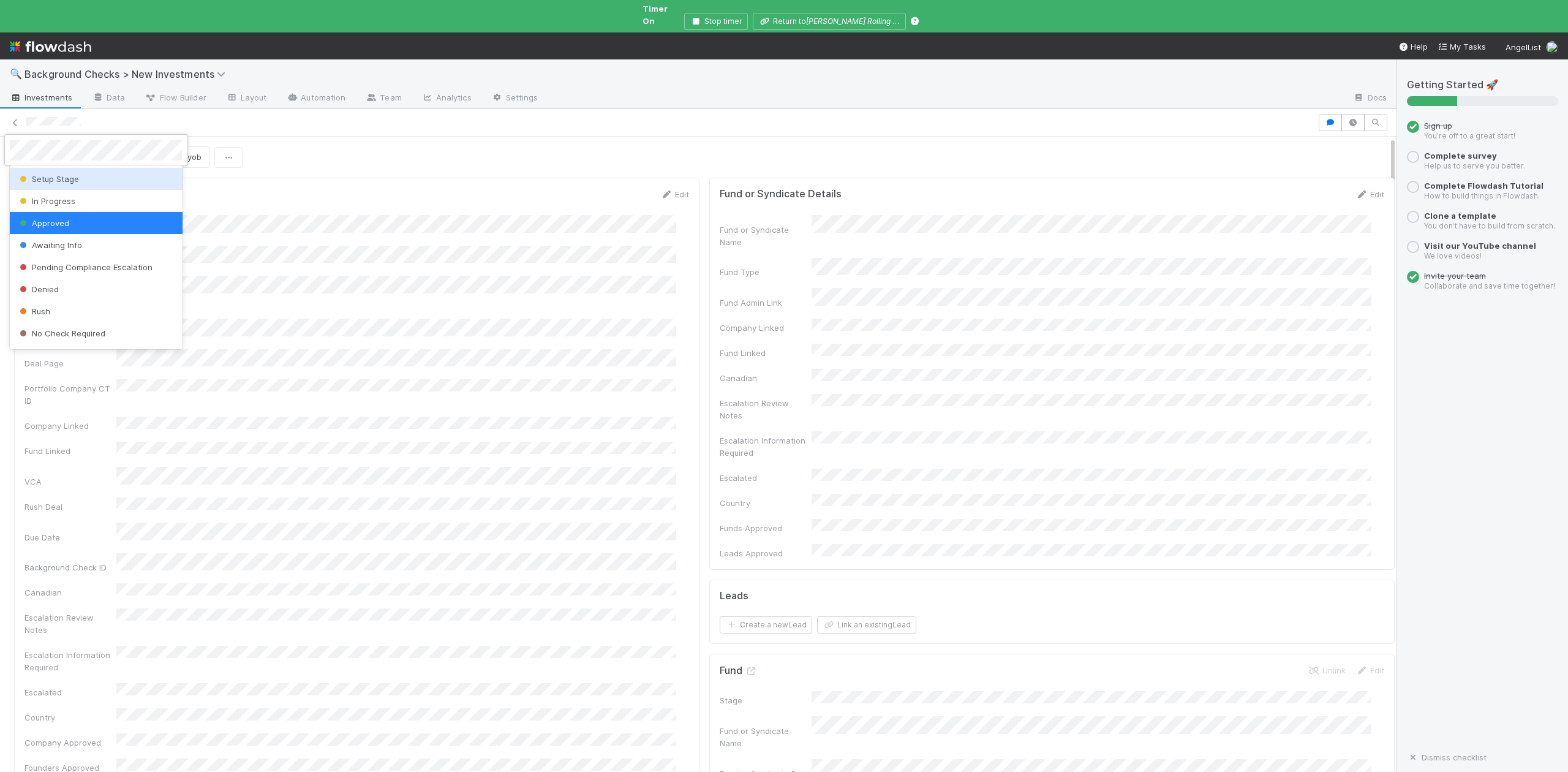
click at [69, 199] on span "In Progress" at bounding box center [46, 200] width 58 height 10
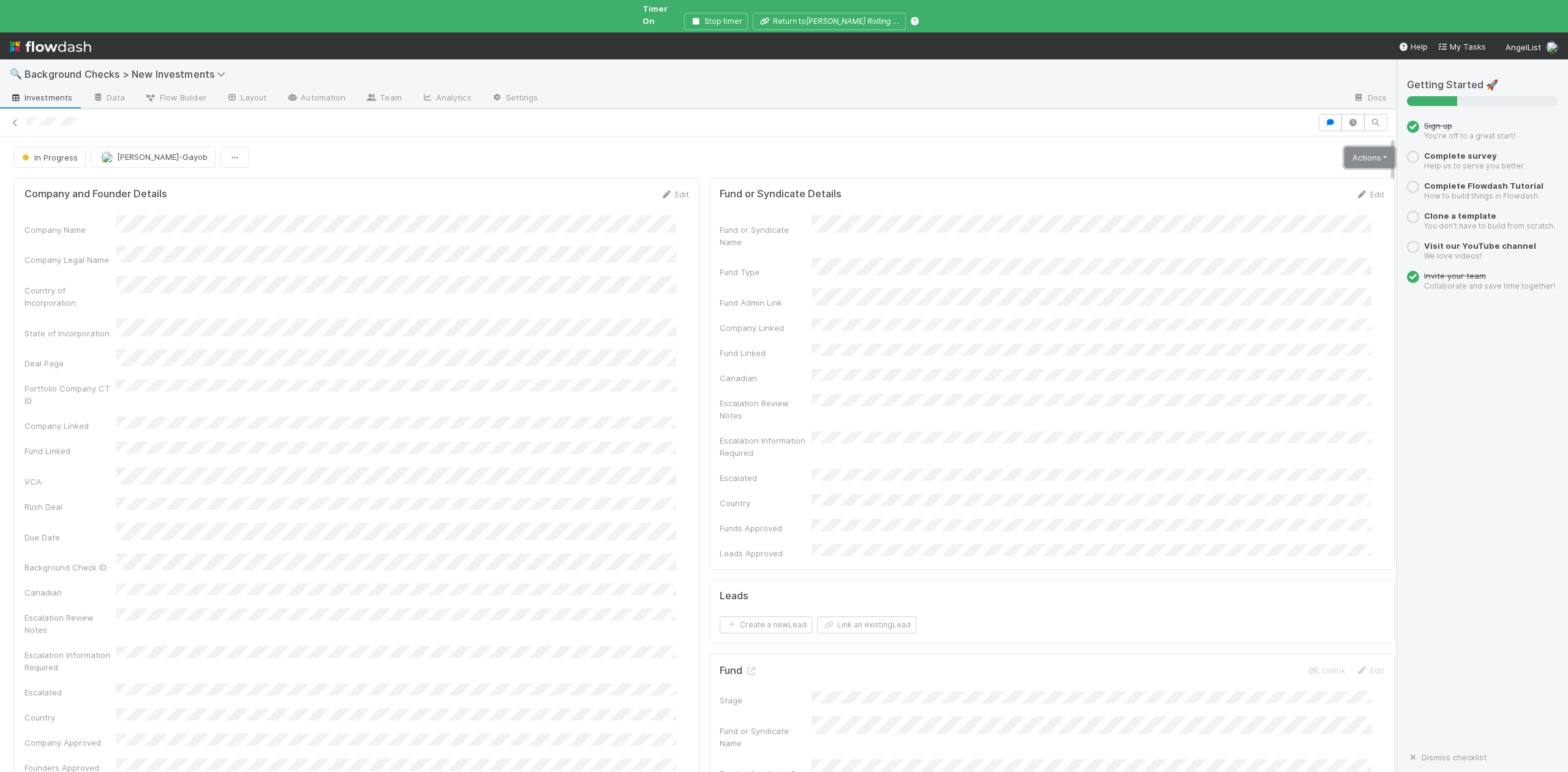
click at [1344, 149] on link "Actions" at bounding box center [1369, 157] width 50 height 21
click at [1274, 175] on button "Finish" at bounding box center [1327, 183] width 136 height 17
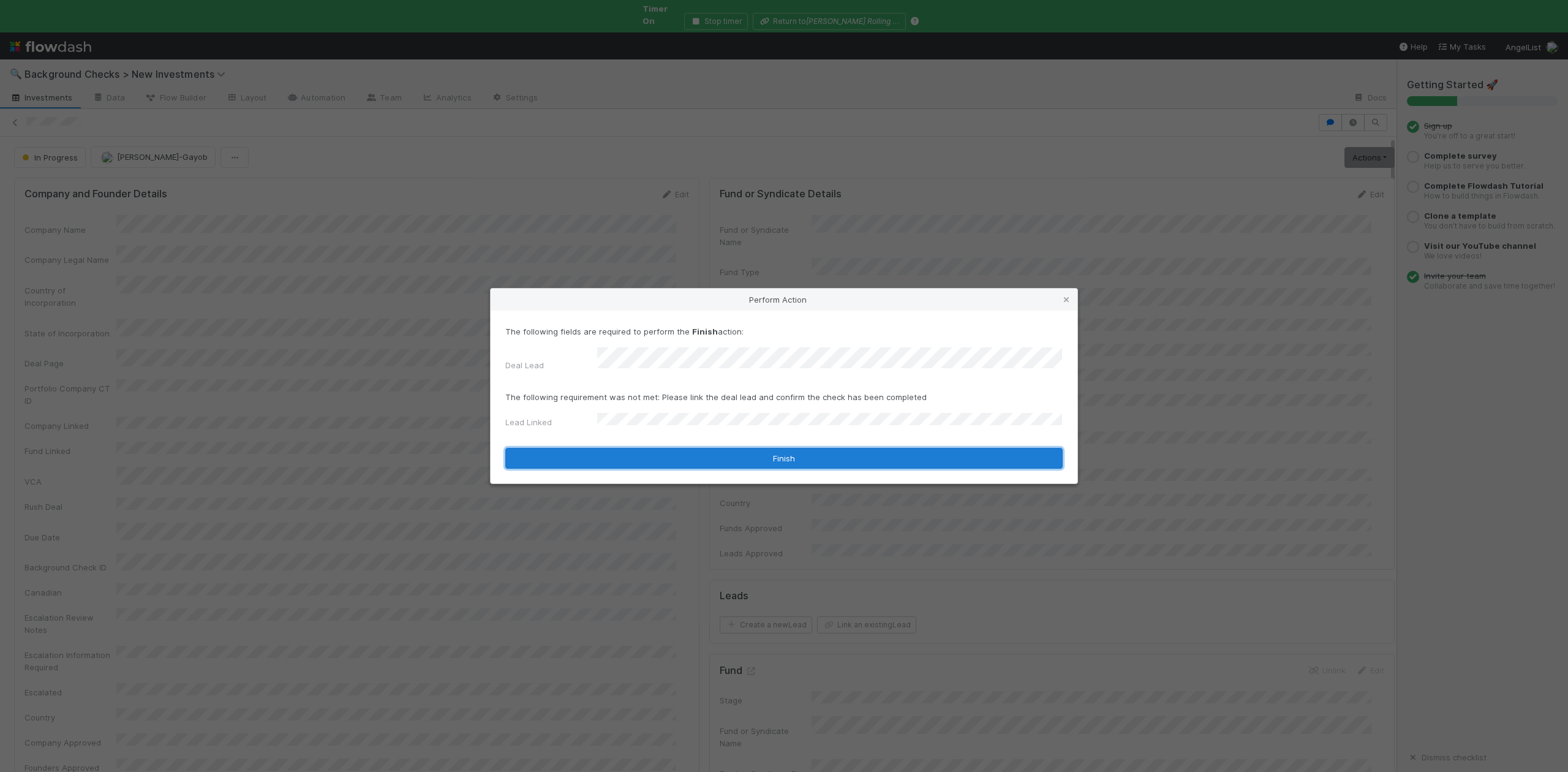
click at [634, 448] on button "Finish" at bounding box center [784, 458] width 557 height 21
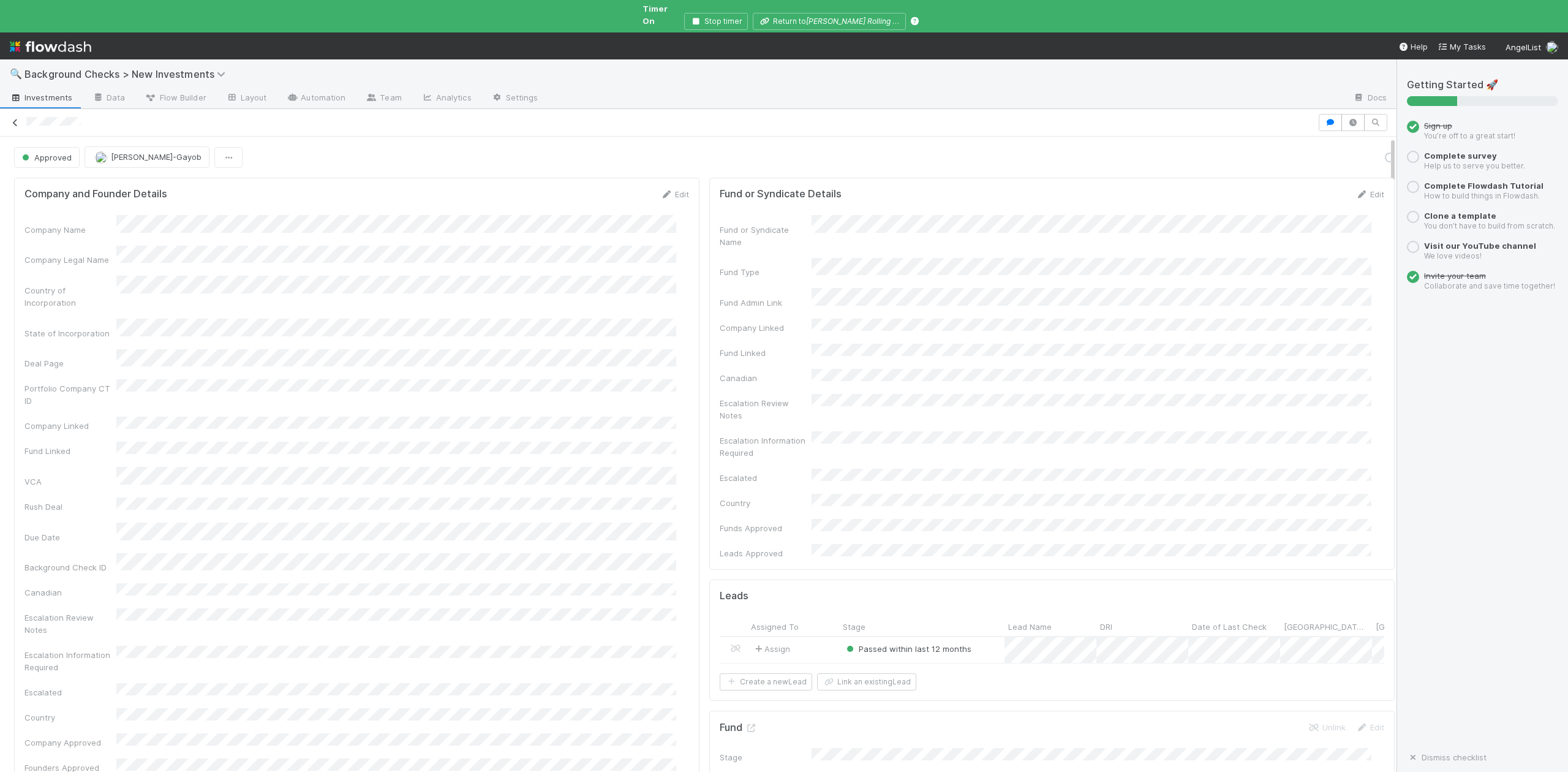
click at [14, 119] on icon at bounding box center [15, 123] width 12 height 8
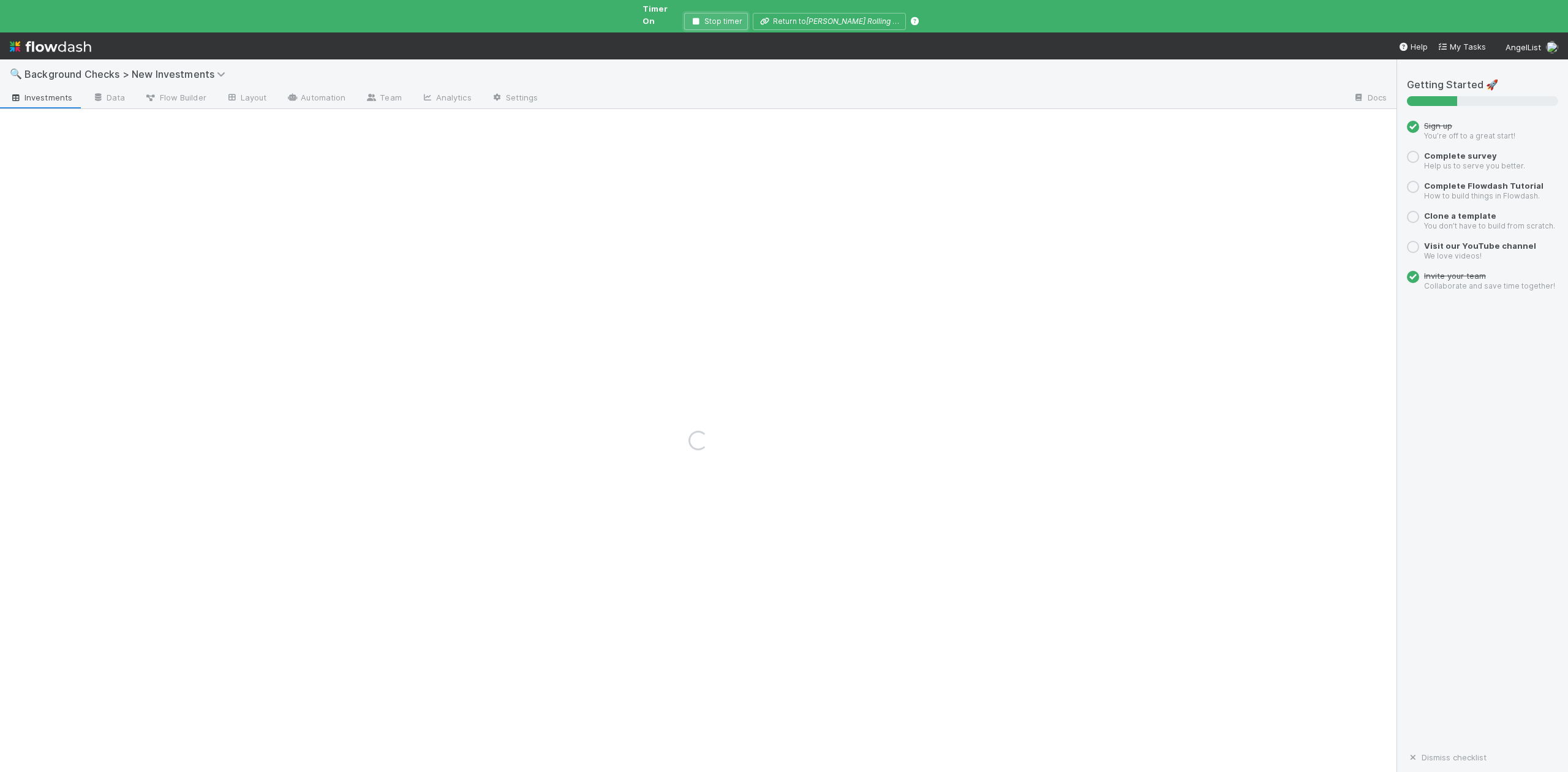
click at [698, 18] on icon "button" at bounding box center [696, 21] width 12 height 7
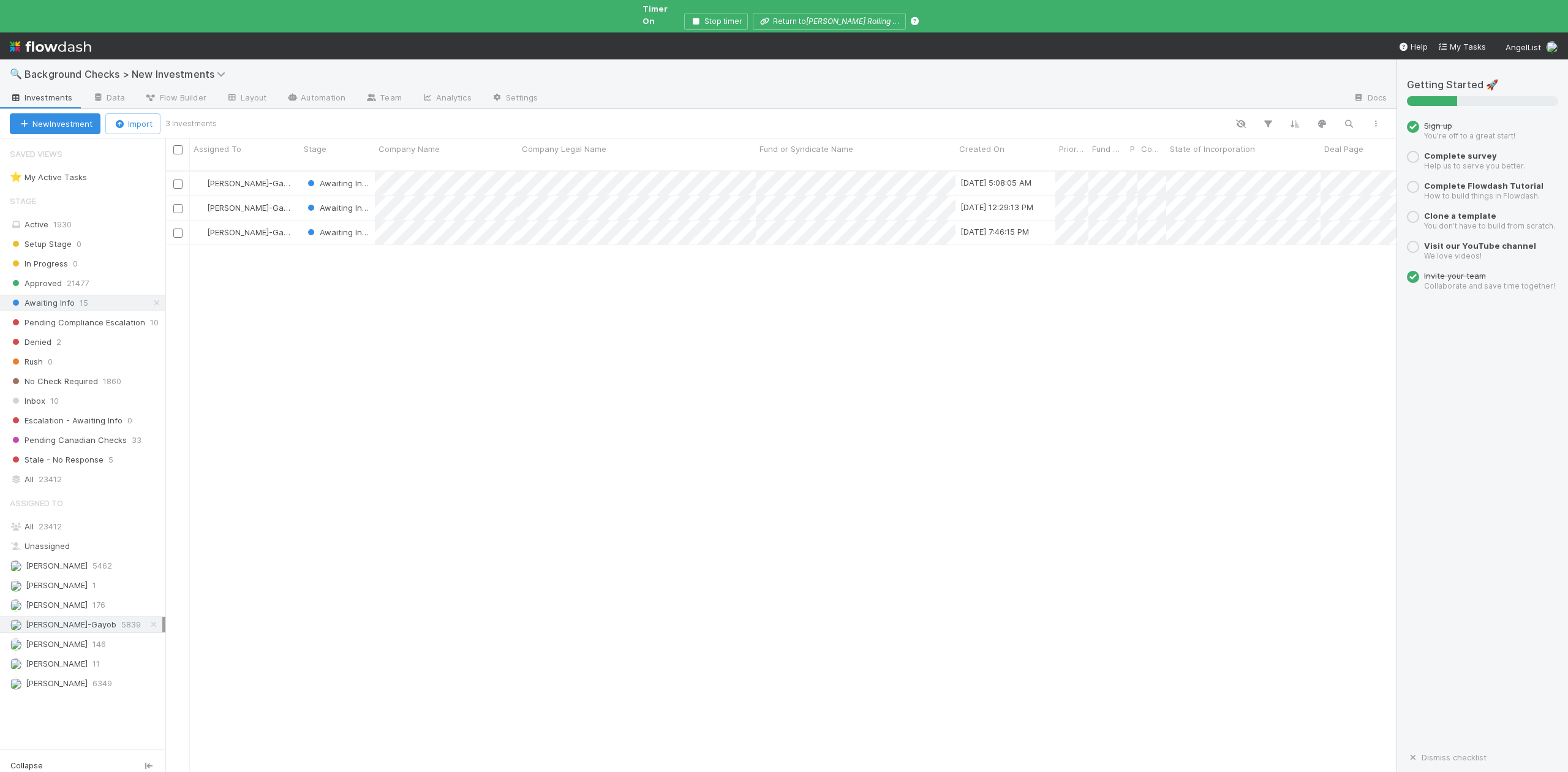
scroll to position [609, 1218]
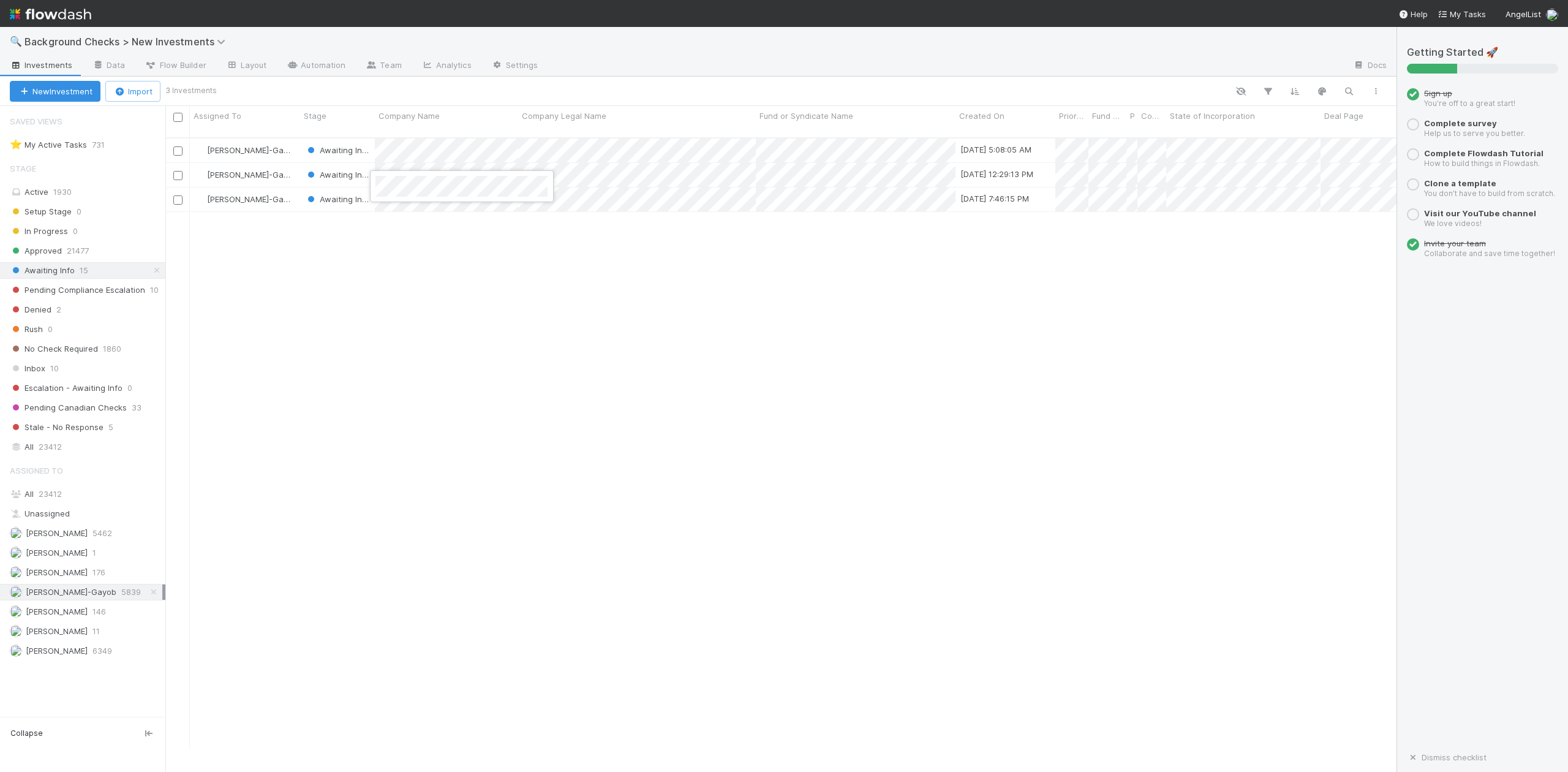
click at [393, 168] on div at bounding box center [784, 386] width 1568 height 772
click at [1333, 162] on div at bounding box center [784, 386] width 1568 height 772
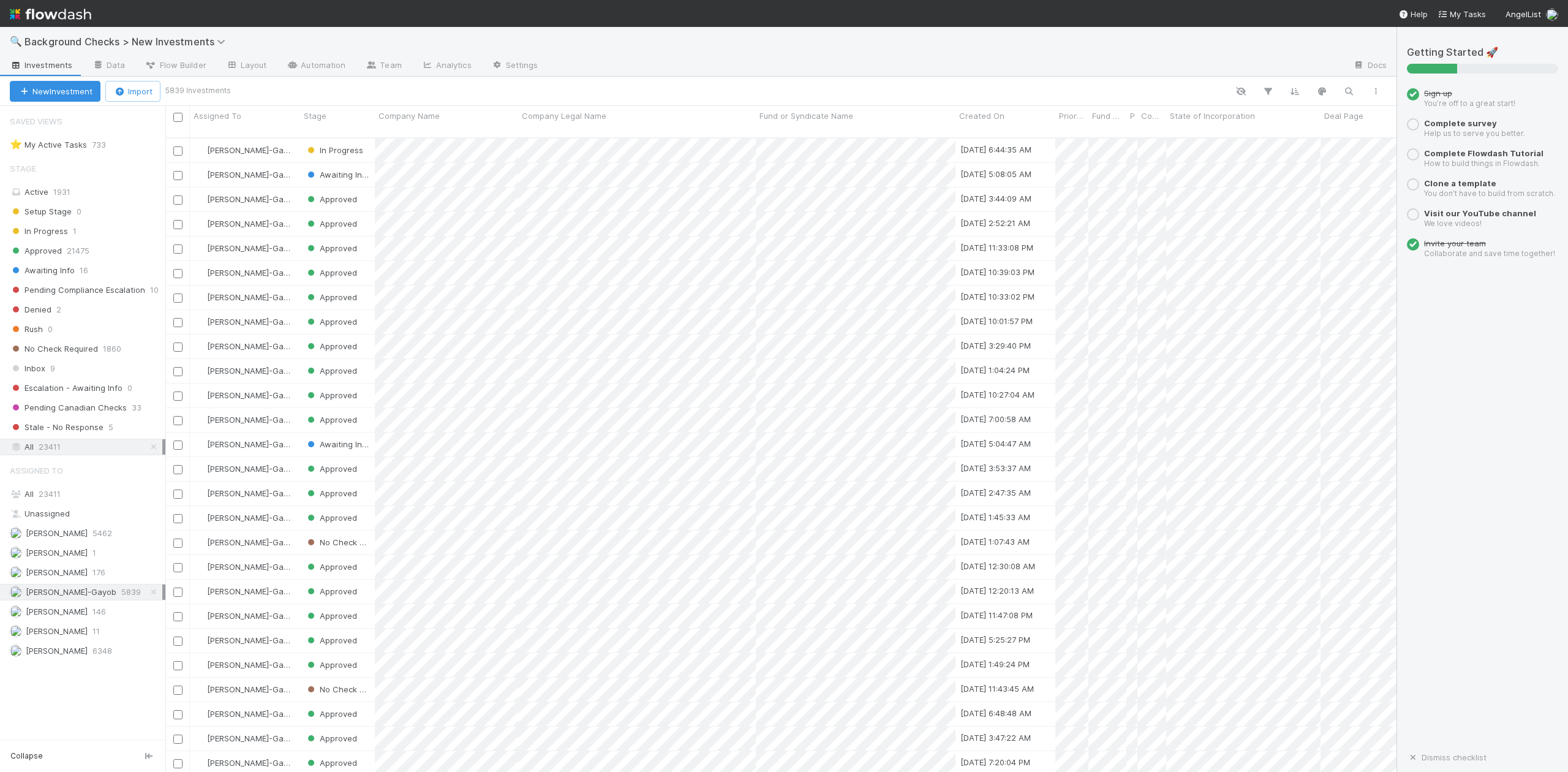
scroll to position [632, 1218]
click at [1350, 89] on icon "button" at bounding box center [1349, 91] width 12 height 11
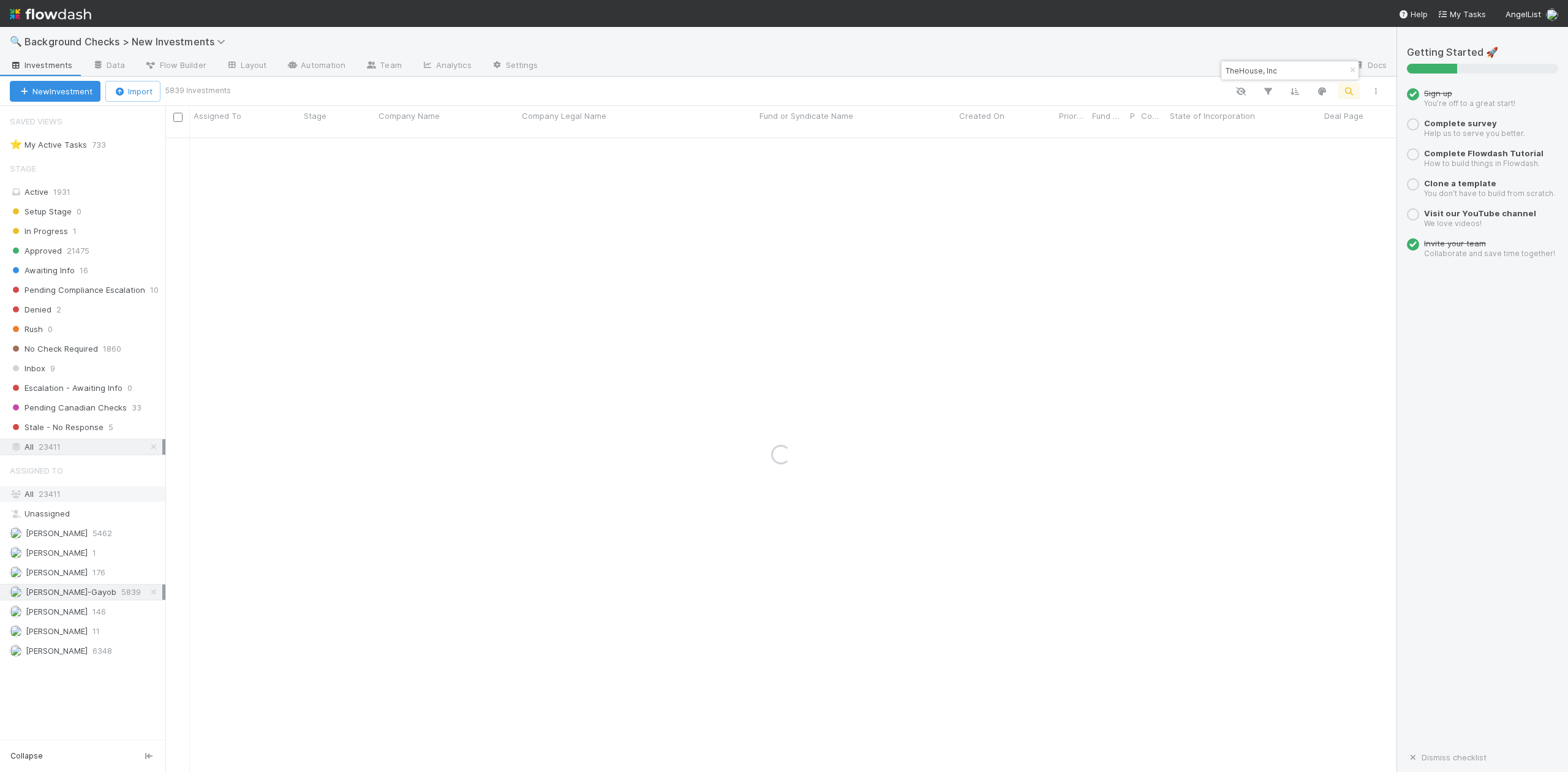
click at [55, 499] on span "23411" at bounding box center [50, 493] width 22 height 10
click at [1287, 71] on input "TheHouse, Inc" at bounding box center [1285, 70] width 123 height 15
type input "TheHouse"
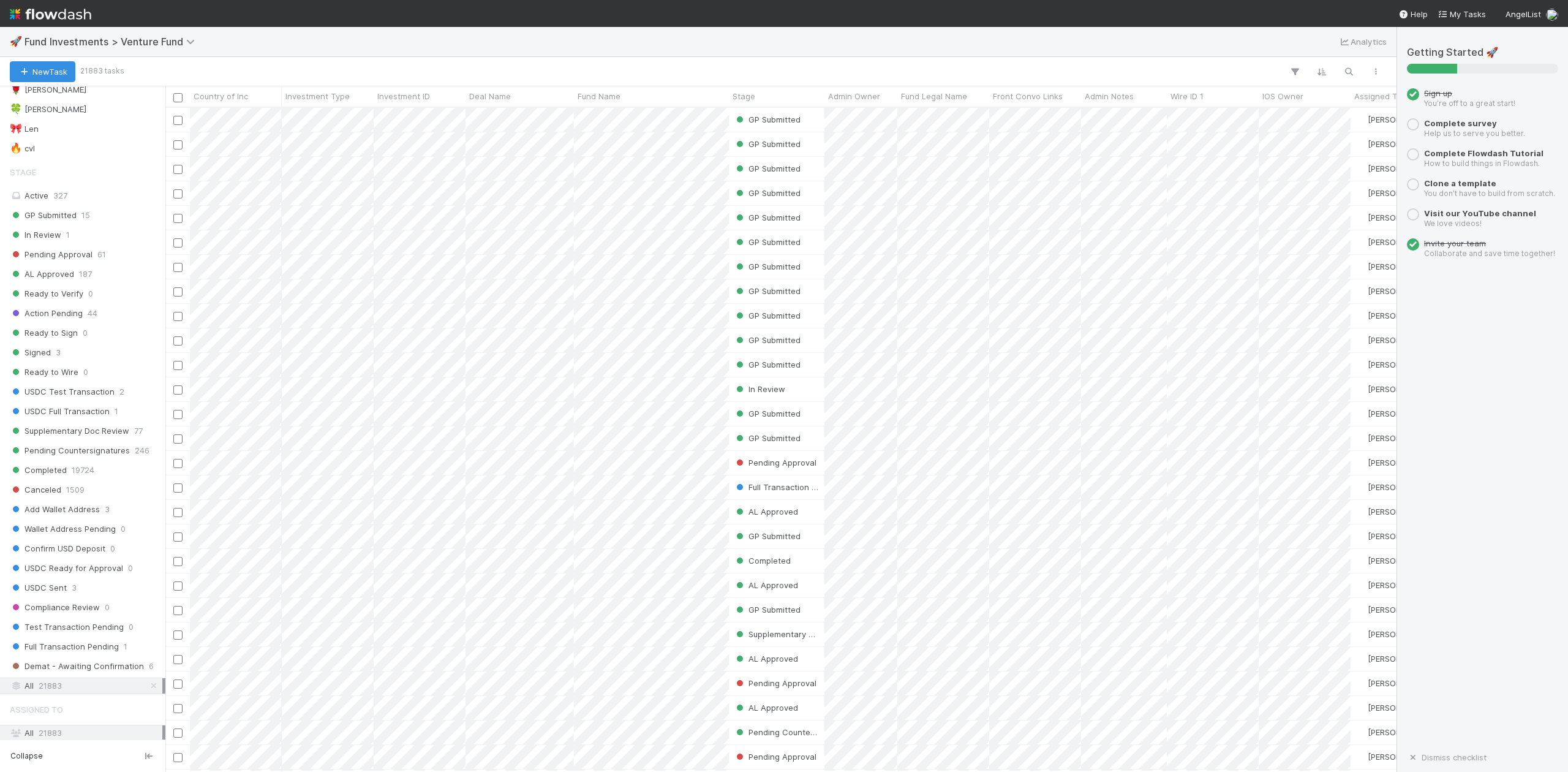
scroll to position [735, 0]
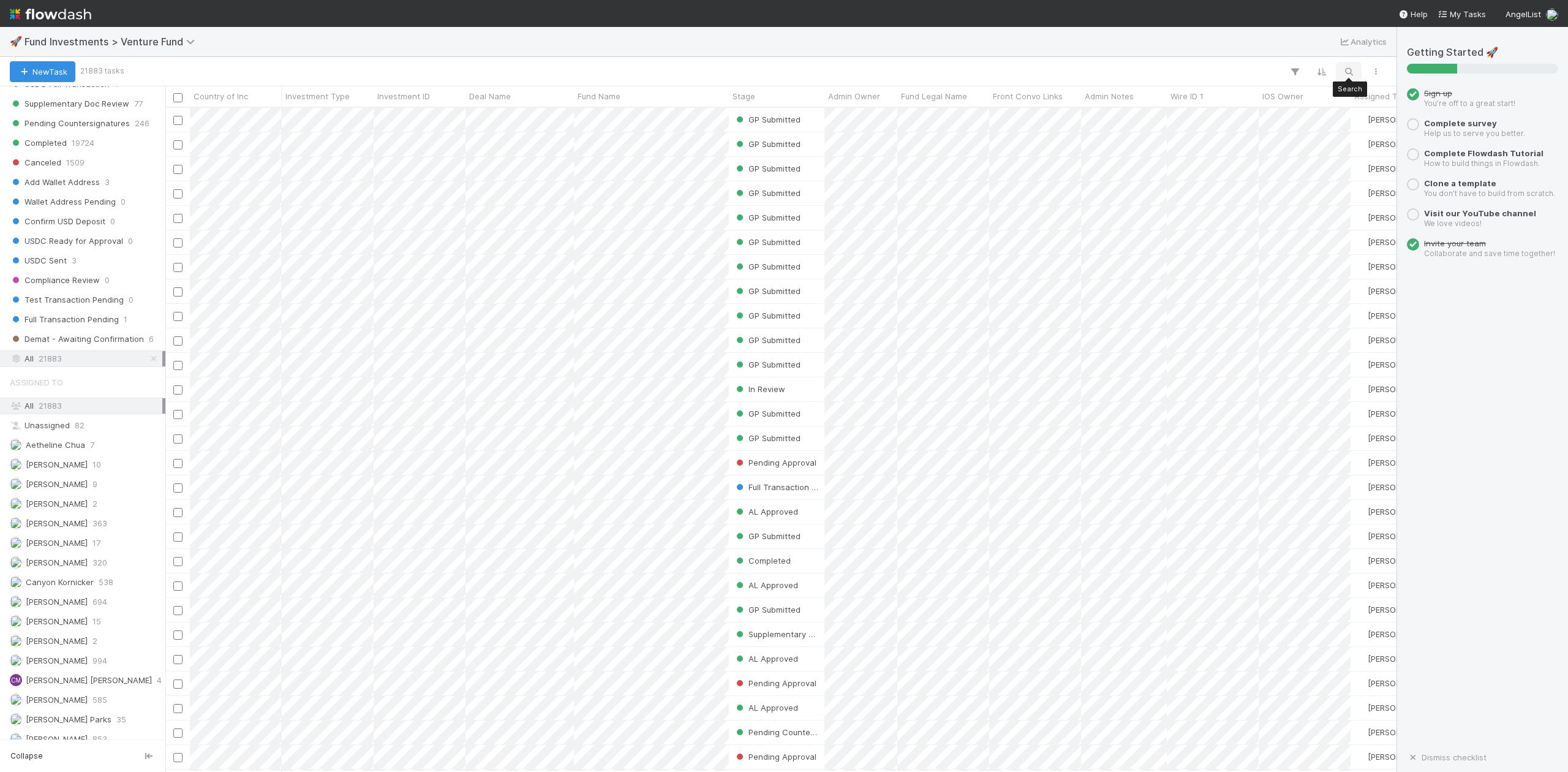
click at [1346, 72] on icon "button" at bounding box center [1349, 71] width 12 height 11
click at [1284, 55] on input at bounding box center [1285, 51] width 123 height 15
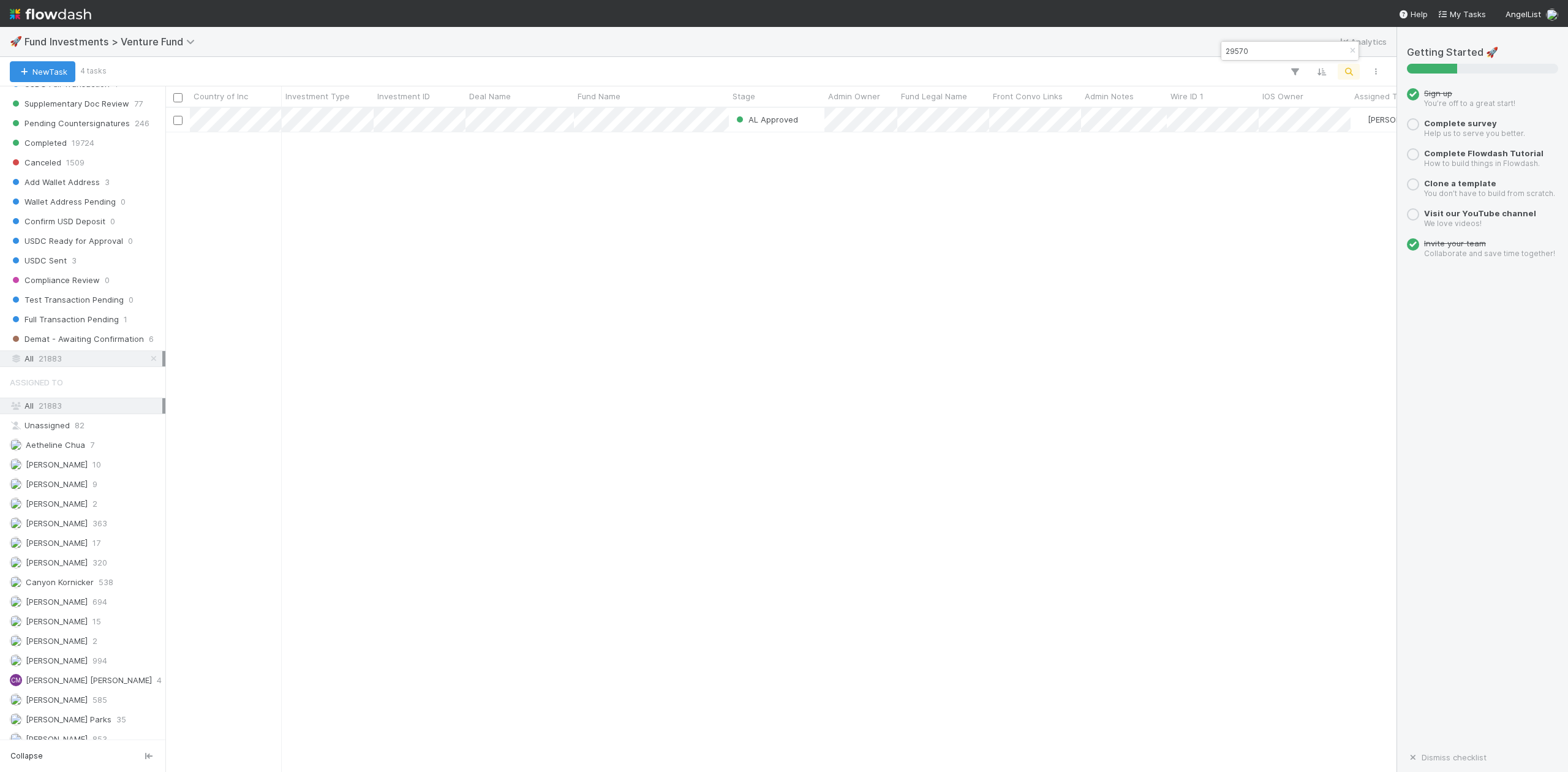
scroll to position [652, 1218]
type input "29570"
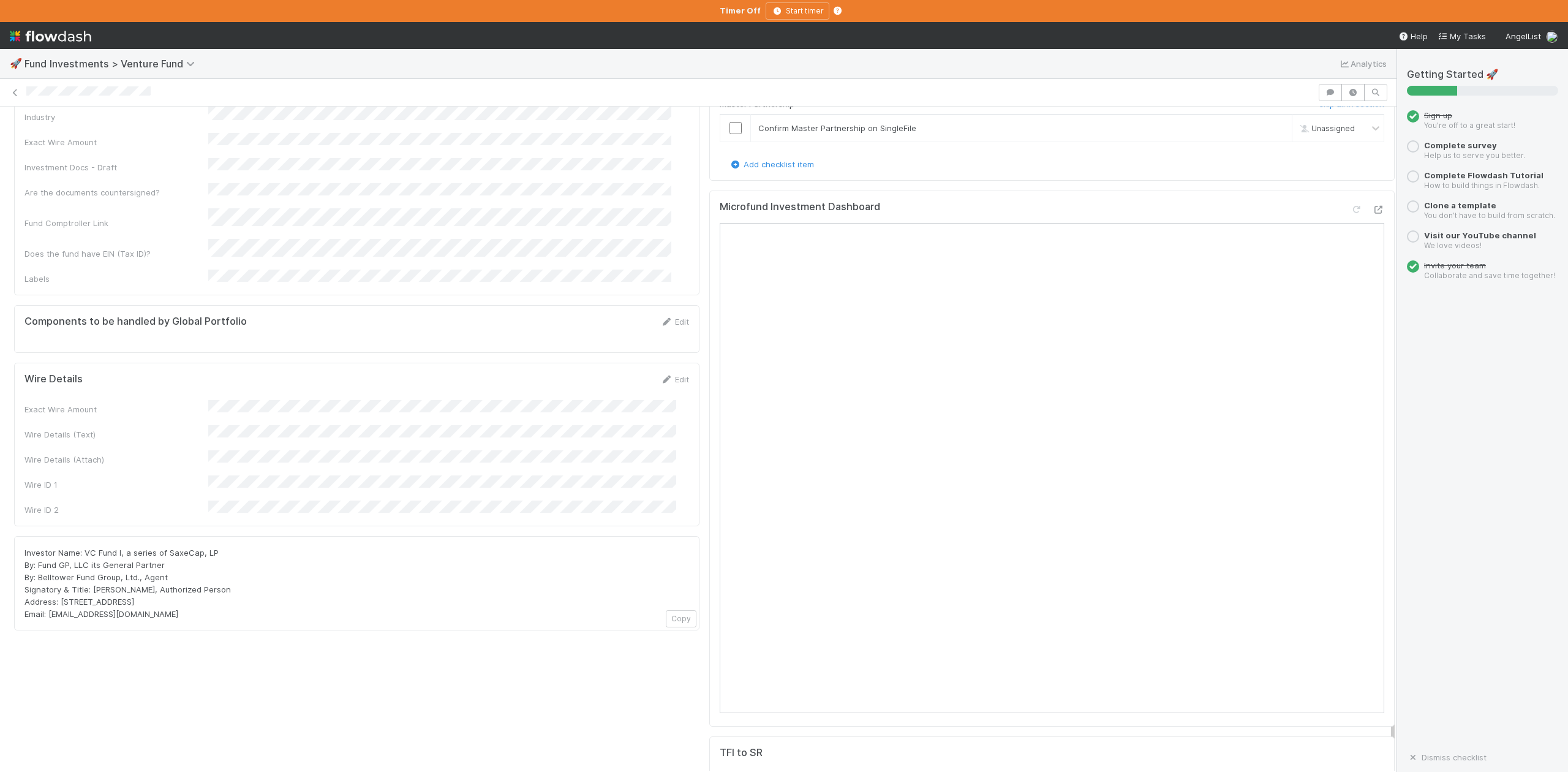
scroll to position [952, 0]
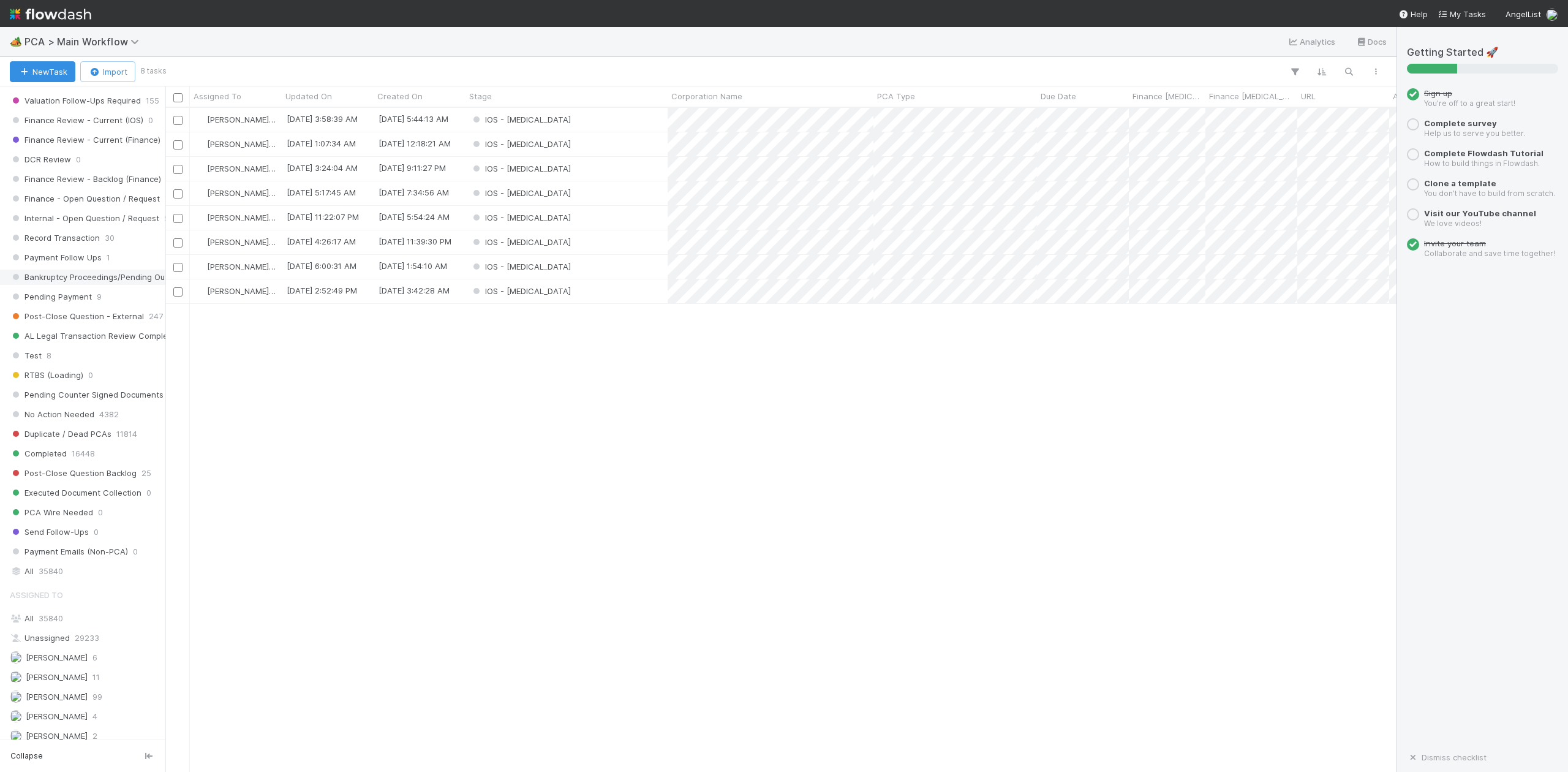
scroll to position [980, 0]
click at [54, 619] on div "All 35840" at bounding box center [86, 611] width 153 height 15
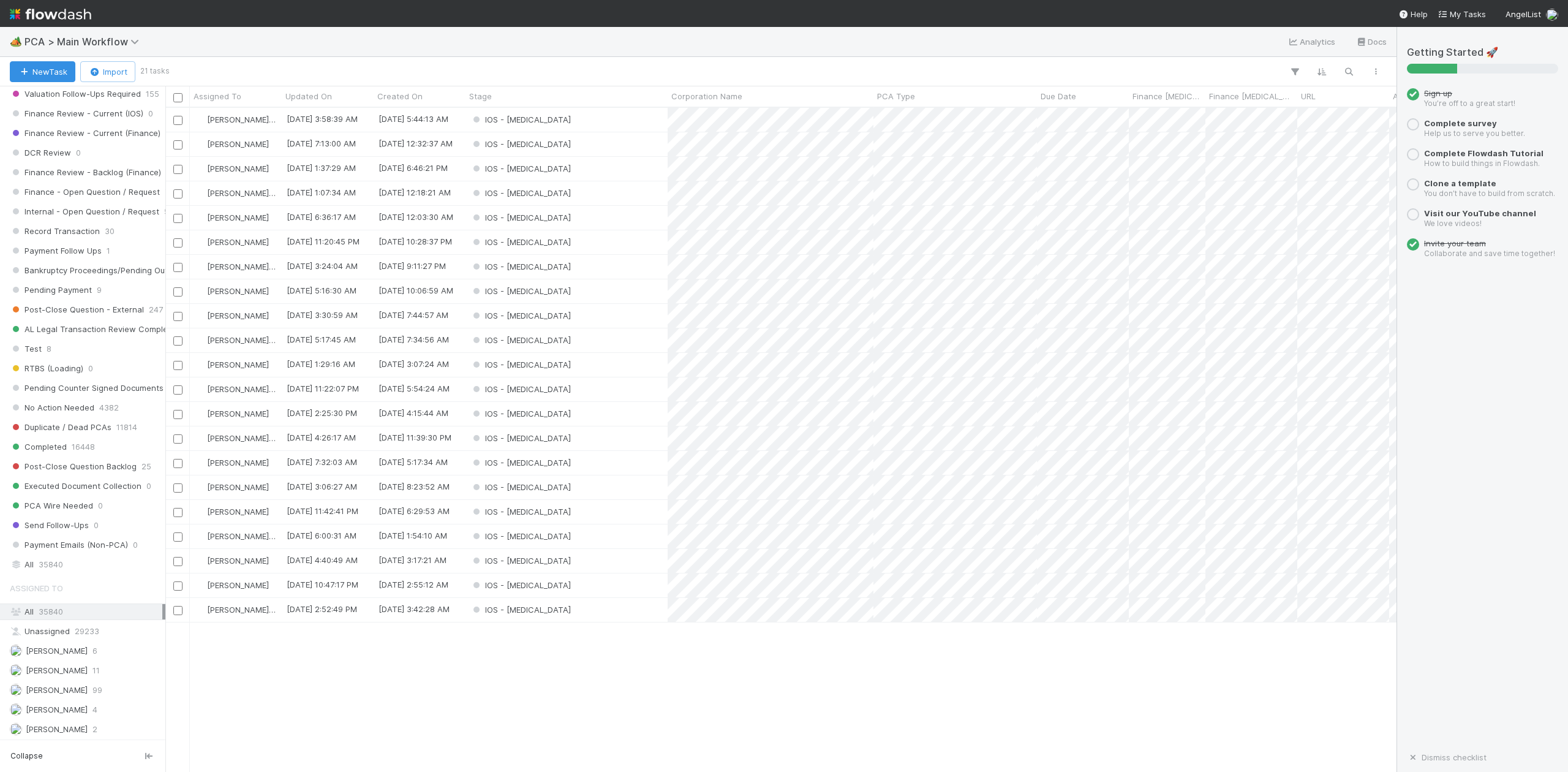
scroll to position [652, 1218]
click at [555, 587] on div "IOS - [MEDICAL_DATA]" at bounding box center [566, 585] width 202 height 24
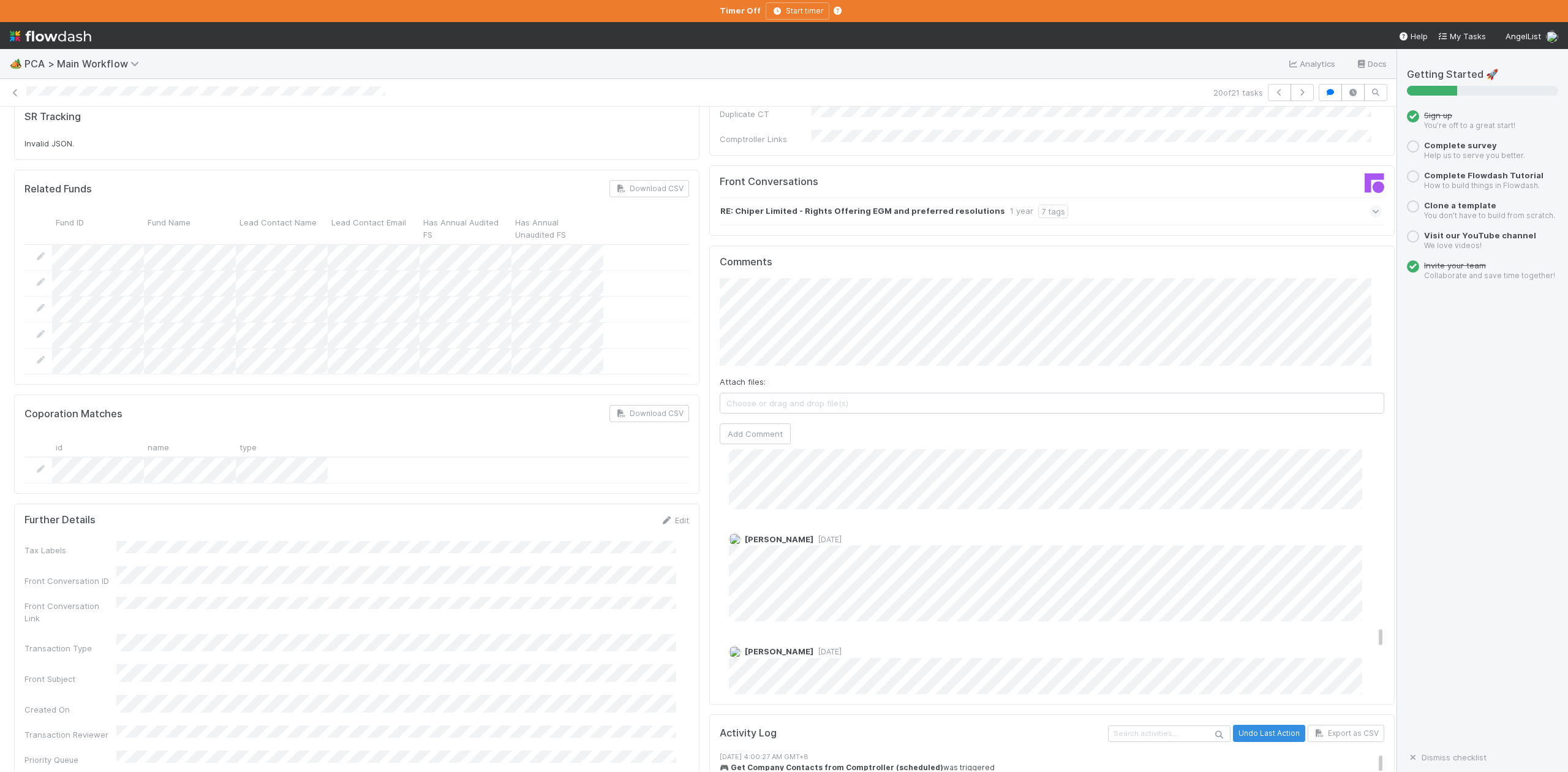
scroll to position [1878, 0]
click at [15, 95] on icon at bounding box center [15, 93] width 12 height 8
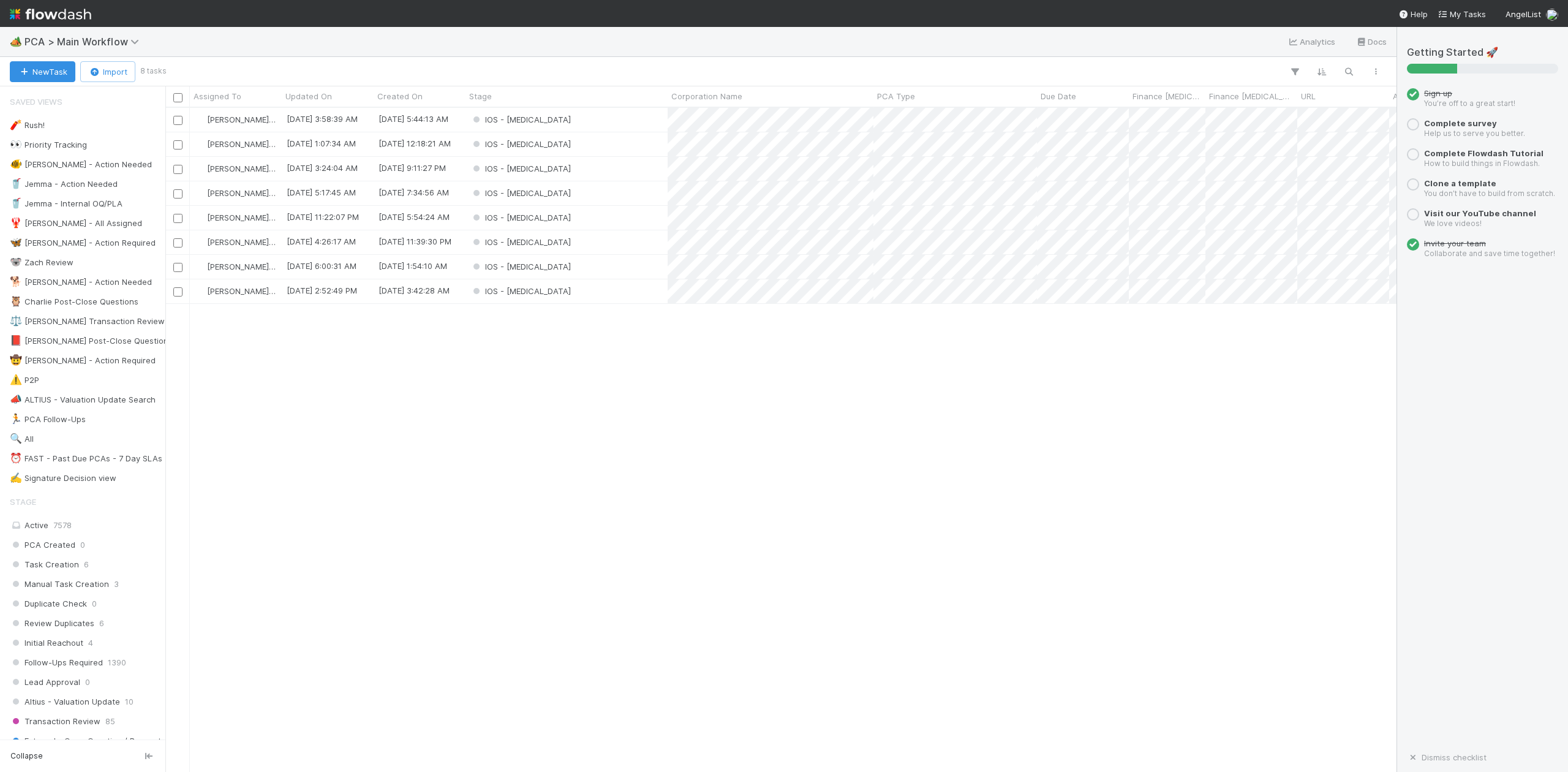
scroll to position [652, 1218]
click at [540, 118] on div "IOS - [MEDICAL_DATA]" at bounding box center [566, 119] width 202 height 24
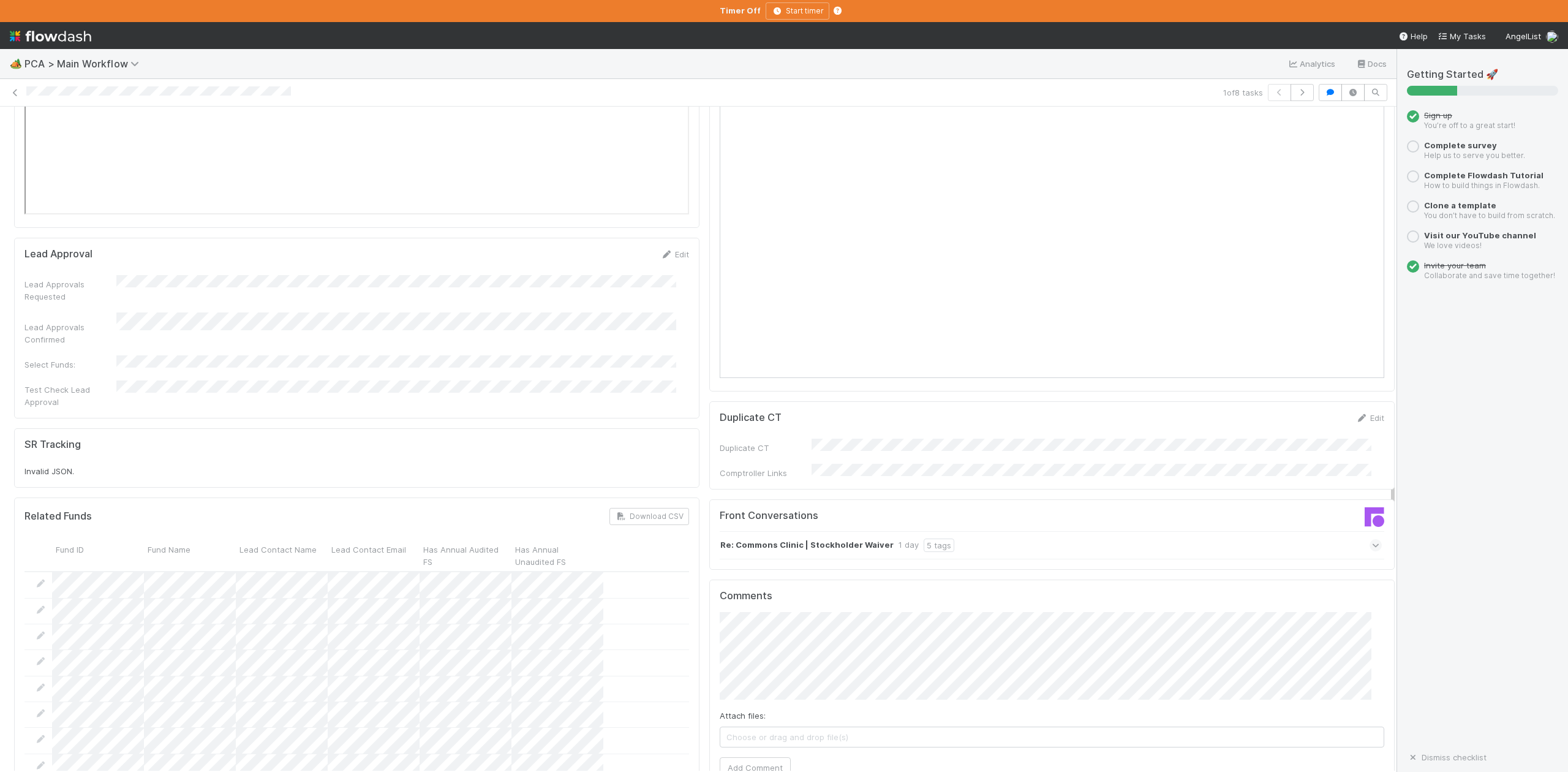
scroll to position [1960, 0]
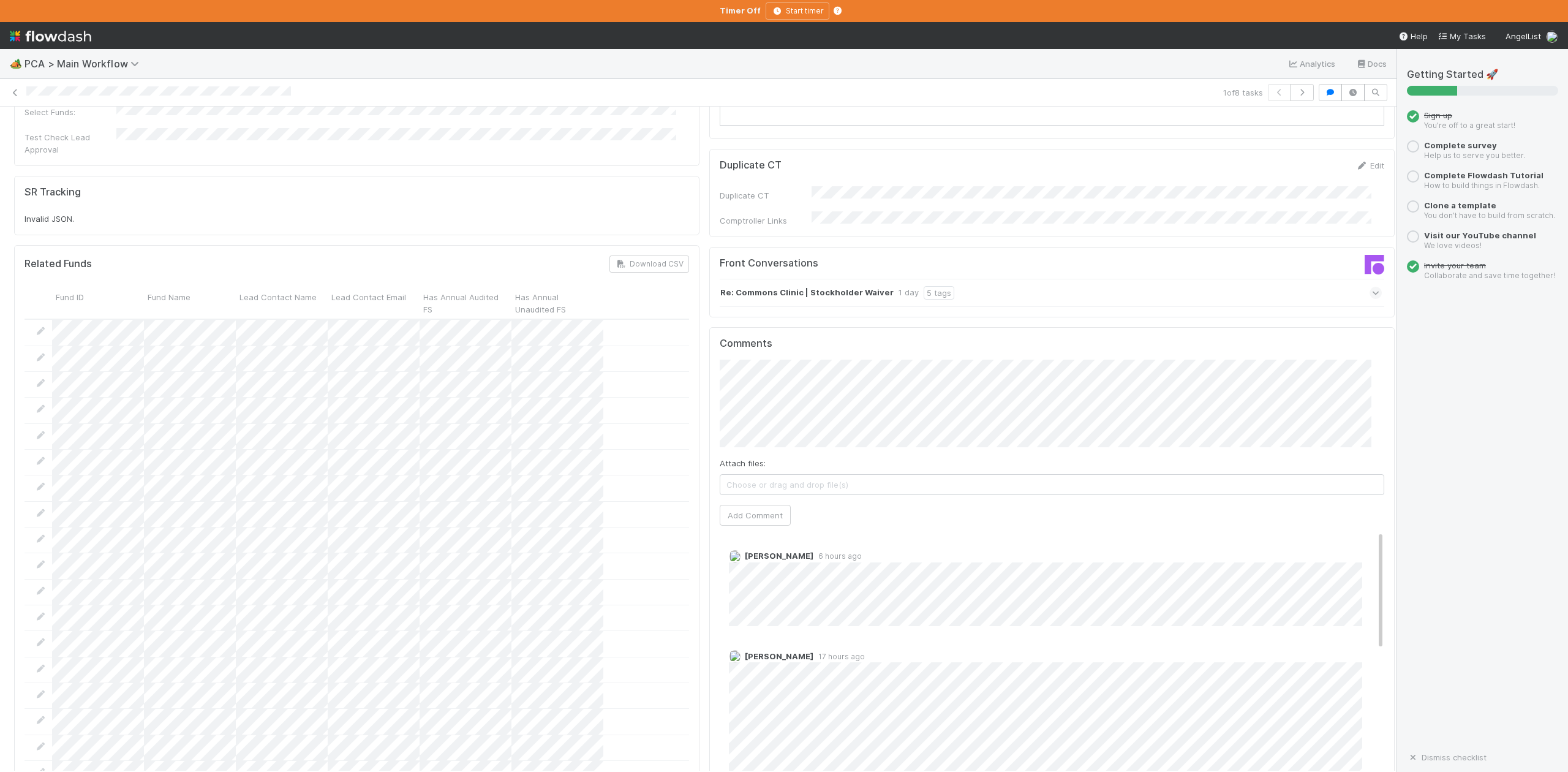
click at [1370, 286] on span at bounding box center [1376, 292] width 12 height 12
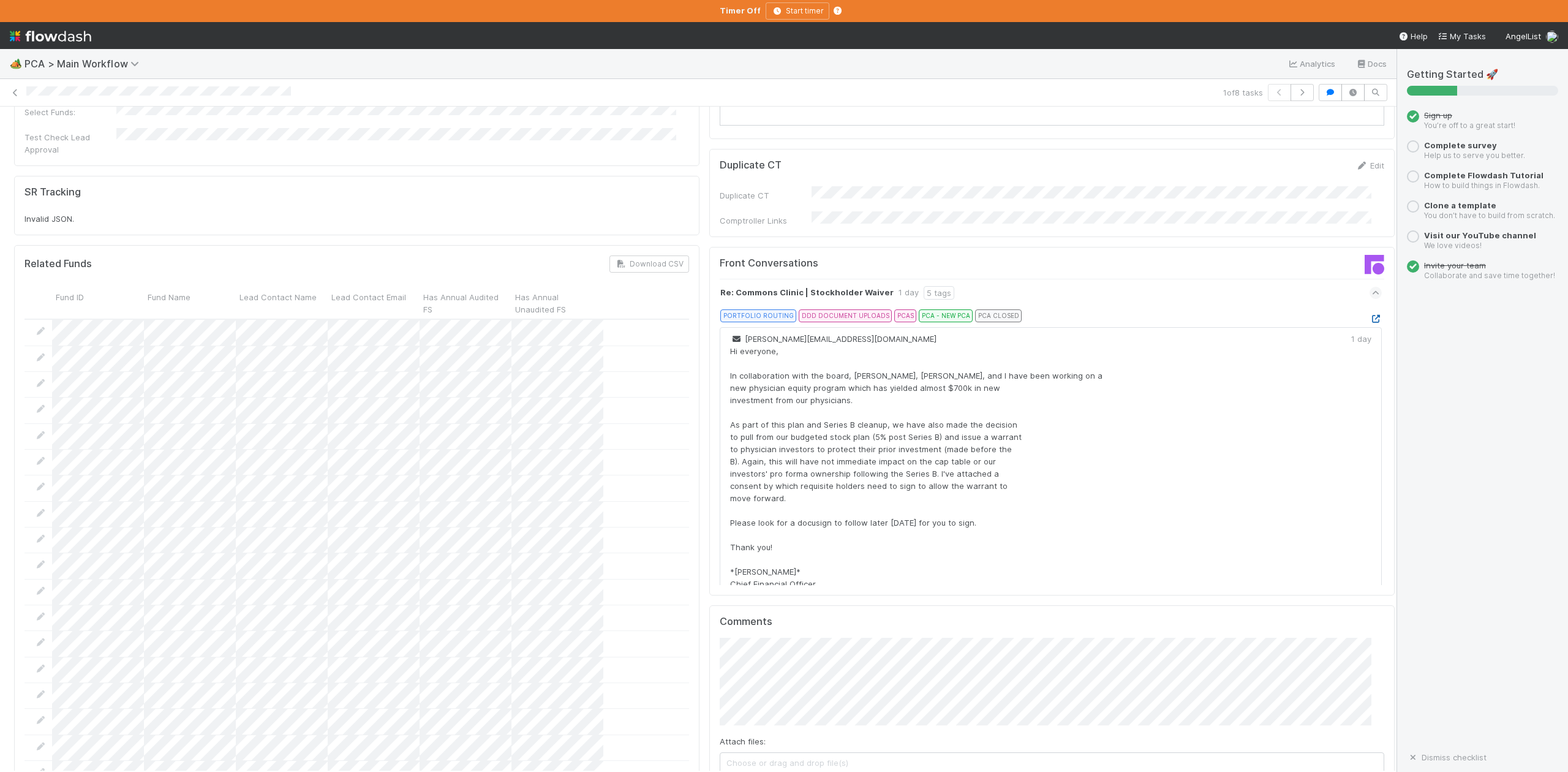
click at [1370, 315] on icon at bounding box center [1376, 318] width 12 height 8
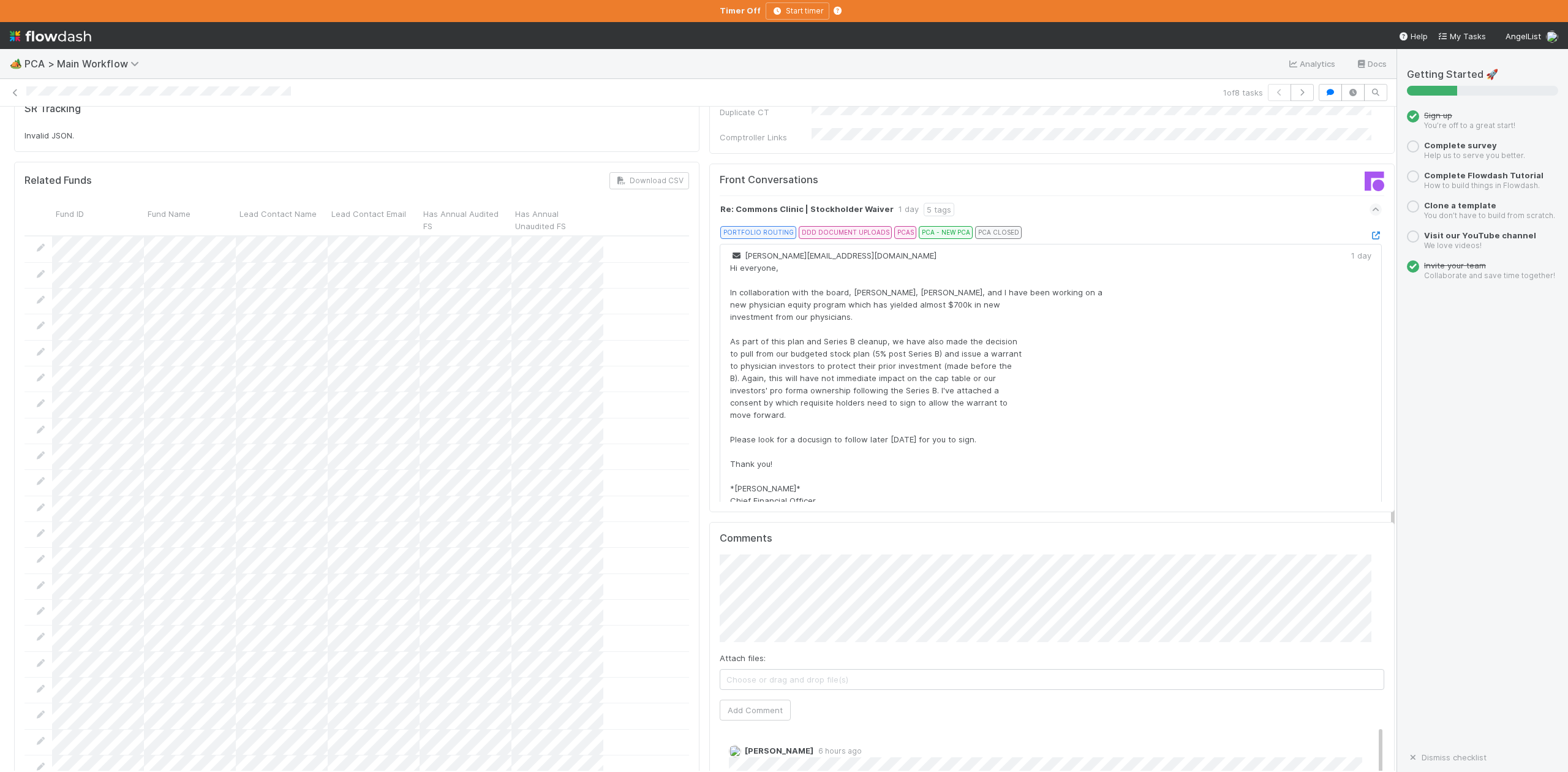
scroll to position [2123, 0]
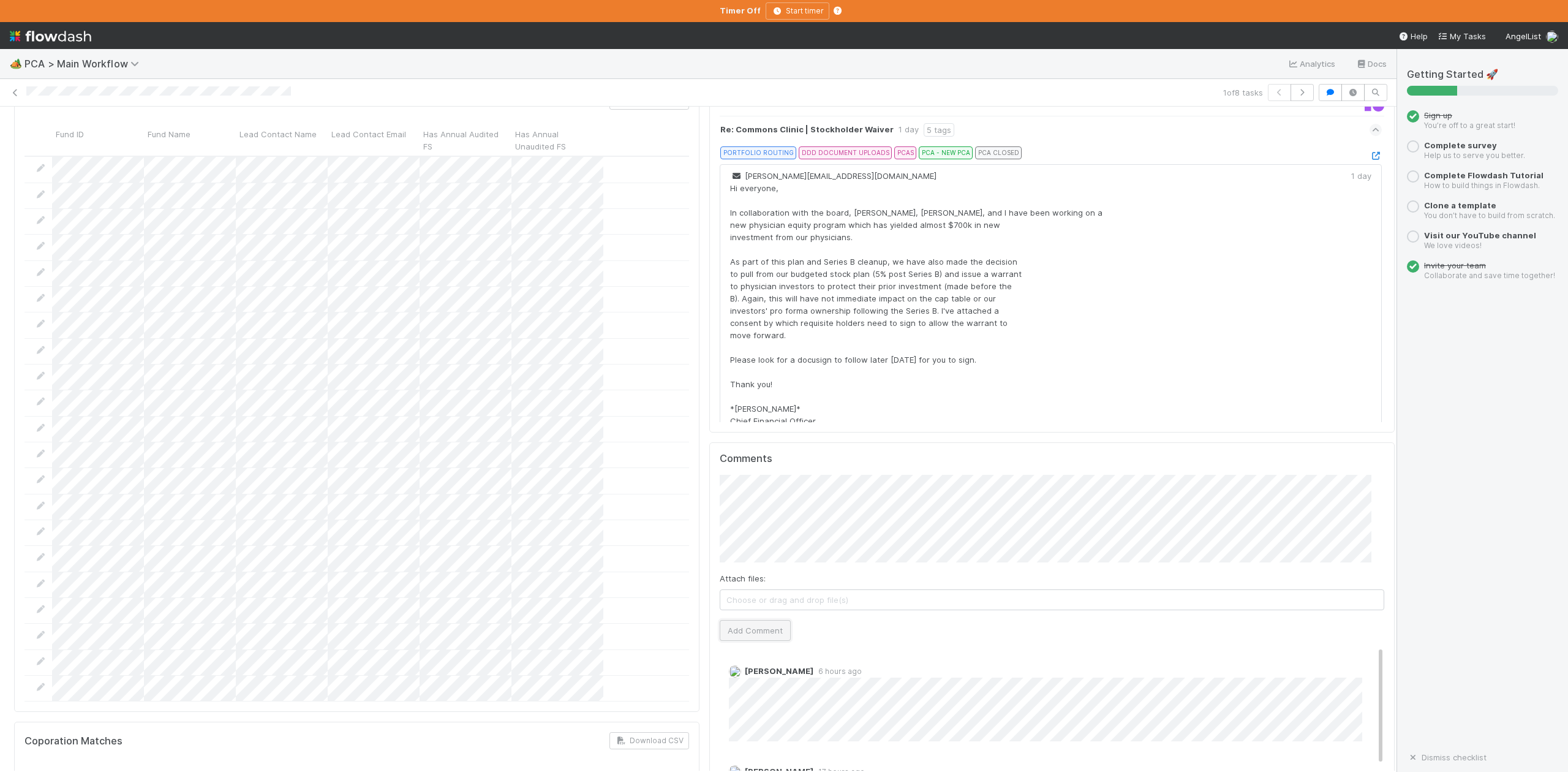
click at [755, 620] on button "Add Comment" at bounding box center [755, 630] width 71 height 21
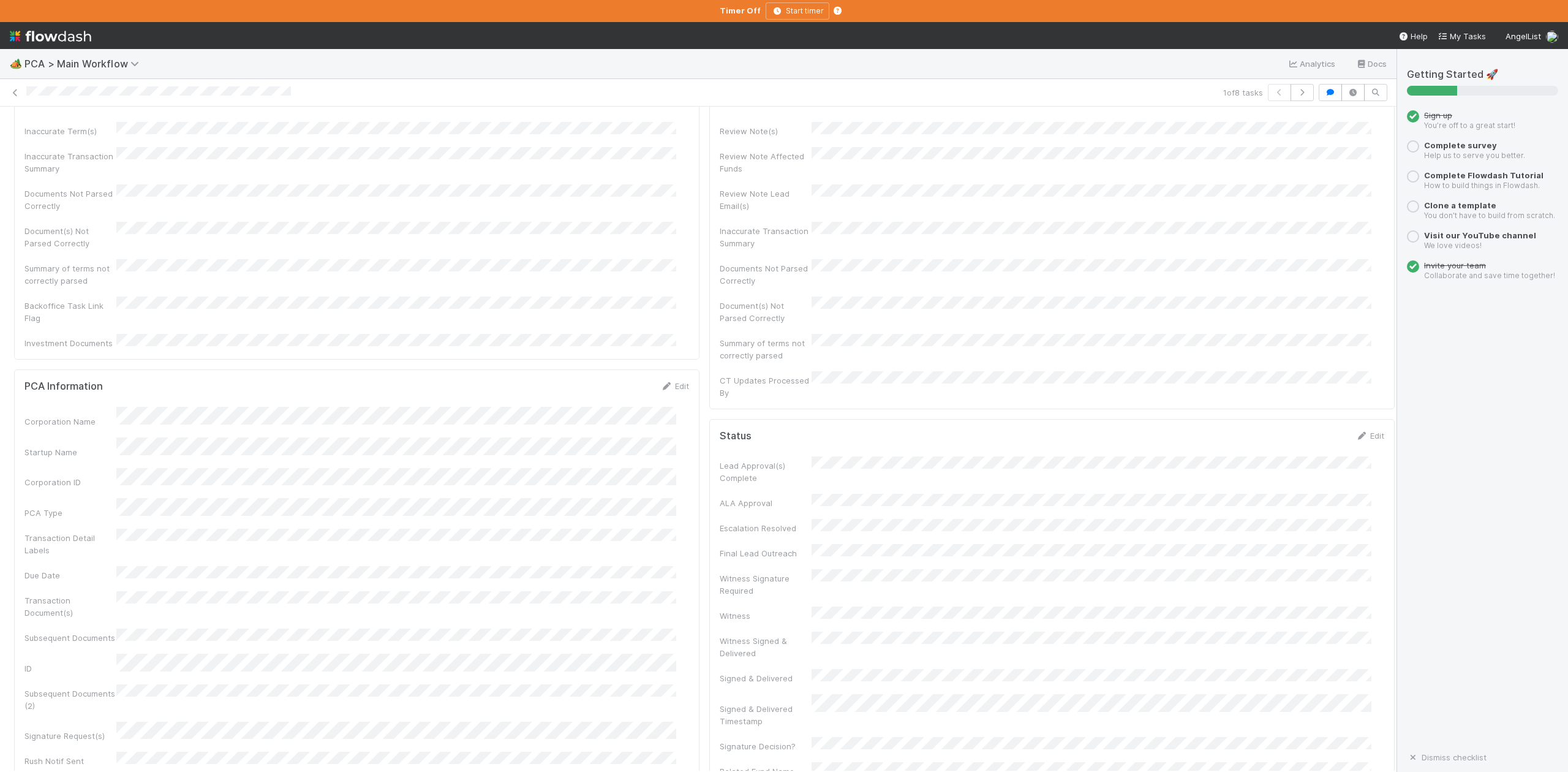
scroll to position [0, 0]
click at [52, 131] on span "IOS - ICU" at bounding box center [70, 127] width 100 height 10
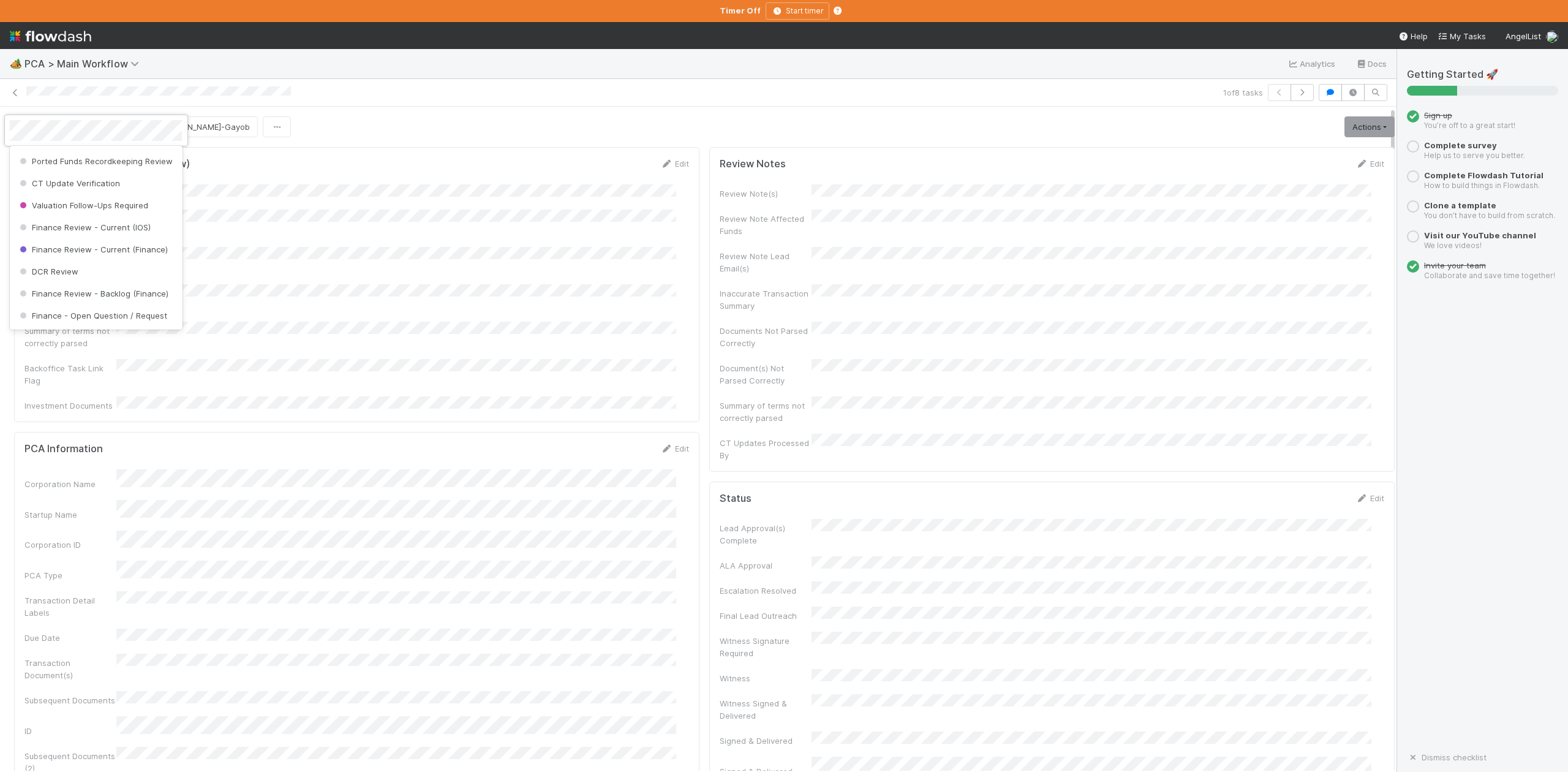
scroll to position [568, 0]
click at [121, 213] on span "Finance Review - Current (IOS)" at bounding box center [84, 208] width 134 height 10
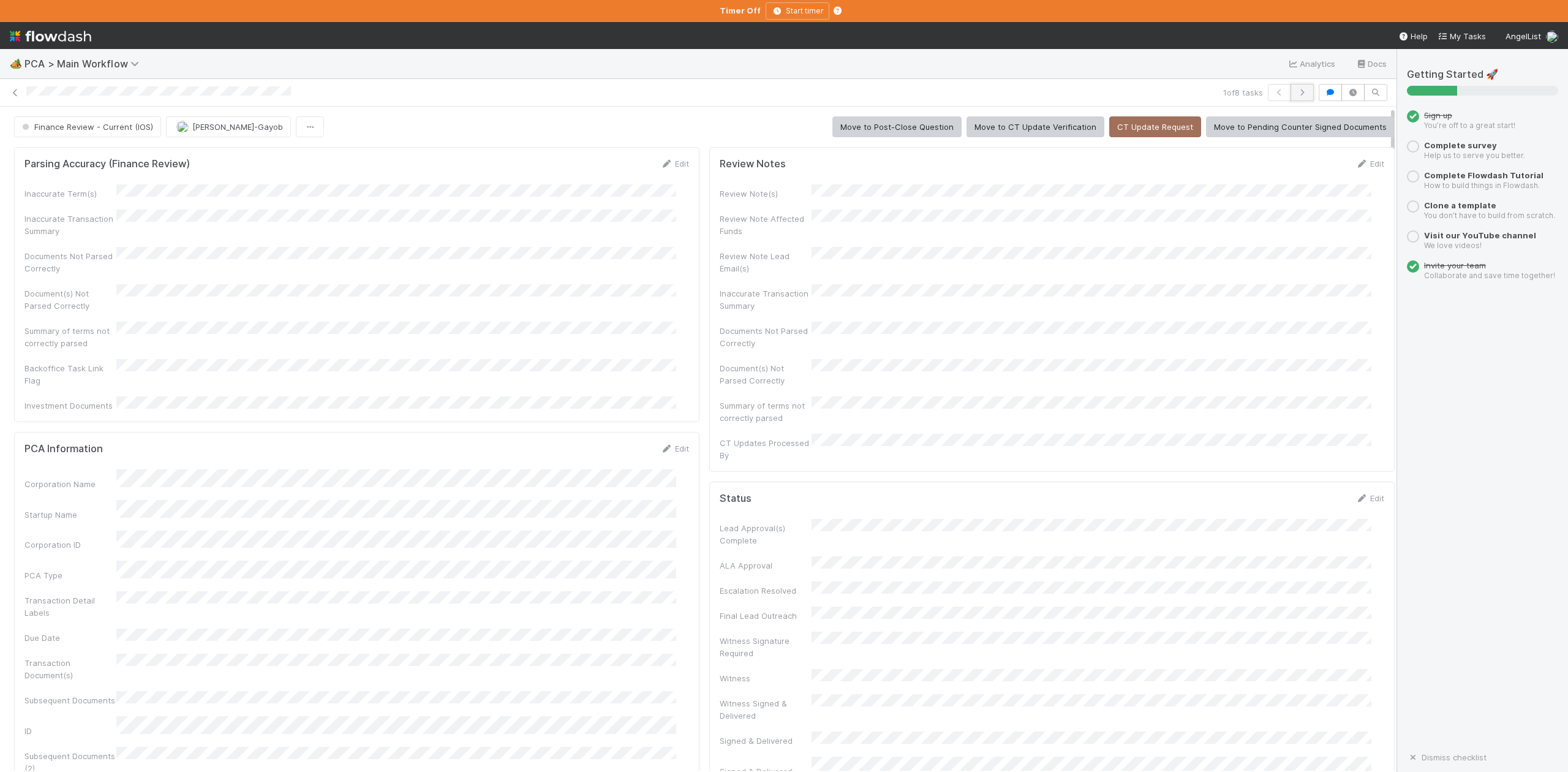
click at [1296, 94] on icon "button" at bounding box center [1302, 92] width 12 height 7
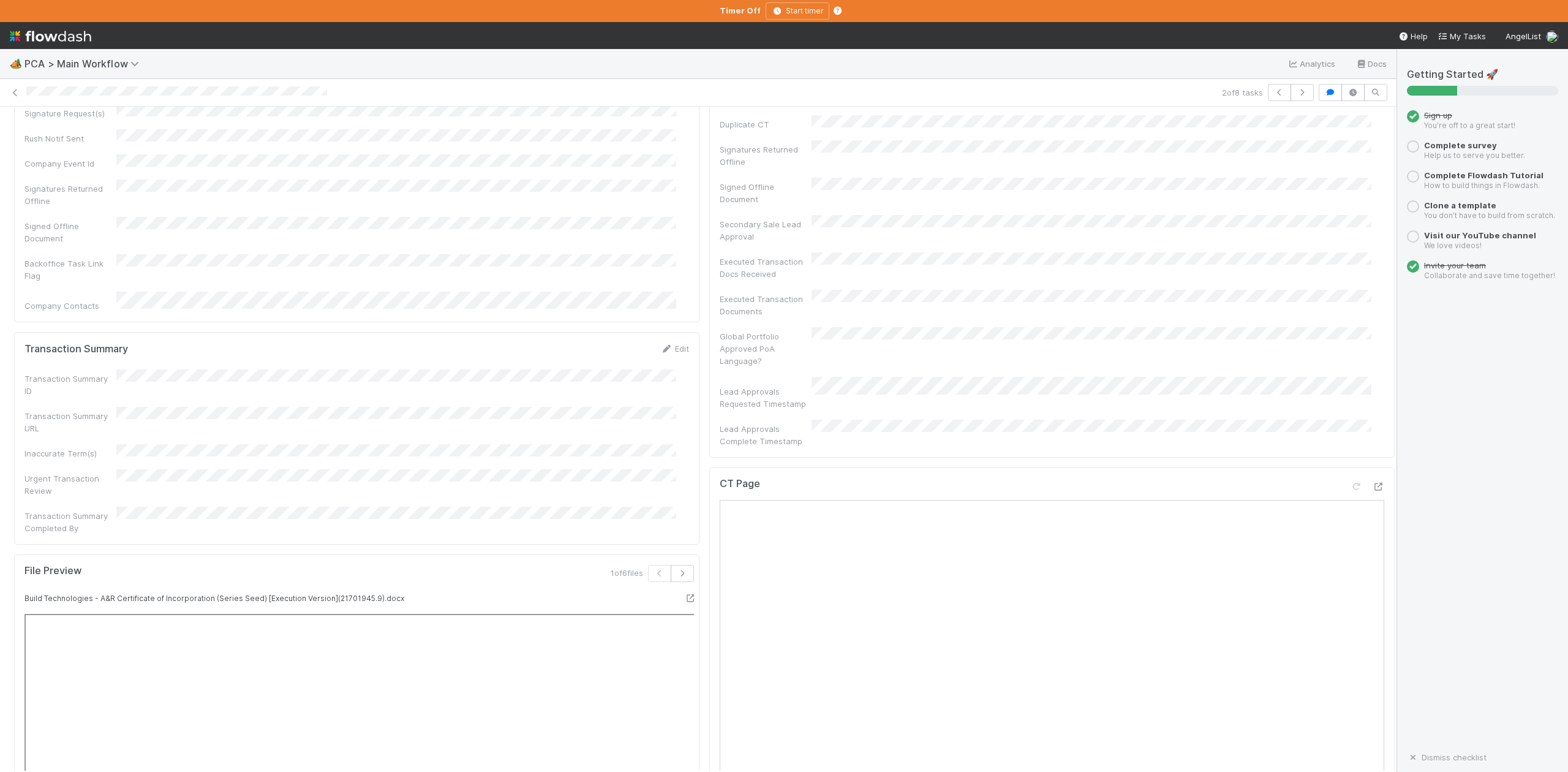
scroll to position [735, 0]
click at [1372, 476] on icon at bounding box center [1378, 480] width 12 height 8
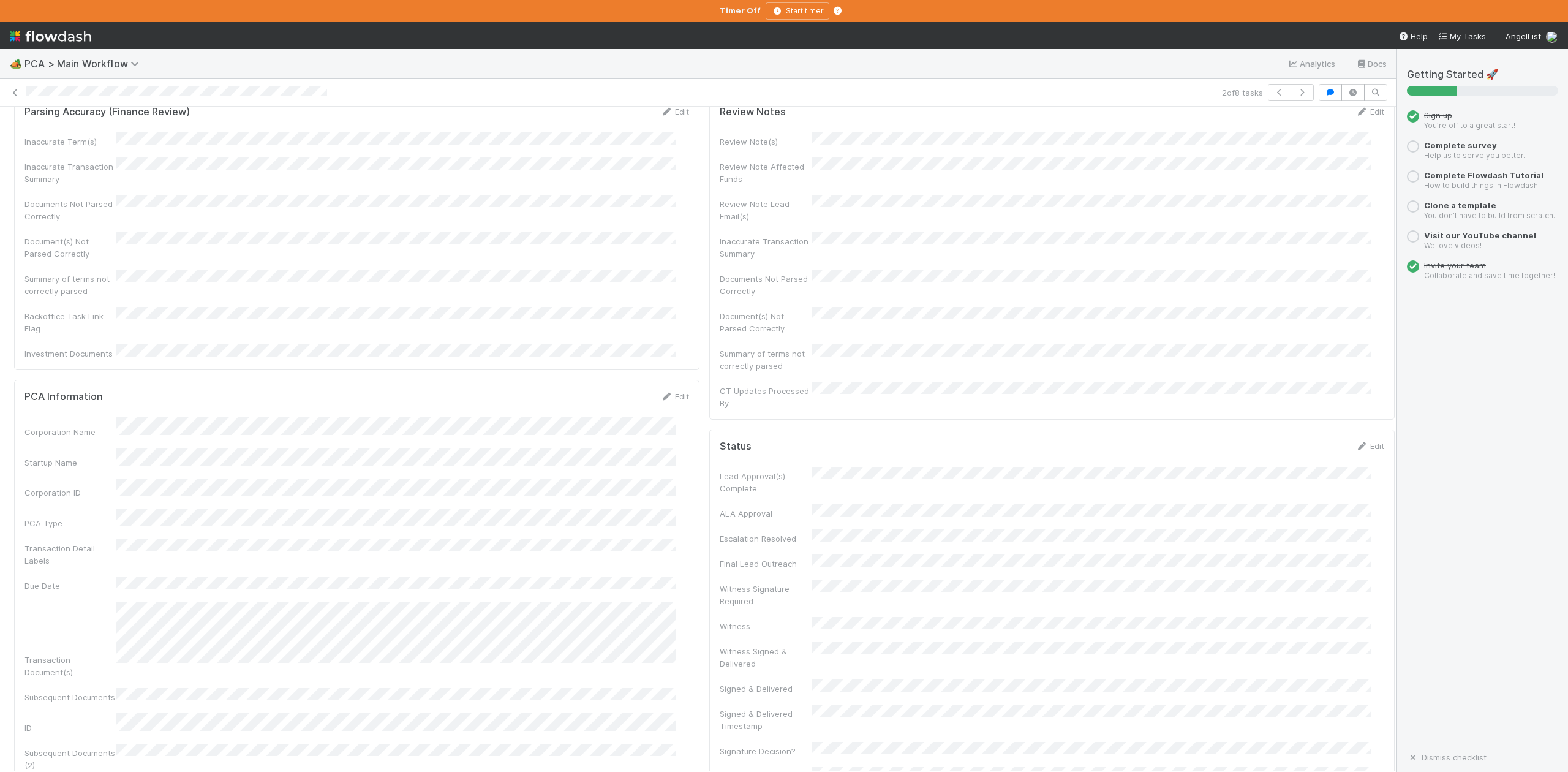
scroll to position [0, 0]
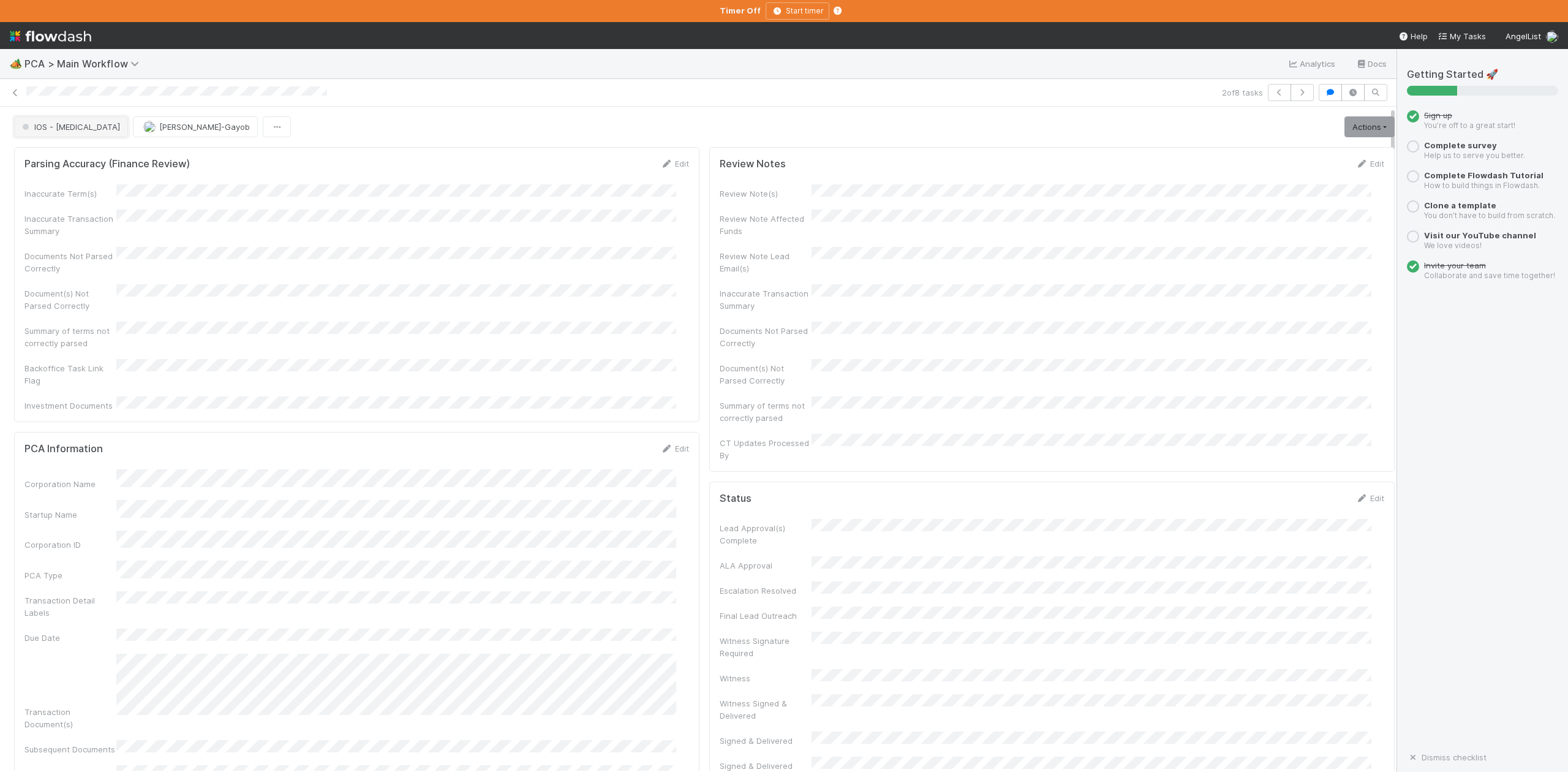
click at [40, 133] on button "IOS - ICU" at bounding box center [71, 127] width 114 height 21
click at [53, 183] on span "Record Transaction" at bounding box center [62, 178] width 90 height 10
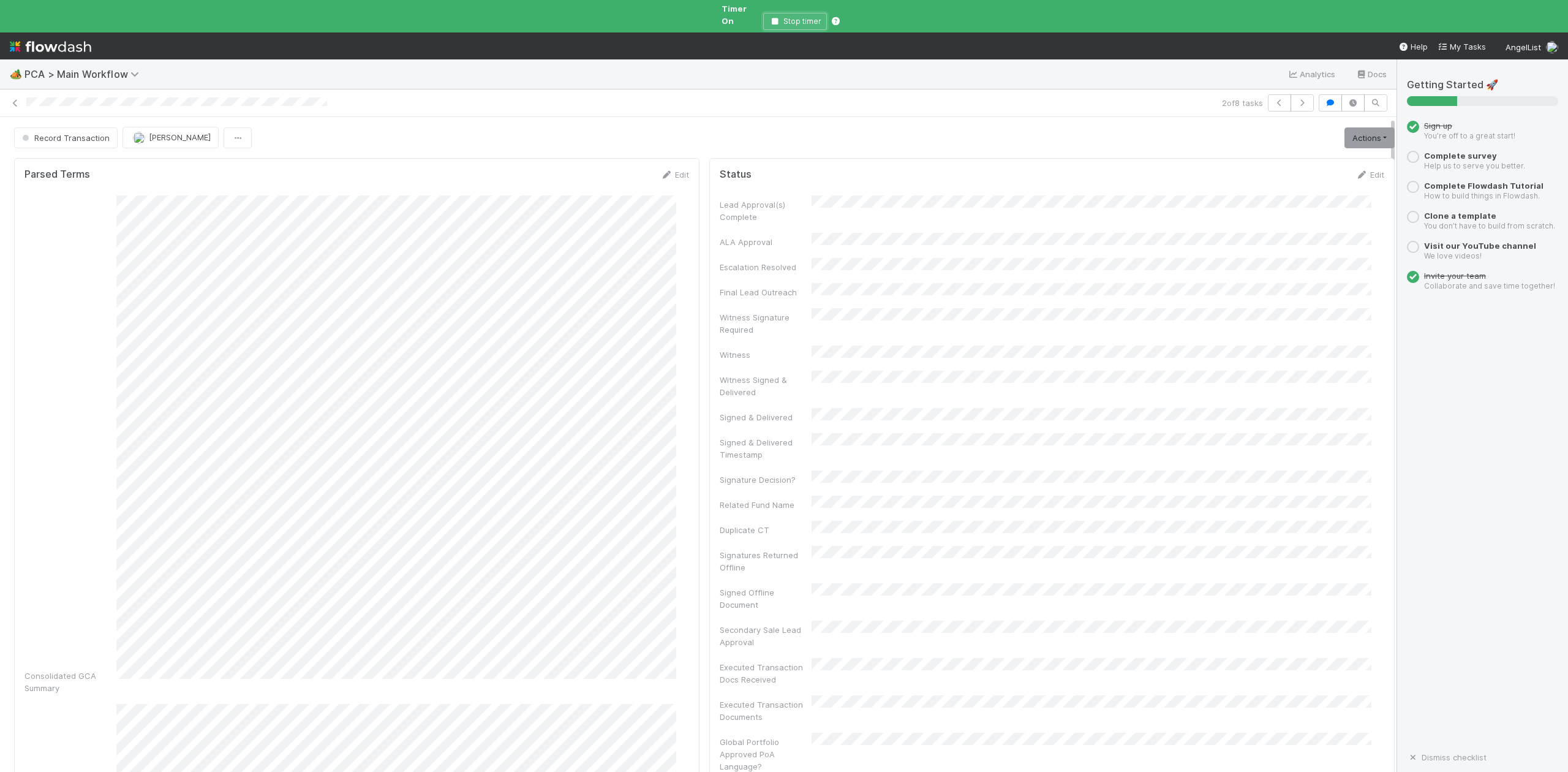
click at [773, 18] on icon "button" at bounding box center [775, 21] width 12 height 7
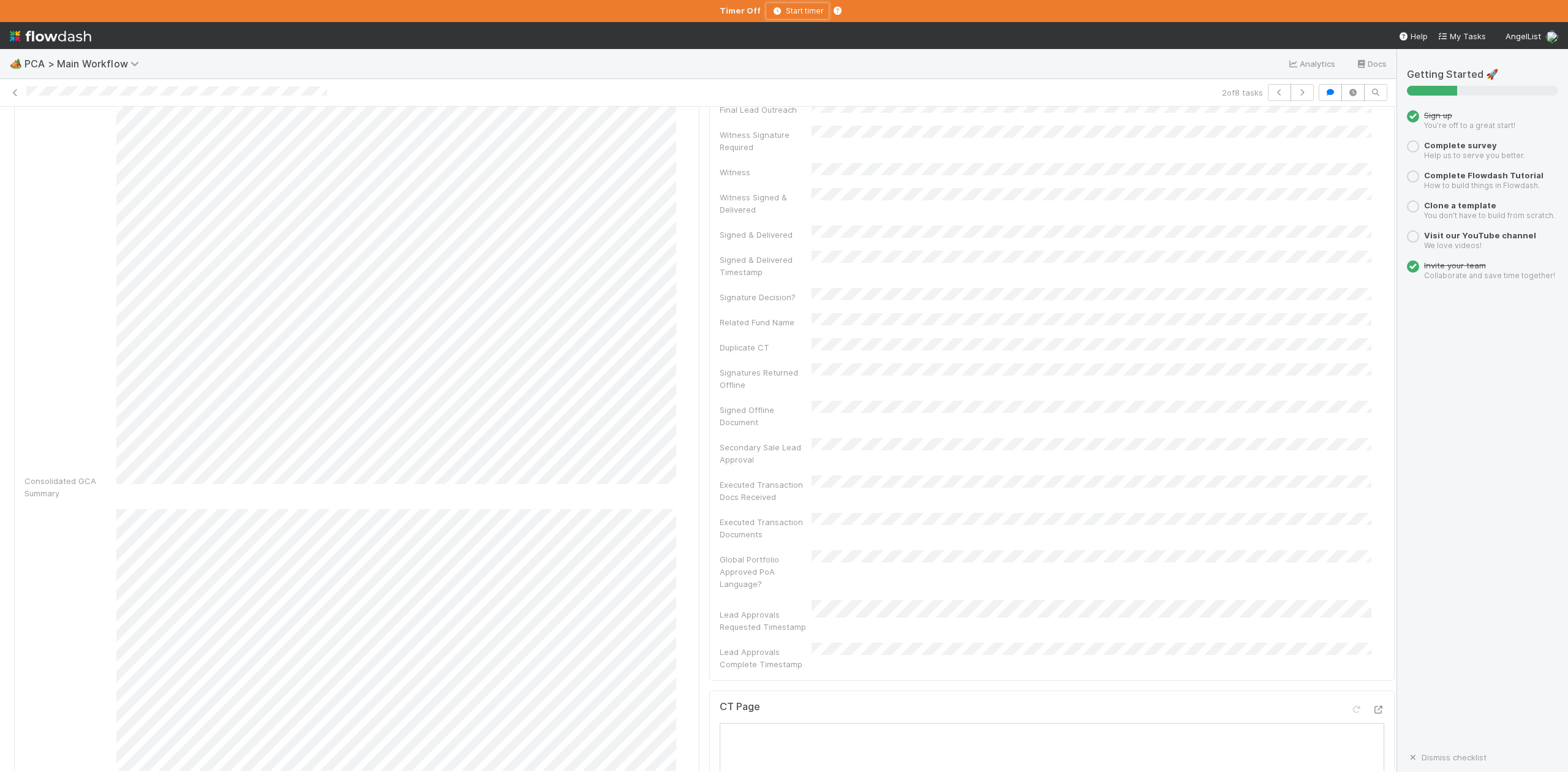
scroll to position [0, 0]
click at [1291, 88] on button "button" at bounding box center [1302, 93] width 23 height 17
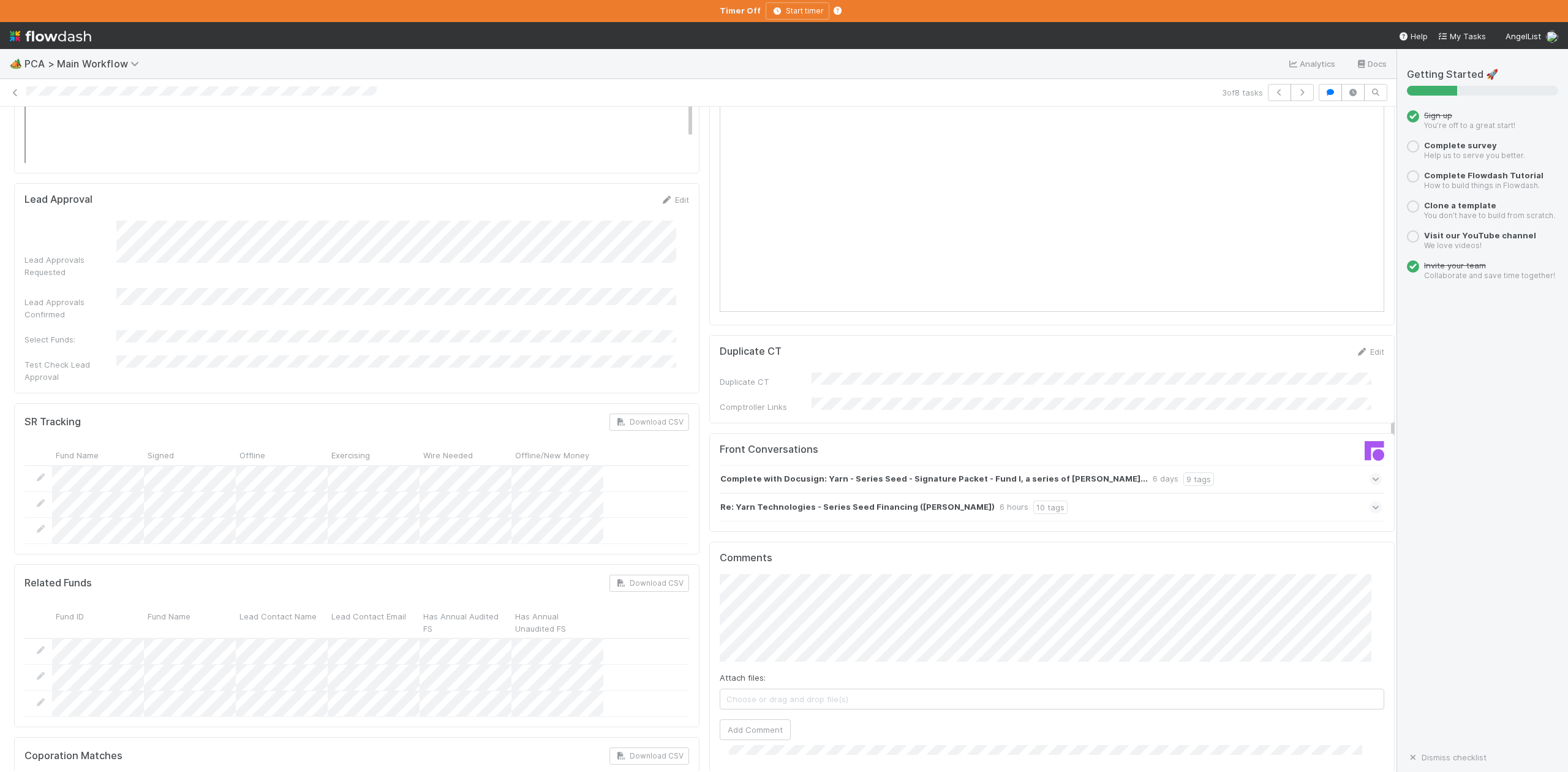
scroll to position [1797, 0]
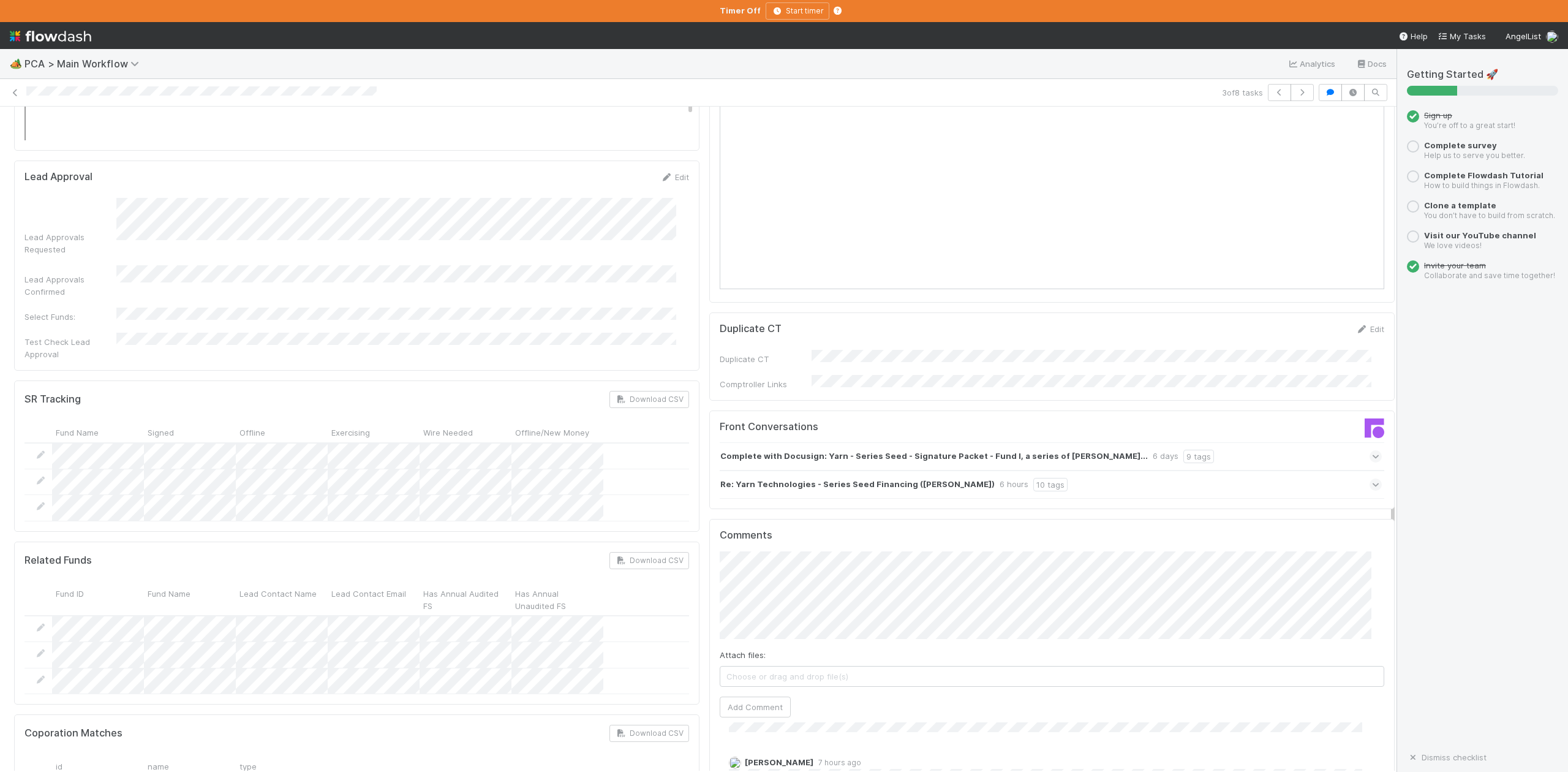
click at [1372, 478] on icon at bounding box center [1376, 484] width 8 height 12
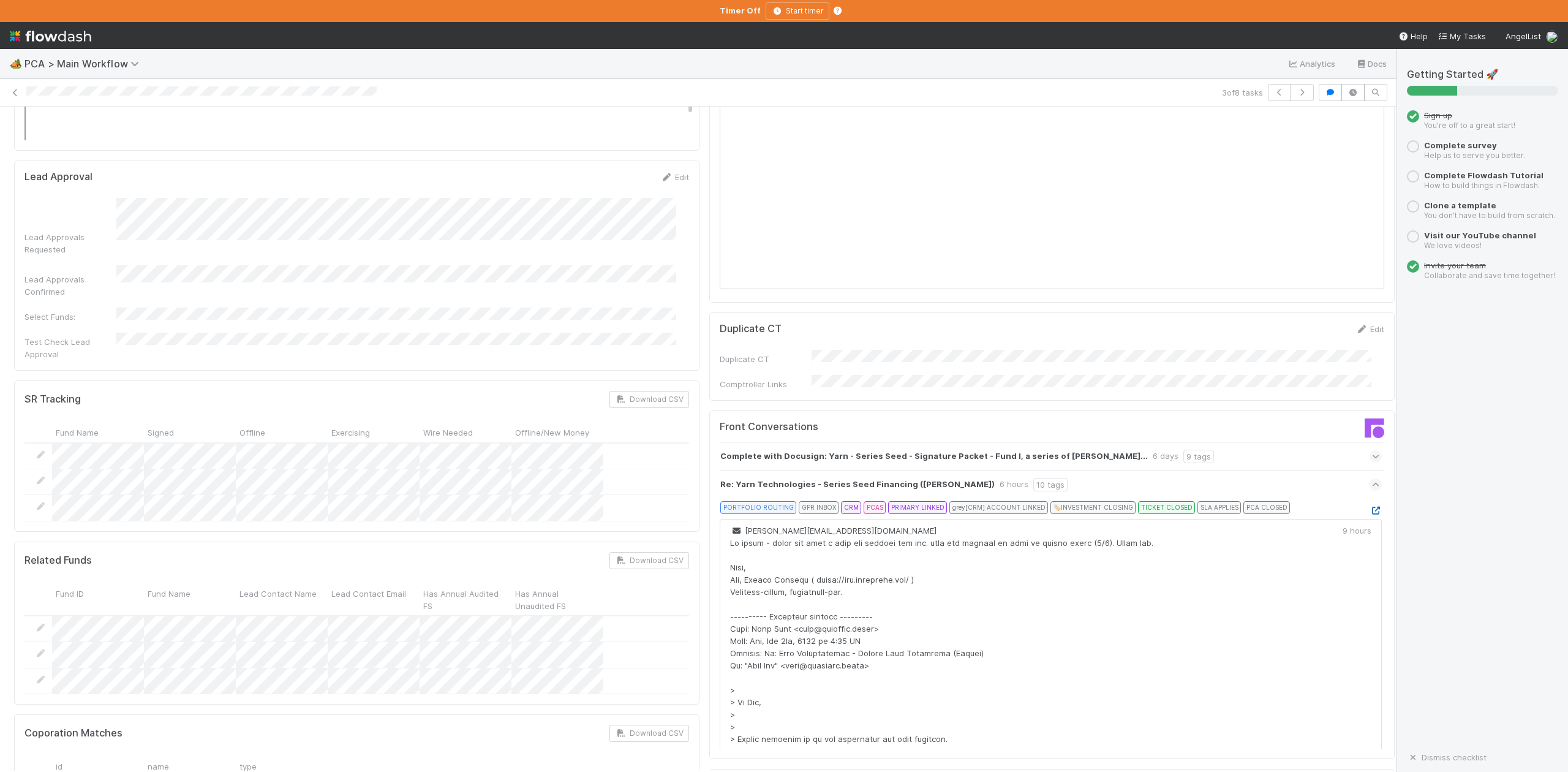
click at [1370, 506] on icon at bounding box center [1376, 510] width 12 height 8
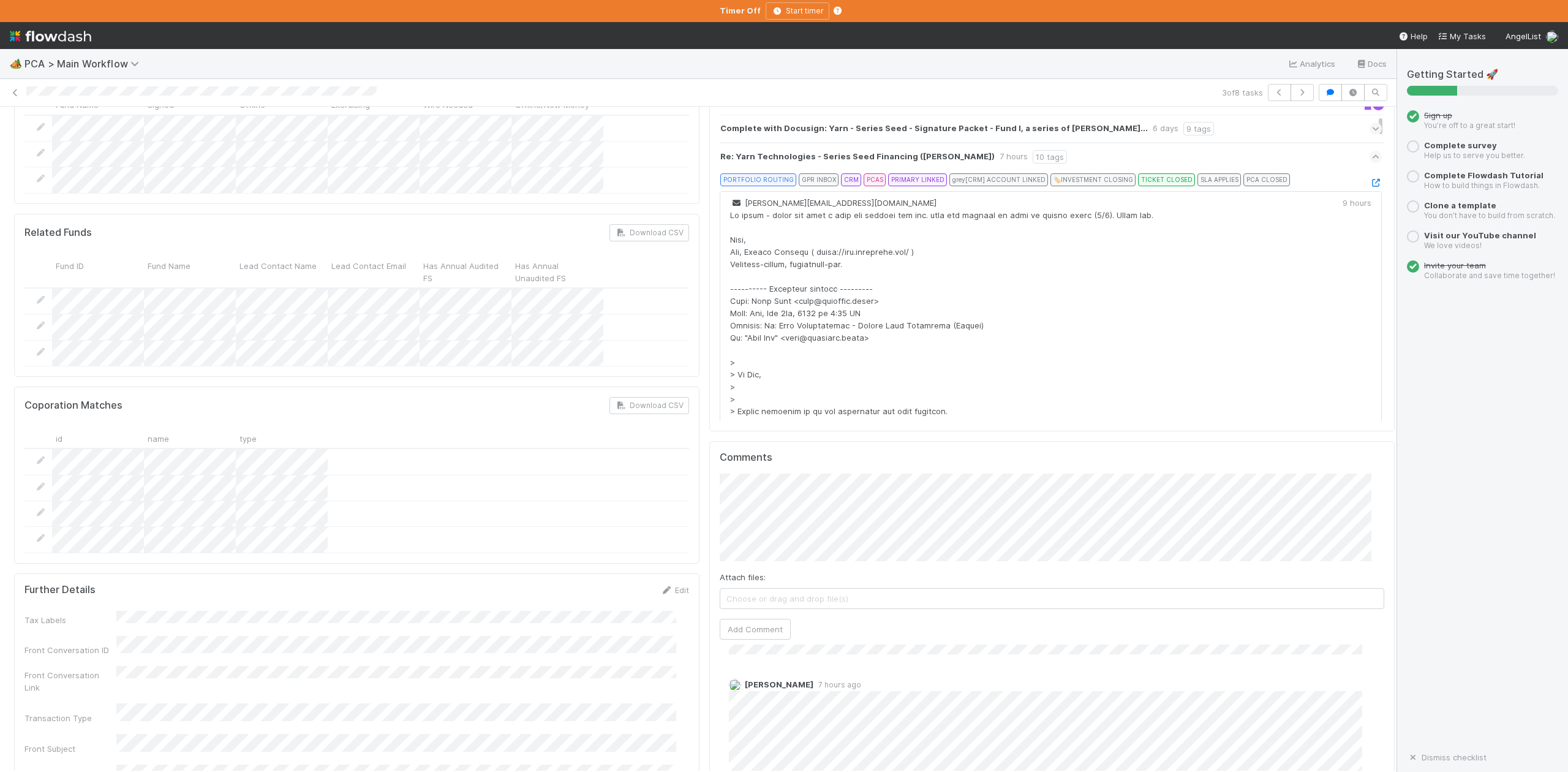
scroll to position [2123, 0]
click at [744, 620] on button "Add Comment" at bounding box center [755, 630] width 71 height 21
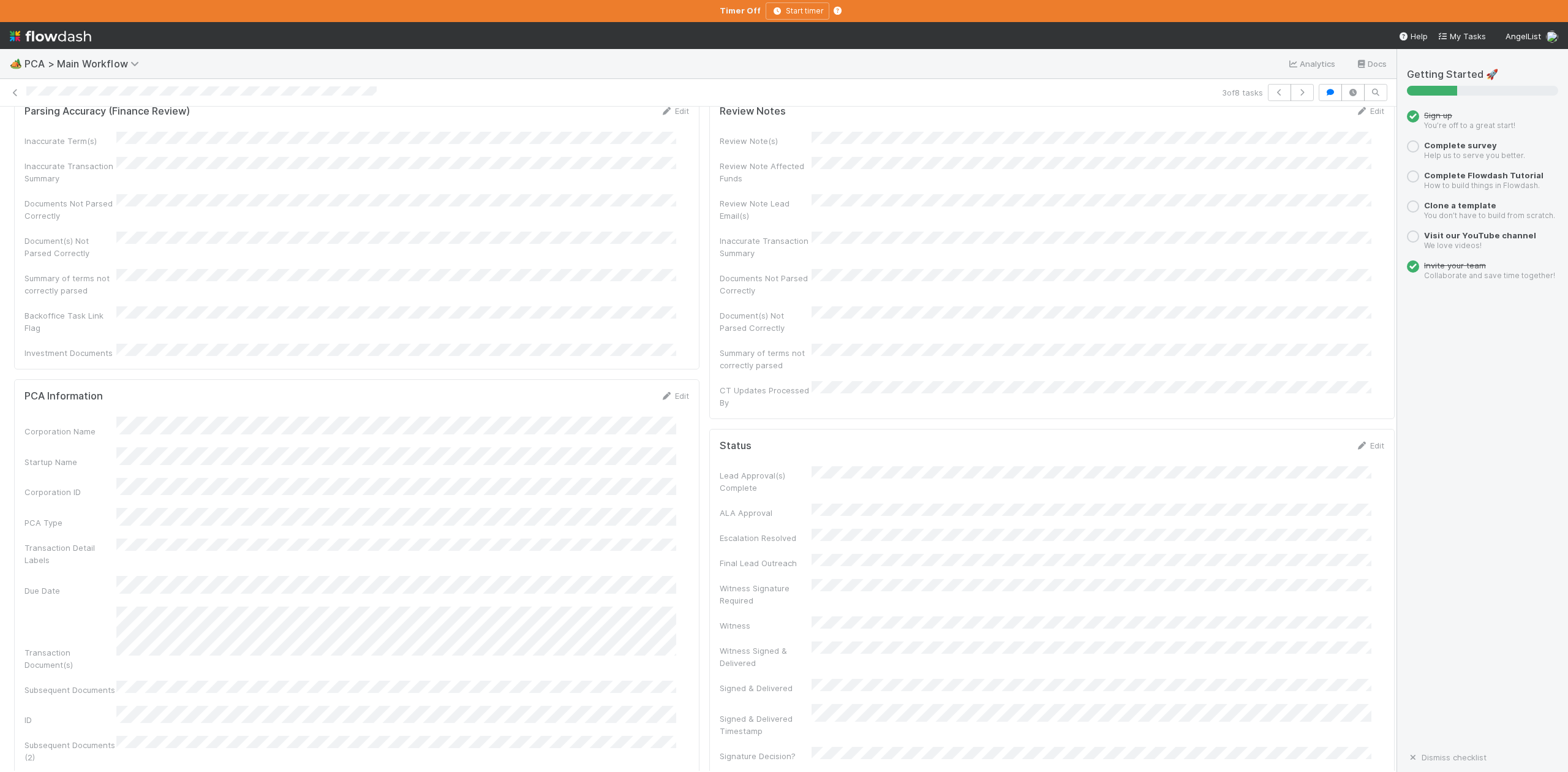
scroll to position [0, 0]
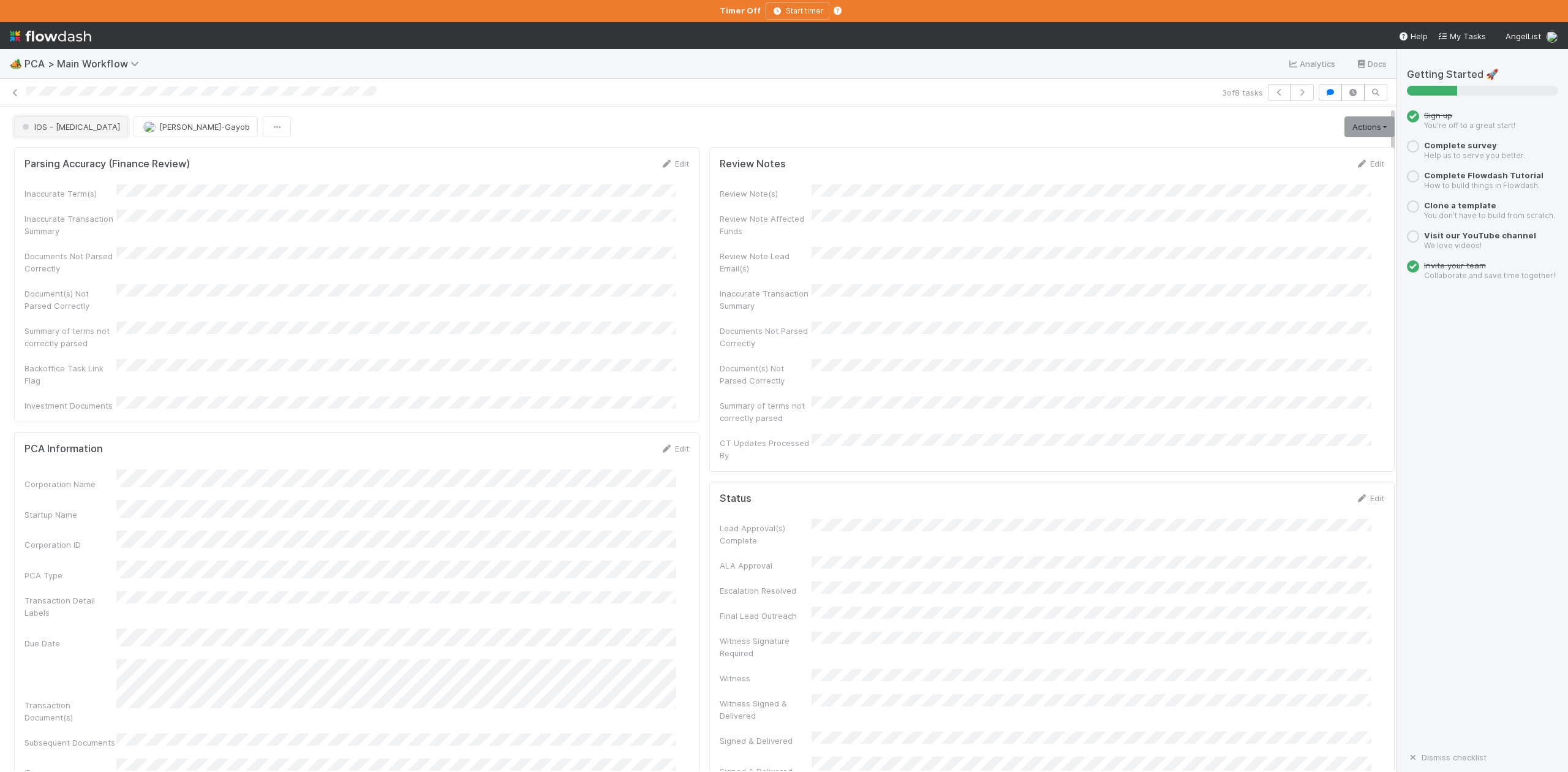
click at [57, 126] on span "IOS - ICU" at bounding box center [70, 127] width 100 height 10
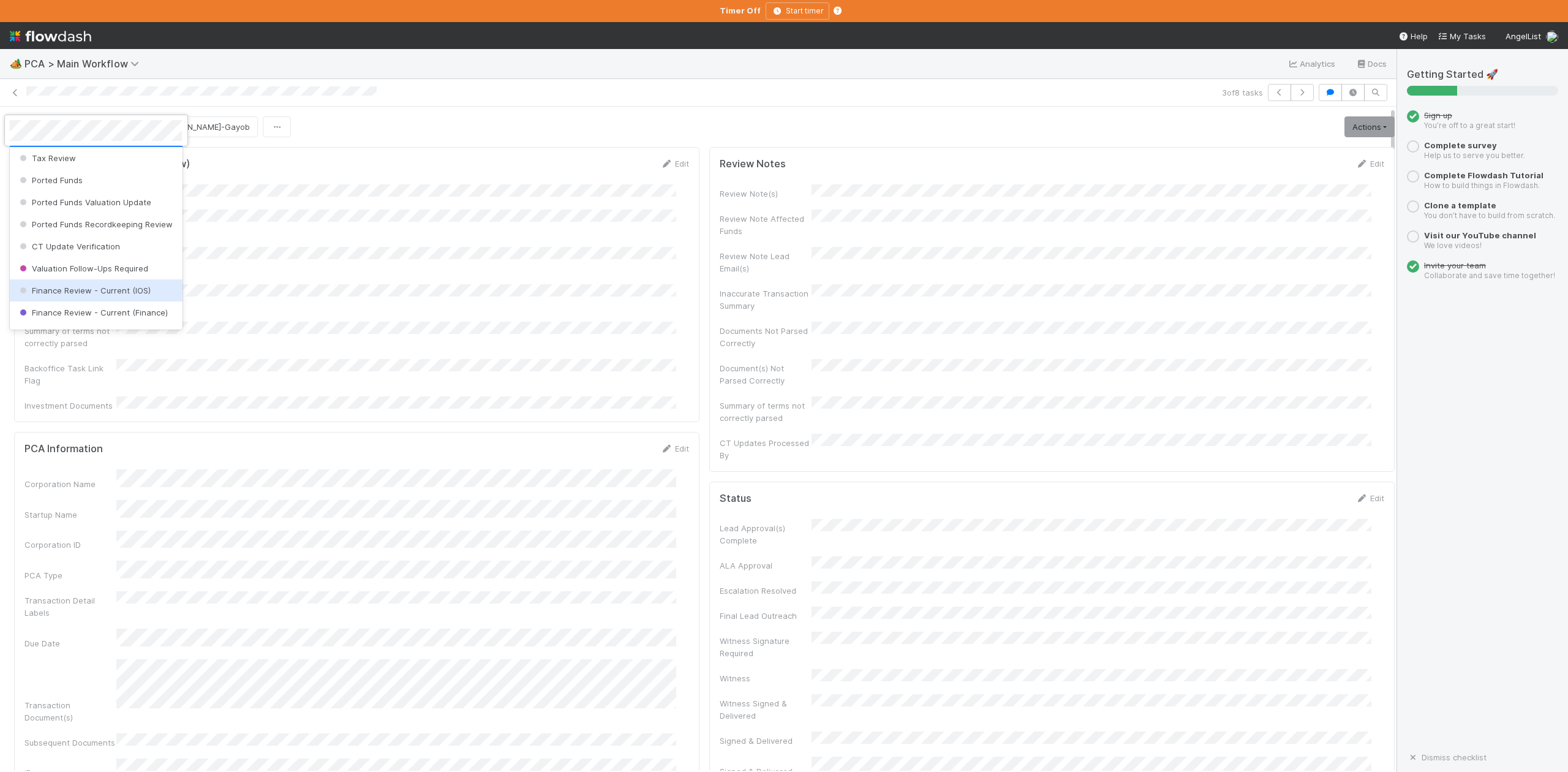
click at [110, 295] on span "Finance Review - Current (IOS)" at bounding box center [84, 290] width 134 height 10
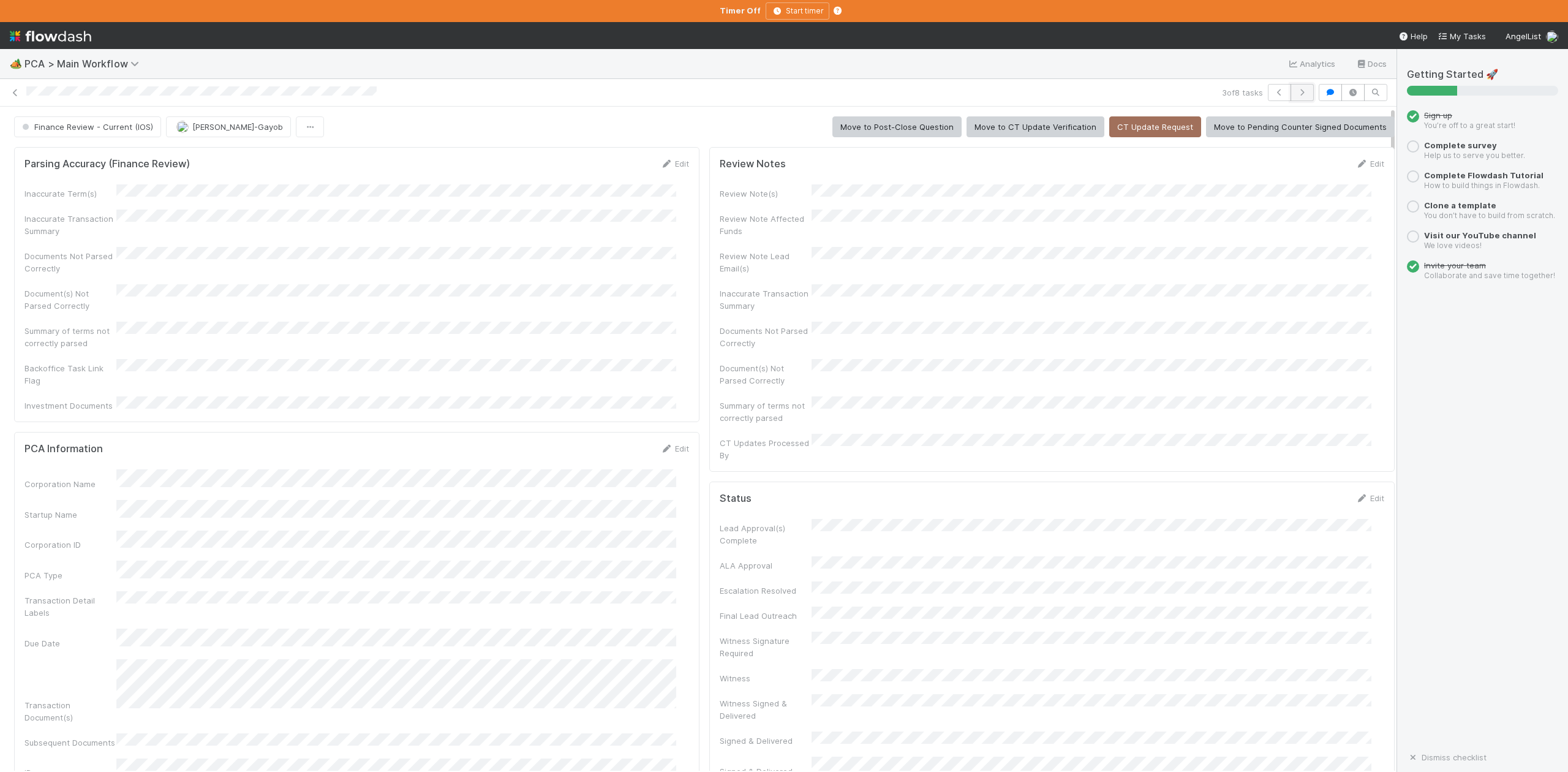
click at [1296, 95] on icon "button" at bounding box center [1302, 92] width 12 height 7
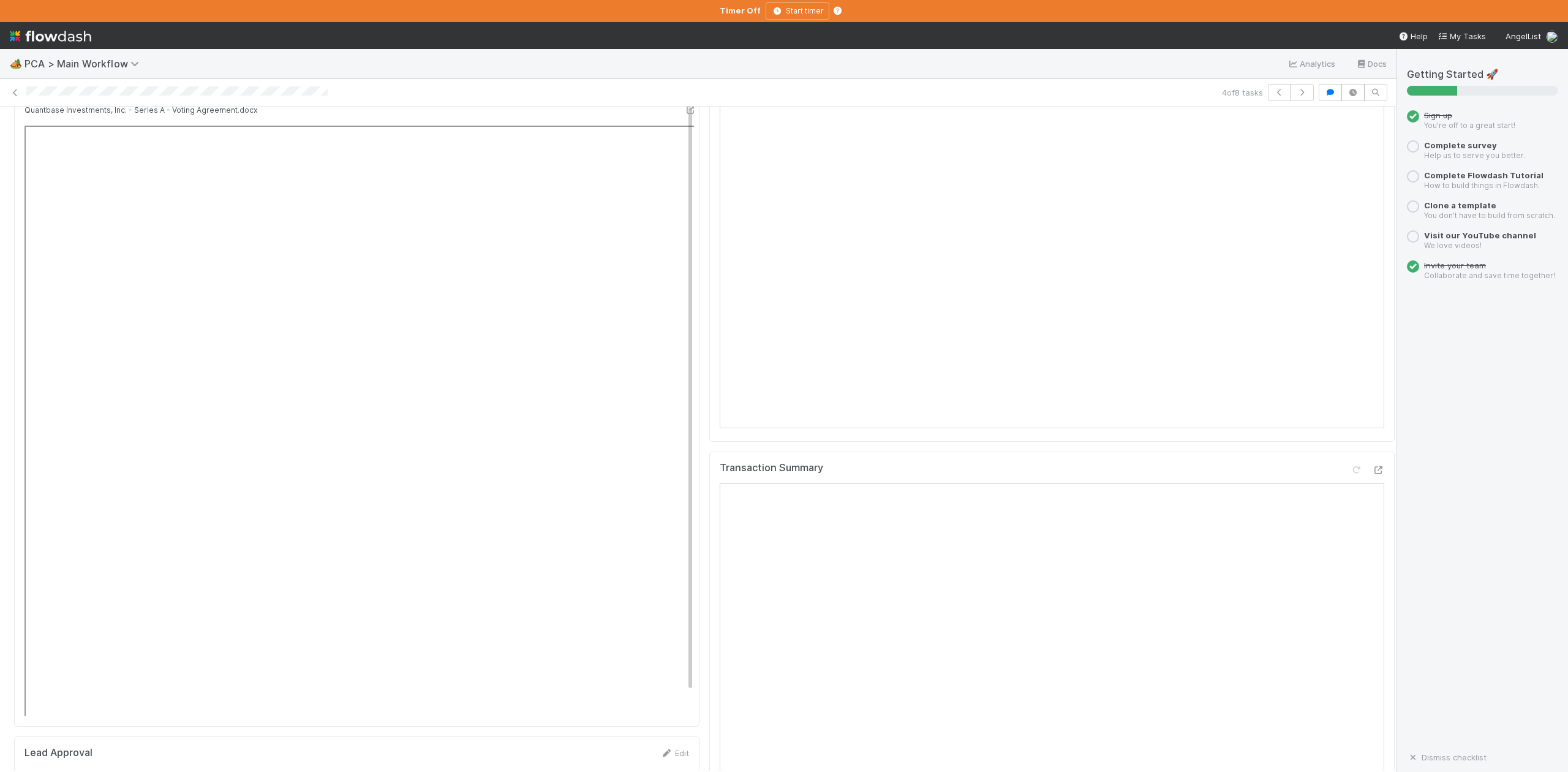
scroll to position [1715, 0]
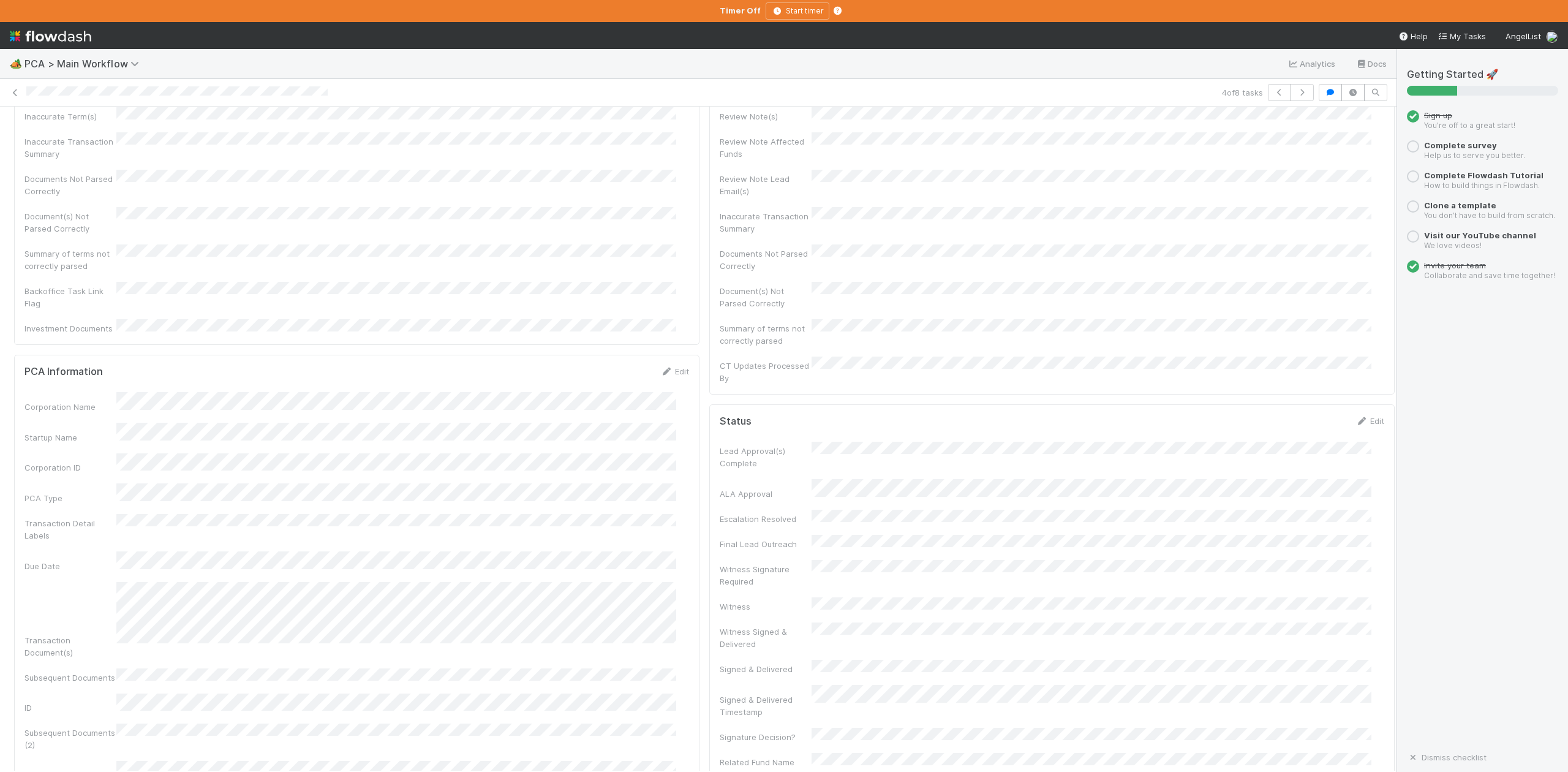
scroll to position [0, 0]
click at [47, 129] on span "IOS - ICU" at bounding box center [70, 127] width 100 height 10
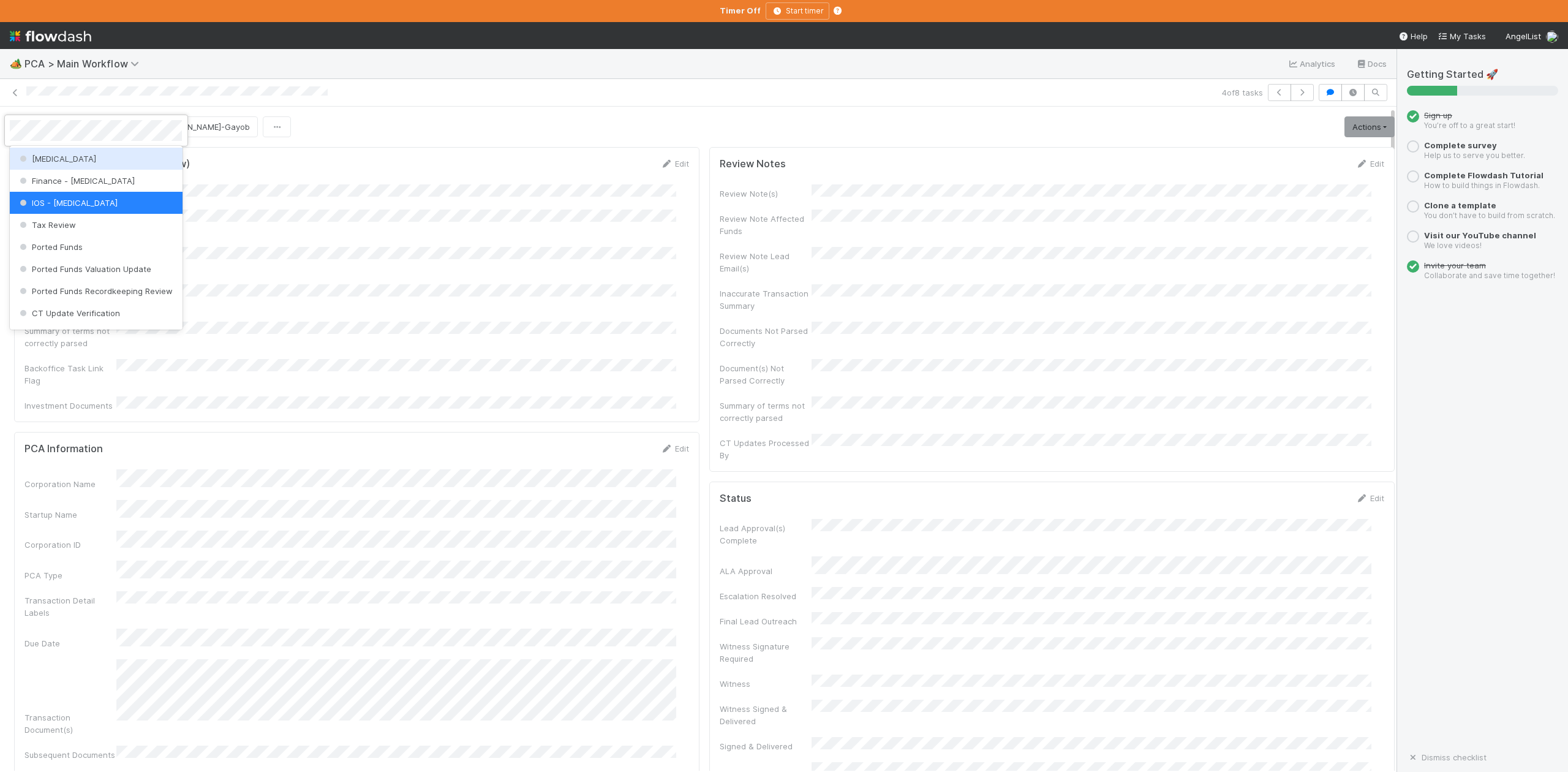
scroll to position [486, 0]
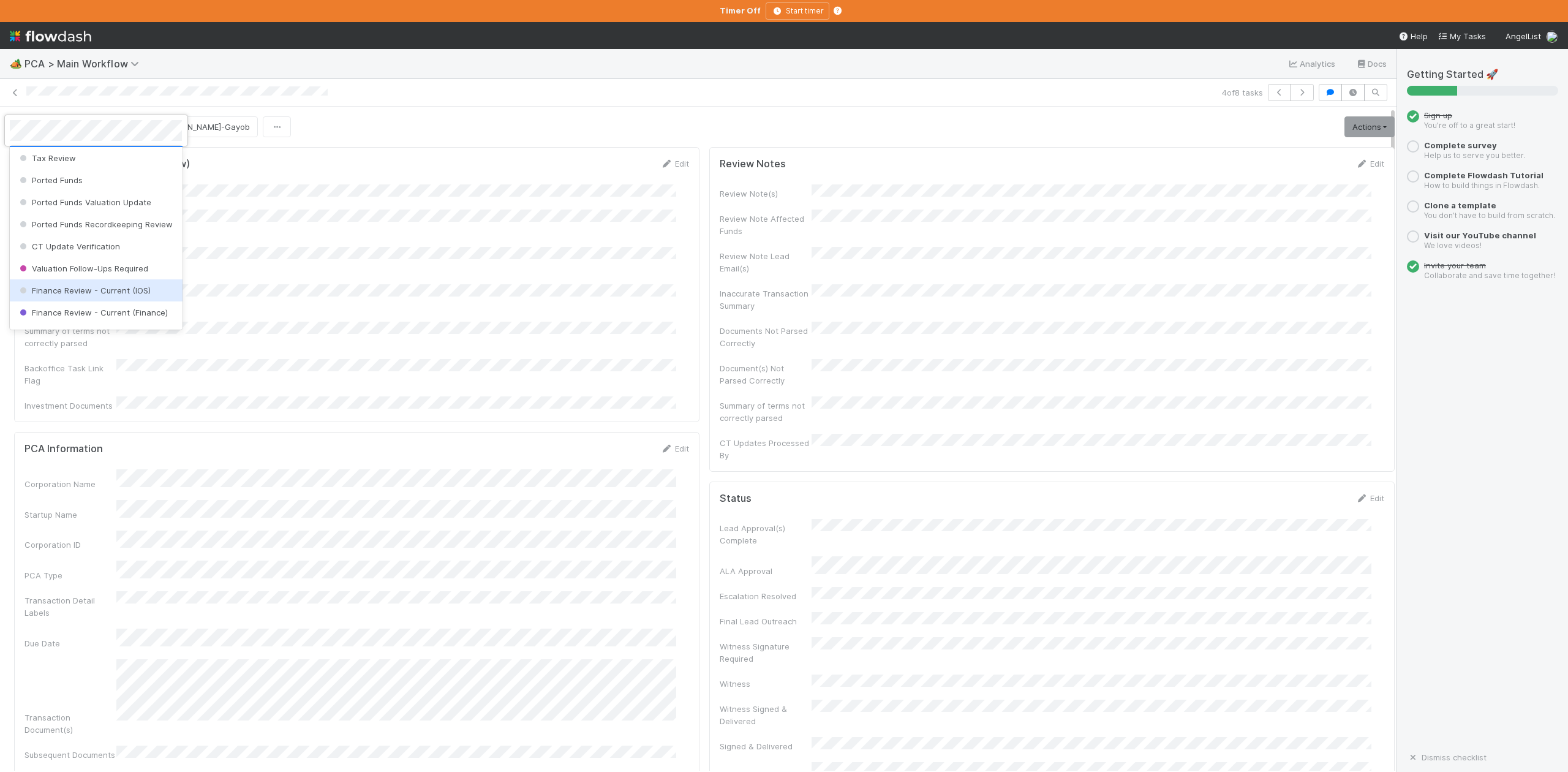
click at [108, 295] on span "Finance Review - Current (IOS)" at bounding box center [84, 290] width 134 height 10
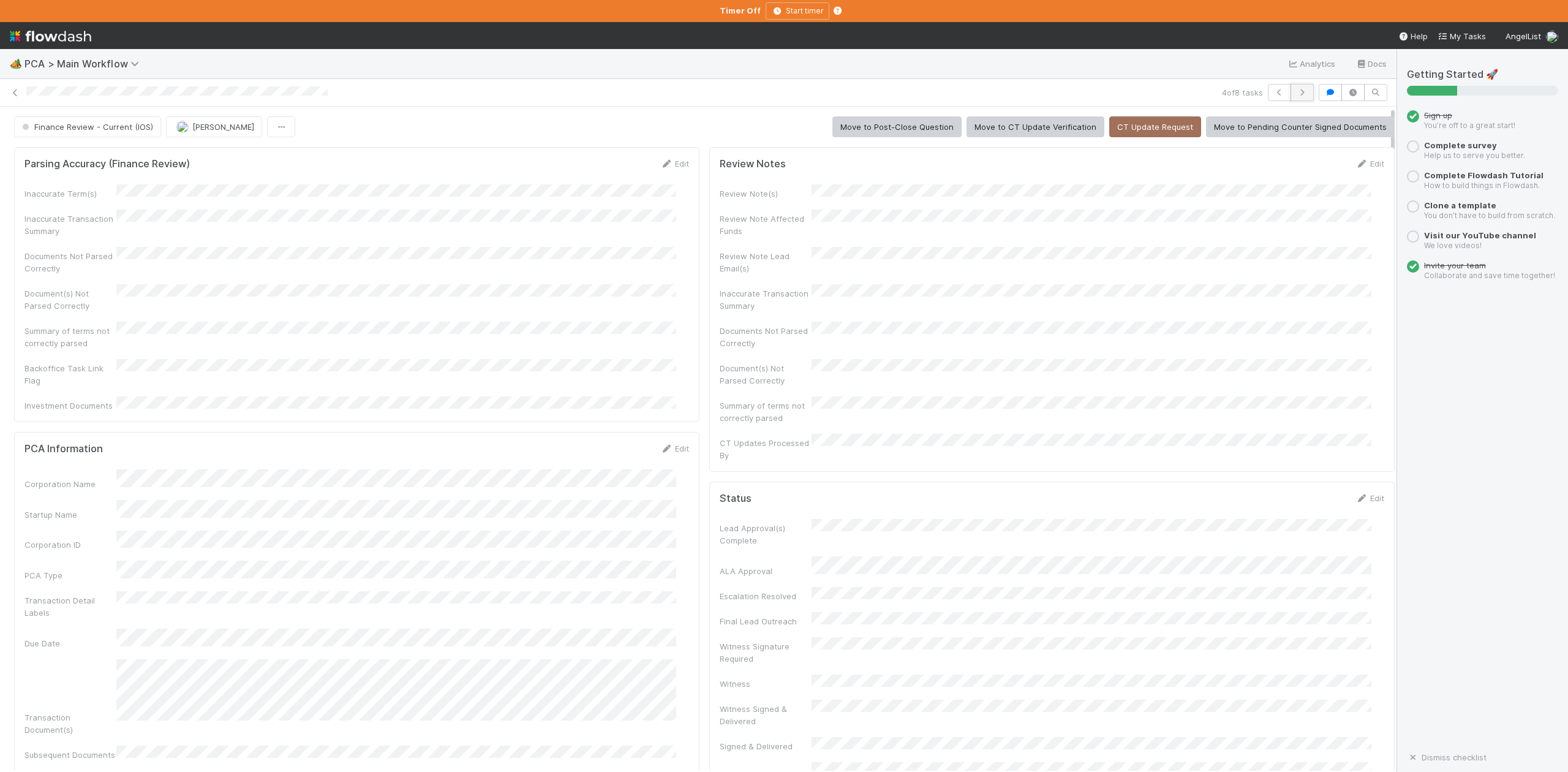
click at [1296, 95] on icon "button" at bounding box center [1302, 92] width 12 height 7
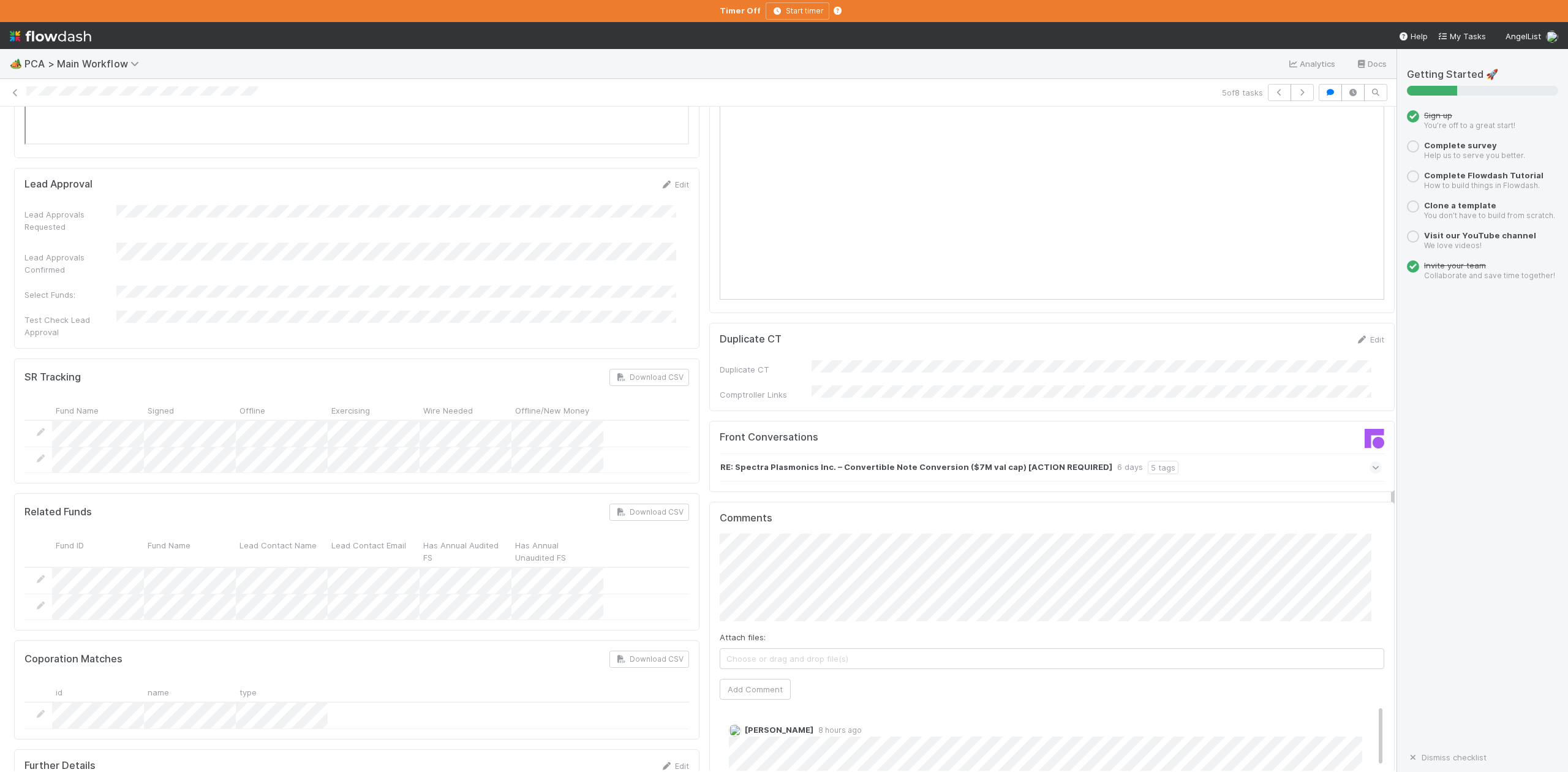
click at [1372, 461] on icon at bounding box center [1376, 467] width 8 height 12
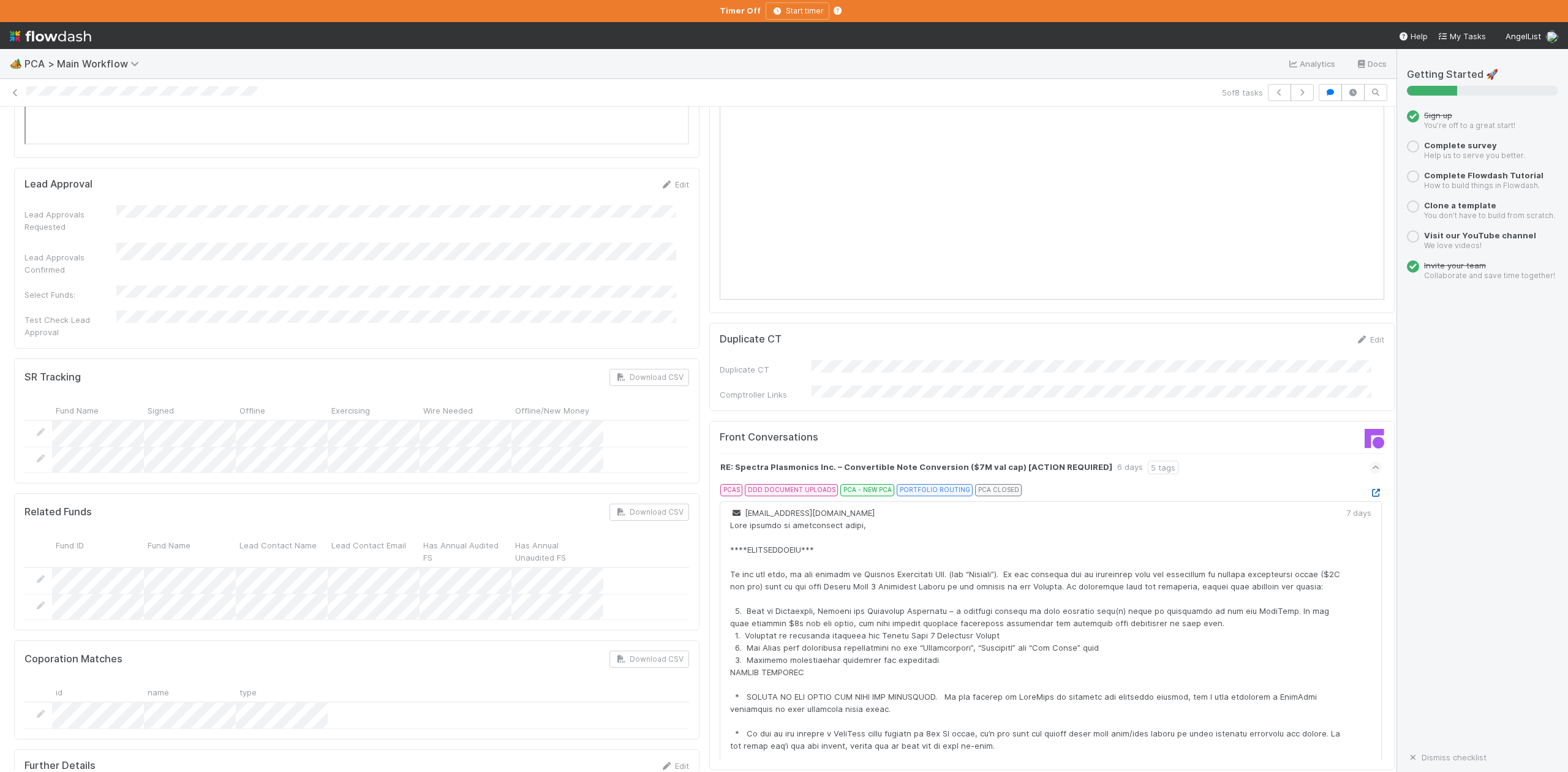
click at [1370, 489] on icon at bounding box center [1376, 493] width 12 height 8
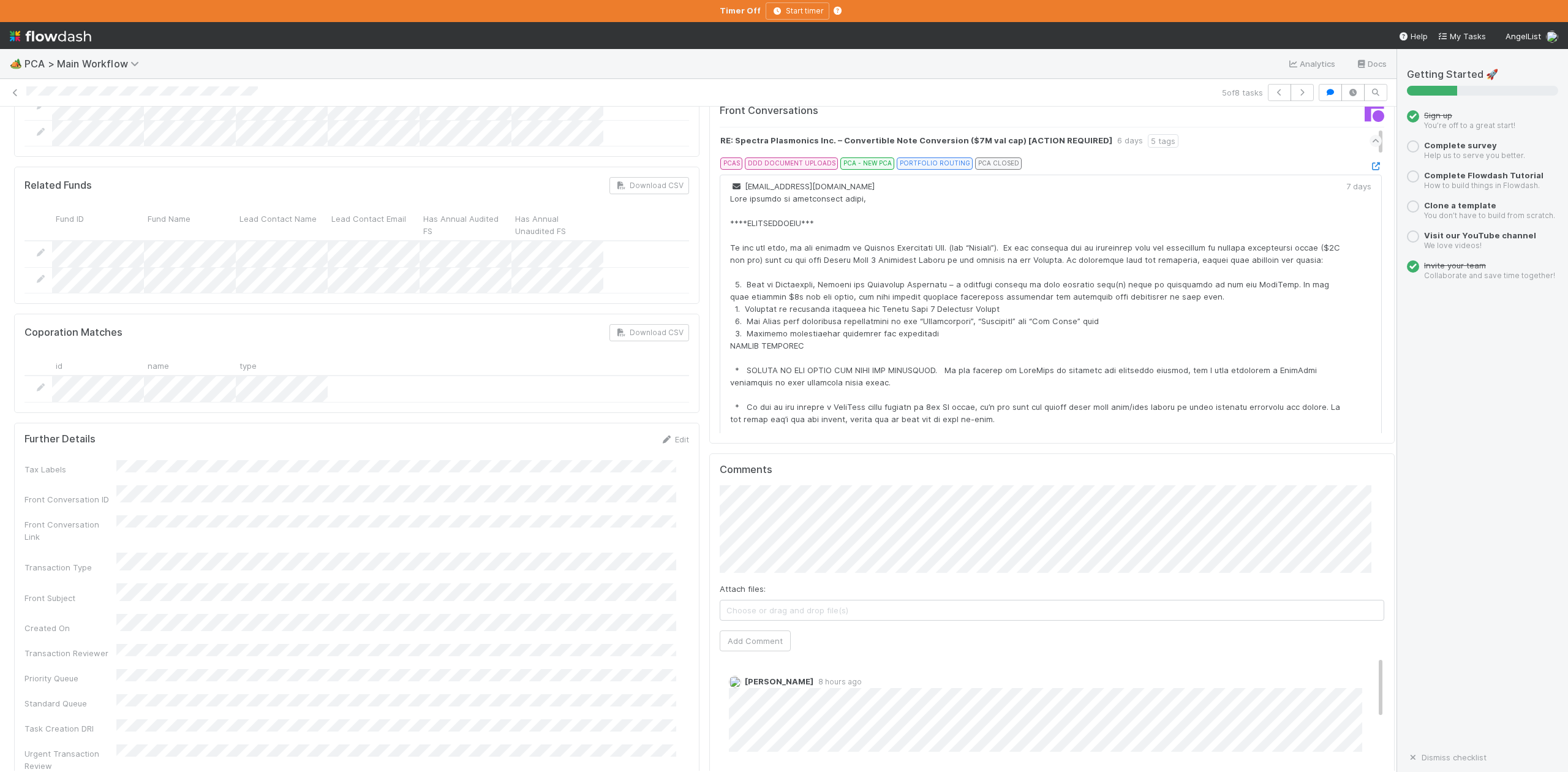
scroll to position [2205, 0]
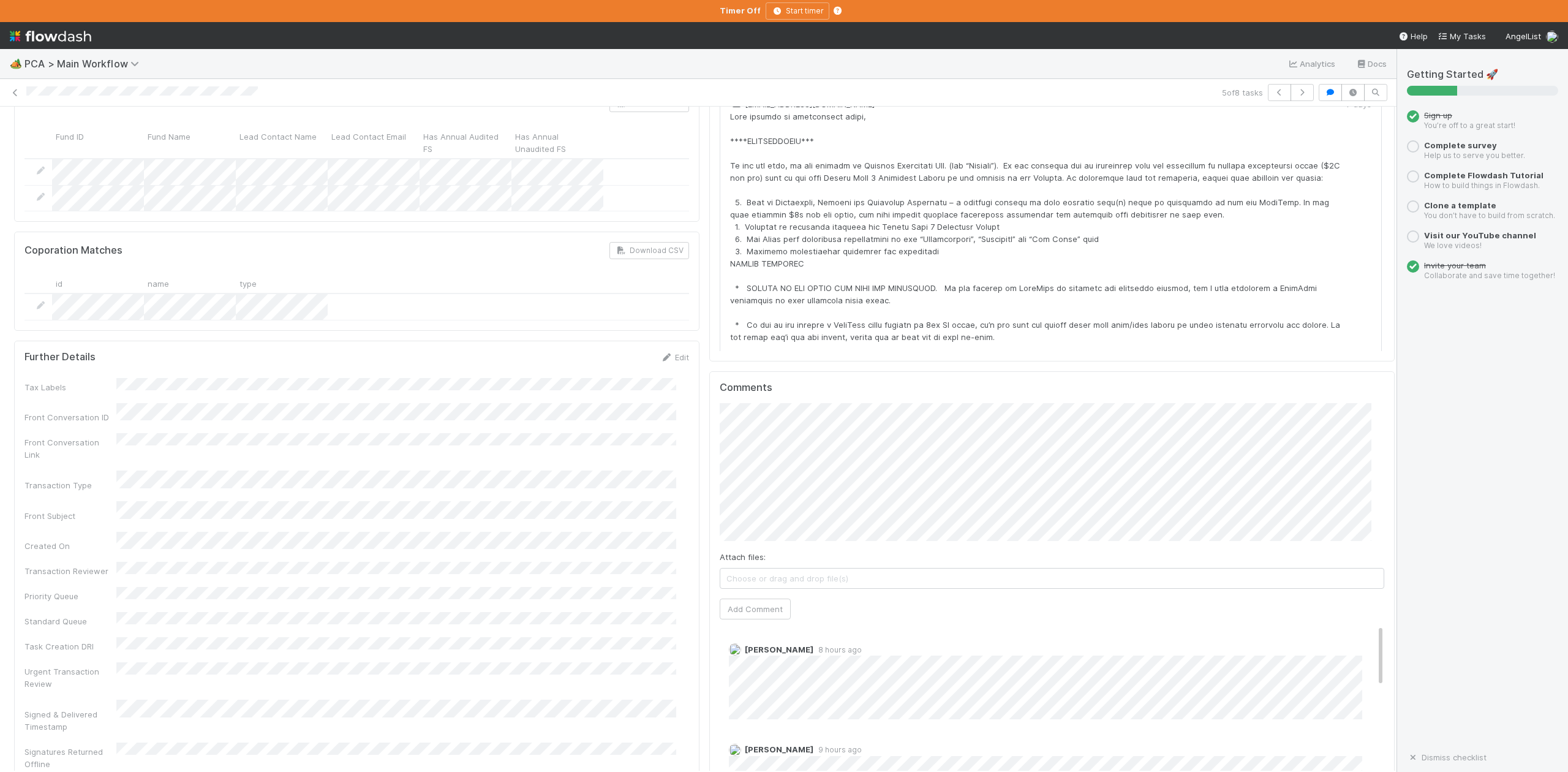
click at [315, 498] on div "Tax Labels Front Conversation ID Front Conversation Link Transaction Type Front…" at bounding box center [357, 574] width 664 height 392
click at [743, 662] on button "Add Comment" at bounding box center [755, 673] width 71 height 21
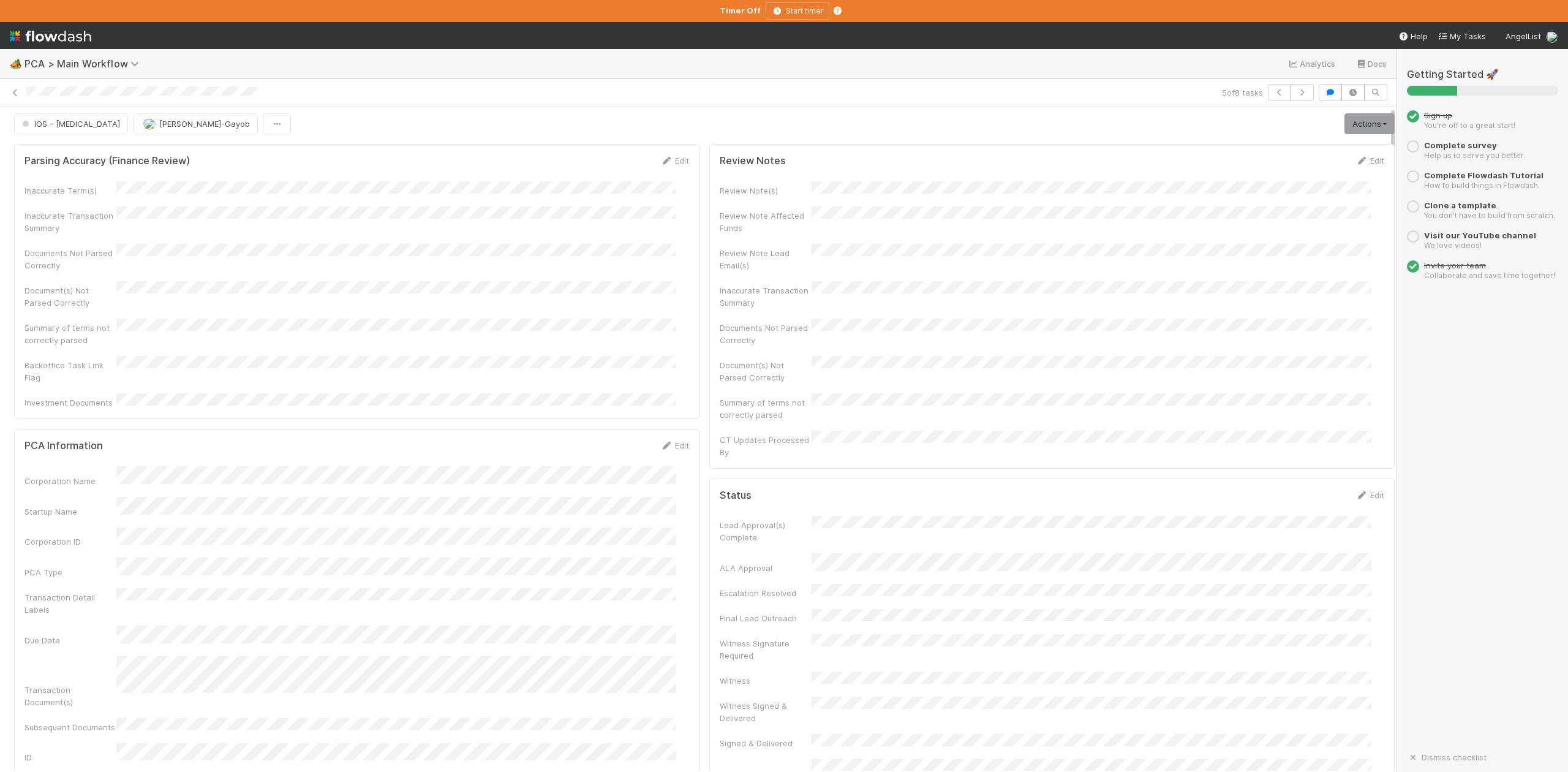
scroll to position [0, 0]
click at [40, 133] on button "IOS - [MEDICAL_DATA]" at bounding box center [71, 127] width 114 height 21
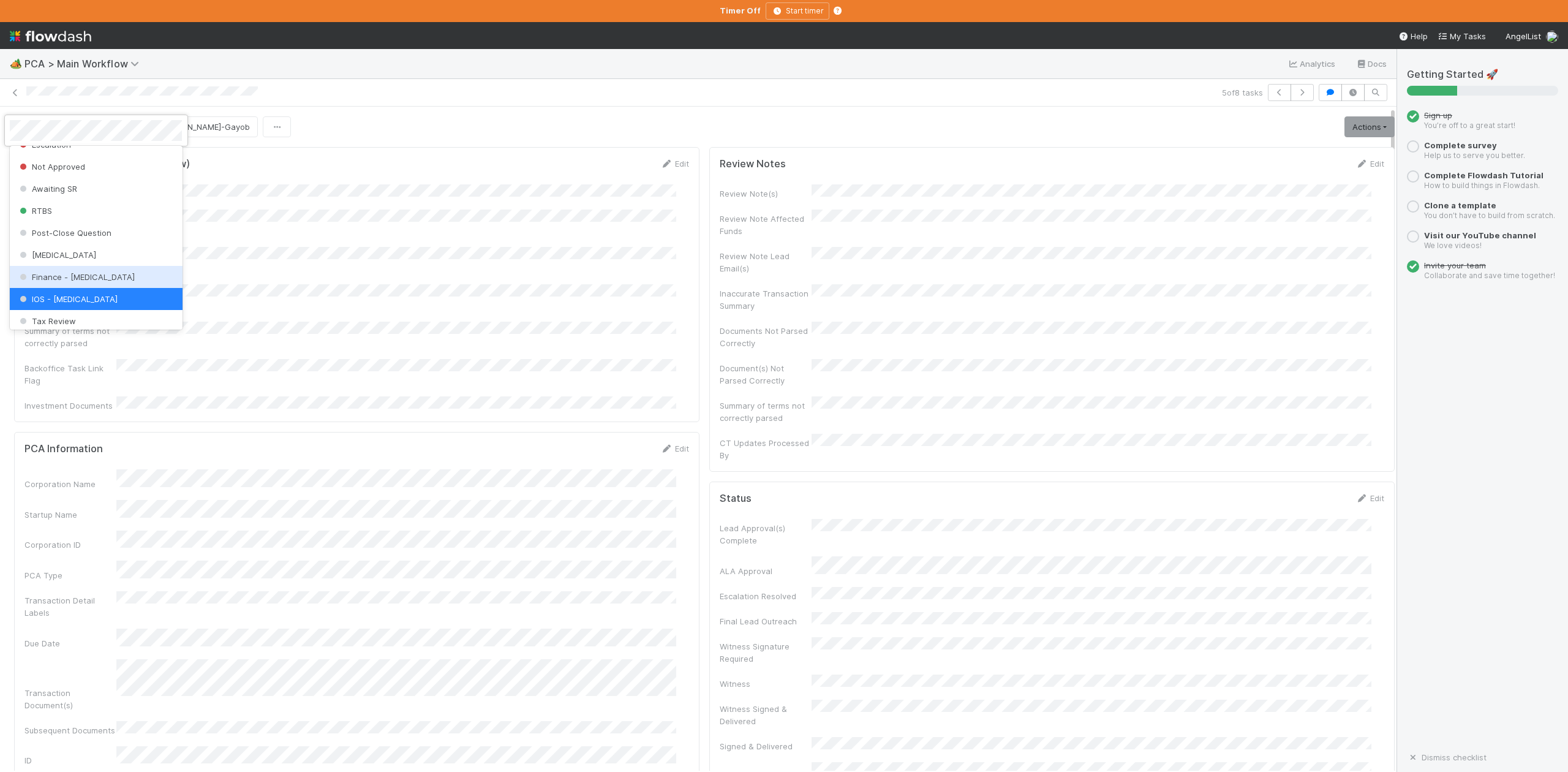
click at [72, 282] on span "Finance - [MEDICAL_DATA]" at bounding box center [76, 277] width 117 height 10
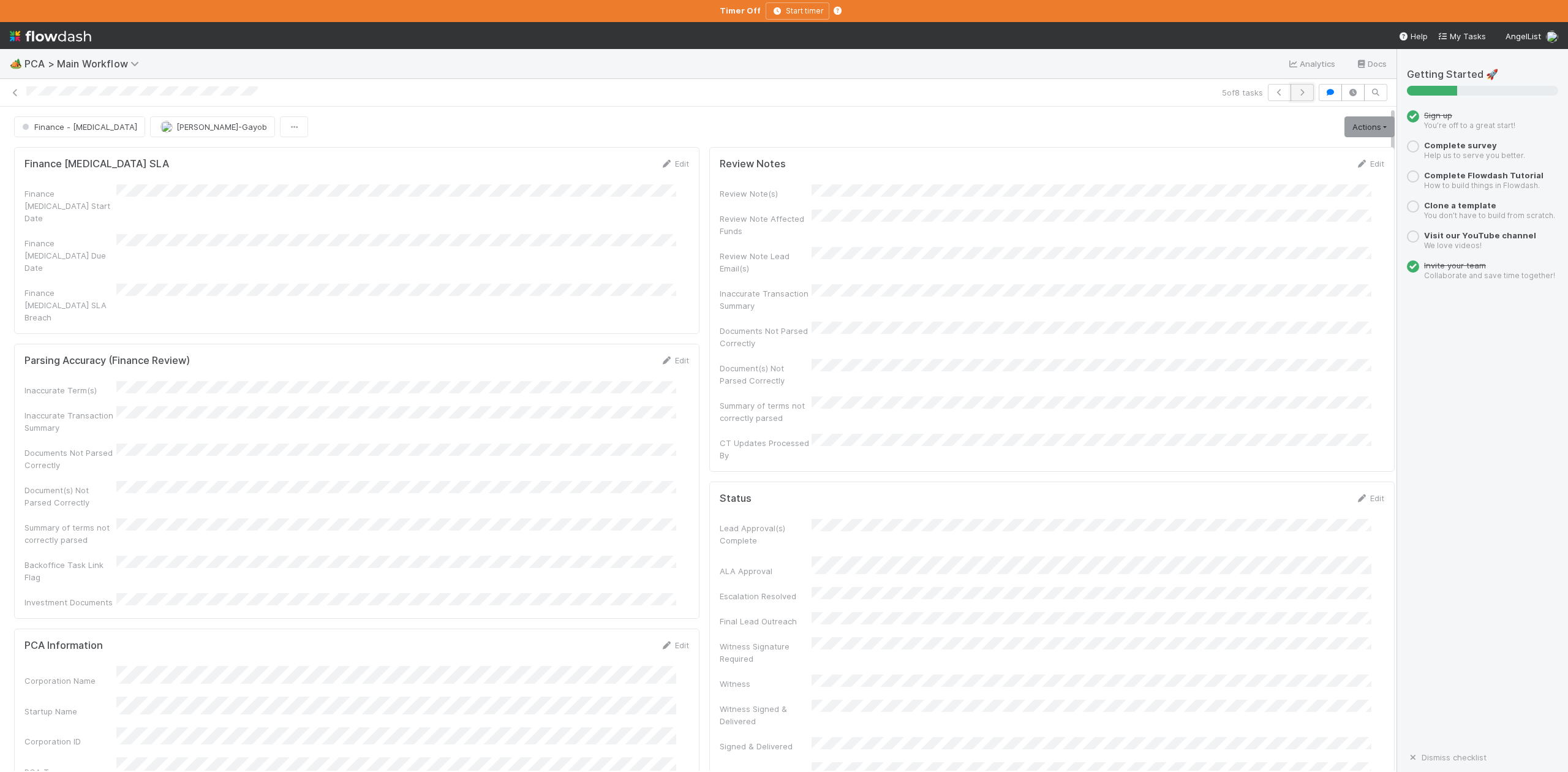
click at [1296, 91] on icon "button" at bounding box center [1302, 92] width 12 height 7
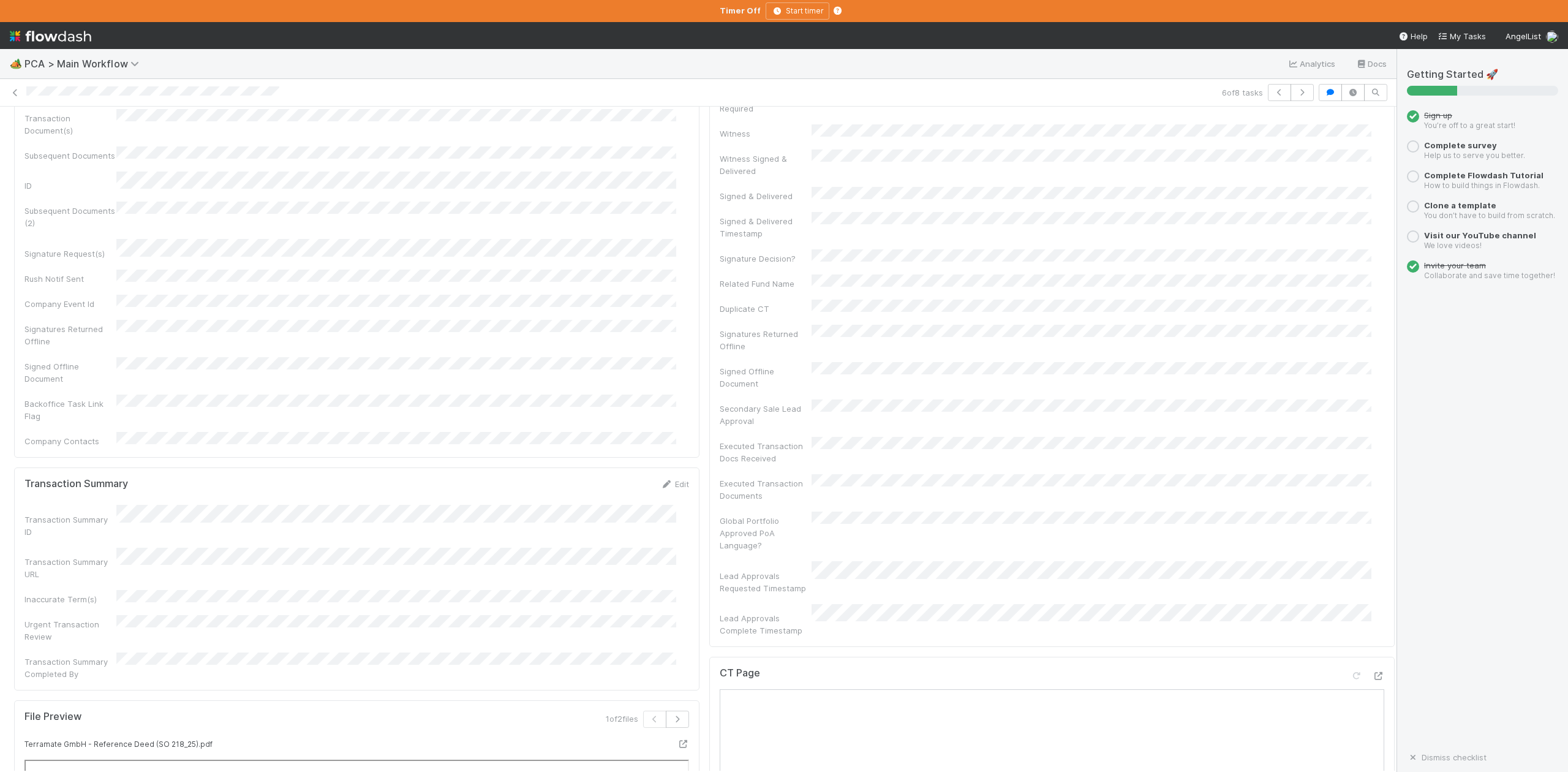
scroll to position [653, 0]
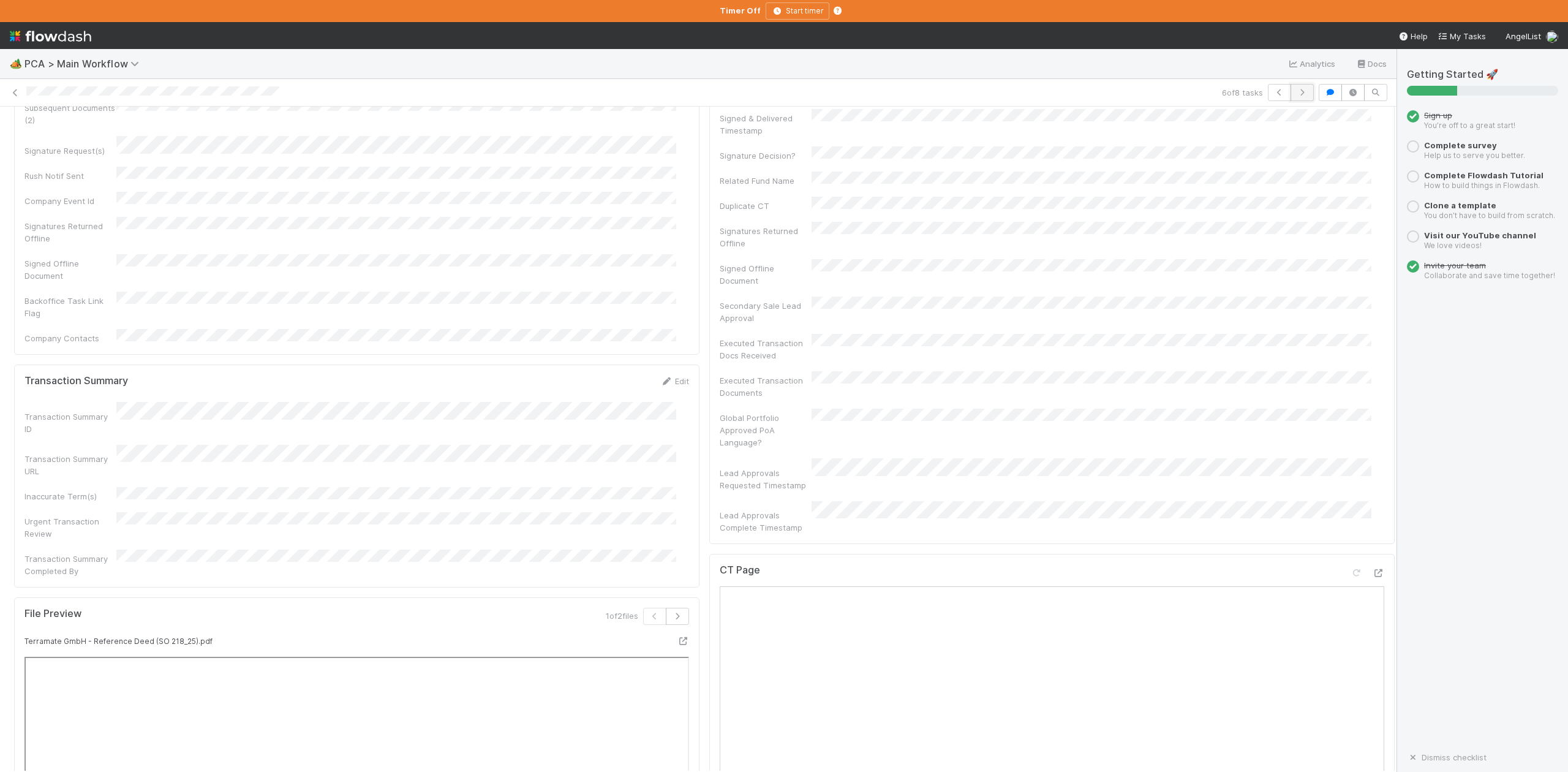
click at [1296, 94] on icon "button" at bounding box center [1302, 92] width 12 height 7
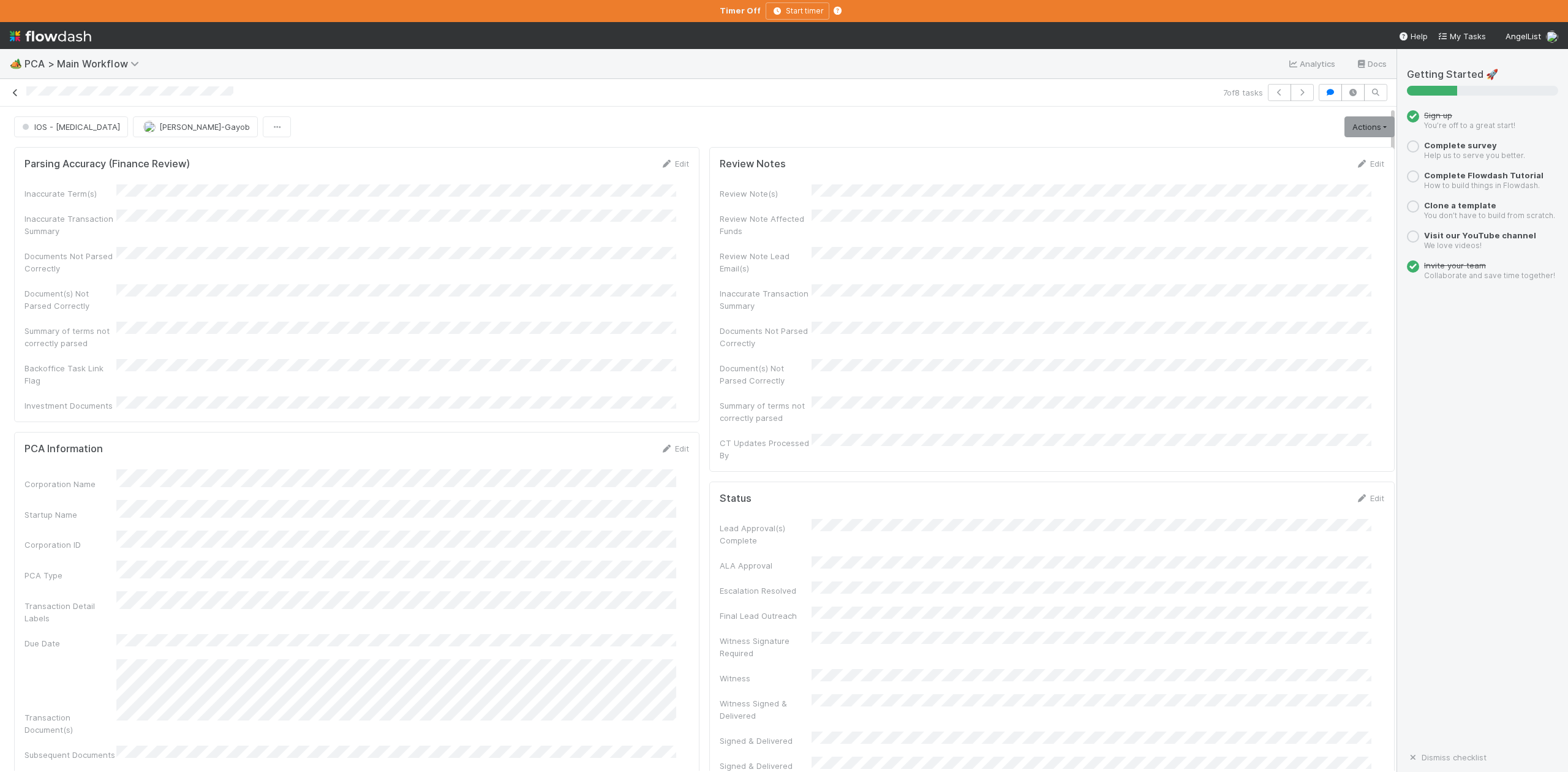
click at [15, 91] on icon at bounding box center [15, 93] width 12 height 8
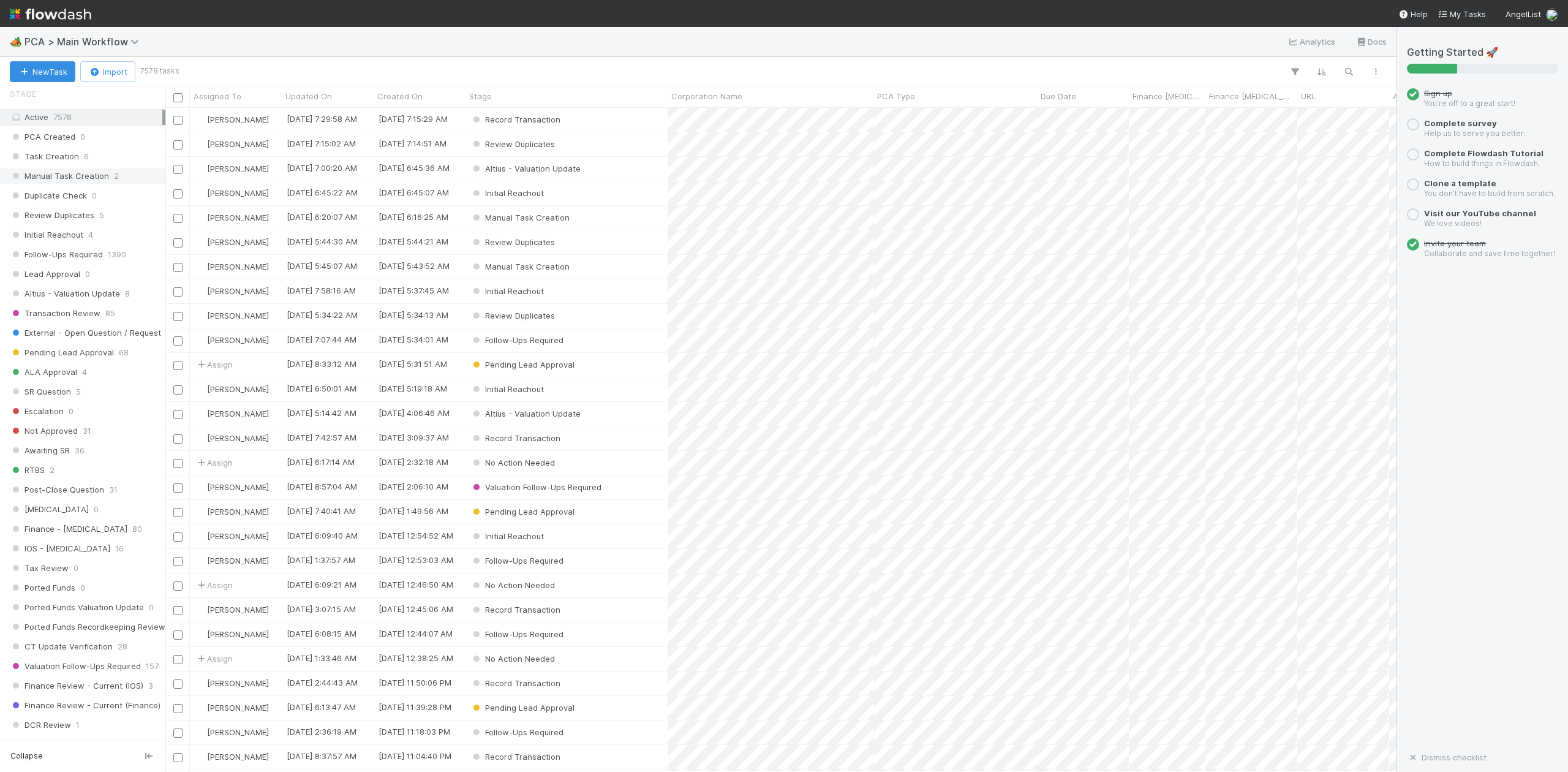
scroll to position [490, 0]
click at [55, 474] on span "IOS - ICU" at bounding box center [60, 466] width 100 height 15
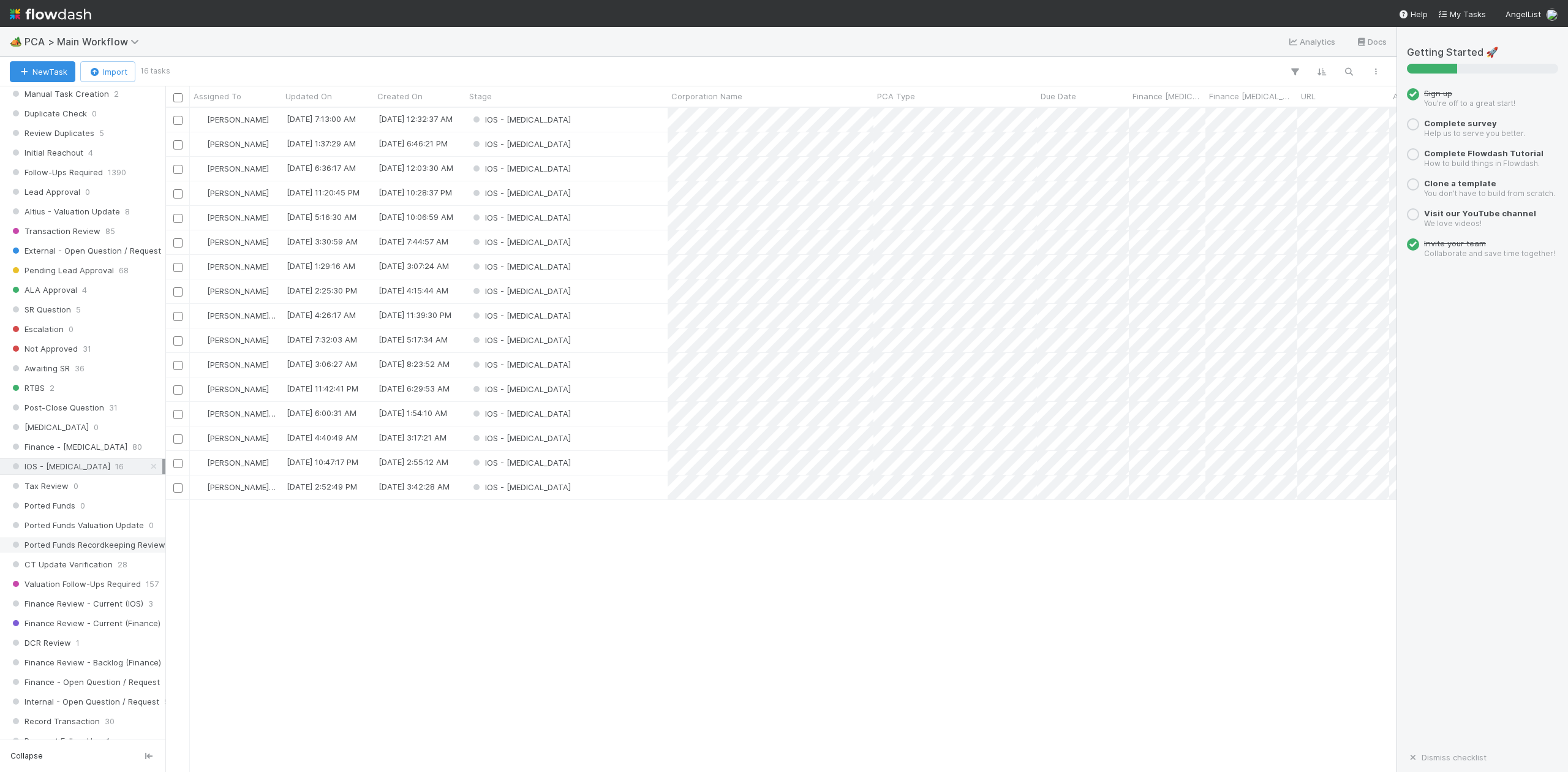
scroll to position [652, 1218]
click at [549, 440] on div "IOS - ICU" at bounding box center [566, 438] width 202 height 24
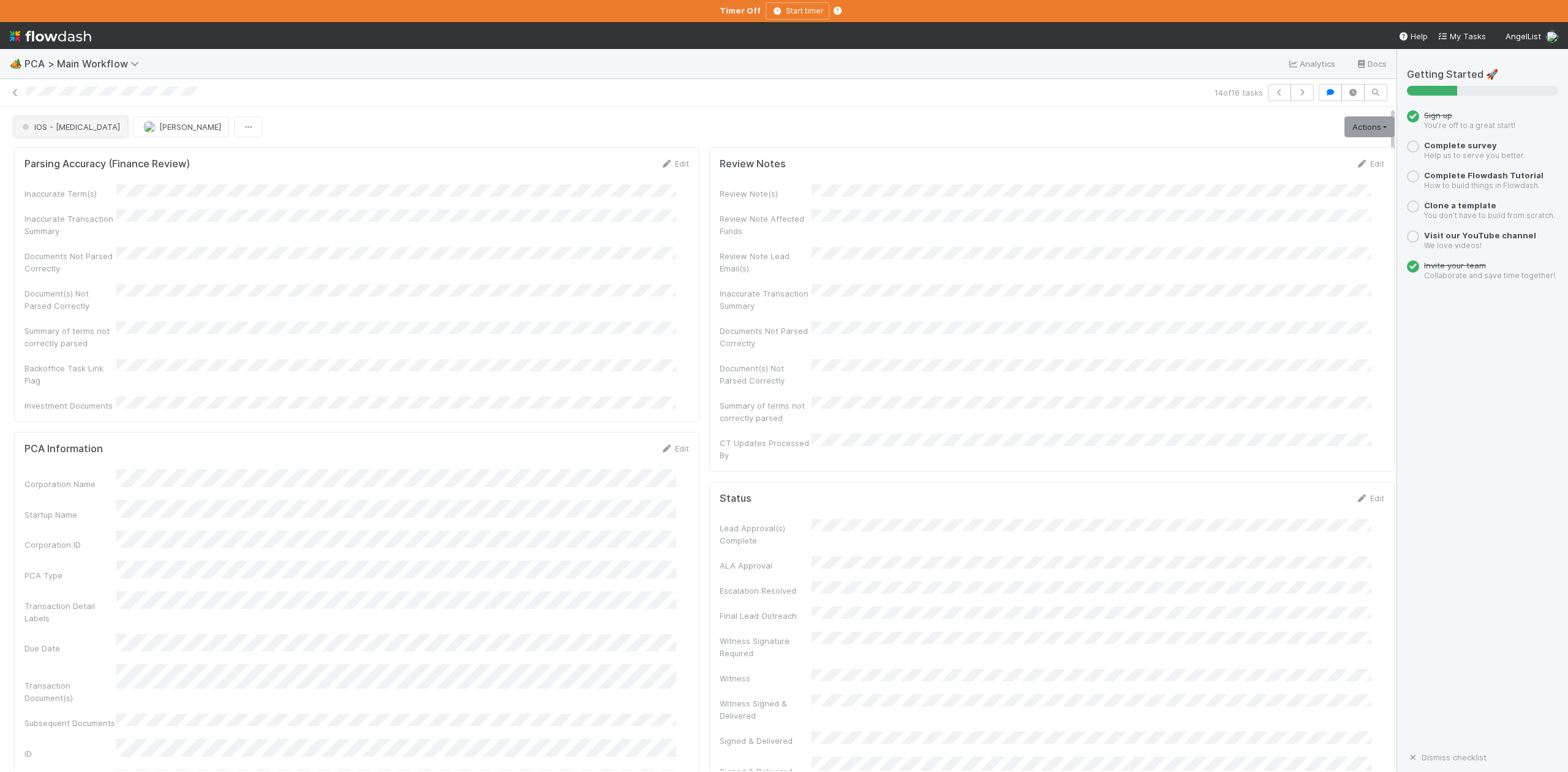
click at [39, 133] on button "IOS - ICU" at bounding box center [71, 127] width 114 height 21
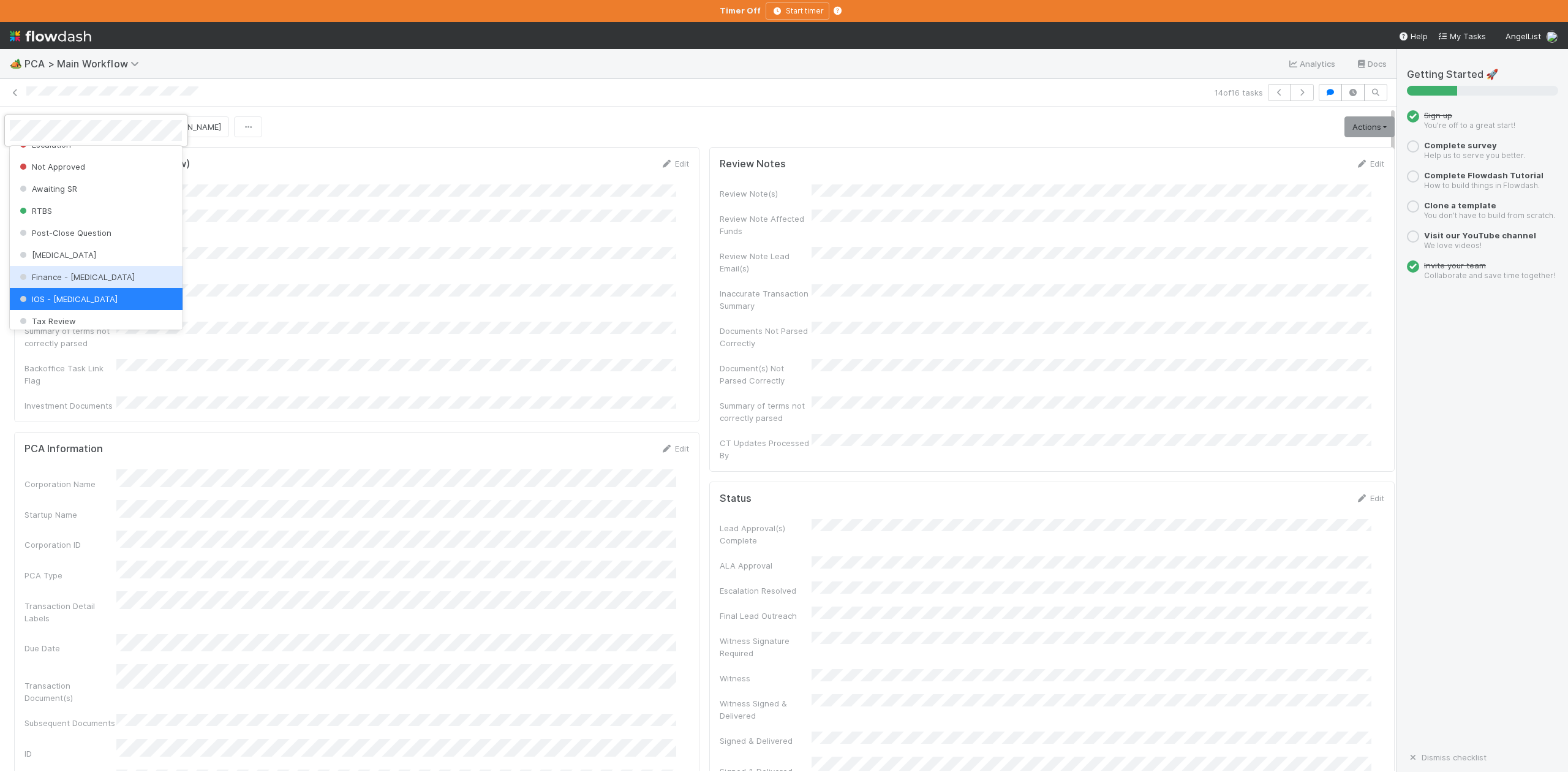
click at [56, 282] on span "Finance - ICU" at bounding box center [76, 277] width 117 height 10
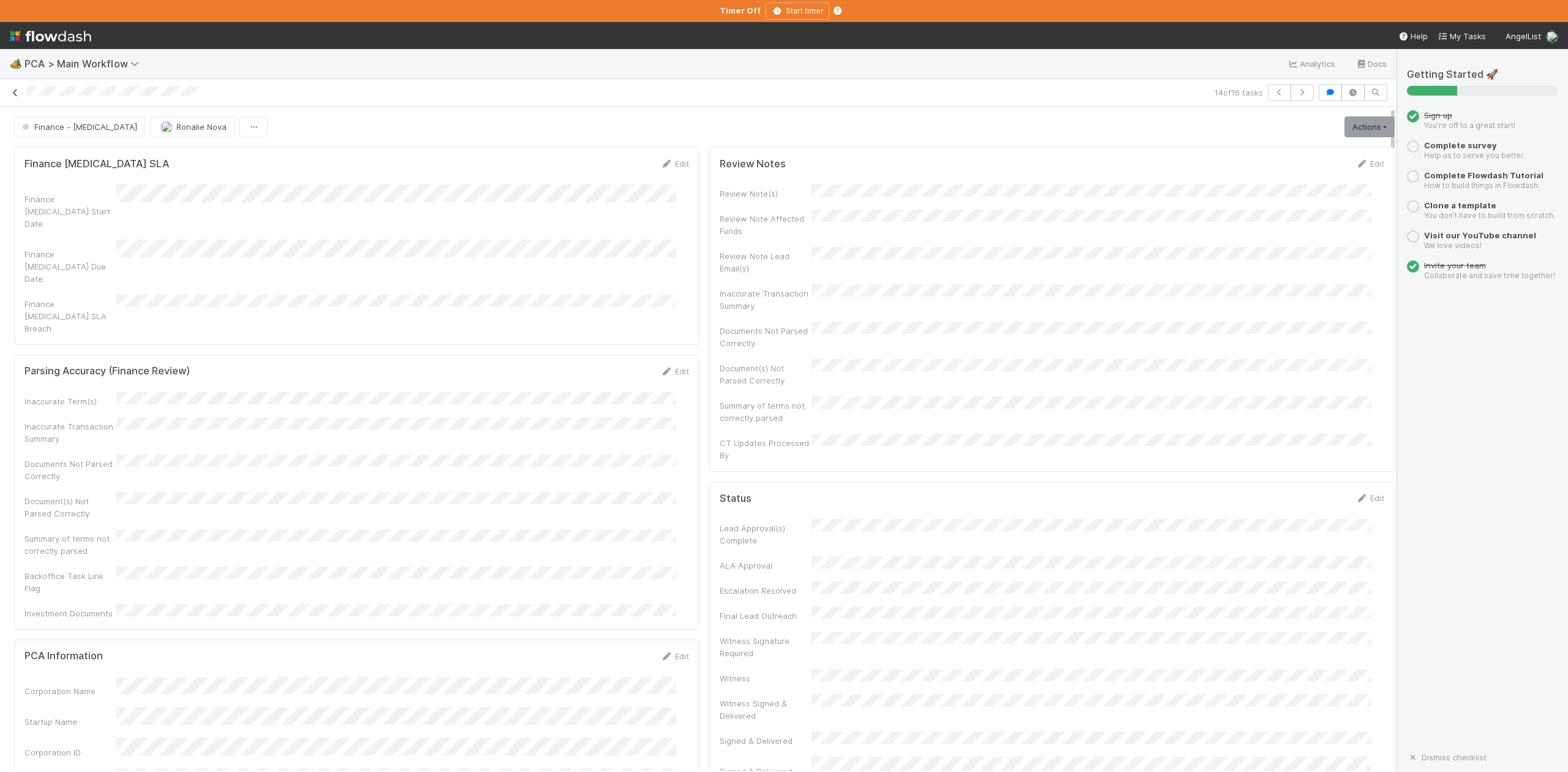
click at [18, 91] on icon at bounding box center [15, 93] width 12 height 8
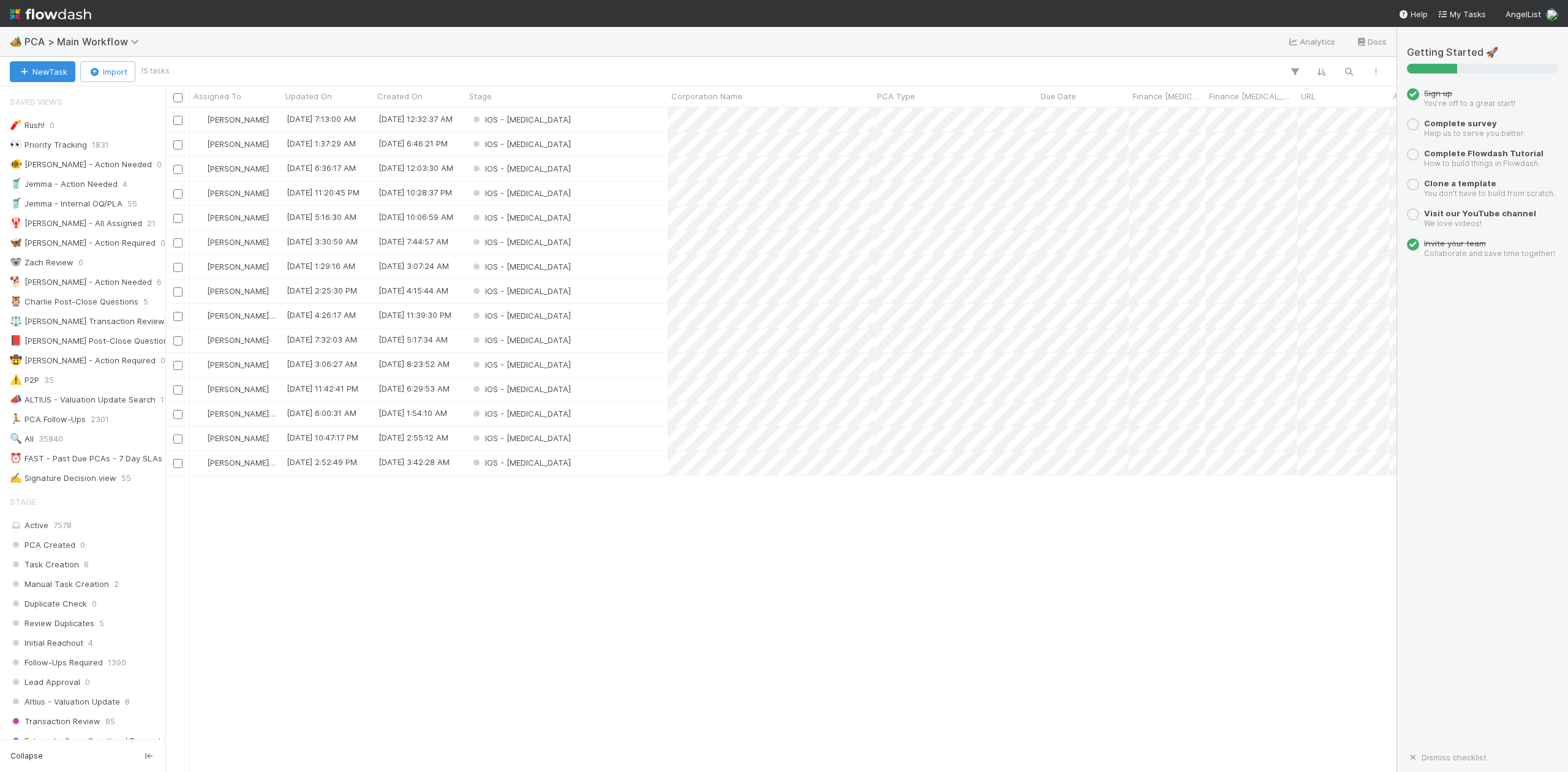
scroll to position [652, 1218]
click at [536, 369] on div "IOS - [MEDICAL_DATA]" at bounding box center [566, 365] width 202 height 24
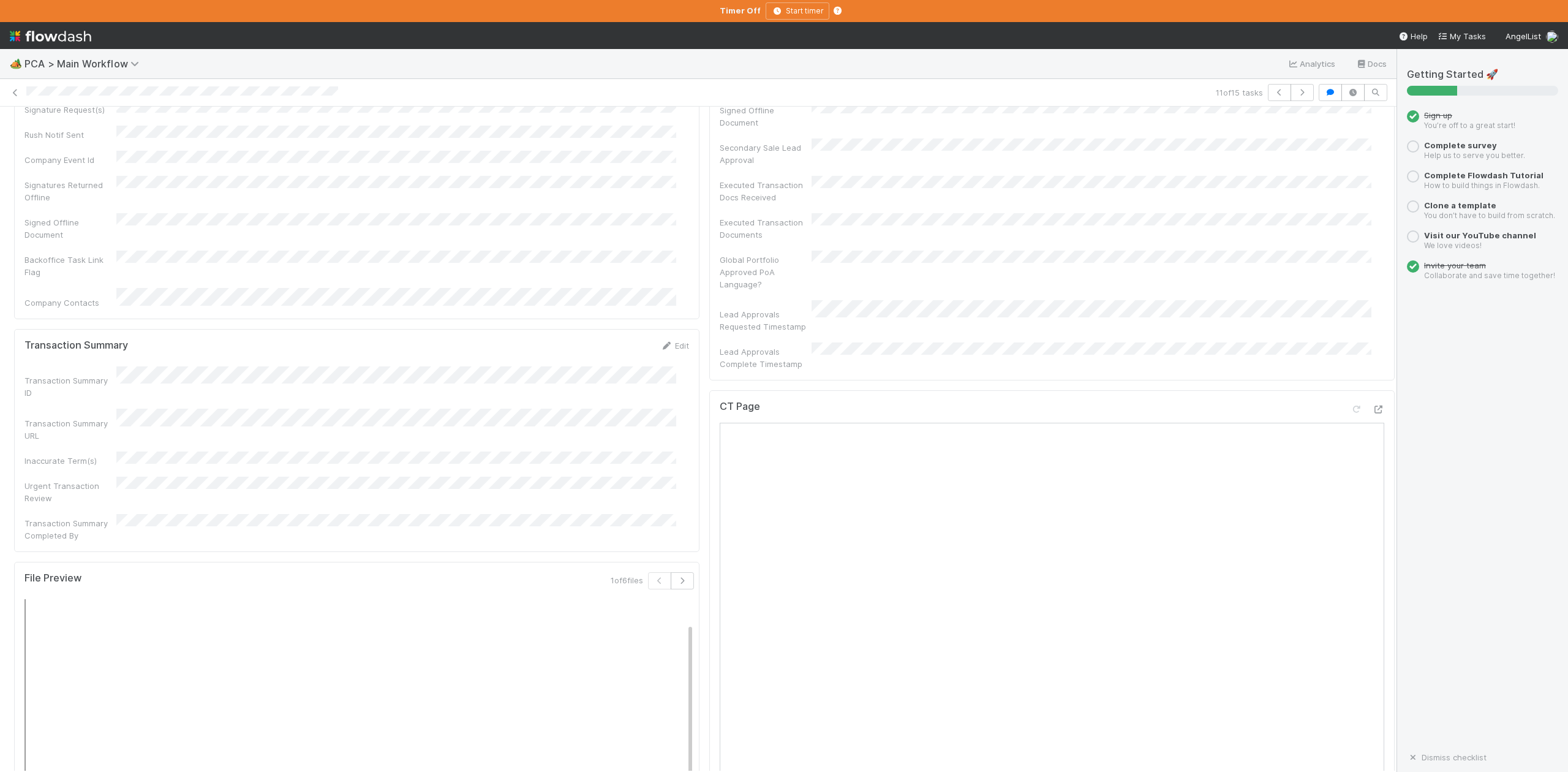
scroll to position [653, 0]
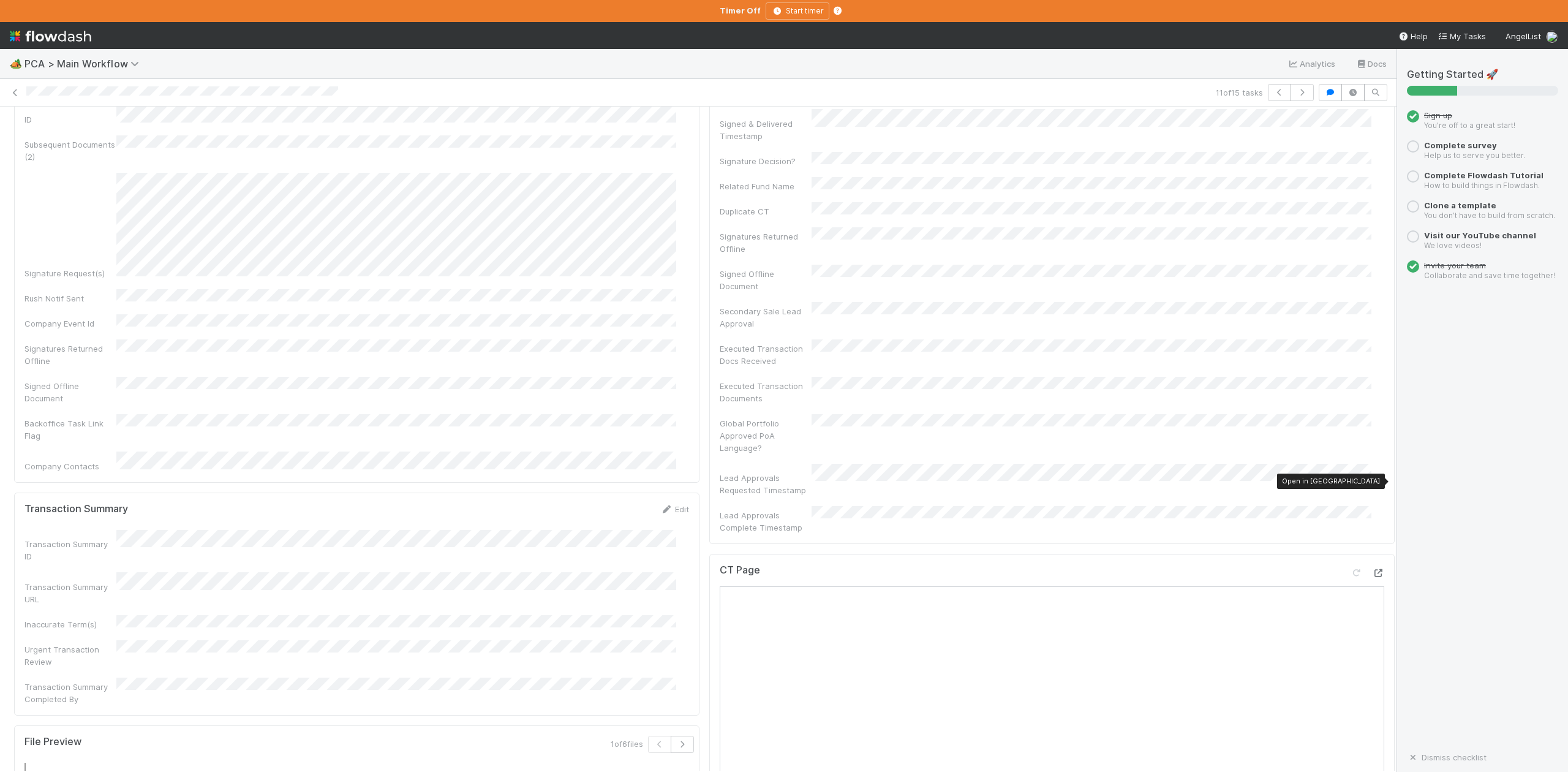
click at [1372, 569] on icon at bounding box center [1378, 573] width 12 height 8
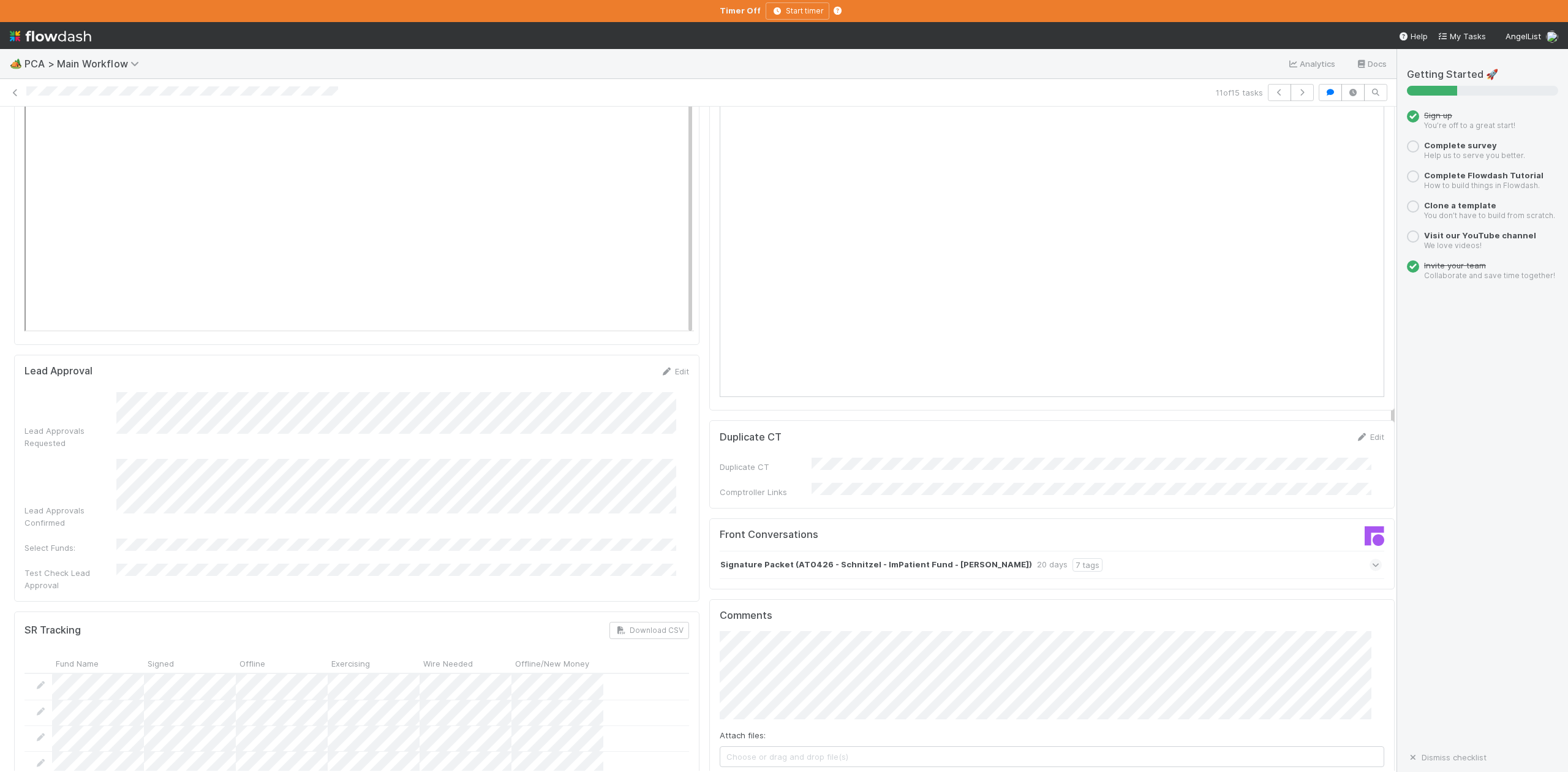
scroll to position [1878, 0]
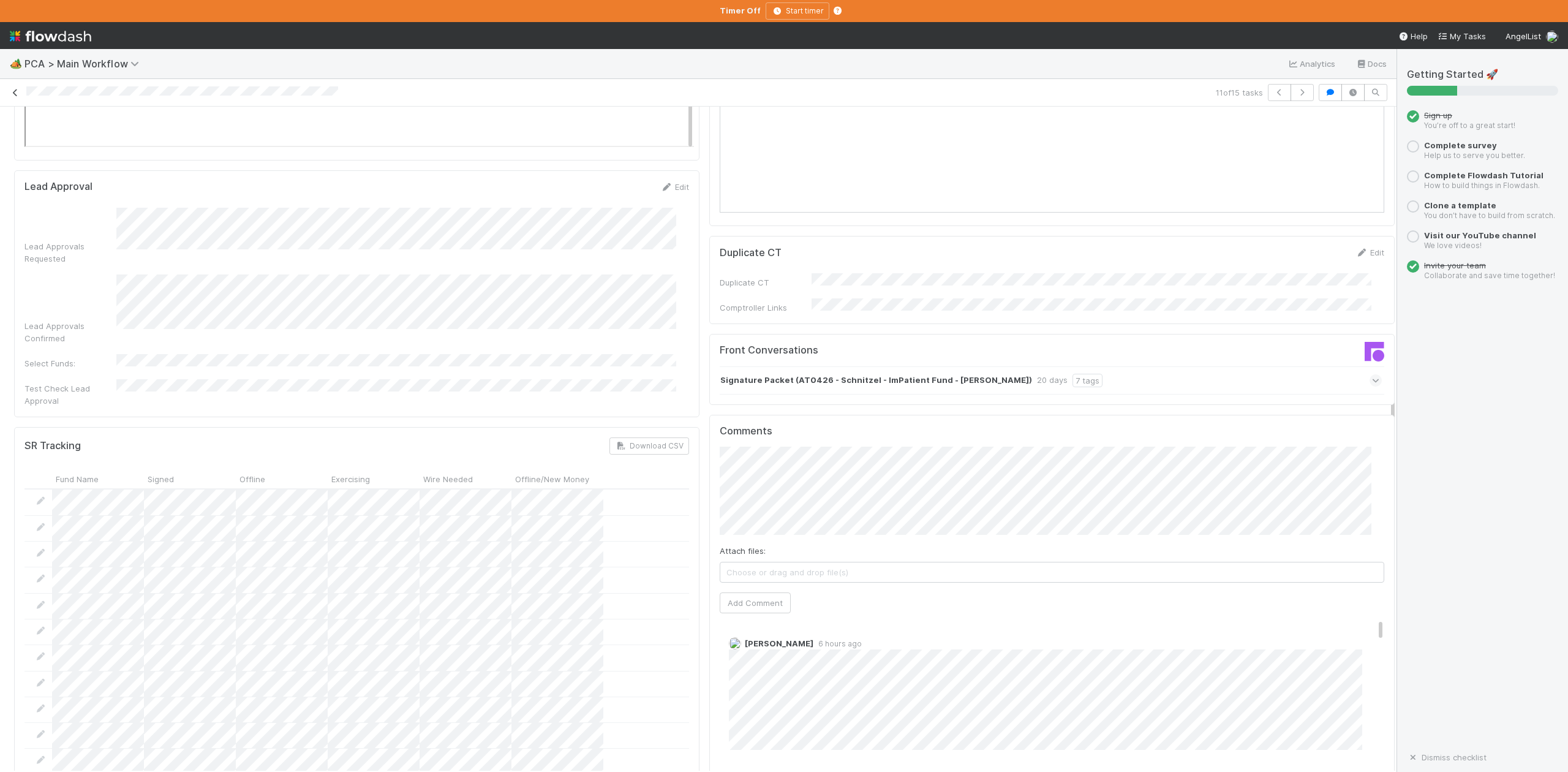
click at [15, 89] on icon at bounding box center [15, 93] width 12 height 8
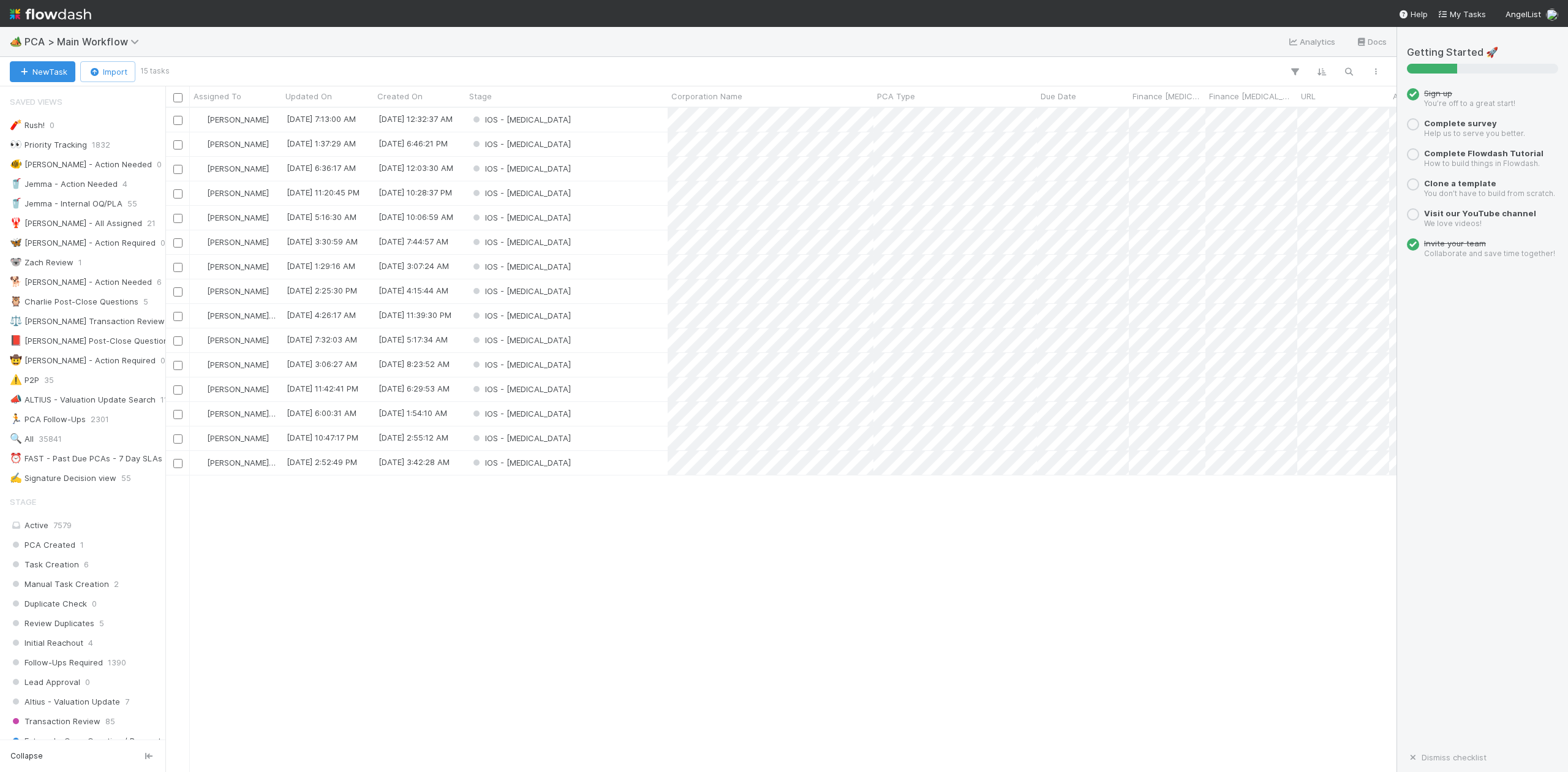
scroll to position [652, 1218]
click at [566, 315] on div "IOS - [MEDICAL_DATA]" at bounding box center [566, 316] width 202 height 24
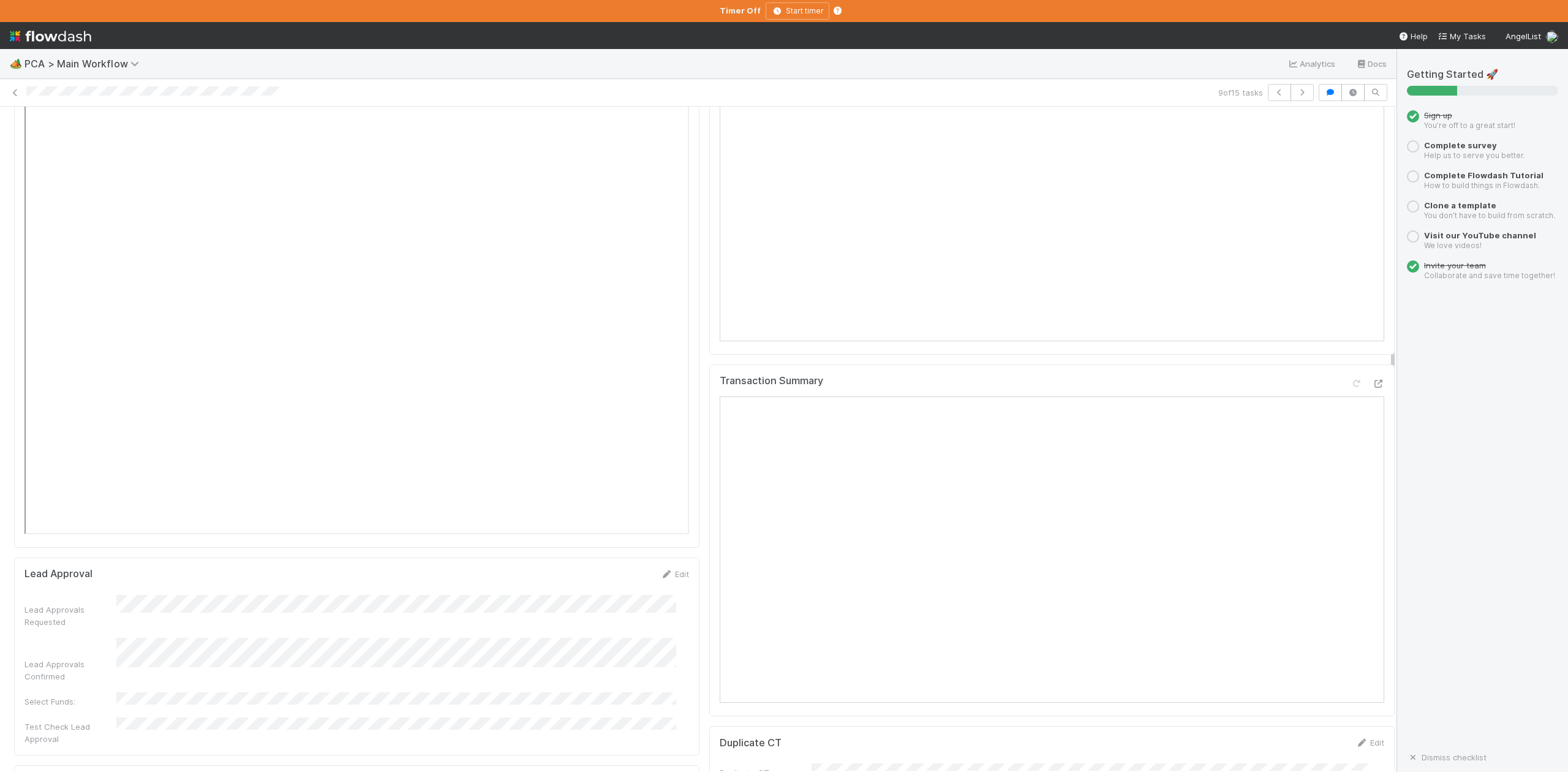
scroll to position [1633, 0]
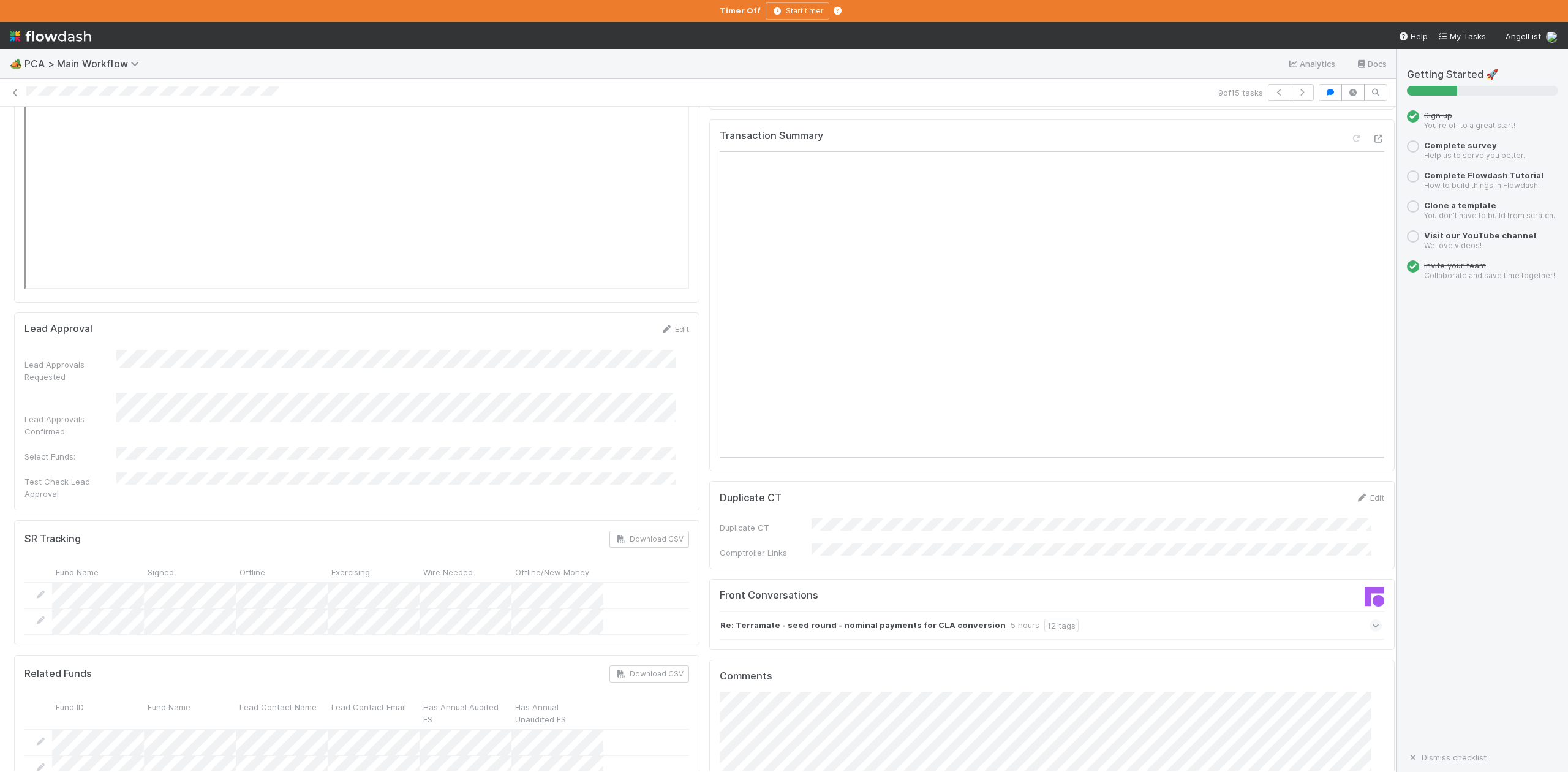
click at [1372, 619] on icon at bounding box center [1376, 625] width 8 height 12
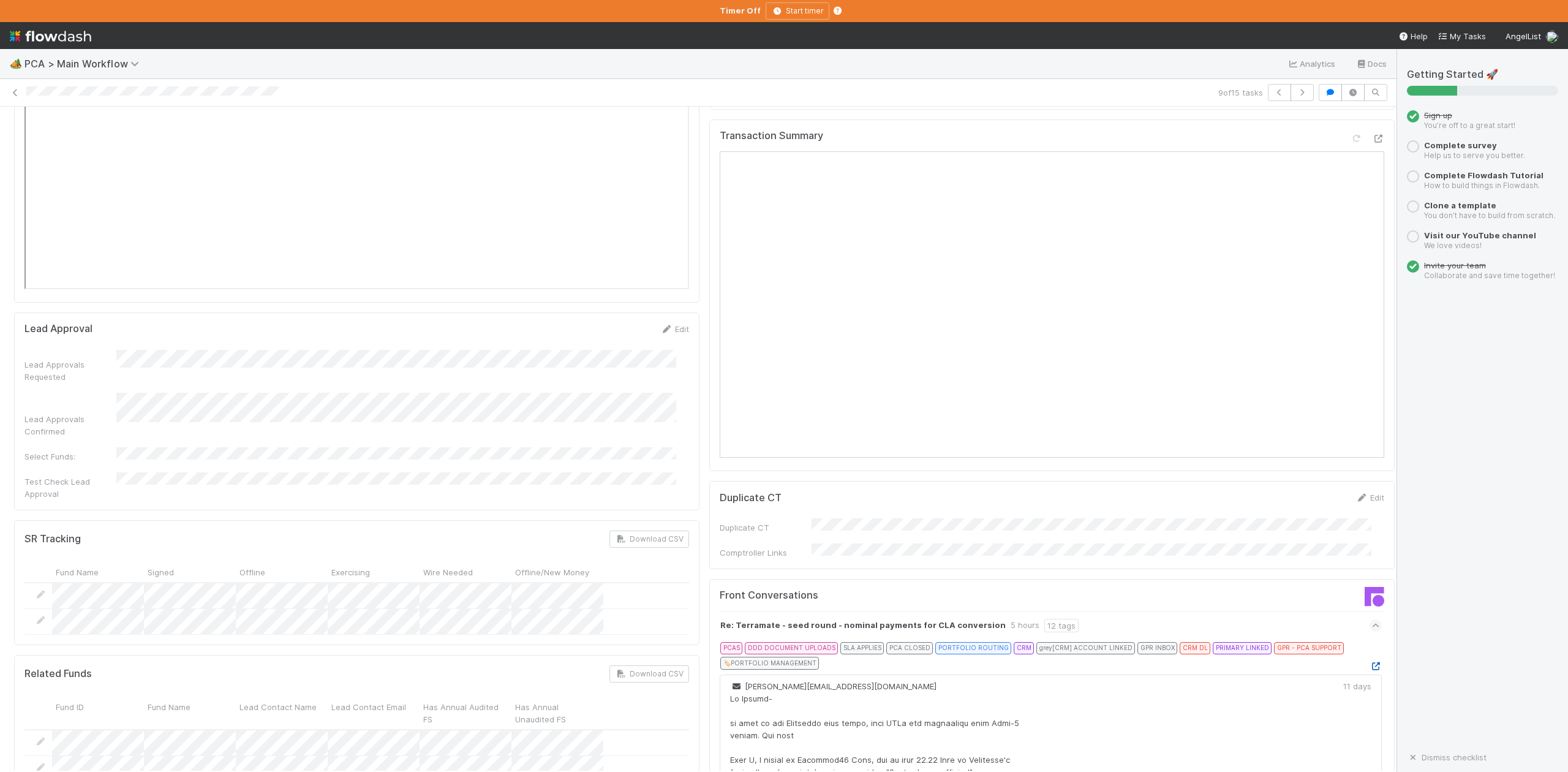
click at [1370, 662] on icon at bounding box center [1376, 666] width 12 height 8
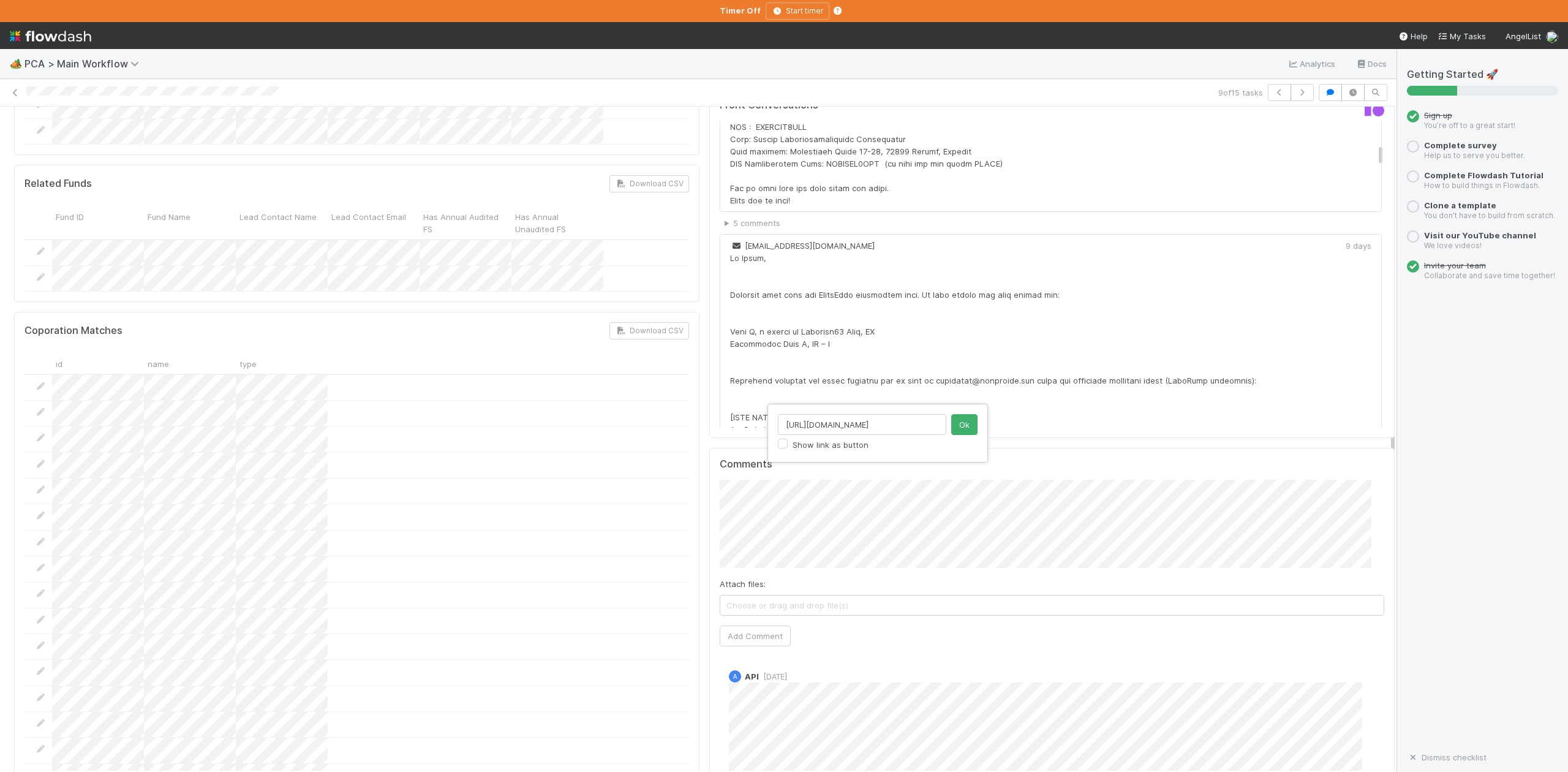
scroll to position [0, 212]
type input "https://comptroller.internal.angellist.com/v/corporations/d6e4f2dde79148f8853b9…"
click at [968, 424] on button "Ok" at bounding box center [964, 425] width 26 height 21
click at [747, 748] on button "Add Comment" at bounding box center [755, 758] width 71 height 21
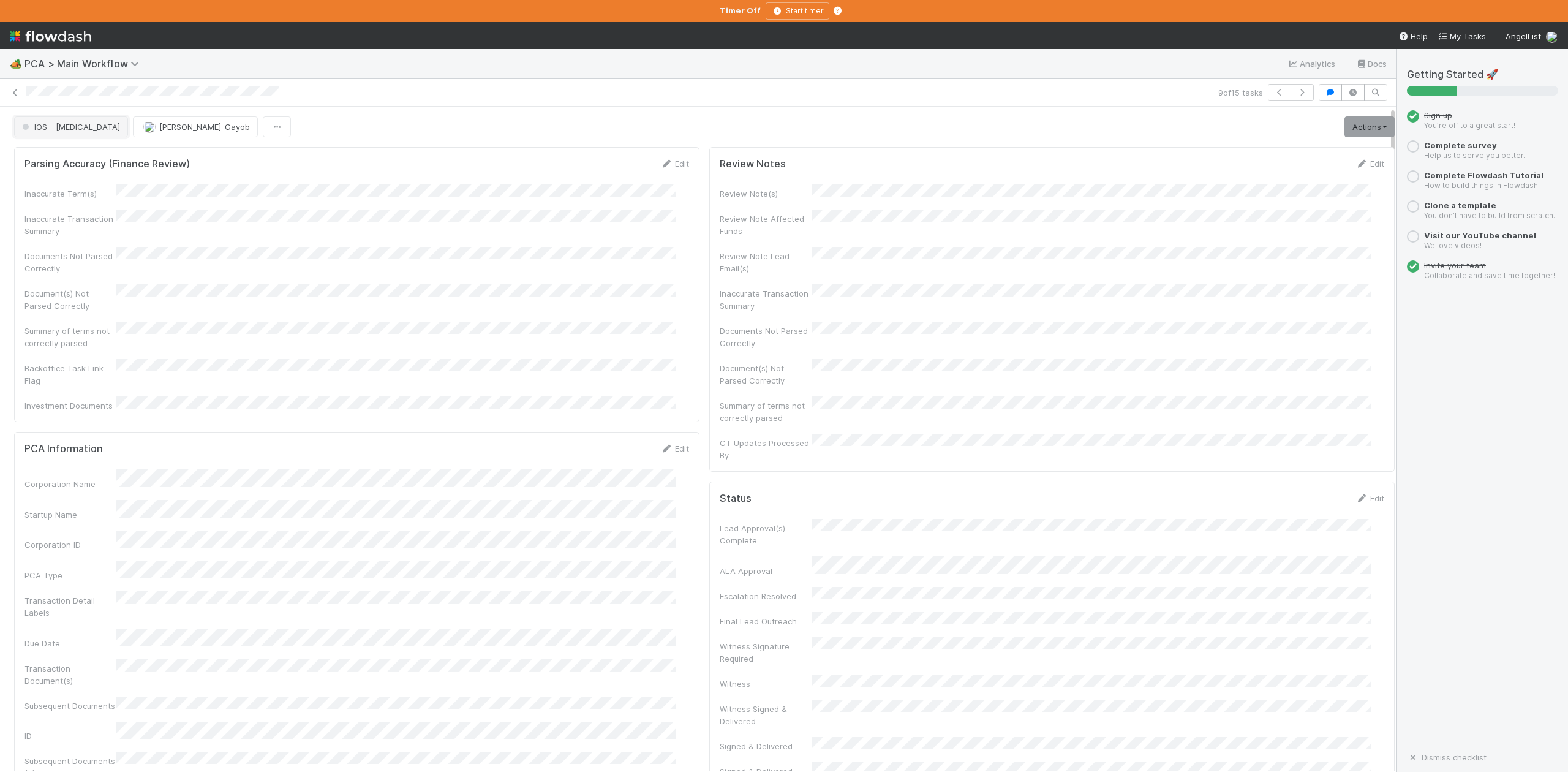
click at [59, 132] on span "IOS - [MEDICAL_DATA]" at bounding box center [70, 127] width 100 height 10
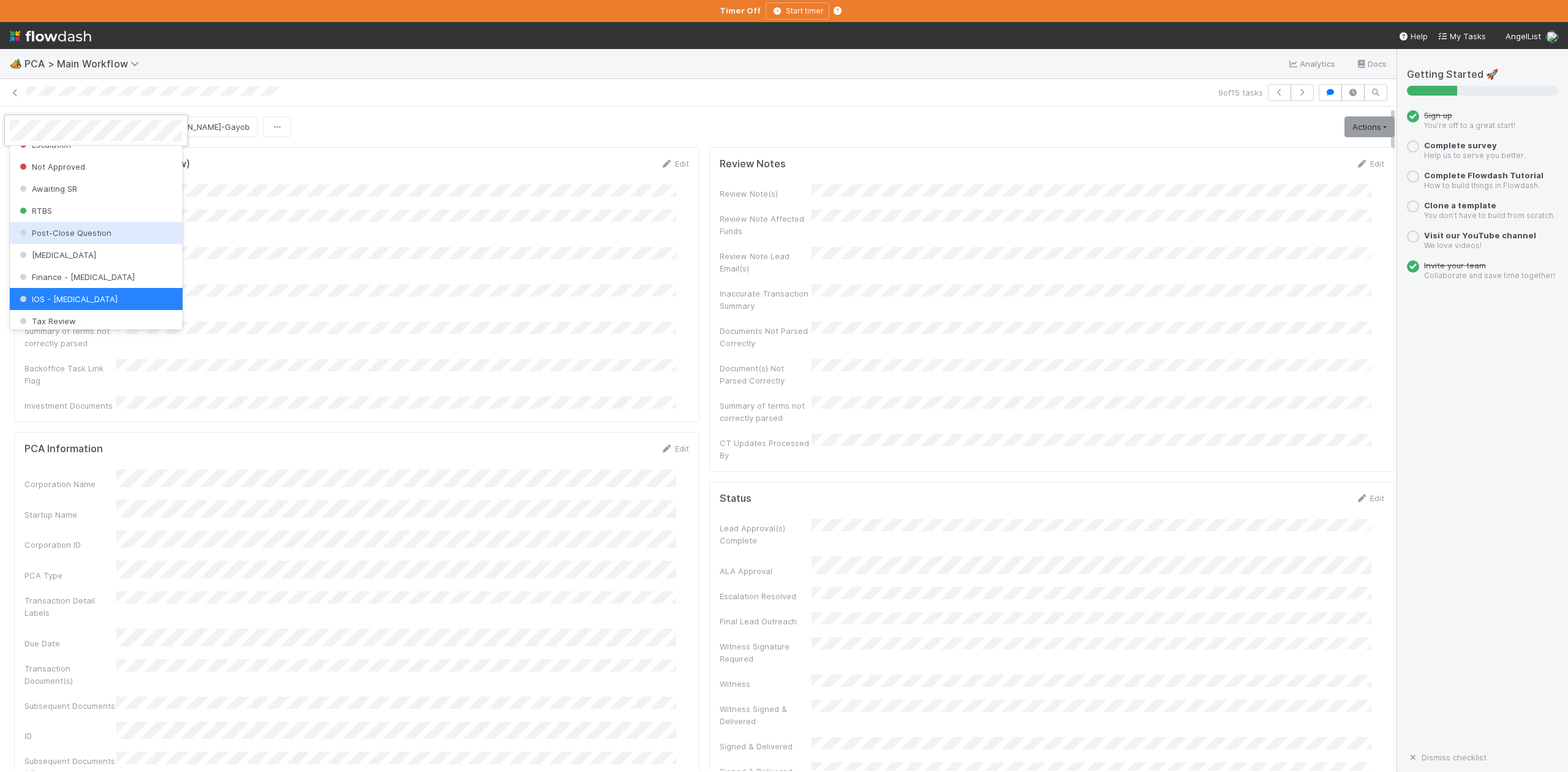
click at [89, 238] on span "Post-Close Question" at bounding box center [64, 232] width 95 height 10
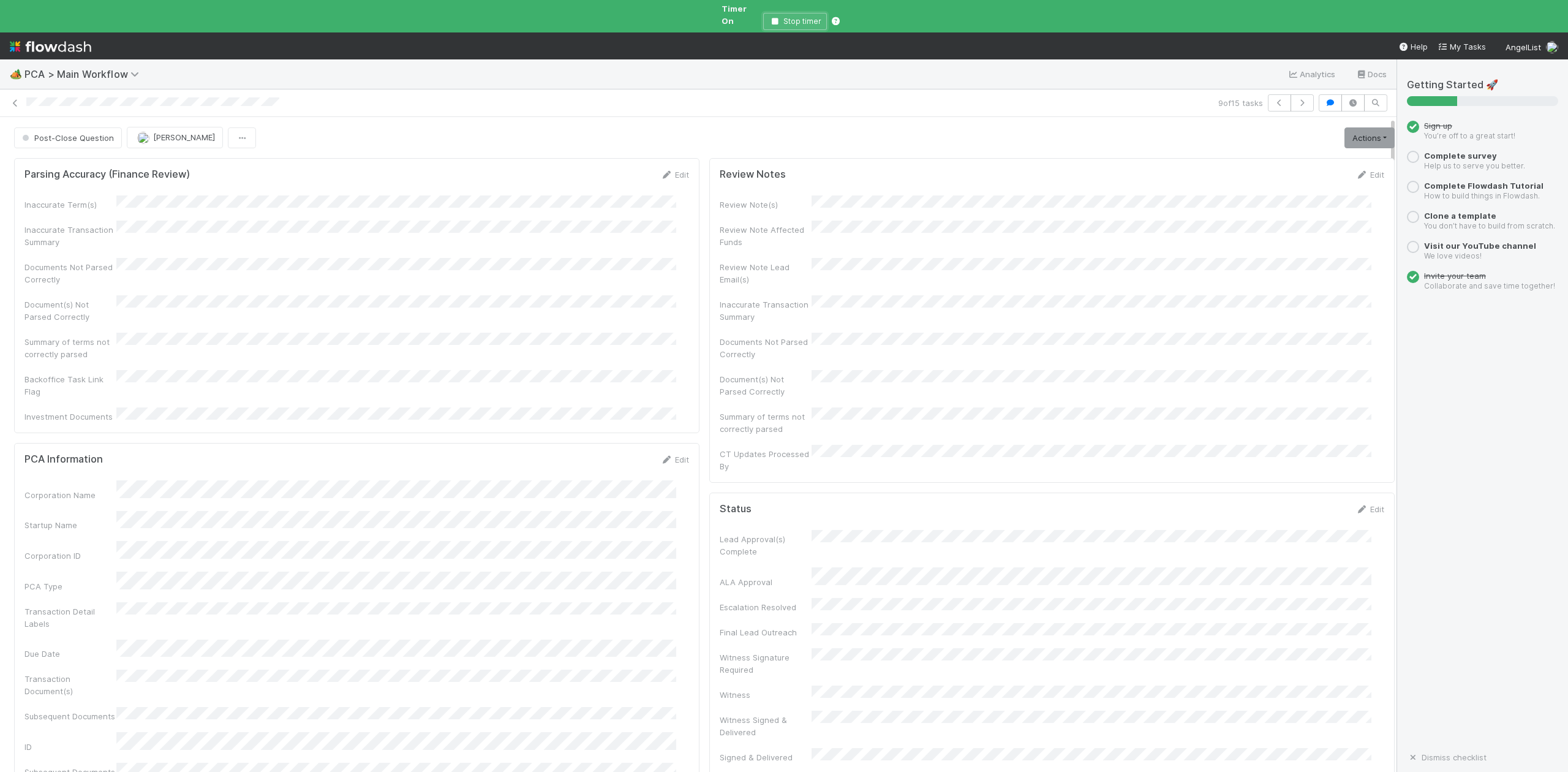
click at [776, 18] on icon "button" at bounding box center [775, 21] width 12 height 7
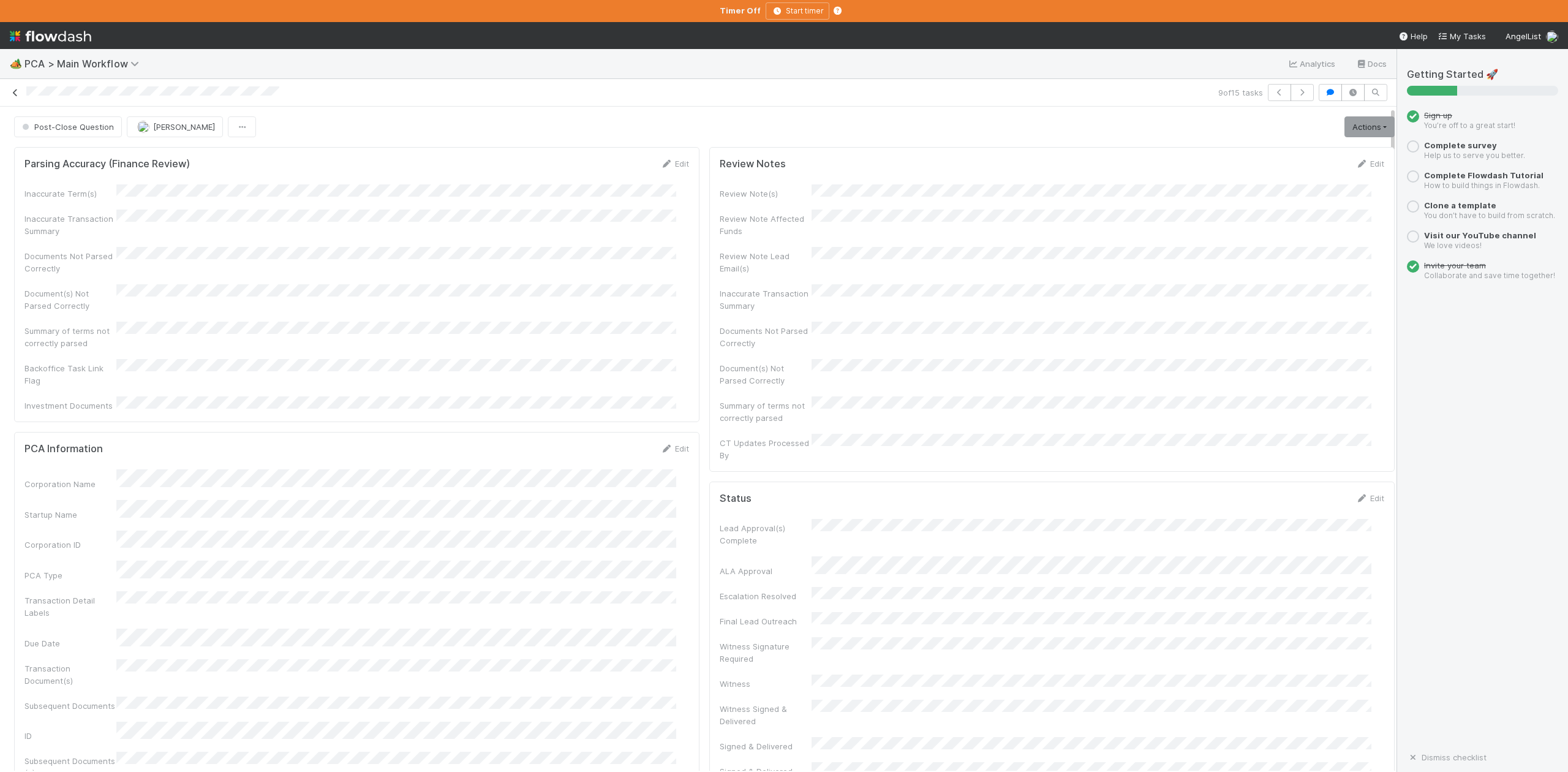
click at [14, 92] on icon at bounding box center [15, 93] width 12 height 8
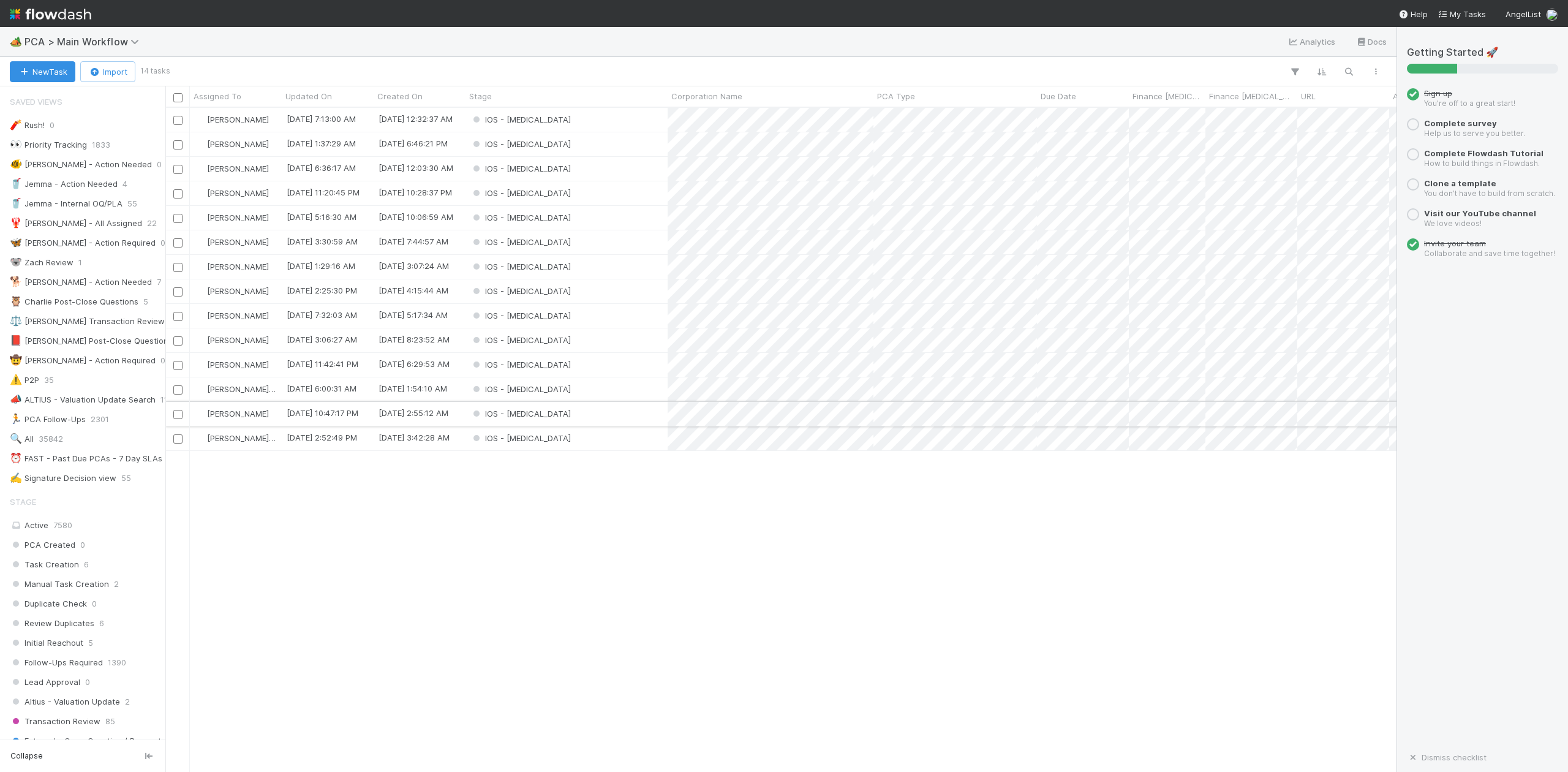
scroll to position [652, 1218]
click at [549, 268] on div "IOS - [MEDICAL_DATA]" at bounding box center [566, 266] width 202 height 24
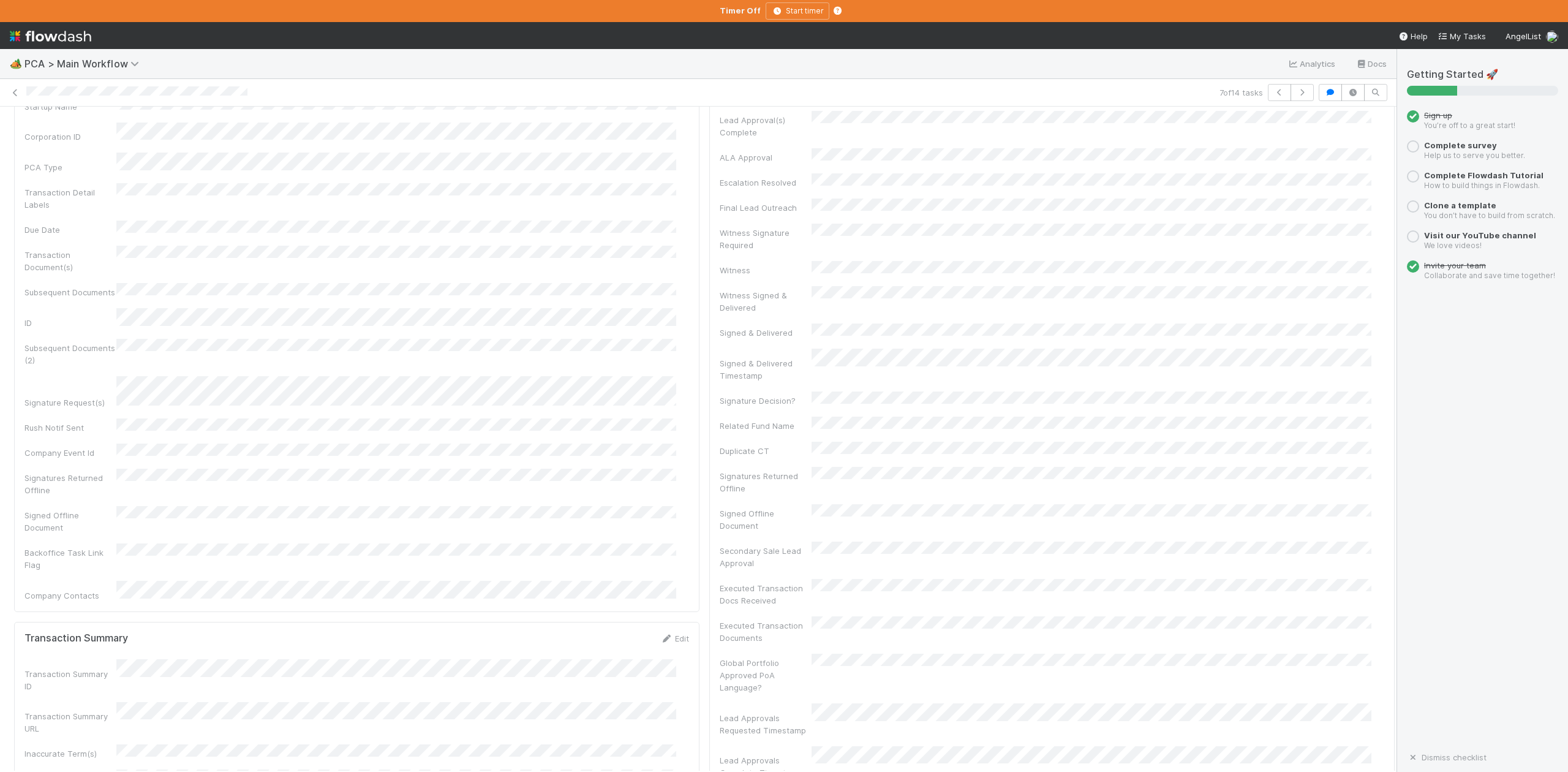
scroll to position [735, 0]
click at [14, 89] on icon at bounding box center [15, 93] width 12 height 8
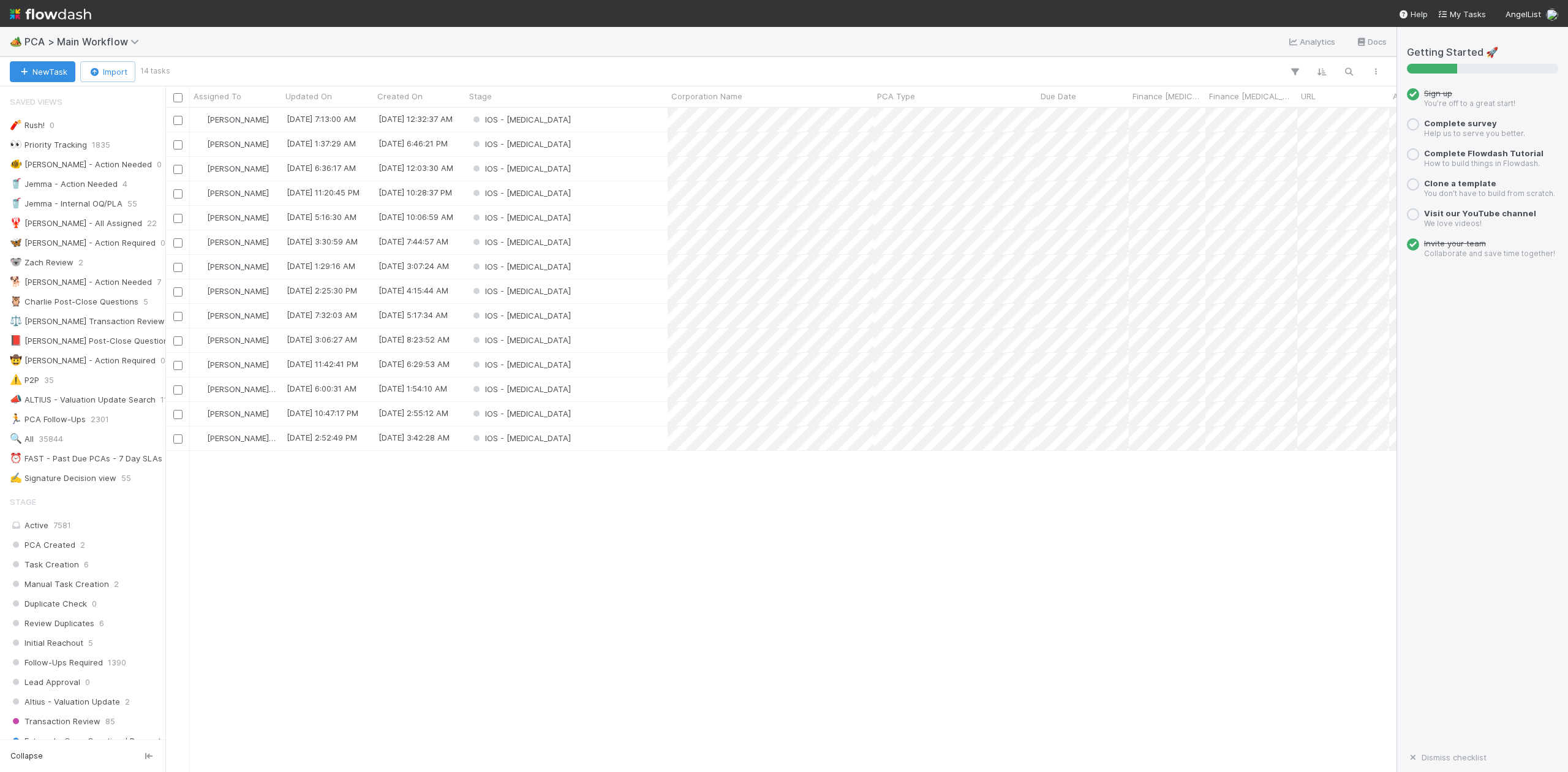
scroll to position [652, 1218]
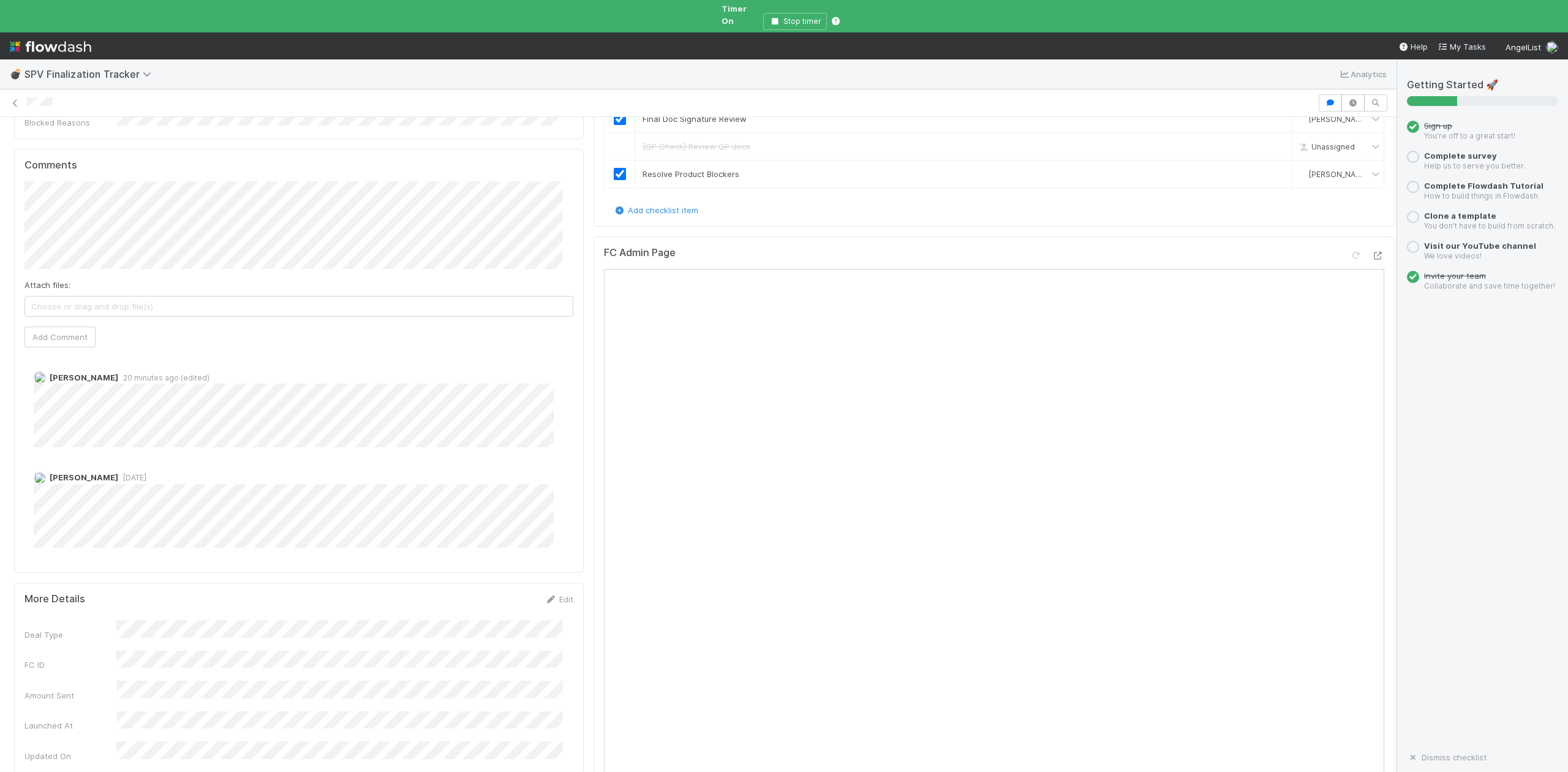
scroll to position [572, 0]
click at [773, 15] on button "Stop timer" at bounding box center [795, 22] width 64 height 17
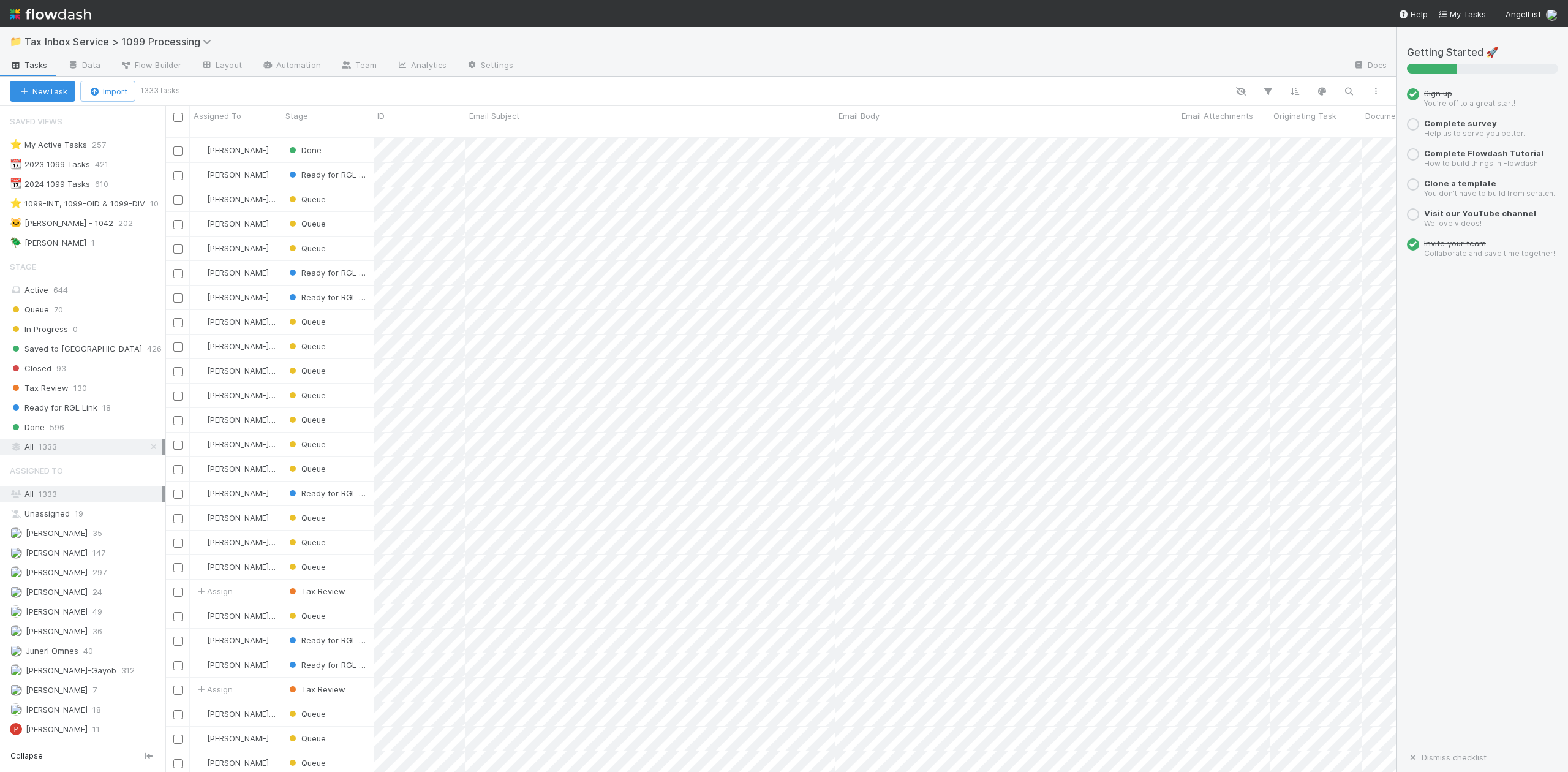
scroll to position [632, 1218]
click at [35, 310] on span "Queue" at bounding box center [29, 309] width 39 height 15
click at [61, 675] on span "[PERSON_NAME]-Gayob" at bounding box center [70, 670] width 91 height 10
click at [381, 116] on span "ID" at bounding box center [380, 116] width 7 height 12
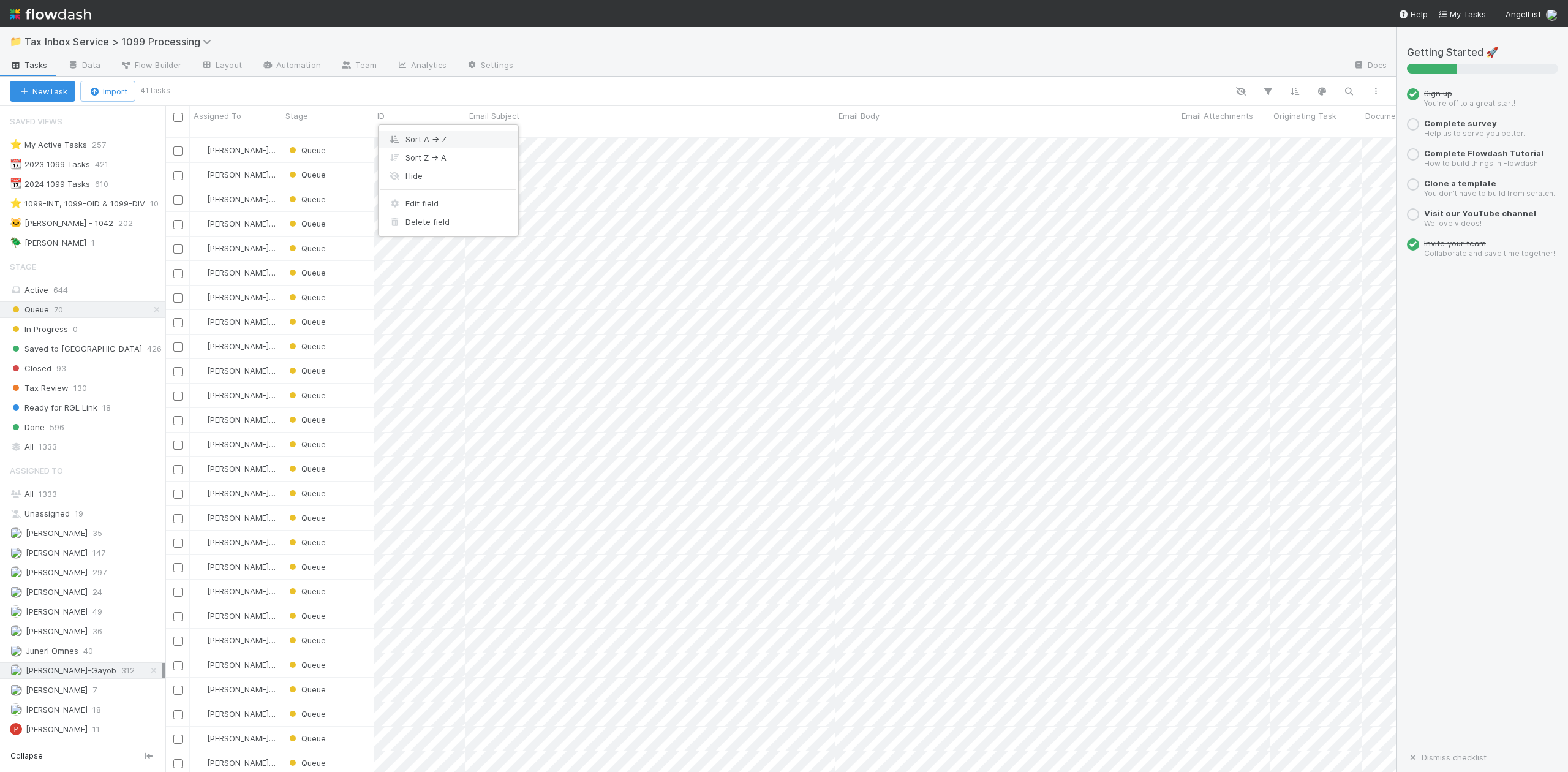
click at [412, 140] on div "Sort A → Z" at bounding box center [448, 139] width 140 height 18
click at [346, 140] on div "Queue" at bounding box center [328, 150] width 92 height 24
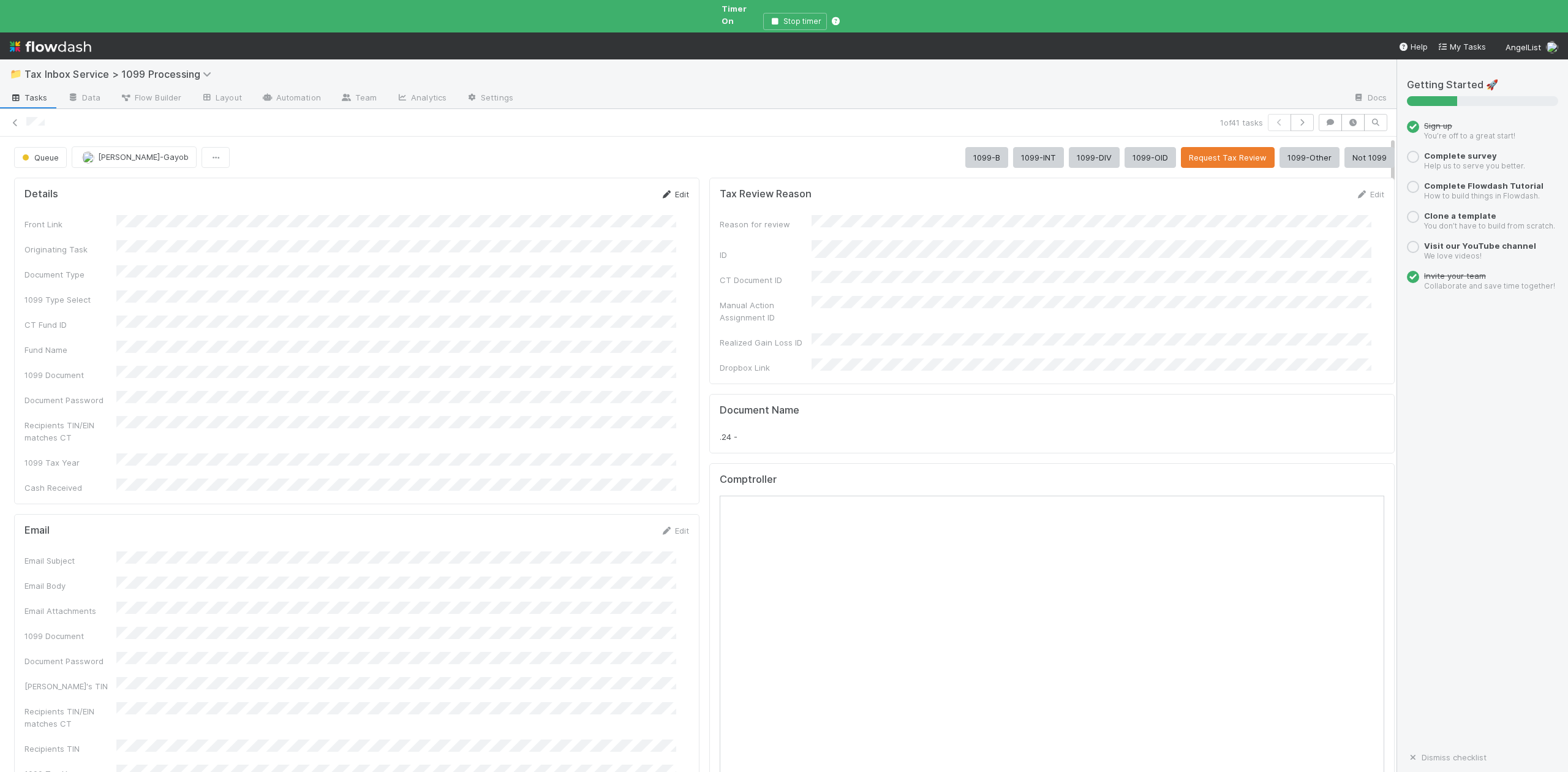
click at [668, 189] on link "Edit" at bounding box center [675, 194] width 29 height 10
click at [662, 193] on button "Cancel" at bounding box center [668, 198] width 43 height 21
click at [968, 147] on button "1099-B" at bounding box center [987, 157] width 43 height 21
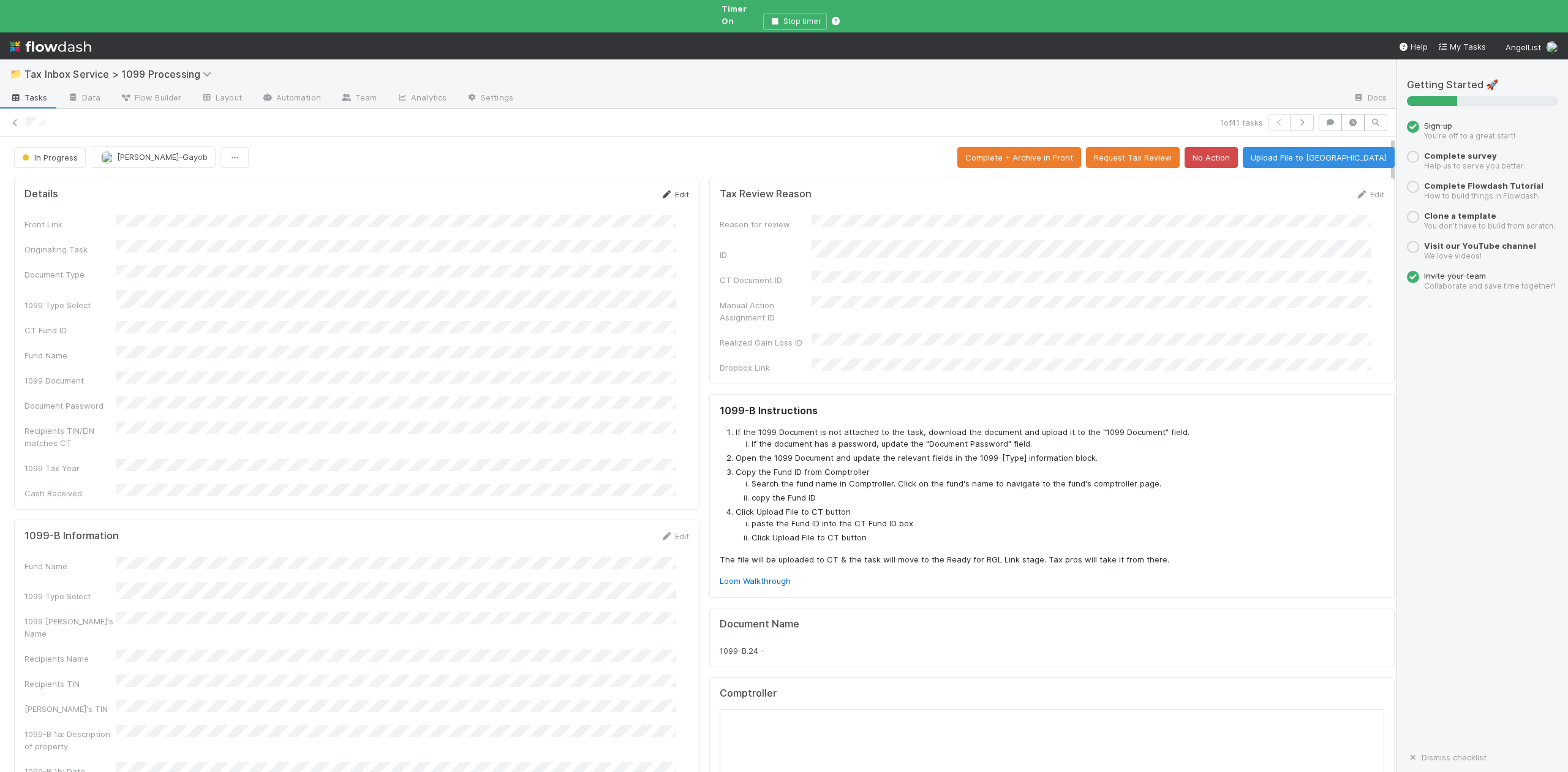
click at [673, 189] on link "Edit" at bounding box center [675, 194] width 29 height 10
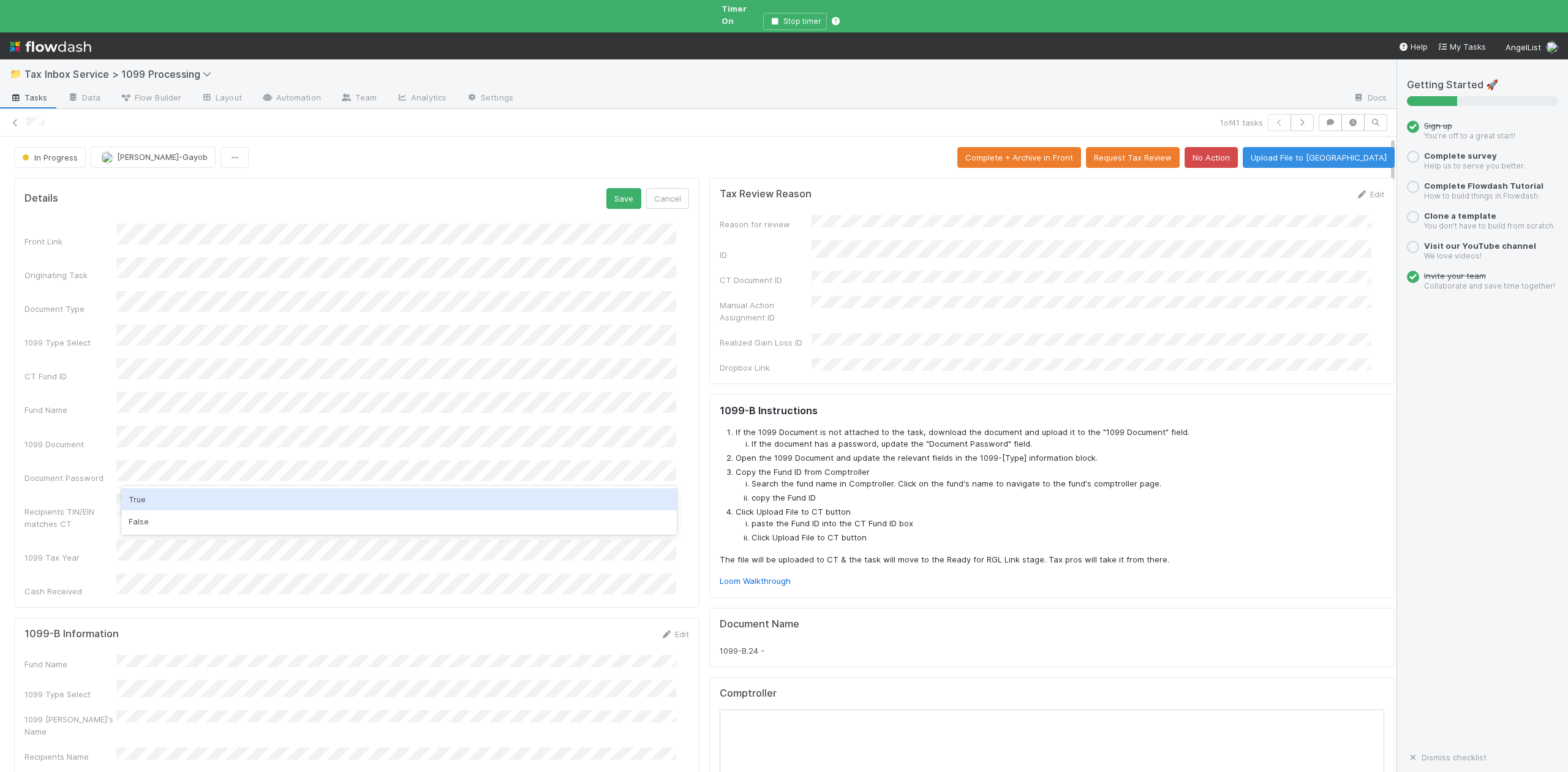
click at [135, 501] on div "True" at bounding box center [399, 499] width 555 height 22
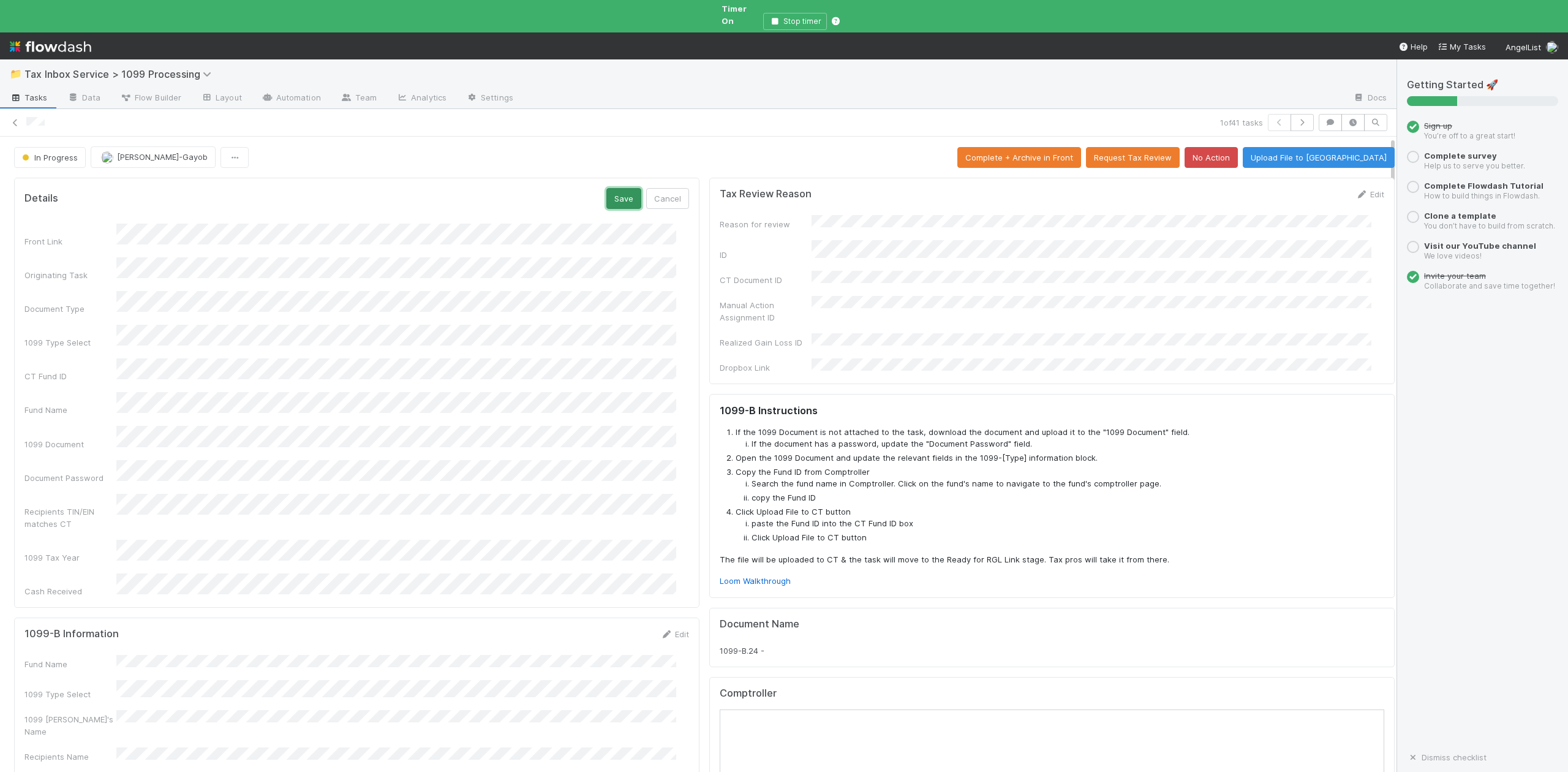
click at [609, 189] on button "Save" at bounding box center [624, 198] width 35 height 21
click at [777, 18] on icon "button" at bounding box center [775, 21] width 12 height 7
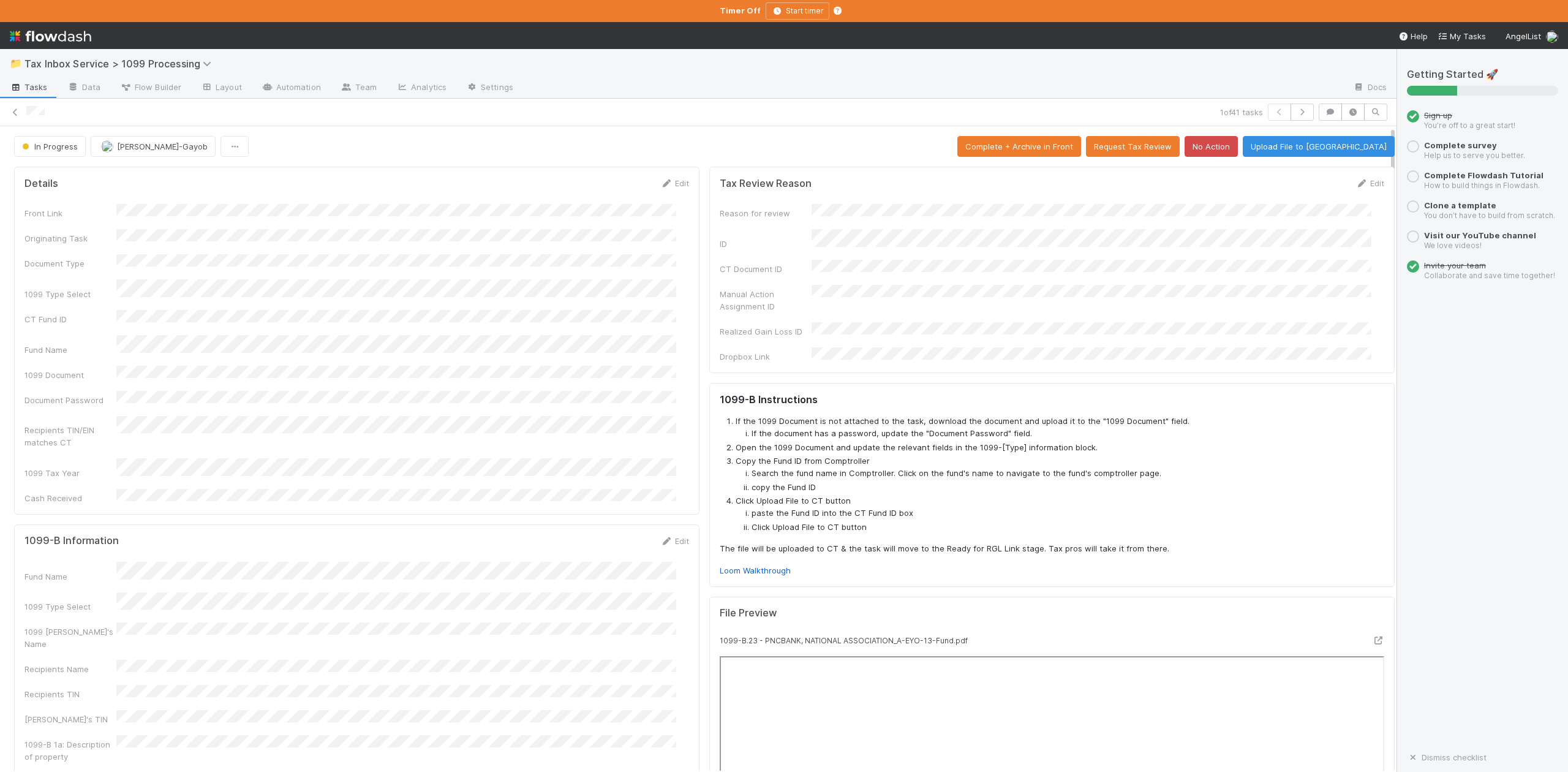
click at [669, 534] on div "Edit" at bounding box center [675, 540] width 29 height 12
click at [669, 536] on link "Edit" at bounding box center [675, 540] width 29 height 10
click at [669, 183] on link "Edit" at bounding box center [675, 183] width 29 height 10
click at [606, 194] on button "Save" at bounding box center [624, 187] width 35 height 21
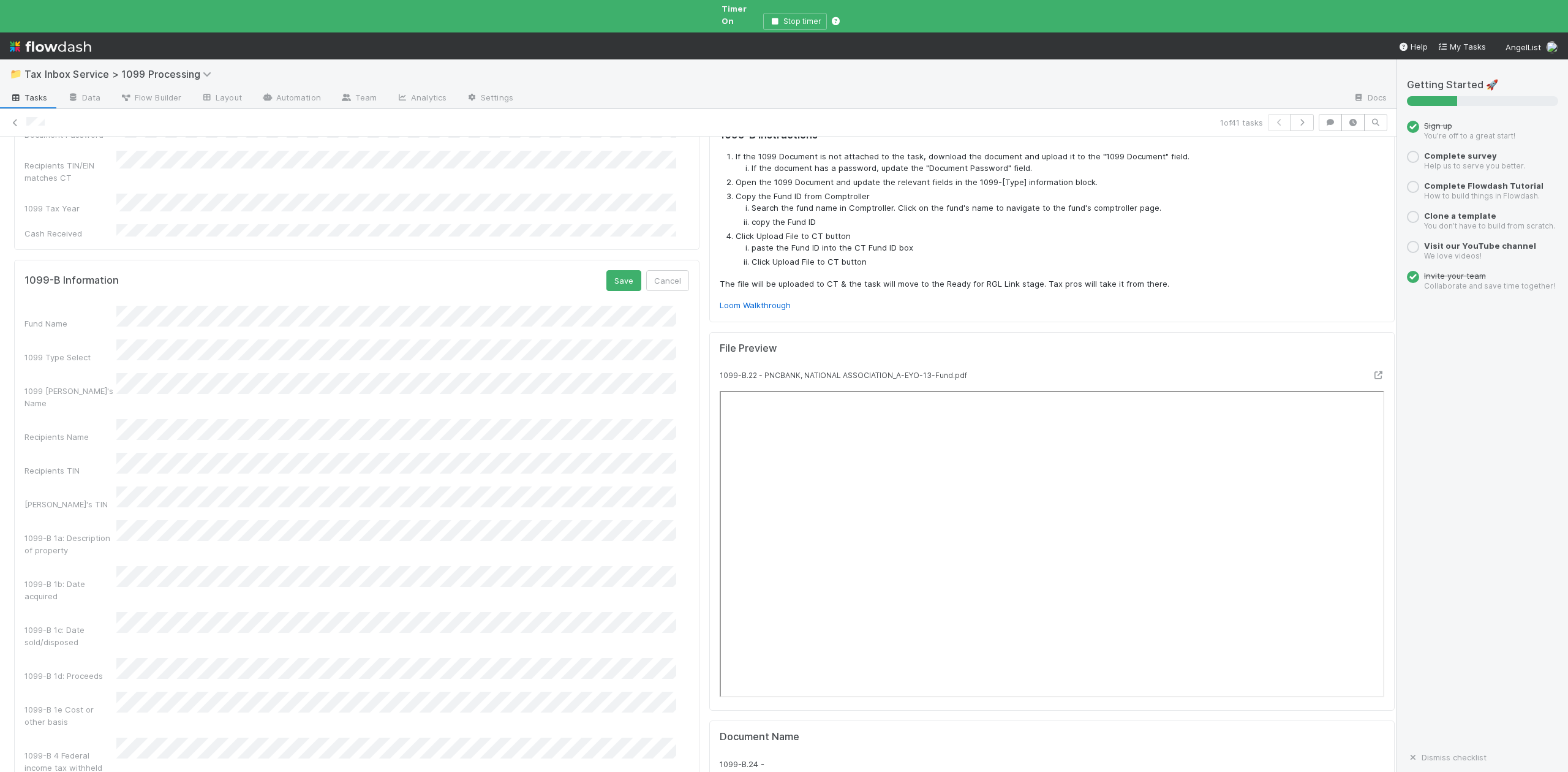
scroll to position [408, 0]
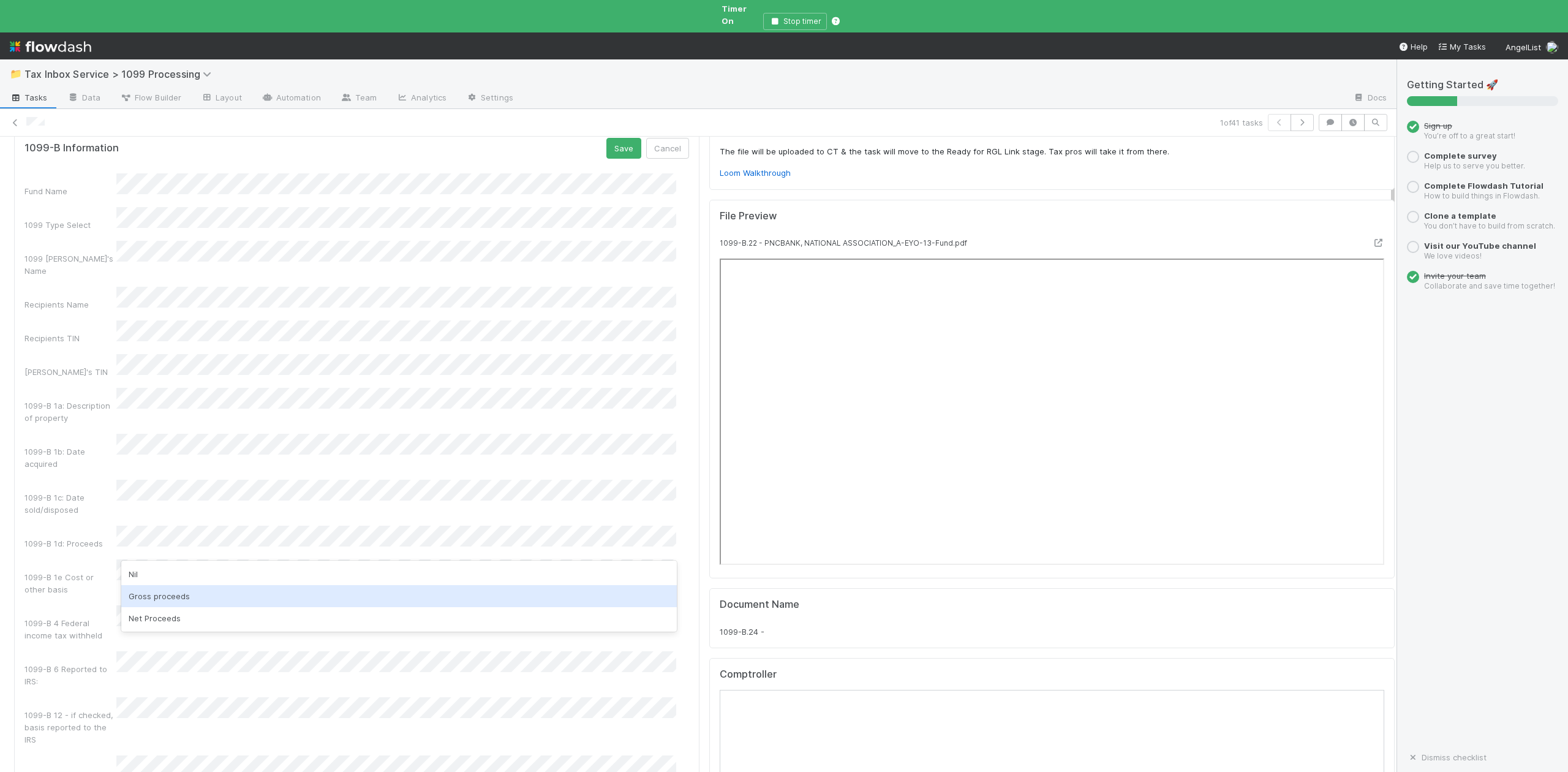
click at [153, 595] on div "Gross proceeds" at bounding box center [399, 596] width 555 height 22
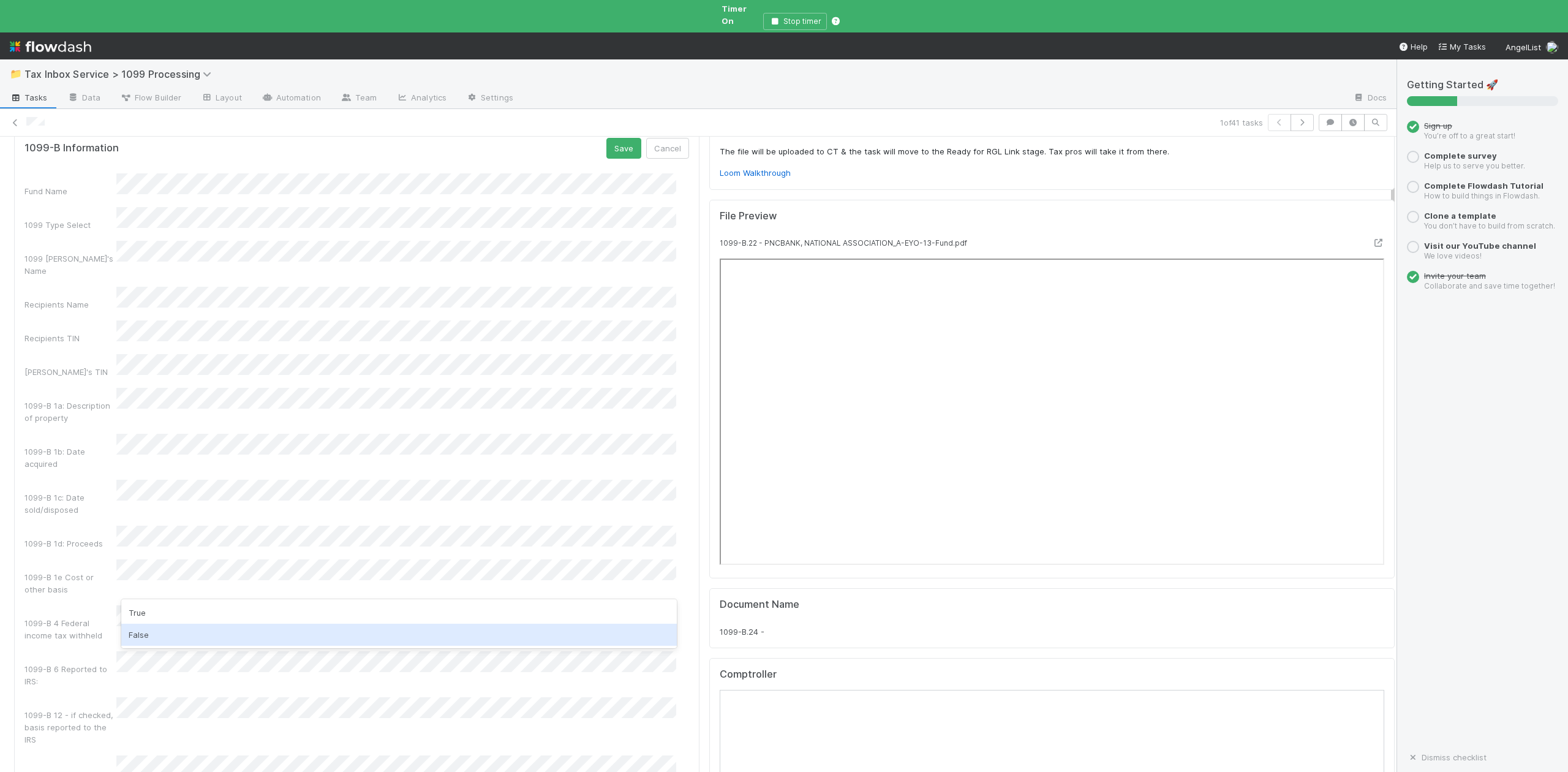
click at [141, 636] on div "False" at bounding box center [399, 635] width 555 height 22
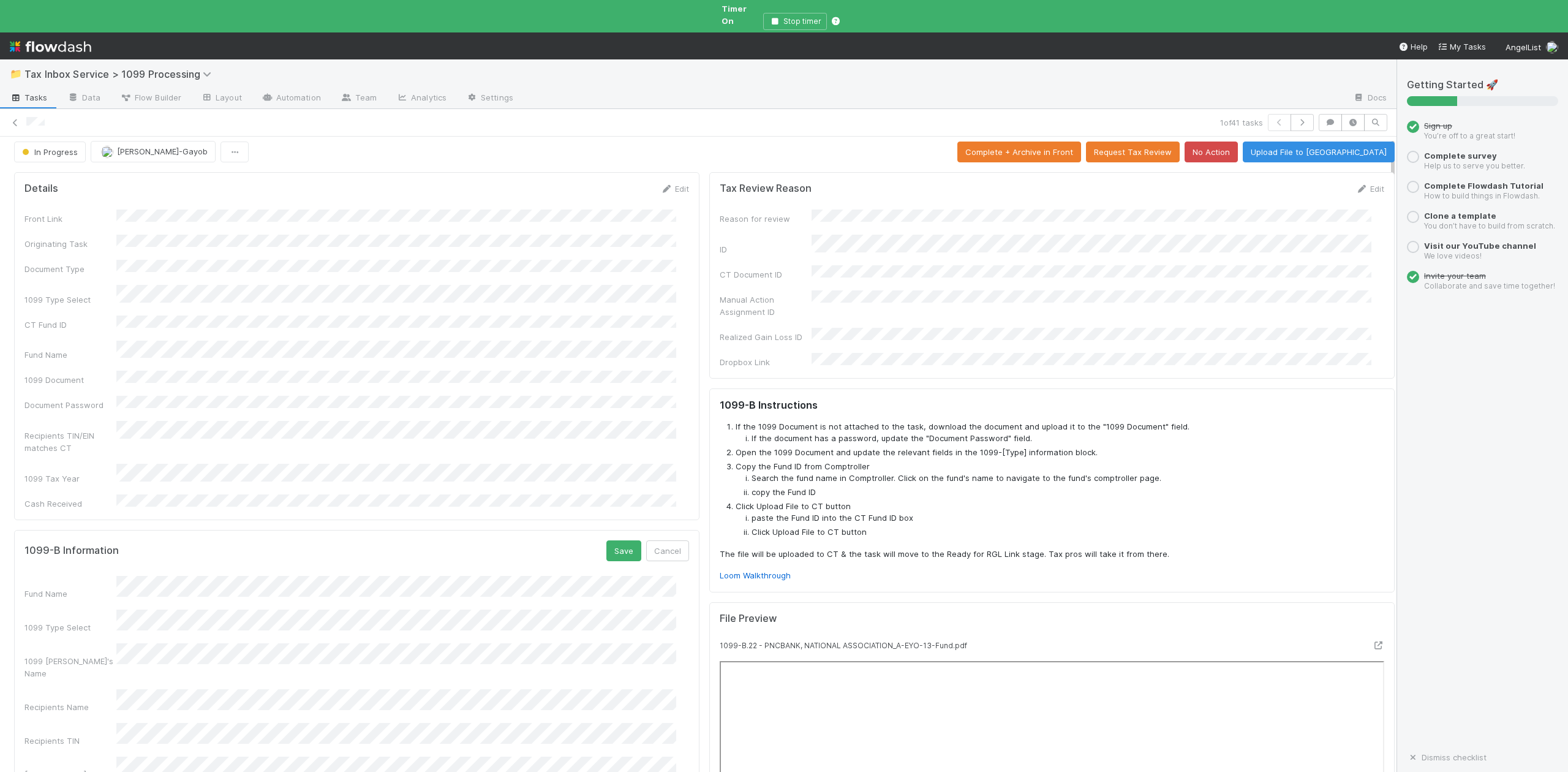
scroll to position [0, 0]
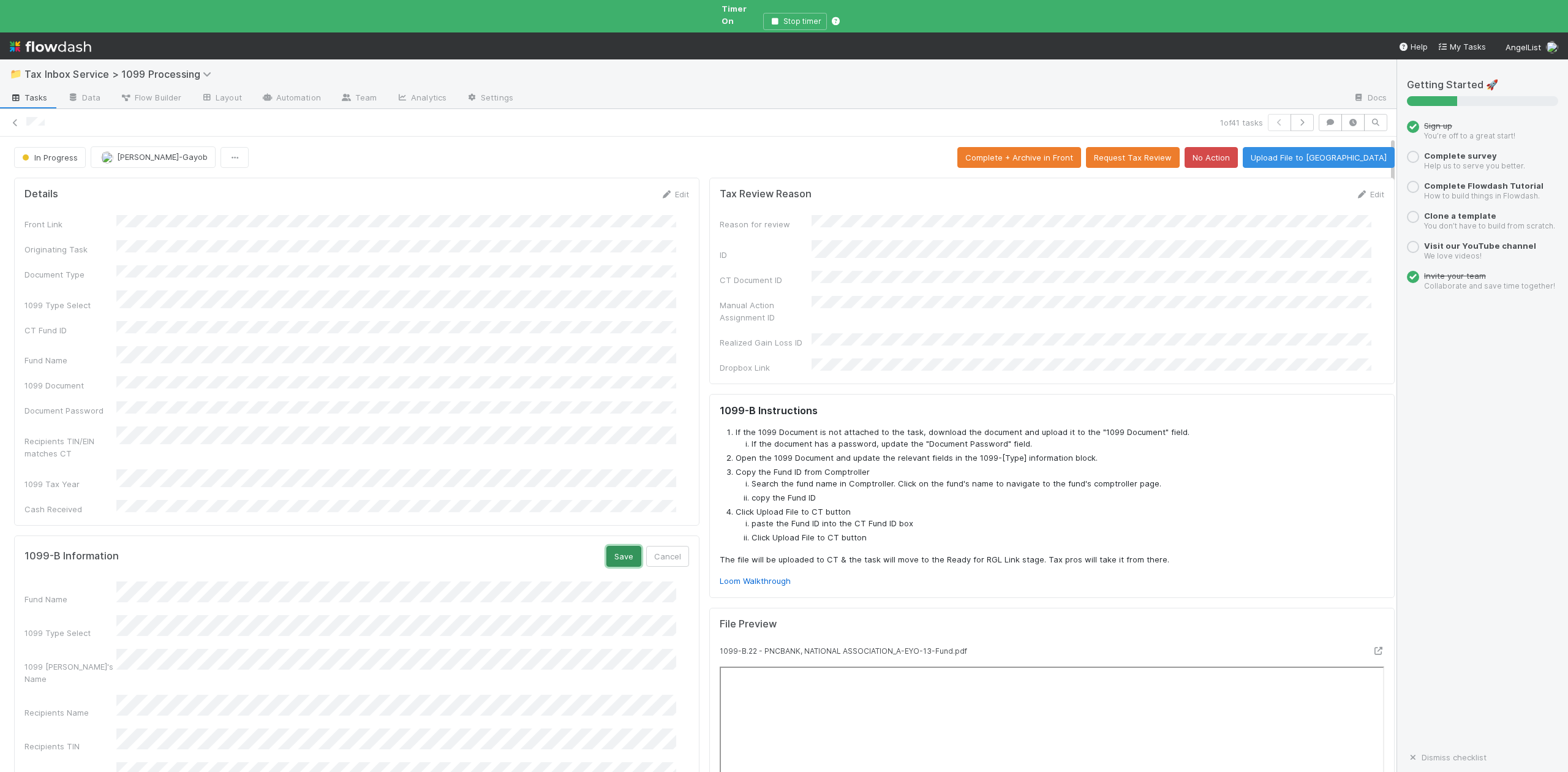
click at [613, 546] on button "Save" at bounding box center [624, 556] width 35 height 21
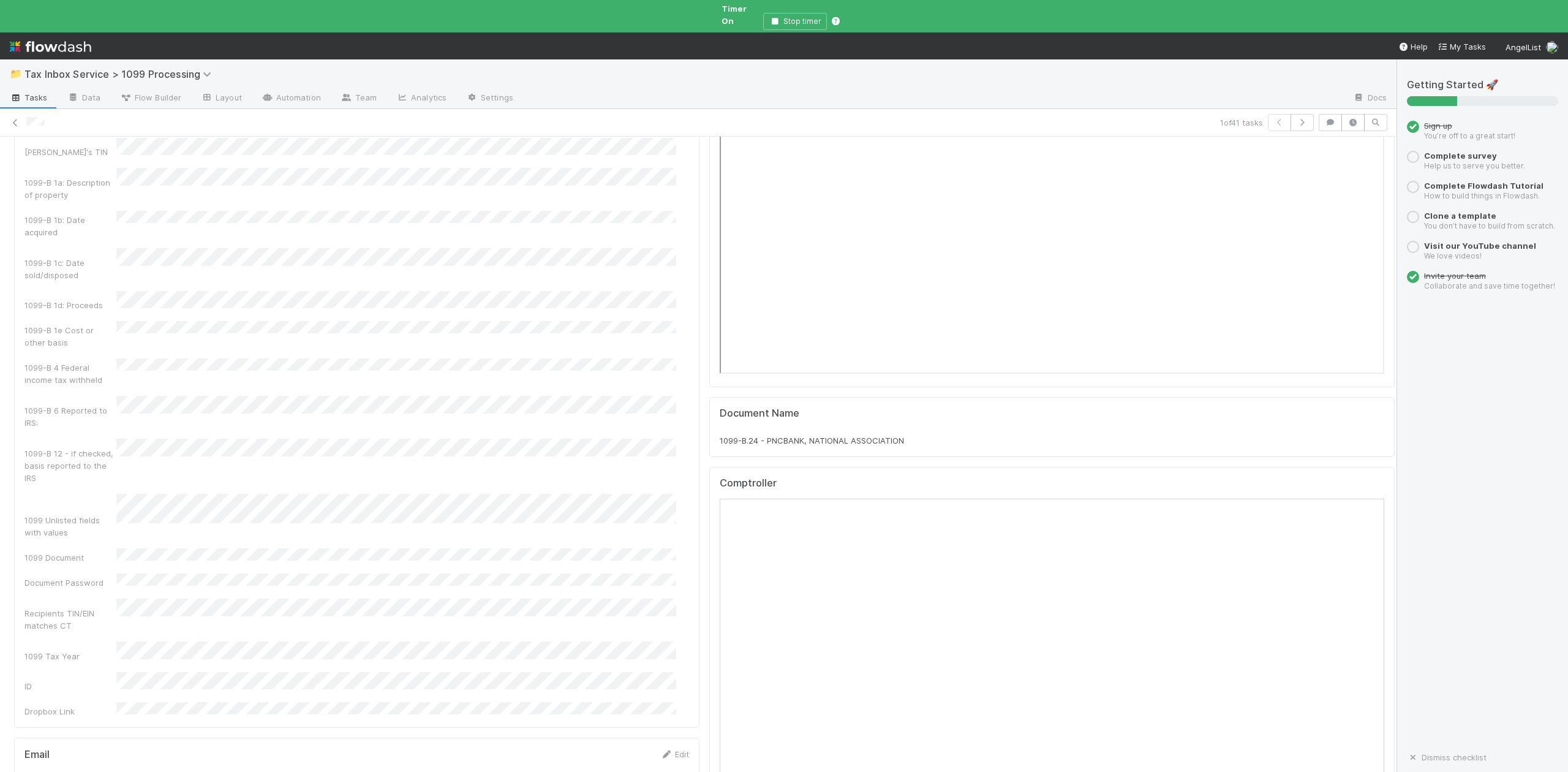
scroll to position [572, 0]
drag, startPoint x: 900, startPoint y: 442, endPoint x: 706, endPoint y: 447, distance: 194.1
click at [709, 447] on div "Document Name 1099-B.24 - PNCBANK, NATIONAL ASSOCIATION" at bounding box center [1052, 454] width 685 height 60
copy span "1099-B.24 - PNCBANK, NATIONAL ASSOCIATION"
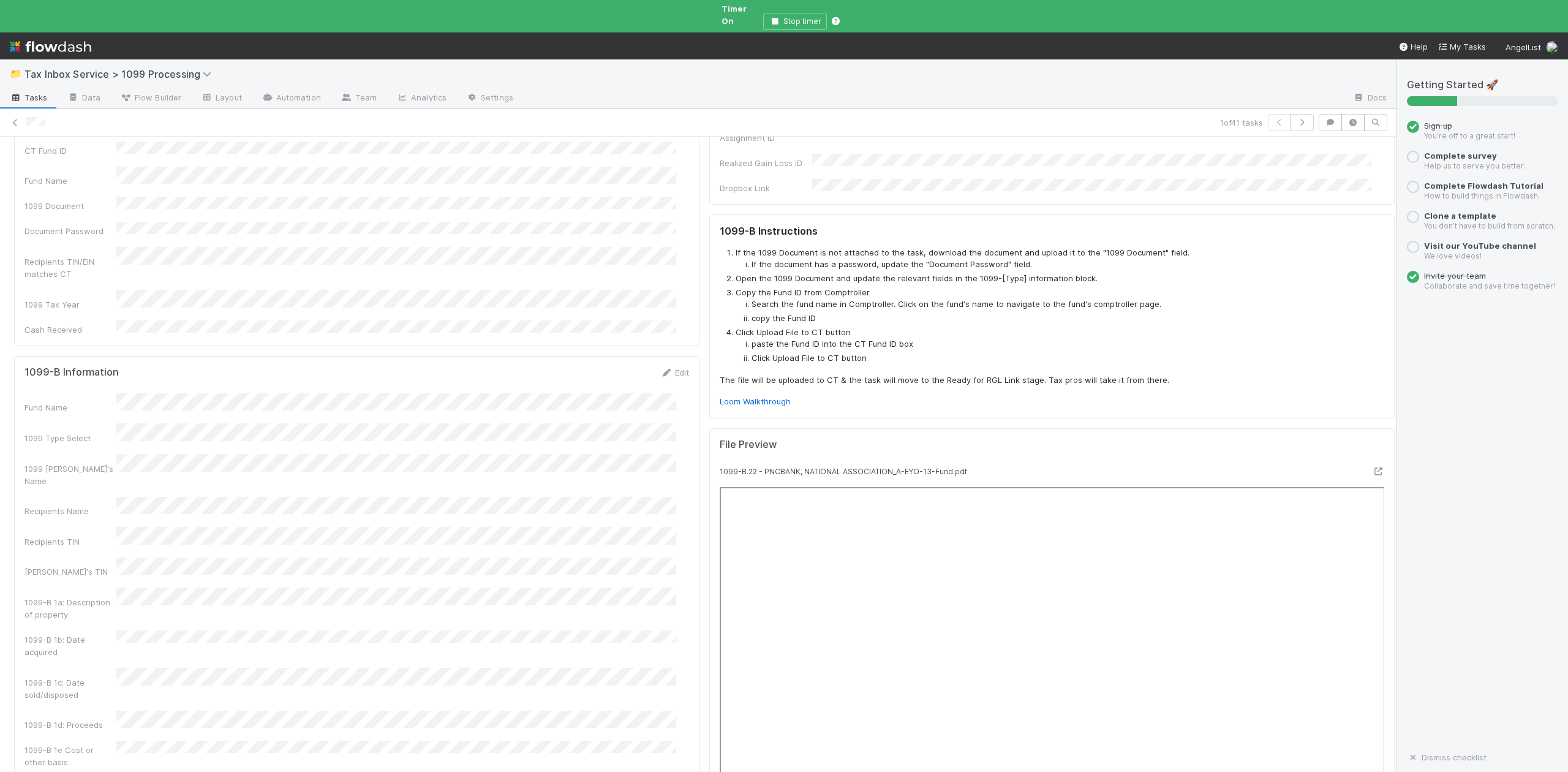
scroll to position [0, 0]
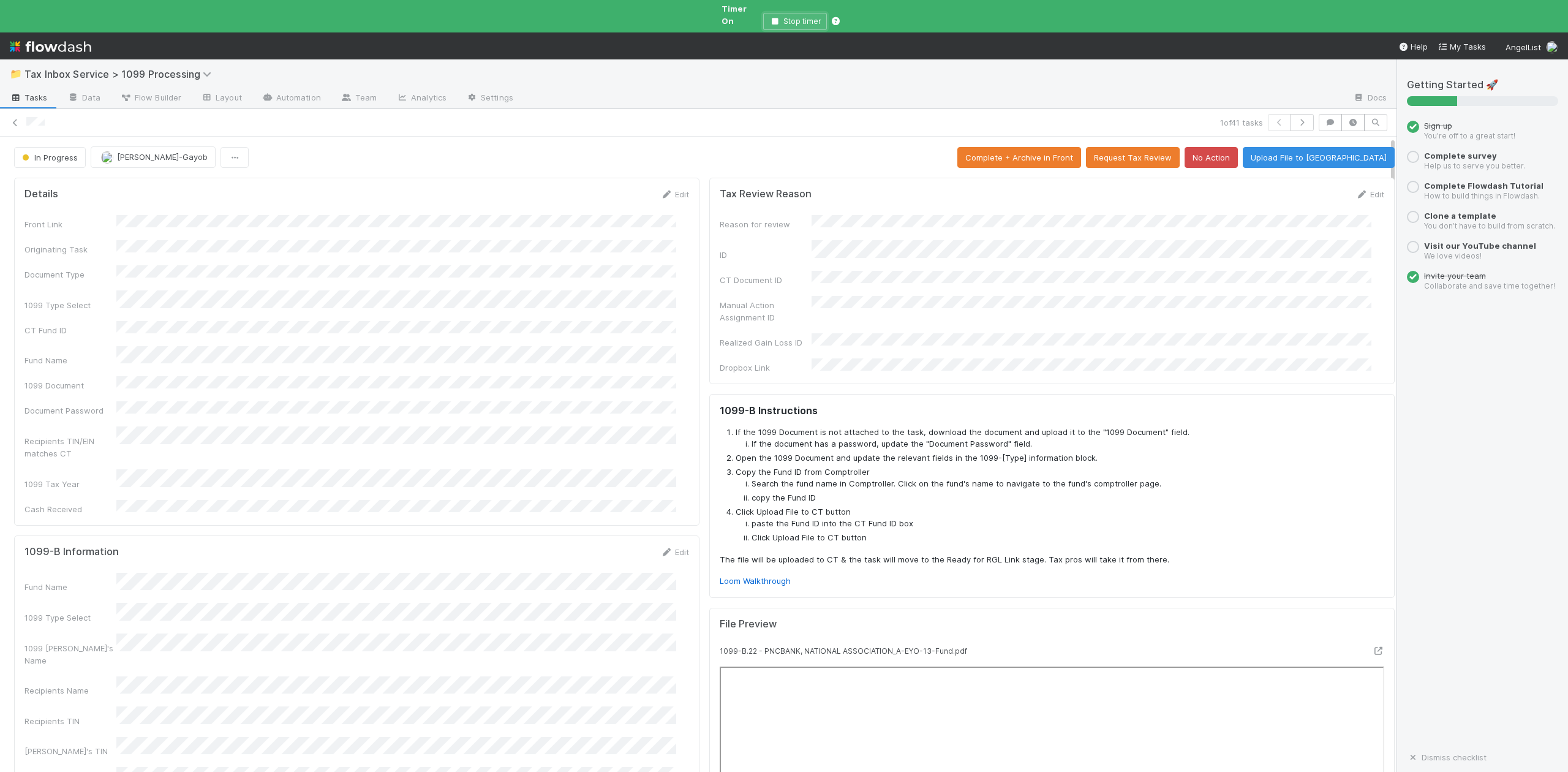
click at [774, 18] on icon "button" at bounding box center [775, 21] width 12 height 7
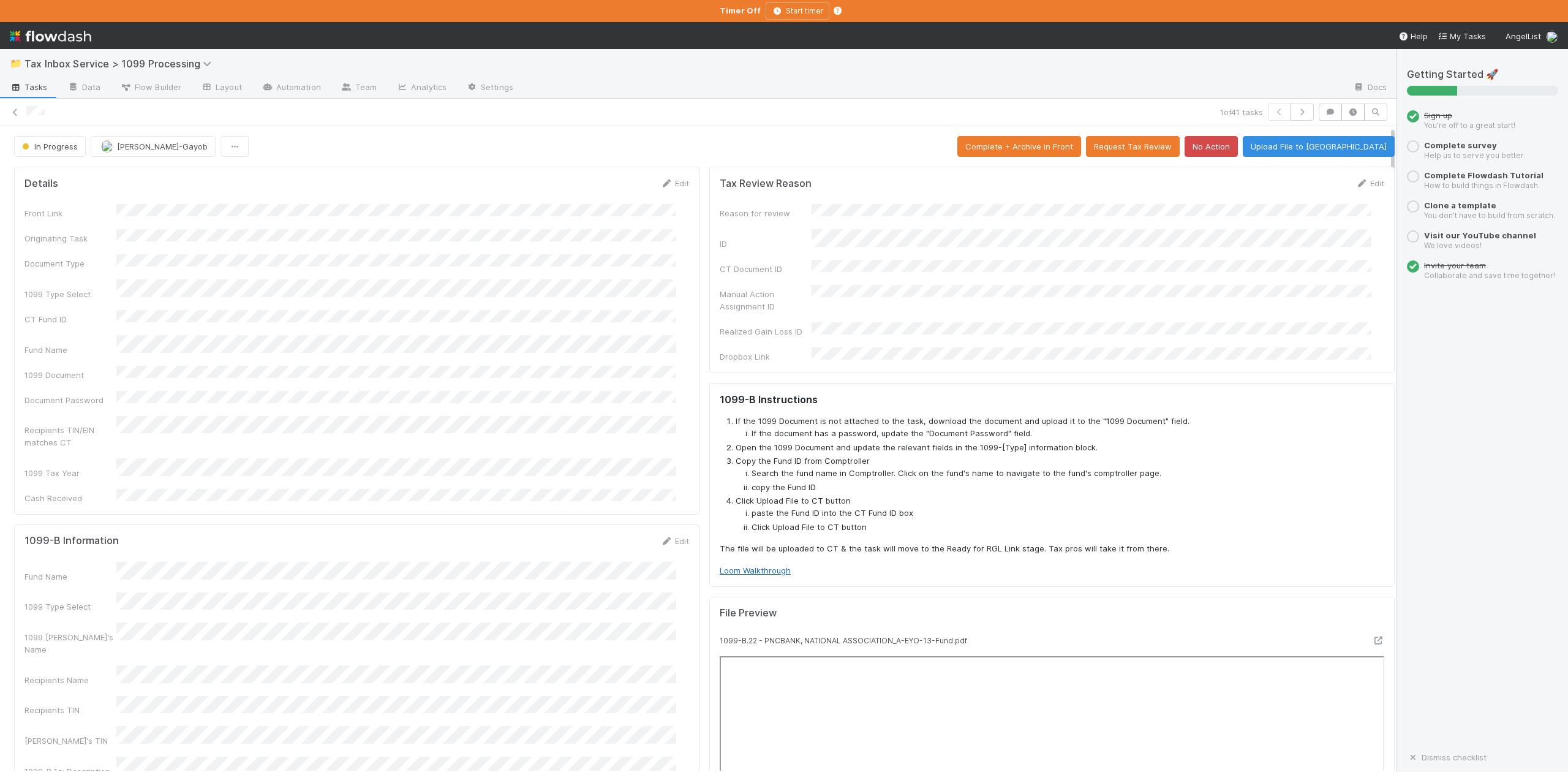
click at [758, 565] on link "Loom Walkthrough" at bounding box center [755, 570] width 71 height 10
click at [1319, 151] on button "Upload File to [GEOGRAPHIC_DATA]" at bounding box center [1319, 146] width 152 height 21
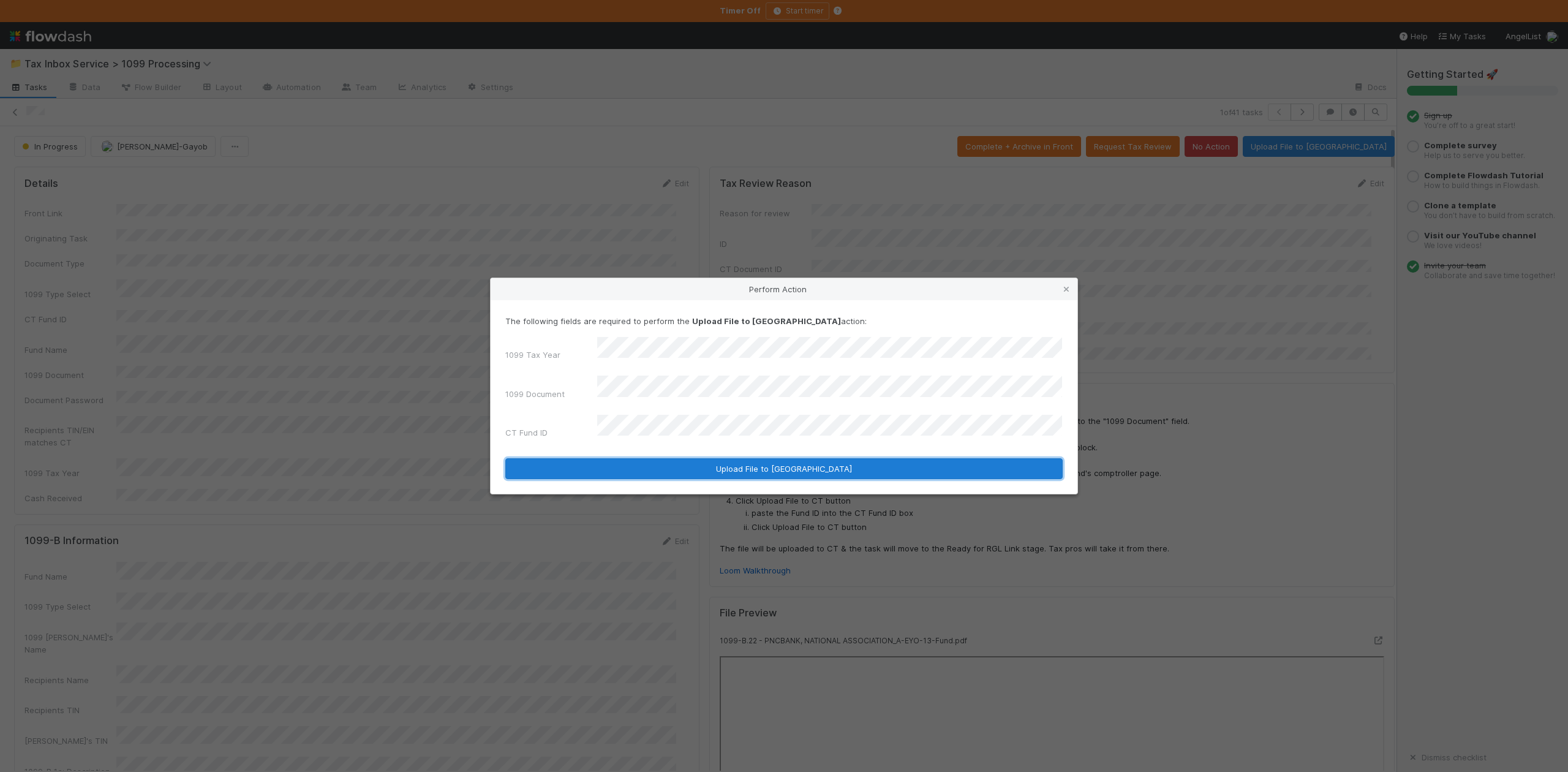
click at [753, 461] on button "Upload File to [GEOGRAPHIC_DATA]" at bounding box center [784, 469] width 557 height 21
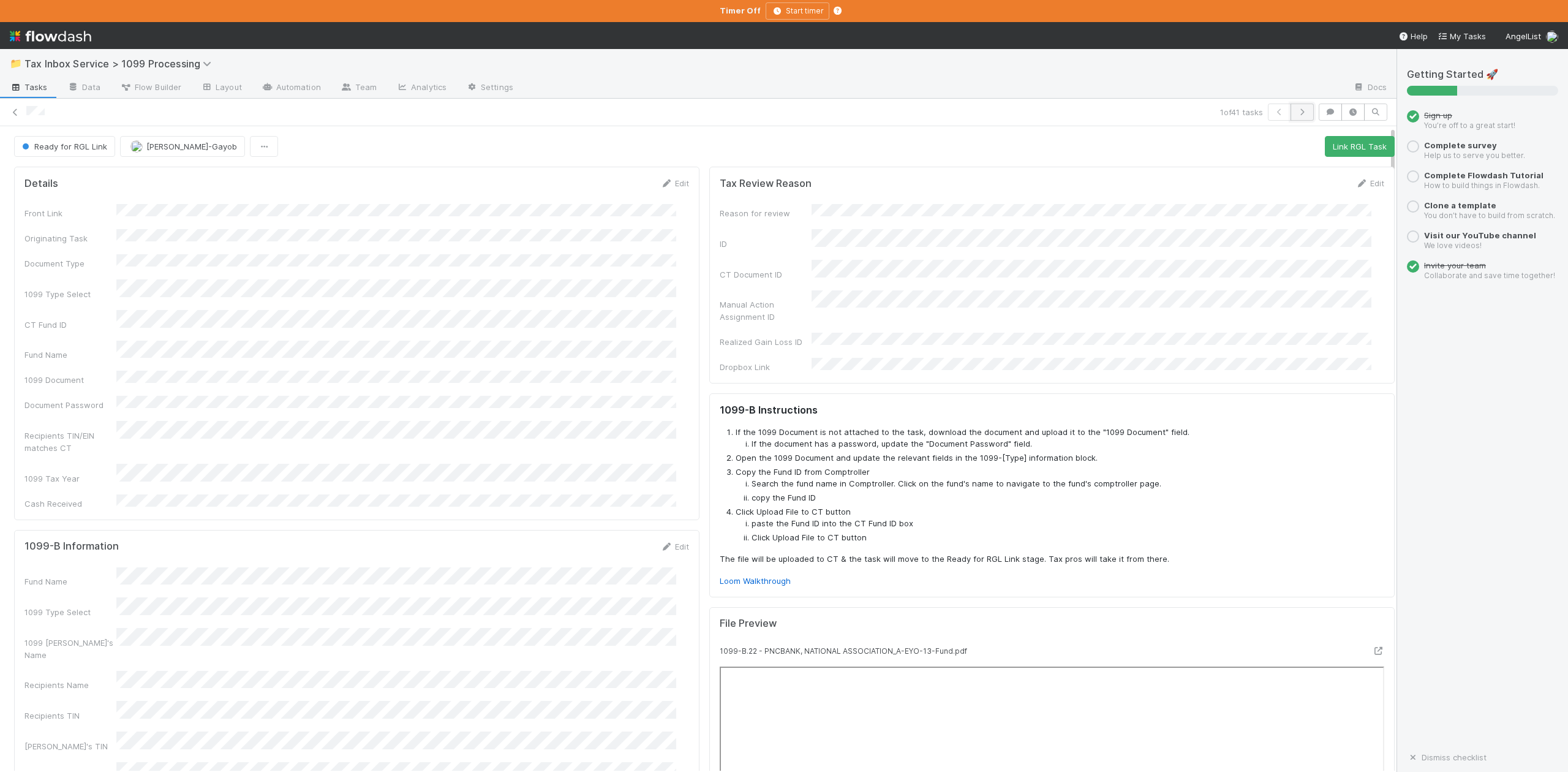
click at [1296, 115] on icon "button" at bounding box center [1302, 112] width 12 height 7
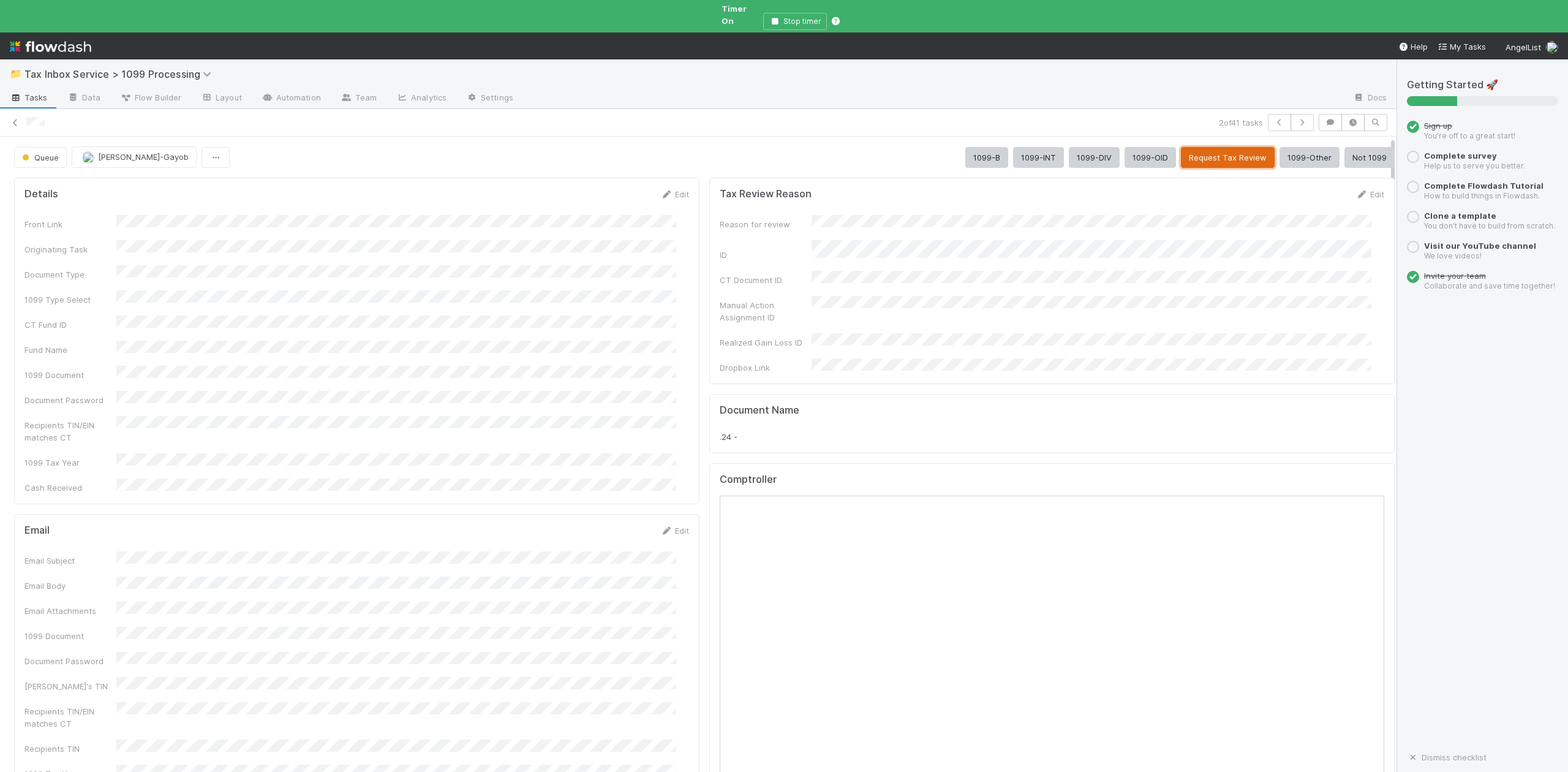
click at [1184, 148] on button "Request Tax Review" at bounding box center [1228, 157] width 94 height 21
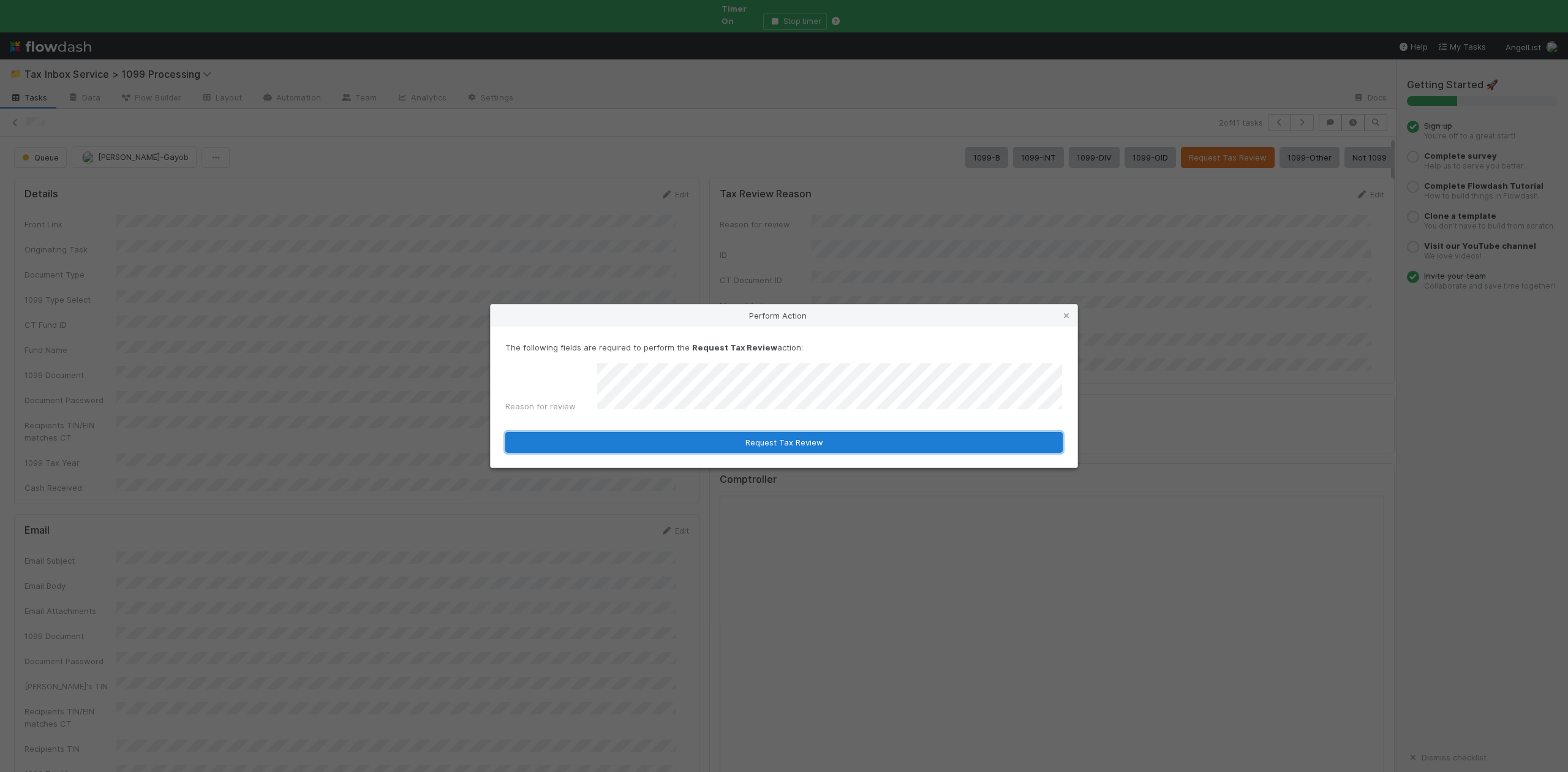
click at [786, 440] on button "Request Tax Review" at bounding box center [784, 442] width 557 height 21
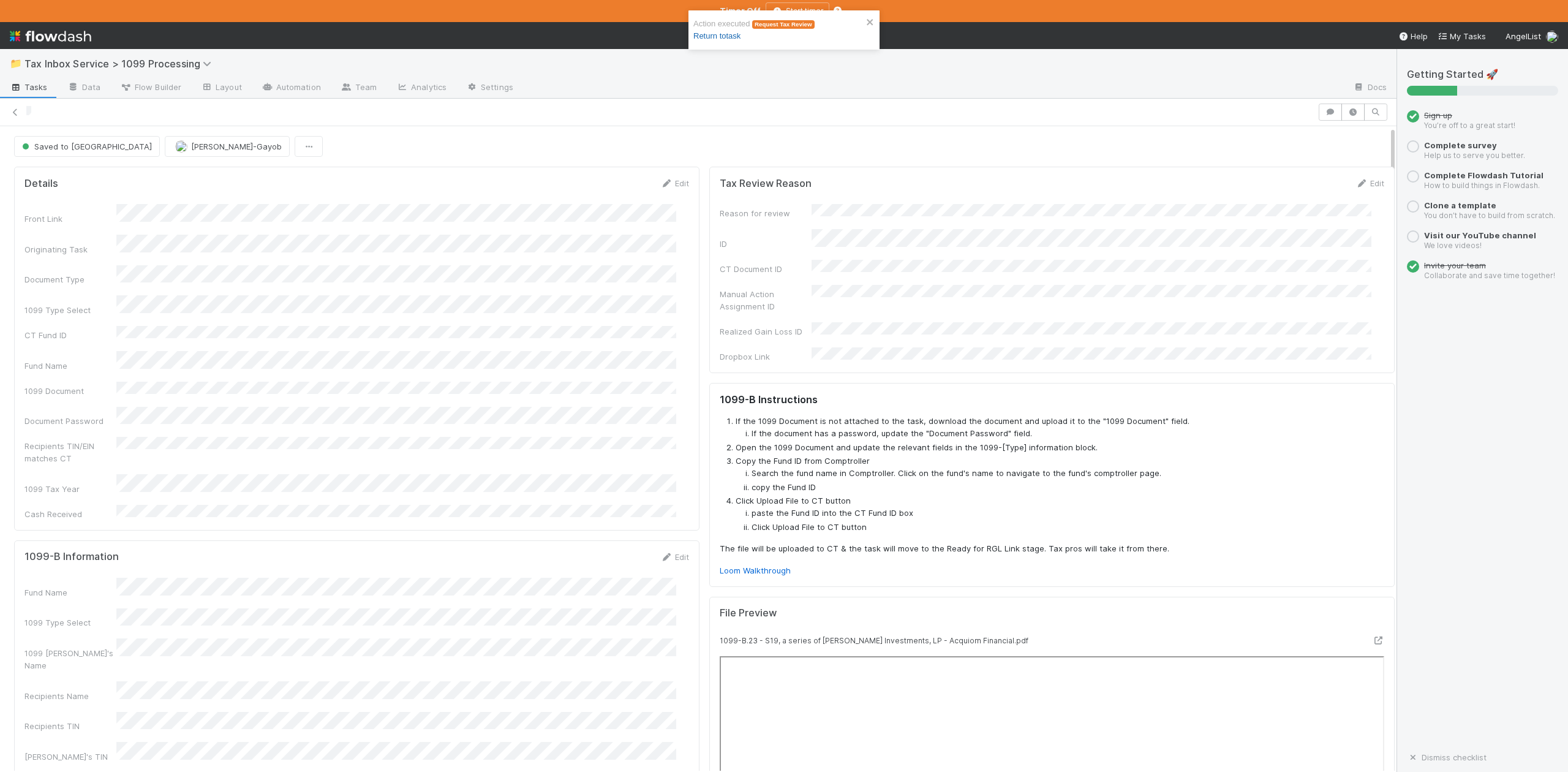
click at [734, 35] on link "Return to task" at bounding box center [717, 36] width 47 height 9
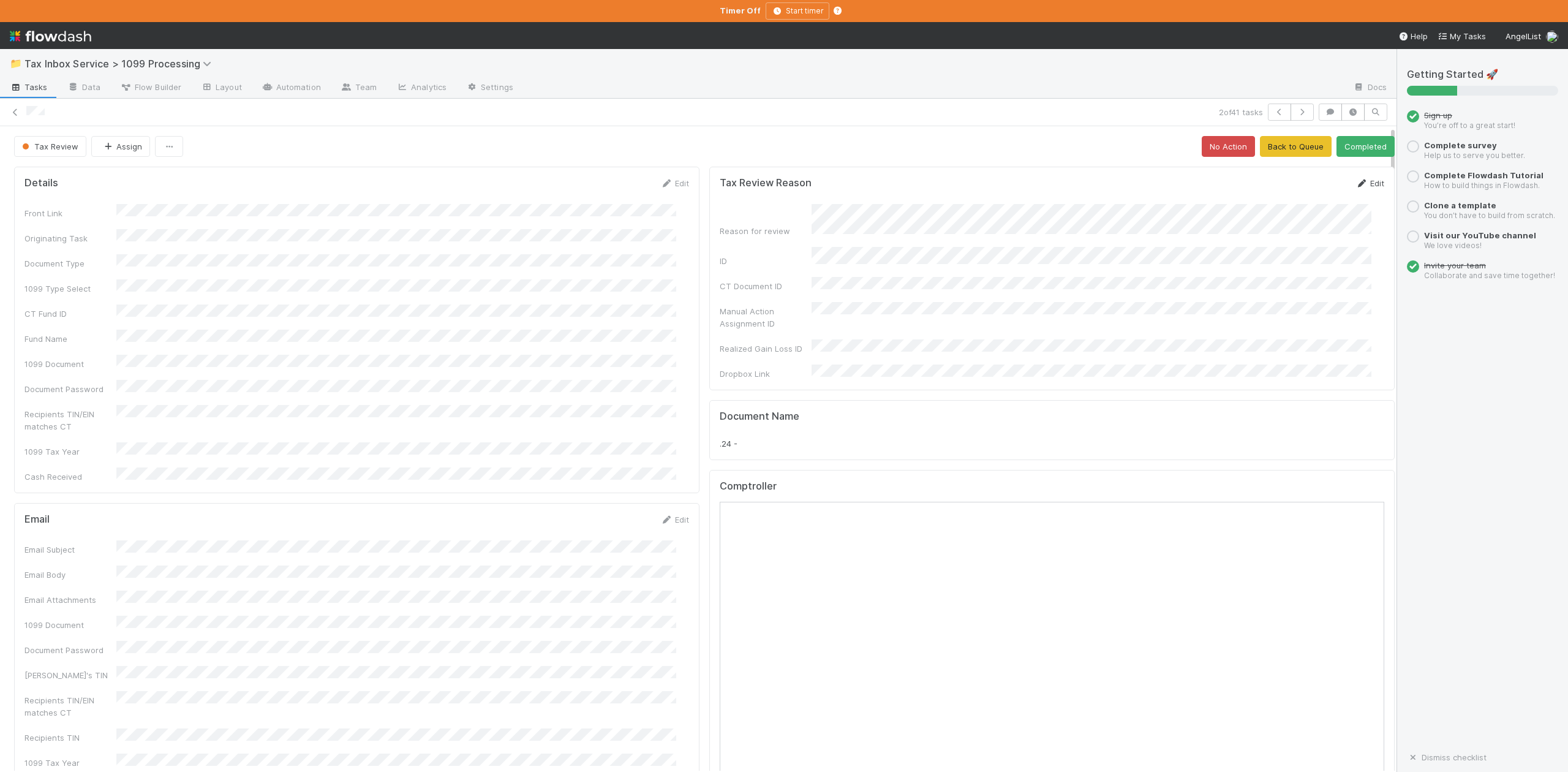
click at [1355, 184] on link "Edit" at bounding box center [1370, 183] width 29 height 10
click at [1302, 185] on button "Save" at bounding box center [1319, 187] width 35 height 21
click at [1268, 106] on button "button" at bounding box center [1280, 112] width 23 height 17
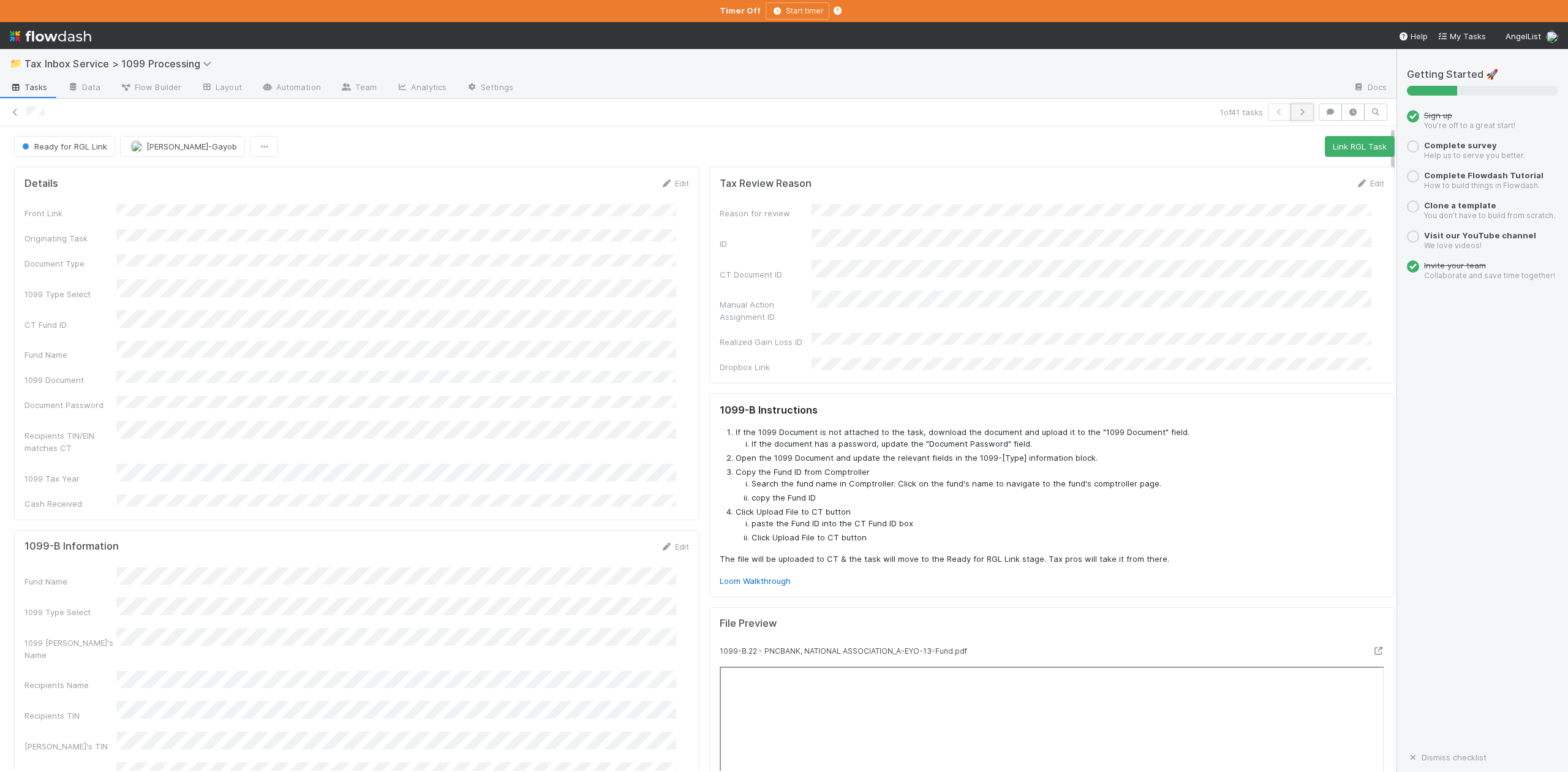
click at [1296, 113] on icon "button" at bounding box center [1302, 112] width 12 height 7
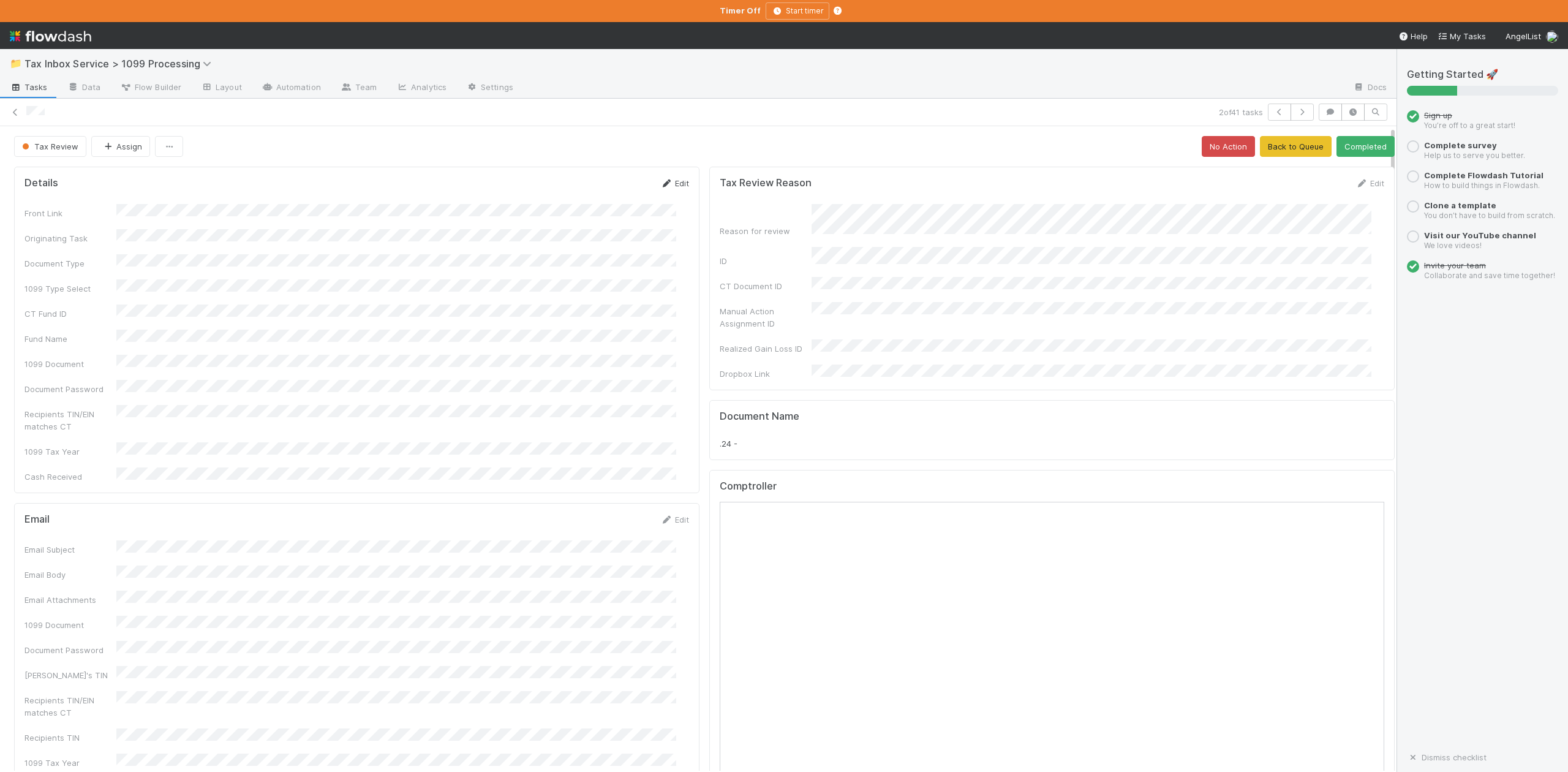
click at [669, 184] on link "Edit" at bounding box center [675, 183] width 29 height 10
click at [145, 329] on div "Front Link Originating Task Document Type 1099 Type Select CT Fund ID Fund Name…" at bounding box center [357, 399] width 664 height 374
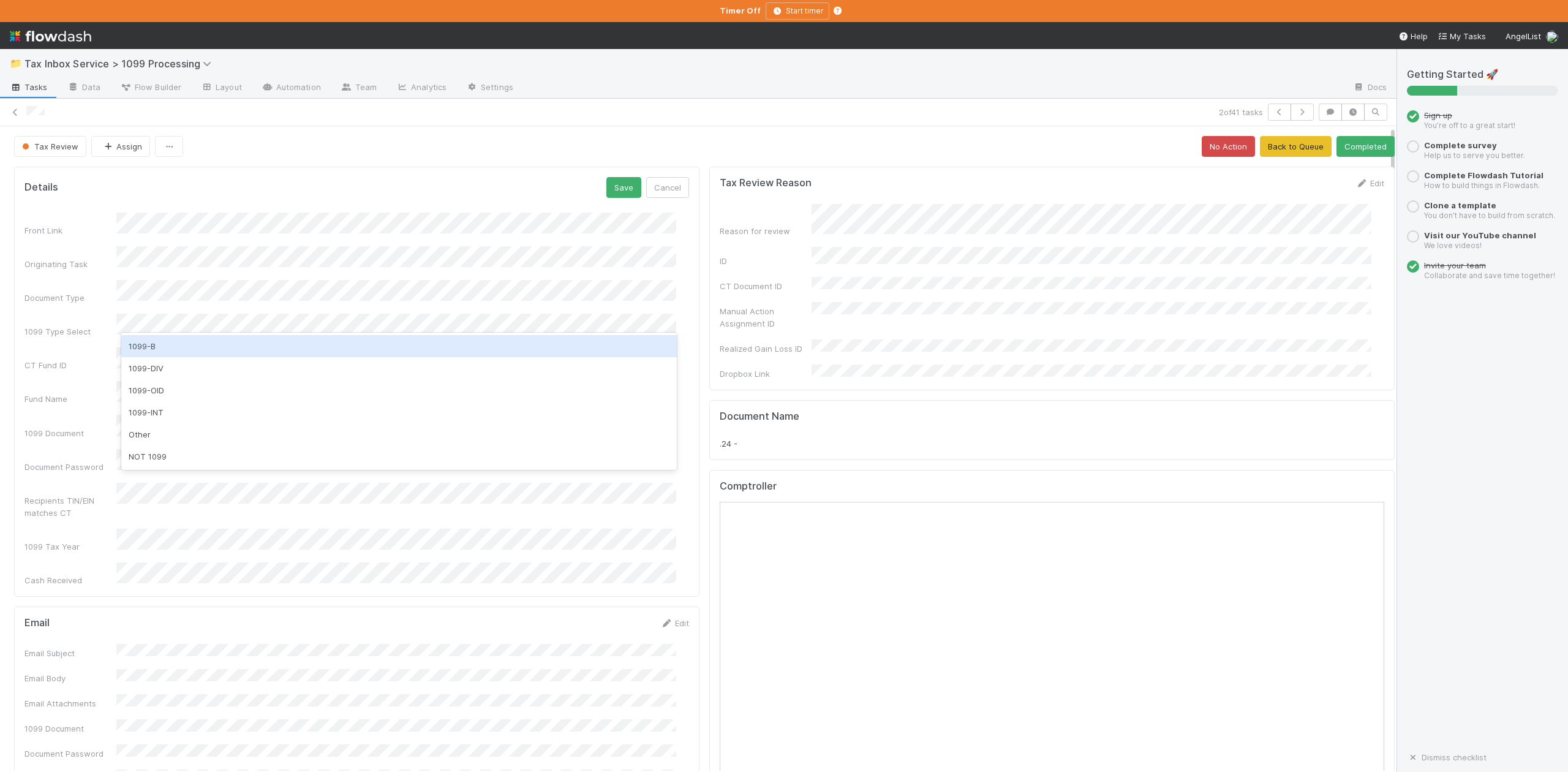
click at [155, 343] on div "1099-B" at bounding box center [399, 346] width 555 height 22
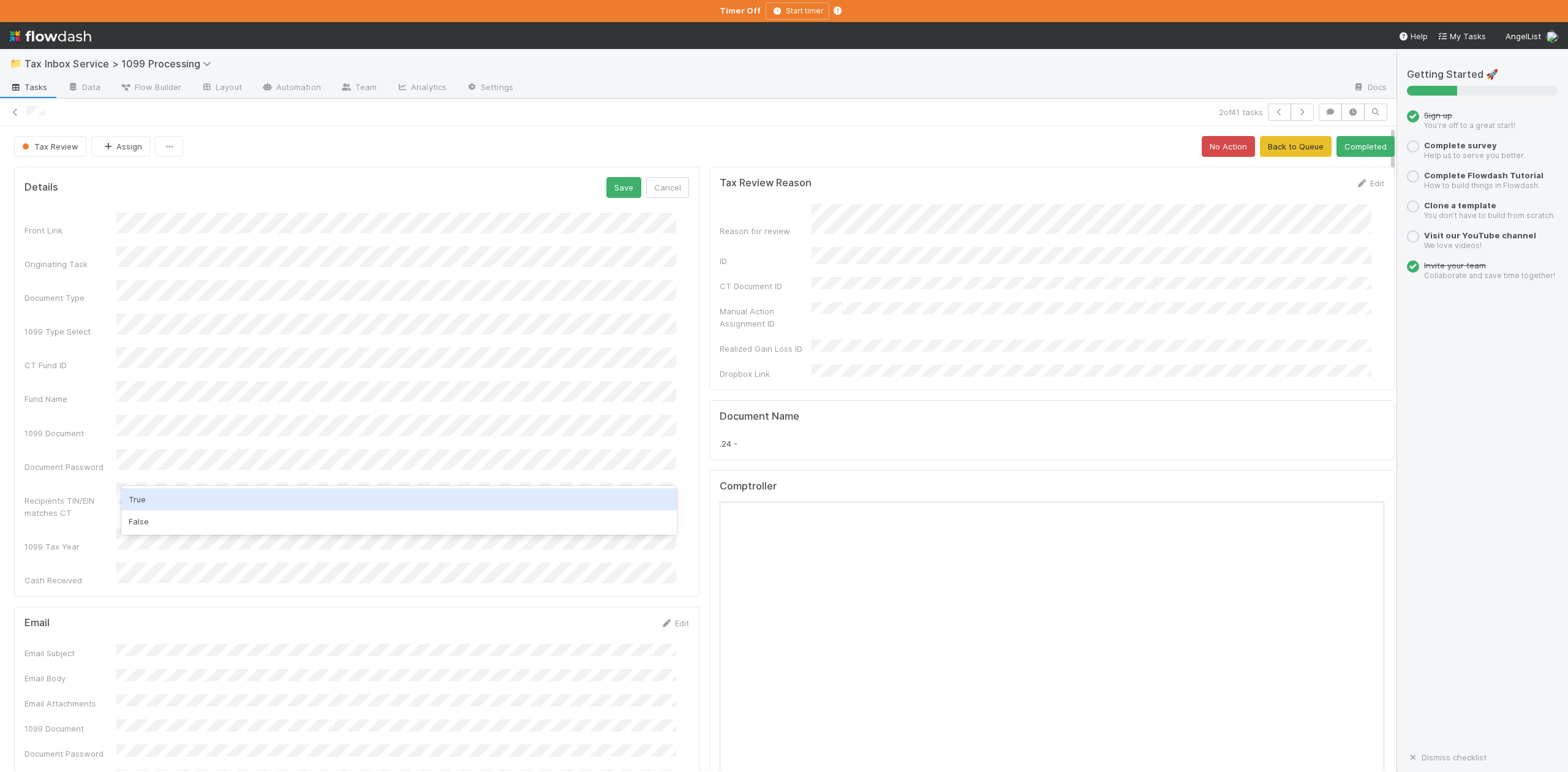
click at [142, 501] on div "True" at bounding box center [399, 499] width 555 height 22
click at [611, 186] on button "Save" at bounding box center [624, 187] width 35 height 21
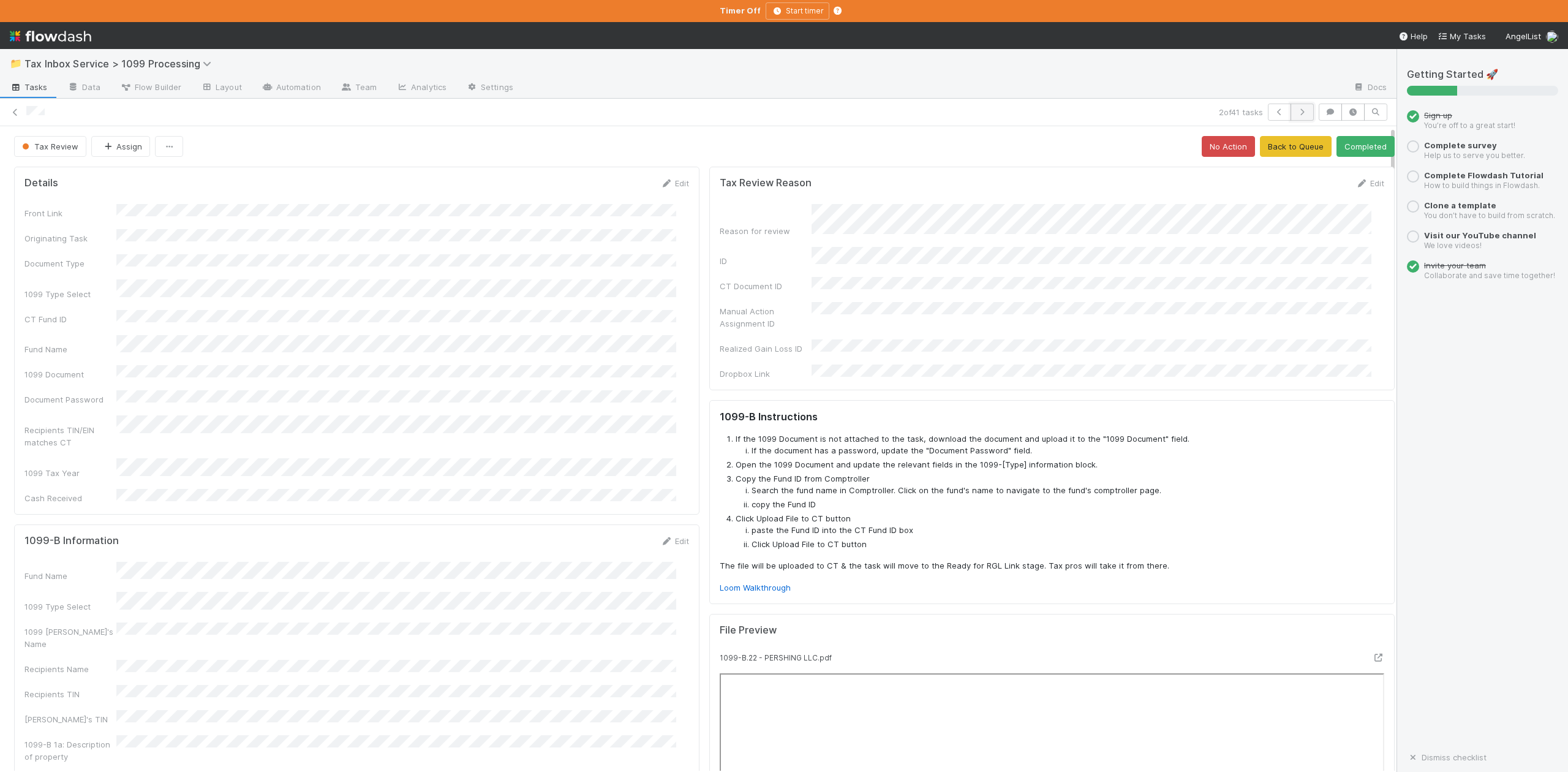
click at [1296, 114] on icon "button" at bounding box center [1302, 112] width 12 height 7
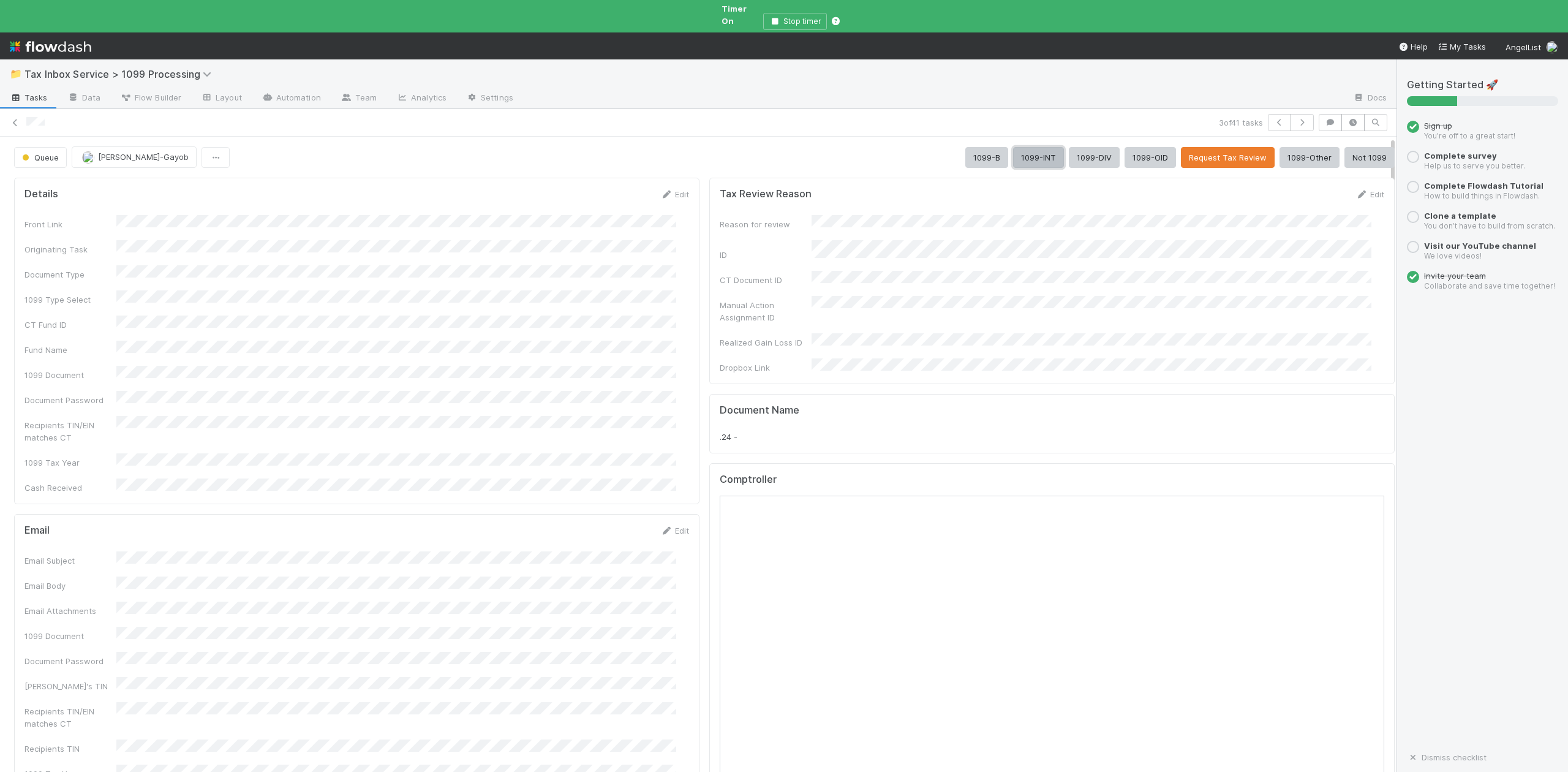
click at [1013, 149] on button "1099-INT" at bounding box center [1039, 157] width 51 height 21
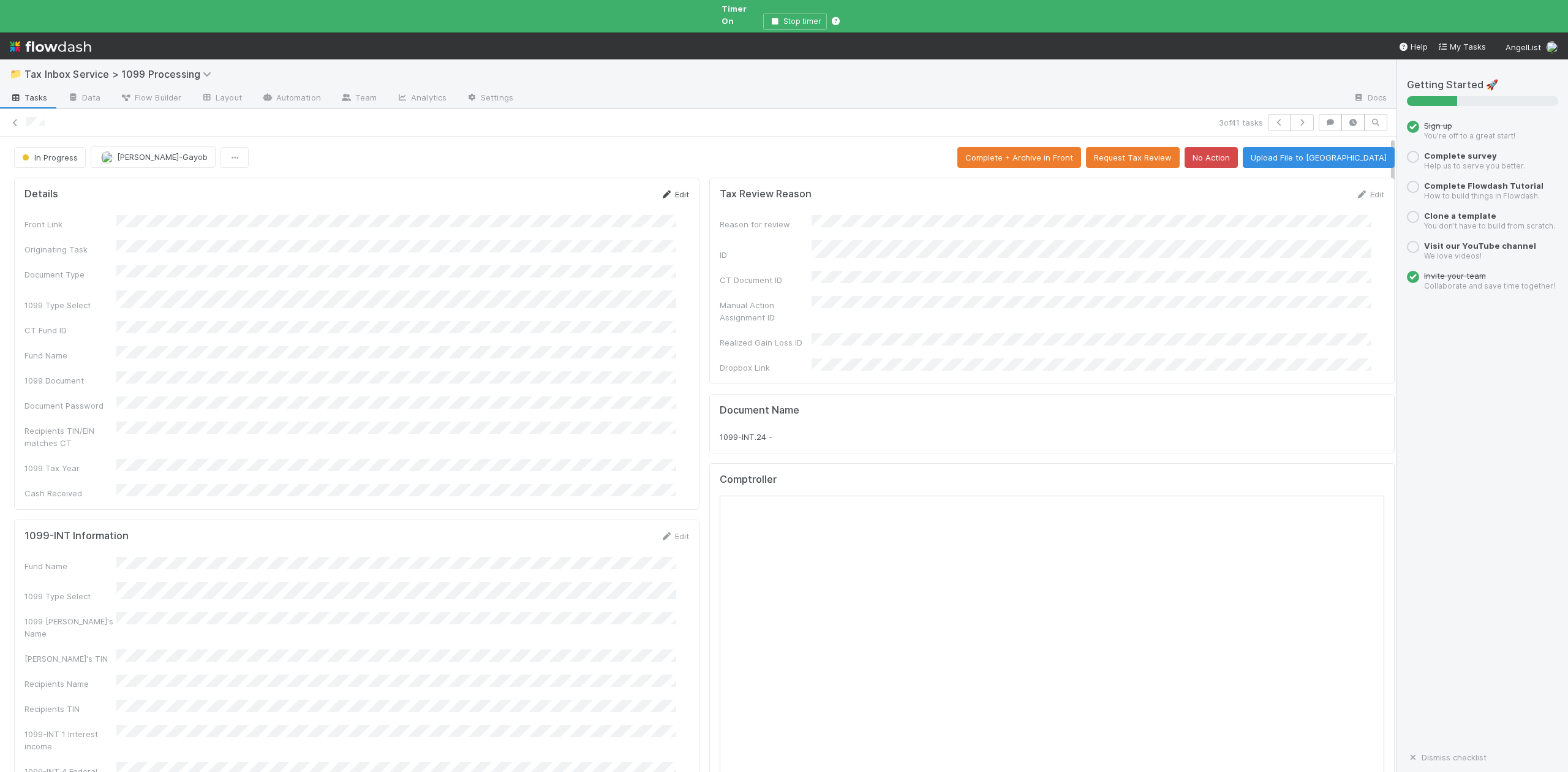
click at [671, 189] on link "Edit" at bounding box center [675, 194] width 29 height 10
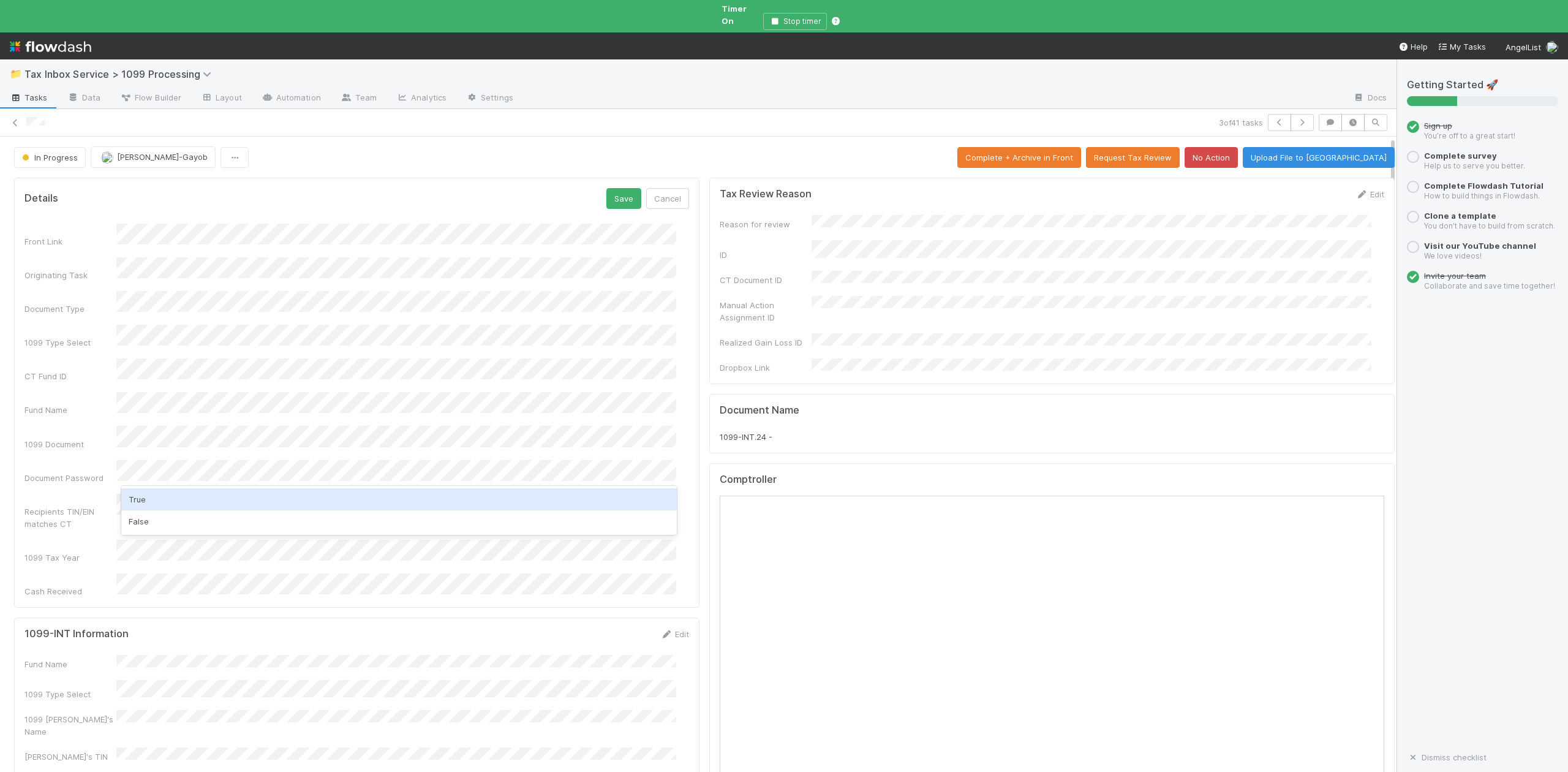
click at [145, 503] on div "True" at bounding box center [399, 499] width 555 height 22
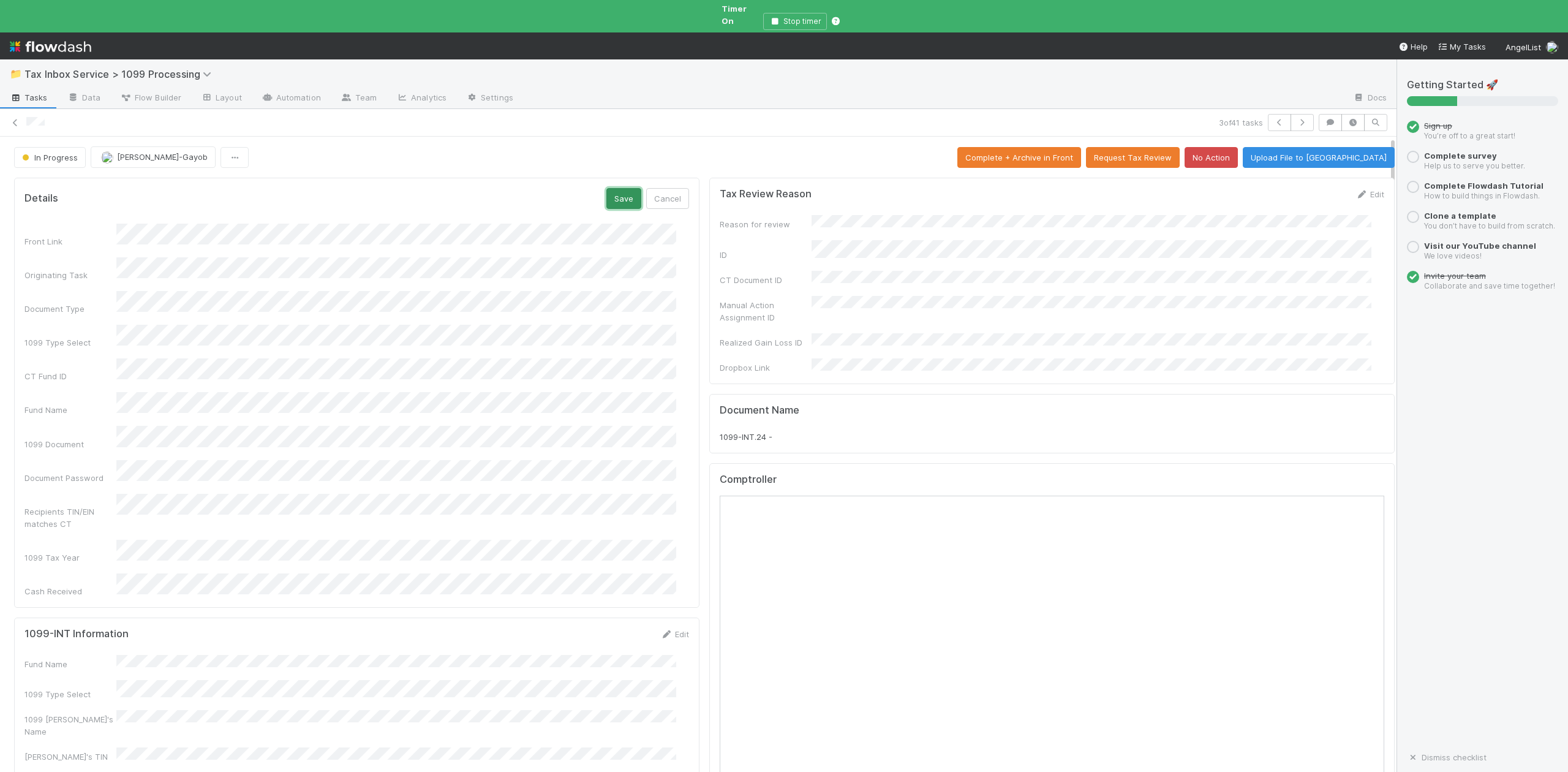
click at [609, 196] on button "Save" at bounding box center [624, 198] width 35 height 21
click at [675, 547] on link "Edit" at bounding box center [675, 551] width 29 height 10
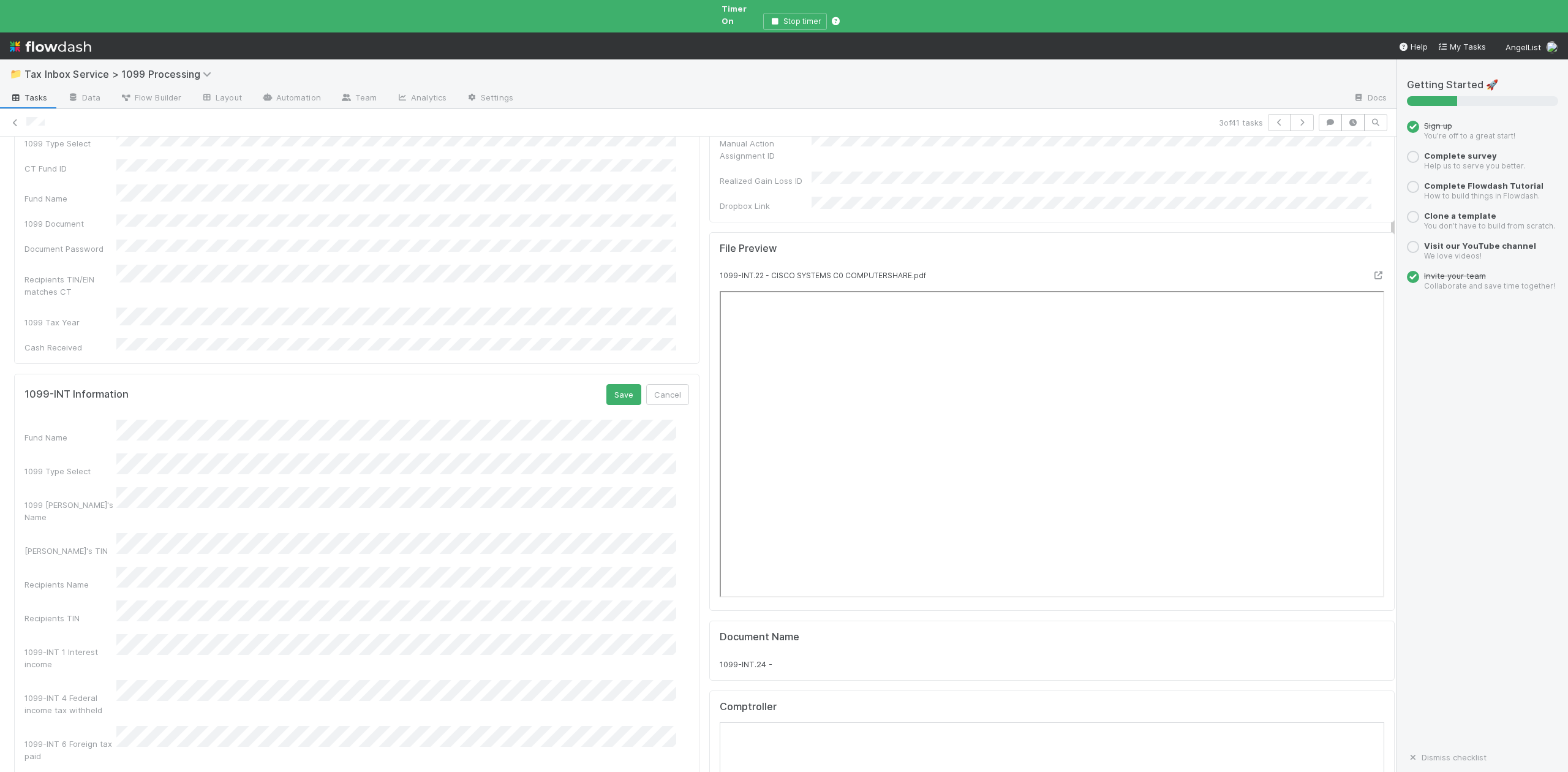
scroll to position [163, 0]
click at [99, 565] on div "Recipients Name" at bounding box center [357, 577] width 664 height 24
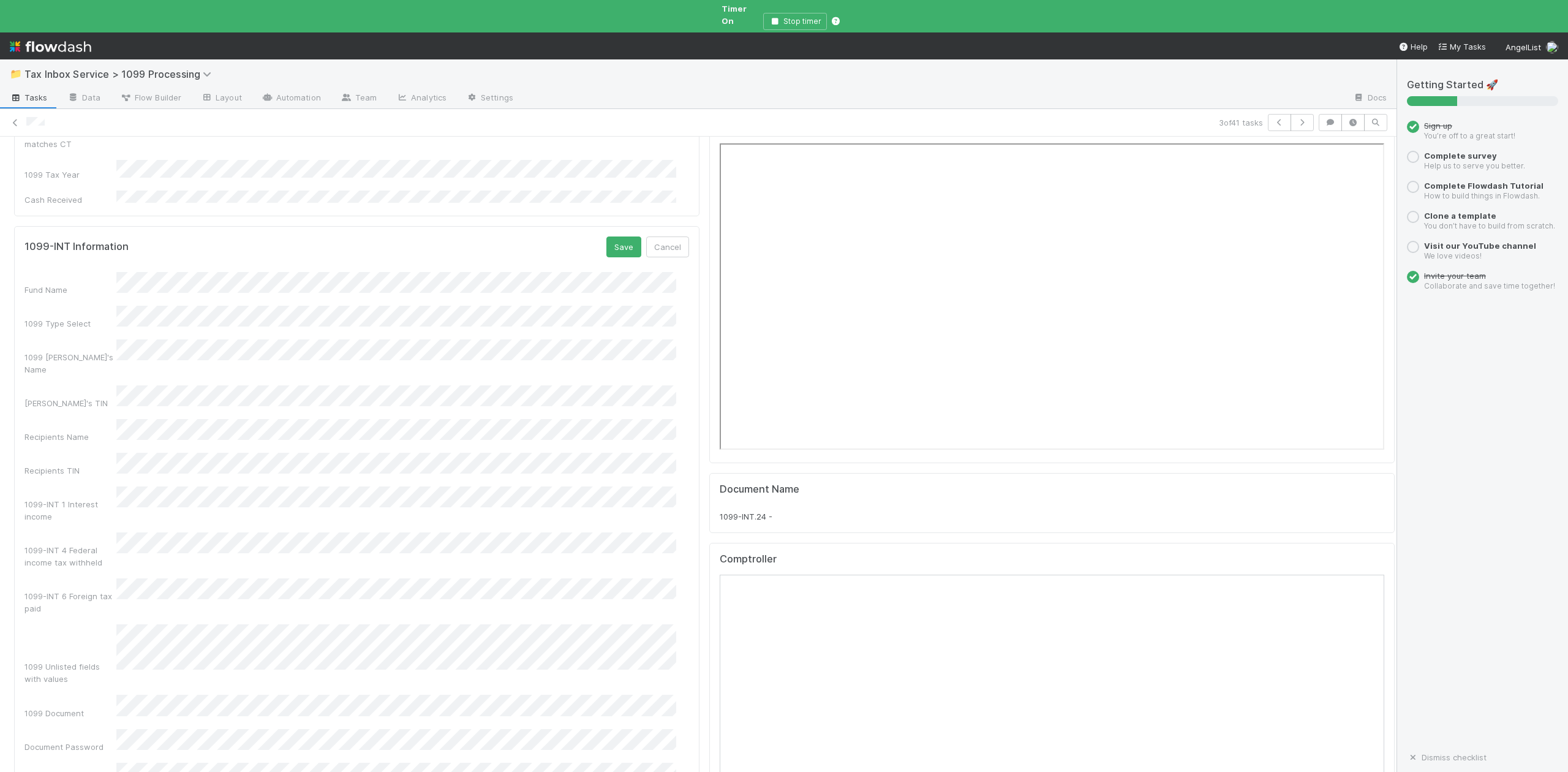
scroll to position [326, 0]
click at [611, 219] on button "Save" at bounding box center [624, 230] width 35 height 21
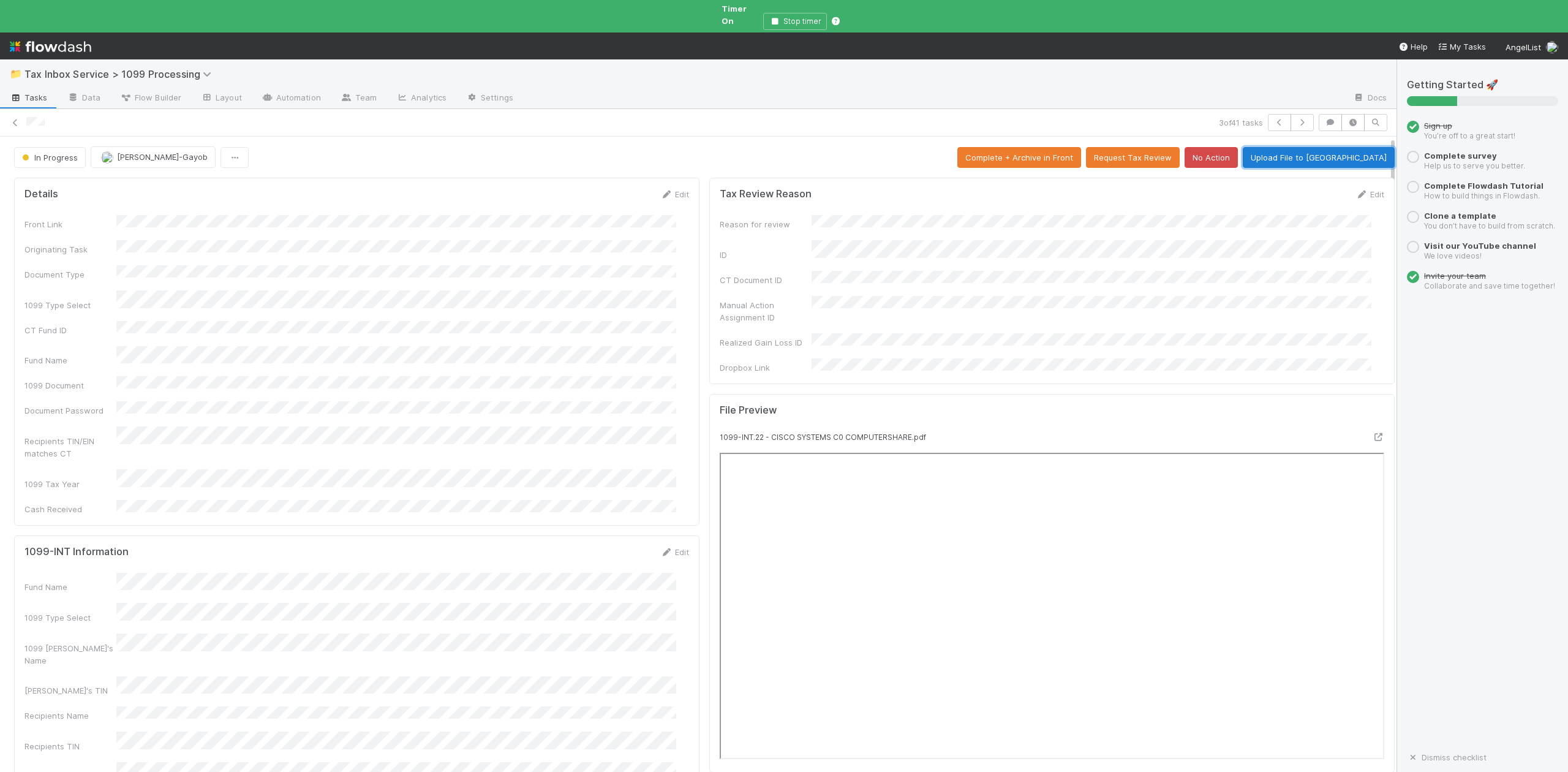
click at [1330, 149] on button "Upload File to [GEOGRAPHIC_DATA]" at bounding box center [1319, 157] width 152 height 21
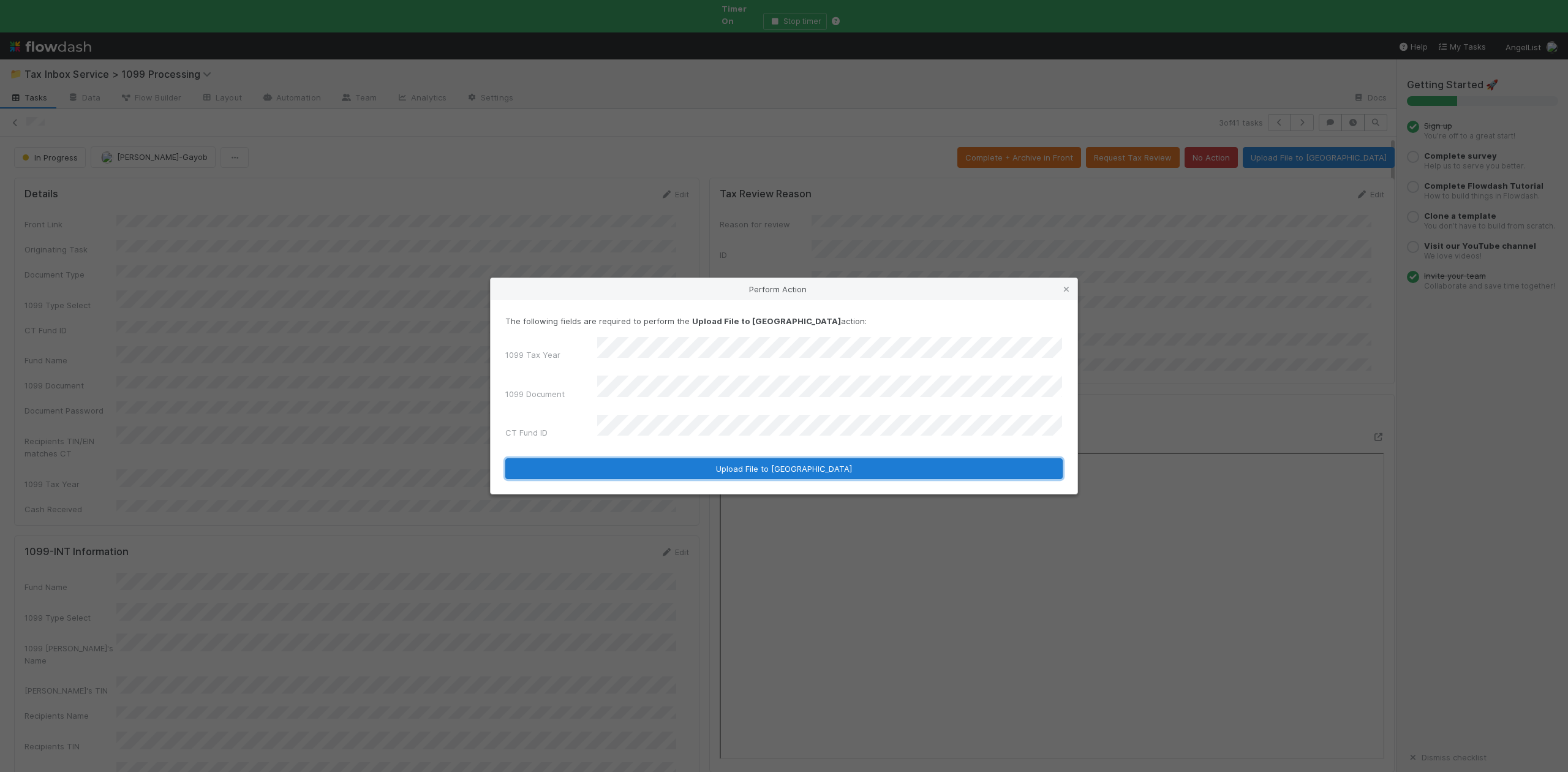
click at [679, 458] on button "Upload File to [GEOGRAPHIC_DATA]" at bounding box center [784, 469] width 557 height 21
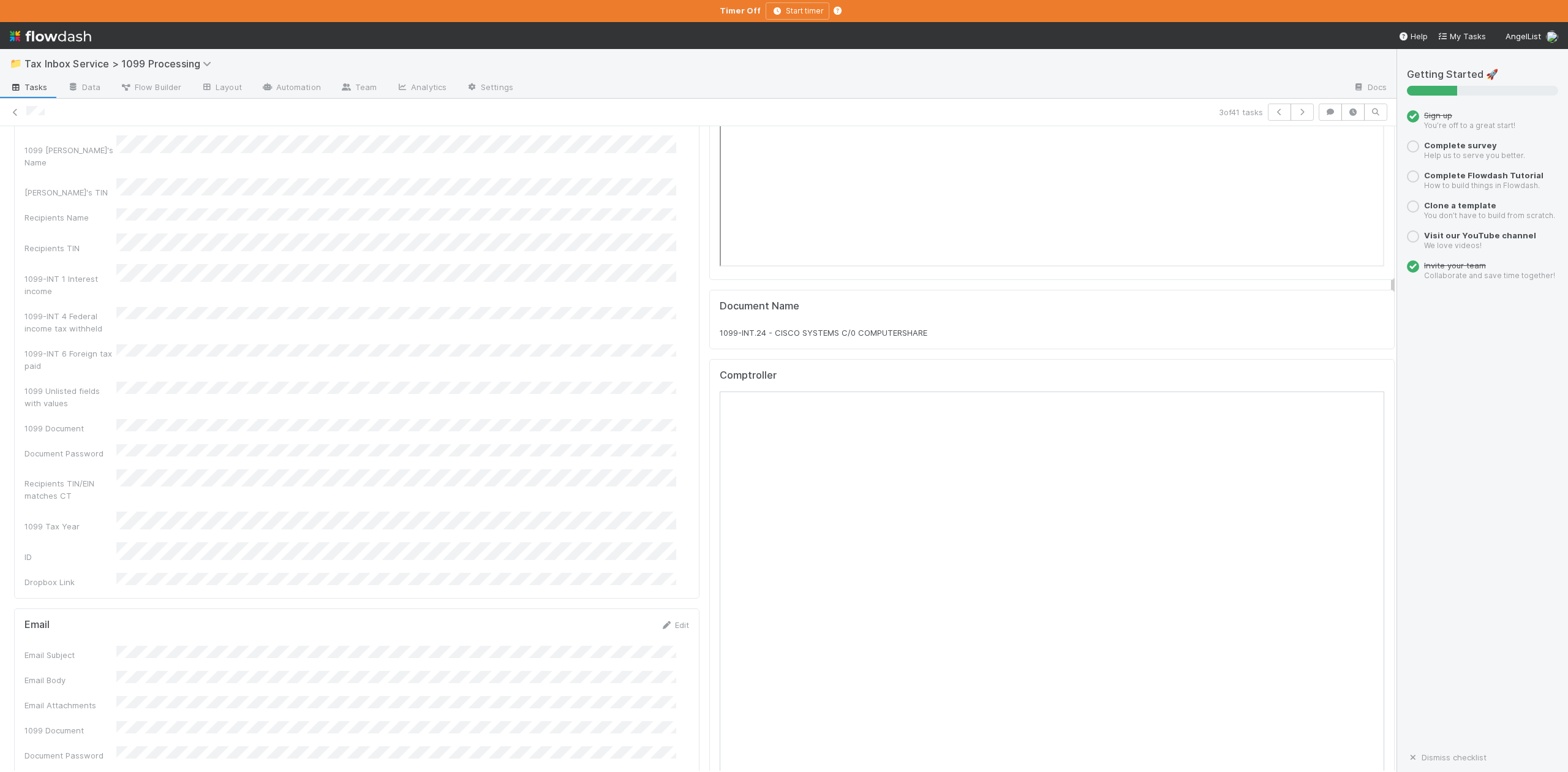
scroll to position [408, 0]
drag, startPoint x: 704, startPoint y: 397, endPoint x: 961, endPoint y: 397, distance: 257.0
click at [961, 397] on div "Document Name 1099-INT.24 - CISCO SYSTEMS C/0 COMPUTERSHARE" at bounding box center [1052, 405] width 685 height 60
copy span "1099-INT.24 - CISCO SYSTEMS C/0 COMPUTERSHARE"
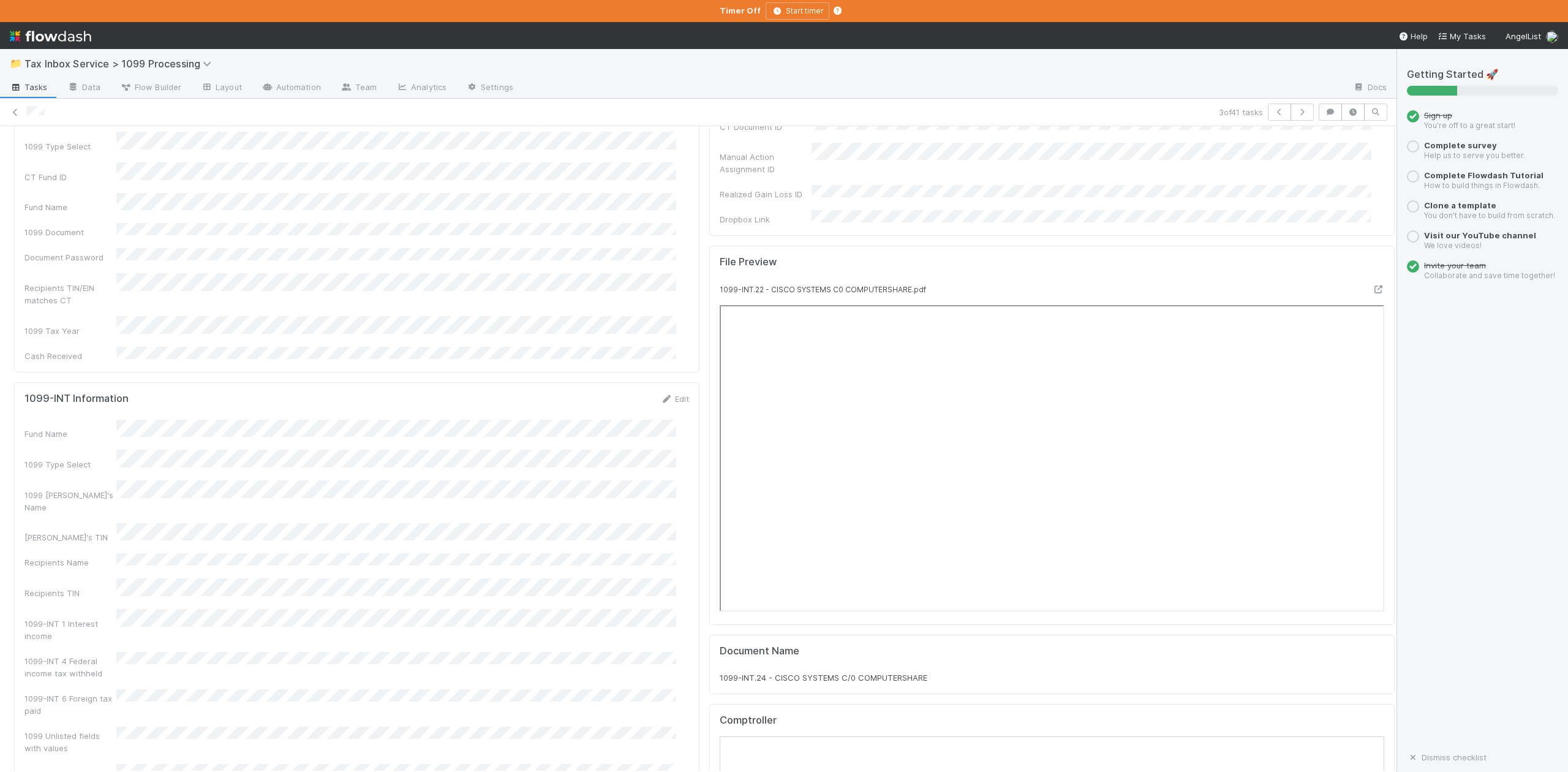
scroll to position [0, 0]
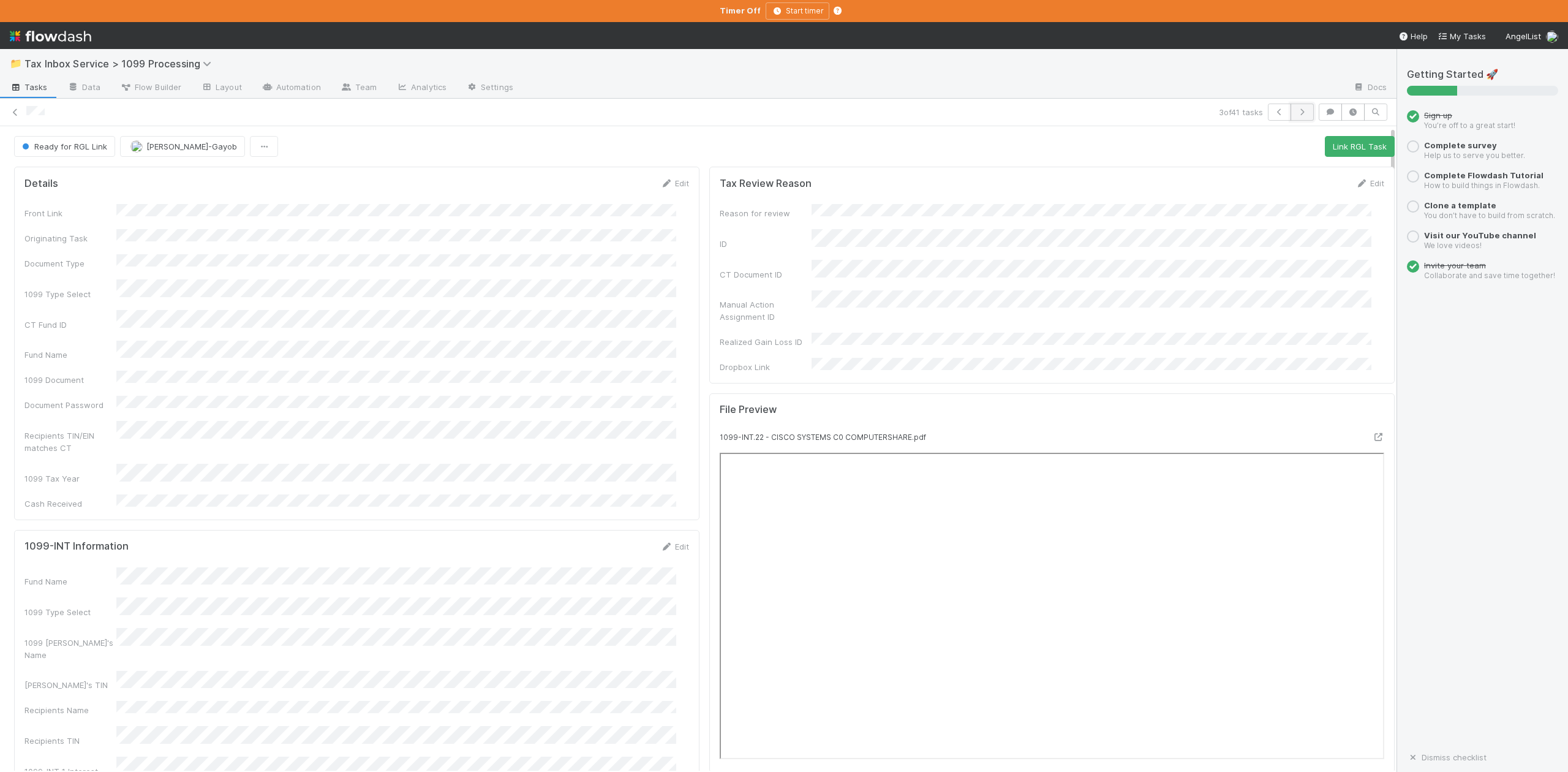
click at [1296, 111] on icon "button" at bounding box center [1302, 112] width 12 height 7
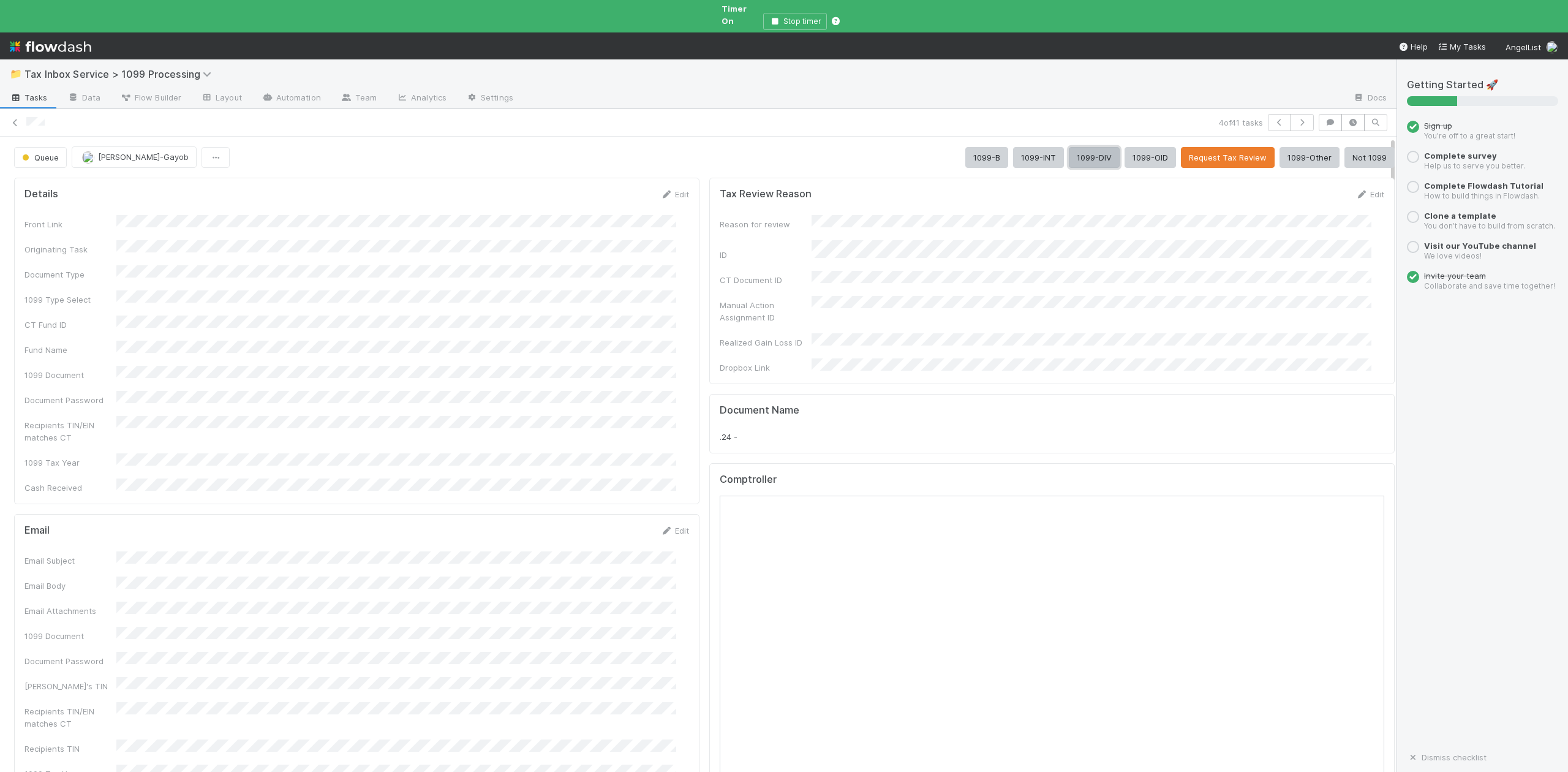
click at [1069, 147] on button "1099-DIV" at bounding box center [1094, 157] width 51 height 21
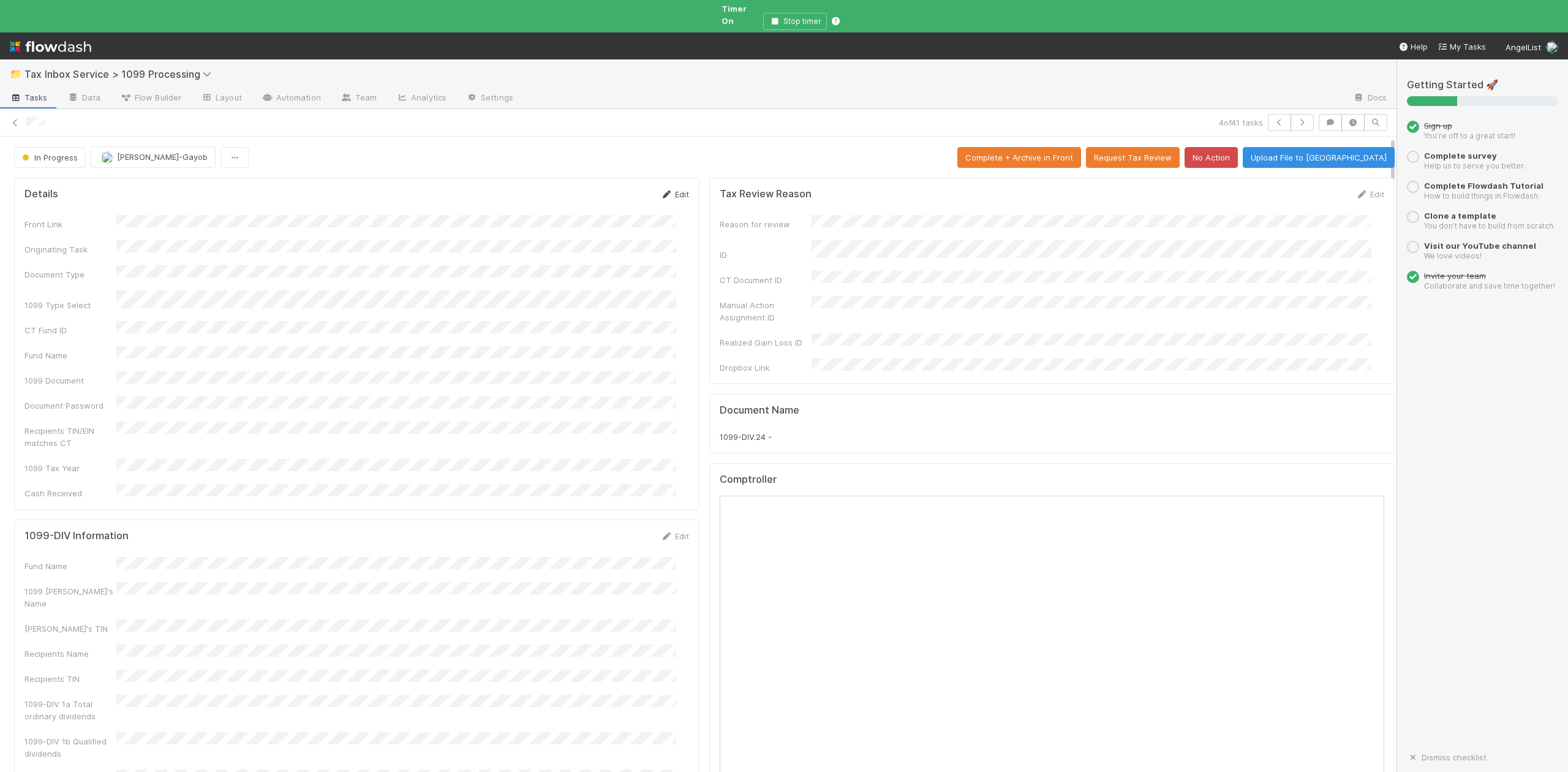
click at [668, 189] on link "Edit" at bounding box center [675, 194] width 29 height 10
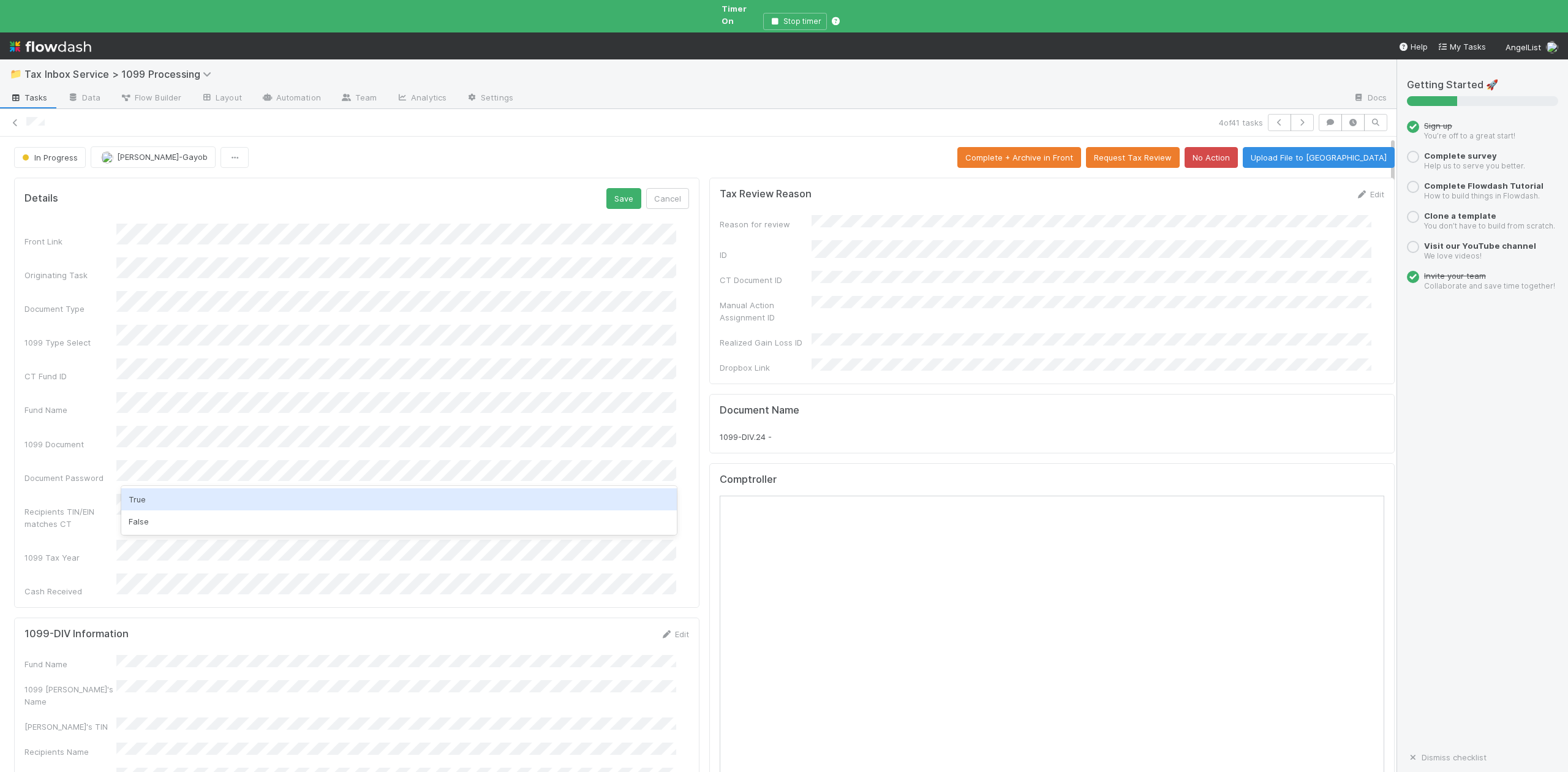
click at [142, 501] on div "True" at bounding box center [399, 499] width 555 height 22
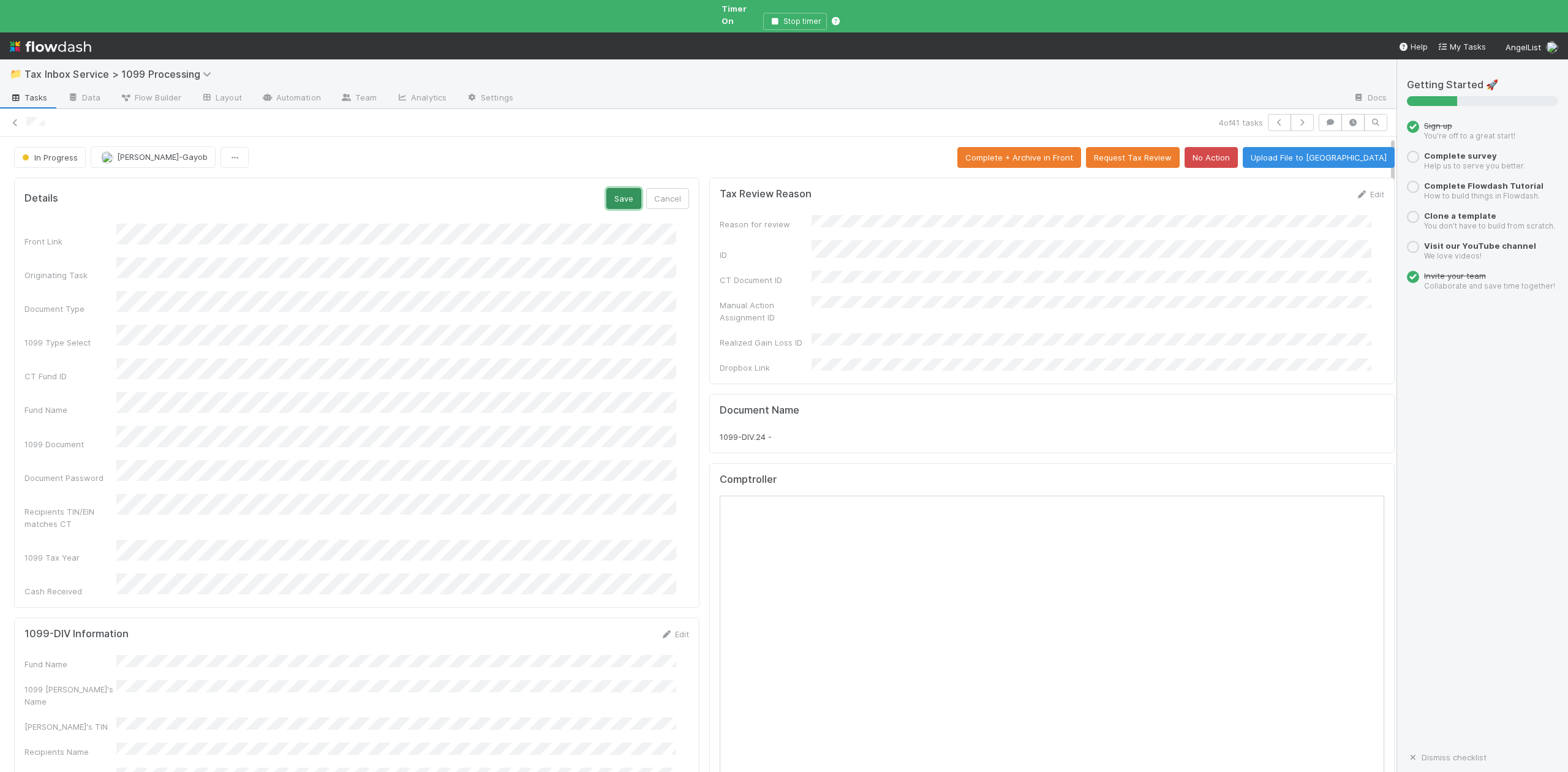
click at [609, 194] on button "Save" at bounding box center [624, 198] width 35 height 21
click at [666, 547] on link "Edit" at bounding box center [675, 551] width 29 height 10
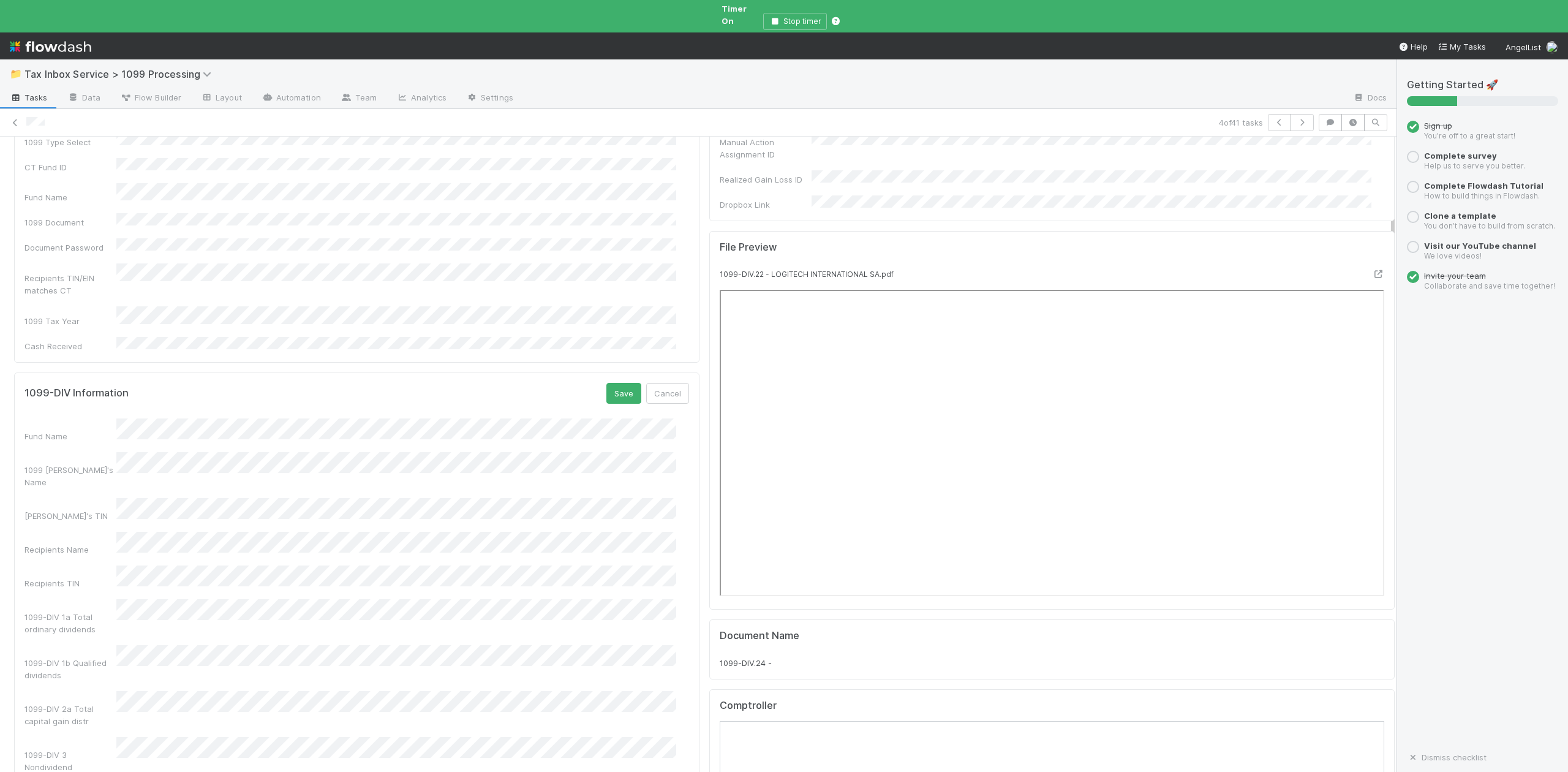
click at [91, 599] on div "1099-DIV 1a Total ordinary dividends" at bounding box center [357, 617] width 664 height 36
click at [615, 383] on button "Save" at bounding box center [624, 394] width 35 height 21
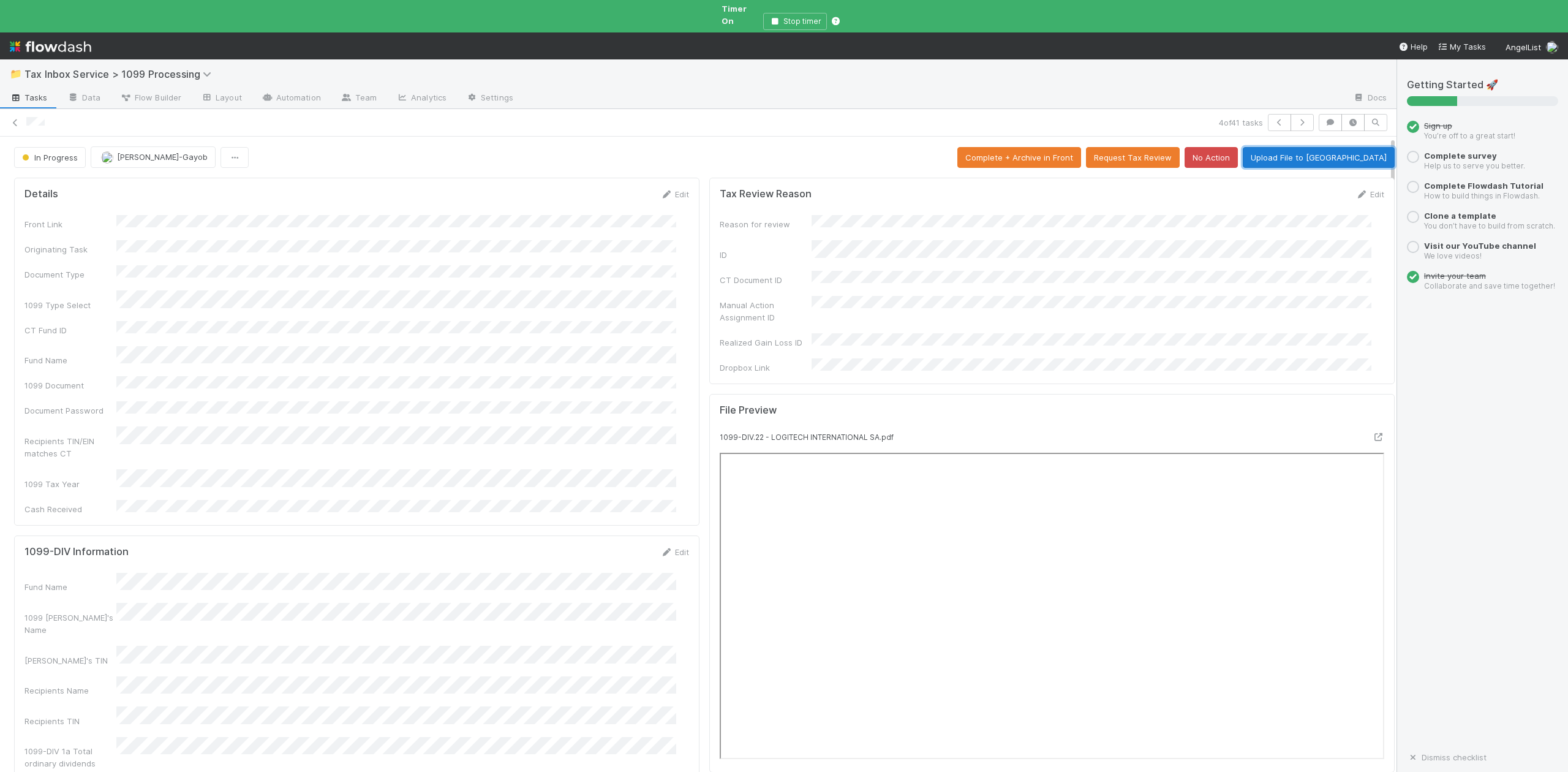
click at [1343, 151] on button "Upload File to [GEOGRAPHIC_DATA]" at bounding box center [1319, 157] width 152 height 21
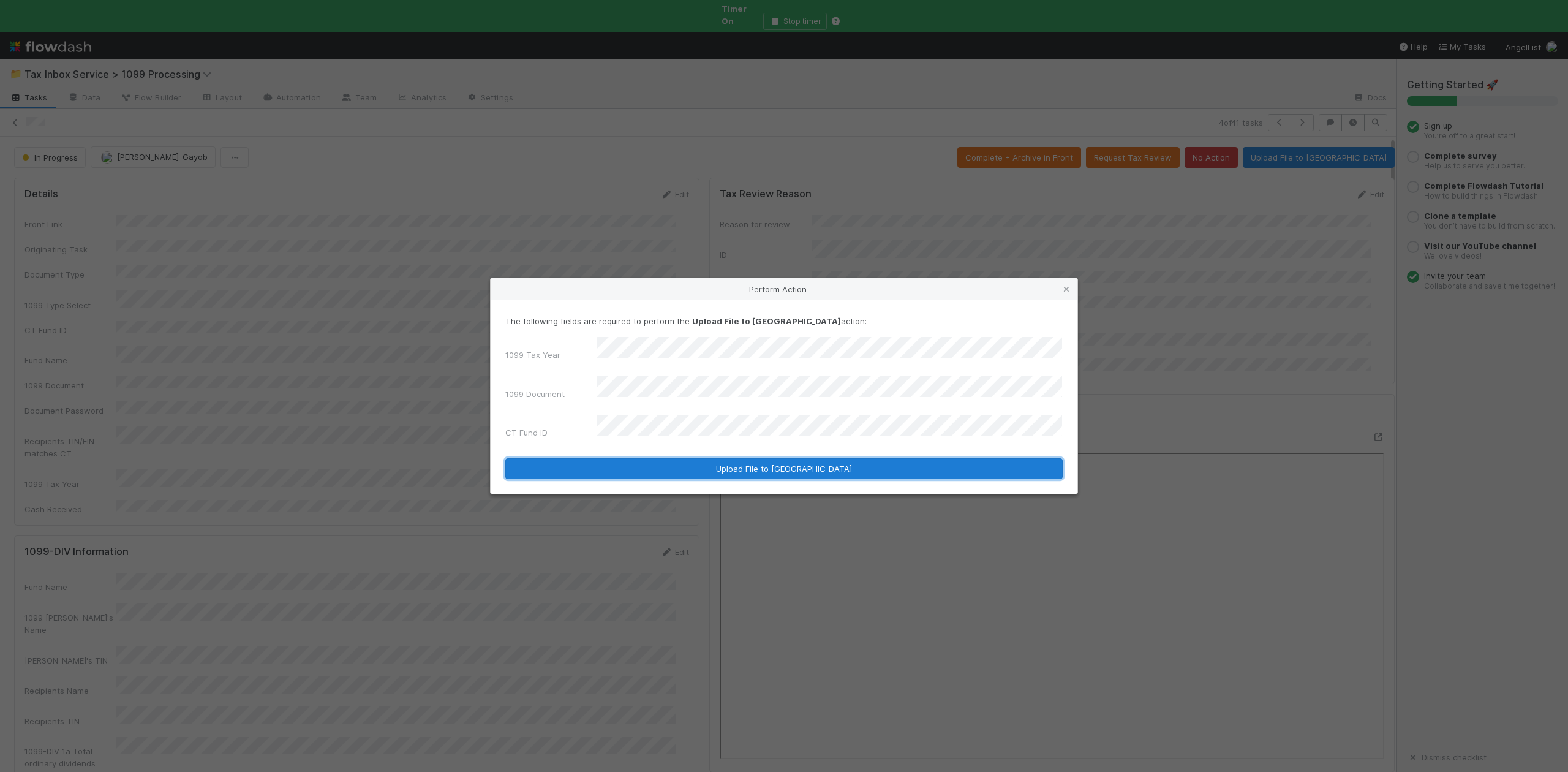
click at [758, 458] on button "Upload File to [GEOGRAPHIC_DATA]" at bounding box center [784, 469] width 557 height 21
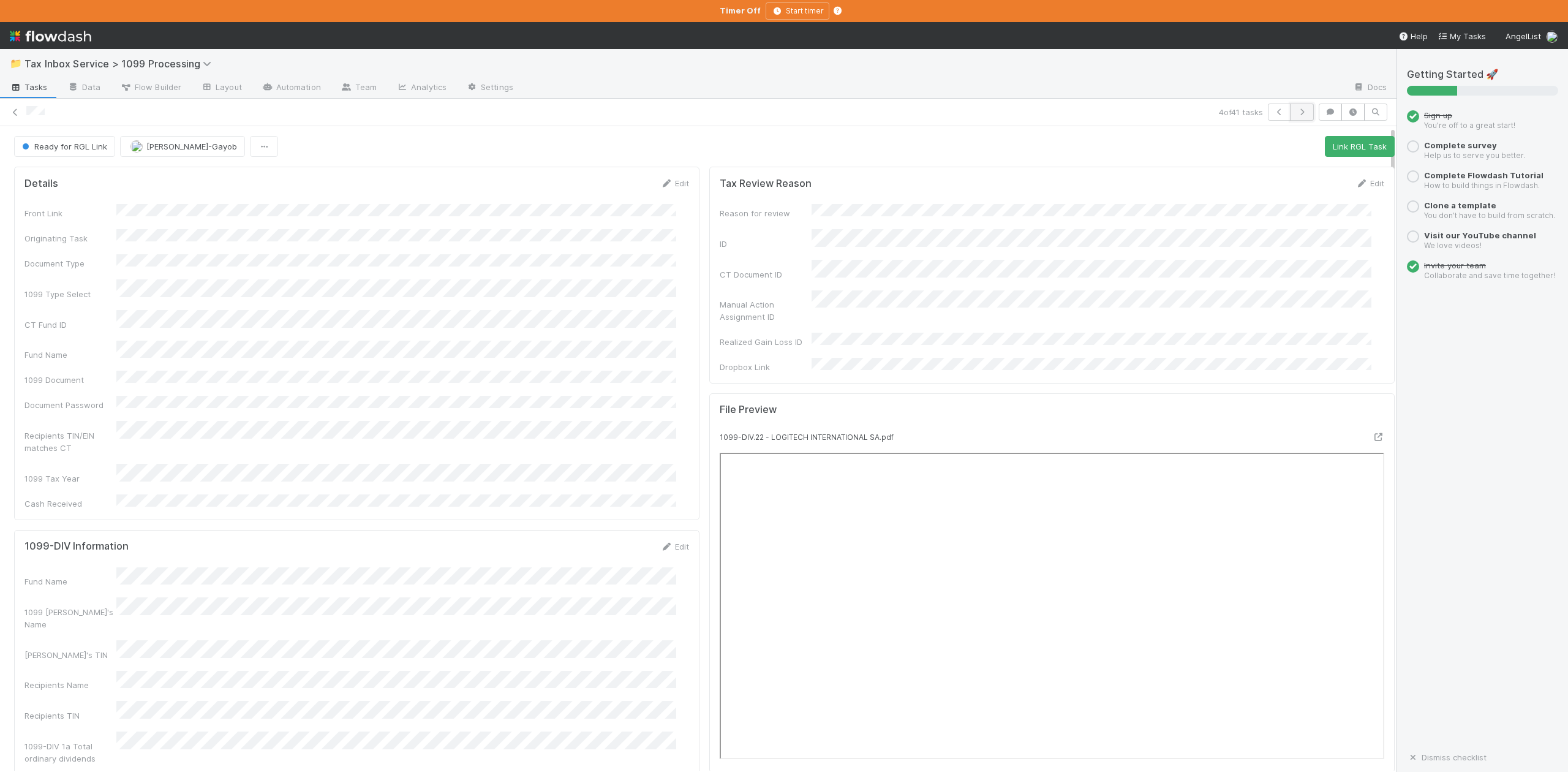
click at [1296, 112] on icon "button" at bounding box center [1302, 112] width 12 height 7
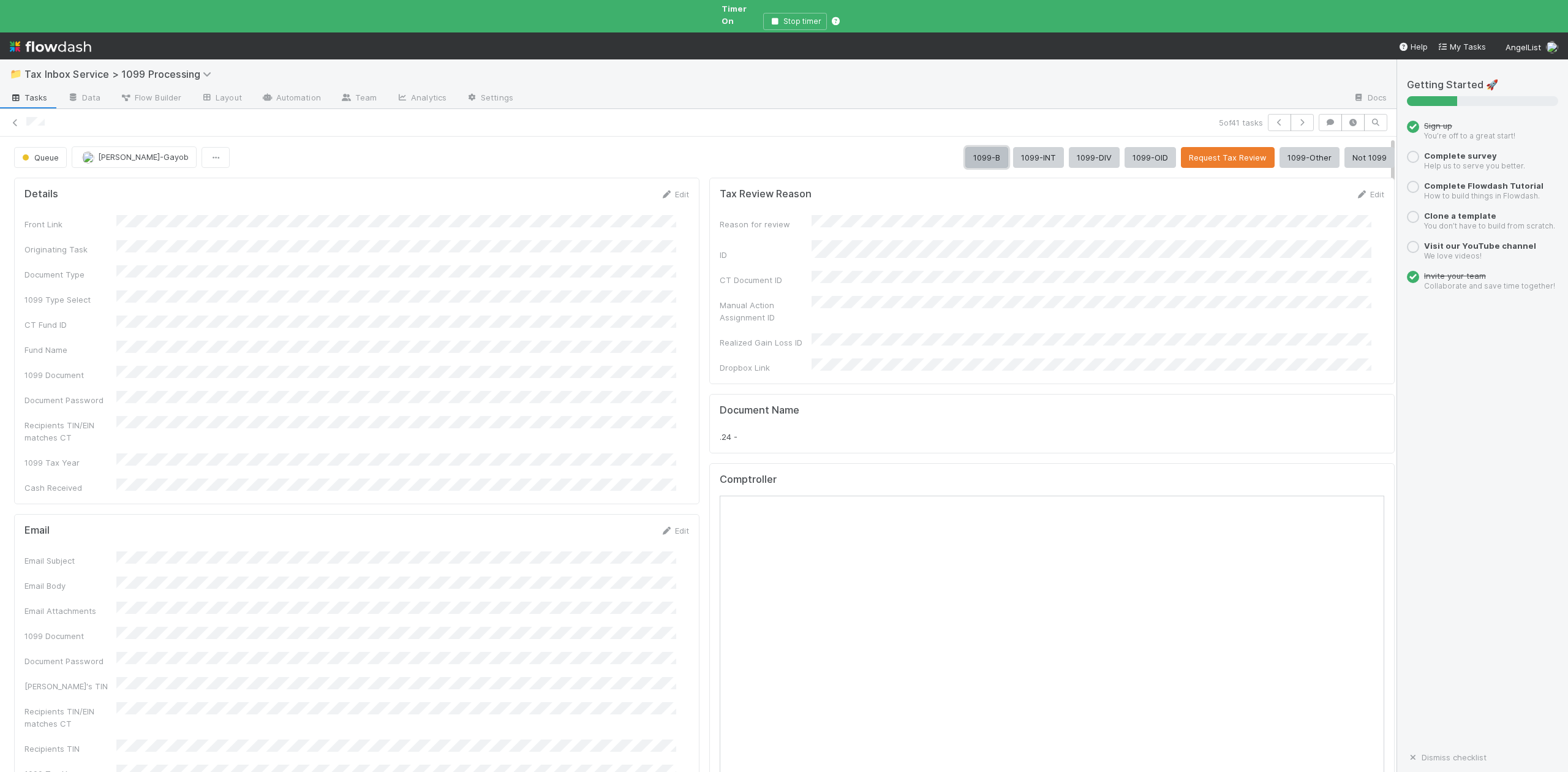
click at [965, 147] on button "1099-B" at bounding box center [987, 157] width 43 height 21
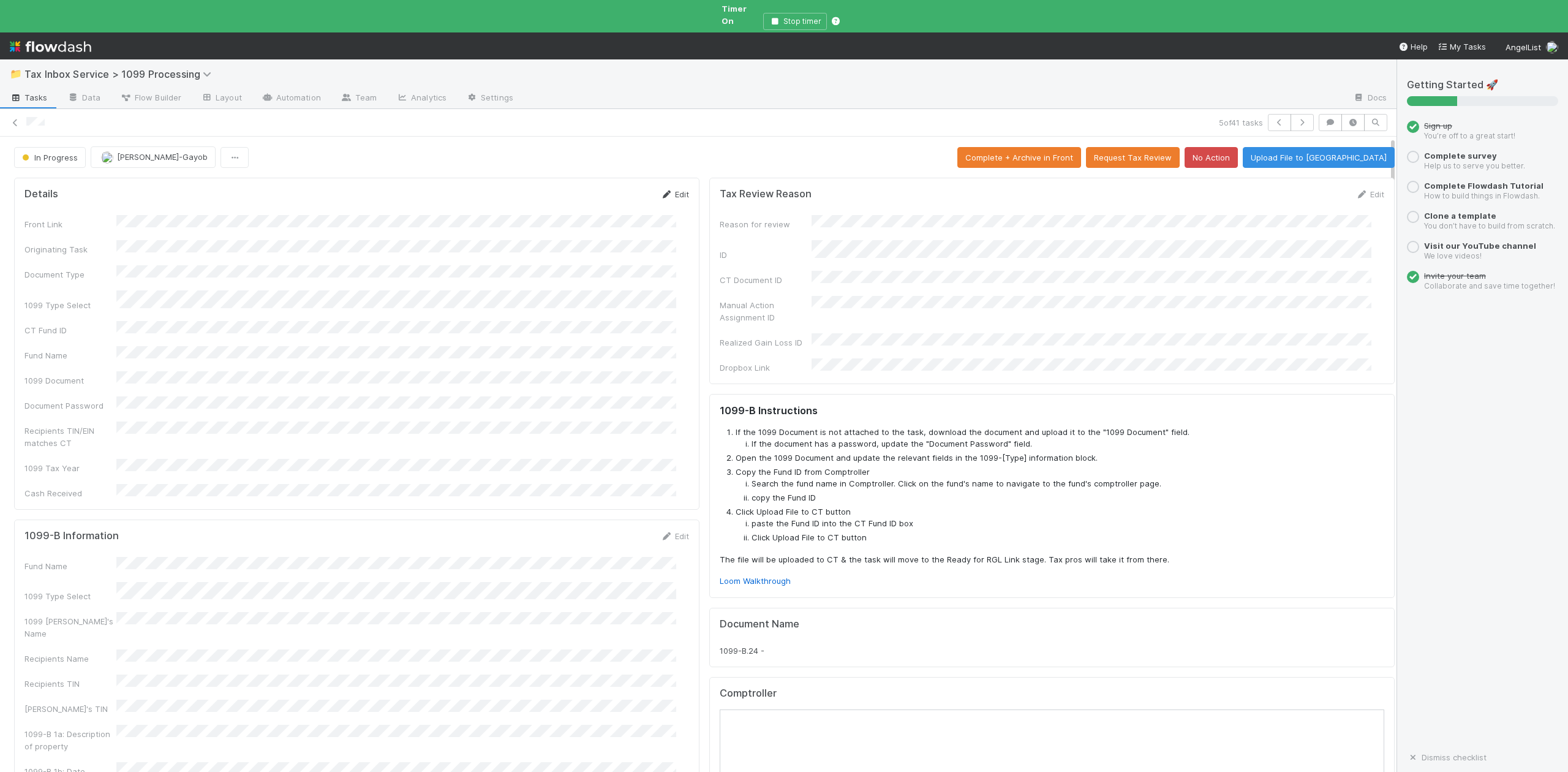
click at [666, 189] on link "Edit" at bounding box center [675, 194] width 29 height 10
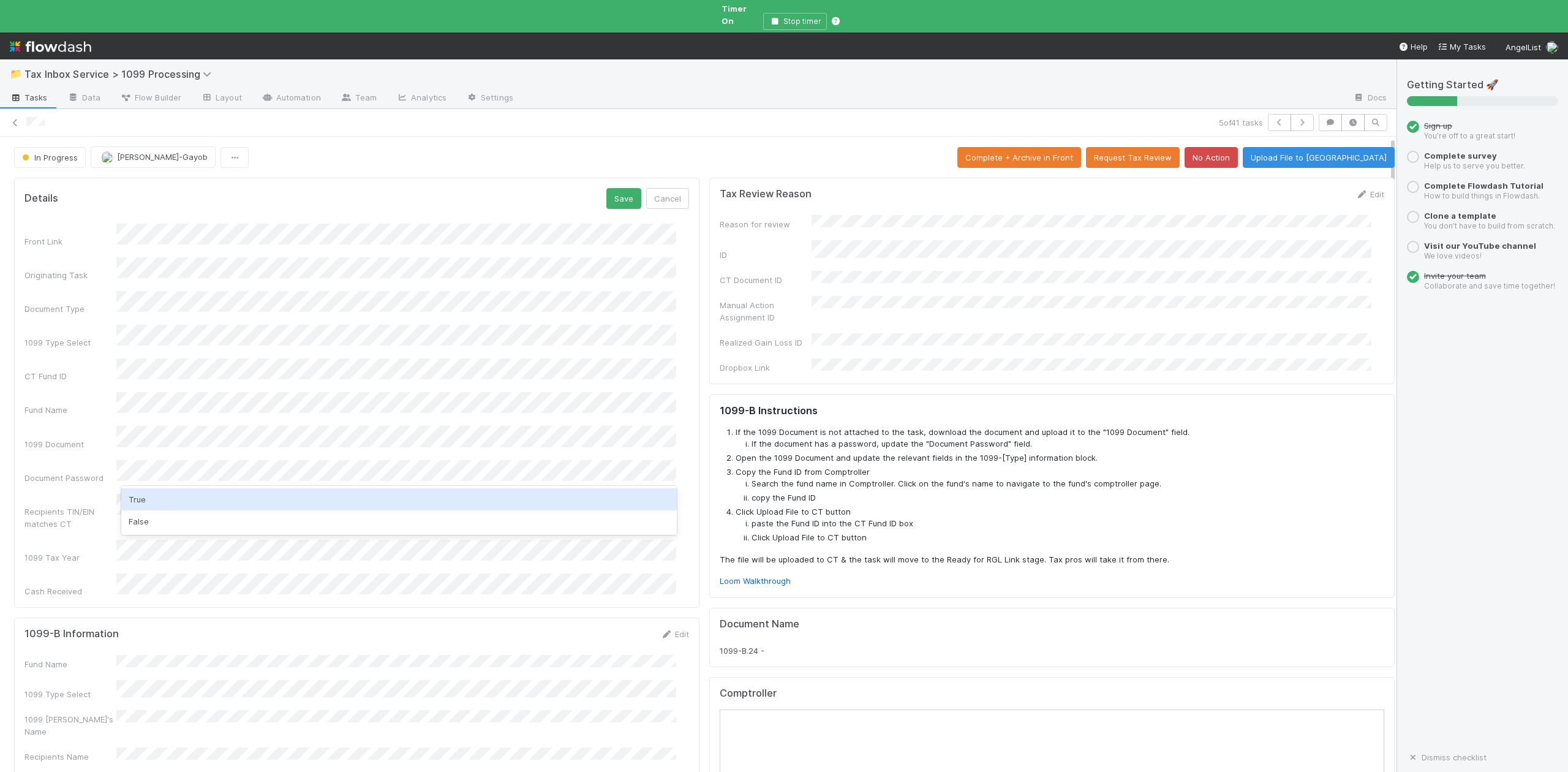
click at [145, 497] on div "True" at bounding box center [399, 499] width 555 height 22
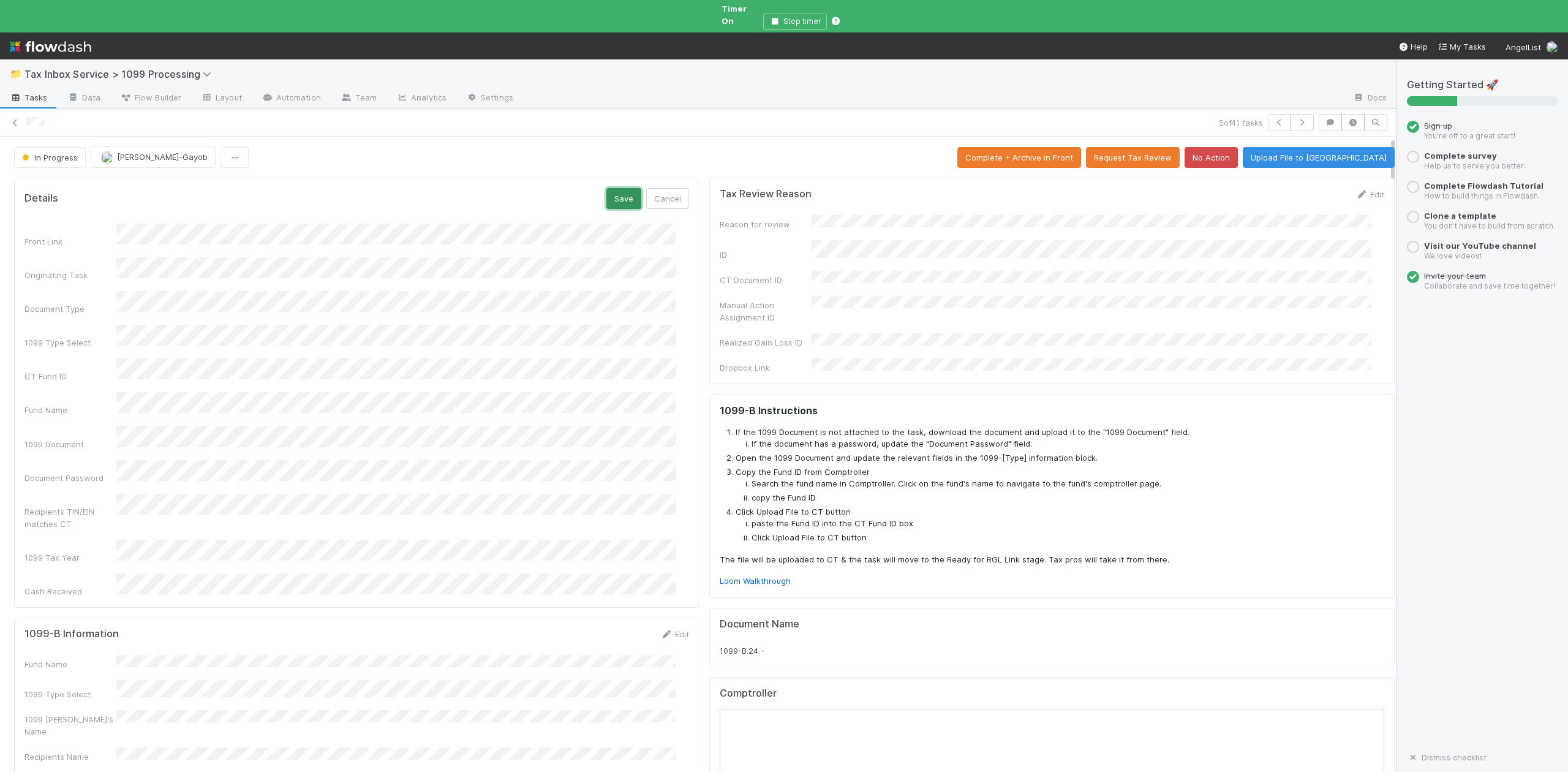
click at [607, 189] on button "Save" at bounding box center [624, 198] width 35 height 21
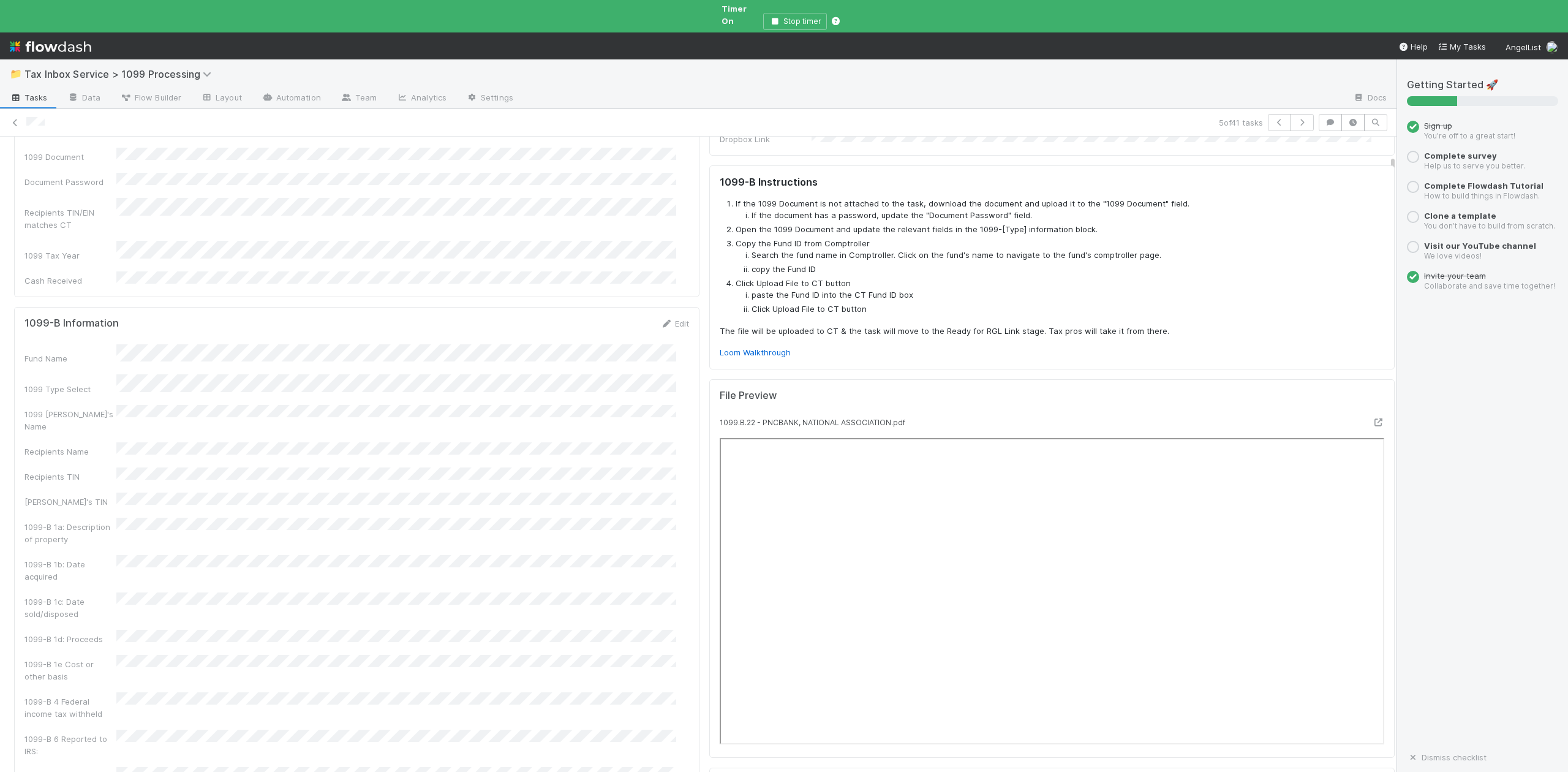
scroll to position [245, 0]
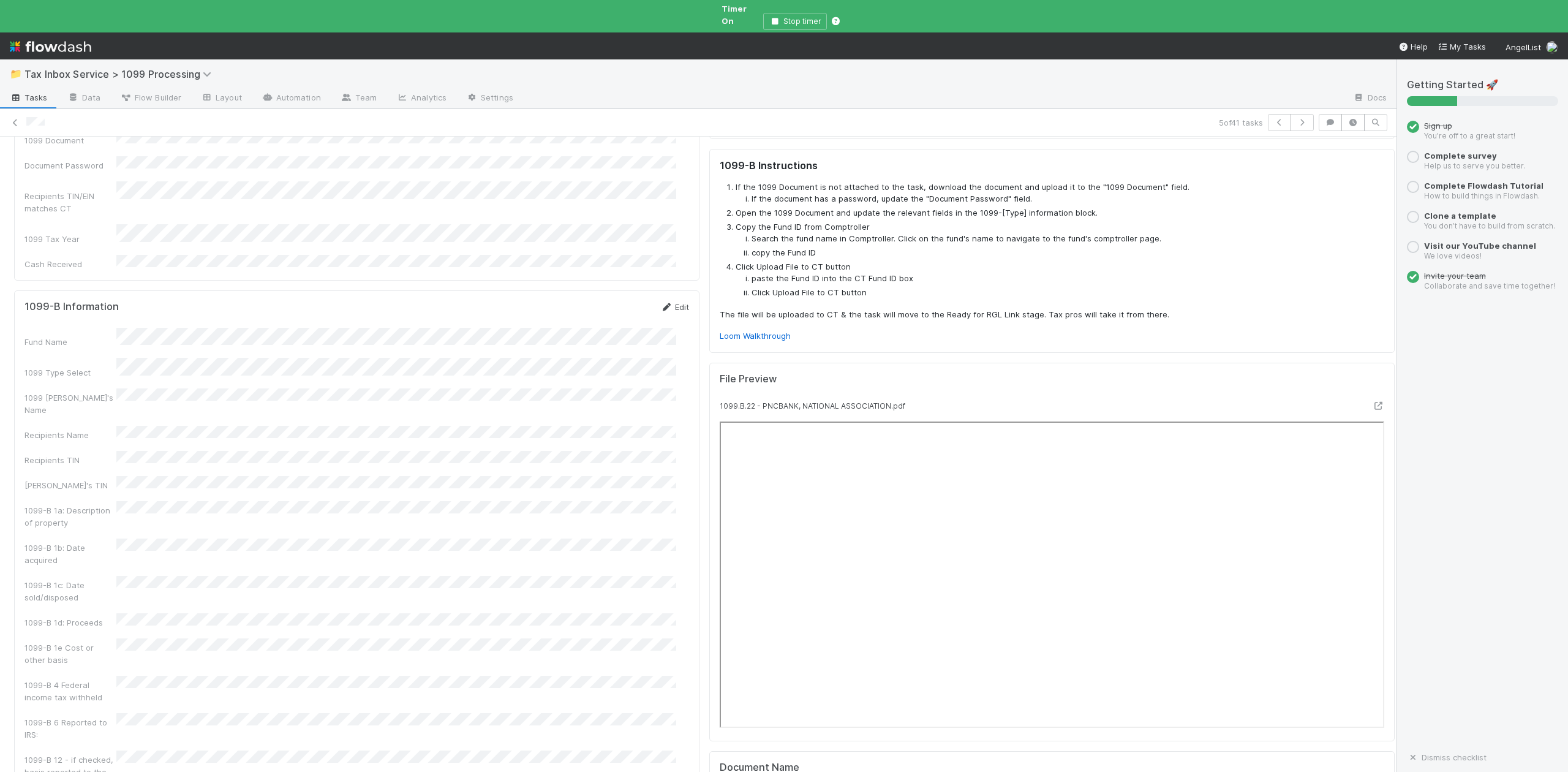
click at [670, 302] on link "Edit" at bounding box center [675, 307] width 29 height 10
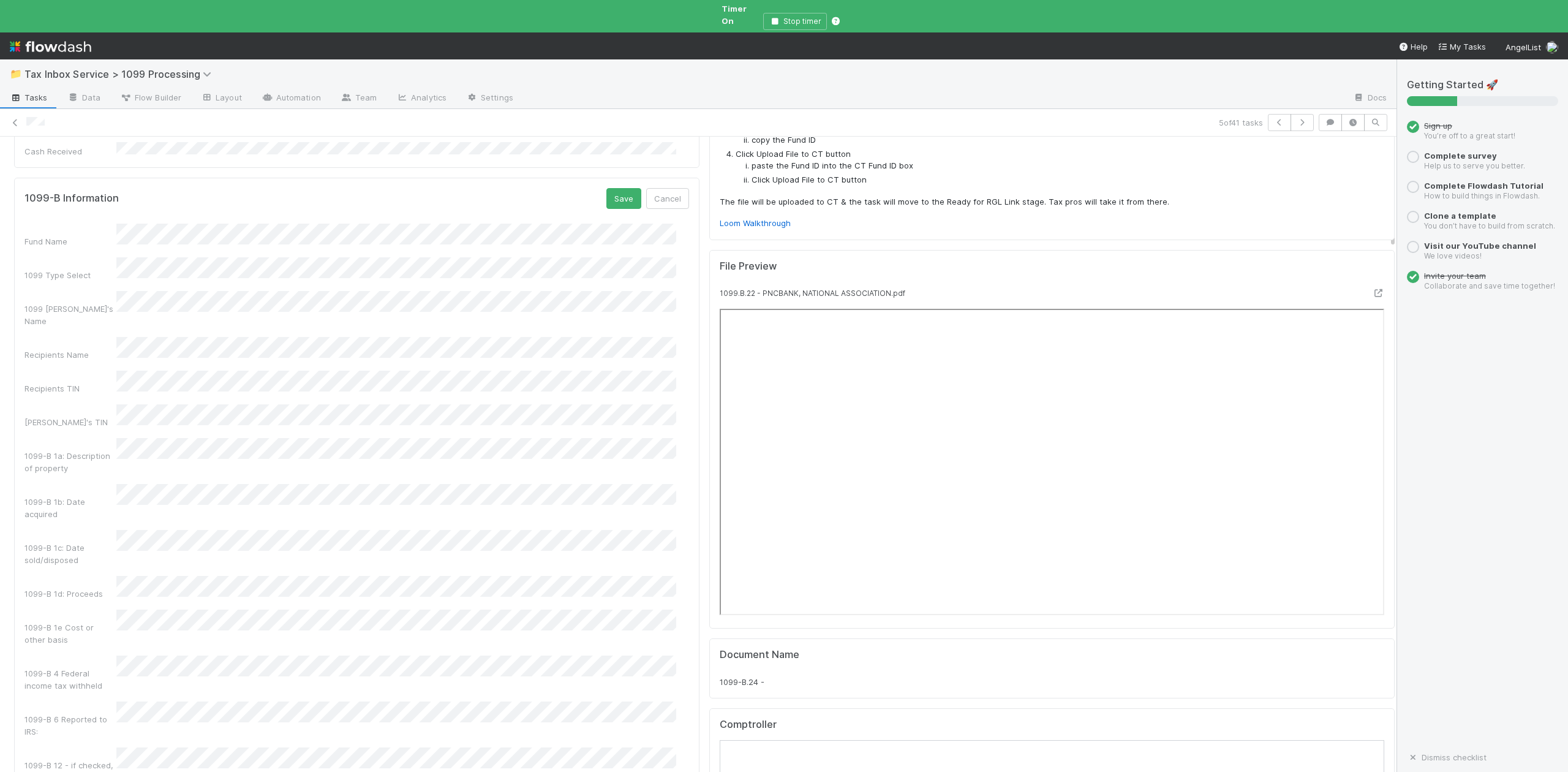
scroll to position [490, 0]
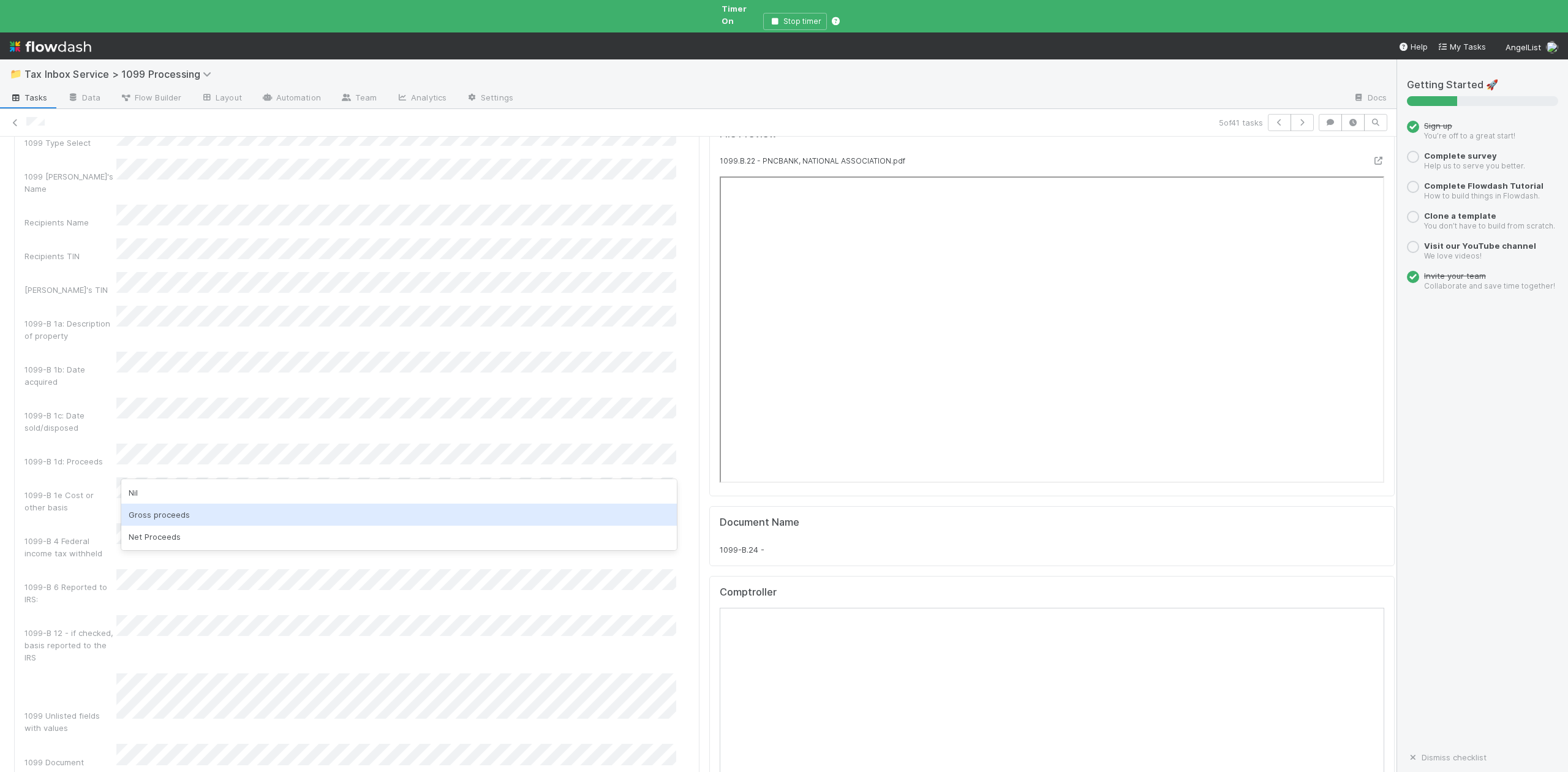
click at [162, 513] on div "Gross proceeds" at bounding box center [399, 515] width 555 height 22
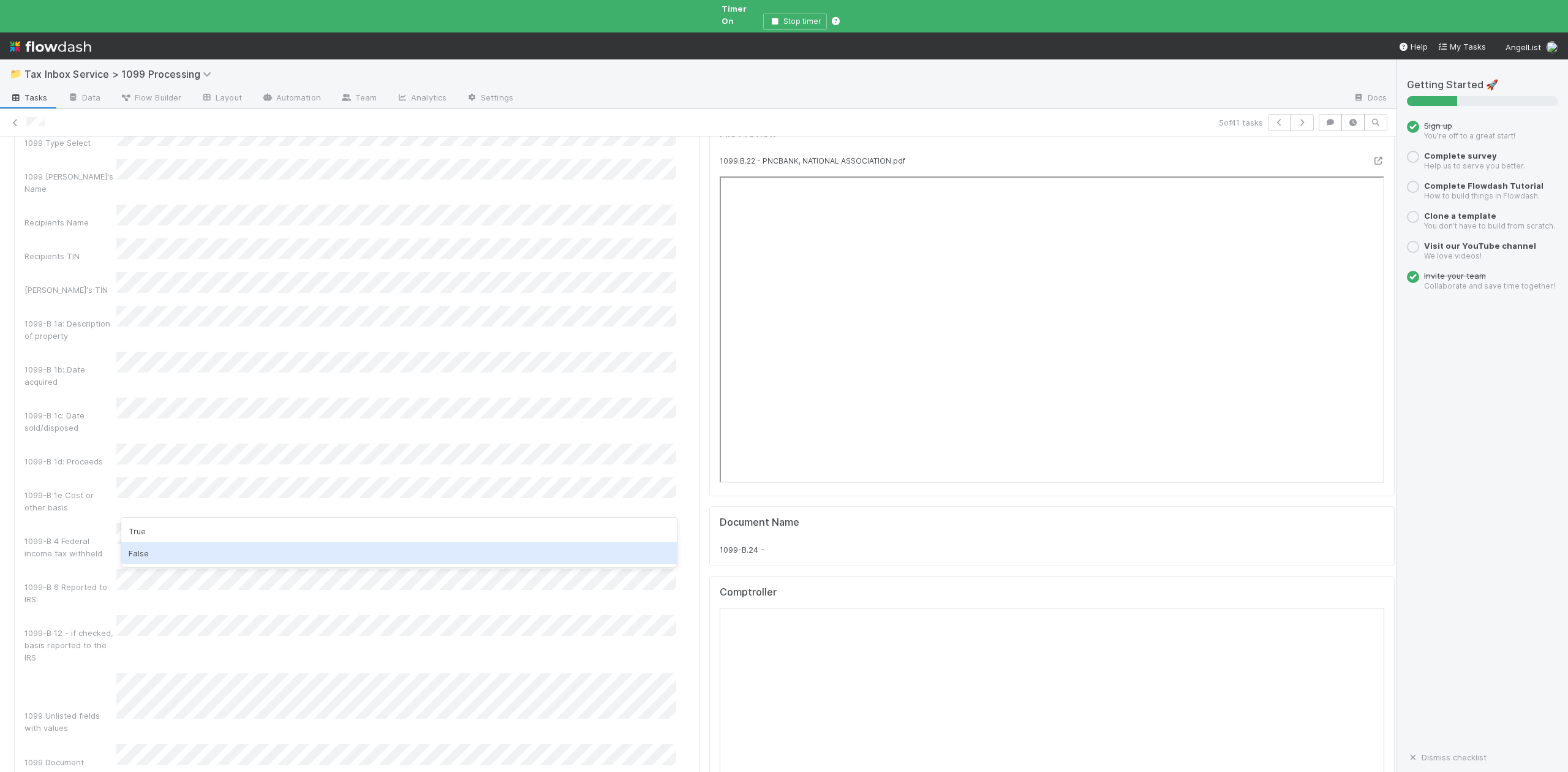
click at [135, 552] on div "False" at bounding box center [399, 553] width 555 height 22
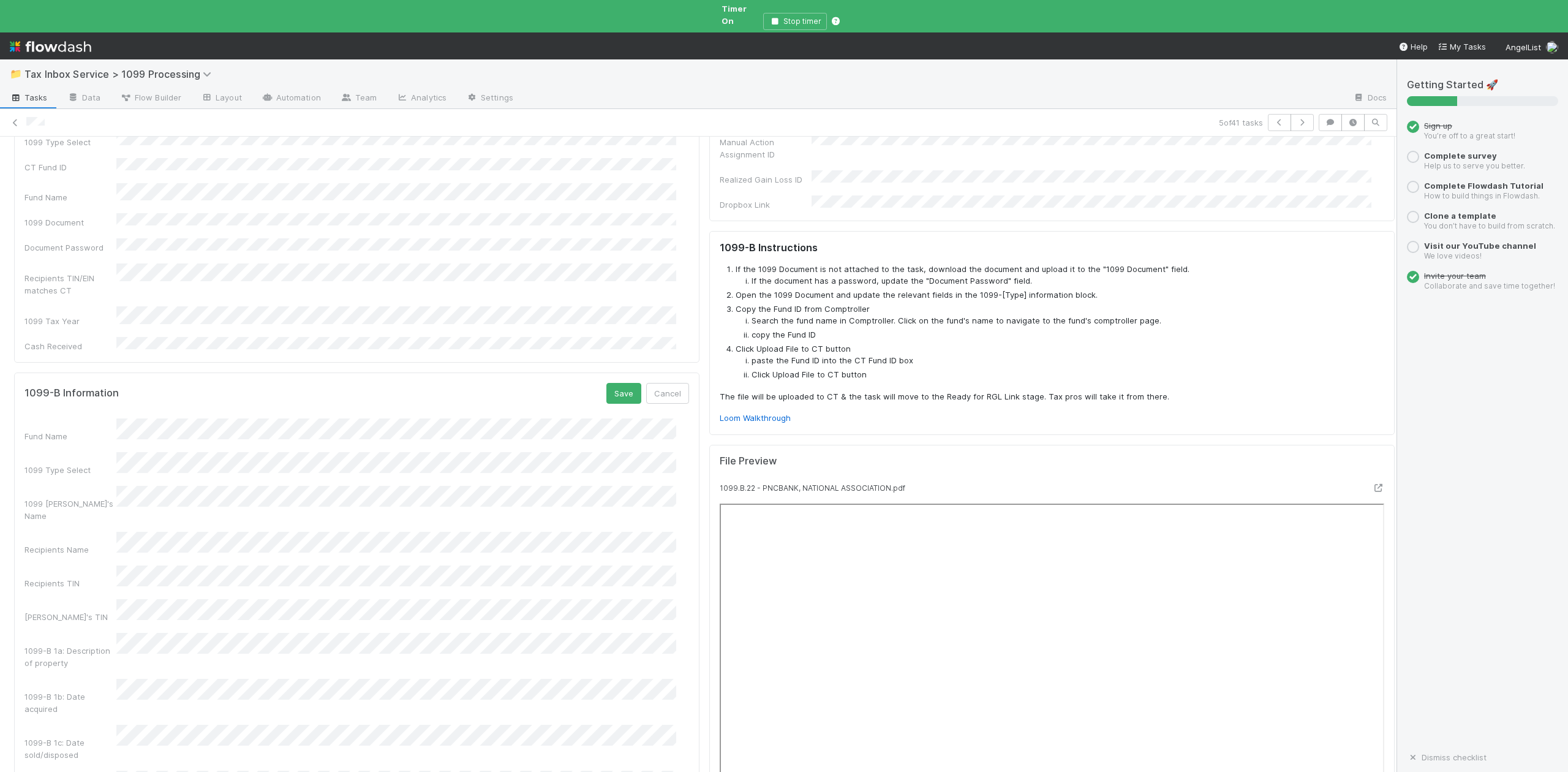
scroll to position [0, 0]
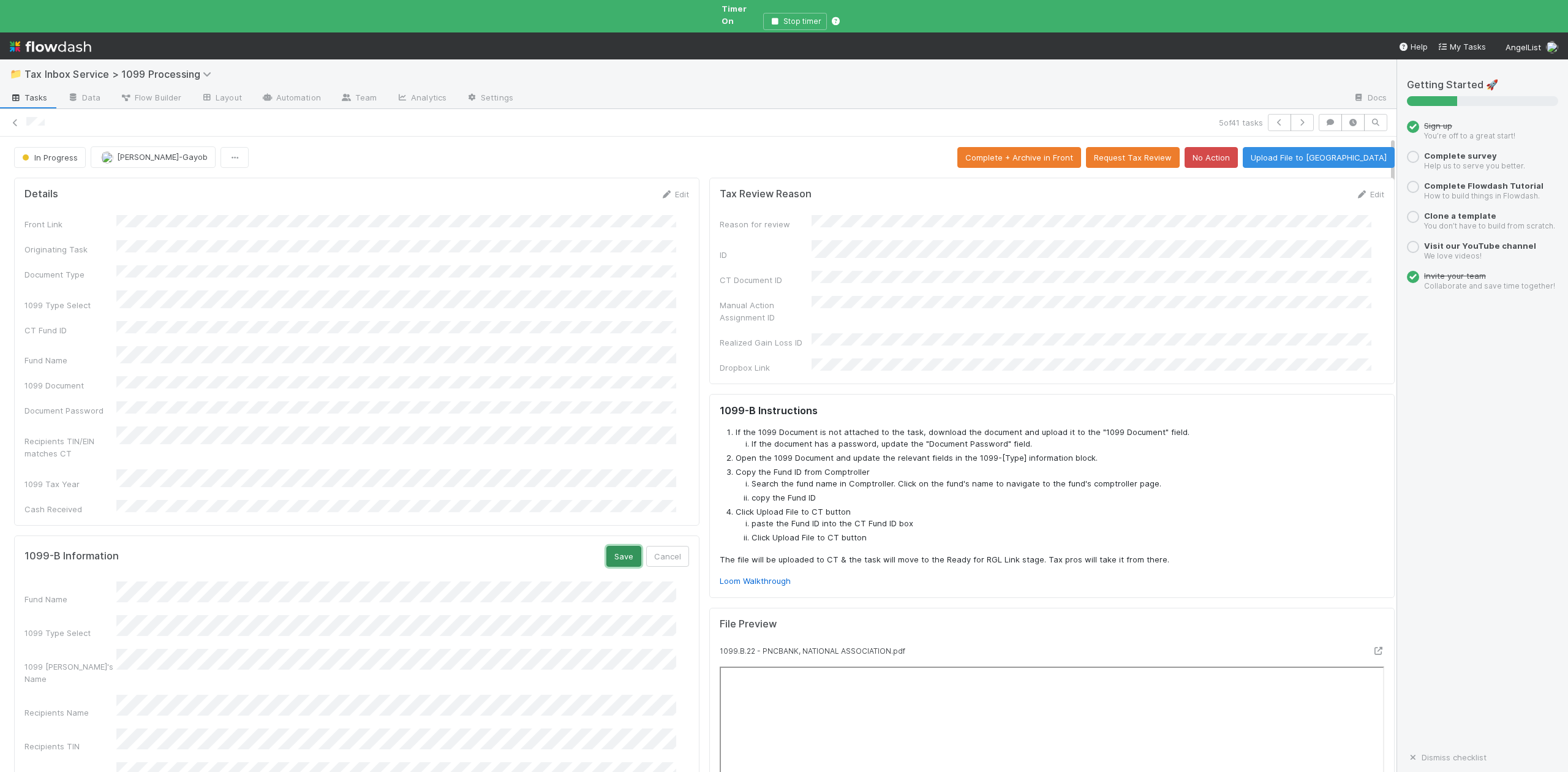
click at [608, 546] on button "Save" at bounding box center [624, 556] width 35 height 21
click at [1332, 147] on button "Upload File to CT" at bounding box center [1319, 157] width 152 height 21
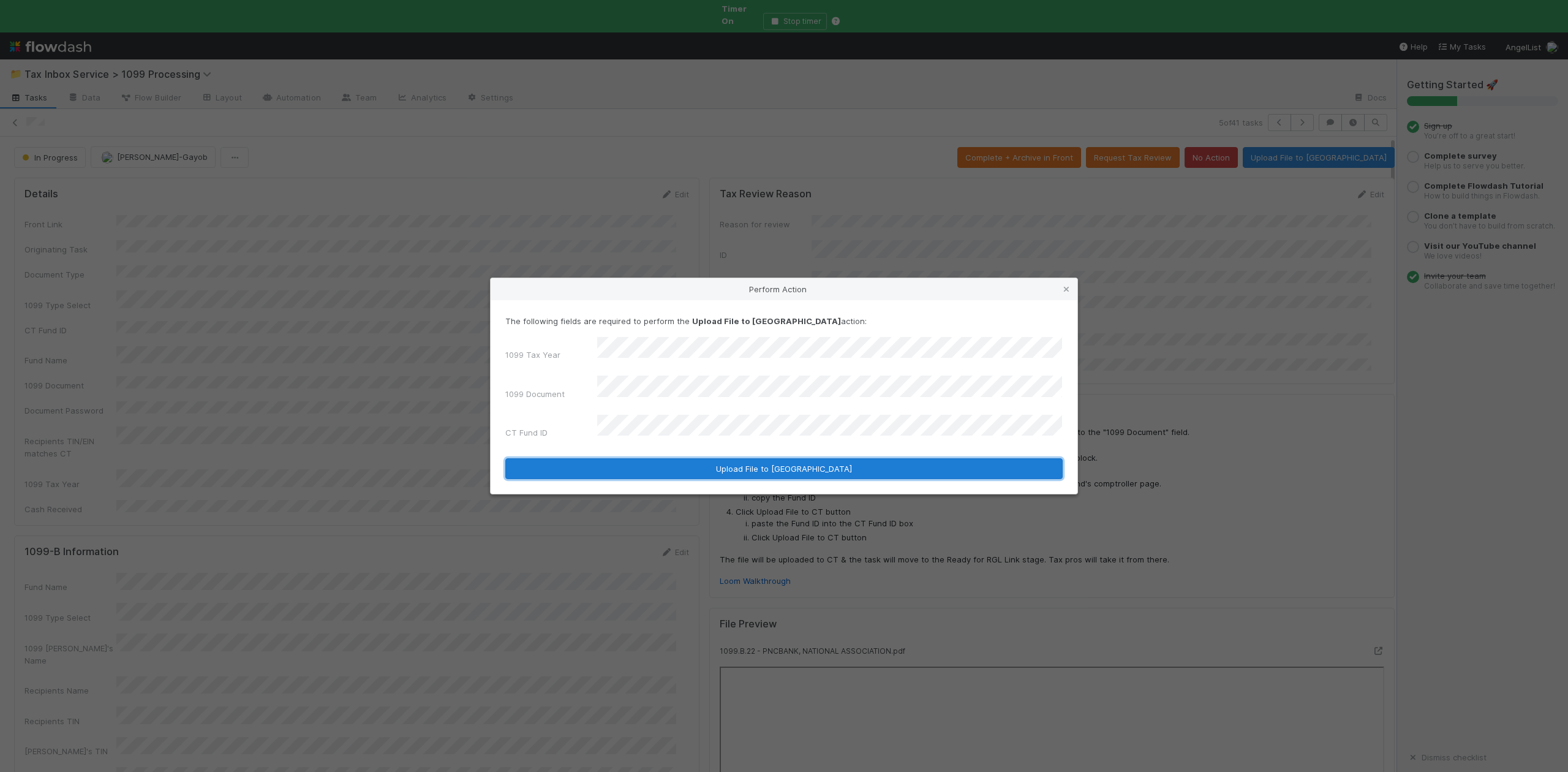
click at [780, 461] on button "Upload File to CT" at bounding box center [784, 469] width 557 height 21
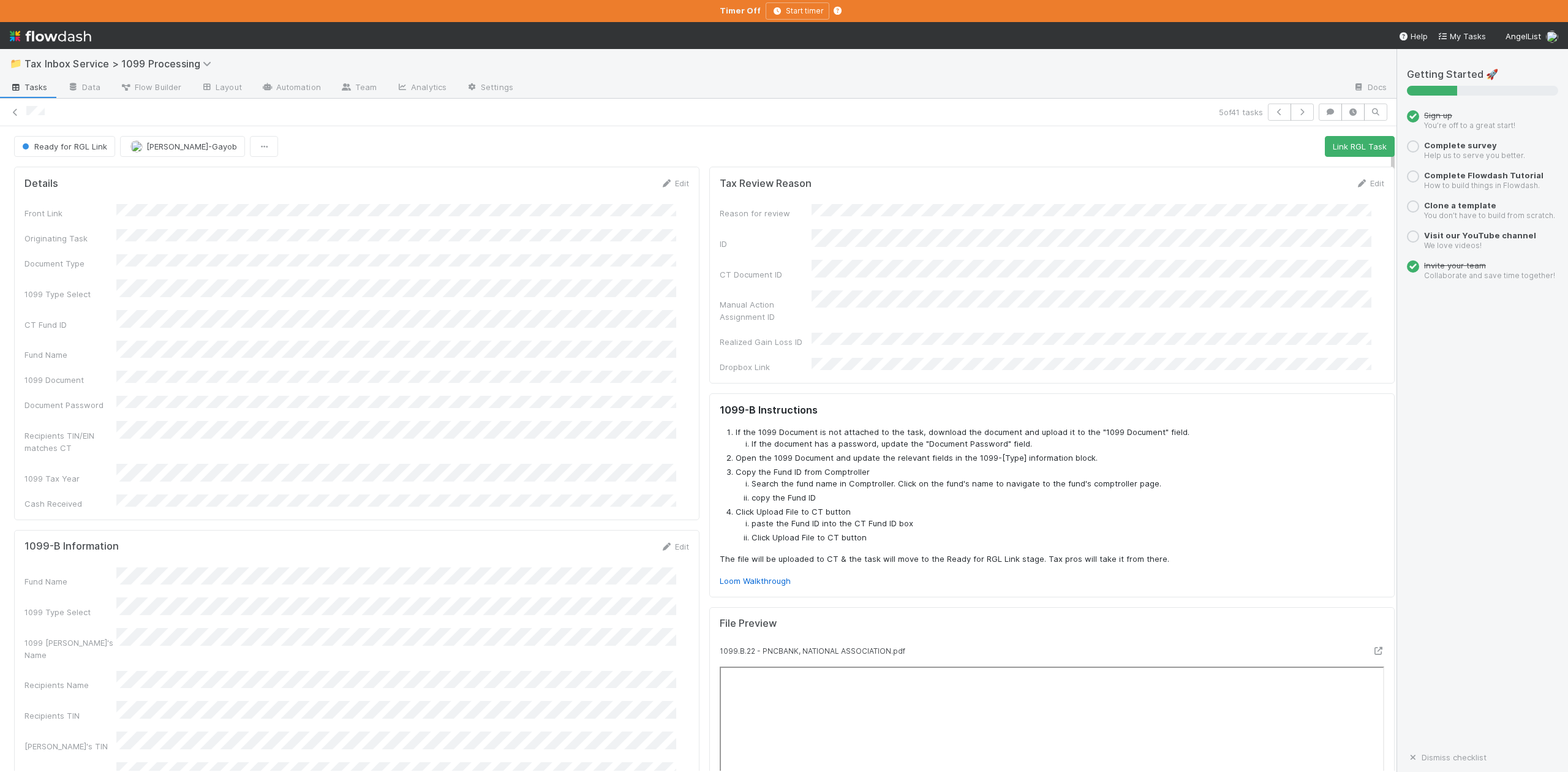
scroll to position [408, 0]
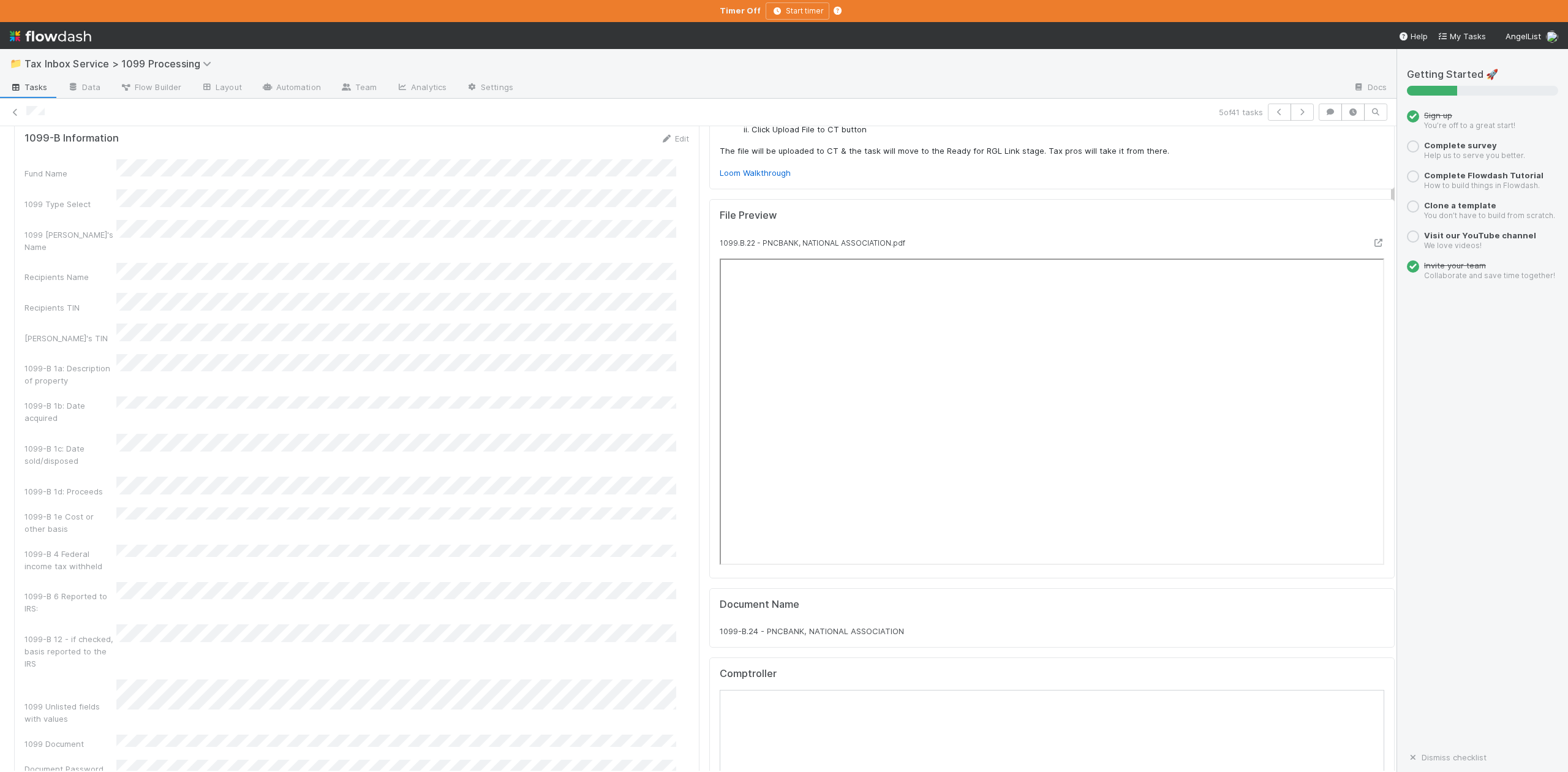
drag, startPoint x: 708, startPoint y: 611, endPoint x: 900, endPoint y: 596, distance: 192.6
click at [900, 598] on div "Document Name 1099-B.24 - PNCBANK, NATIONAL ASSOCIATION" at bounding box center [1052, 618] width 664 height 39
copy span "1099-B.24 - PNCBANK, NATIONAL ASSOCIATION"
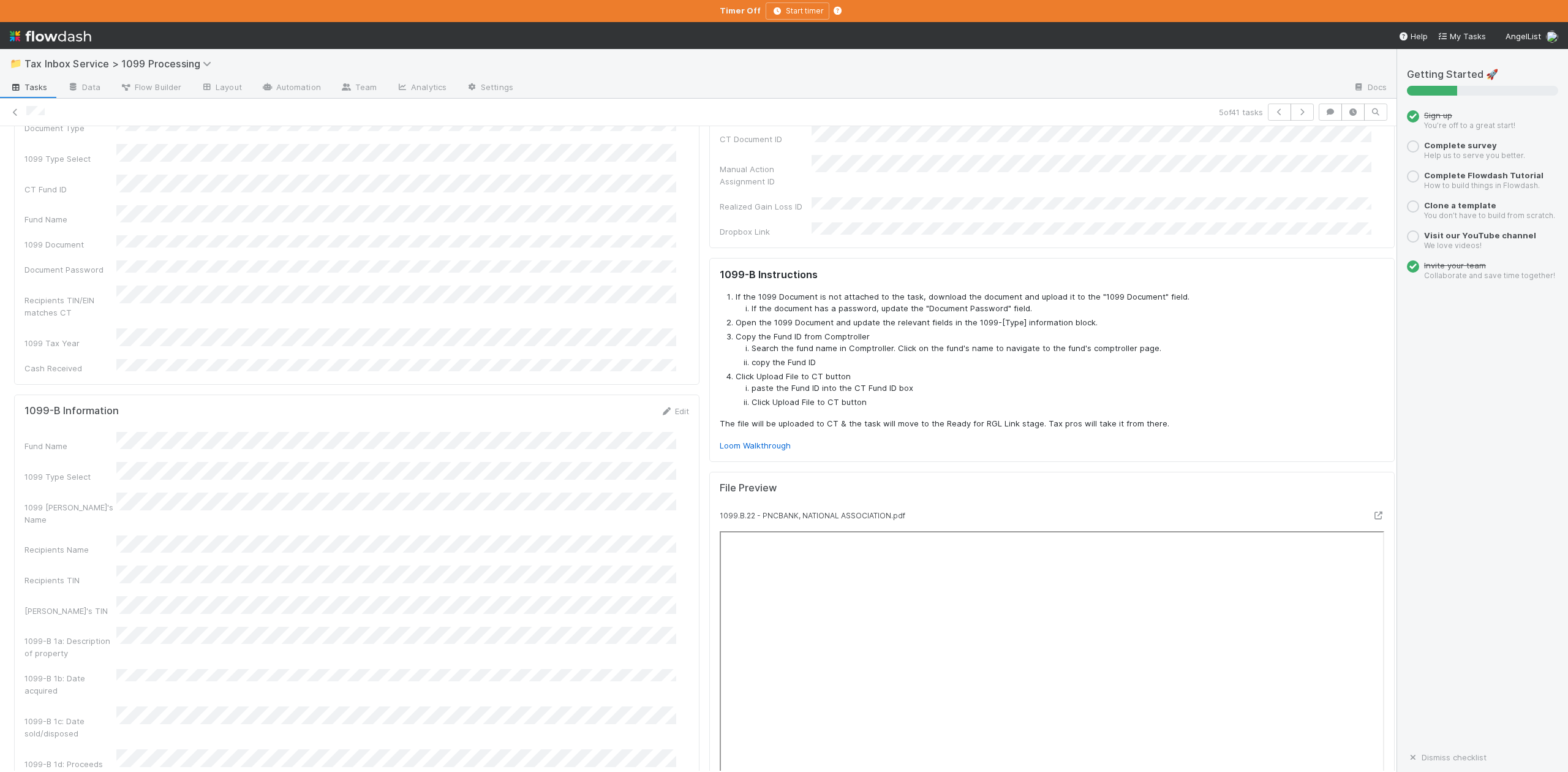
scroll to position [0, 0]
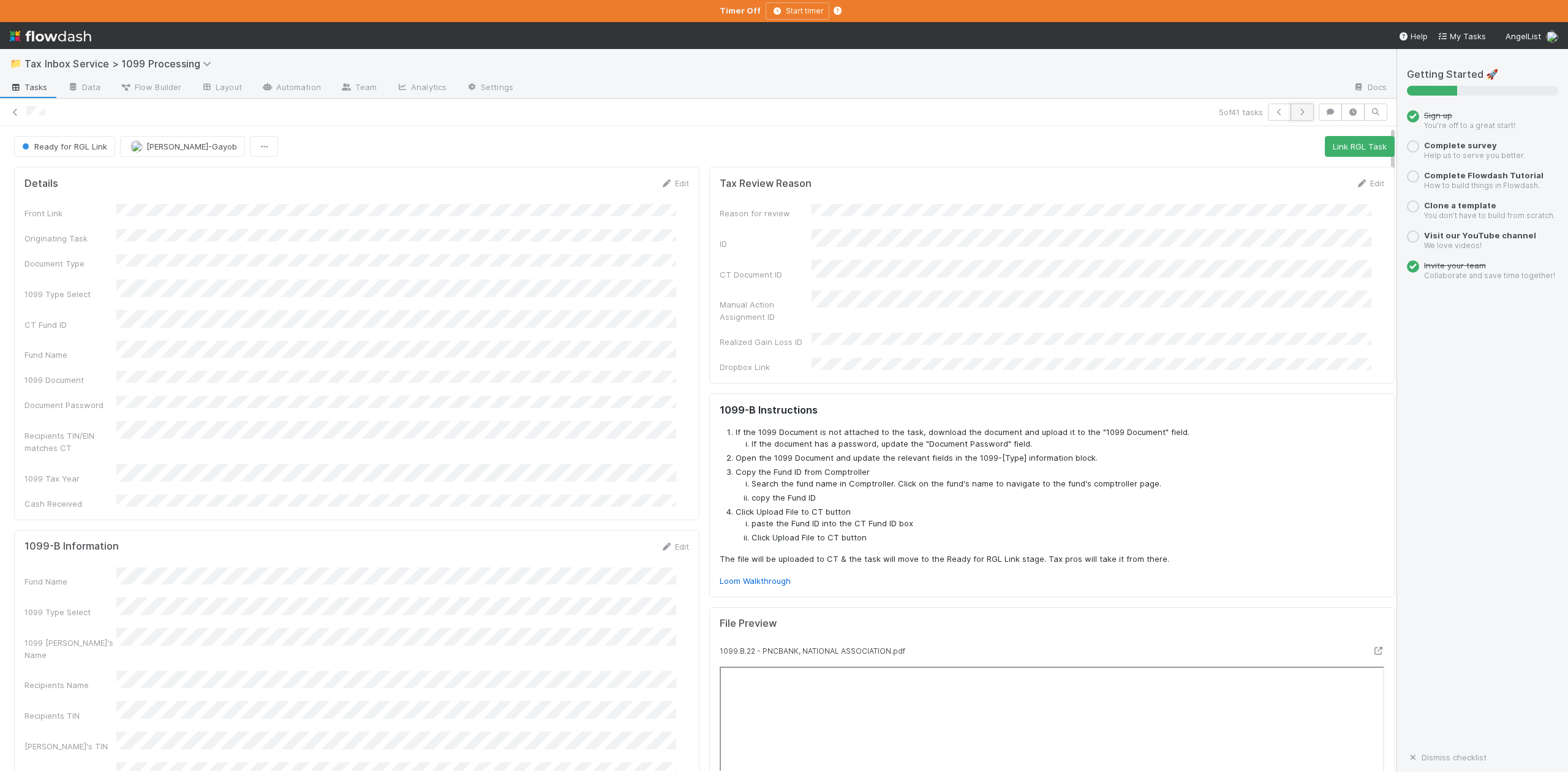
click at [1291, 106] on button "button" at bounding box center [1302, 112] width 23 height 17
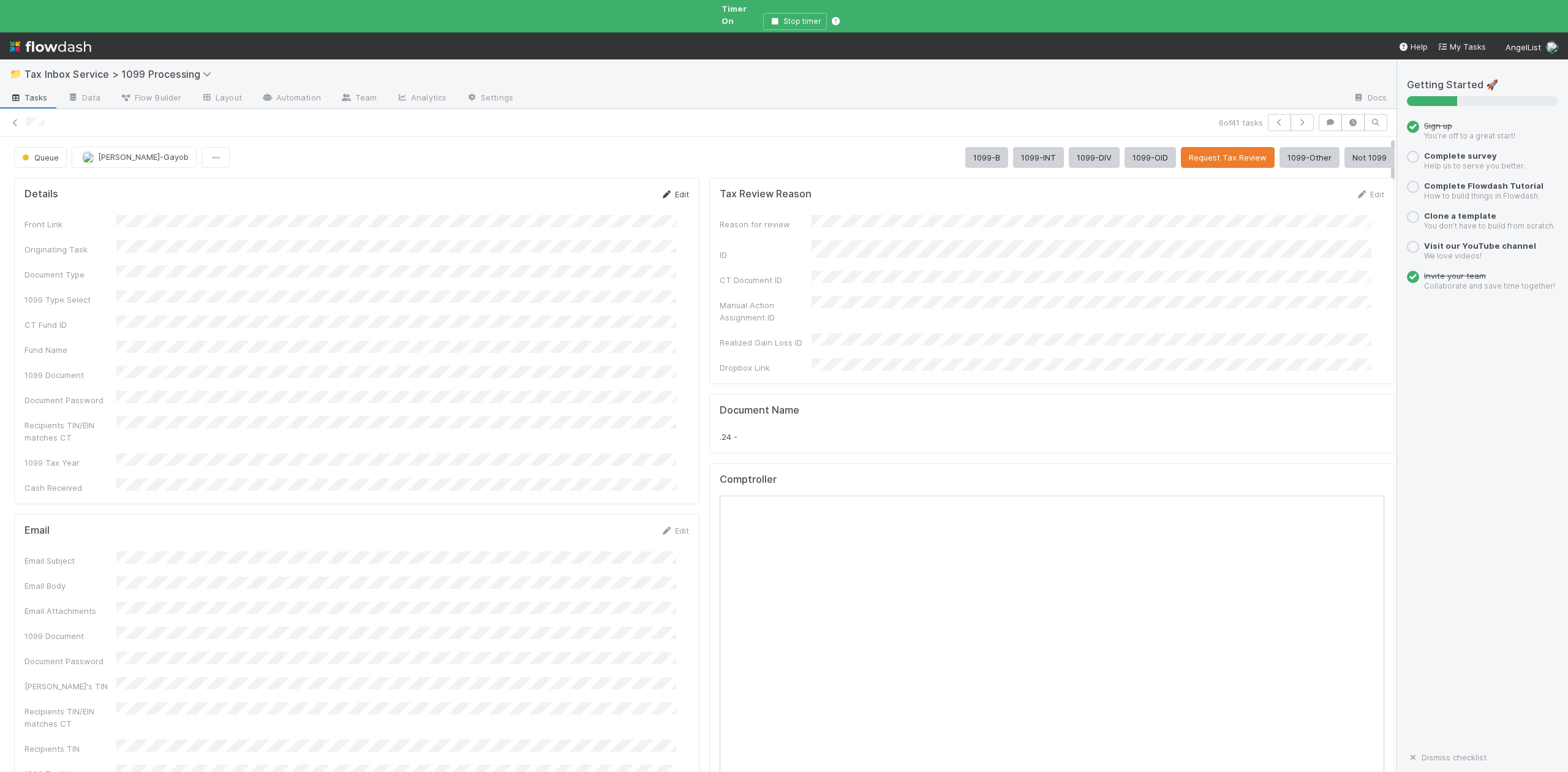
click at [669, 189] on link "Edit" at bounding box center [675, 194] width 29 height 10
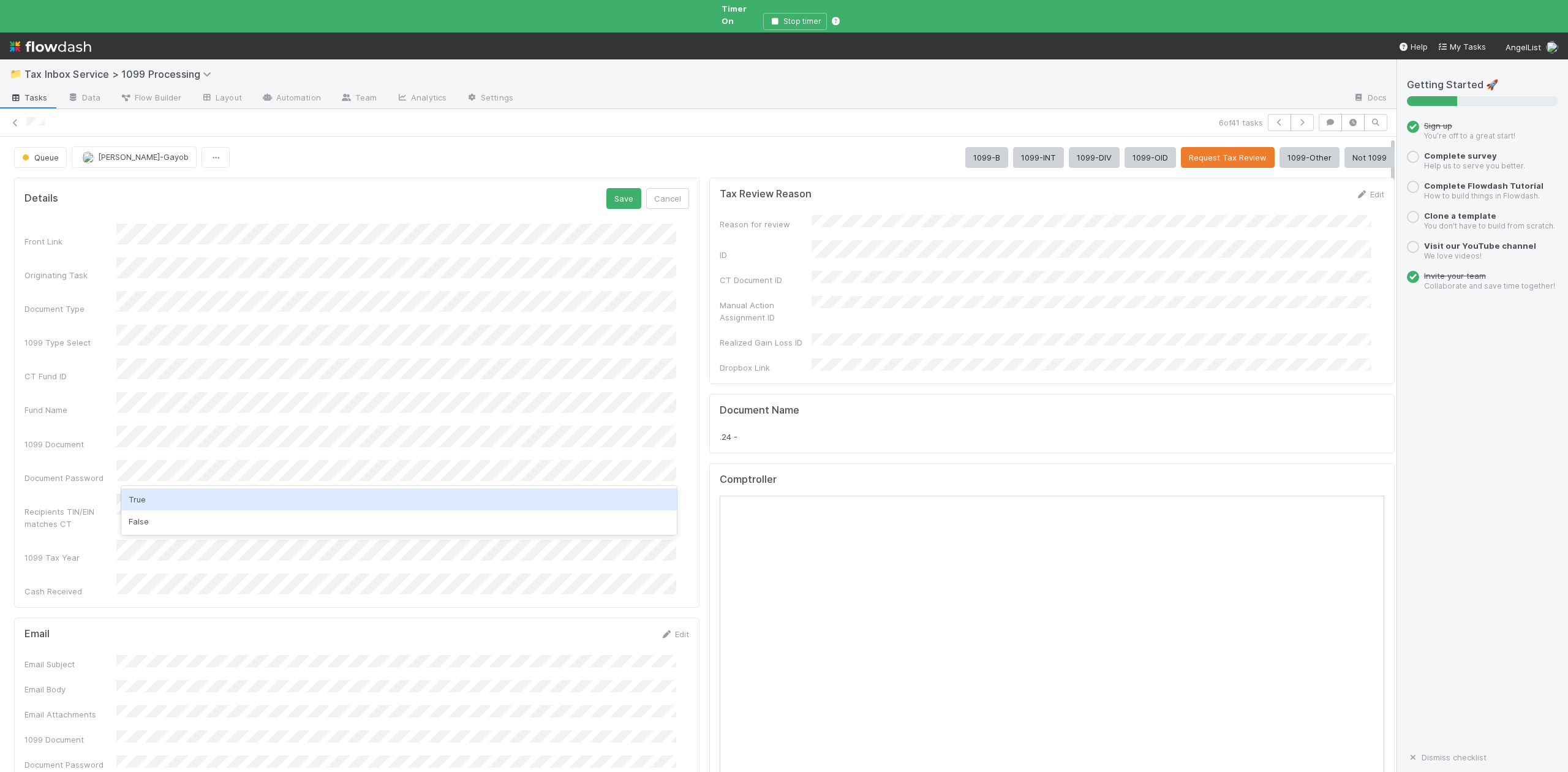
click at [138, 501] on div "True" at bounding box center [399, 499] width 555 height 22
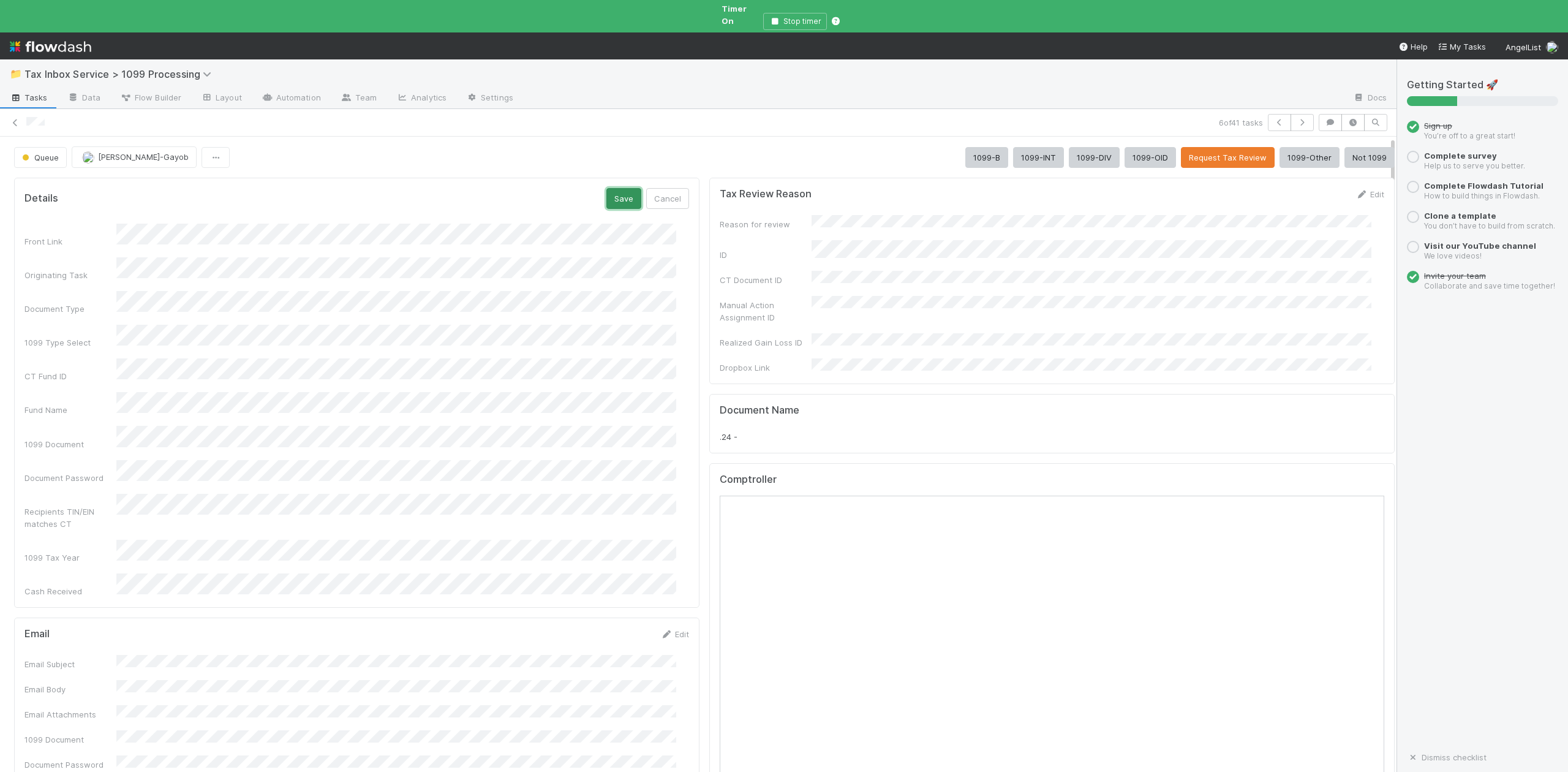
click at [616, 188] on button "Save" at bounding box center [624, 198] width 35 height 21
click at [1198, 150] on button "Request Tax Review" at bounding box center [1228, 157] width 94 height 21
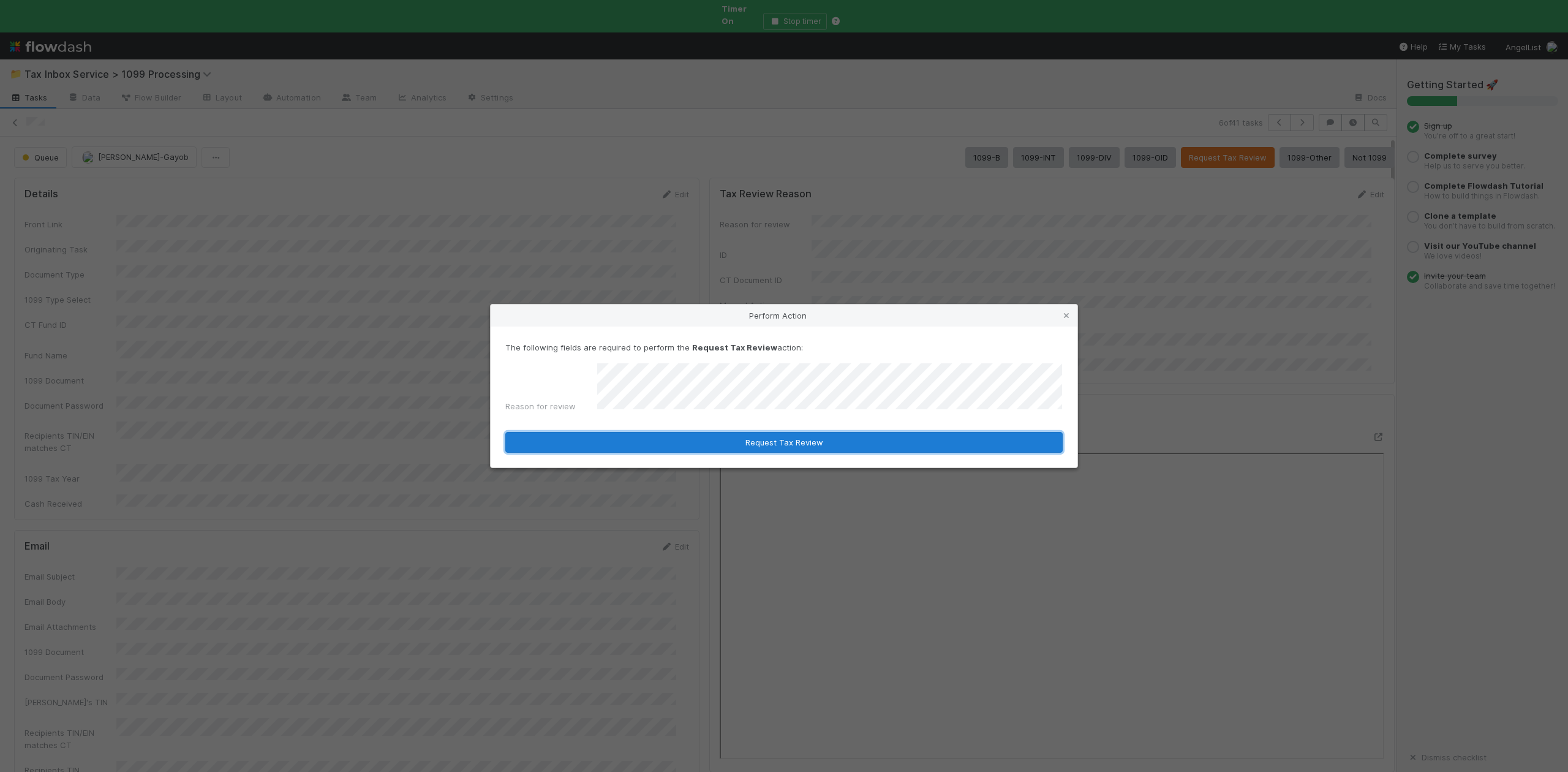
click at [797, 439] on button "Request Tax Review" at bounding box center [784, 442] width 557 height 21
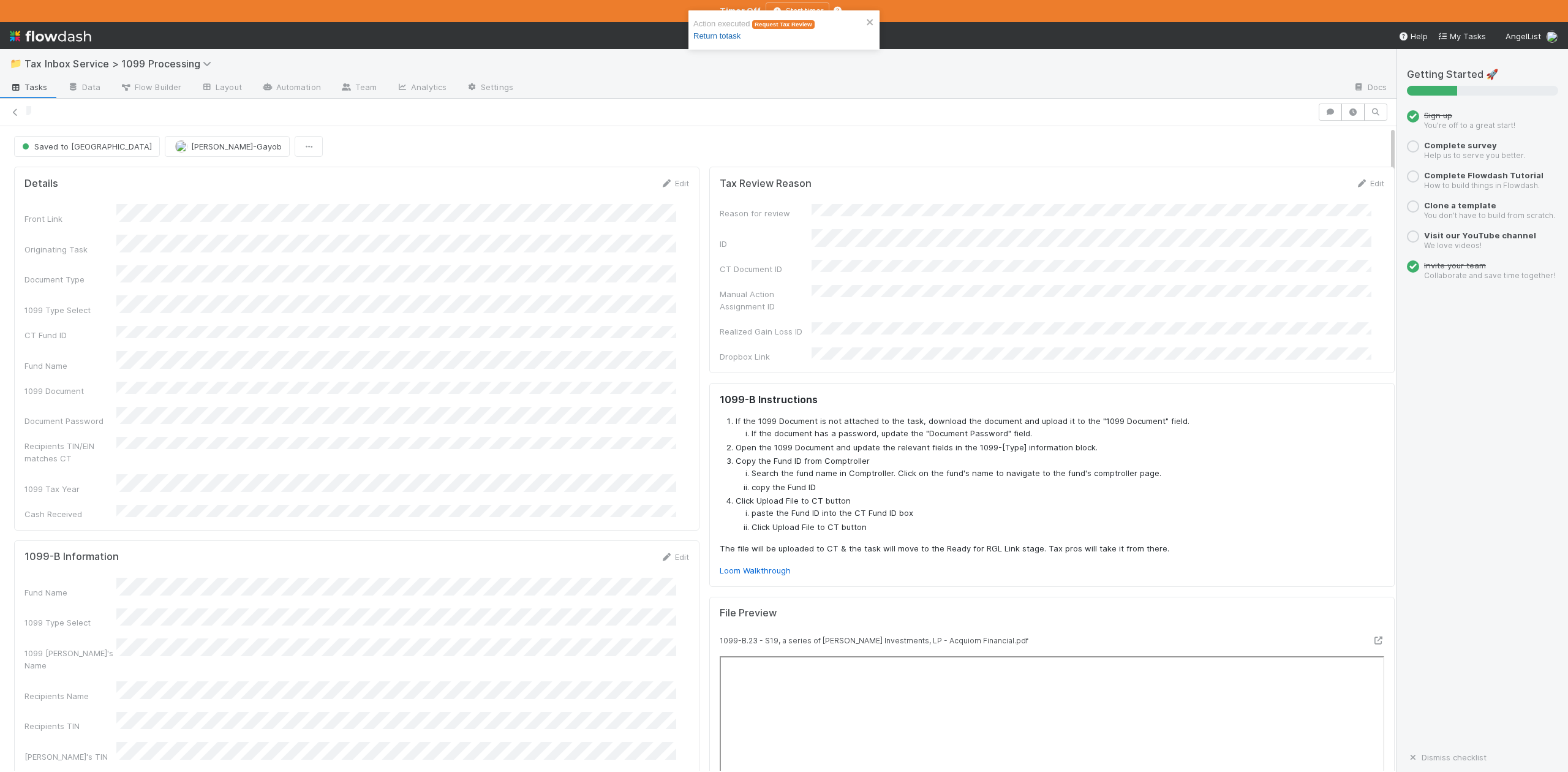
click at [726, 33] on link "Return to task" at bounding box center [717, 36] width 47 height 9
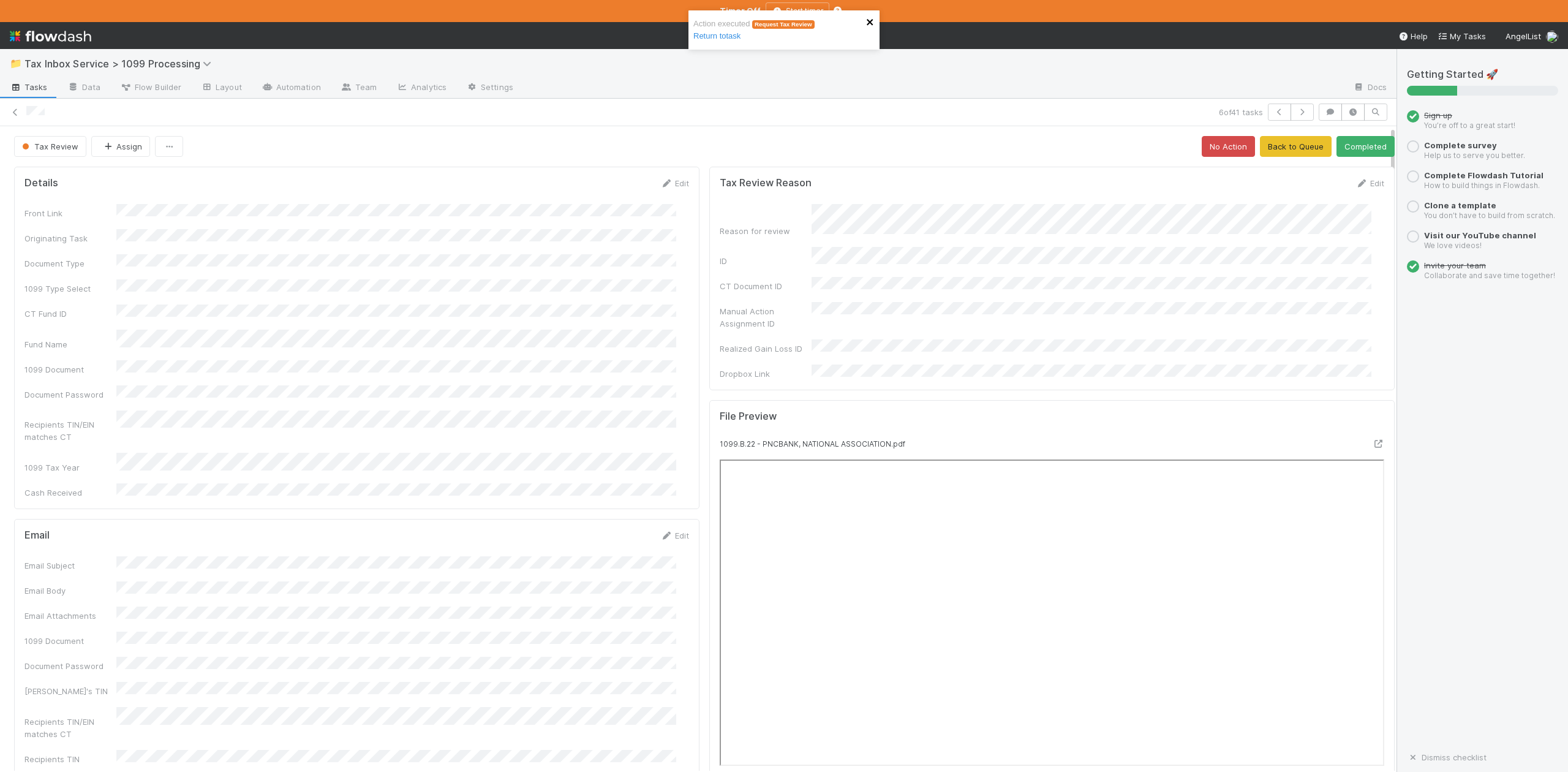
click at [870, 21] on icon "close" at bounding box center [869, 22] width 6 height 6
click at [1296, 108] on icon "button" at bounding box center [1302, 112] width 12 height 7
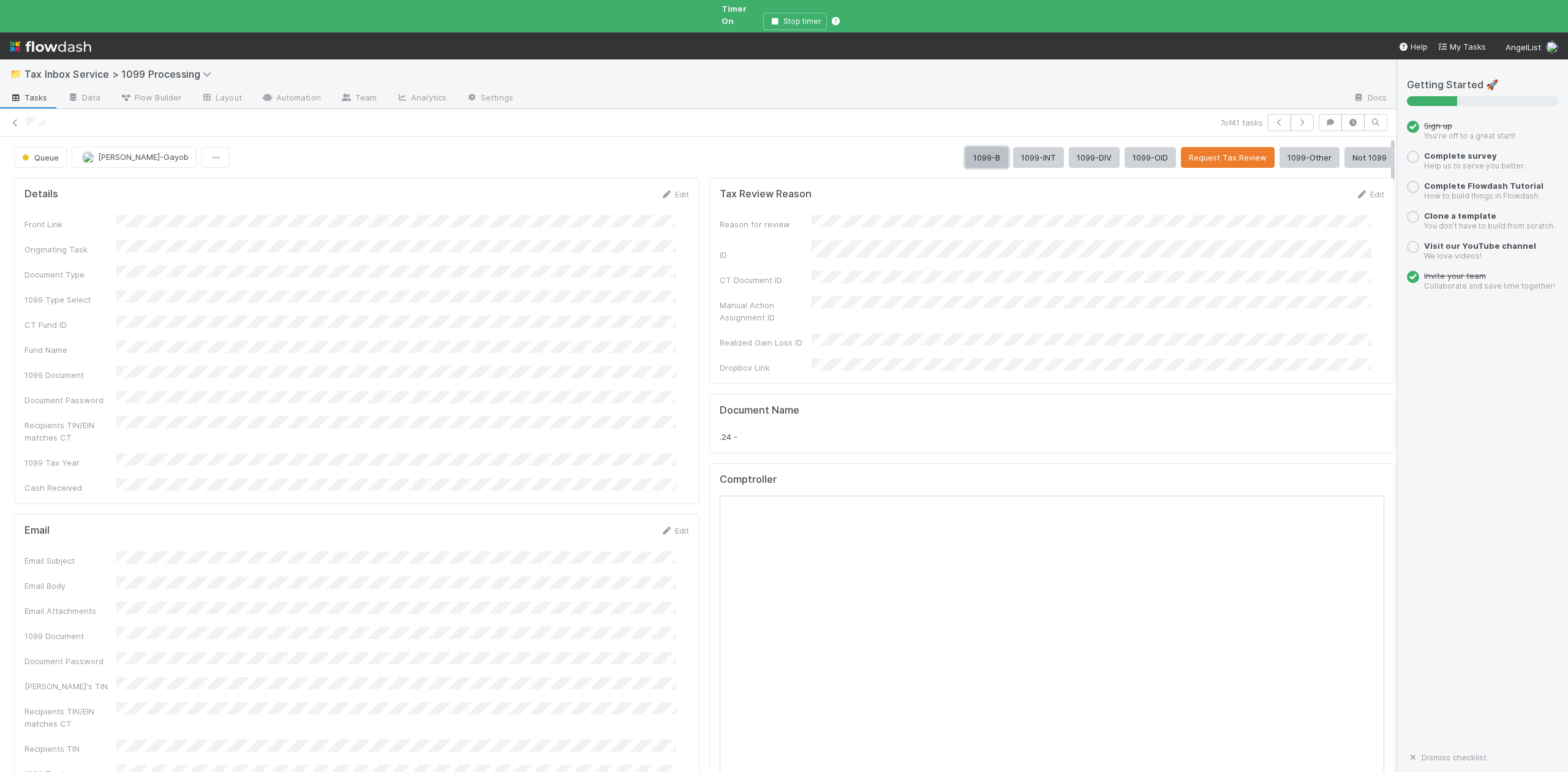
click at [965, 147] on button "1099-B" at bounding box center [987, 157] width 43 height 21
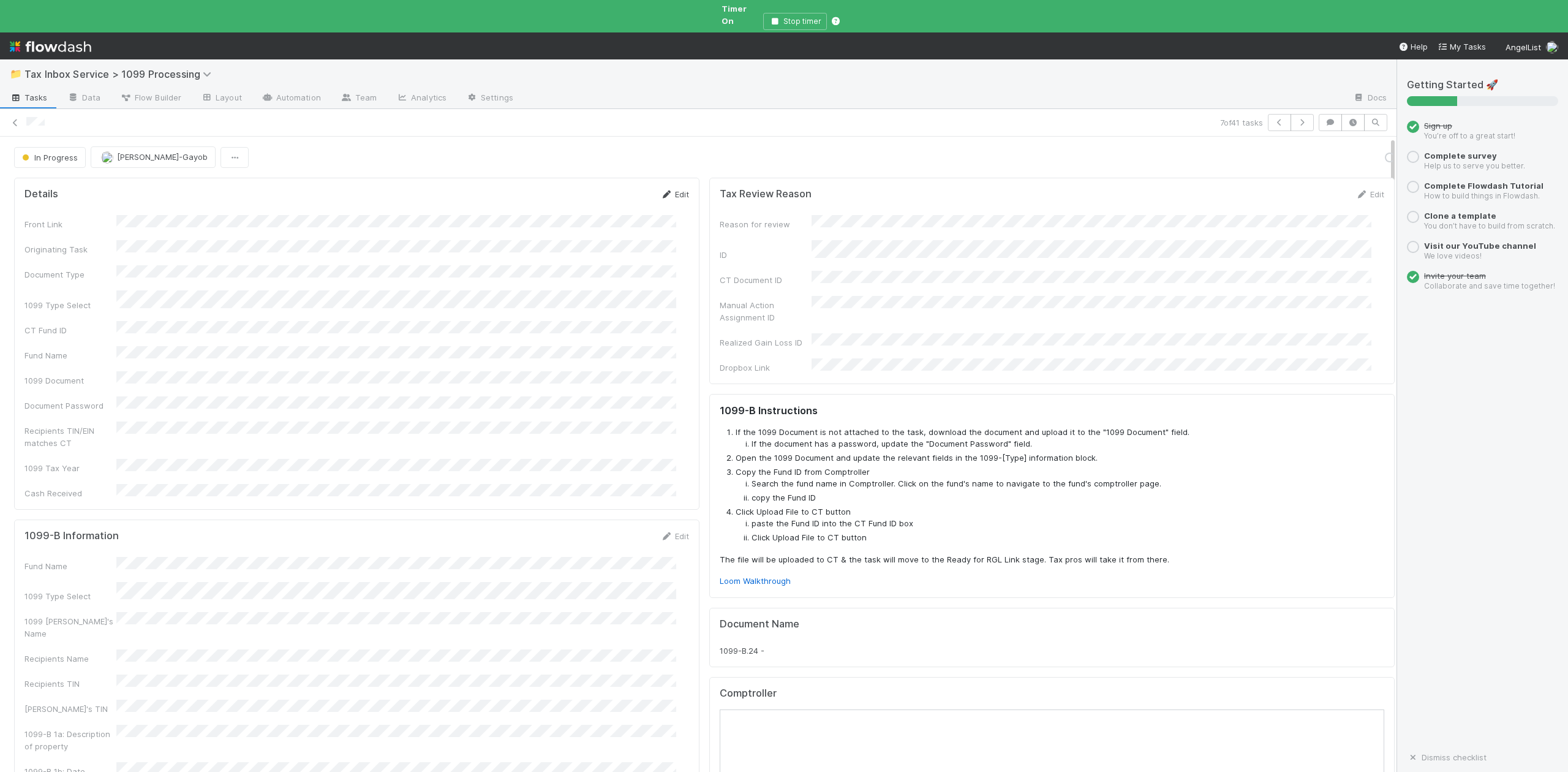
click at [670, 189] on link "Edit" at bounding box center [675, 194] width 29 height 10
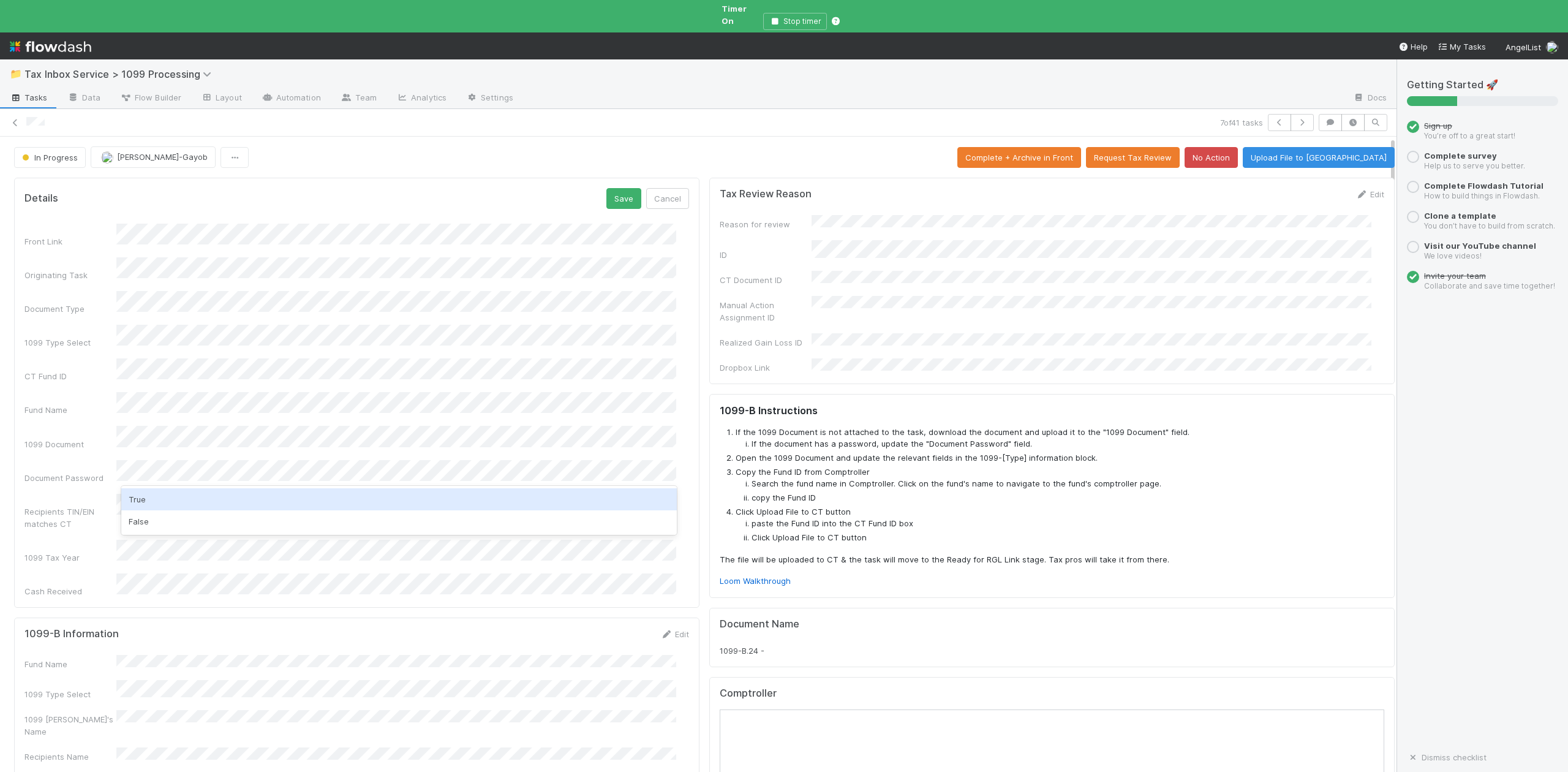
click at [138, 496] on div "True" at bounding box center [399, 499] width 555 height 22
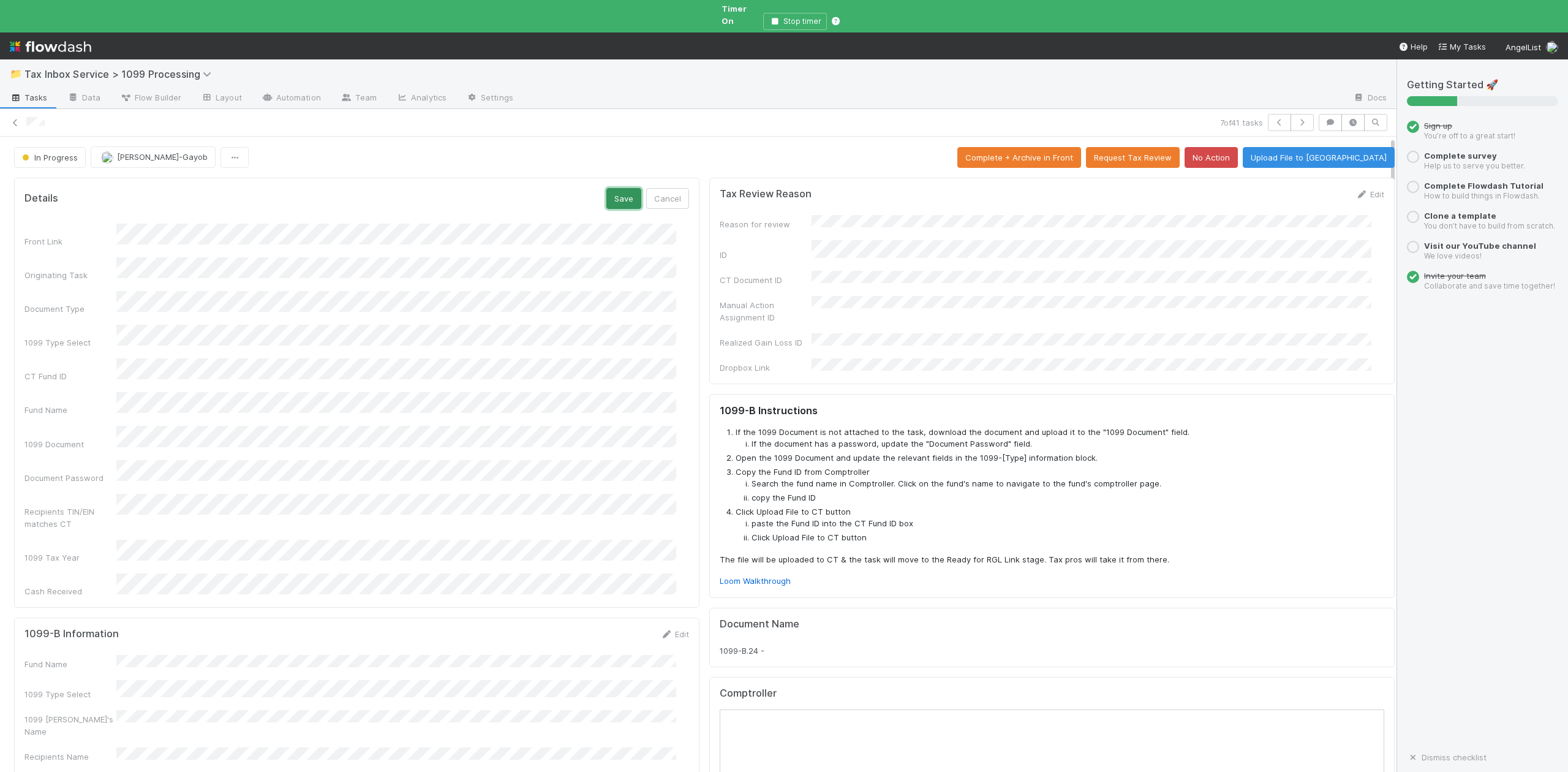
click at [609, 188] on button "Save" at bounding box center [624, 198] width 35 height 21
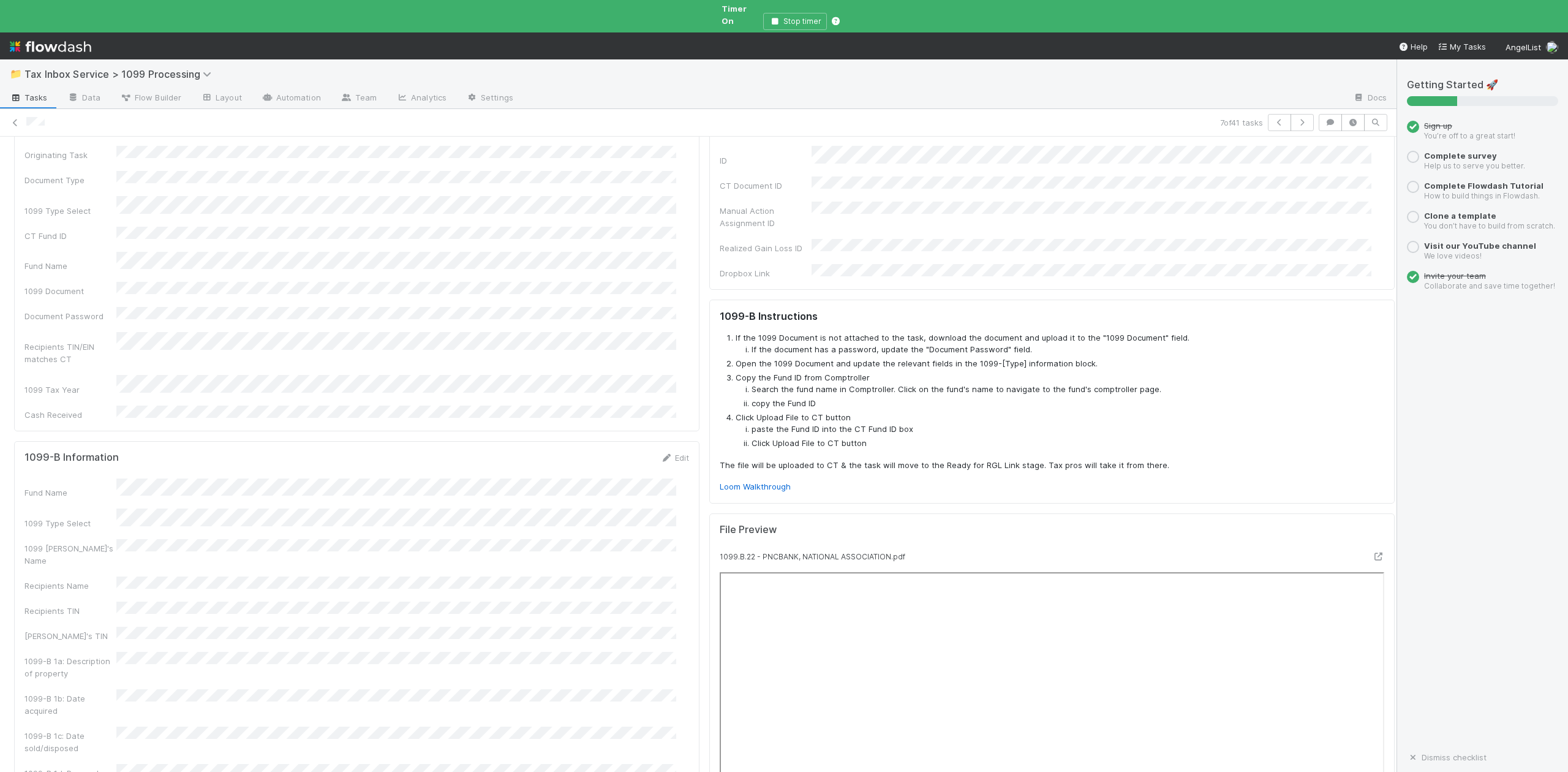
scroll to position [163, 0]
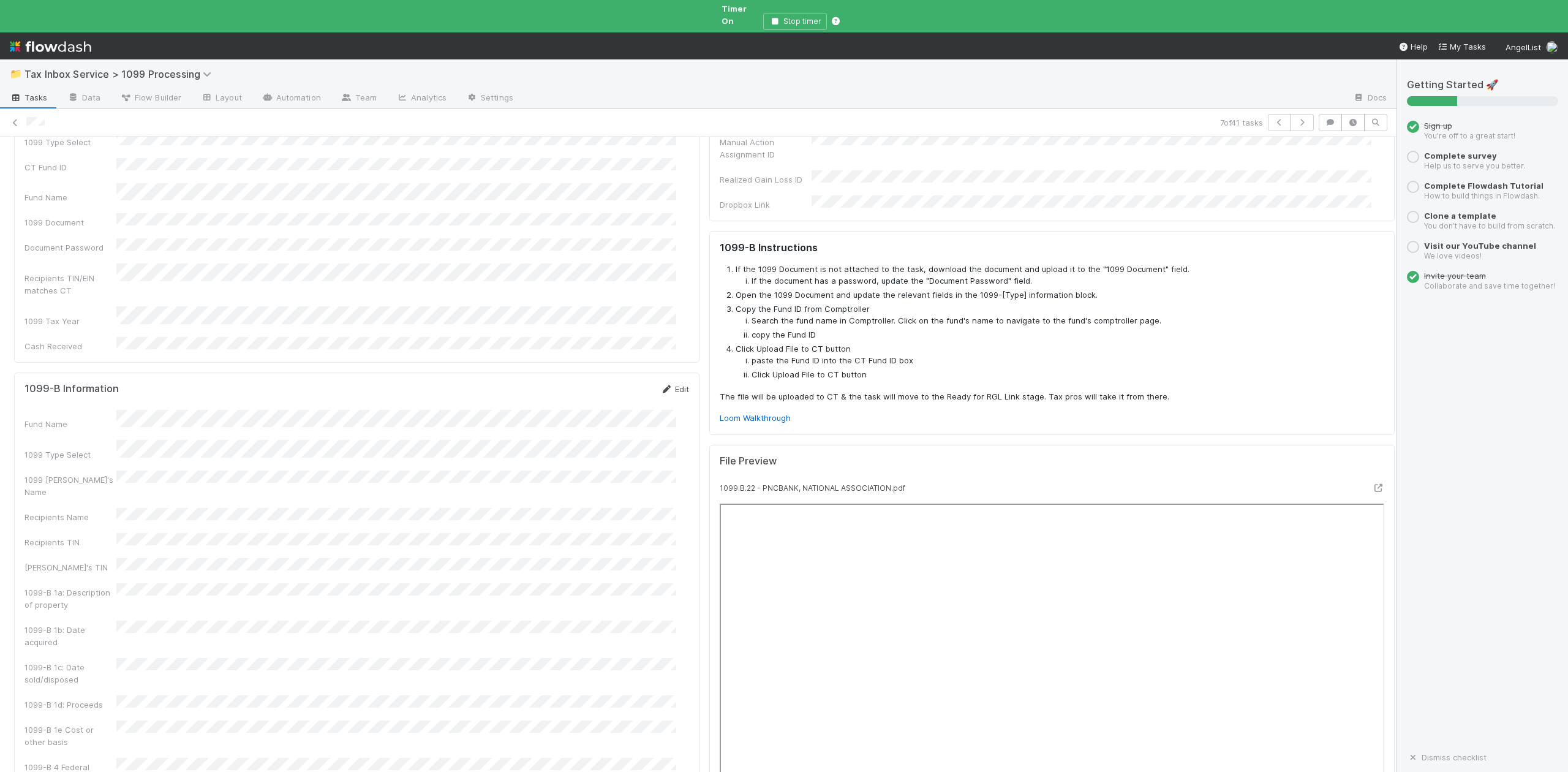
click at [664, 384] on link "Edit" at bounding box center [675, 389] width 29 height 10
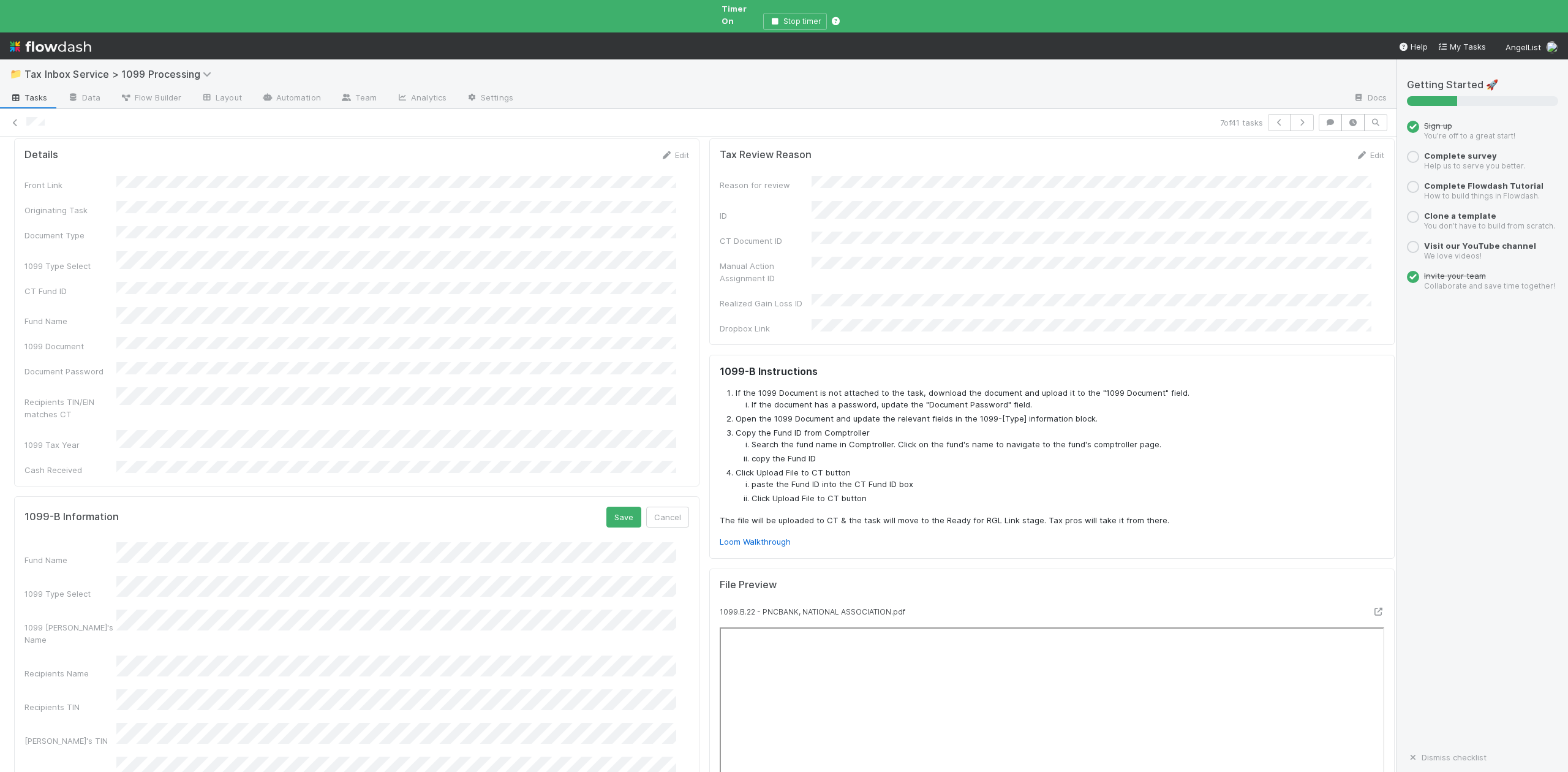
scroll to position [0, 0]
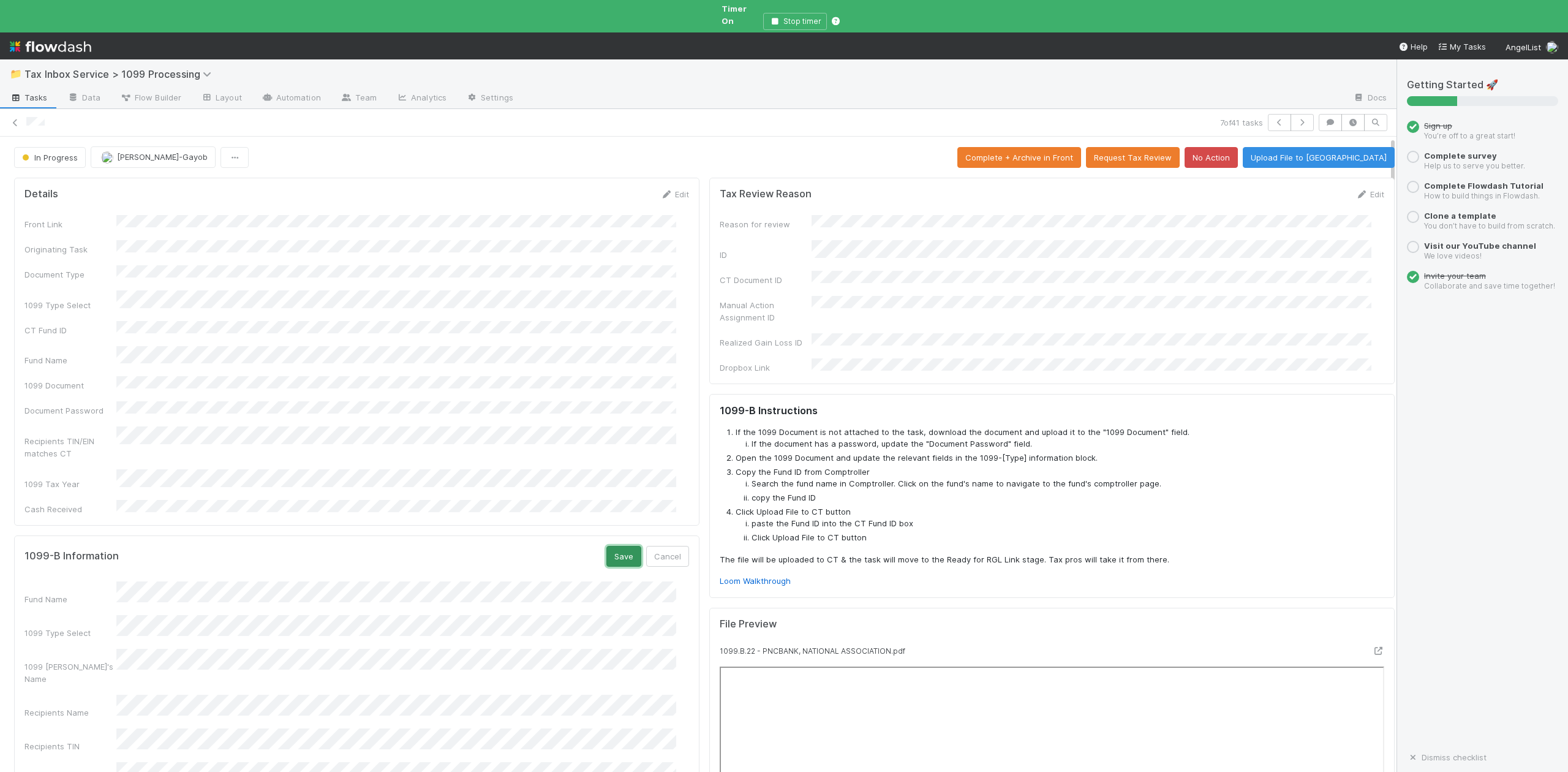
click at [606, 546] on button "Save" at bounding box center [624, 556] width 35 height 21
click at [1319, 149] on button "Upload File to CT" at bounding box center [1319, 157] width 152 height 21
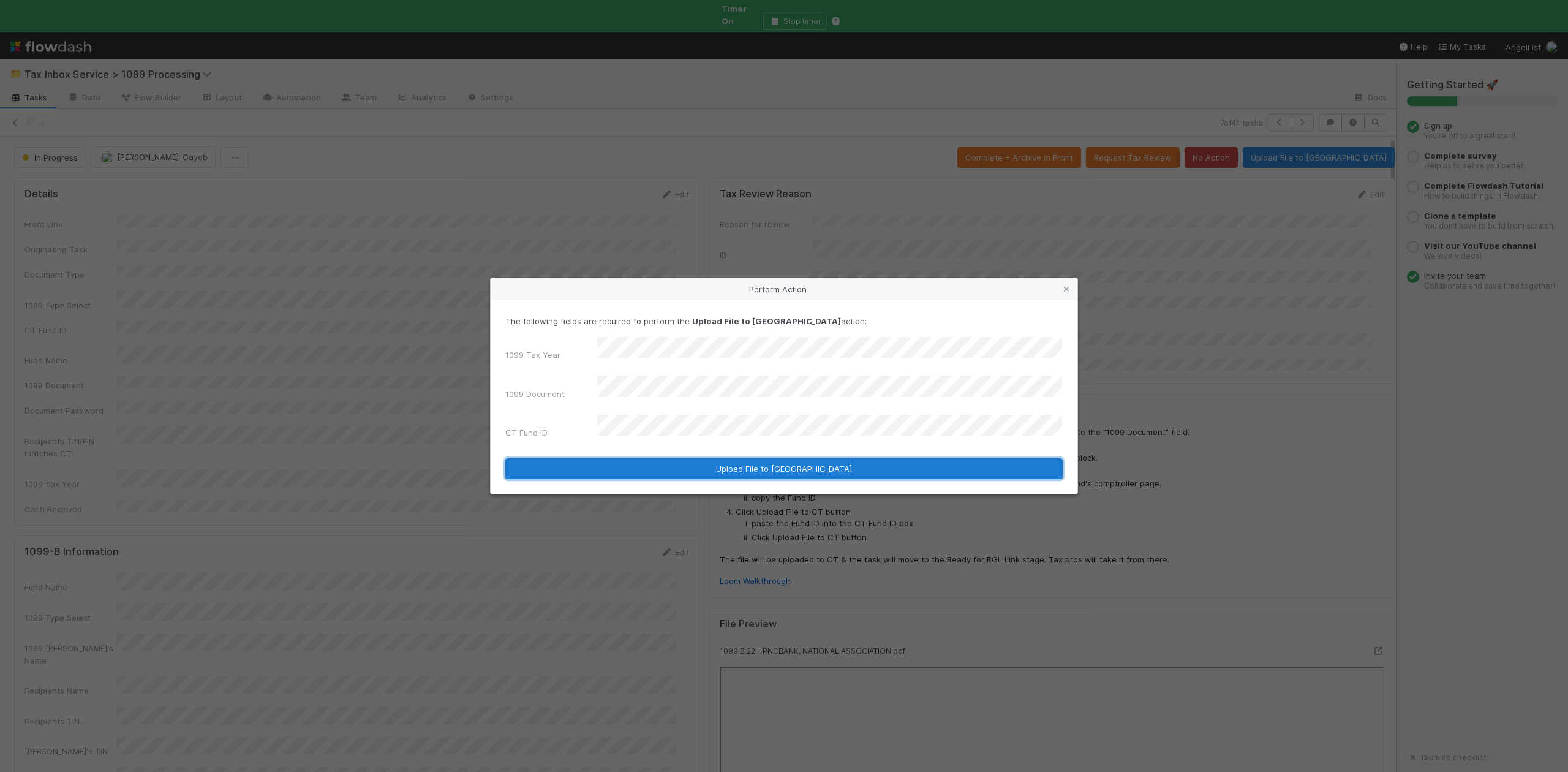
click at [748, 458] on button "Upload File to CT" at bounding box center [784, 469] width 557 height 21
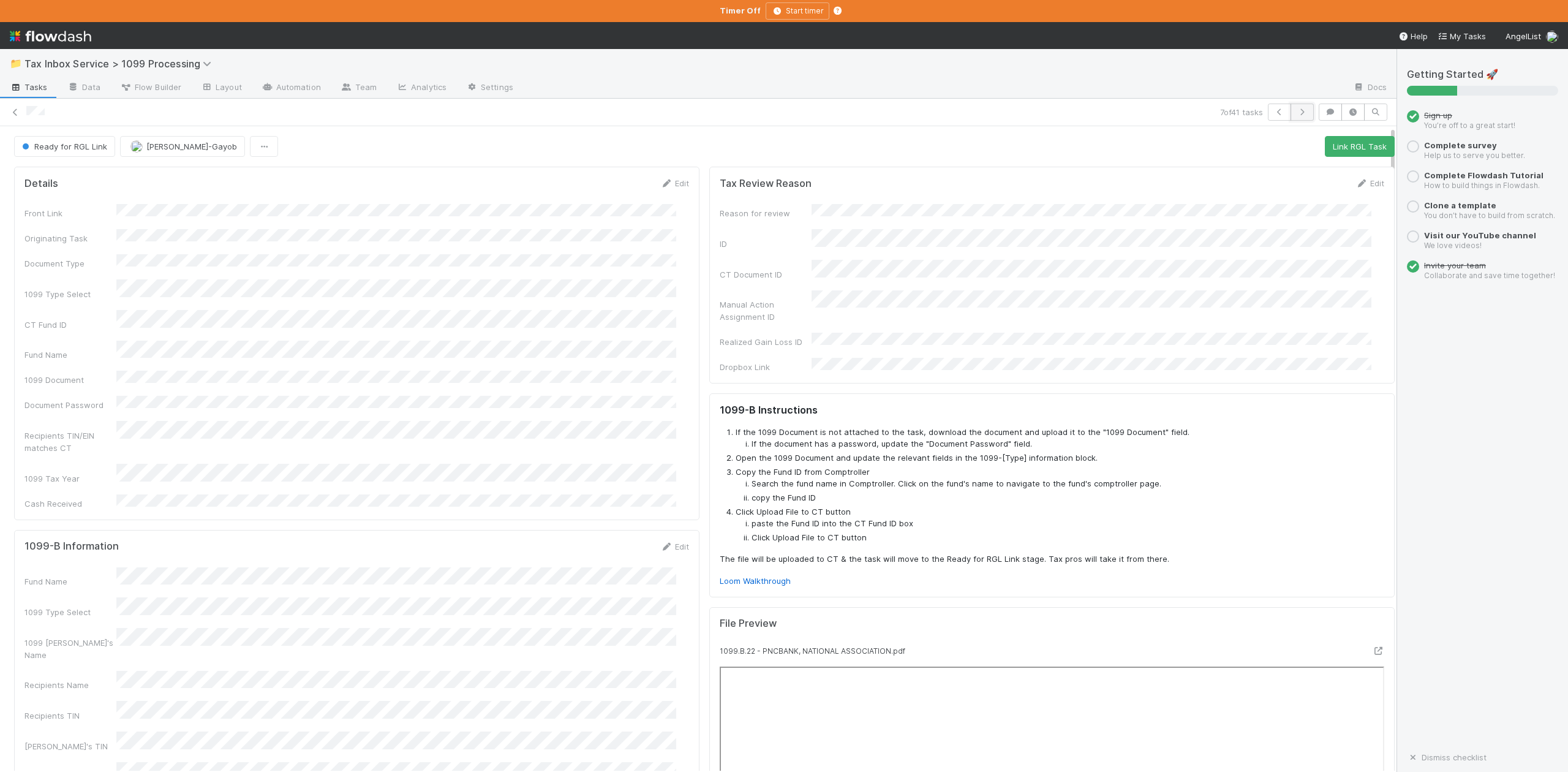
click at [1296, 116] on icon "button" at bounding box center [1302, 112] width 12 height 7
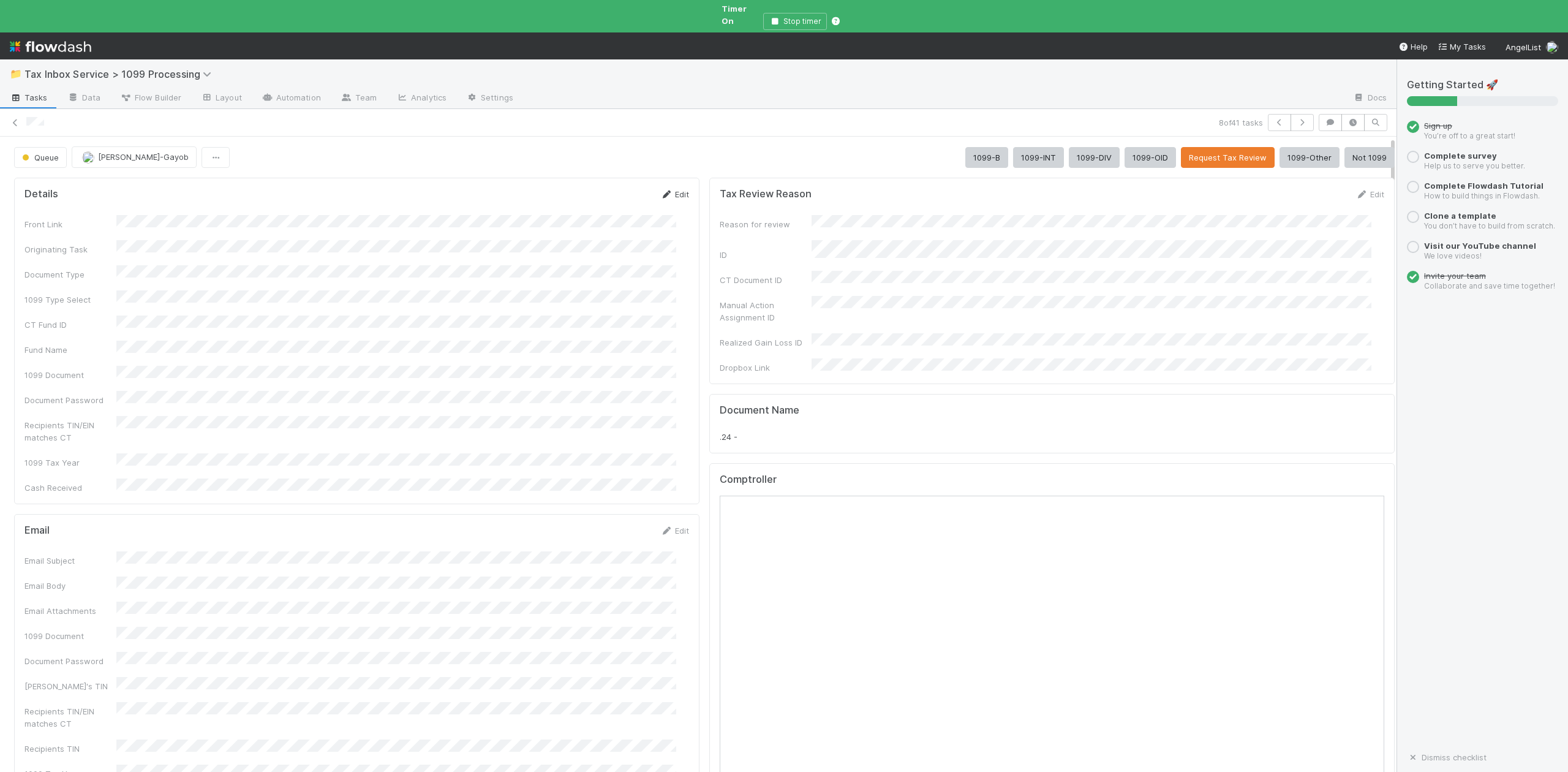
click at [667, 189] on link "Edit" at bounding box center [675, 194] width 29 height 10
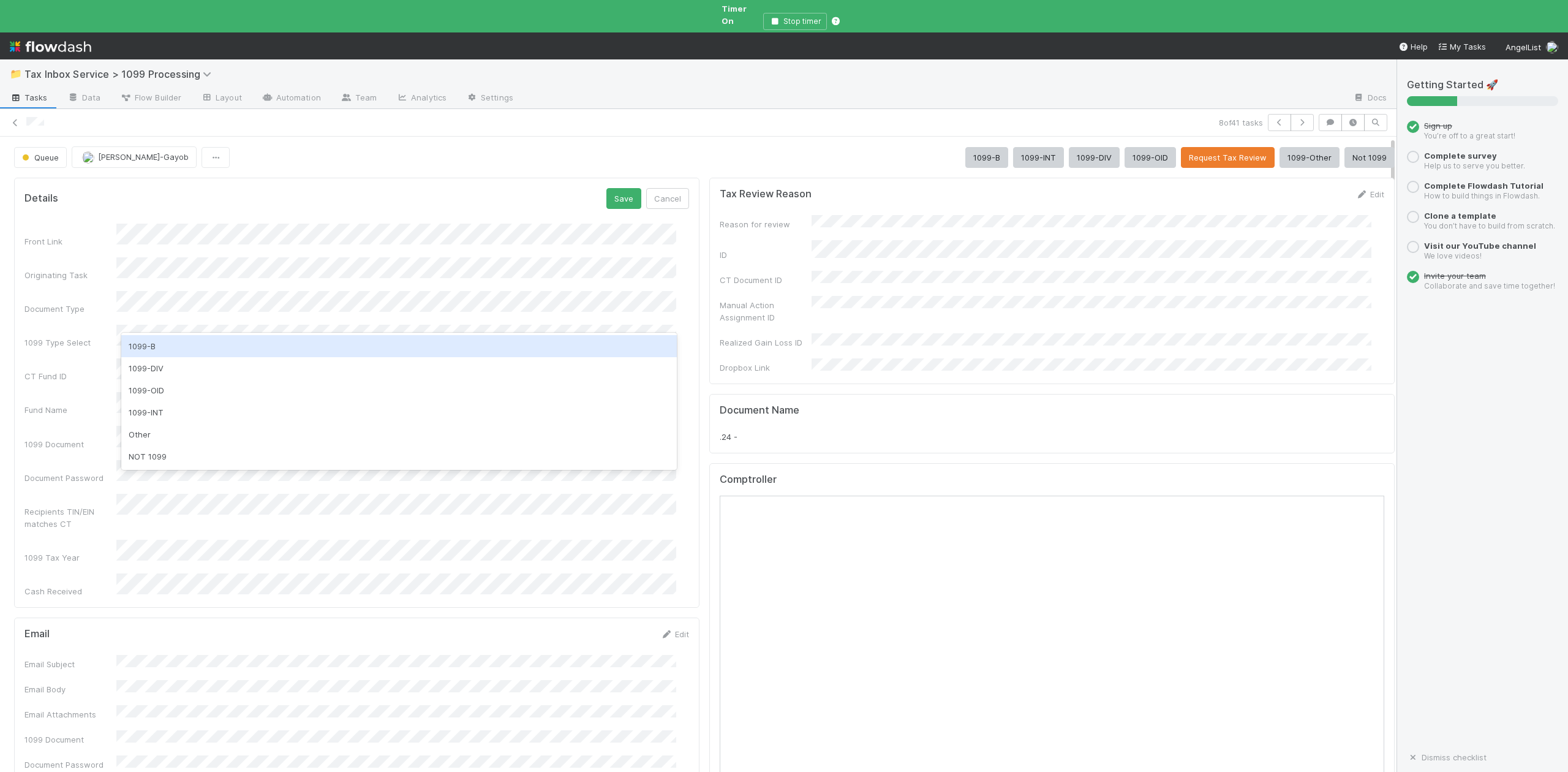
click at [142, 339] on div "1099-B" at bounding box center [399, 346] width 555 height 22
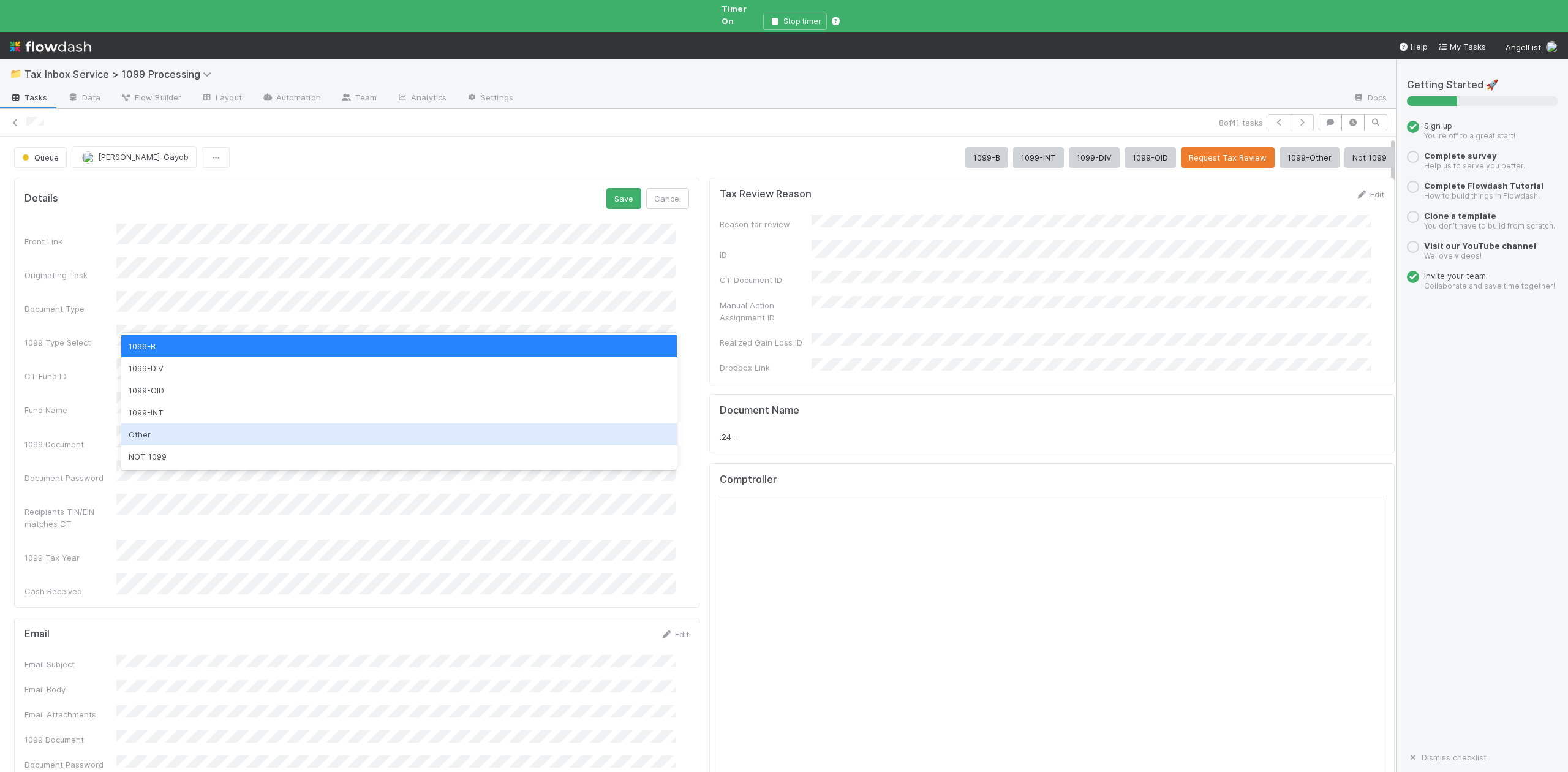
click at [85, 392] on div "Front Link Originating Task Document Type 1099 Type Select CT Fund ID Fund Name…" at bounding box center [357, 410] width 664 height 374
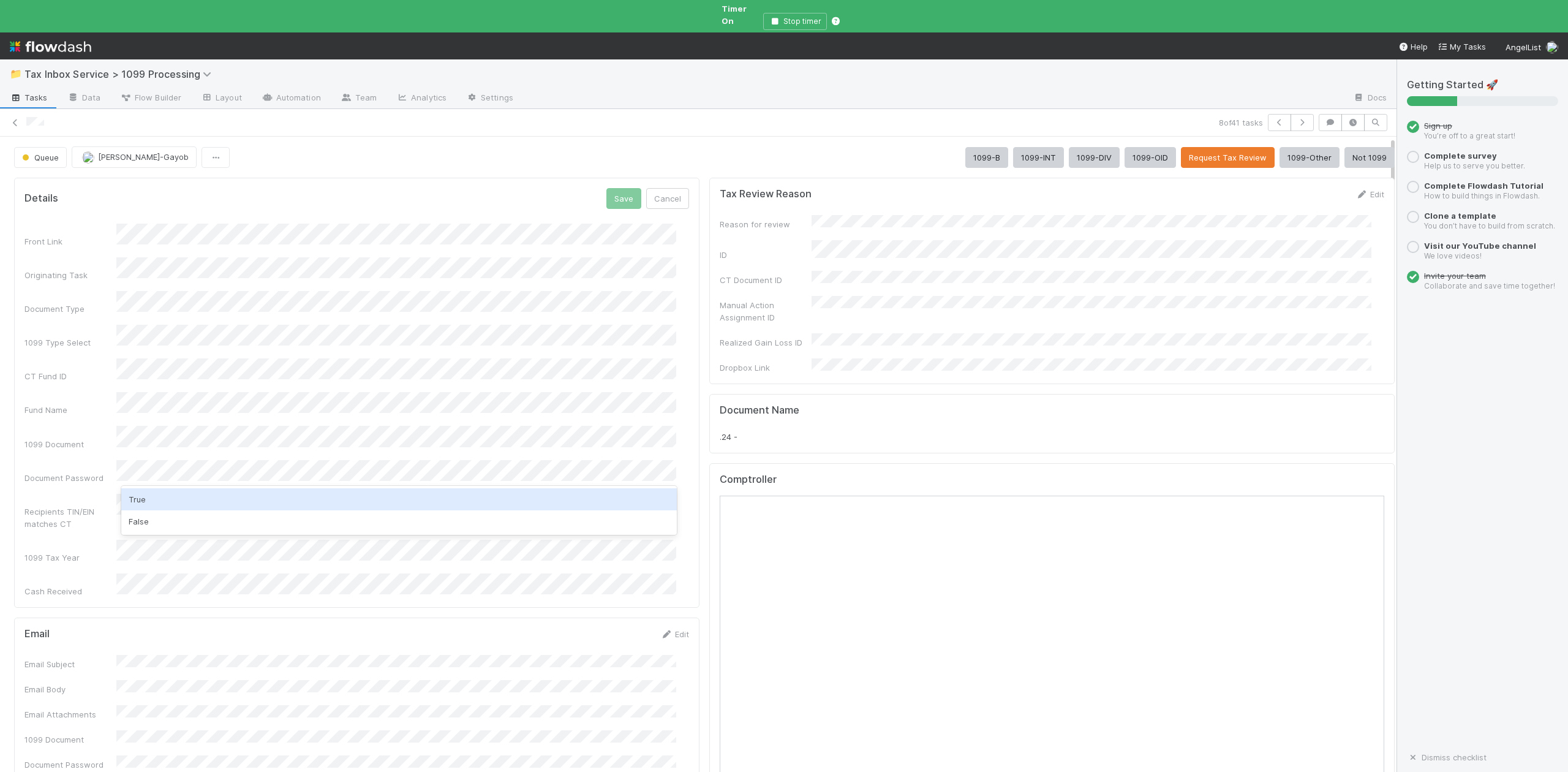
click at [140, 495] on div "True" at bounding box center [399, 499] width 555 height 22
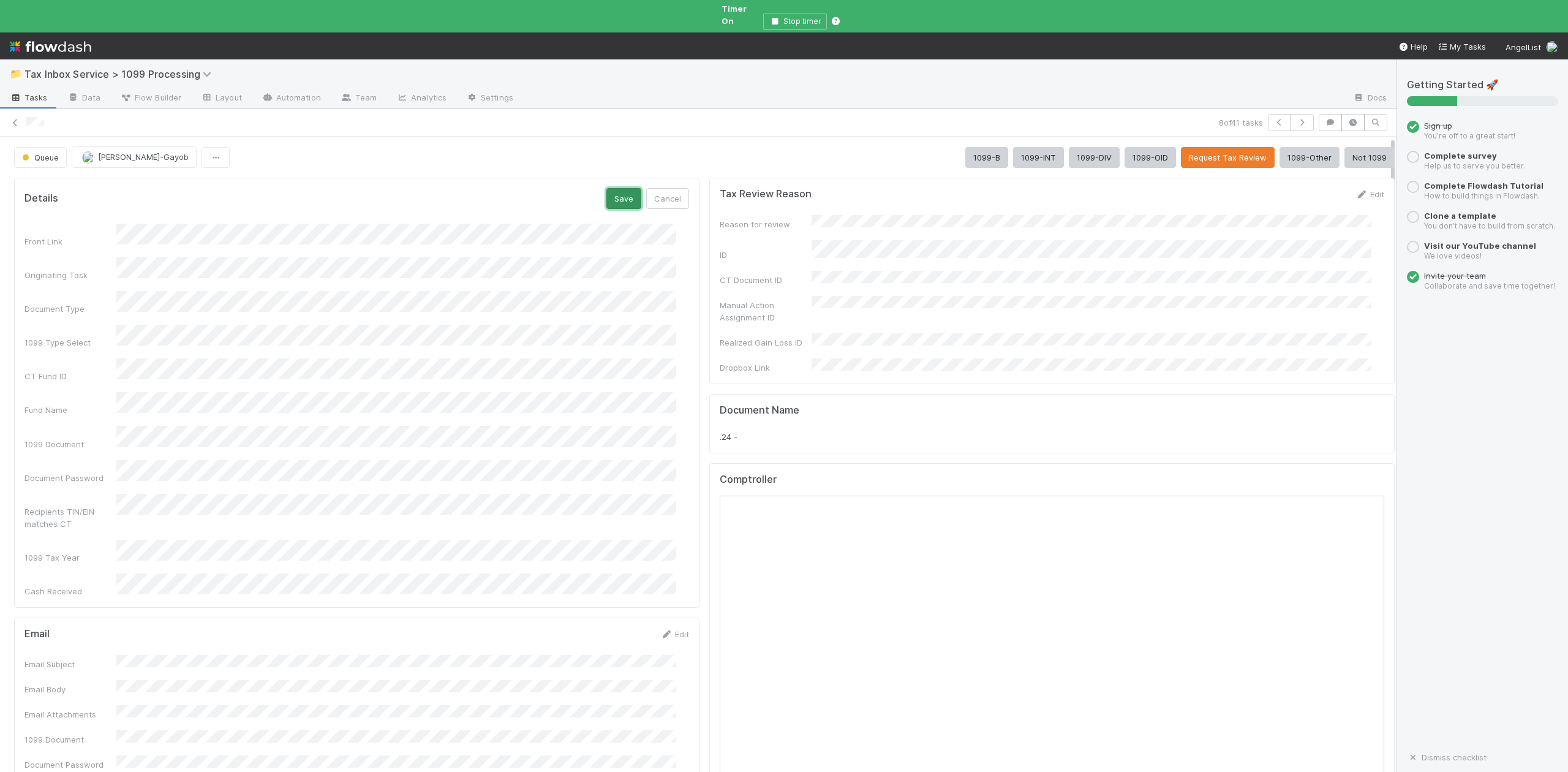
click at [609, 188] on button "Save" at bounding box center [624, 198] width 35 height 21
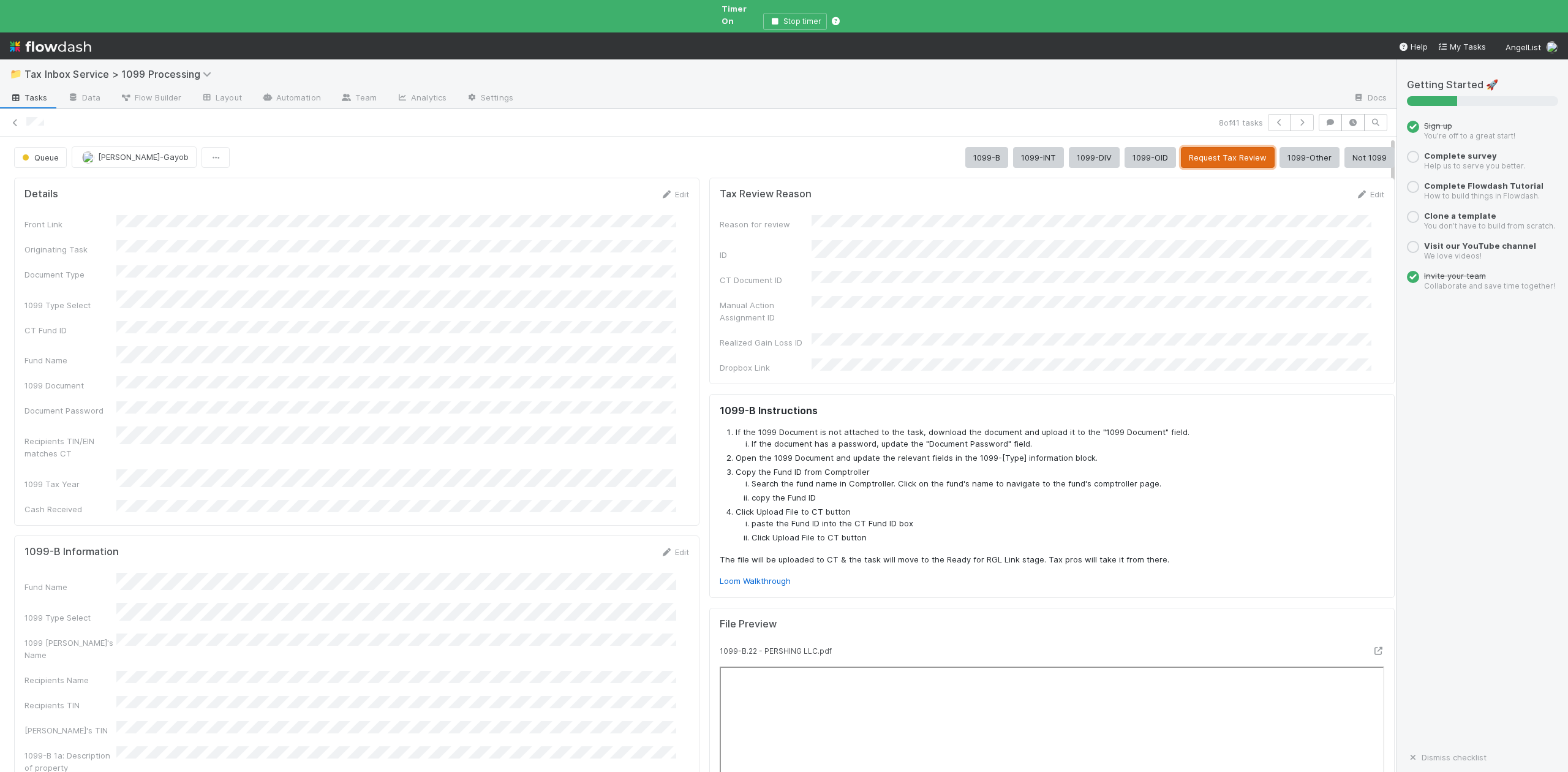
click at [1205, 147] on button "Request Tax Review" at bounding box center [1228, 157] width 94 height 21
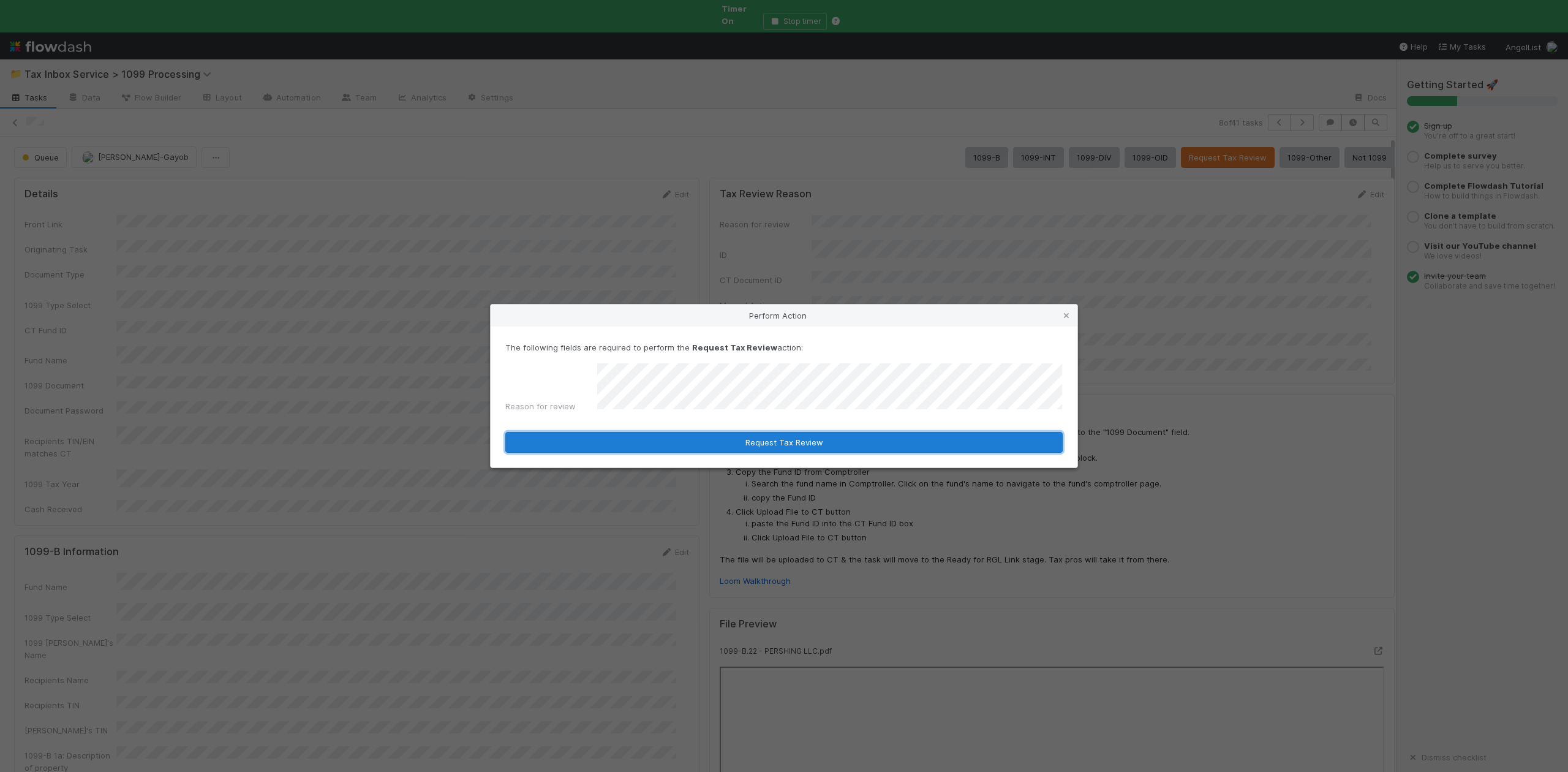
click at [768, 437] on button "Request Tax Review" at bounding box center [784, 442] width 557 height 21
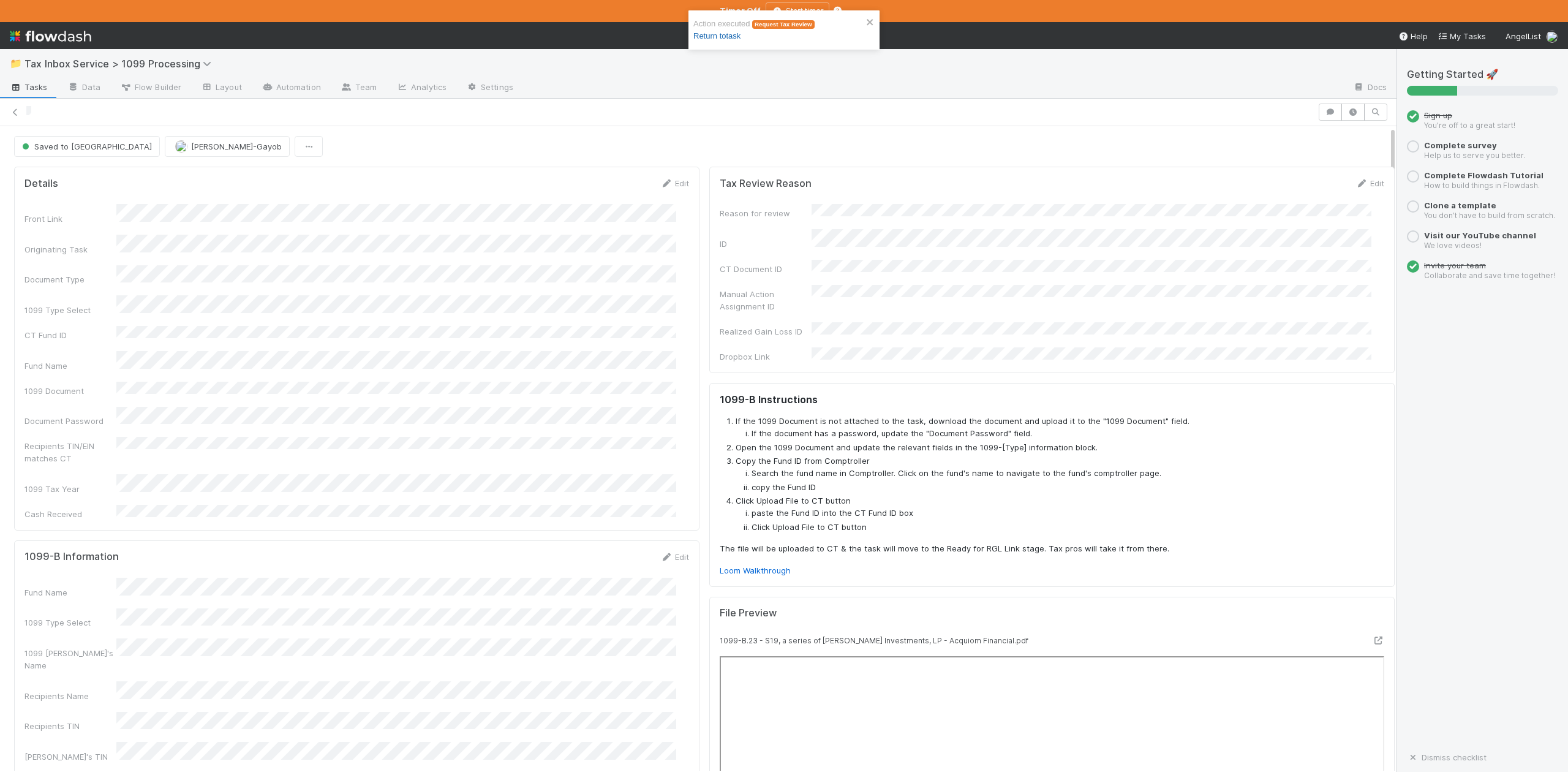
click at [741, 37] on link "Return to task" at bounding box center [717, 36] width 47 height 9
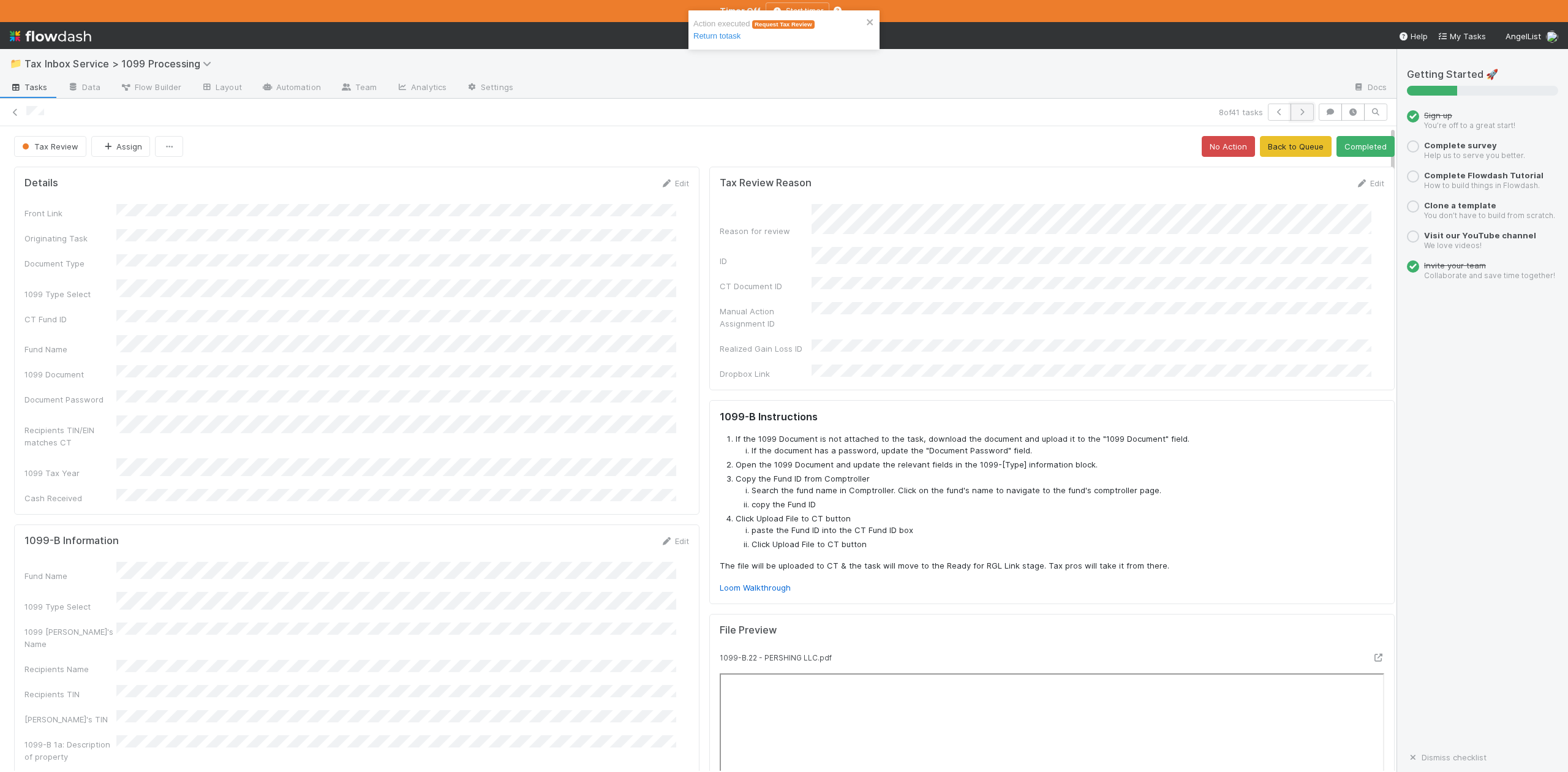
click at [1296, 116] on icon "button" at bounding box center [1302, 112] width 12 height 7
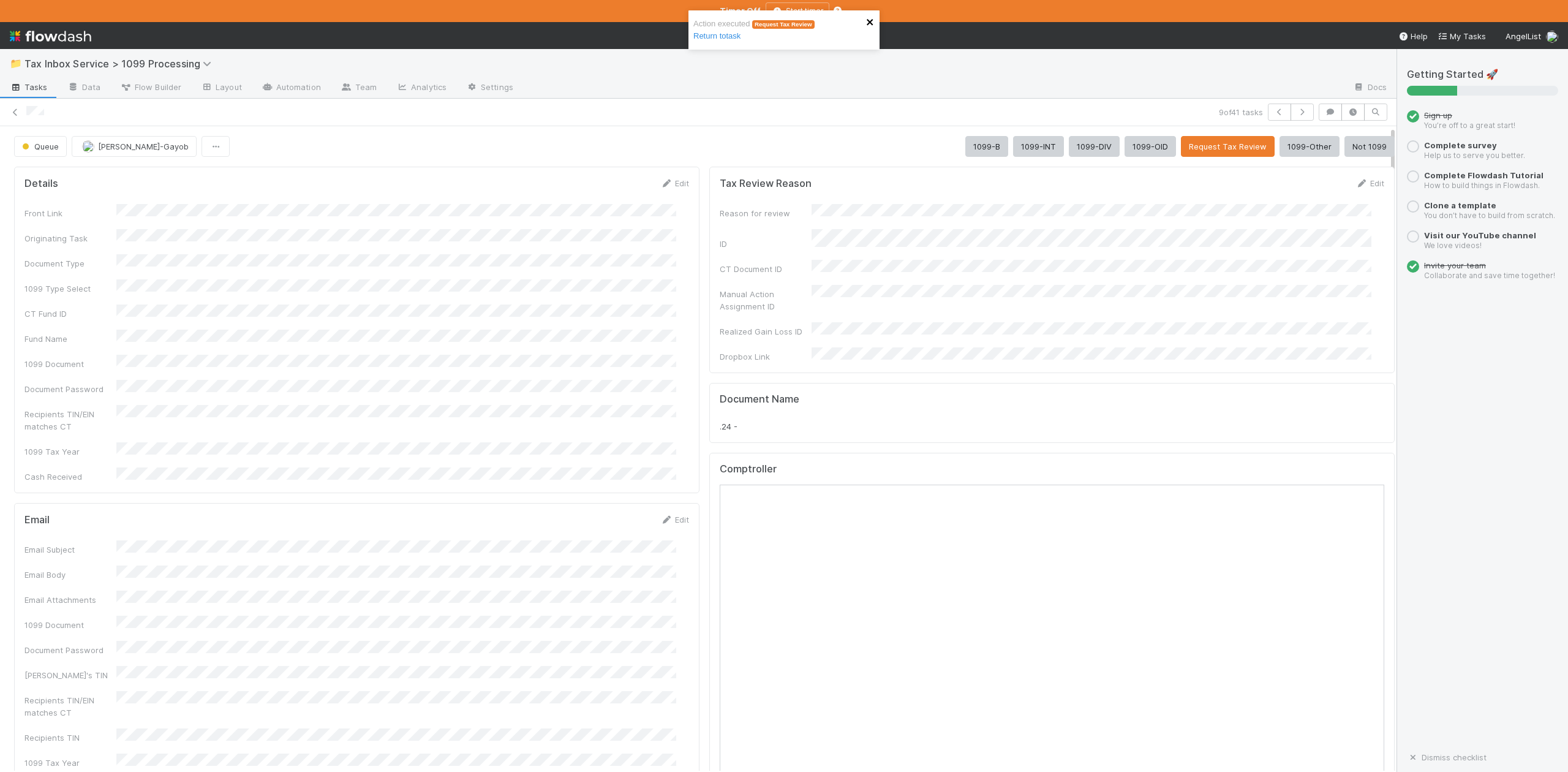
click at [873, 18] on icon "close" at bounding box center [870, 22] width 8 height 10
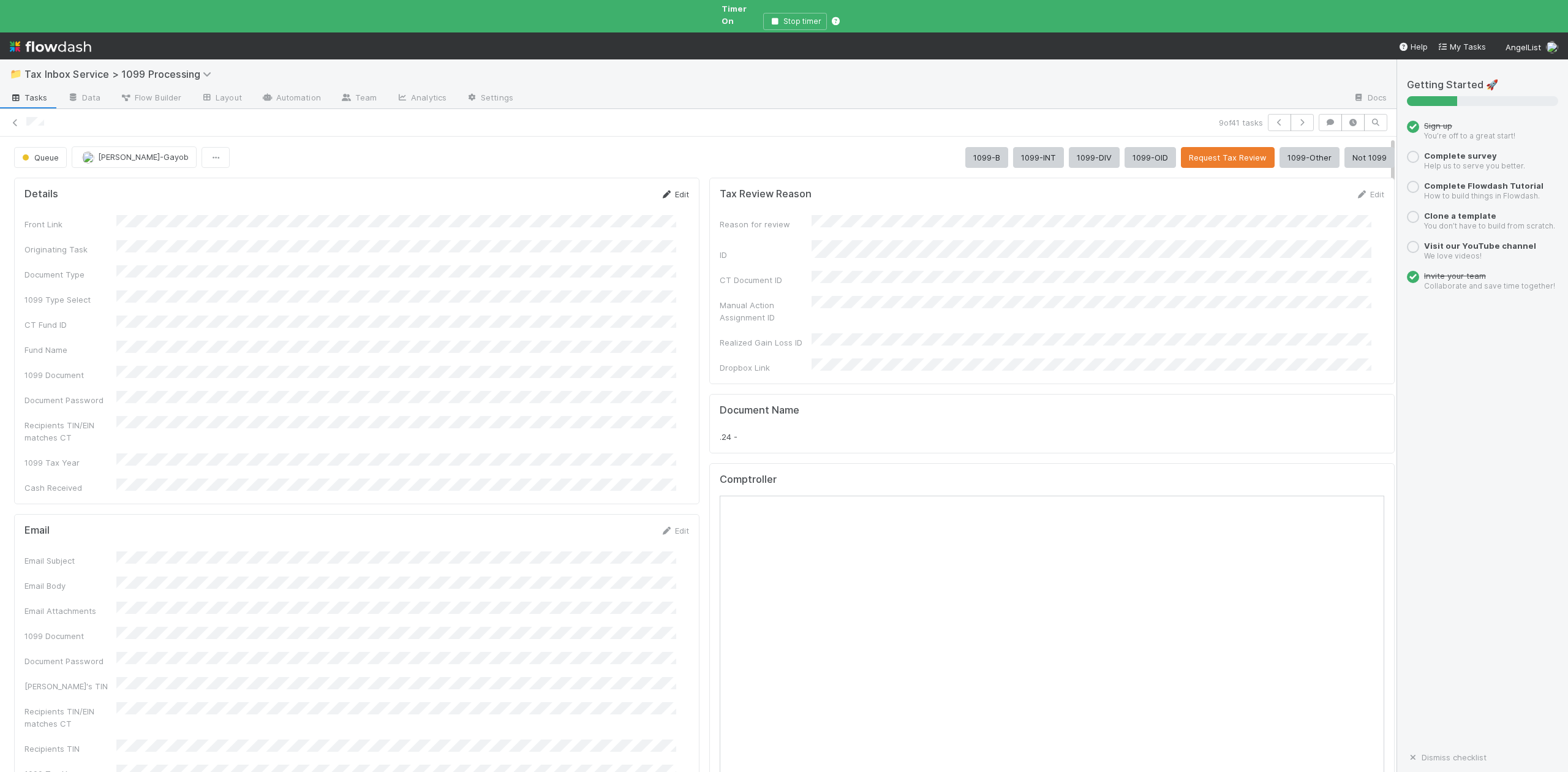
click at [669, 189] on link "Edit" at bounding box center [675, 194] width 29 height 10
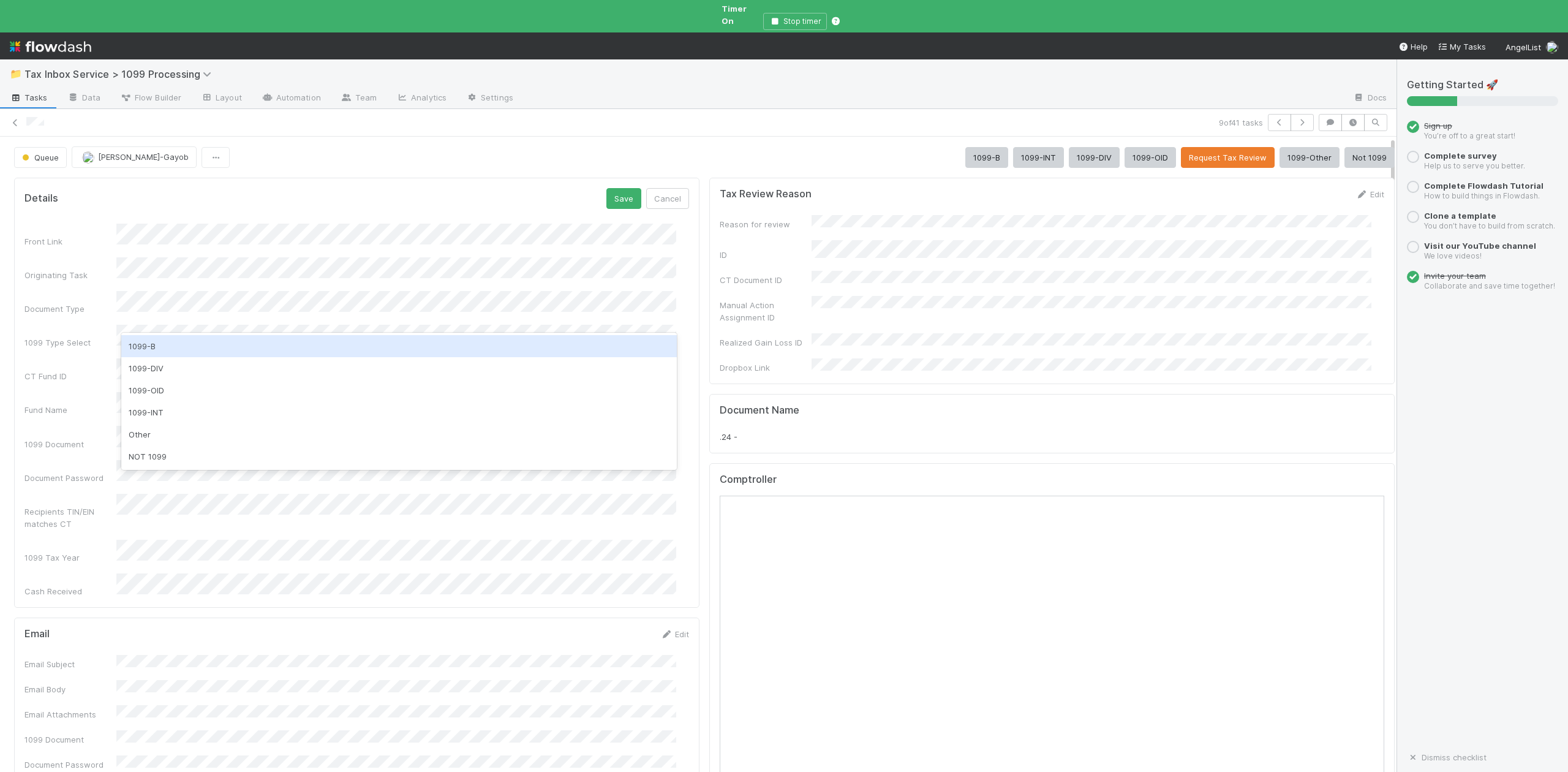
click at [157, 345] on div "1099-B" at bounding box center [399, 346] width 555 height 22
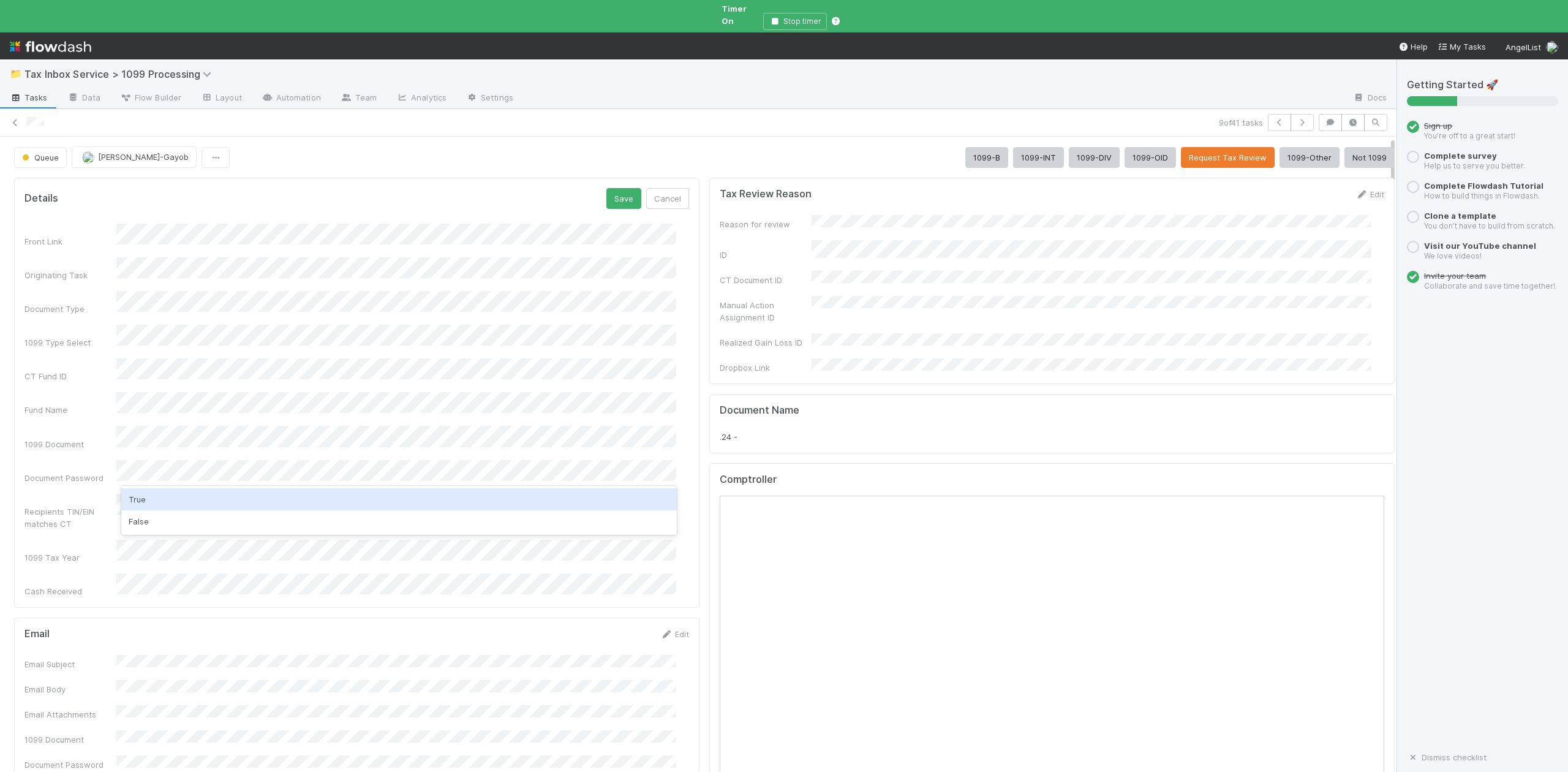
click at [138, 504] on div "True" at bounding box center [399, 499] width 555 height 22
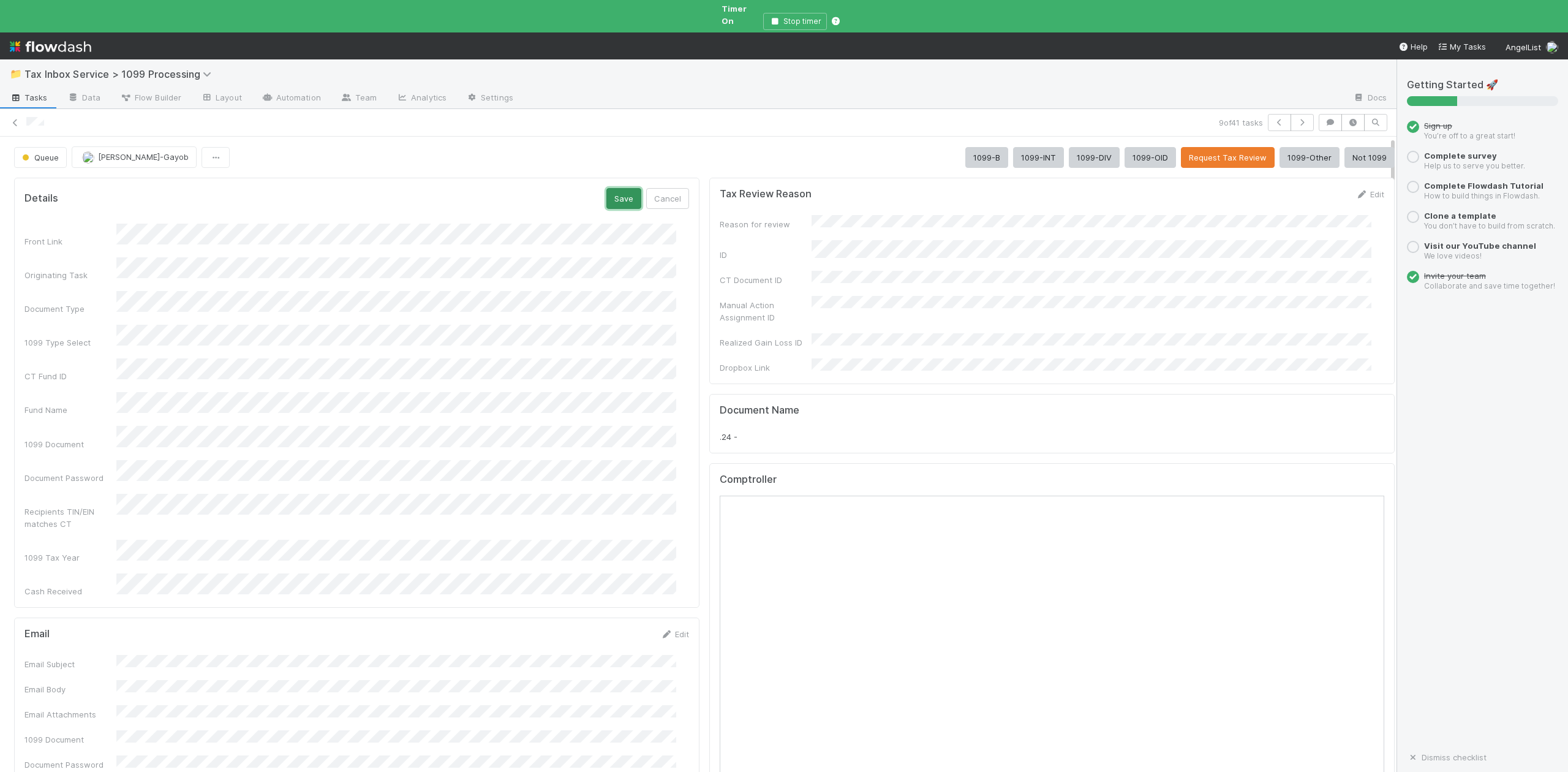
click at [614, 194] on button "Save" at bounding box center [624, 198] width 35 height 21
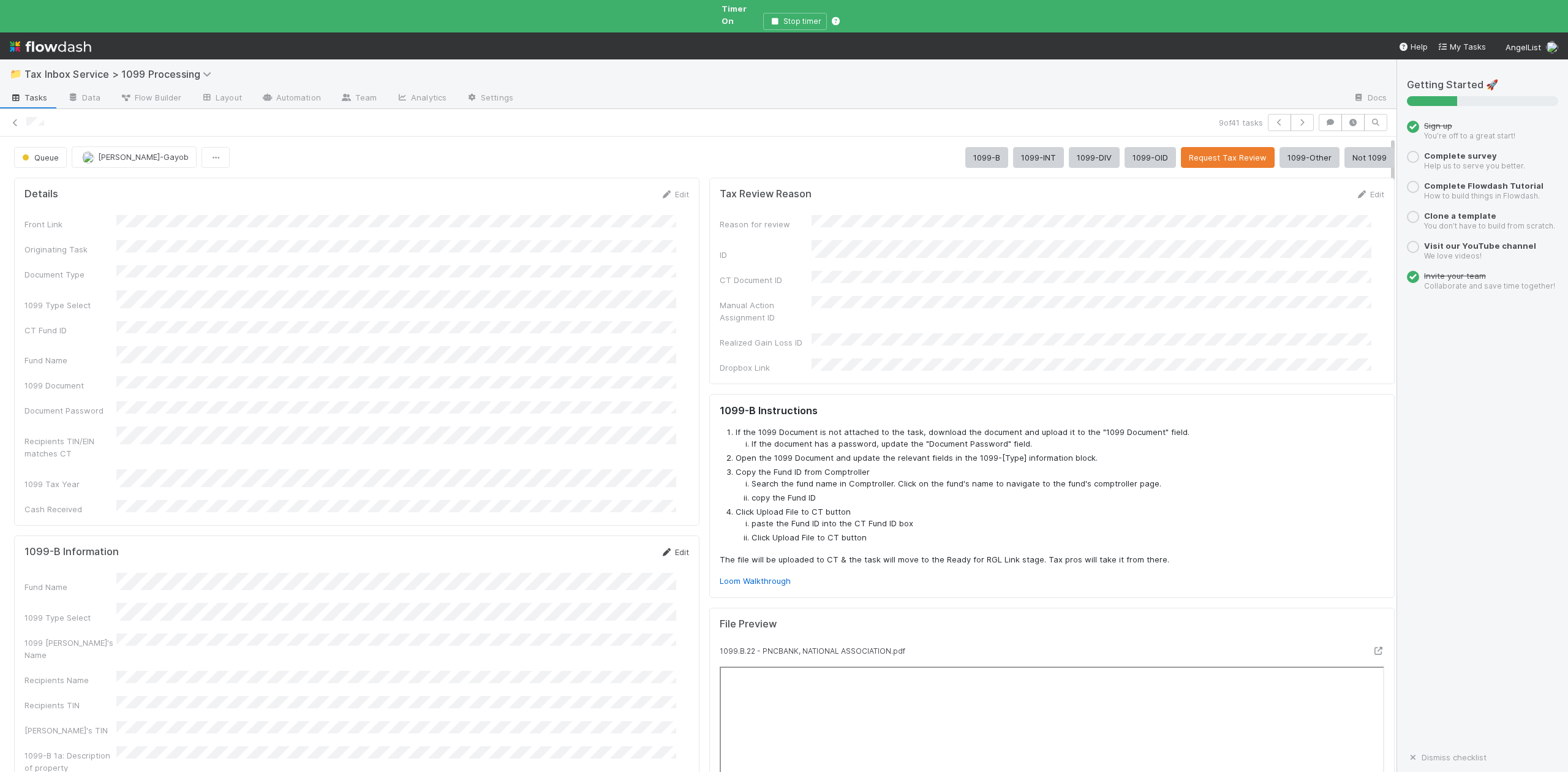
click at [669, 547] on link "Edit" at bounding box center [675, 551] width 29 height 10
click at [669, 189] on link "Edit" at bounding box center [675, 194] width 29 height 10
click at [608, 190] on button "Save" at bounding box center [624, 198] width 35 height 21
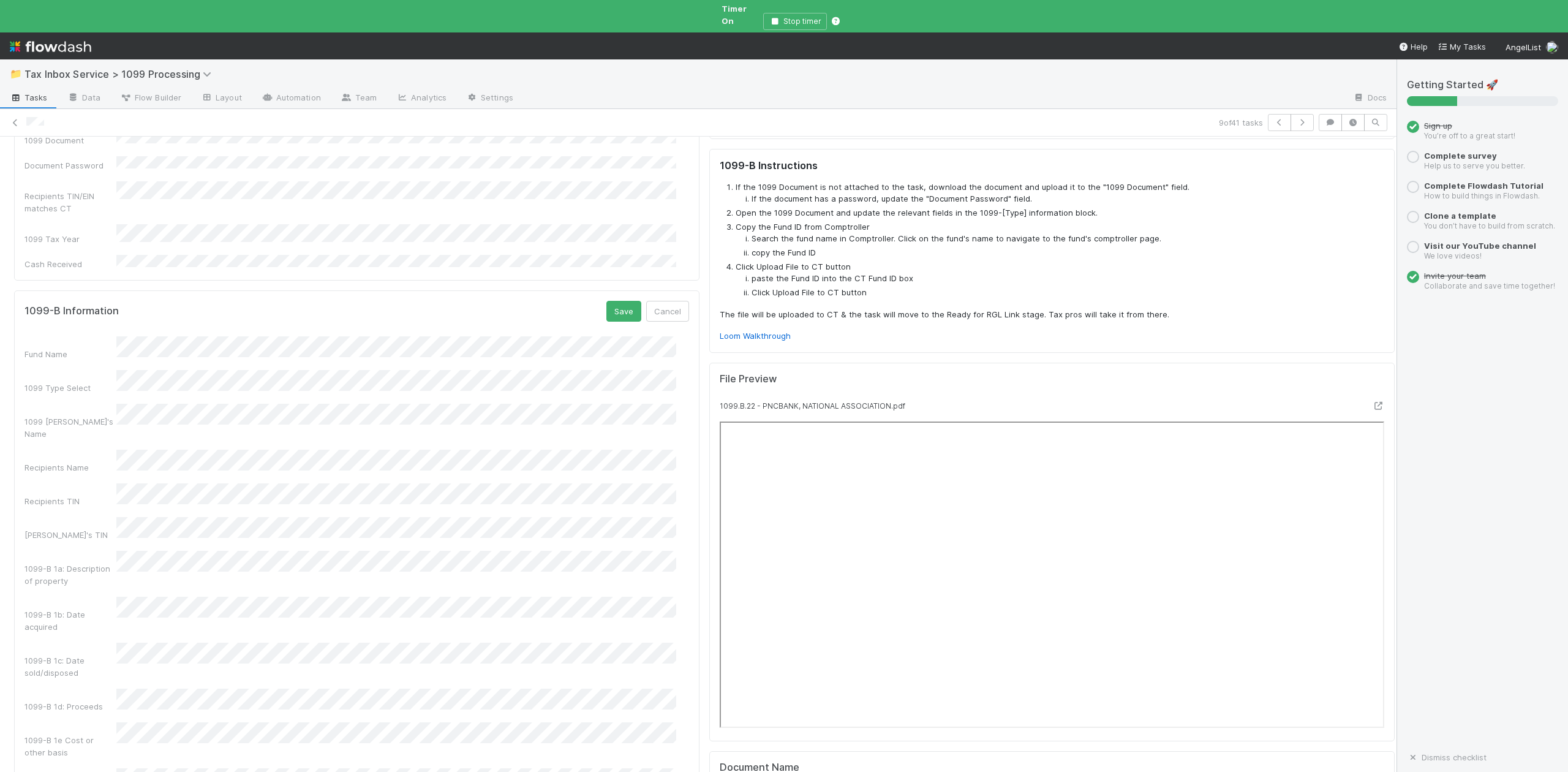
scroll to position [163, 0]
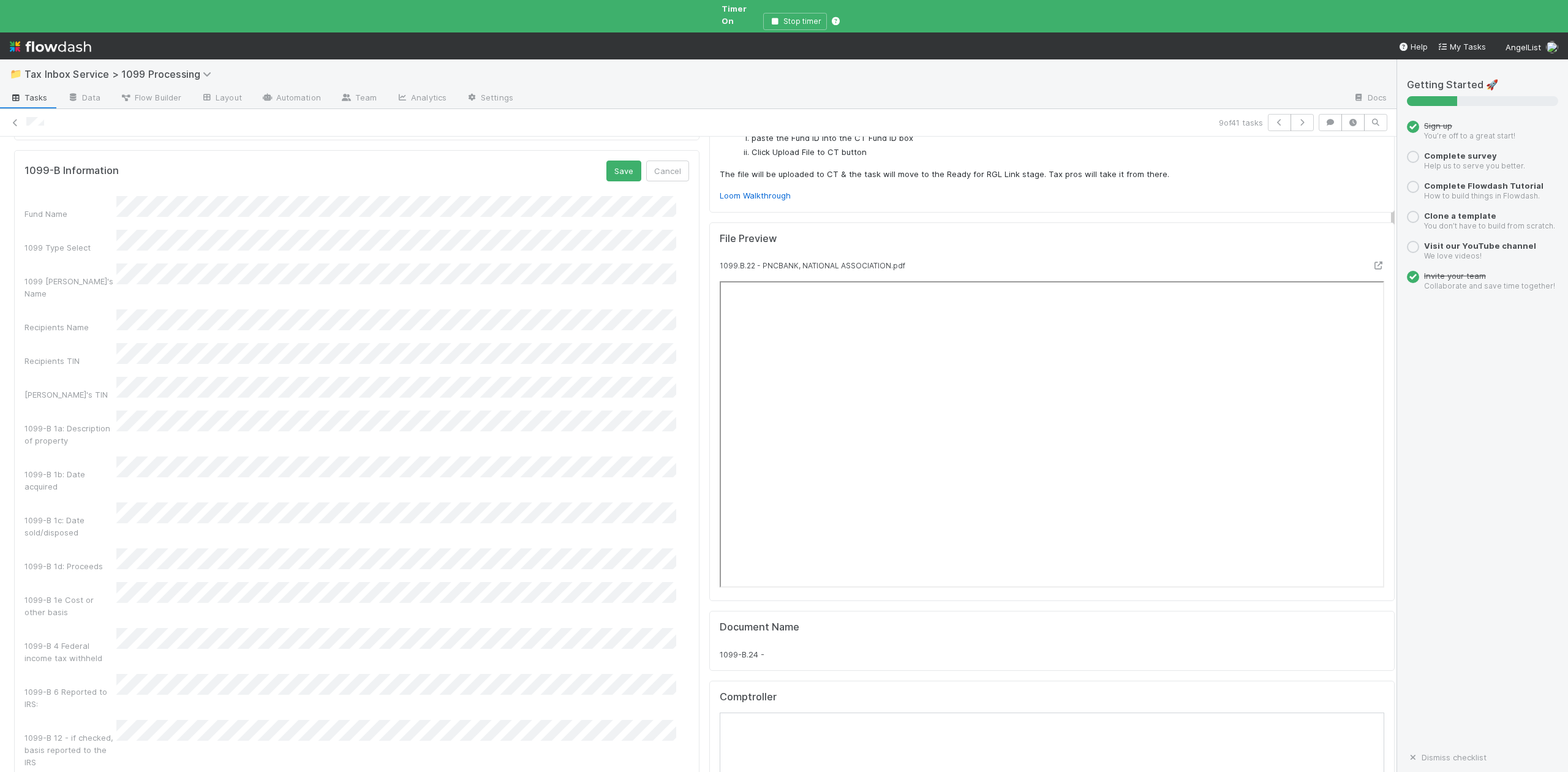
scroll to position [408, 0]
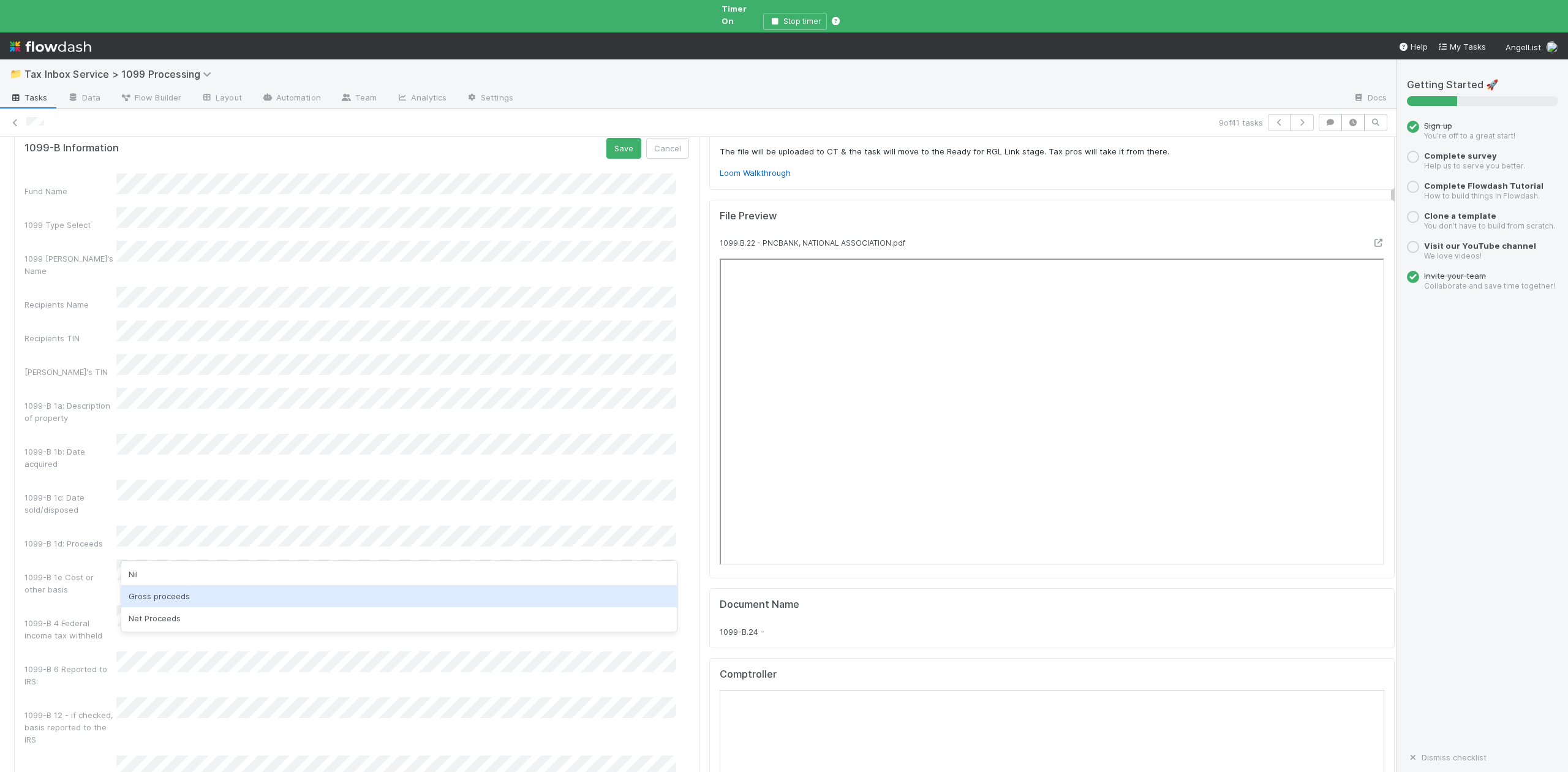
click at [157, 598] on div "Gross proceeds" at bounding box center [399, 596] width 555 height 22
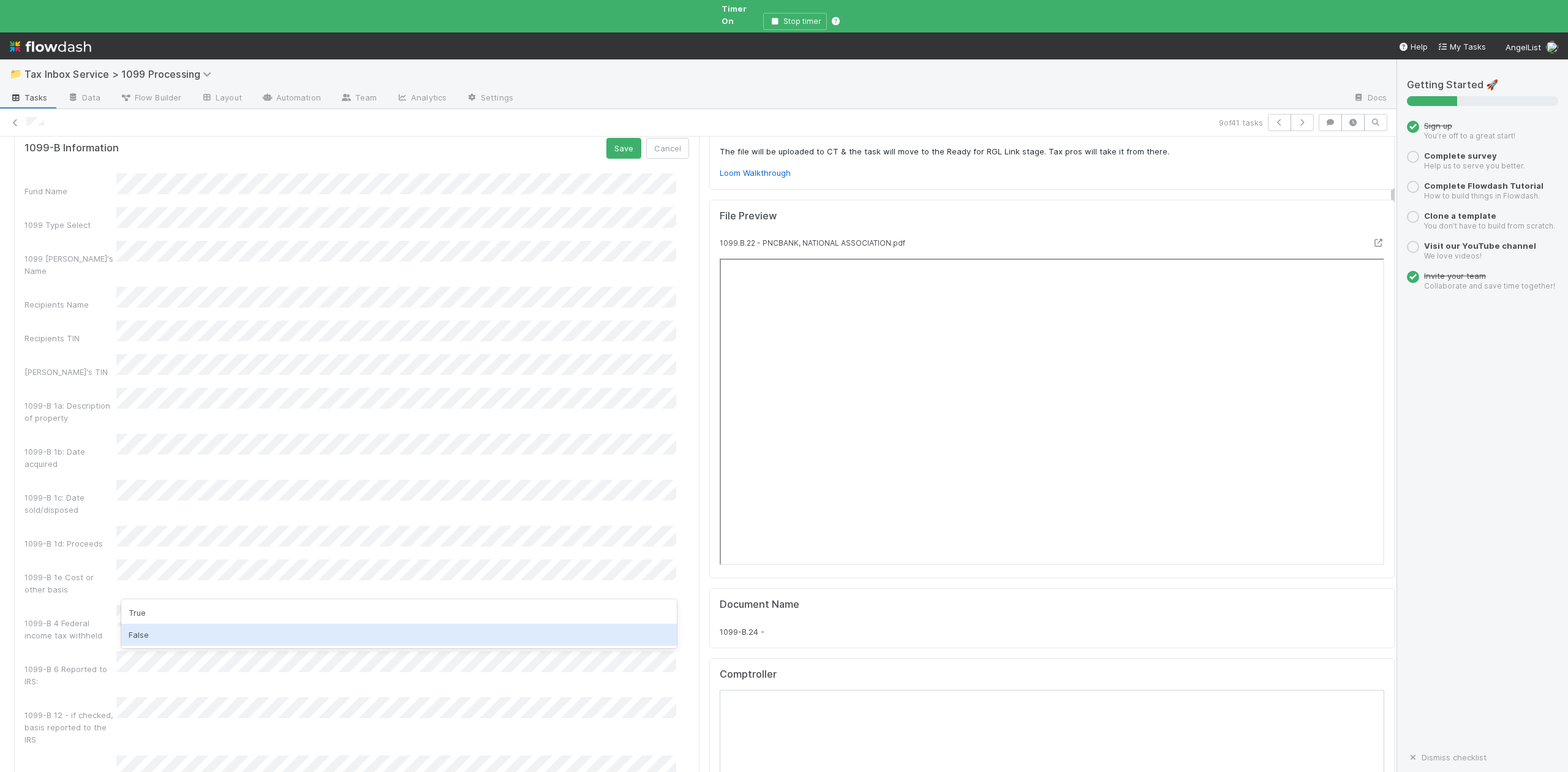
click at [144, 636] on div "False" at bounding box center [399, 635] width 555 height 22
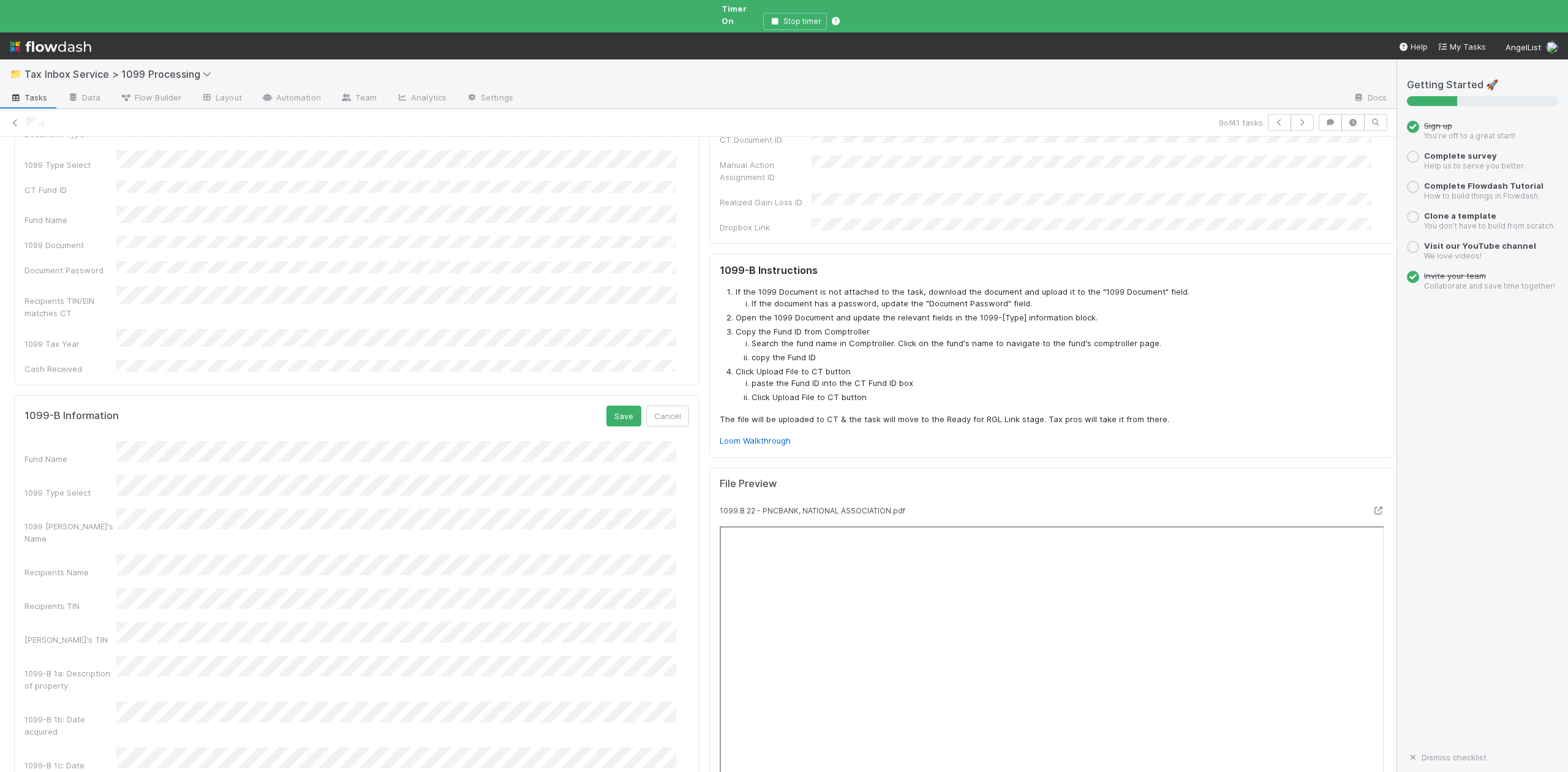
scroll to position [0, 0]
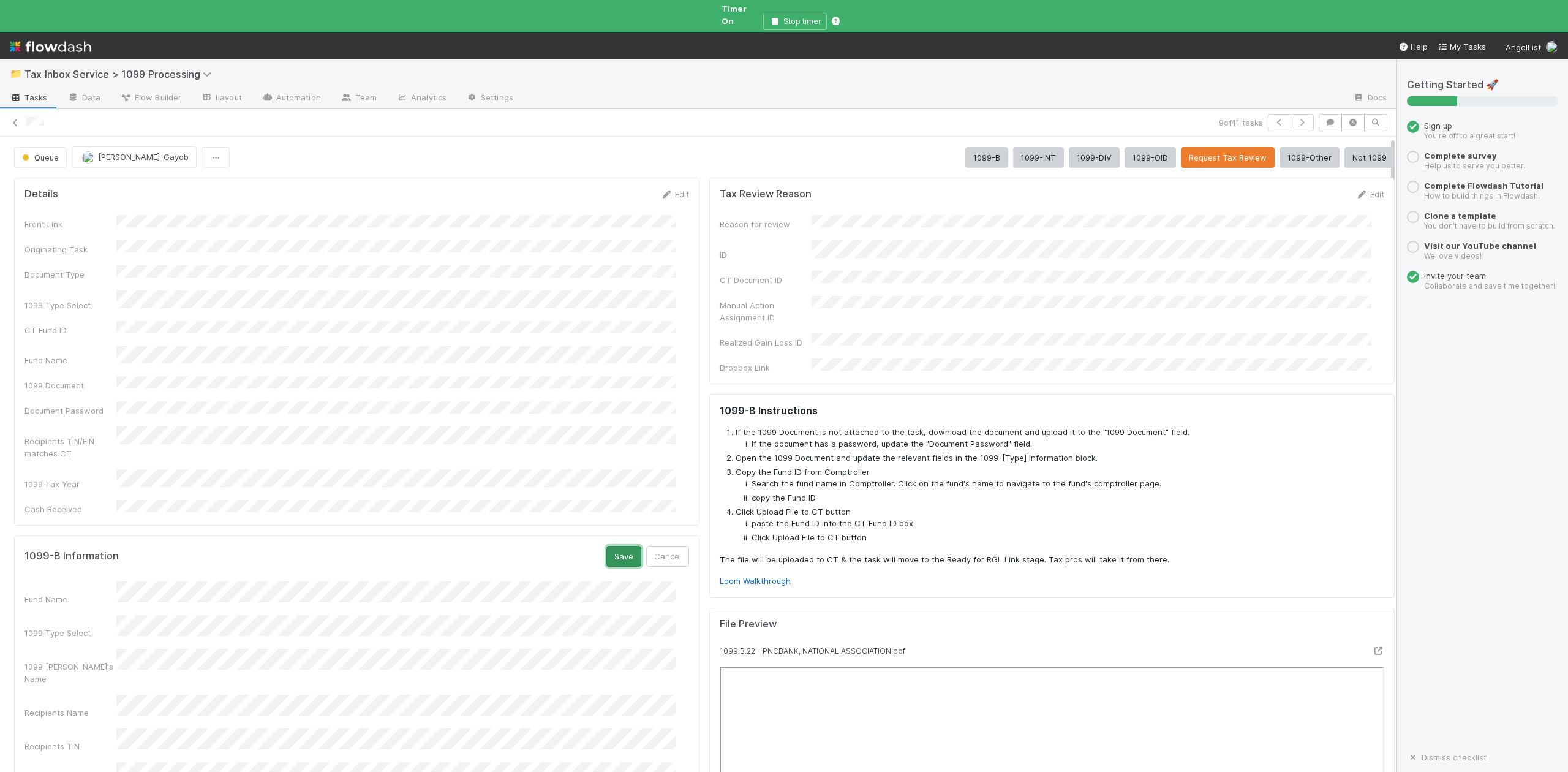
click at [611, 546] on button "Save" at bounding box center [624, 556] width 35 height 21
click at [965, 149] on button "1099-B" at bounding box center [987, 157] width 43 height 21
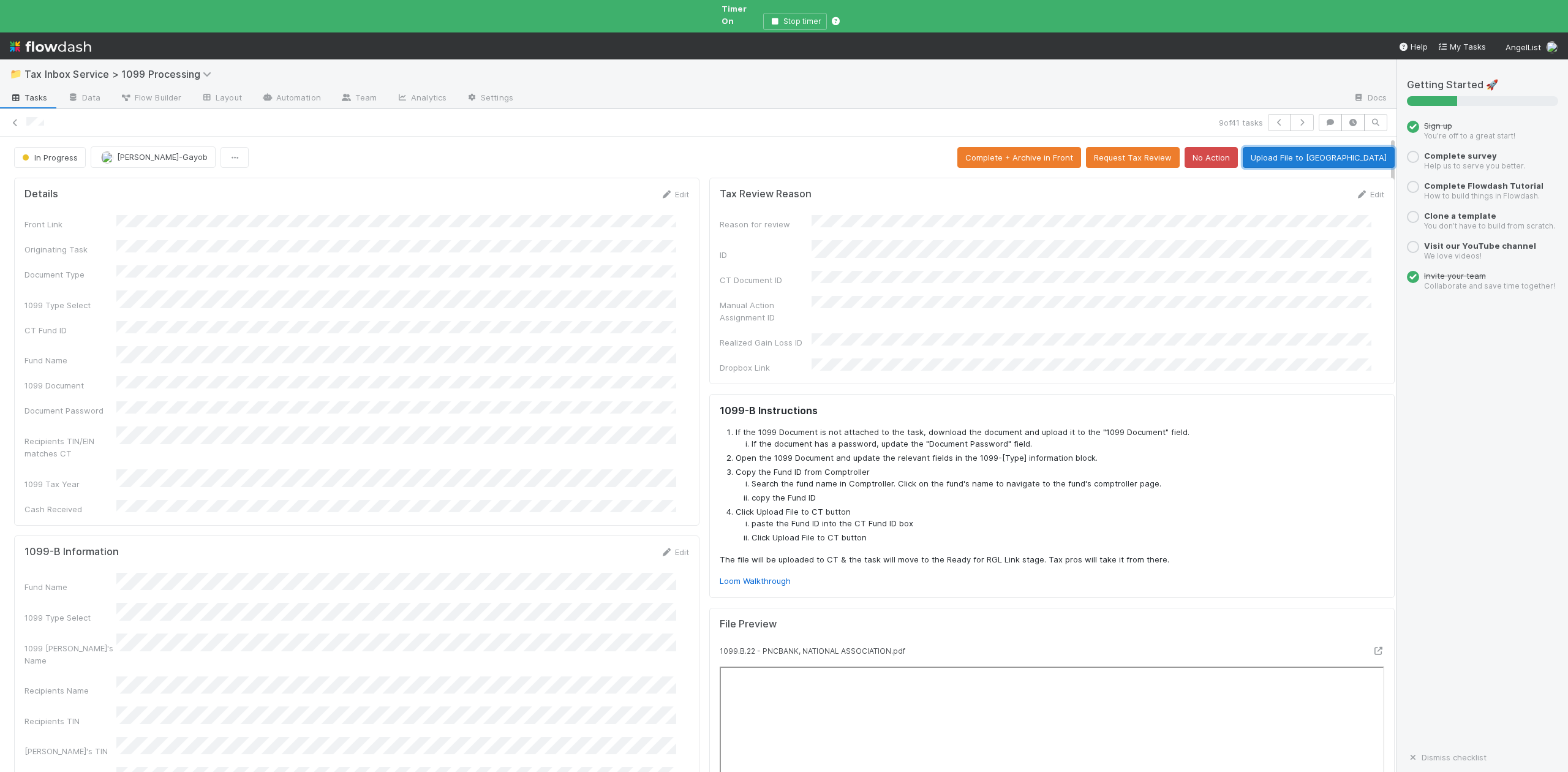
click at [1342, 147] on button "Upload File to CT" at bounding box center [1319, 157] width 152 height 21
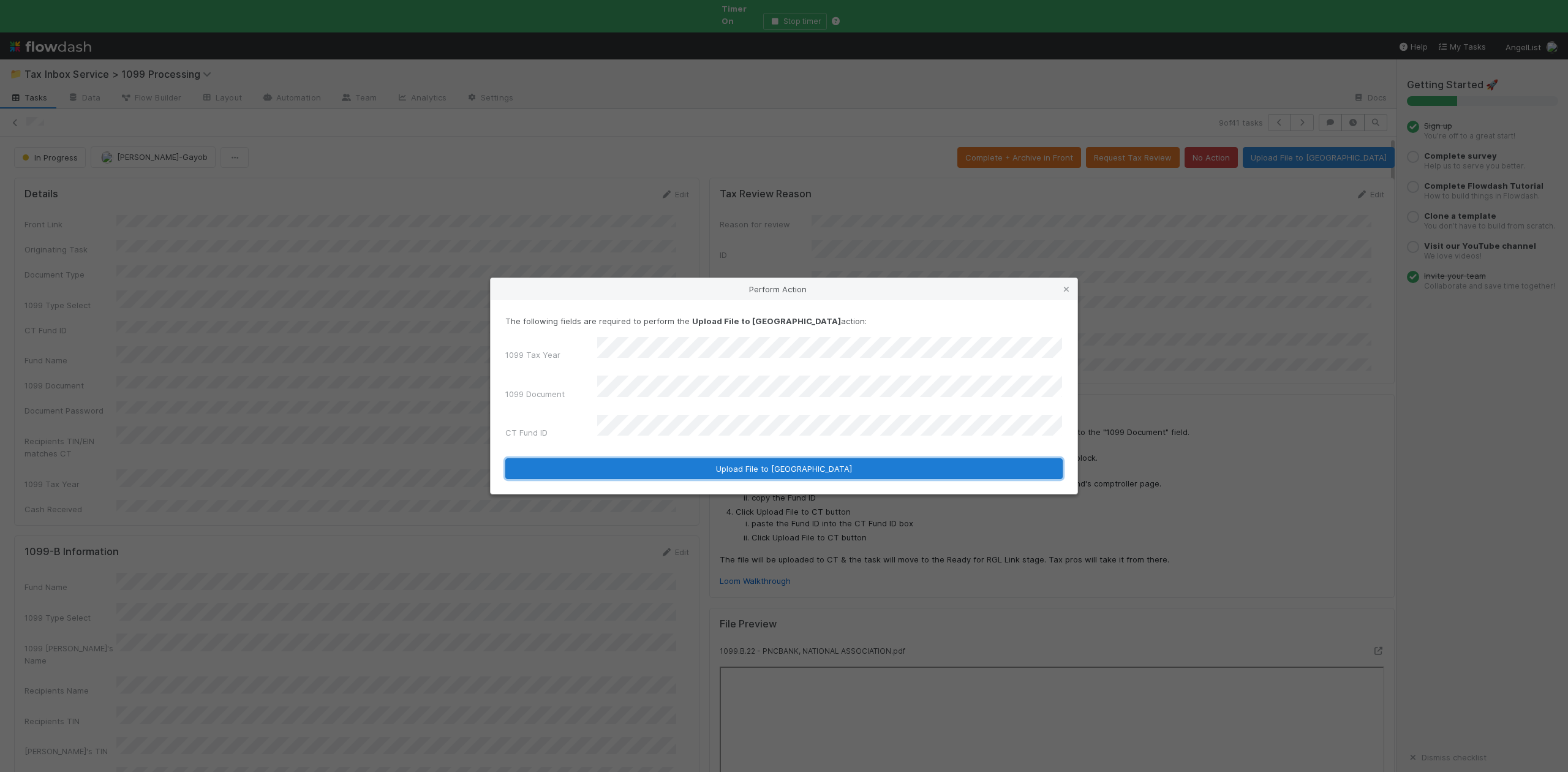
click at [682, 458] on button "Upload File to CT" at bounding box center [784, 469] width 557 height 21
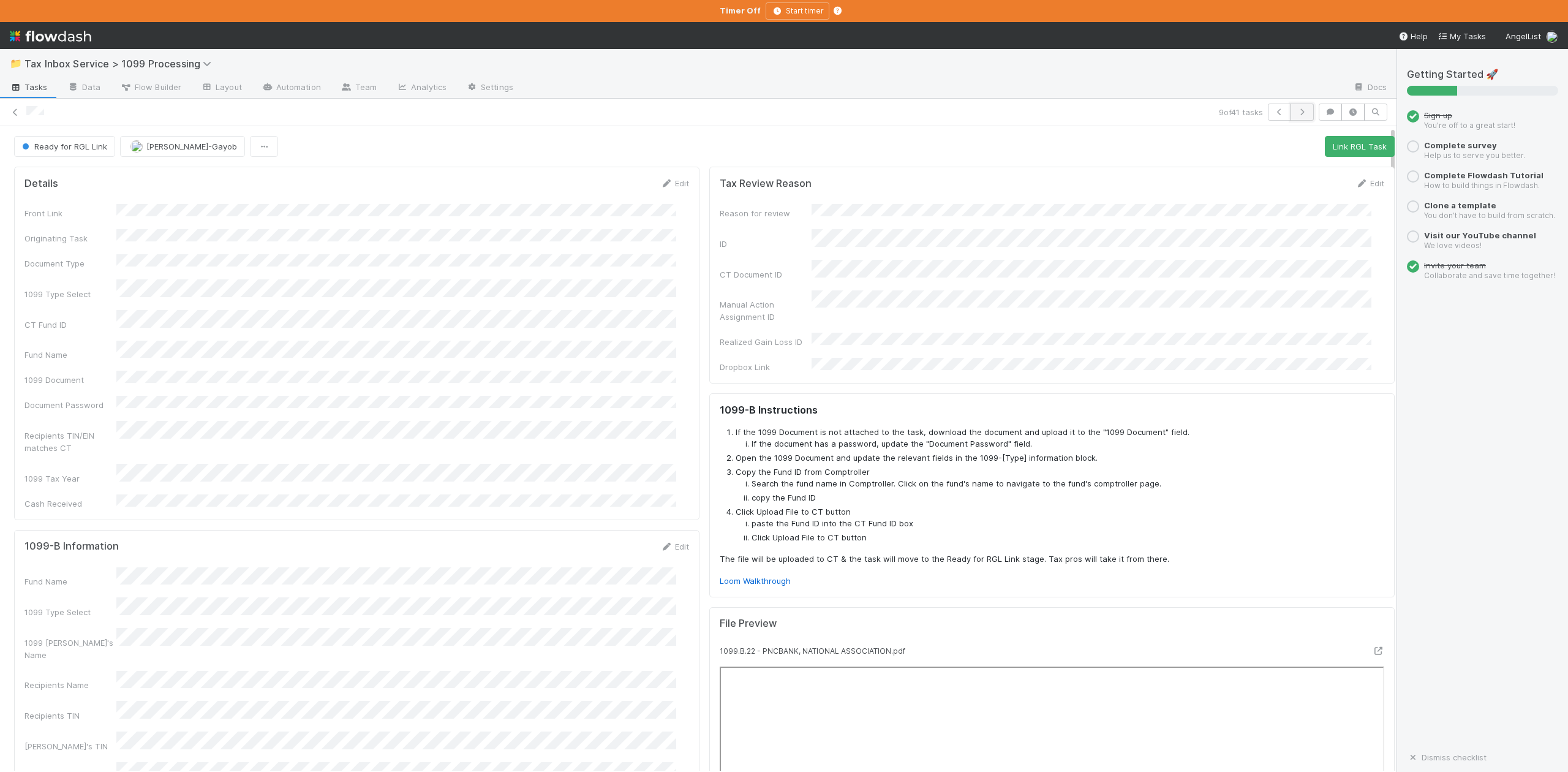
click at [1296, 114] on icon "button" at bounding box center [1302, 112] width 12 height 7
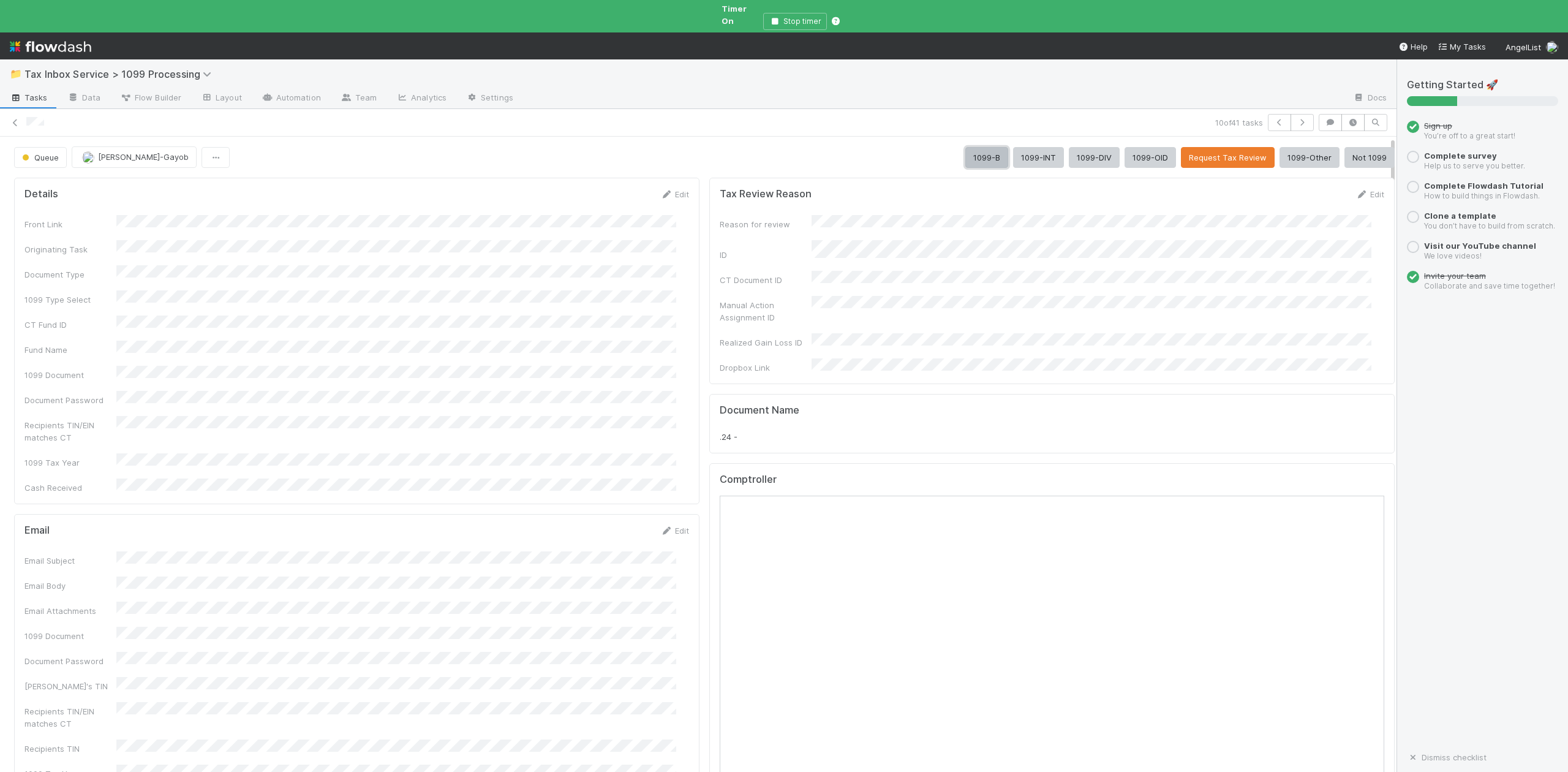
click at [965, 149] on button "1099-B" at bounding box center [987, 157] width 43 height 21
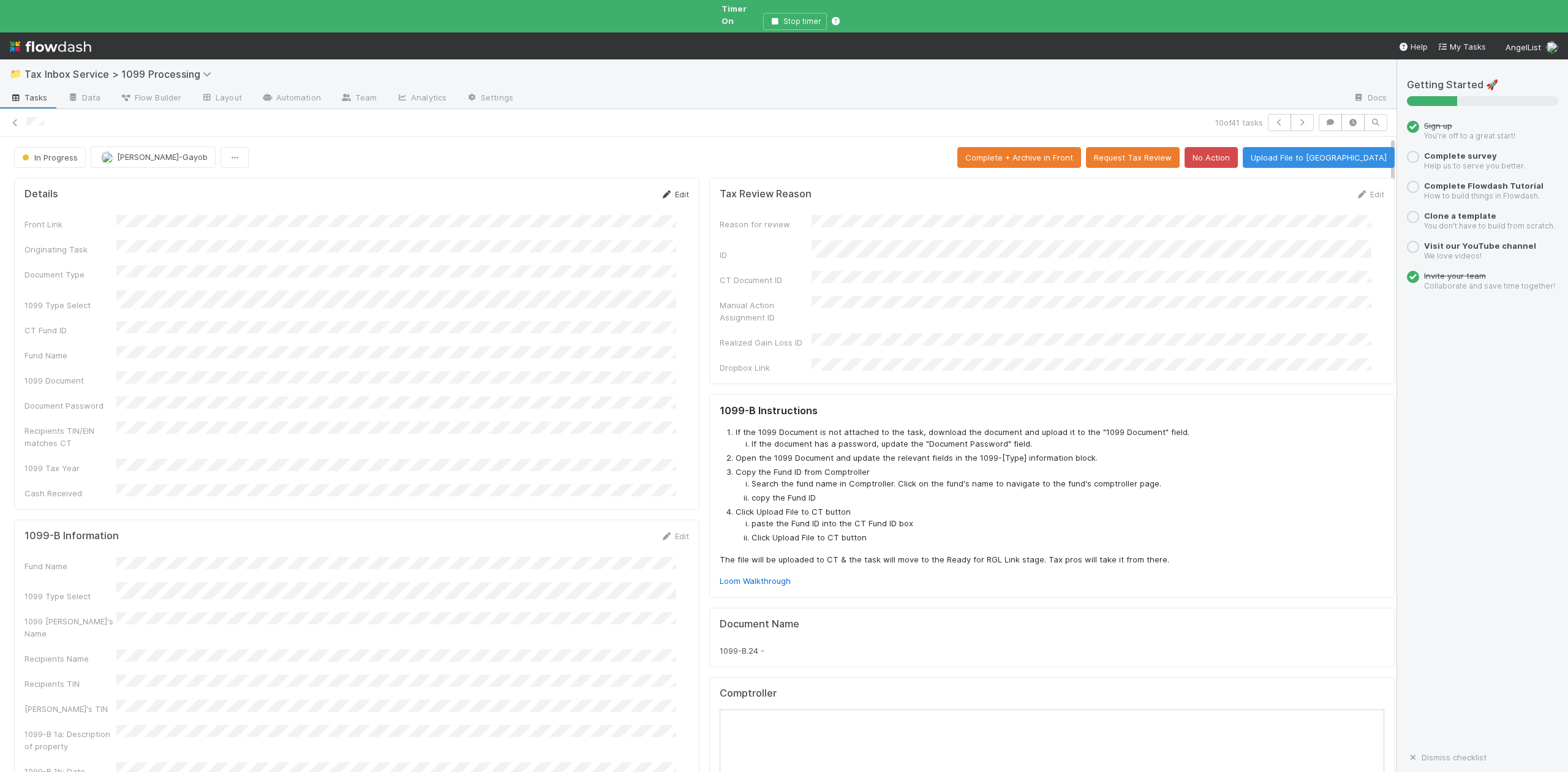
click at [666, 189] on link "Edit" at bounding box center [675, 194] width 29 height 10
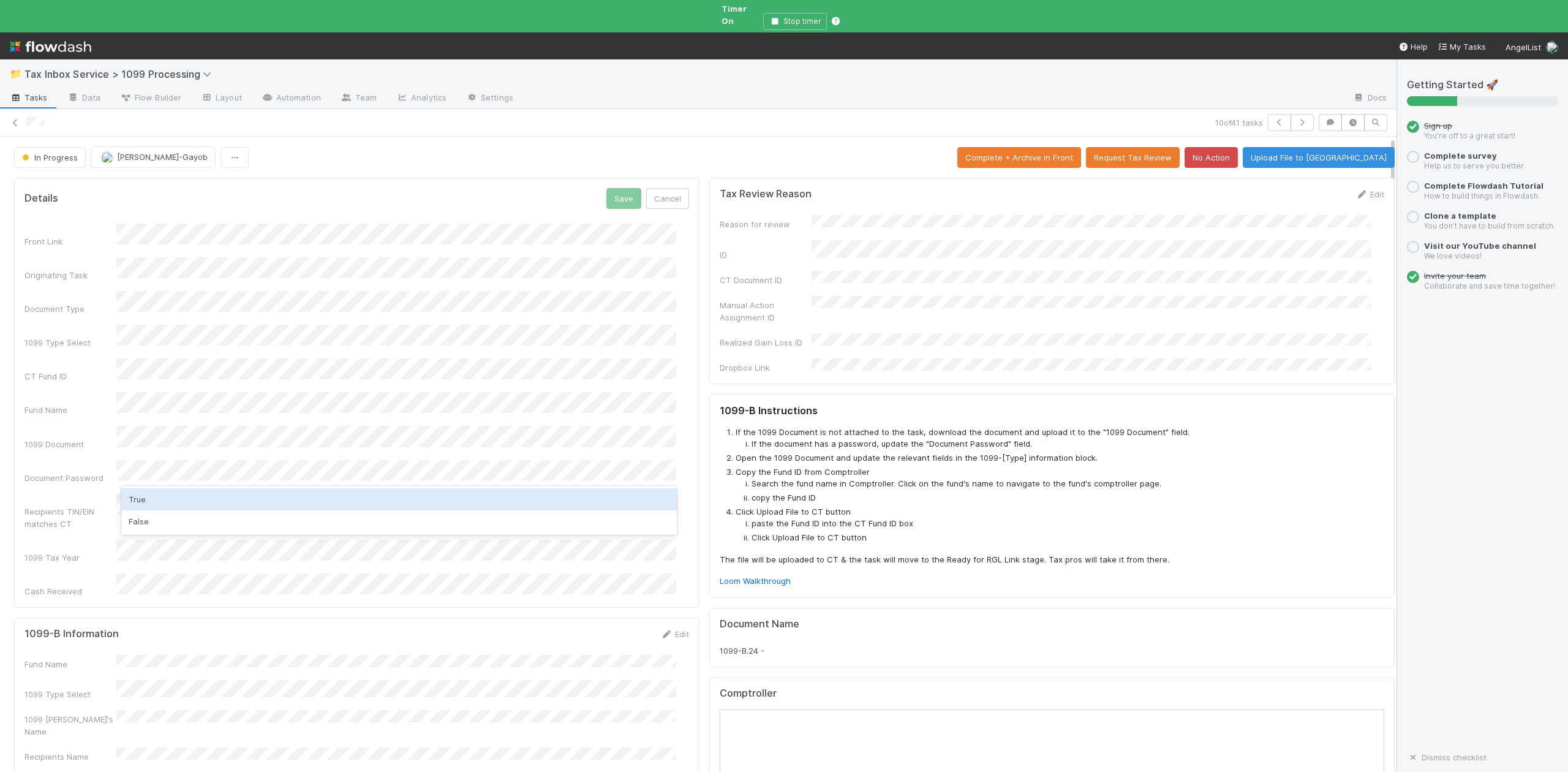
click at [153, 504] on div "True" at bounding box center [399, 499] width 555 height 22
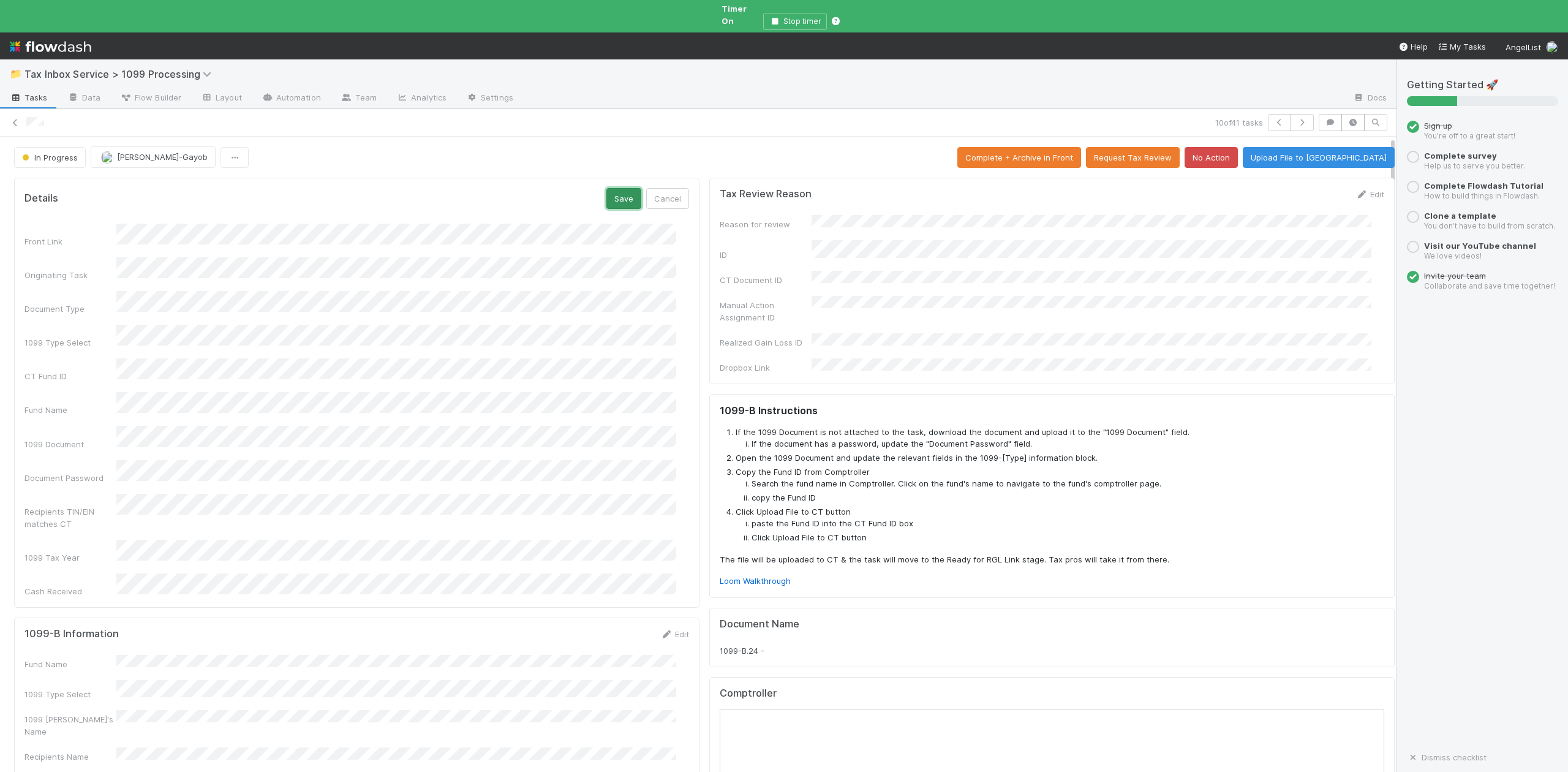
click at [613, 193] on button "Save" at bounding box center [624, 198] width 35 height 21
click at [667, 547] on link "Edit" at bounding box center [675, 551] width 29 height 10
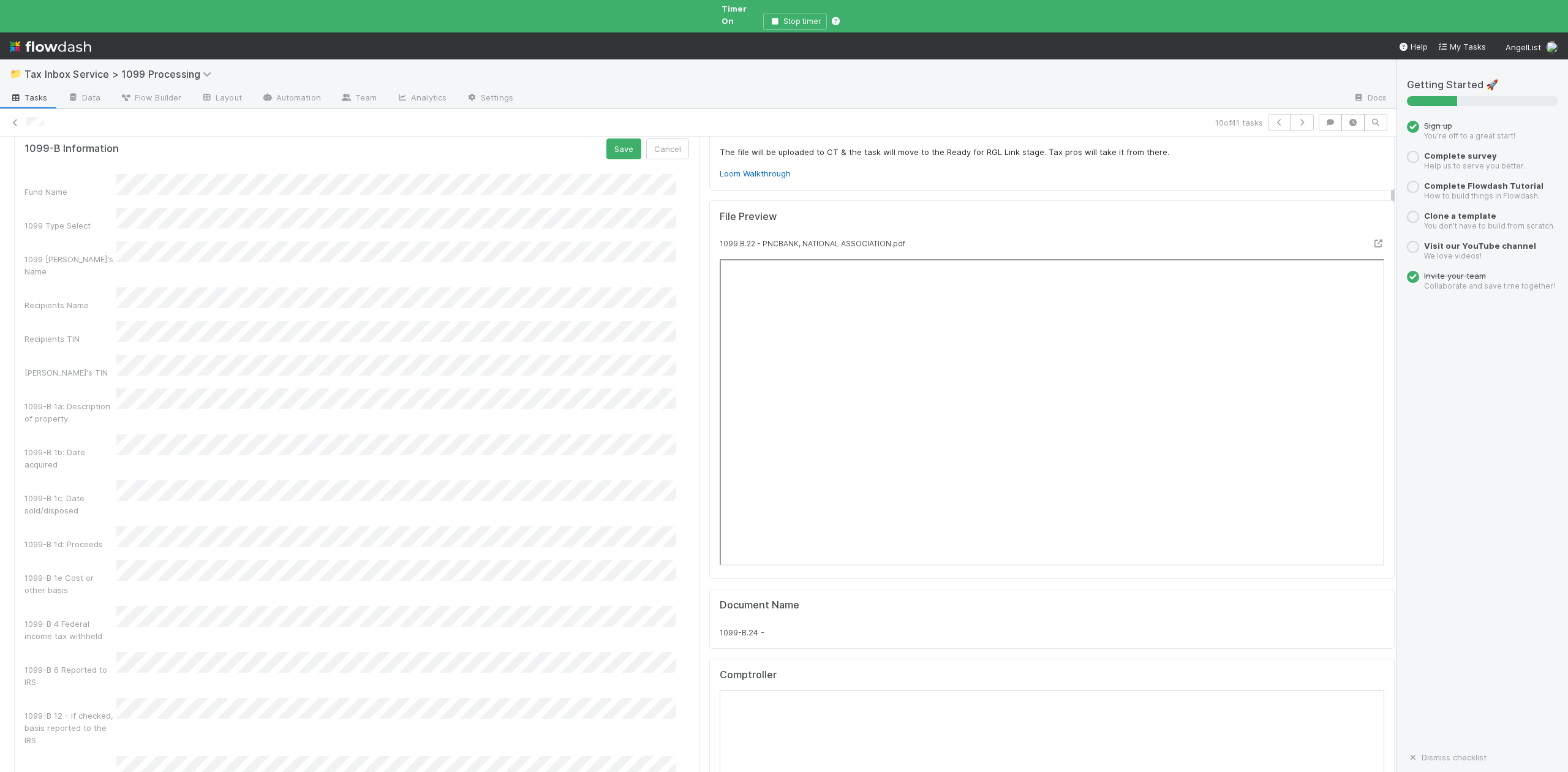
scroll to position [408, 0]
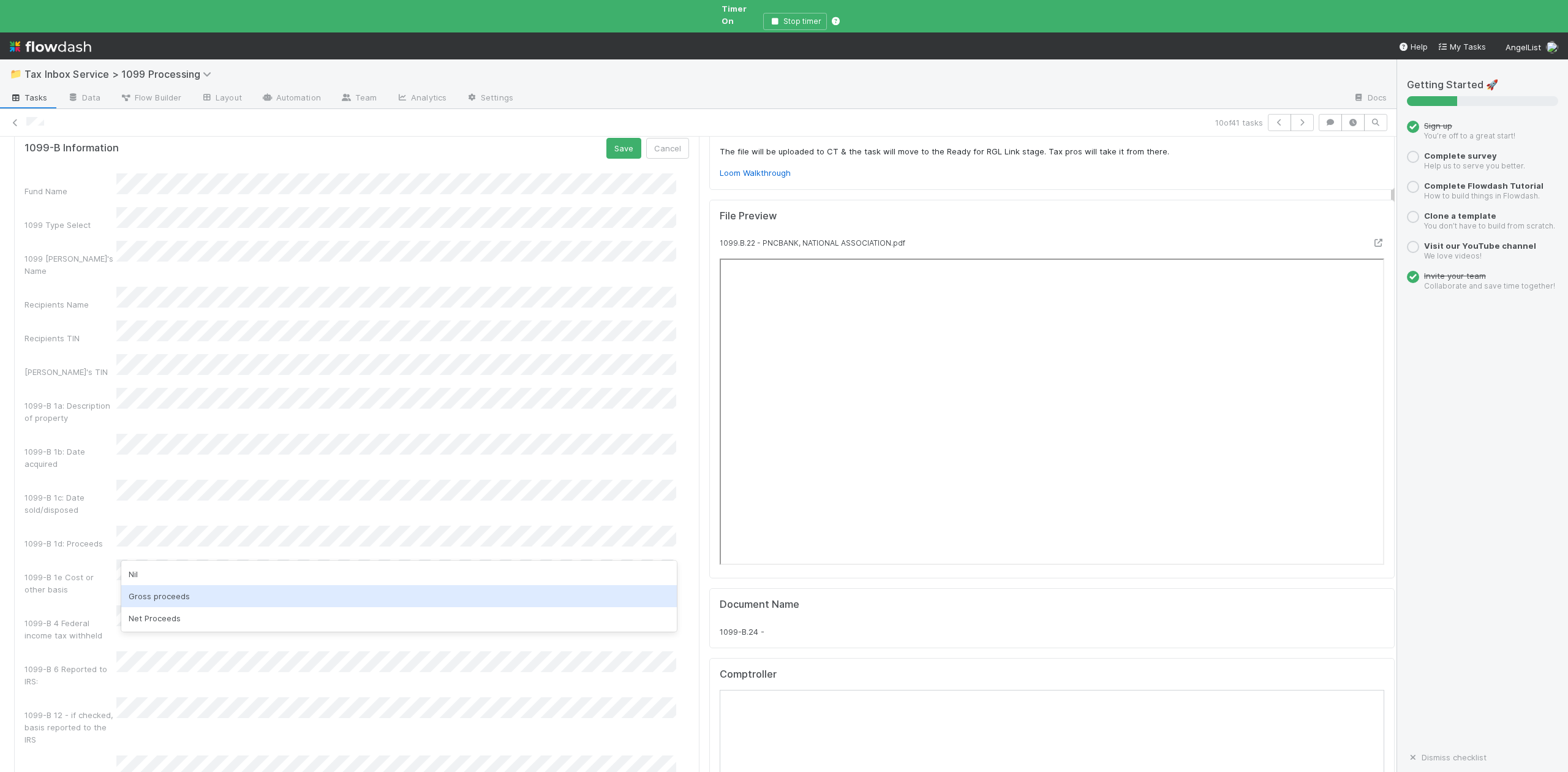
click at [161, 598] on div "Gross proceeds" at bounding box center [399, 596] width 555 height 22
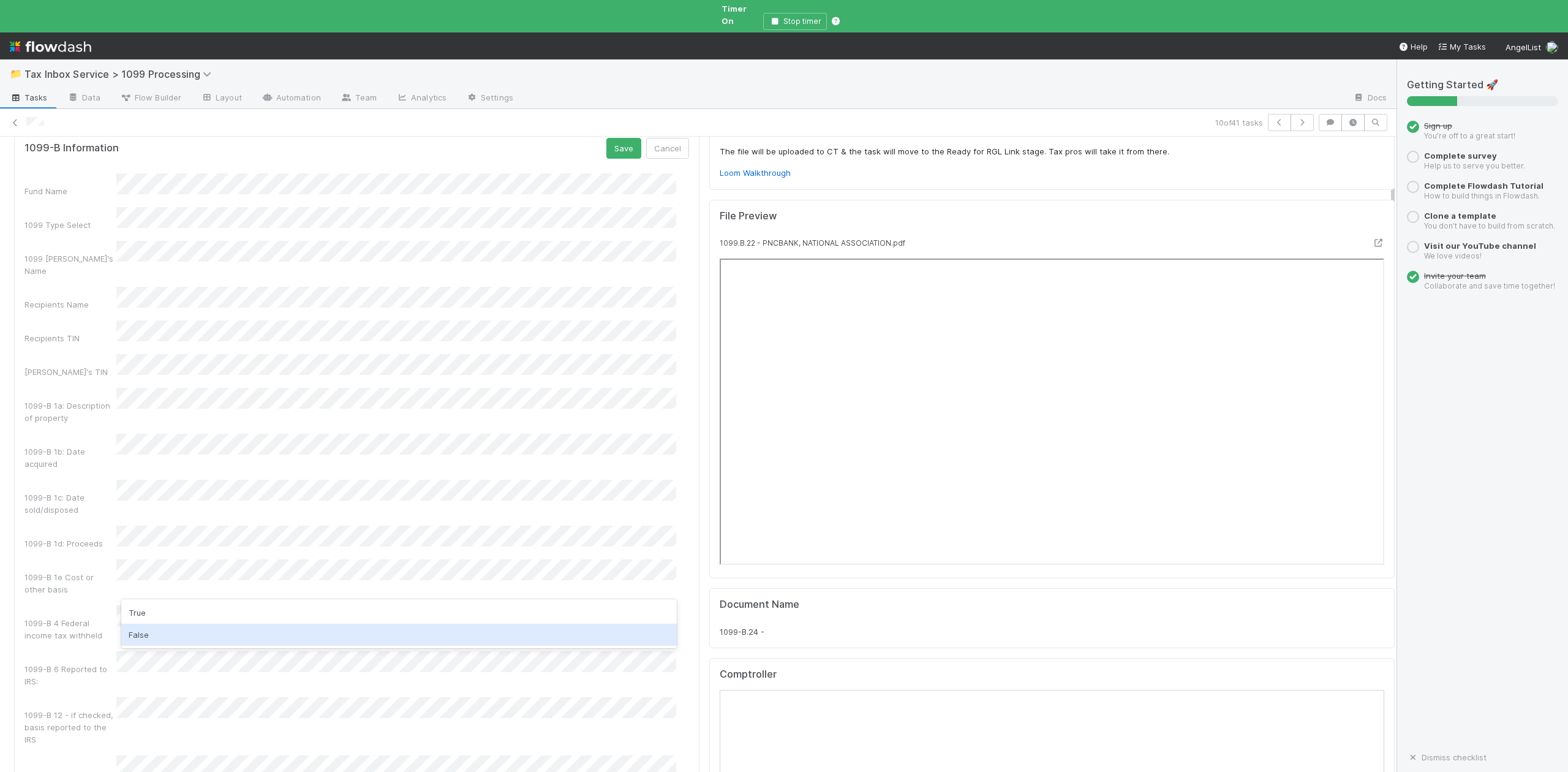
click at [142, 641] on div "False" at bounding box center [399, 635] width 555 height 22
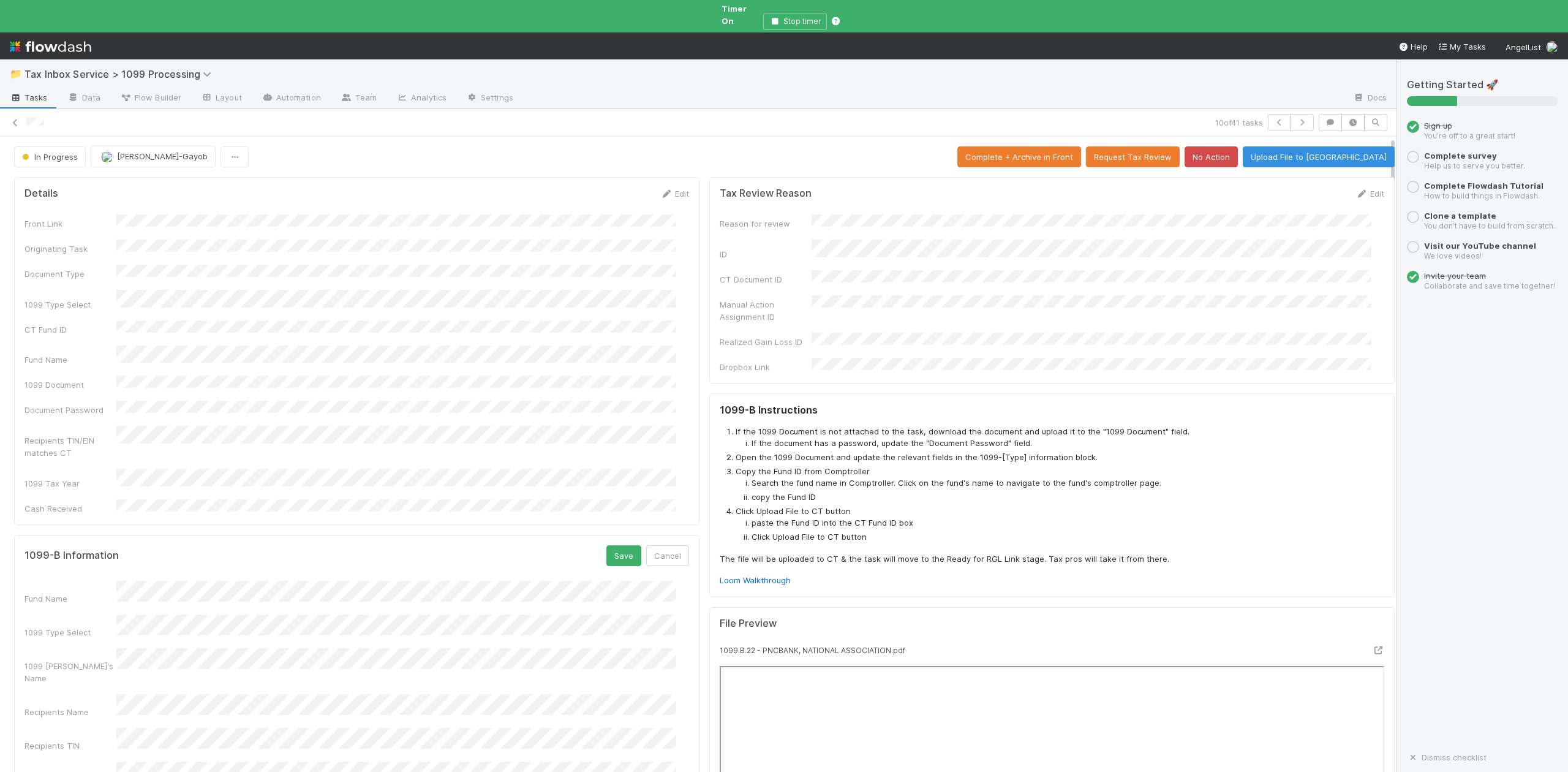
scroll to position [0, 0]
click at [611, 546] on button "Save" at bounding box center [624, 556] width 35 height 21
click at [1351, 147] on button "Upload File to CT" at bounding box center [1319, 157] width 152 height 21
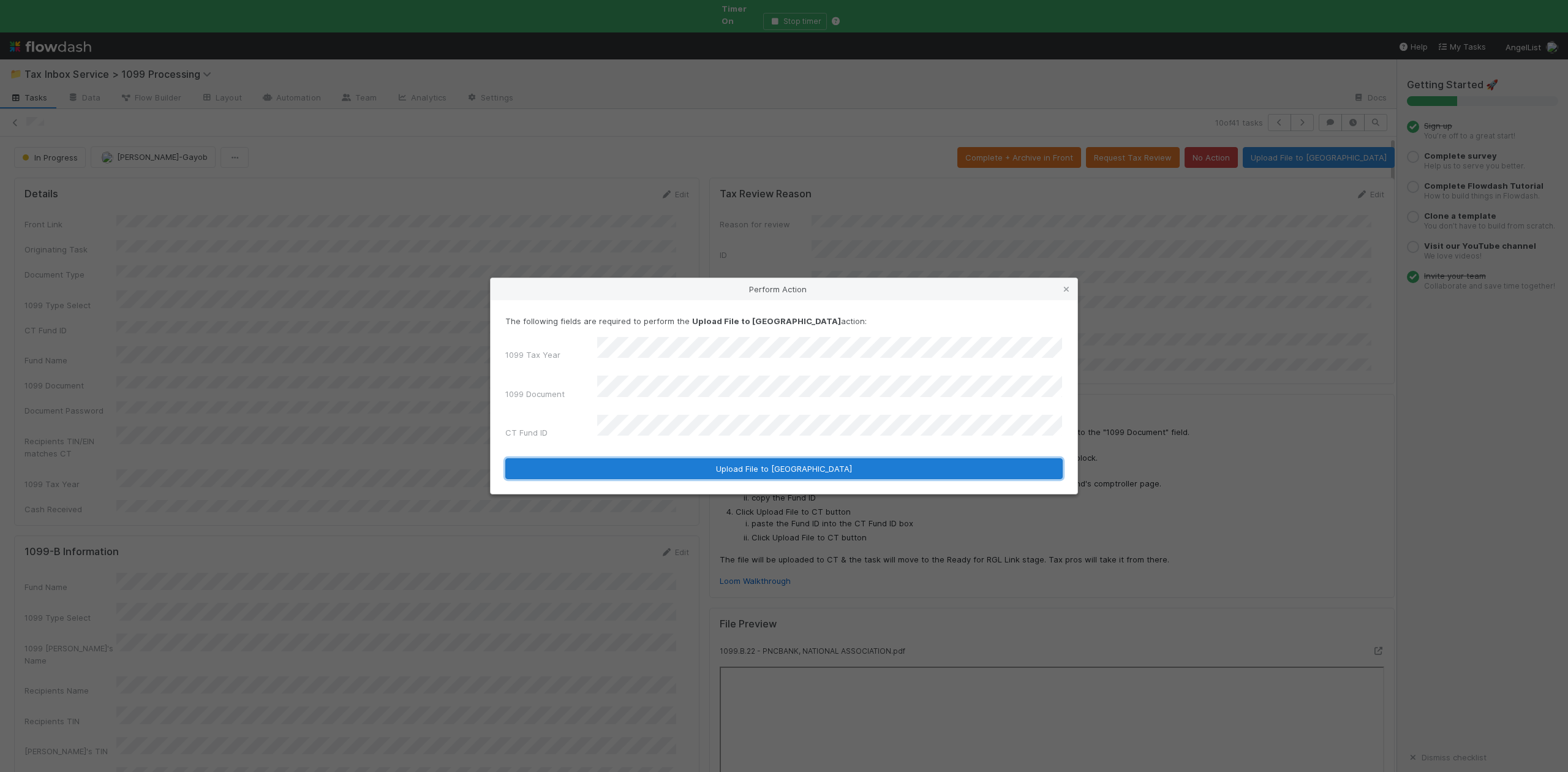
click at [711, 458] on button "Upload File to CT" at bounding box center [784, 469] width 557 height 21
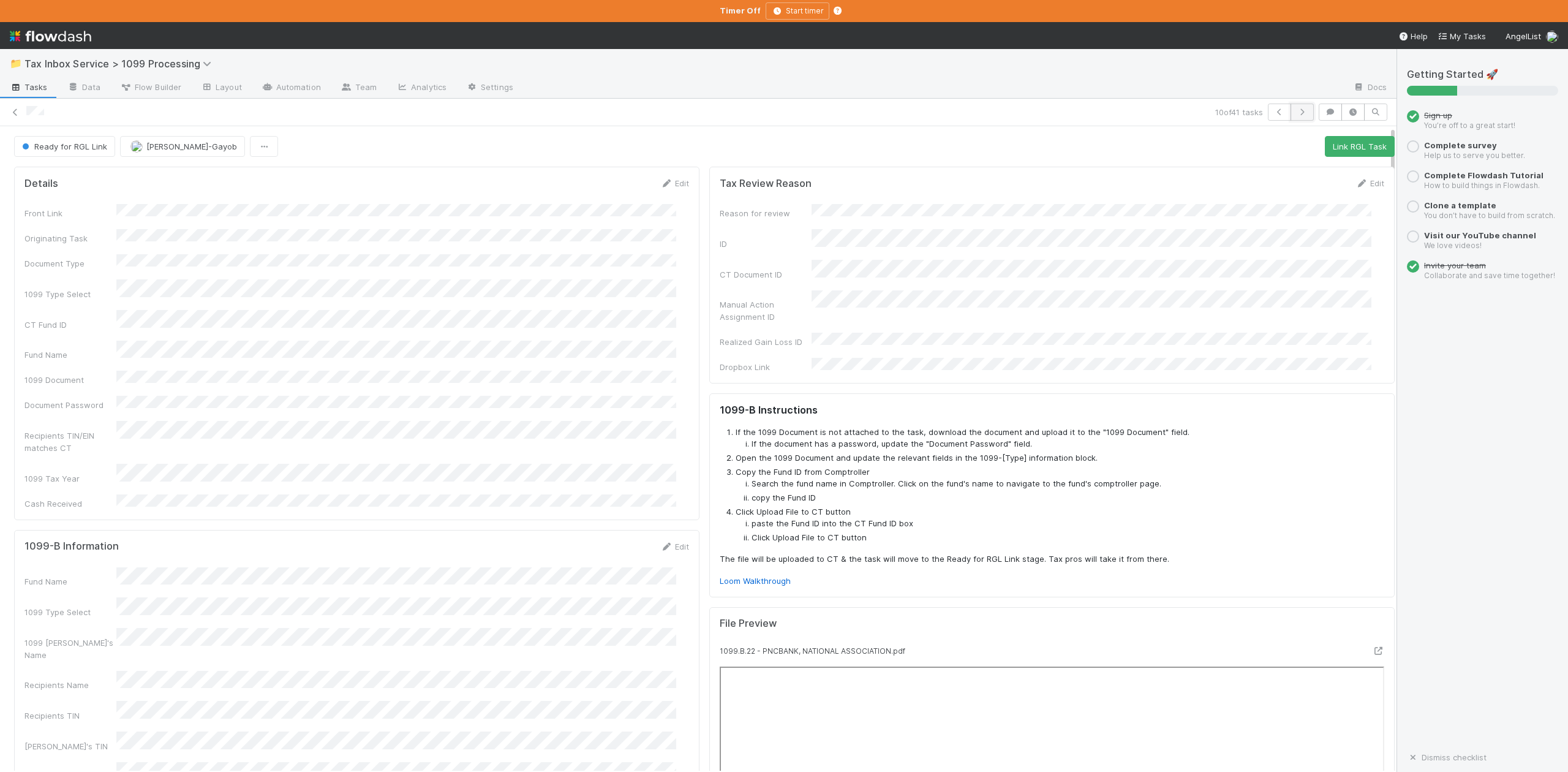
click at [1296, 111] on icon "button" at bounding box center [1302, 112] width 12 height 7
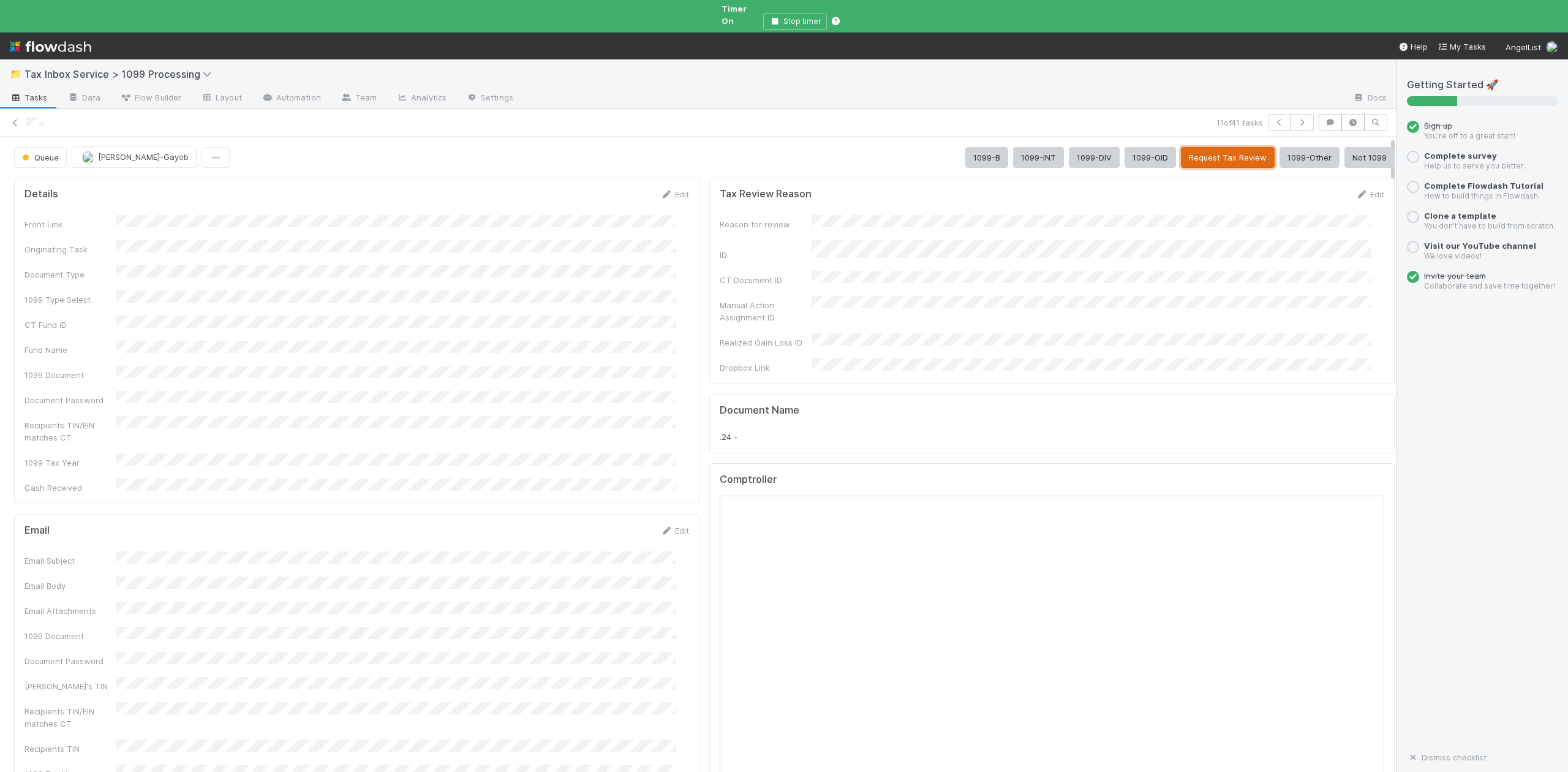
click at [1208, 147] on button "Request Tax Review" at bounding box center [1228, 157] width 94 height 21
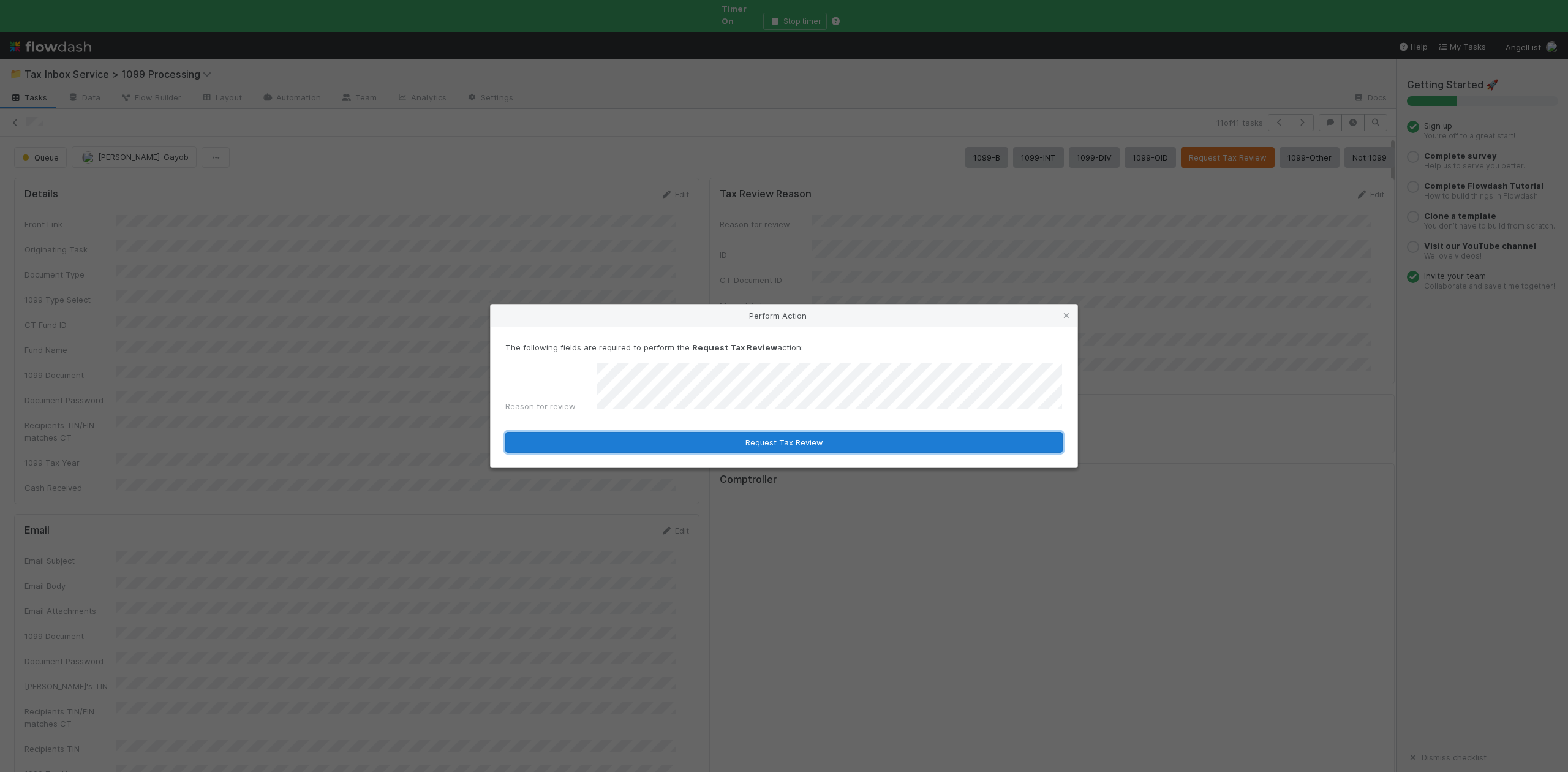
click at [762, 439] on button "Request Tax Review" at bounding box center [784, 442] width 557 height 21
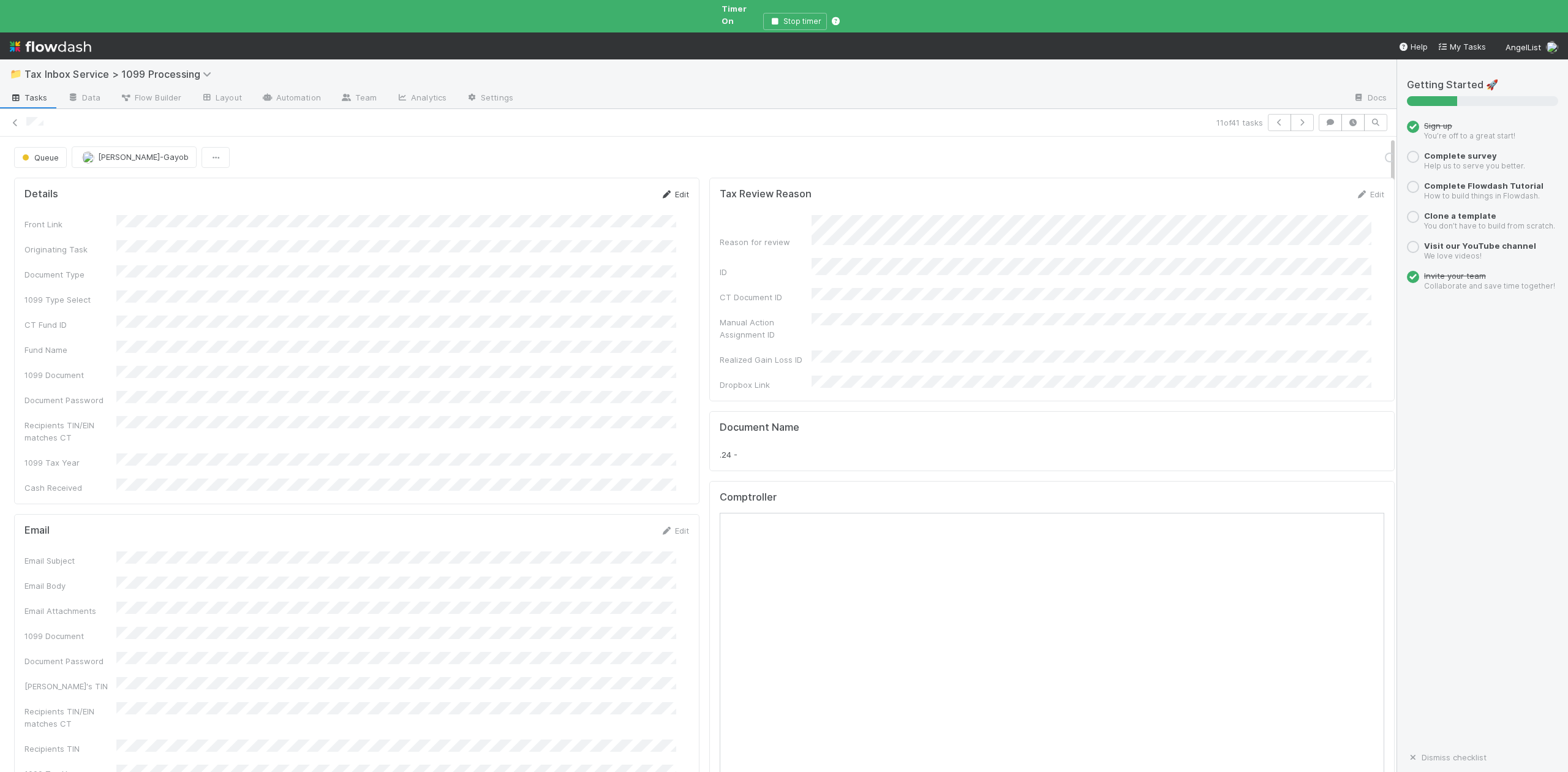
click at [665, 189] on link "Edit" at bounding box center [675, 194] width 29 height 10
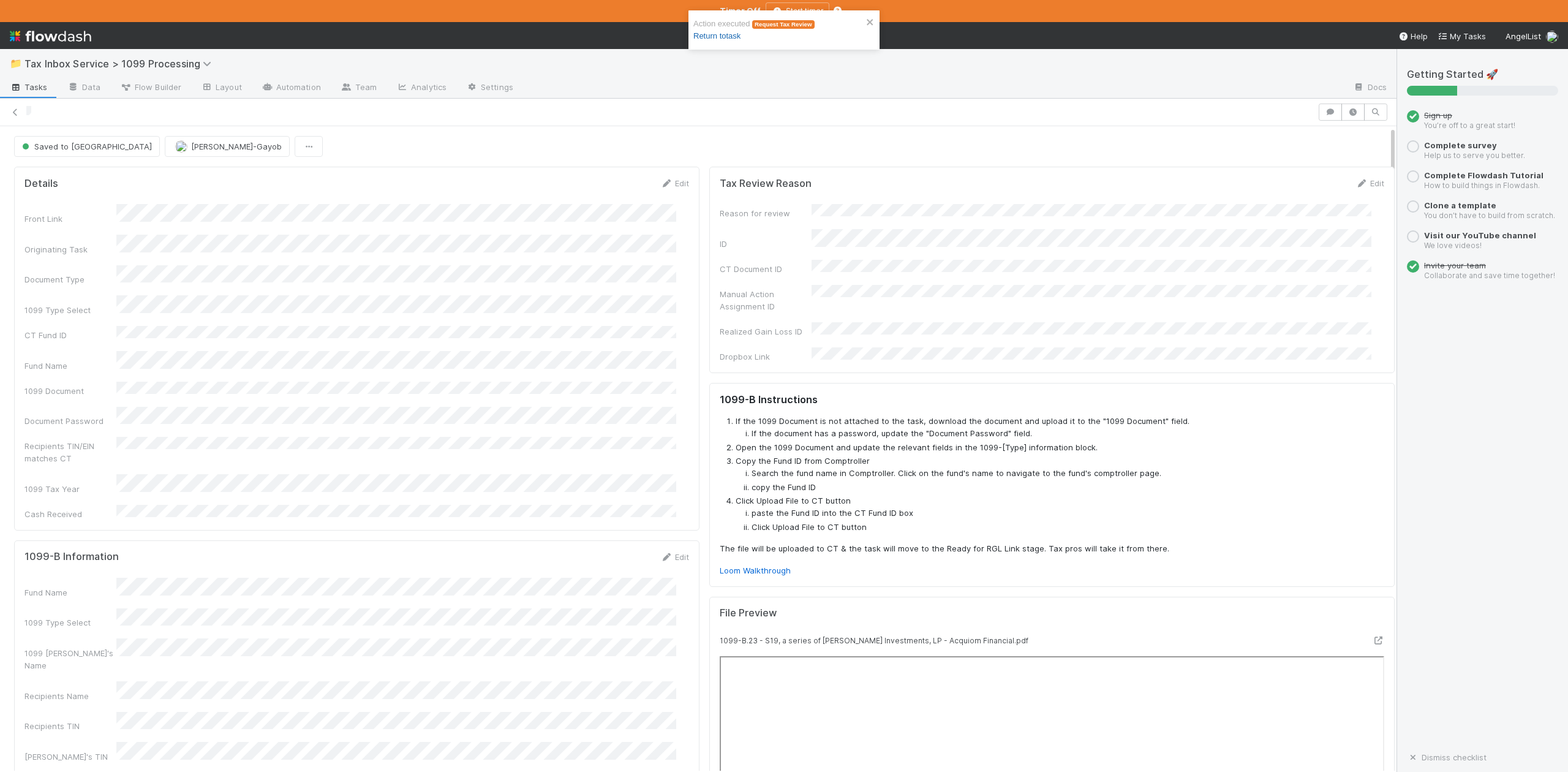
click at [735, 35] on link "Return to task" at bounding box center [717, 36] width 47 height 9
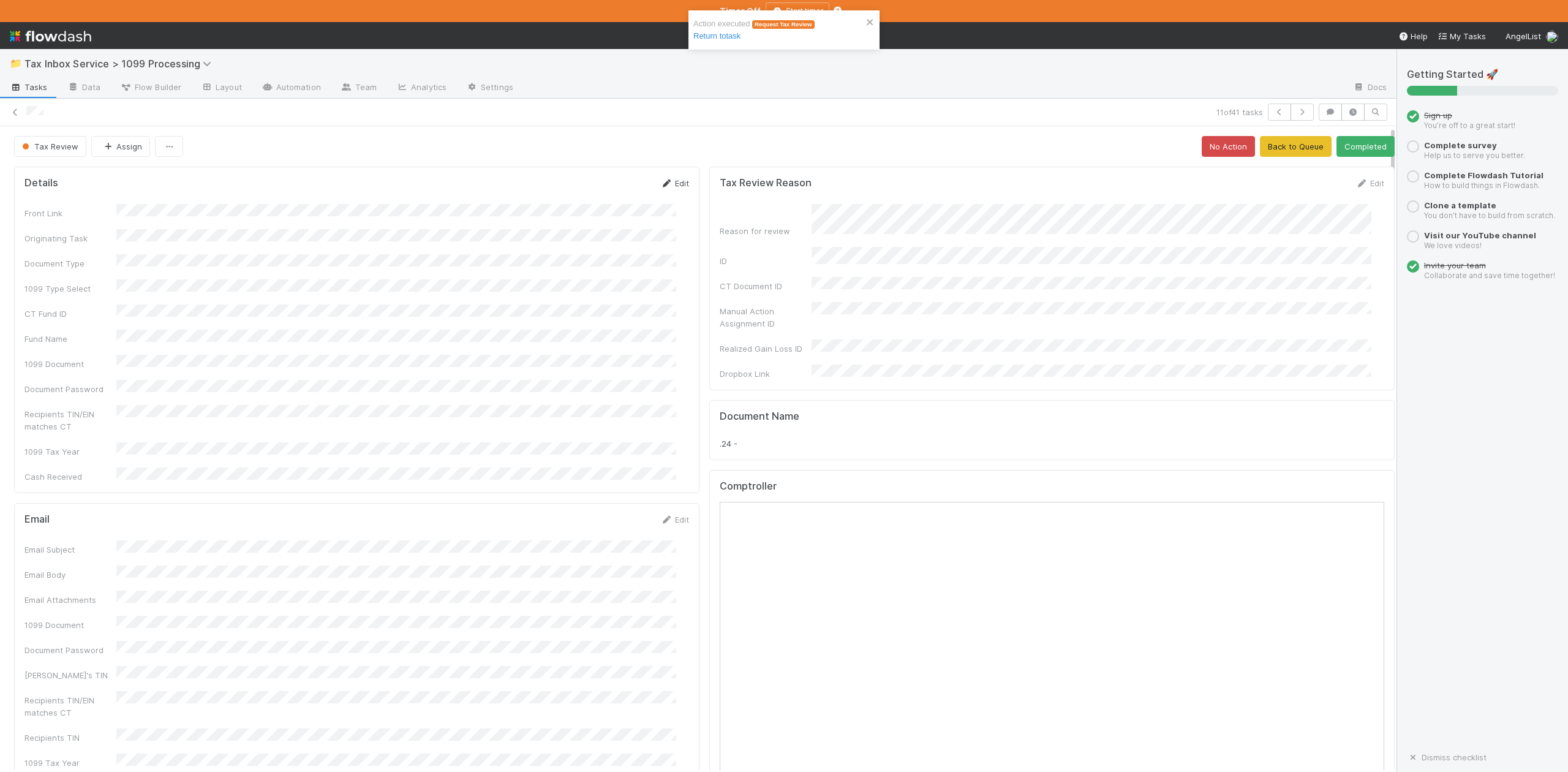
click at [669, 185] on link "Edit" at bounding box center [675, 183] width 29 height 10
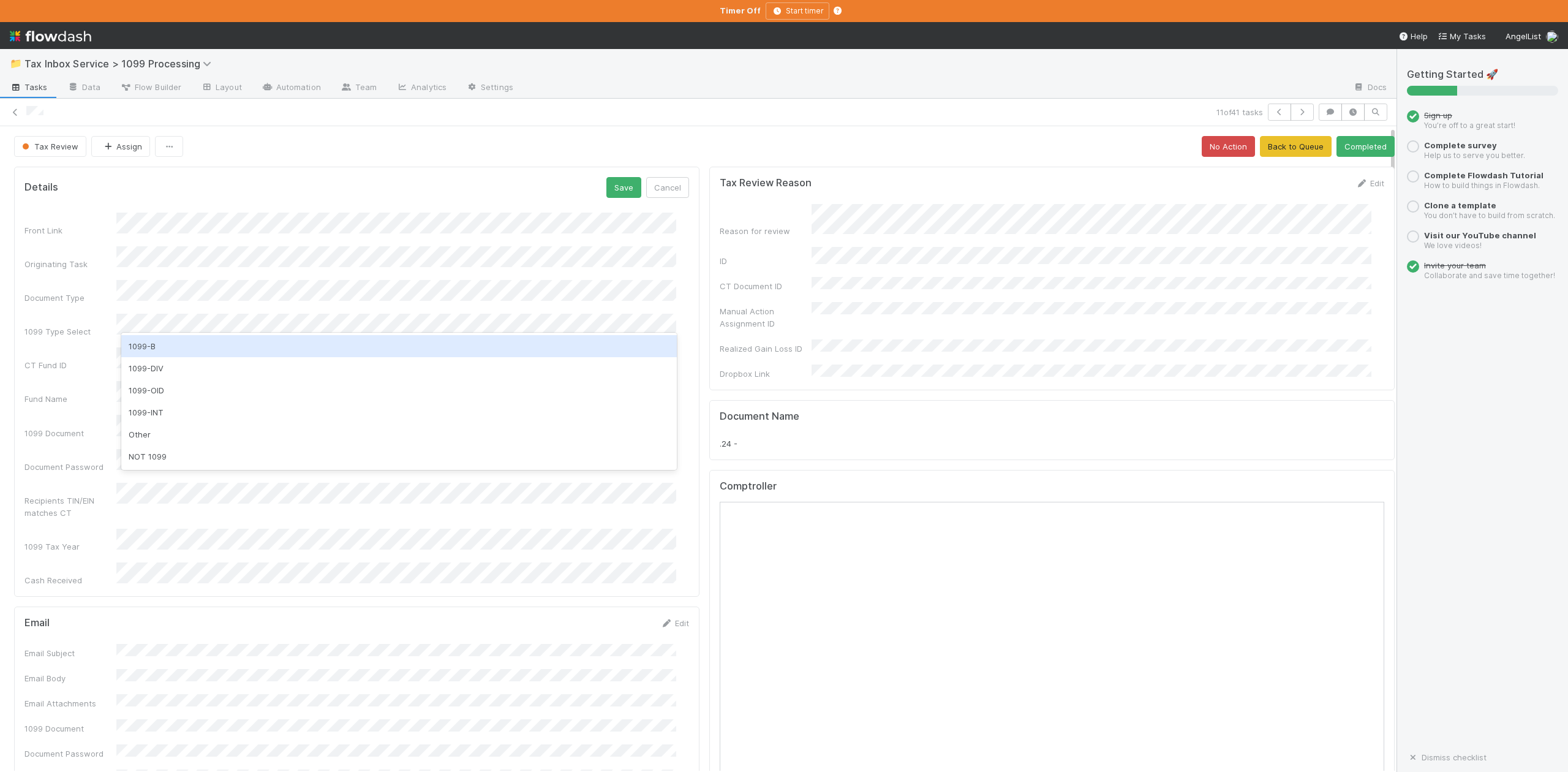
click at [149, 345] on div "1099-B" at bounding box center [399, 346] width 555 height 22
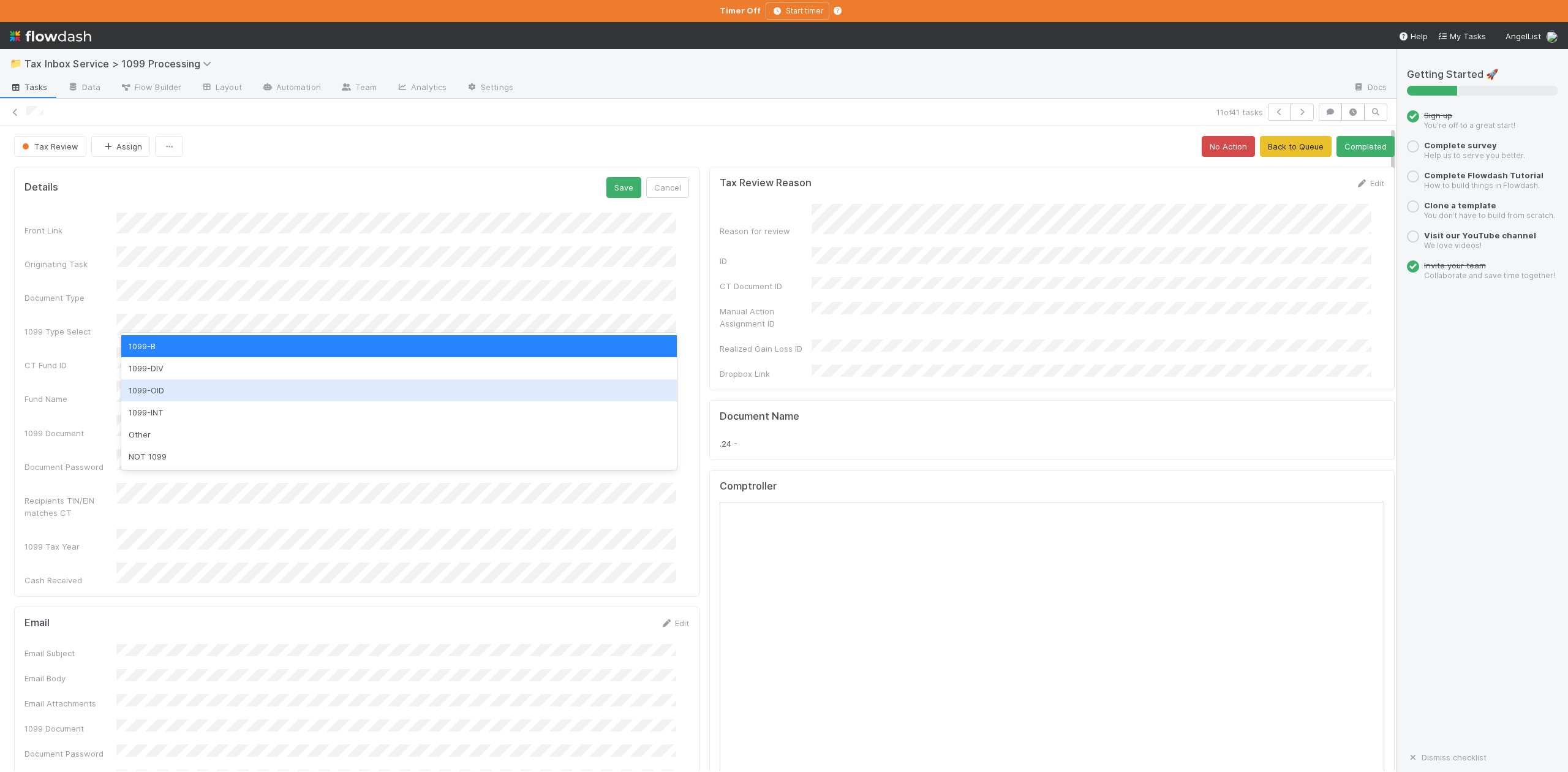
click at [160, 382] on div "1099-OID" at bounding box center [399, 390] width 555 height 22
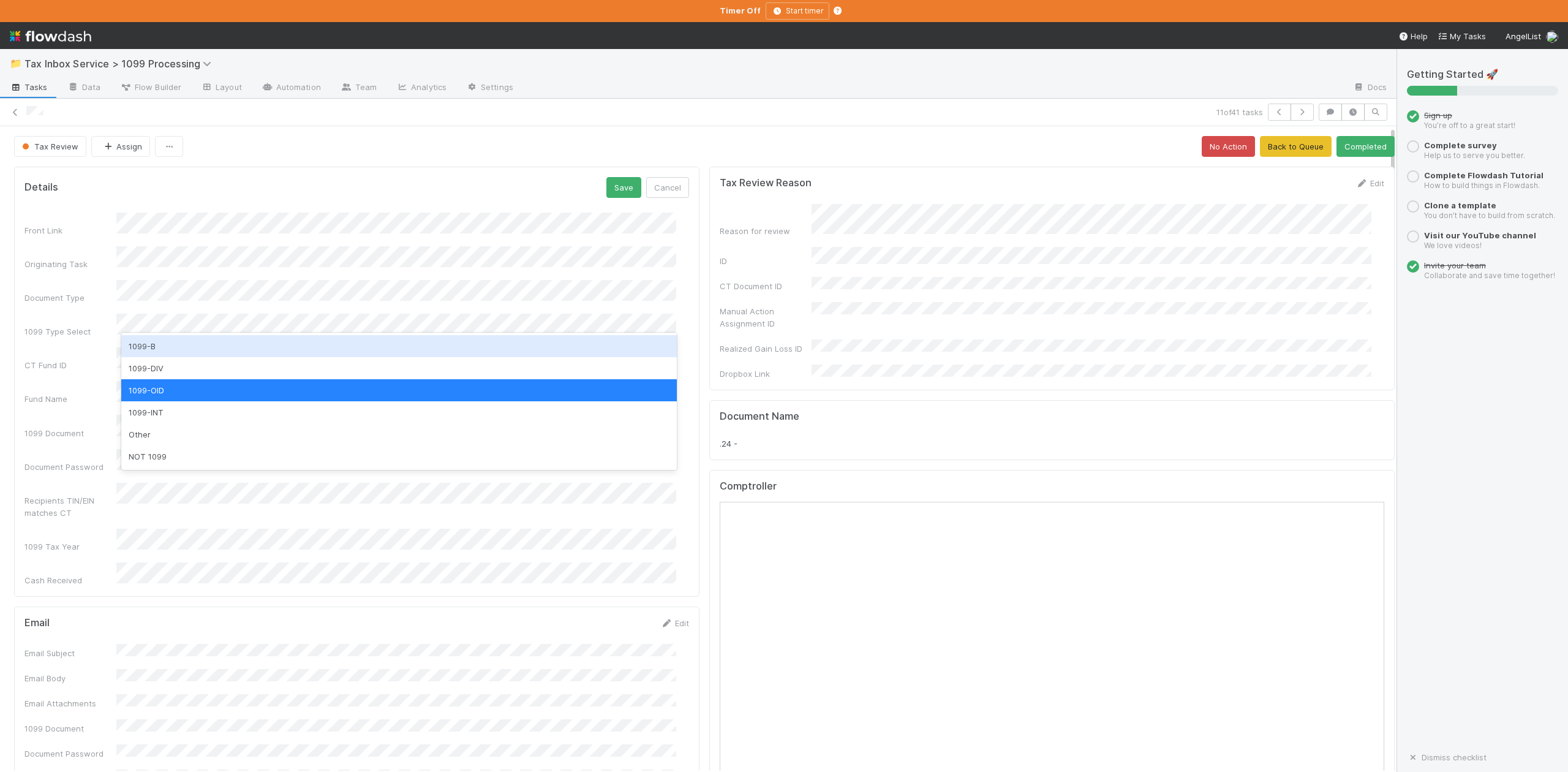
click at [155, 341] on div "1099-B" at bounding box center [399, 346] width 555 height 22
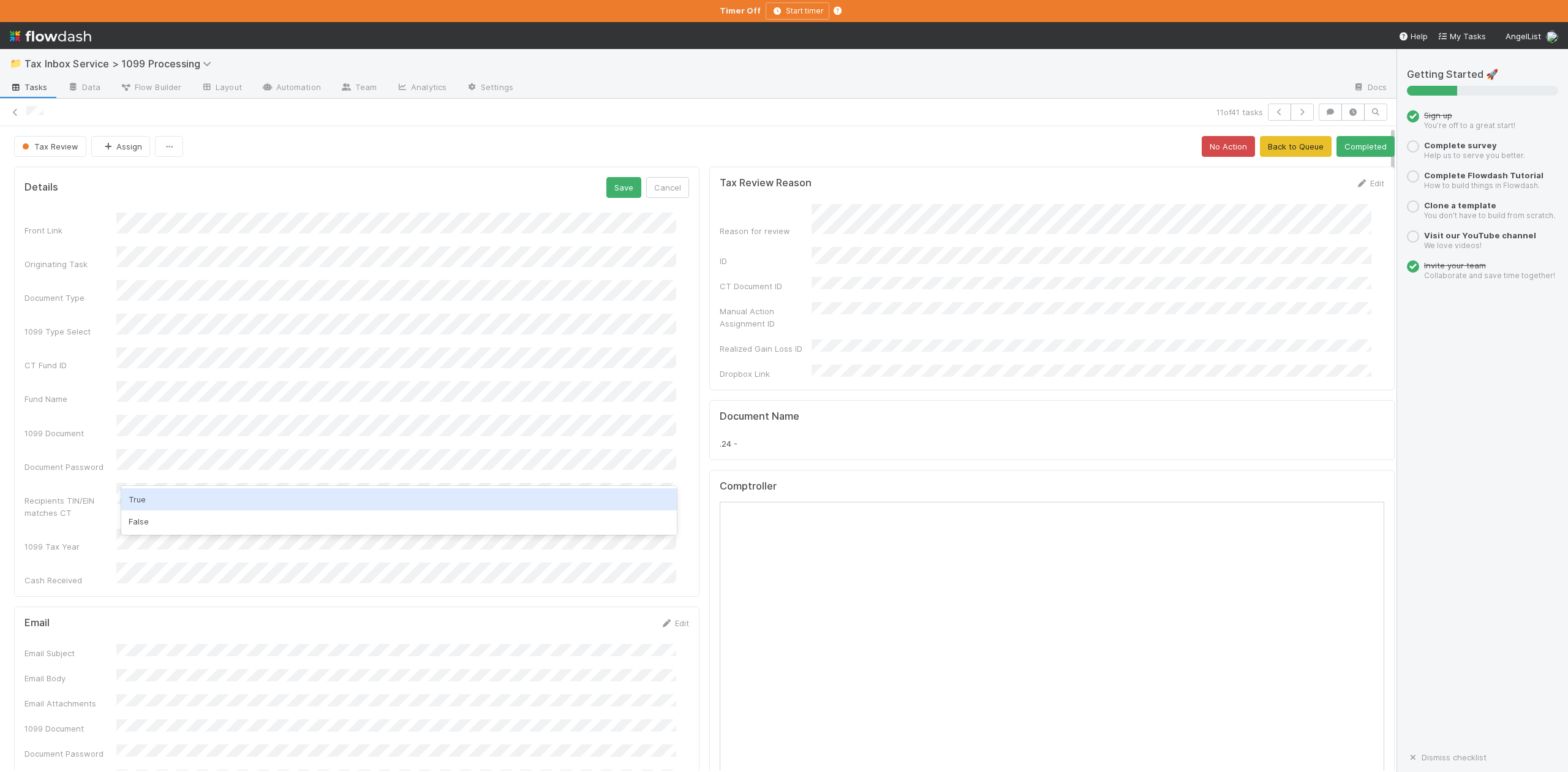
click at [140, 498] on div "True" at bounding box center [399, 499] width 555 height 22
click at [613, 192] on button "Save" at bounding box center [624, 187] width 35 height 21
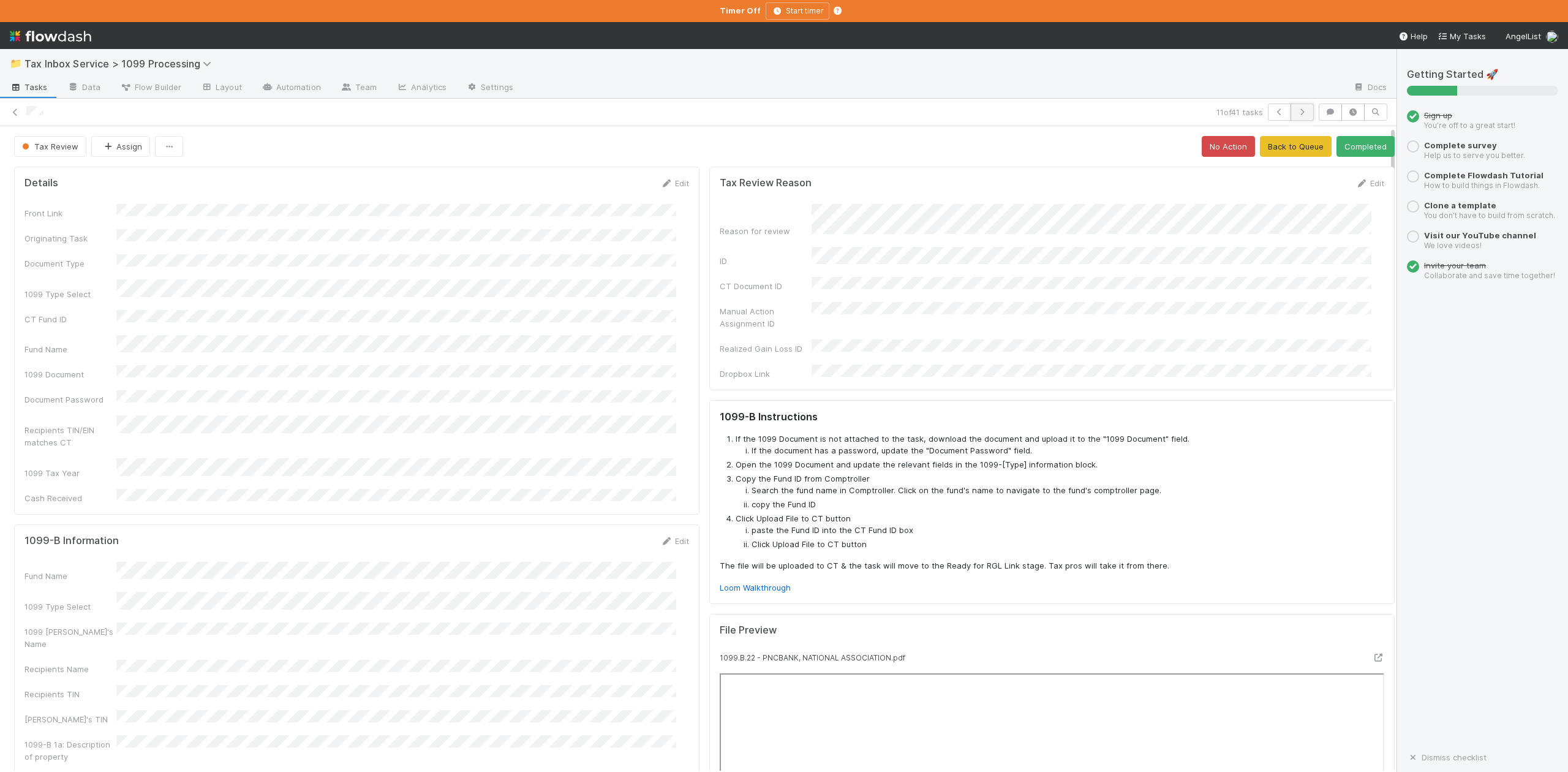
click at [1296, 114] on icon "button" at bounding box center [1302, 112] width 12 height 7
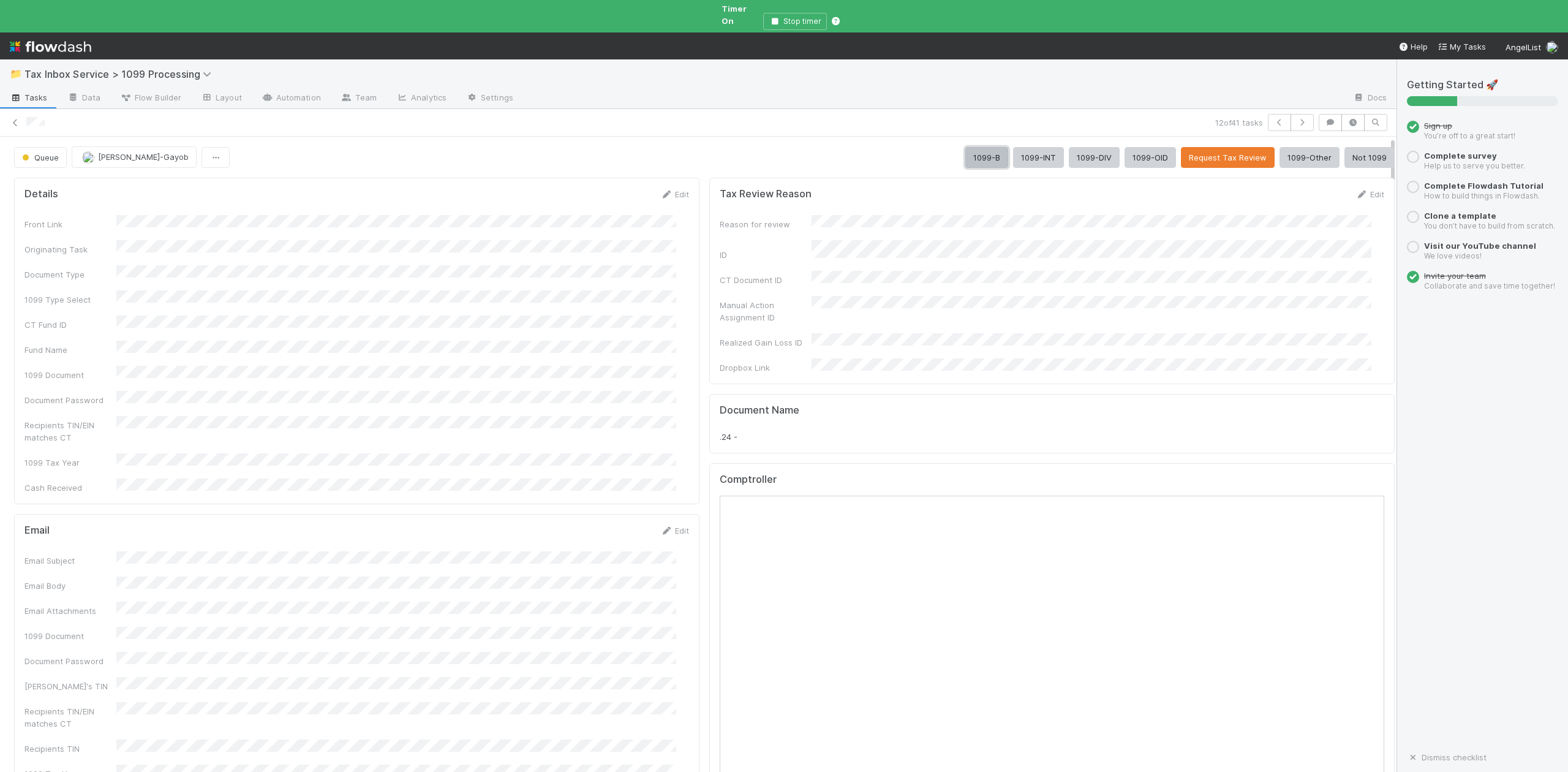
click at [965, 147] on button "1099-B" at bounding box center [987, 157] width 43 height 21
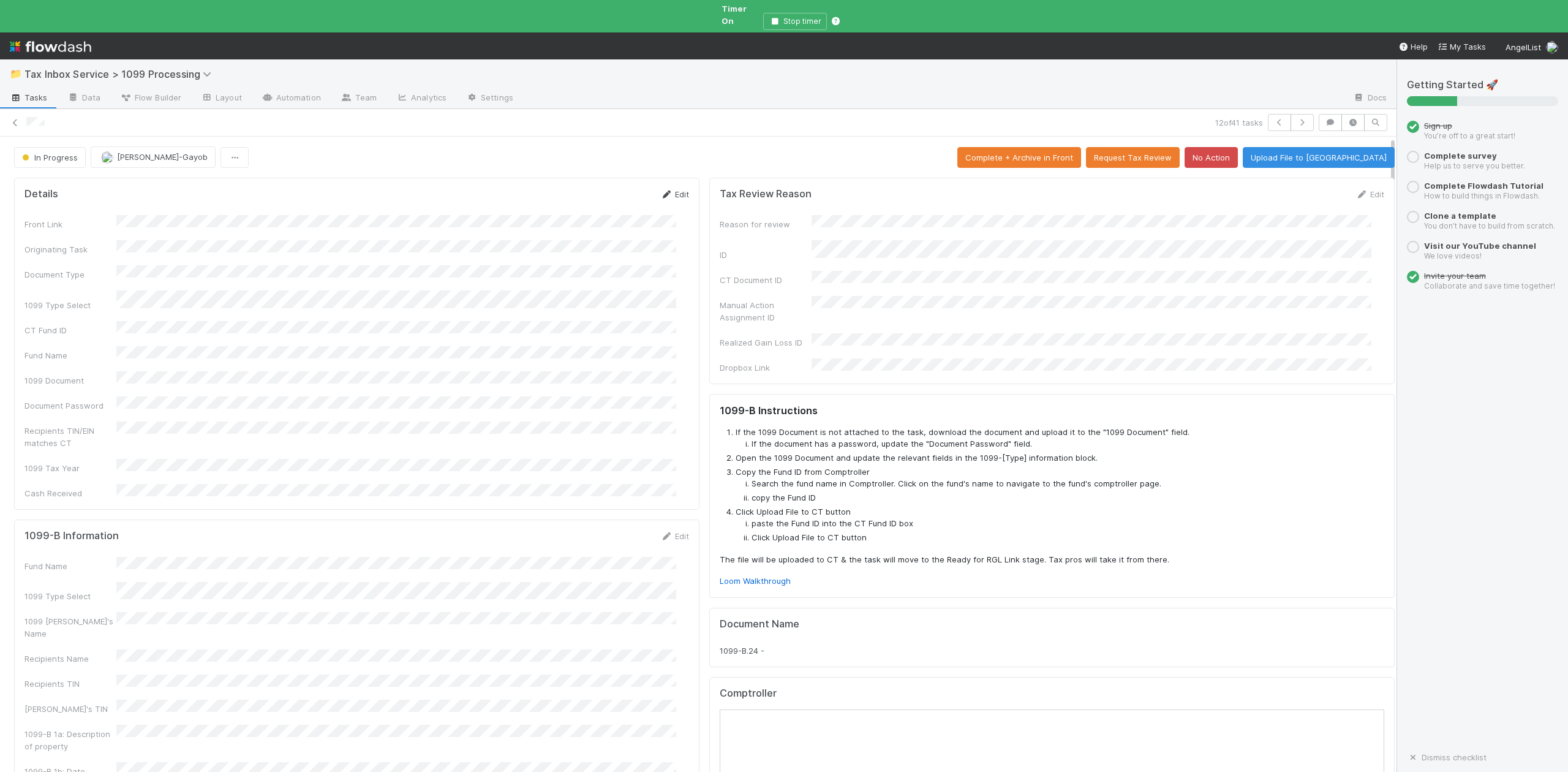
click at [664, 189] on link "Edit" at bounding box center [675, 194] width 29 height 10
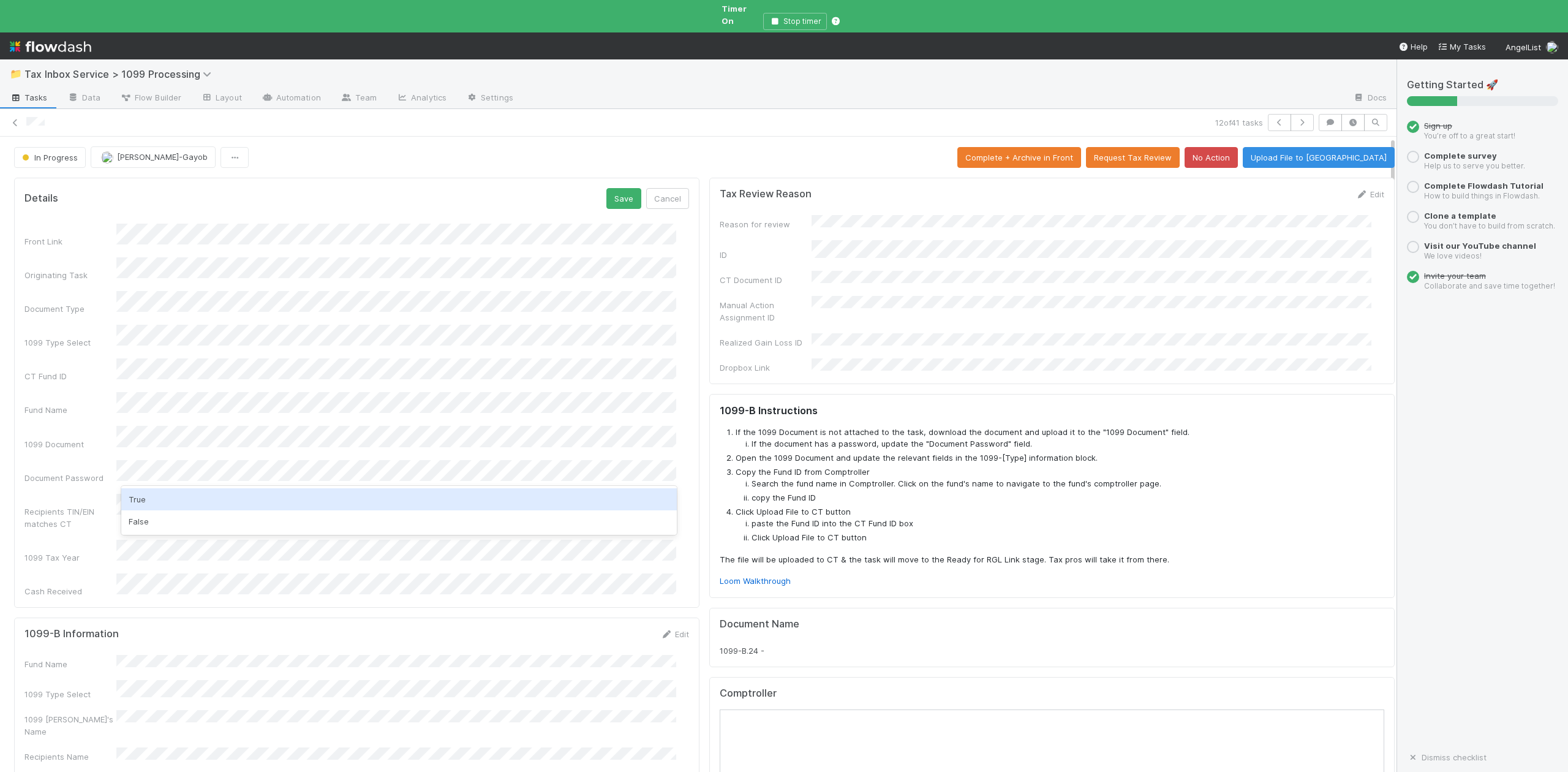
click at [155, 501] on div "True" at bounding box center [399, 499] width 555 height 22
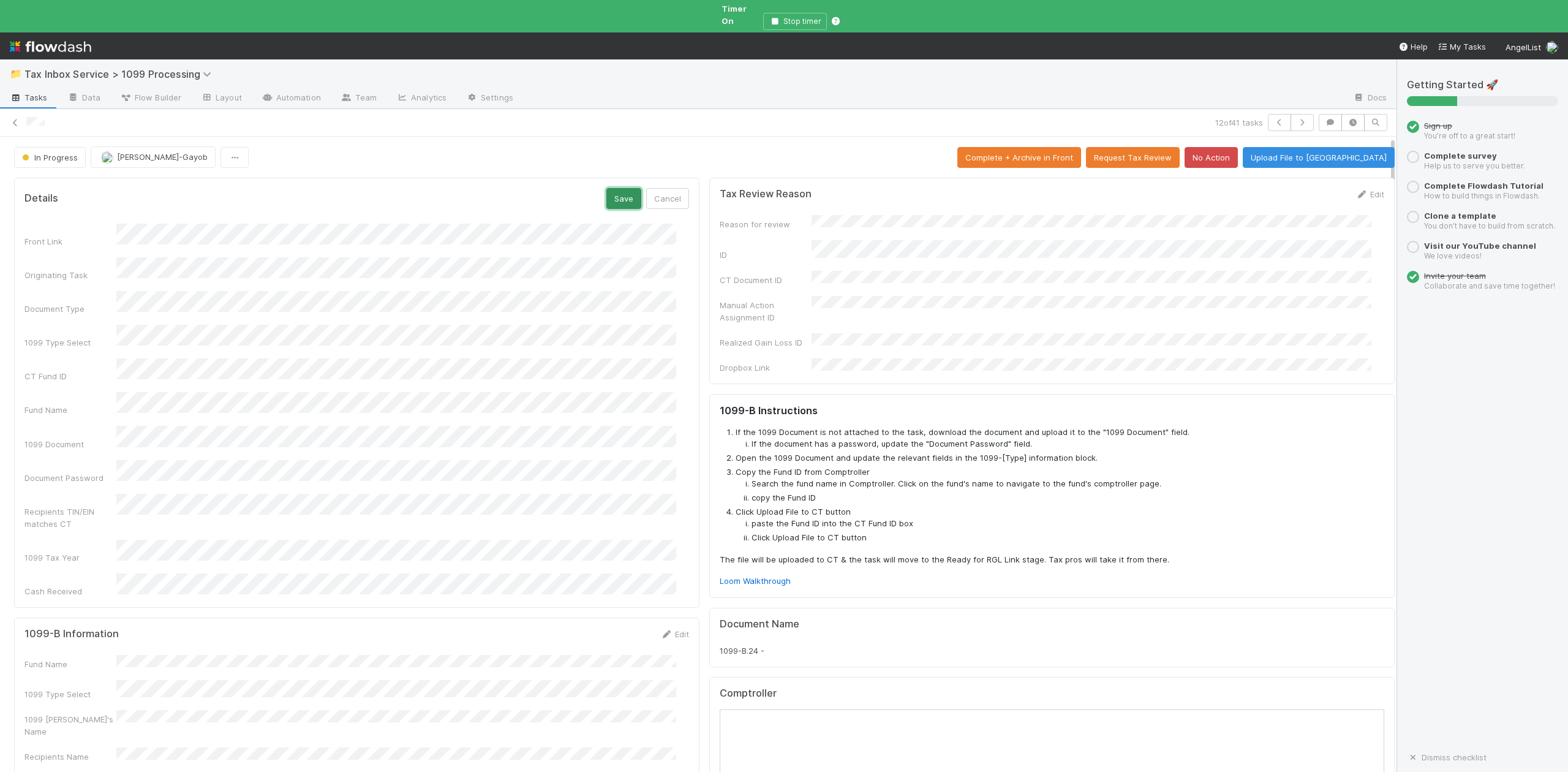
click at [609, 188] on button "Save" at bounding box center [624, 198] width 35 height 21
click at [669, 547] on link "Edit" at bounding box center [675, 551] width 29 height 10
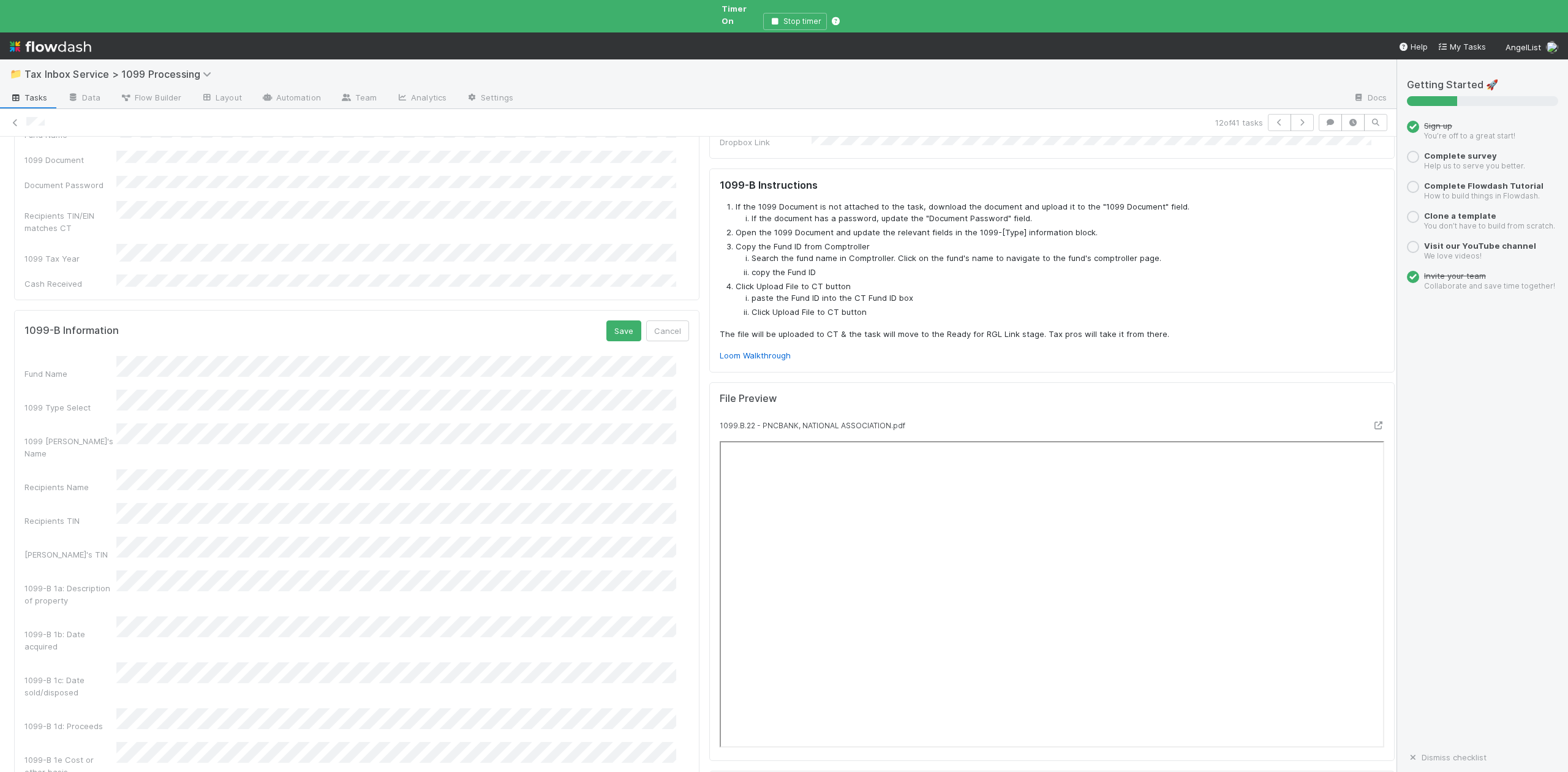
scroll to position [326, 0]
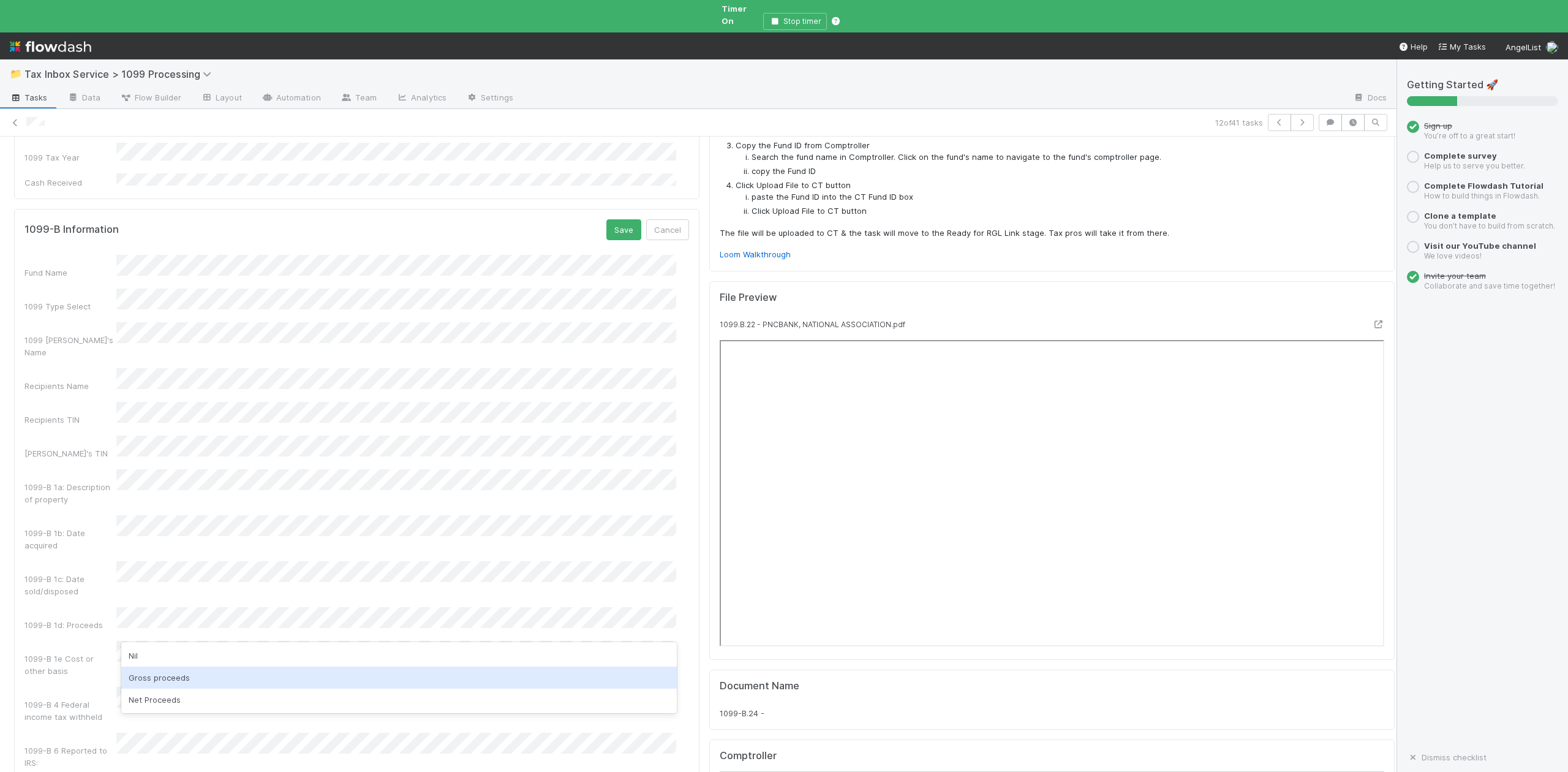
click at [161, 677] on div "Gross proceeds" at bounding box center [399, 677] width 555 height 22
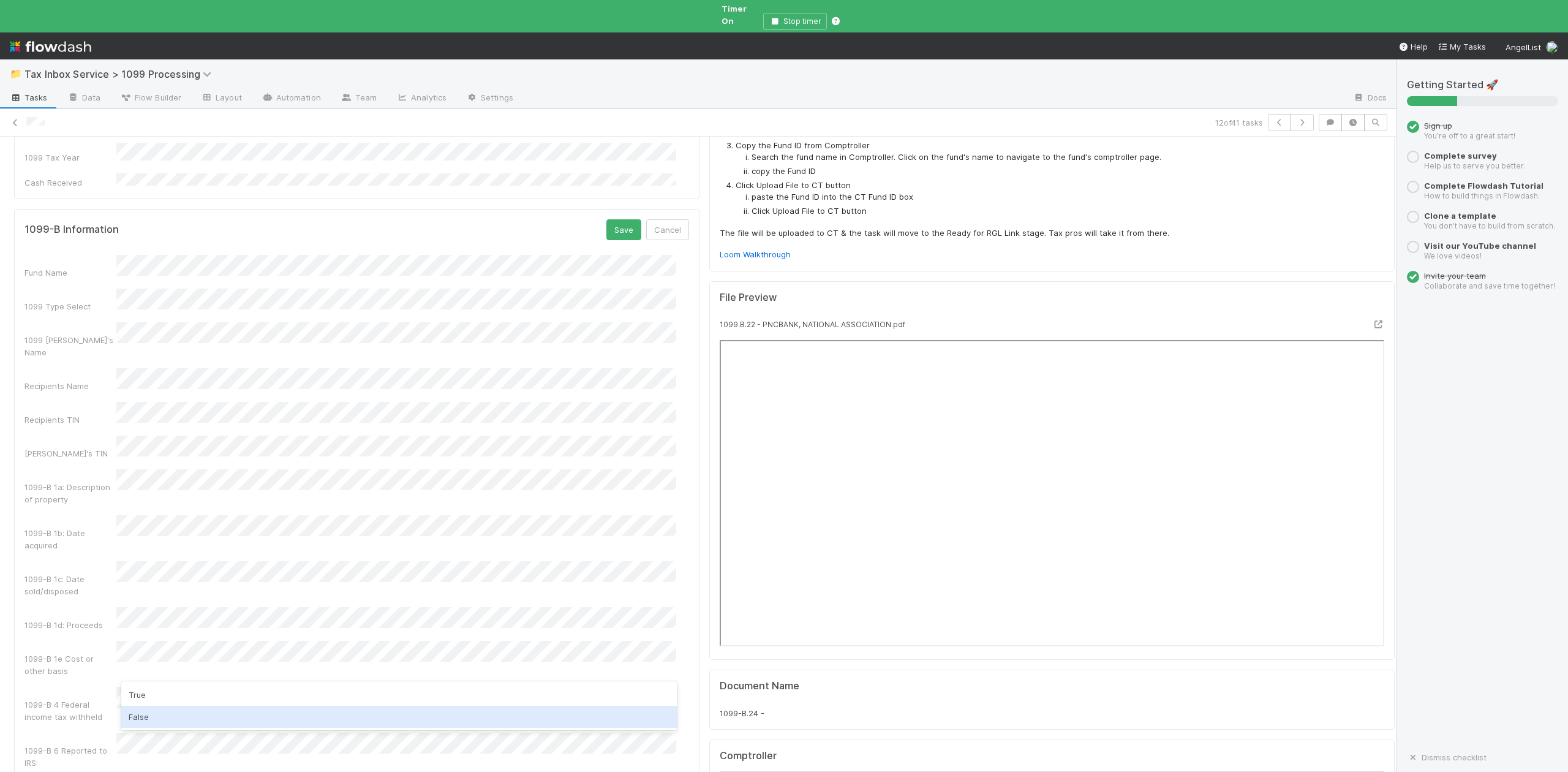
click at [147, 712] on div "False" at bounding box center [399, 717] width 555 height 22
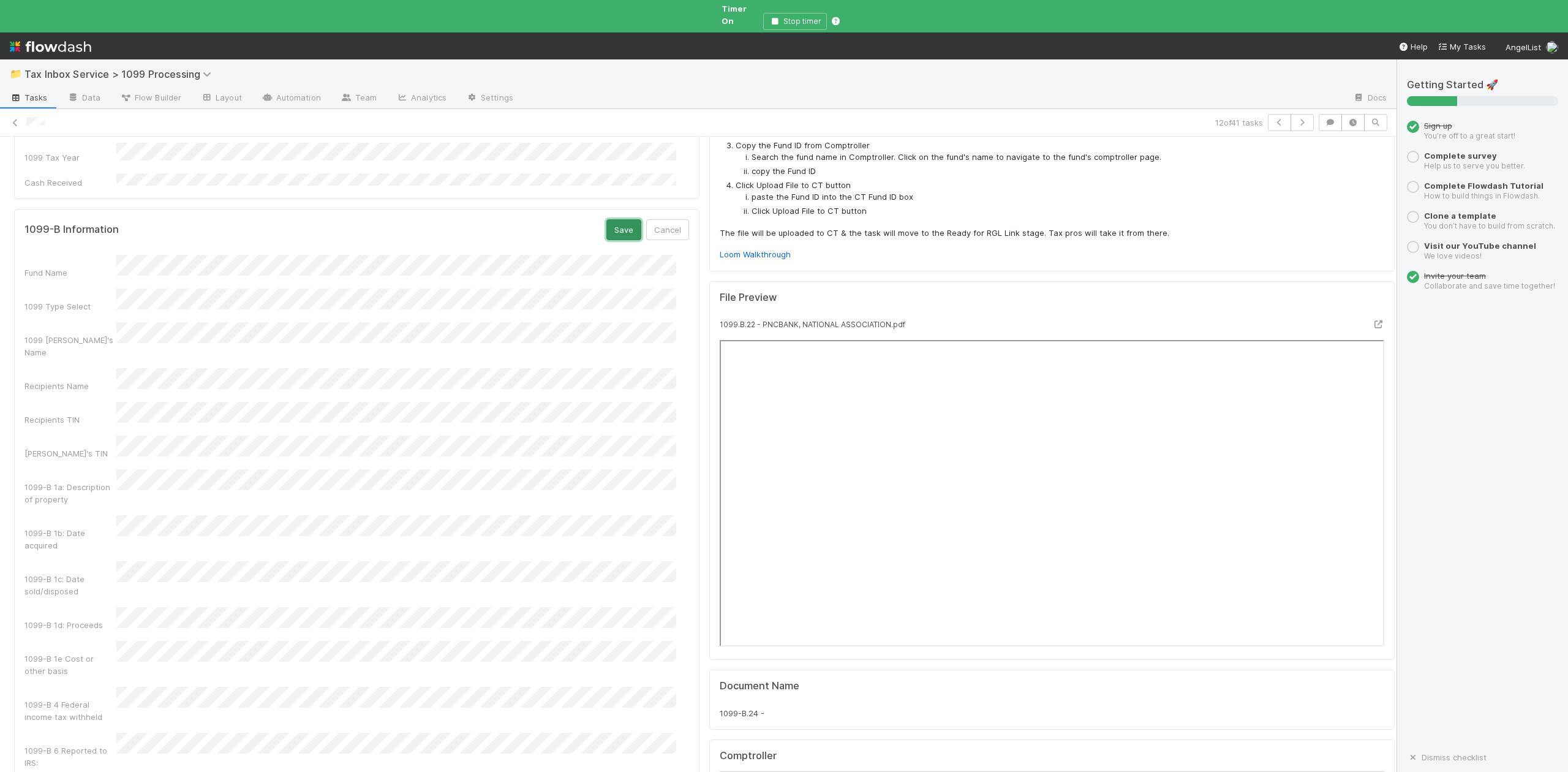
click at [614, 219] on button "Save" at bounding box center [624, 230] width 35 height 21
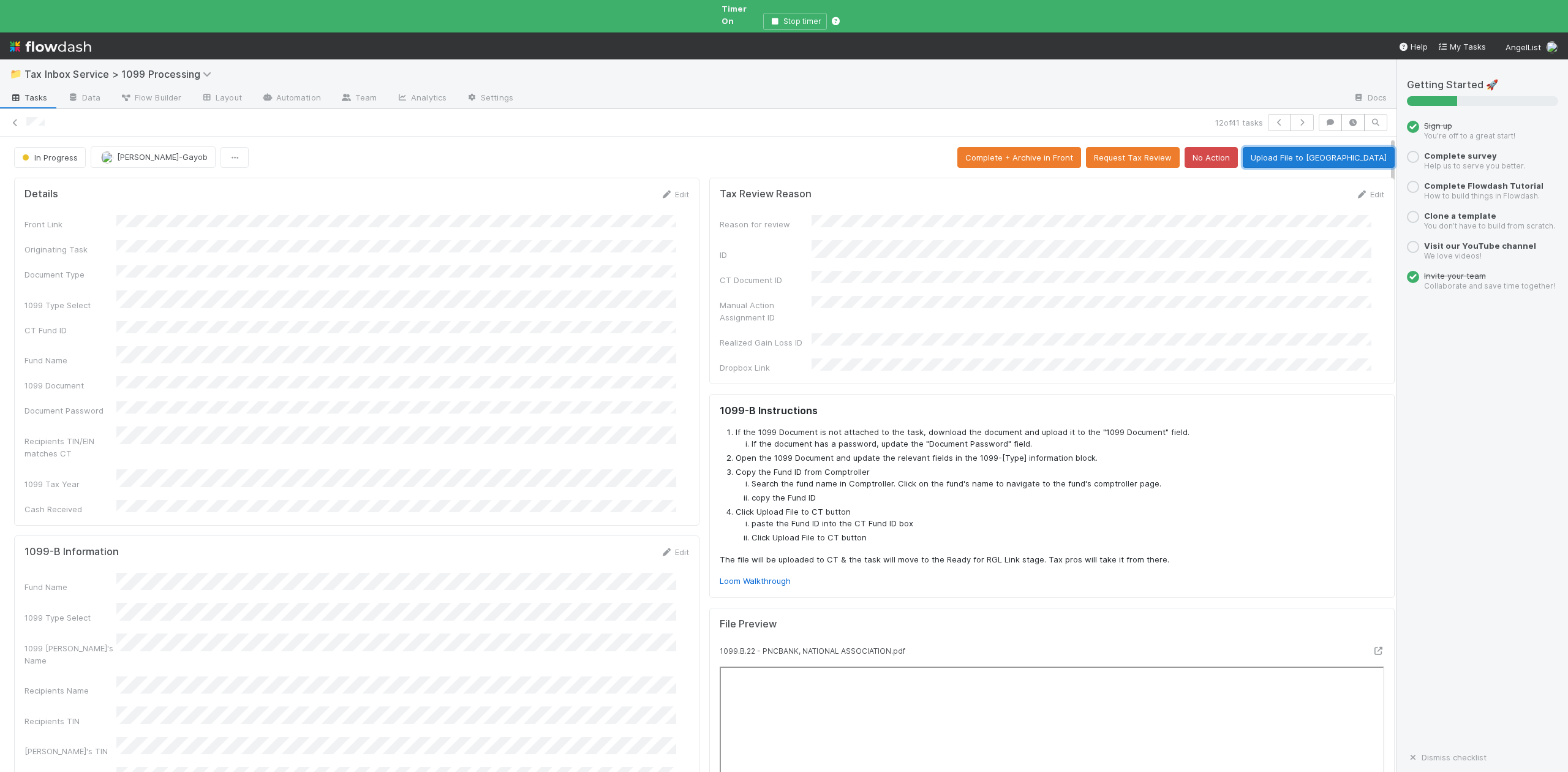
click at [1335, 150] on button "Upload File to CT" at bounding box center [1319, 157] width 152 height 21
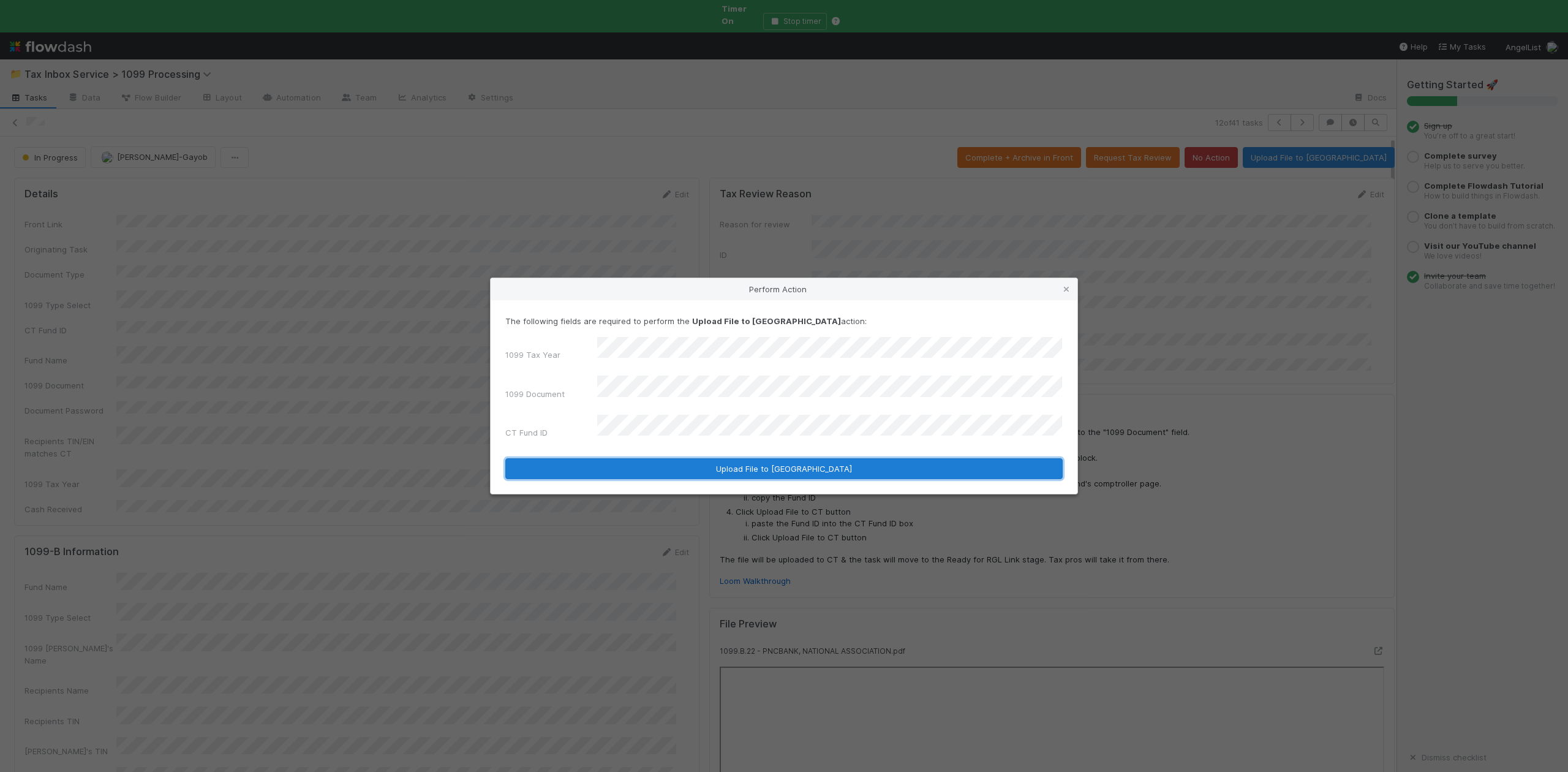
click at [747, 458] on button "Upload File to CT" at bounding box center [784, 469] width 557 height 21
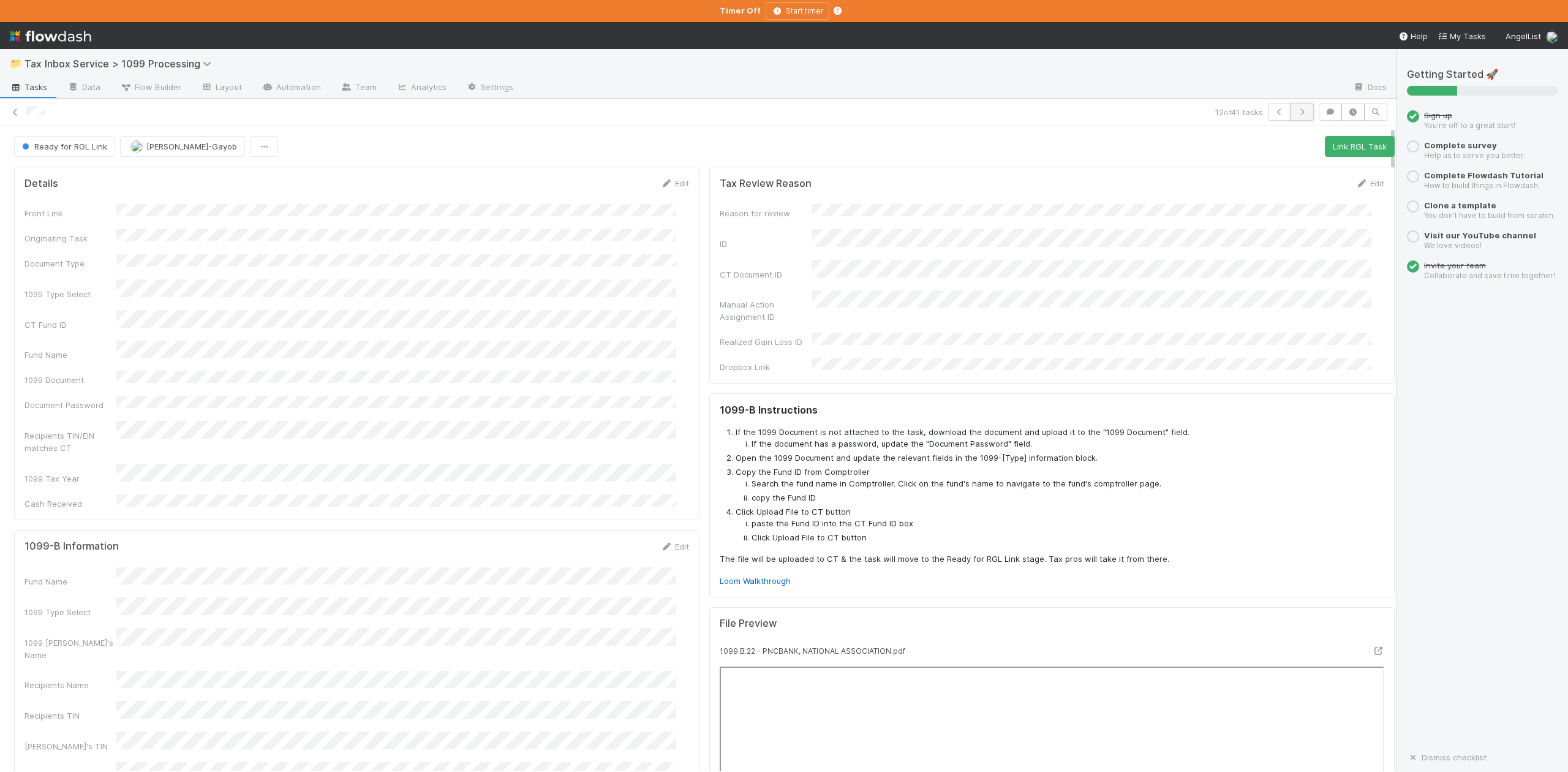
click at [1296, 113] on icon "button" at bounding box center [1302, 112] width 12 height 7
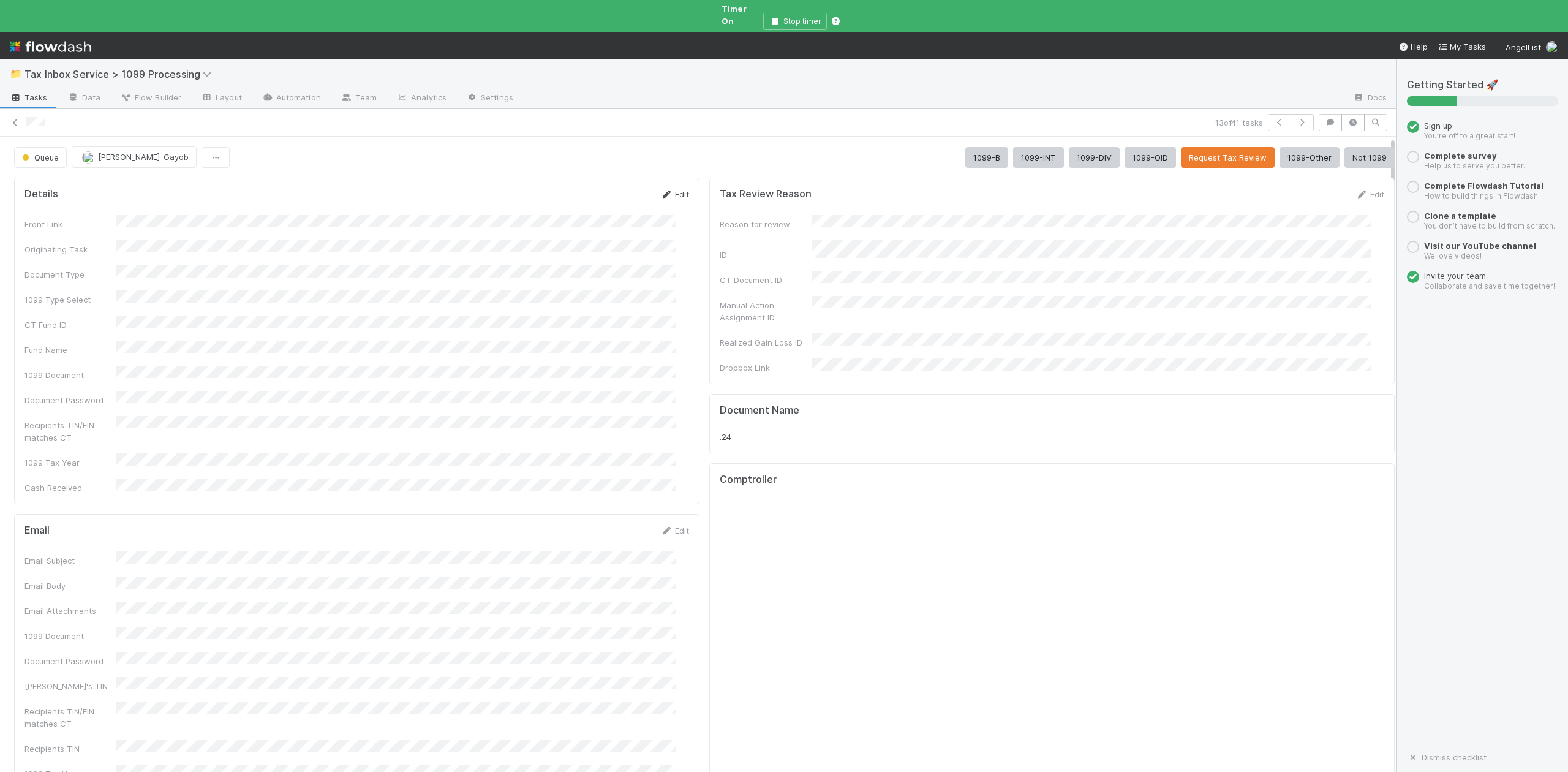
click at [666, 189] on link "Edit" at bounding box center [675, 194] width 29 height 10
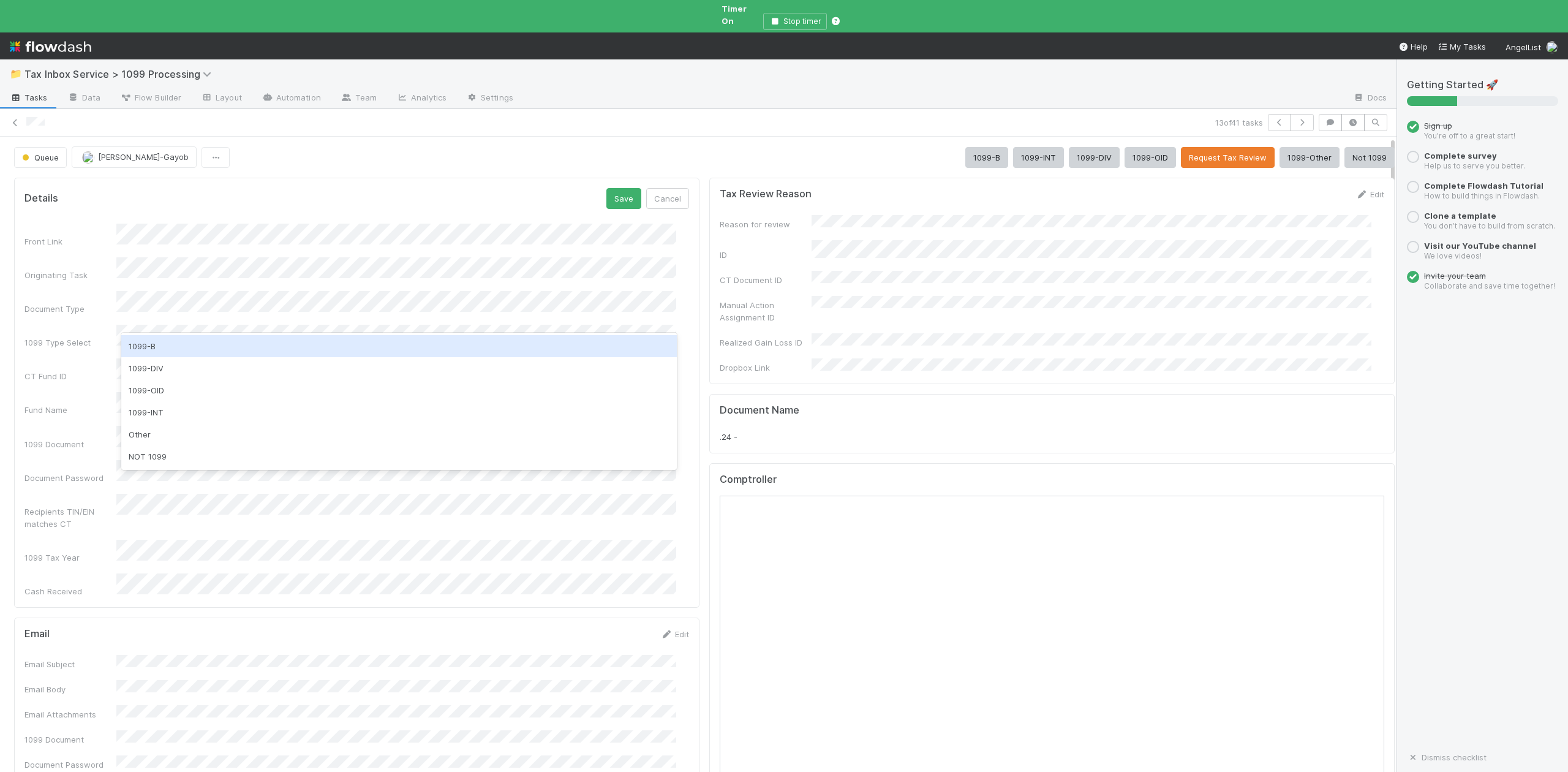
click at [161, 346] on div "1099-B" at bounding box center [399, 346] width 555 height 22
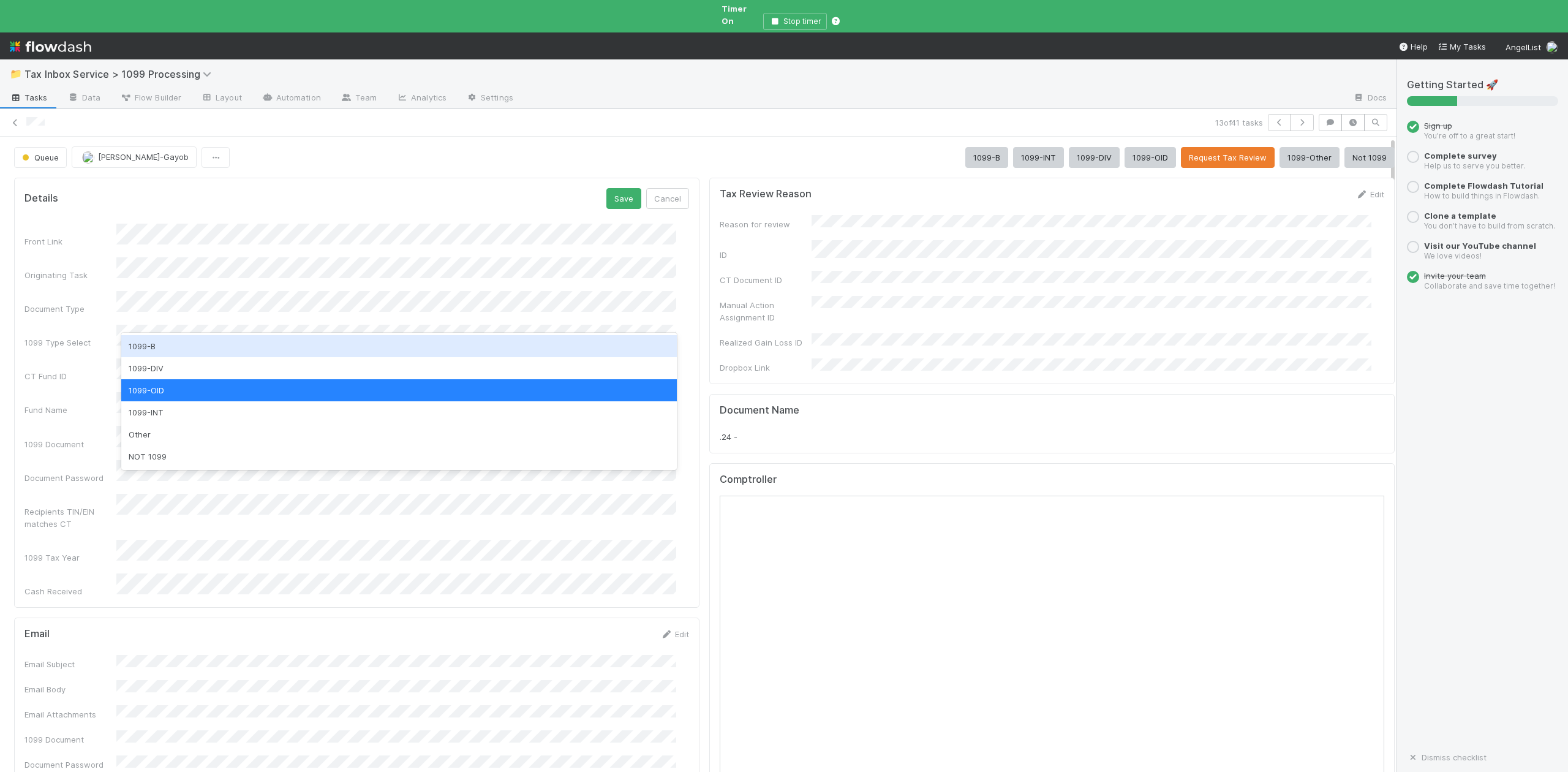
click at [148, 342] on div "1099-B" at bounding box center [399, 346] width 555 height 22
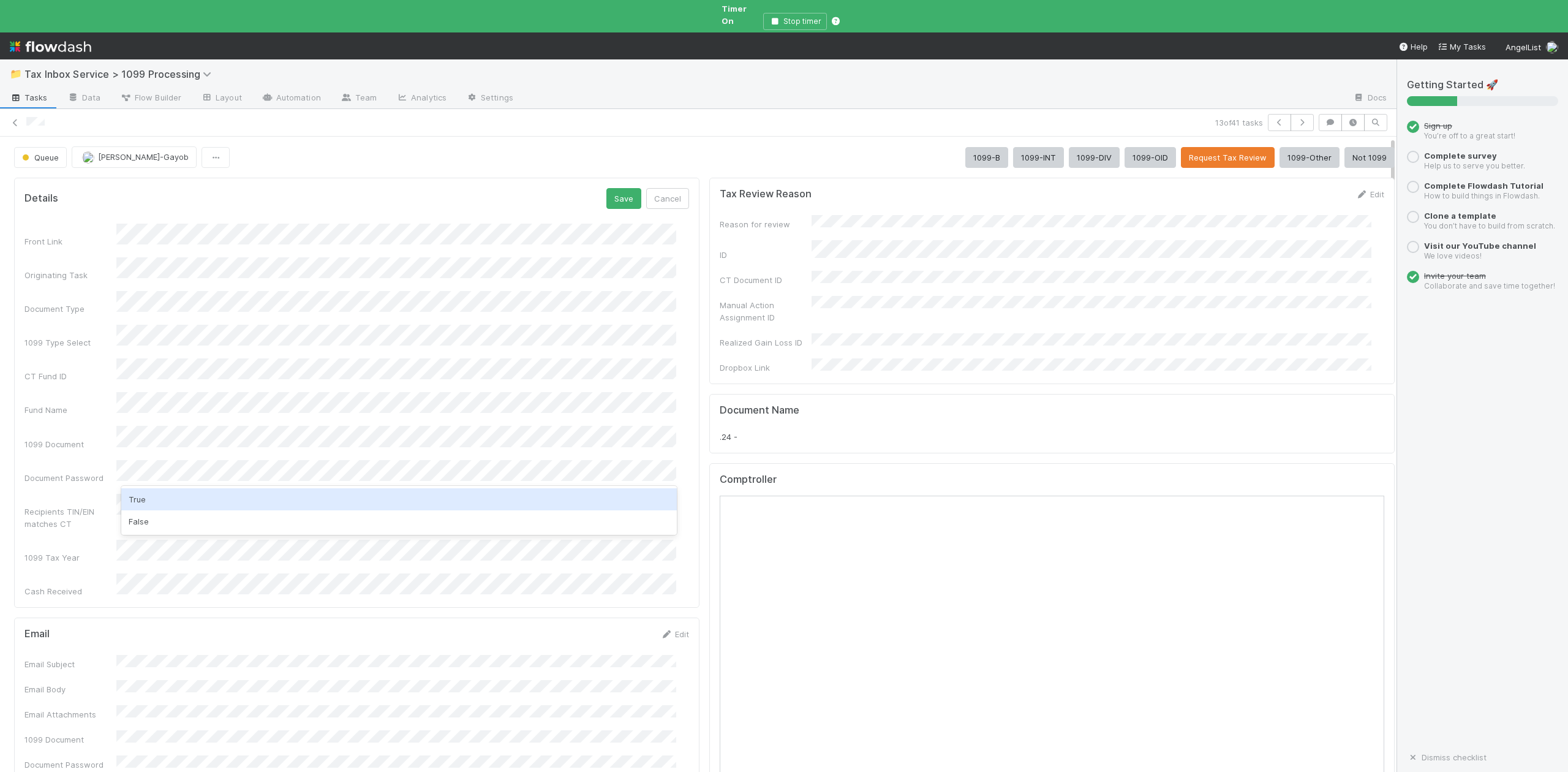
click at [149, 497] on div "True" at bounding box center [399, 499] width 555 height 22
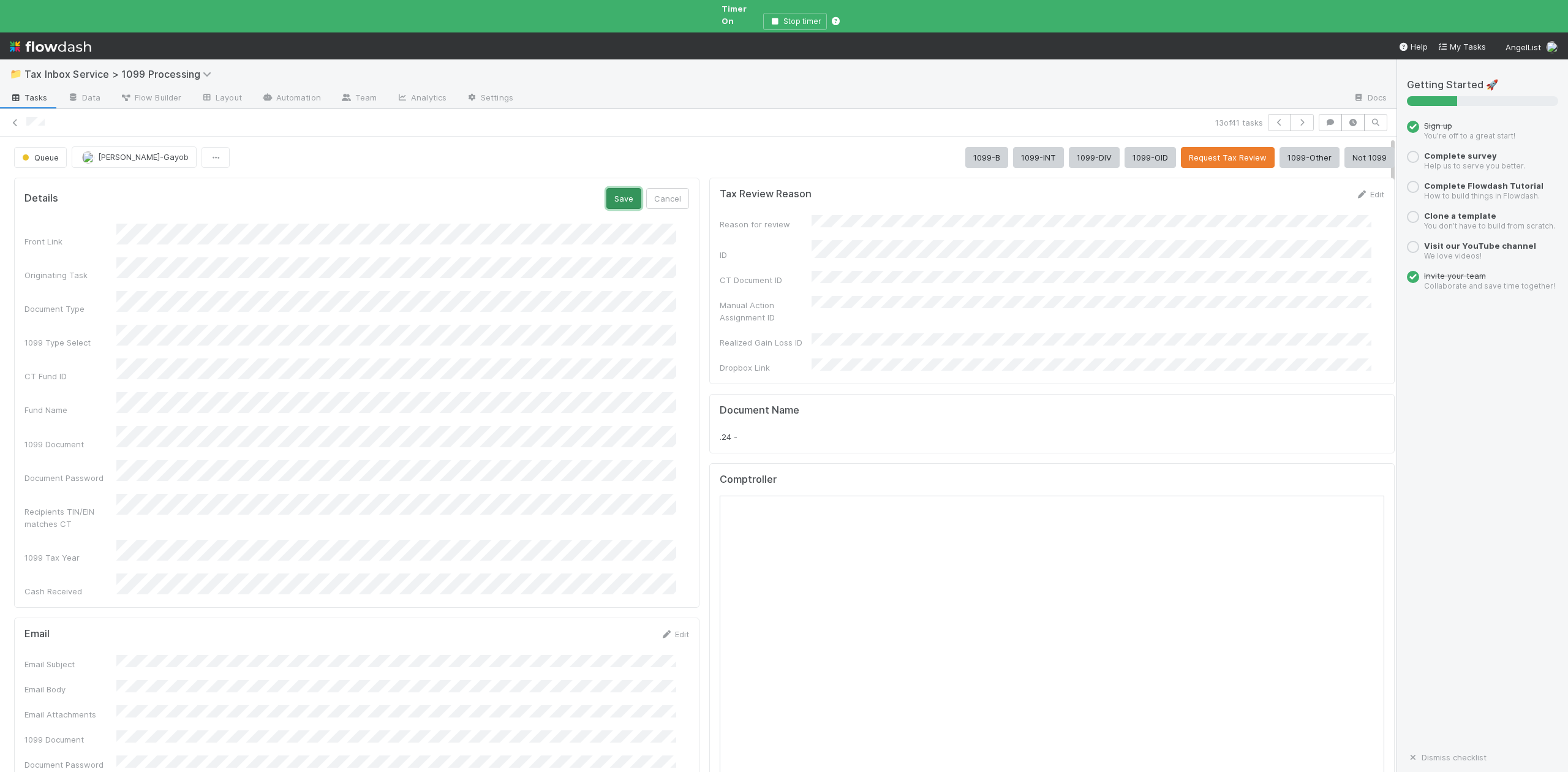
click at [606, 189] on button "Save" at bounding box center [624, 198] width 35 height 21
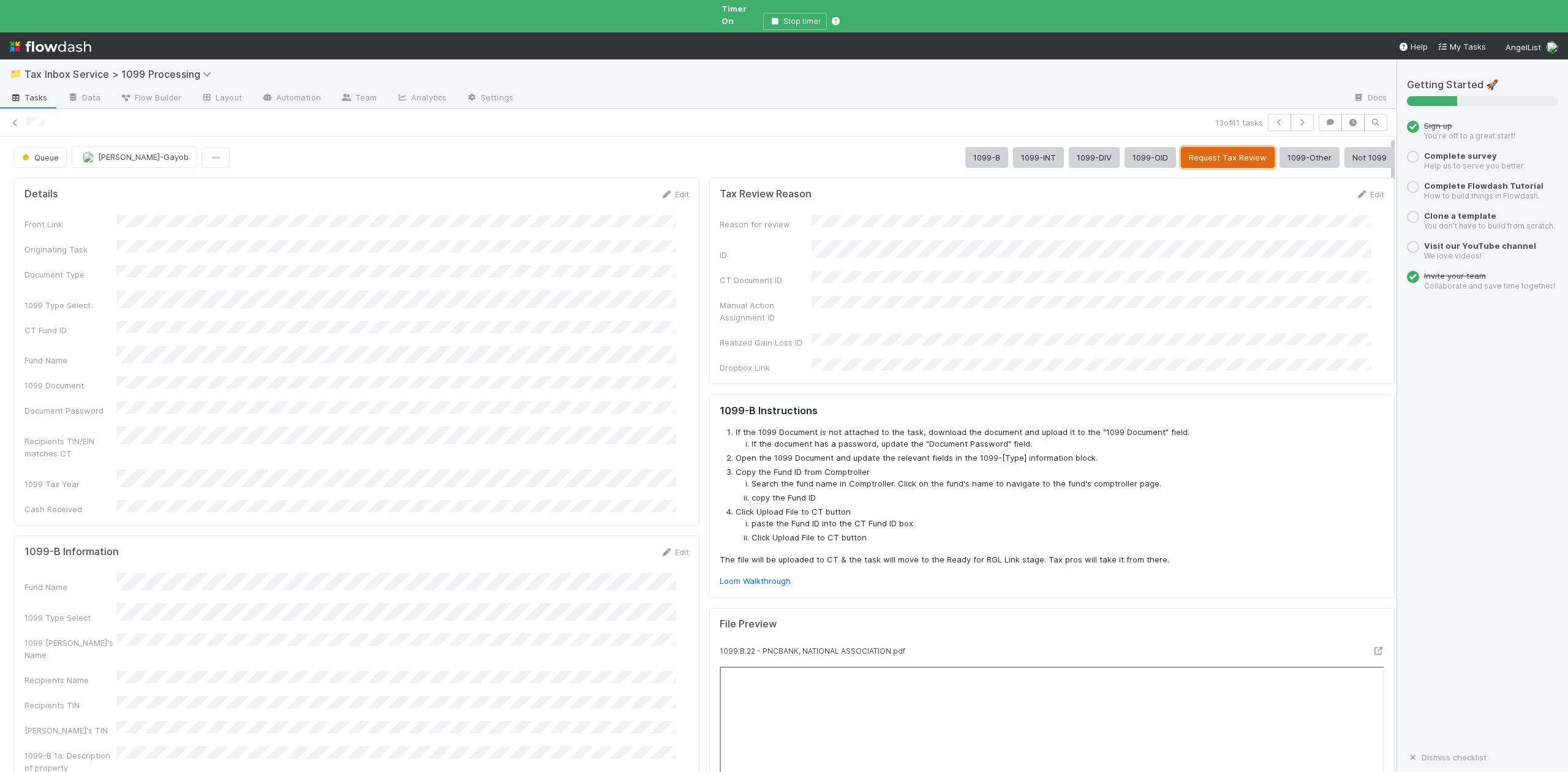
click at [1205, 147] on button "Request Tax Review" at bounding box center [1228, 157] width 94 height 21
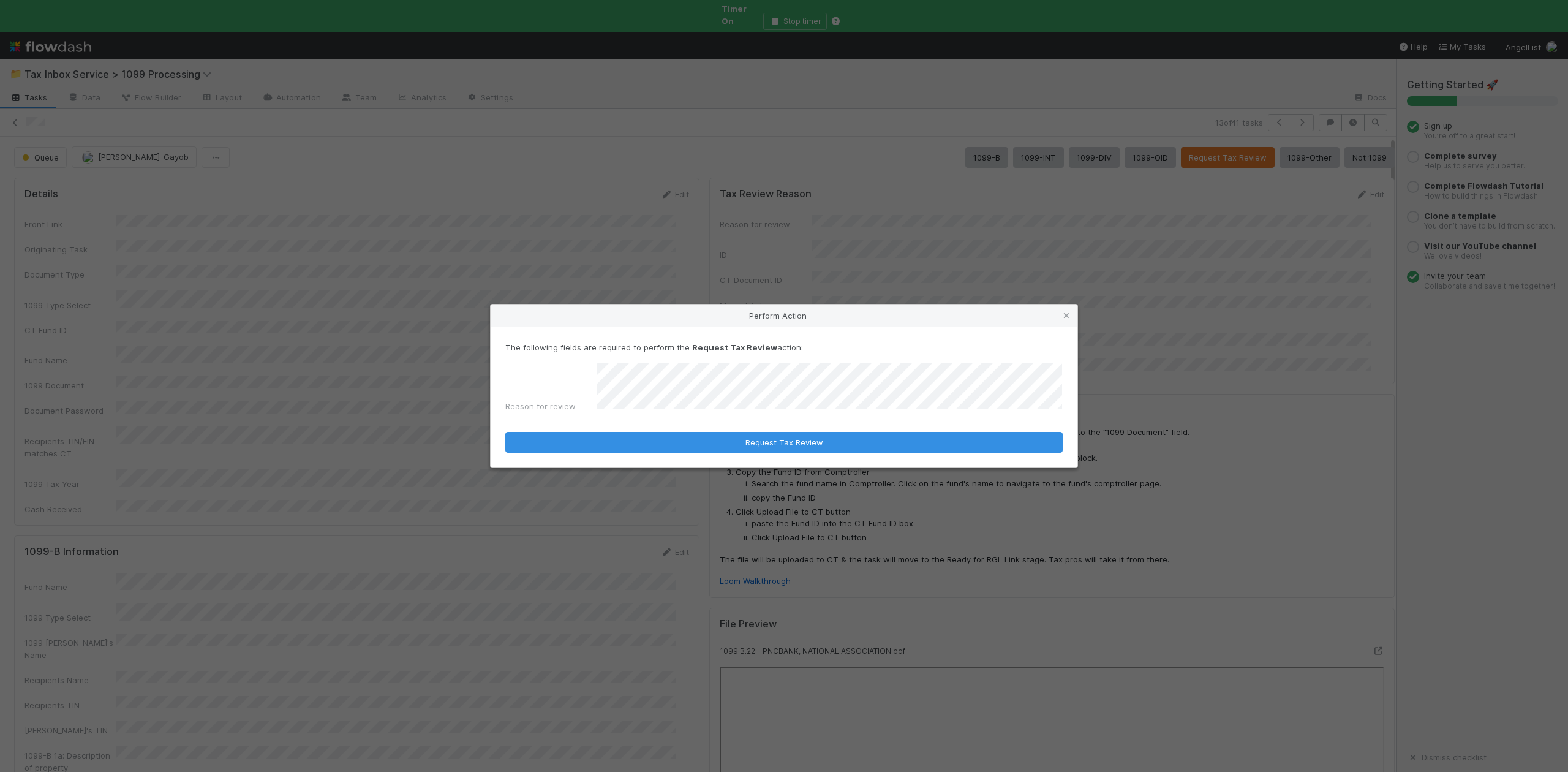
click at [587, 377] on div "Reason for review" at bounding box center [784, 390] width 557 height 54
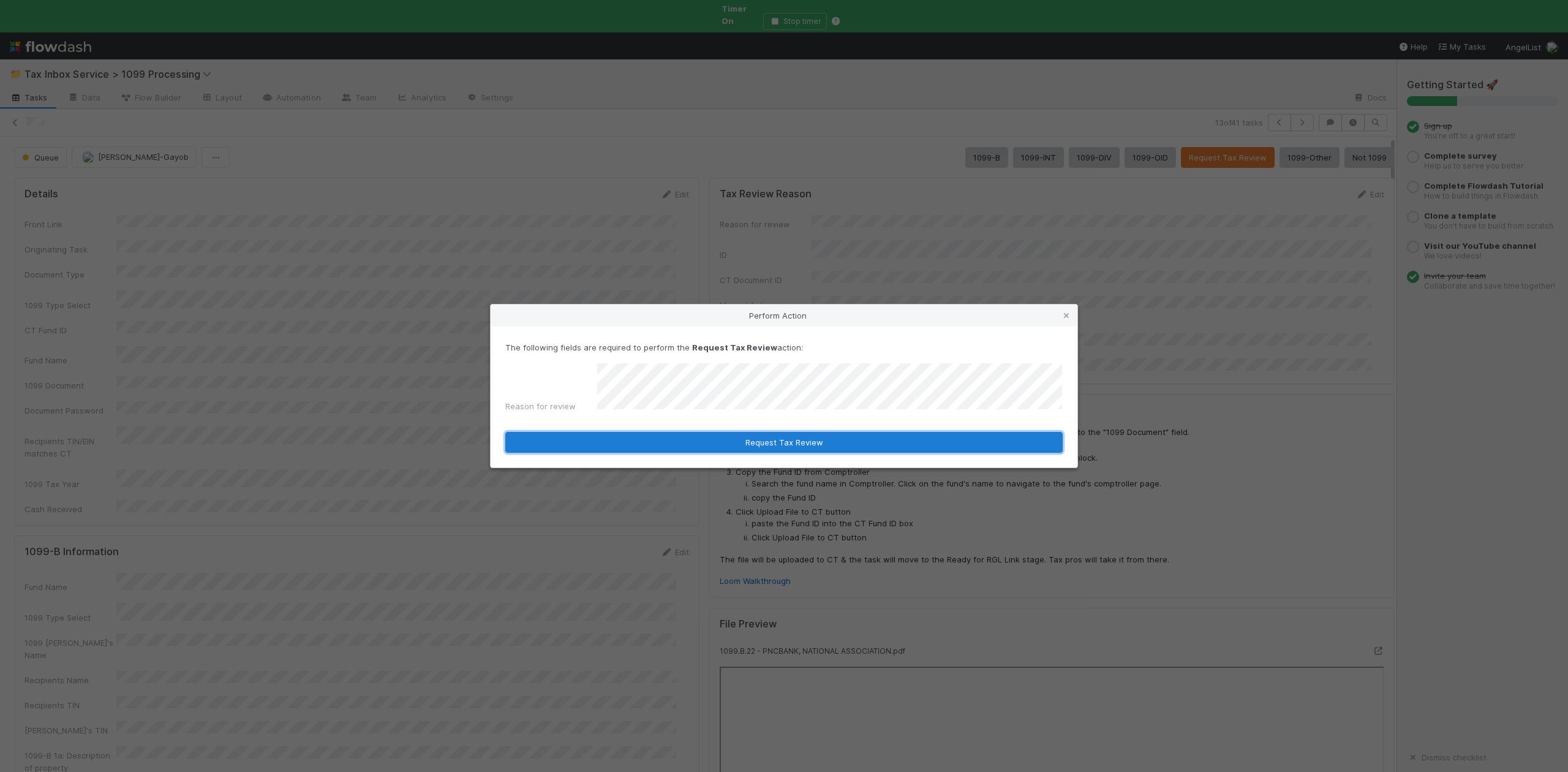
click at [775, 442] on button "Request Tax Review" at bounding box center [784, 442] width 557 height 21
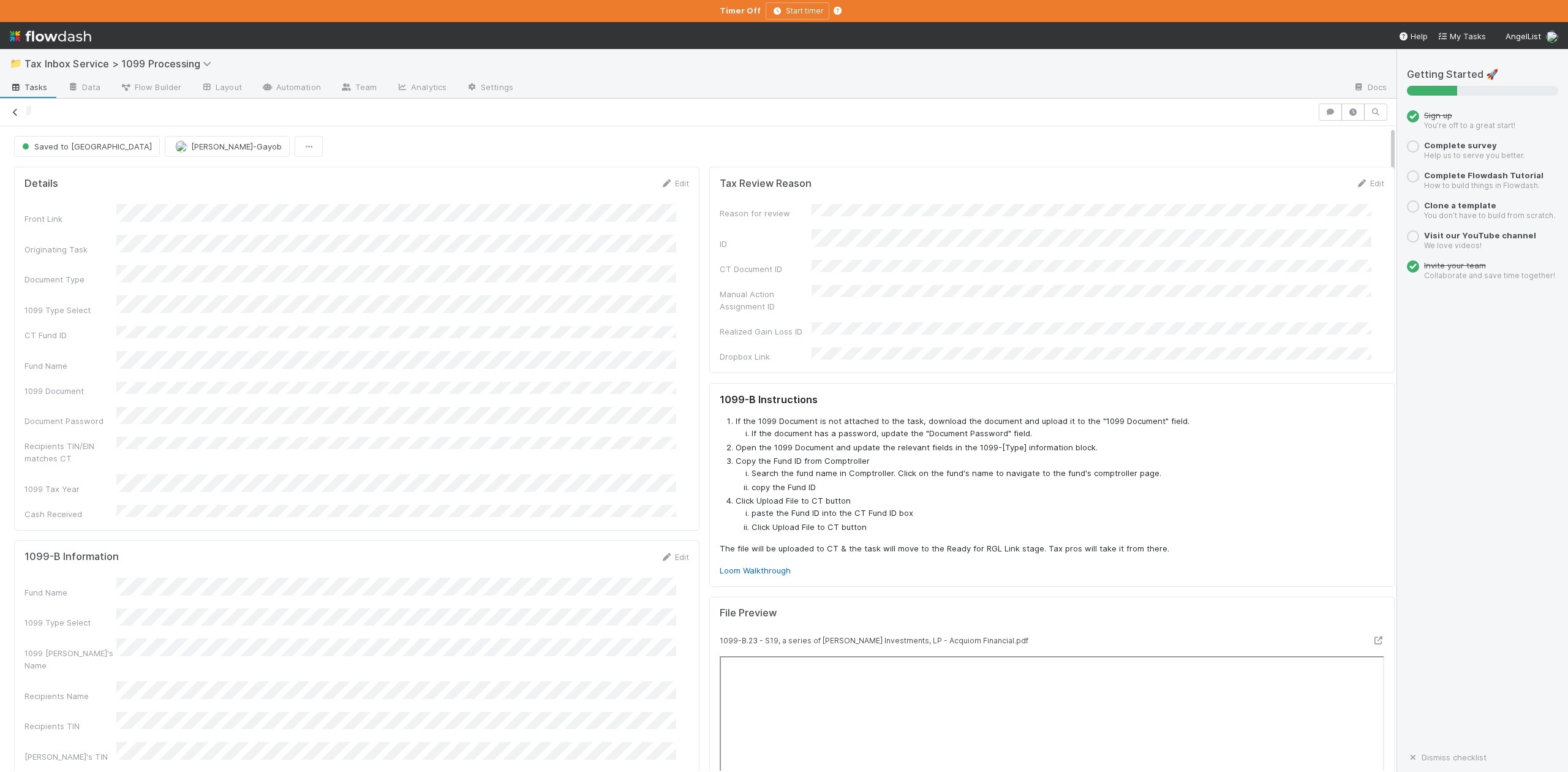
click at [18, 113] on icon at bounding box center [15, 112] width 12 height 8
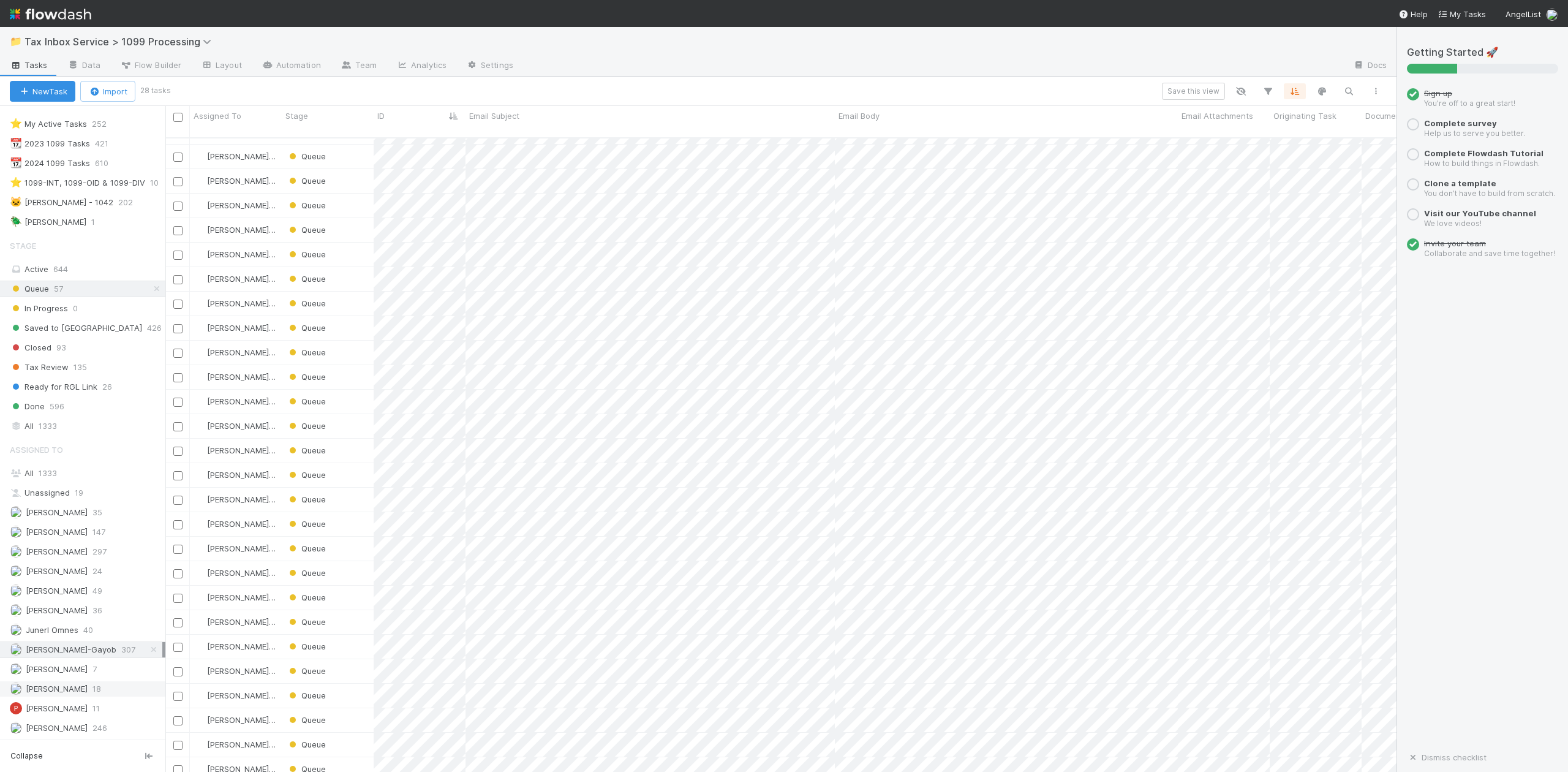
scroll to position [33, 0]
click at [72, 726] on span "[PERSON_NAME]" at bounding box center [56, 728] width 62 height 10
click at [69, 644] on span "[PERSON_NAME]-Gayob" at bounding box center [70, 649] width 91 height 10
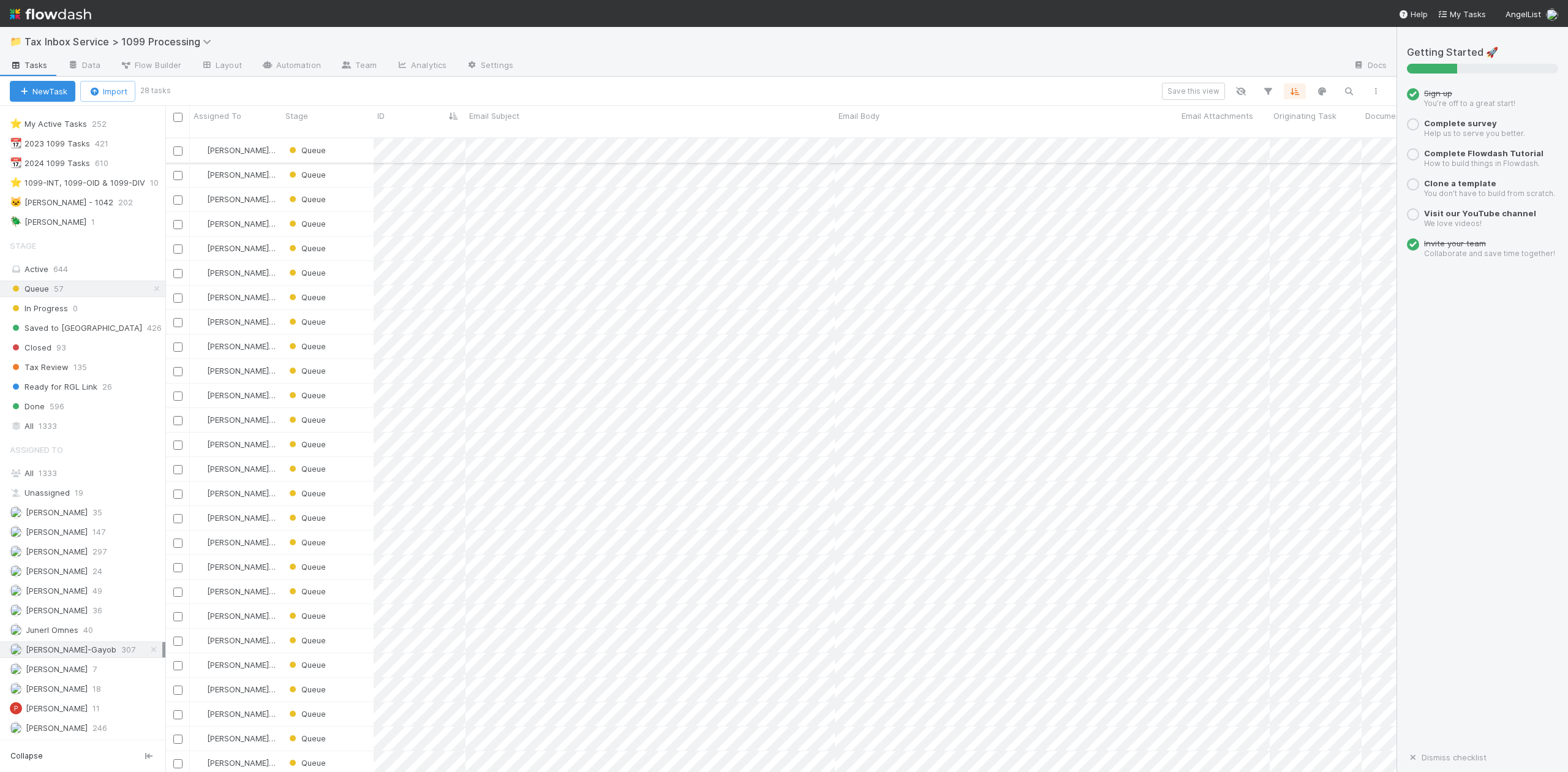
click at [353, 140] on div "Queue" at bounding box center [328, 150] width 92 height 24
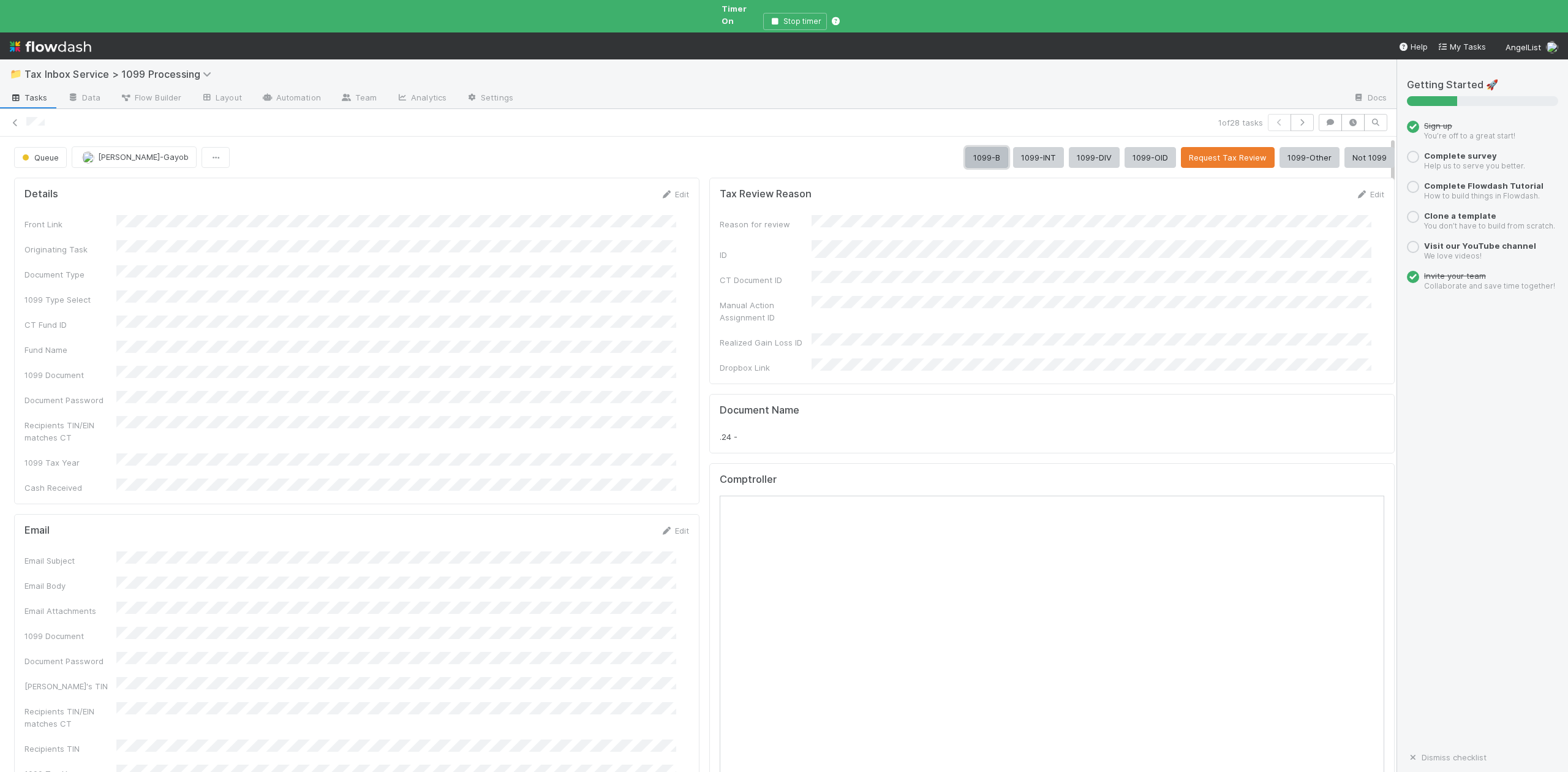
click at [965, 149] on button "1099-B" at bounding box center [987, 157] width 43 height 21
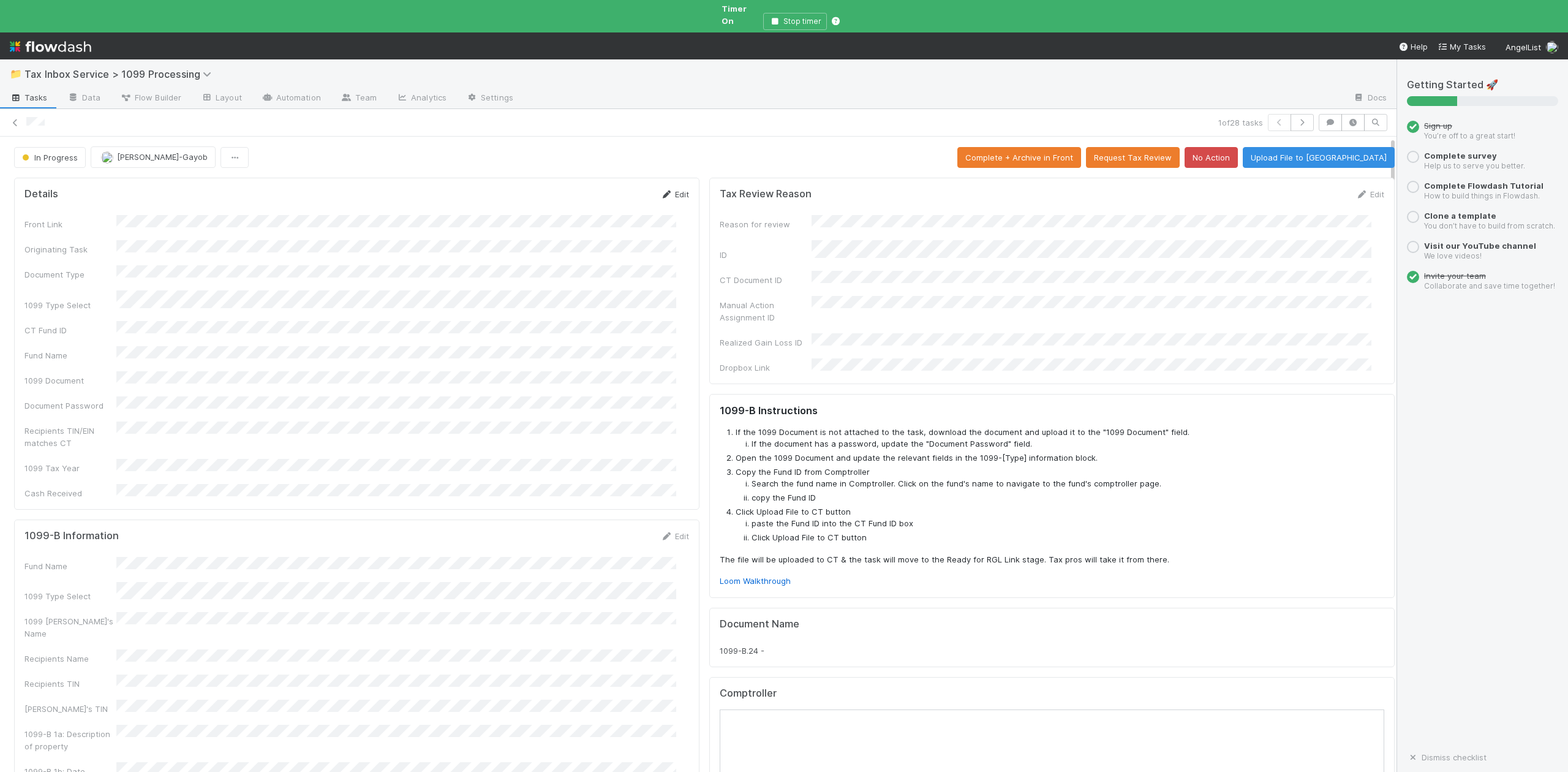
click at [673, 189] on link "Edit" at bounding box center [675, 194] width 29 height 10
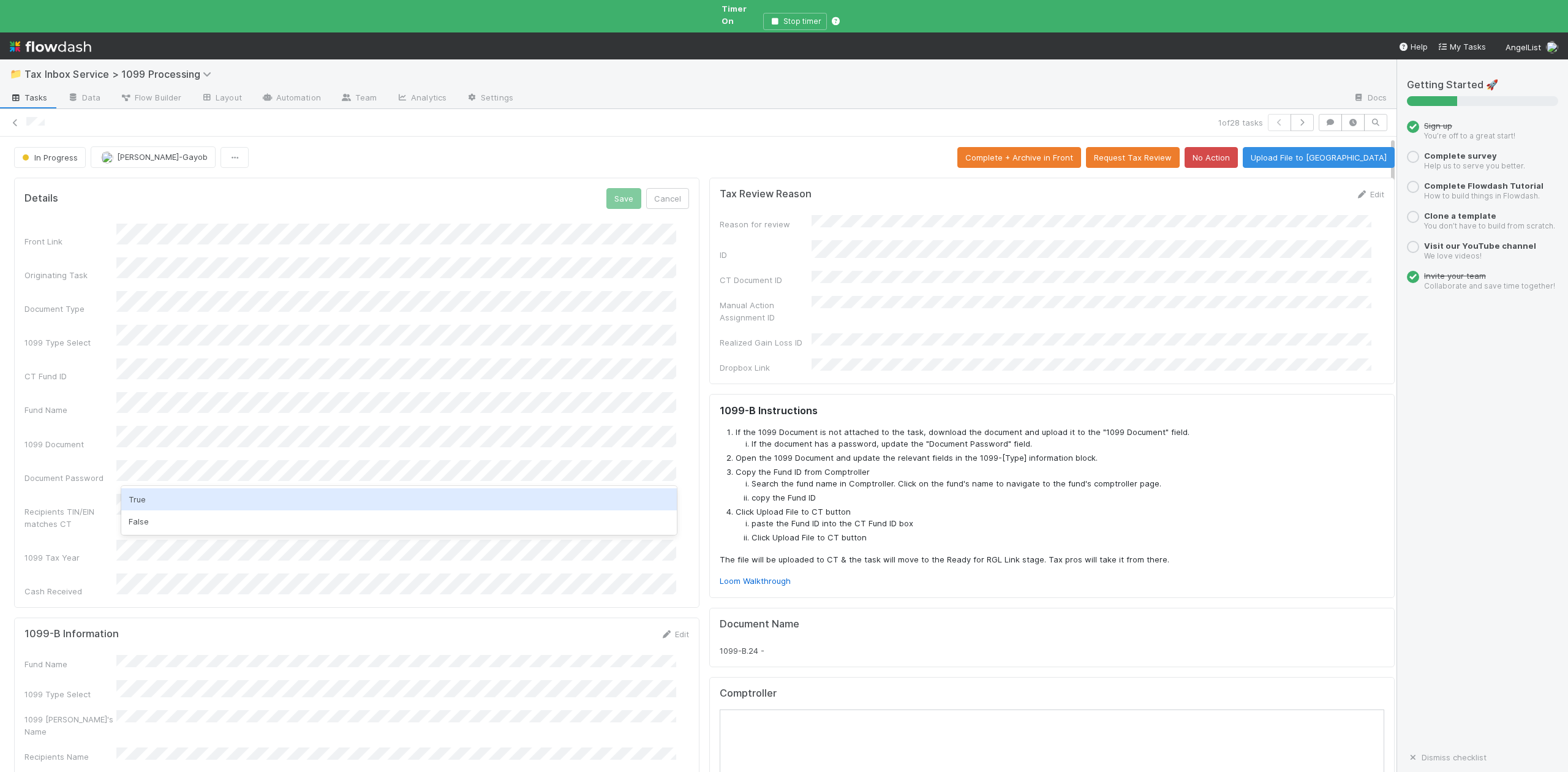
click at [153, 503] on div "True" at bounding box center [399, 499] width 555 height 22
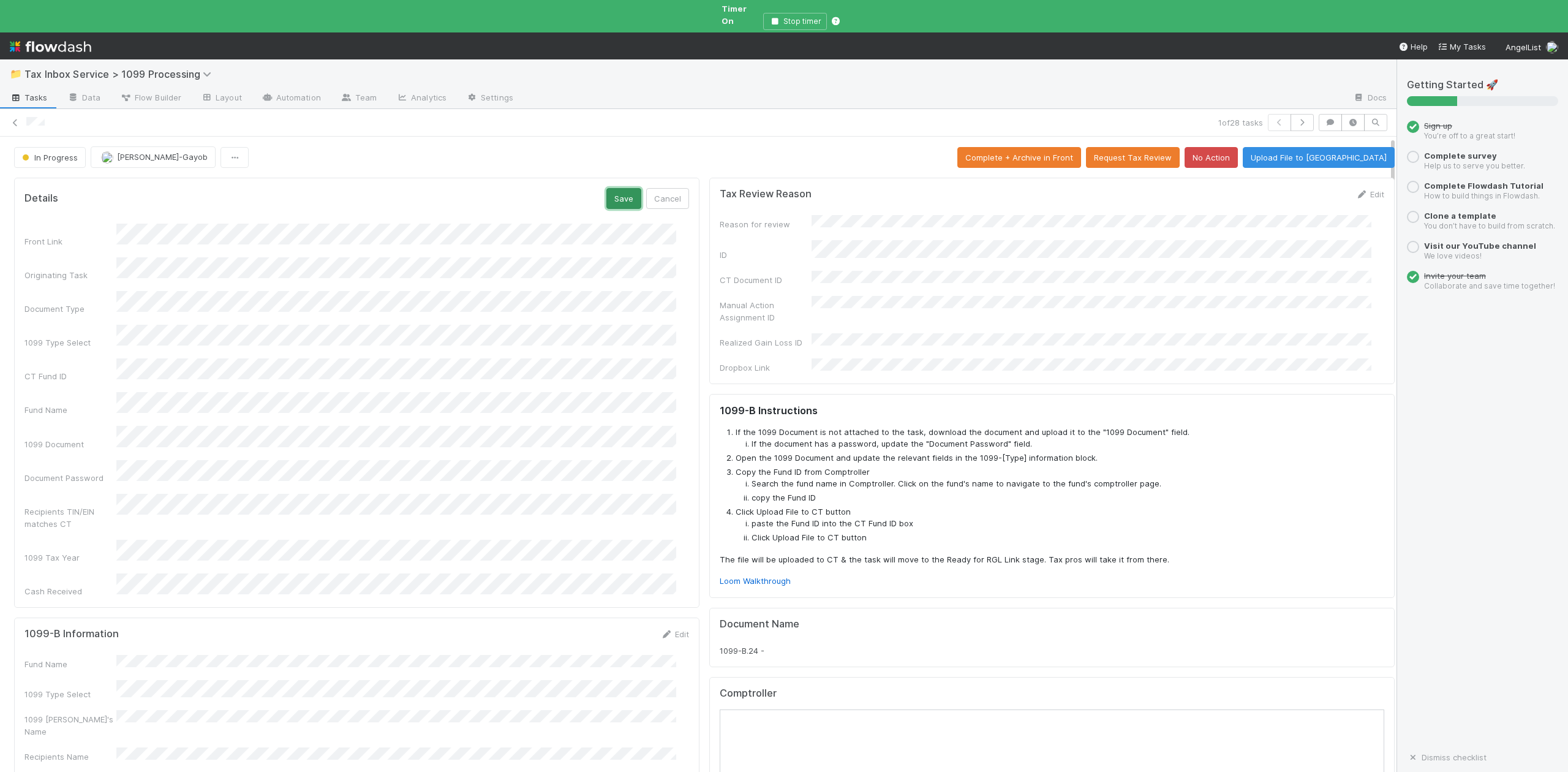
click at [606, 188] on button "Save" at bounding box center [624, 198] width 35 height 21
click at [666, 547] on link "Edit" at bounding box center [675, 551] width 29 height 10
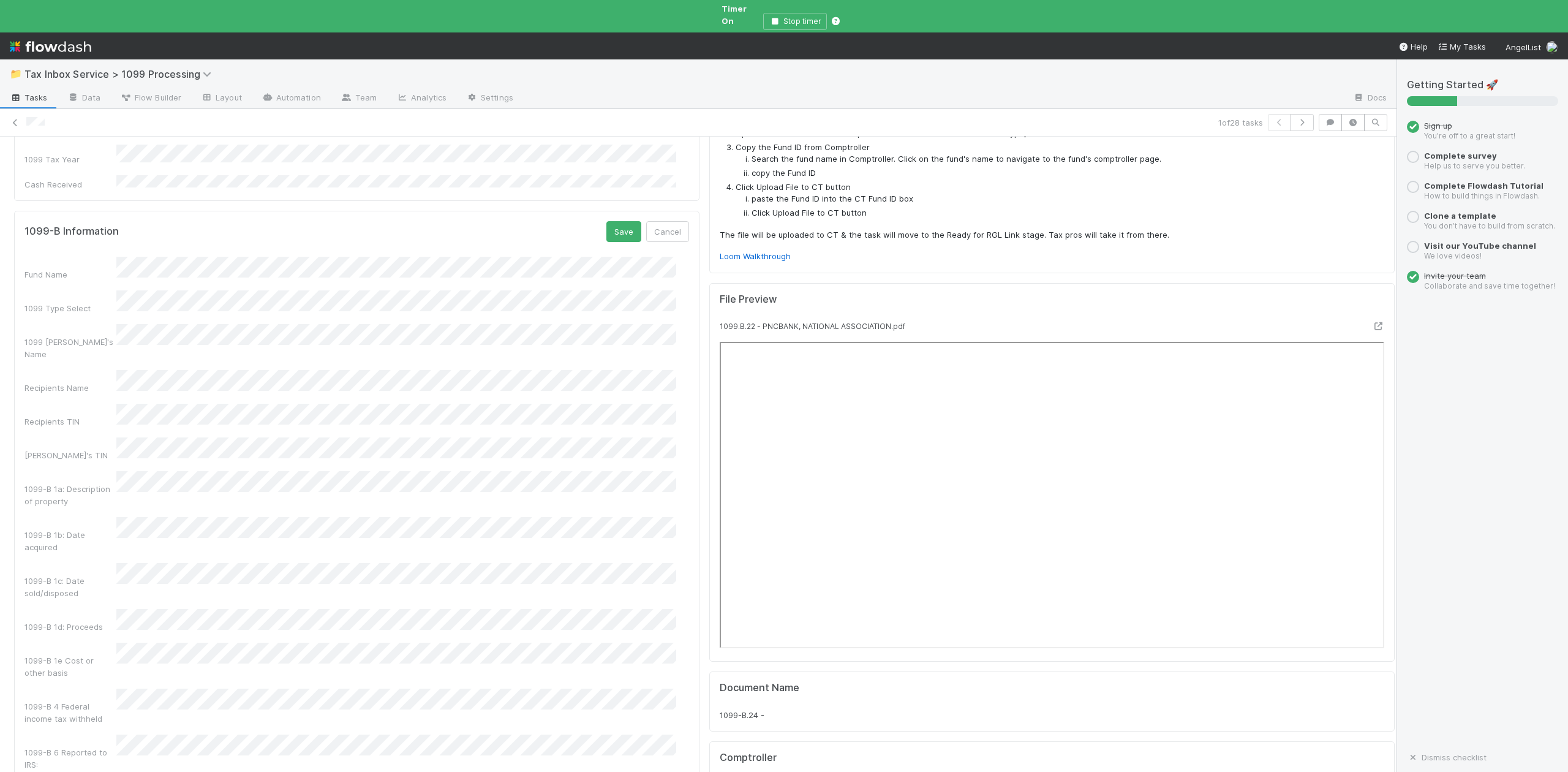
scroll to position [326, 0]
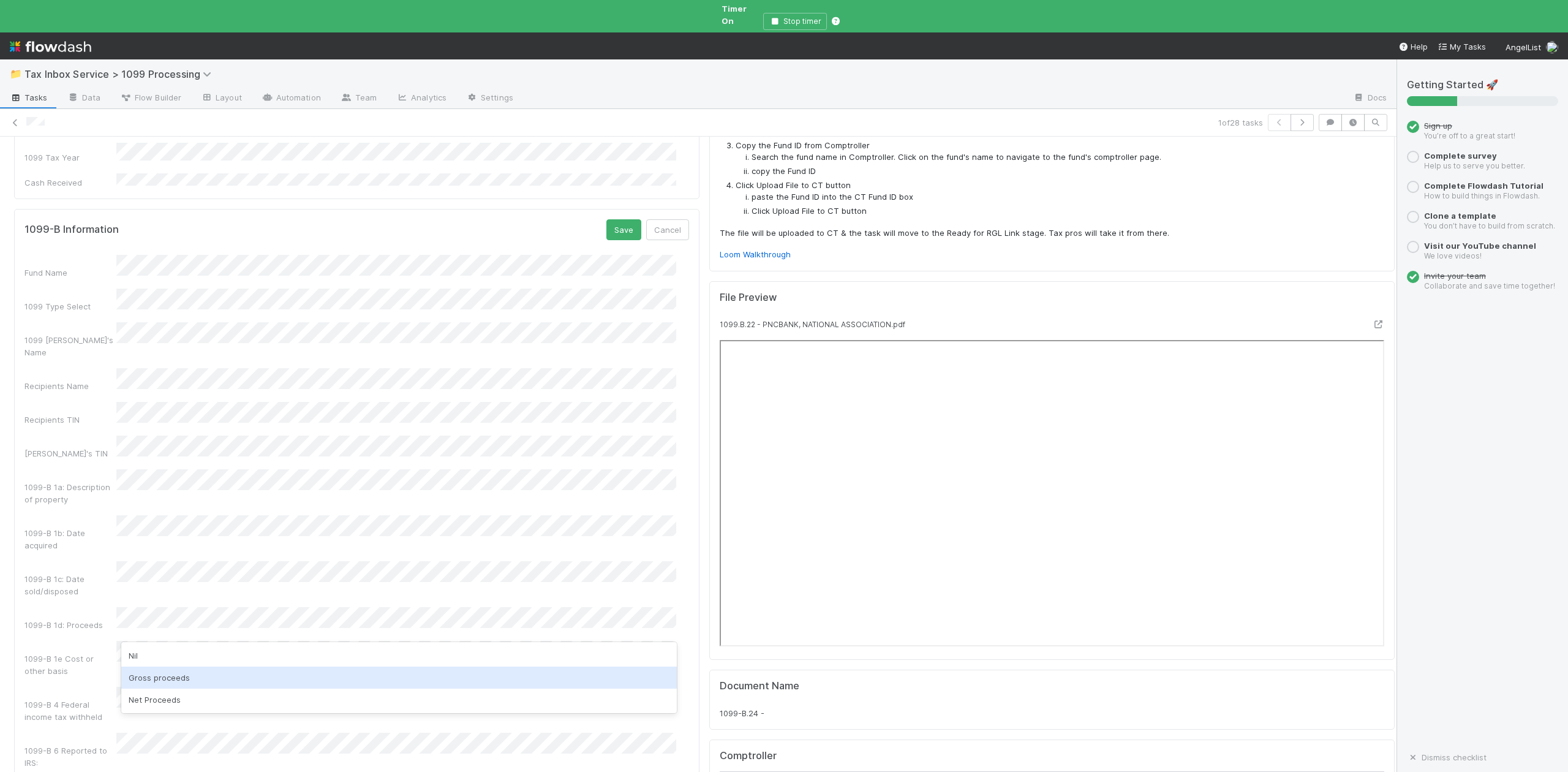
click at [152, 675] on div "Gross proceeds" at bounding box center [399, 677] width 555 height 22
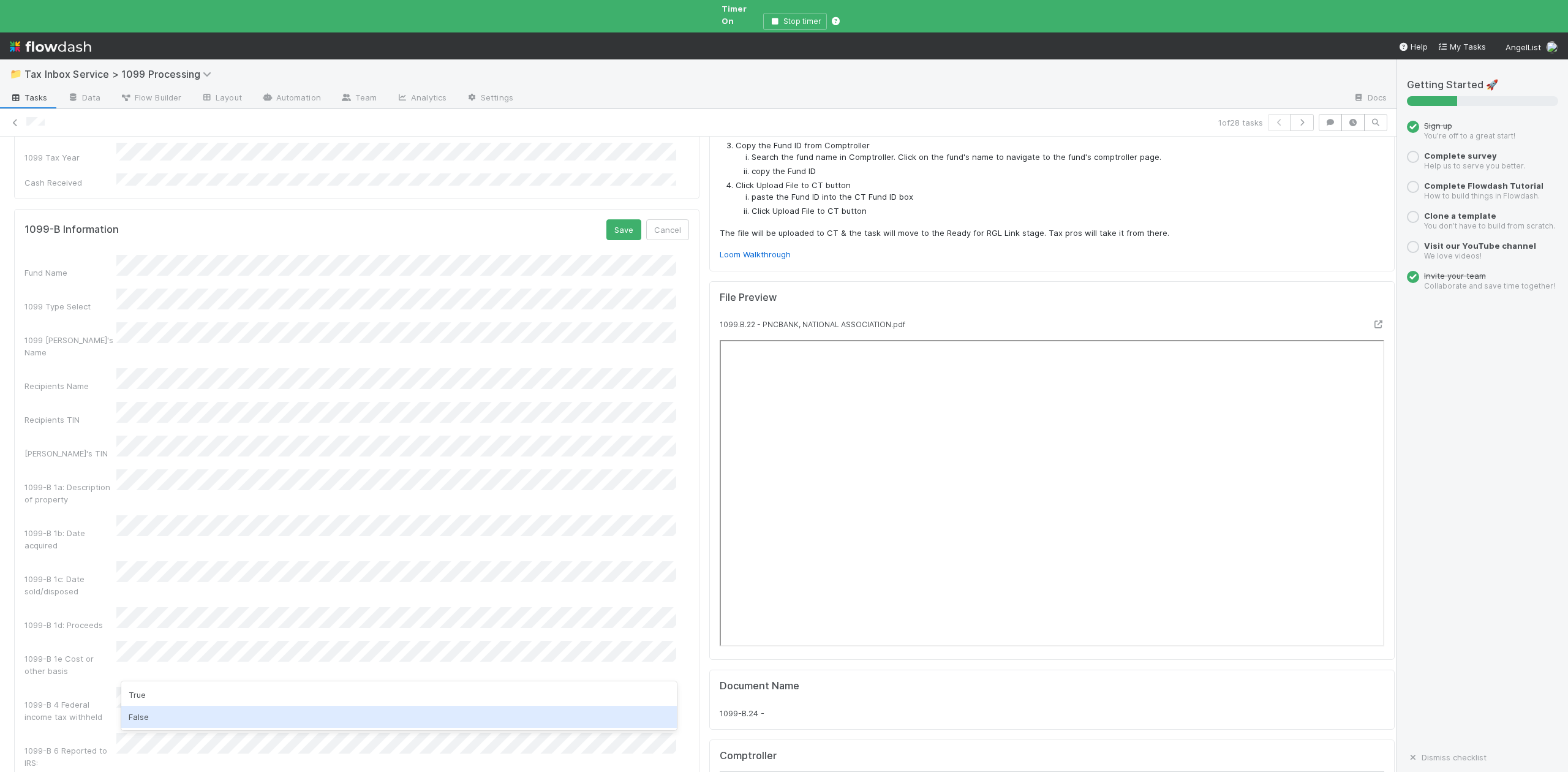
click at [144, 716] on div "False" at bounding box center [399, 717] width 555 height 22
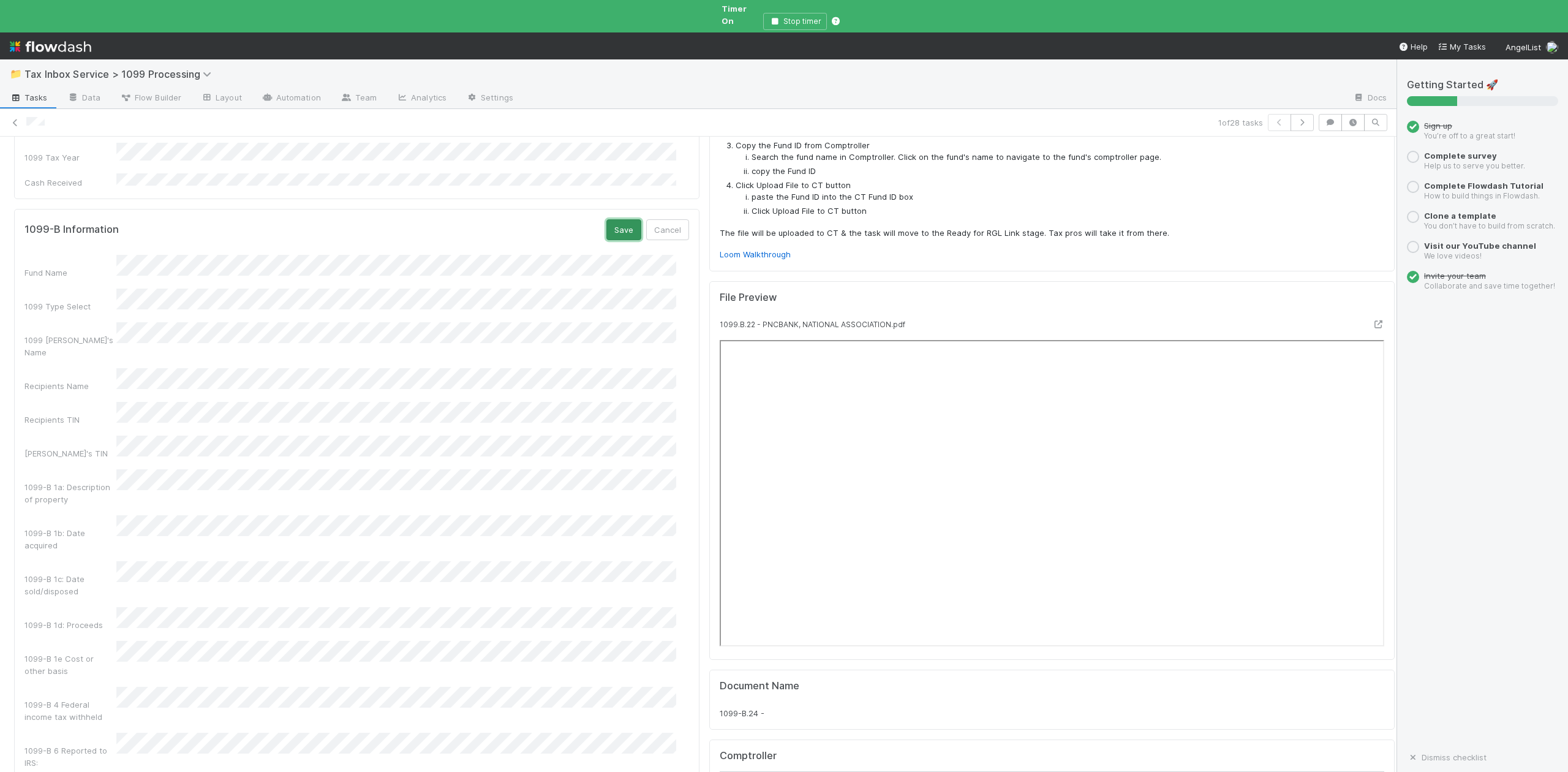
click at [606, 219] on button "Save" at bounding box center [624, 230] width 35 height 21
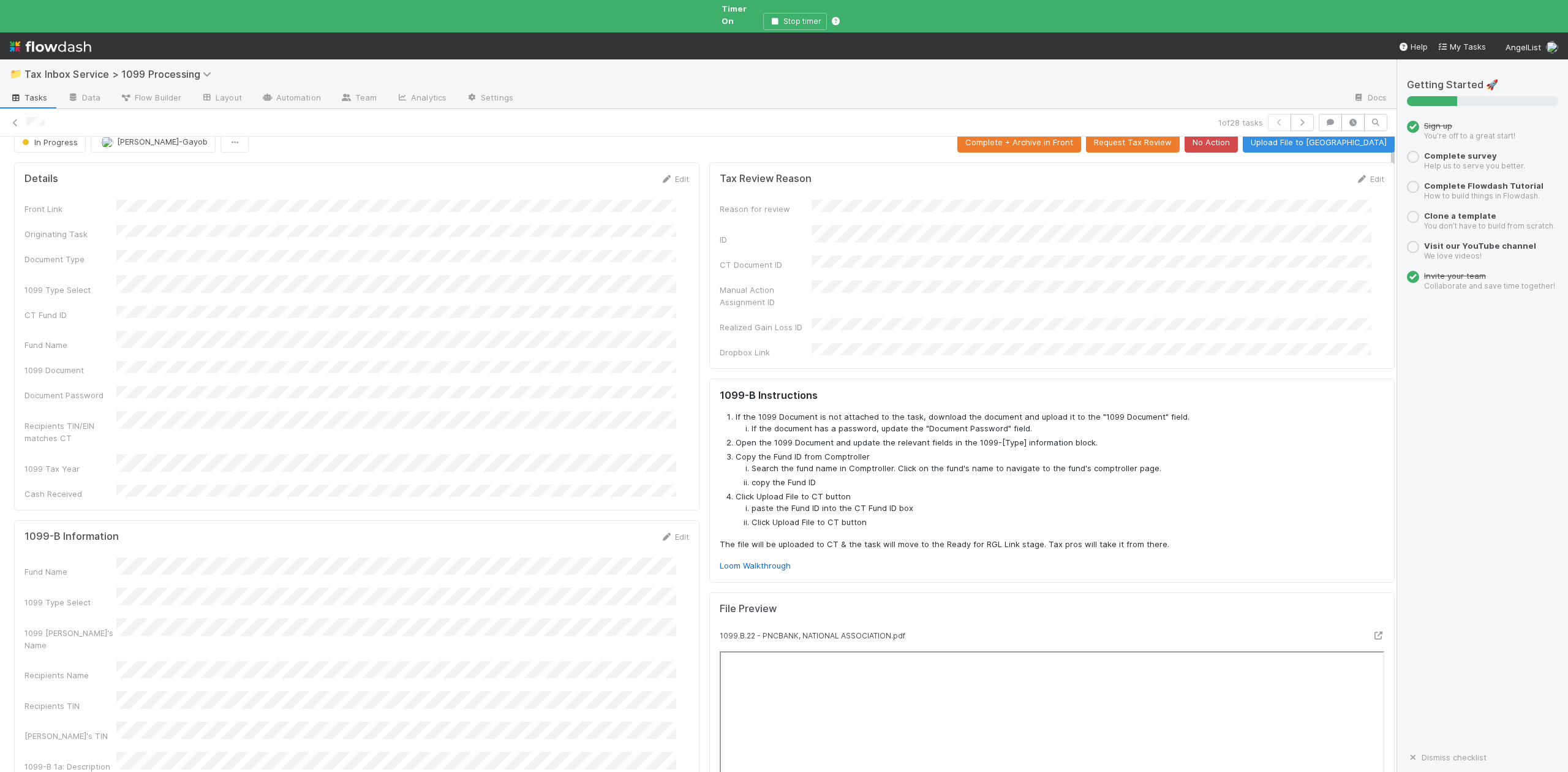
scroll to position [0, 0]
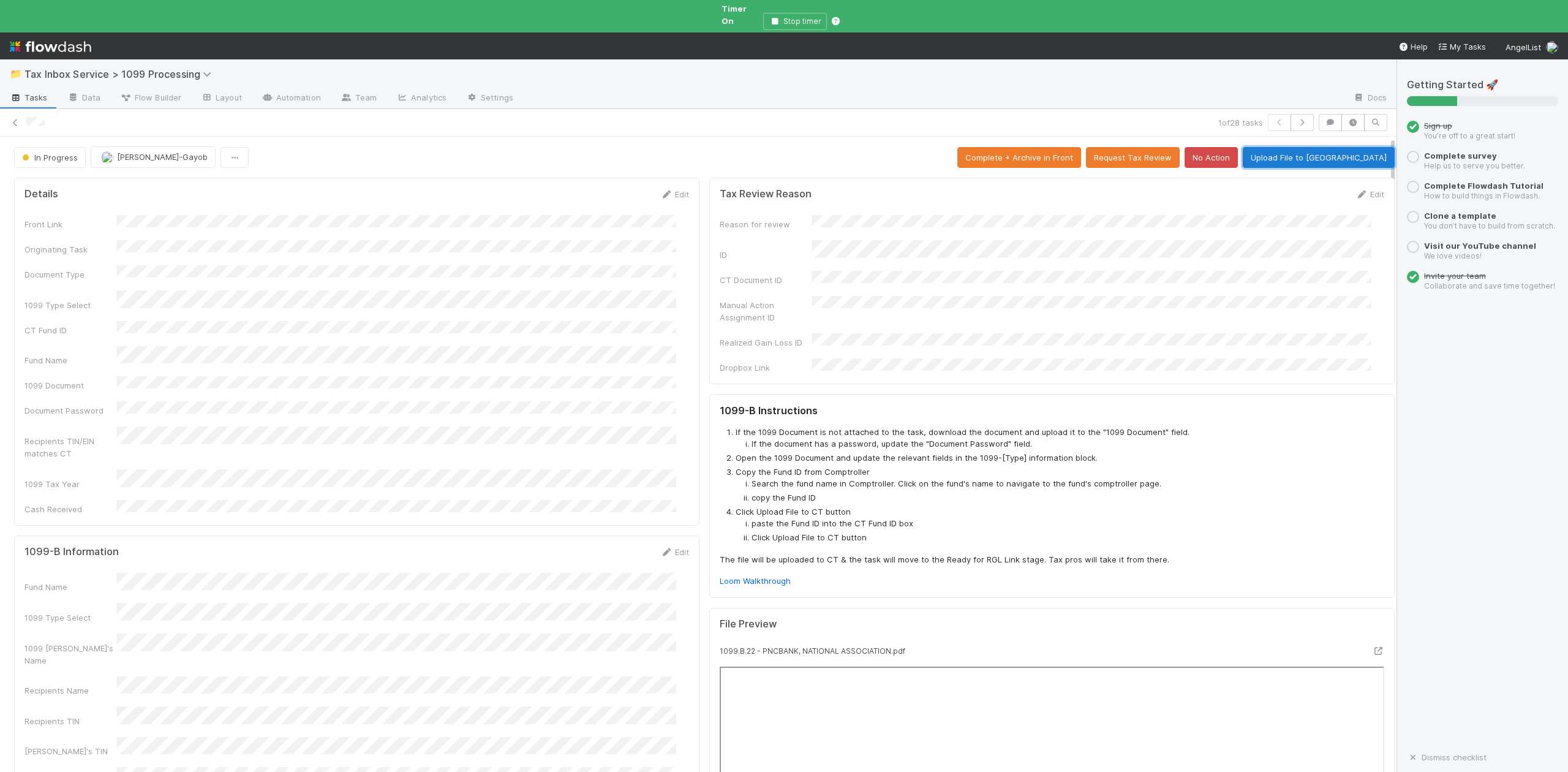
click at [1333, 147] on button "Upload File to CT" at bounding box center [1319, 157] width 152 height 21
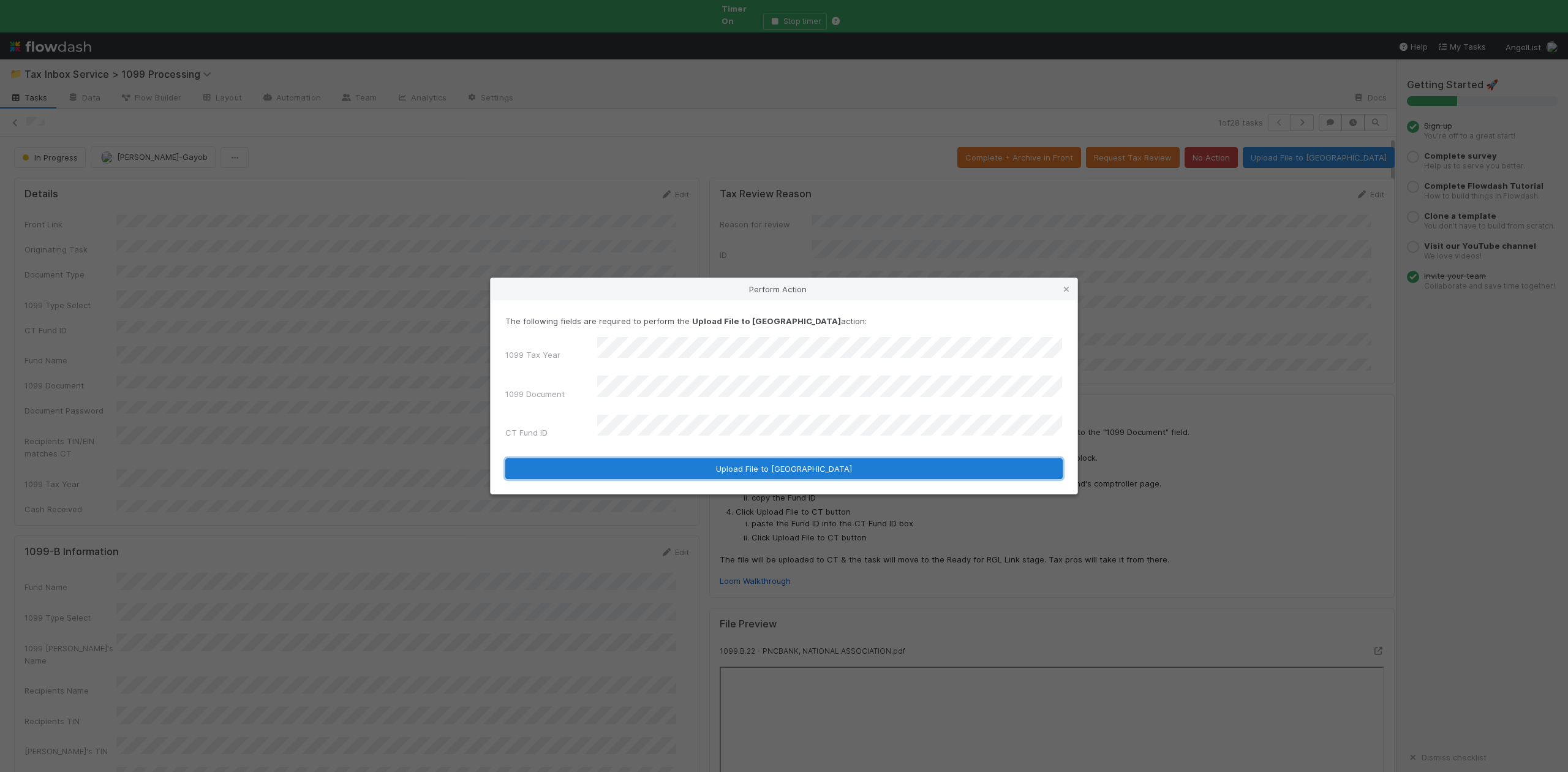
click at [774, 459] on button "Upload File to CT" at bounding box center [784, 469] width 557 height 21
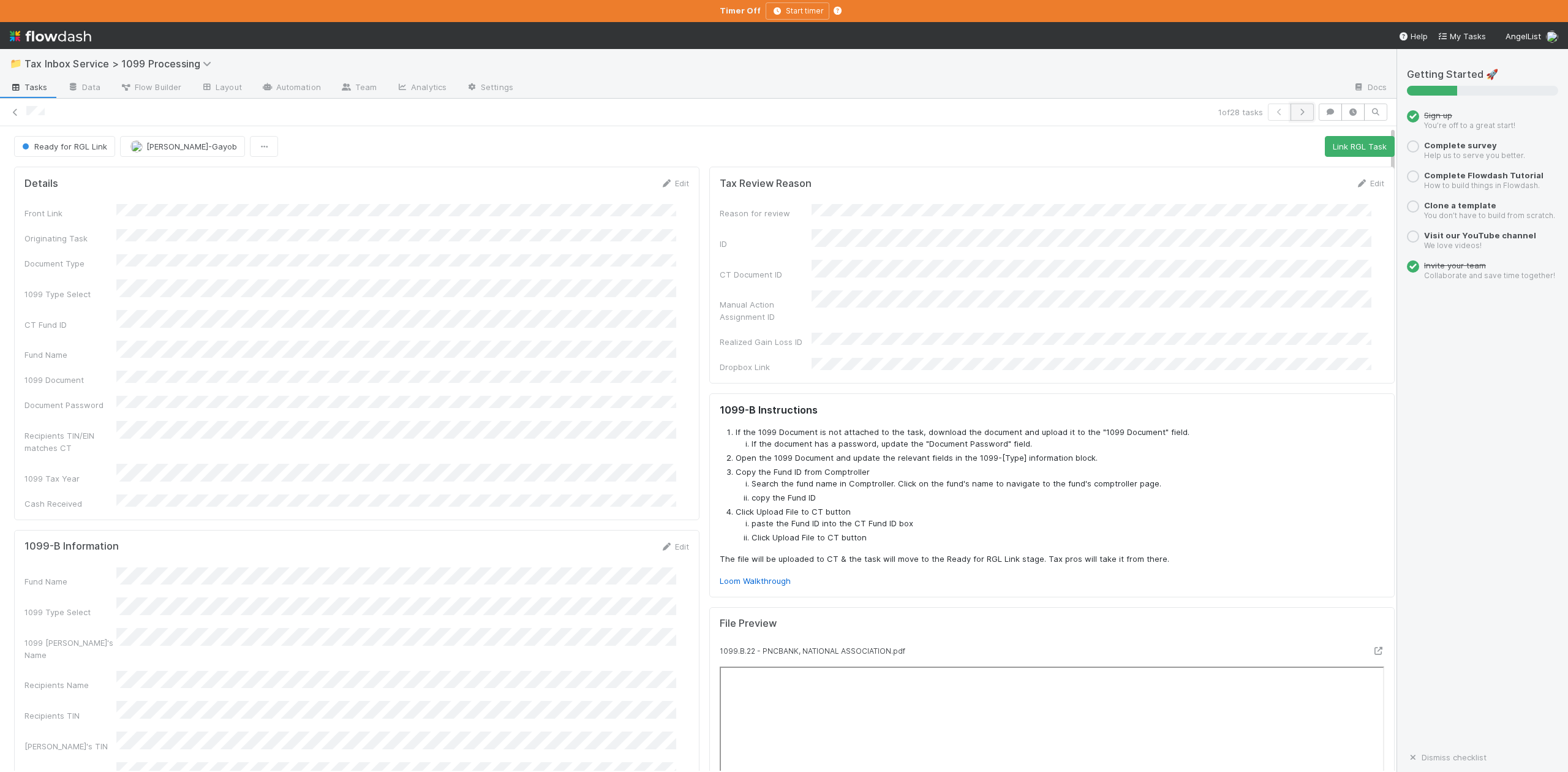
click at [1296, 114] on icon "button" at bounding box center [1302, 112] width 12 height 7
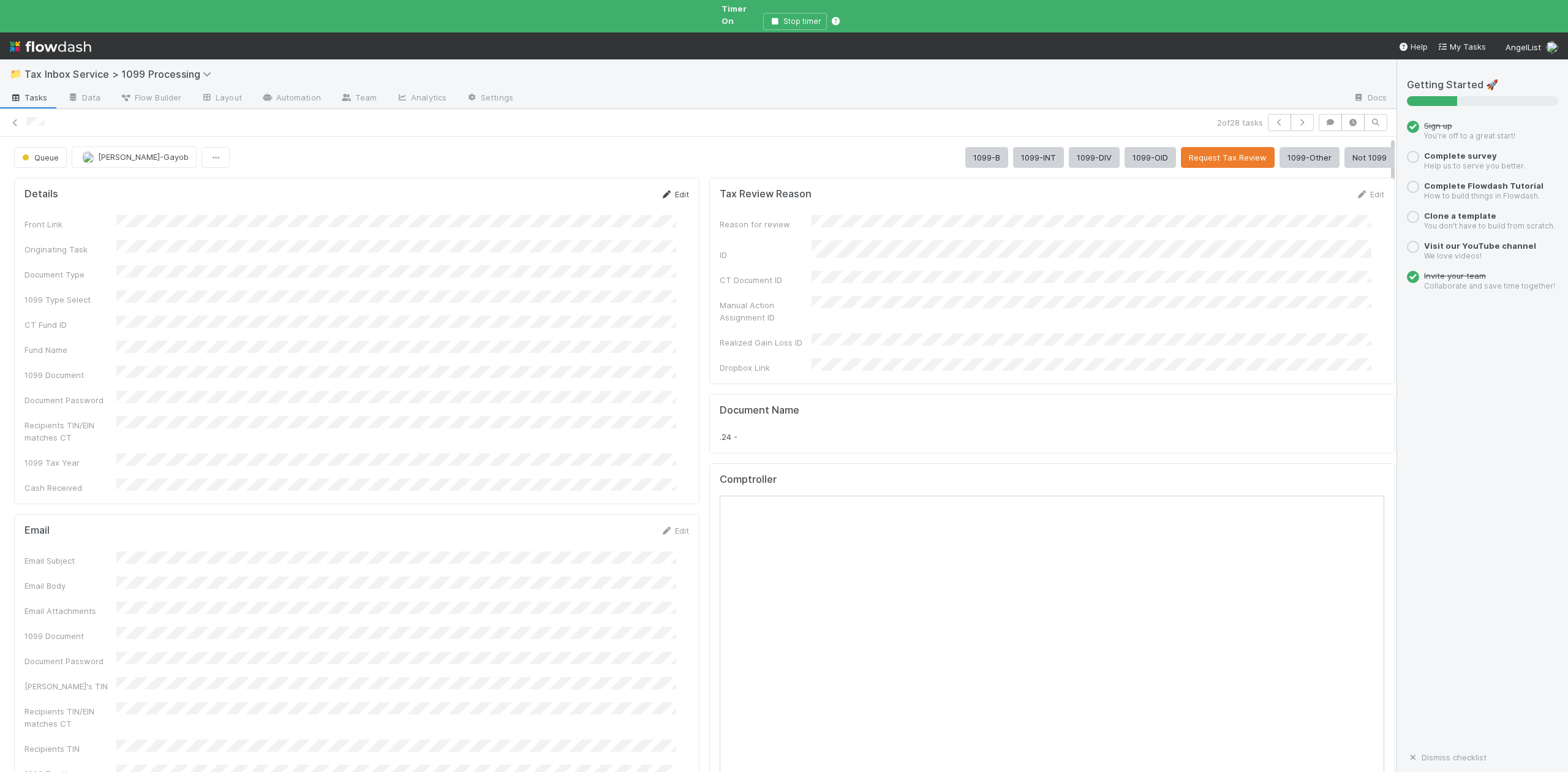
click at [666, 189] on link "Edit" at bounding box center [675, 194] width 29 height 10
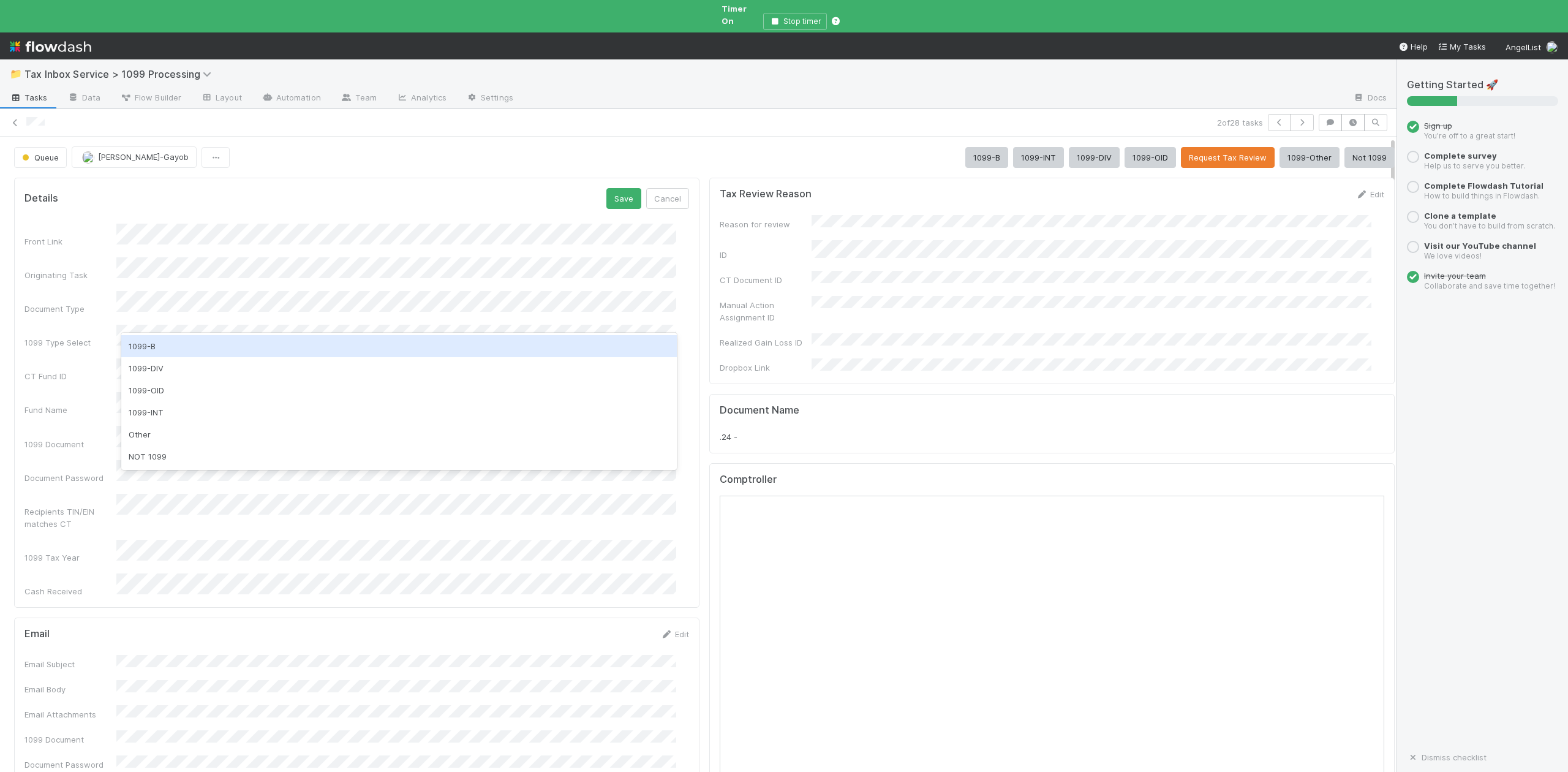
click at [155, 345] on div "1099-B" at bounding box center [399, 346] width 555 height 22
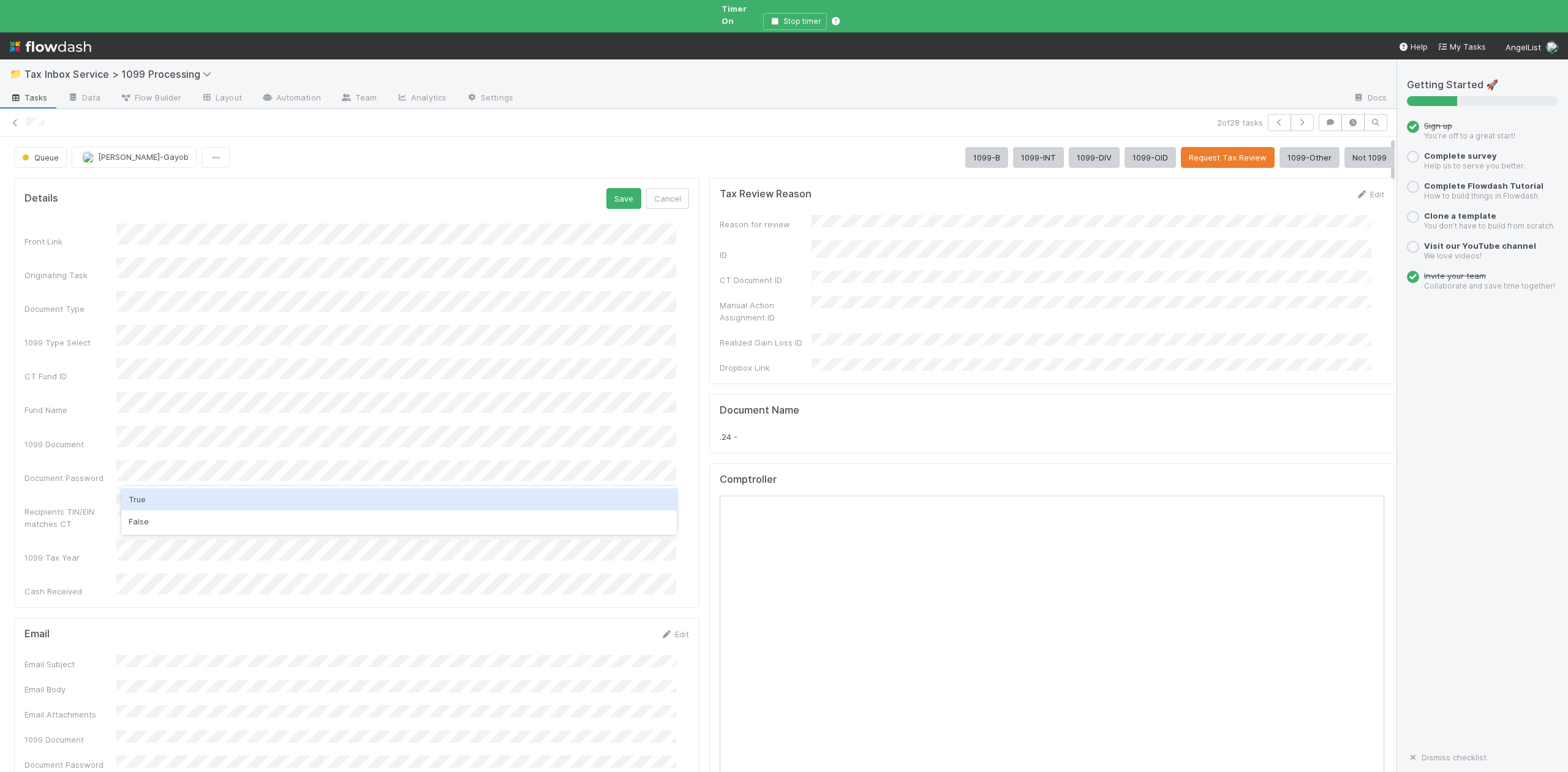
click at [145, 498] on div "True" at bounding box center [399, 499] width 555 height 22
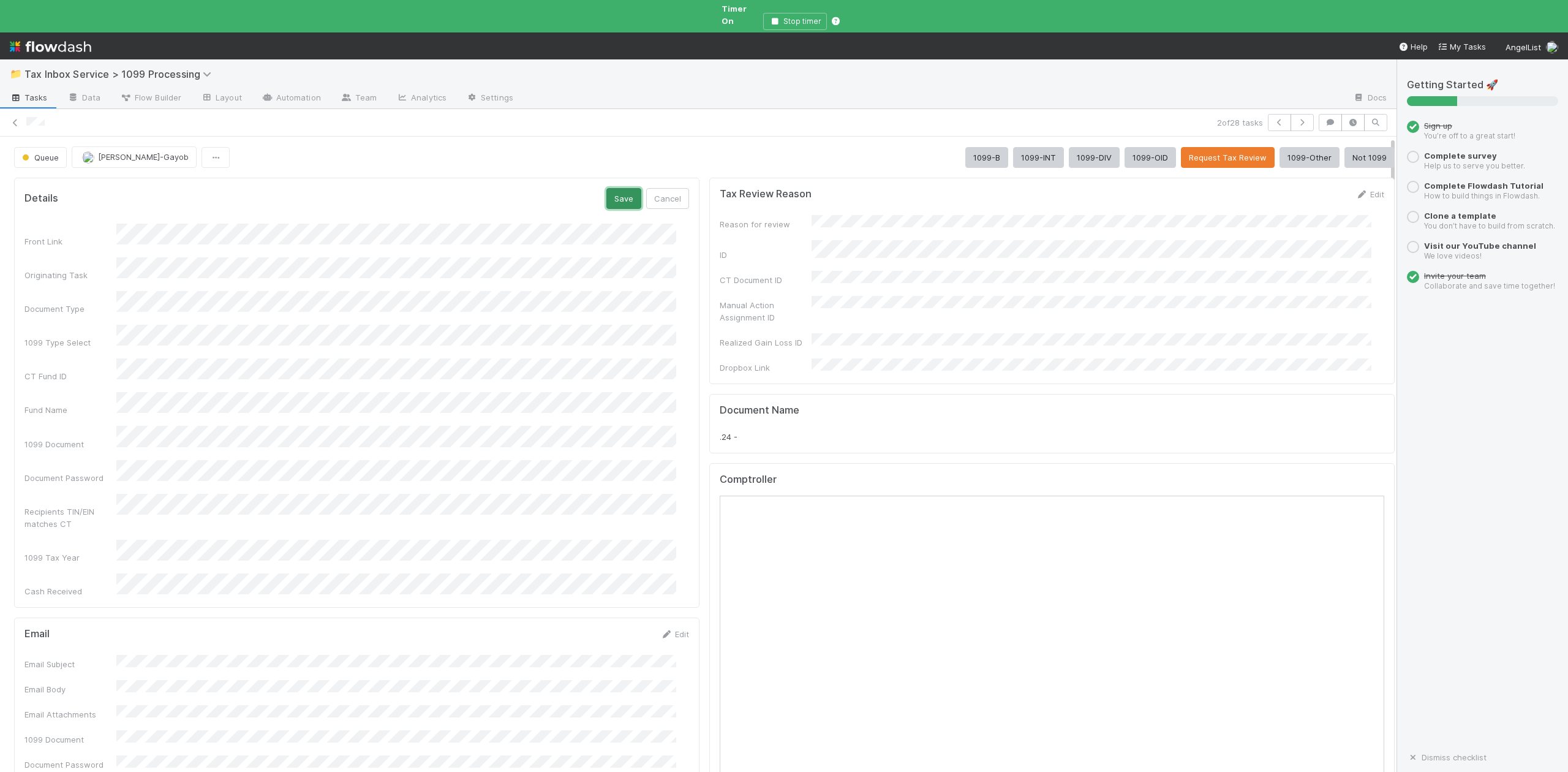
click at [610, 194] on button "Save" at bounding box center [624, 198] width 35 height 21
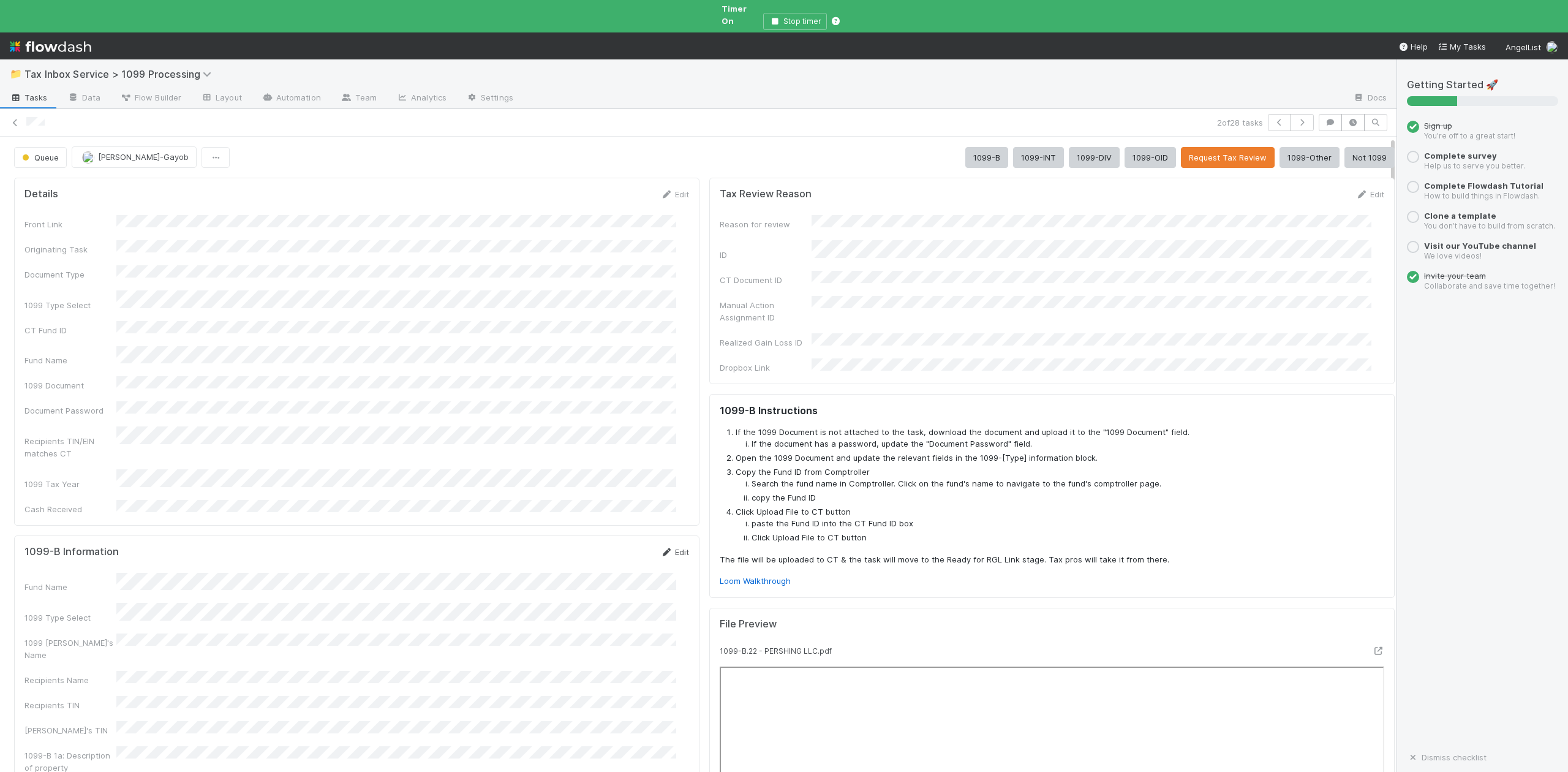
click at [670, 547] on link "Edit" at bounding box center [675, 551] width 29 height 10
click at [65, 740] on div "Recipients TIN" at bounding box center [70, 746] width 92 height 12
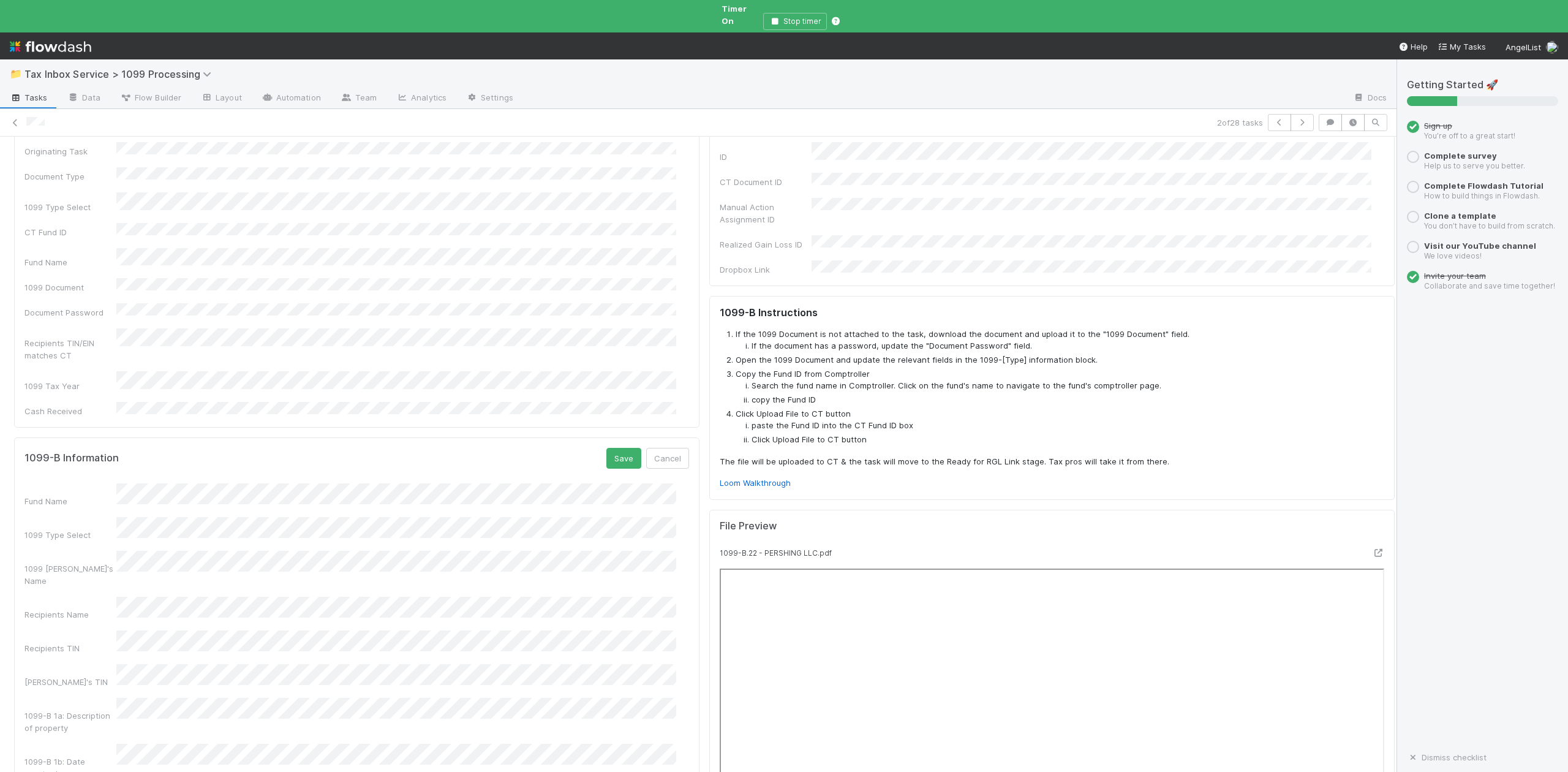
scroll to position [82, 0]
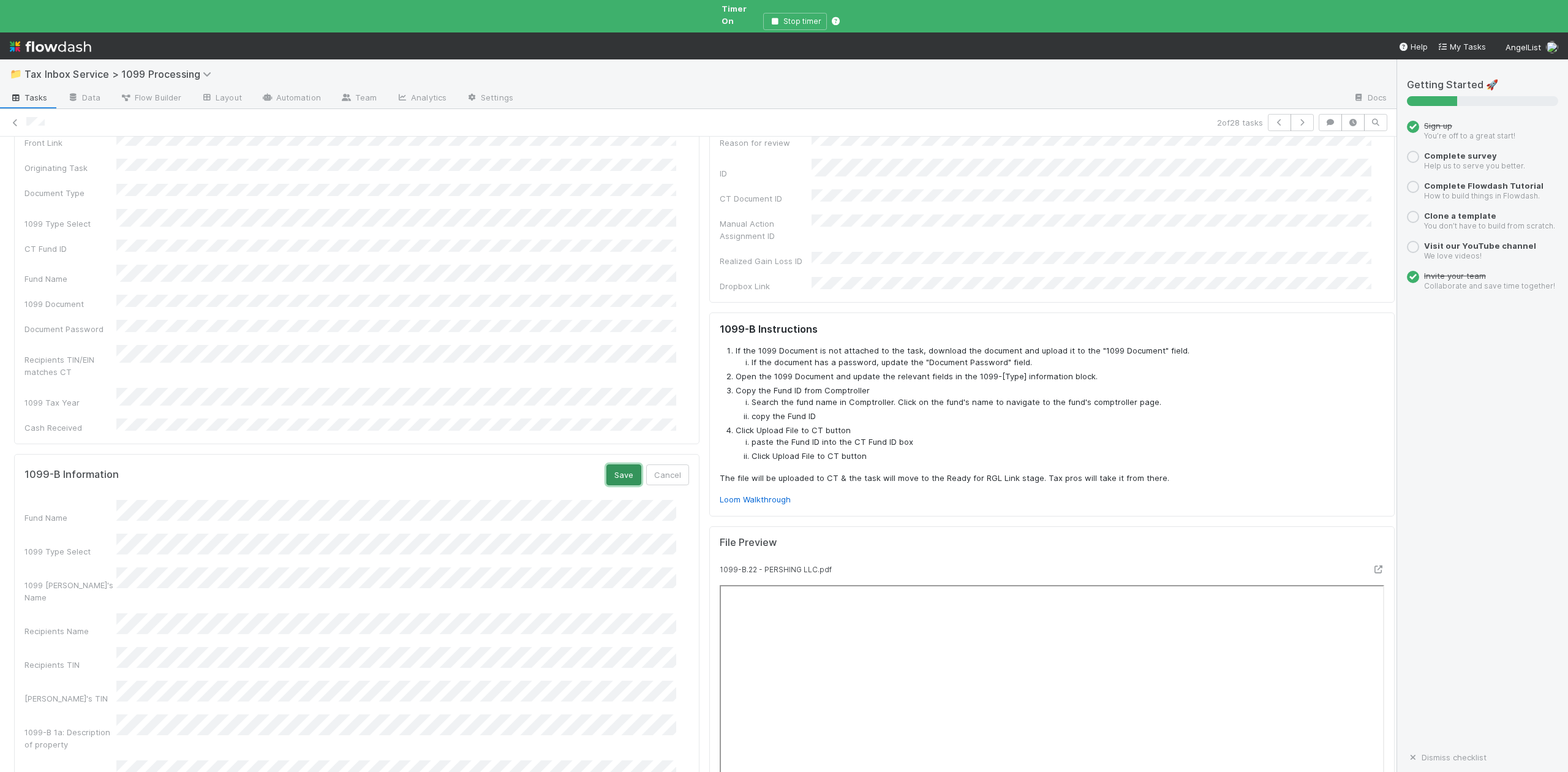
click at [610, 465] on button "Save" at bounding box center [624, 475] width 35 height 21
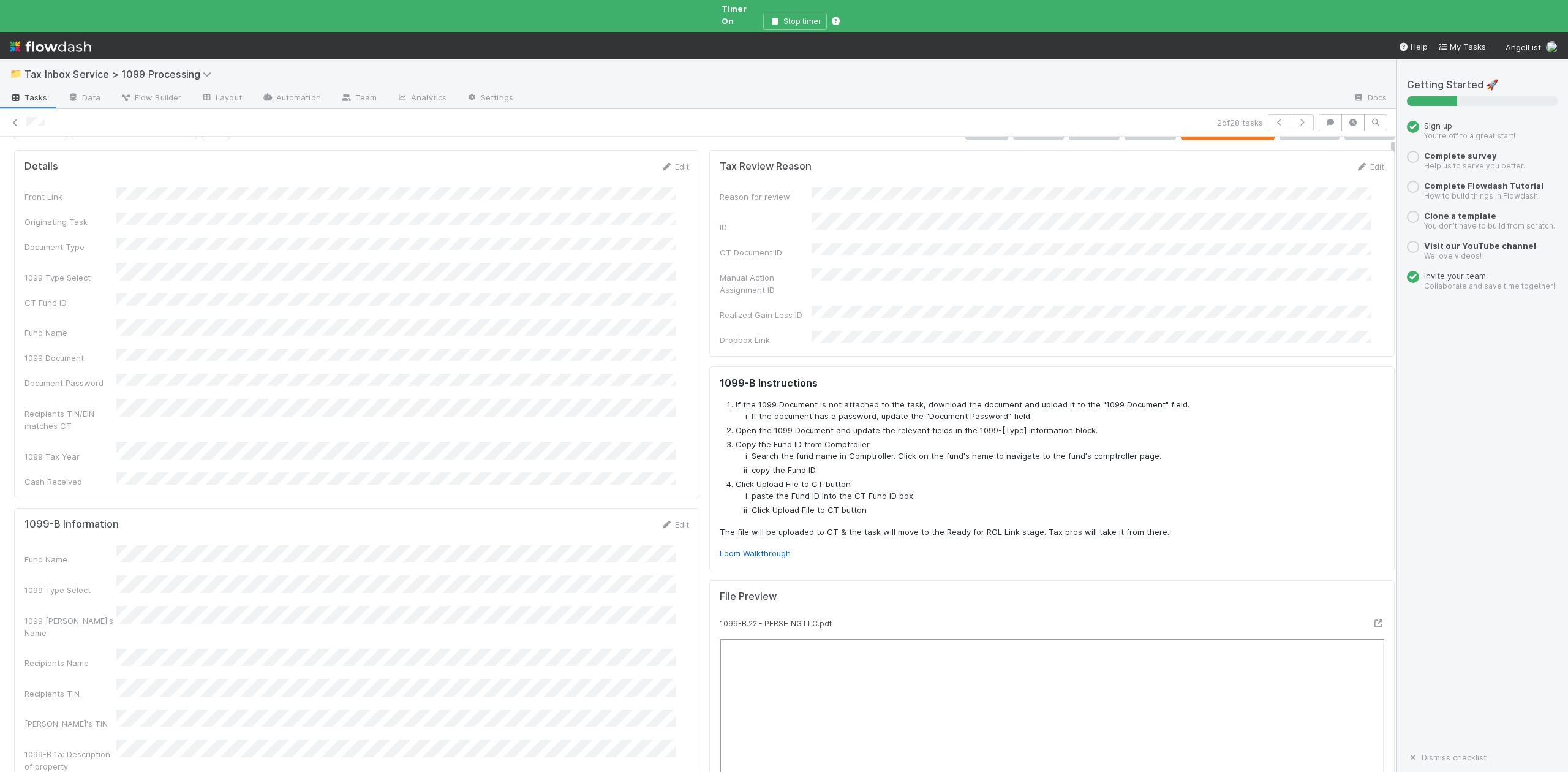
scroll to position [0, 0]
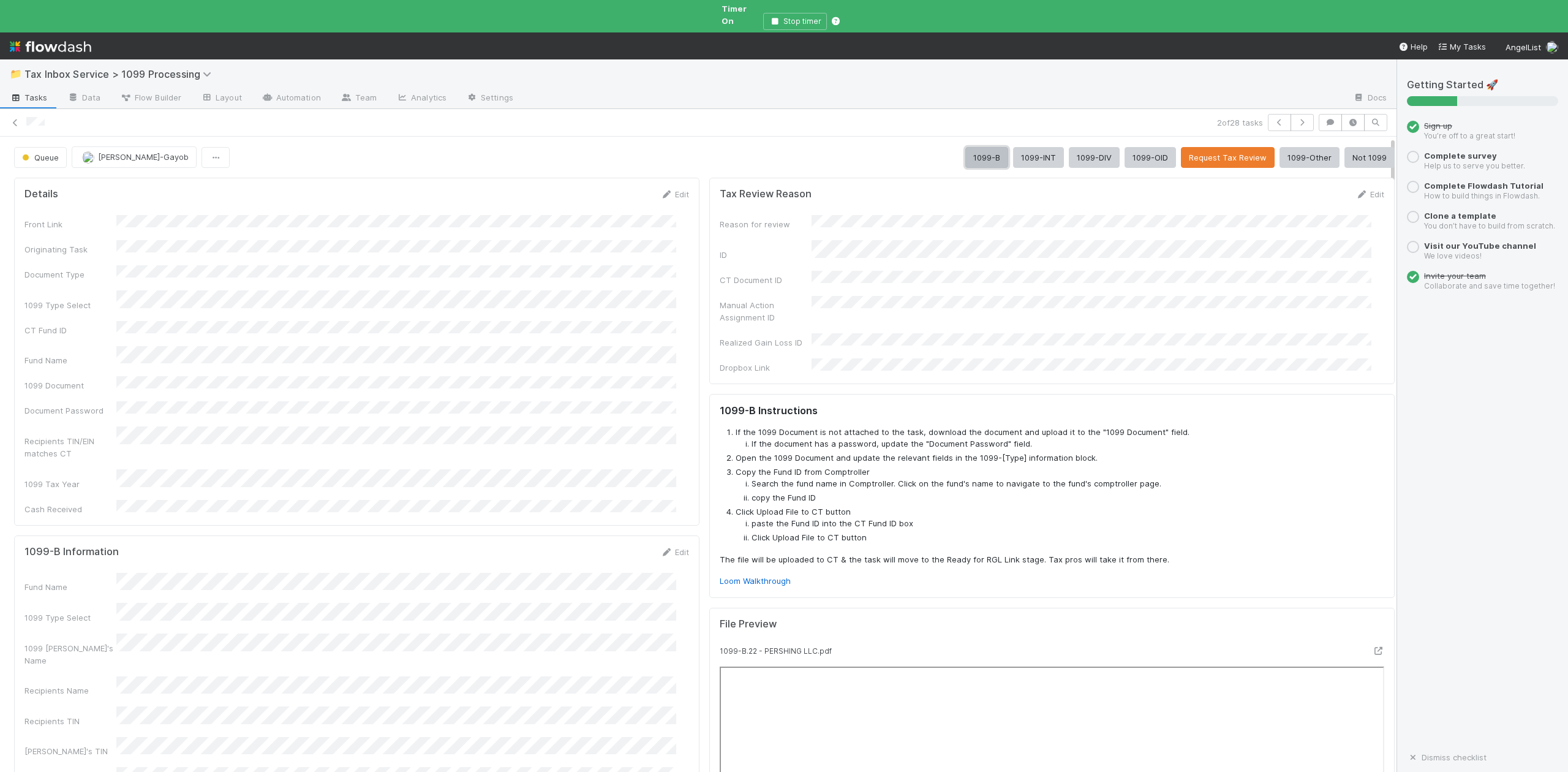
click at [965, 147] on button "1099-B" at bounding box center [987, 157] width 43 height 21
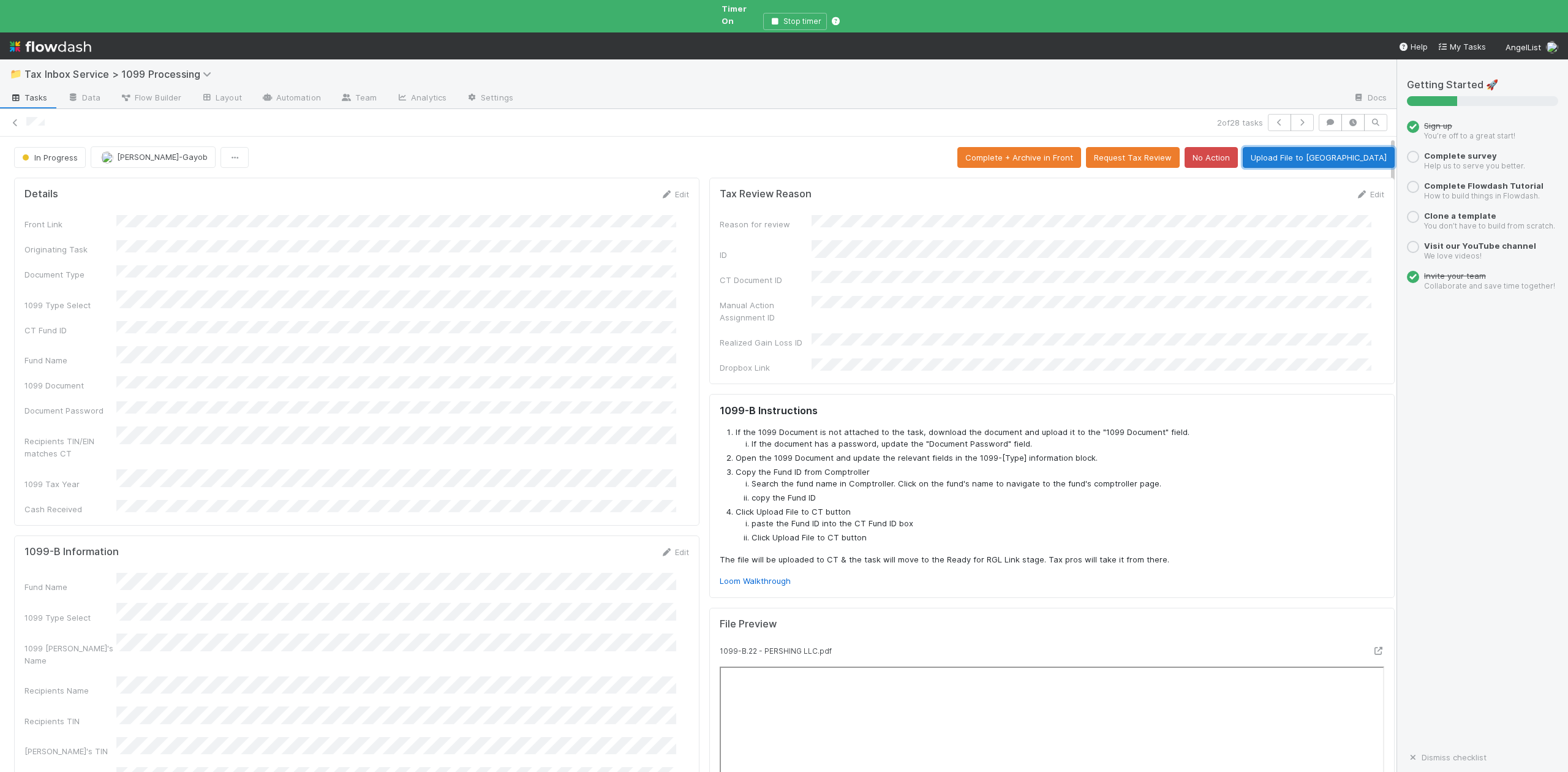
click at [1340, 147] on button "Upload File to CT" at bounding box center [1319, 157] width 152 height 21
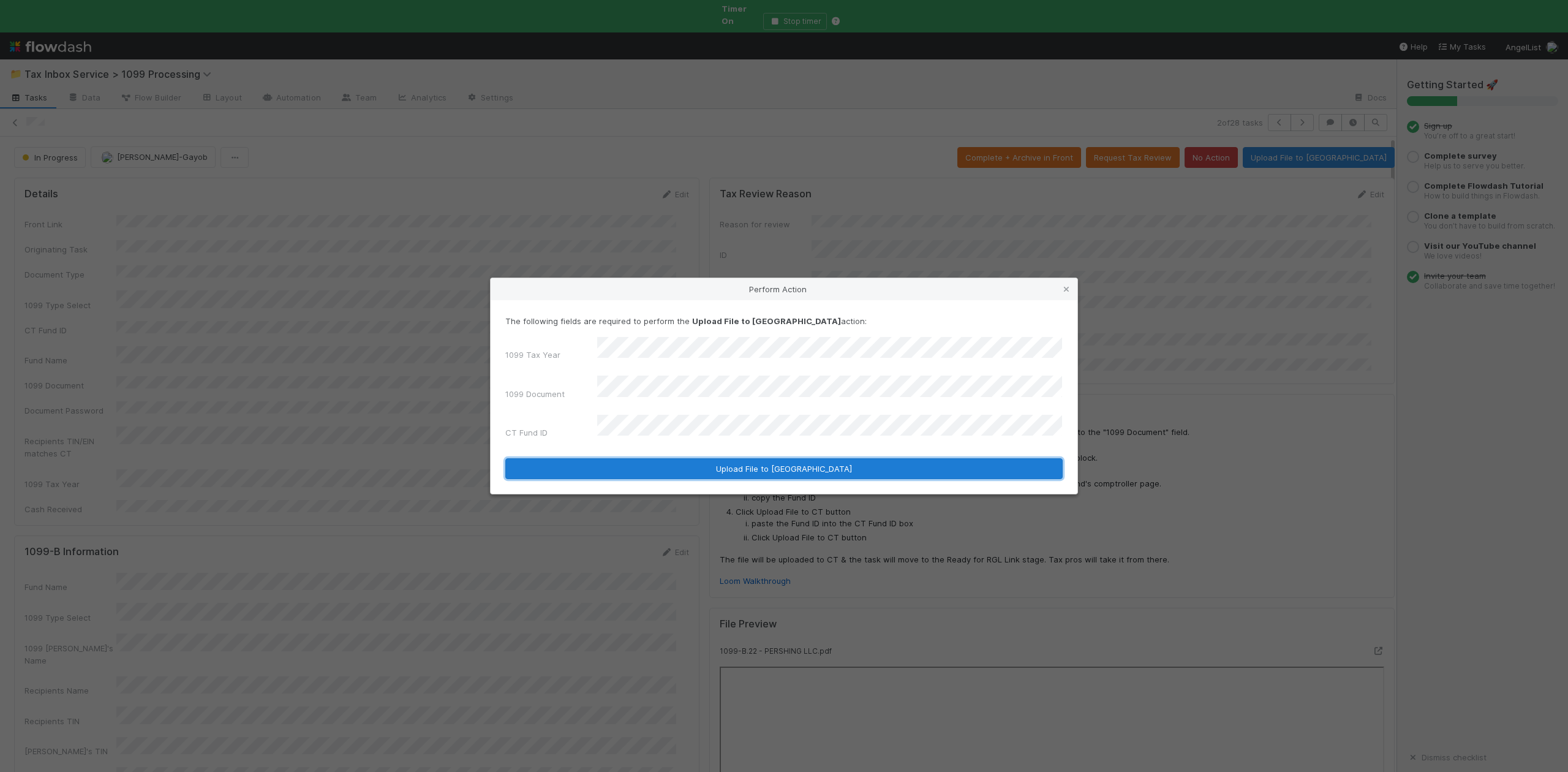
click at [698, 458] on button "Upload File to CT" at bounding box center [784, 469] width 557 height 21
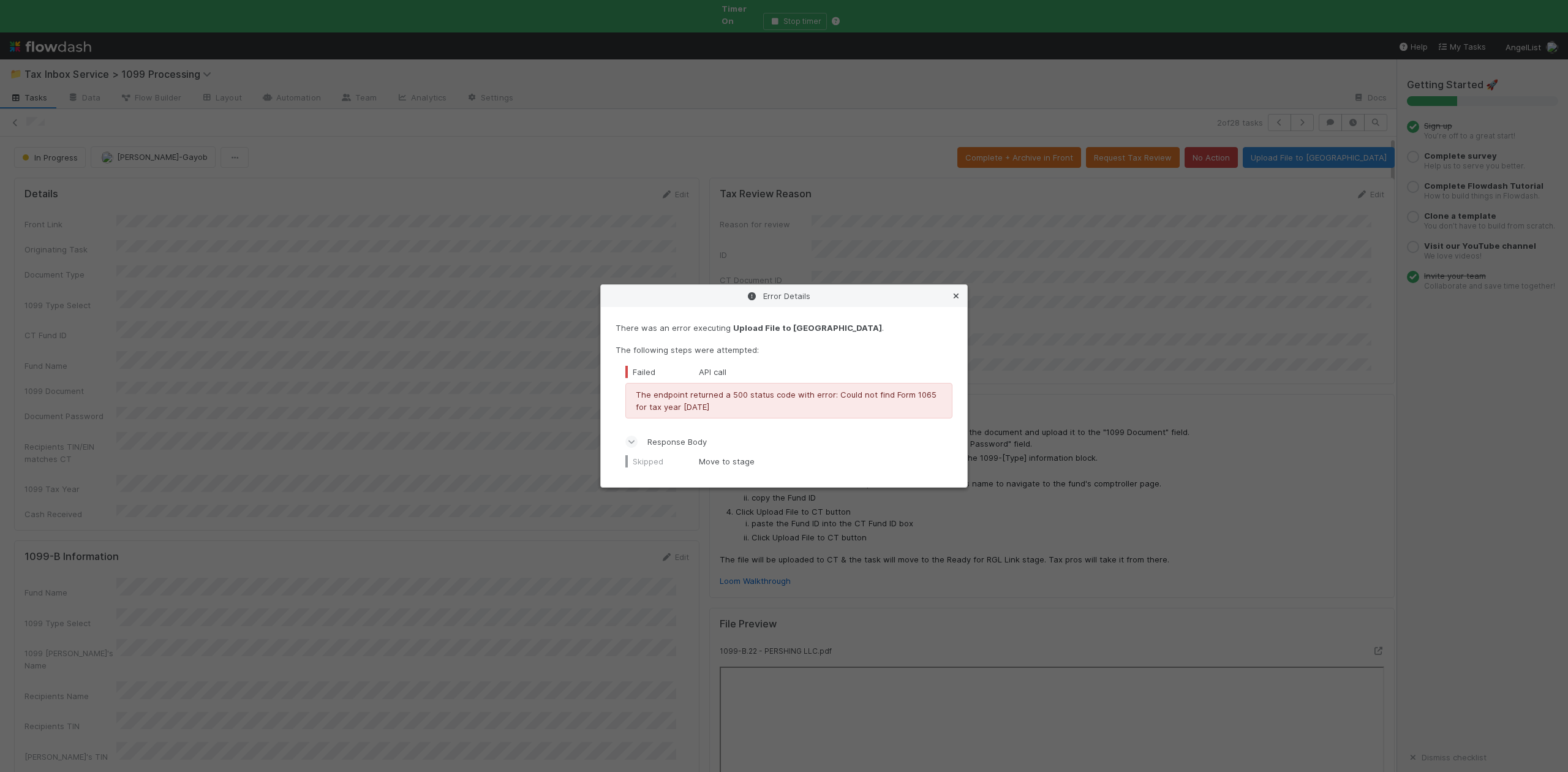
click at [954, 292] on icon at bounding box center [956, 296] width 12 height 8
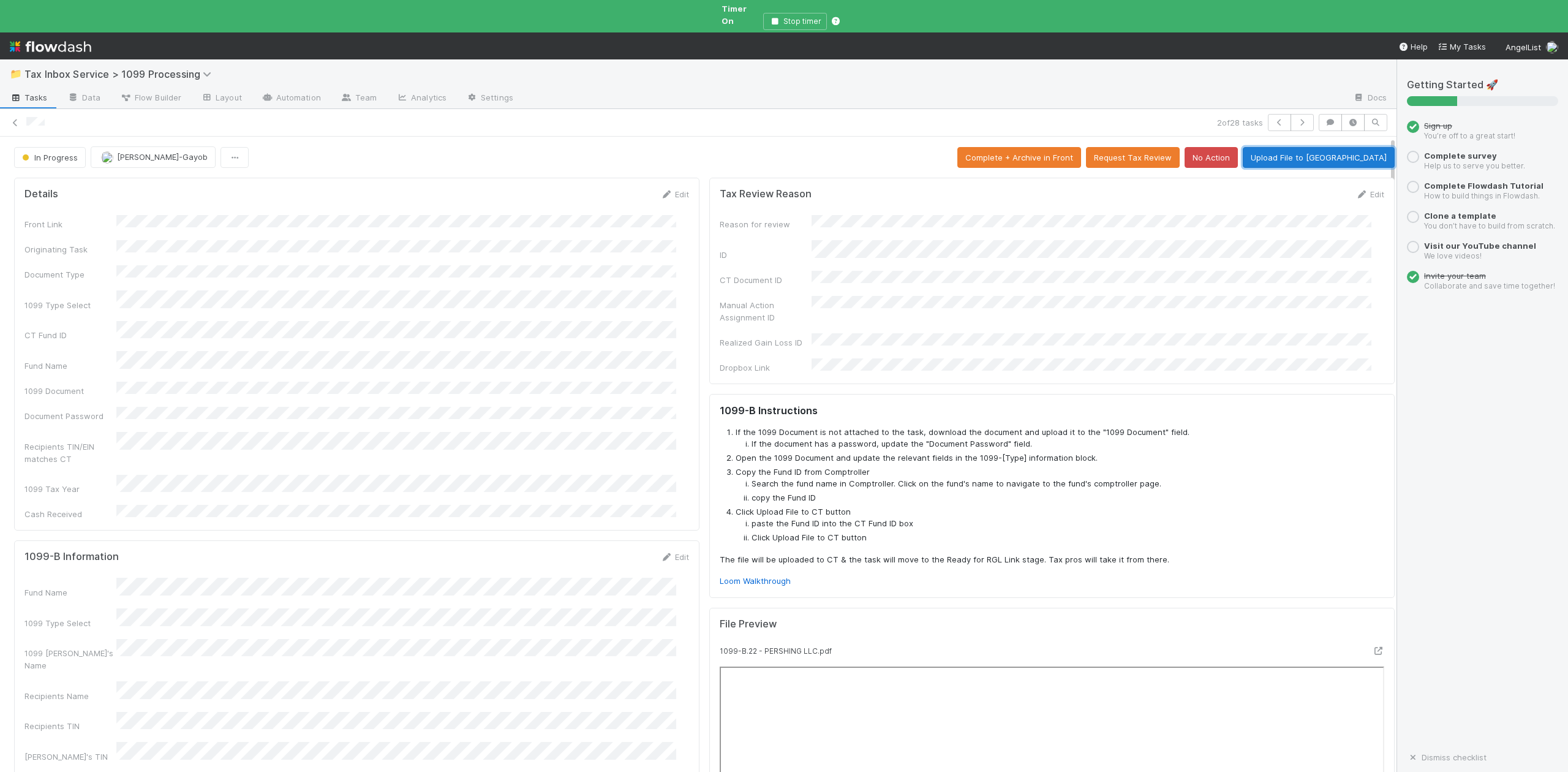
click at [1321, 150] on button "Upload File to CT" at bounding box center [1319, 157] width 152 height 21
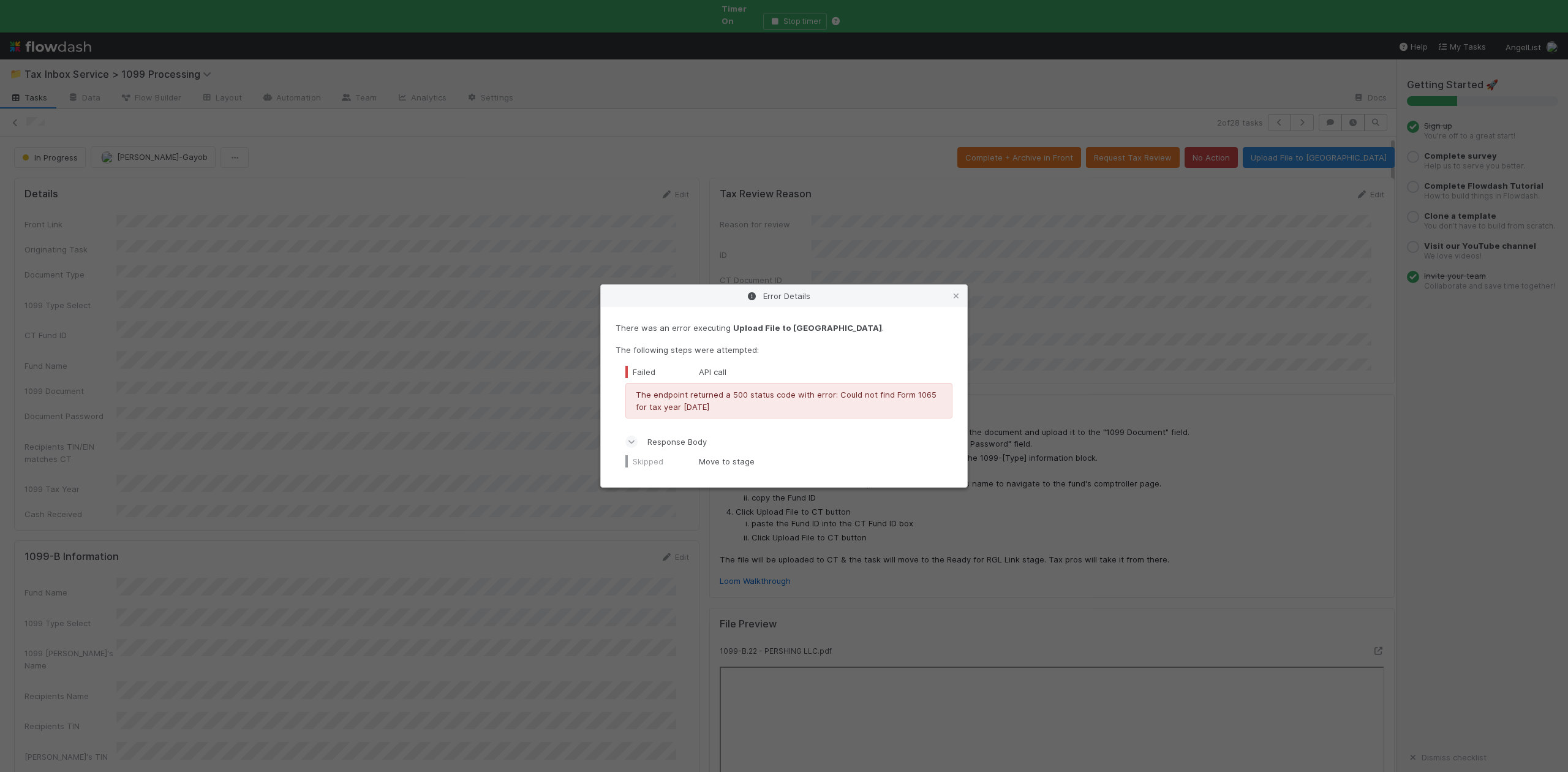
click at [631, 444] on icon at bounding box center [632, 441] width 8 height 12
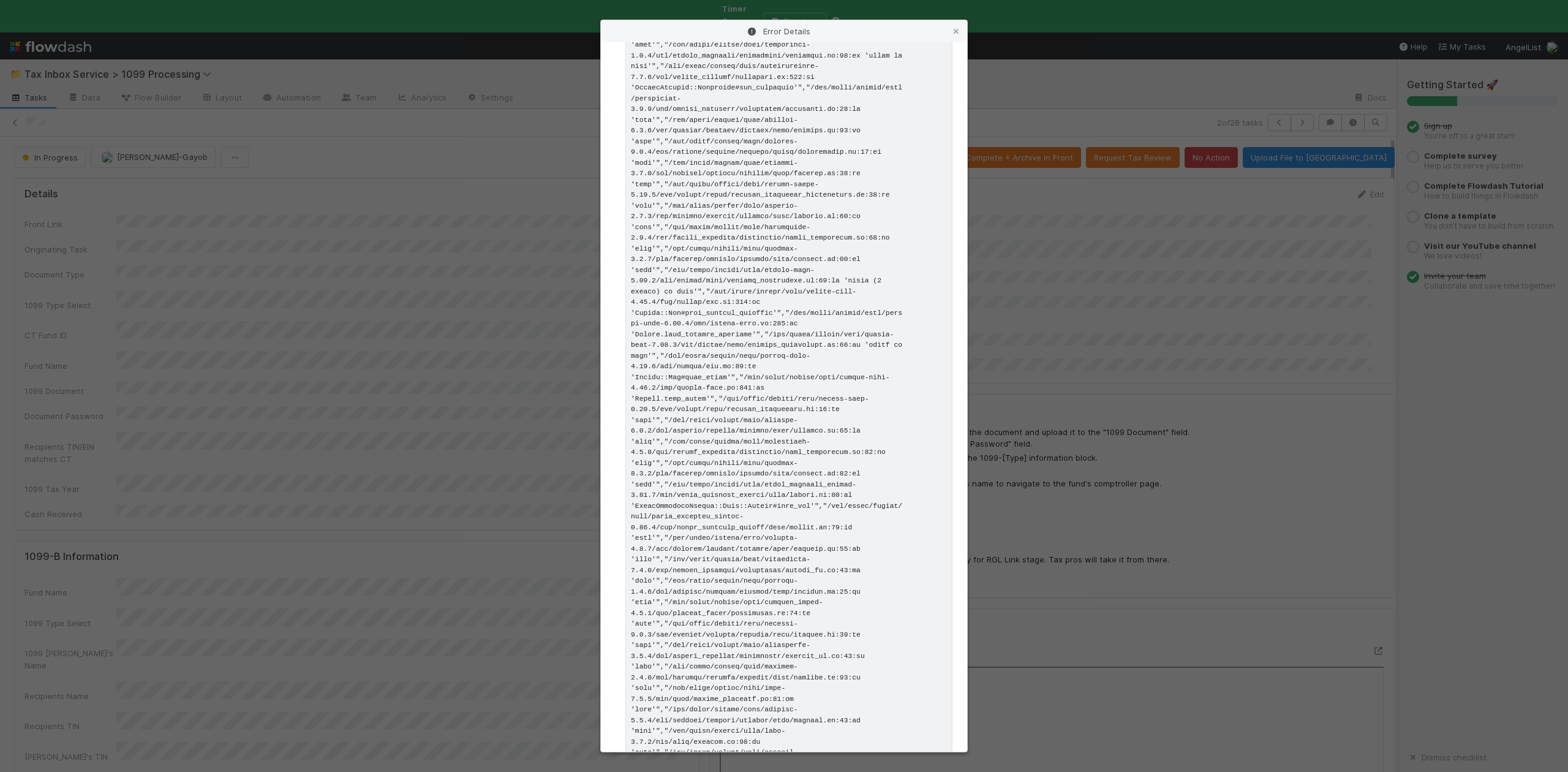
scroll to position [2955, 0]
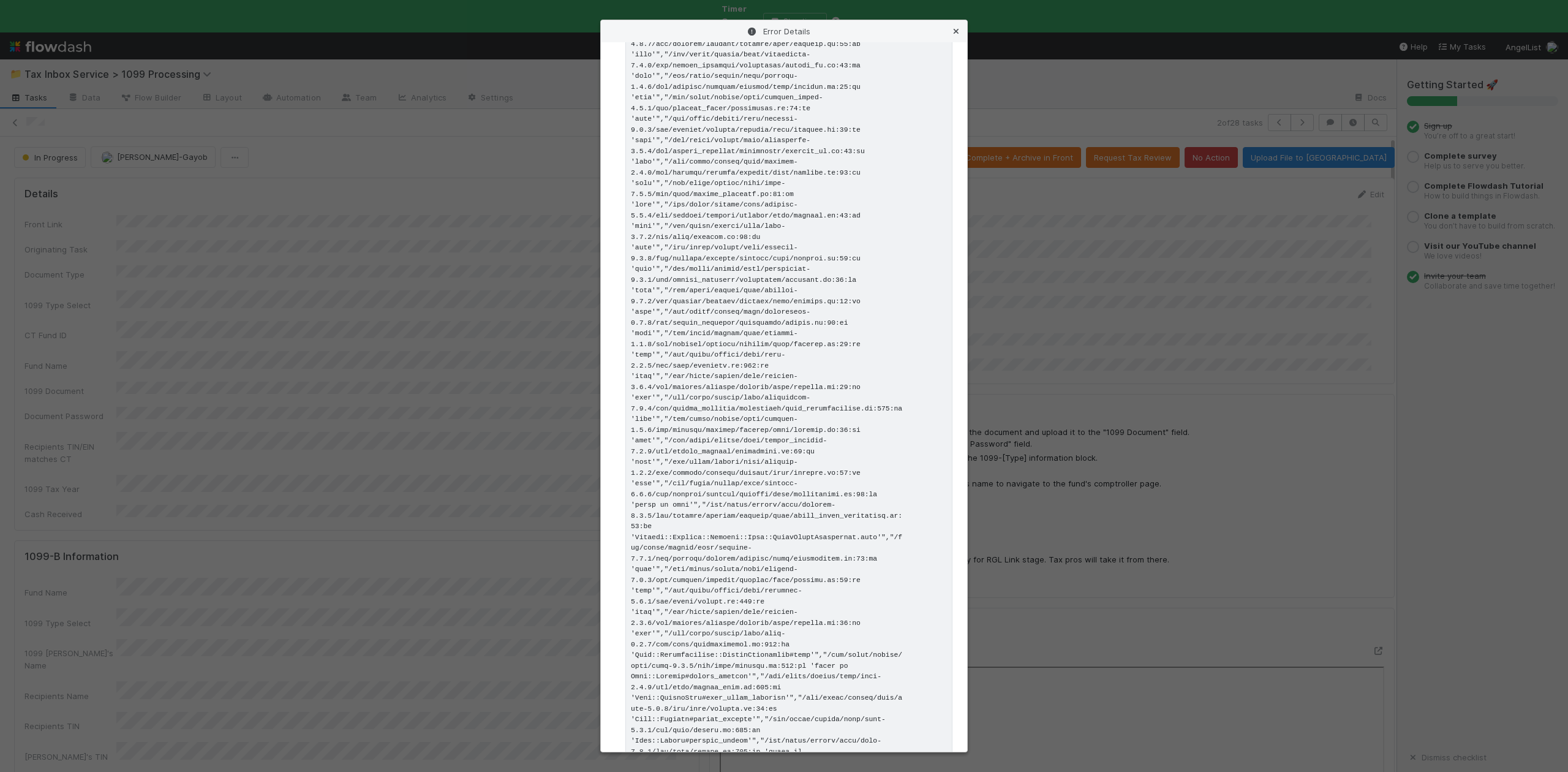
click at [954, 28] on icon at bounding box center [956, 31] width 12 height 8
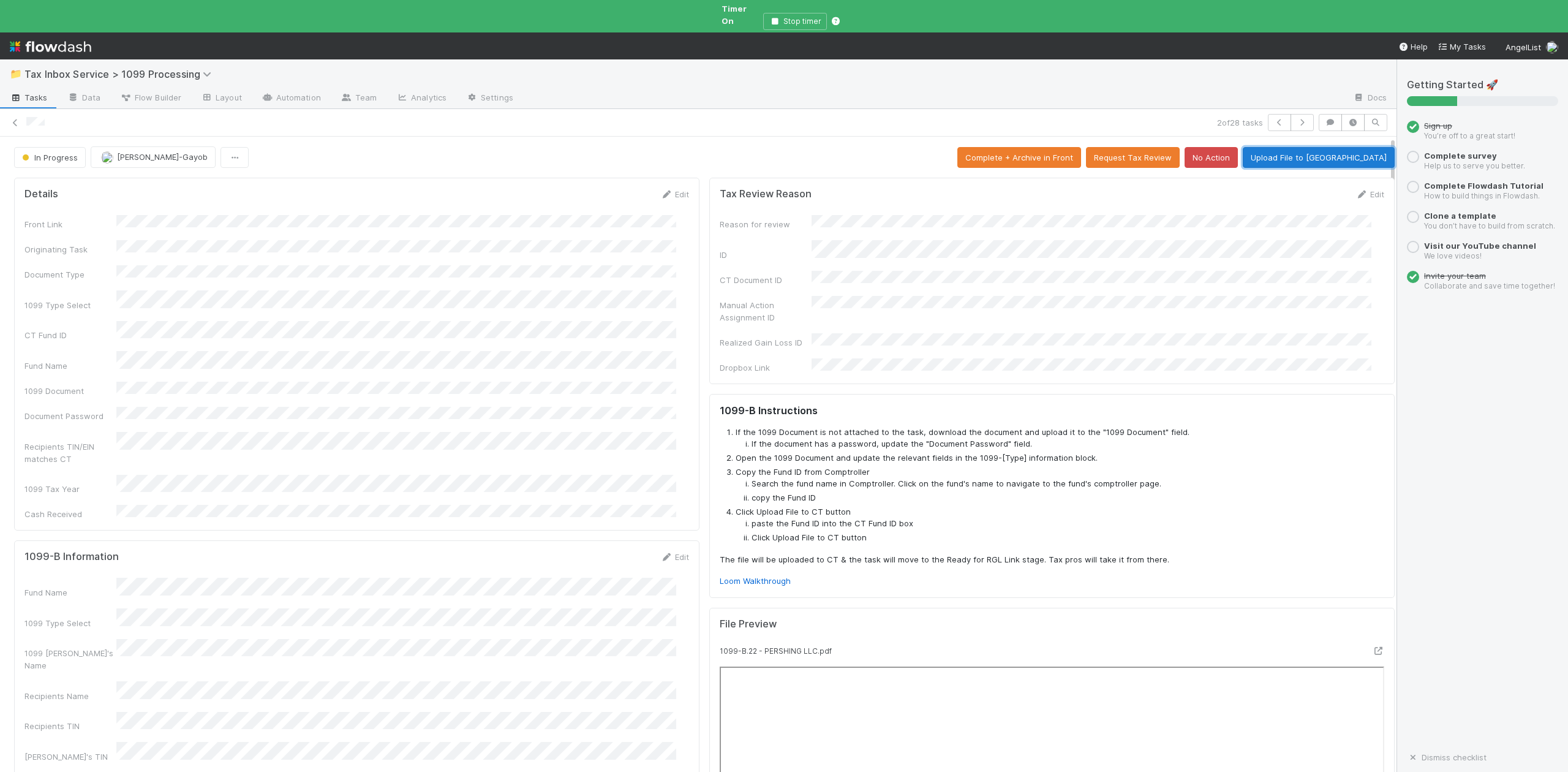
click at [1319, 148] on button "Upload File to CT" at bounding box center [1319, 157] width 152 height 21
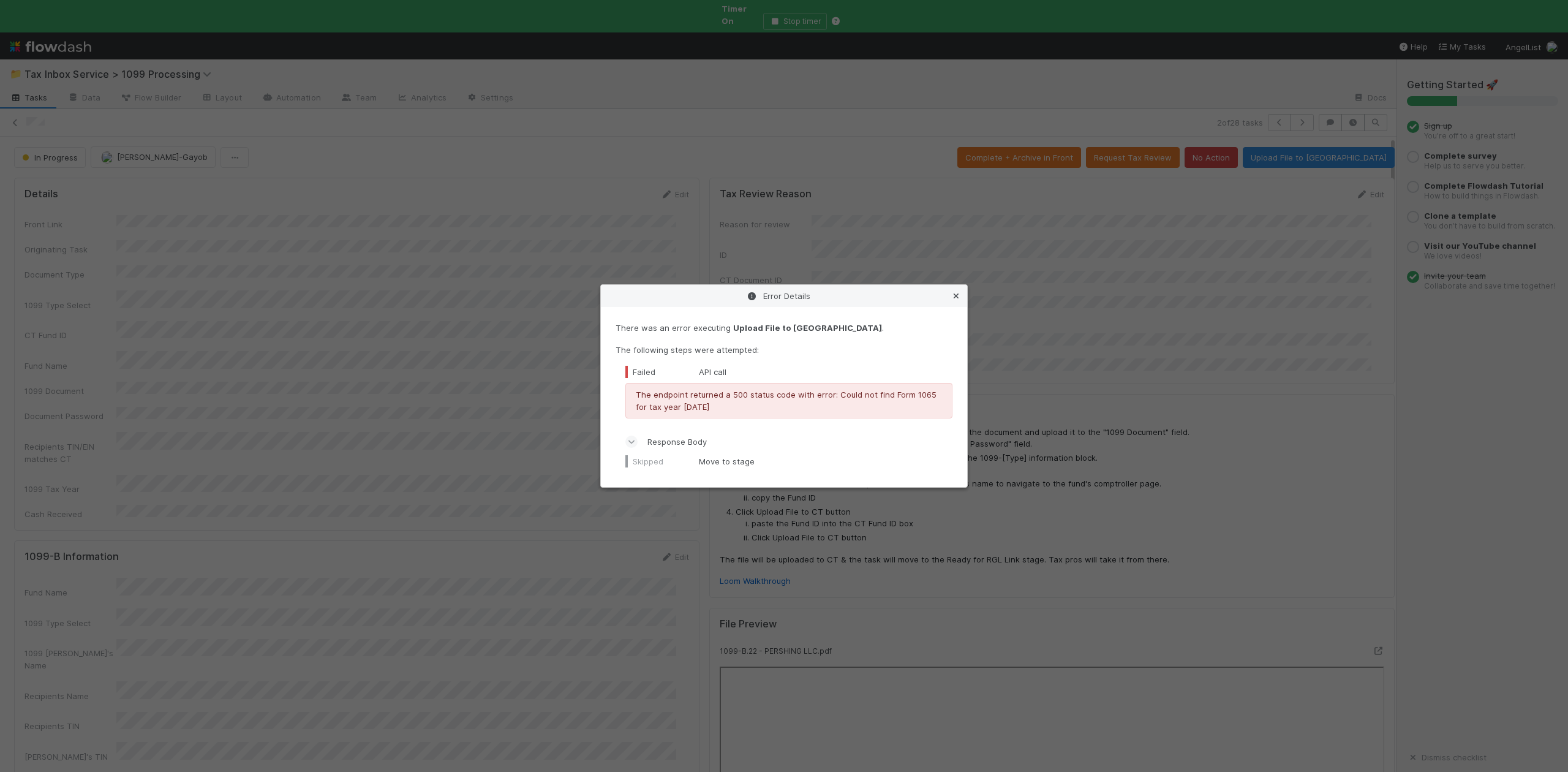
click at [956, 294] on icon at bounding box center [956, 296] width 12 height 8
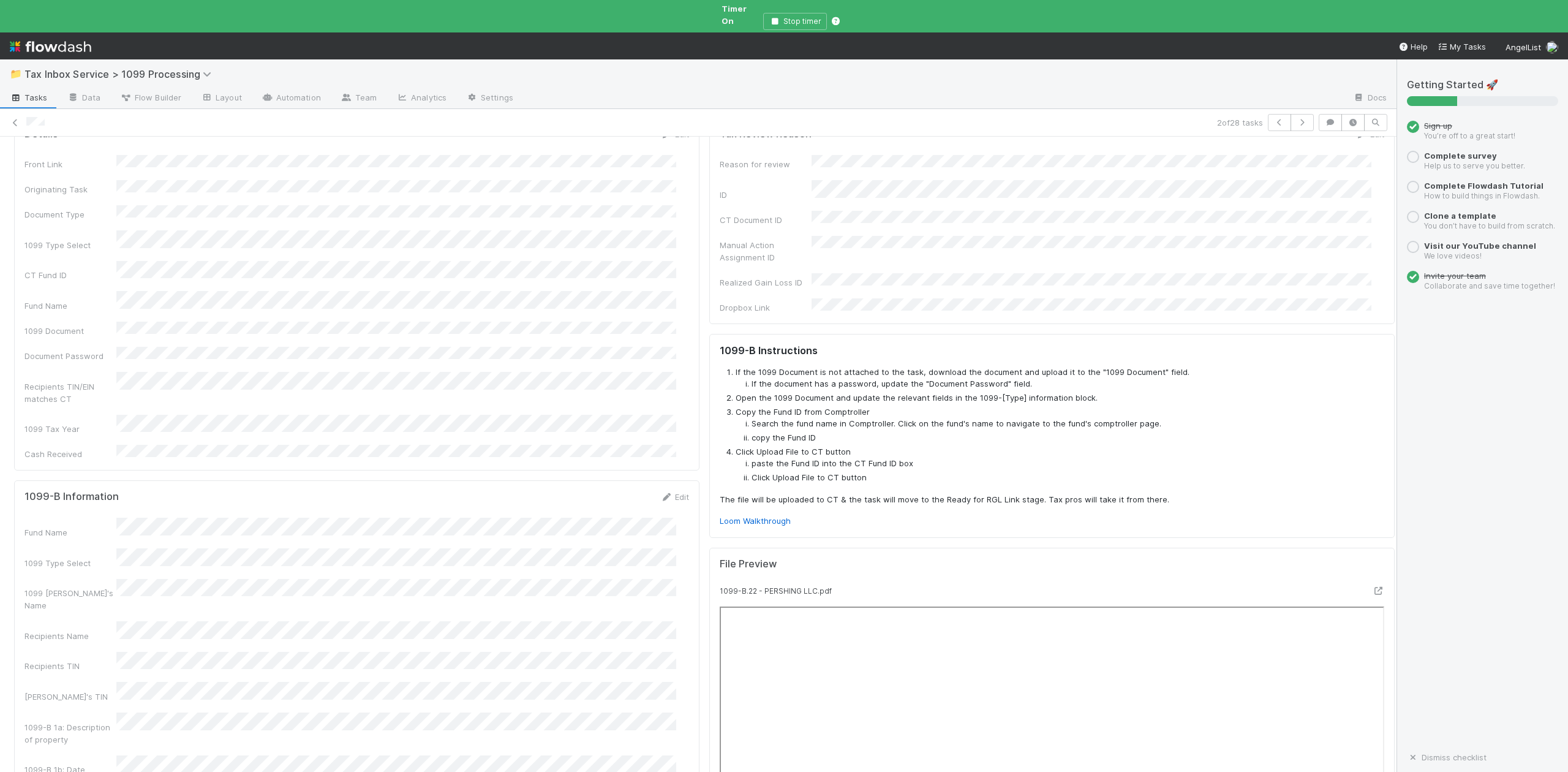
scroll to position [0, 0]
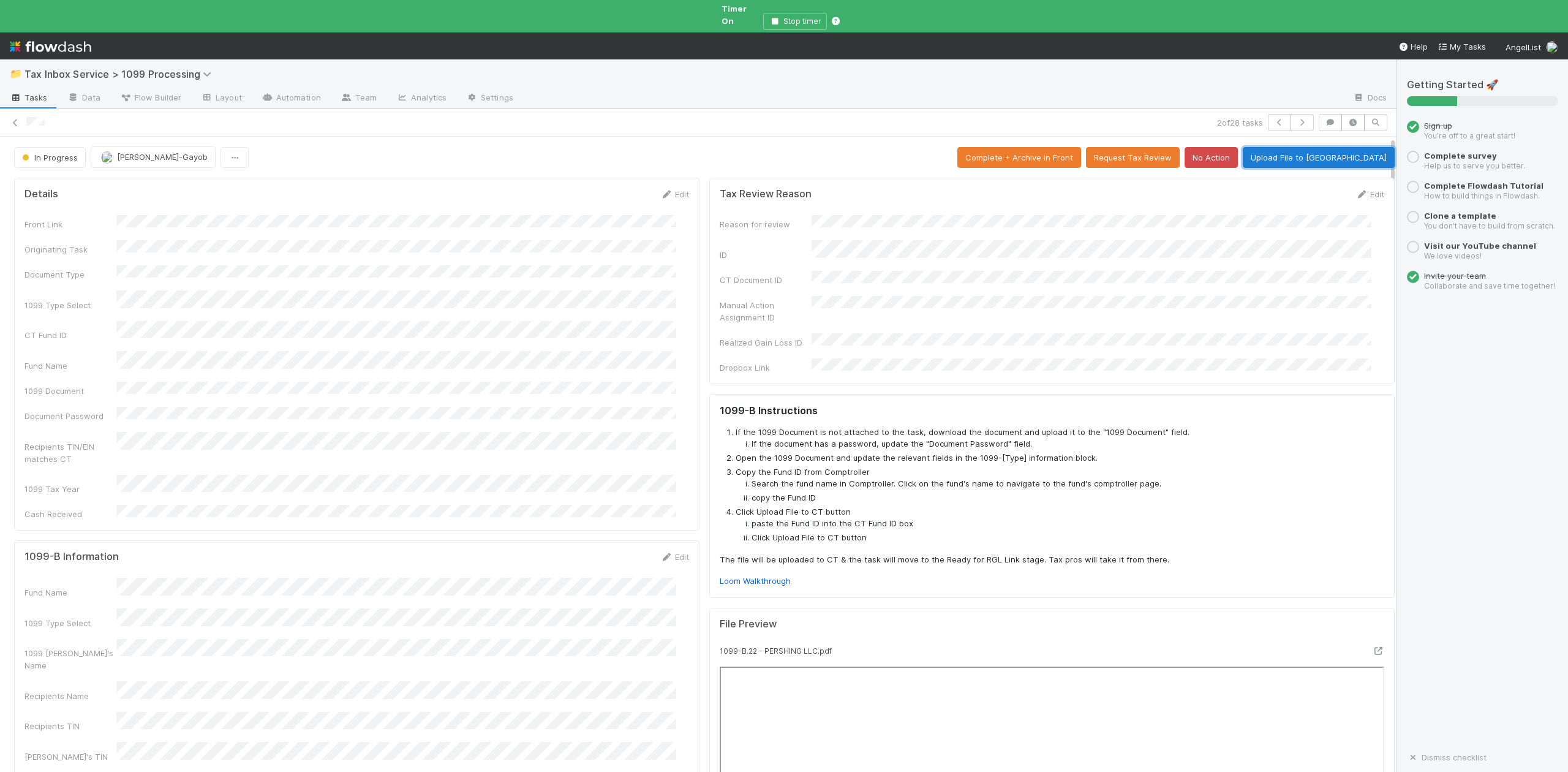
click at [1319, 147] on button "Upload File to CT" at bounding box center [1319, 157] width 152 height 21
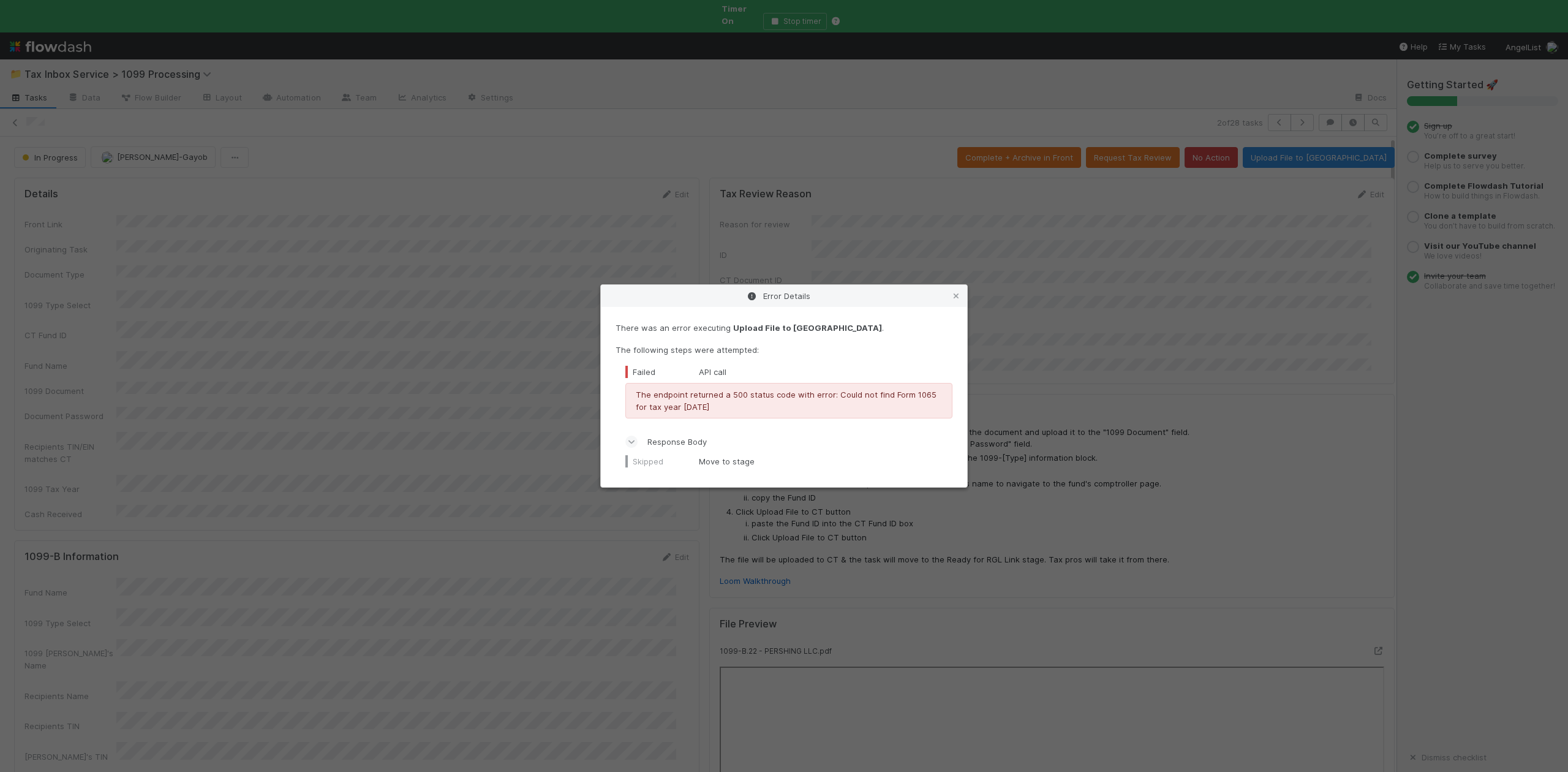
click at [530, 503] on div "Error Details There was an error executing Upload File to CT . The following st…" at bounding box center [784, 386] width 1568 height 772
click at [501, 486] on div "Error Details There was an error executing Upload File to CT . The following st…" at bounding box center [784, 386] width 1568 height 772
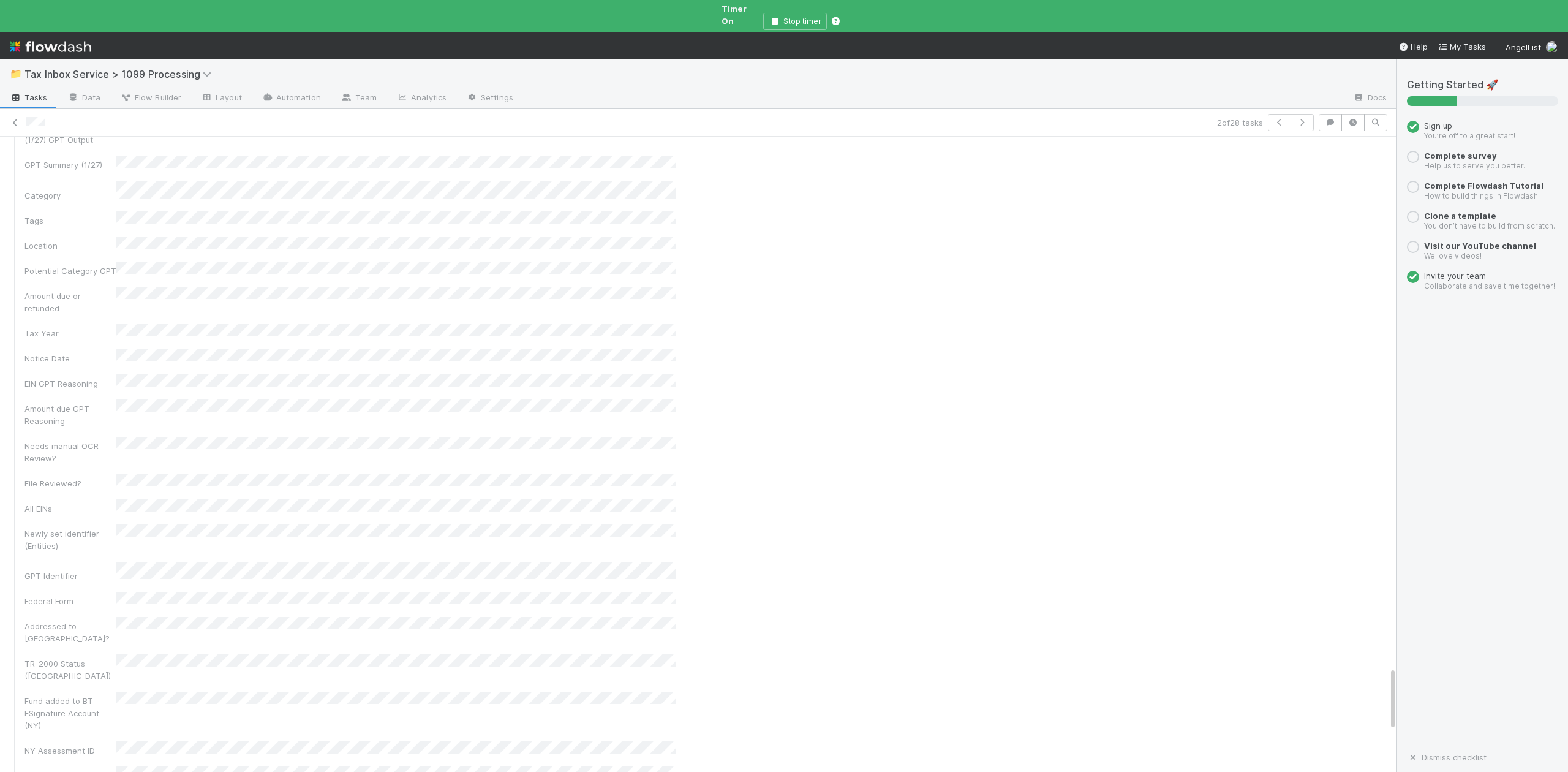
scroll to position [5798, 0]
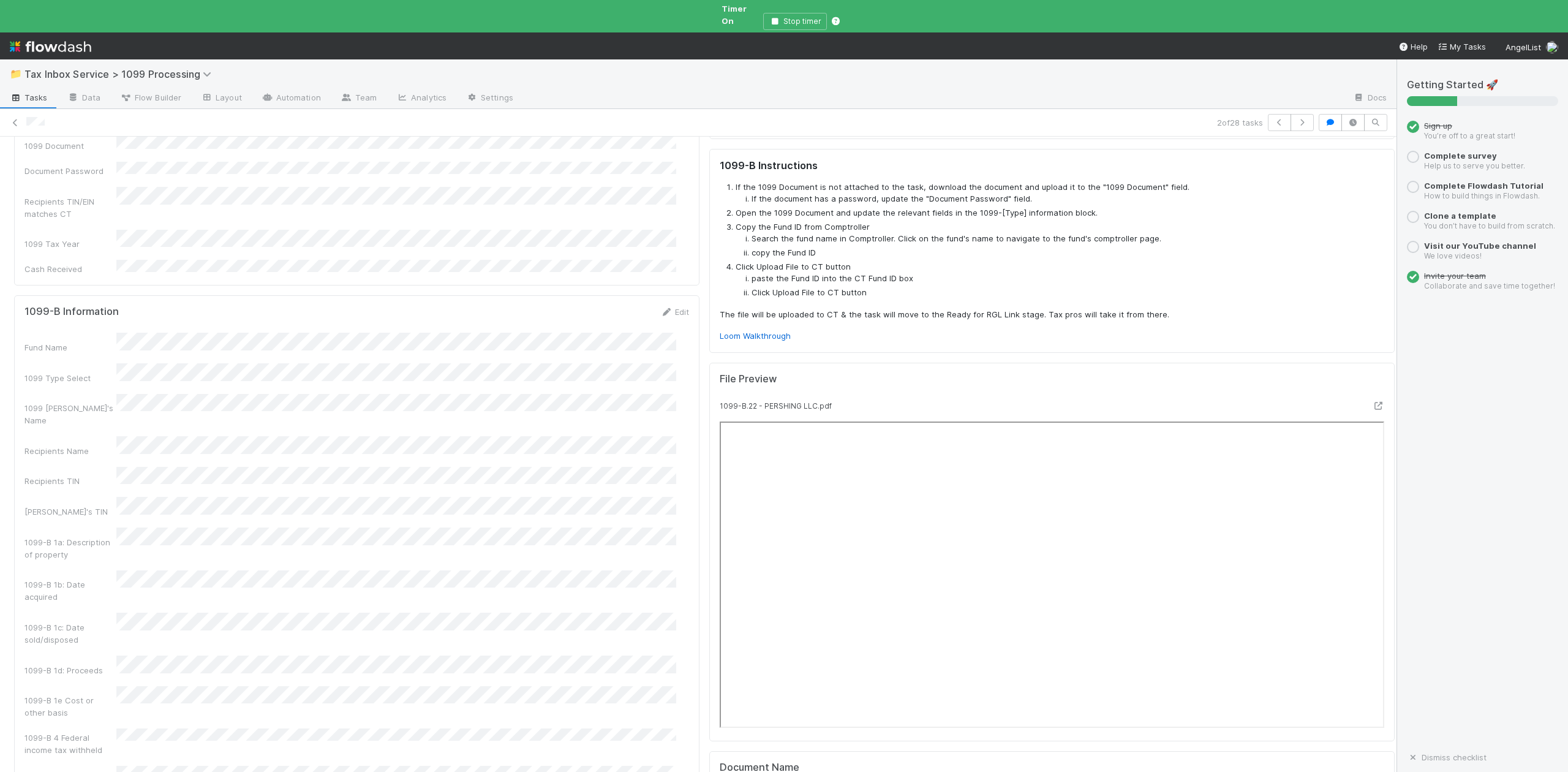
scroll to position [0, 0]
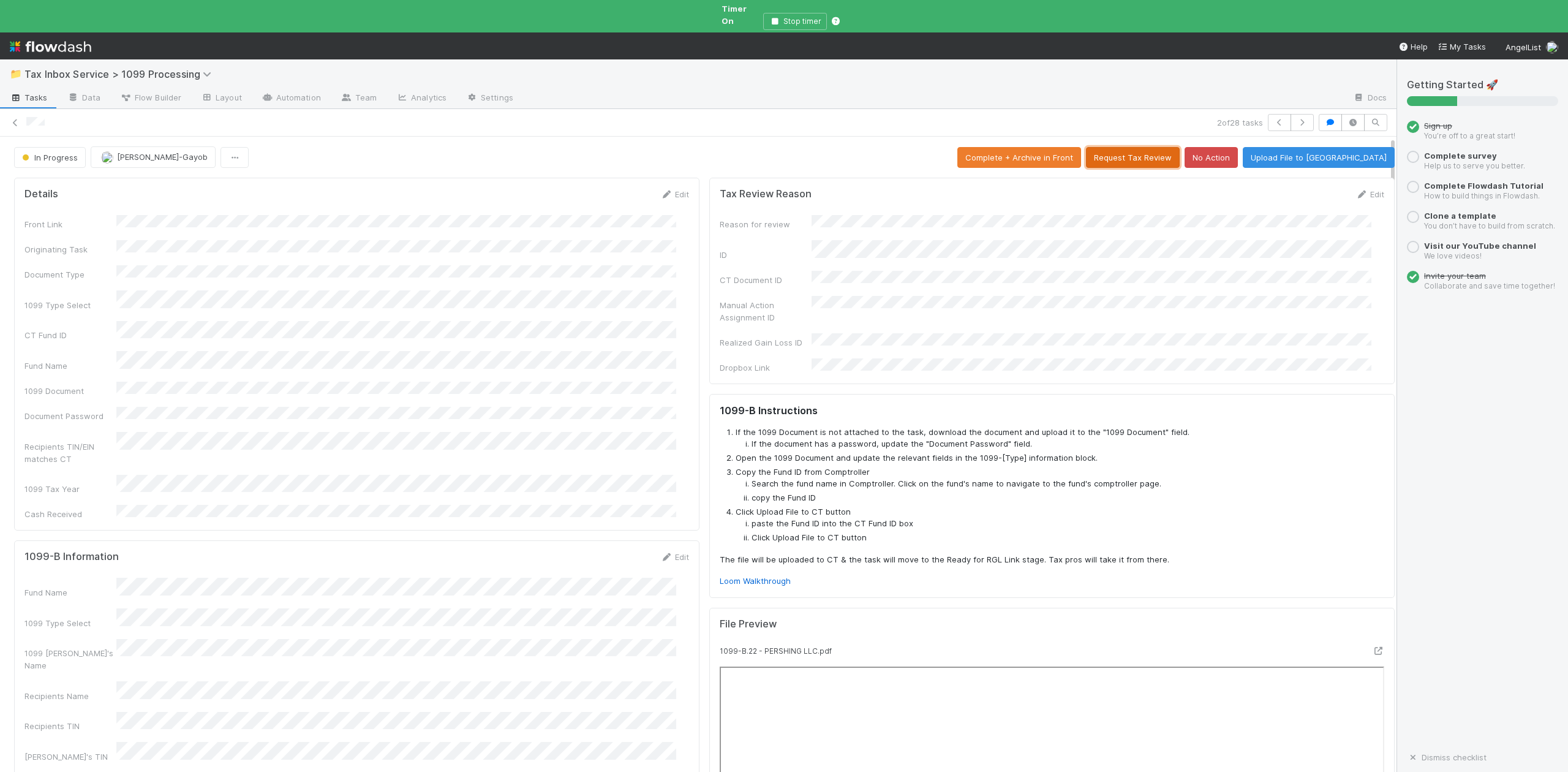
click at [1180, 147] on button "Request Tax Review" at bounding box center [1133, 157] width 94 height 21
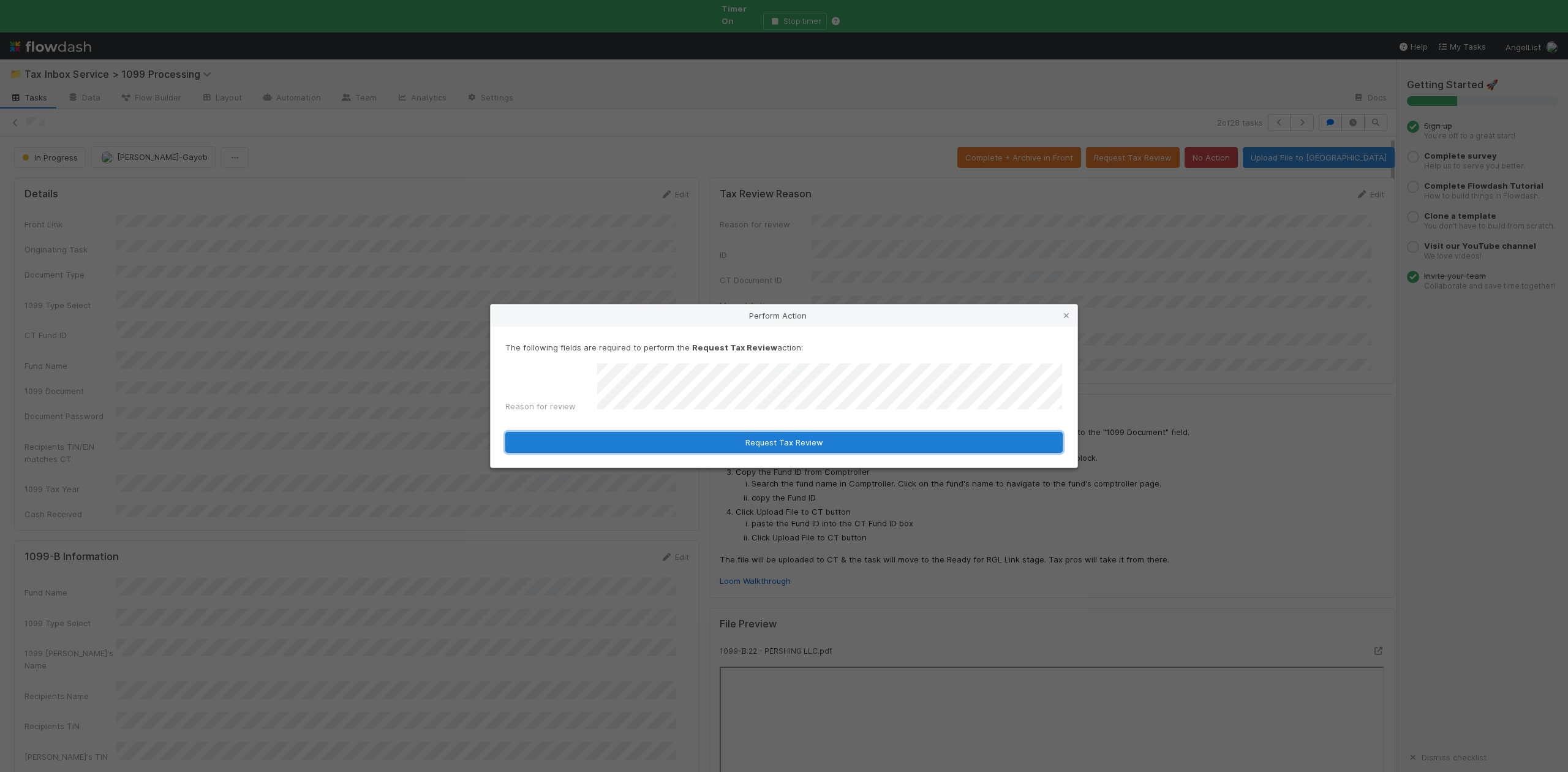
click at [806, 444] on button "Request Tax Review" at bounding box center [784, 442] width 557 height 21
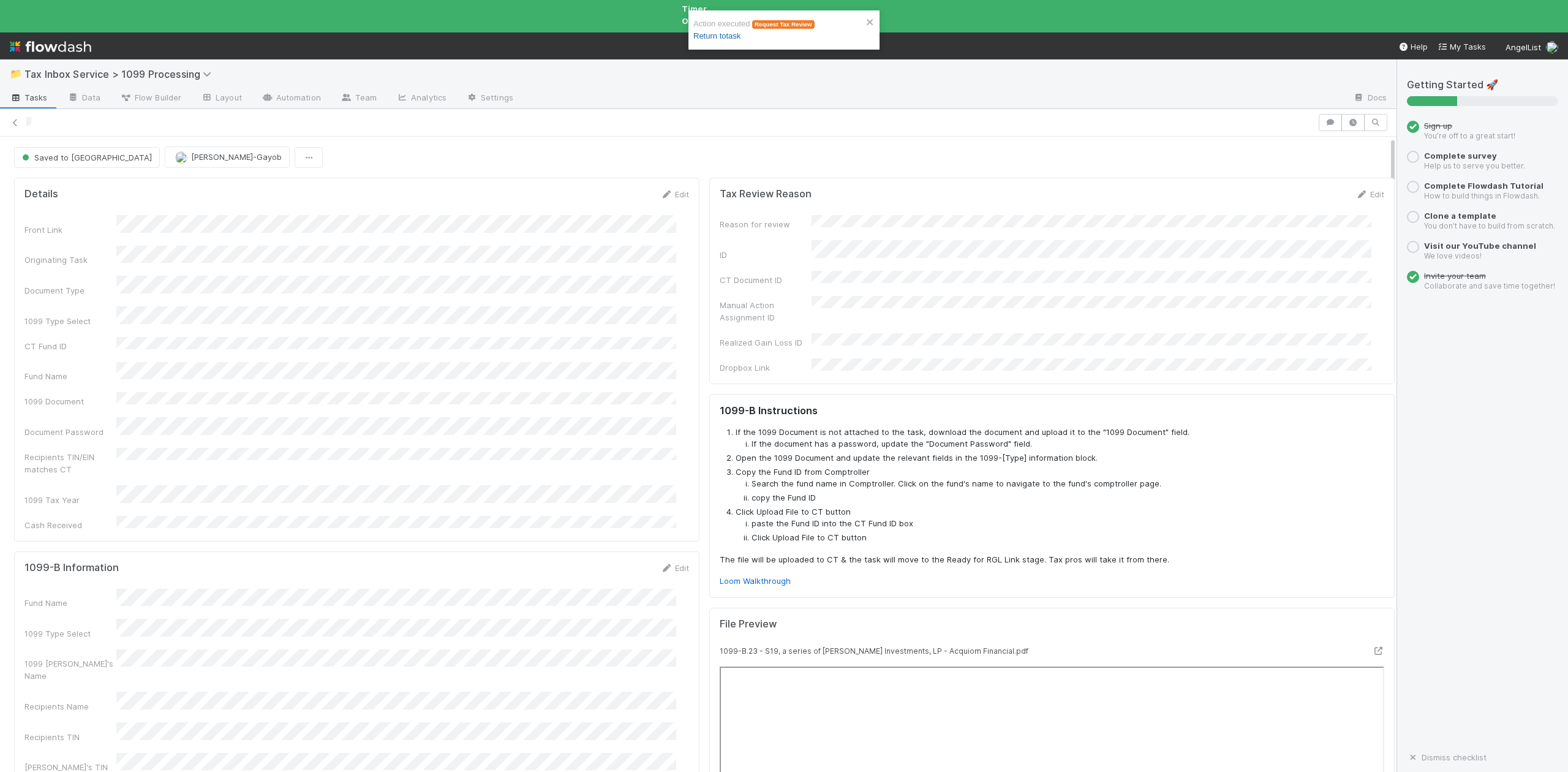
click at [740, 35] on link "Return to task" at bounding box center [717, 36] width 47 height 9
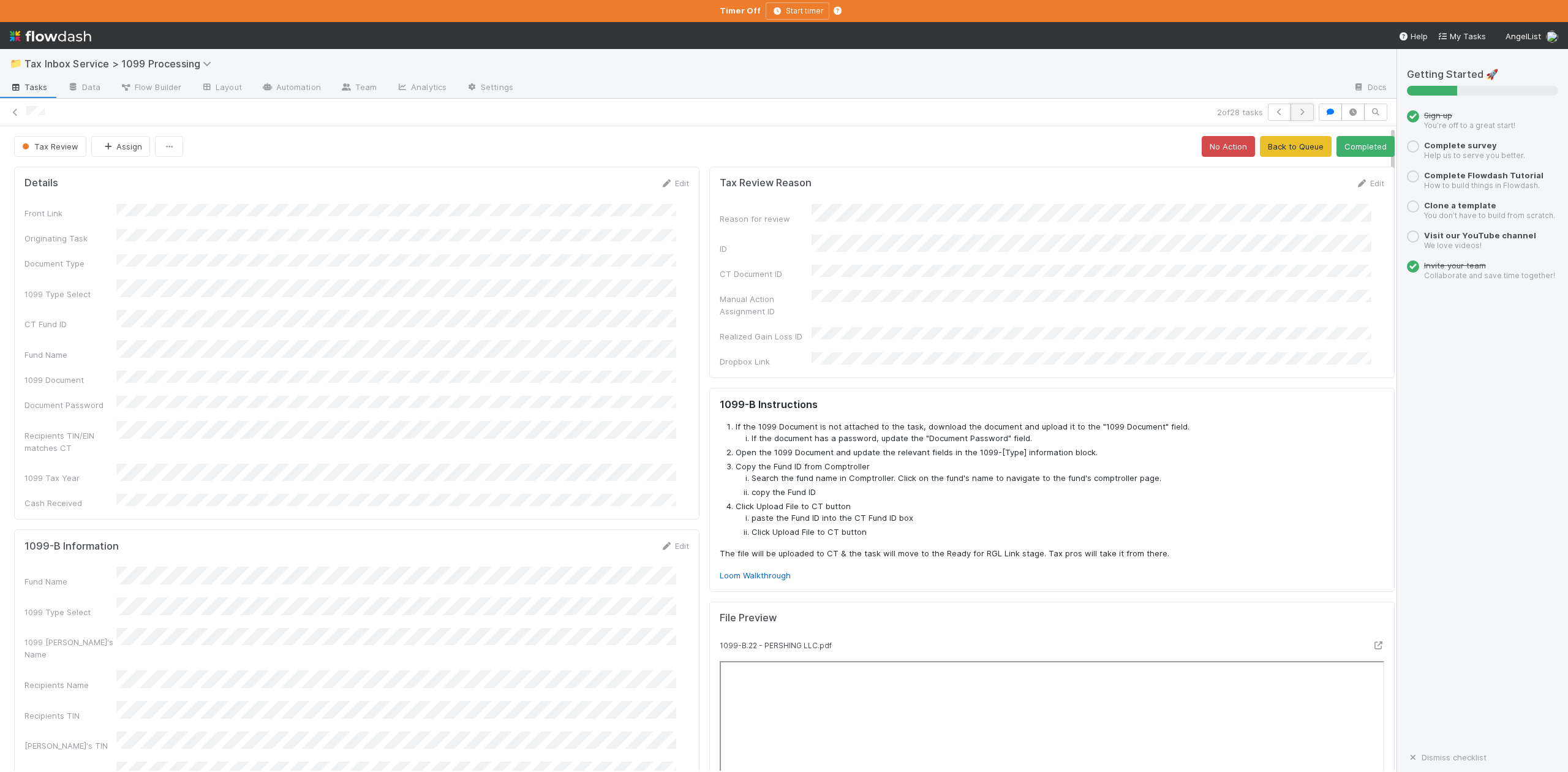
click at [1296, 109] on icon "button" at bounding box center [1302, 112] width 12 height 7
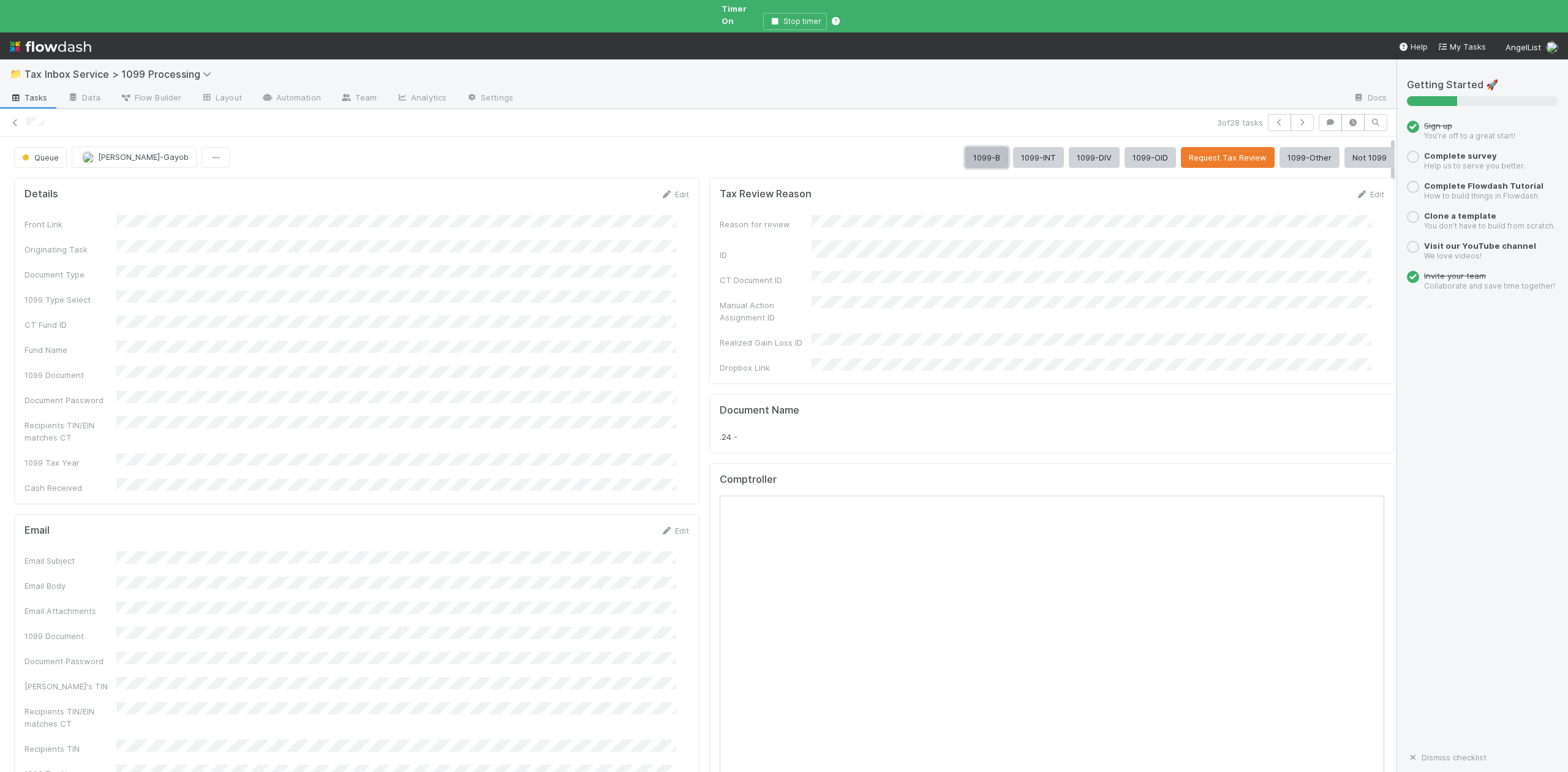
click at [965, 148] on button "1099-B" at bounding box center [987, 157] width 43 height 21
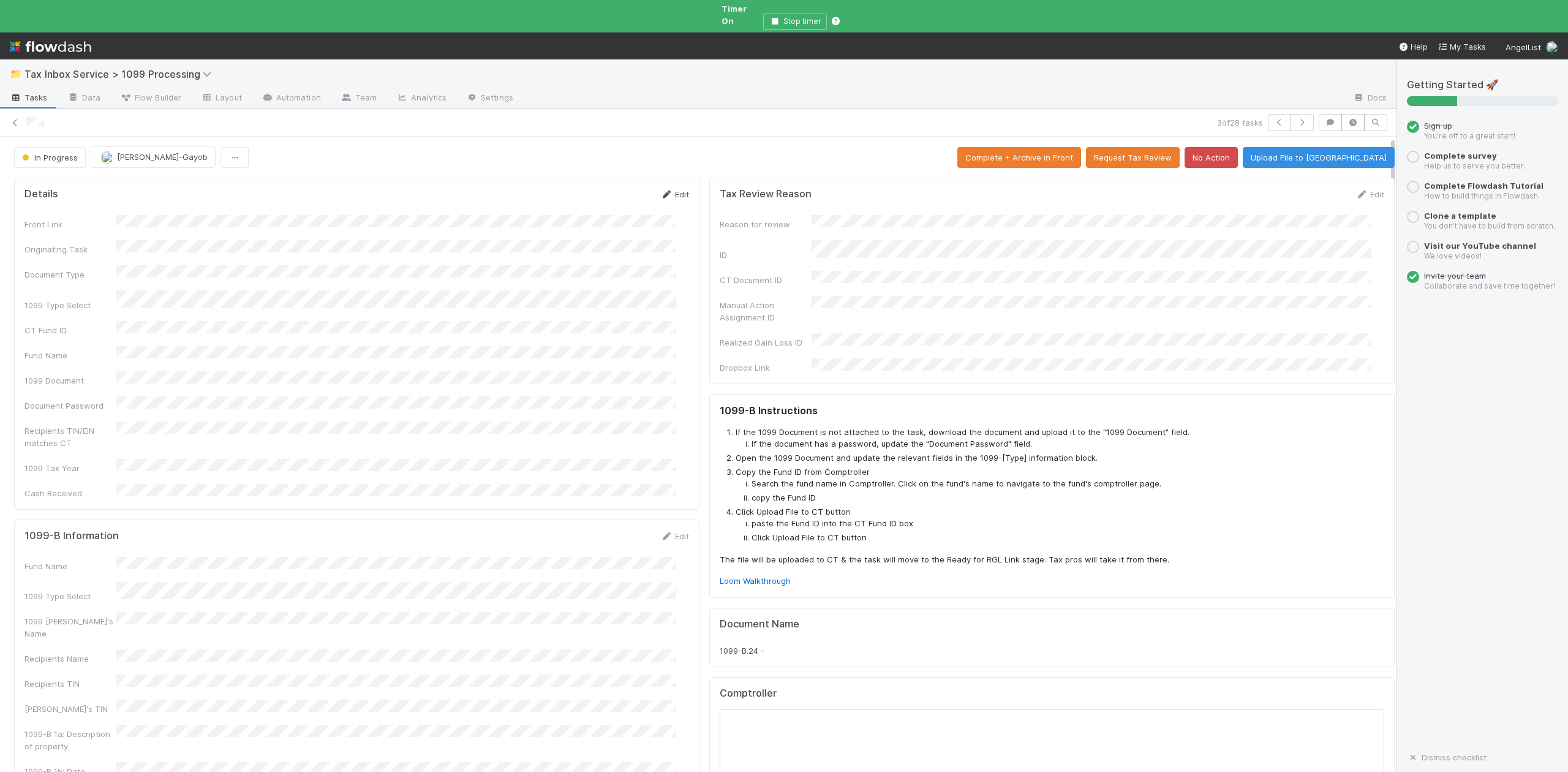
click at [669, 189] on link "Edit" at bounding box center [675, 194] width 29 height 10
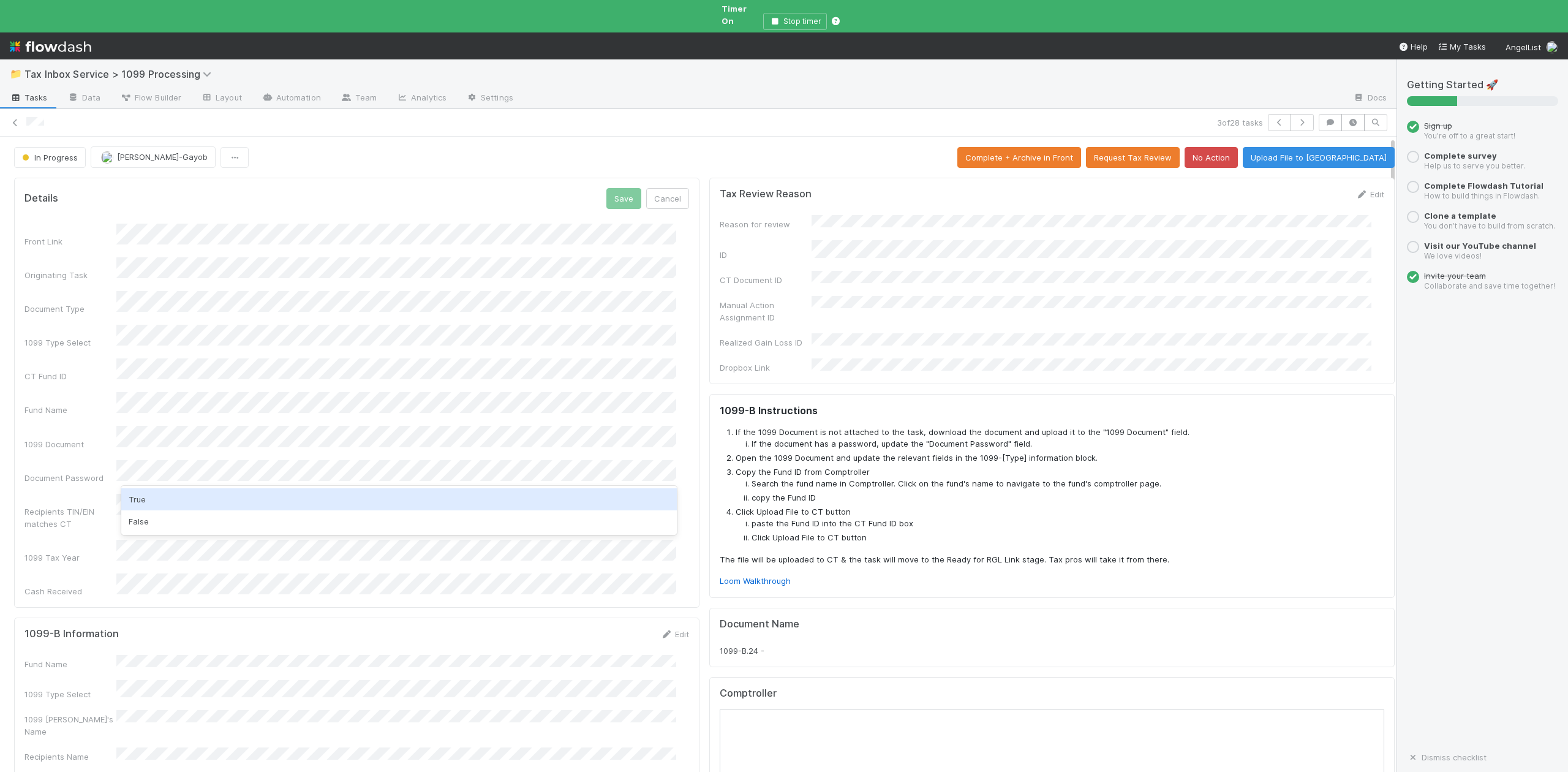
click at [147, 495] on div "True" at bounding box center [399, 499] width 555 height 22
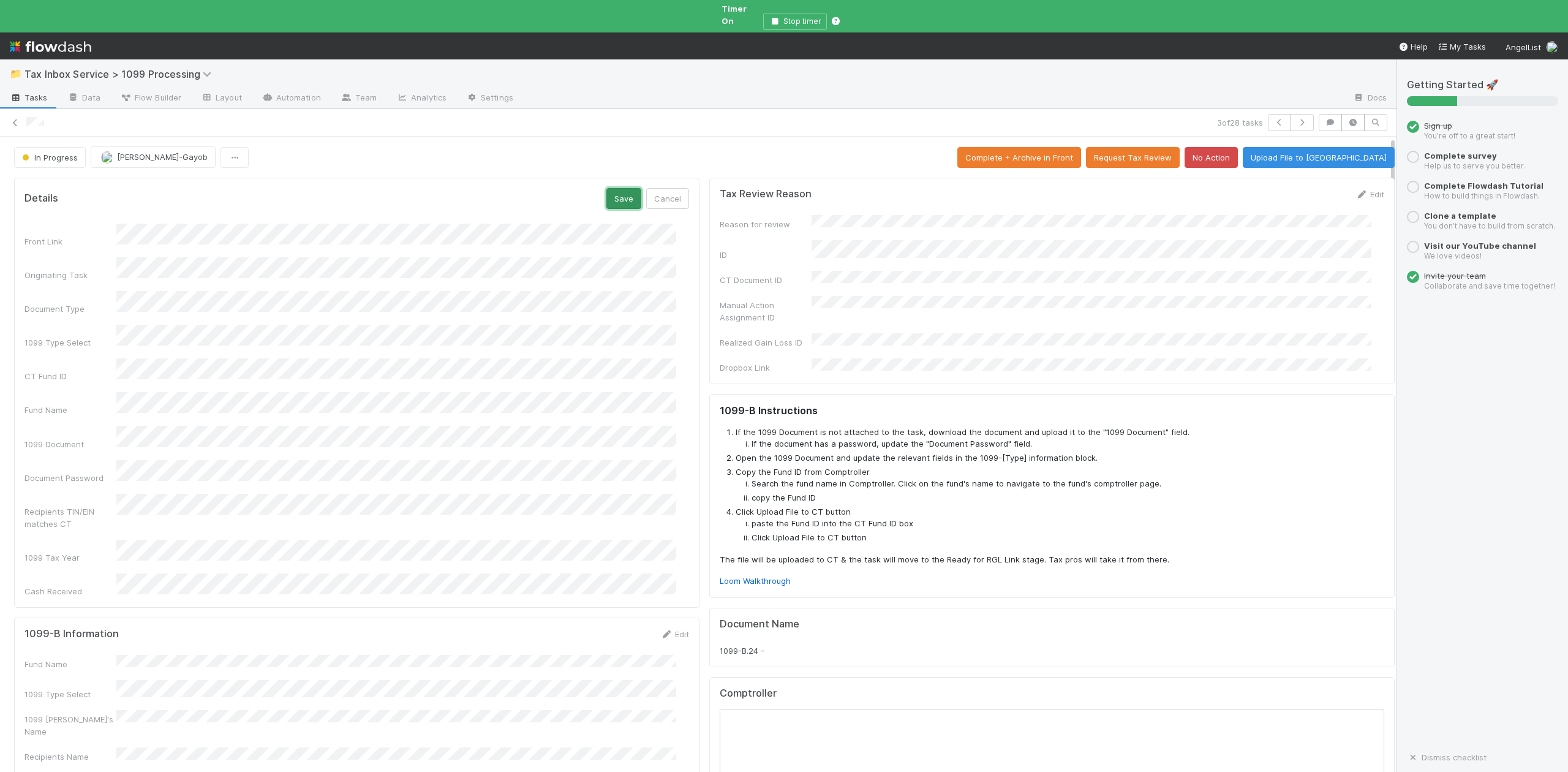
click at [607, 189] on button "Save" at bounding box center [624, 198] width 35 height 21
click at [669, 547] on link "Edit" at bounding box center [675, 551] width 29 height 10
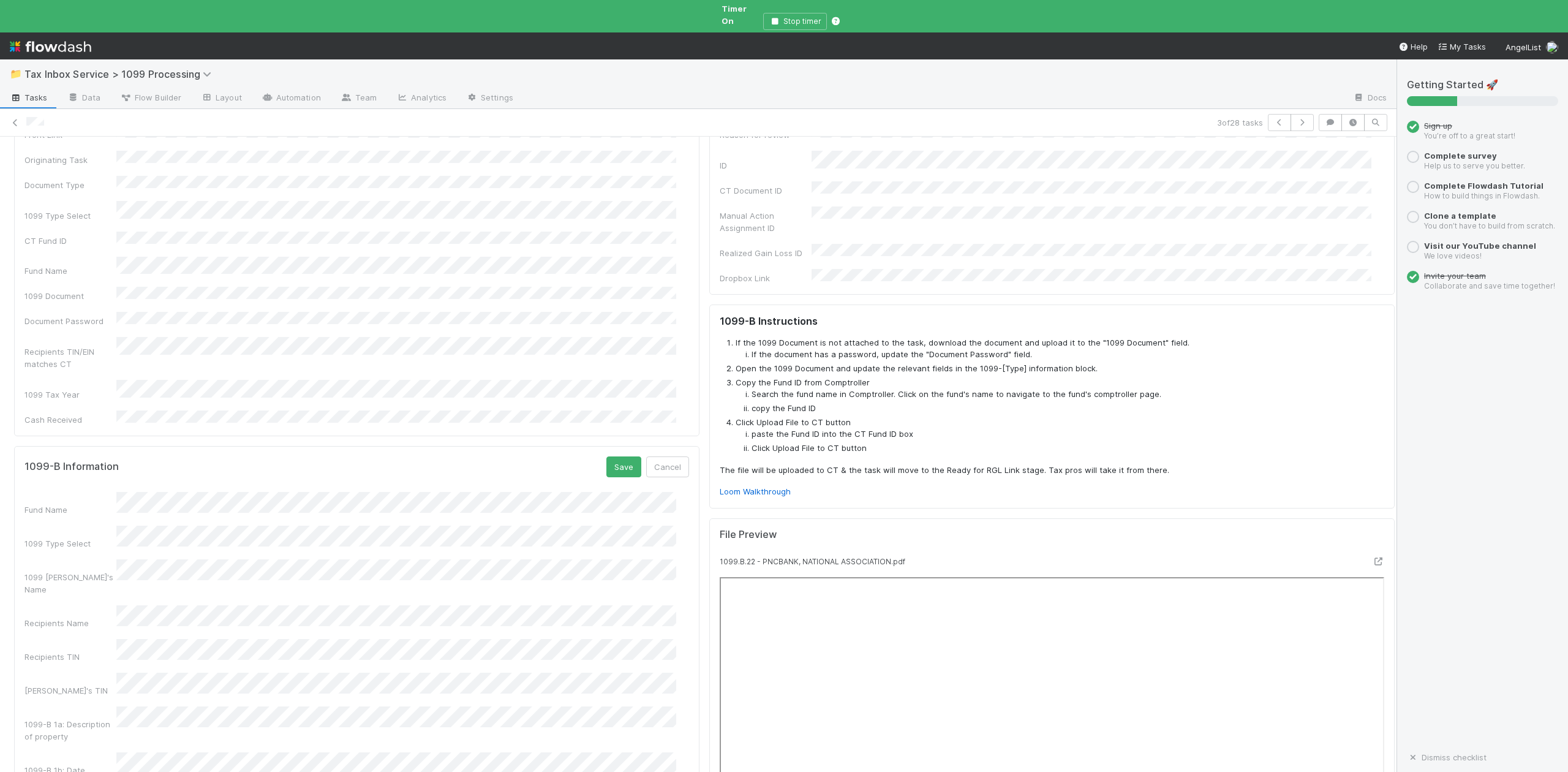
scroll to position [245, 0]
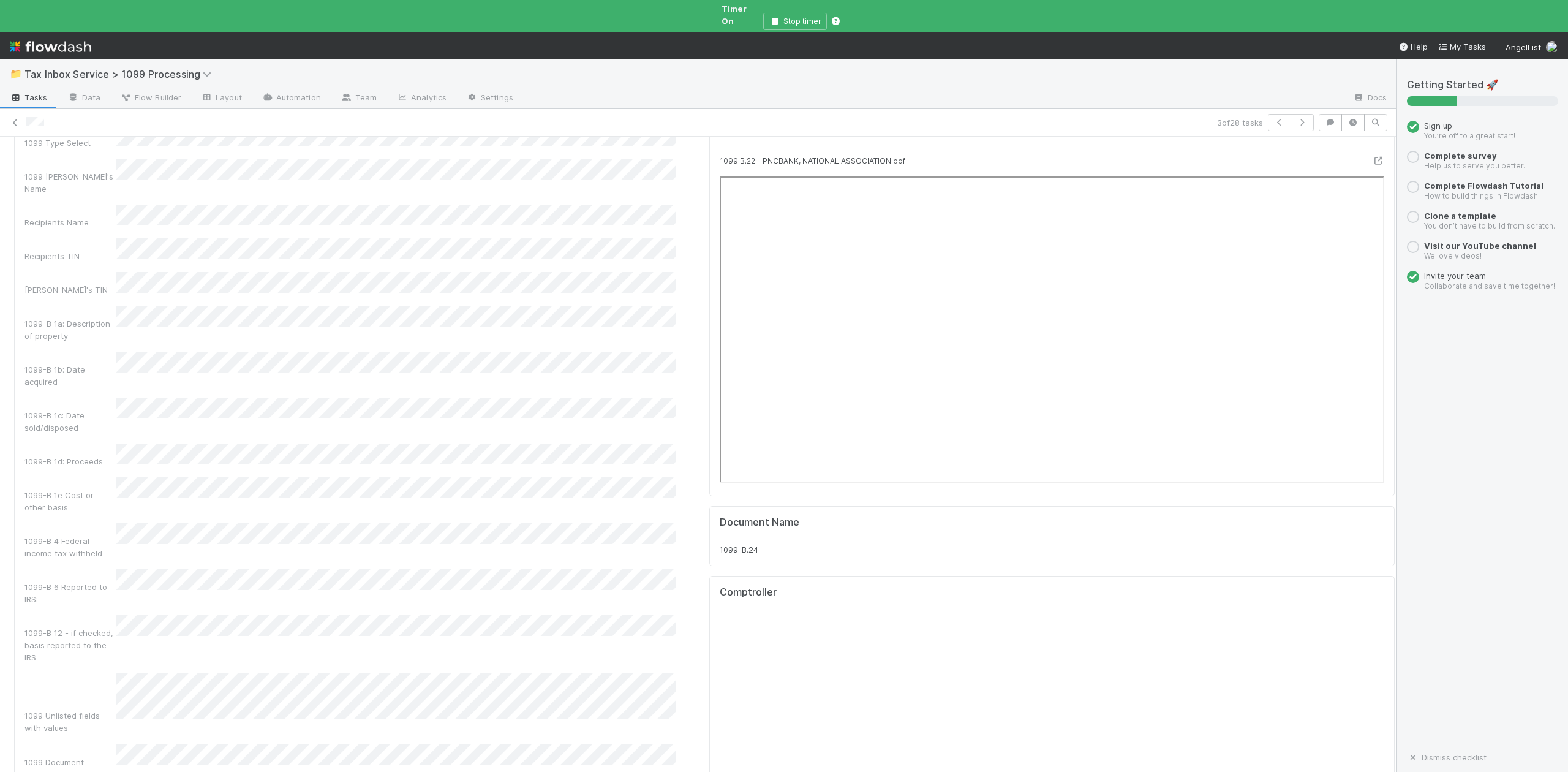
scroll to position [408, 0]
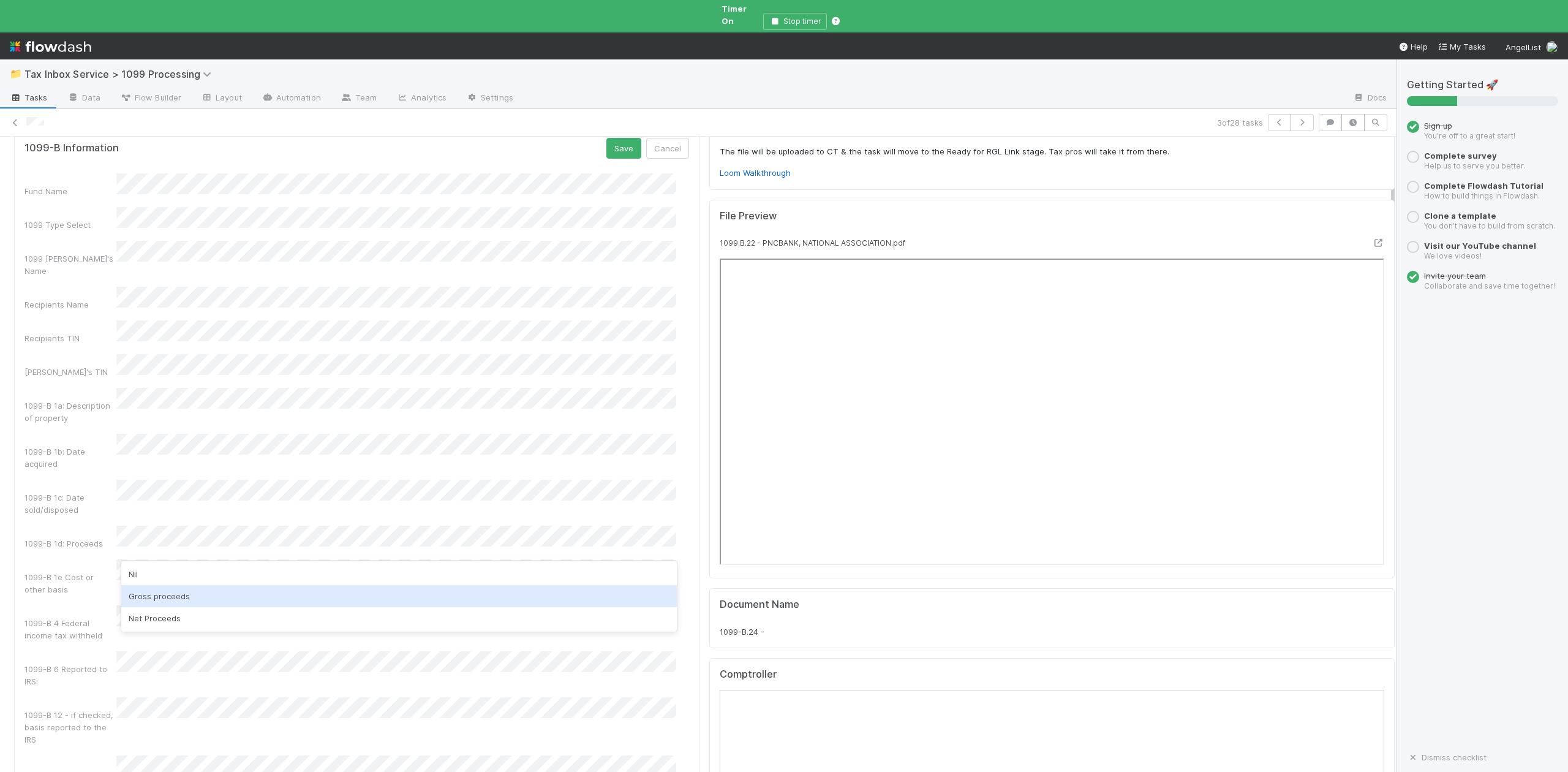
click at [148, 598] on div "Gross proceeds" at bounding box center [399, 596] width 555 height 22
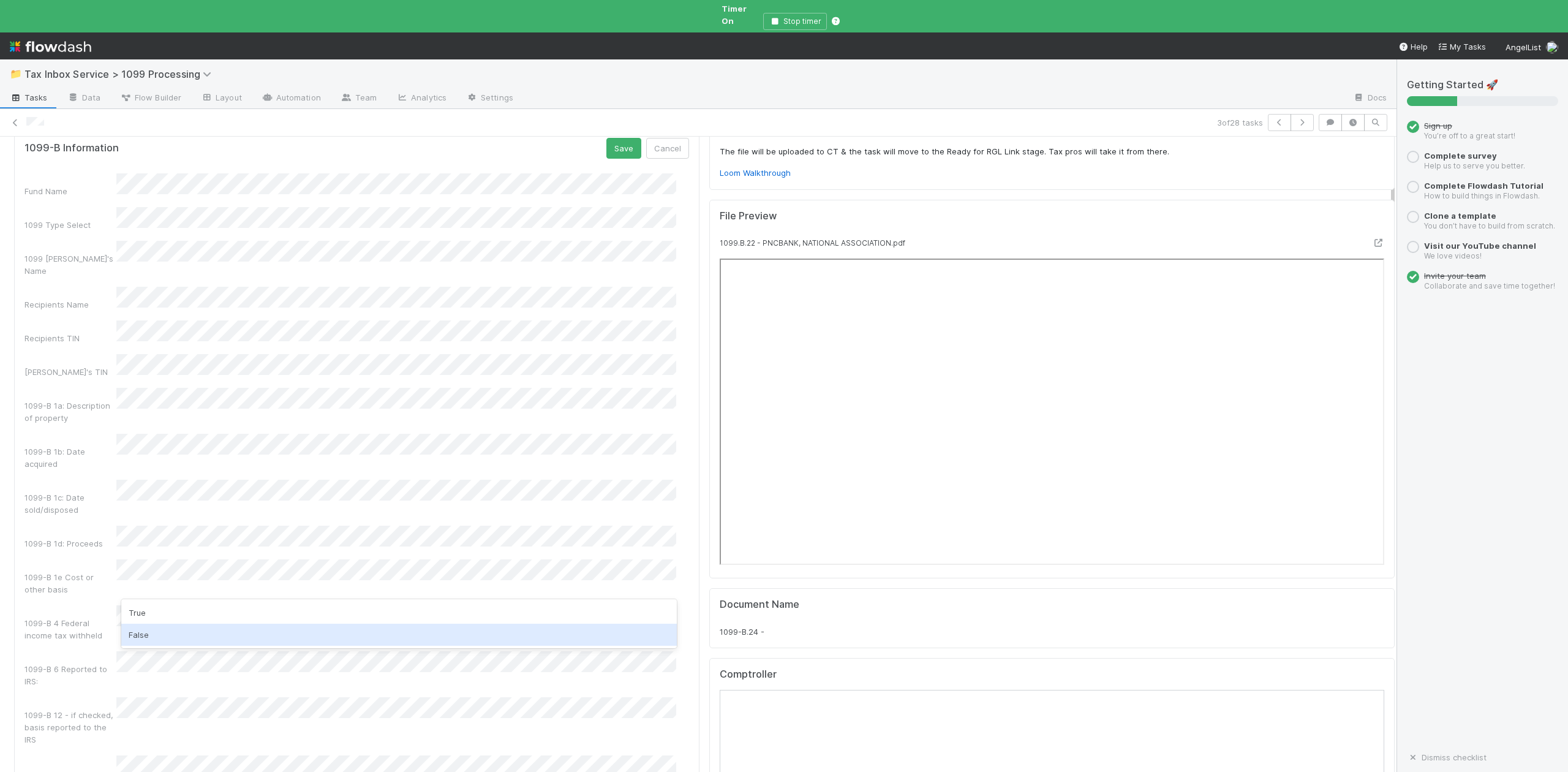
click at [142, 635] on div "False" at bounding box center [399, 635] width 555 height 22
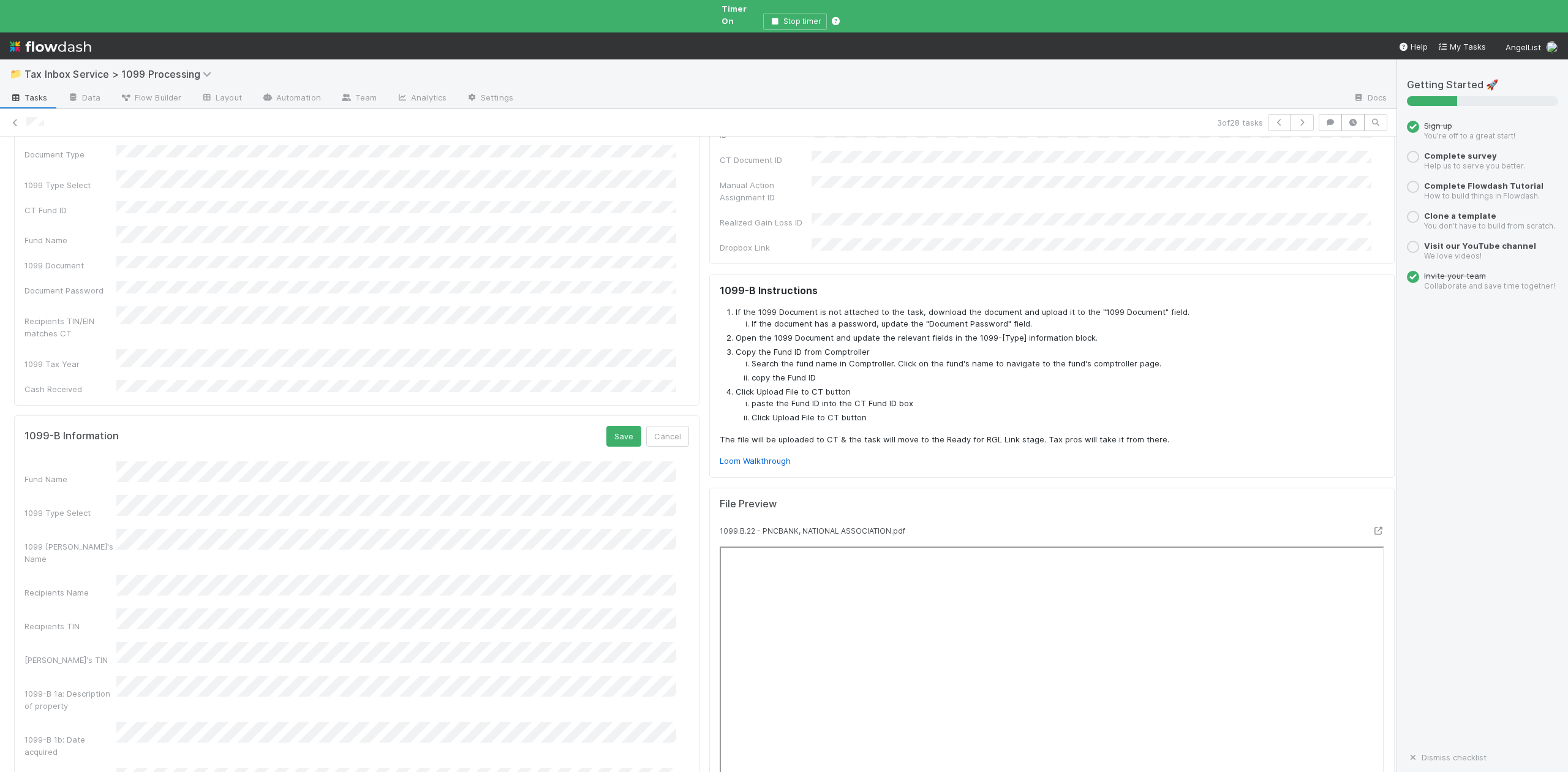
scroll to position [0, 0]
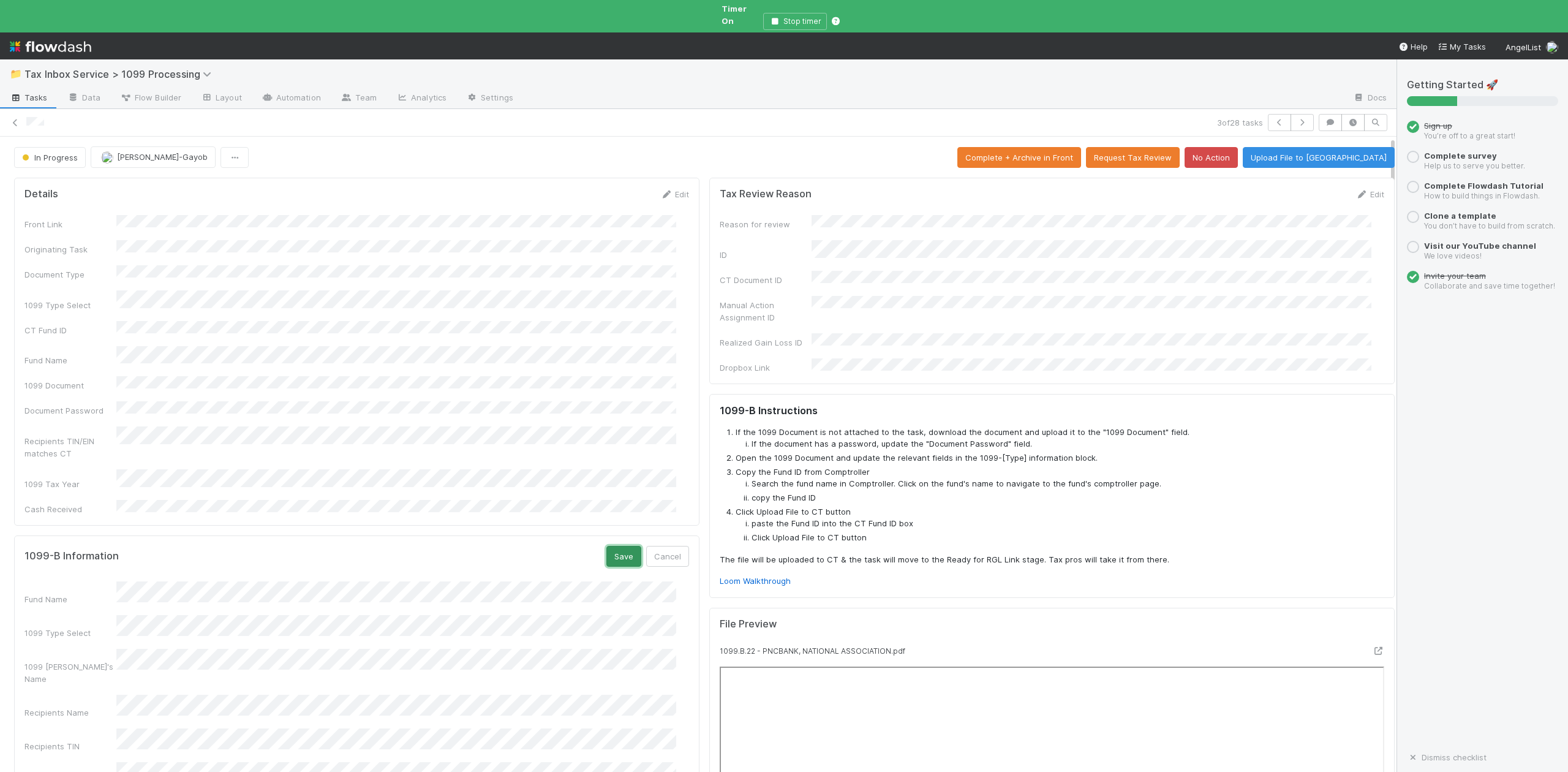
click at [606, 546] on button "Save" at bounding box center [624, 556] width 35 height 21
click at [1318, 147] on button "Upload File to CT" at bounding box center [1319, 157] width 152 height 21
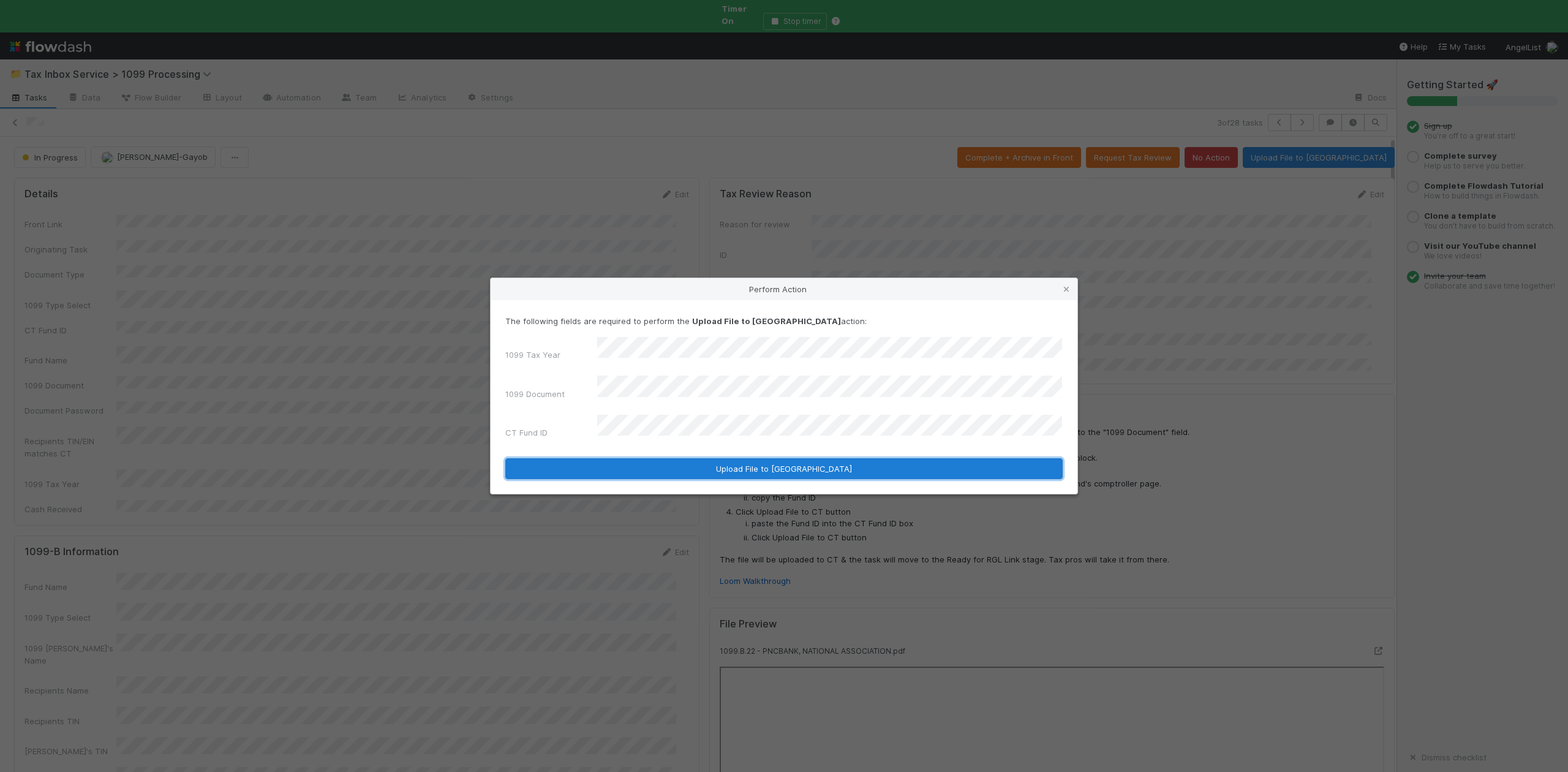
click at [765, 458] on button "Upload File to CT" at bounding box center [784, 469] width 557 height 21
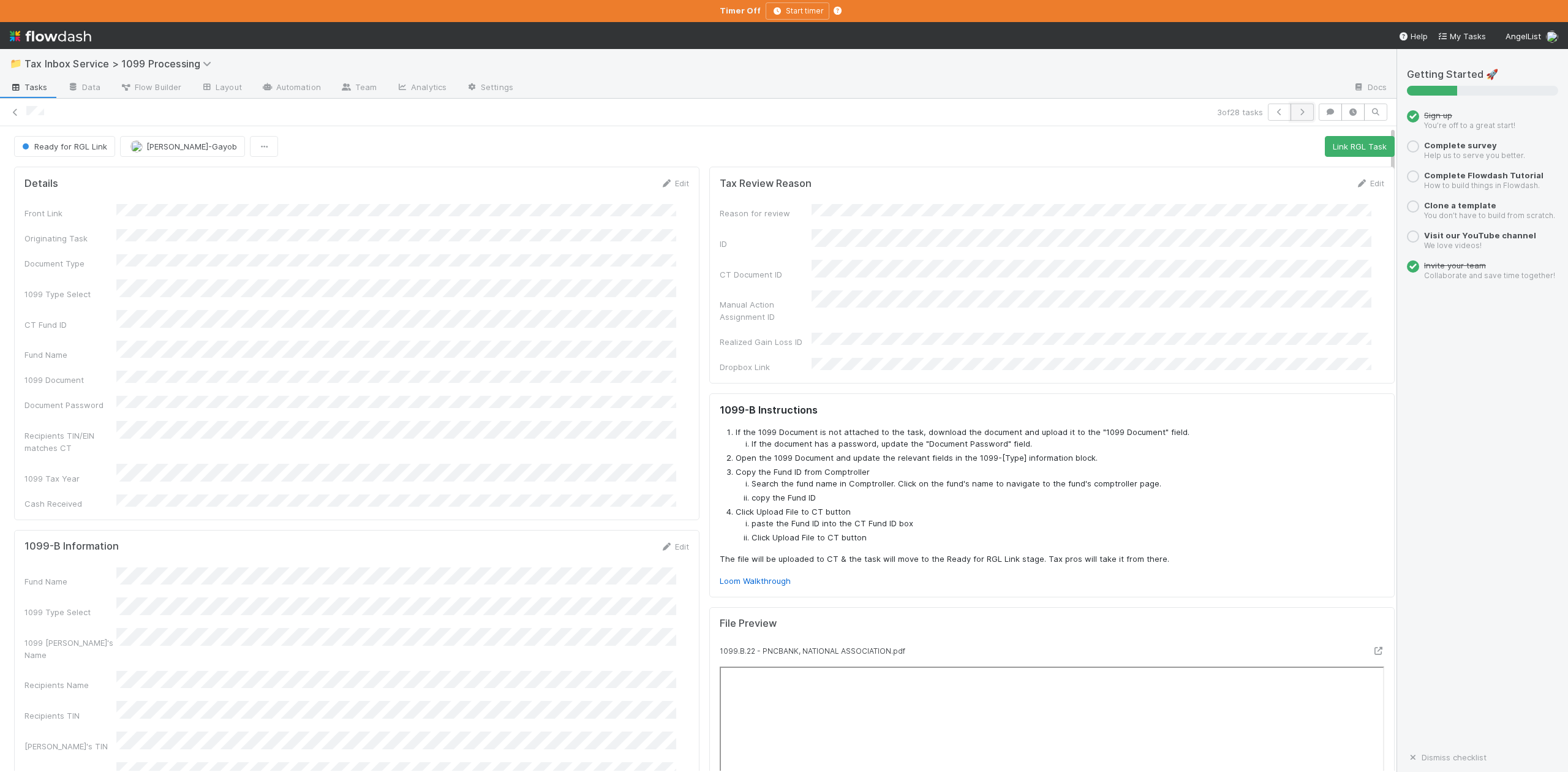
click at [1296, 113] on icon "button" at bounding box center [1302, 112] width 12 height 7
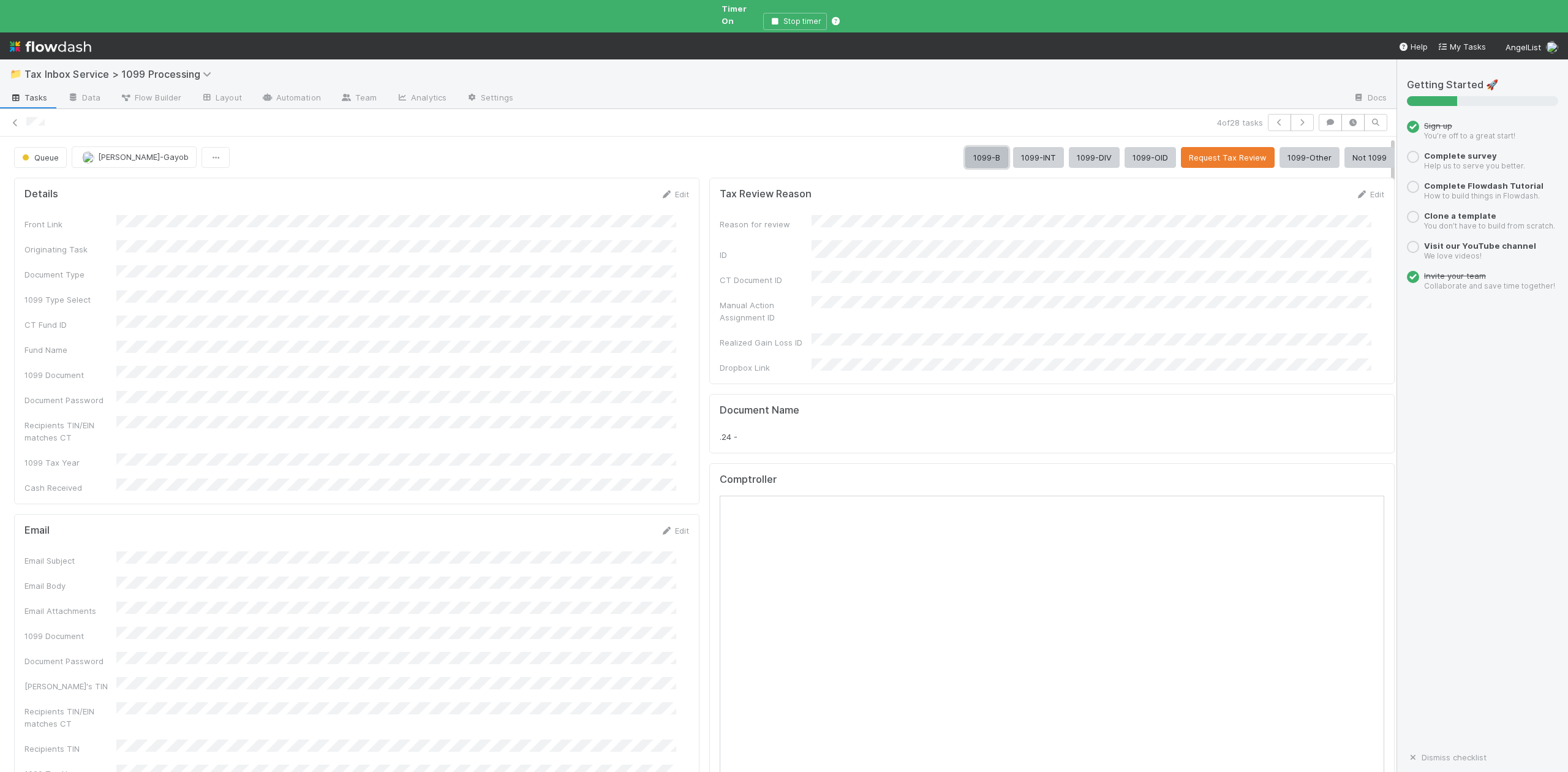
click at [965, 147] on button "1099-B" at bounding box center [987, 157] width 43 height 21
click at [670, 189] on link "Edit" at bounding box center [675, 194] width 29 height 10
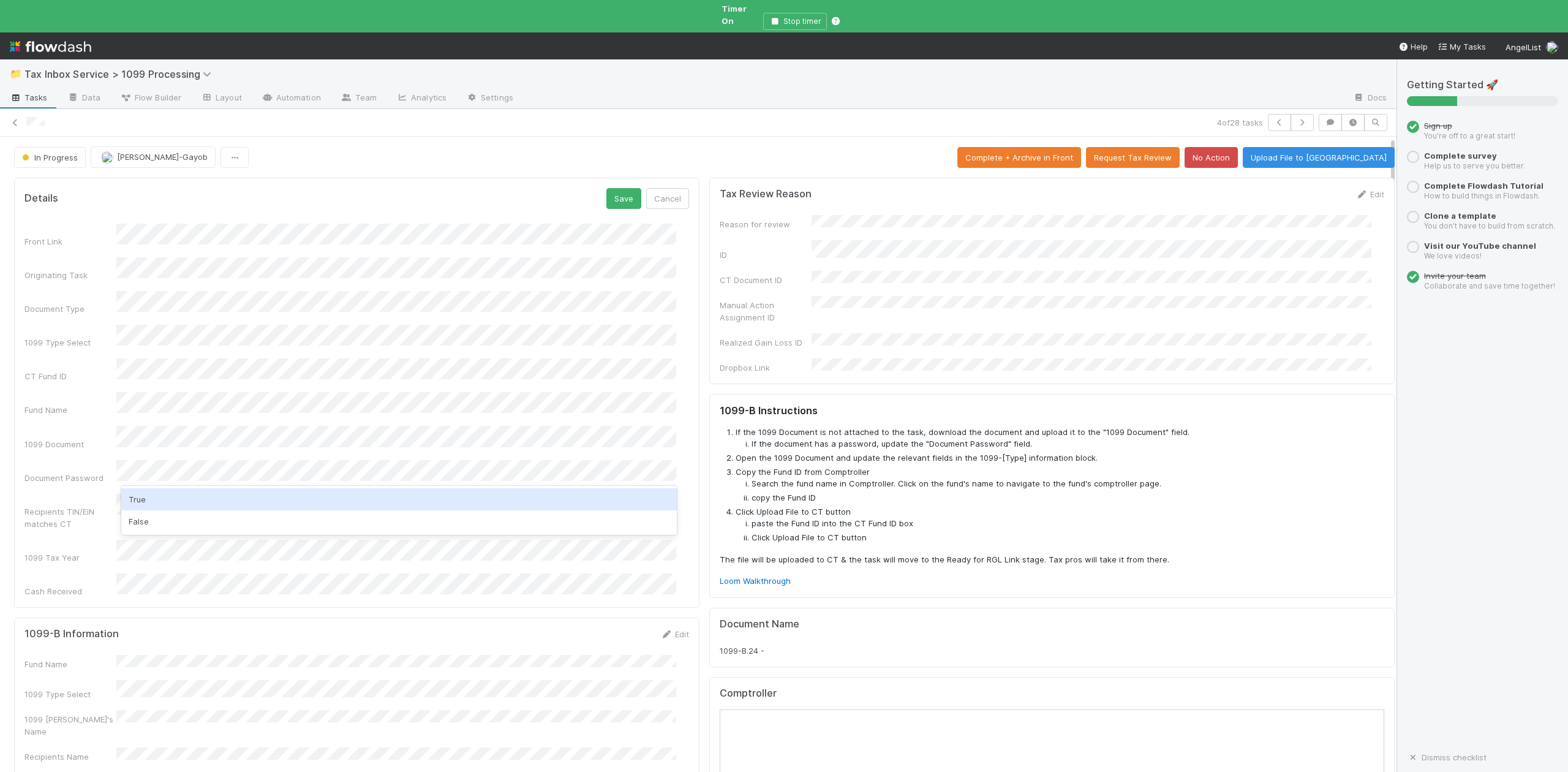
click at [141, 494] on div "True" at bounding box center [399, 499] width 555 height 22
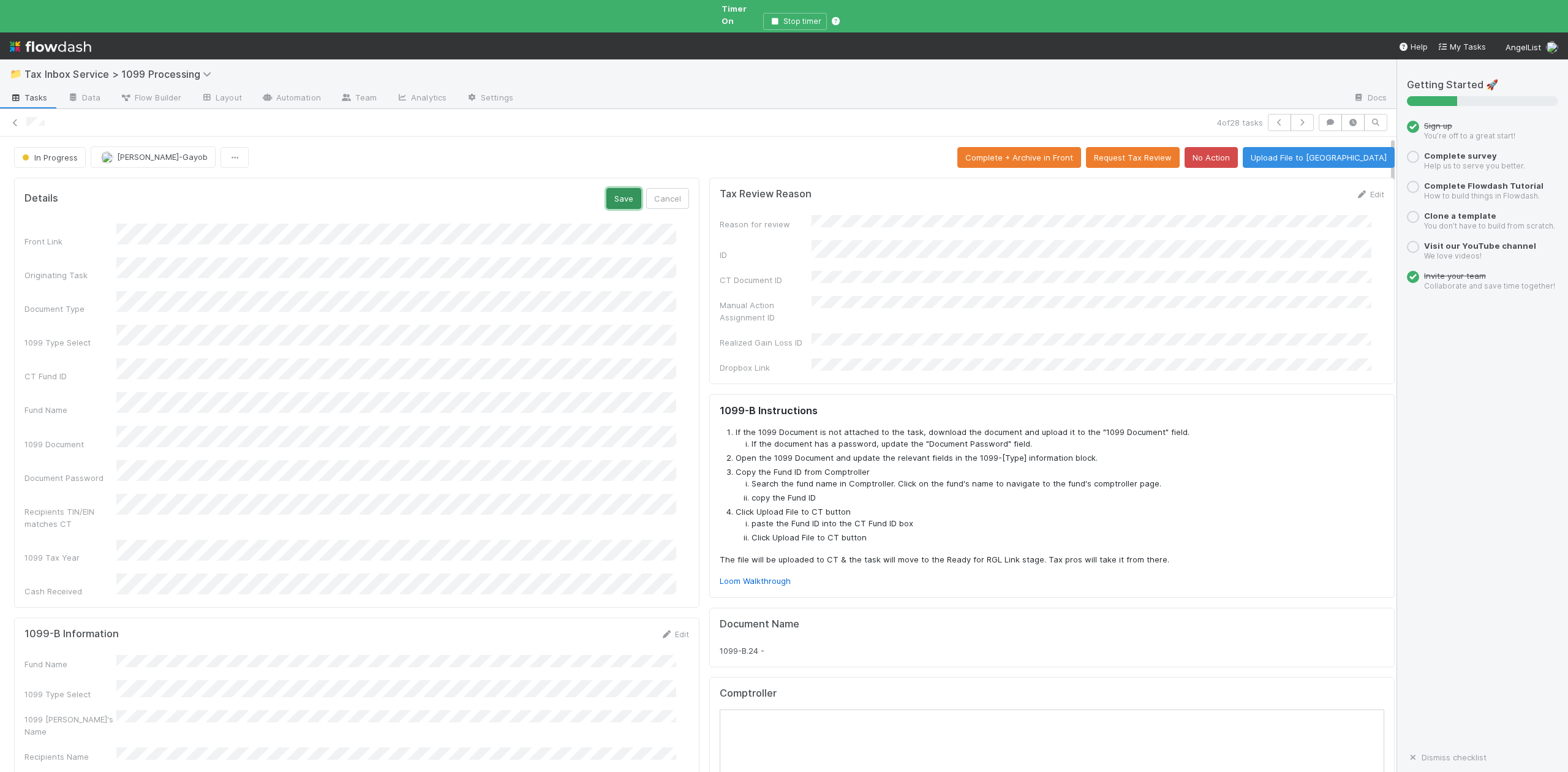
click at [609, 188] on button "Save" at bounding box center [624, 198] width 35 height 21
click at [664, 547] on link "Edit" at bounding box center [675, 551] width 29 height 10
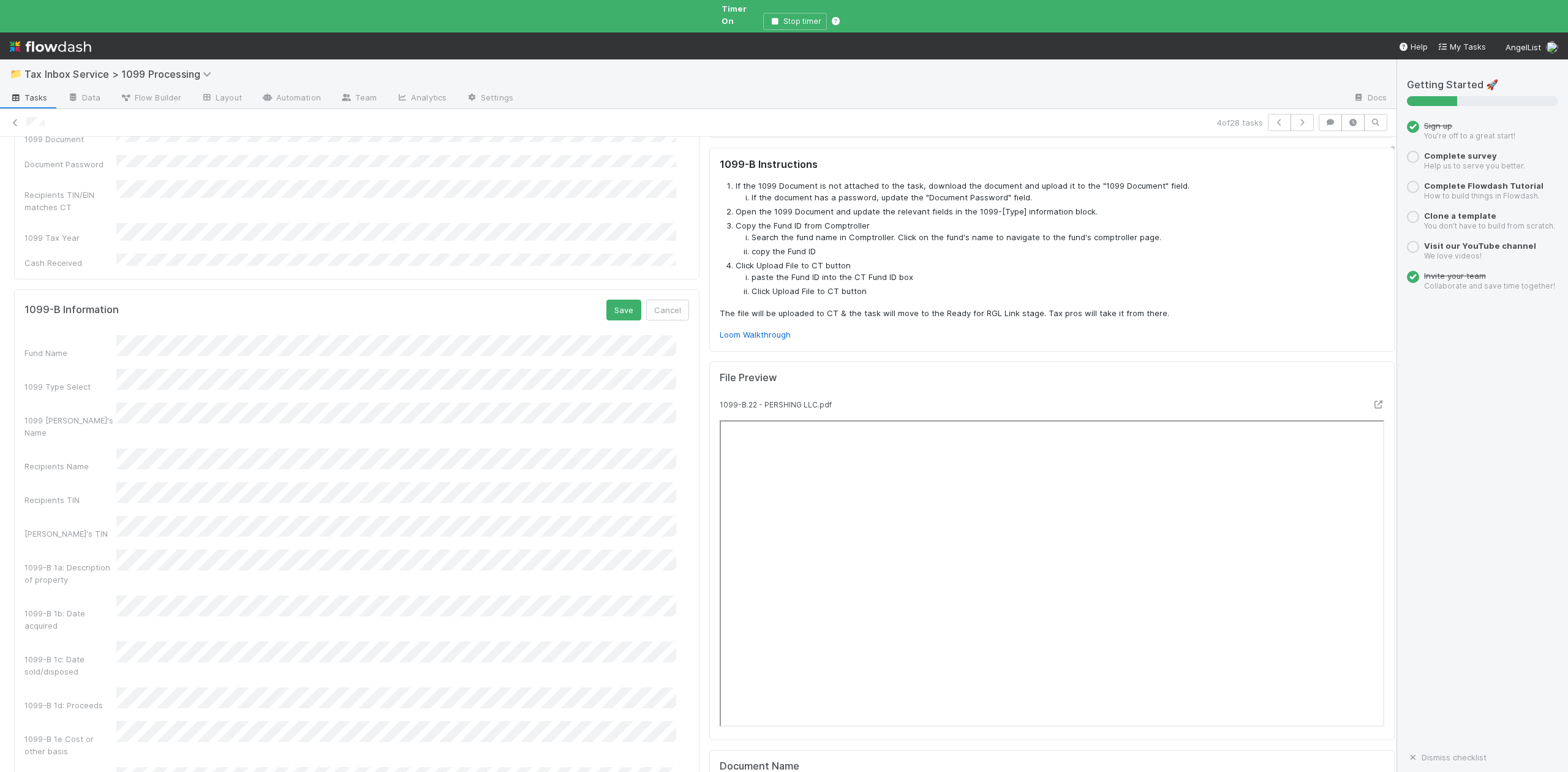
scroll to position [408, 0]
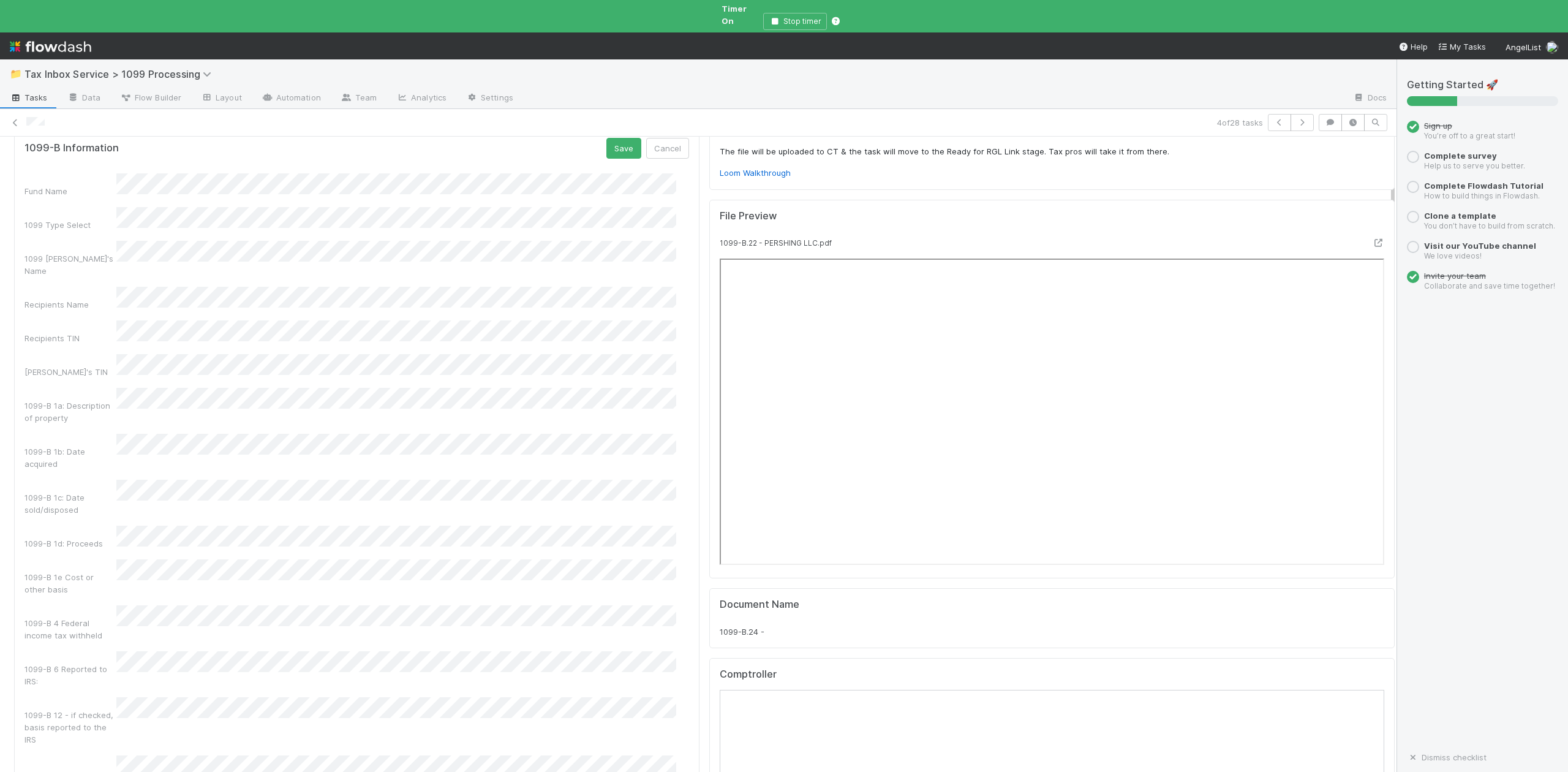
click at [80, 755] on div "1099 Unlisted fields with values" at bounding box center [357, 786] width 664 height 61
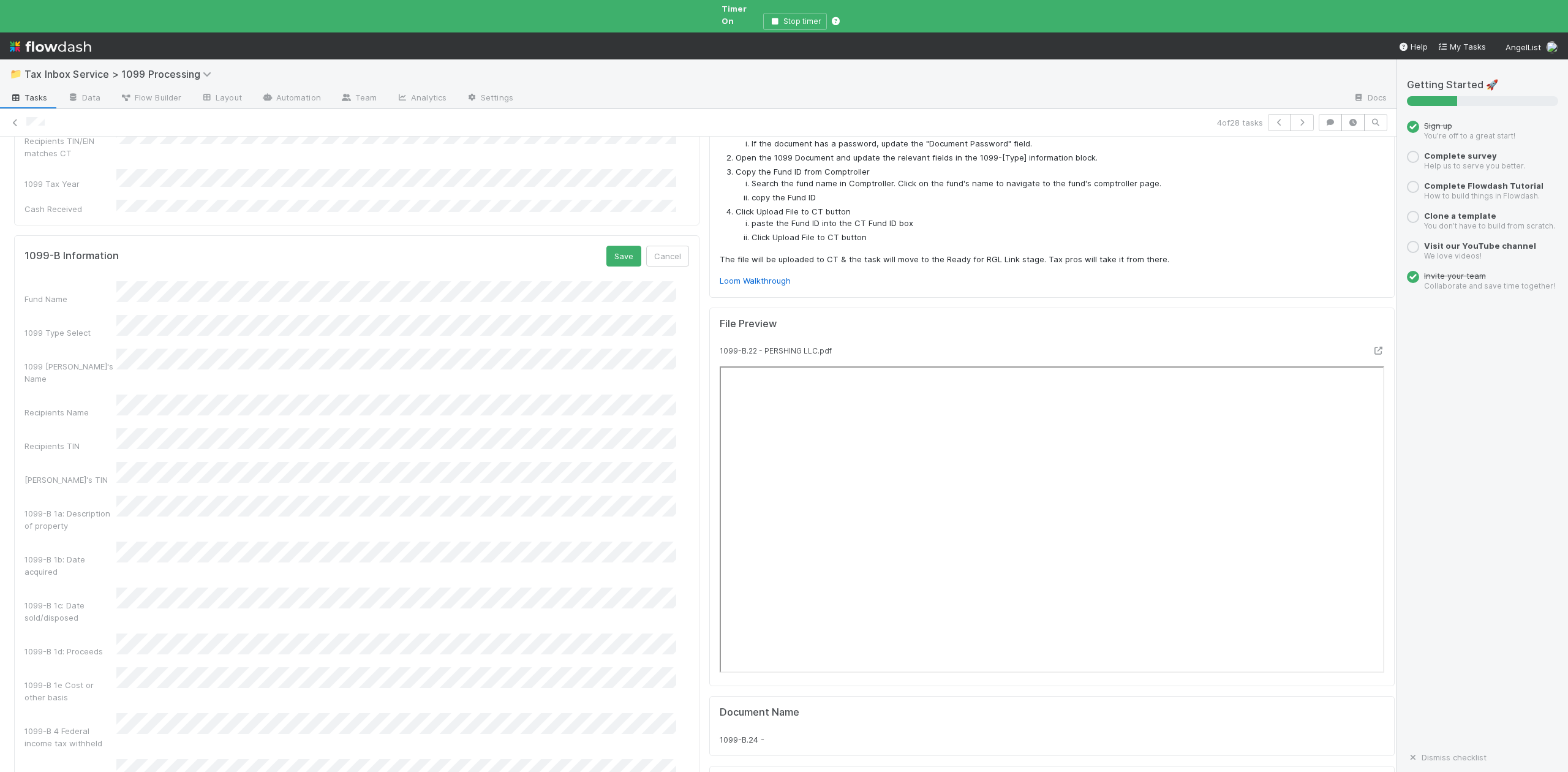
scroll to position [163, 0]
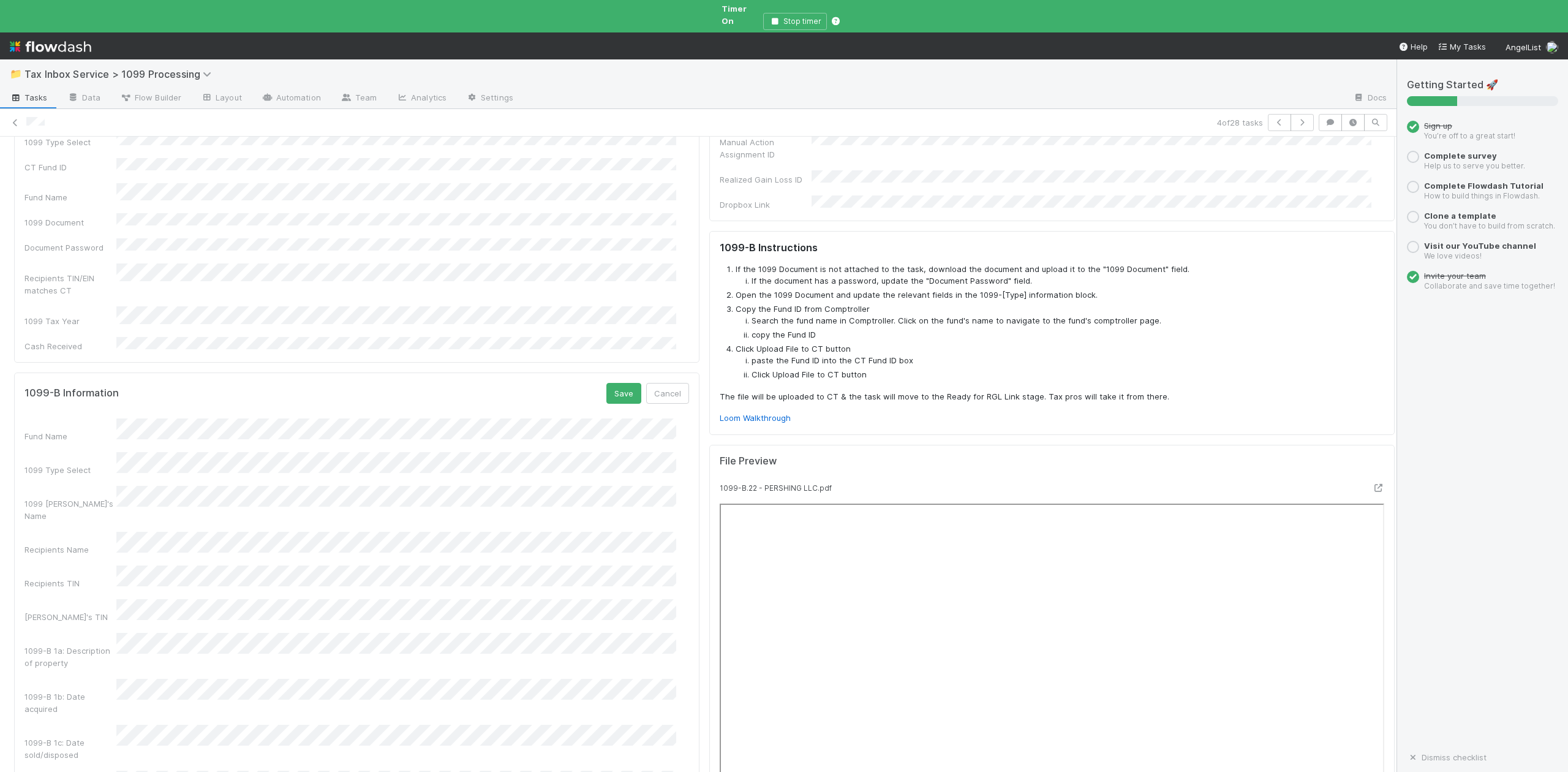
click at [53, 486] on div "1099 Payer's Name" at bounding box center [357, 503] width 664 height 36
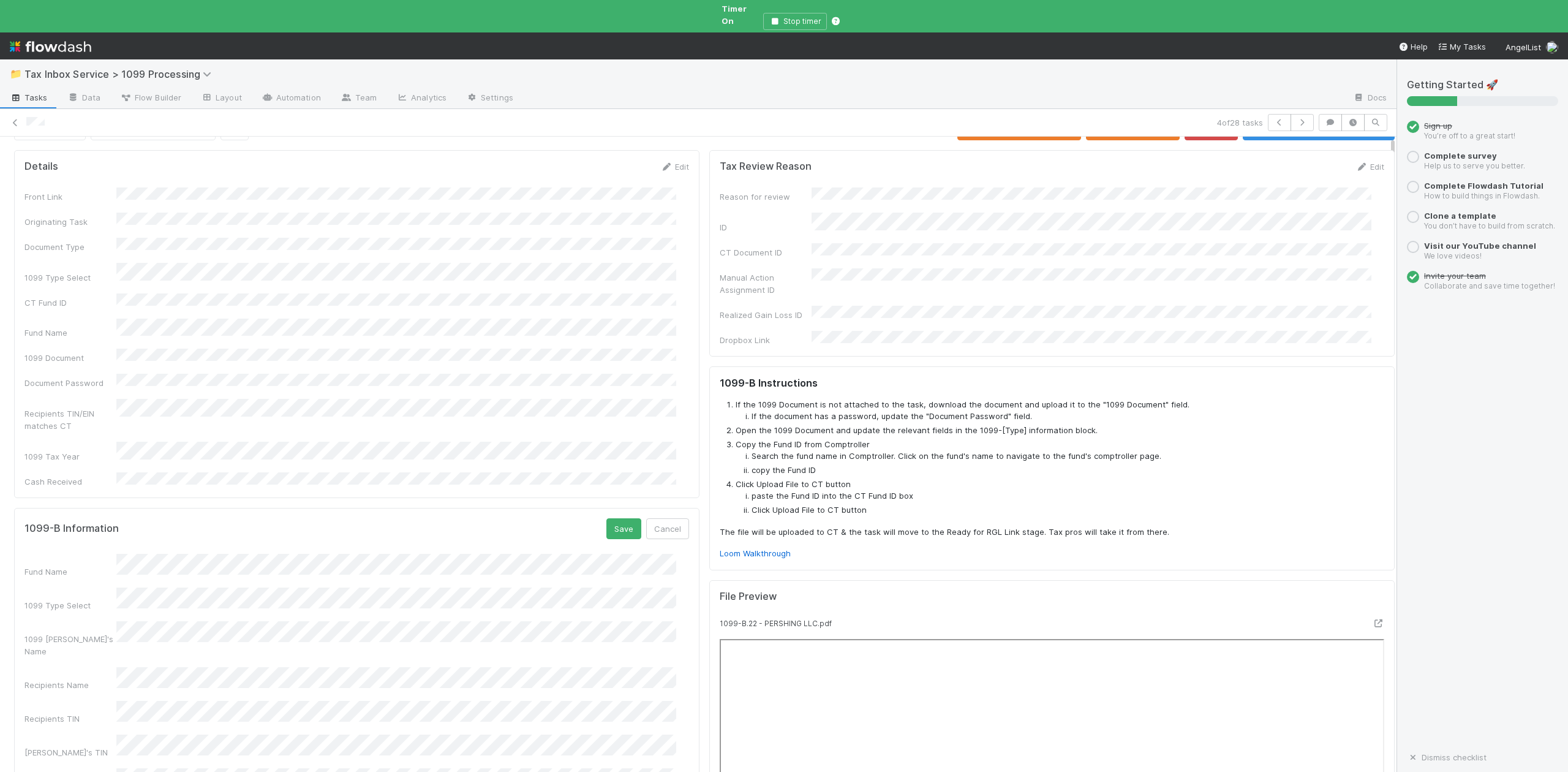
scroll to position [0, 0]
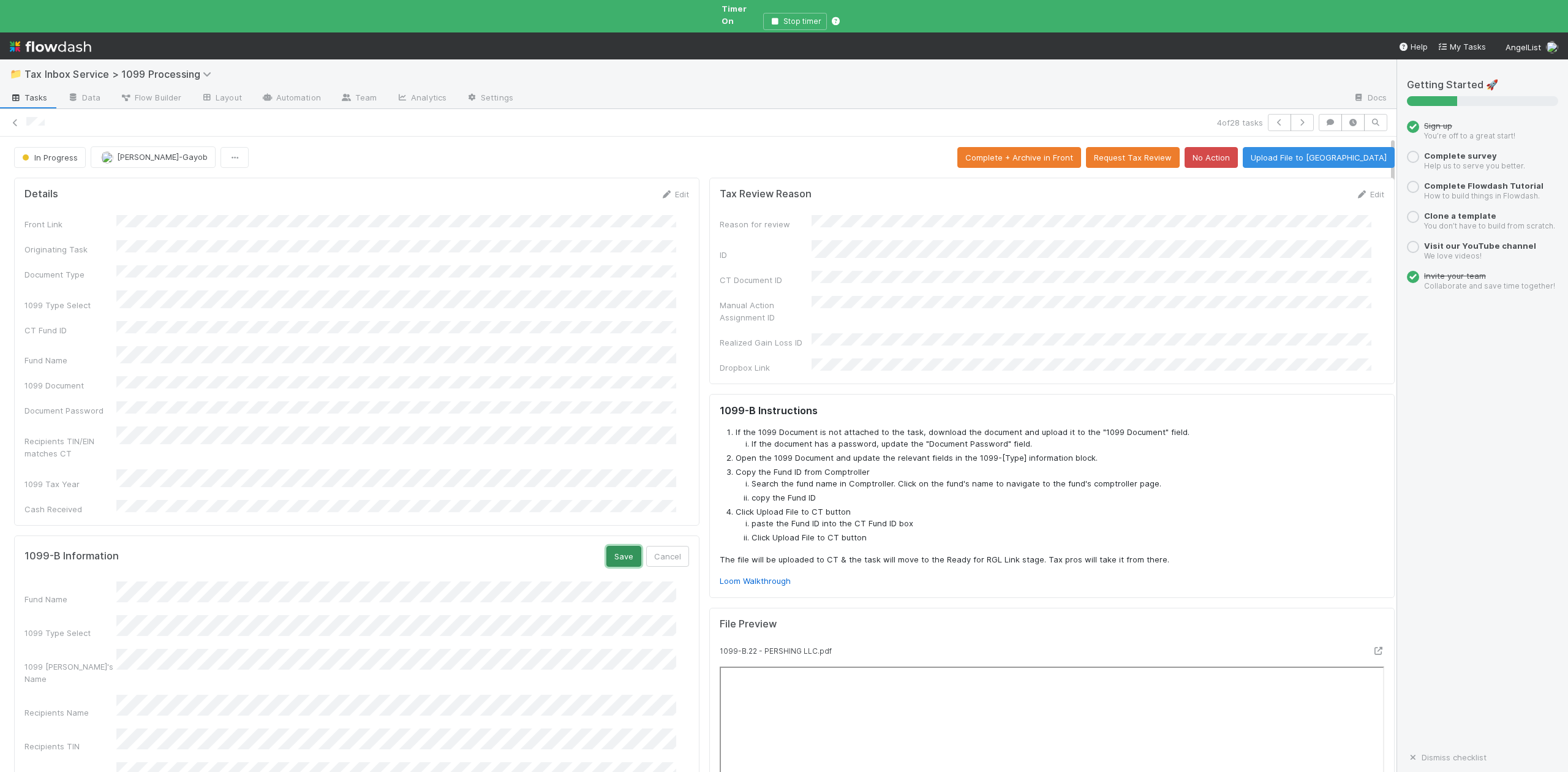
click at [606, 546] on button "Save" at bounding box center [624, 556] width 35 height 21
click at [669, 189] on link "Edit" at bounding box center [675, 194] width 29 height 10
click at [611, 188] on button "Save" at bounding box center [624, 198] width 35 height 21
click at [664, 189] on link "Edit" at bounding box center [675, 194] width 29 height 10
click at [615, 189] on button "Save" at bounding box center [624, 198] width 35 height 21
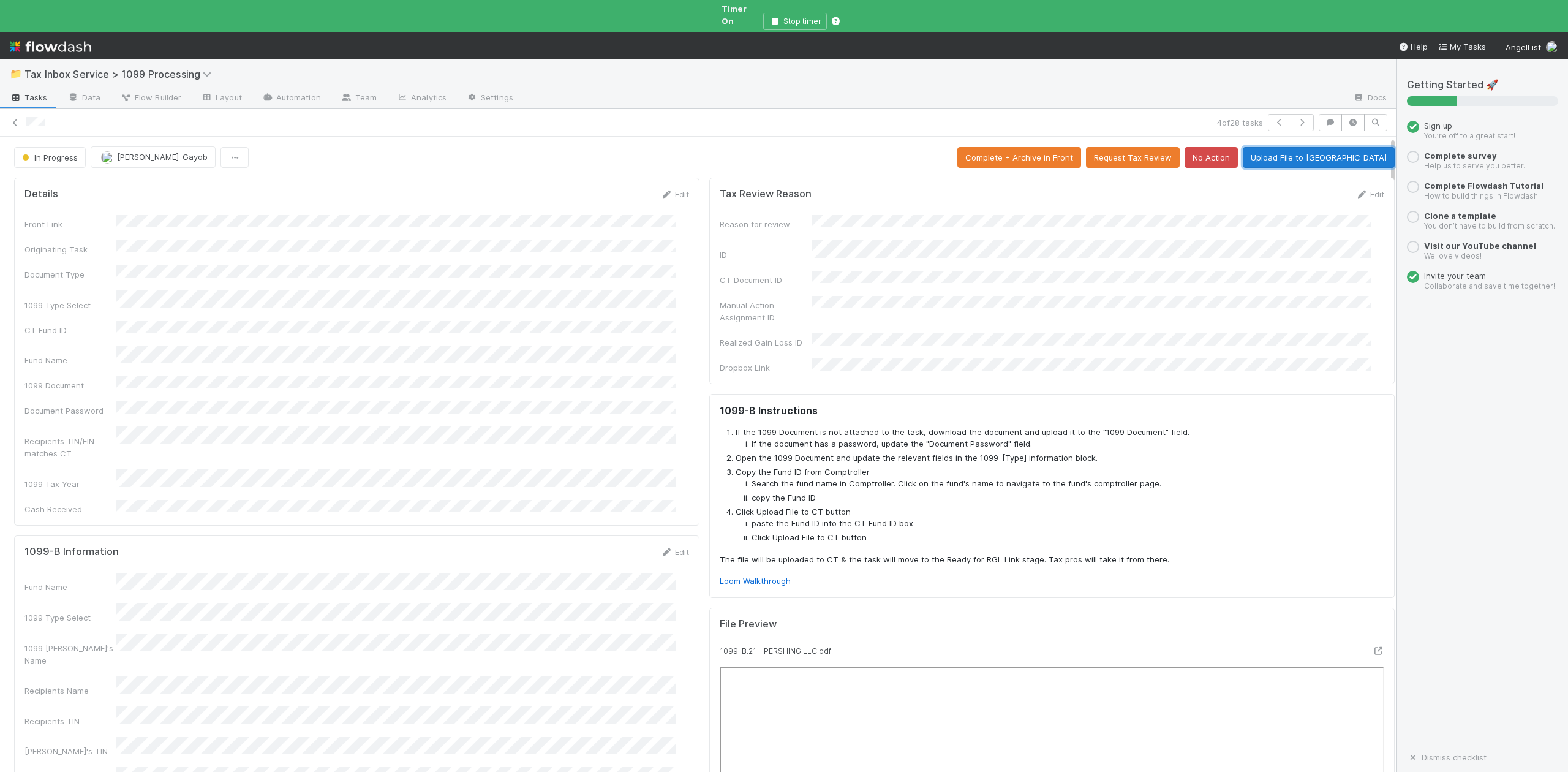
click at [1332, 147] on button "Upload File to CT" at bounding box center [1319, 157] width 152 height 21
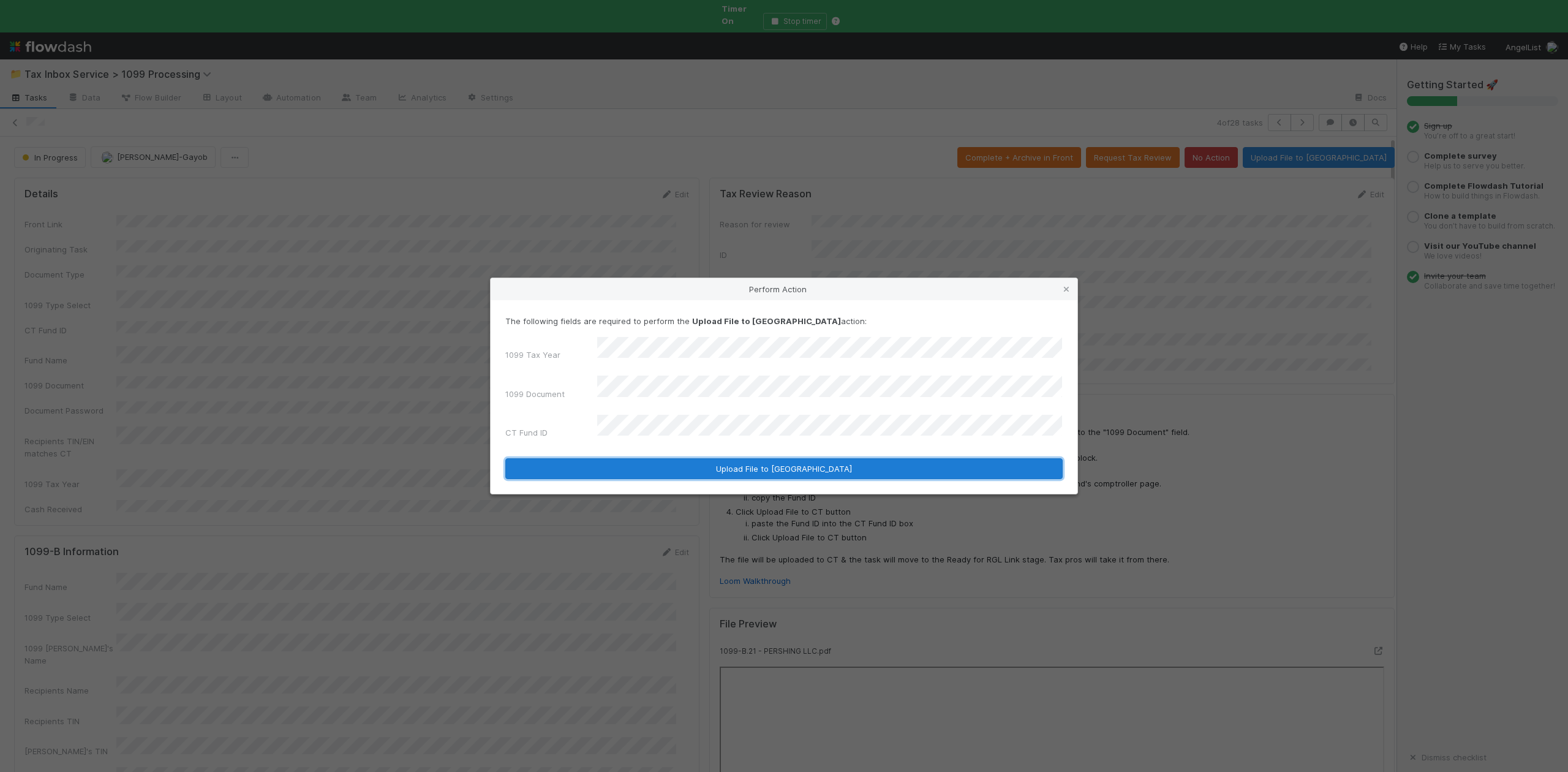
click at [647, 458] on button "Upload File to CT" at bounding box center [784, 469] width 557 height 21
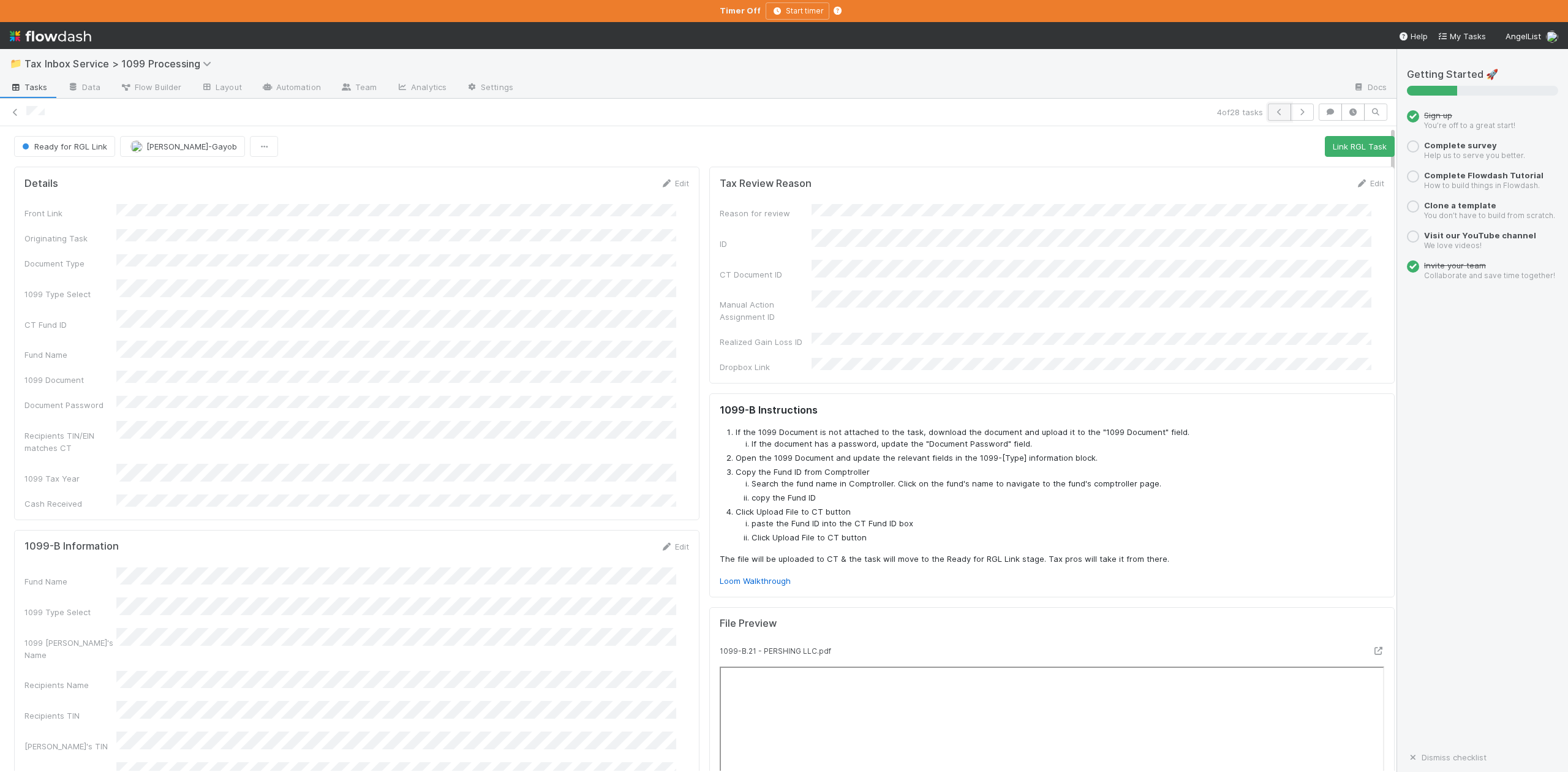
click at [1273, 114] on icon "button" at bounding box center [1279, 112] width 12 height 7
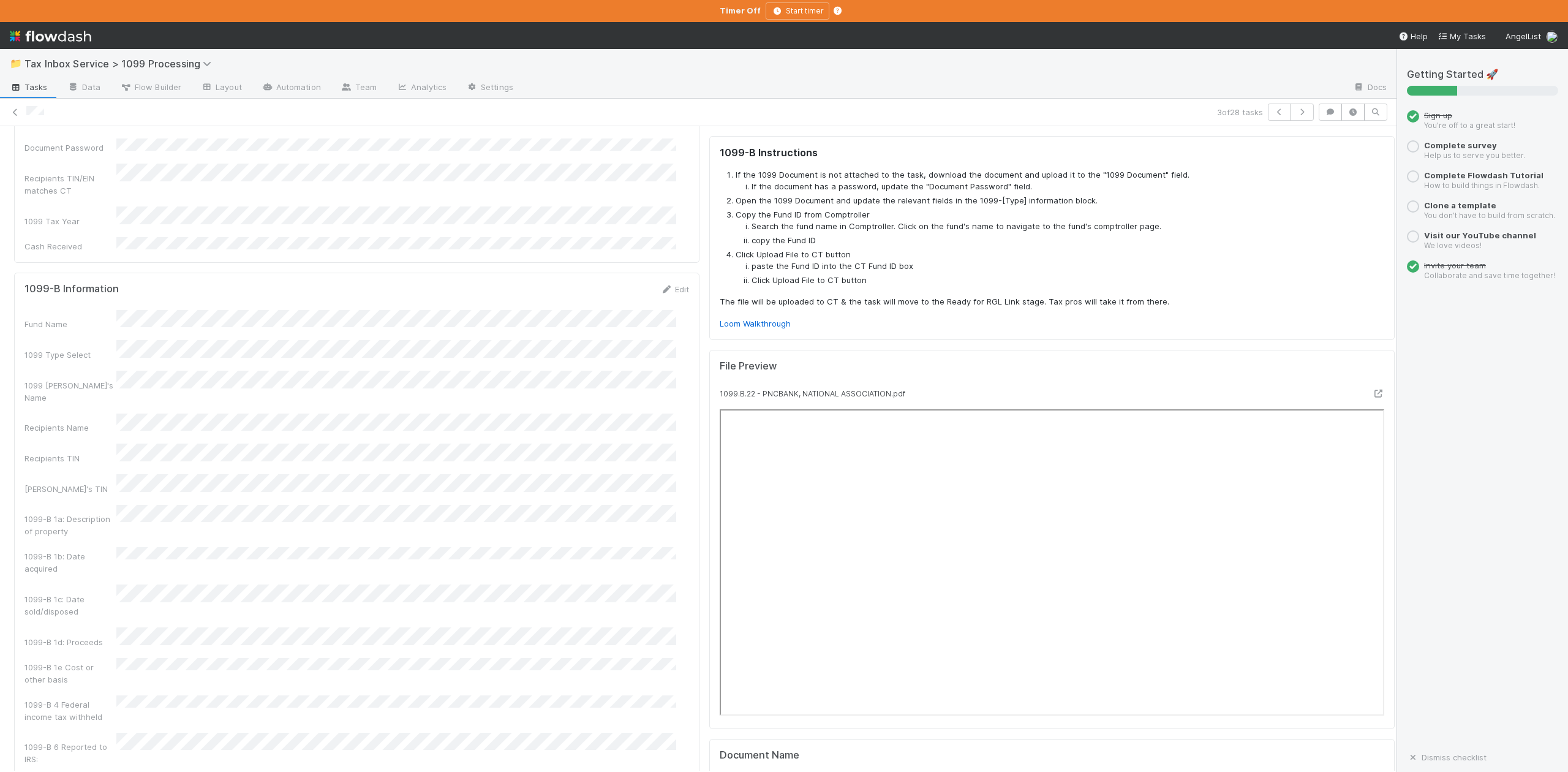
scroll to position [326, 0]
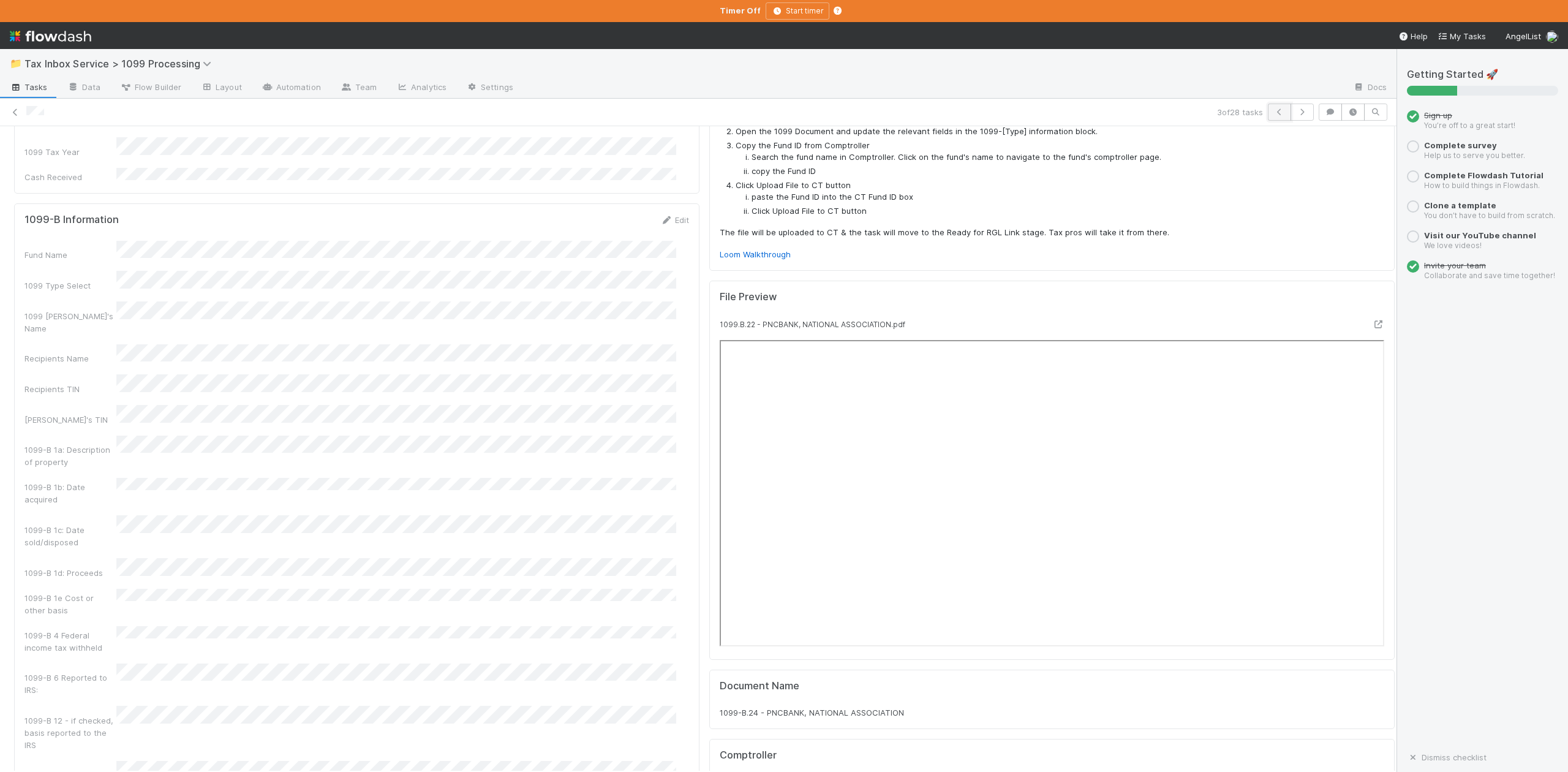
click at [1273, 113] on icon "button" at bounding box center [1279, 112] width 12 height 7
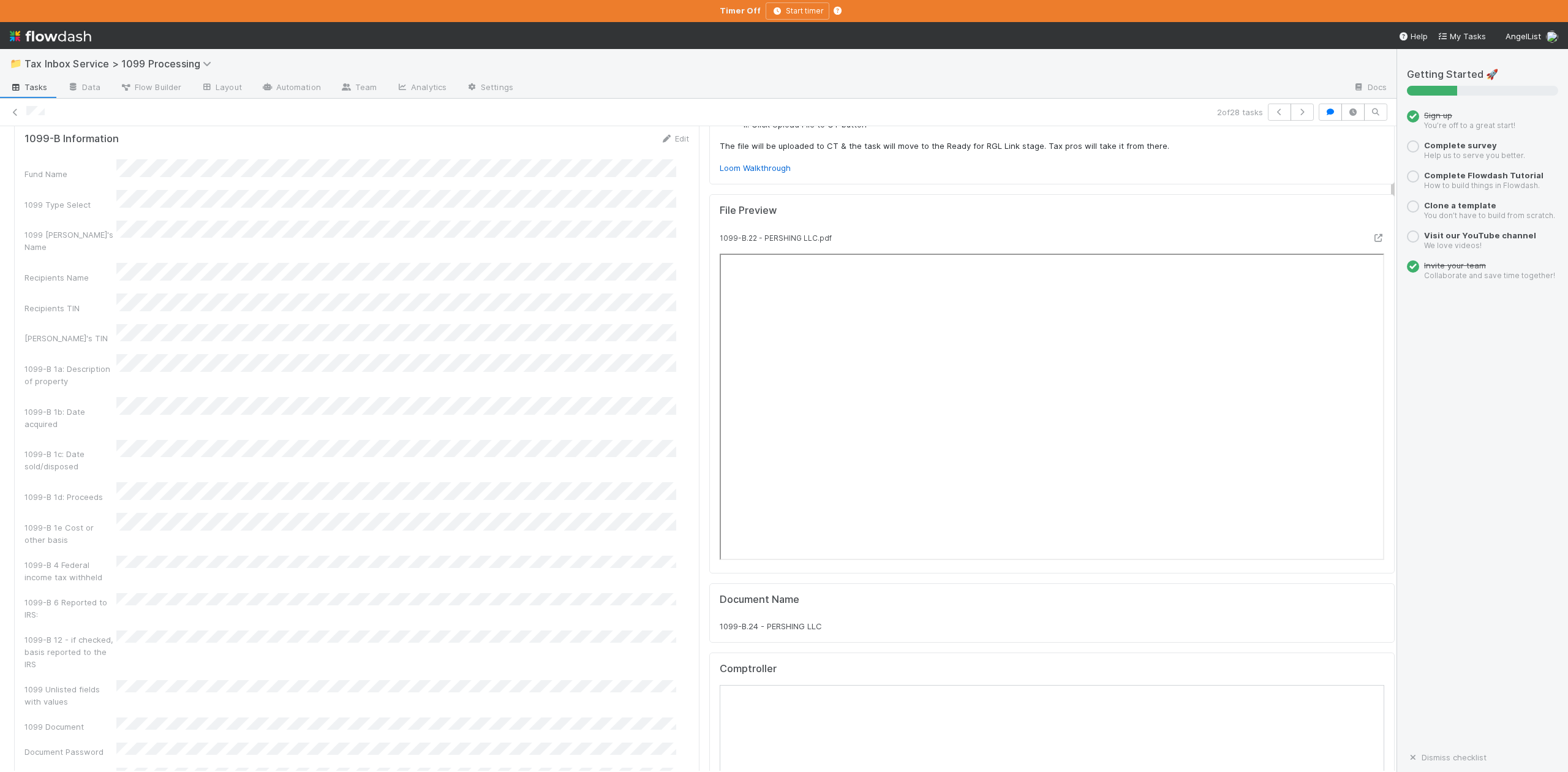
scroll to position [326, 0]
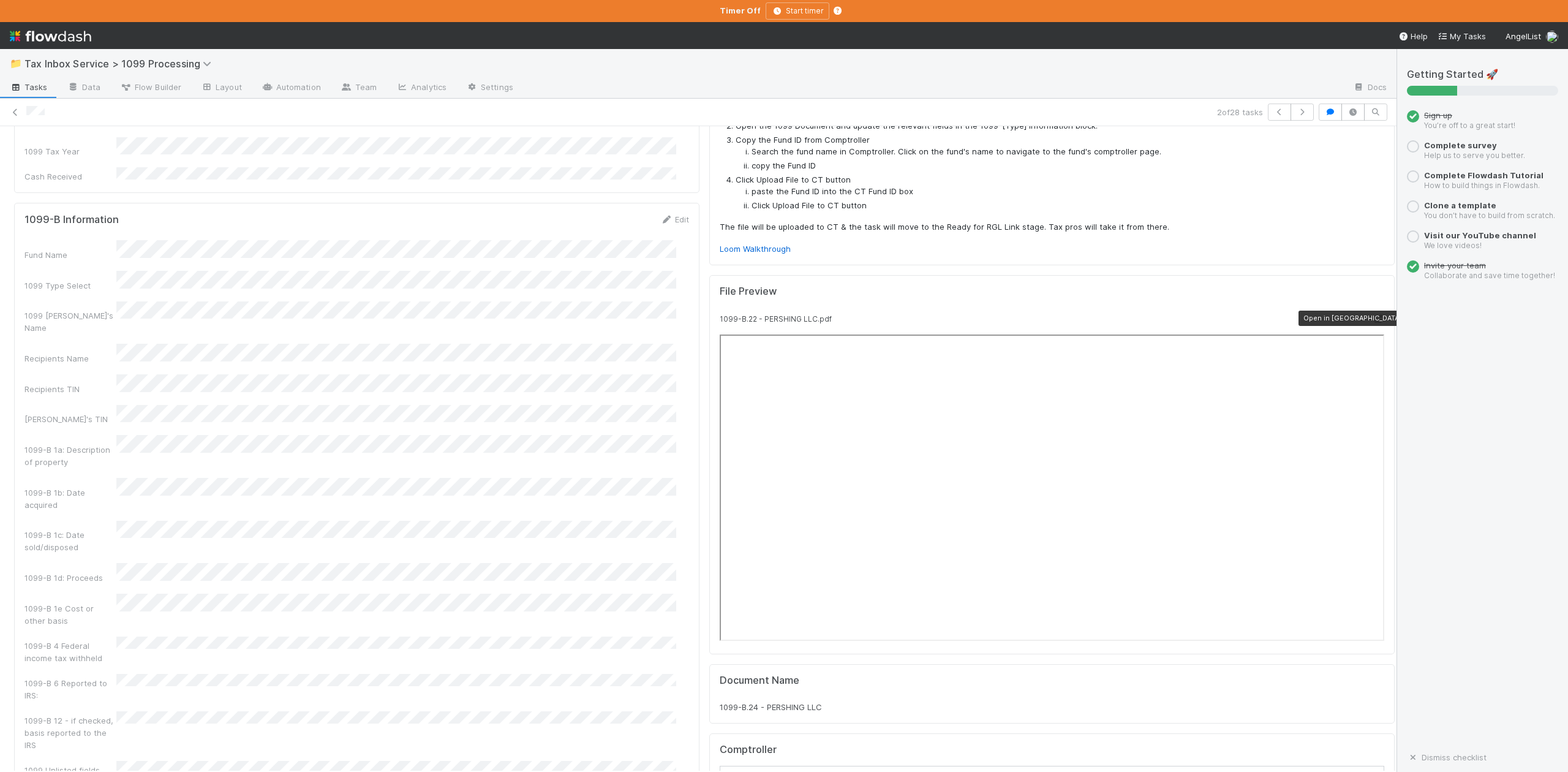
click at [1372, 315] on icon at bounding box center [1378, 318] width 12 height 8
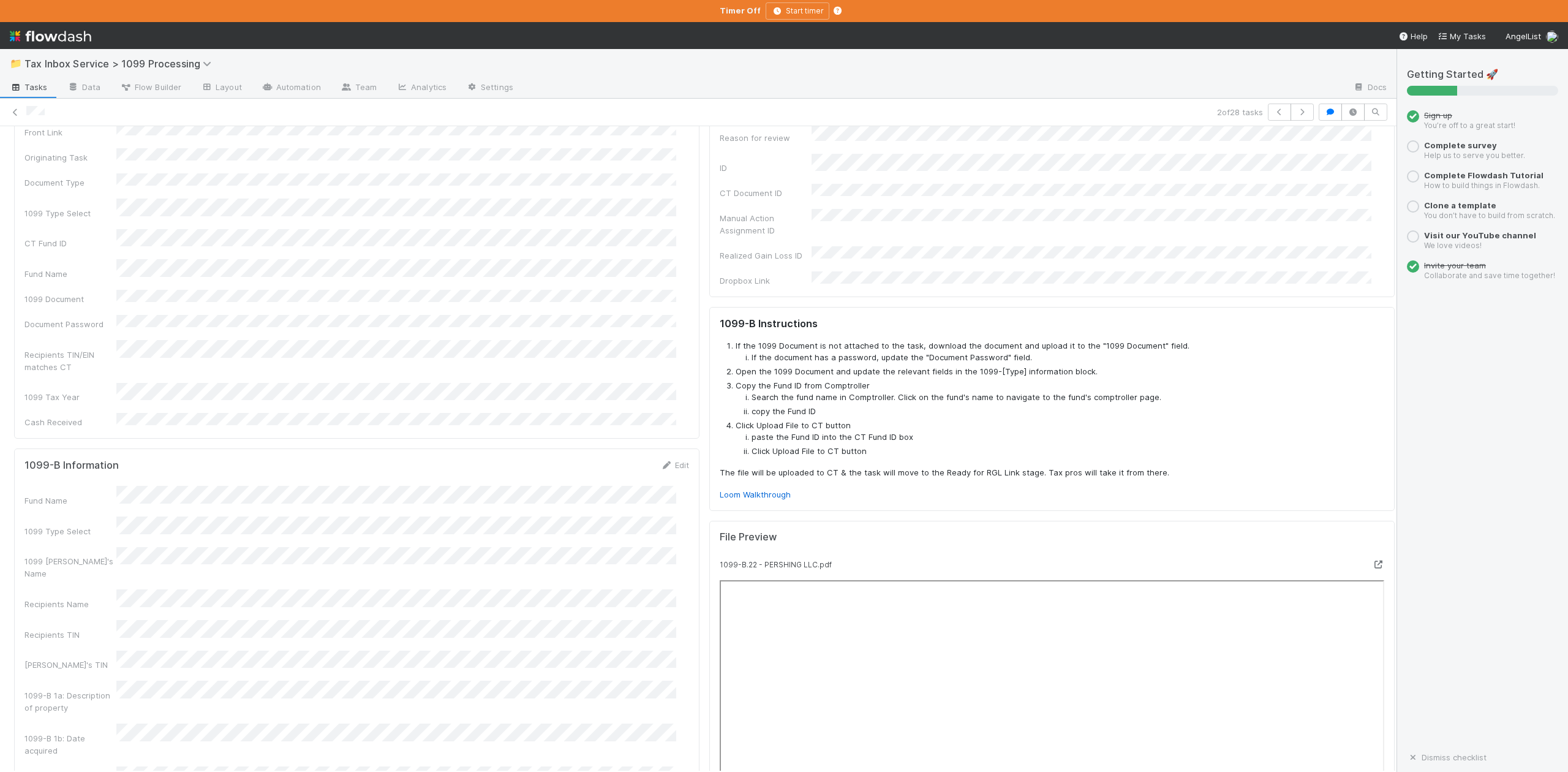
scroll to position [0, 0]
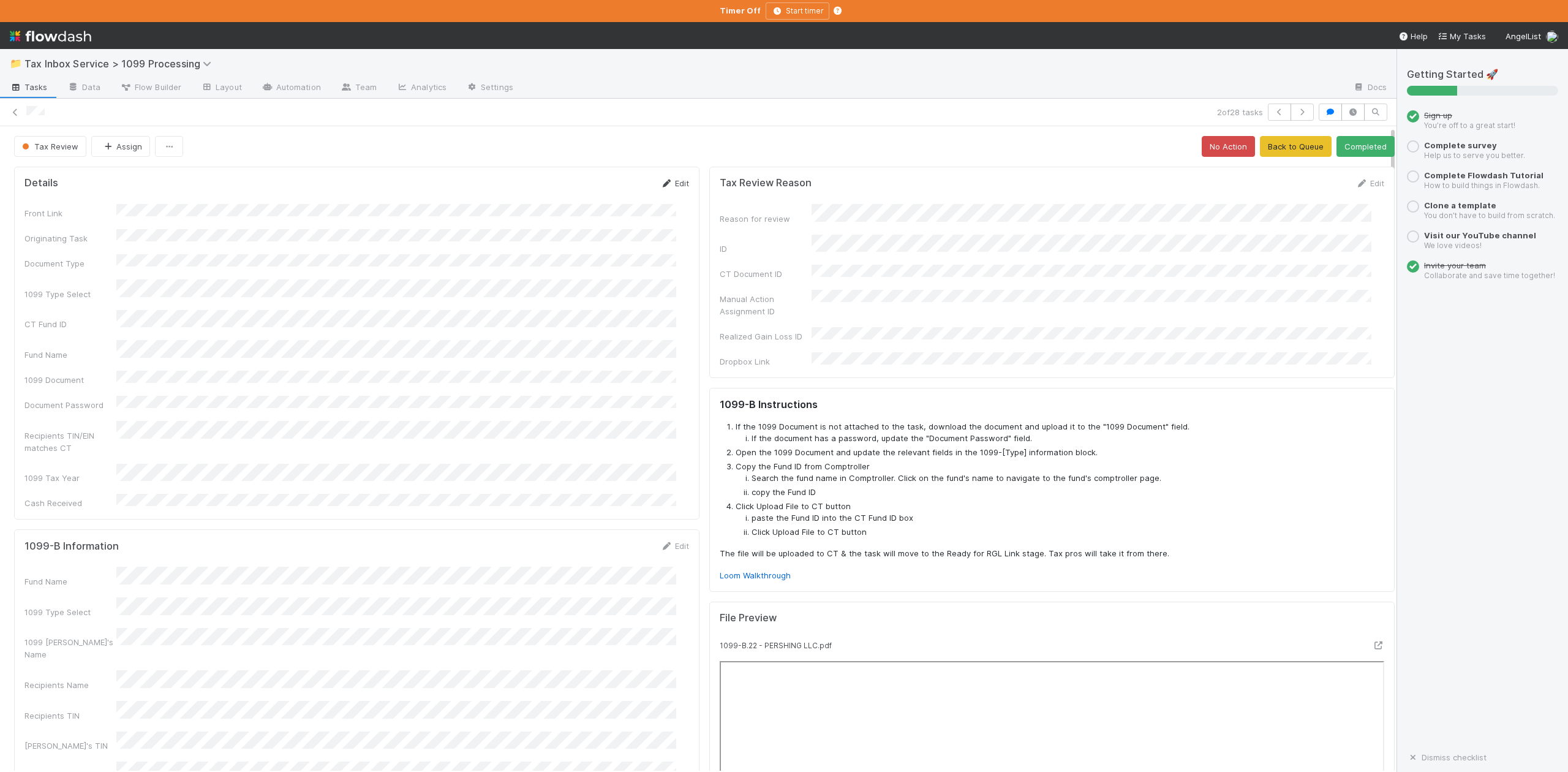
click at [671, 182] on link "Edit" at bounding box center [675, 183] width 29 height 10
click at [609, 187] on button "Save" at bounding box center [624, 187] width 35 height 21
click at [56, 148] on span "Tax Review" at bounding box center [49, 146] width 59 height 10
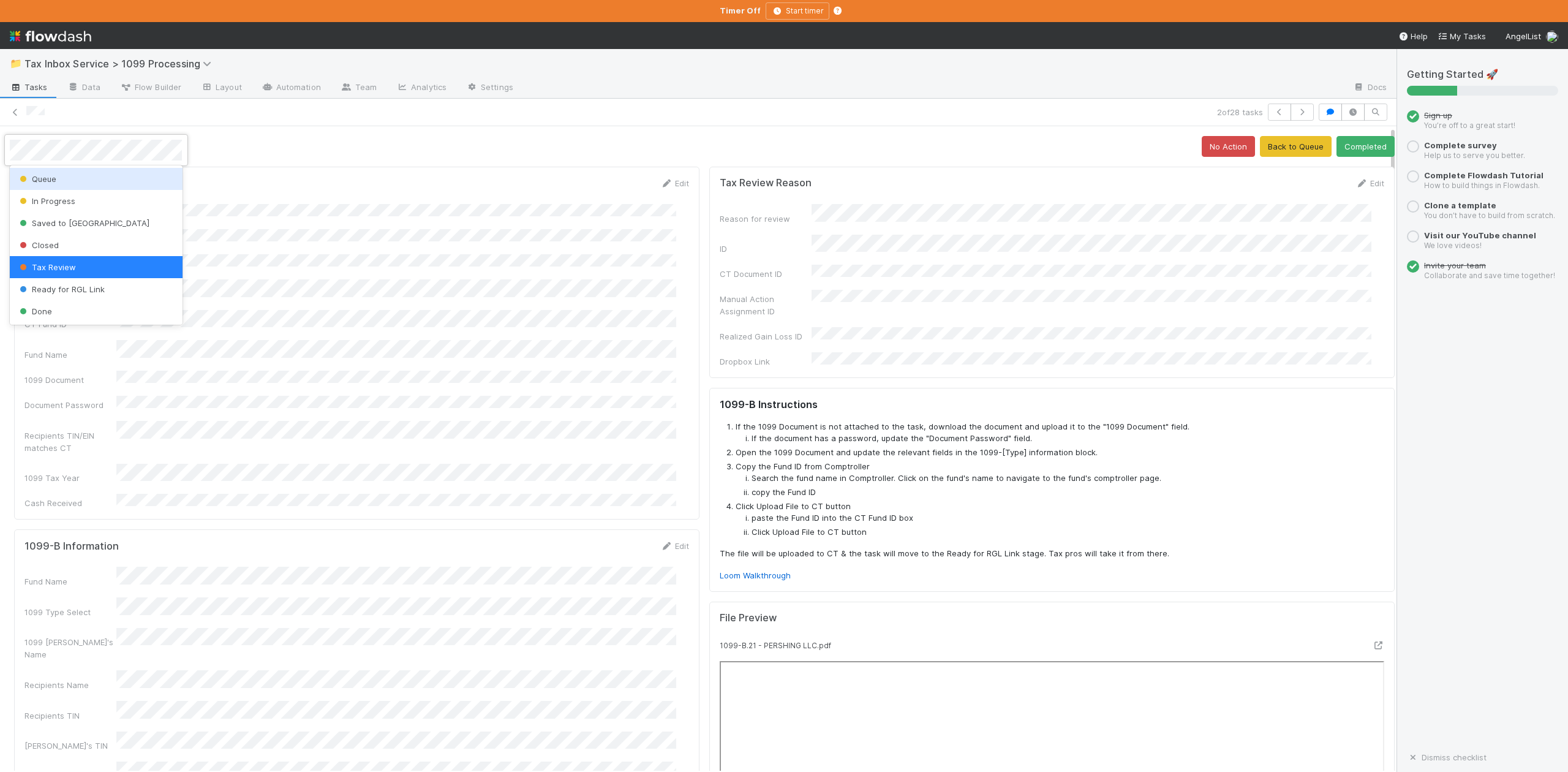
click at [37, 179] on span "Queue" at bounding box center [37, 179] width 39 height 10
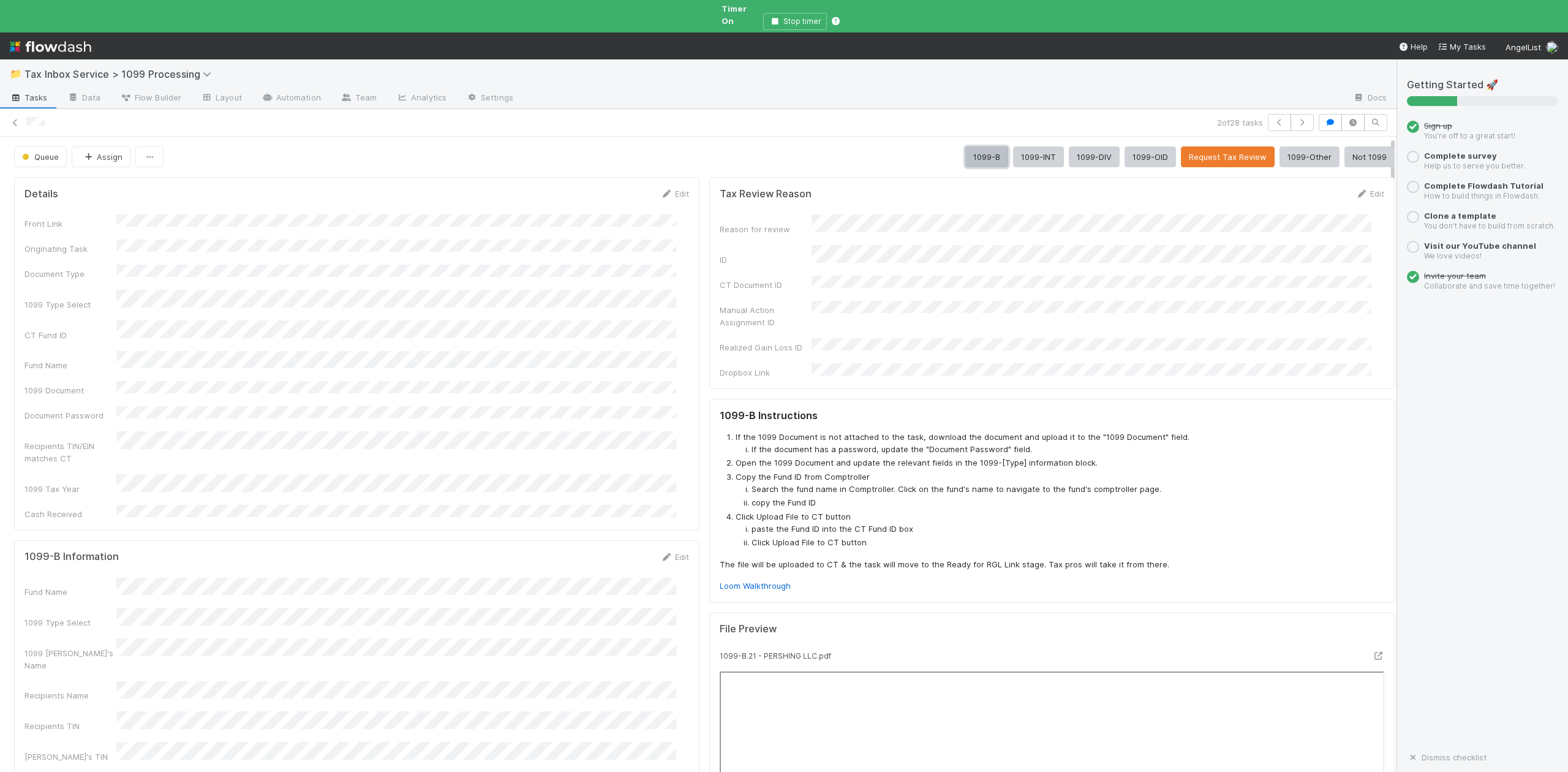
click at [965, 150] on button "1099-B" at bounding box center [987, 157] width 43 height 21
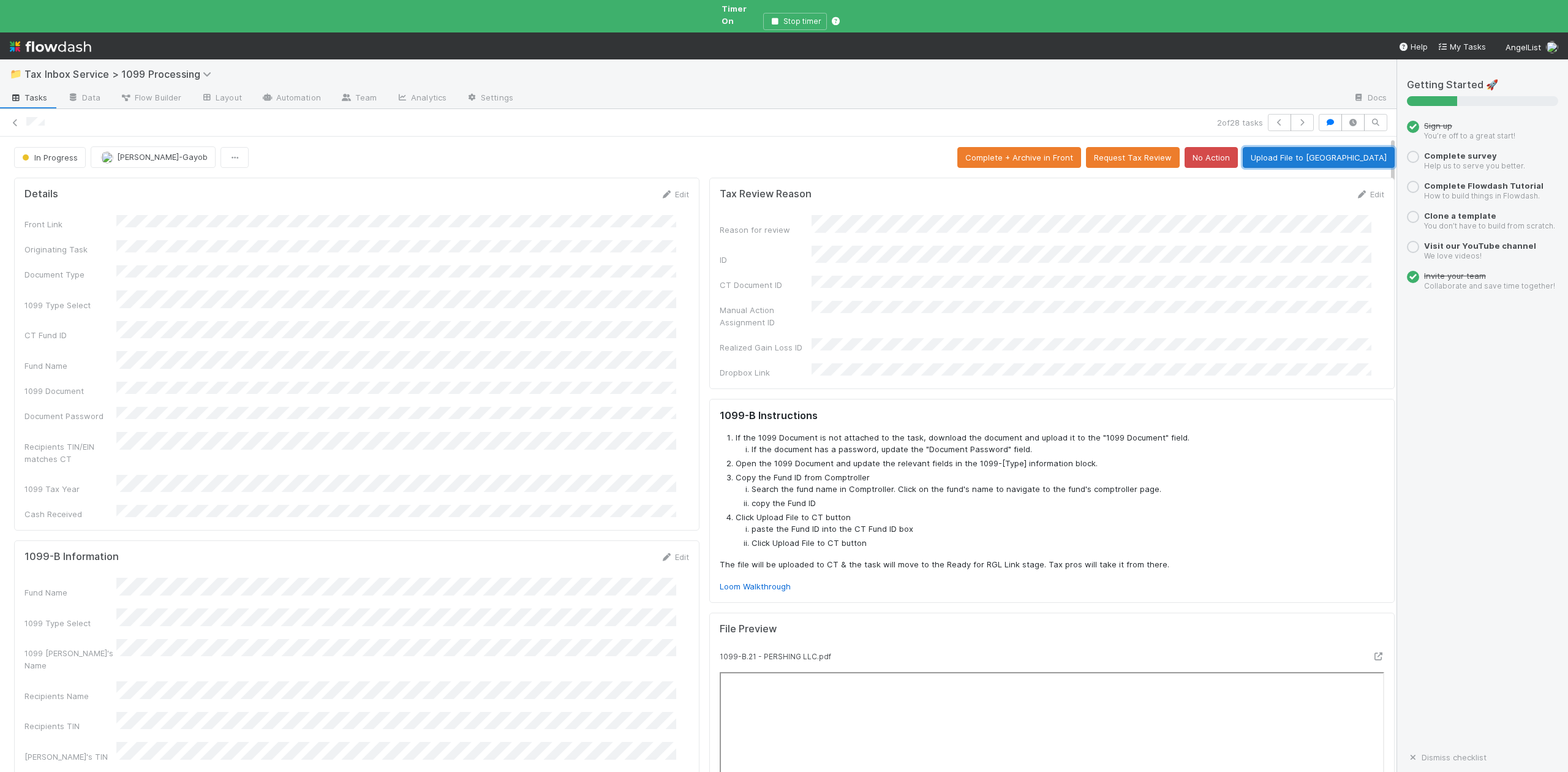
click at [1323, 147] on button "Upload File to CT" at bounding box center [1319, 157] width 152 height 21
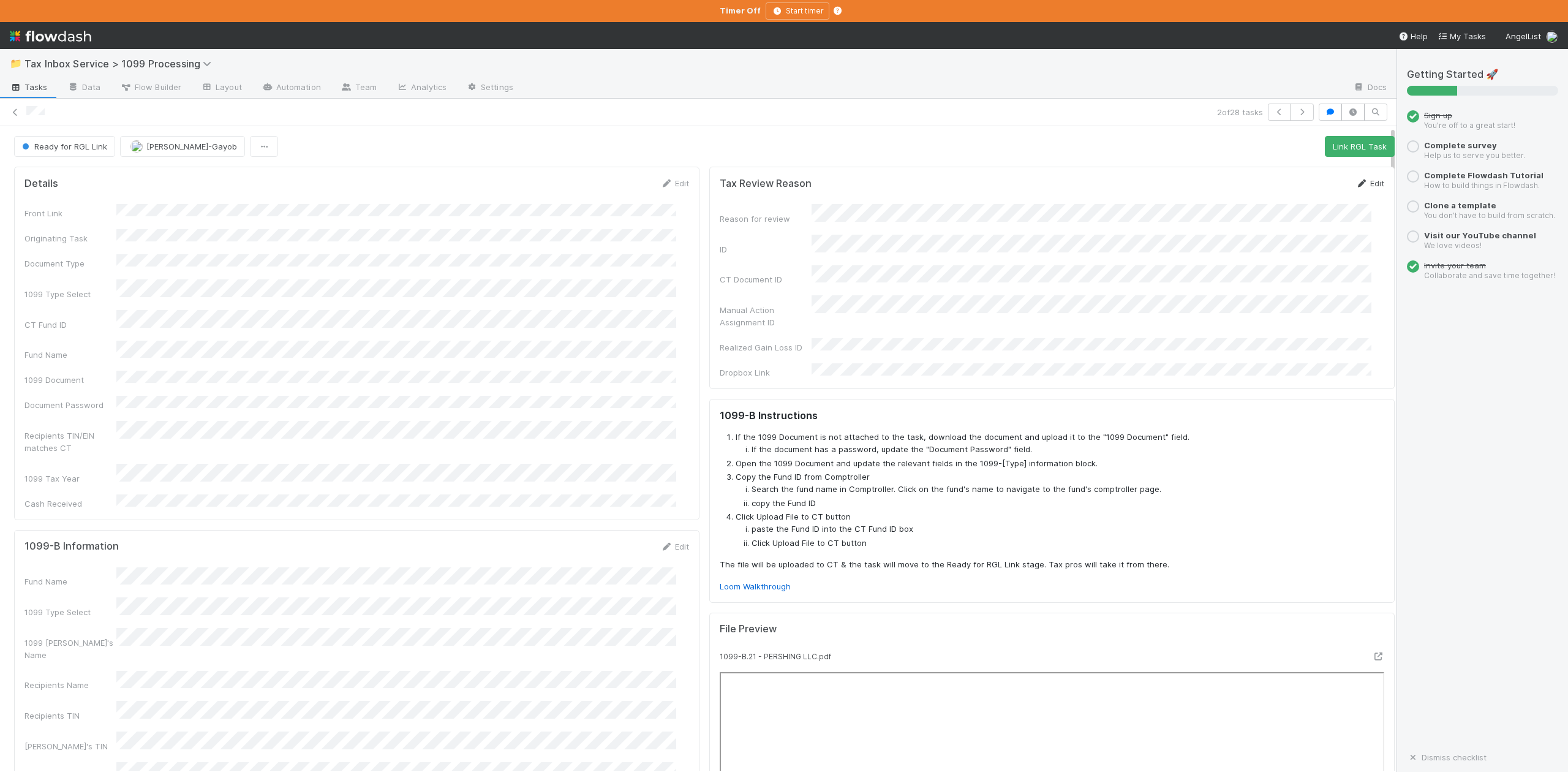
click at [1355, 184] on link "Edit" at bounding box center [1370, 183] width 29 height 10
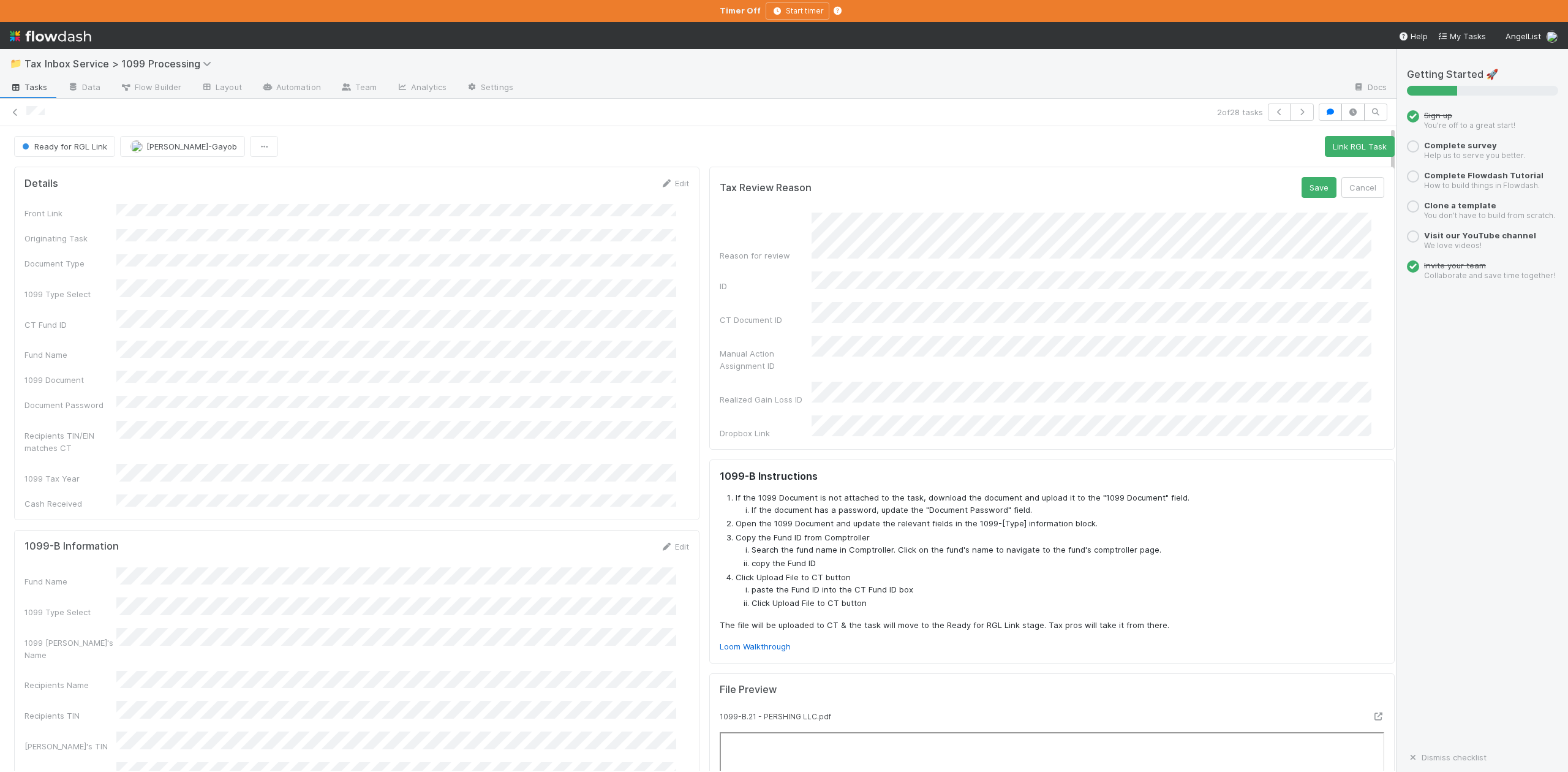
click at [1302, 181] on button "Save" at bounding box center [1319, 187] width 35 height 21
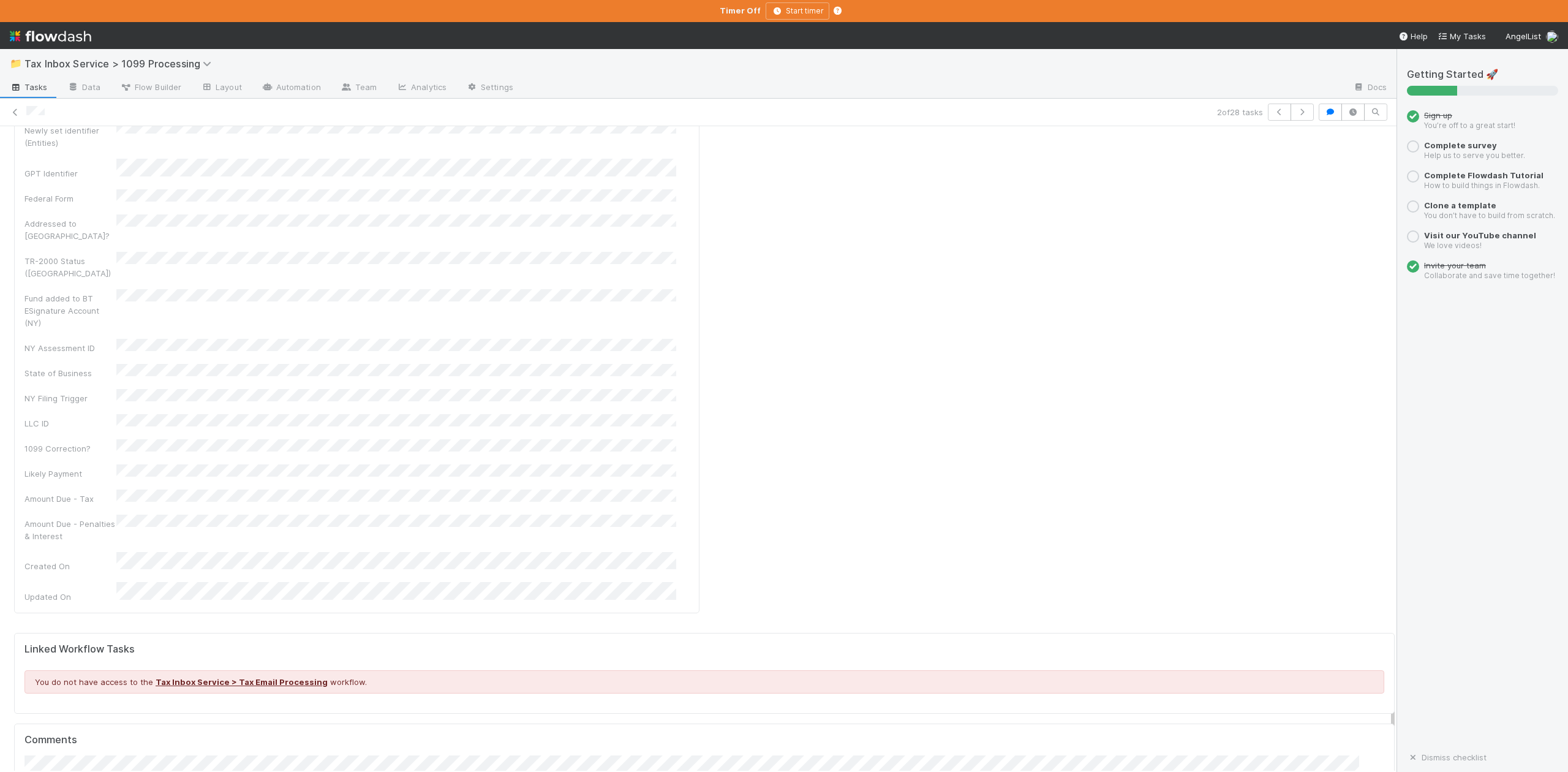
scroll to position [5717, 0]
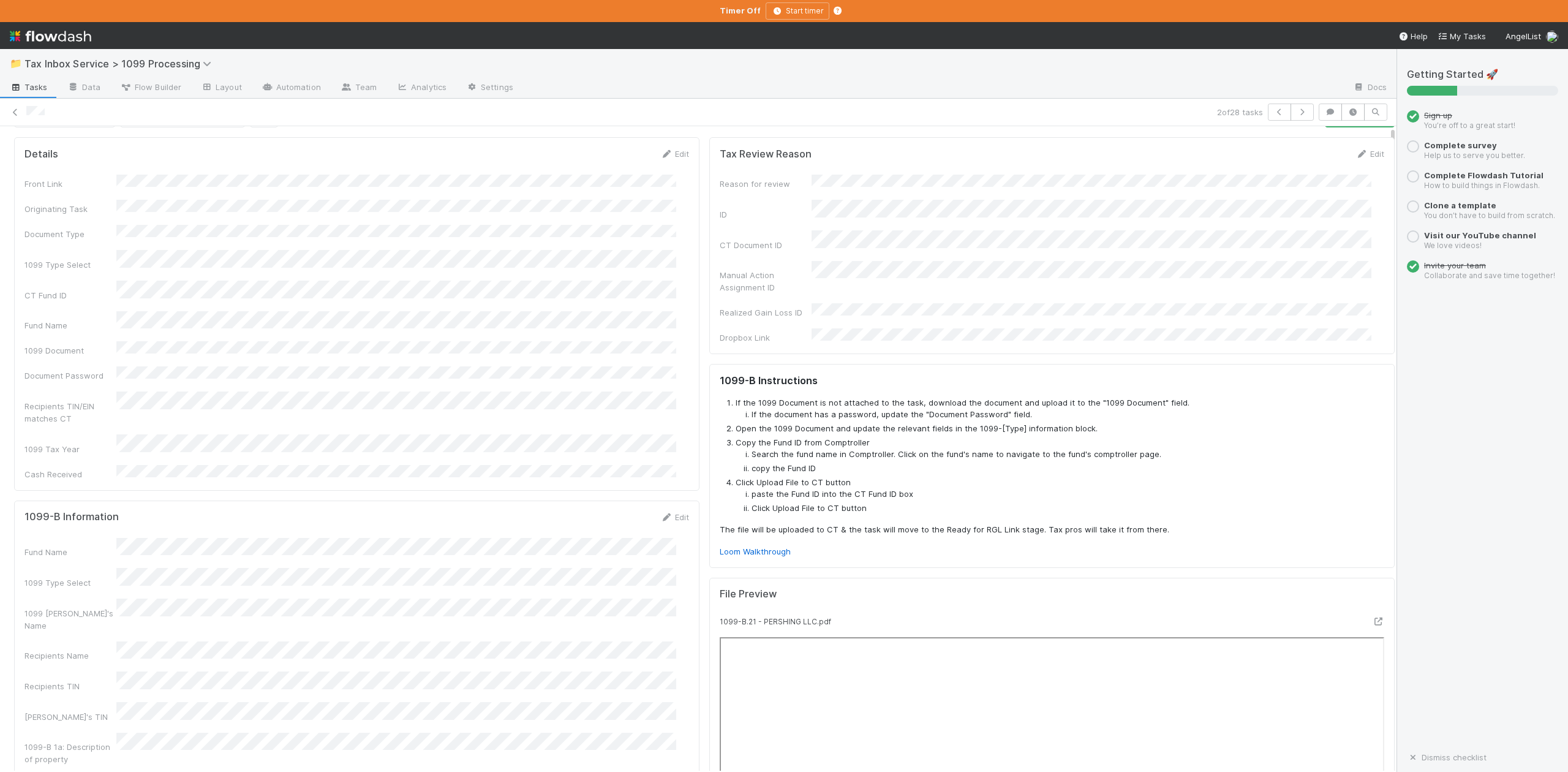
scroll to position [0, 0]
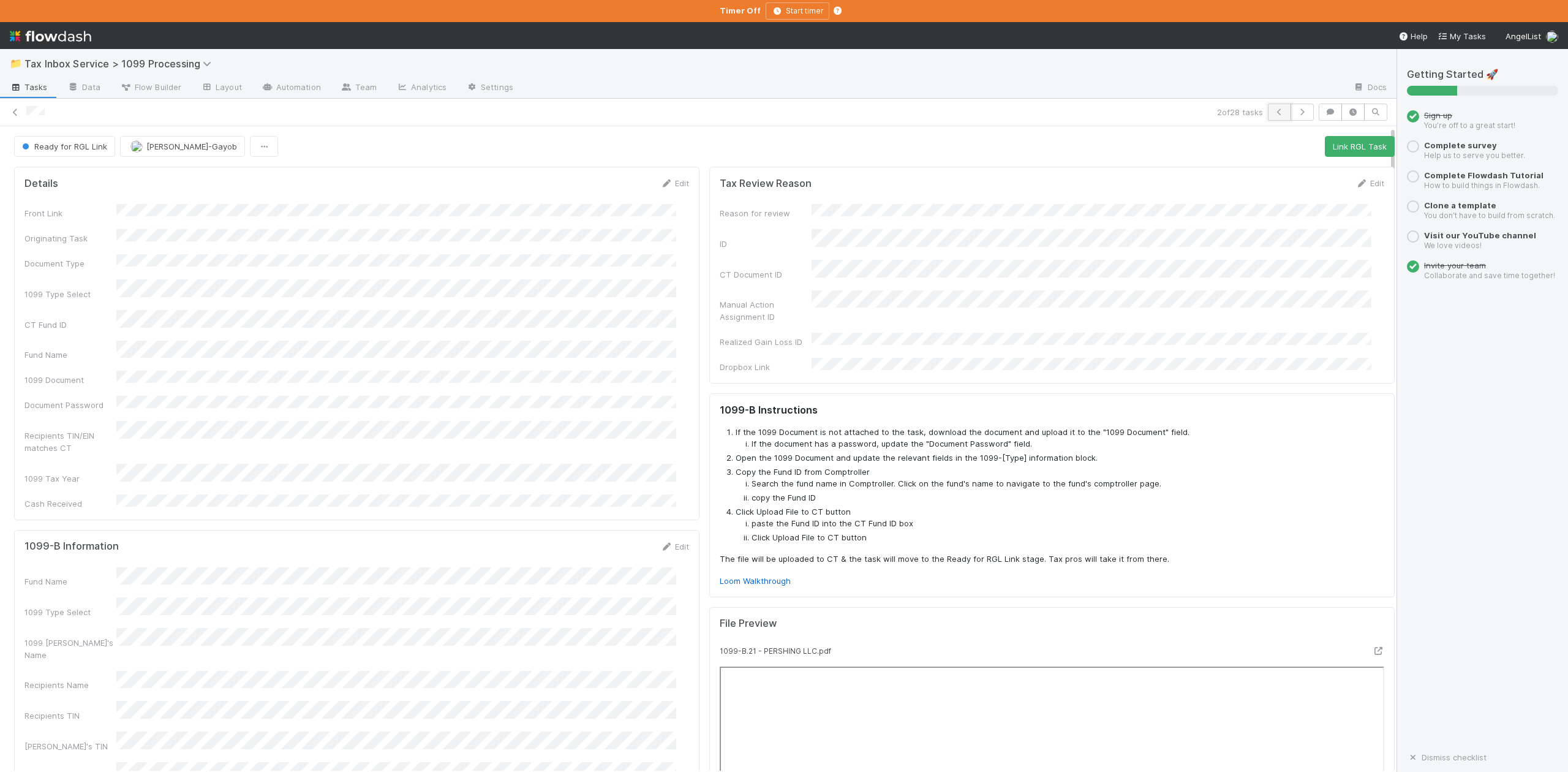
click at [1273, 114] on icon "button" at bounding box center [1279, 112] width 12 height 7
click at [17, 111] on icon at bounding box center [15, 112] width 12 height 8
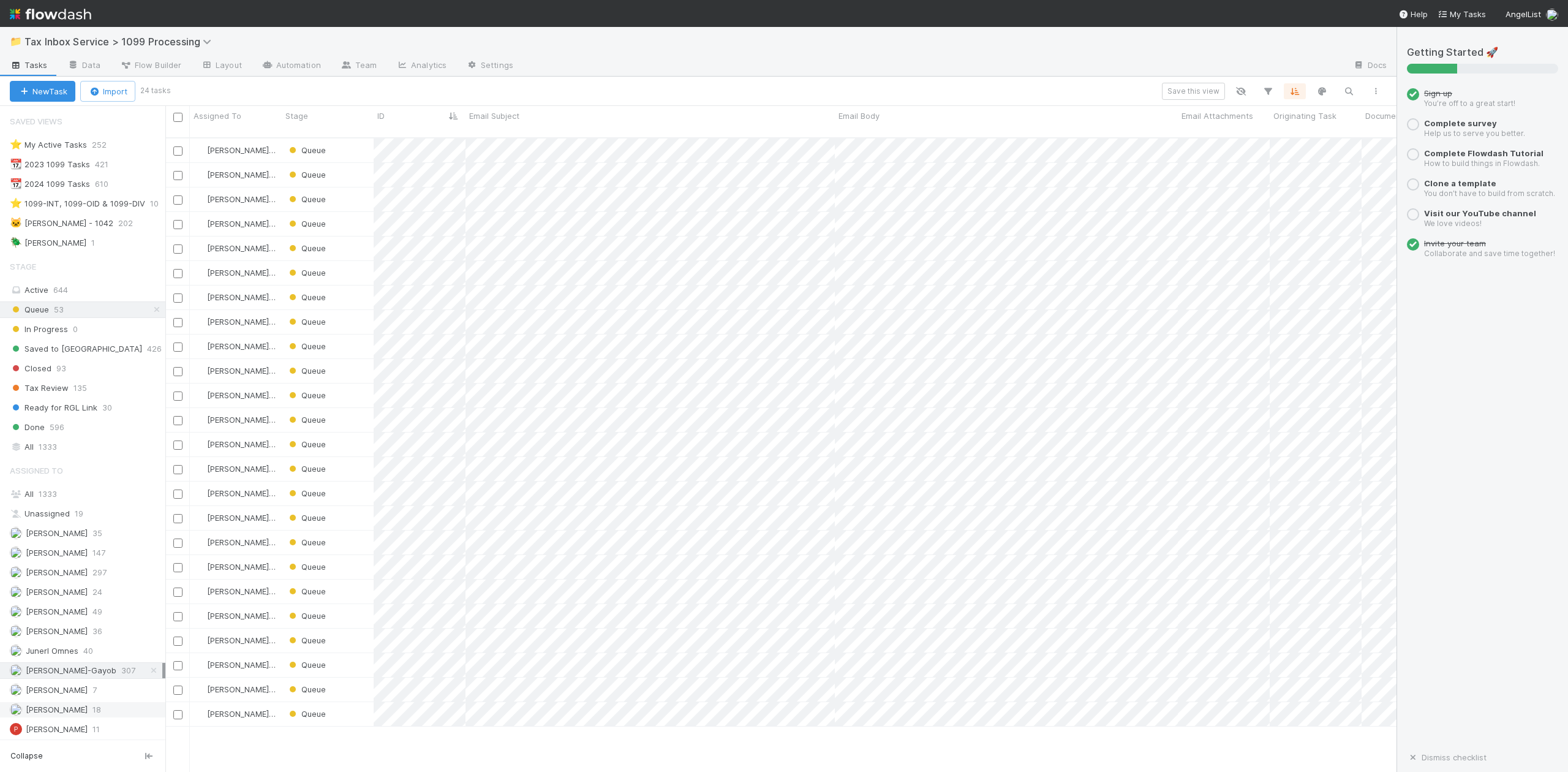
scroll to position [33, 0]
click at [69, 728] on span "[PERSON_NAME]" at bounding box center [56, 728] width 62 height 10
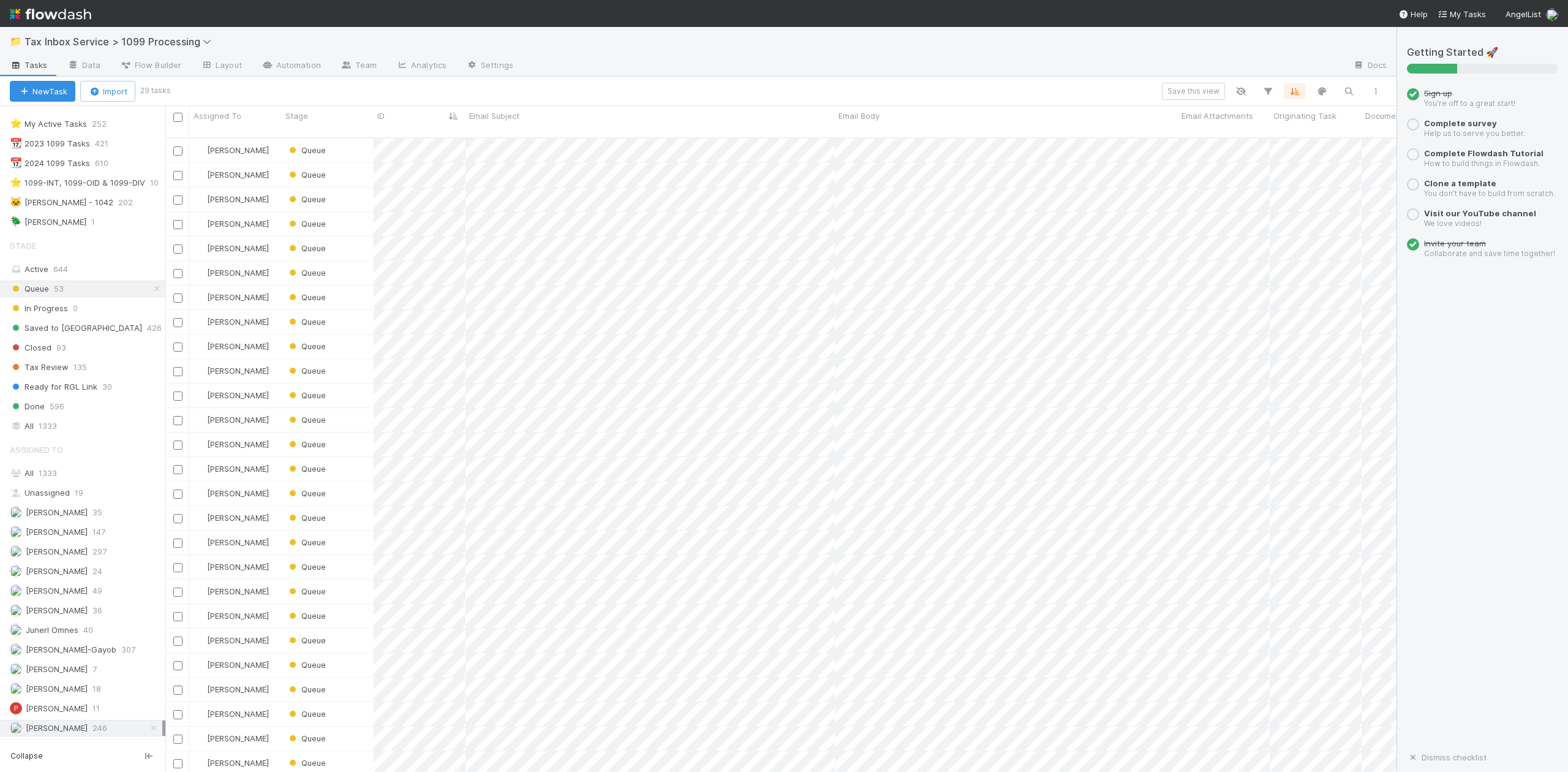
scroll to position [632, 1218]
click at [52, 645] on span "[PERSON_NAME]-Gayob" at bounding box center [70, 649] width 91 height 10
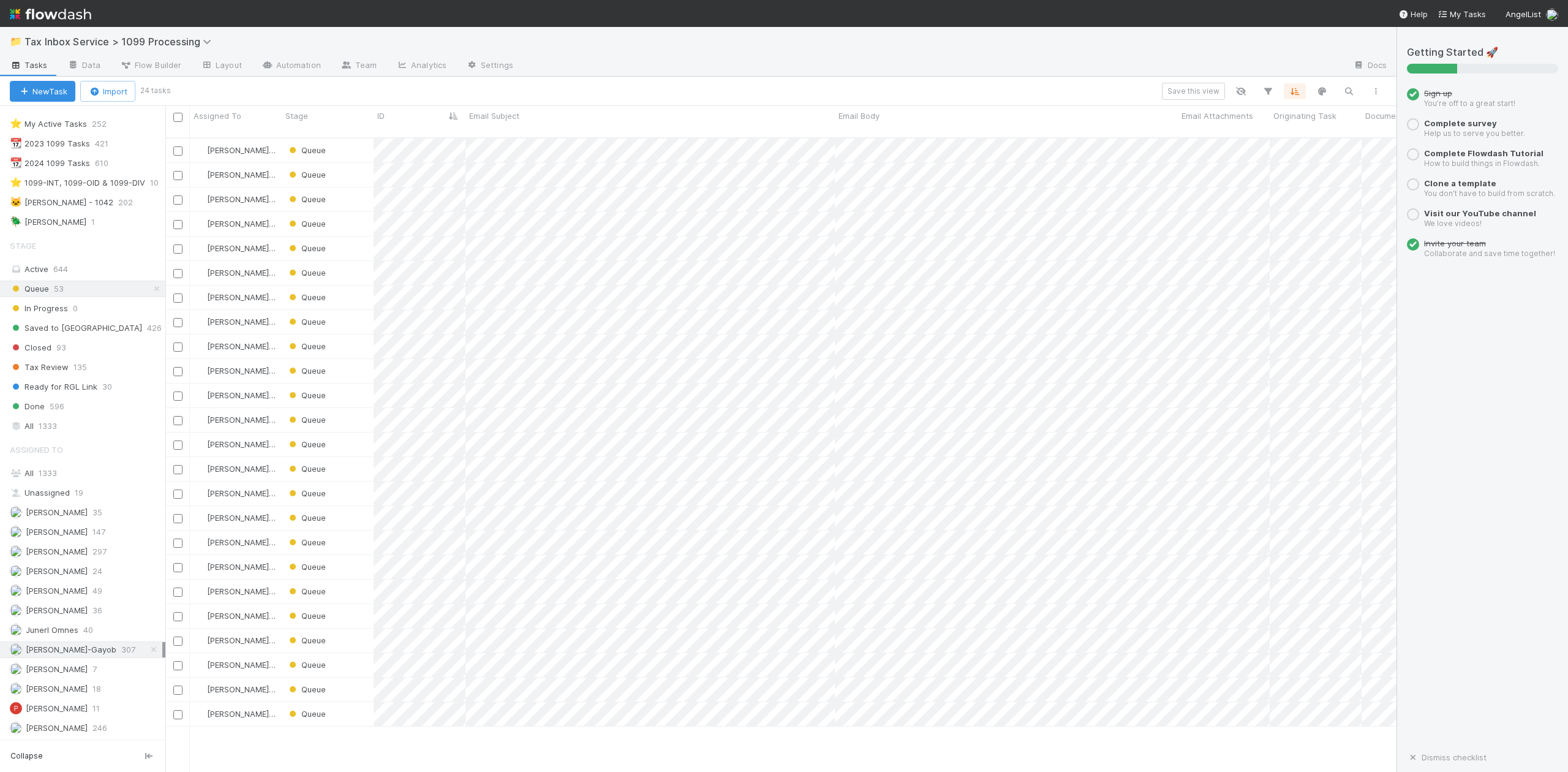
scroll to position [632, 1218]
click at [342, 138] on div "Queue" at bounding box center [328, 150] width 92 height 24
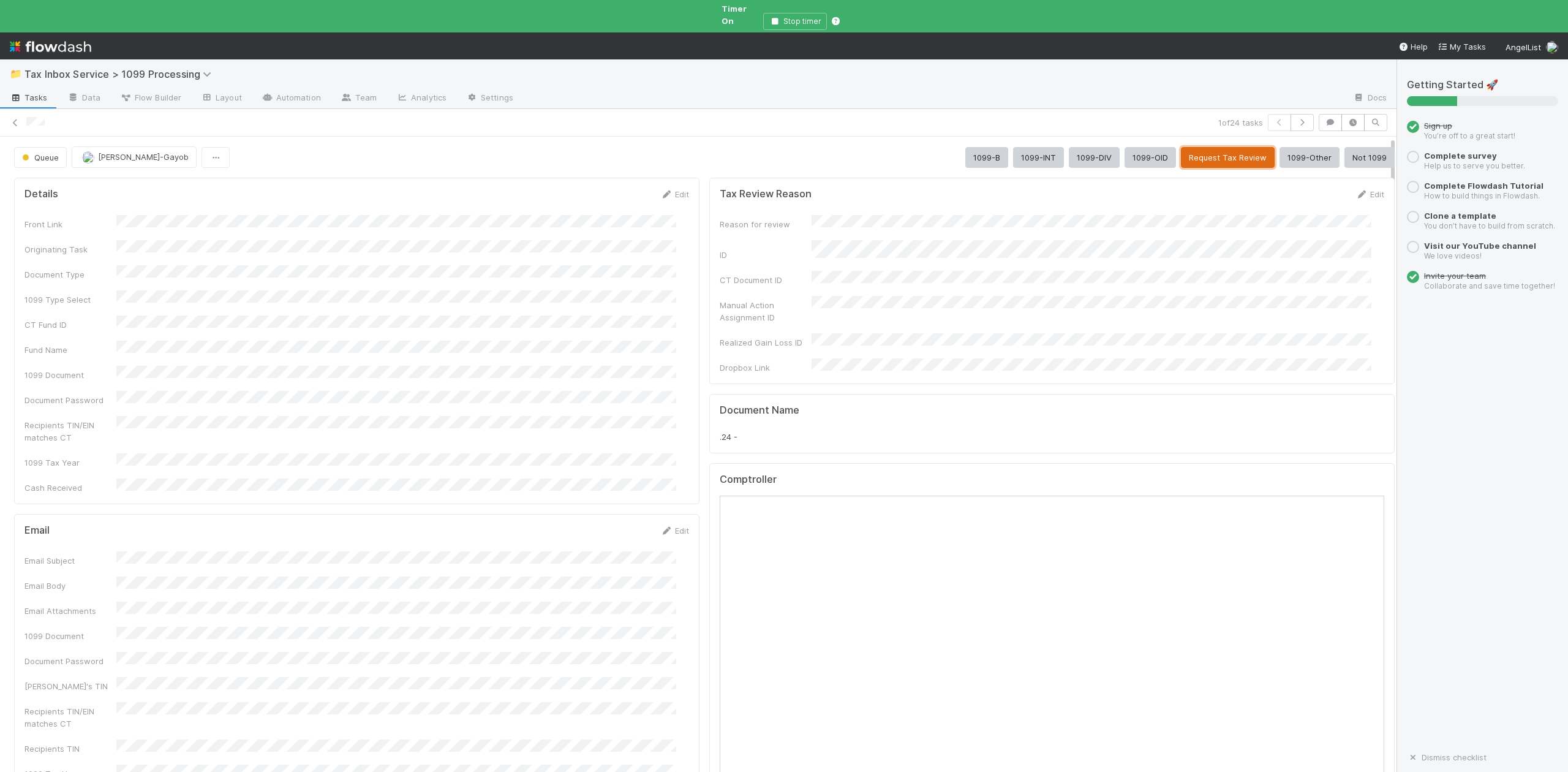
click at [1205, 147] on button "Request Tax Review" at bounding box center [1228, 157] width 94 height 21
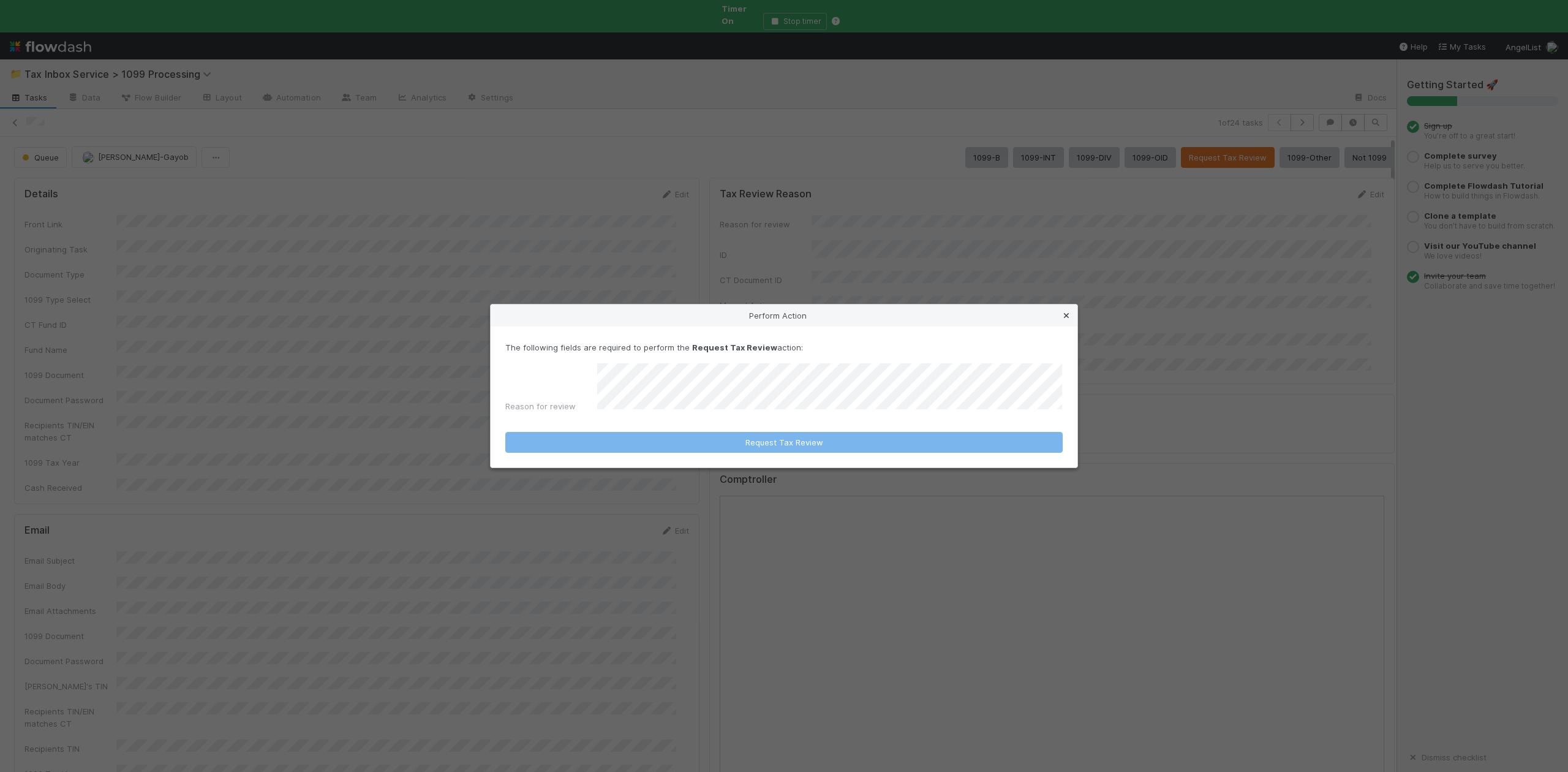
click at [1068, 320] on icon at bounding box center [1066, 316] width 12 height 8
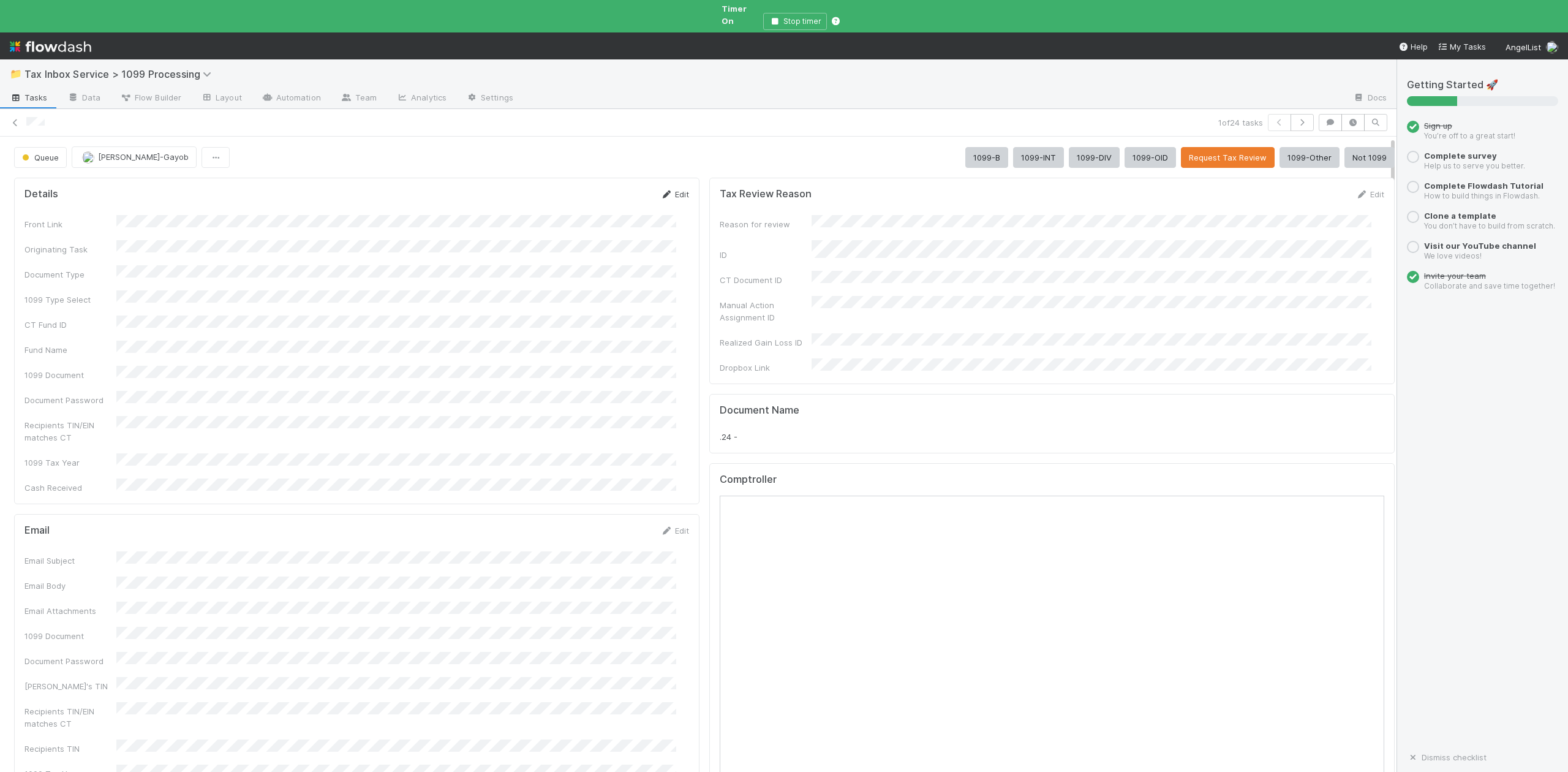
click at [669, 189] on link "Edit" at bounding box center [675, 194] width 29 height 10
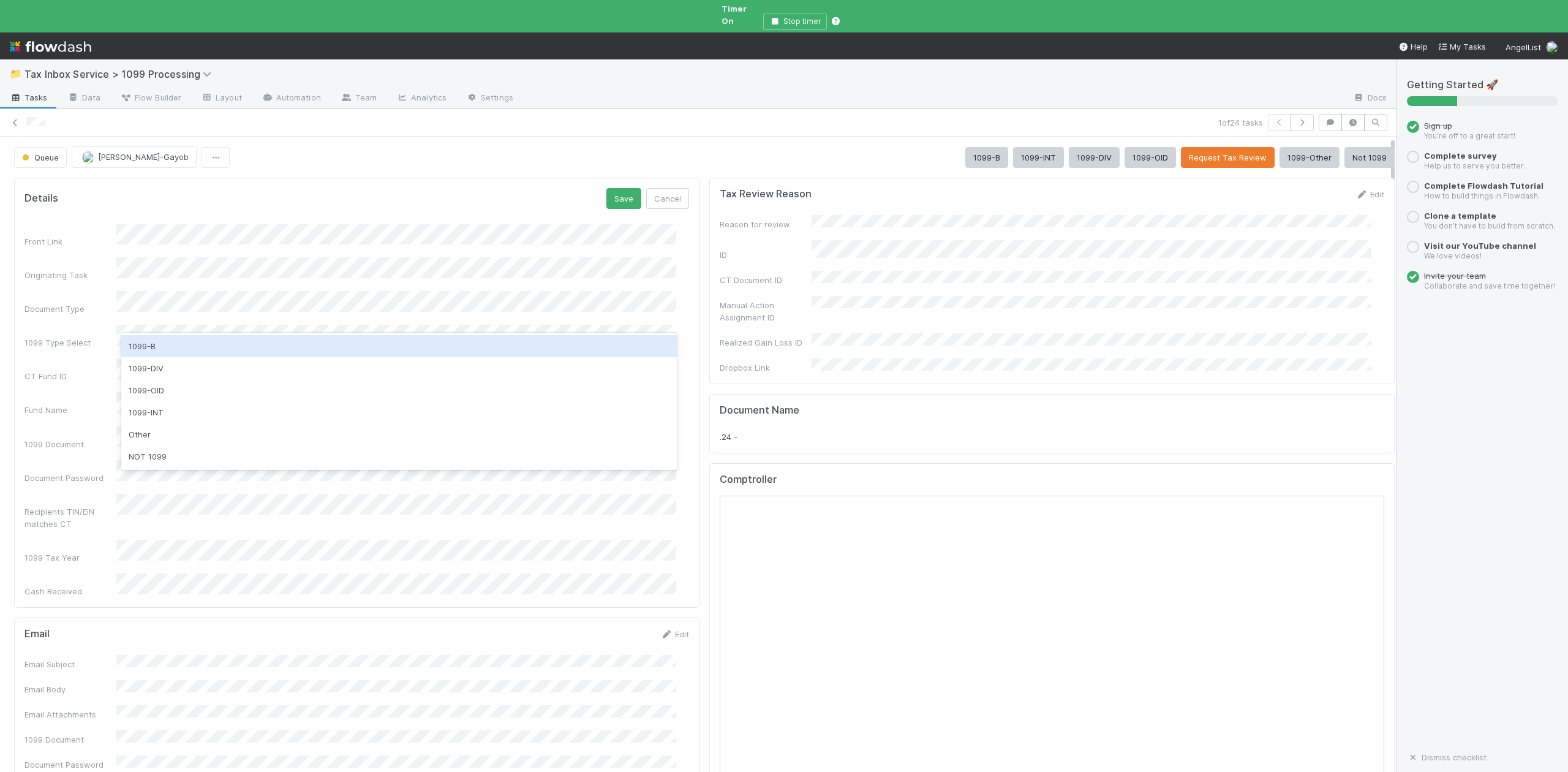
click at [145, 346] on div "1099-B" at bounding box center [399, 346] width 555 height 22
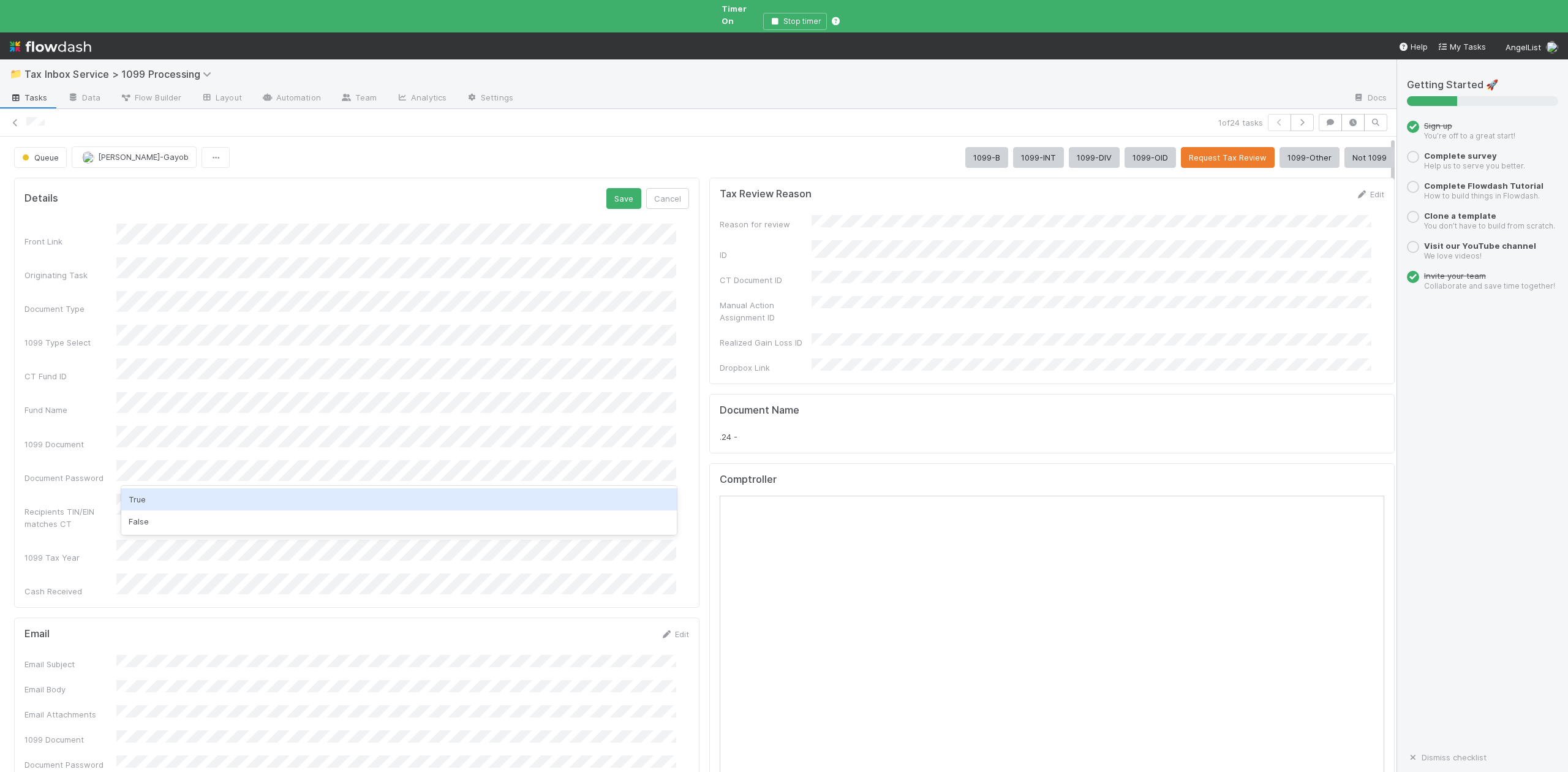
click at [140, 499] on div "True" at bounding box center [399, 499] width 555 height 22
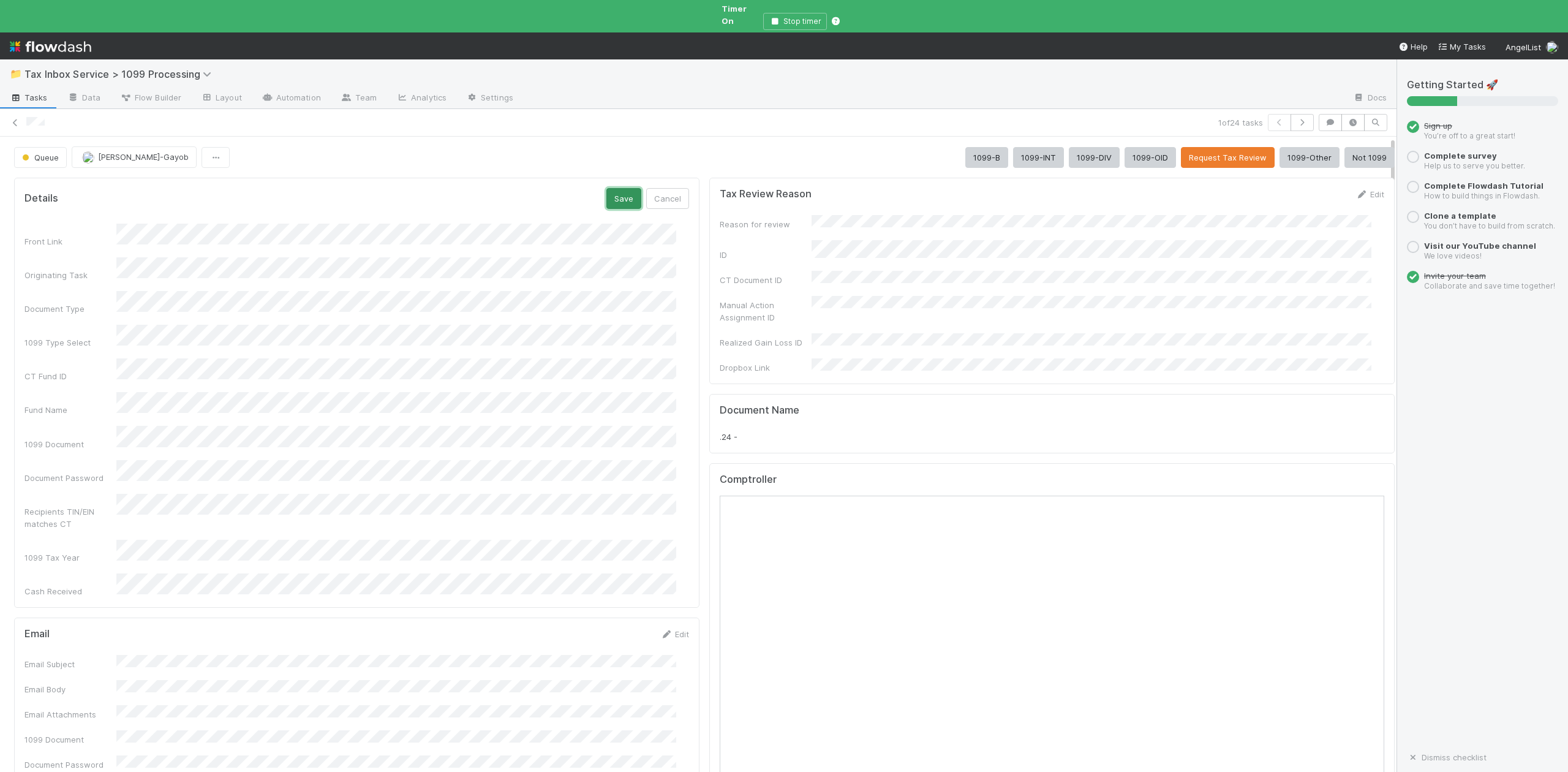
click at [615, 188] on button "Save" at bounding box center [624, 198] width 35 height 21
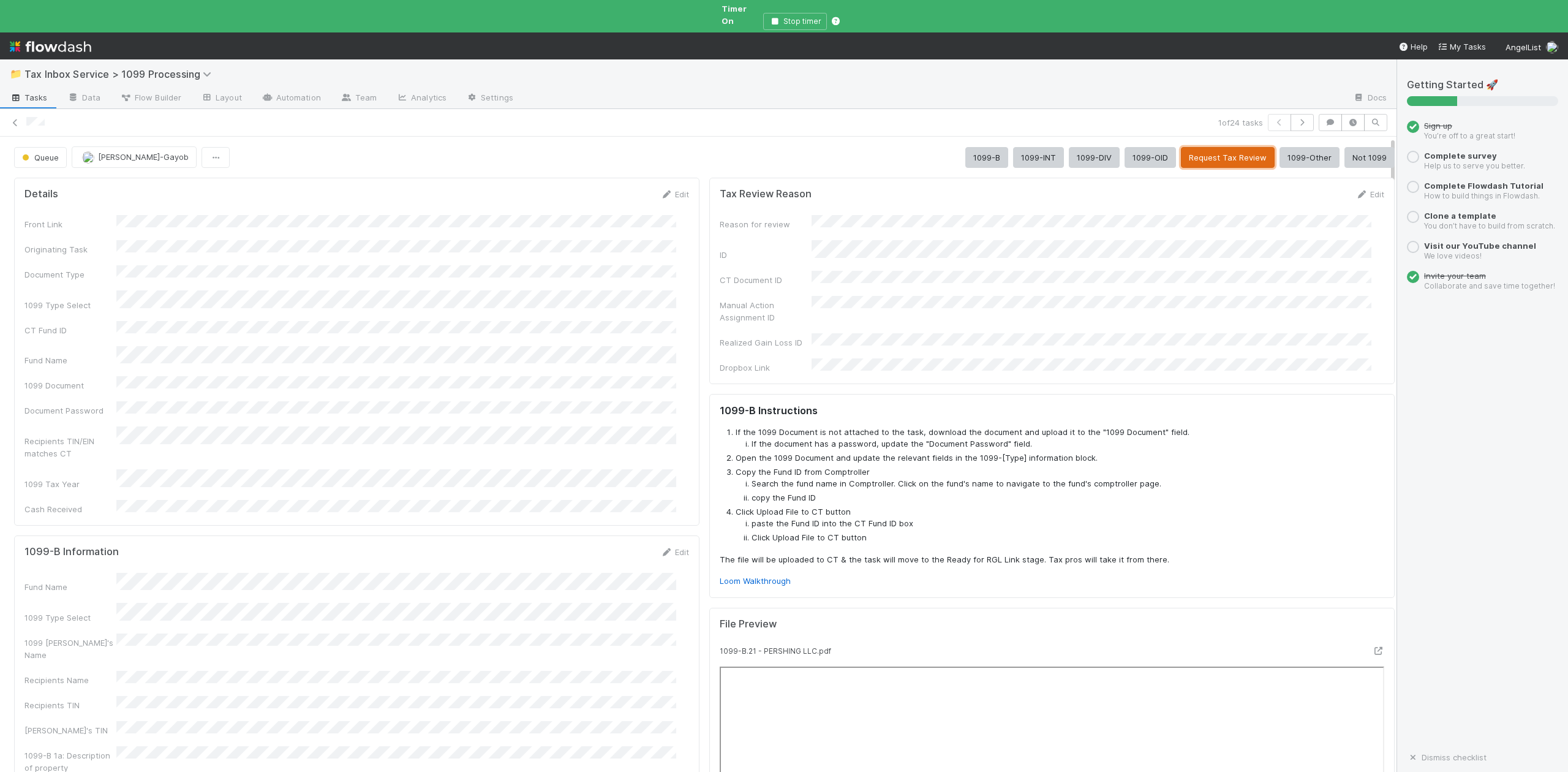
click at [1208, 147] on button "Request Tax Review" at bounding box center [1228, 157] width 94 height 21
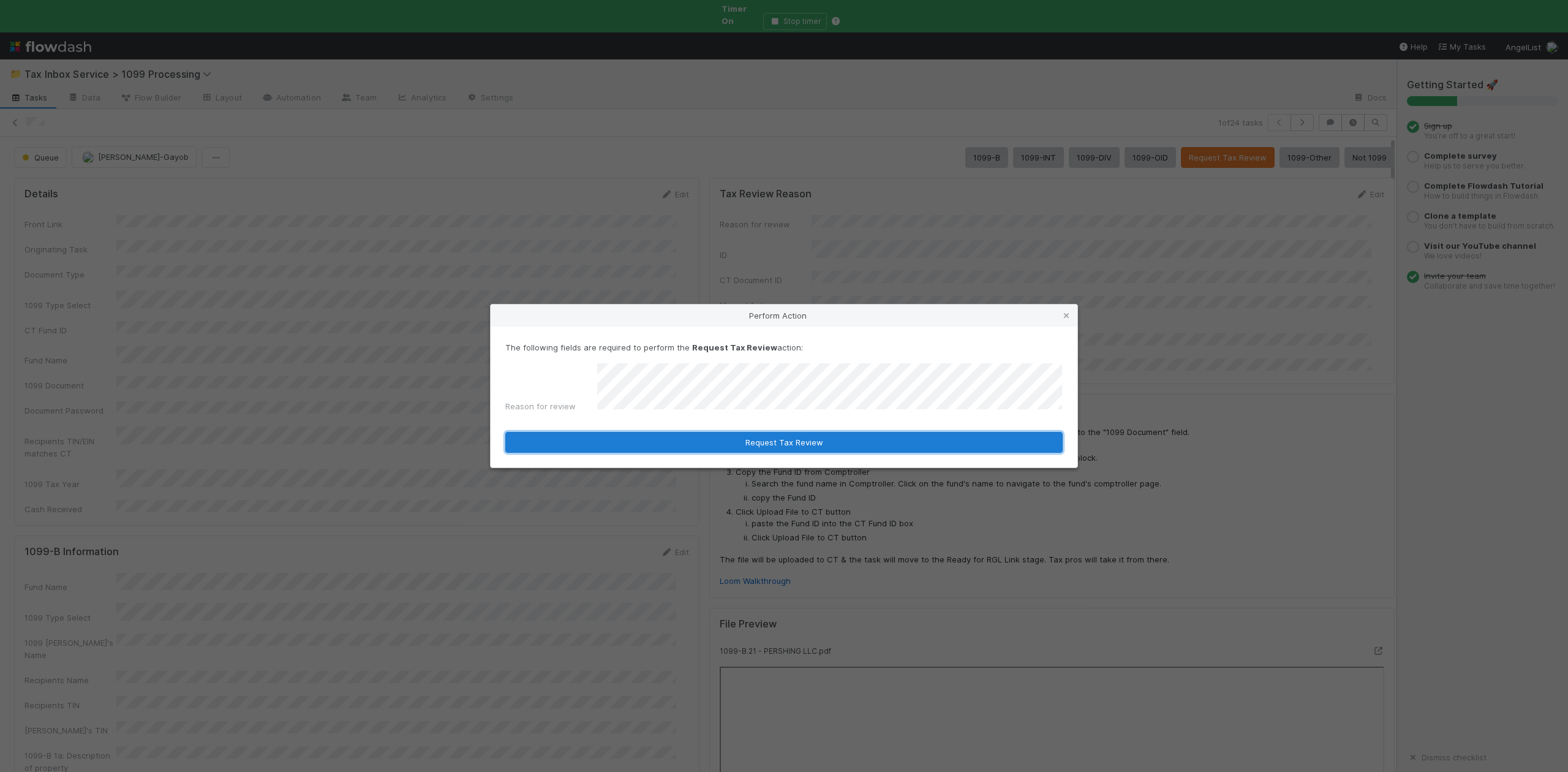
click at [750, 436] on button "Request Tax Review" at bounding box center [784, 442] width 557 height 21
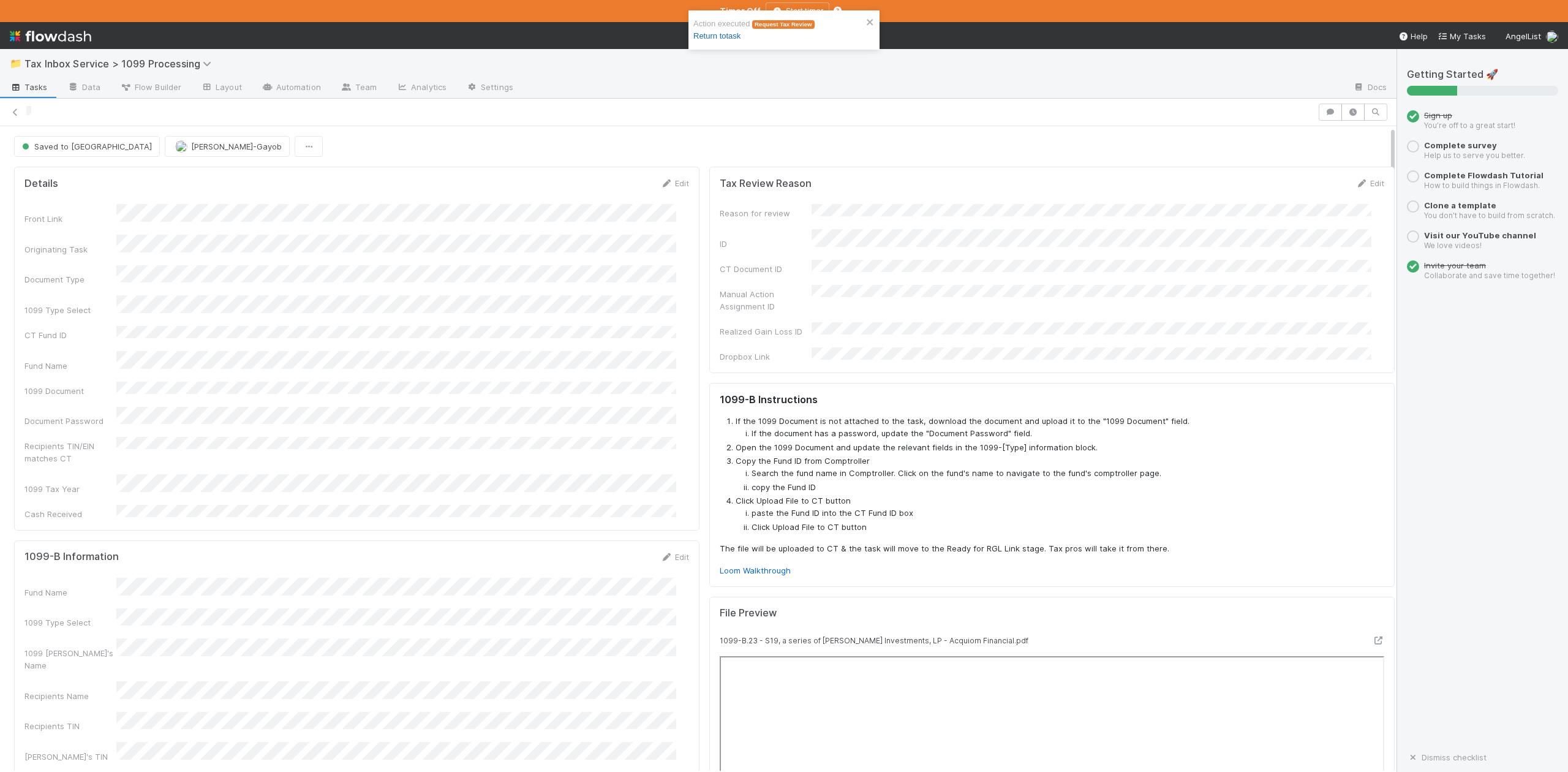
click at [741, 38] on link "Return to task" at bounding box center [717, 36] width 47 height 9
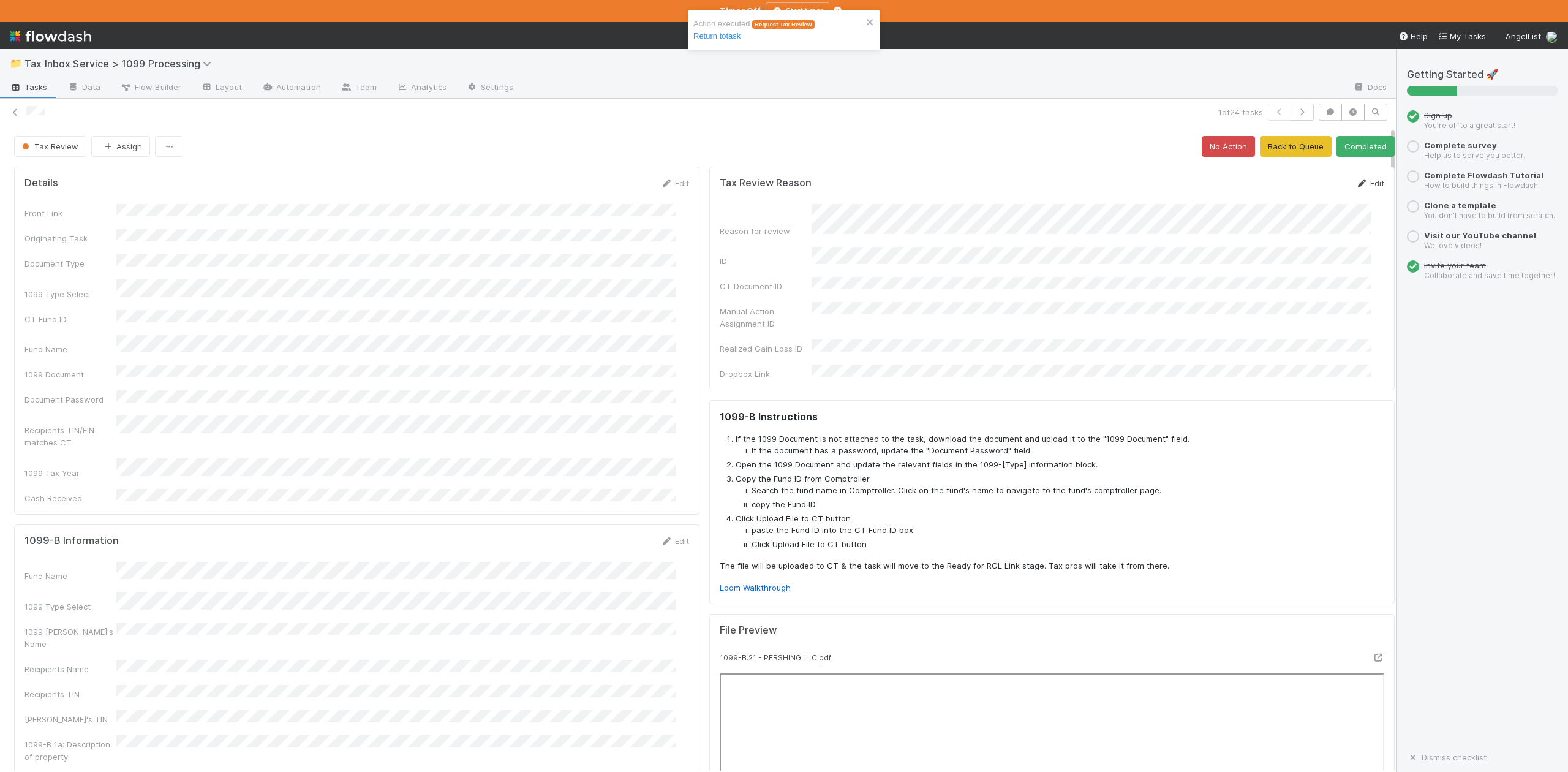
click at [1355, 186] on link "Edit" at bounding box center [1370, 183] width 29 height 10
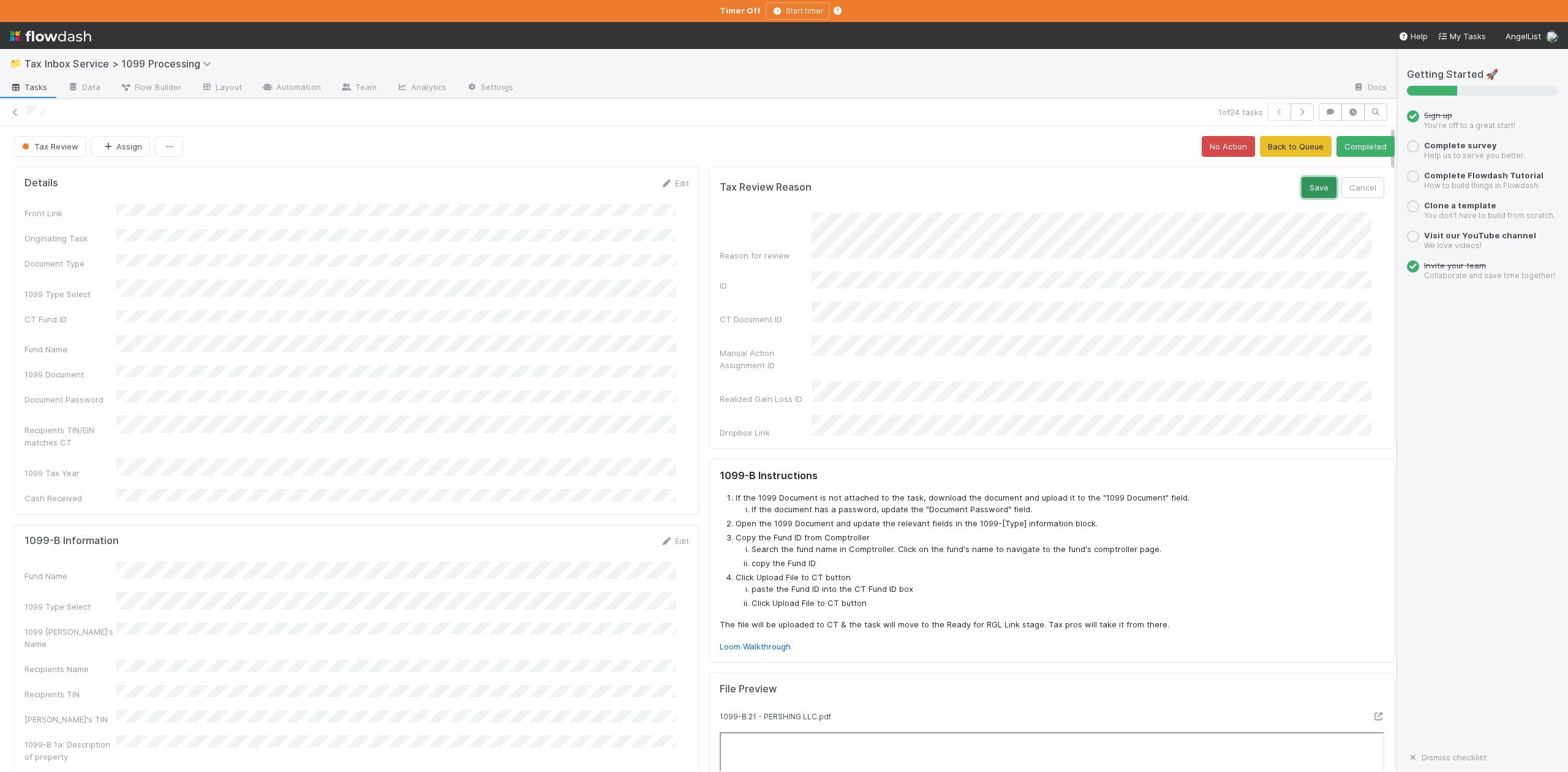
click at [1302, 186] on button "Save" at bounding box center [1319, 187] width 35 height 21
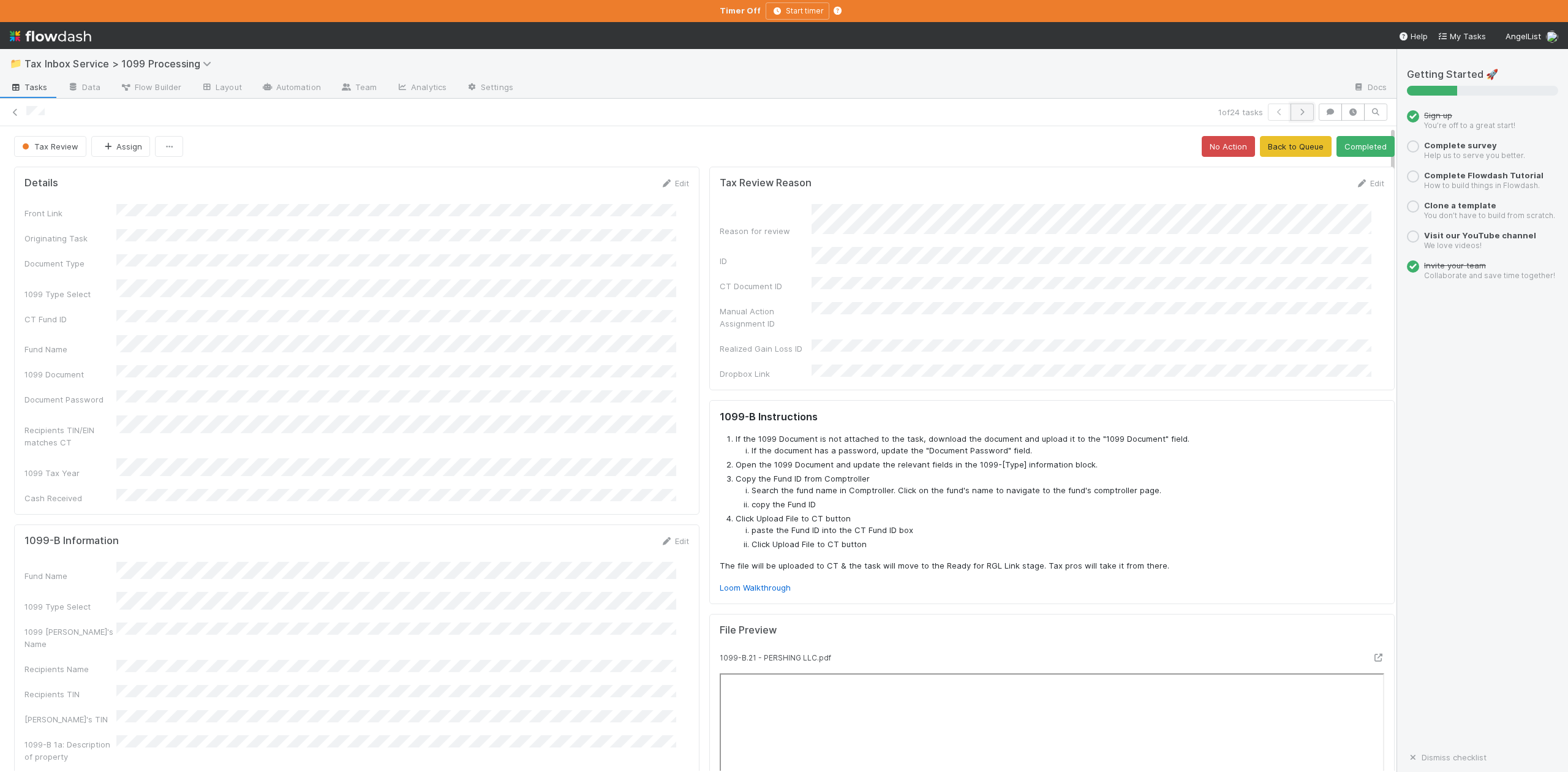
click at [1296, 112] on icon "button" at bounding box center [1302, 112] width 12 height 7
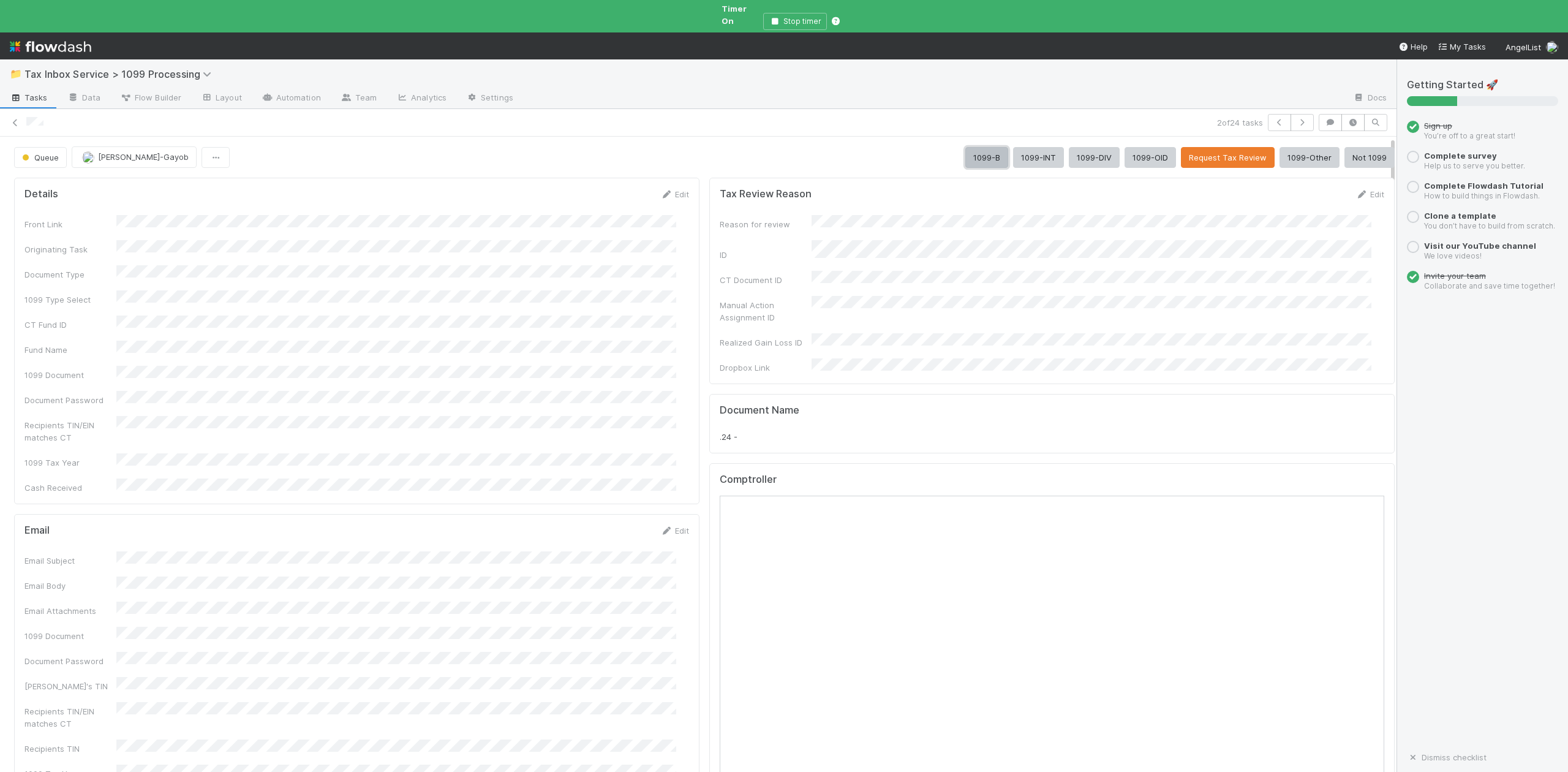
click at [965, 147] on button "1099-B" at bounding box center [987, 157] width 43 height 21
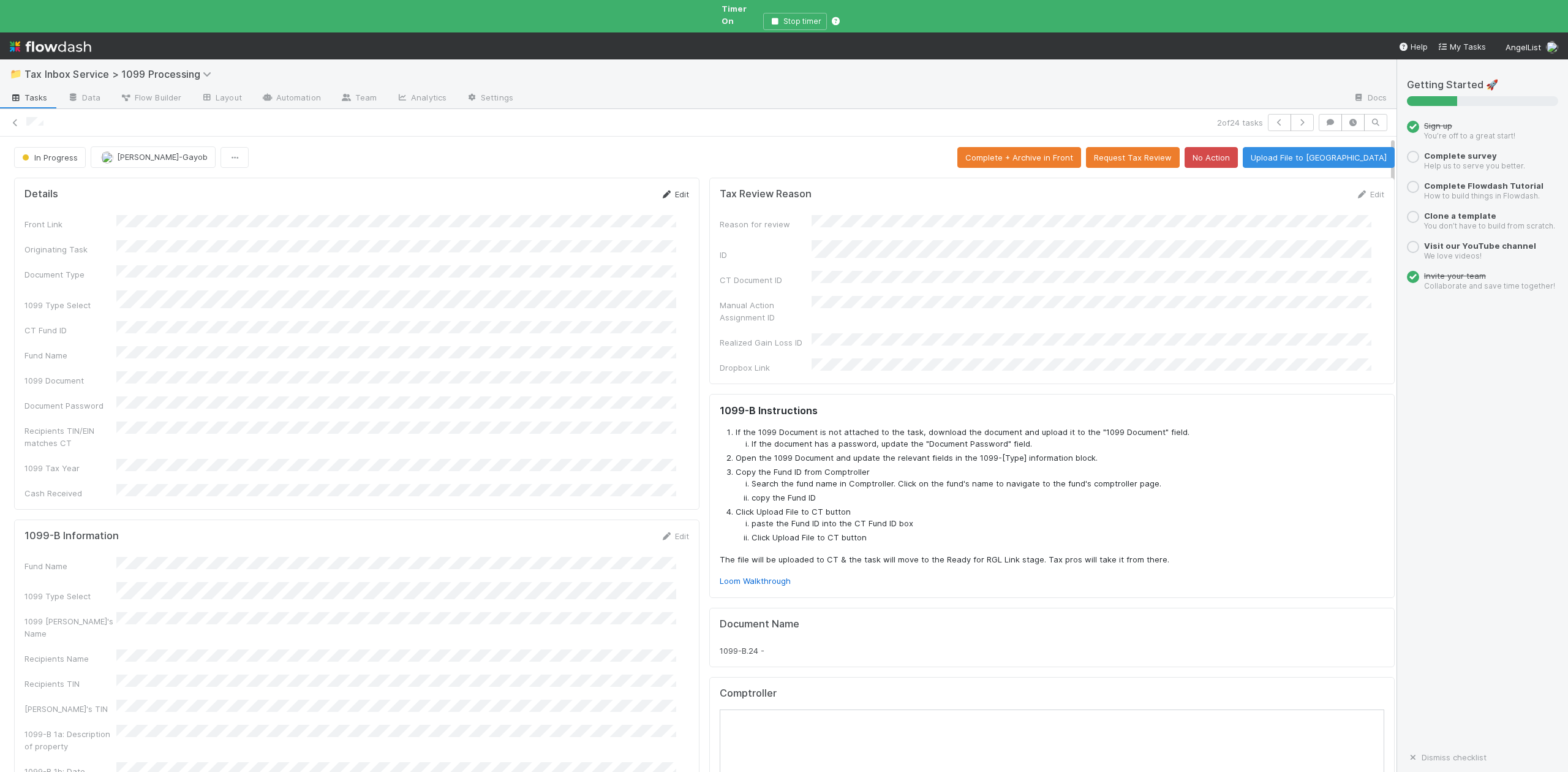
click at [669, 189] on link "Edit" at bounding box center [675, 194] width 29 height 10
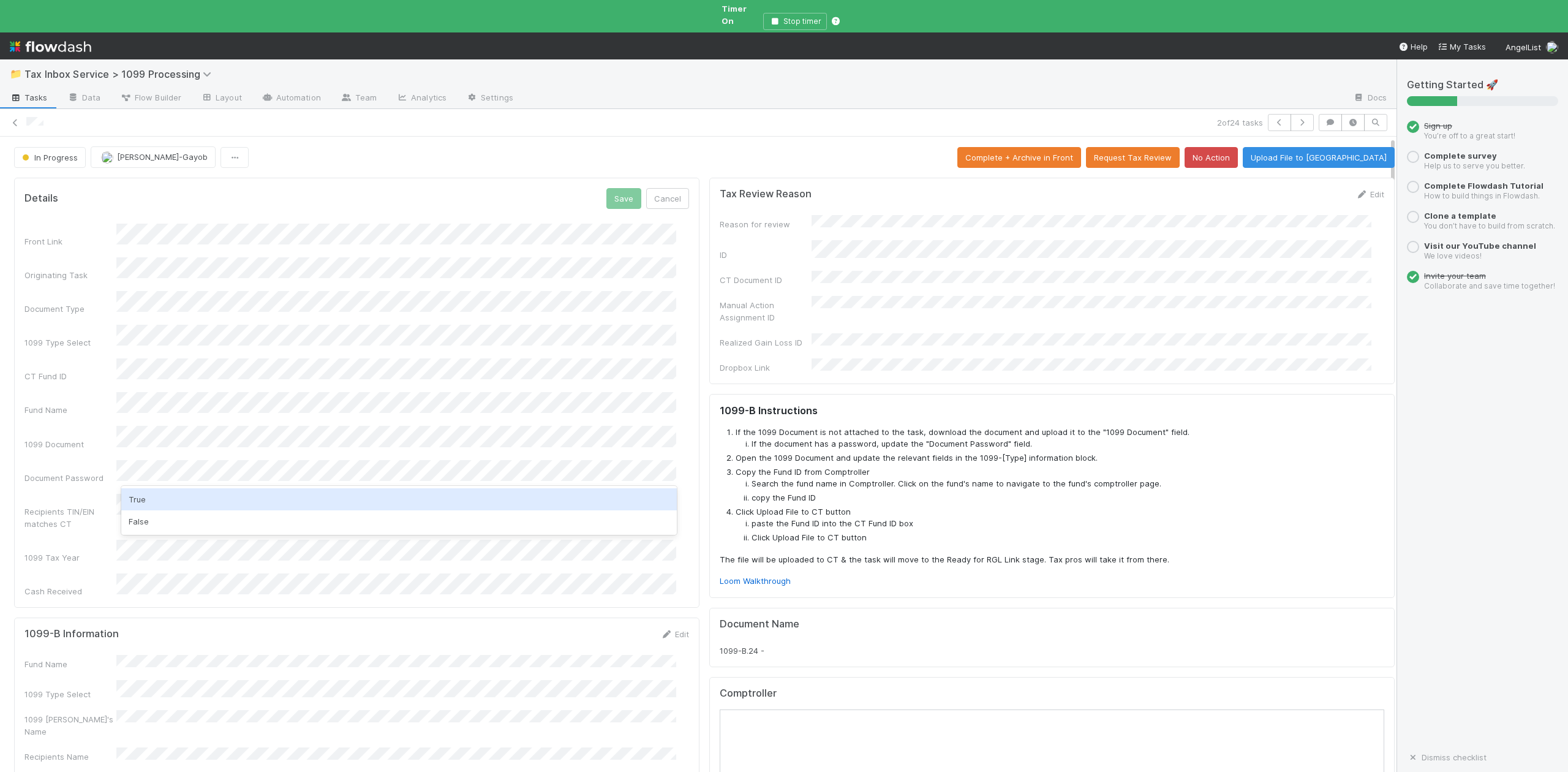
click at [147, 503] on div "True" at bounding box center [399, 499] width 555 height 22
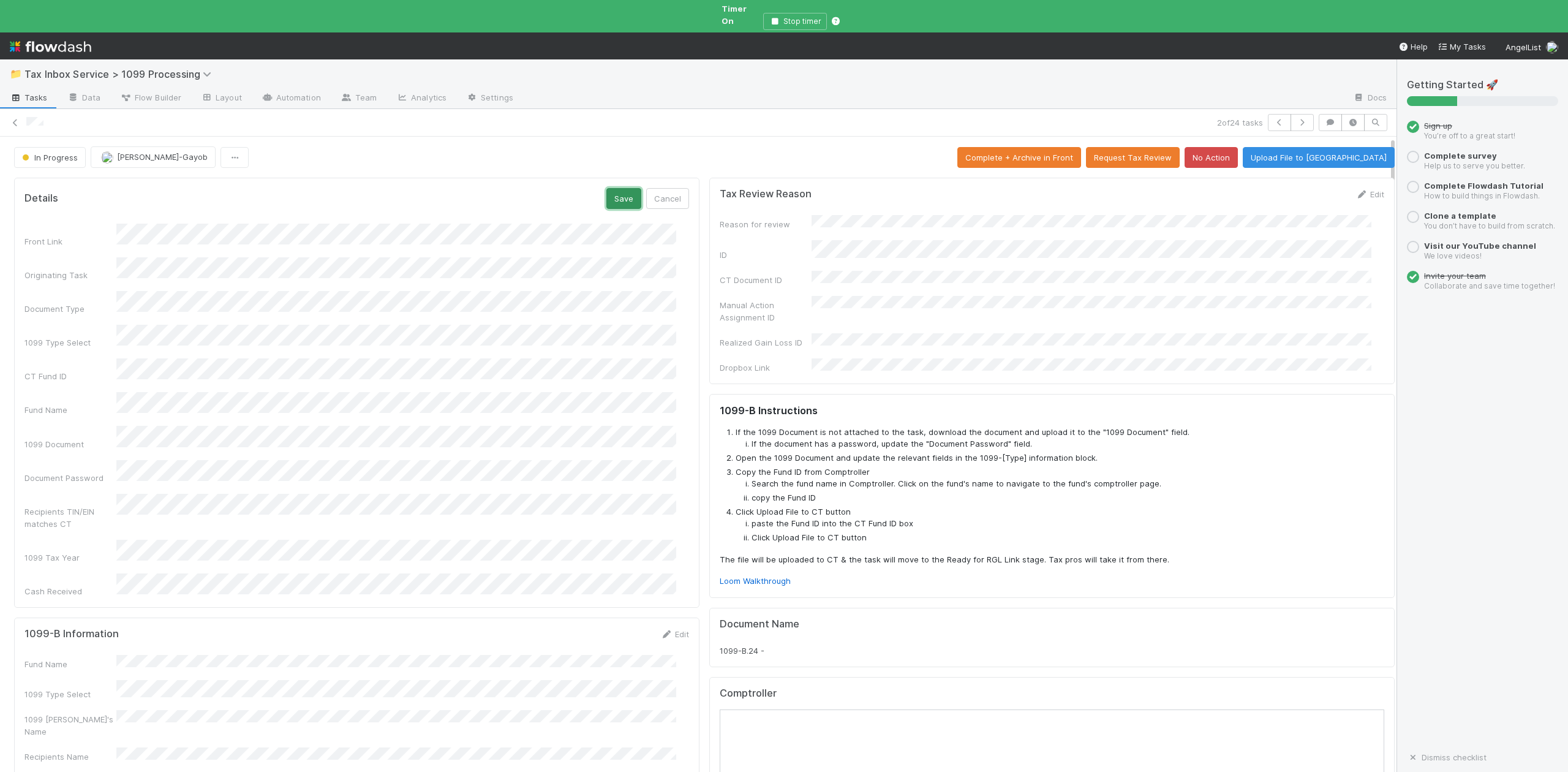
click at [608, 190] on button "Save" at bounding box center [624, 198] width 35 height 21
click at [666, 547] on link "Edit" at bounding box center [675, 551] width 29 height 10
click at [98, 740] on div "Recipients TIN" at bounding box center [70, 746] width 92 height 12
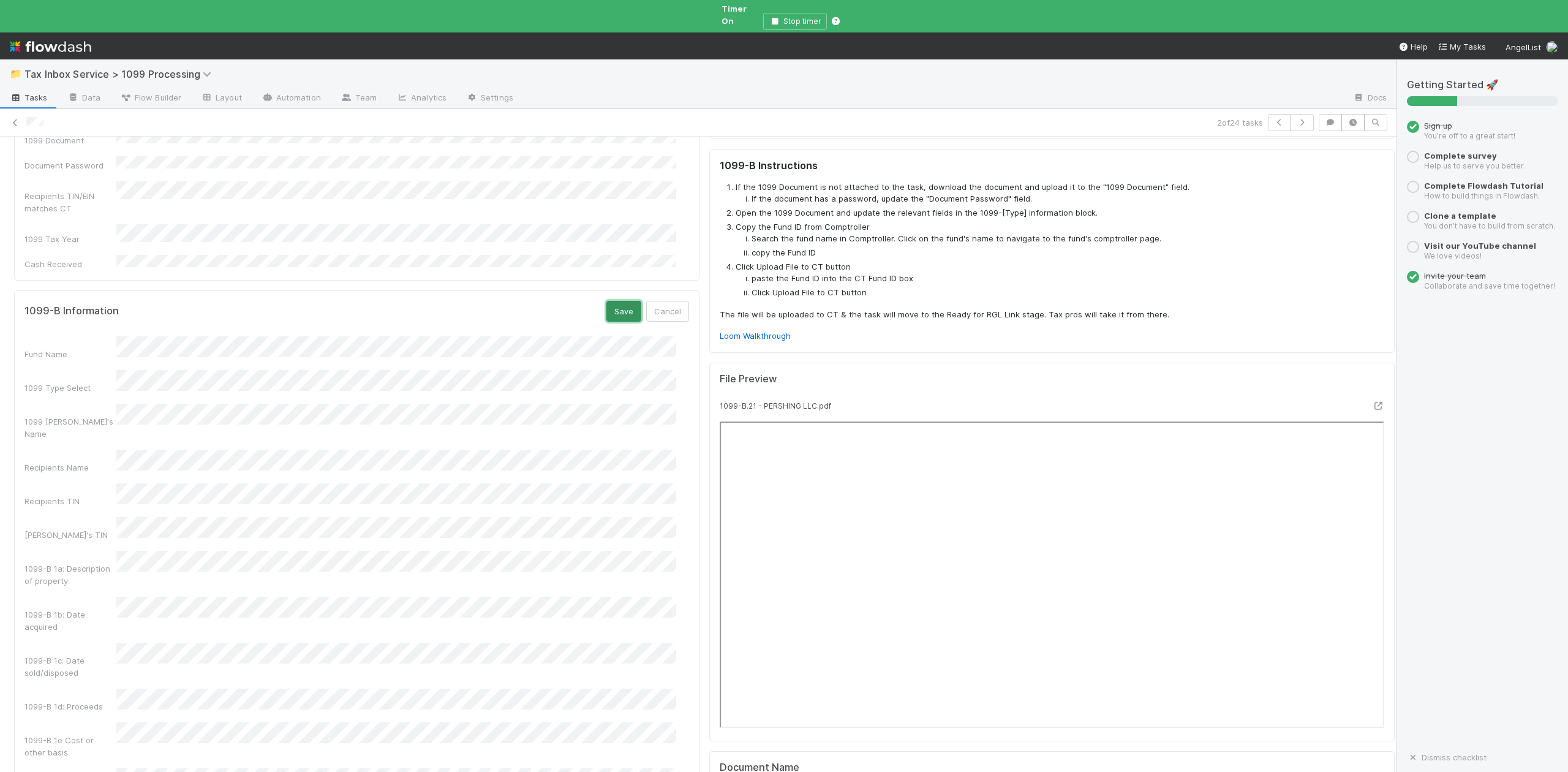
click at [606, 301] on button "Save" at bounding box center [624, 311] width 35 height 21
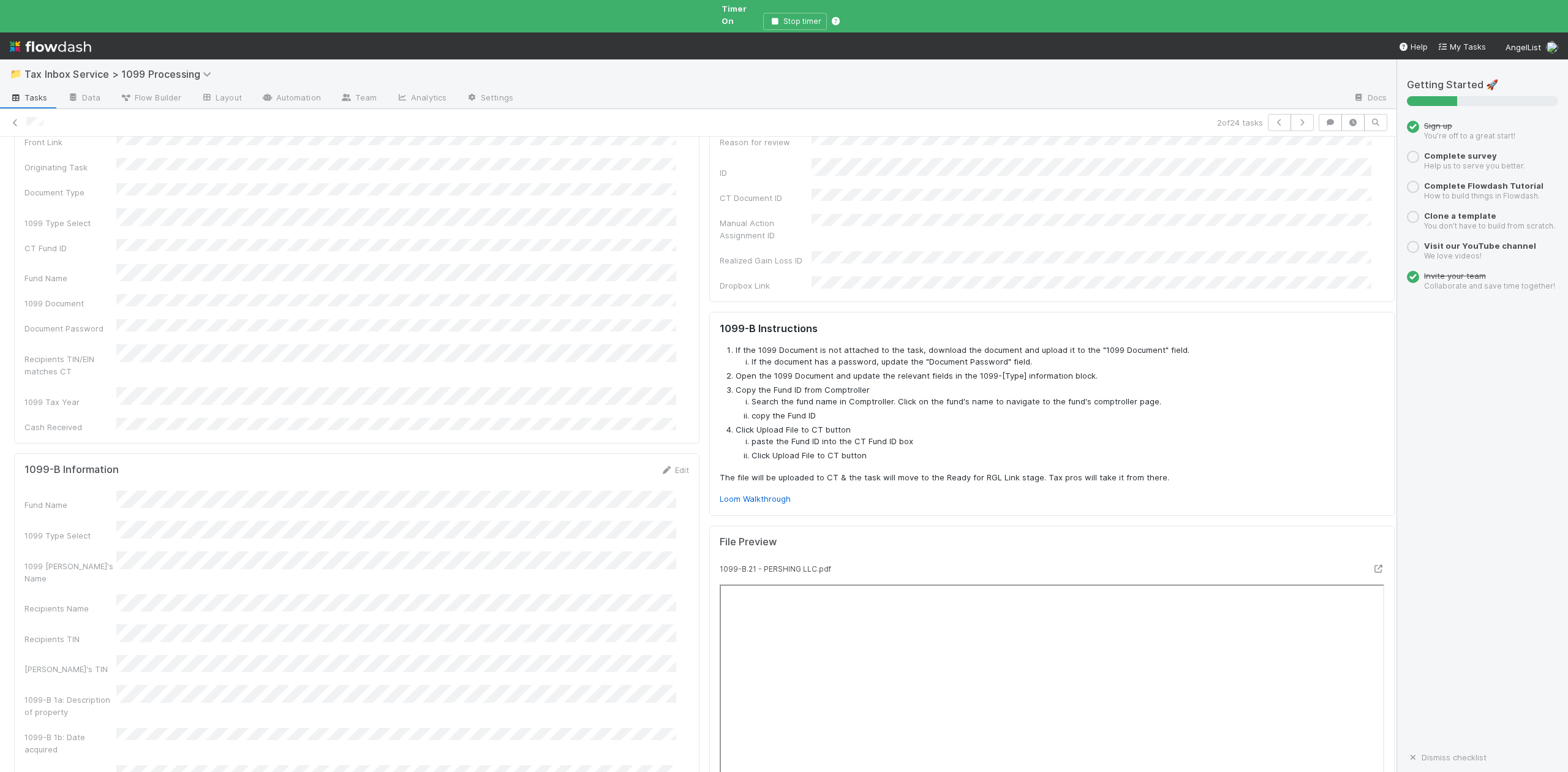
scroll to position [0, 0]
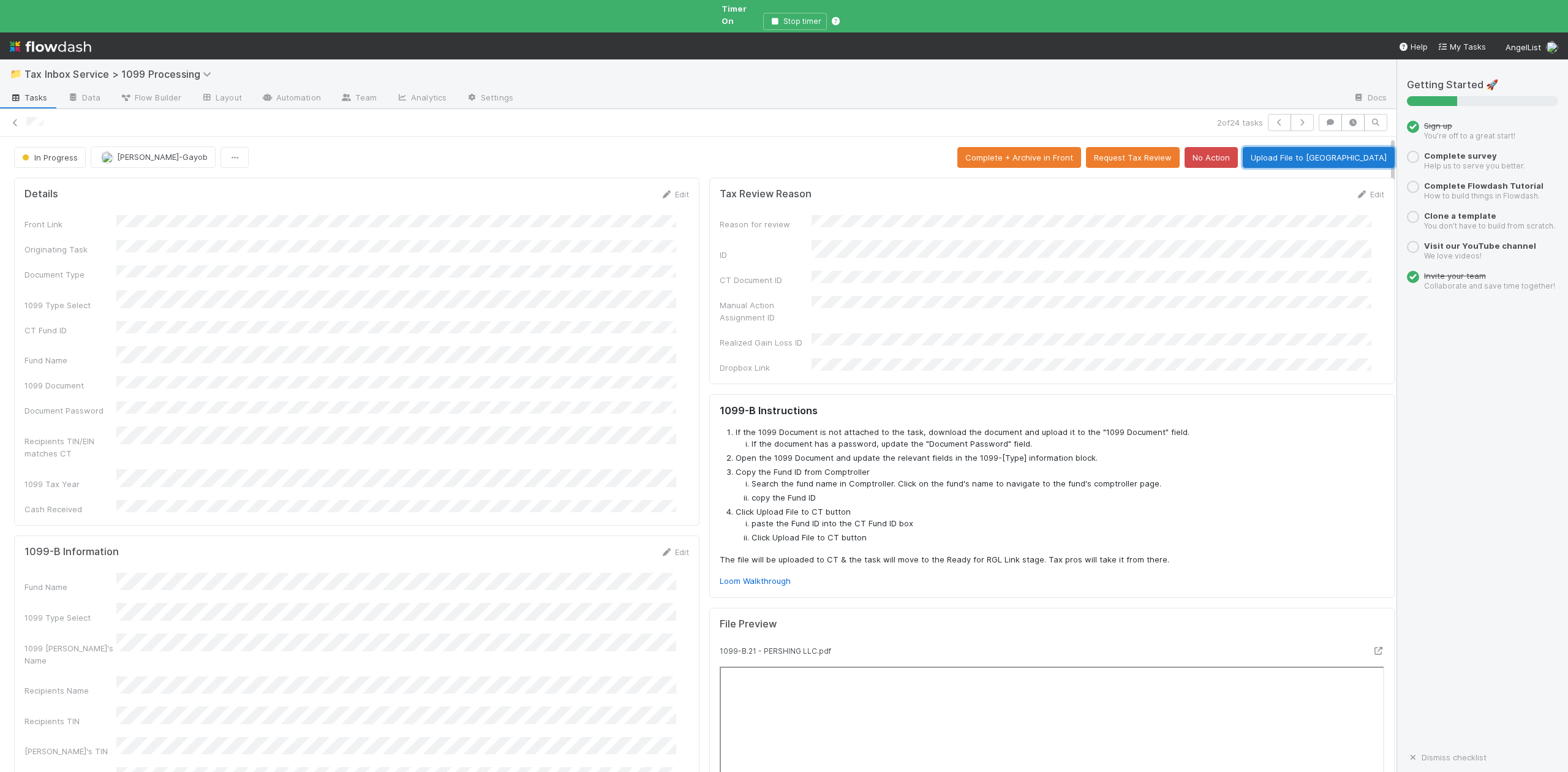
click at [1327, 147] on button "Upload File to CT" at bounding box center [1319, 157] width 152 height 21
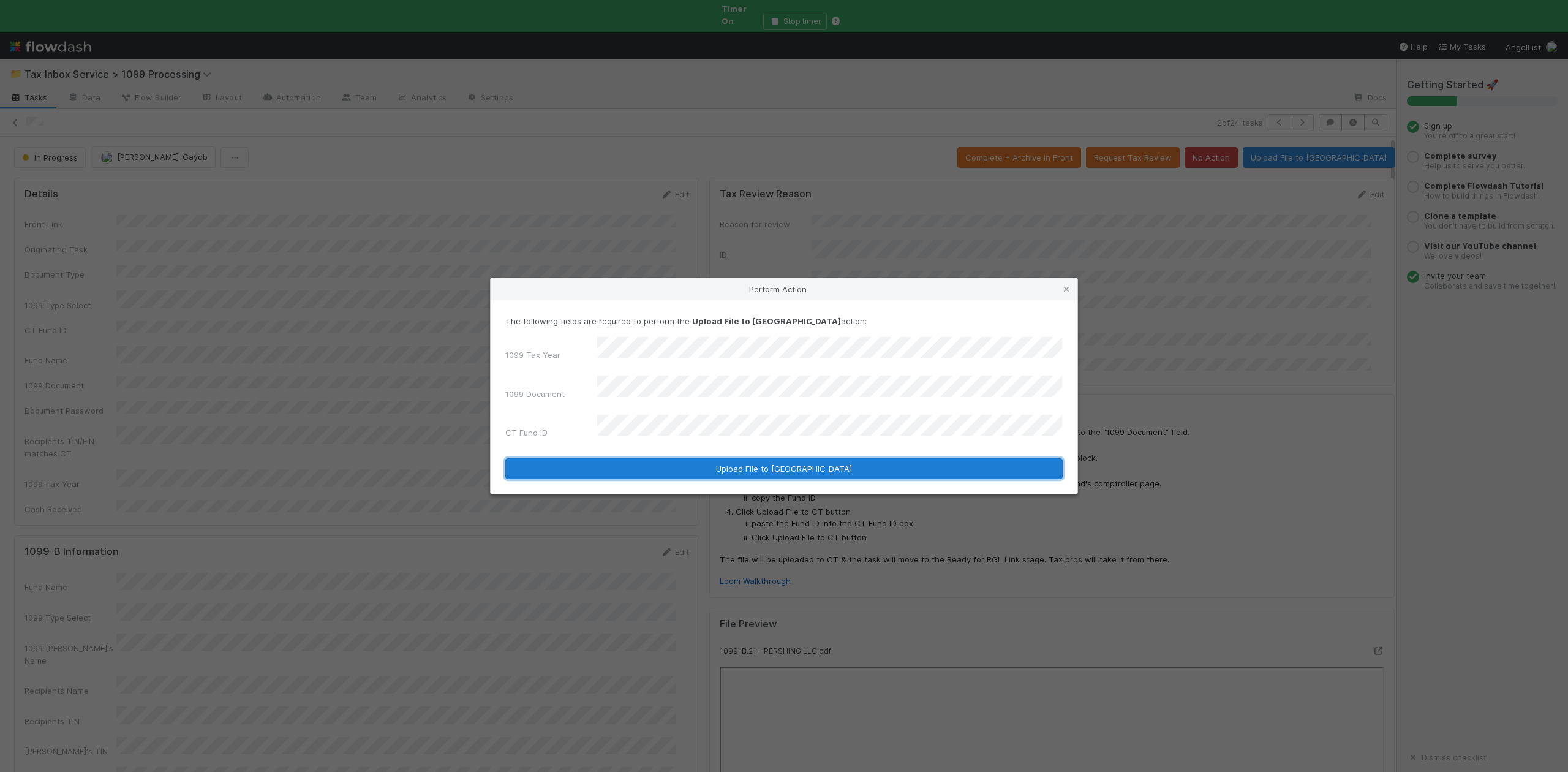
click at [684, 458] on button "Upload File to CT" at bounding box center [784, 469] width 557 height 21
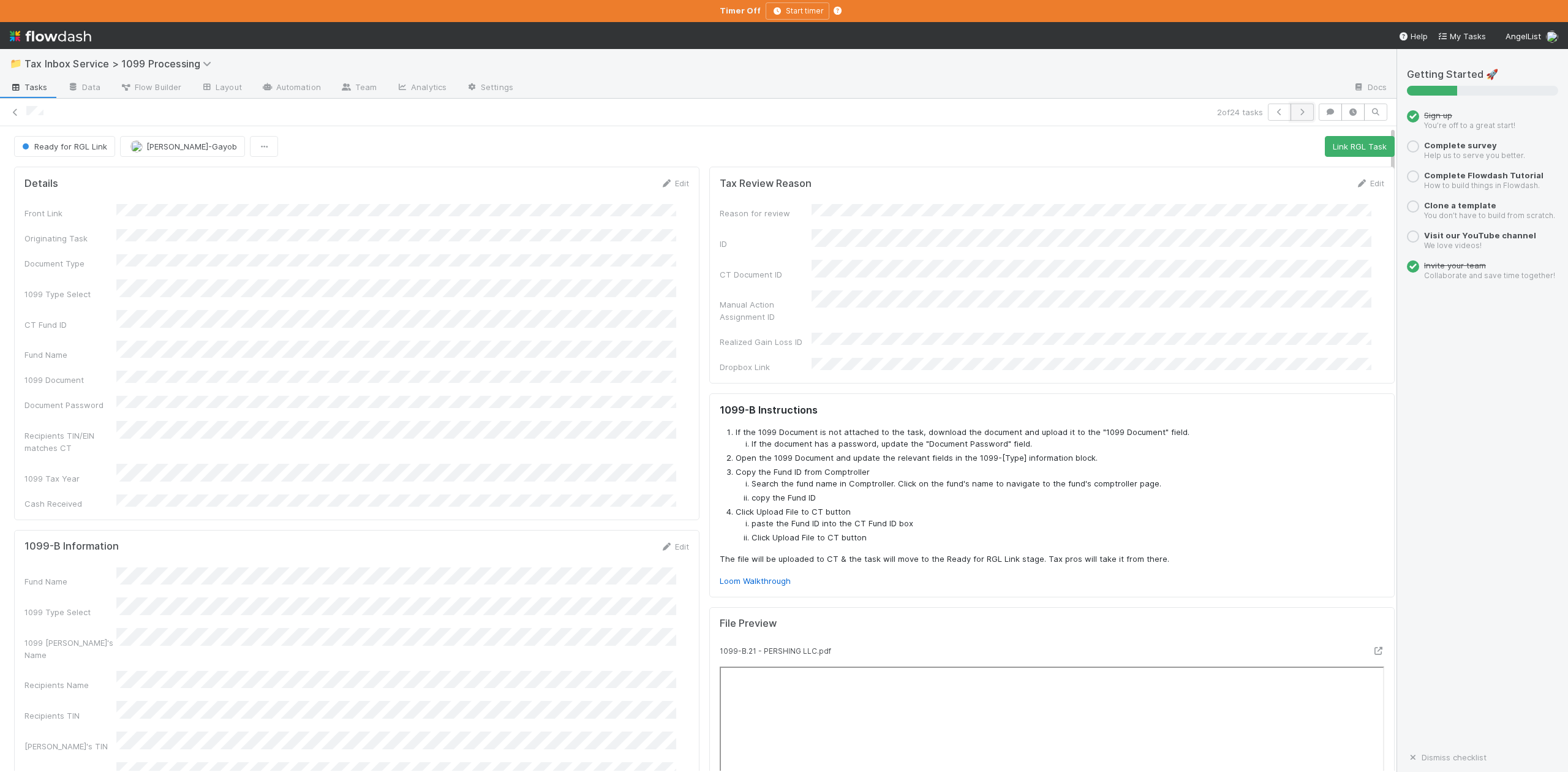
click at [1296, 114] on icon "button" at bounding box center [1302, 112] width 12 height 7
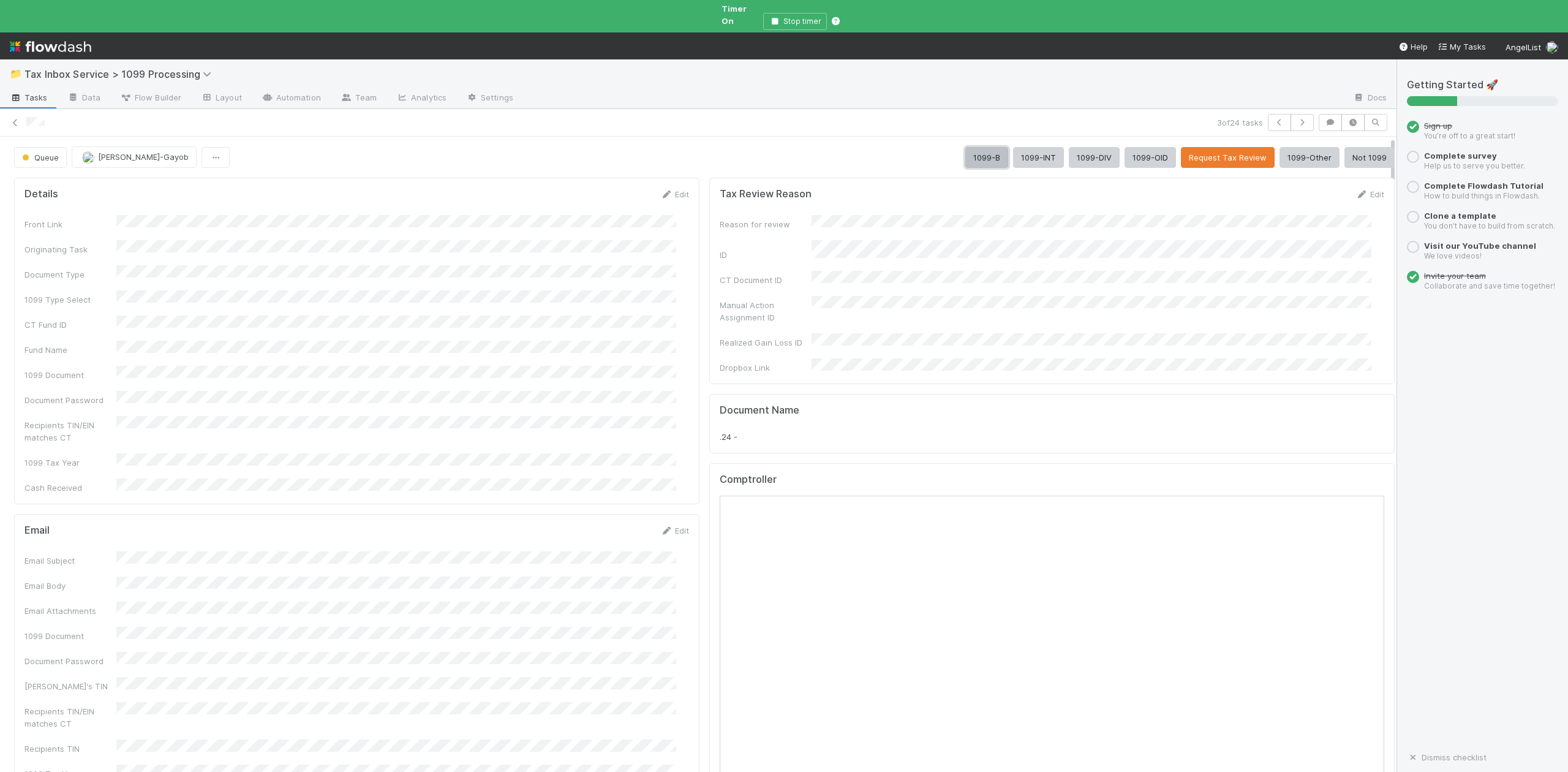
click at [965, 147] on button "1099-B" at bounding box center [987, 157] width 43 height 21
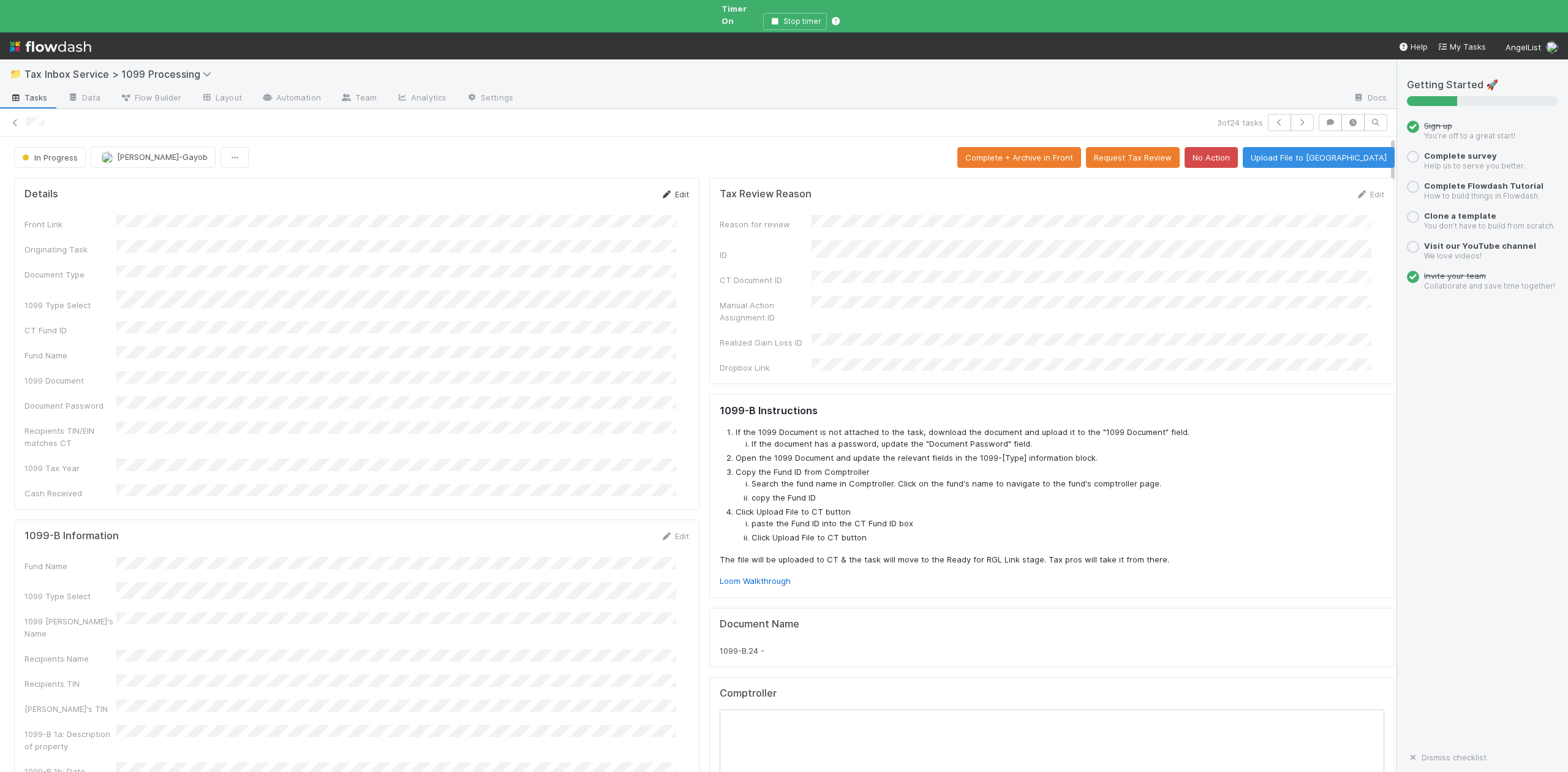
click at [666, 189] on link "Edit" at bounding box center [675, 194] width 29 height 10
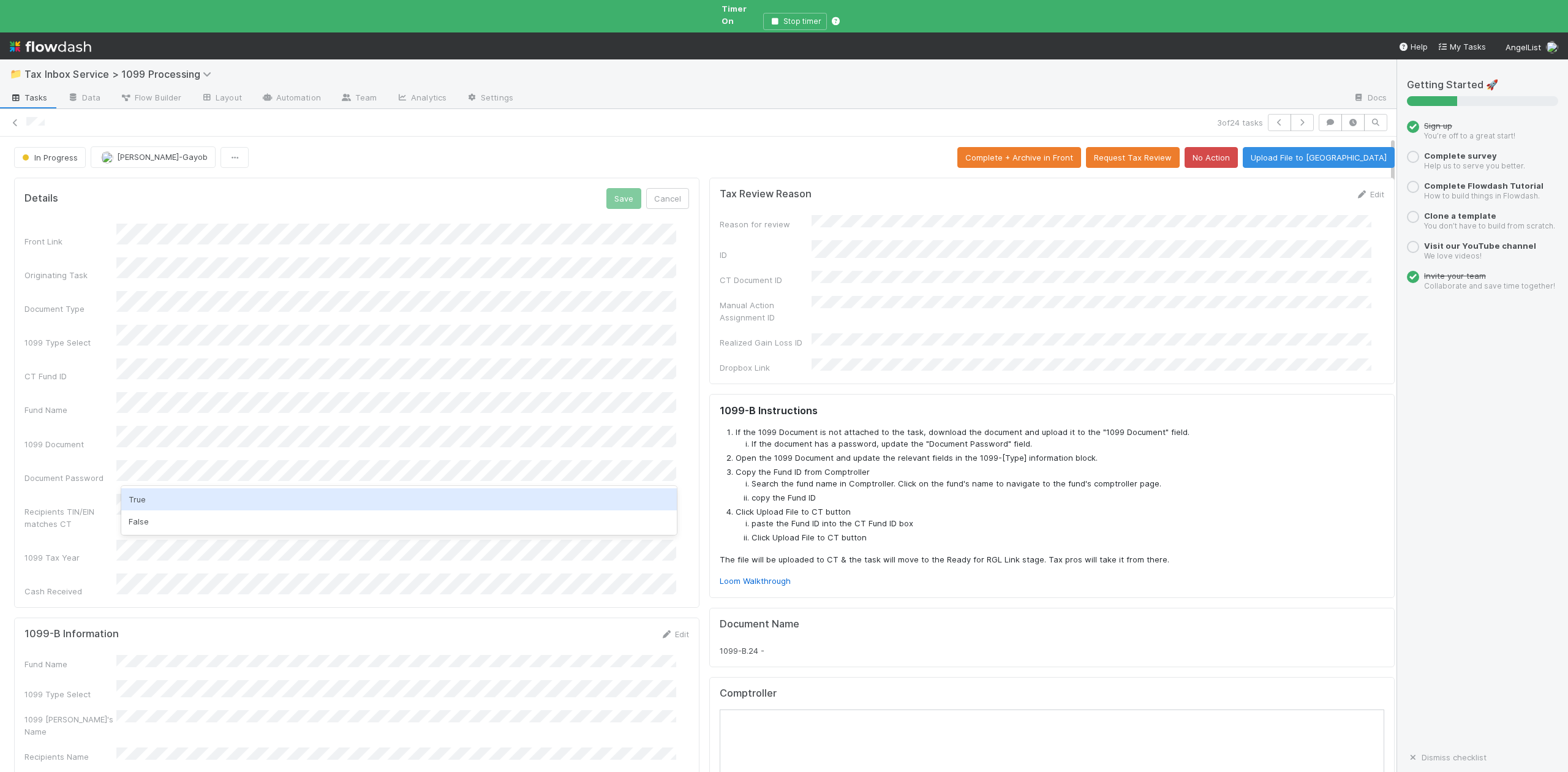
click at [150, 501] on div "True" at bounding box center [399, 499] width 555 height 22
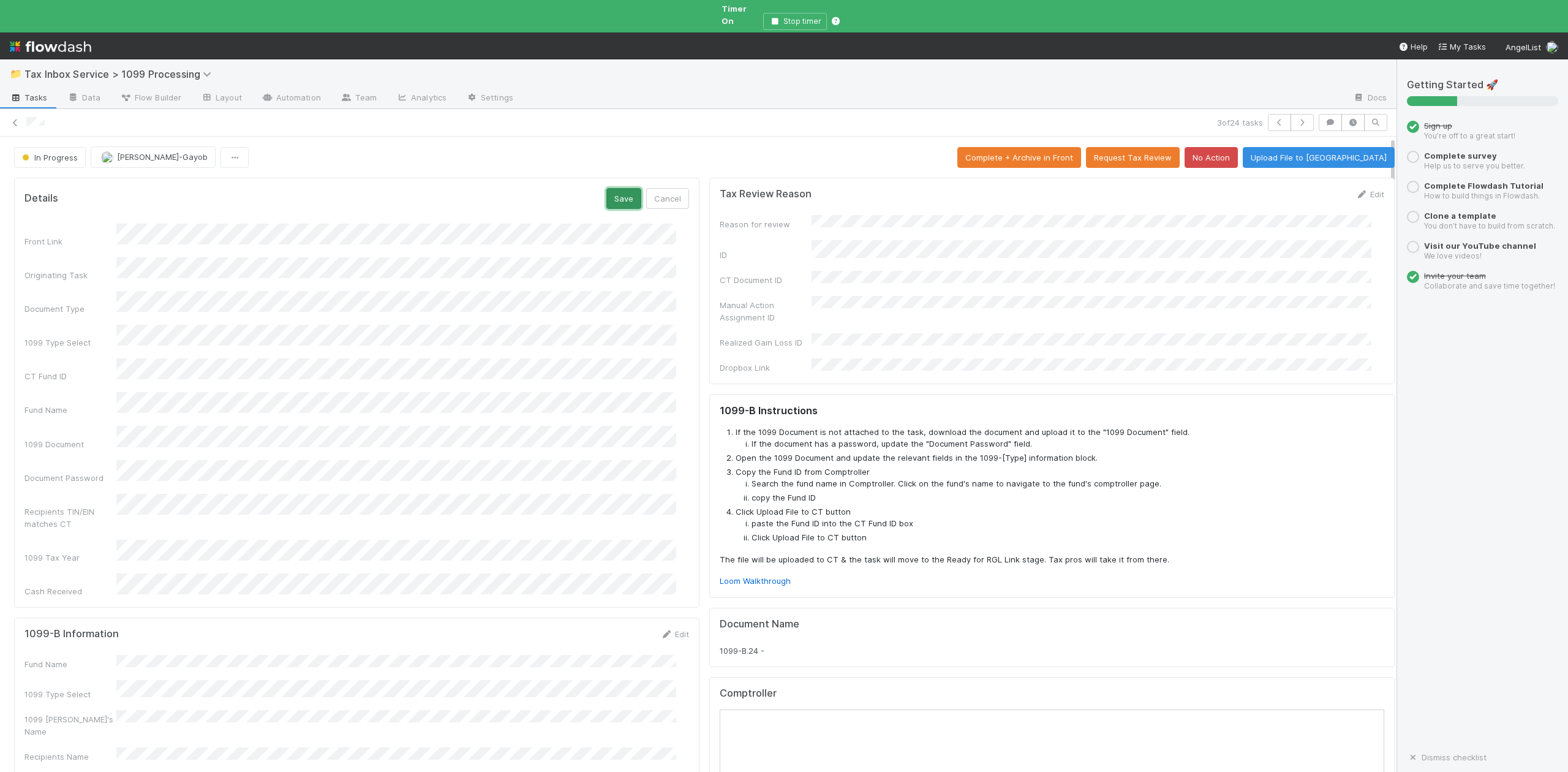
click at [611, 188] on button "Save" at bounding box center [624, 198] width 35 height 21
click at [663, 547] on link "Edit" at bounding box center [675, 551] width 29 height 10
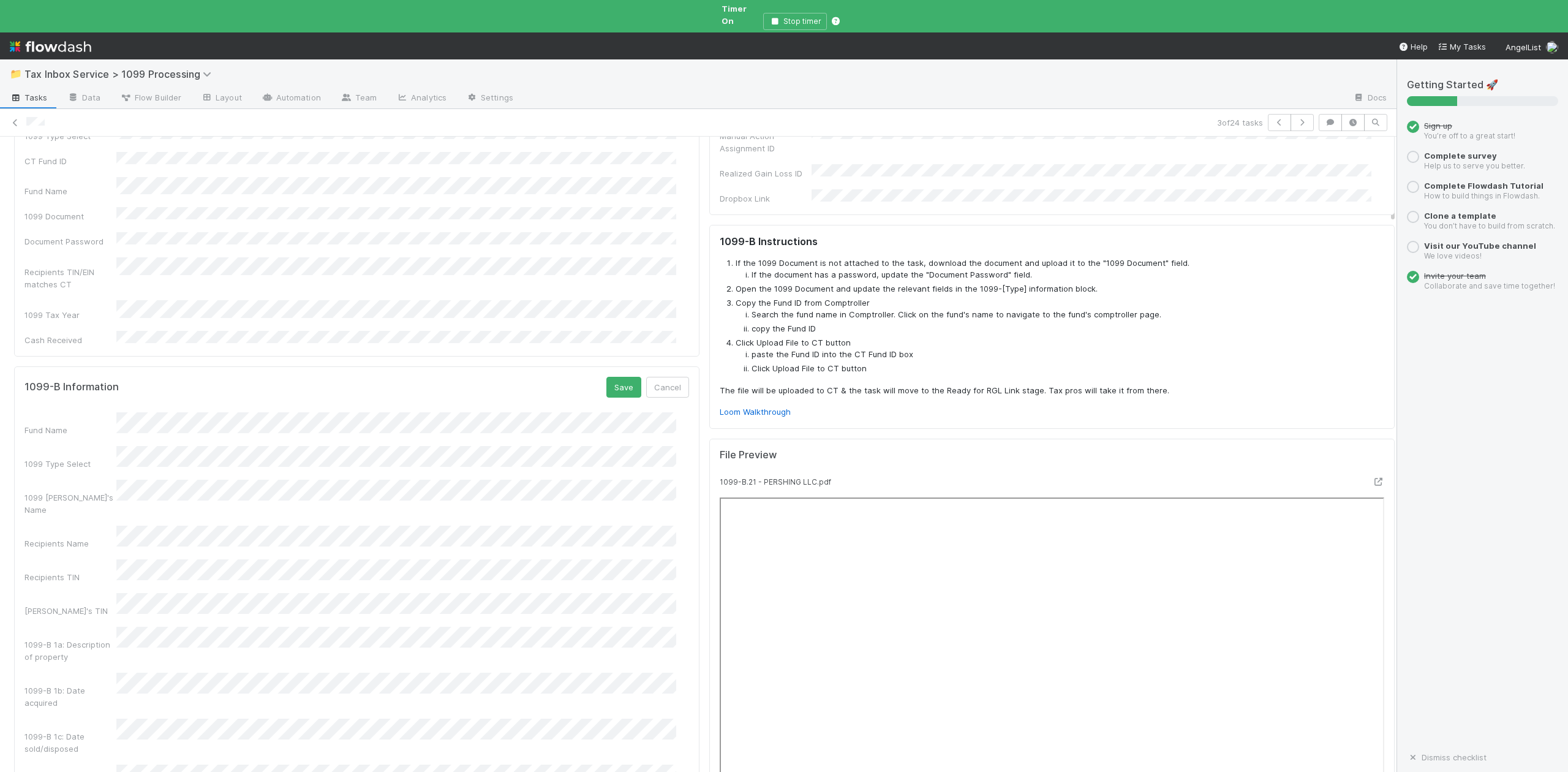
scroll to position [408, 0]
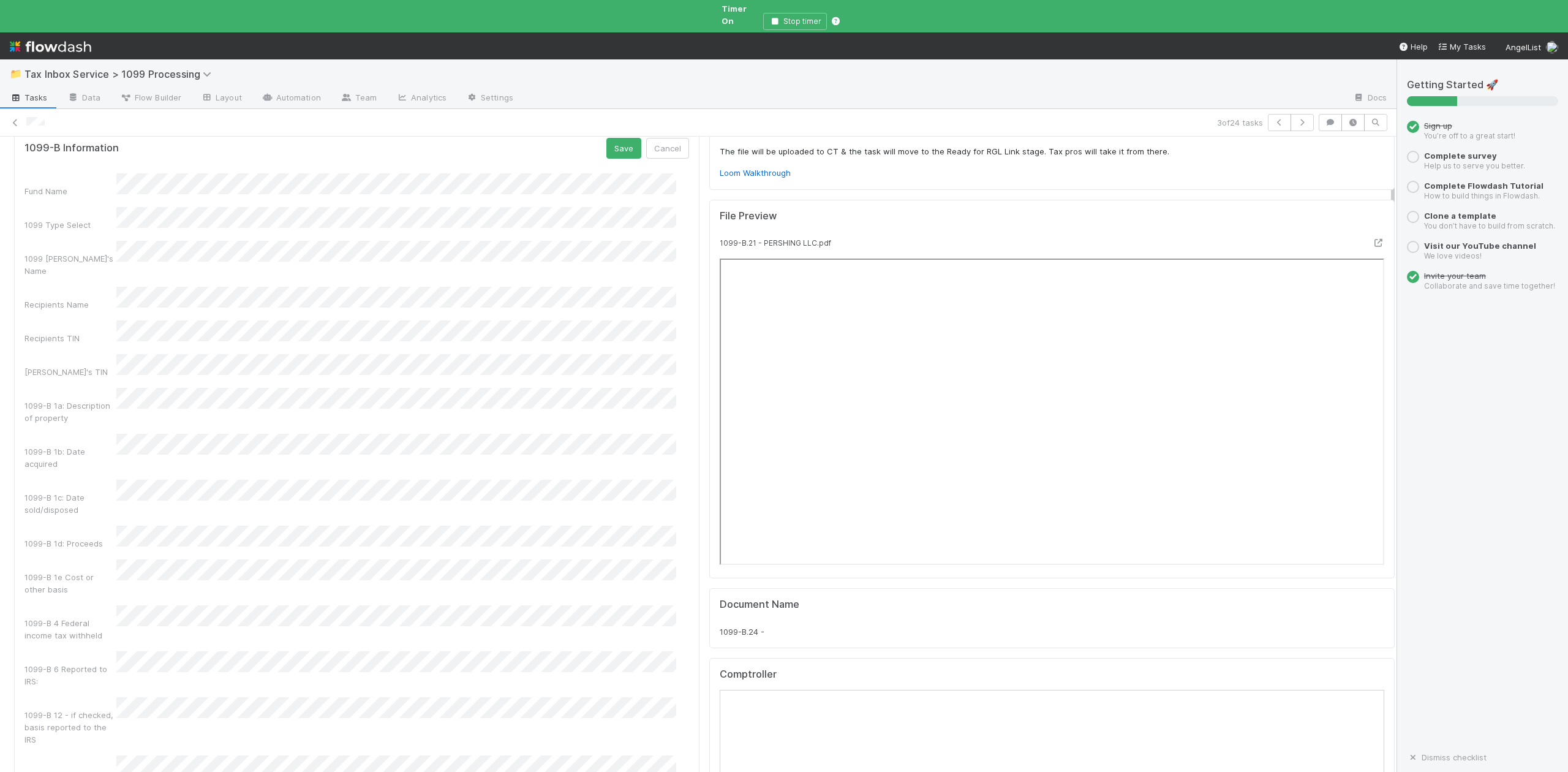
click at [54, 674] on div "Fund Name 1099 Type Select 1099 Payer's Name Recipients Name Recipients TIN Pay…" at bounding box center [357, 600] width 664 height 854
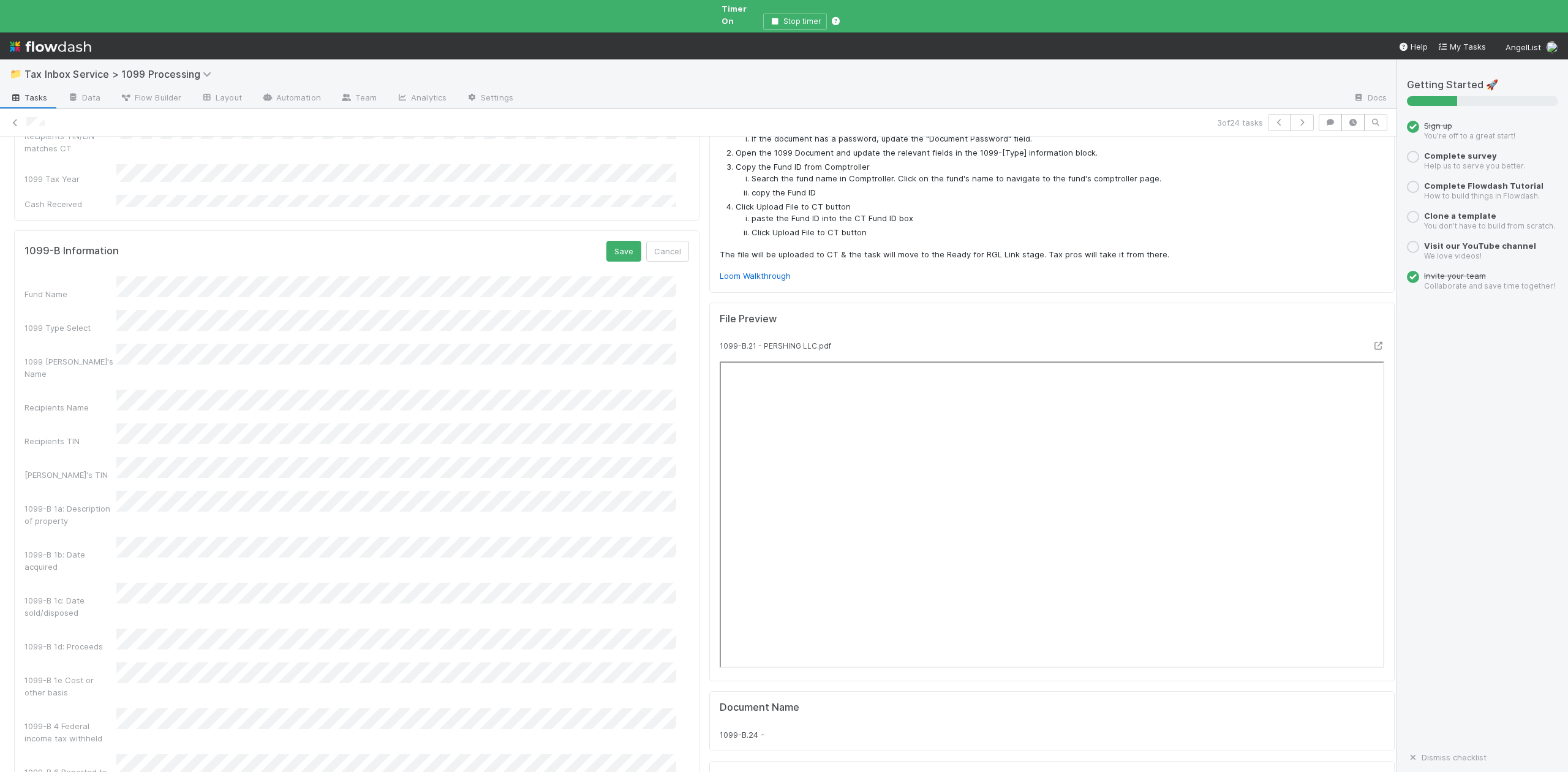
scroll to position [245, 0]
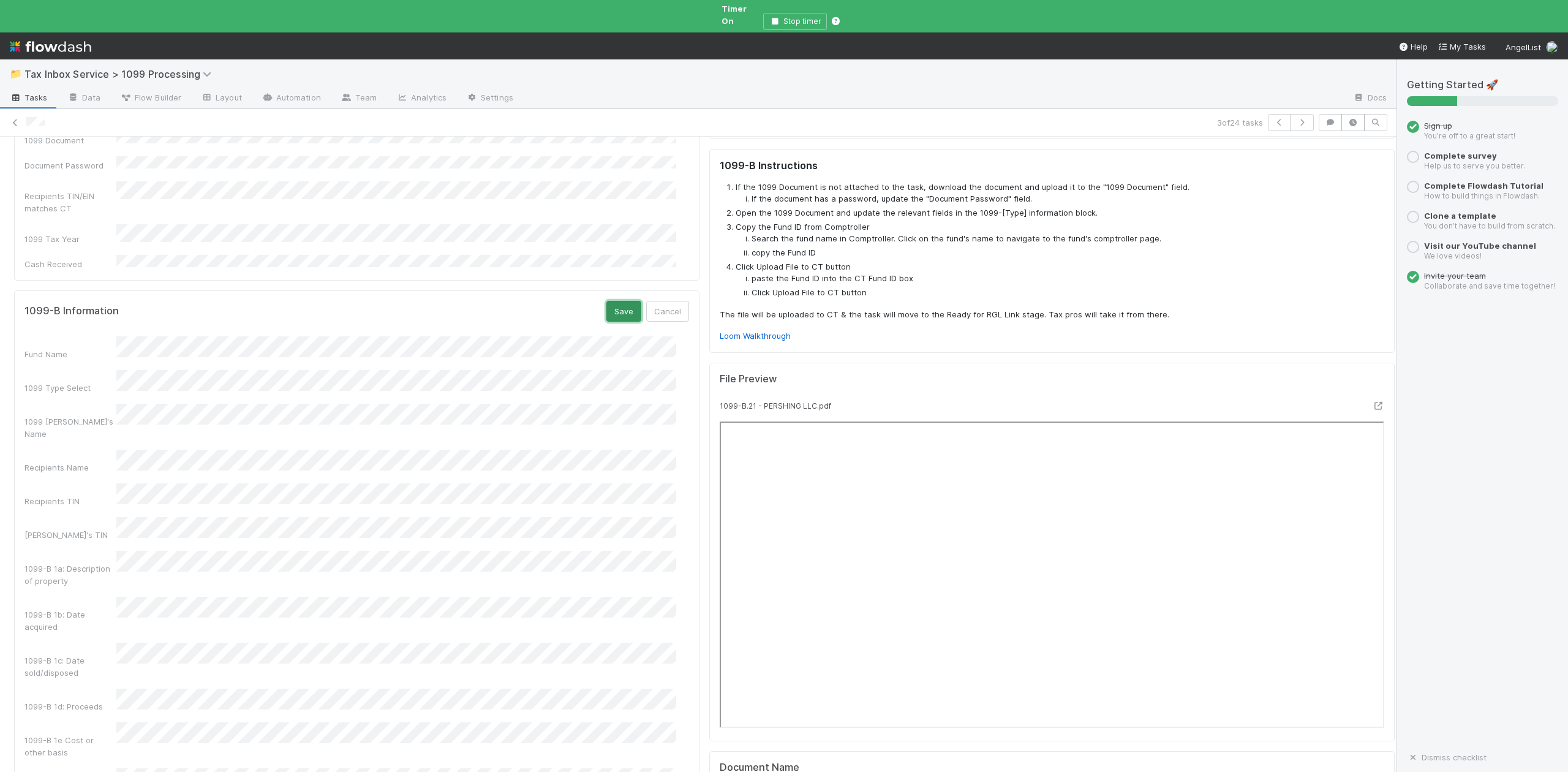
click at [606, 301] on button "Save" at bounding box center [624, 311] width 35 height 21
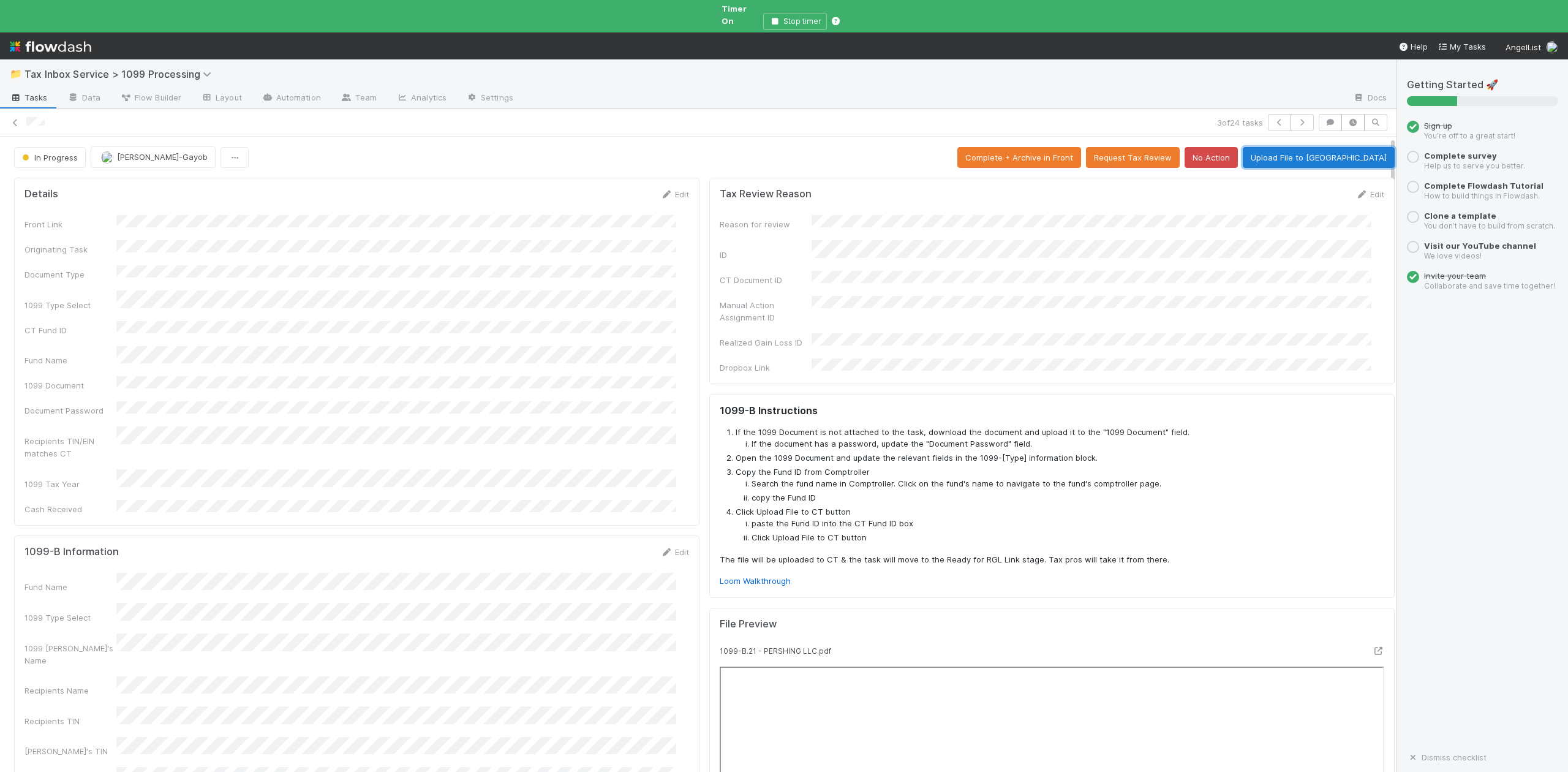
click at [1333, 147] on button "Upload File to CT" at bounding box center [1319, 157] width 152 height 21
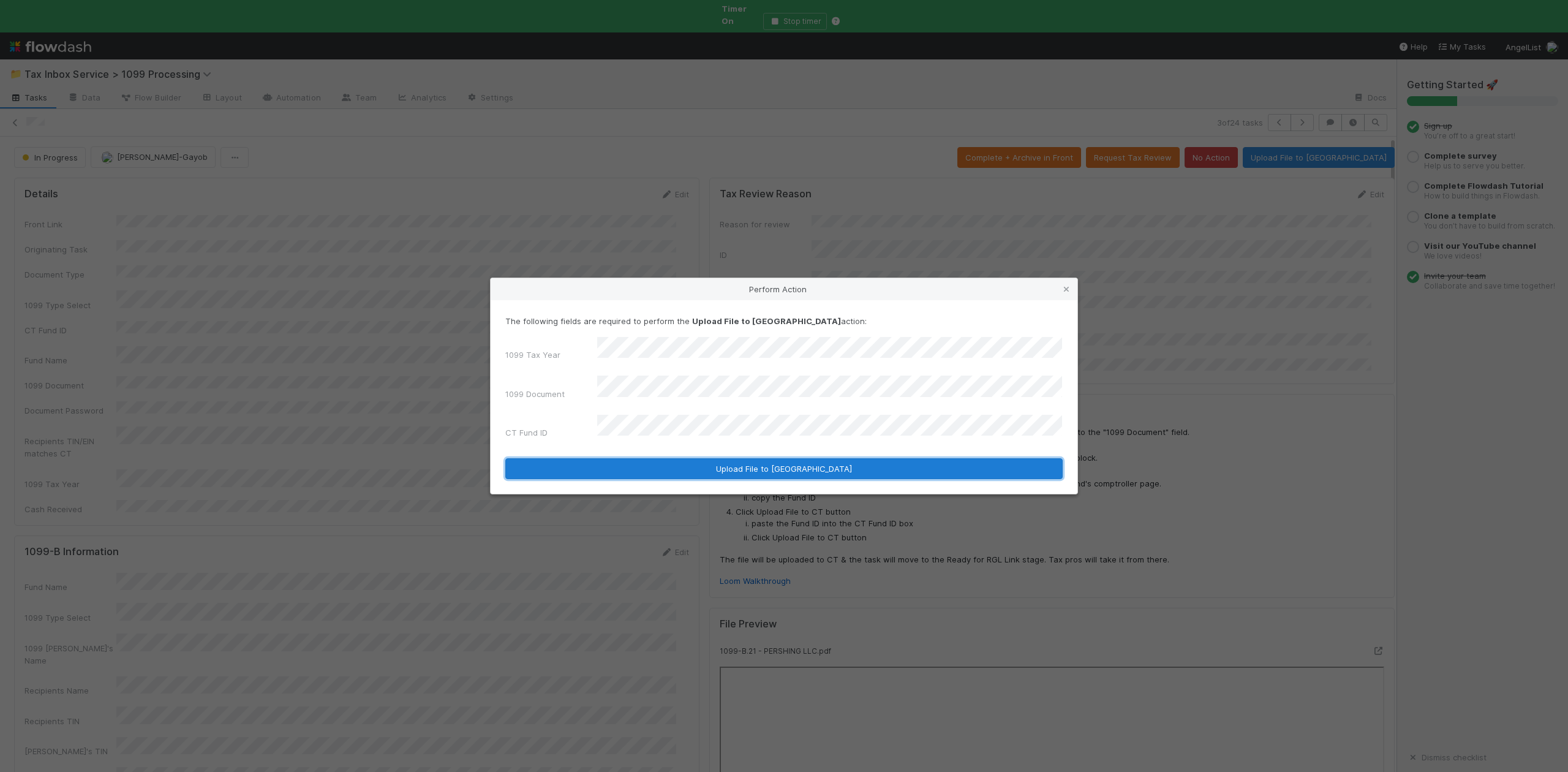
click at [709, 461] on button "Upload File to CT" at bounding box center [784, 469] width 557 height 21
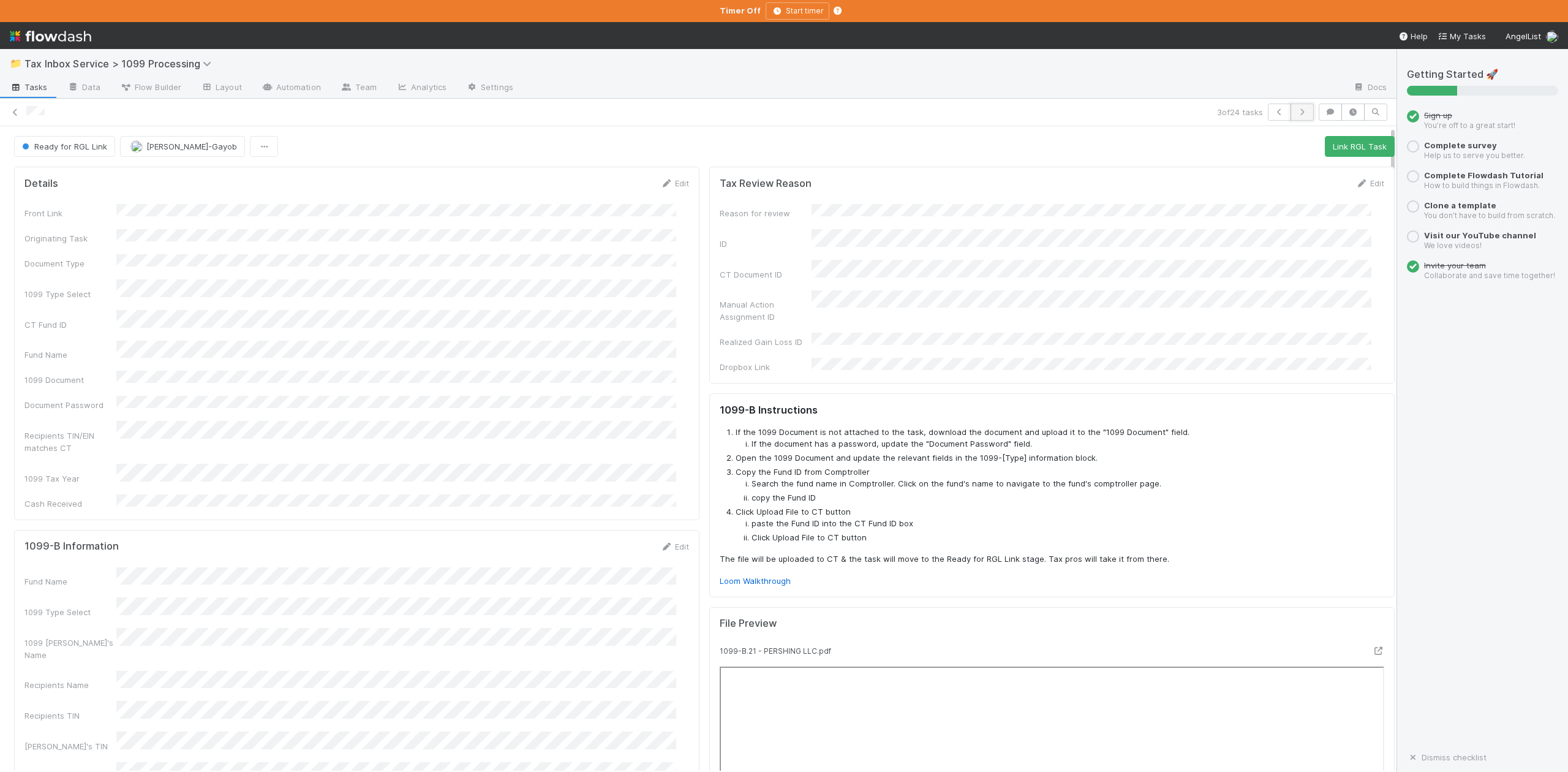
click at [1296, 110] on icon "button" at bounding box center [1302, 112] width 12 height 7
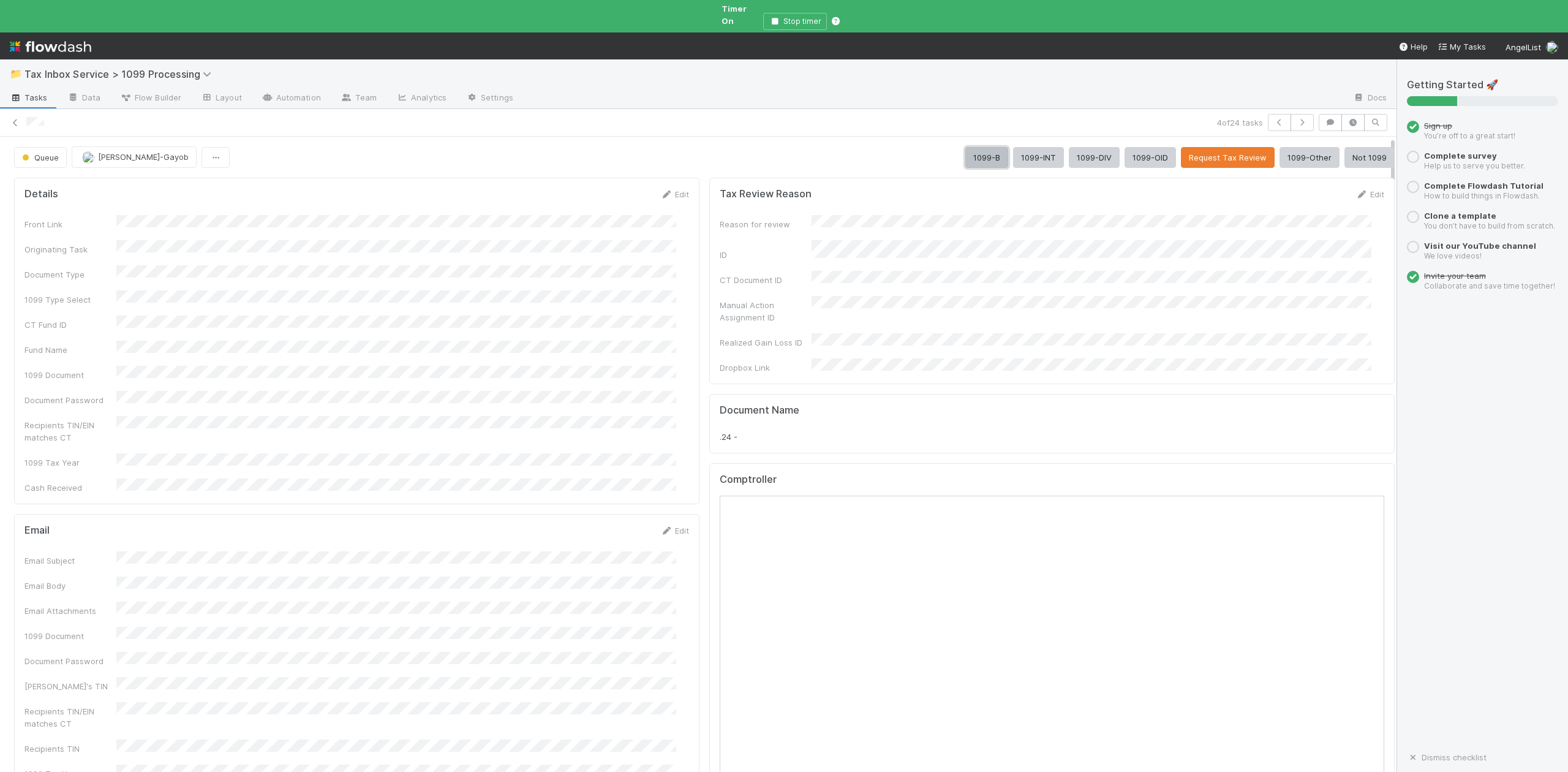
click at [965, 147] on button "1099-B" at bounding box center [987, 157] width 43 height 21
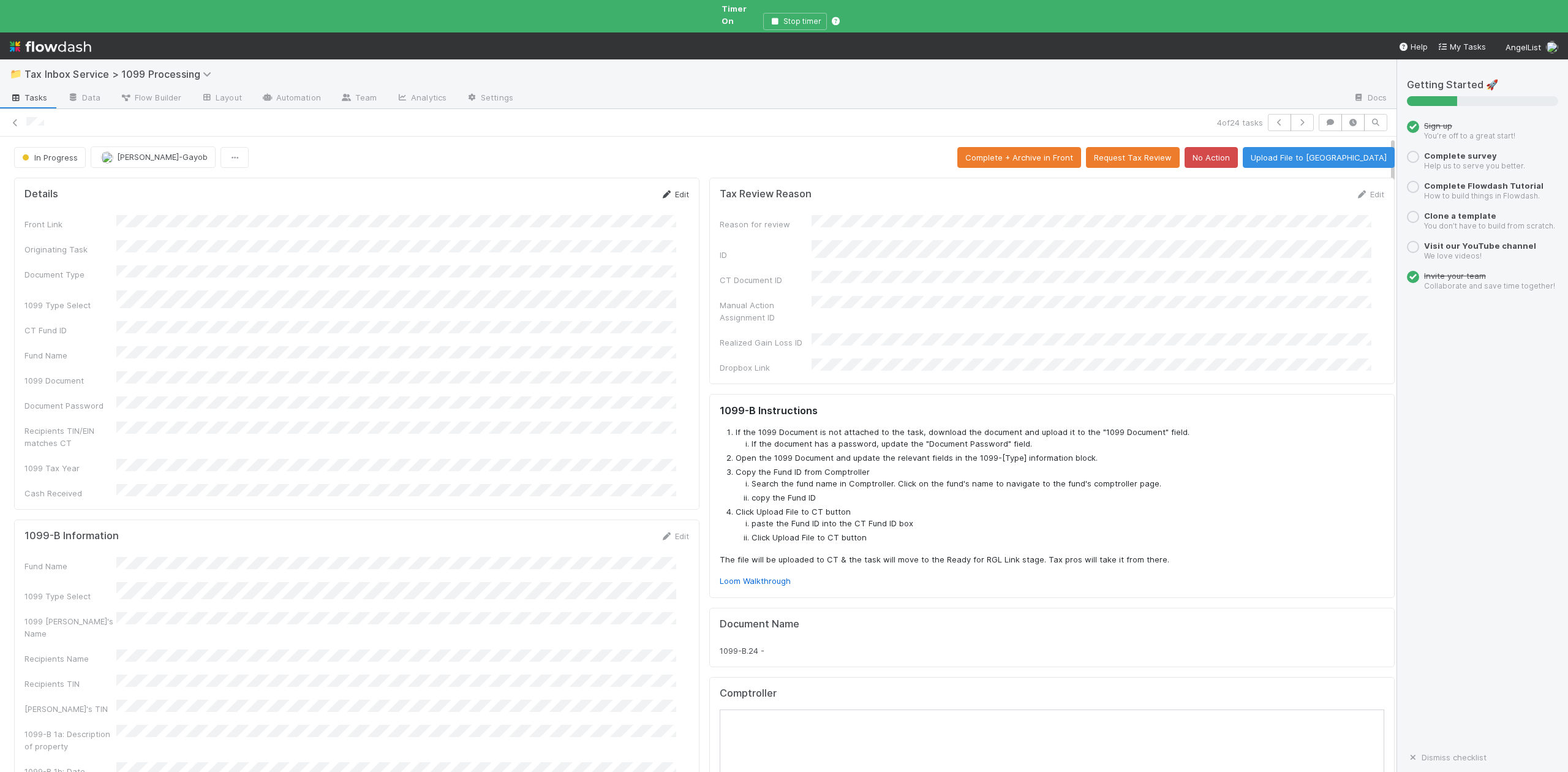
click at [663, 189] on link "Edit" at bounding box center [675, 194] width 29 height 10
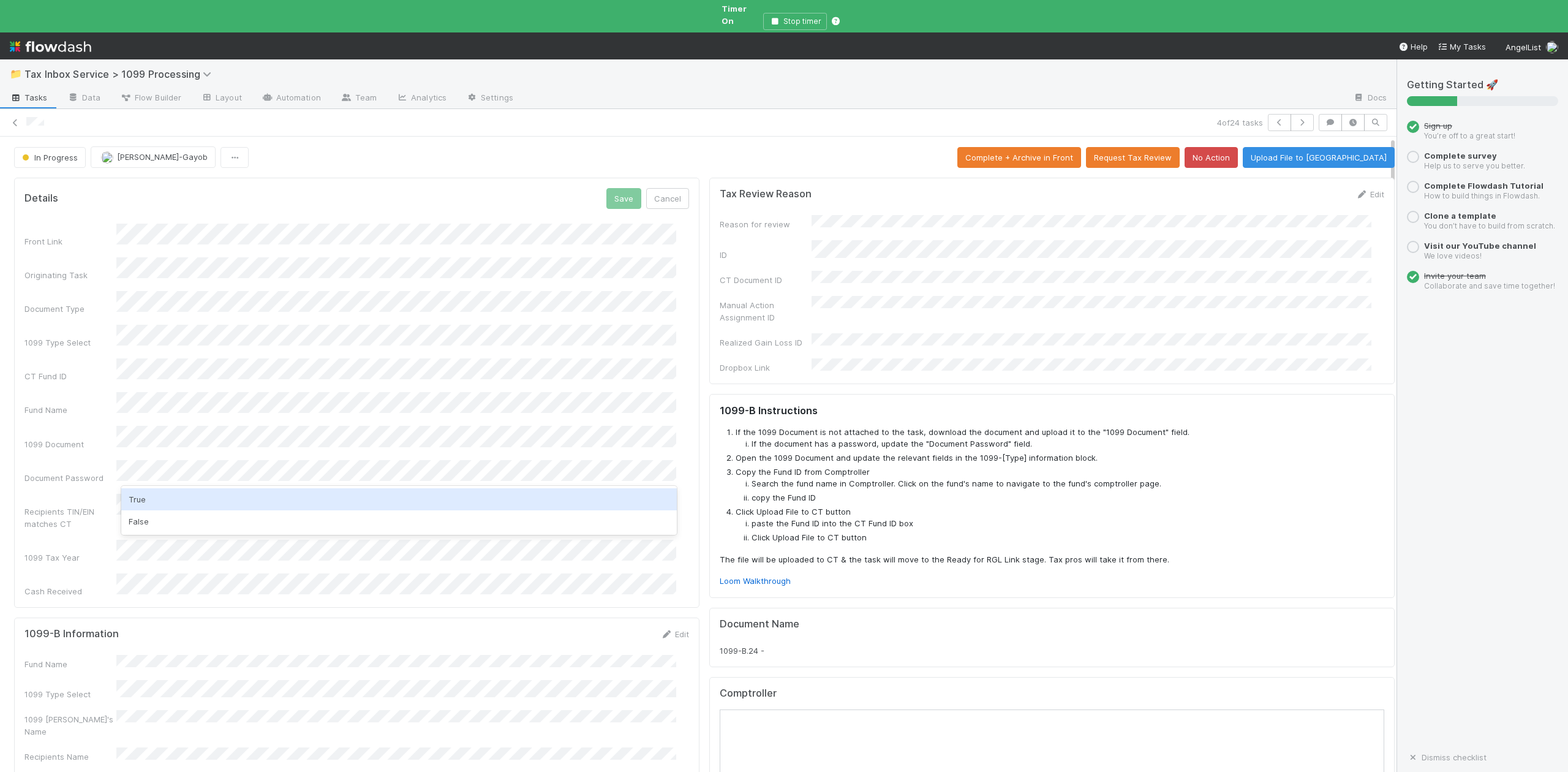
click at [141, 503] on div "True" at bounding box center [399, 499] width 555 height 22
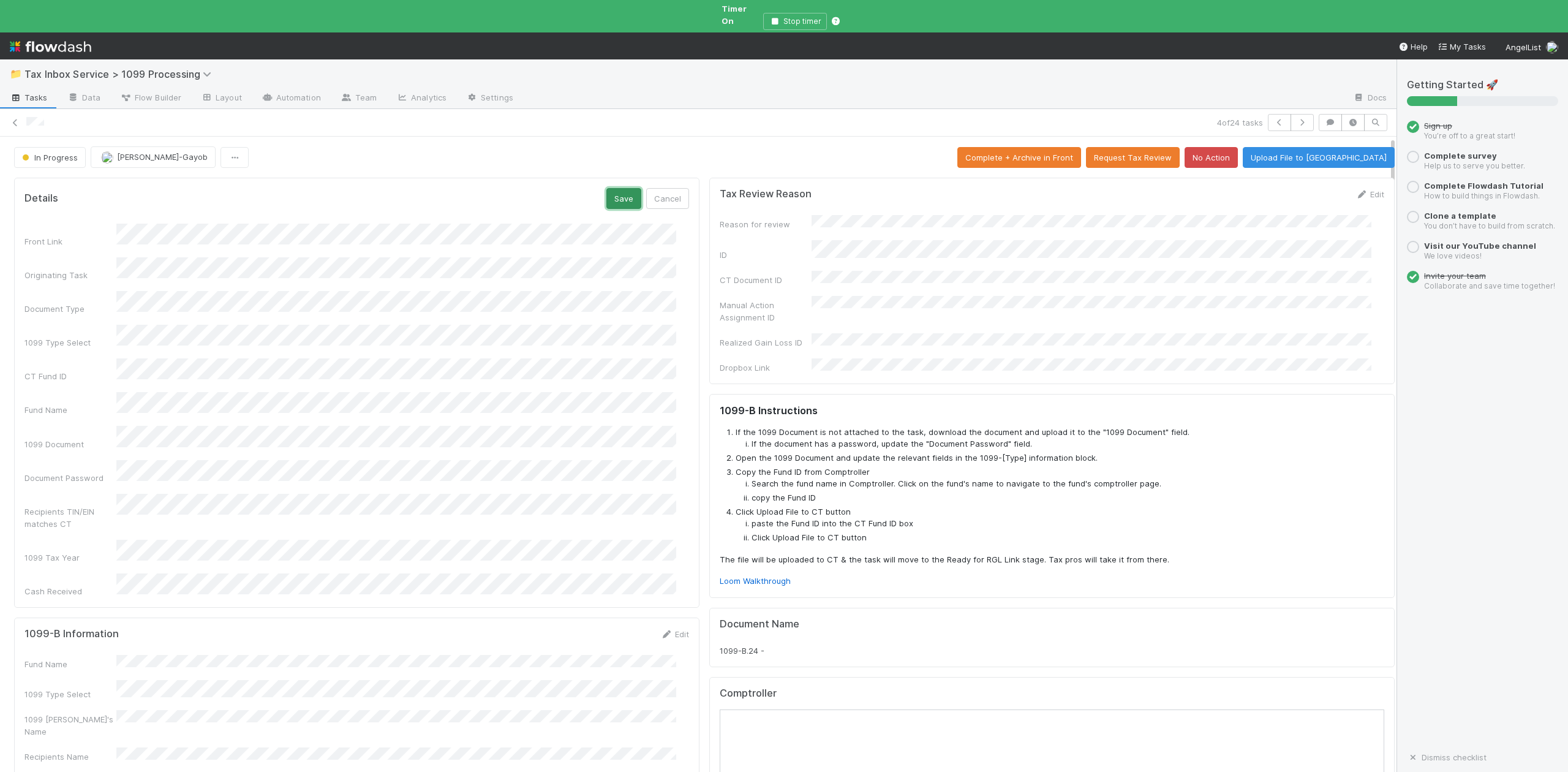
click at [606, 190] on button "Save" at bounding box center [624, 198] width 35 height 21
click at [1180, 148] on button "Request Tax Review" at bounding box center [1133, 157] width 94 height 21
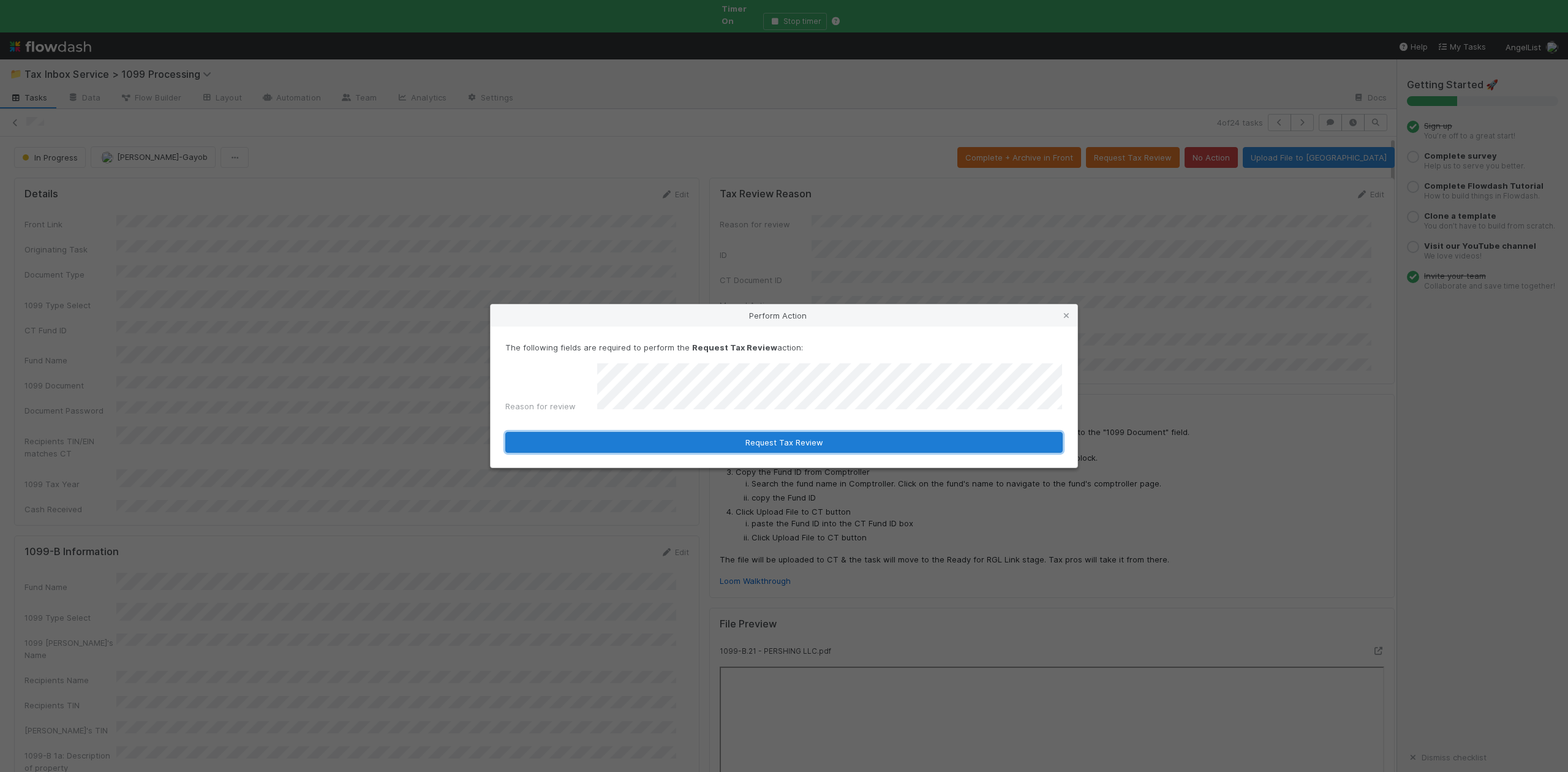
click at [747, 441] on button "Request Tax Review" at bounding box center [784, 442] width 557 height 21
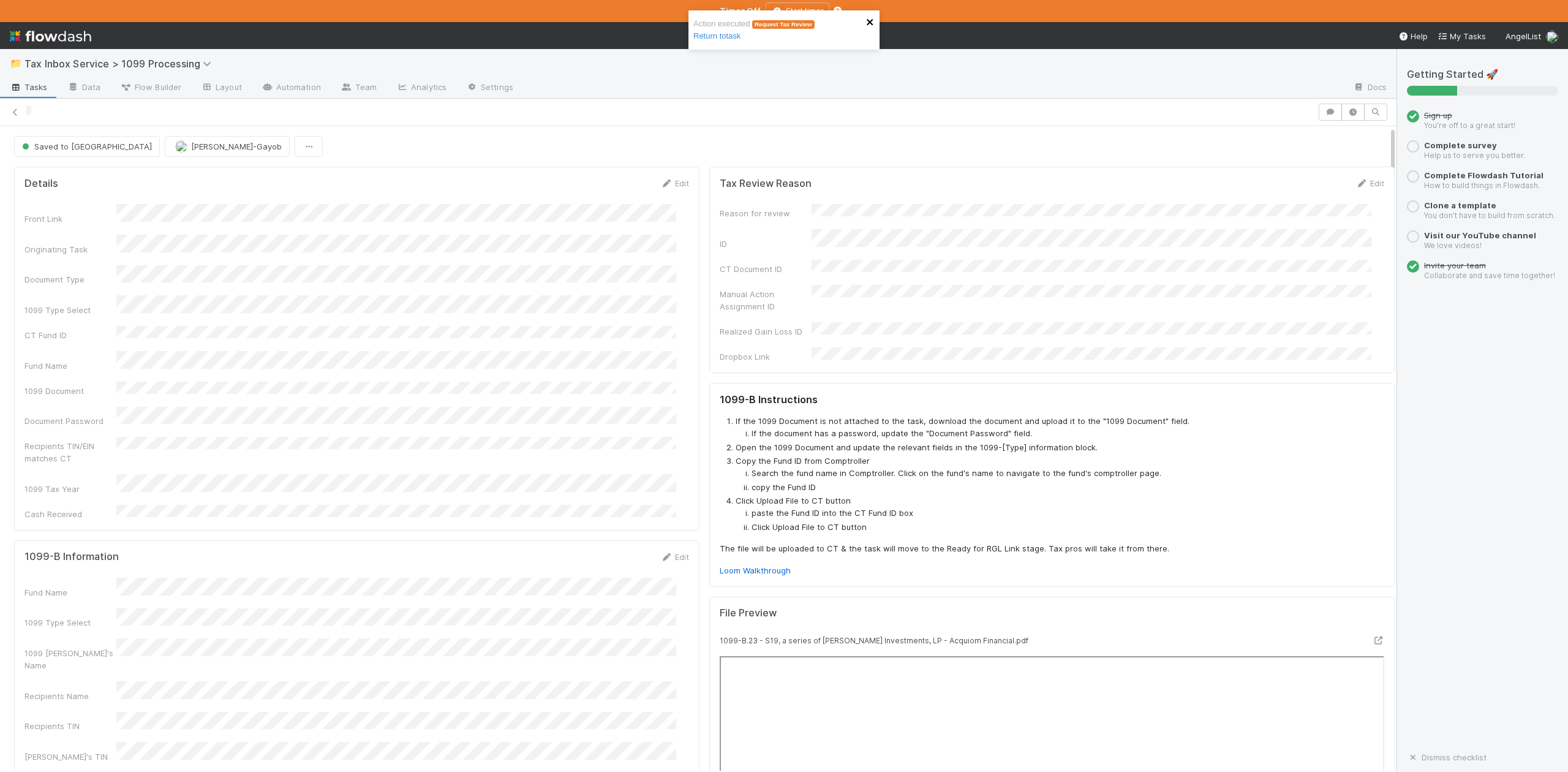
click at [867, 22] on icon "close" at bounding box center [870, 22] width 8 height 10
click at [13, 114] on icon at bounding box center [15, 112] width 12 height 8
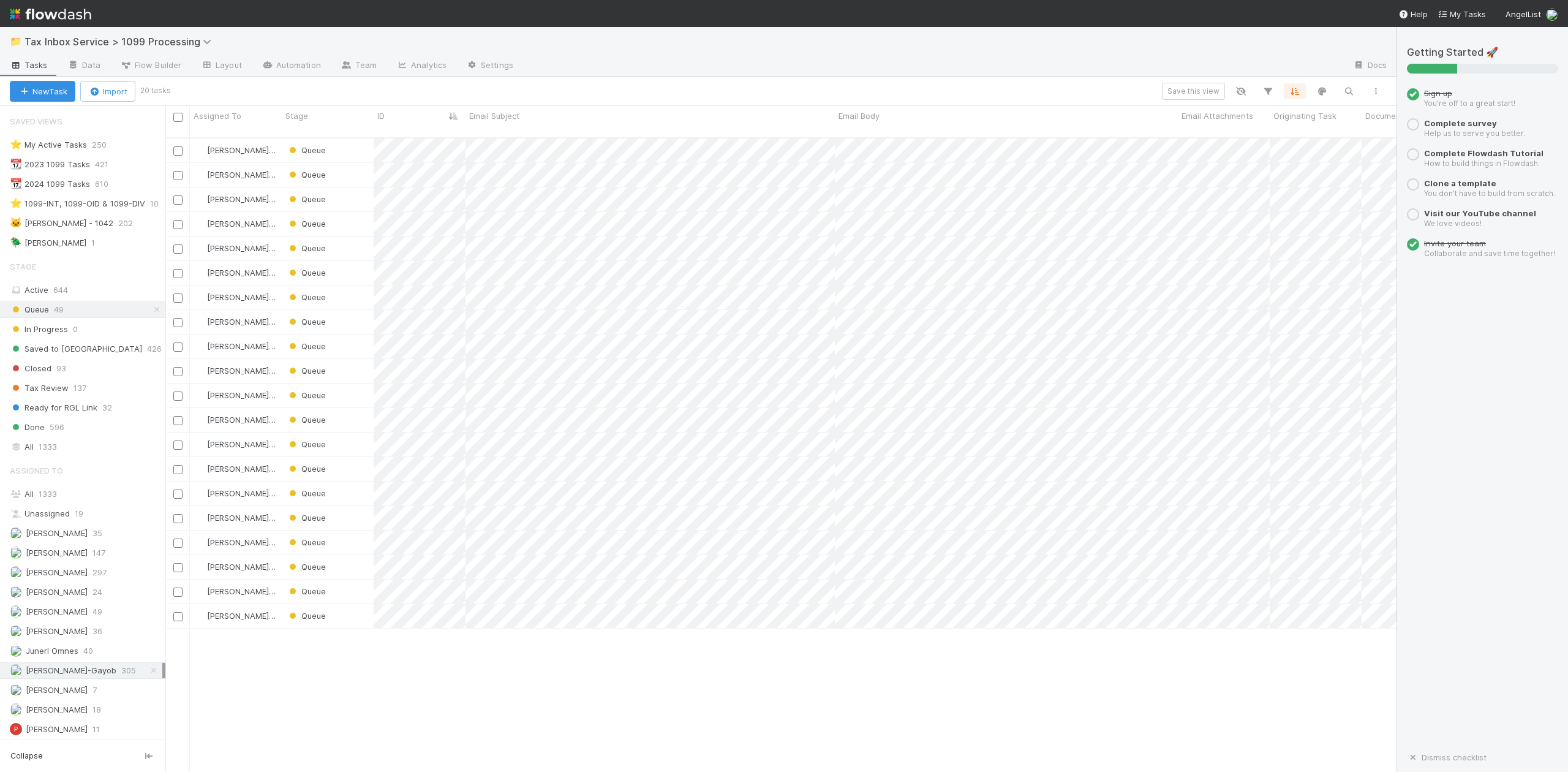
scroll to position [632, 1218]
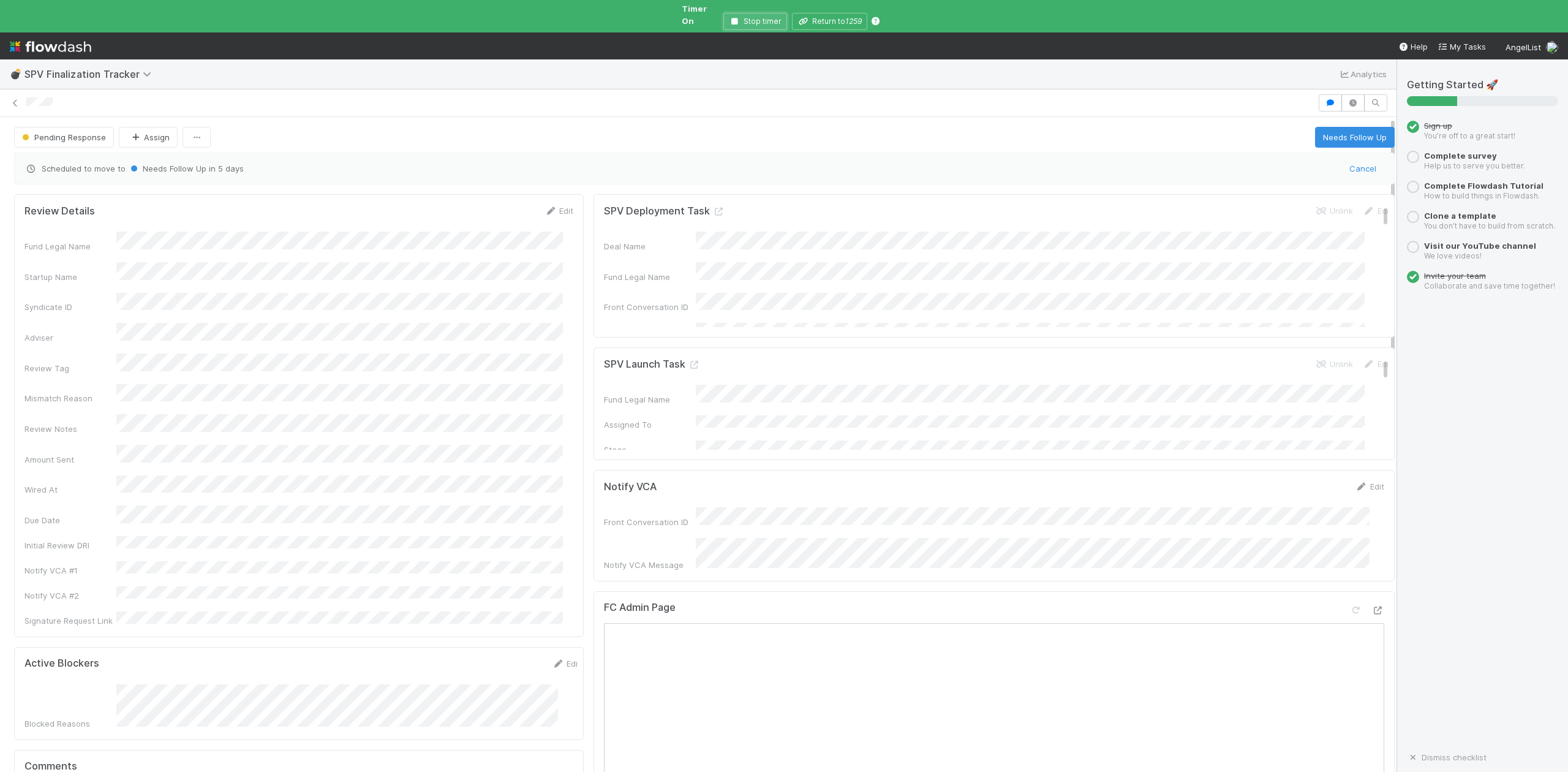
click at [733, 18] on icon "button" at bounding box center [735, 21] width 12 height 7
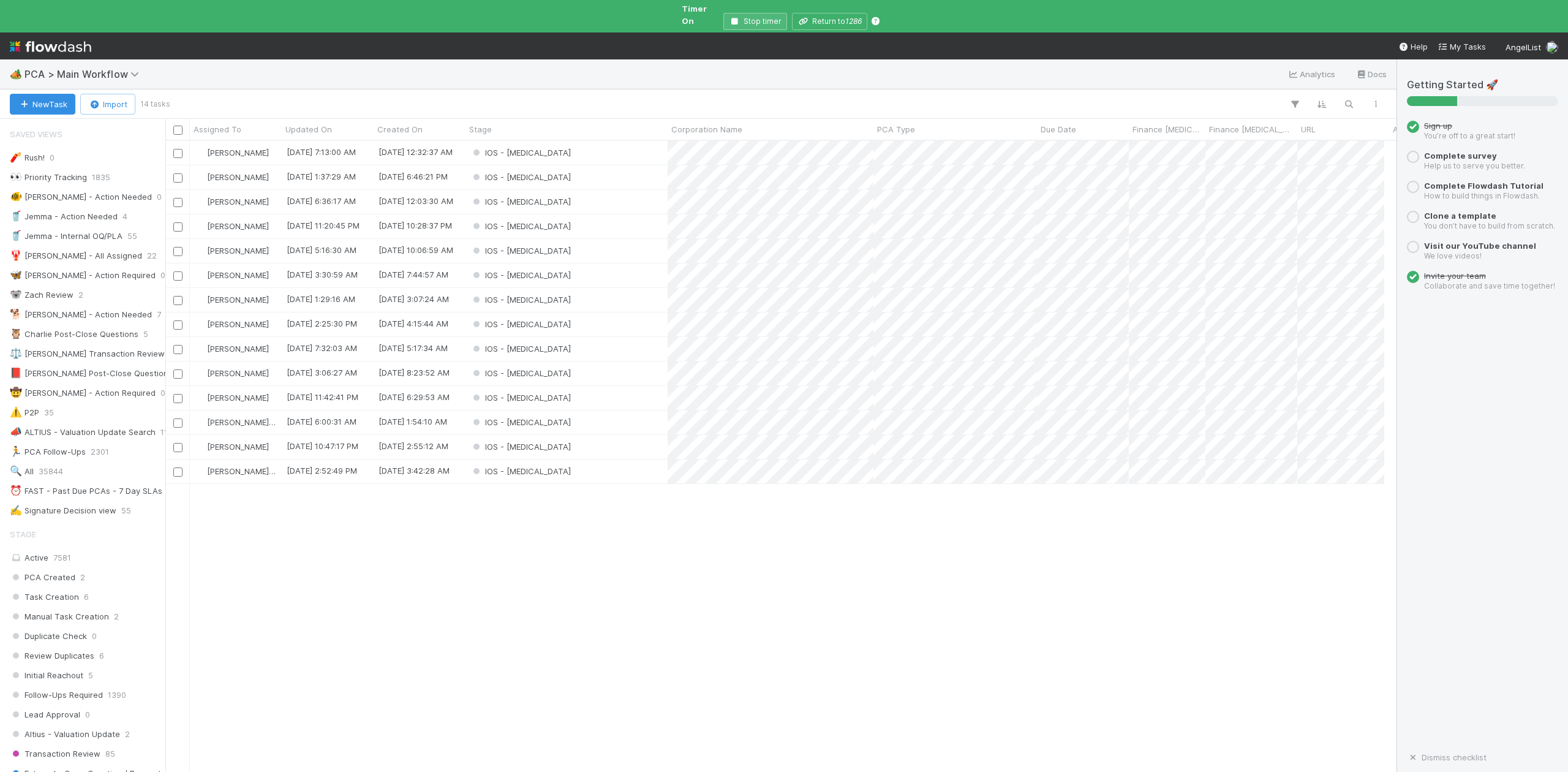
scroll to position [652, 1206]
click at [731, 18] on icon "button" at bounding box center [735, 21] width 12 height 7
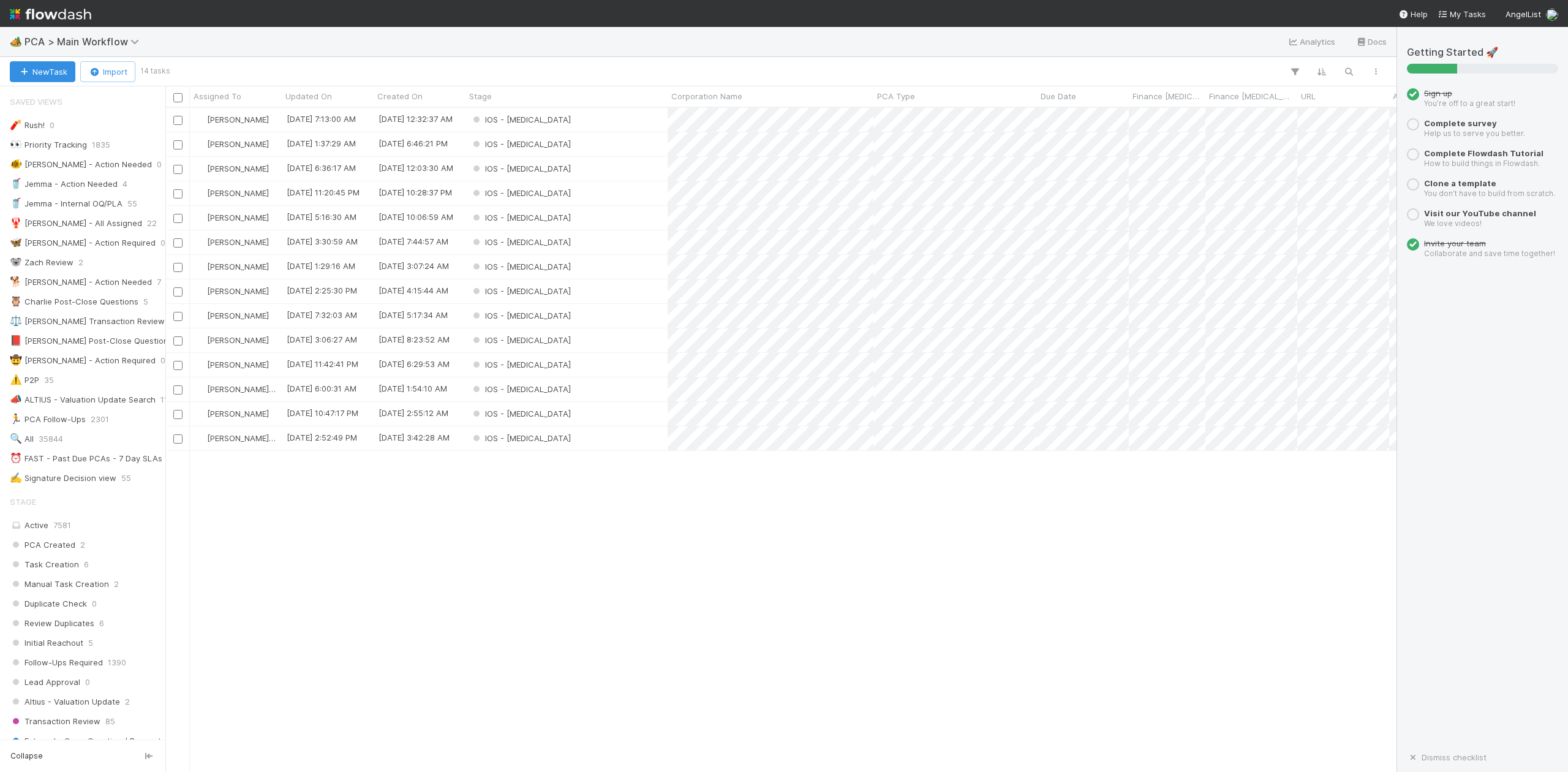
scroll to position [652, 1218]
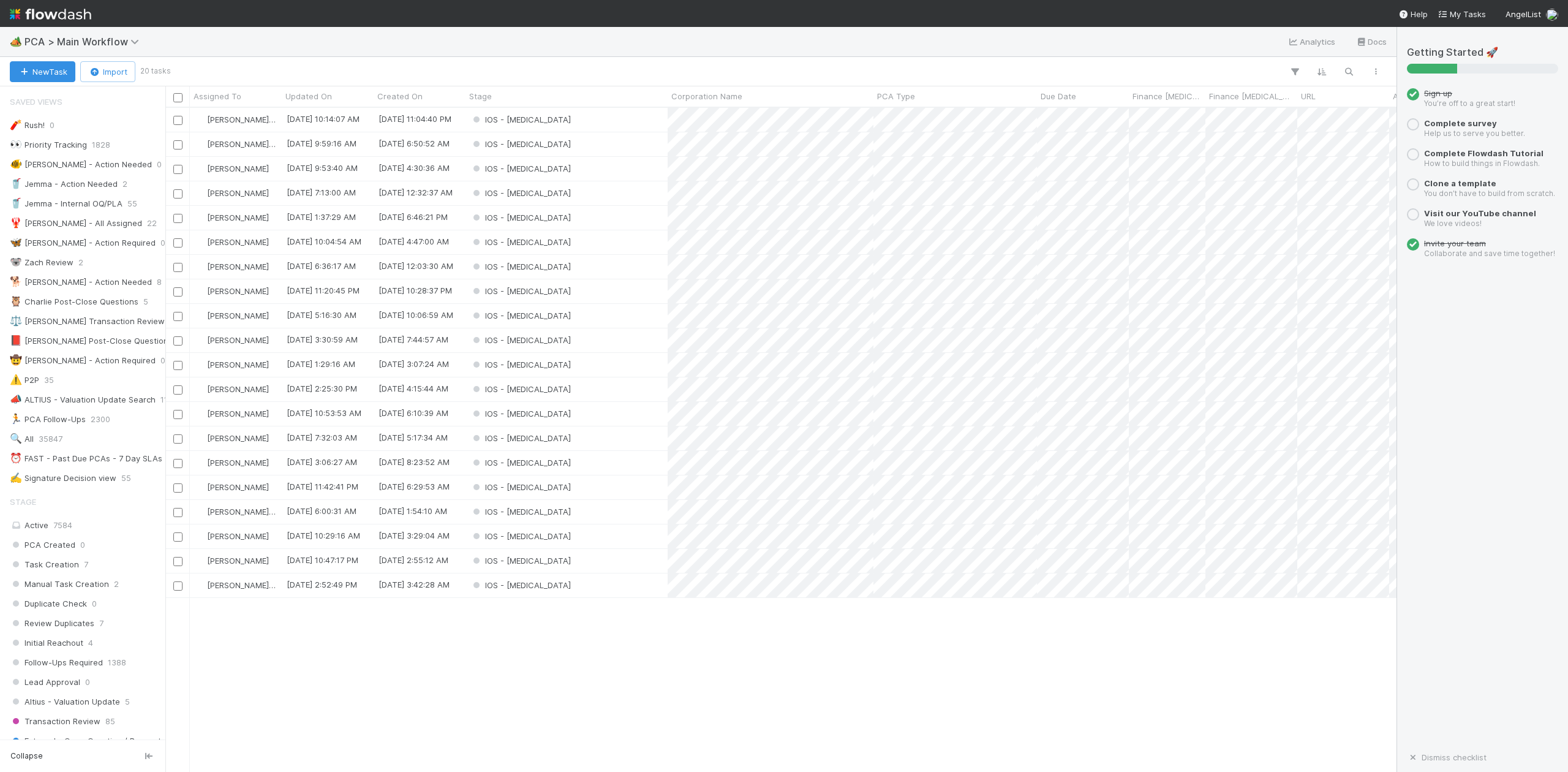
scroll to position [652, 1218]
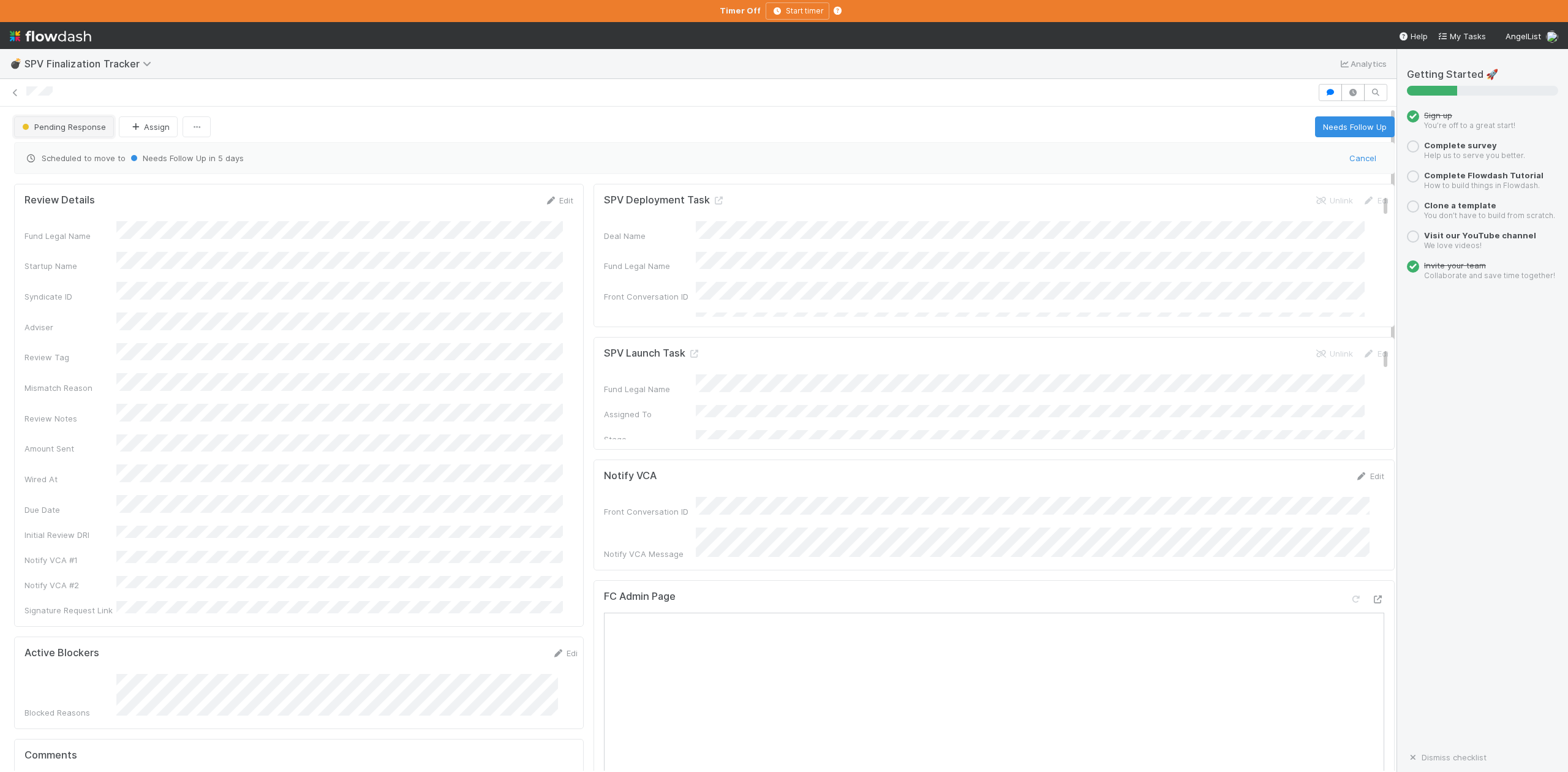
click at [89, 133] on button "Pending Response" at bounding box center [64, 127] width 100 height 21
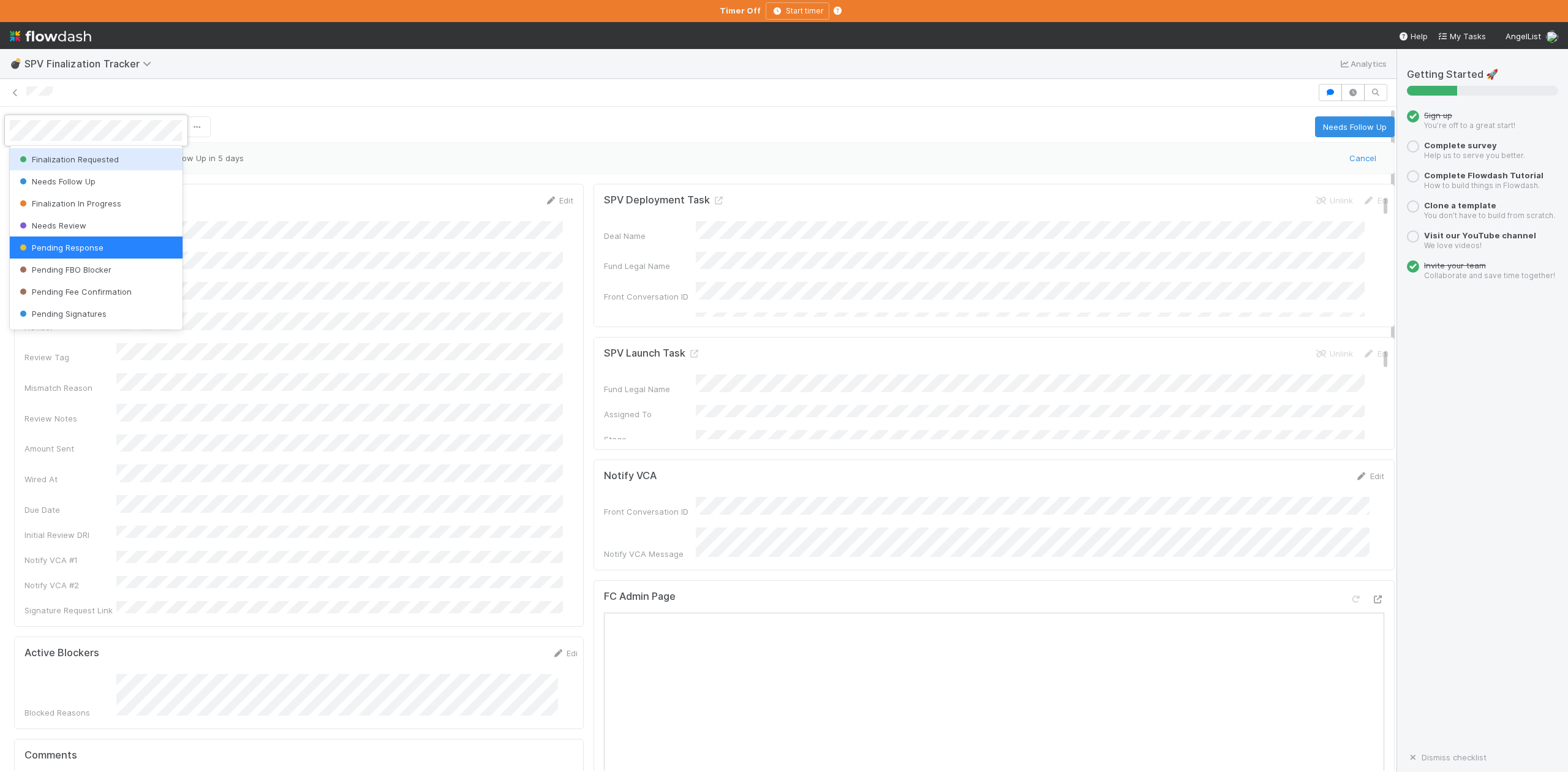
click at [89, 159] on span "Finalization Requested" at bounding box center [68, 159] width 102 height 10
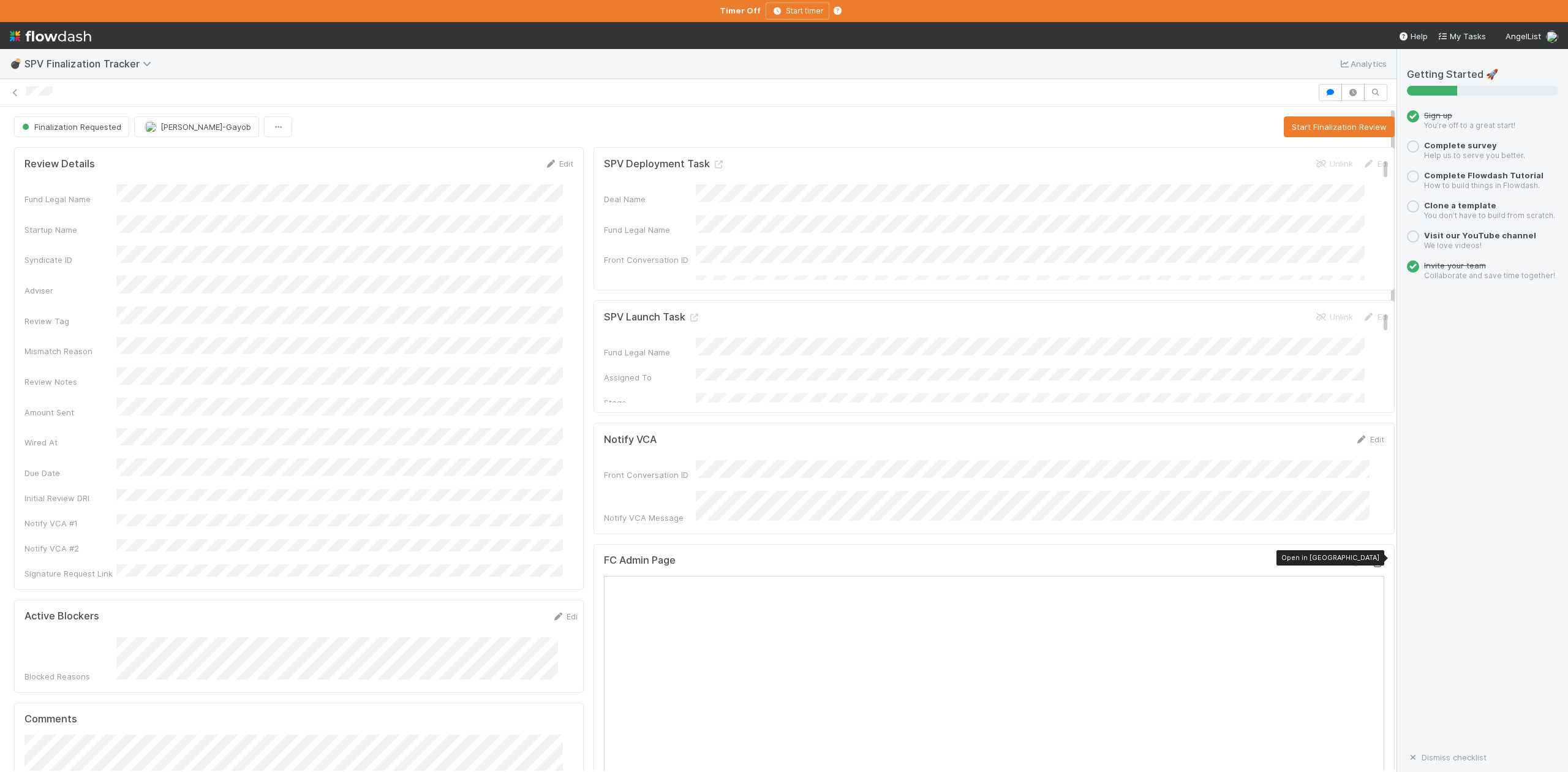
click at [1372, 563] on icon at bounding box center [1378, 563] width 12 height 8
click at [1322, 125] on button "Start Finalization Review" at bounding box center [1339, 127] width 111 height 21
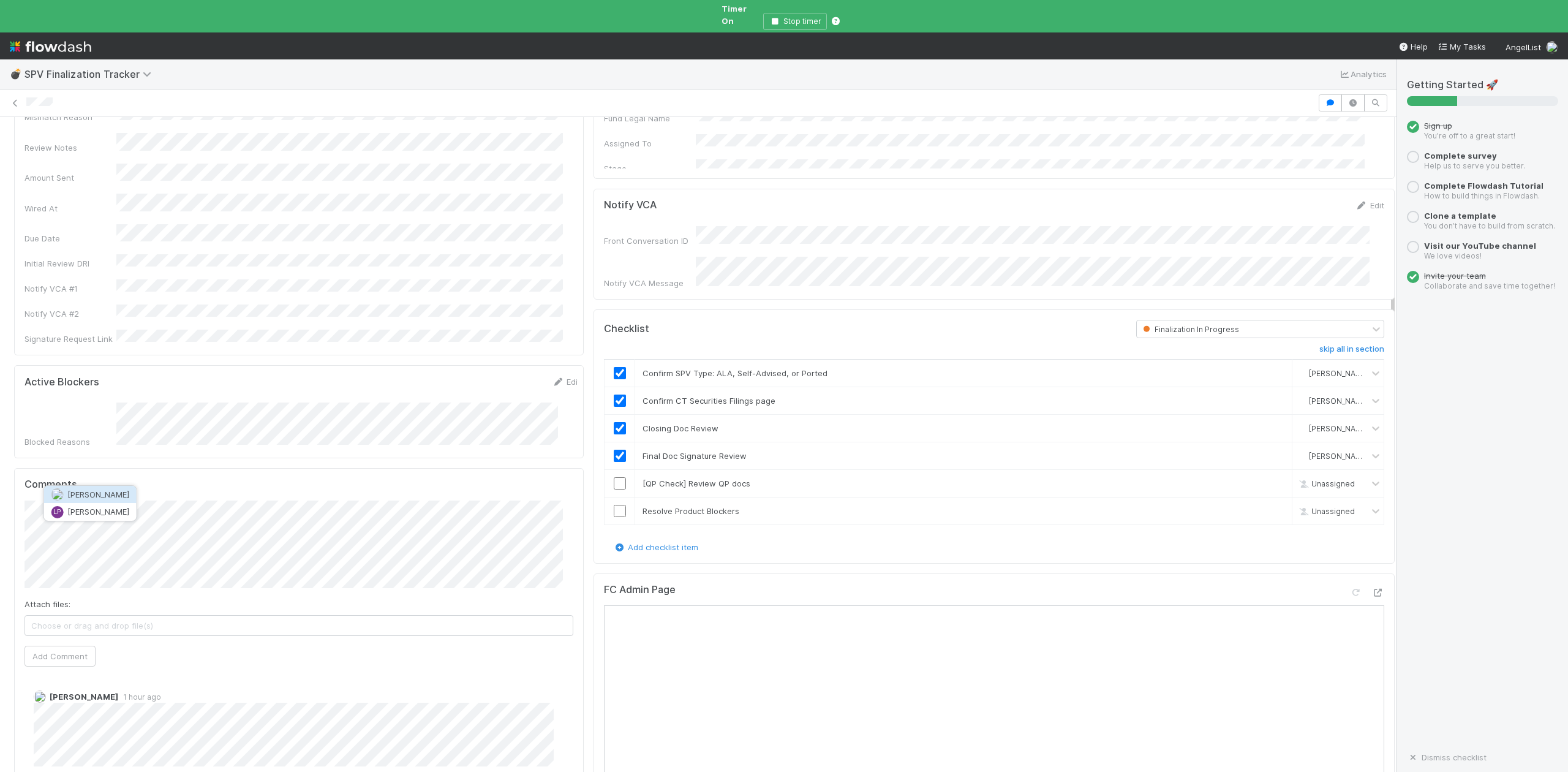
click at [105, 494] on span "[PERSON_NAME]" at bounding box center [98, 494] width 62 height 10
click at [81, 645] on button "Add Comment" at bounding box center [60, 656] width 71 height 21
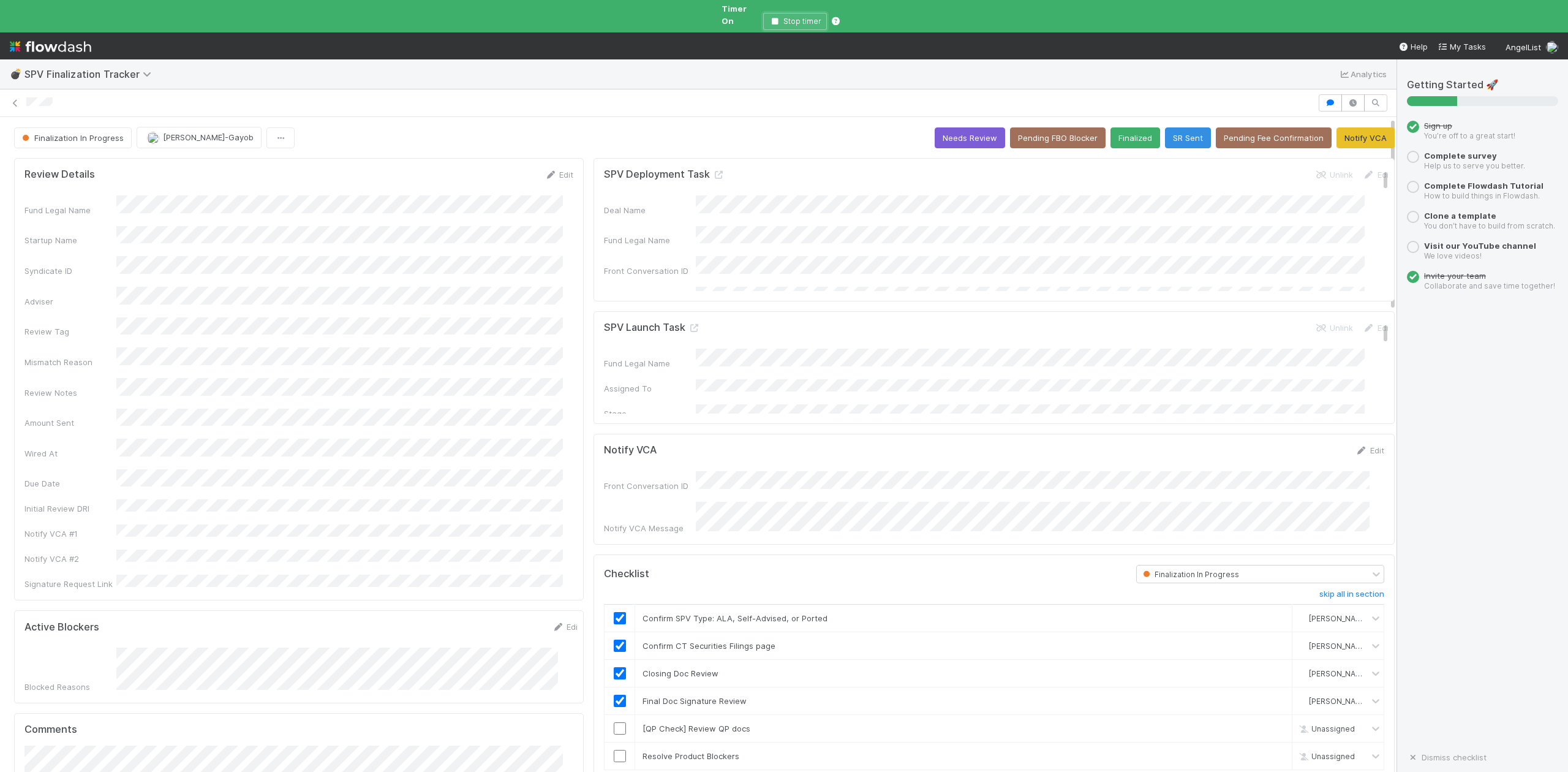
click at [778, 18] on icon "button" at bounding box center [775, 21] width 12 height 7
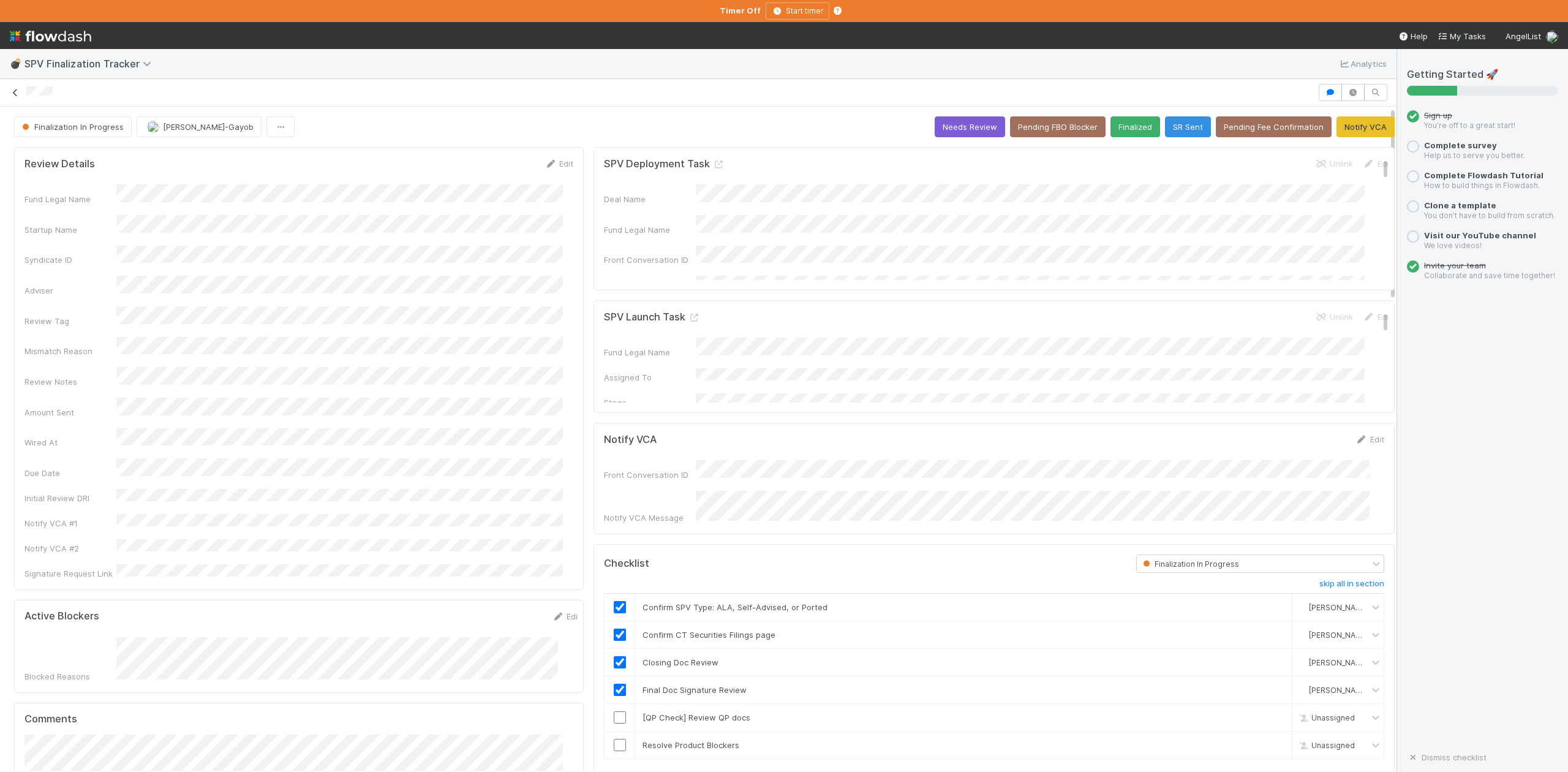
click at [14, 95] on icon at bounding box center [15, 93] width 12 height 8
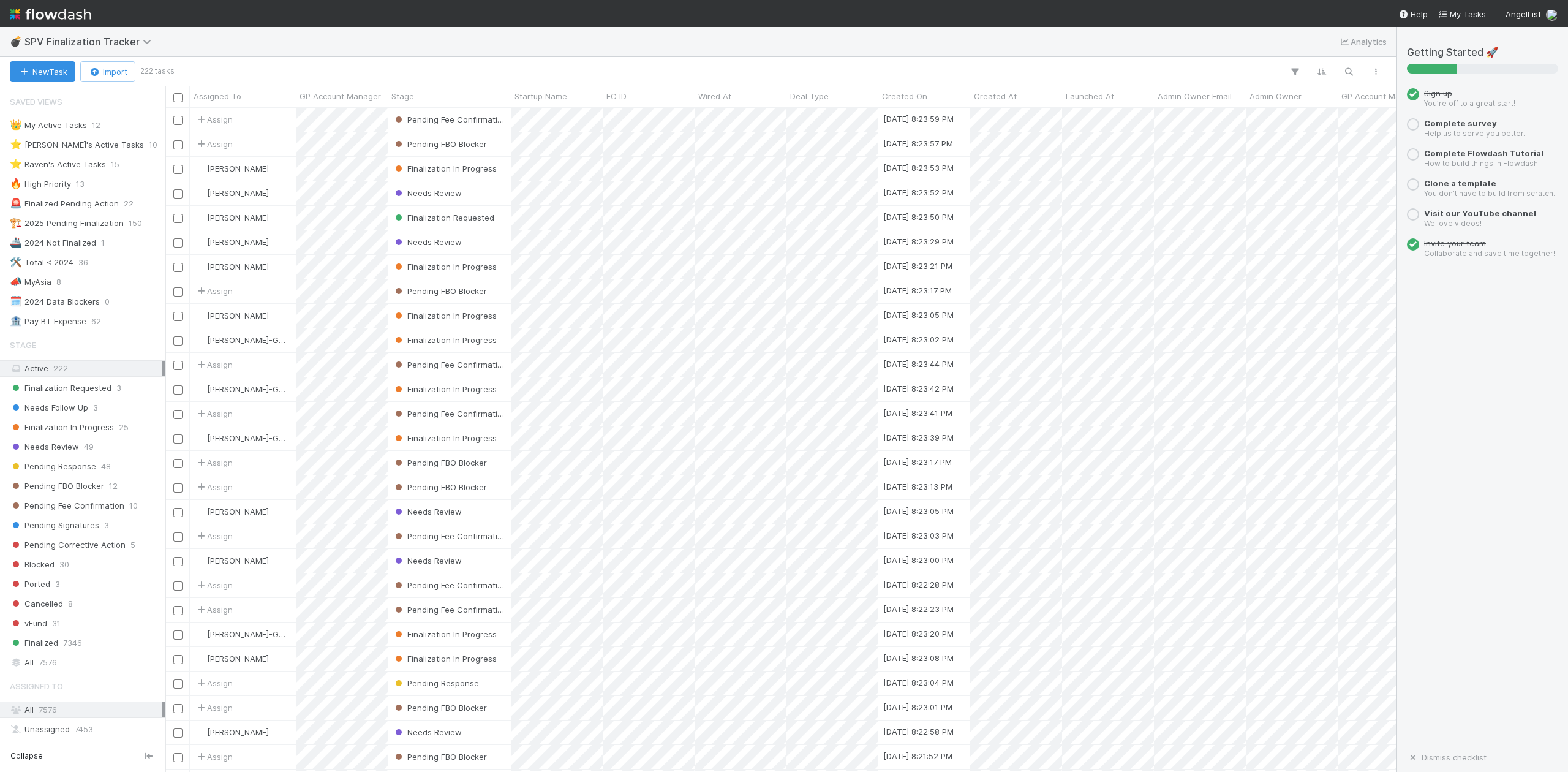
scroll to position [652, 1218]
click at [99, 140] on div "⭐ [PERSON_NAME]'s Active Tasks" at bounding box center [77, 144] width 134 height 15
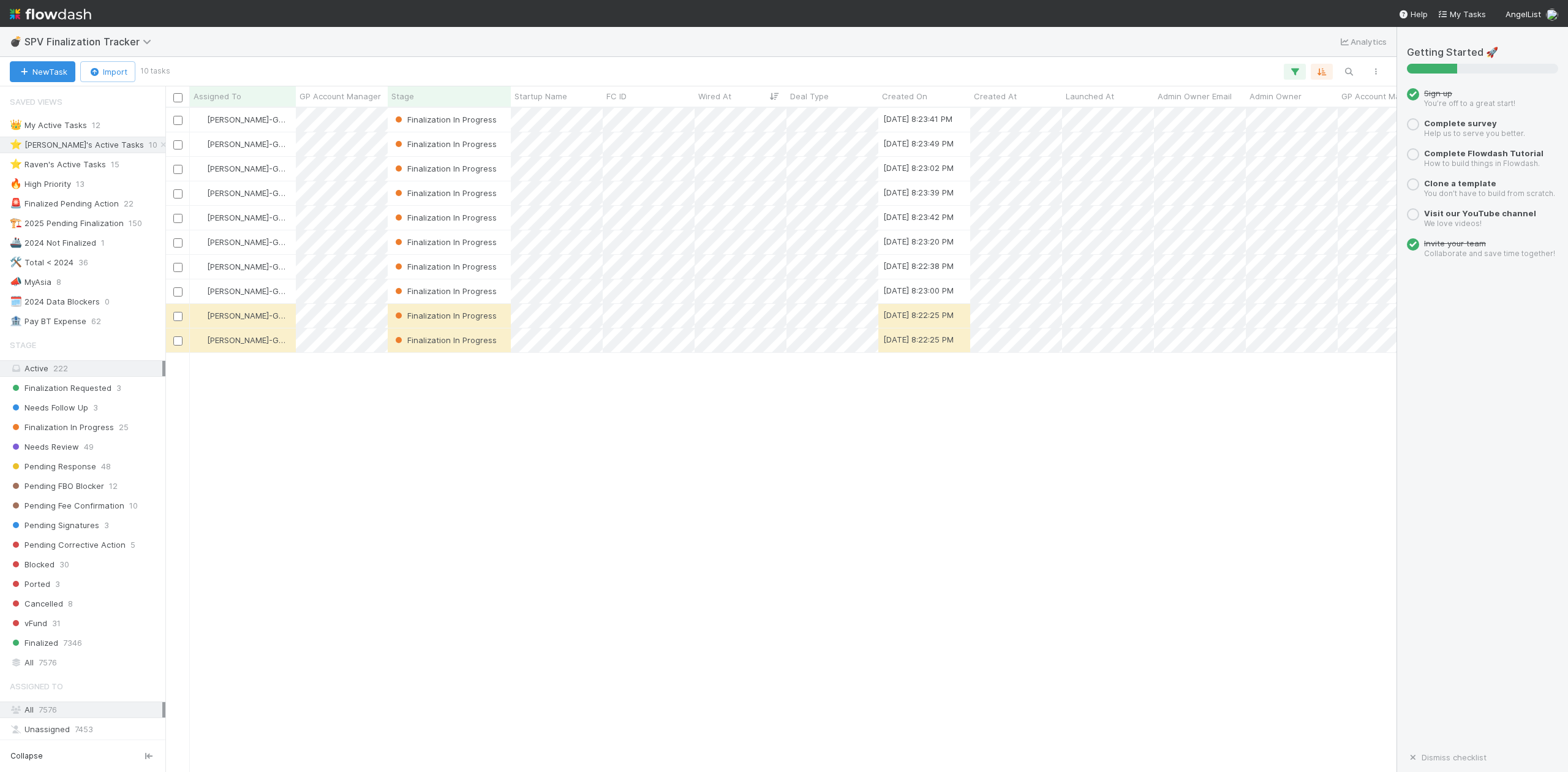
scroll to position [652, 1218]
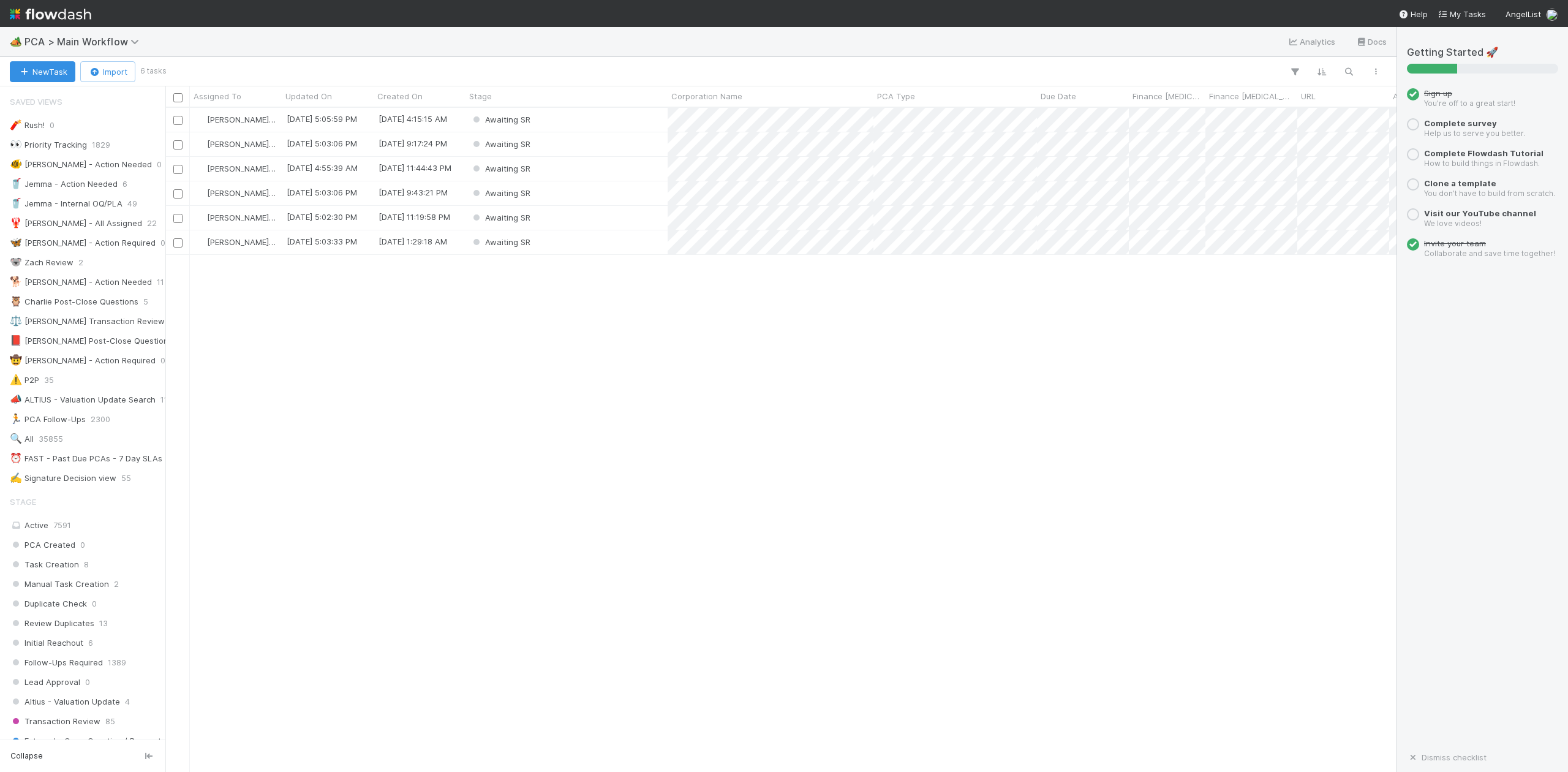
scroll to position [13, 12]
click at [551, 118] on div "Awaiting SR" at bounding box center [566, 119] width 202 height 24
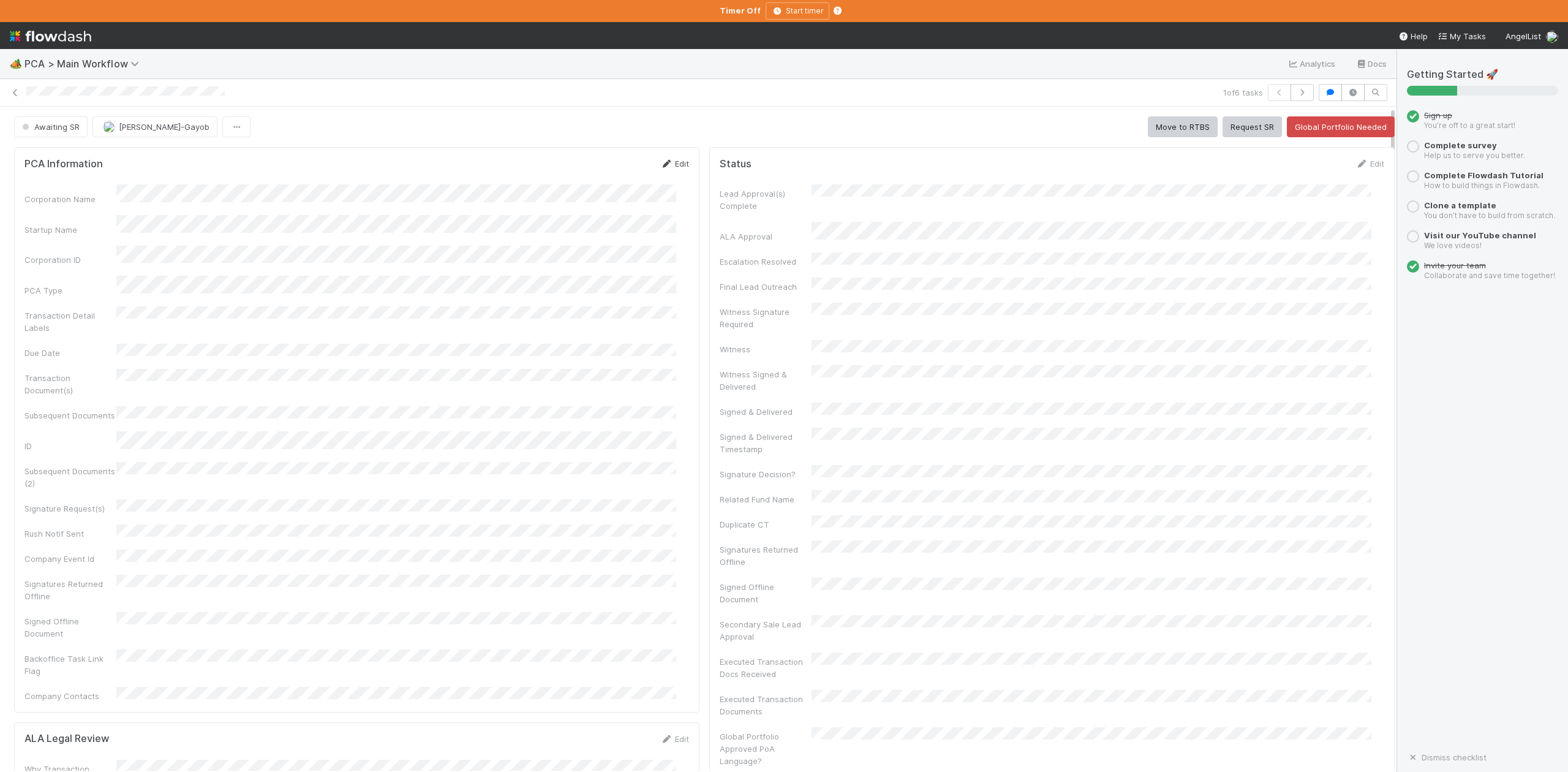
click at [671, 162] on link "Edit" at bounding box center [675, 163] width 29 height 10
click at [613, 169] on button "Save" at bounding box center [624, 168] width 35 height 21
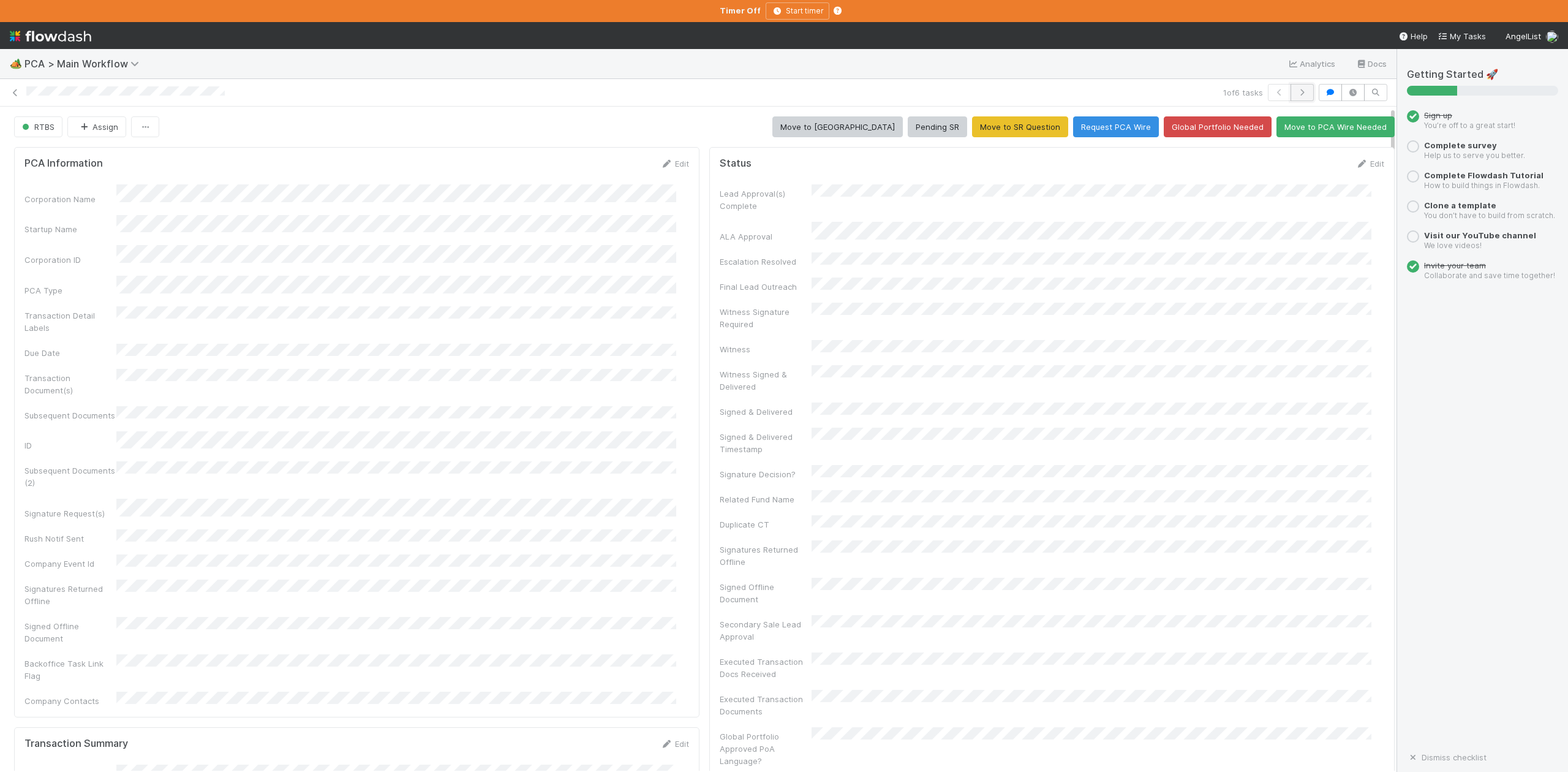
click at [1296, 95] on icon "button" at bounding box center [1302, 92] width 12 height 7
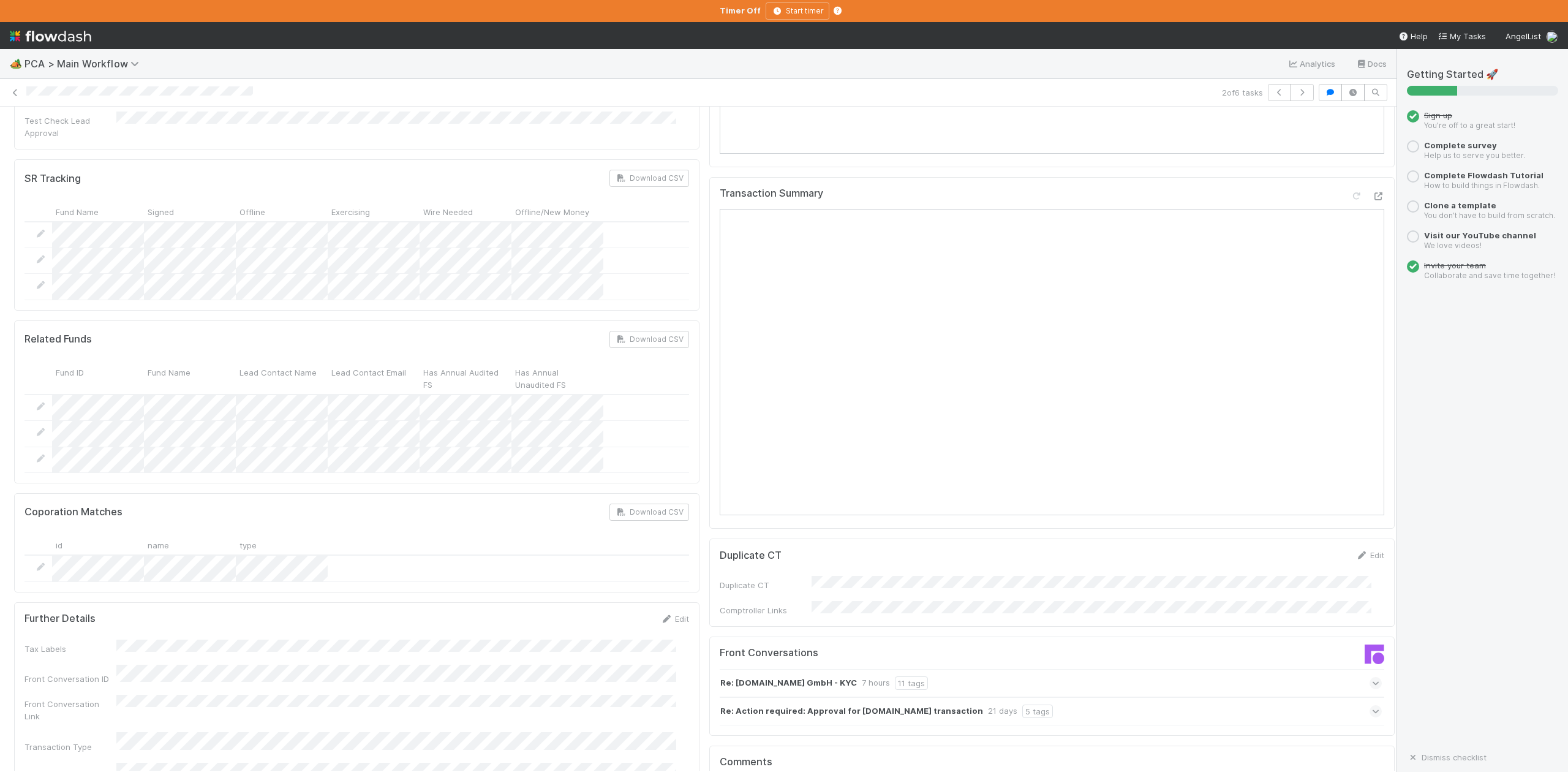
scroll to position [816, 0]
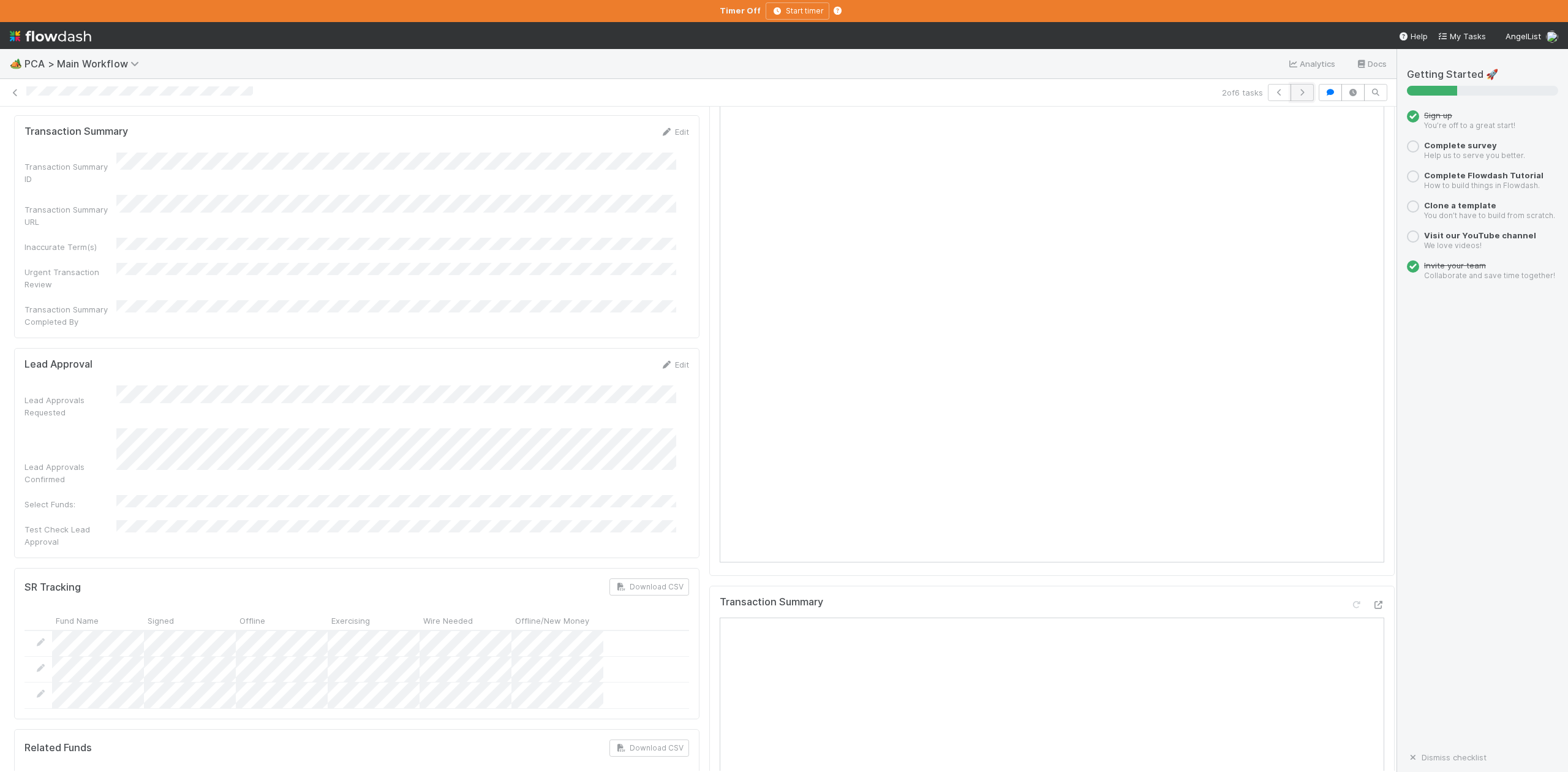
click at [1296, 89] on icon "button" at bounding box center [1302, 92] width 12 height 7
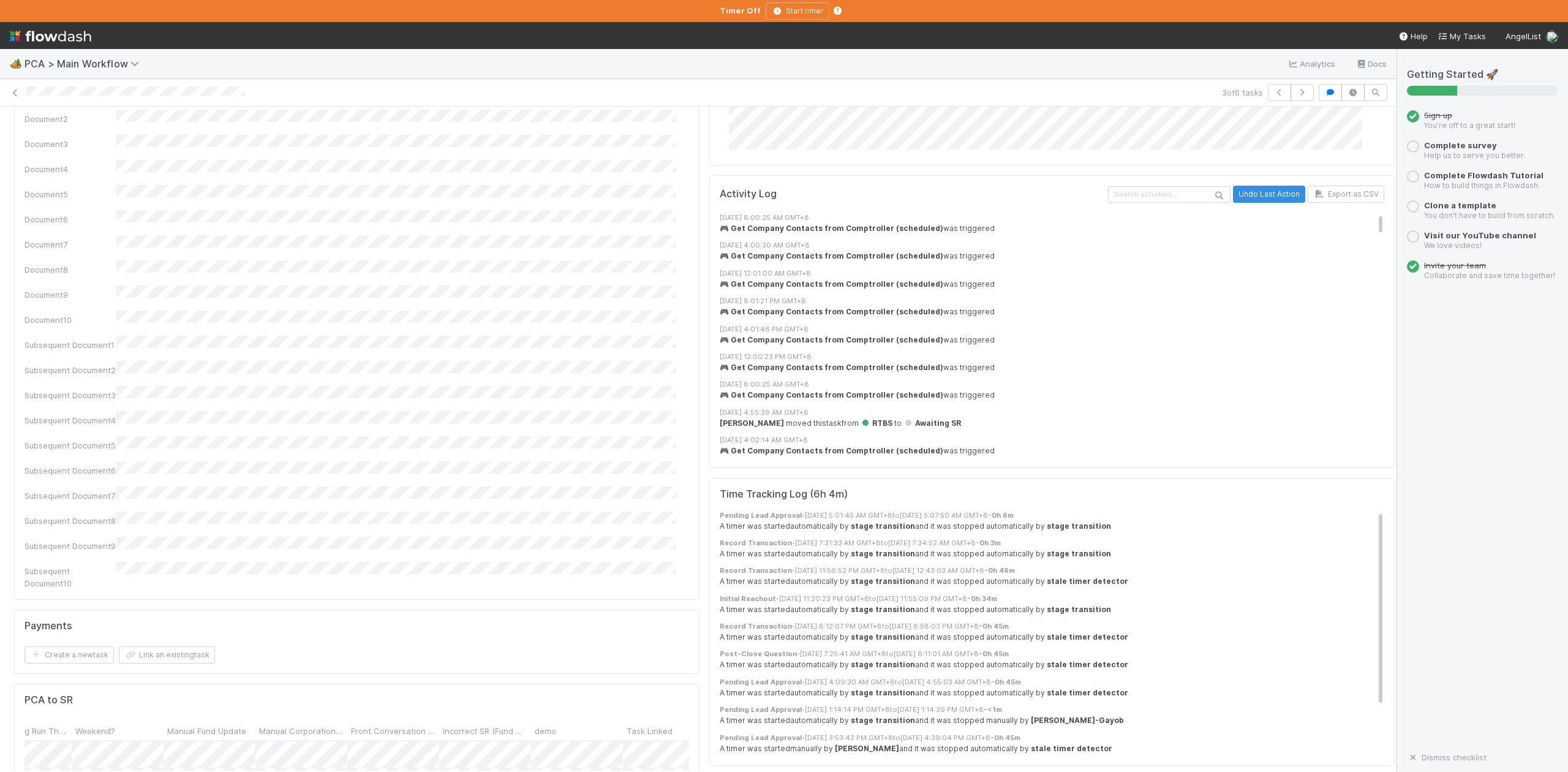
scroll to position [0, 4972]
click at [322, 603] on div at bounding box center [784, 386] width 1568 height 772
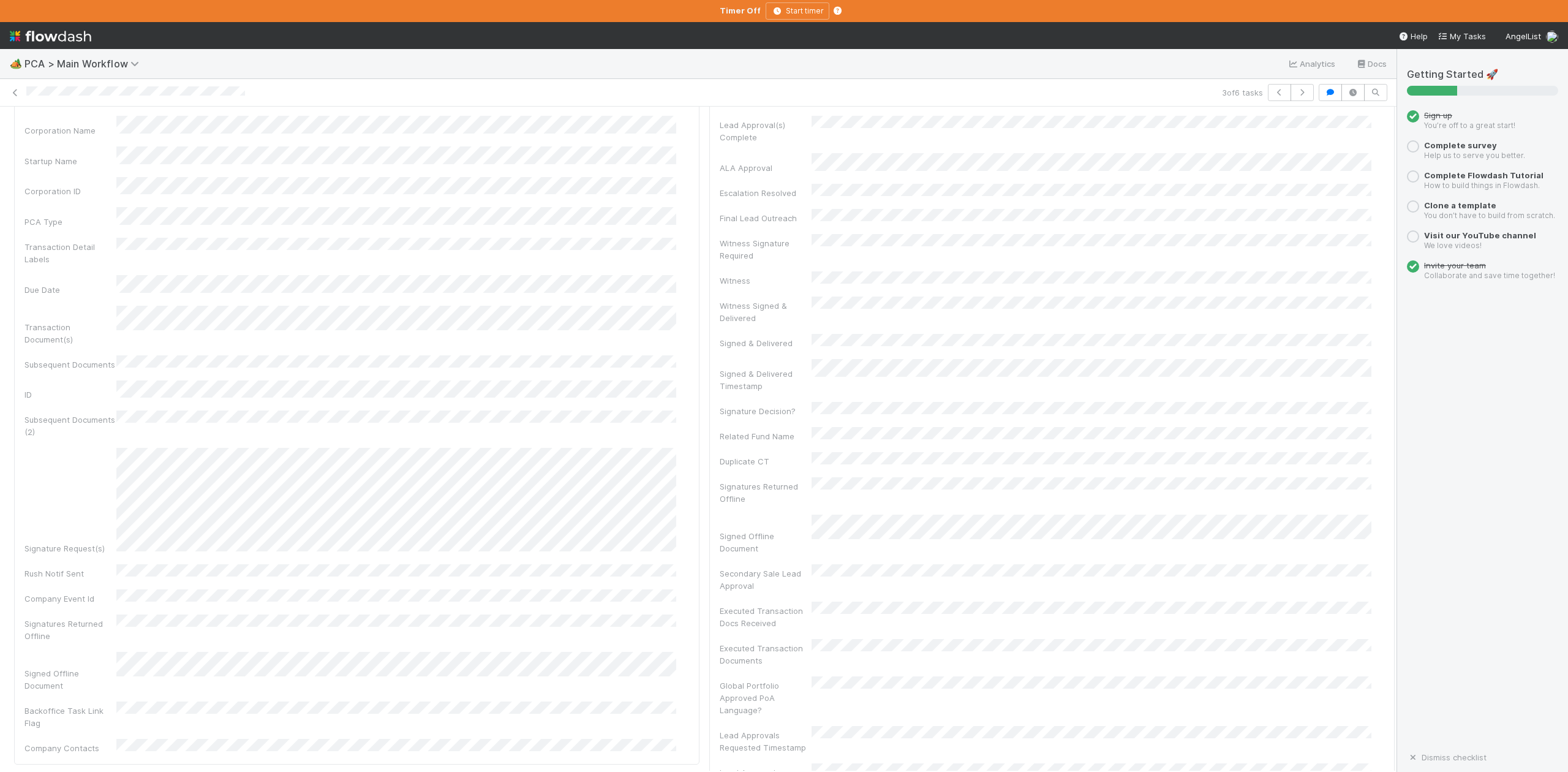
scroll to position [0, 0]
click at [1296, 93] on icon "button" at bounding box center [1302, 92] width 12 height 7
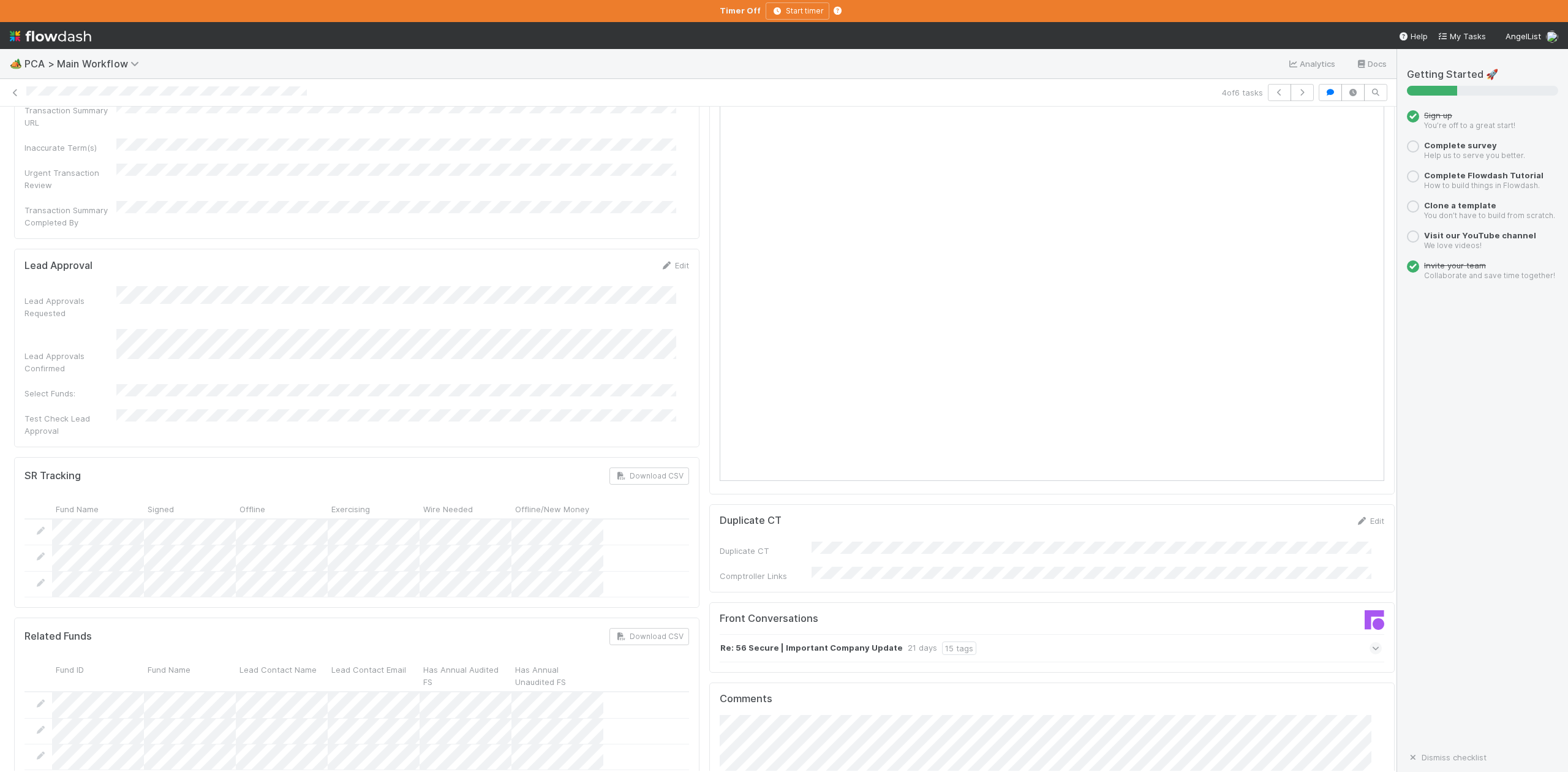
scroll to position [1388, 0]
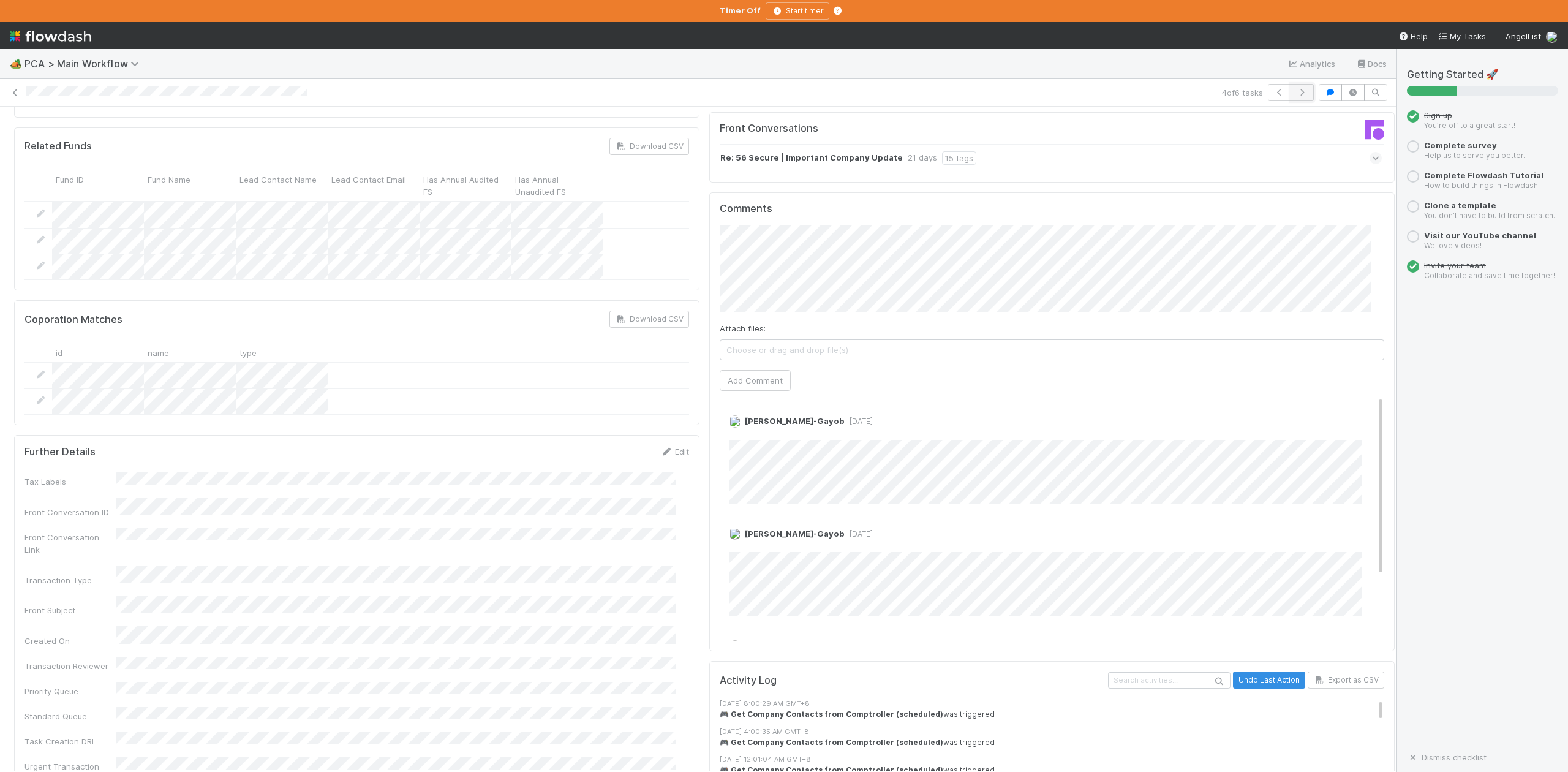
click at [1296, 95] on icon "button" at bounding box center [1302, 92] width 12 height 7
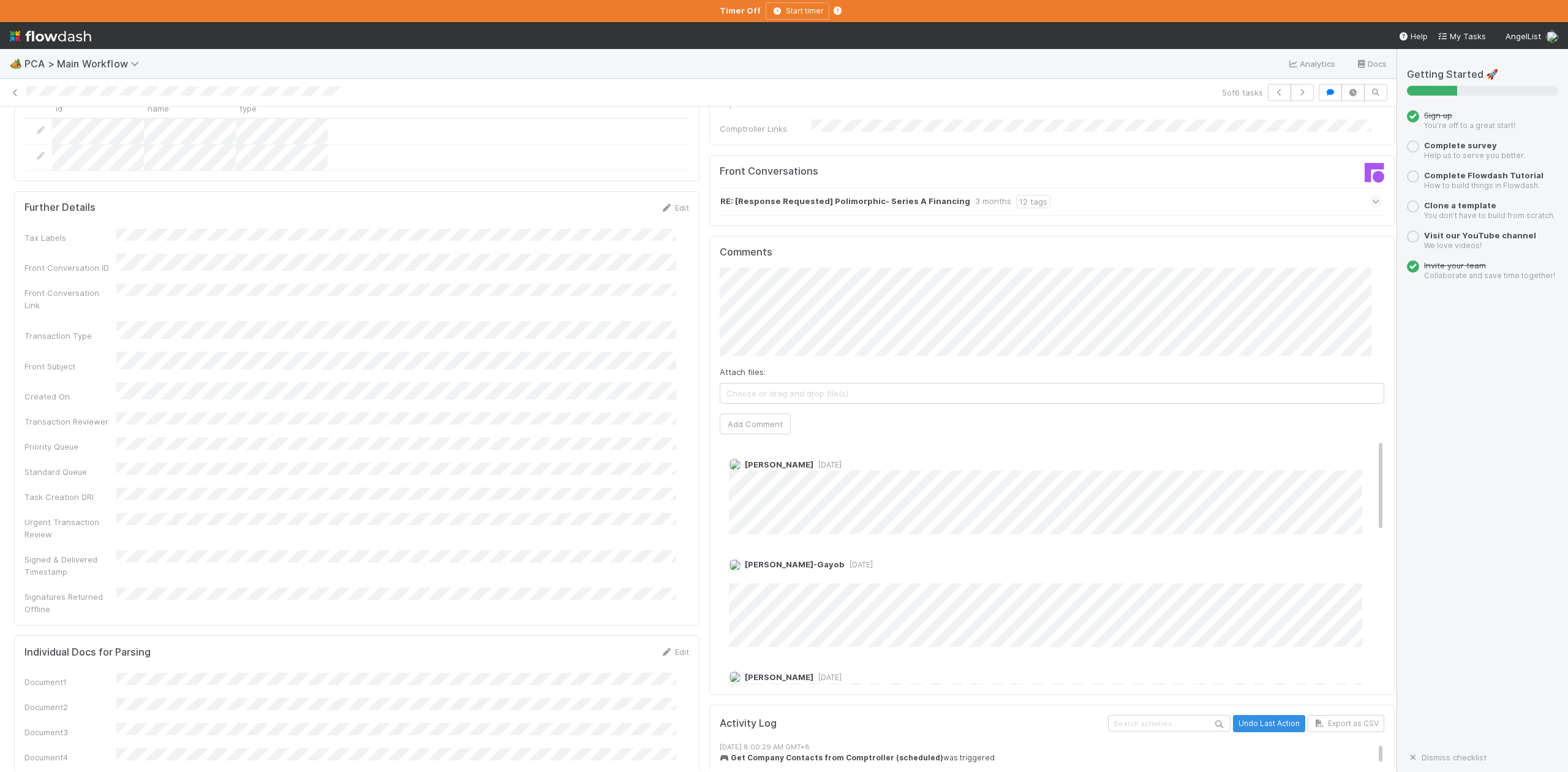
scroll to position [1878, 0]
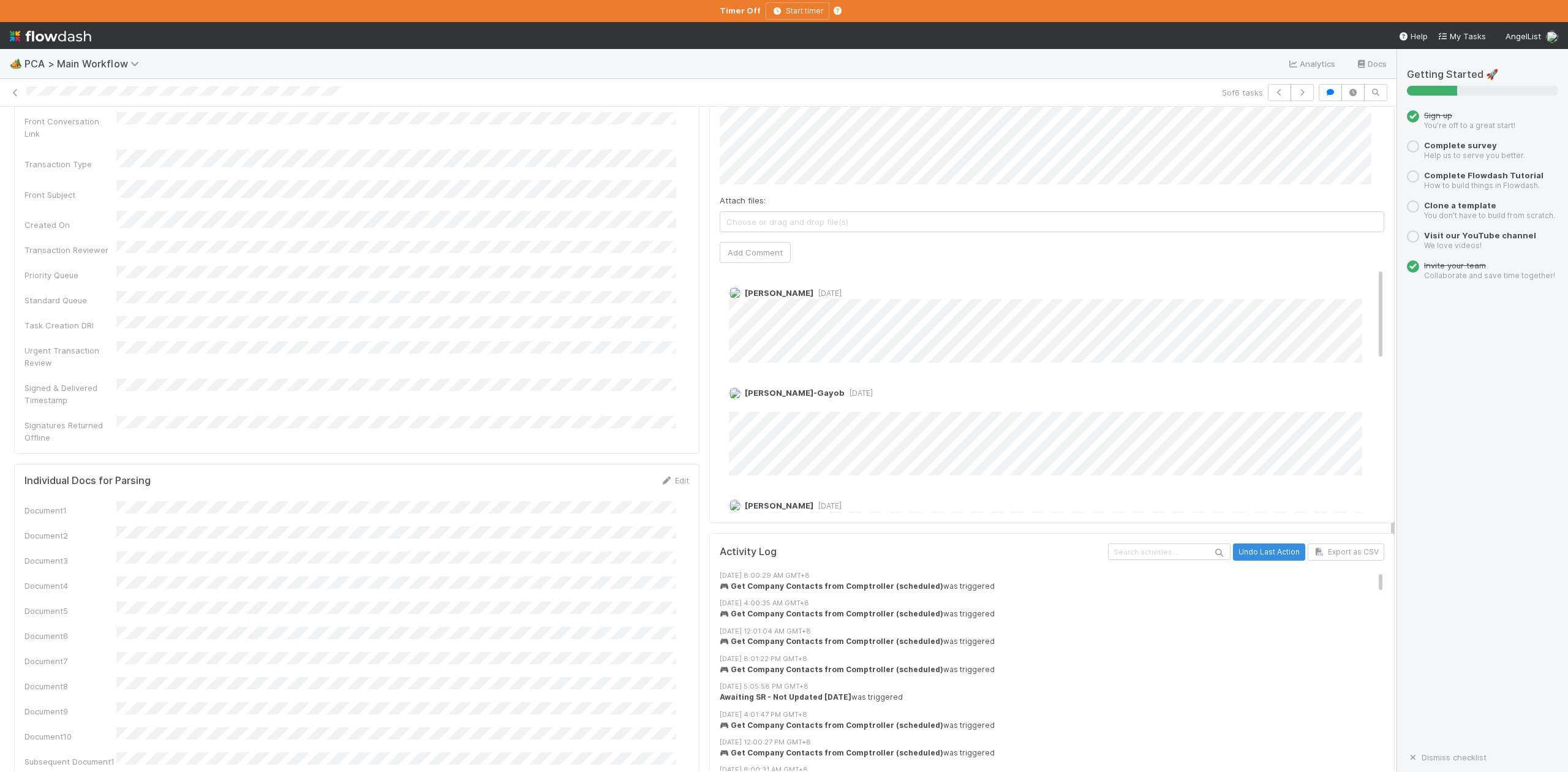
click at [816, 288] on span "[DATE]" at bounding box center [827, 293] width 28 height 9
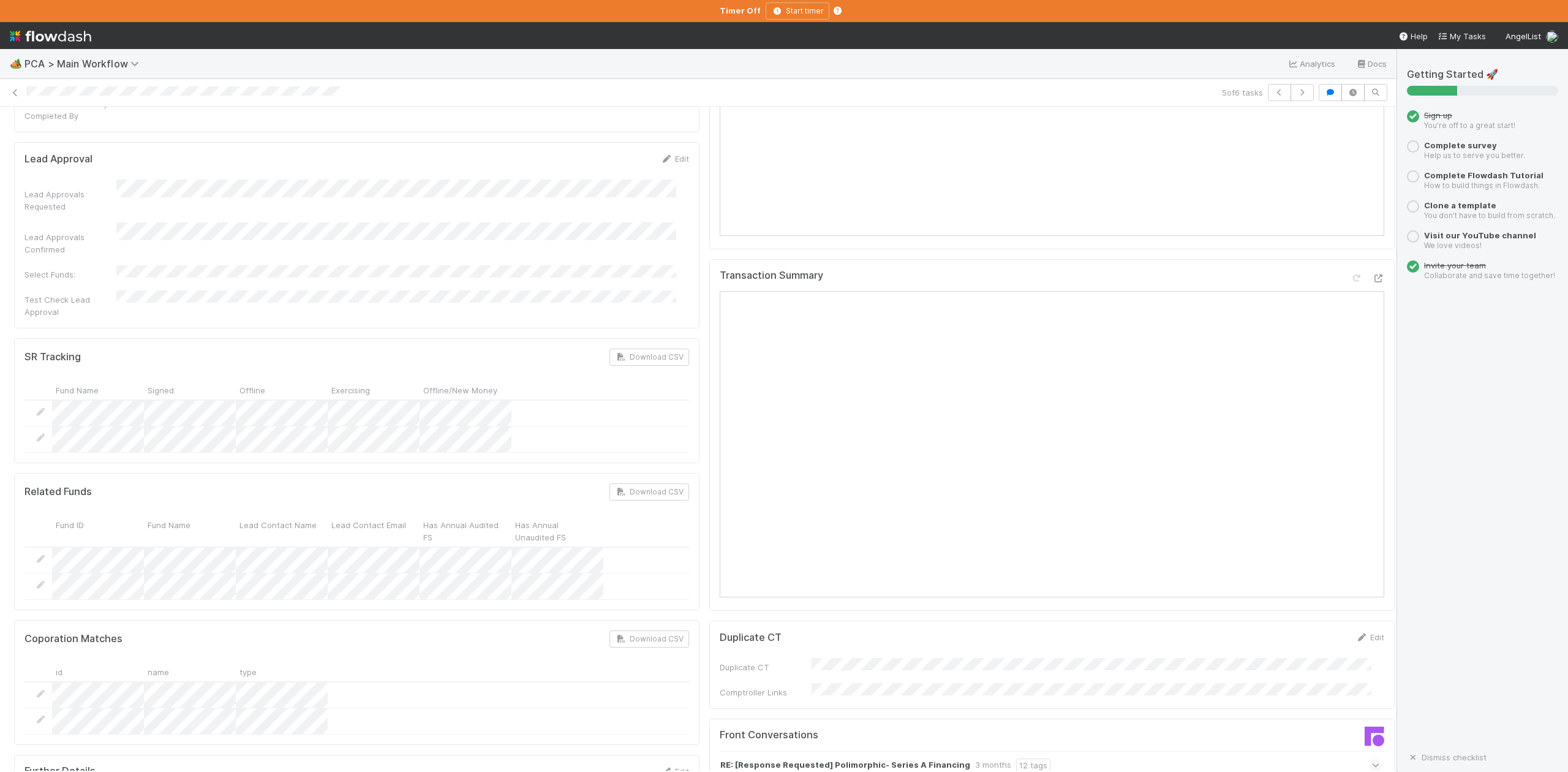
scroll to position [816, 0]
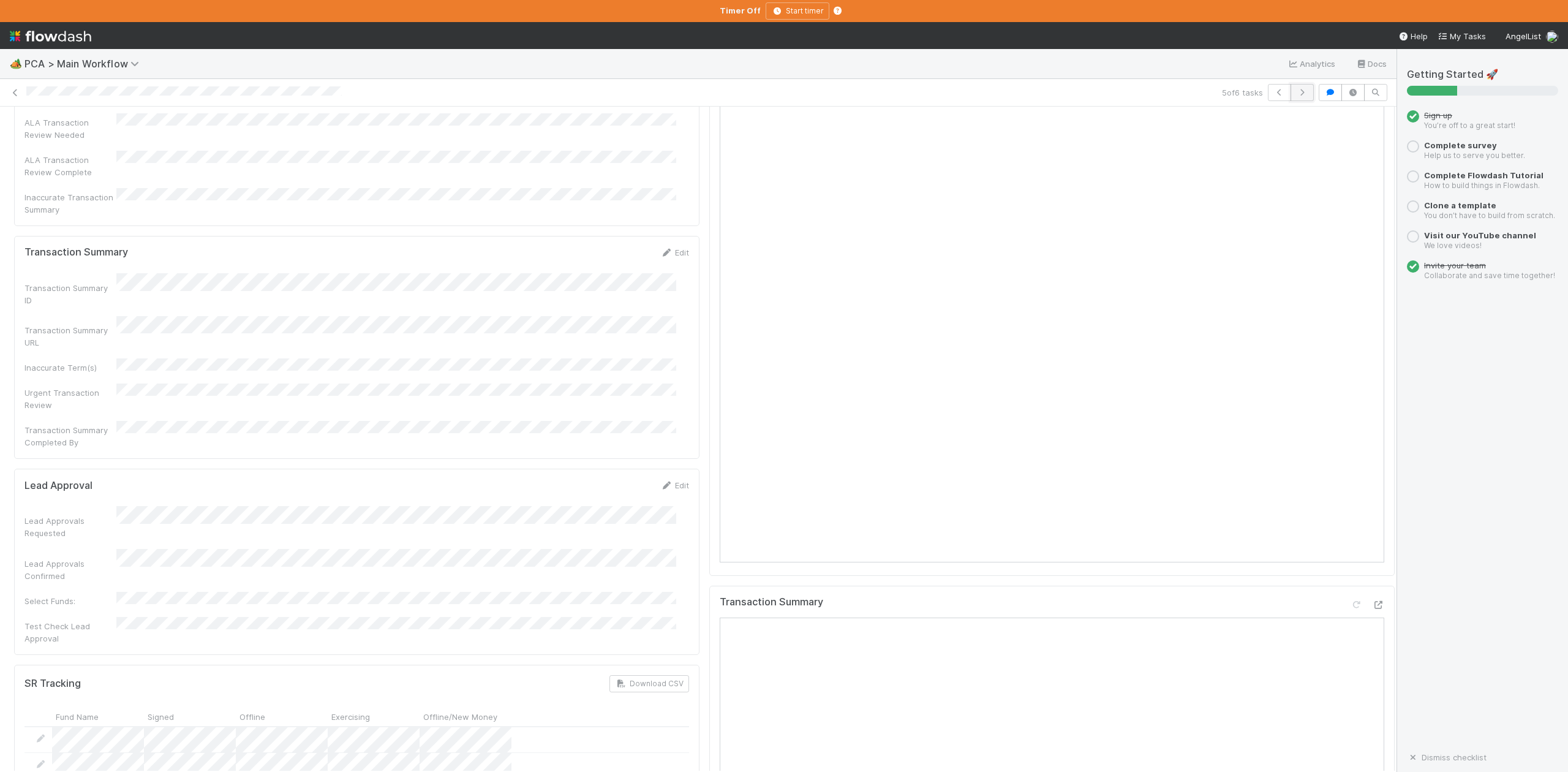
click at [1291, 97] on button "button" at bounding box center [1302, 93] width 23 height 17
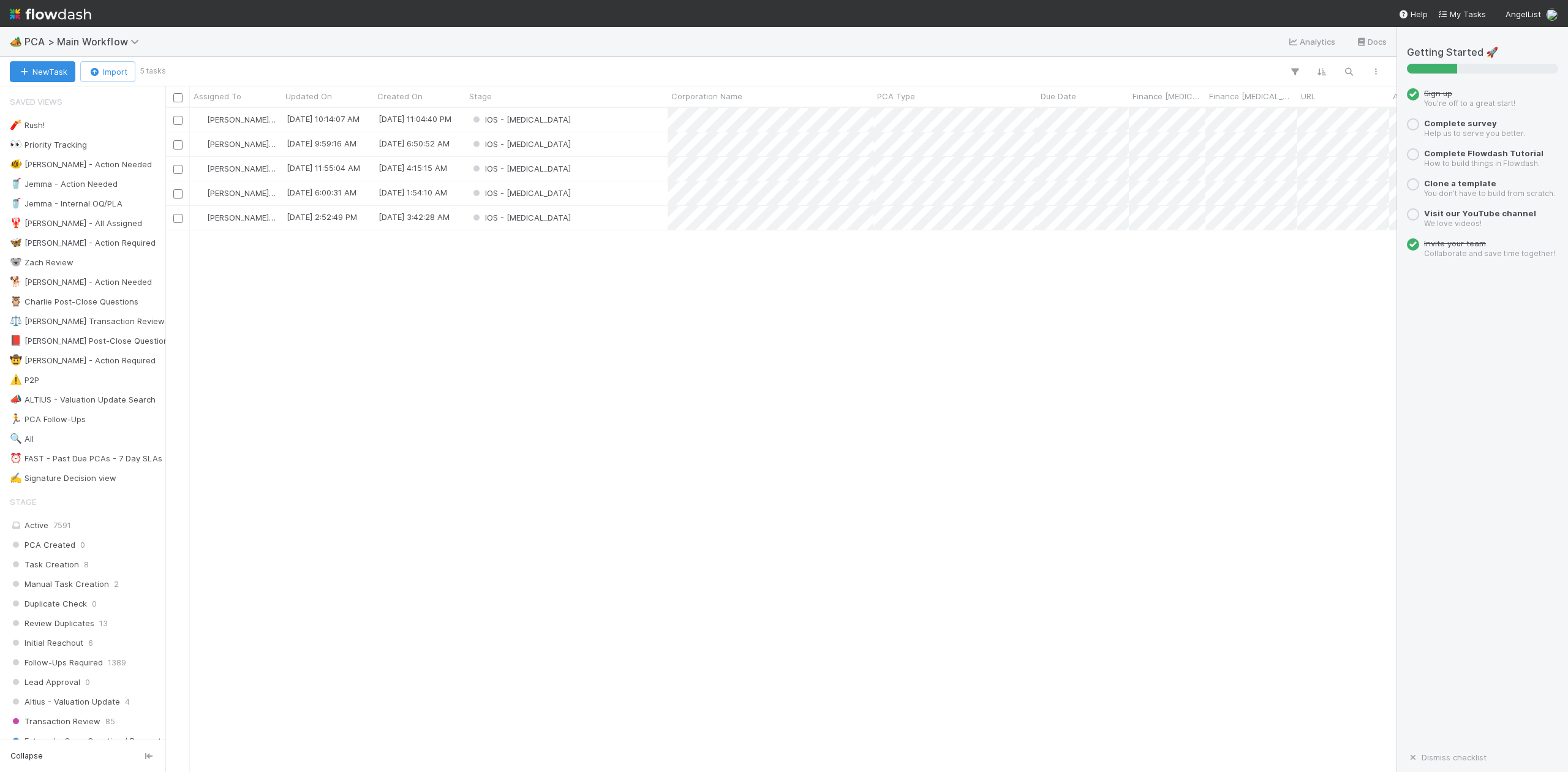
scroll to position [652, 1218]
click at [536, 172] on div "IOS - [MEDICAL_DATA]" at bounding box center [566, 168] width 202 height 24
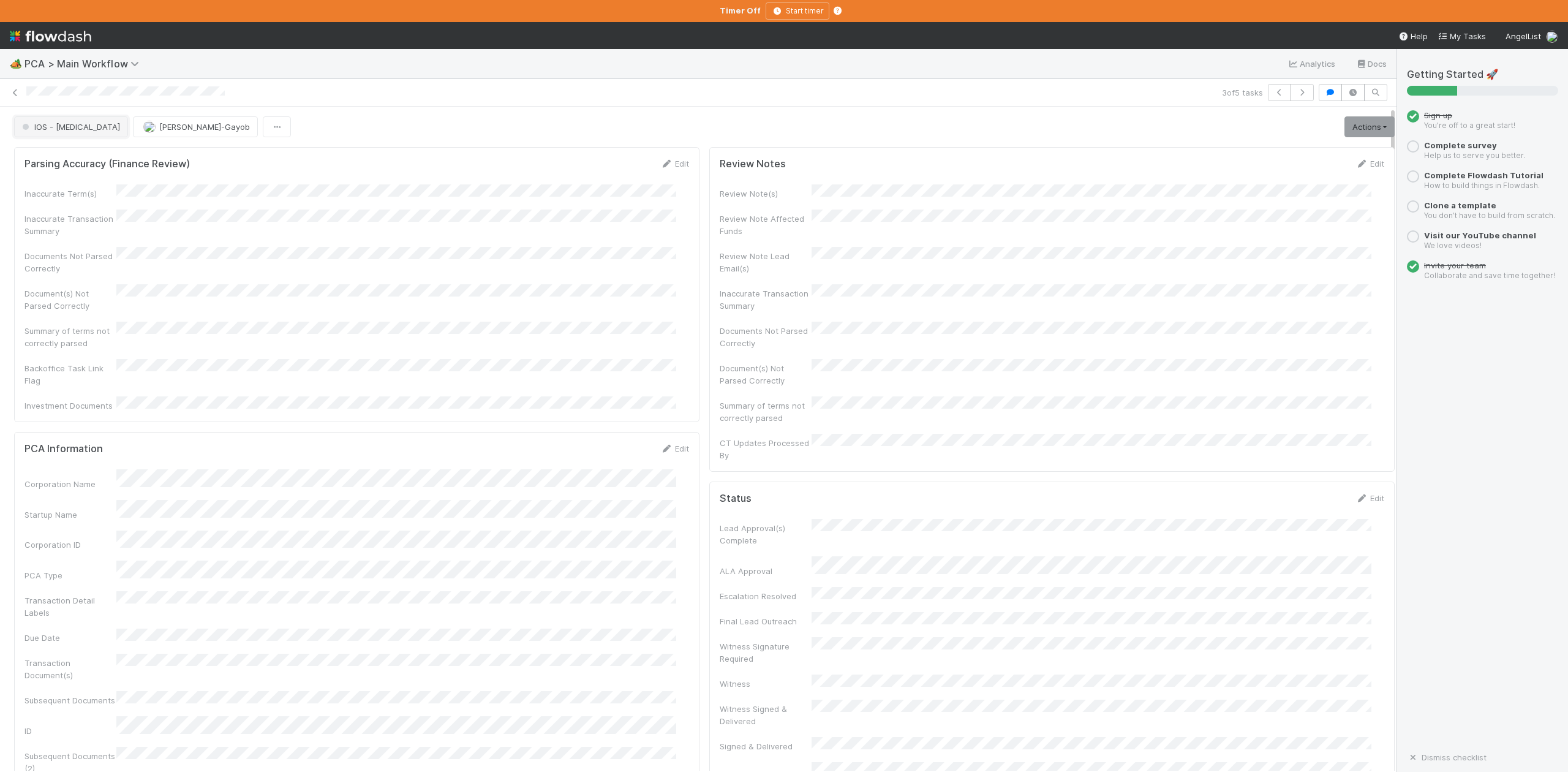
click at [42, 135] on button "IOS - [MEDICAL_DATA]" at bounding box center [71, 127] width 114 height 21
click at [53, 183] on span "Record Transaction" at bounding box center [62, 178] width 90 height 10
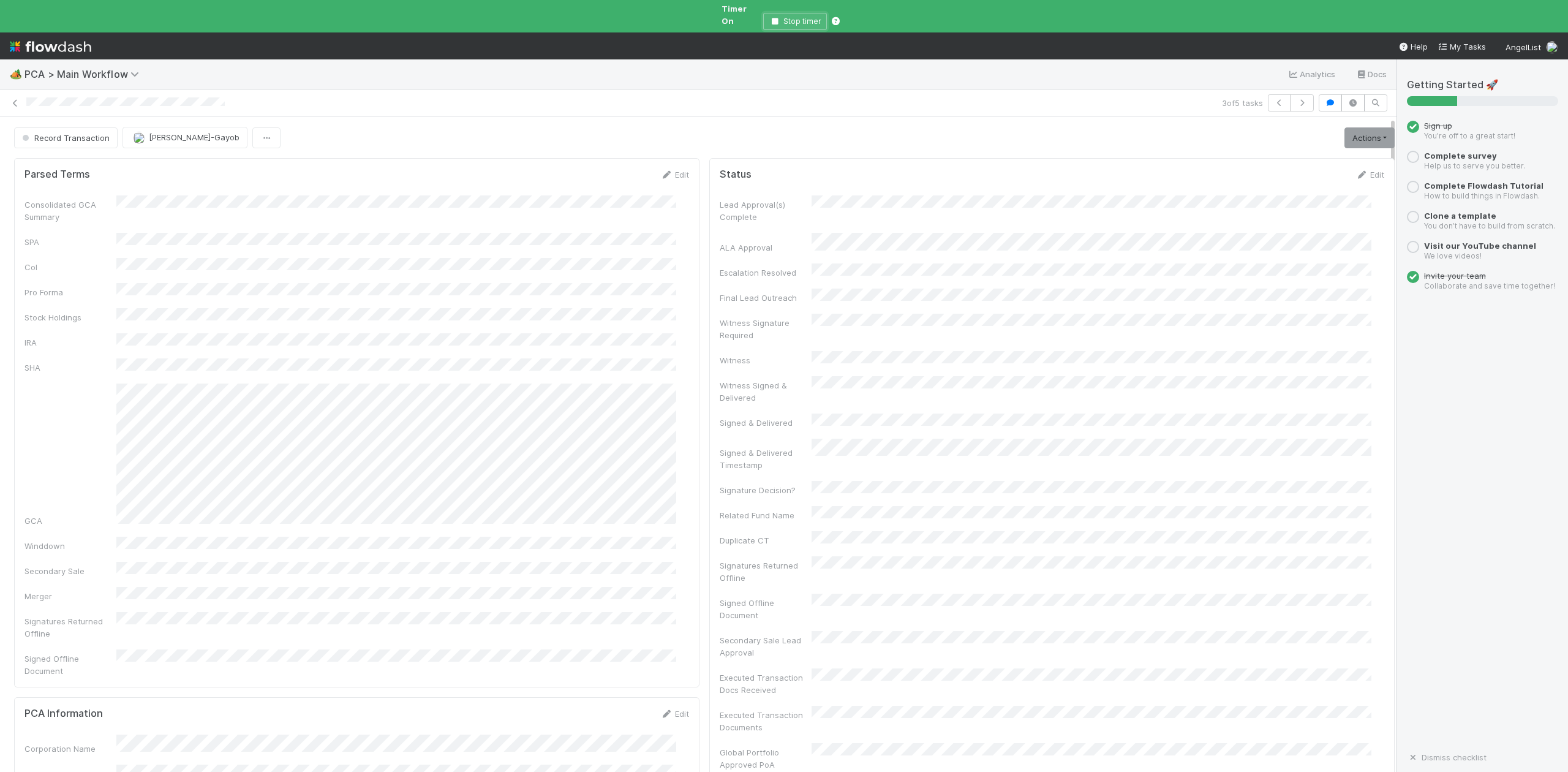
click at [778, 15] on button "Stop timer" at bounding box center [795, 22] width 64 height 17
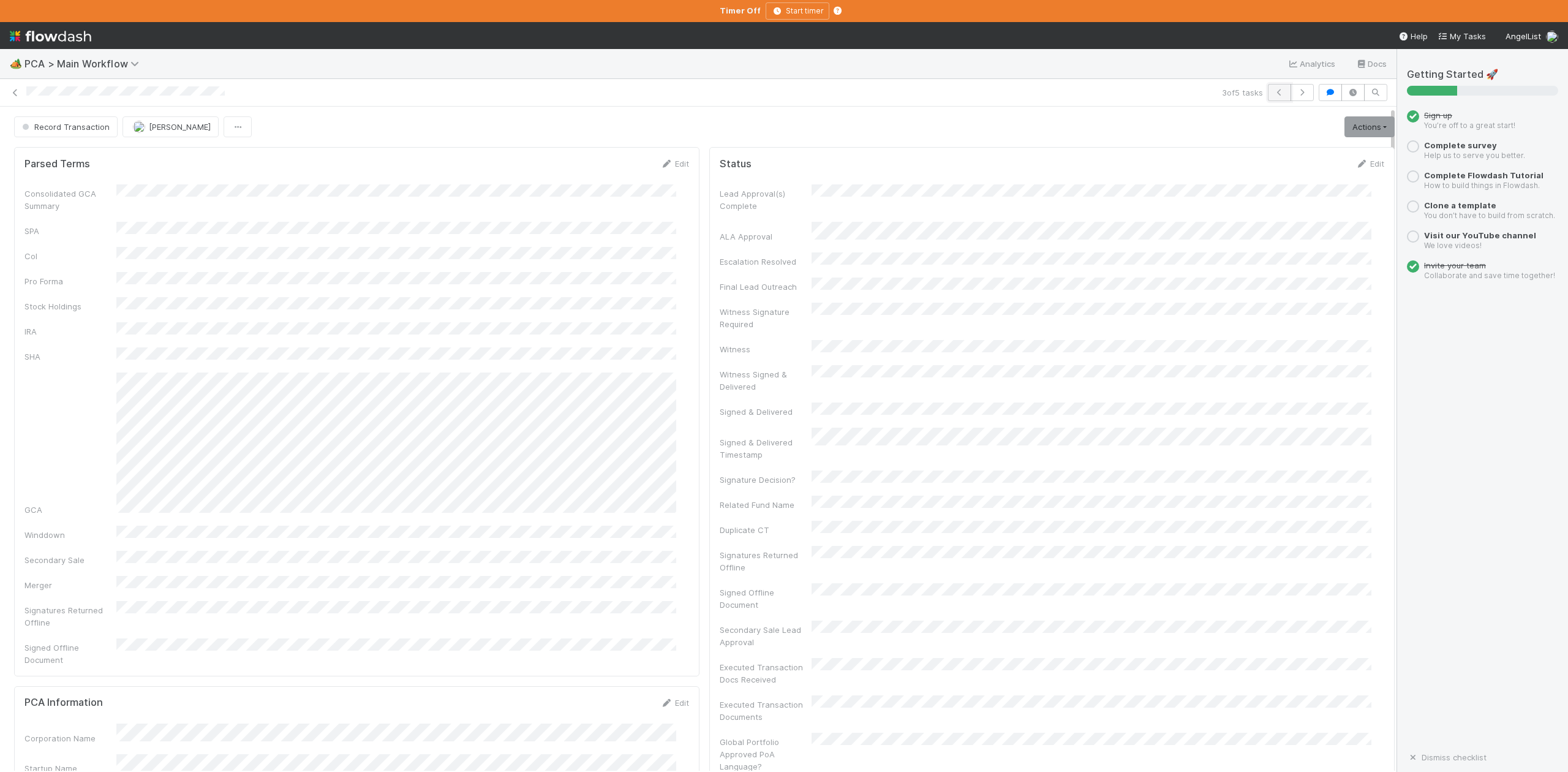
click at [1273, 89] on icon "button" at bounding box center [1279, 92] width 12 height 7
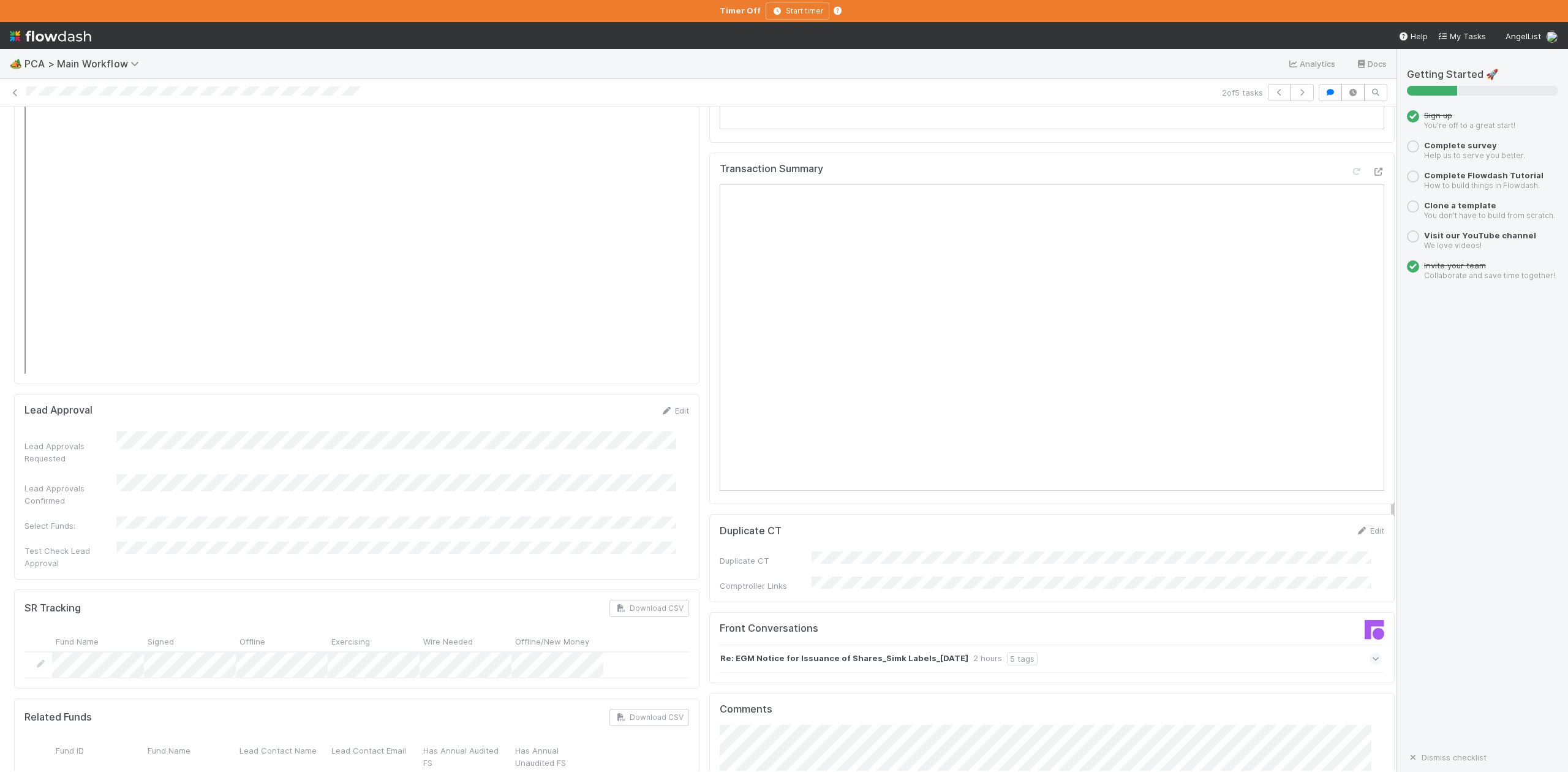
scroll to position [1797, 0]
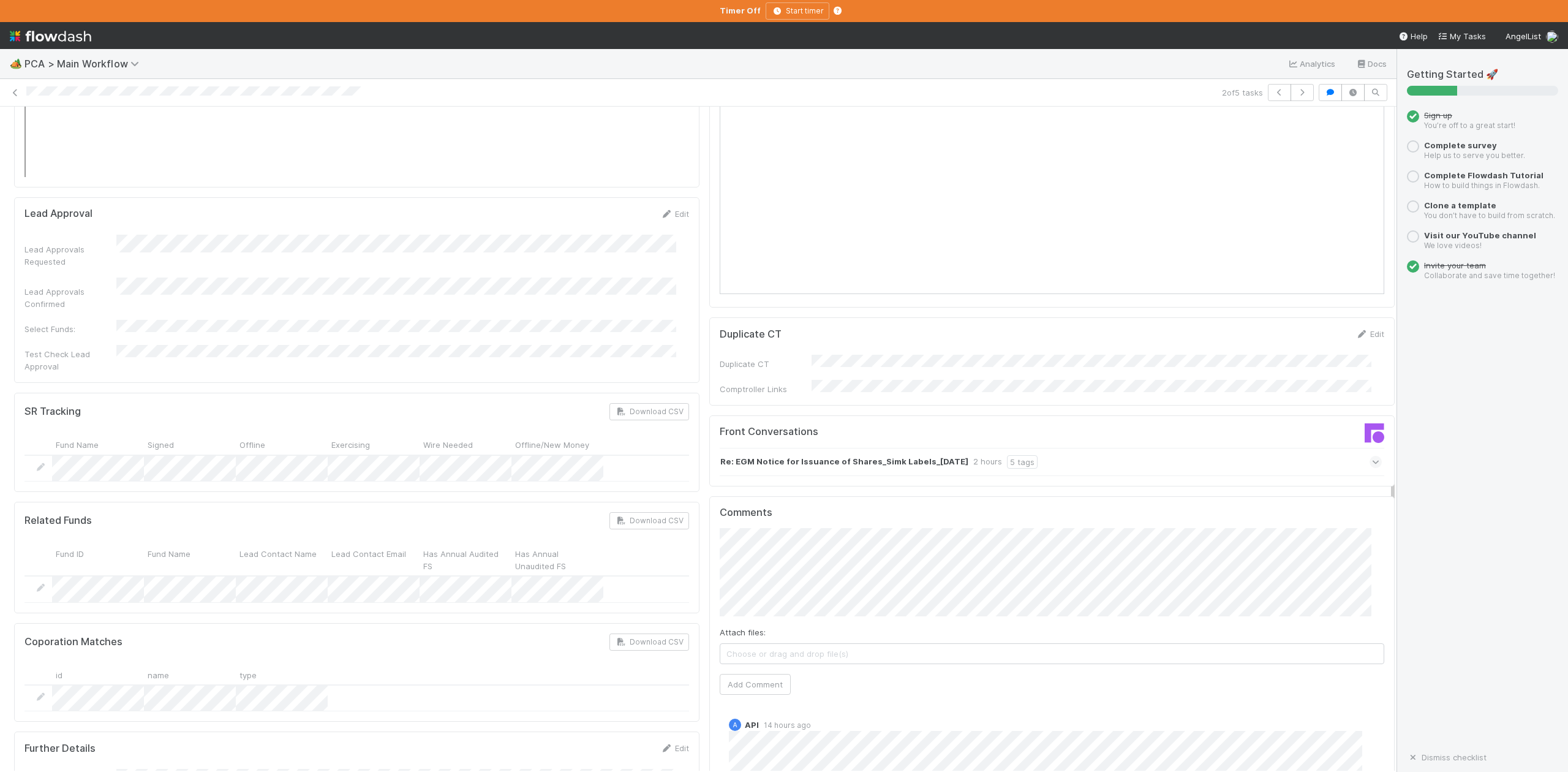
click at [1372, 455] on icon at bounding box center [1376, 461] width 8 height 12
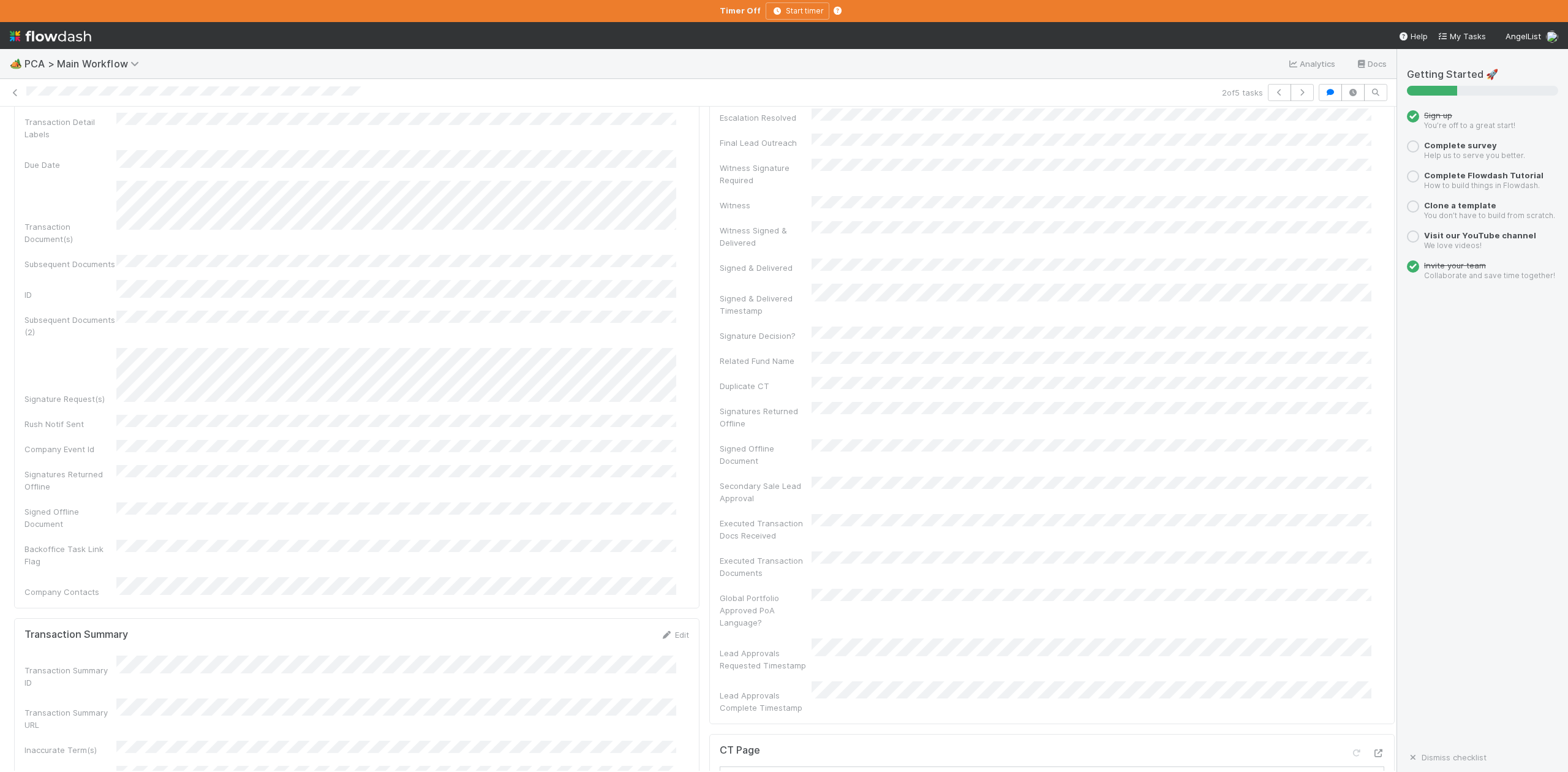
scroll to position [326, 0]
